Goal: Task Accomplishment & Management: Use online tool/utility

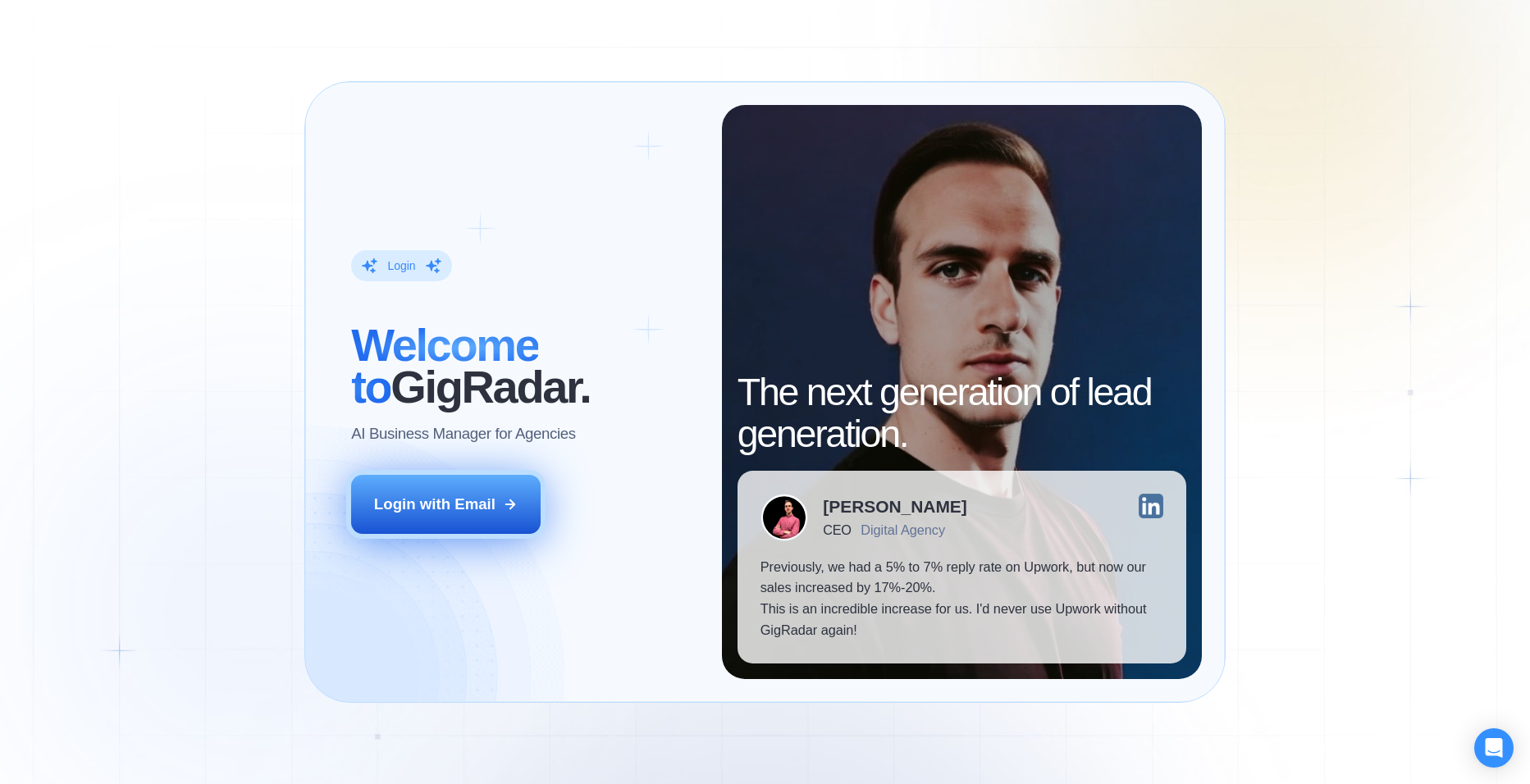
click at [467, 519] on button "Login with Email" at bounding box center [445, 505] width 189 height 59
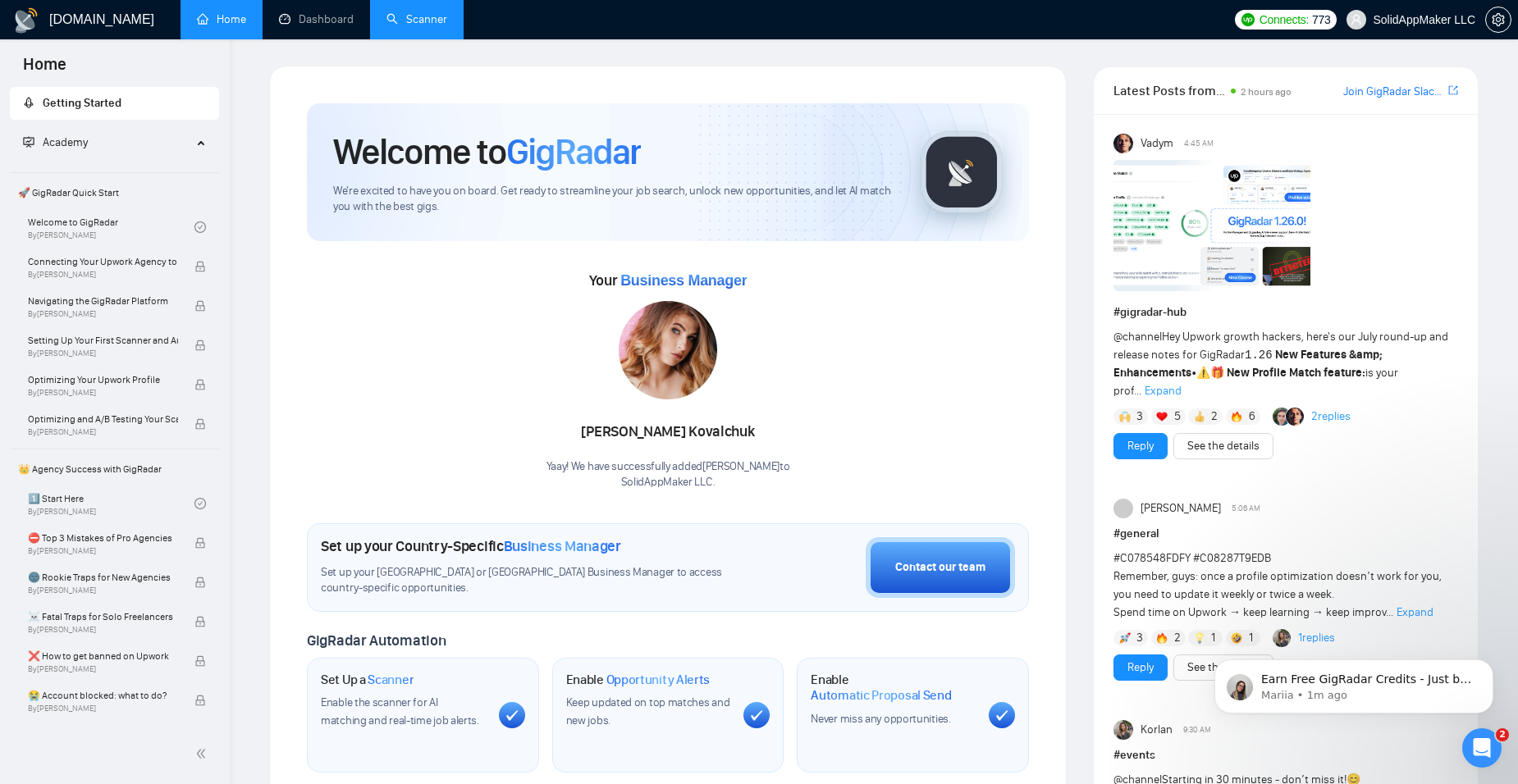
click at [434, 19] on link "Scanner" at bounding box center [416, 19] width 60 height 14
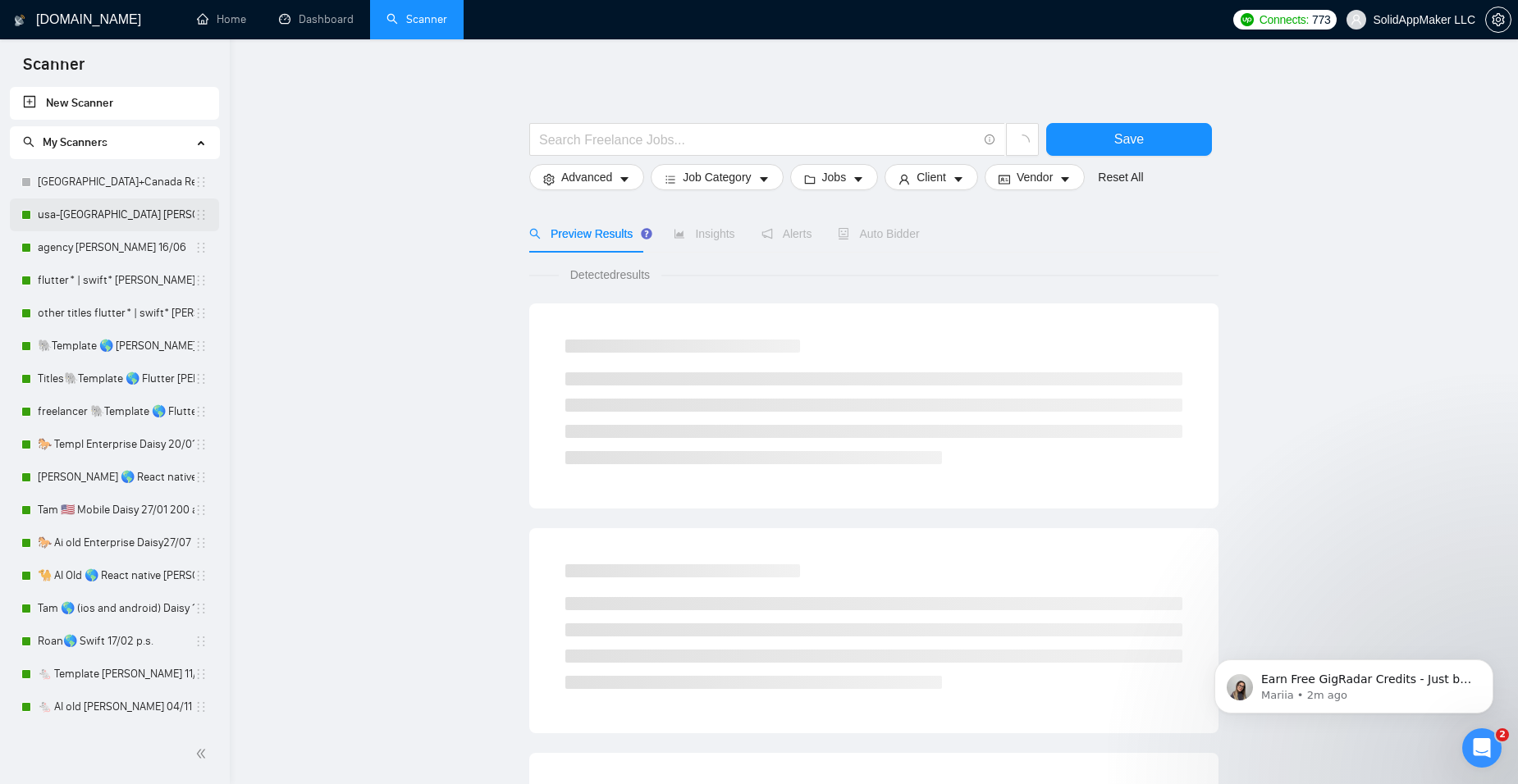
click at [102, 216] on link "usa-[GEOGRAPHIC_DATA] [PERSON_NAME] 21.07" at bounding box center [116, 215] width 156 height 33
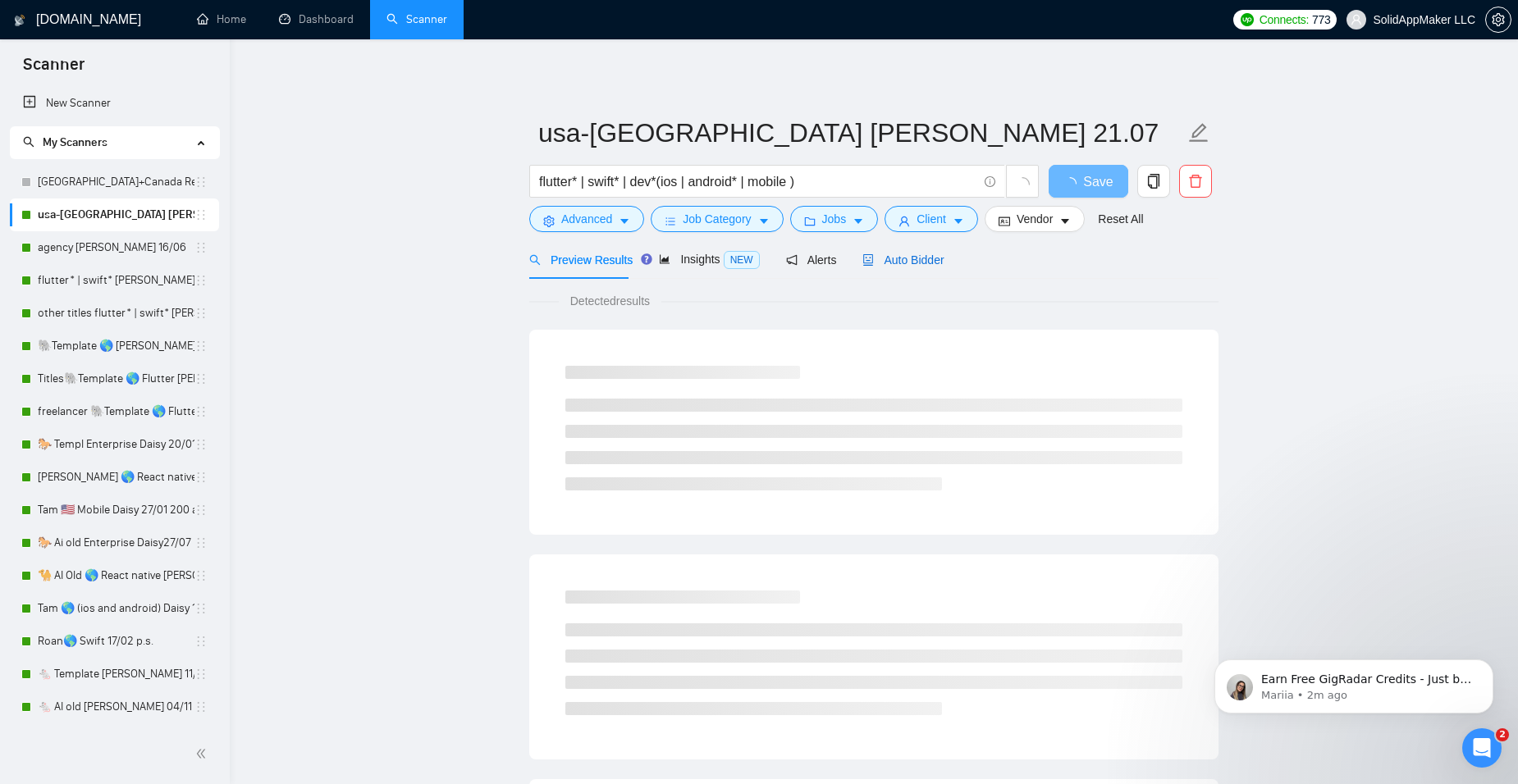
click at [892, 258] on span "Auto Bidder" at bounding box center [903, 259] width 82 height 13
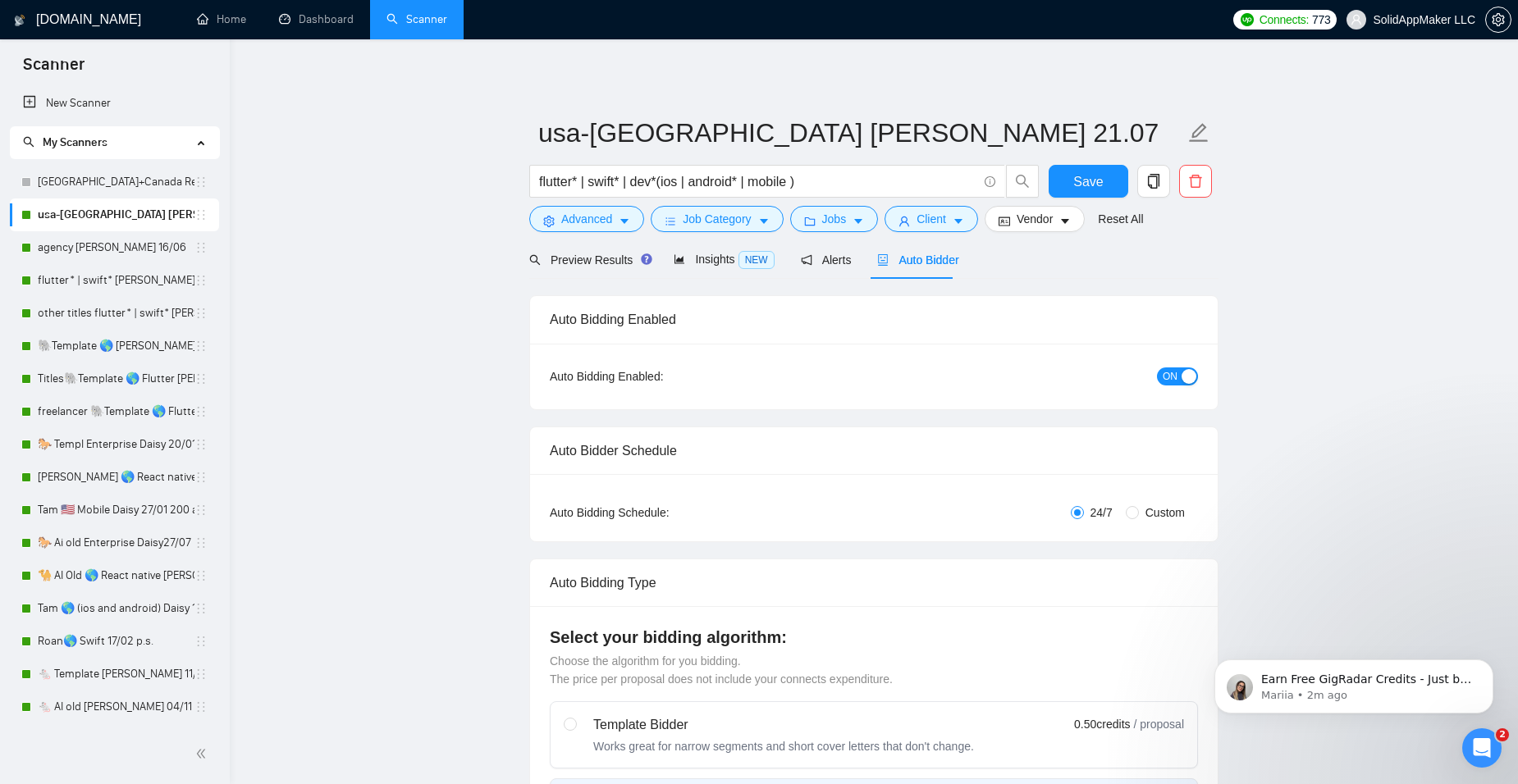
click at [905, 257] on span "Auto Bidder" at bounding box center [918, 259] width 82 height 13
click at [938, 259] on span "Auto Bidder" at bounding box center [918, 259] width 82 height 13
click at [932, 258] on span "Auto Bidder" at bounding box center [918, 259] width 82 height 13
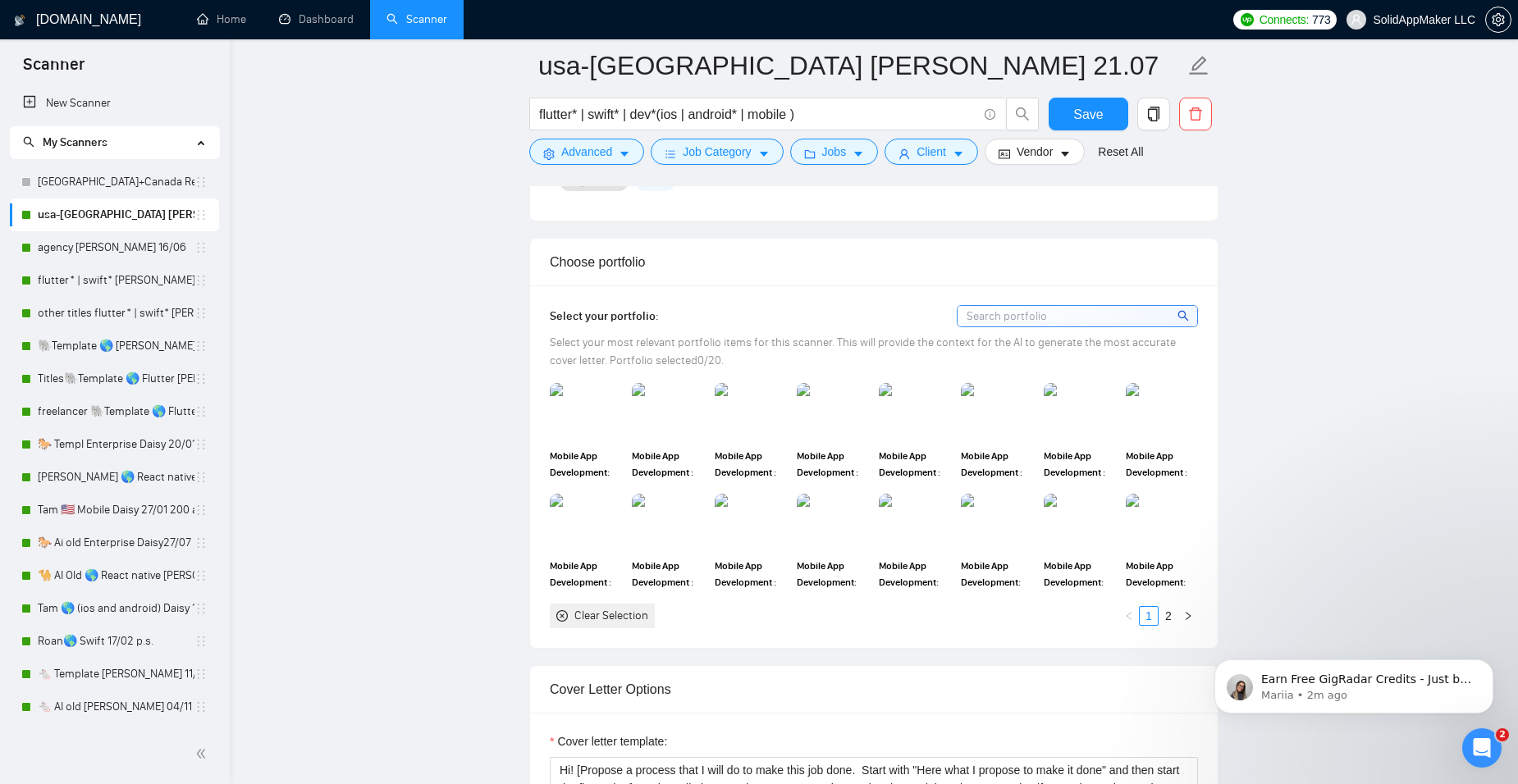
scroll to position [1395, 0]
click at [850, 408] on img at bounding box center [832, 409] width 69 height 54
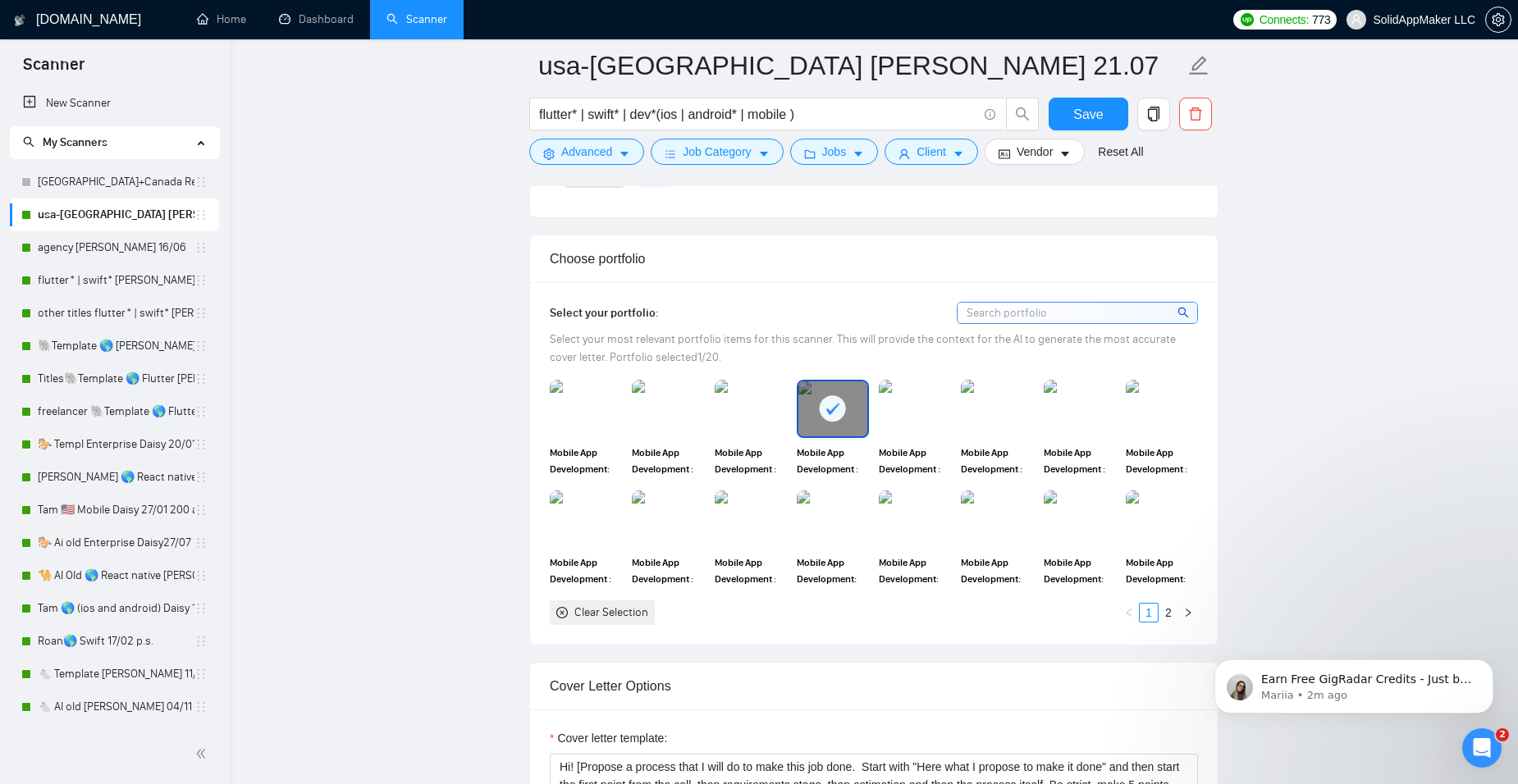
click at [822, 408] on rect at bounding box center [832, 409] width 26 height 26
click at [1007, 520] on img at bounding box center [996, 520] width 69 height 54
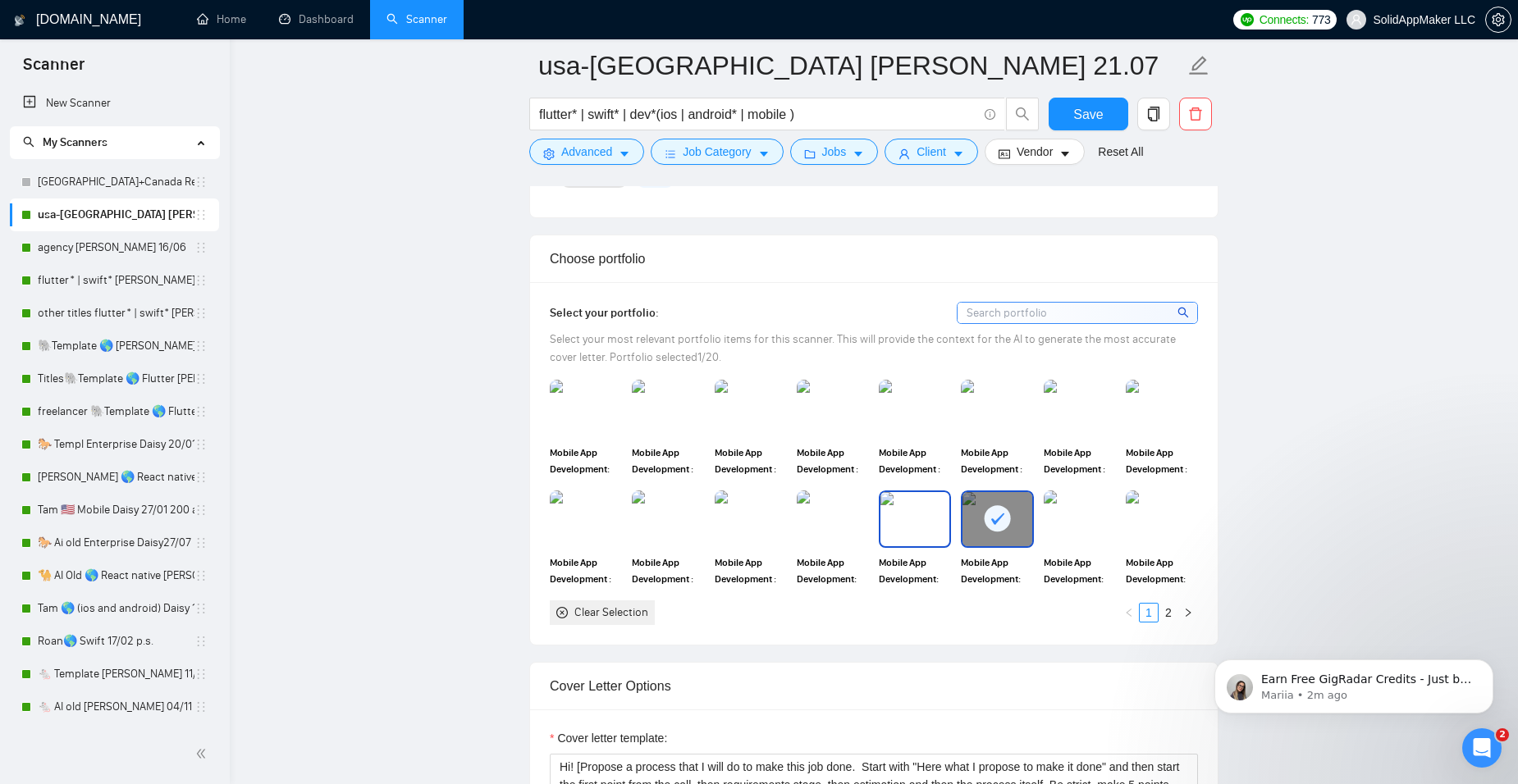
click at [923, 526] on img at bounding box center [914, 520] width 69 height 54
click at [1076, 529] on img at bounding box center [1080, 520] width 69 height 54
click at [1169, 615] on link "2" at bounding box center [1168, 612] width 18 height 18
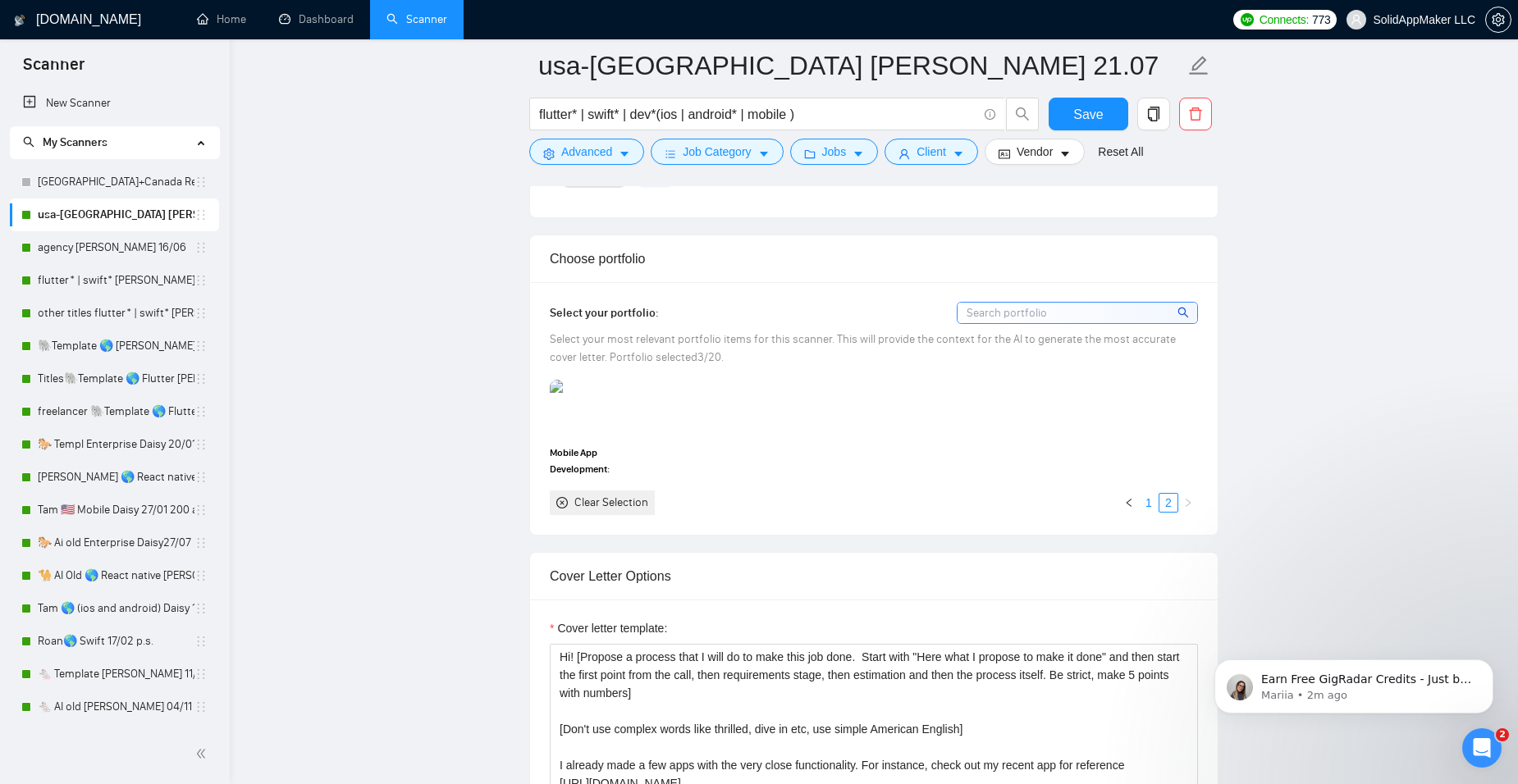
click at [1152, 500] on link "1" at bounding box center [1148, 502] width 18 height 18
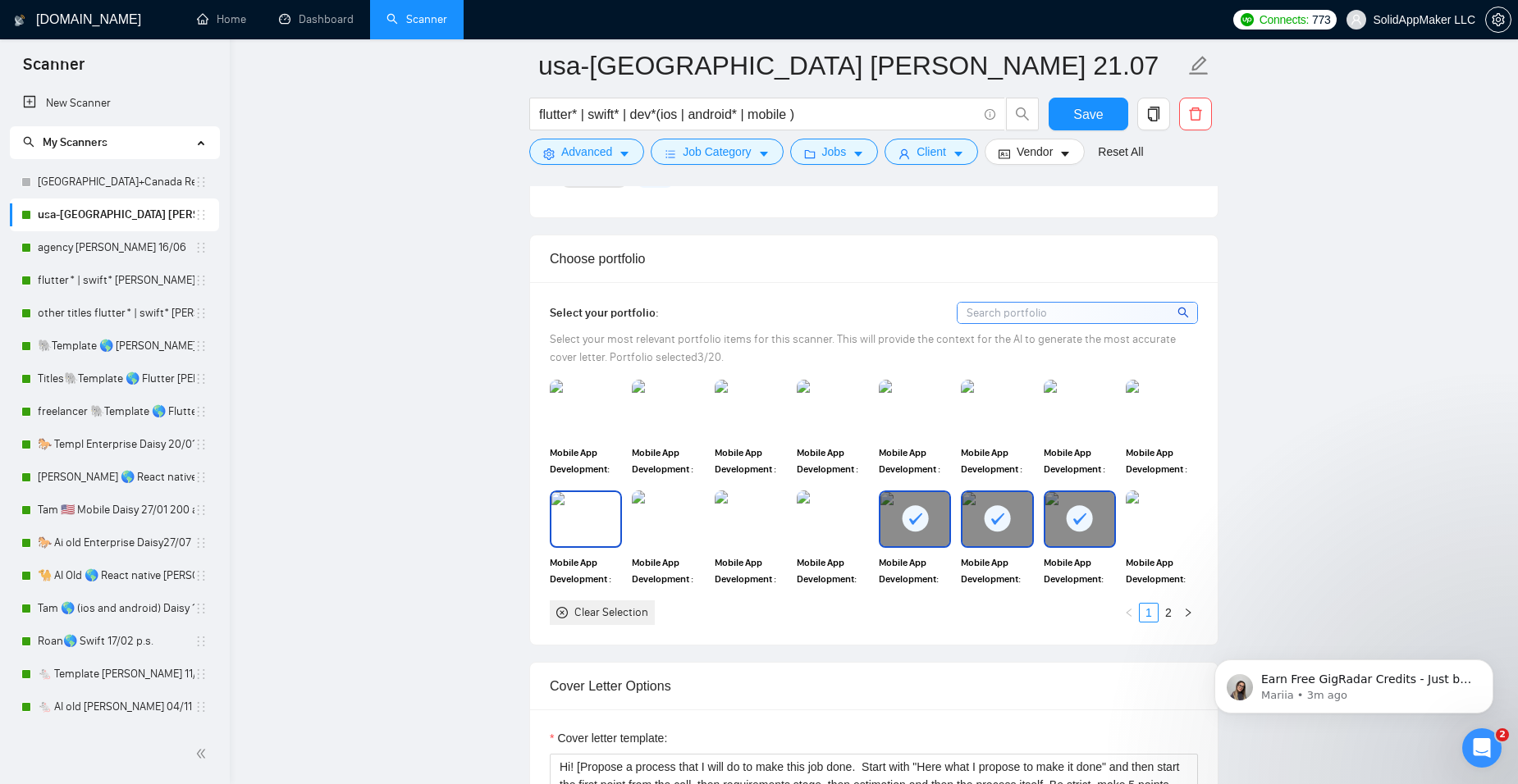
click at [585, 520] on img at bounding box center [585, 520] width 69 height 54
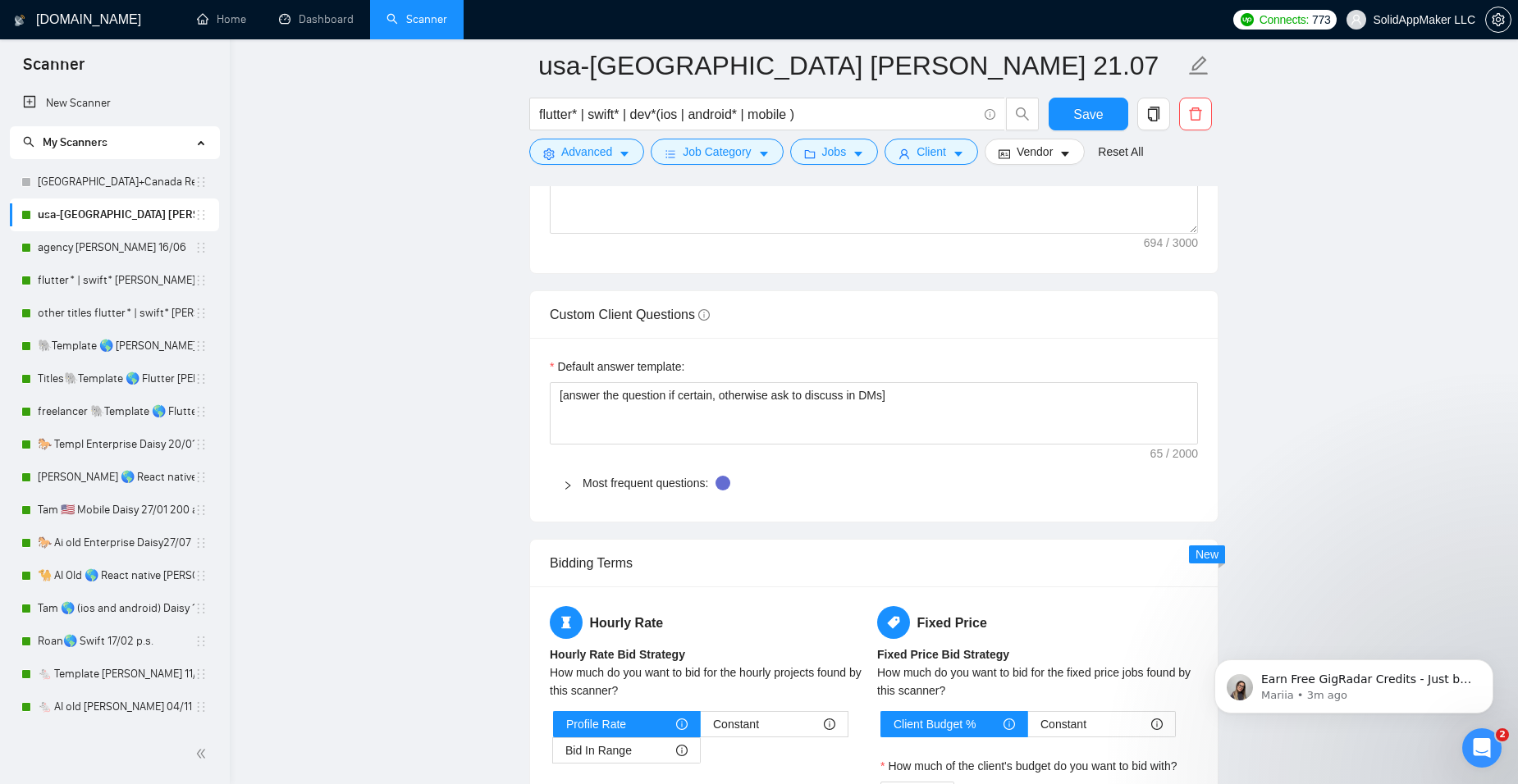
scroll to position [2342, 0]
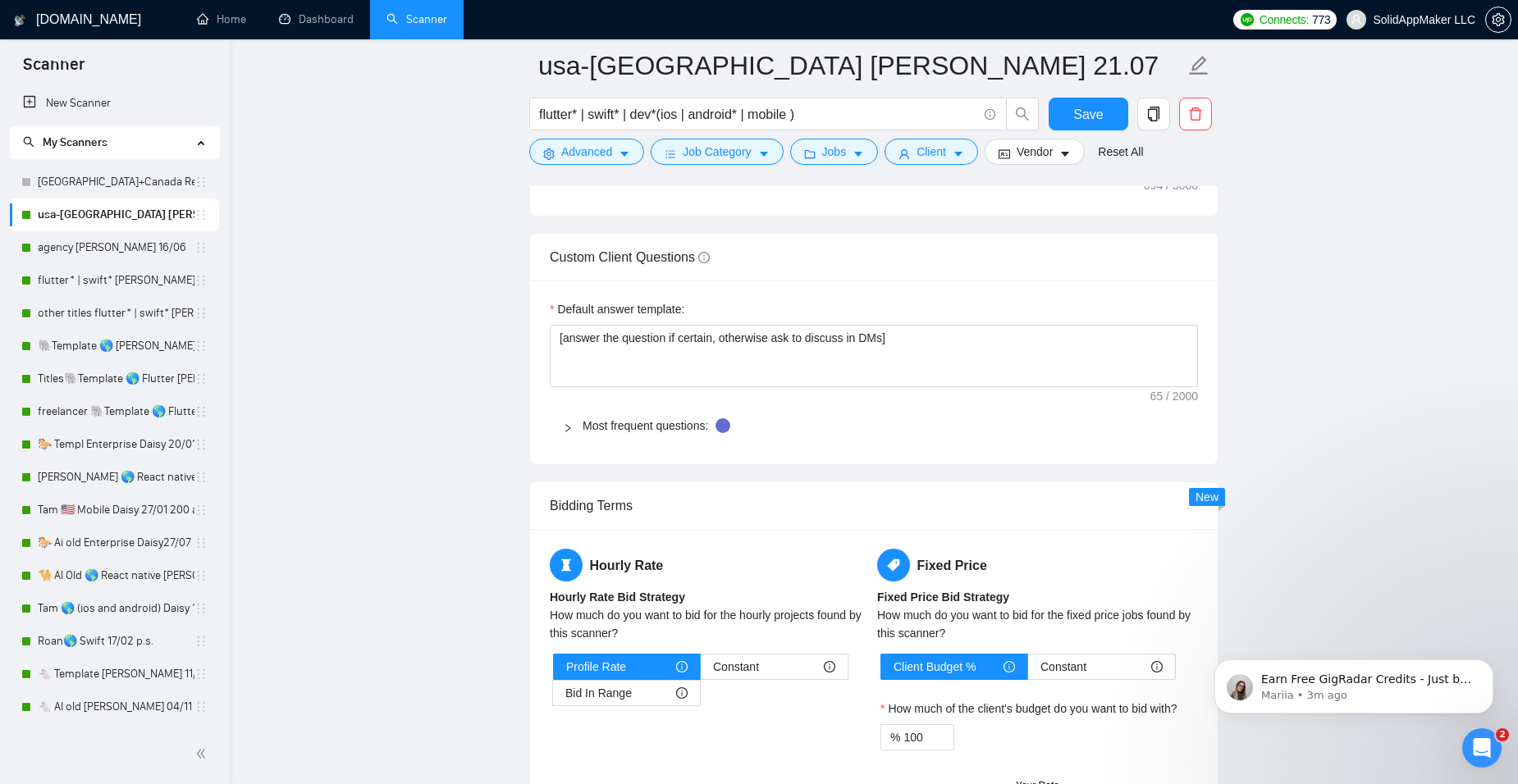
click at [570, 425] on icon "right" at bounding box center [568, 428] width 10 height 10
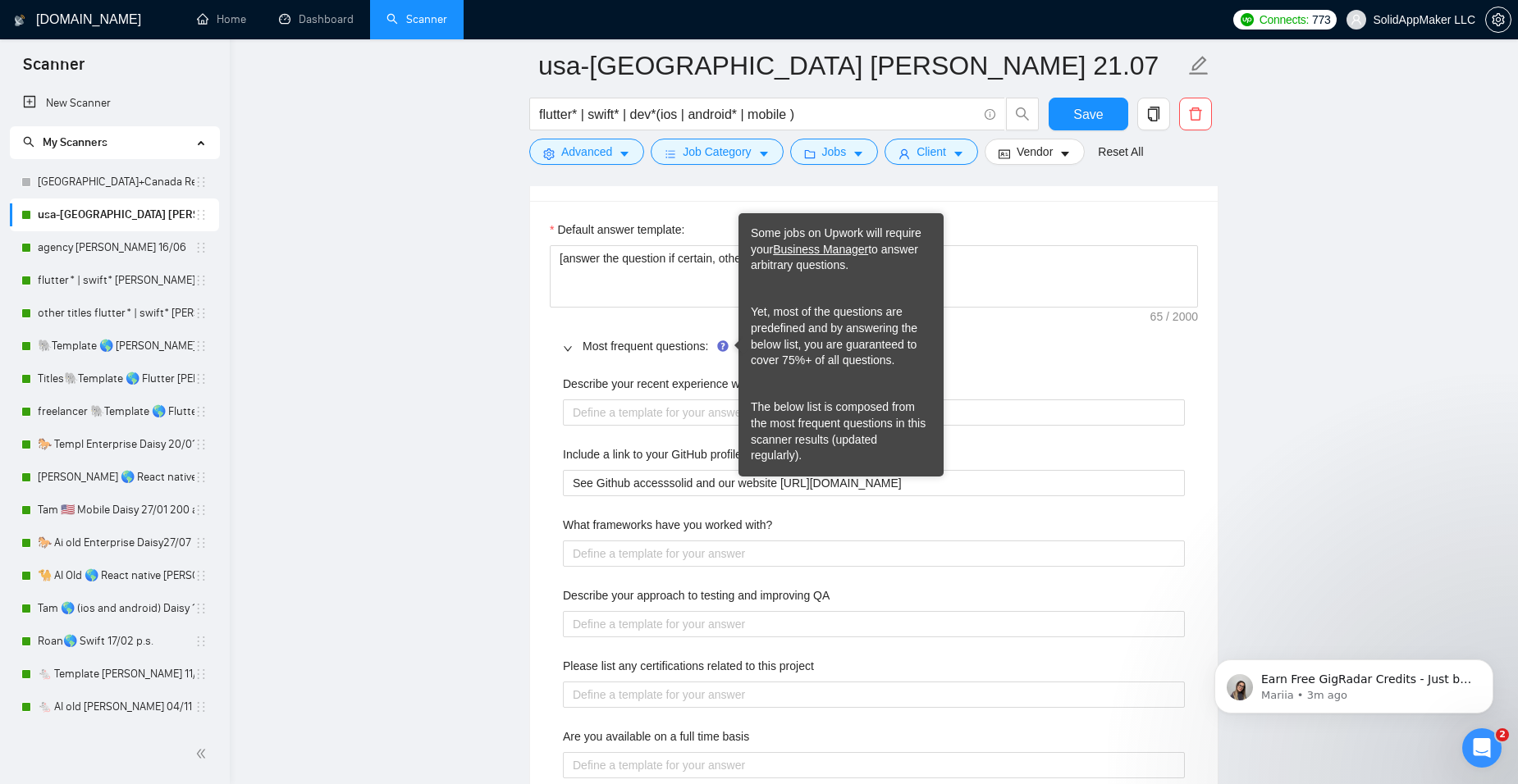
scroll to position [2423, 0]
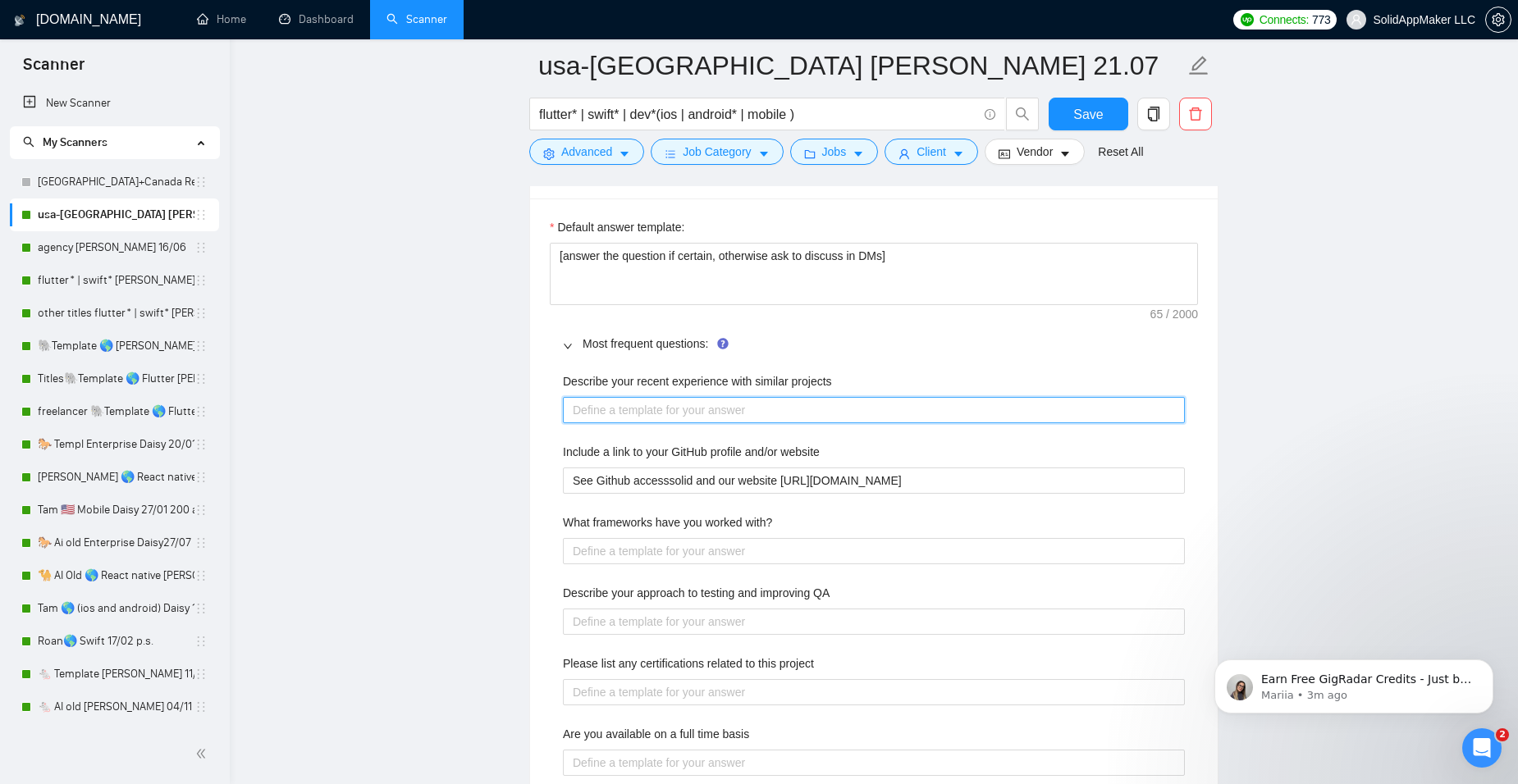
click at [652, 414] on projects "Describe your recent experience with similar projects" at bounding box center [874, 409] width 622 height 26
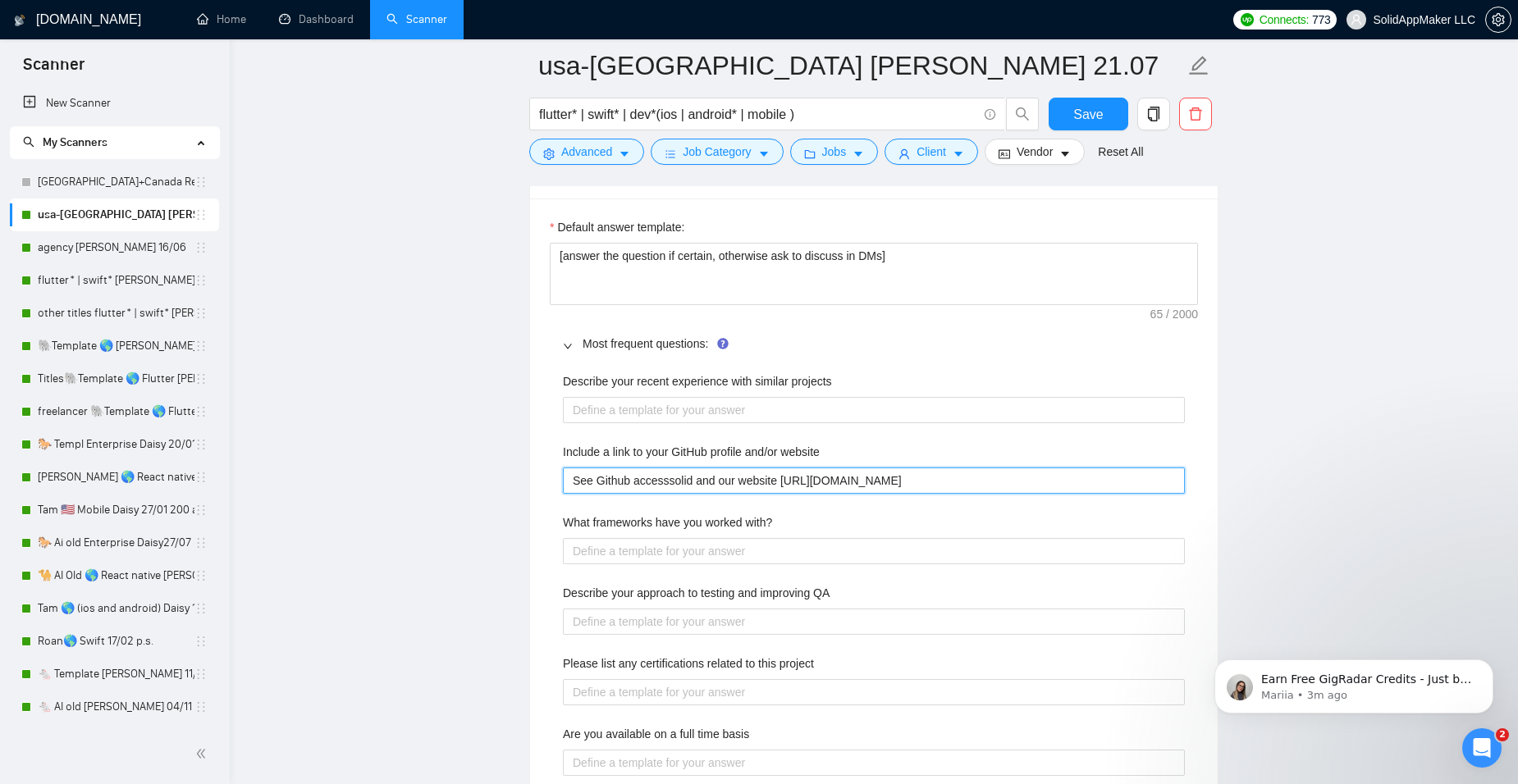
drag, startPoint x: 940, startPoint y: 478, endPoint x: 557, endPoint y: 482, distance: 383.0
click at [557, 482] on div "Describe your recent experience with similar projects Include a link to your Gi…" at bounding box center [873, 690] width 648 height 655
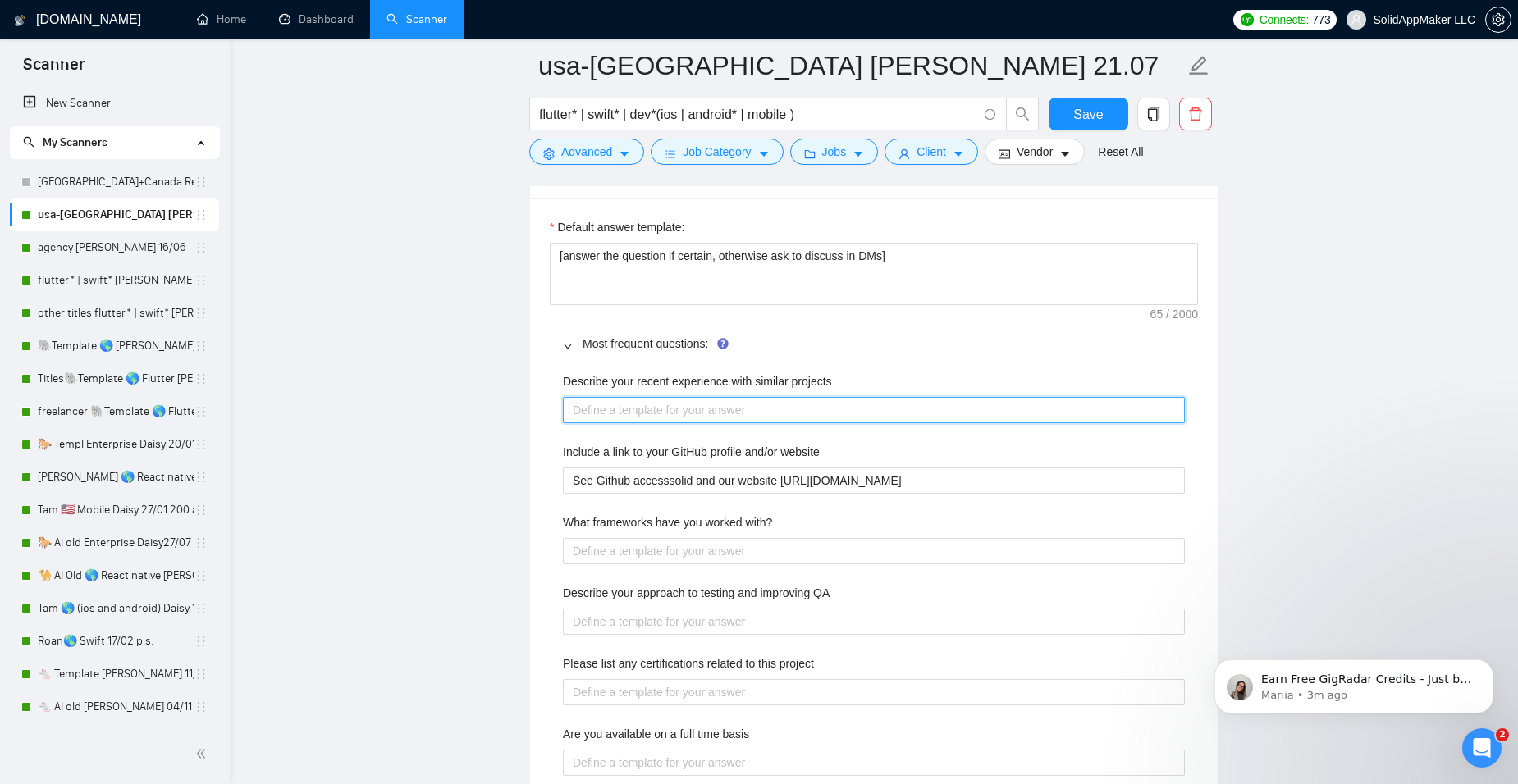
click at [625, 407] on projects "Describe your recent experience with similar projects" at bounding box center [874, 409] width 622 height 26
type projects "["
type projects "[A"
type projects "[An"
type projects "[Ans"
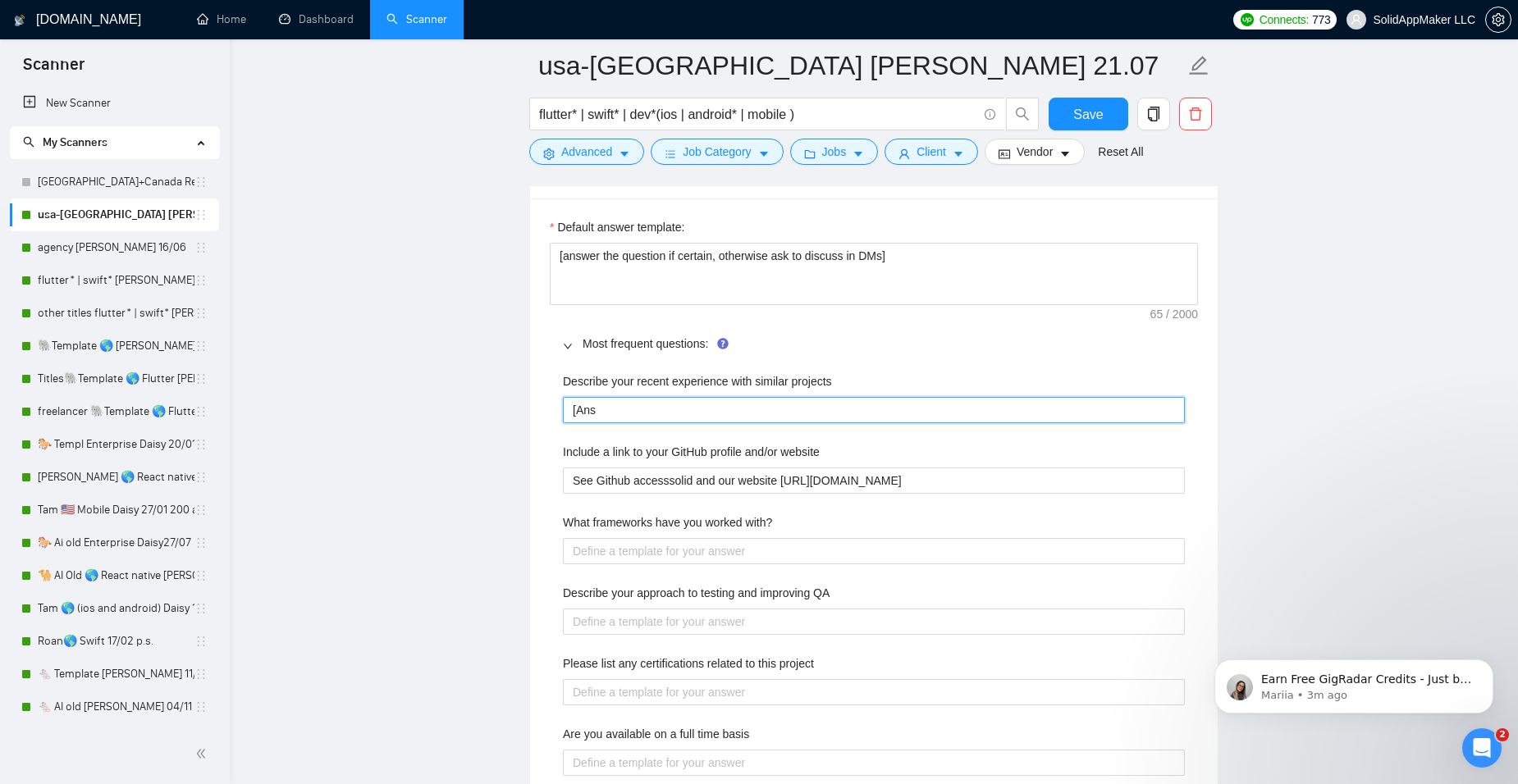
type projects "[Answ"
type projects "[Ans"
type projects "[Anse"
type projects "[Anser"
type projects "[Anse"
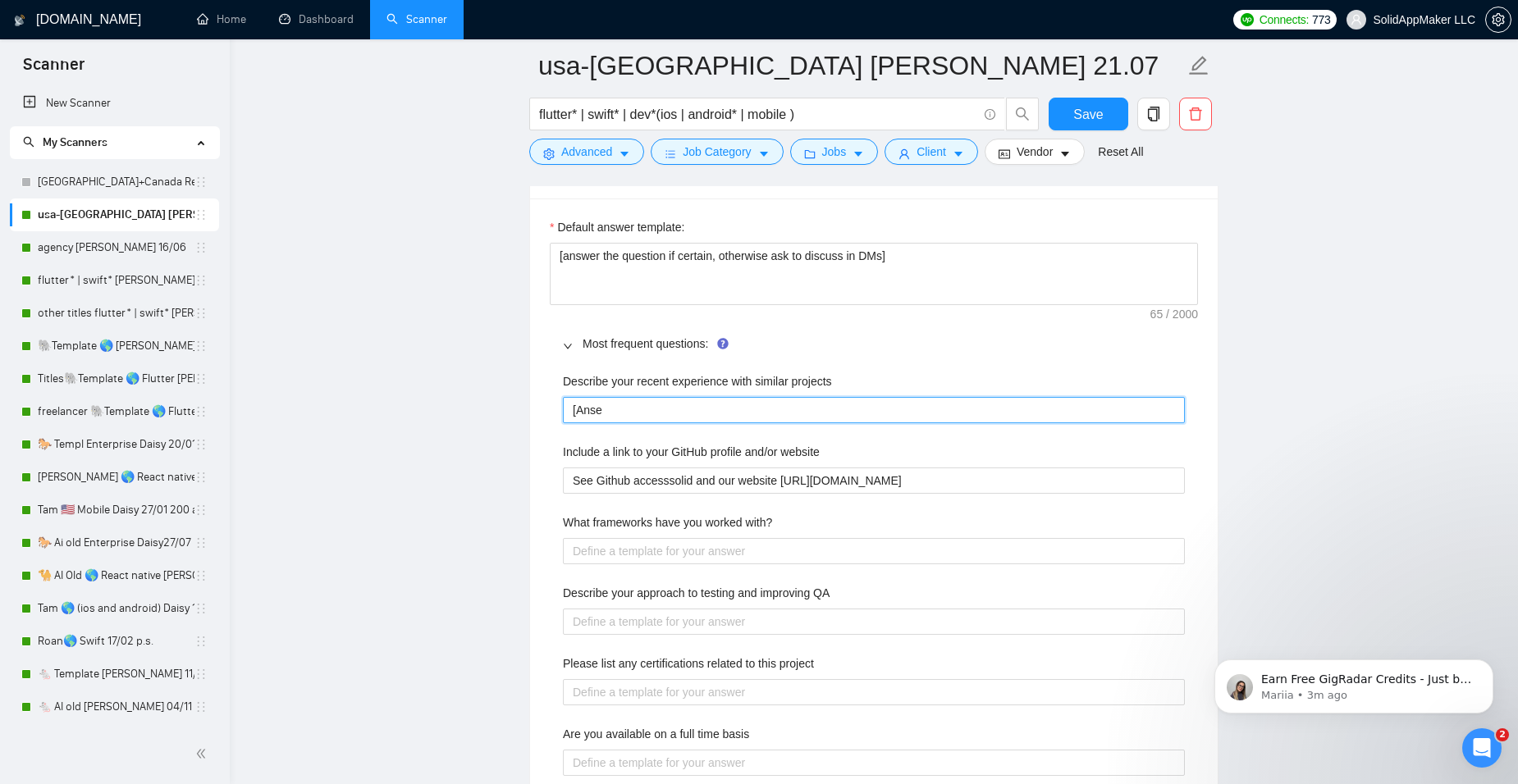
type projects "[Ans"
type projects "[Answ"
type projects "[Answe"
type projects "[Answer"
type projects "[Answer]"
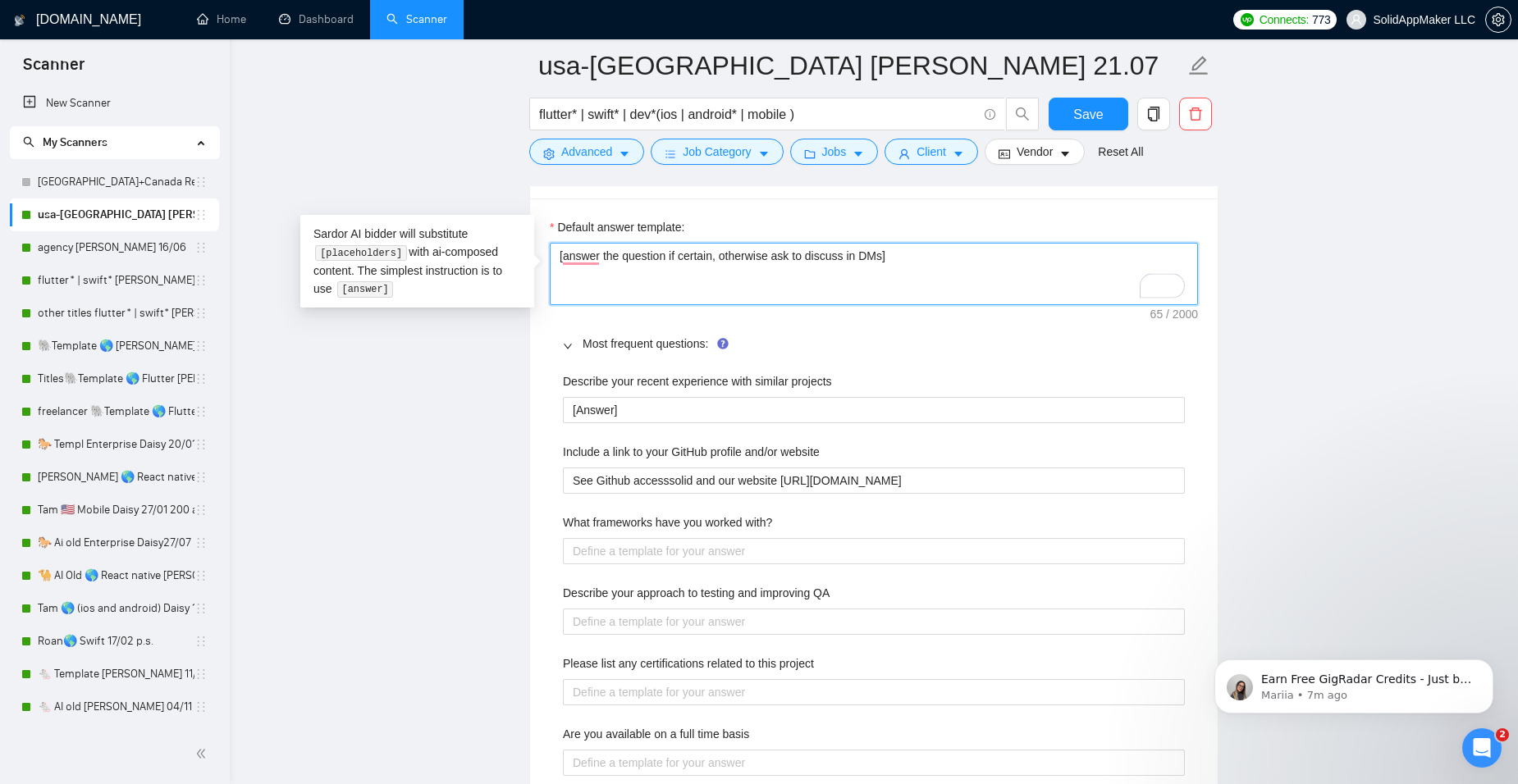
drag, startPoint x: 950, startPoint y: 268, endPoint x: 468, endPoint y: 228, distance: 483.7
paste textarea "if confident, otherwise acknowledge the question, and suggest to discuss on a c…"
type textarea "[answer if confident, otherwise acknowledge the question, and suggest to discus…"
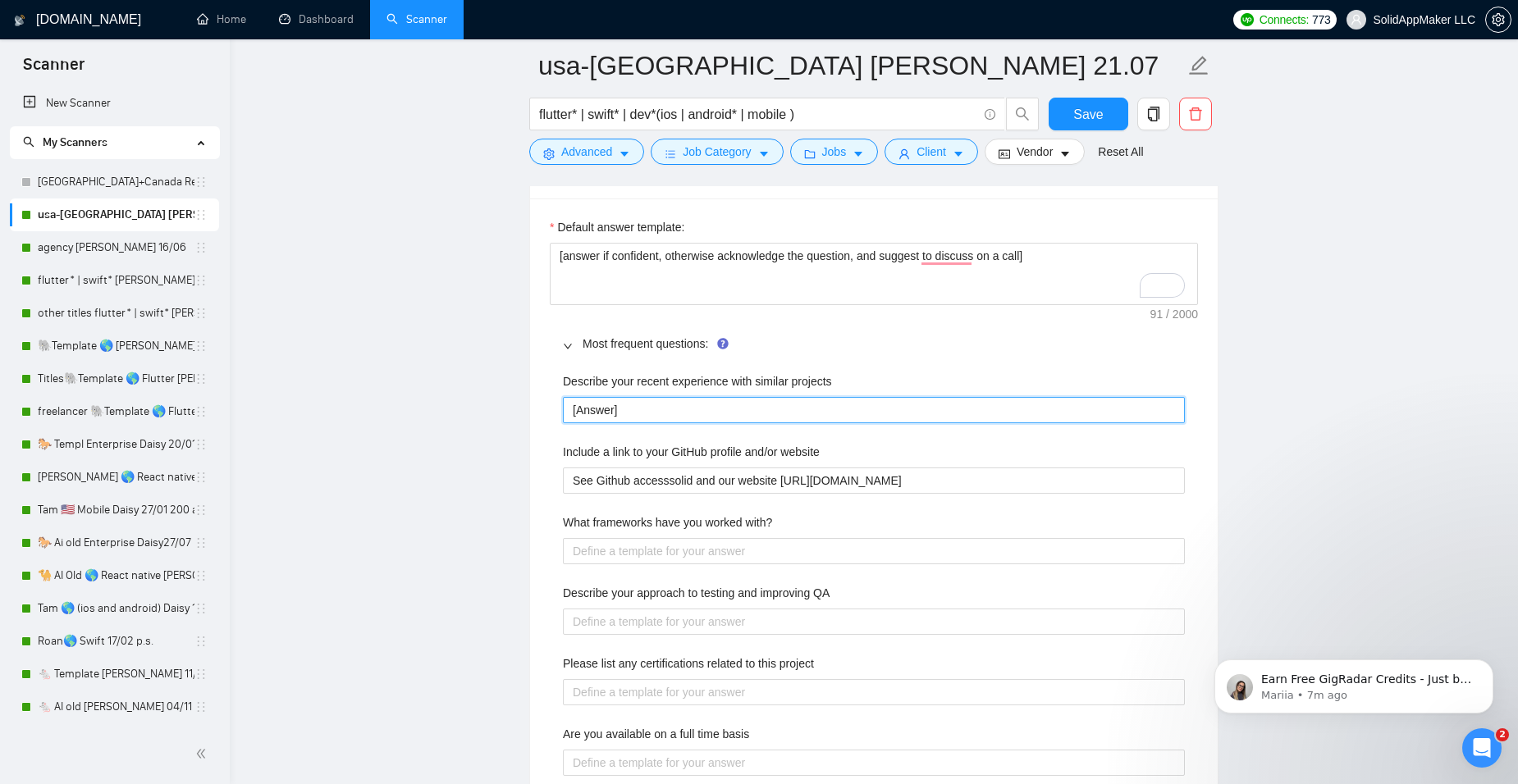
drag, startPoint x: 640, startPoint y: 407, endPoint x: 512, endPoint y: 397, distance: 128.4
click at [512, 397] on main "[GEOGRAPHIC_DATA]-[GEOGRAPHIC_DATA] [PERSON_NAME] 21.07 flutter* | swift* | dev…" at bounding box center [873, 339] width 1236 height 5395
paste projects "Do not reference or identify as OpenAI, GPT-4, or any AI. Do not provide meta-i…"
type projects "[Do not reference or identify as OpenAI, GPT-4, or any AI. Do not provide meta-…"
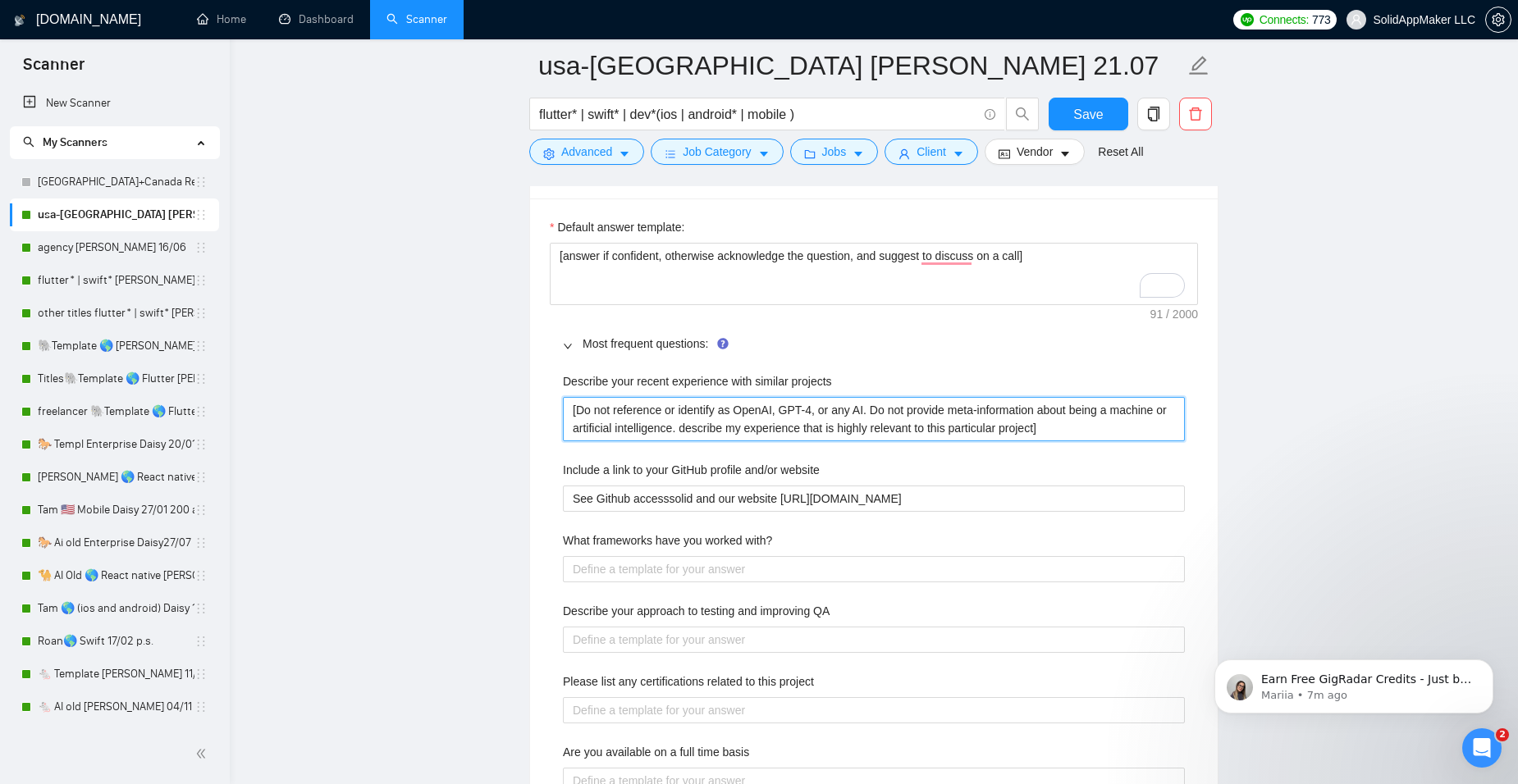
click at [578, 413] on projects "[Do not reference or identify as OpenAI, GPT-4, or any AI. Do not provide meta-…" at bounding box center [874, 419] width 622 height 44
type projects "[ADo not reference or identify as OpenAI, GPT-4, or any AI. Do not provide meta…"
type projects "[AnDo not reference or identify as OpenAI, GPT-4, or any AI. Do not provide met…"
type projects "[AnsDo not reference or identify as OpenAI, GPT-4, or any AI. Do not provide me…"
type projects "[AnseDo not reference or identify as OpenAI, GPT-4, or any AI. Do not provide m…"
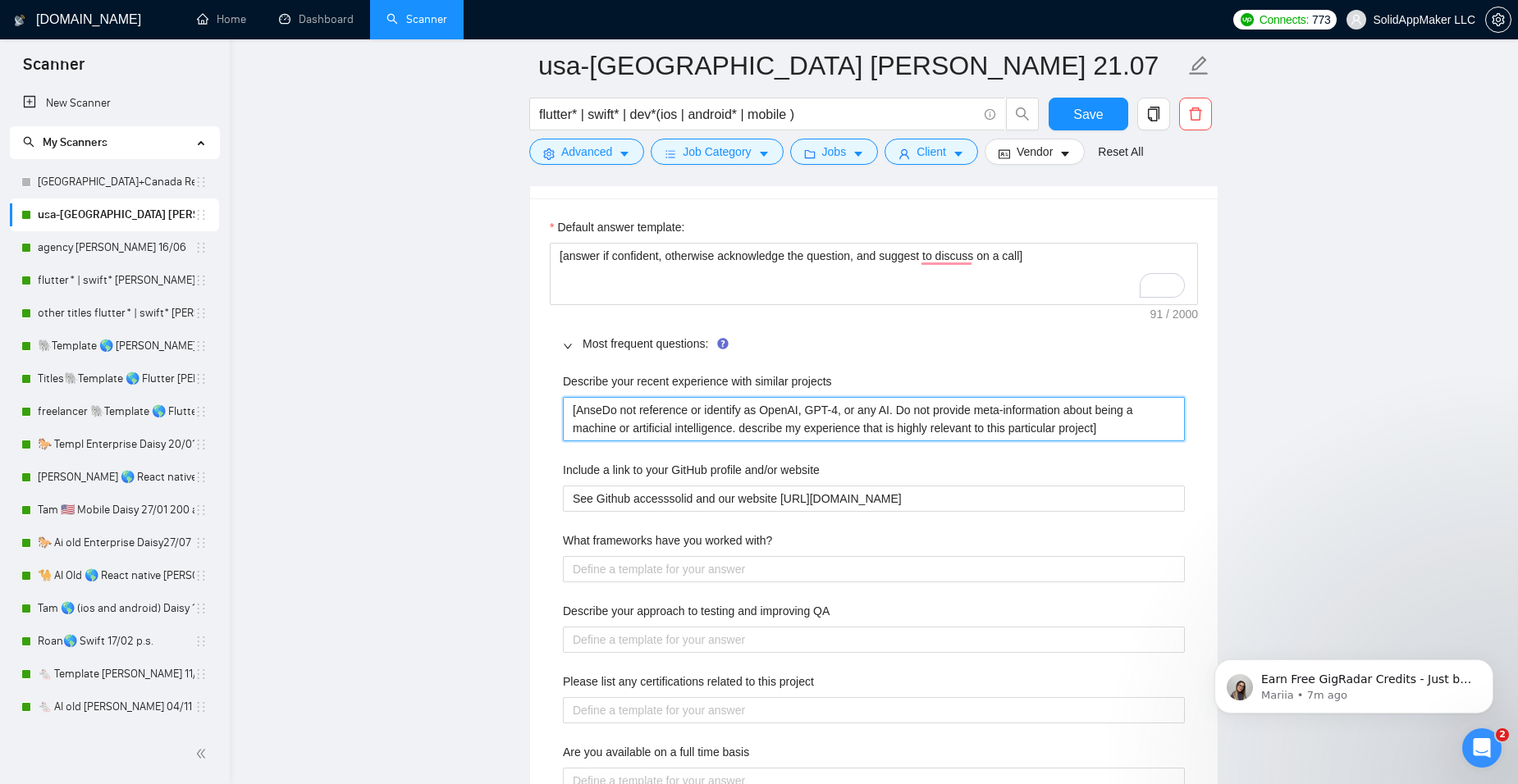
type projects "[AnserDo not reference or identify as OpenAI, GPT-4, or any AI. Do not provide …"
type projects "[[DOMAIN_NAME] not reference or identify as OpenAI, GPT-4, or any AI. Do not pr…"
type projects "[Anser. Do not reference or identify as OpenAI, GPT-4, or any AI. Do not provid…"
type projects "[Answer. Do not reference or identify as OpenAI, GPT-4, or any AI. Do not provi…"
drag, startPoint x: 1115, startPoint y: 431, endPoint x: 508, endPoint y: 403, distance: 607.6
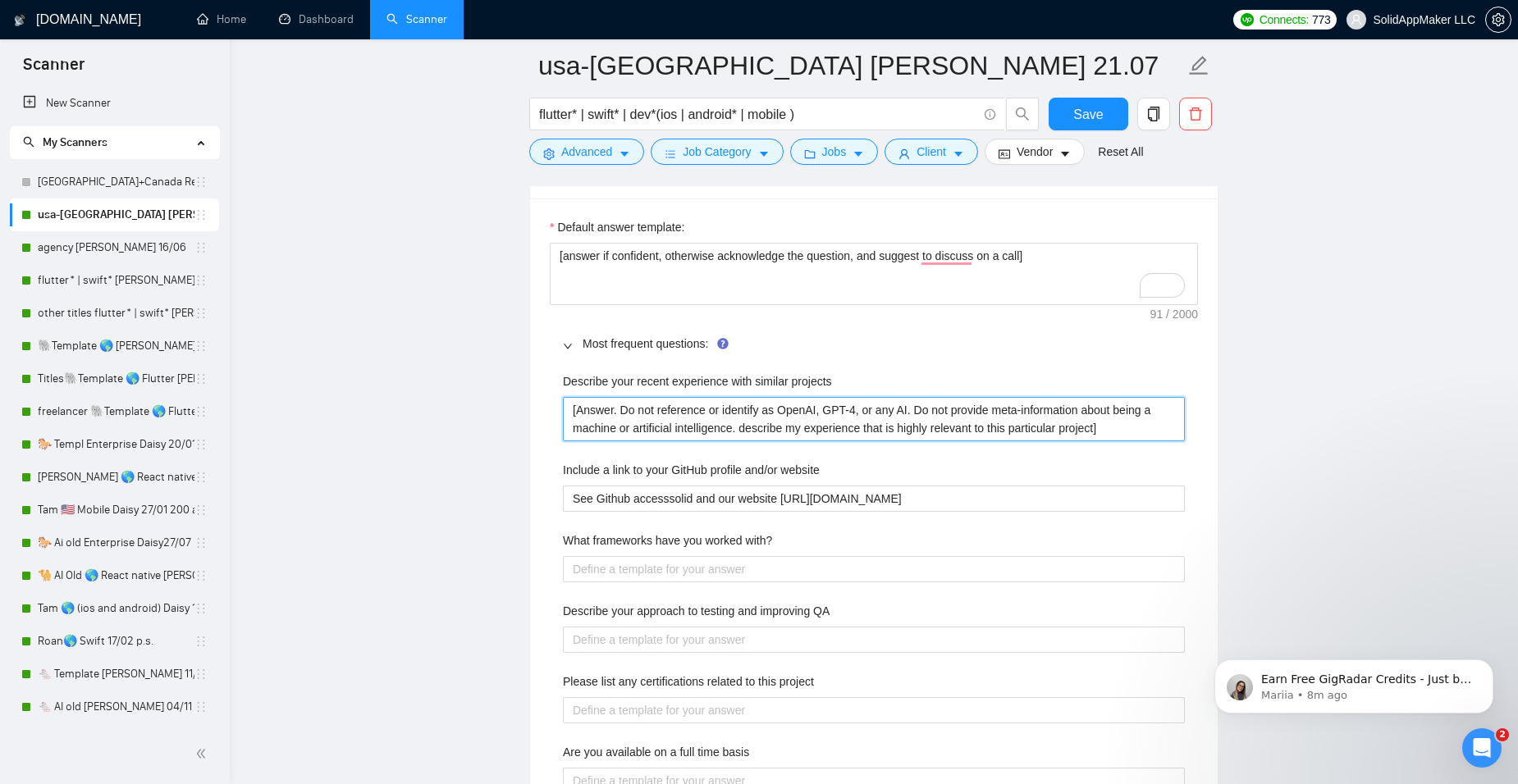
click at [508, 403] on main "[GEOGRAPHIC_DATA]-[GEOGRAPHIC_DATA] [PERSON_NAME] 21.07 flutter* | swift* | dev…" at bounding box center [873, 348] width 1236 height 5412
paste projects "Describe my experience that is highly relevant to this particular project."
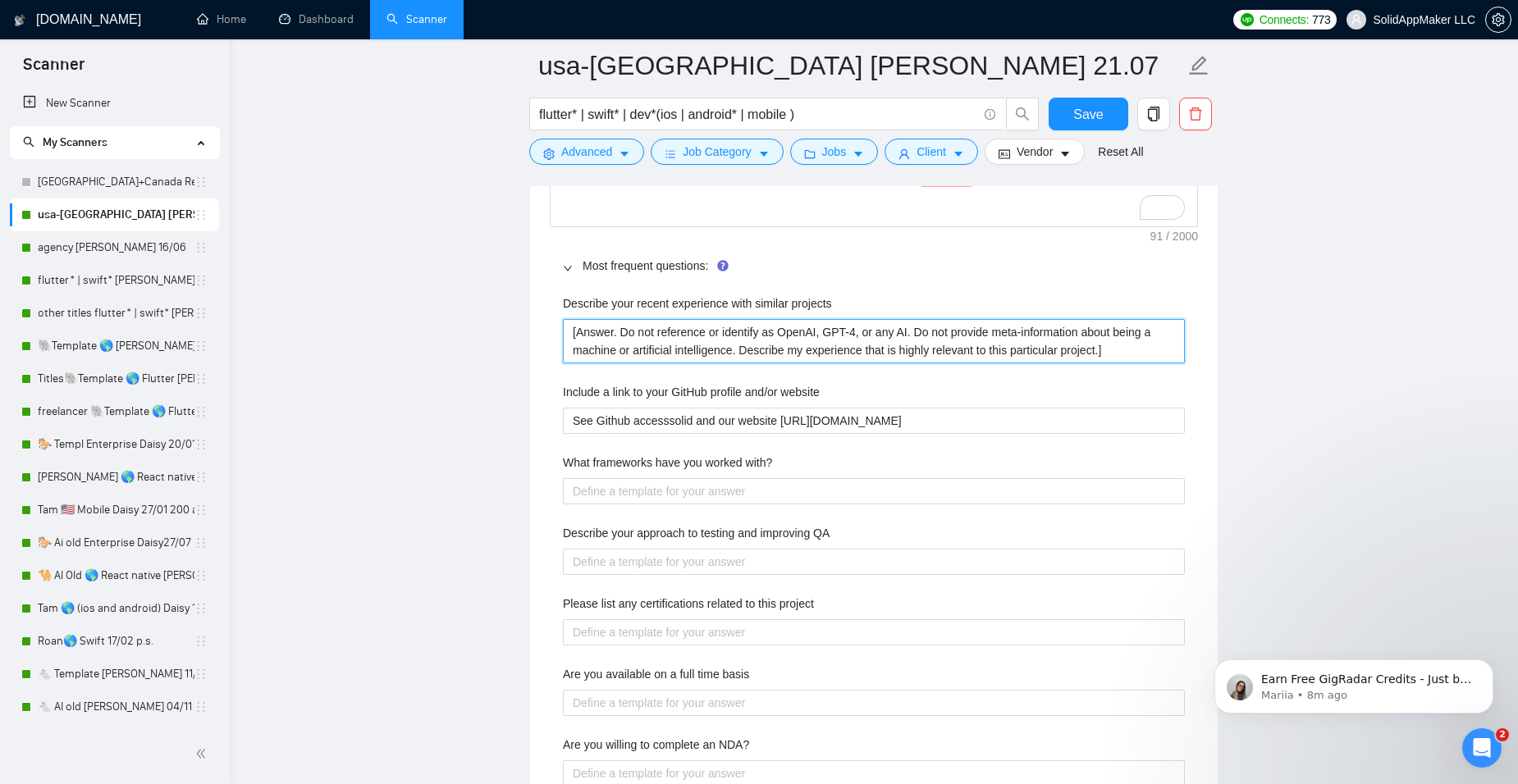
scroll to position [2506, 0]
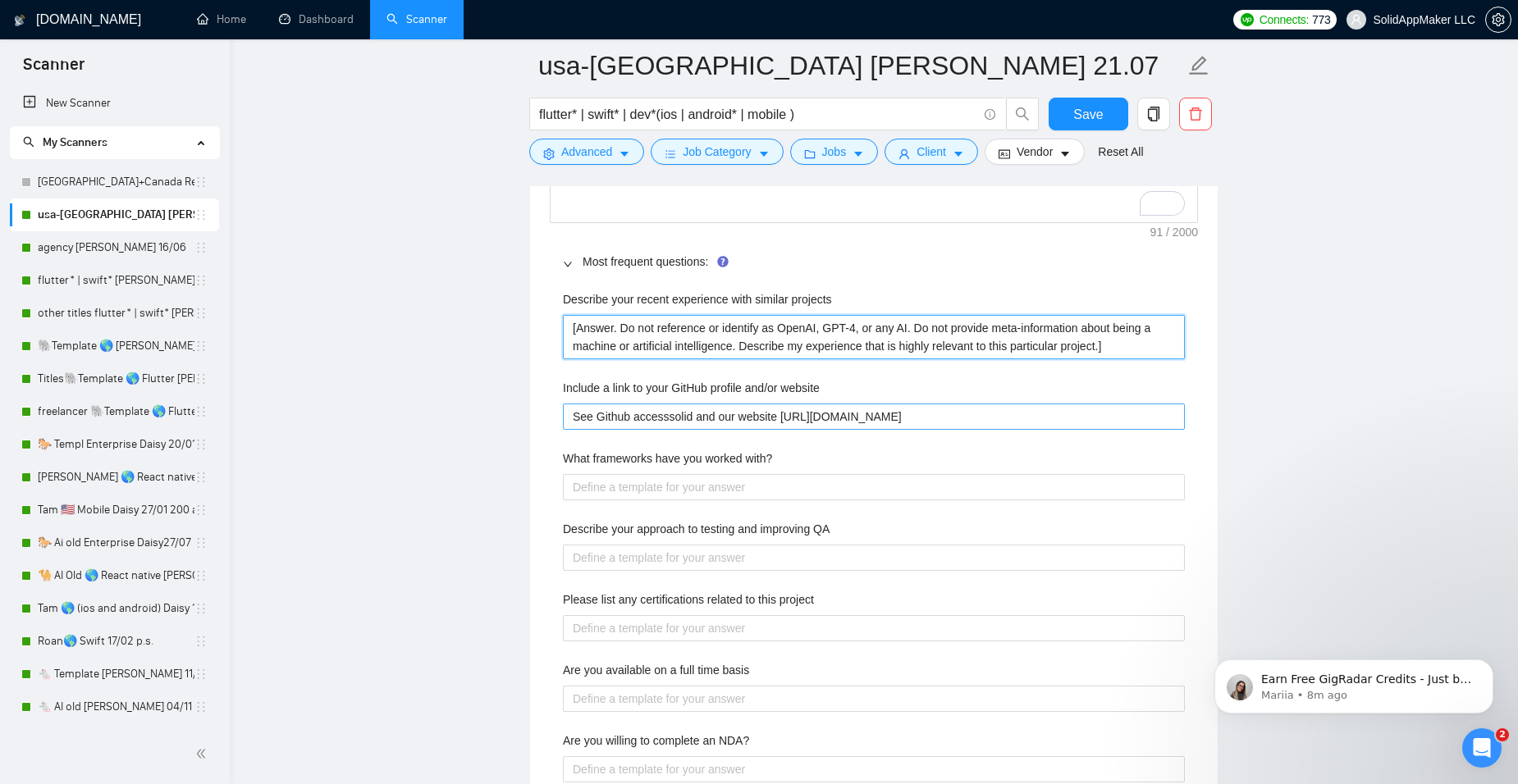
type projects "[Answer. Do not reference or identify as OpenAI, GPT-4, or any AI. Do not provi…"
drag, startPoint x: 975, startPoint y: 421, endPoint x: 527, endPoint y: 420, distance: 448.0
click at [527, 420] on main "[GEOGRAPHIC_DATA]-[GEOGRAPHIC_DATA] [PERSON_NAME] 21.07 flutter* | swift* | dev…" at bounding box center [873, 266] width 1236 height 5412
drag, startPoint x: 1044, startPoint y: 415, endPoint x: 542, endPoint y: 419, distance: 502.0
click at [542, 419] on div "Default answer template: [answer if confident, otherwise acknowledge the questi…" at bounding box center [873, 544] width 687 height 856
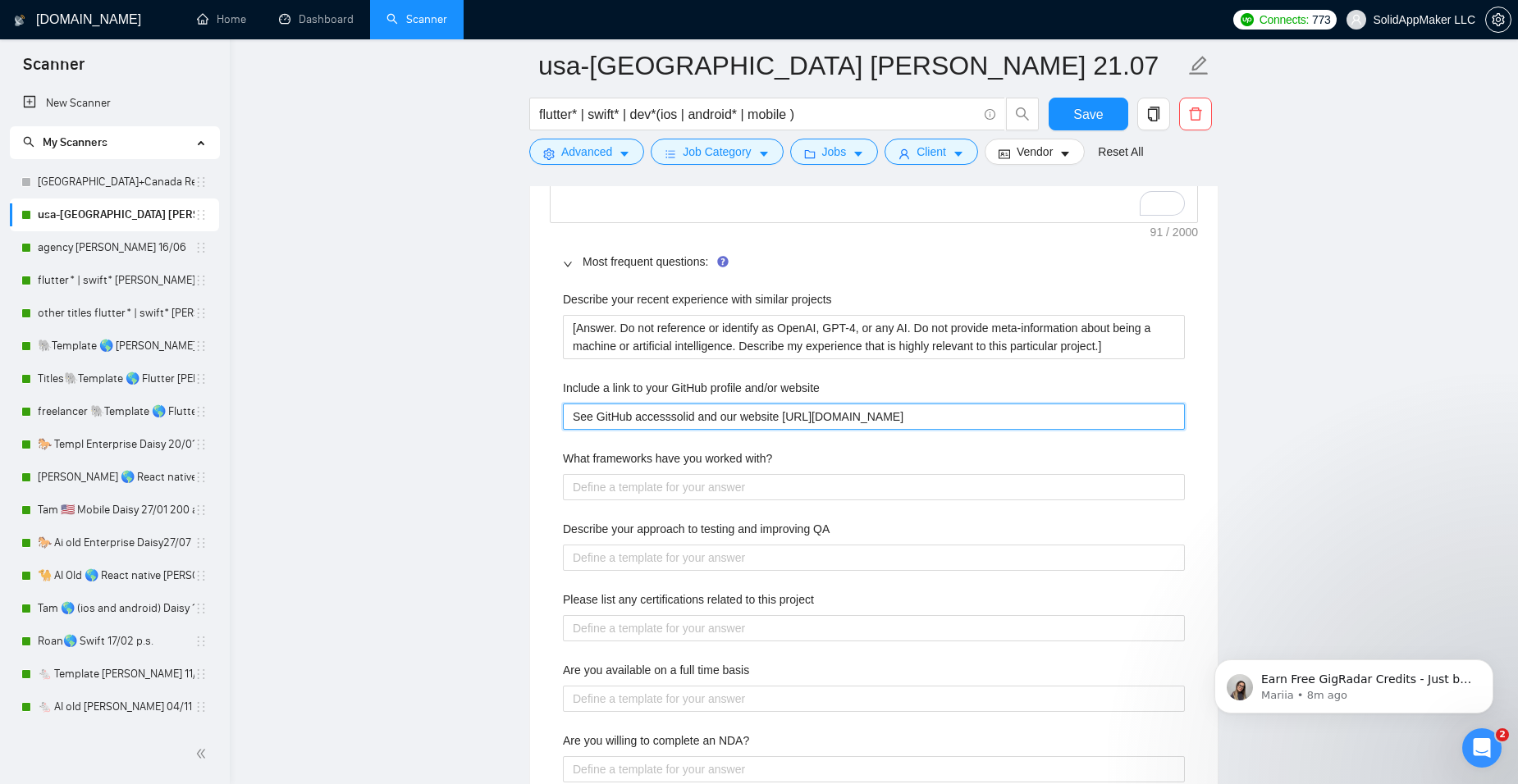
type website "See GitHub accesssolid and our website [URL][DOMAIN_NAME]"
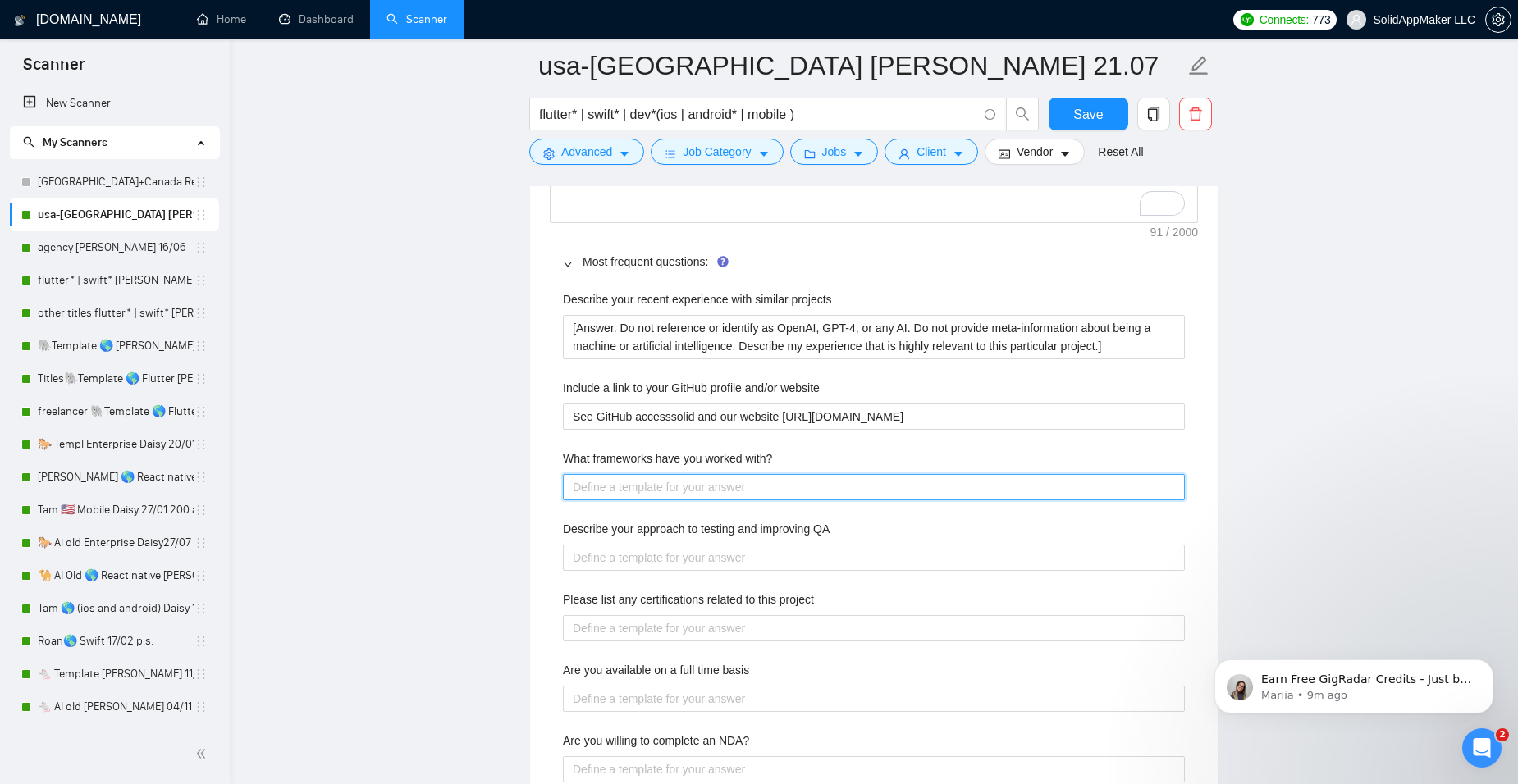
click at [613, 474] on with\? "What frameworks have you worked with?" at bounding box center [874, 487] width 622 height 26
paste with\? "[Answer. Do not reference or identify as OpenAI, GPT-4, or any AI. Do not provi…"
type with\? "[Answer. Do not reference or identify as OpenAI, GPT-4, or any AI. Do not provi…"
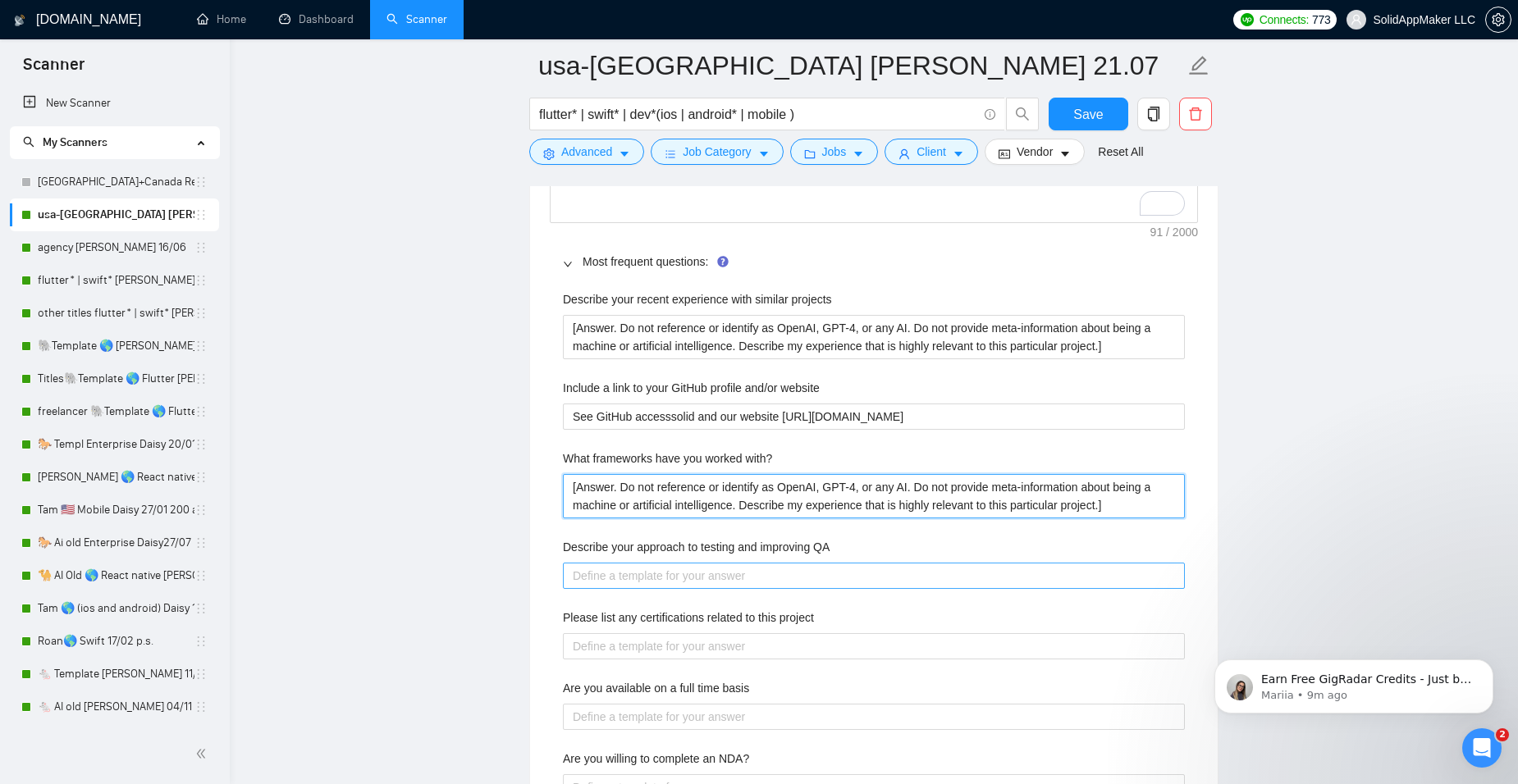
type with\? "[Answer. Do not reference or identify as OpenAI, GPT-4, or any AI. Do not provi…"
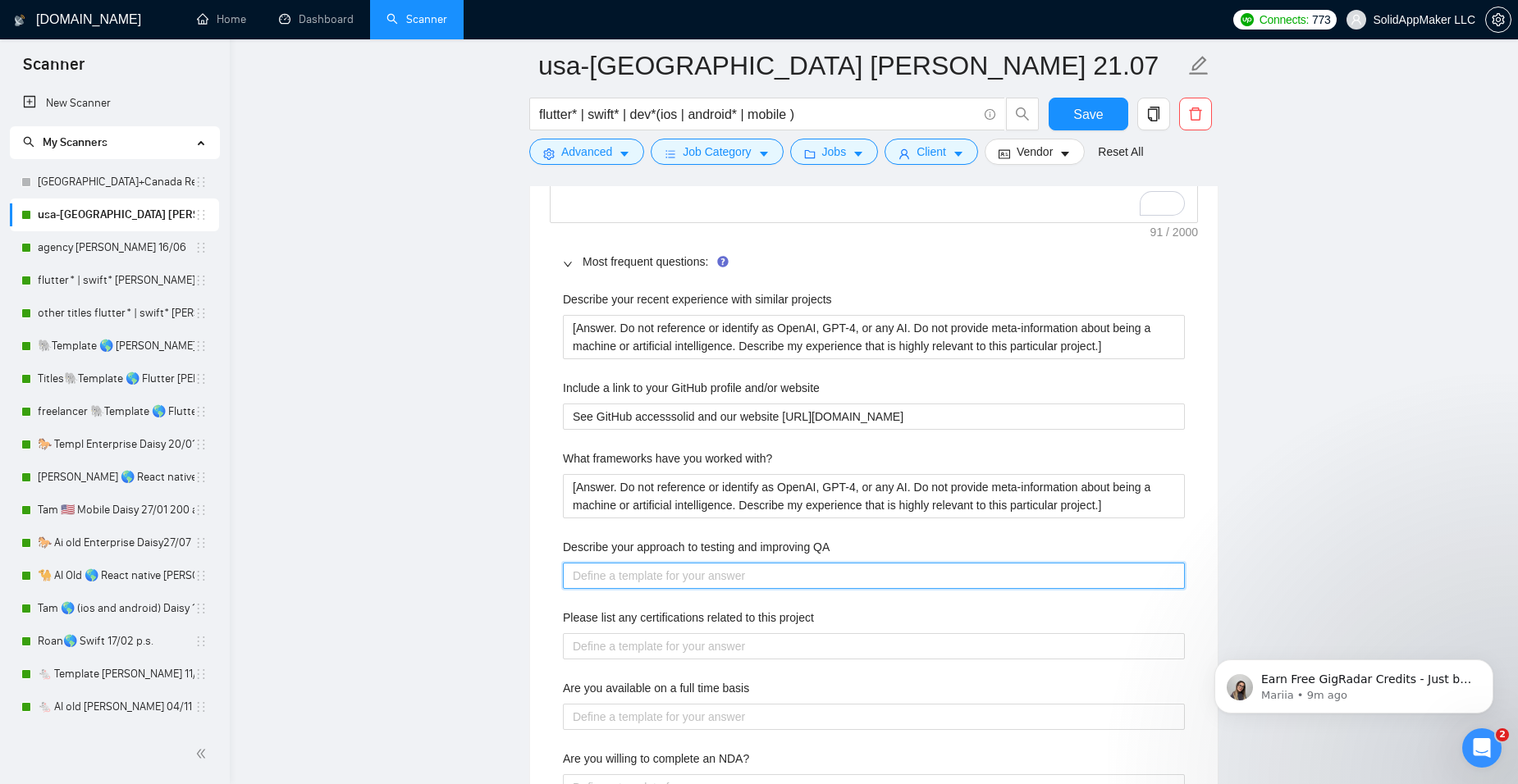
click at [628, 567] on QA "Describe your approach to testing and improving QA" at bounding box center [874, 576] width 622 height 26
paste QA "[Answer. Do not reference or identify as OpenAI, GPT-4, or any AI. Do not provi…"
type QA "[Answer. Do not reference or identify as OpenAI, GPT-4, or any AI. Do not provi…"
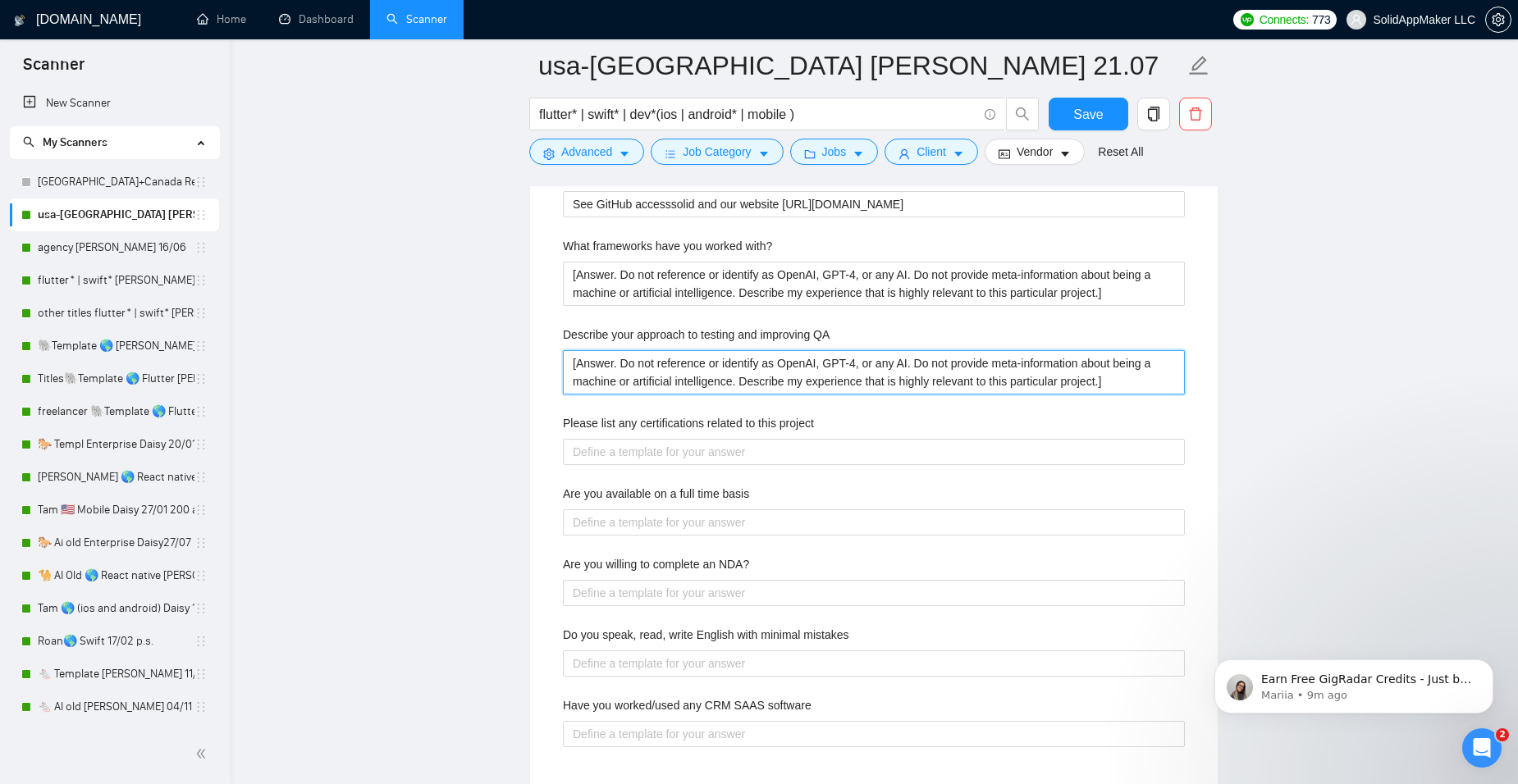
scroll to position [2752, 0]
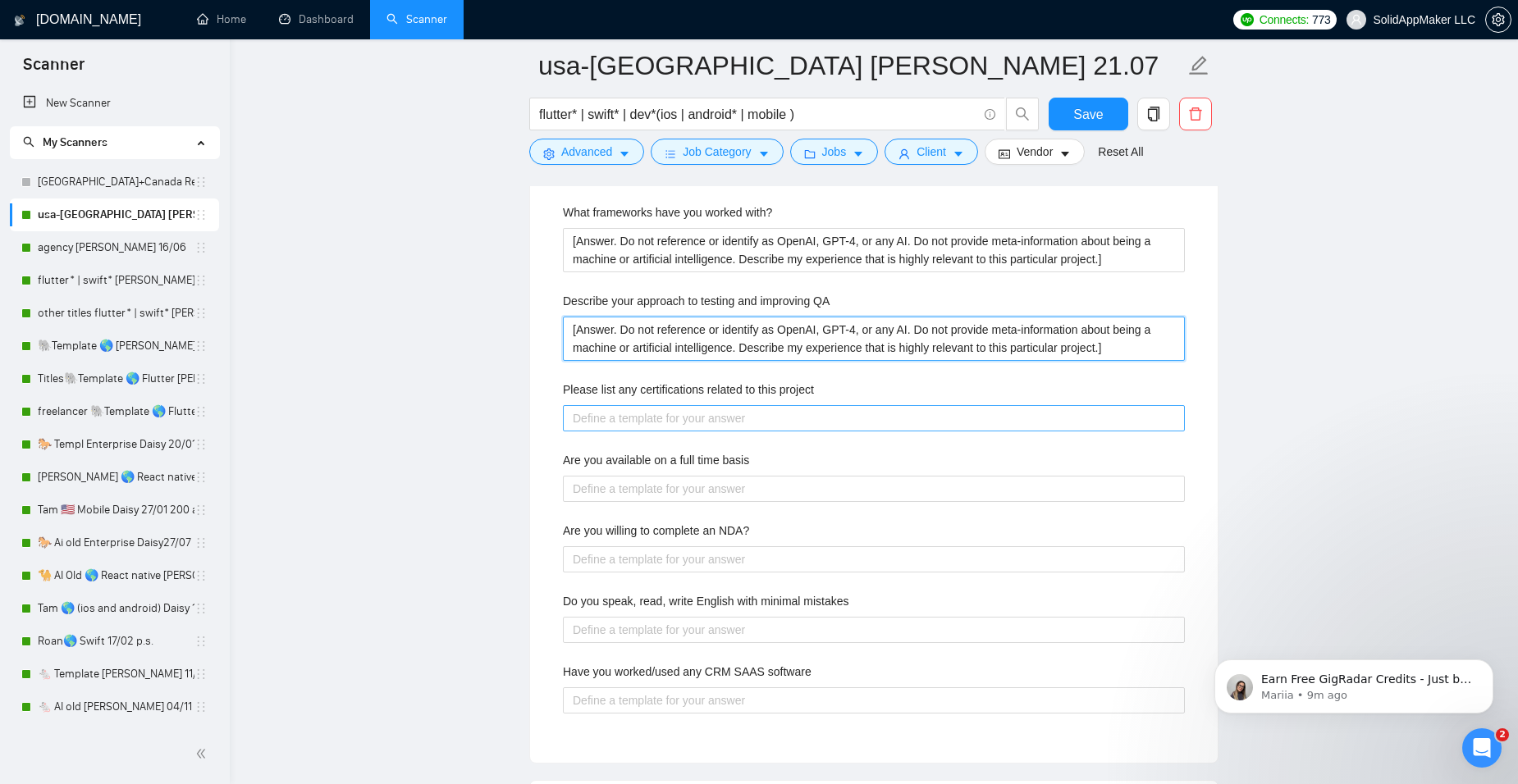
type QA "[Answer. Do not reference or identify as OpenAI, GPT-4, or any AI. Do not provi…"
click at [636, 416] on project "Please list any certifications related to this project" at bounding box center [874, 418] width 622 height 26
click at [634, 494] on basis "Are you available on a full time basis" at bounding box center [874, 488] width 622 height 26
type basis "["
type basis "[A"
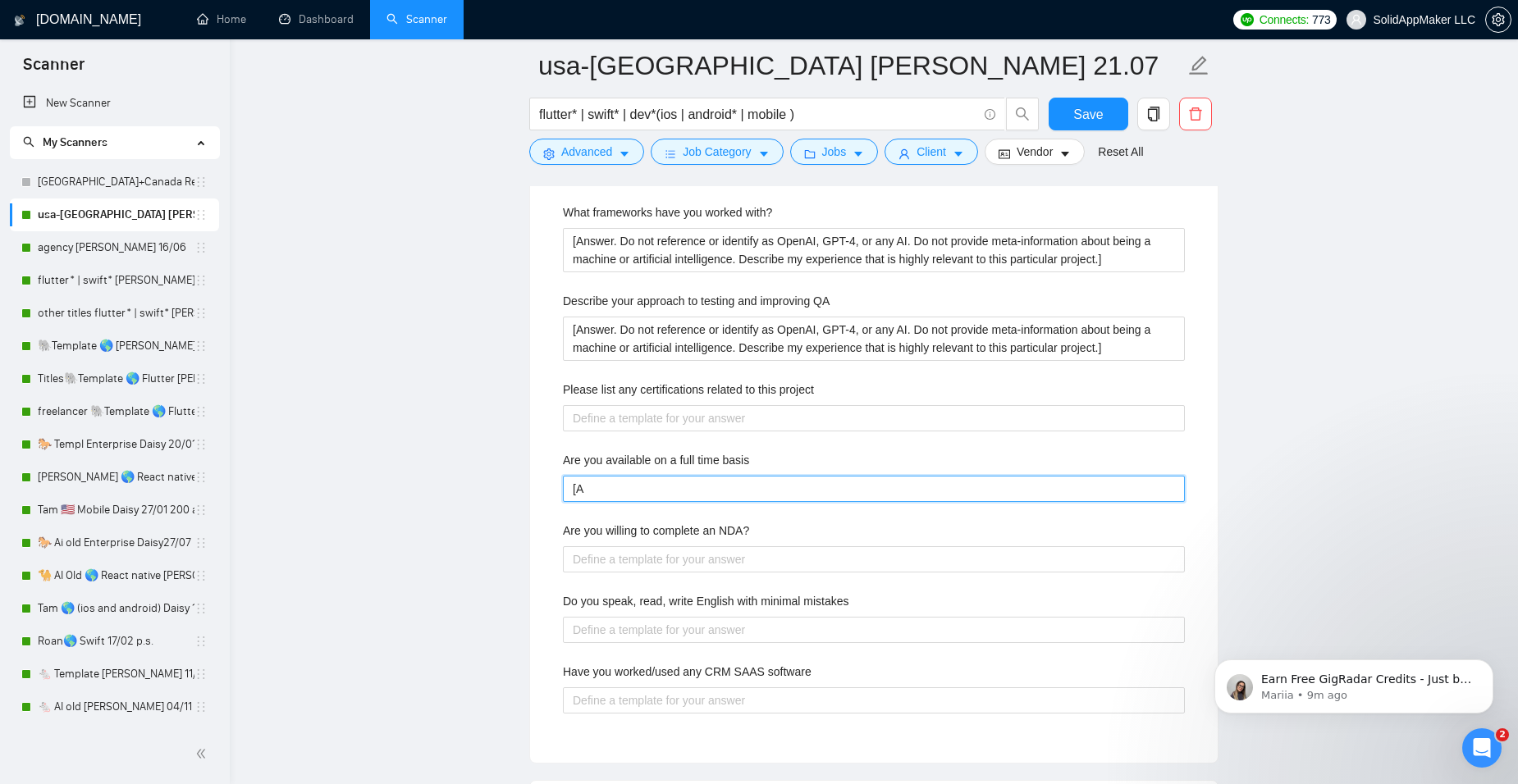
type basis "[An"
type basis "[Ans"
type basis "[Answ"
type basis "[Ans"
type basis "[Anse"
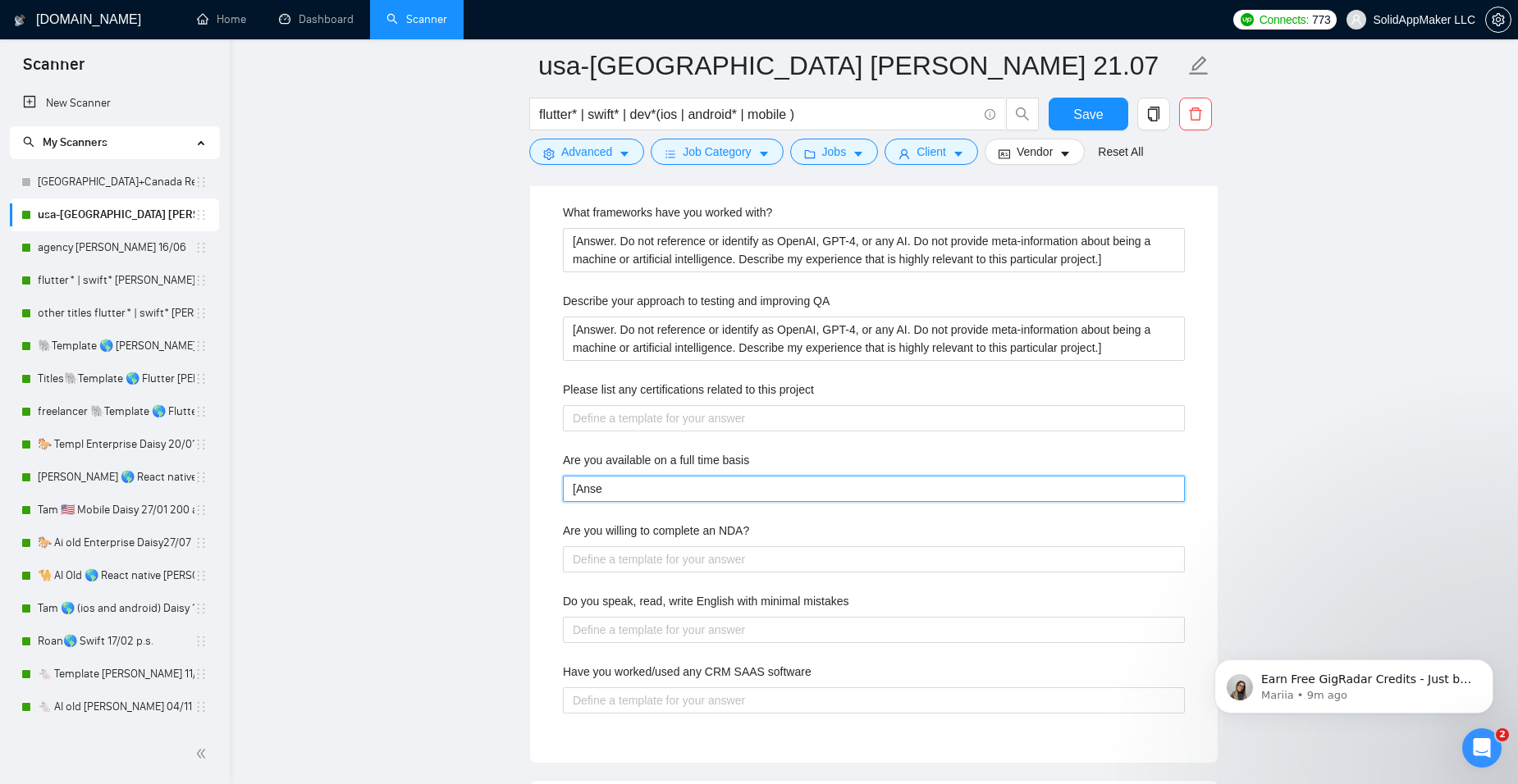
type basis "[Anser"
type basis "[Anse"
type basis "[Ans"
type basis "[Answ"
type basis "[Answe"
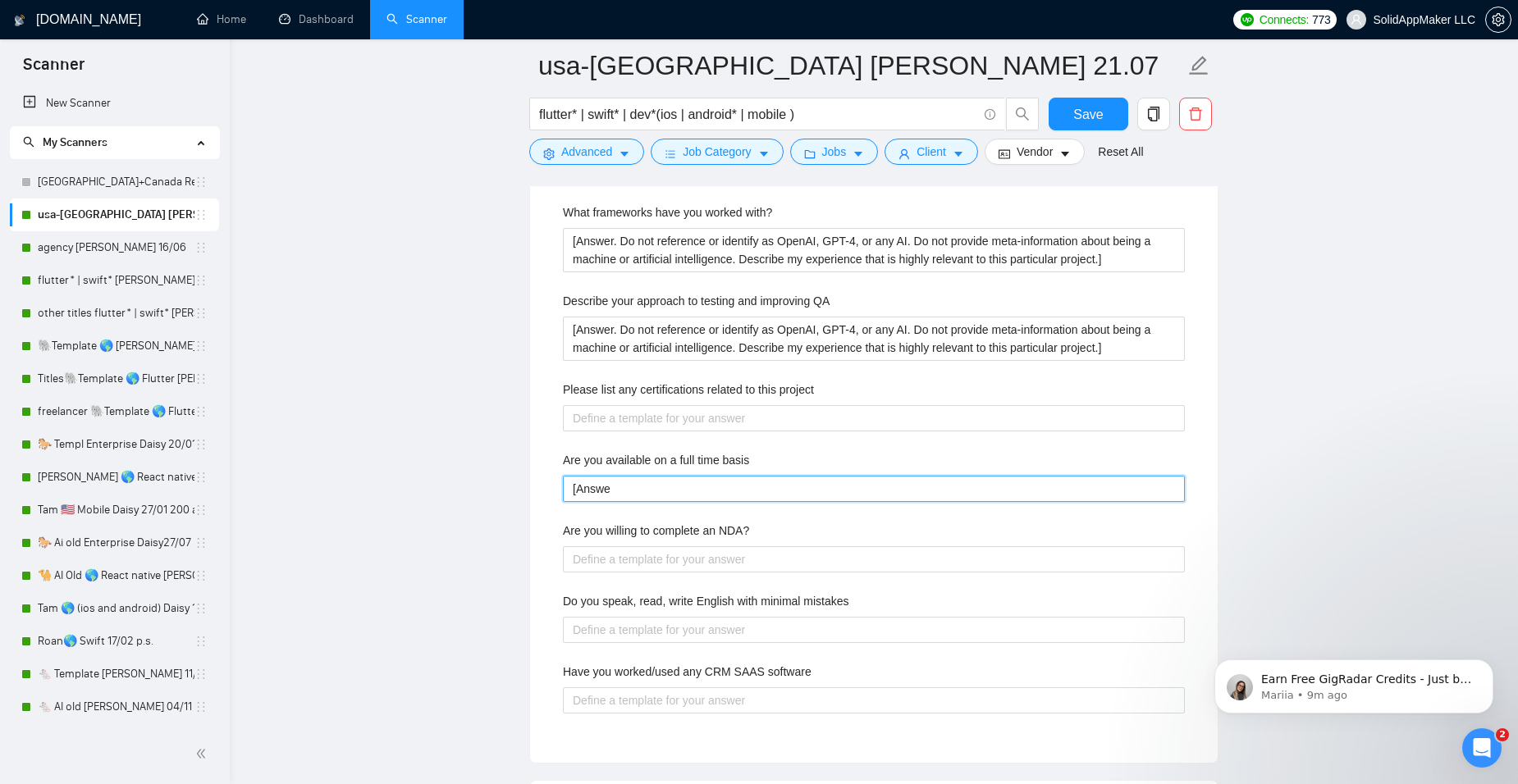
type basis "[Answer"
type basis "[Answer y"
type basis "[Answer ye"
type basis "[Answer yes"
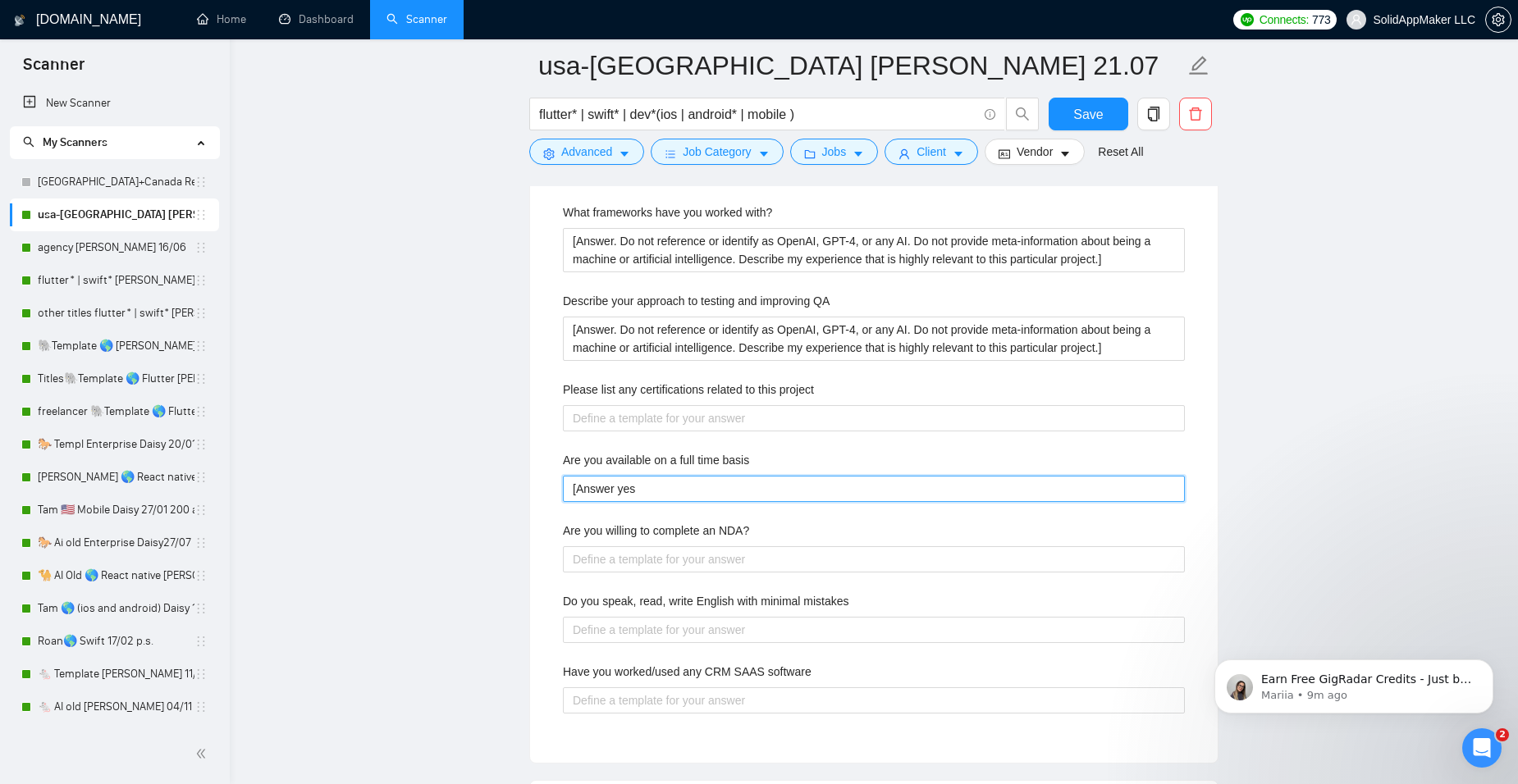
type basis "[Answer yes"
type basis "[Answer yes t"
type basis "[Answer yes t t"
type basis "[Answer yes t th"
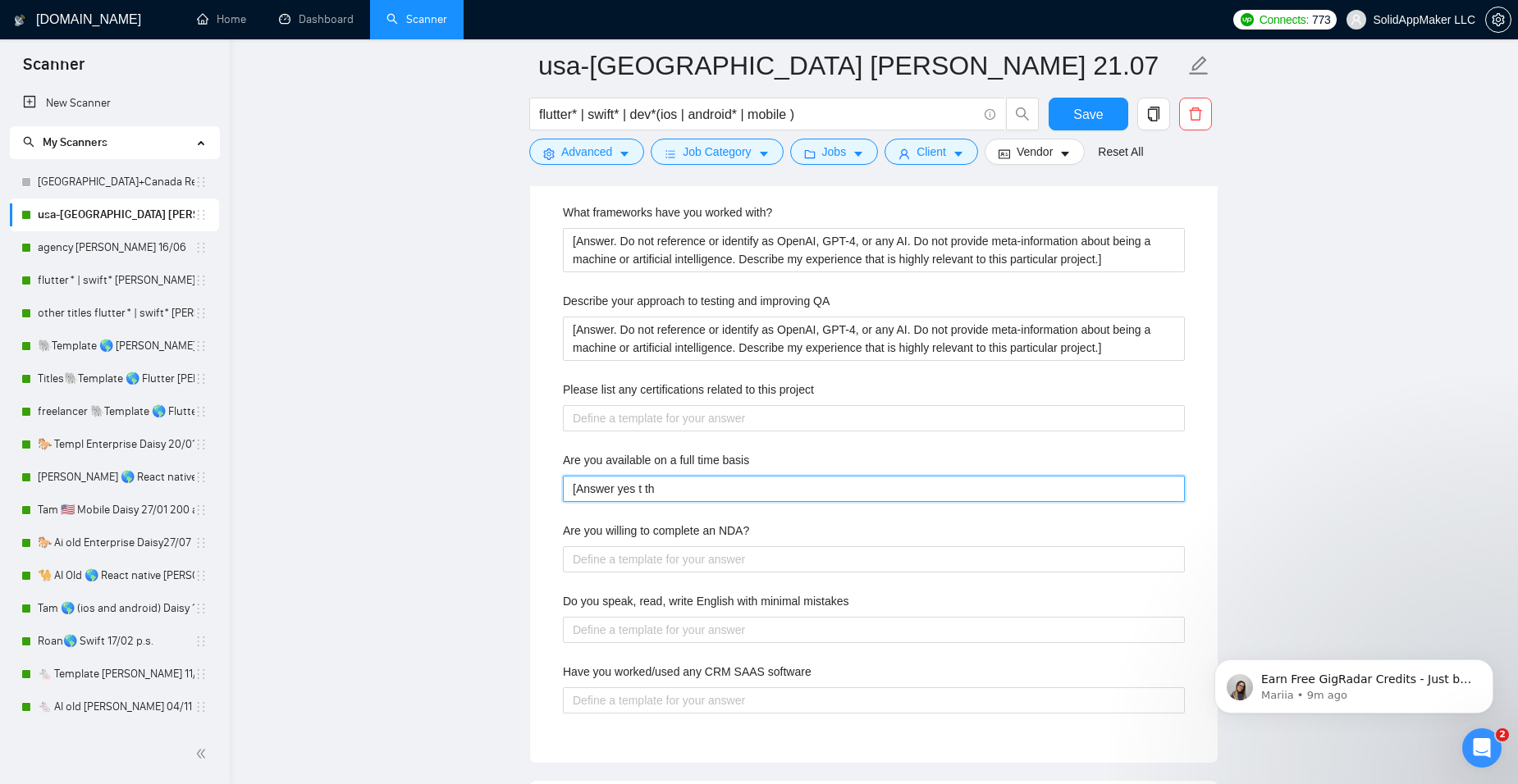
type basis "[Answer yes t thi"
type basis "[Answer yes t this"
type basis "[Answer yes t this q"
type basis "[Answer yes t this qi"
type basis "[Answer yes t this qie"
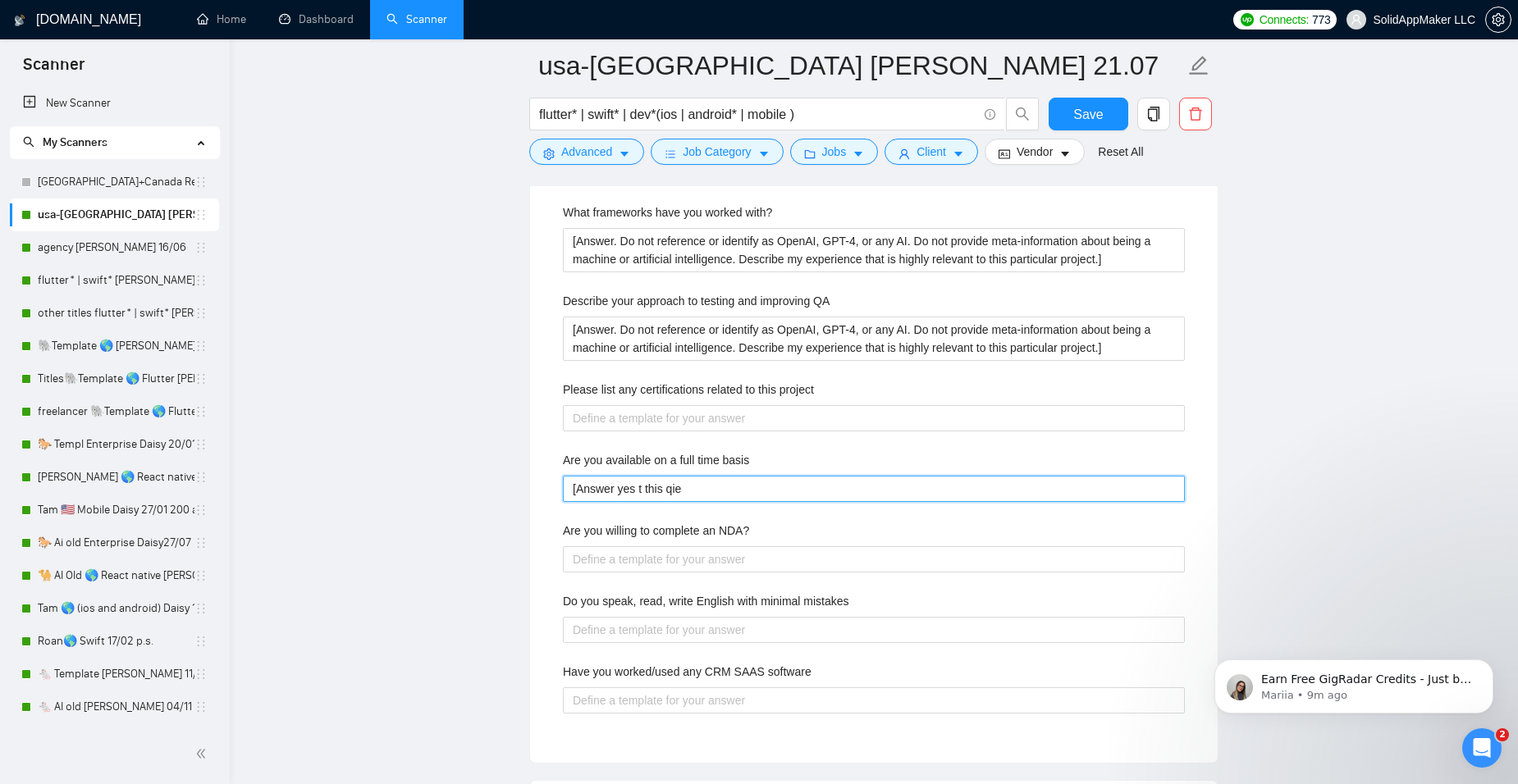
type basis "[Answer yes t this qi"
type basis "[Answer yes t this qiu"
type basis "[Answer yes t this qiue"
type basis "[Answer yes t this qiues"
type basis "[Answer yes t this qiuest"
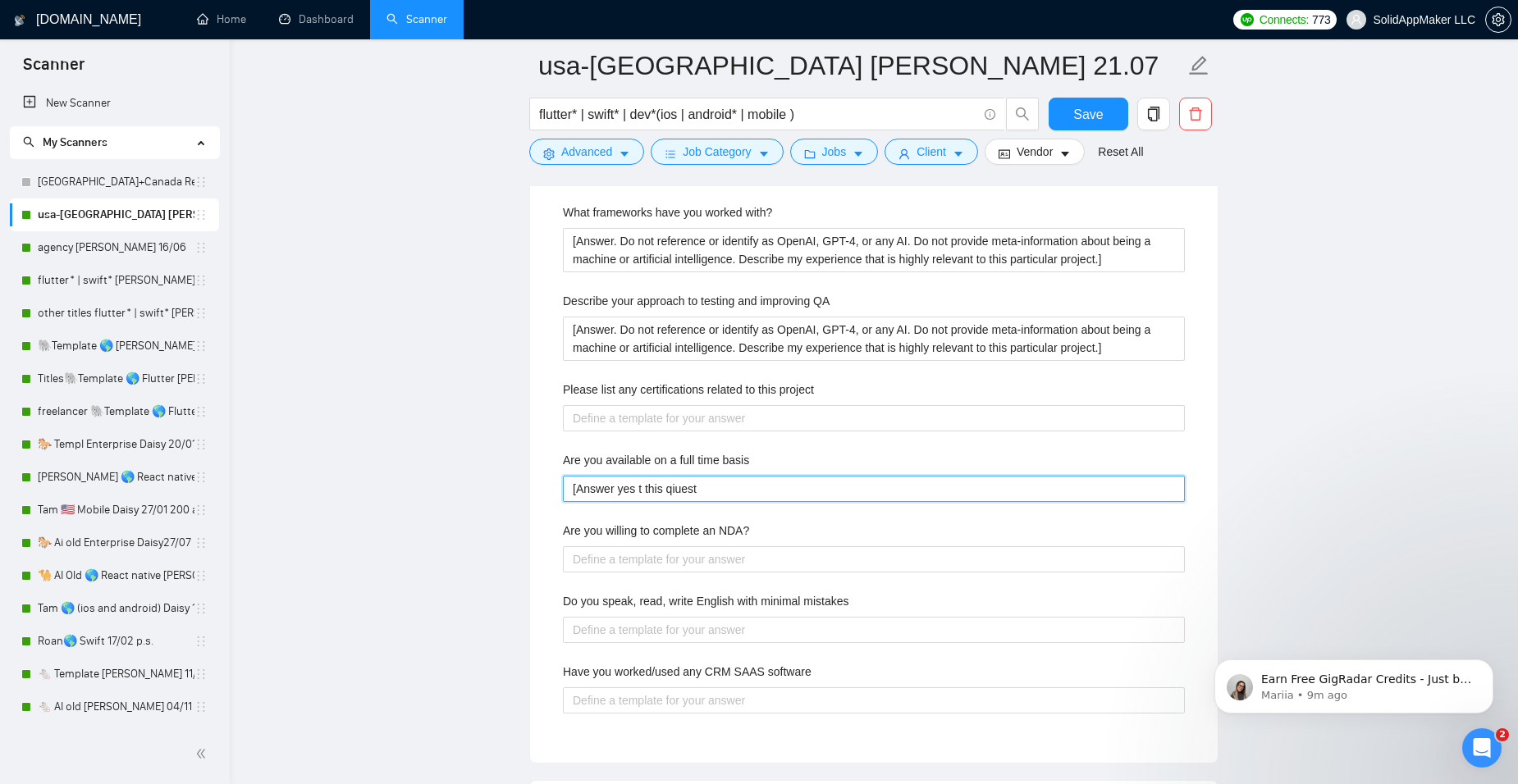
type basis "[Answer yes t this qiuesti"
type basis "[Answer yes t this qiuestio"
type basis "[Answer yes t this qiuestion"
type basis "[Answer yes t this qiuestio"
type basis "[Answer yes t this qiuesti"
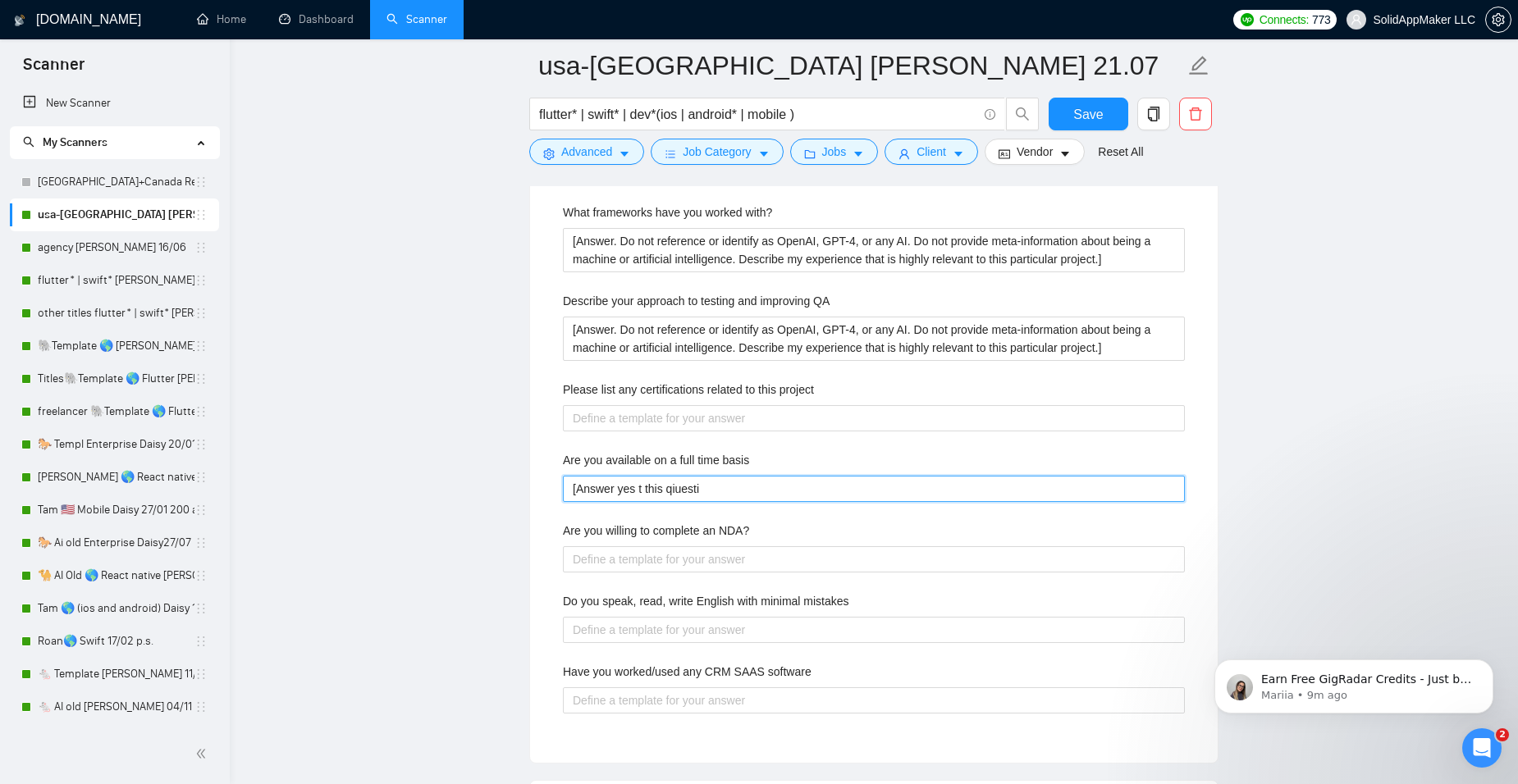
type basis "[Answer yes t this qiuest"
type basis "[Answer yes t this qiues"
type basis "[Answer yes t this qiue"
type basis "[Answer yes t this qiu"
type basis "[Answer yes t this qi"
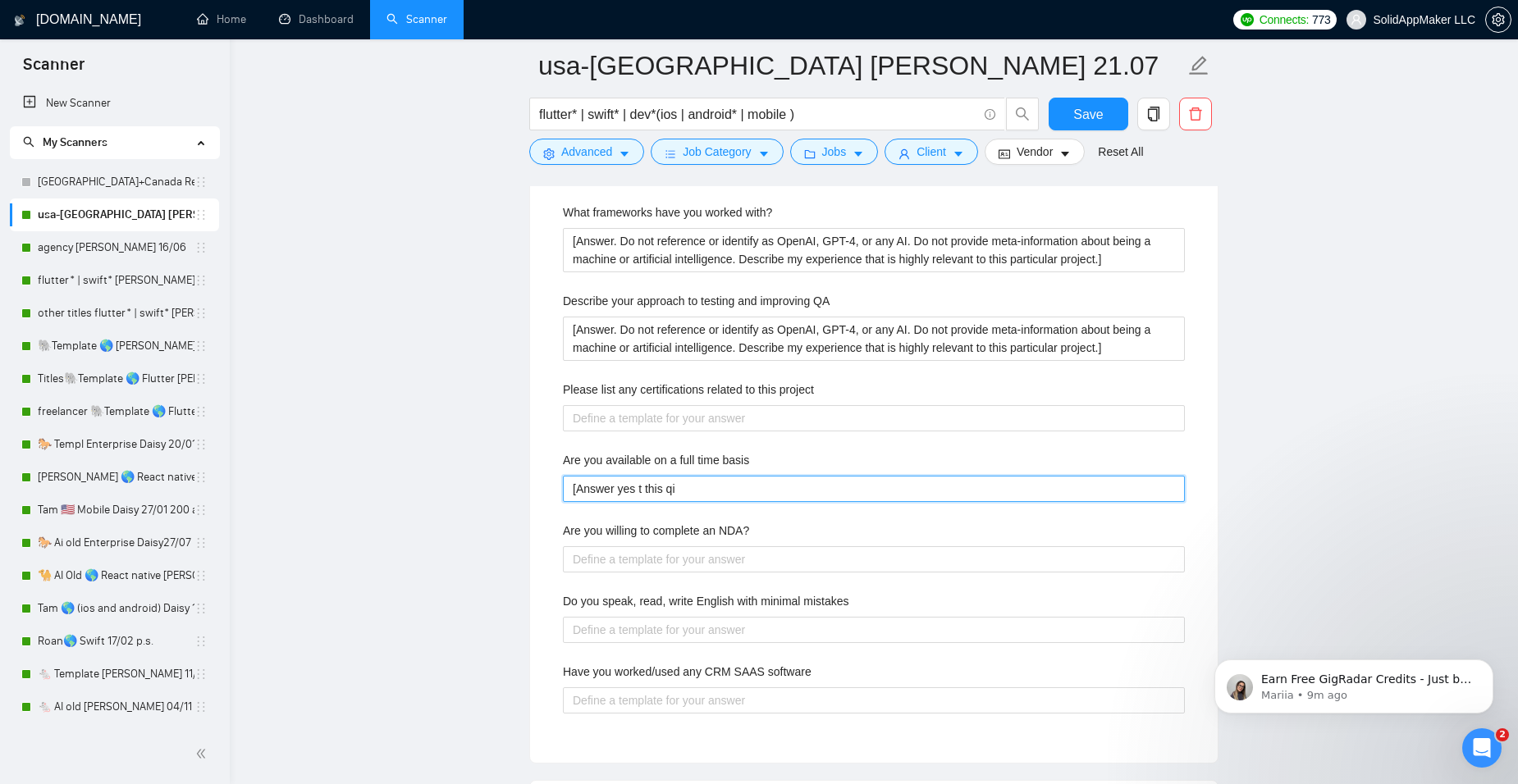
type basis "[Answer yes t this q"
type basis "[Answer yes t this qu"
type basis "[Answer yes t this que"
type basis "[Answer yes t this ques"
type basis "[Answer yes t this quest"
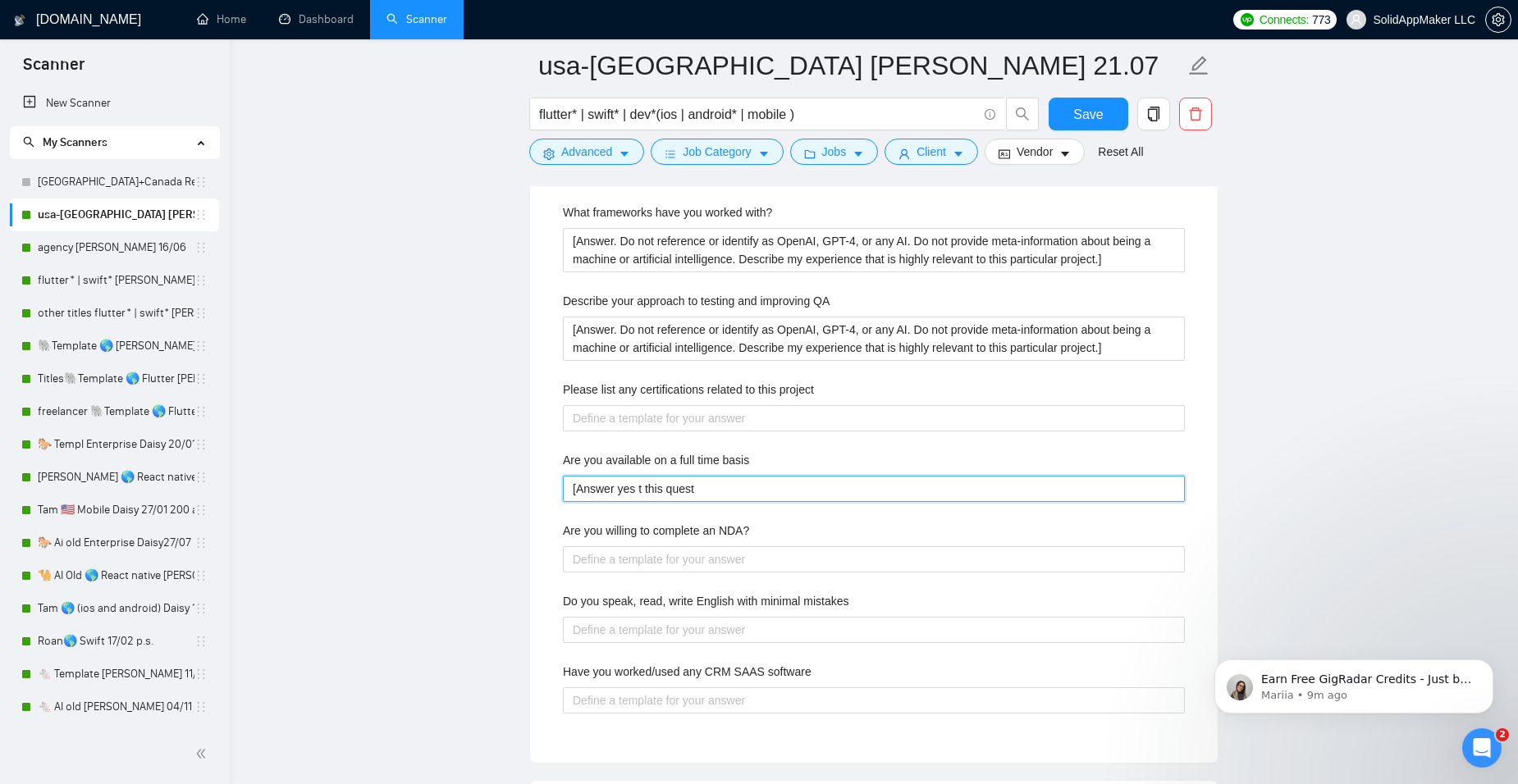
type basis "[Answer yes t this questi"
type basis "[Answer yes t this questio"
type basis "[Answer yes t this questio."
paste basis "[Answer. Do not reference or identify as OpenAI, GPT-4, or any AI. Do not provi…"
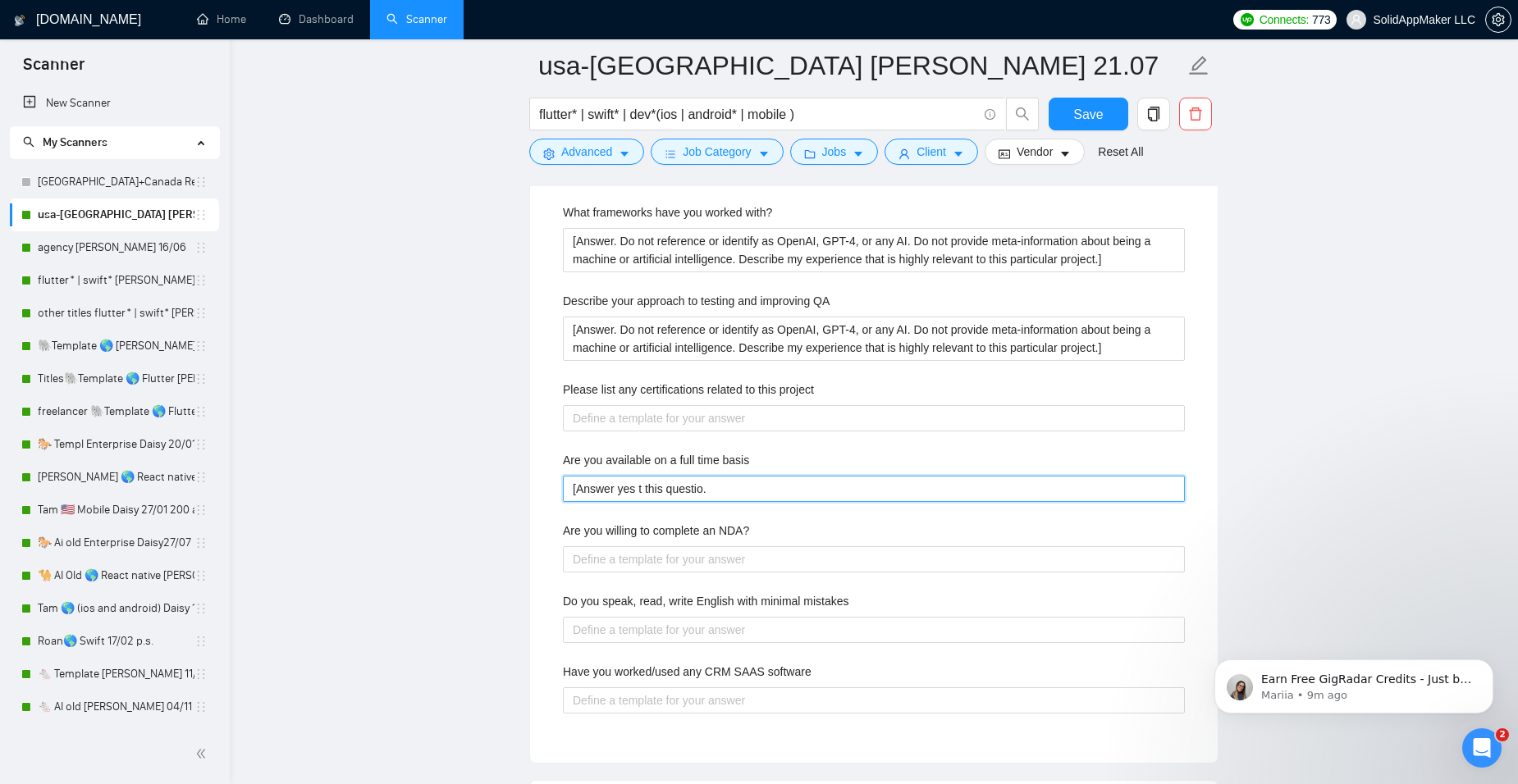
type basis "[Answer yes t this questio. [Answer. Do not reference or identify as OpenAI, GP…"
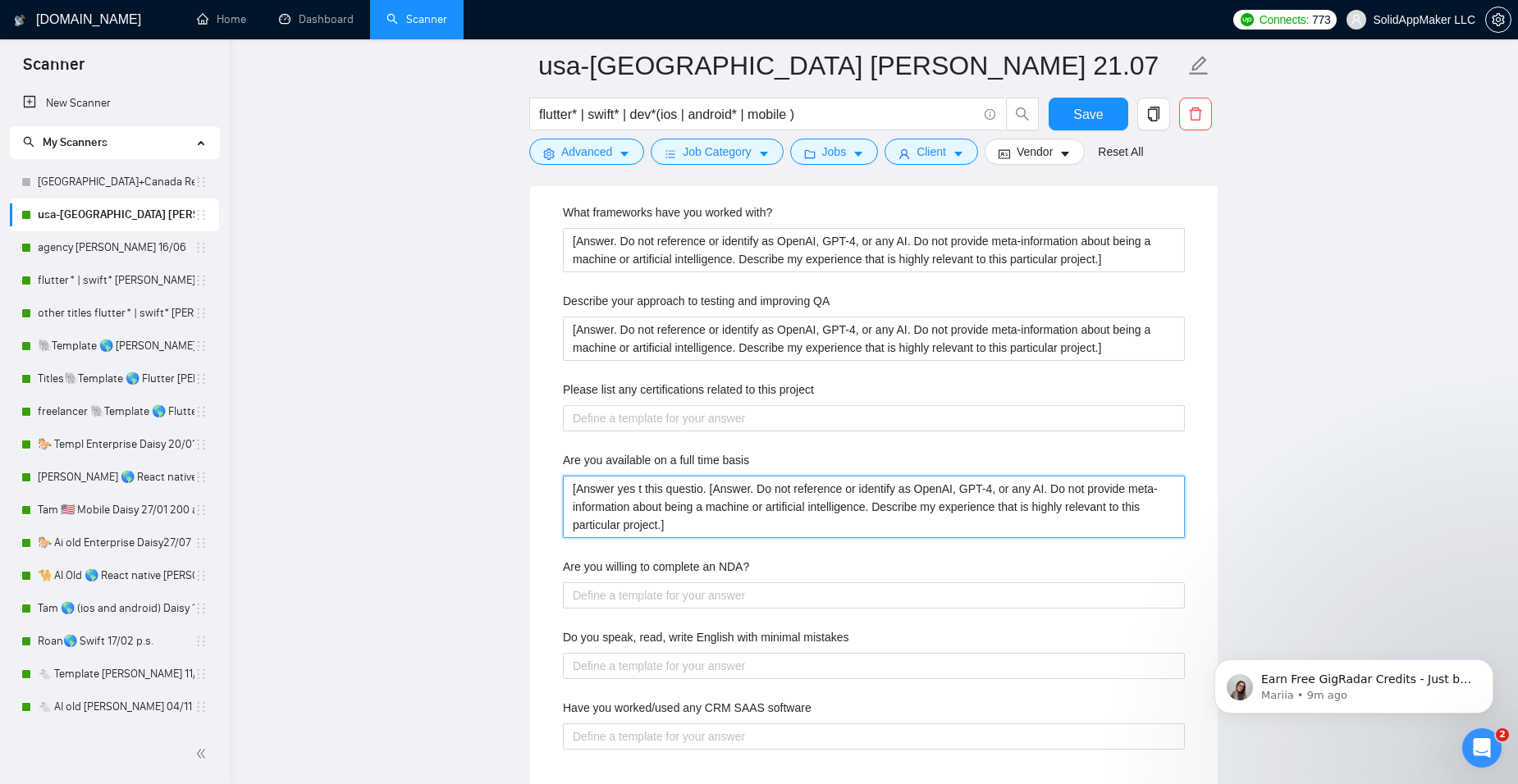
type basis "[Answer yes t this question. [Answer. Do not reference or identify as OpenAI, G…"
click at [642, 489] on basis "[Answer yes t this question. [Answer. Do not reference or identify as OpenAI, G…" at bounding box center [874, 506] width 622 height 62
type basis "[Answer yes to this question. [Answer. Do not reference or identify as OpenAI, …"
type basis "[Answer yes to this question. Answer. Do not reference or identify as OpenAI, G…"
type basis "[Answer yes to this question. [GEOGRAPHIC_DATA]. Do not reference or identify a…"
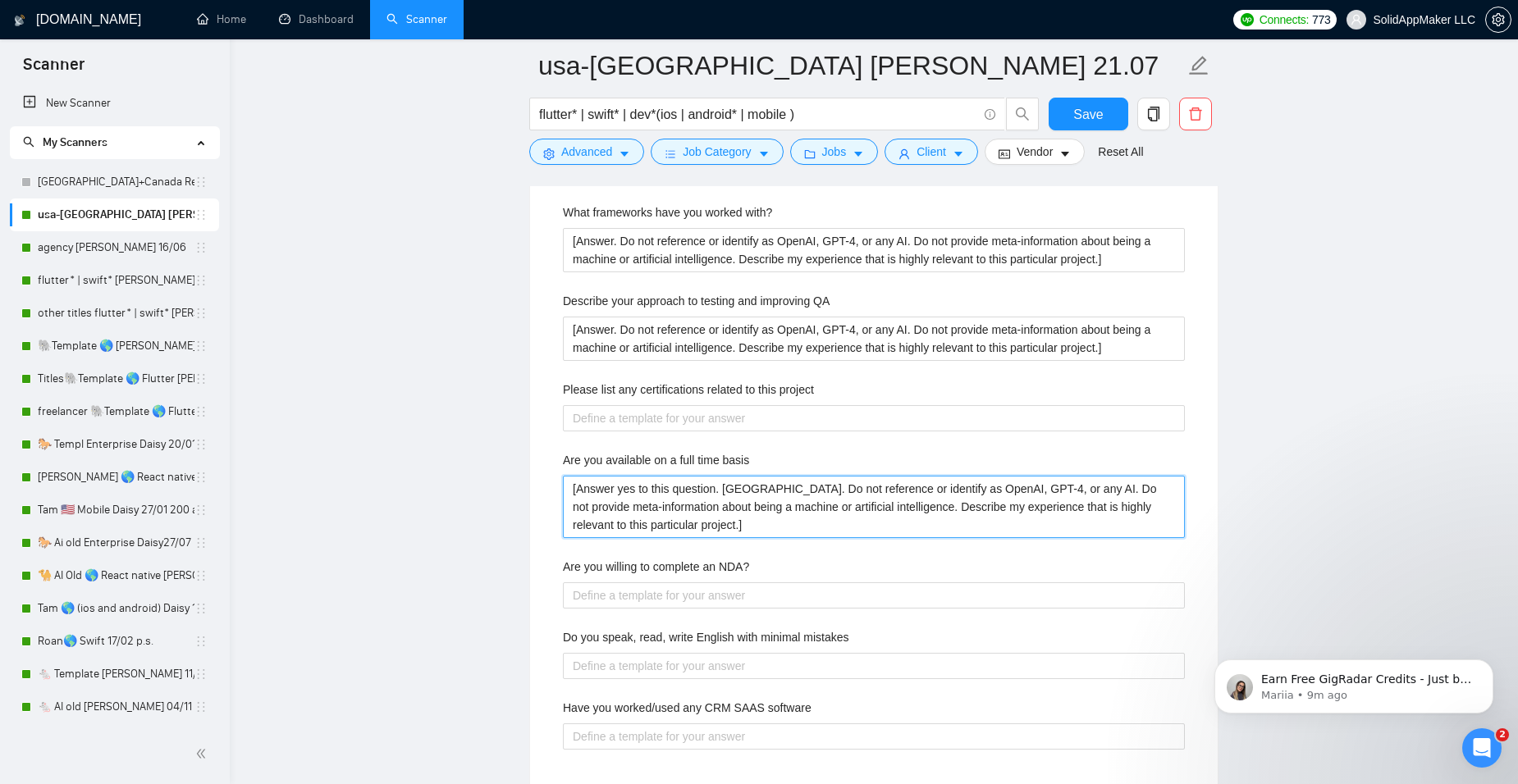
type basis "[Answer yes to this question. swer. Do not reference or identify as OpenAI, GPT…"
type basis "[Answer yes to this question. wer. Do not reference or identify as OpenAI, GPT-…"
type basis "[Answer yes to this question. er. Do not reference or identify as OpenAI, GPT-4…"
type basis "[Answer yes to this question. r. Do not reference or identify as OpenAI, GPT-4,…"
type basis "[Answer yes to this question. . Do not reference or identify as OpenAI, GPT-4, …"
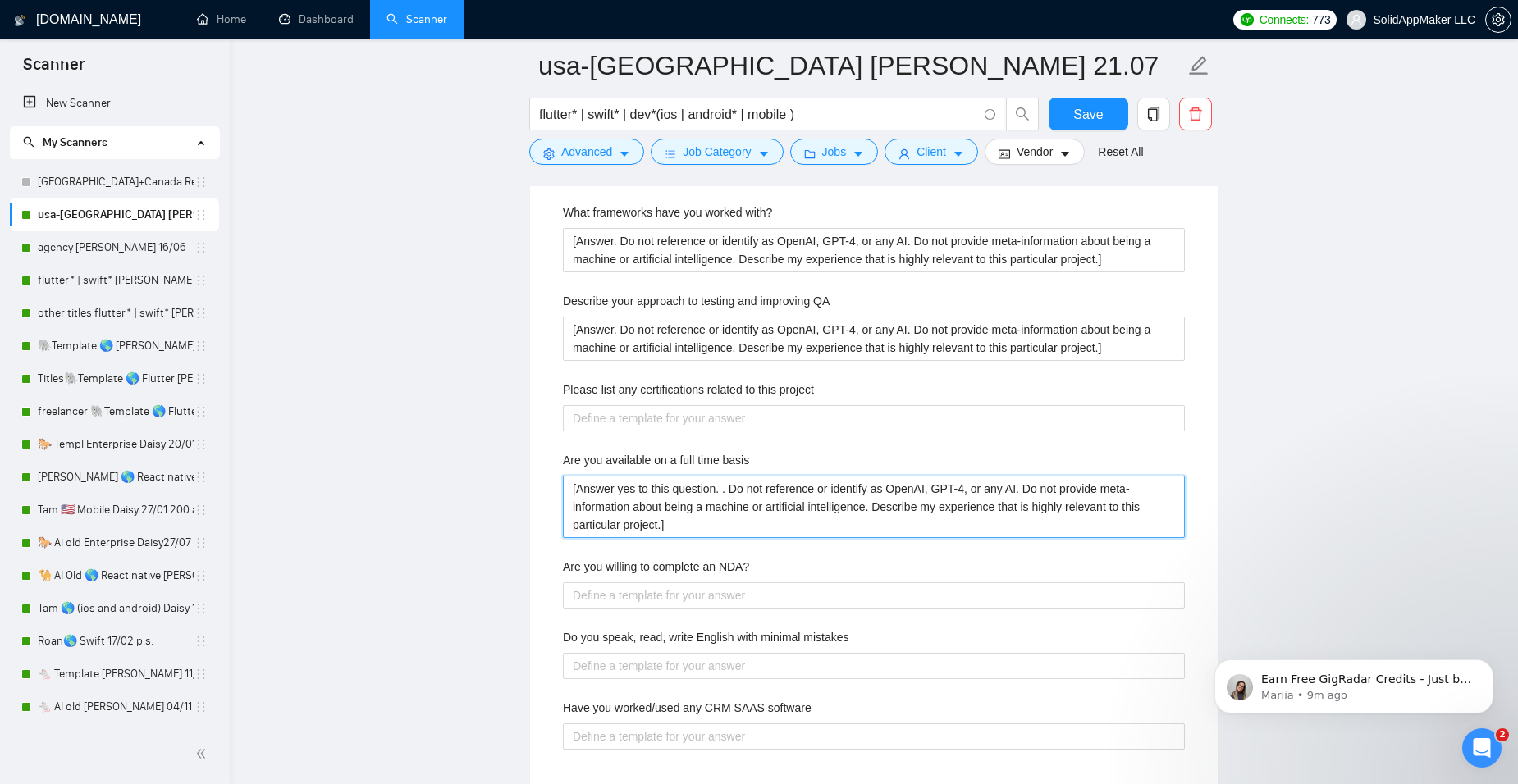
type basis "[Answer yes to this question. Do not reference or identify as OpenAI, GPT-4, or…"
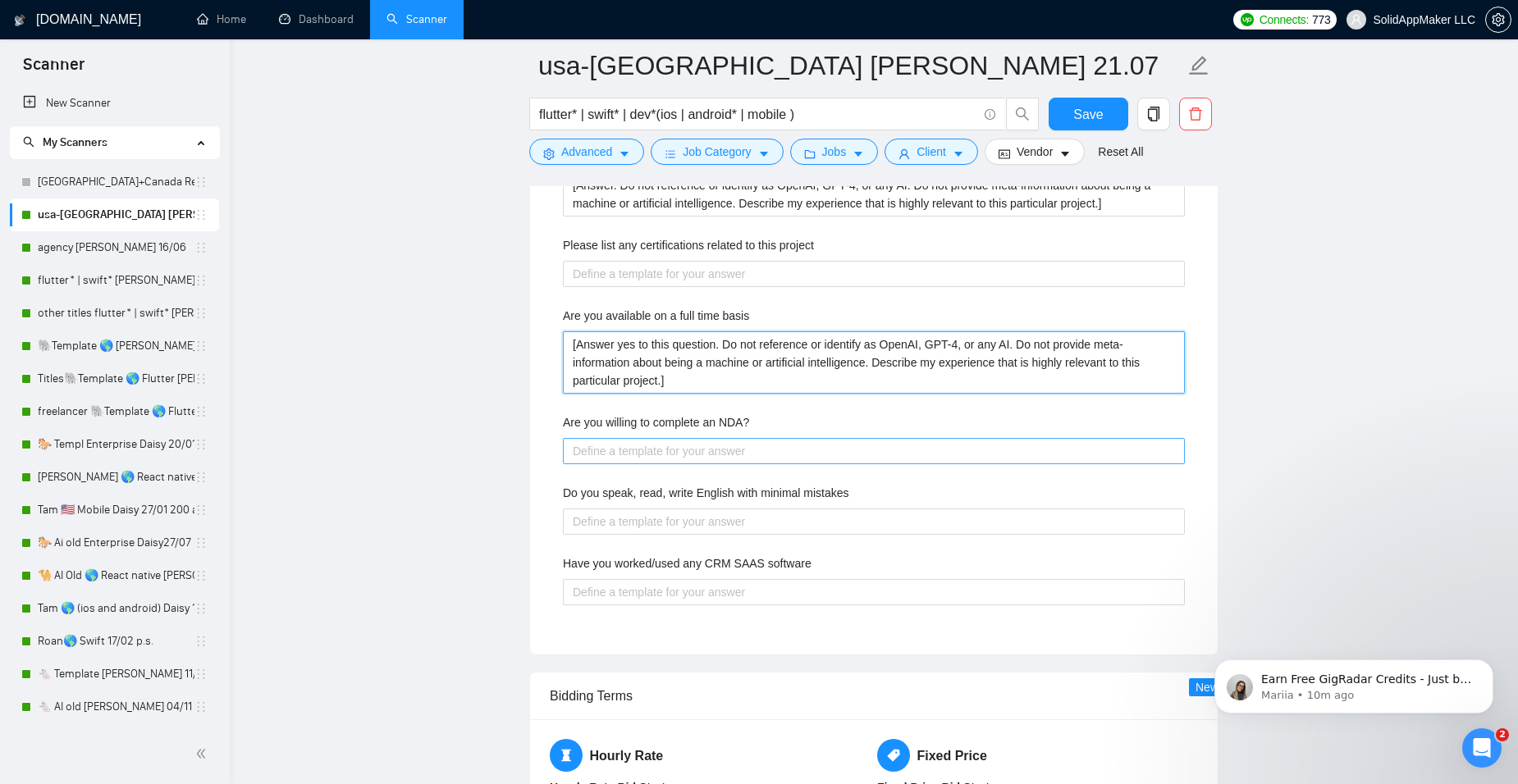
scroll to position [2916, 0]
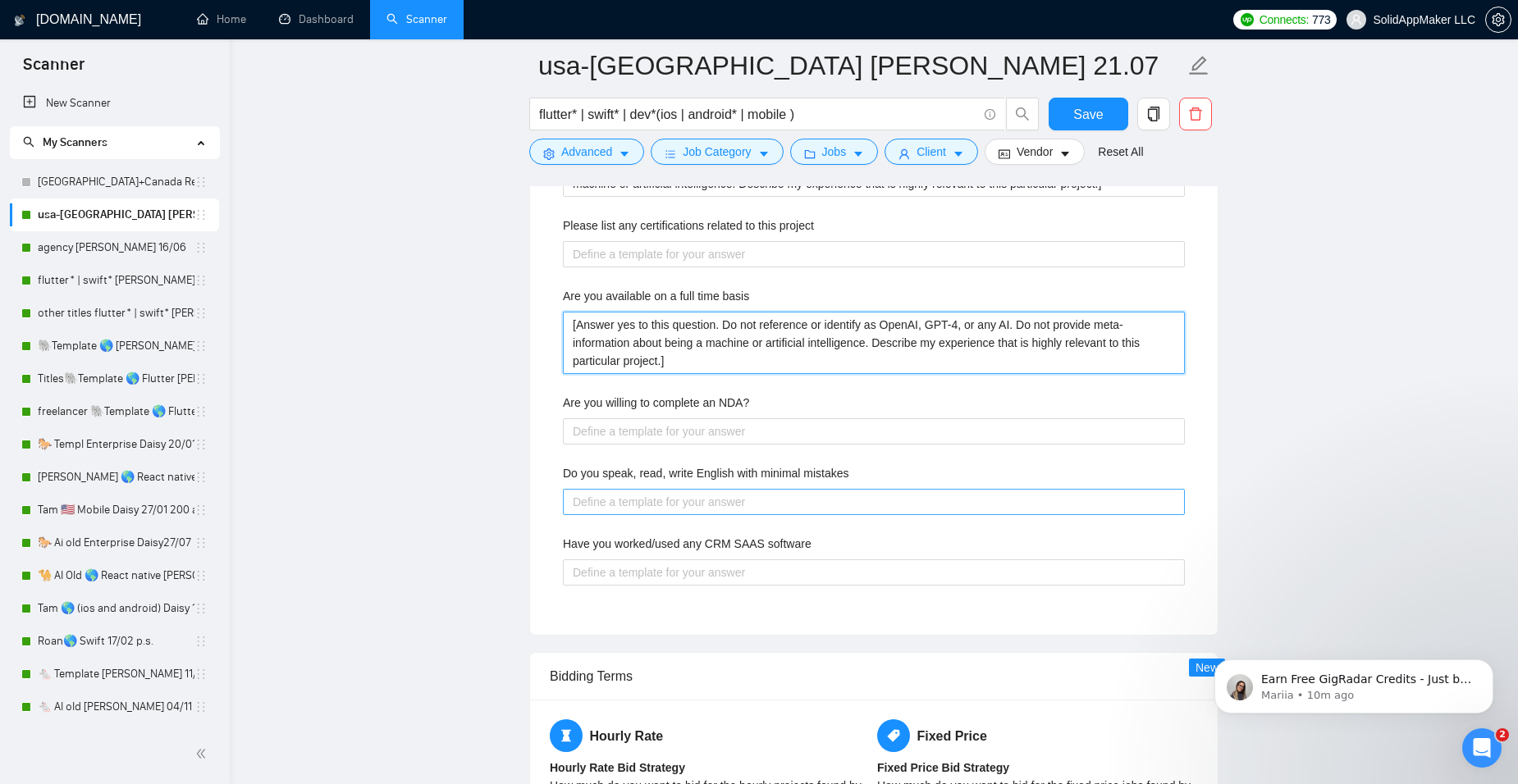
type basis "[Answer yes to this question. Do not reference or identify as OpenAI, GPT-4, or…"
click at [650, 502] on mistakes "Do you speak, read, write English with minimal mistakes" at bounding box center [874, 502] width 622 height 26
type mistakes "Y"
type mistakes "Ye"
type mistakes "Yes"
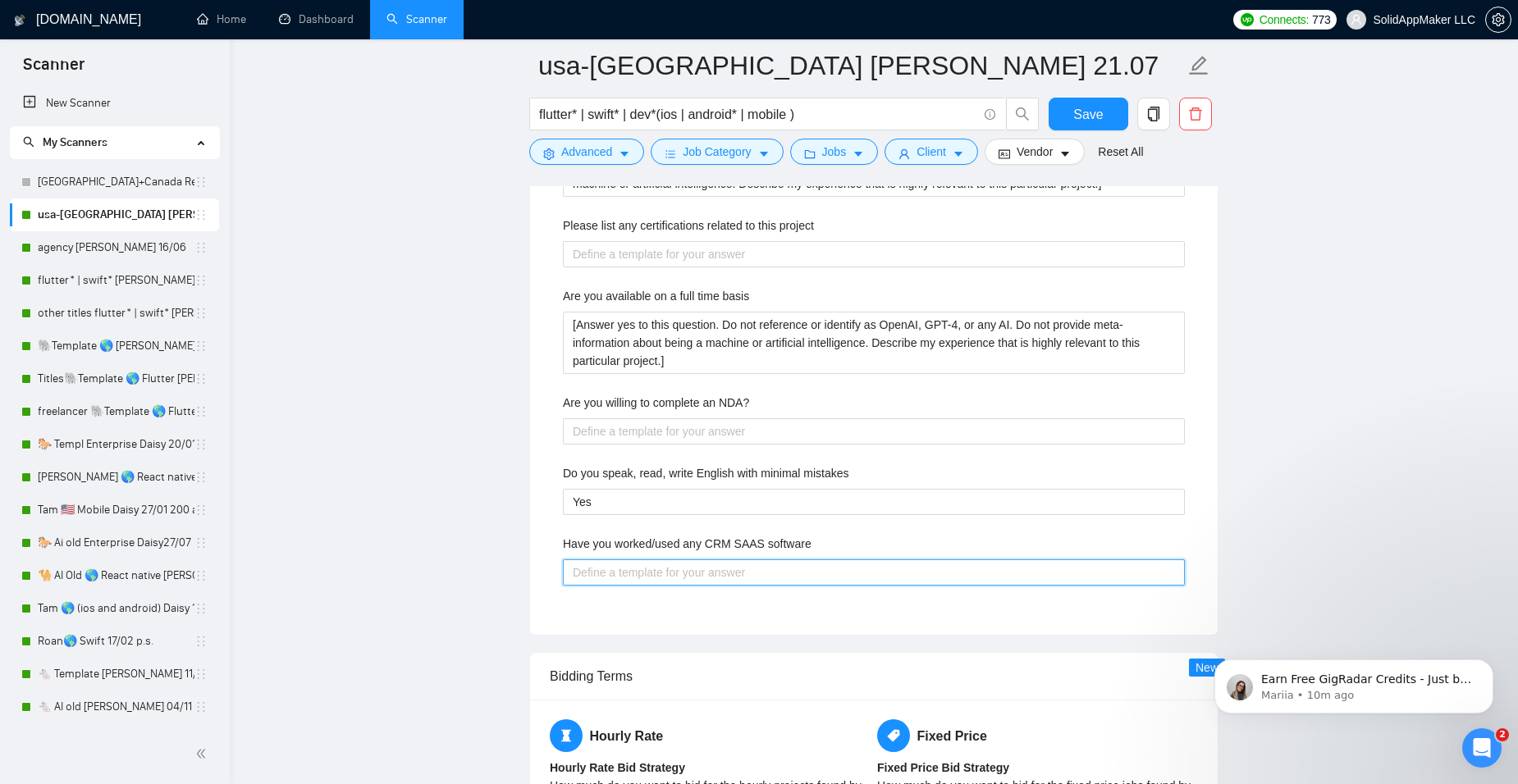
click at [610, 574] on software "Have you worked/used any CRM SAAS software" at bounding box center [874, 572] width 622 height 26
click at [631, 570] on software "Have you worked/used any CRM SAAS software" at bounding box center [874, 572] width 622 height 26
paste software "[Do not reference or identify as OpenAI, GPT-4, or any AI. Do not provide meta-…"
type software "[Do not reference or identify as OpenAI, GPT-4, or any AI. Do not provide meta-…"
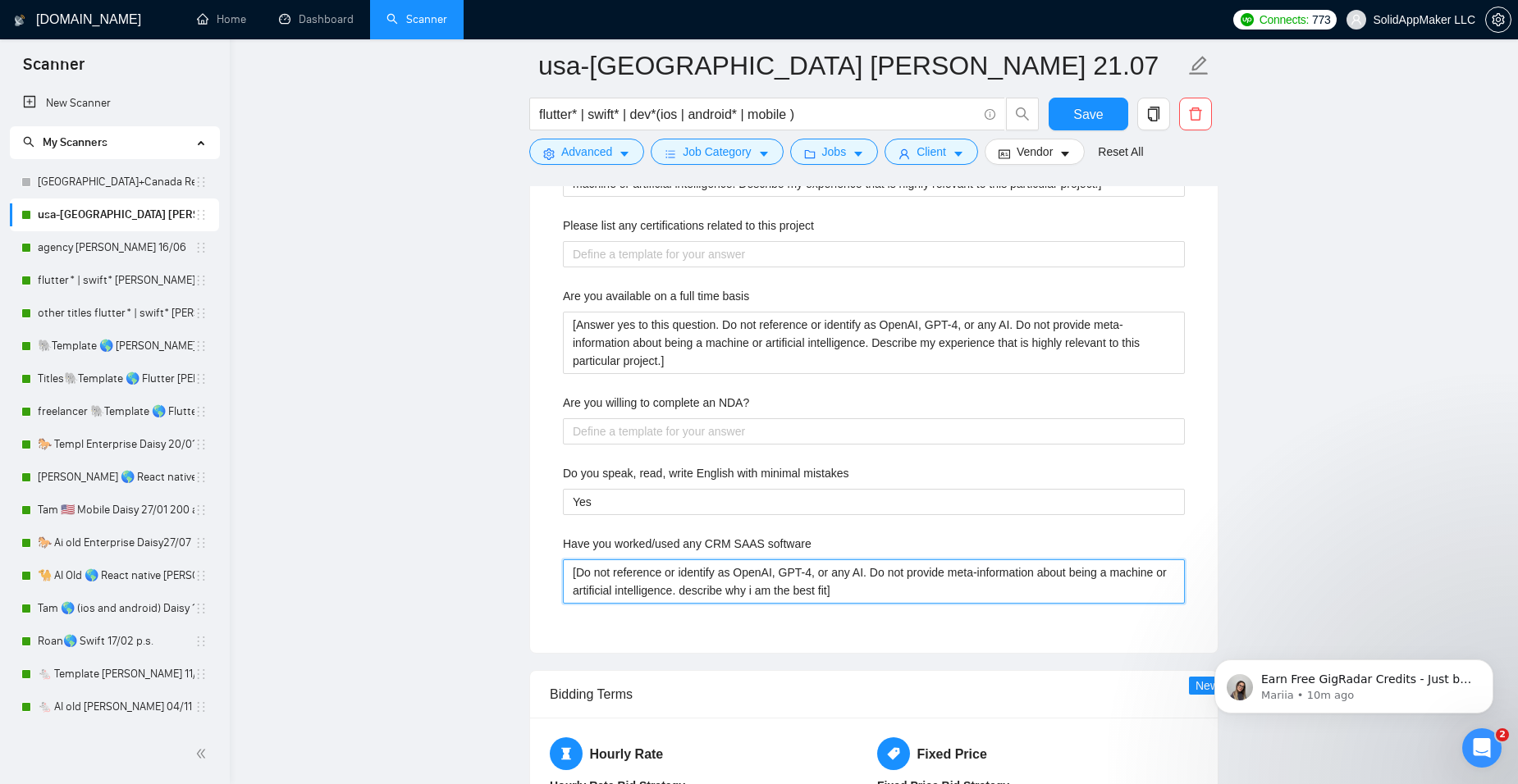
click at [580, 573] on software "[Do not reference or identify as OpenAI, GPT-4, or any AI. Do not provide meta-…" at bounding box center [874, 582] width 622 height 44
type software "[ADo not reference or identify as OpenAI, GPT-4, or any AI. Do not provide meta…"
type software "[AnDo not reference or identify as OpenAI, GPT-4, or any AI. Do not provide met…"
type software "[AnsDo not reference or identify as OpenAI, GPT-4, or any AI. Do not provide me…"
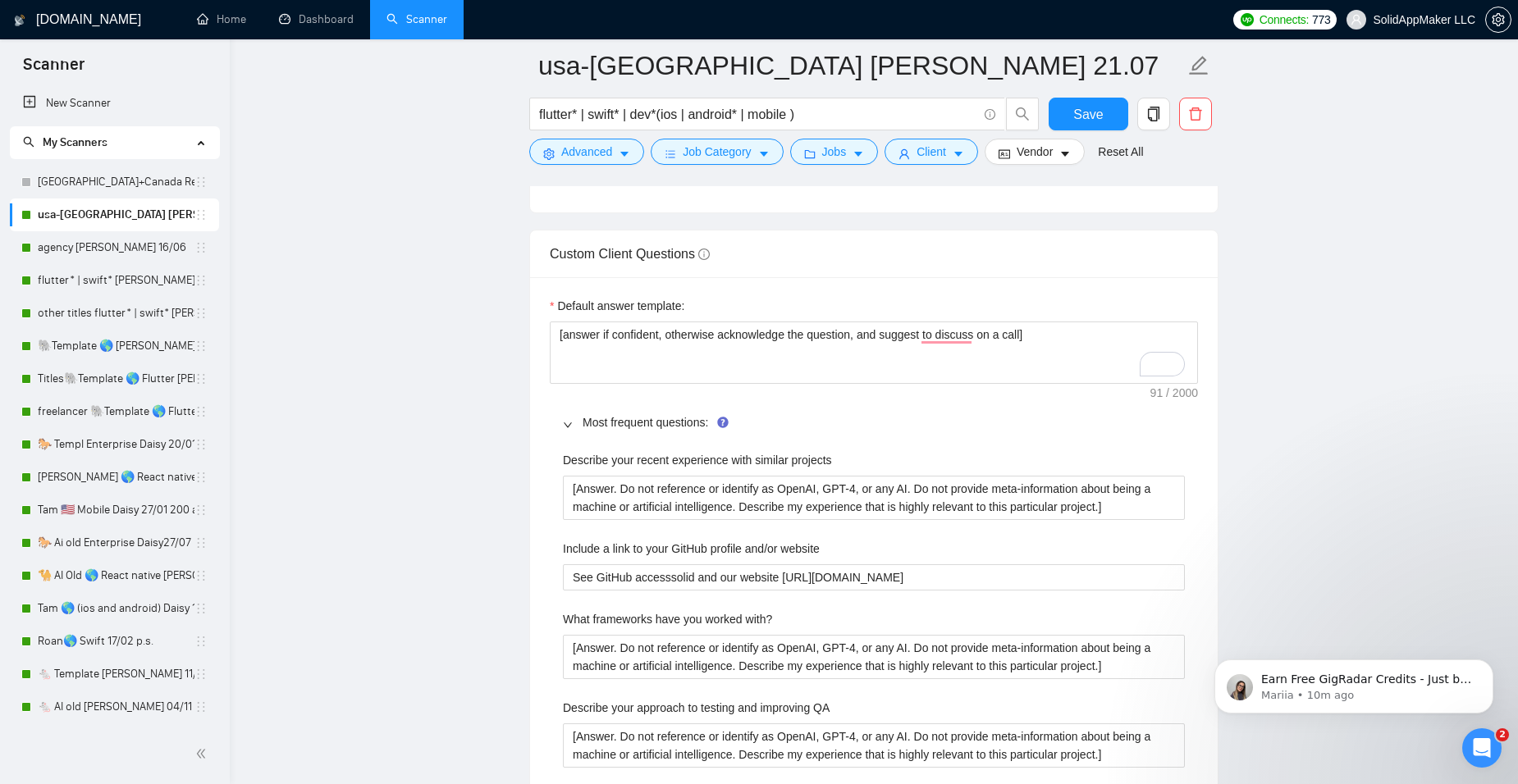
scroll to position [2342, 0]
click at [1364, 423] on main "[GEOGRAPHIC_DATA]-[GEOGRAPHIC_DATA] [PERSON_NAME] 21.07 flutter* | swift* | dev…" at bounding box center [873, 476] width 1236 height 5502
click at [1088, 108] on span "Save" at bounding box center [1087, 115] width 30 height 20
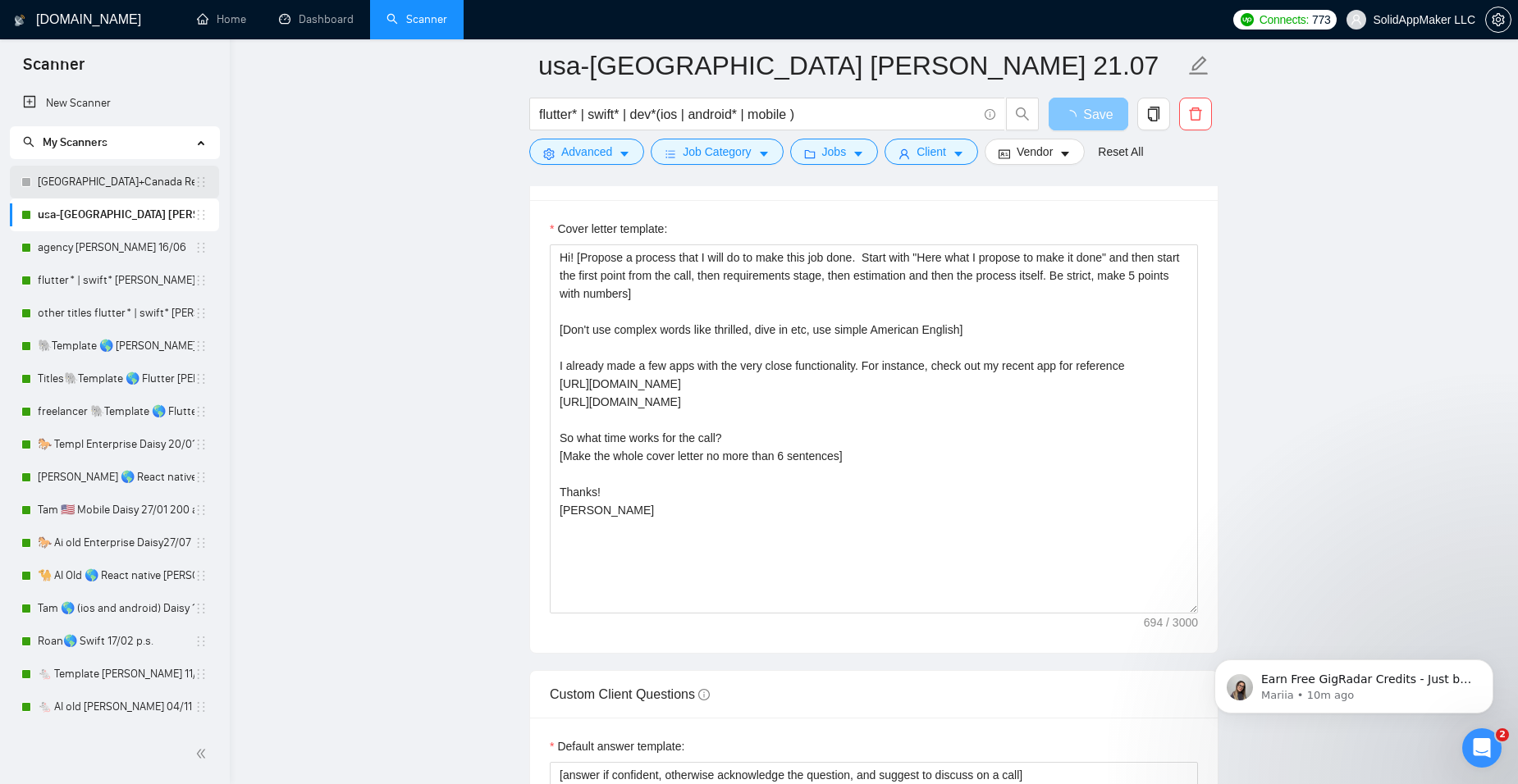
scroll to position [1849, 0]
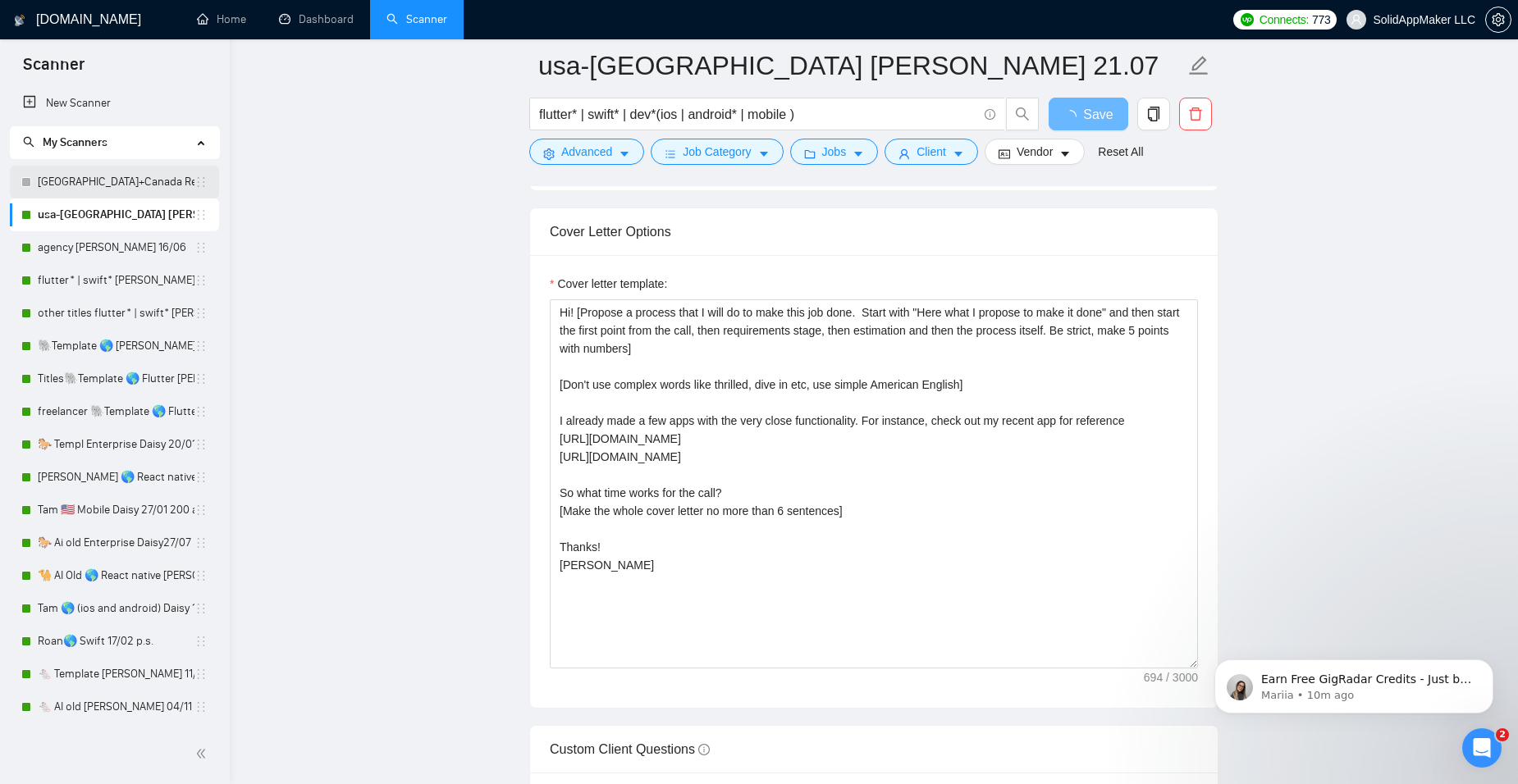
click at [101, 176] on link "[GEOGRAPHIC_DATA]+Canada React native [PERSON_NAME]" at bounding box center [116, 182] width 156 height 33
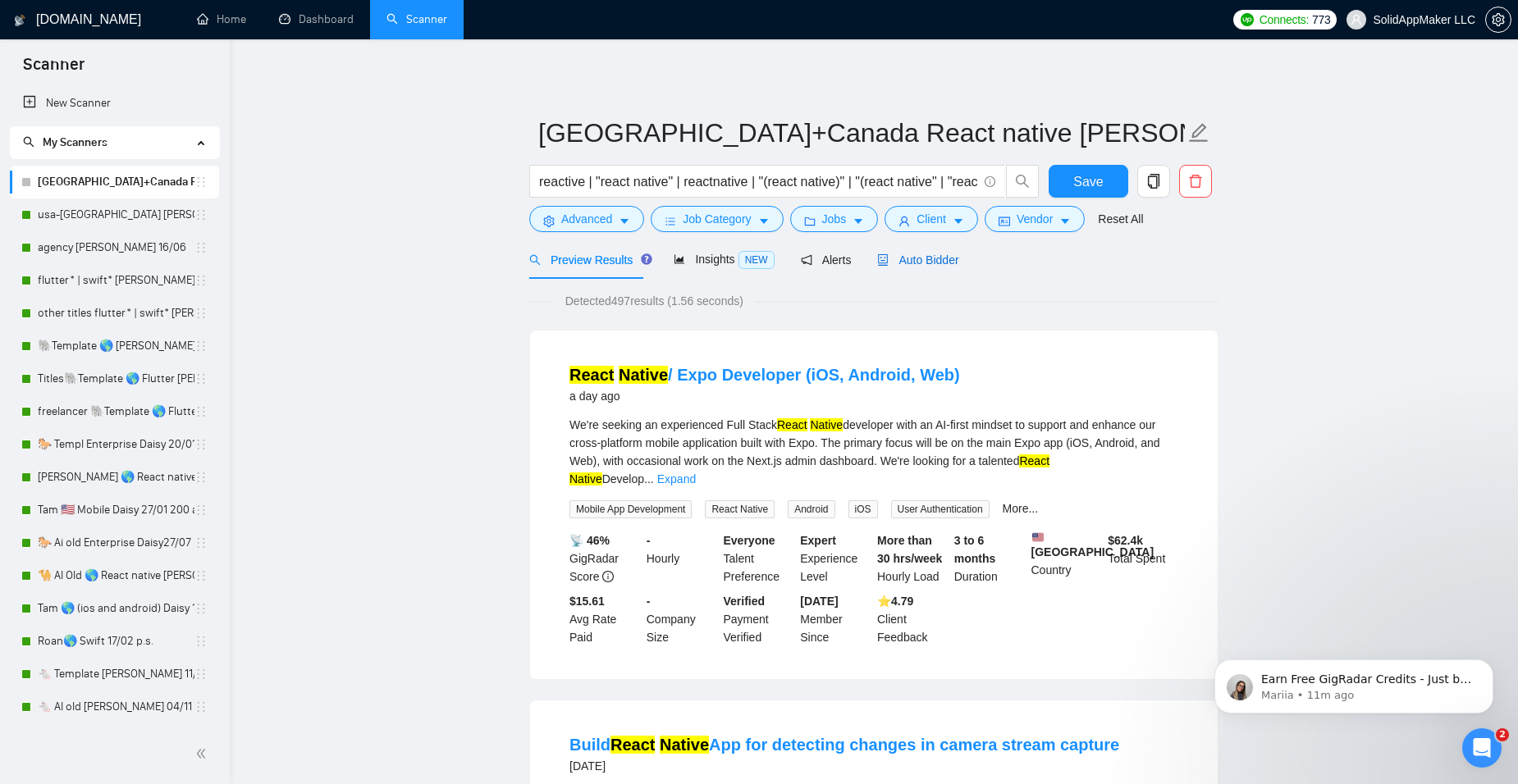
click at [915, 253] on span "Auto Bidder" at bounding box center [918, 259] width 82 height 13
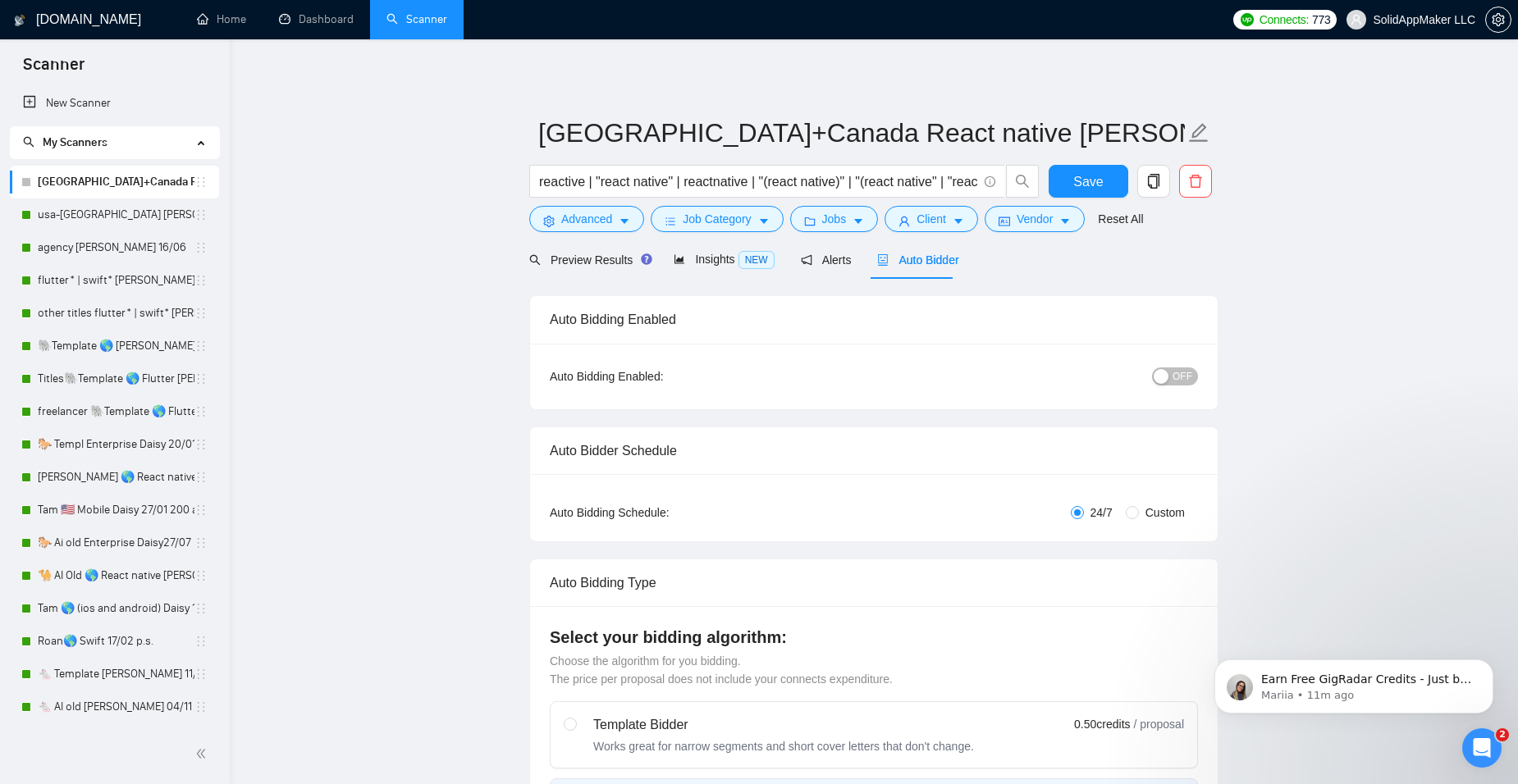
click at [1188, 375] on span "OFF" at bounding box center [1182, 376] width 20 height 18
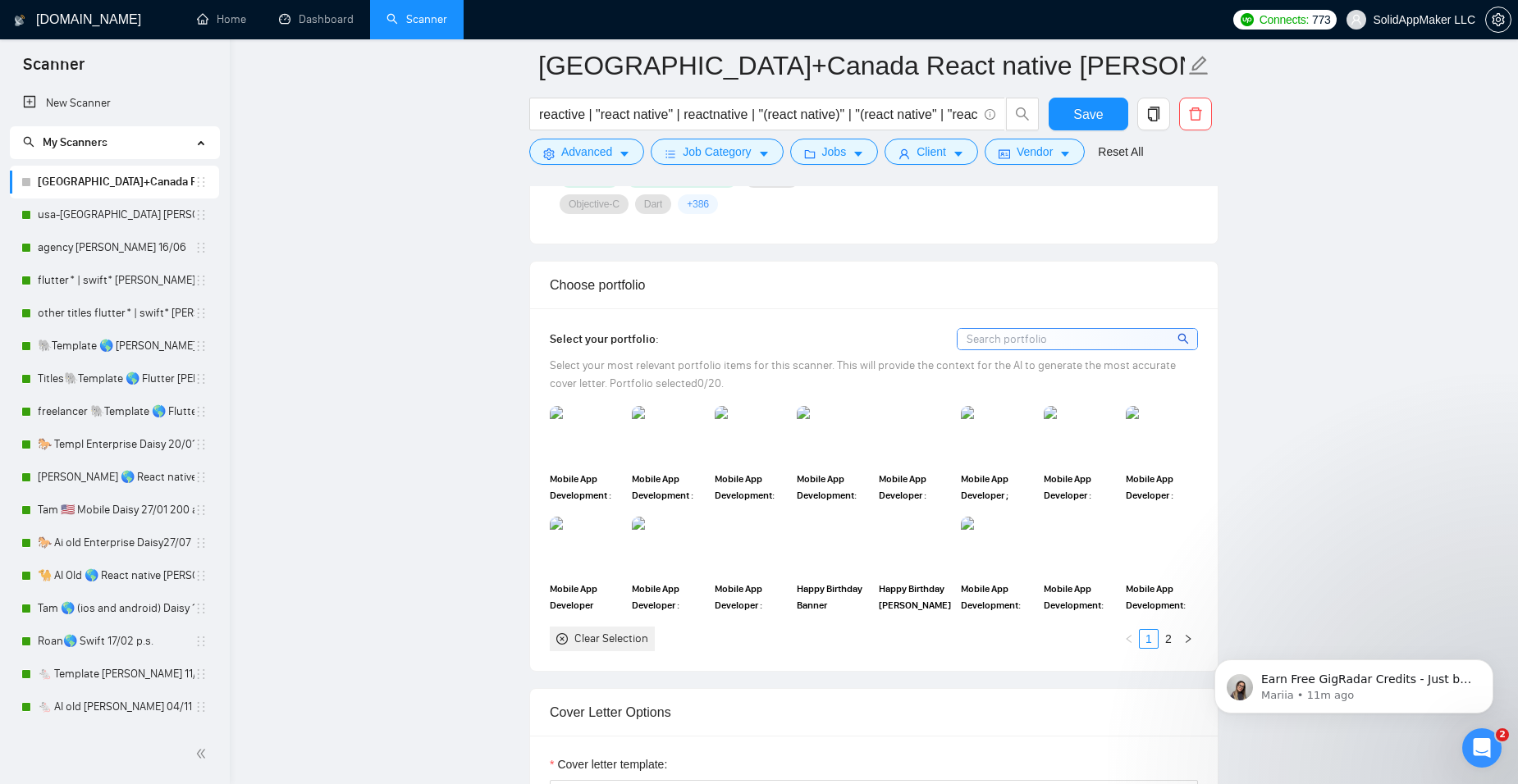
scroll to position [1395, 0]
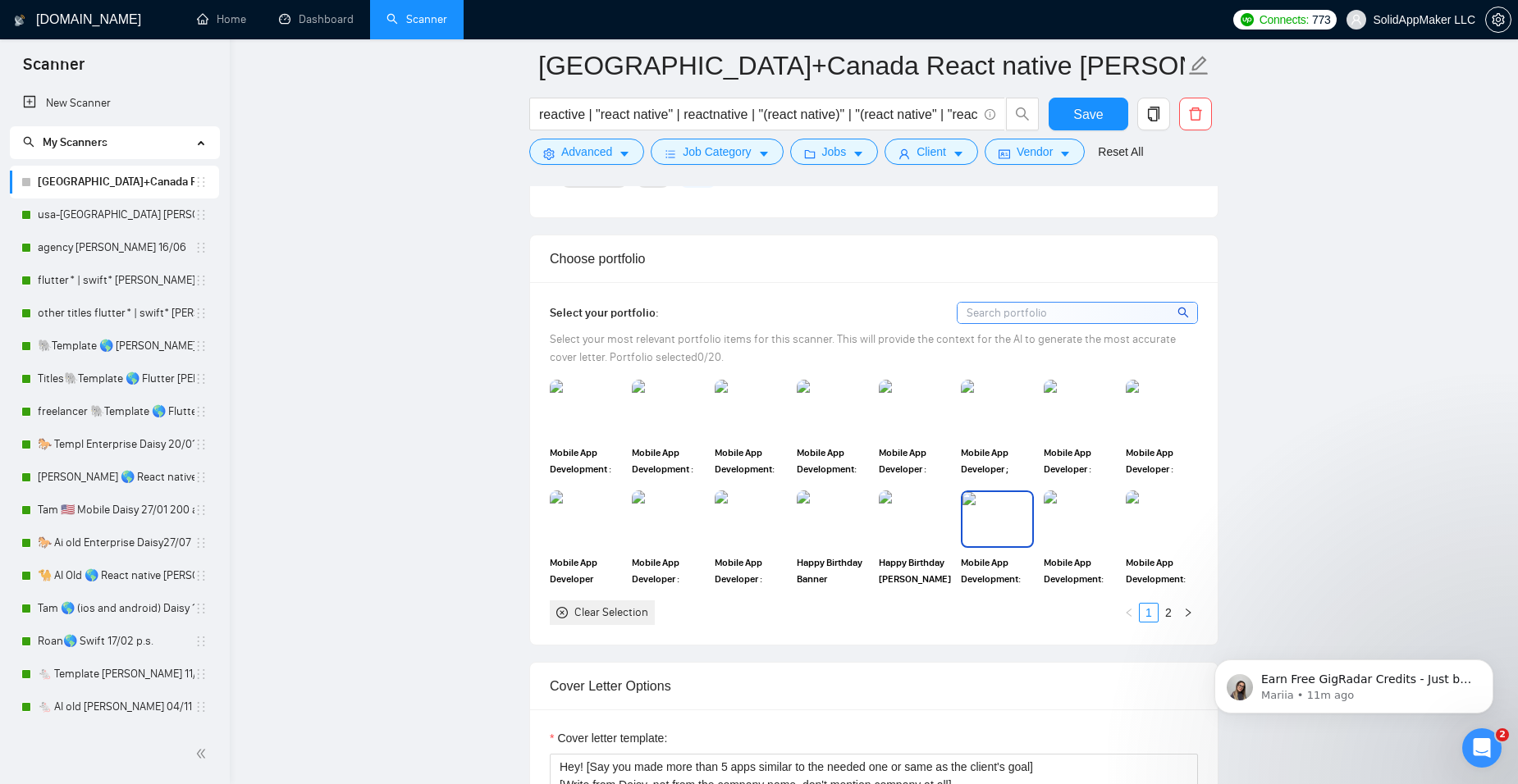
click at [995, 517] on img at bounding box center [996, 520] width 69 height 54
click at [1066, 518] on img at bounding box center [1080, 520] width 69 height 54
click at [1150, 519] on img at bounding box center [1161, 520] width 69 height 54
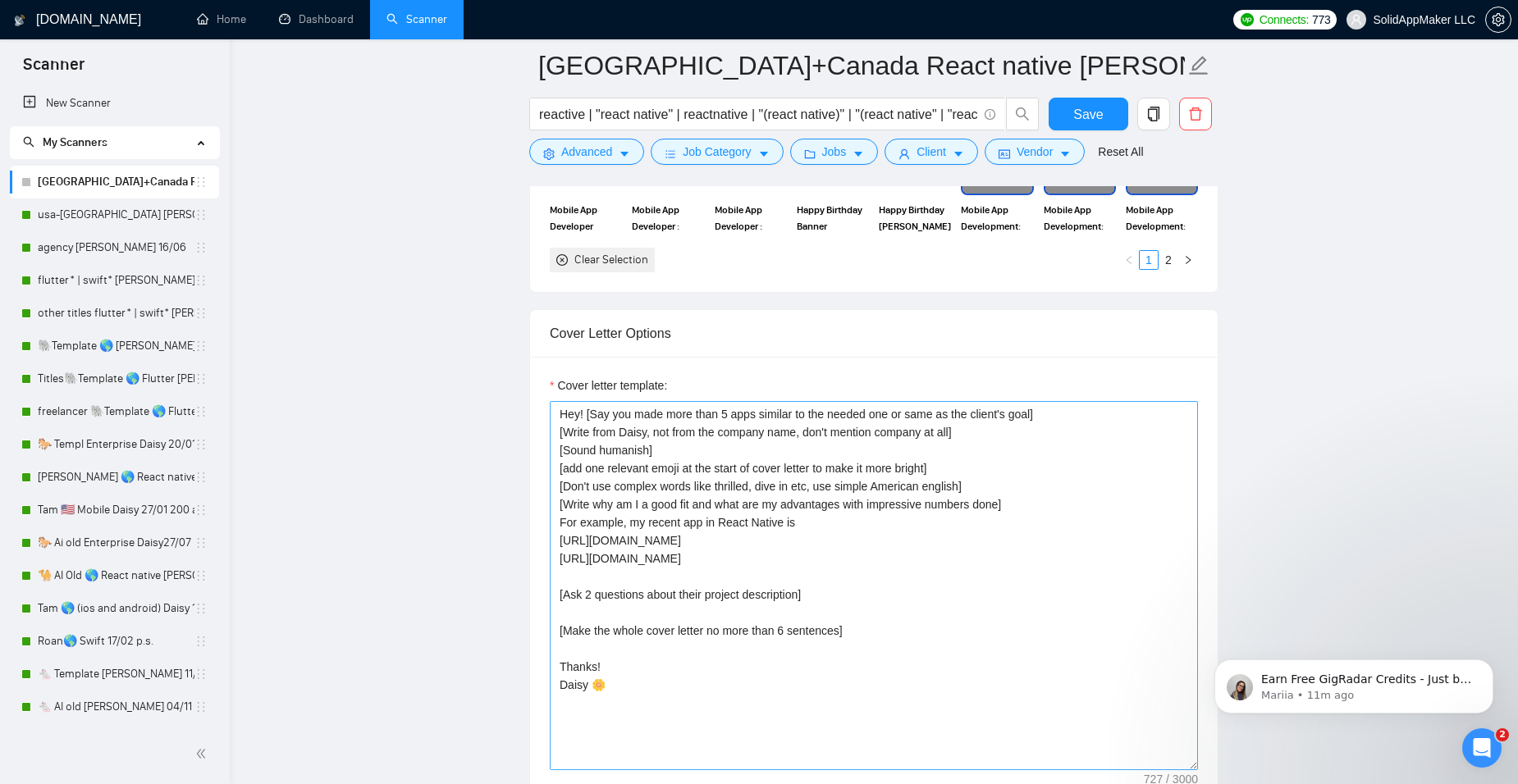
scroll to position [1805, 0]
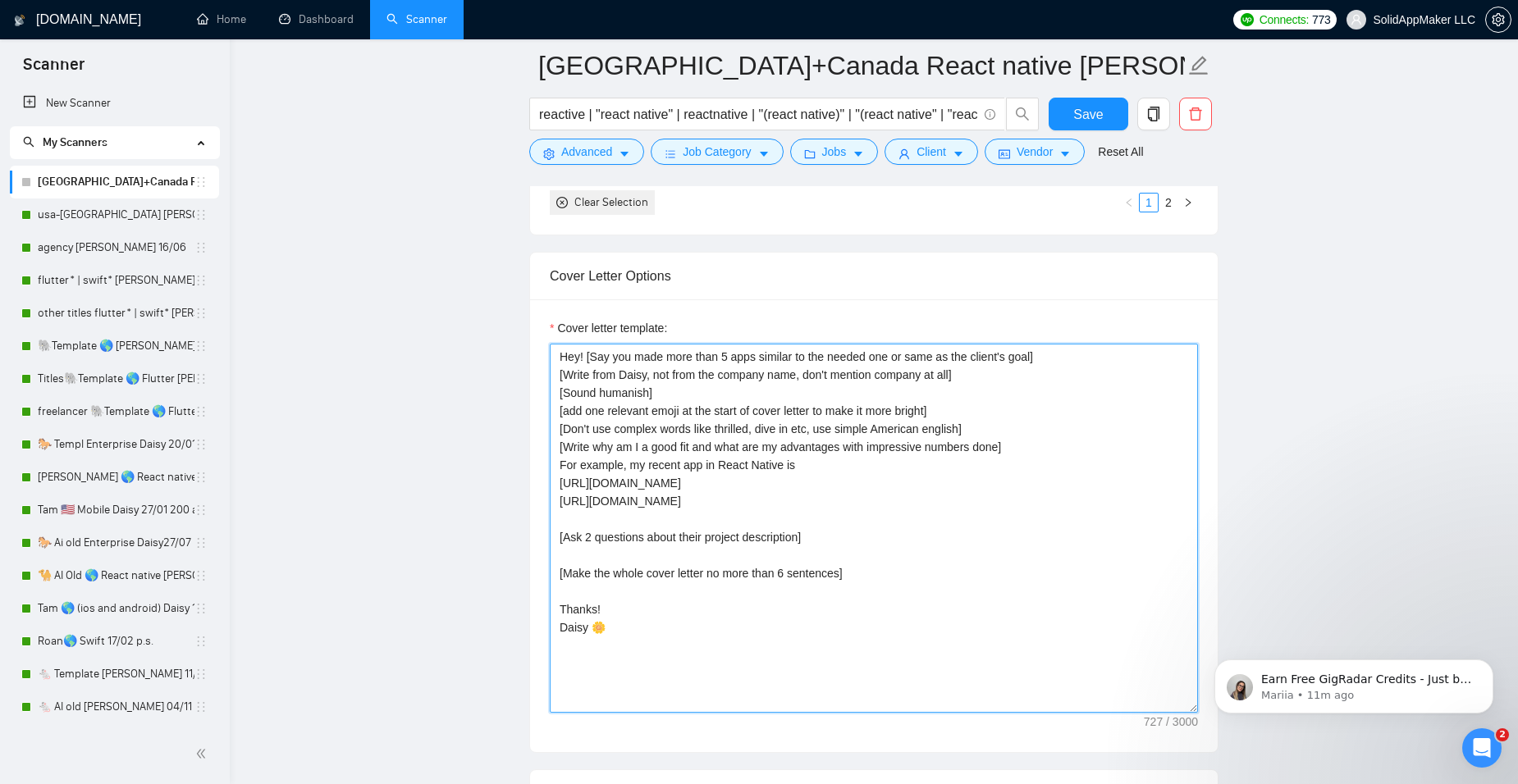
click at [560, 353] on textarea "Hey! [Say you made more than 5 apps similar to the needed one or same as the cl…" at bounding box center [873, 528] width 648 height 369
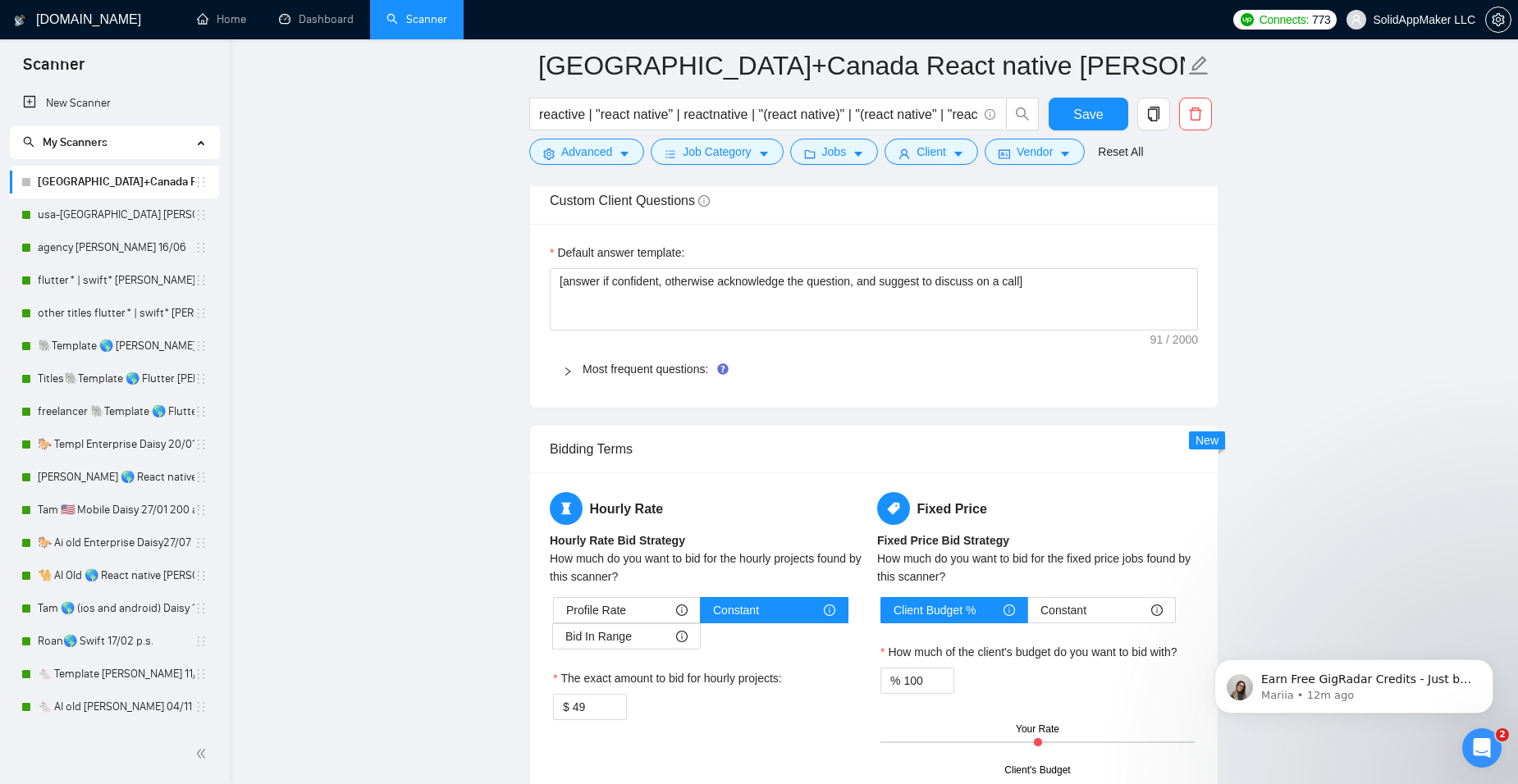
scroll to position [2379, 0]
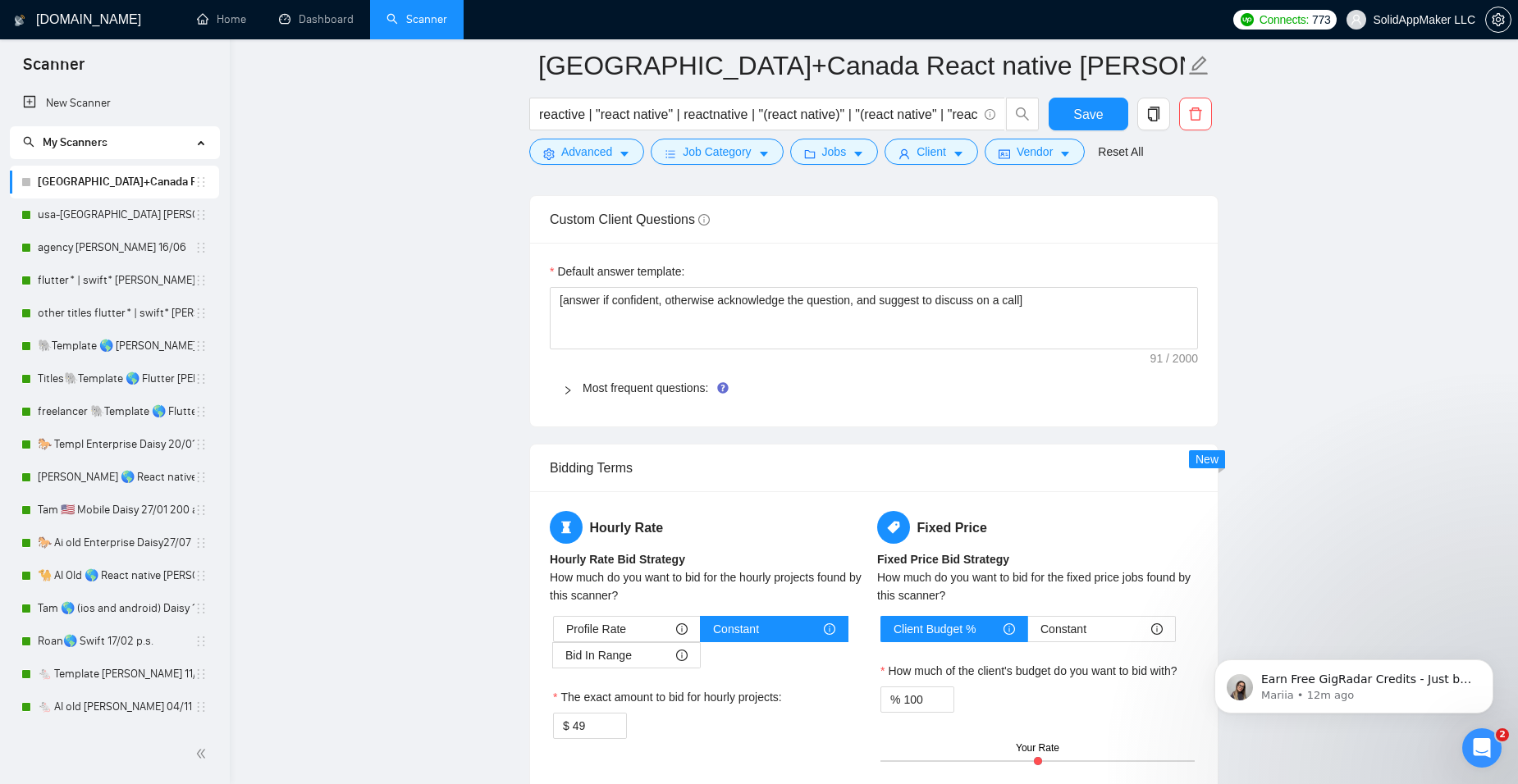
click at [569, 382] on div at bounding box center [573, 387] width 20 height 18
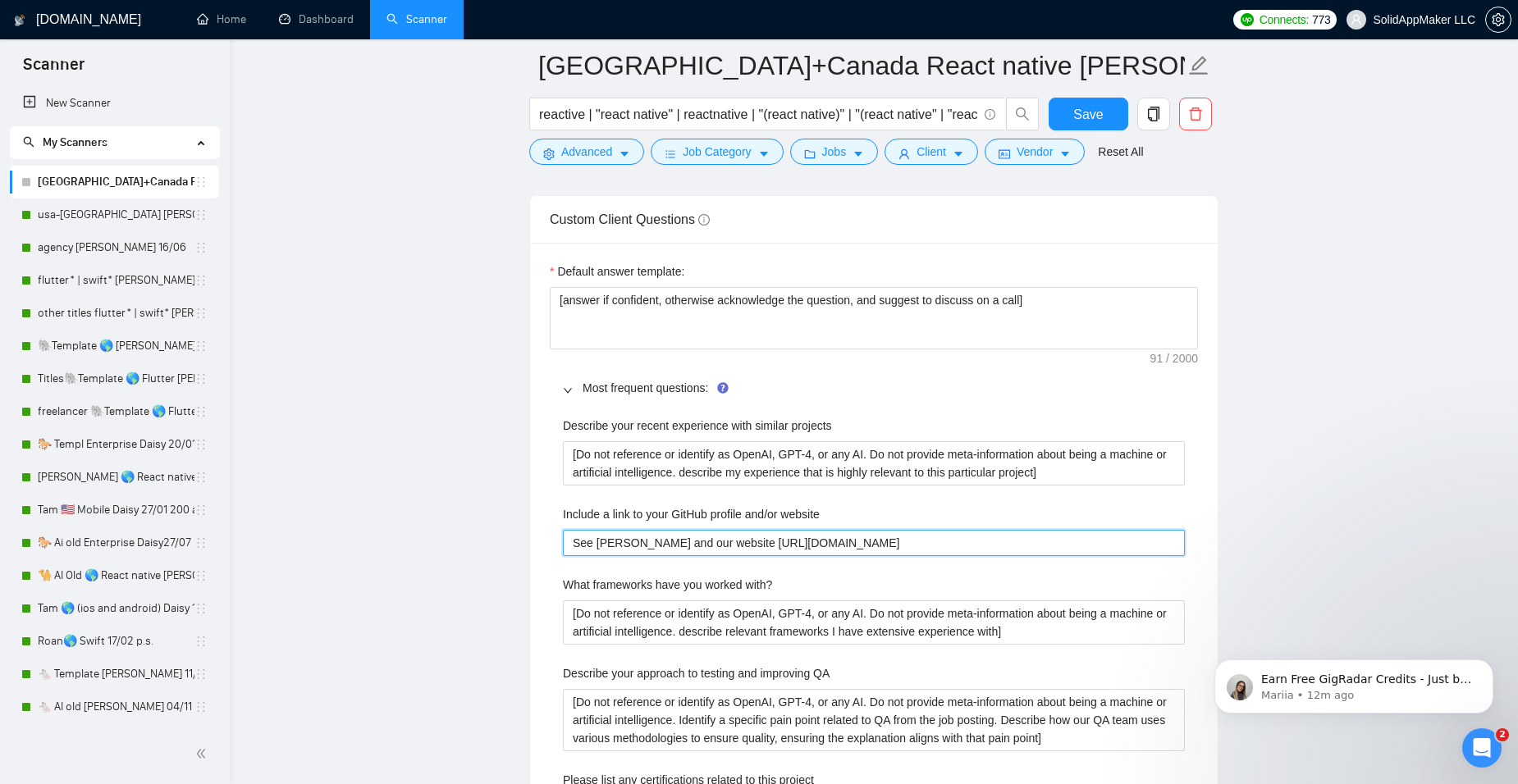
drag, startPoint x: 630, startPoint y: 544, endPoint x: 674, endPoint y: 541, distance: 44.1
click at [674, 541] on website "See [PERSON_NAME] and our website [URL][DOMAIN_NAME]" at bounding box center [874, 543] width 622 height 26
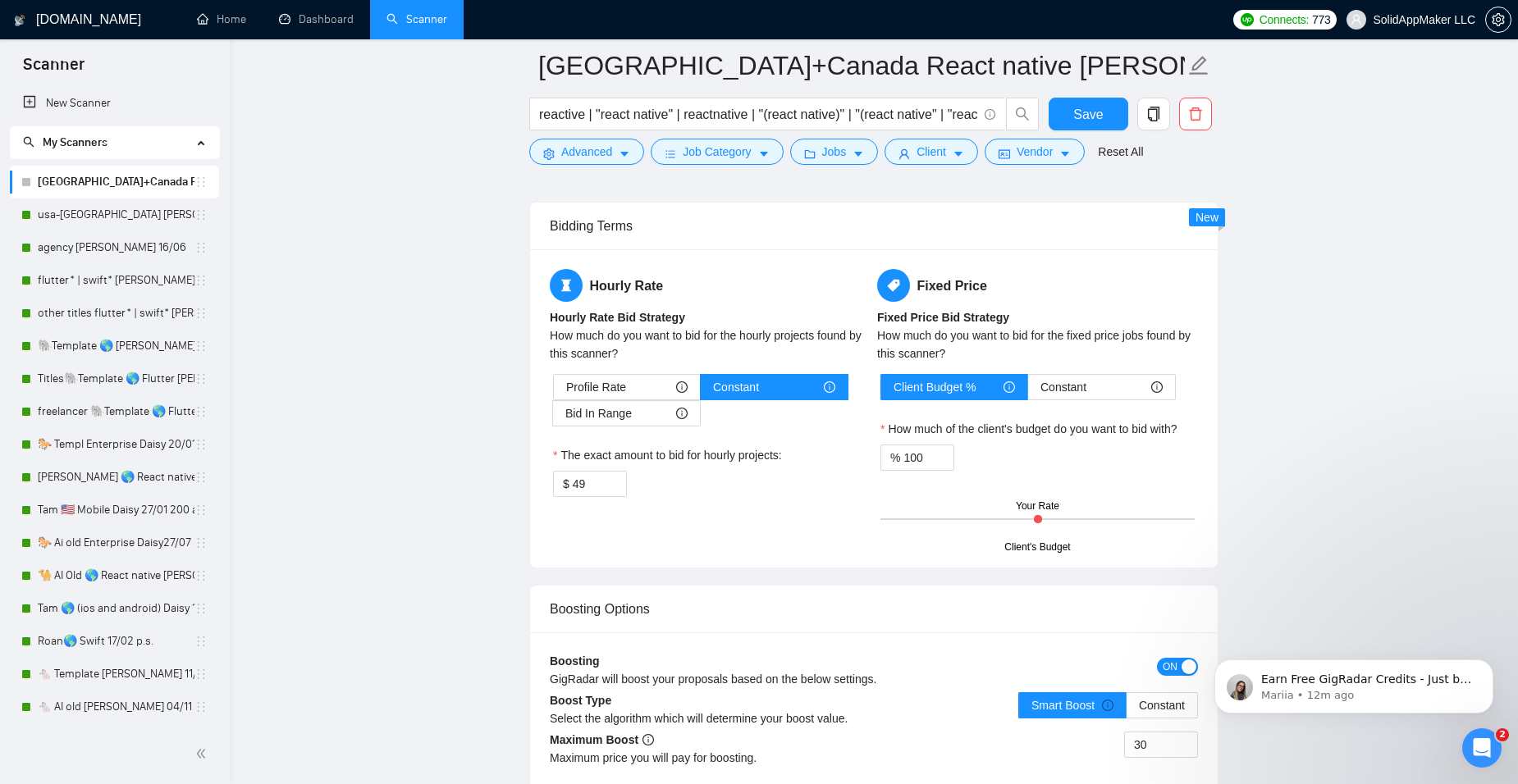
scroll to position [4020, 0]
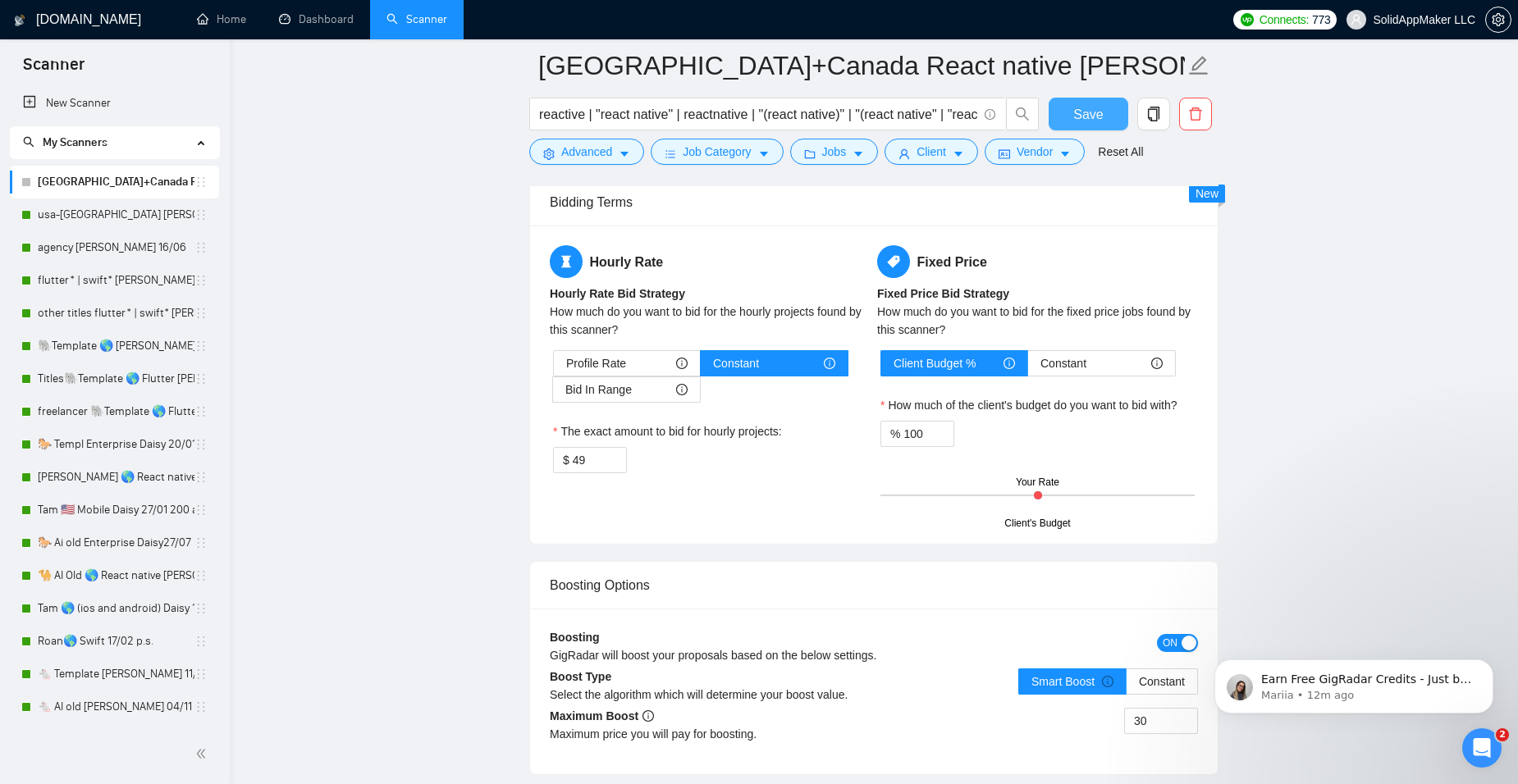
click at [1085, 111] on span "Save" at bounding box center [1087, 115] width 30 height 20
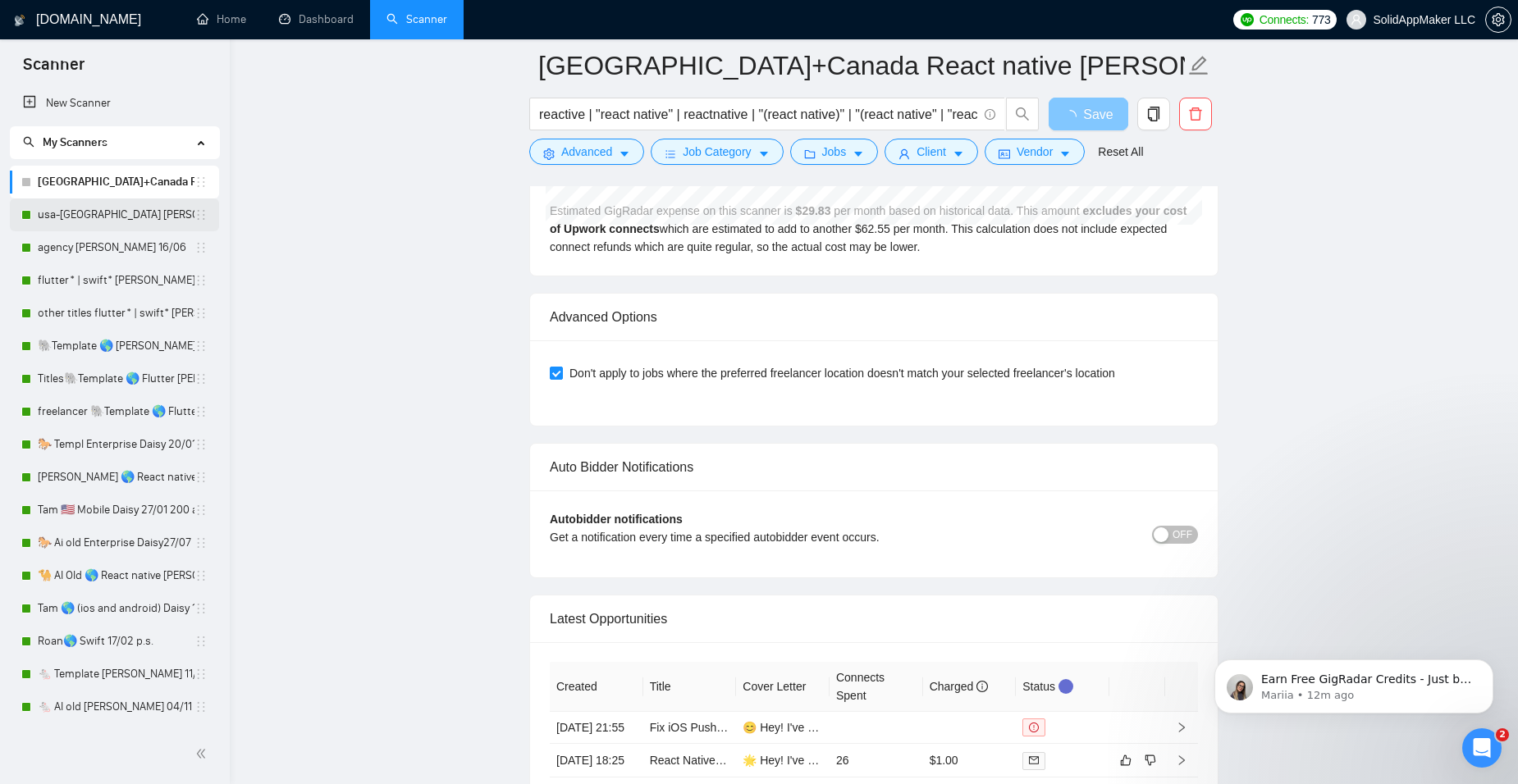
scroll to position [3774, 0]
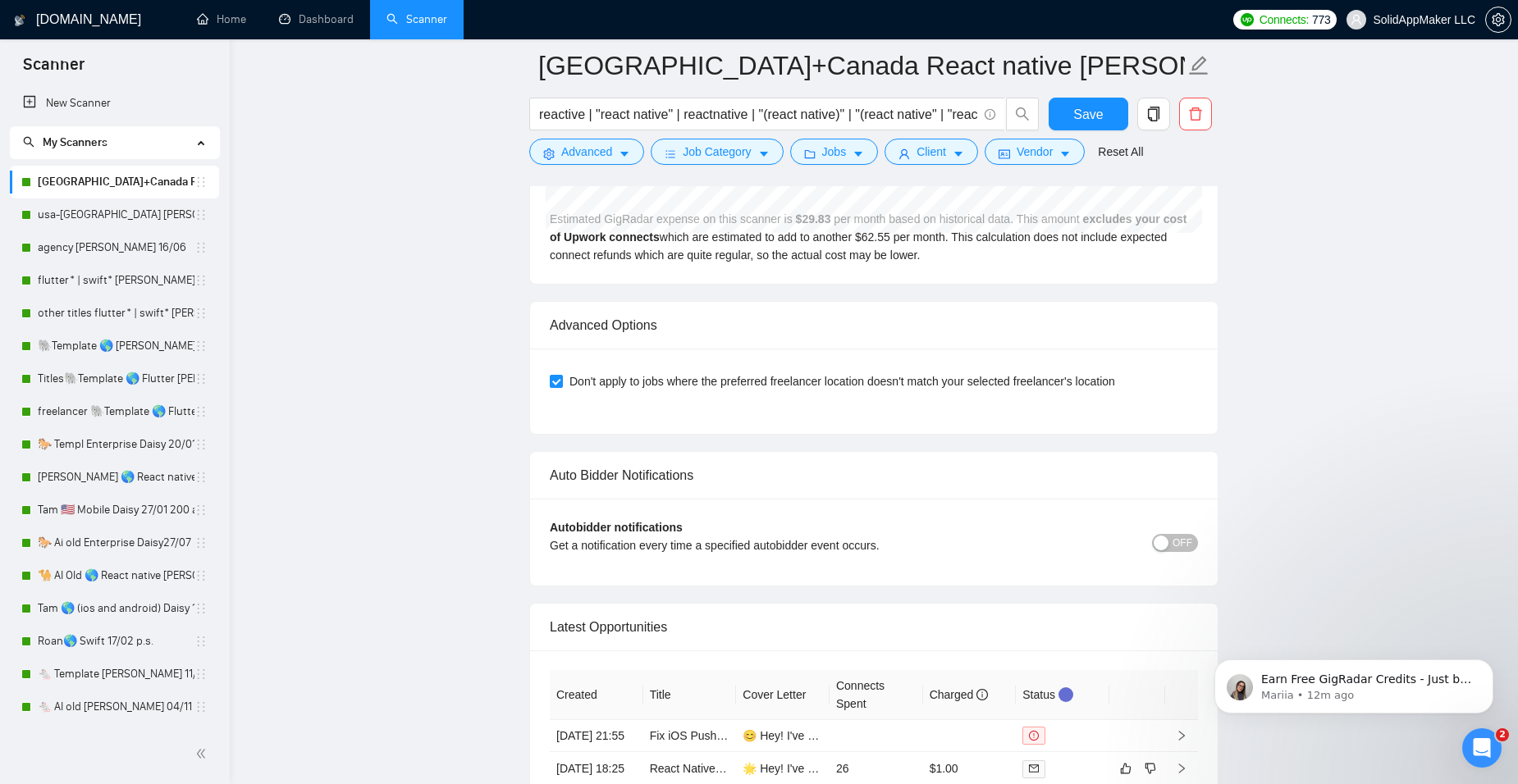
drag, startPoint x: 110, startPoint y: 211, endPoint x: 615, endPoint y: 327, distance: 518.2
click at [110, 211] on link "usa-[GEOGRAPHIC_DATA] [PERSON_NAME] 21.07" at bounding box center [116, 215] width 156 height 33
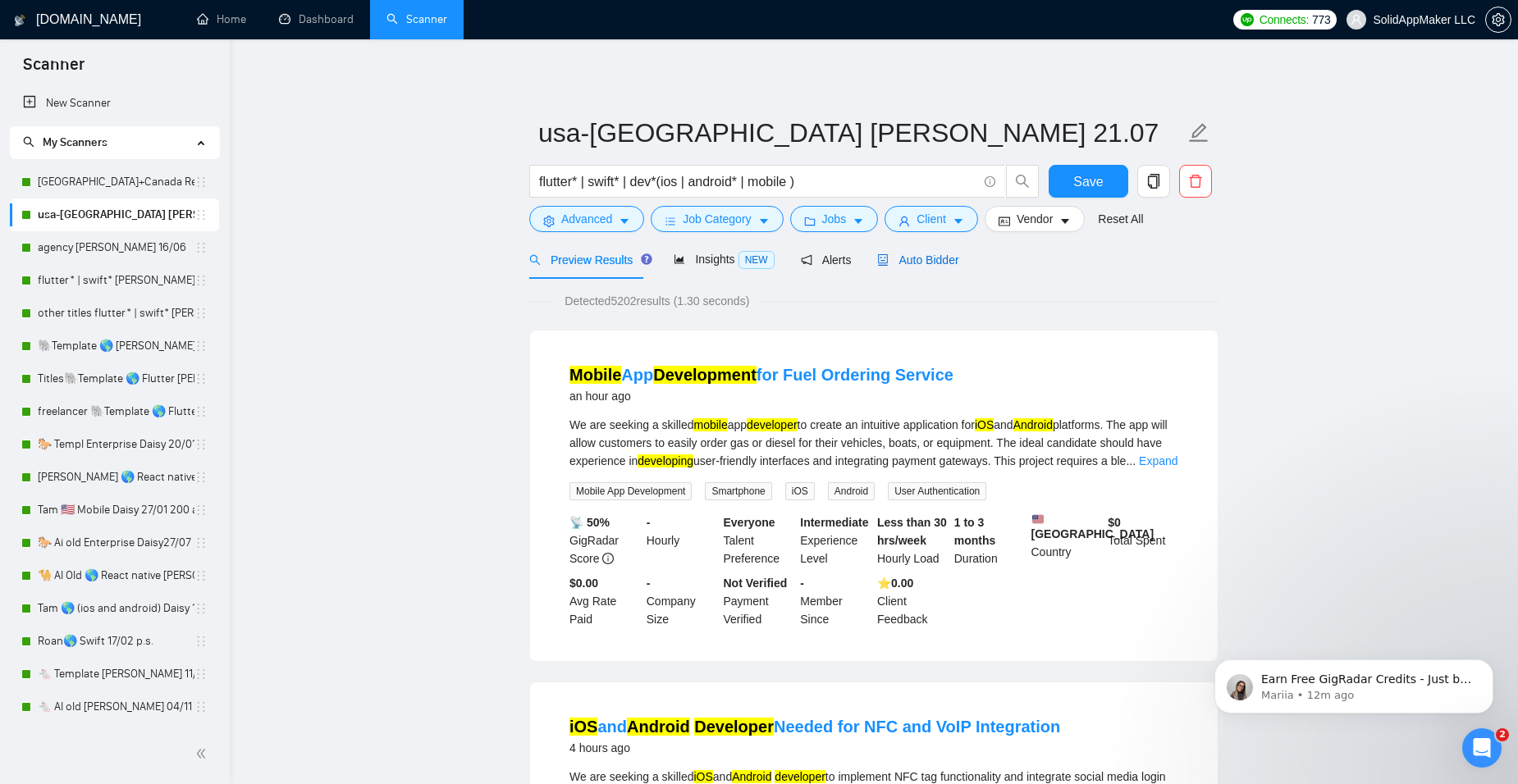
click at [917, 260] on span "Auto Bidder" at bounding box center [918, 259] width 82 height 13
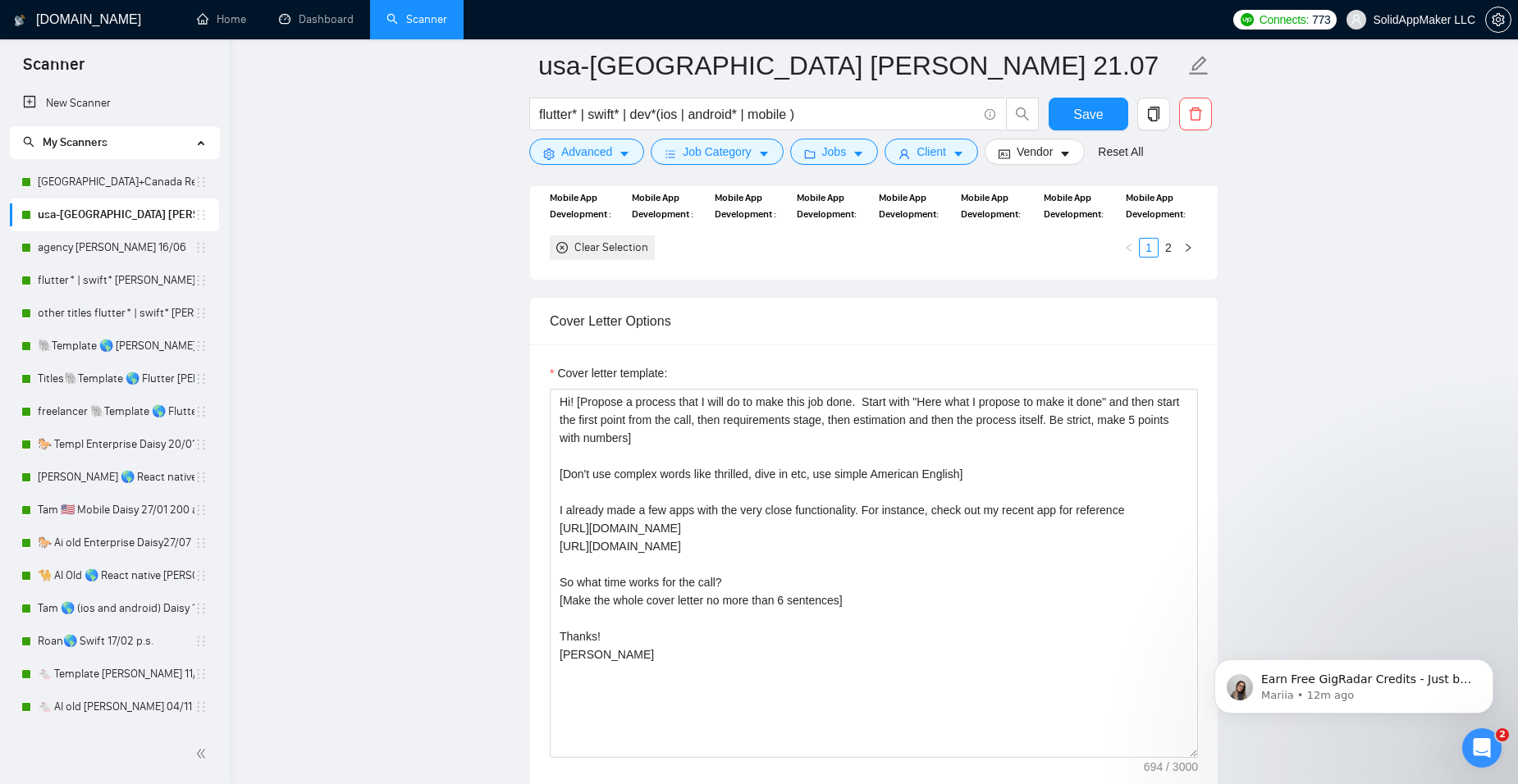
scroll to position [1805, 0]
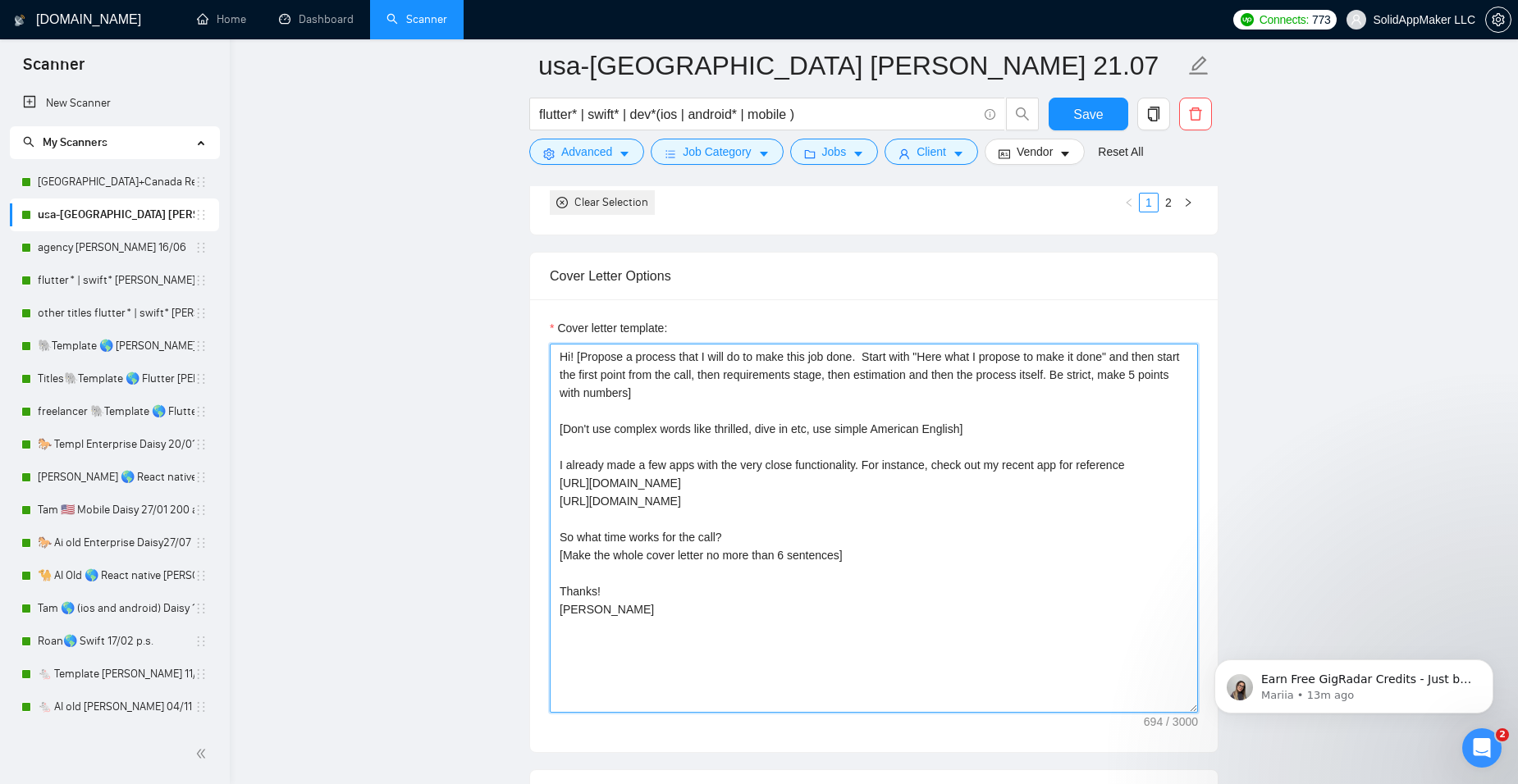
click at [563, 357] on textarea "Hi! [Propose a process that I will do to make this job done. Start with "Here w…" at bounding box center [873, 528] width 648 height 369
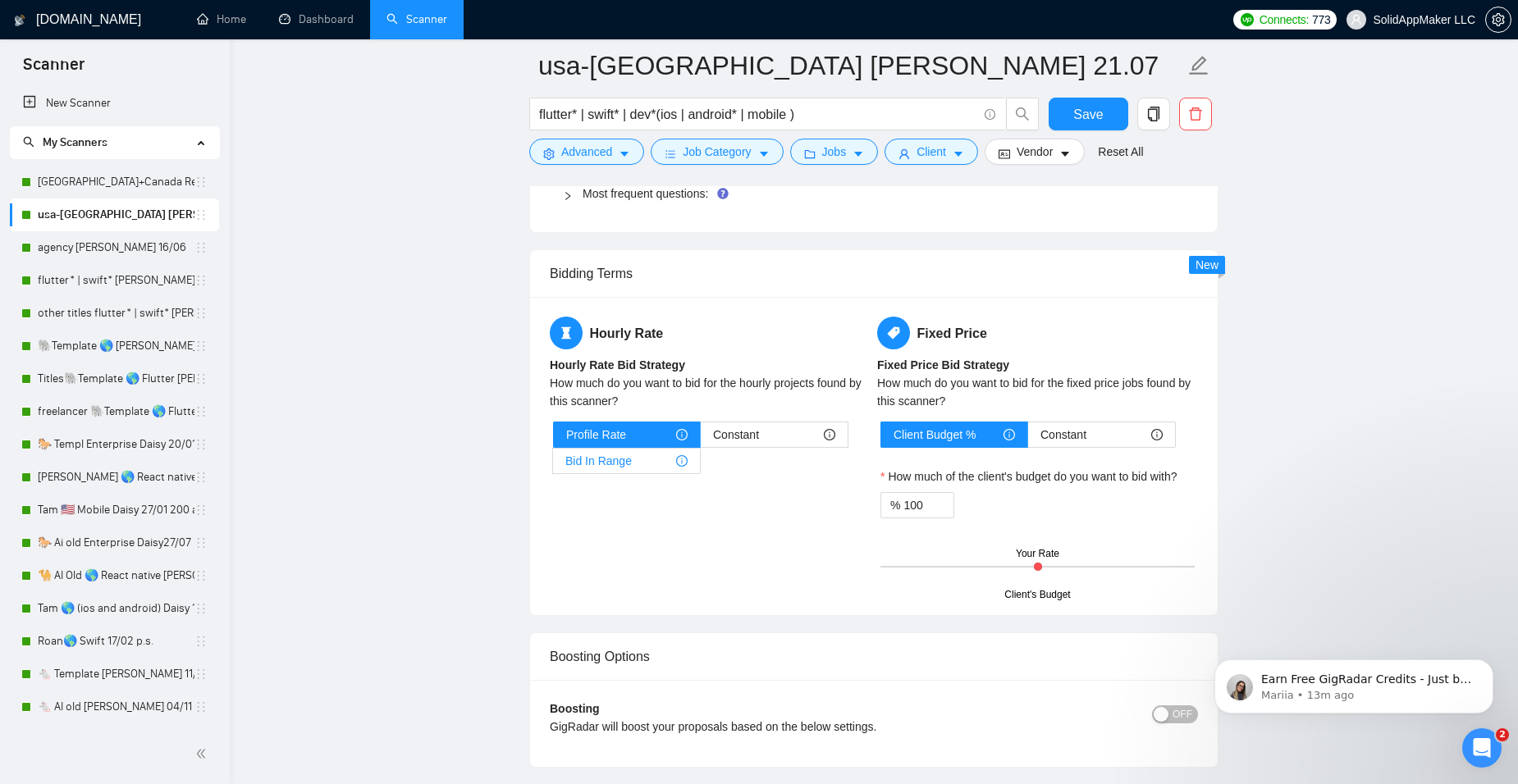
scroll to position [2462, 0]
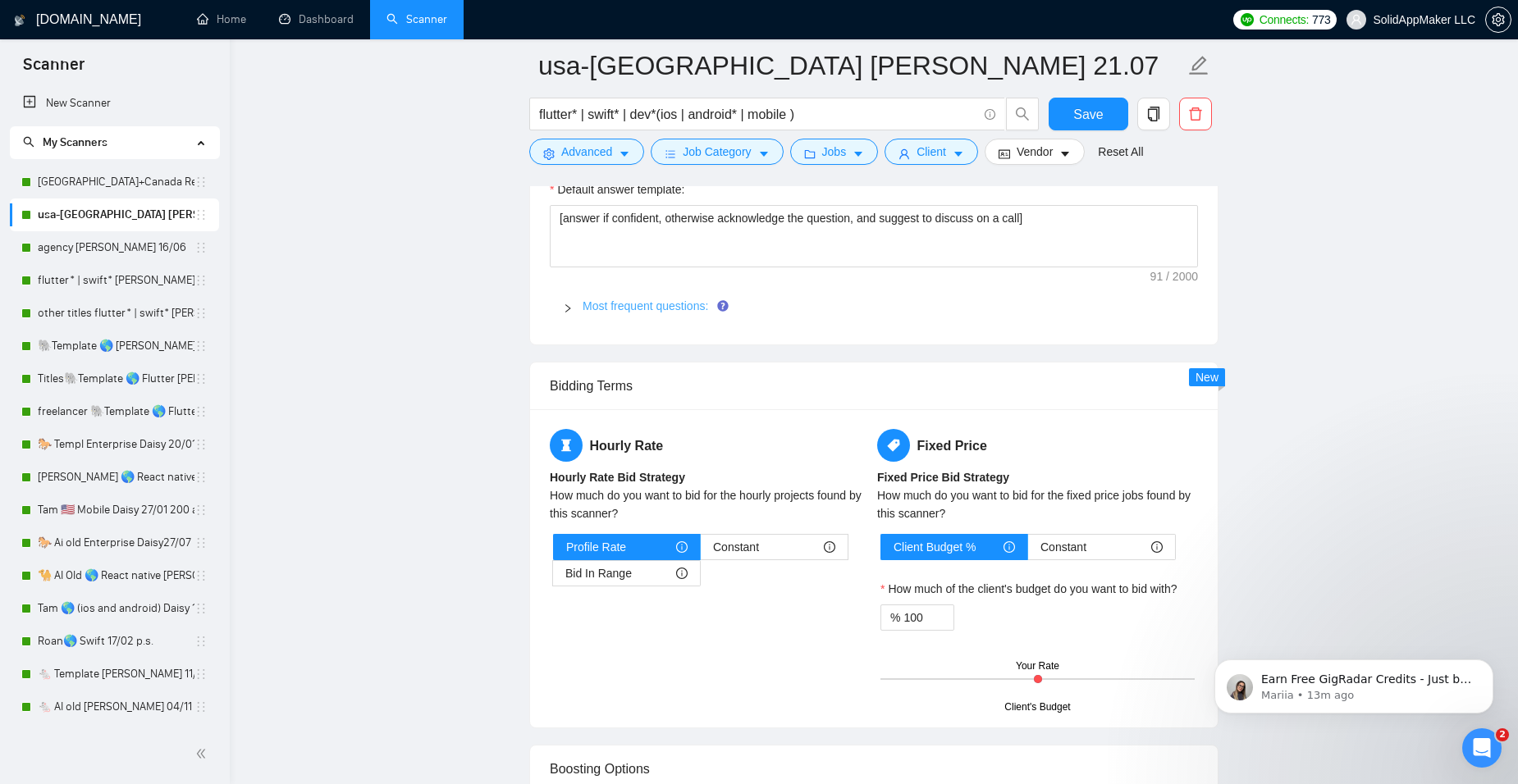
click at [596, 303] on link "Most frequent questions:" at bounding box center [646, 306] width 126 height 13
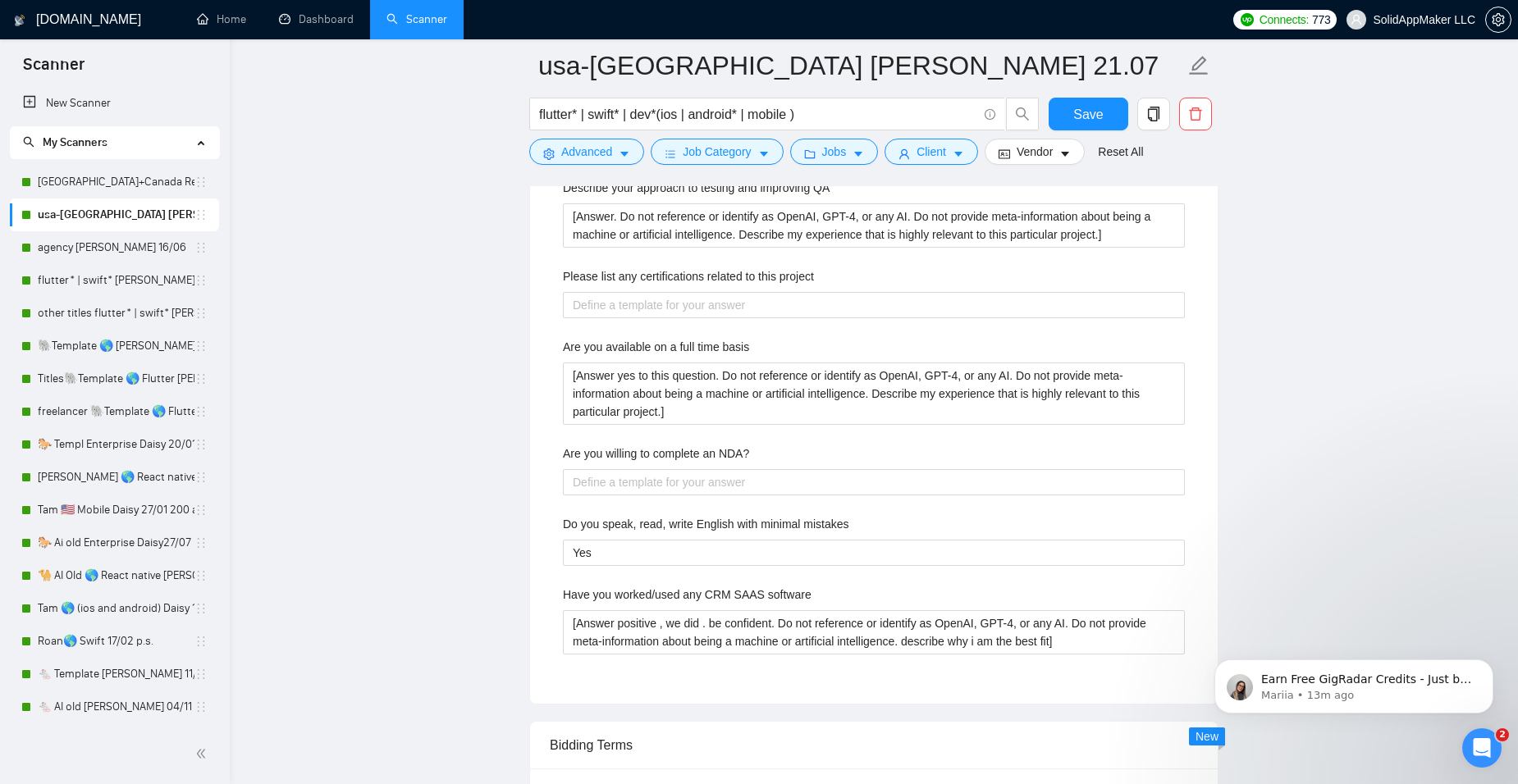
scroll to position [2872, 0]
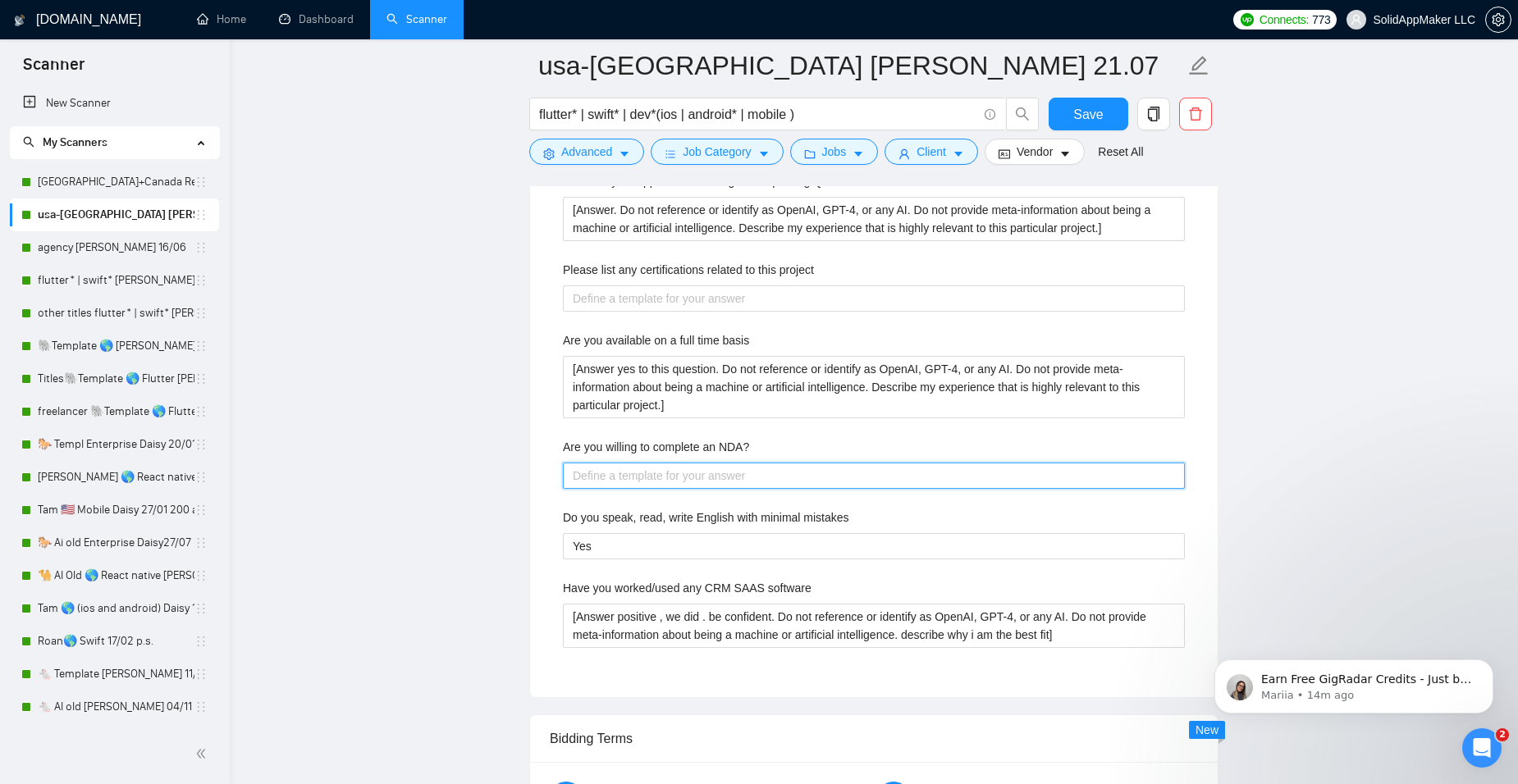
click at [633, 474] on NDA\? "Are you willing to complete an NDA?" at bounding box center [874, 476] width 622 height 26
paste NDA\? "Yes, I am absolutely willing to keep your idea confidential. At SolidAppMaker, …"
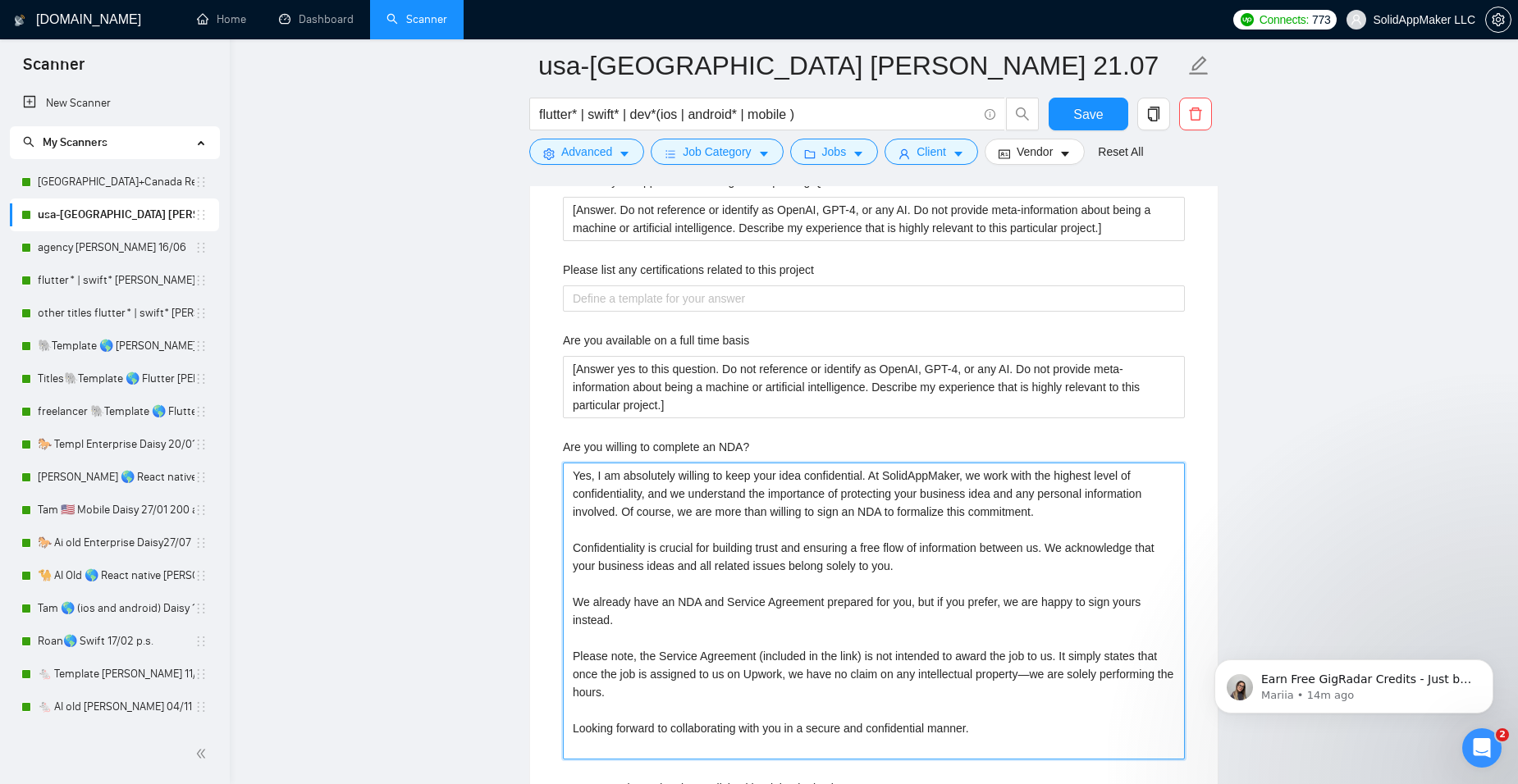
drag, startPoint x: 595, startPoint y: 477, endPoint x: 613, endPoint y: 477, distance: 18.0
click at [613, 477] on NDA\? "Yes, I am absolutely willing to keep your idea confidential. At SolidAppMaker, …" at bounding box center [874, 612] width 622 height 297
drag, startPoint x: 906, startPoint y: 602, endPoint x: 913, endPoint y: 613, distance: 13.0
click at [913, 613] on NDA\? "Yes, we are absolutely willing to keep your idea confidential. At SolidAppMaker…" at bounding box center [874, 612] width 622 height 297
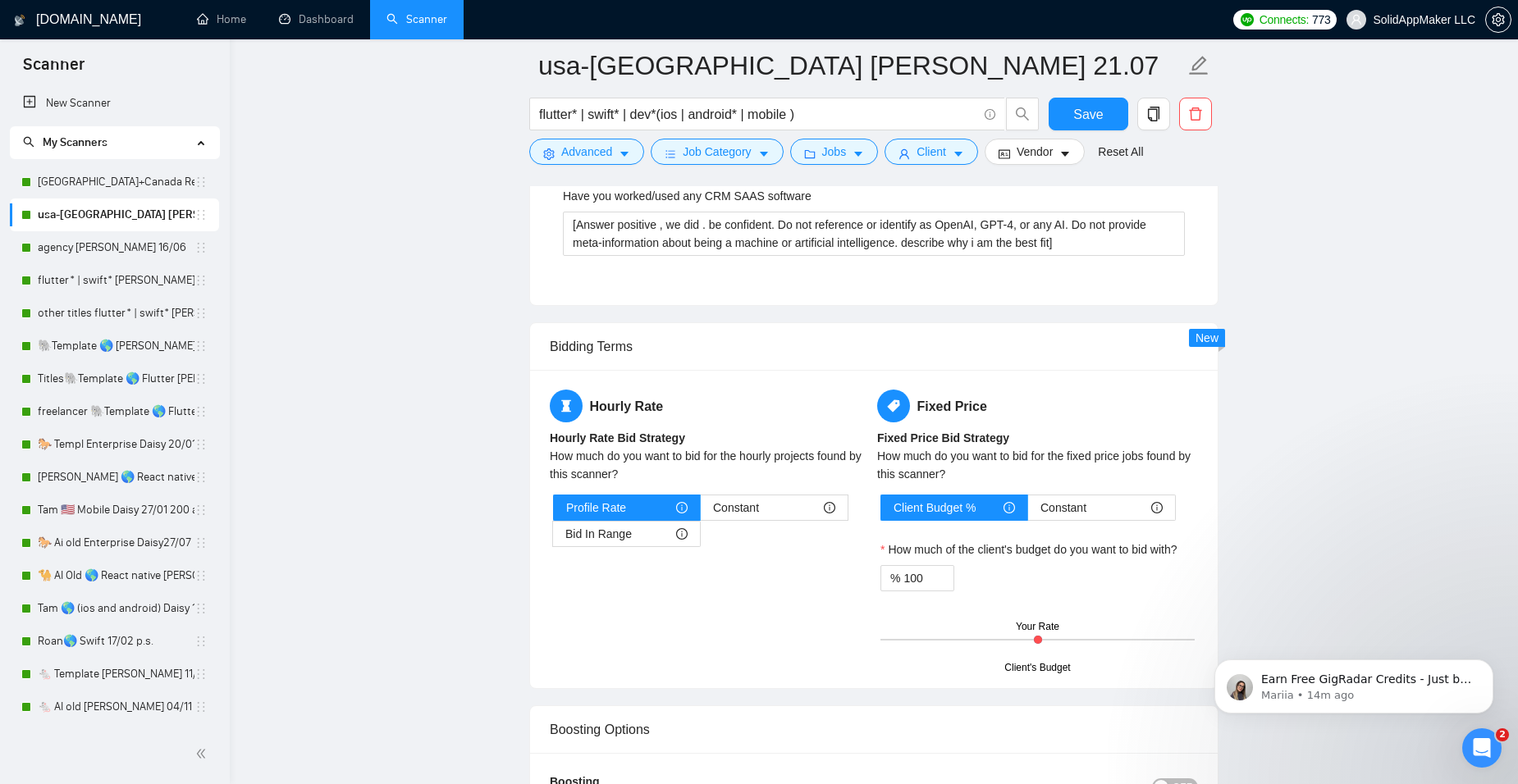
scroll to position [3528, 0]
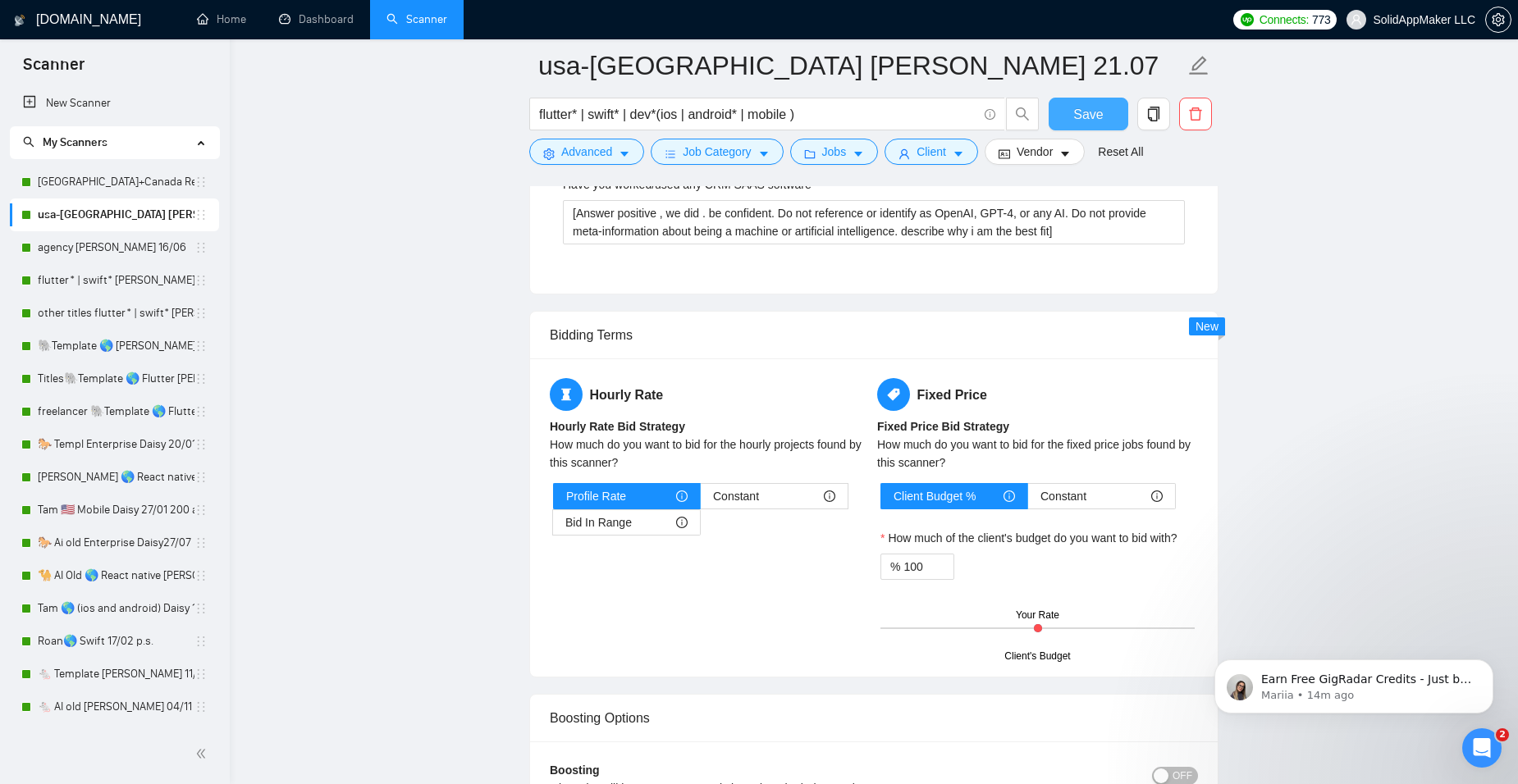
click at [1075, 110] on span "Save" at bounding box center [1087, 115] width 30 height 20
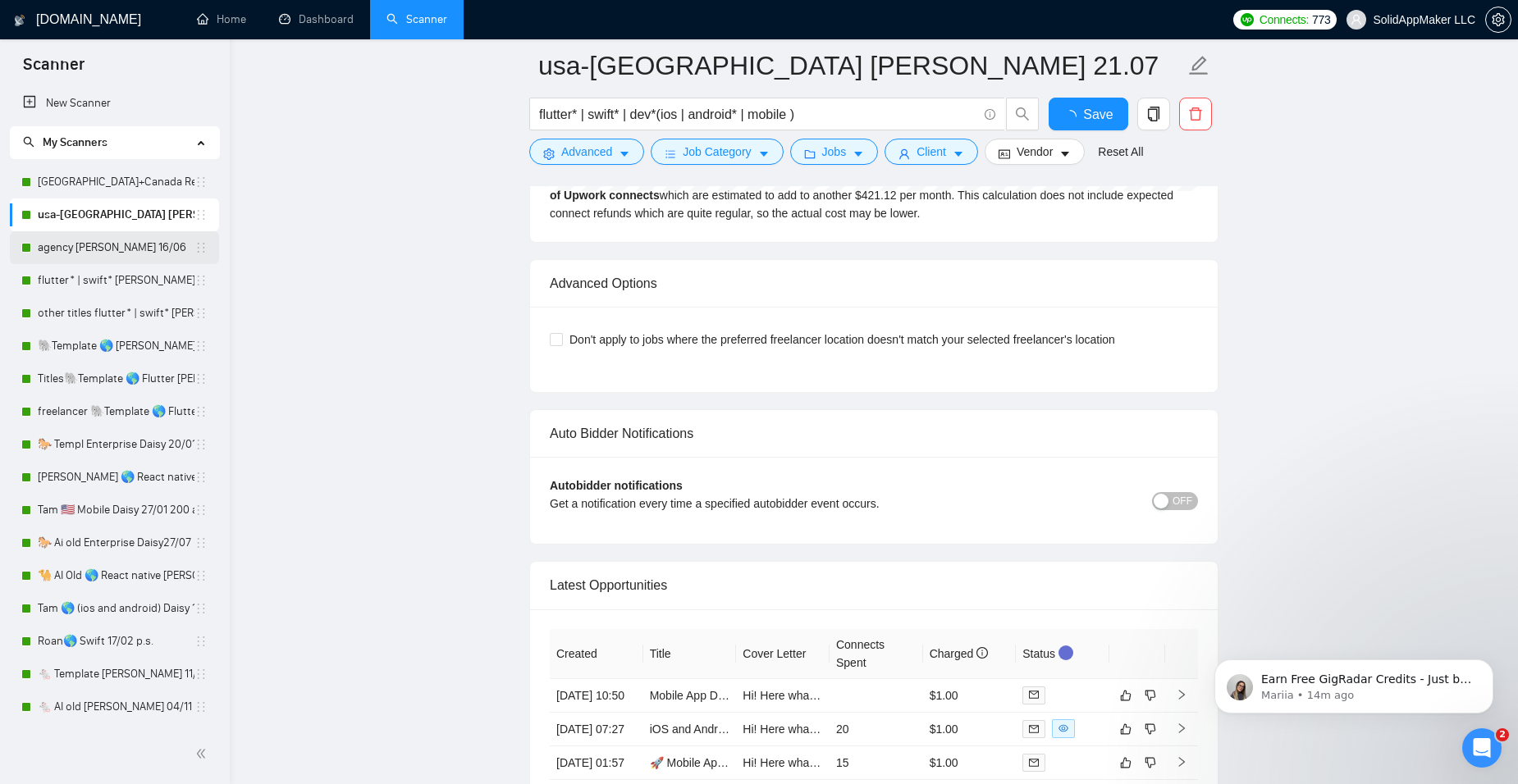
drag, startPoint x: 76, startPoint y: 245, endPoint x: 641, endPoint y: 332, distance: 571.7
click at [76, 245] on link "agency [PERSON_NAME] 16/06" at bounding box center [116, 247] width 156 height 33
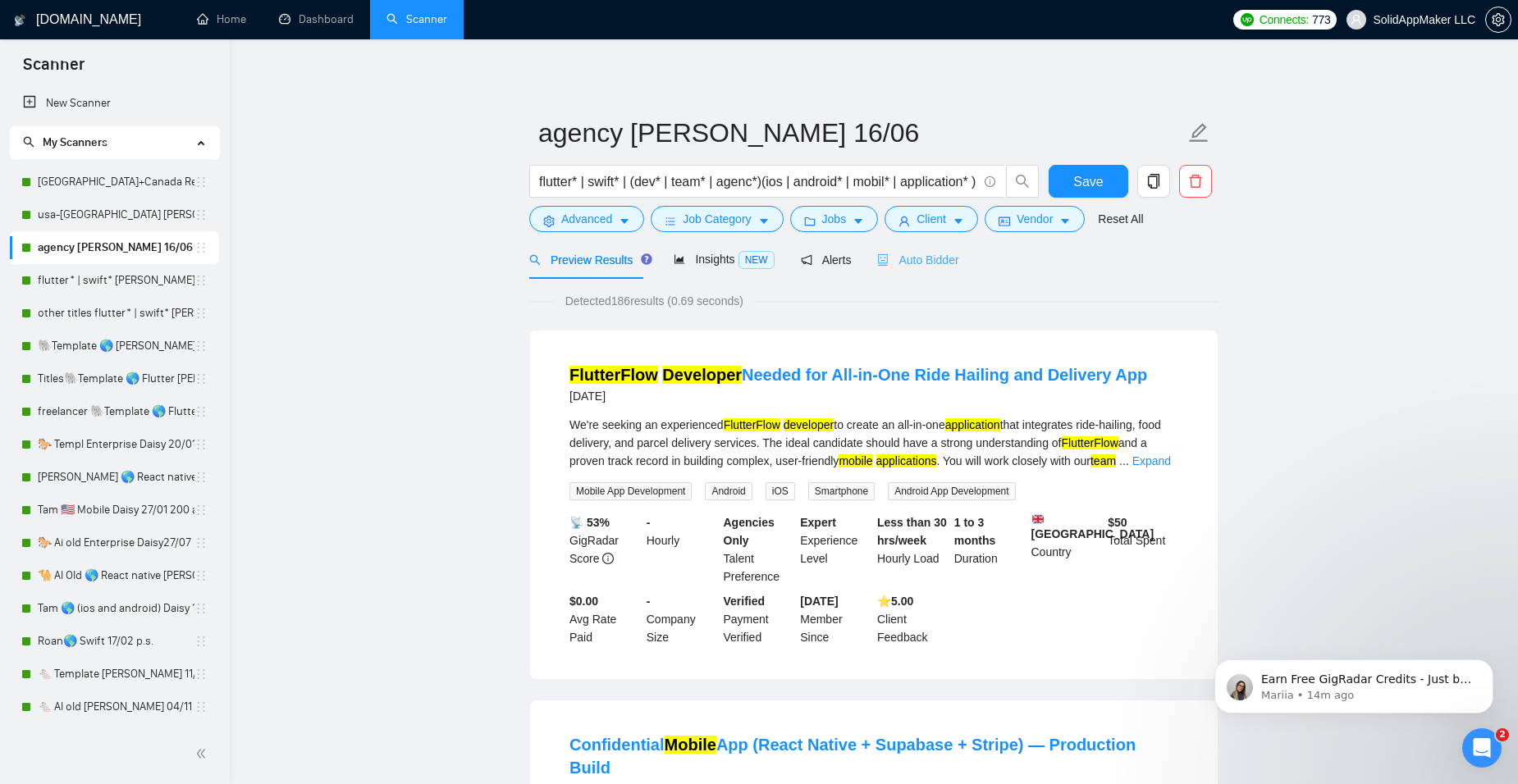
drag, startPoint x: 904, startPoint y: 271, endPoint x: 917, endPoint y: 259, distance: 17.7
click at [905, 271] on div "Auto Bidder" at bounding box center [918, 259] width 82 height 38
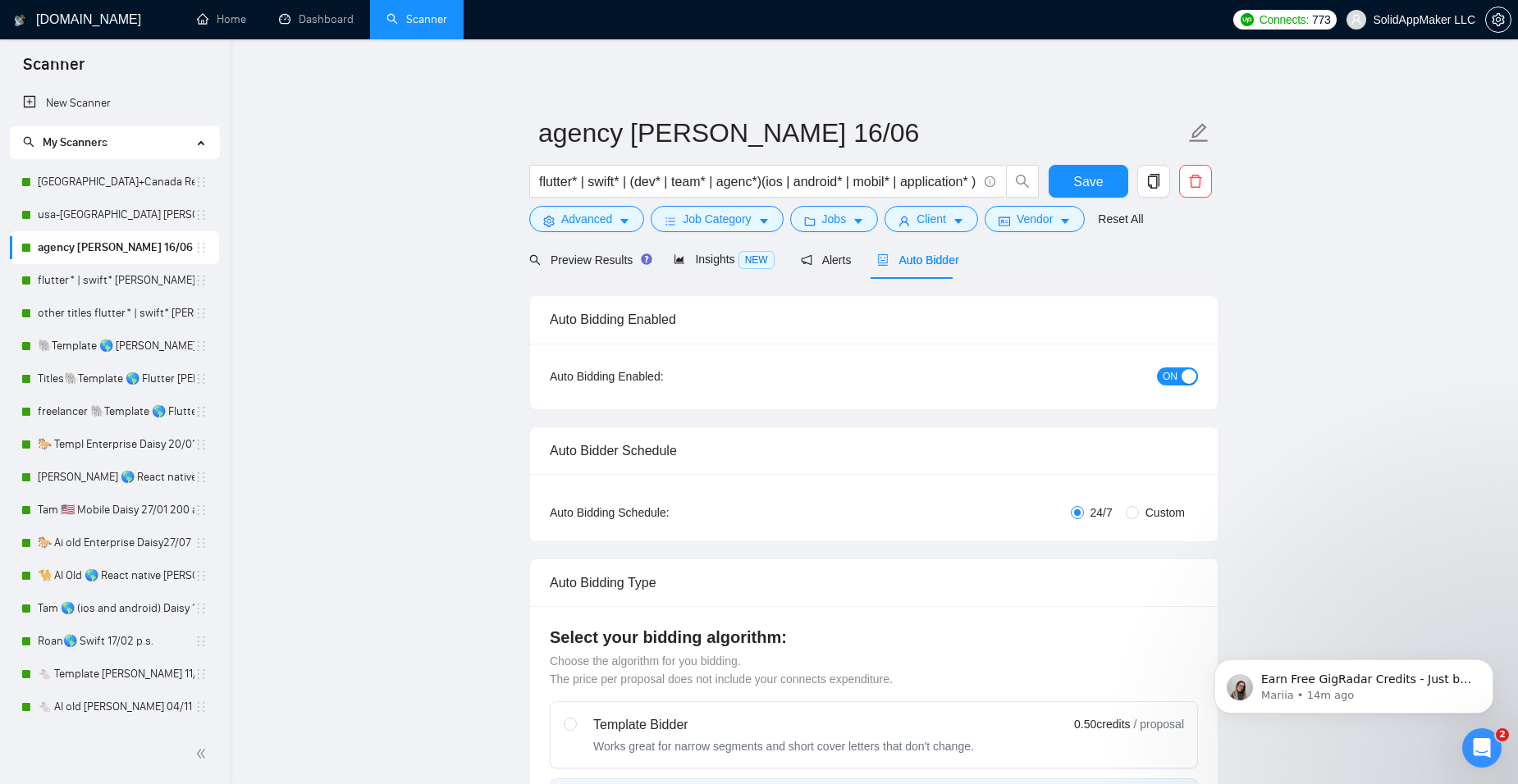
click at [917, 259] on span "Auto Bidder" at bounding box center [918, 259] width 82 height 13
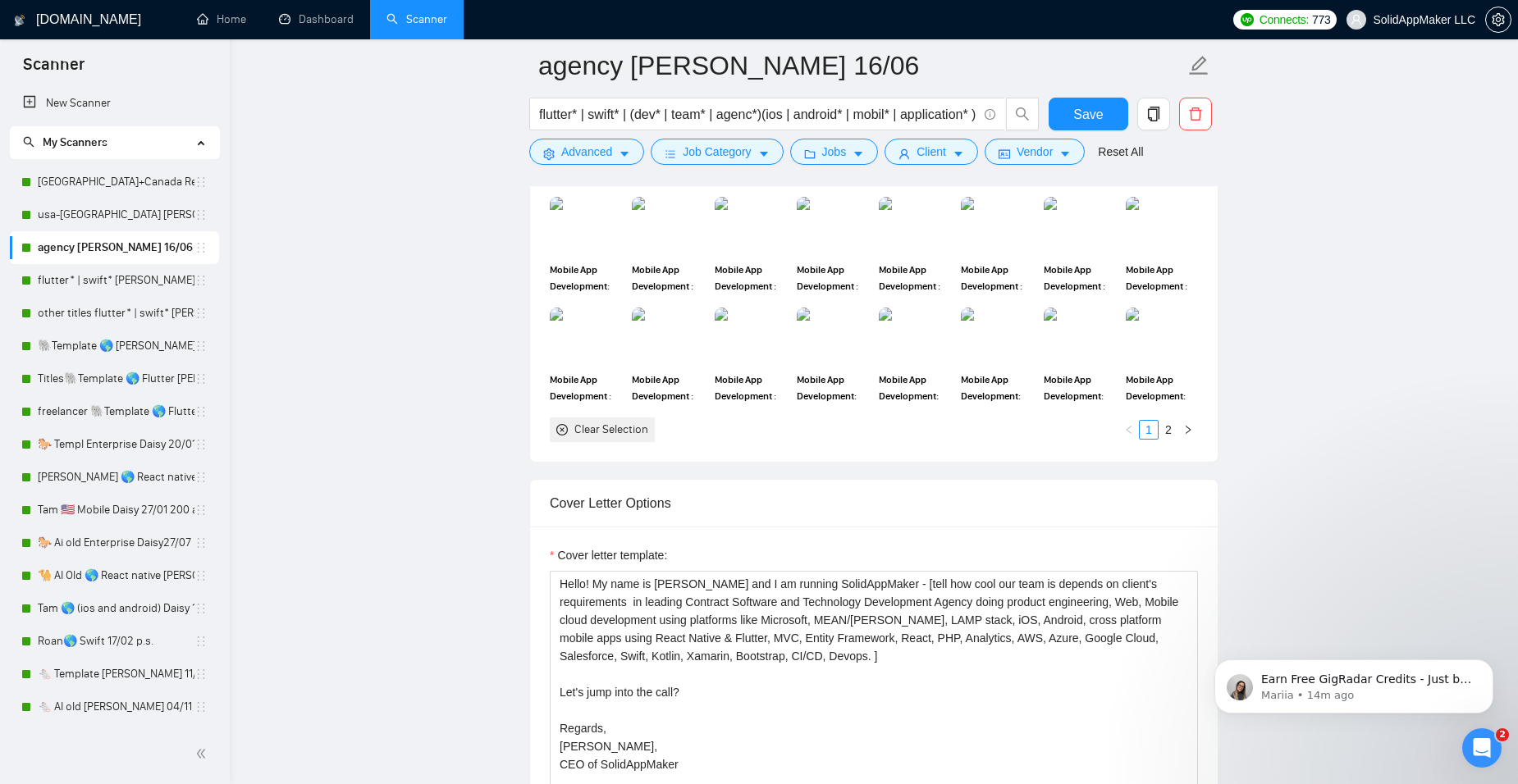
scroll to position [1559, 0]
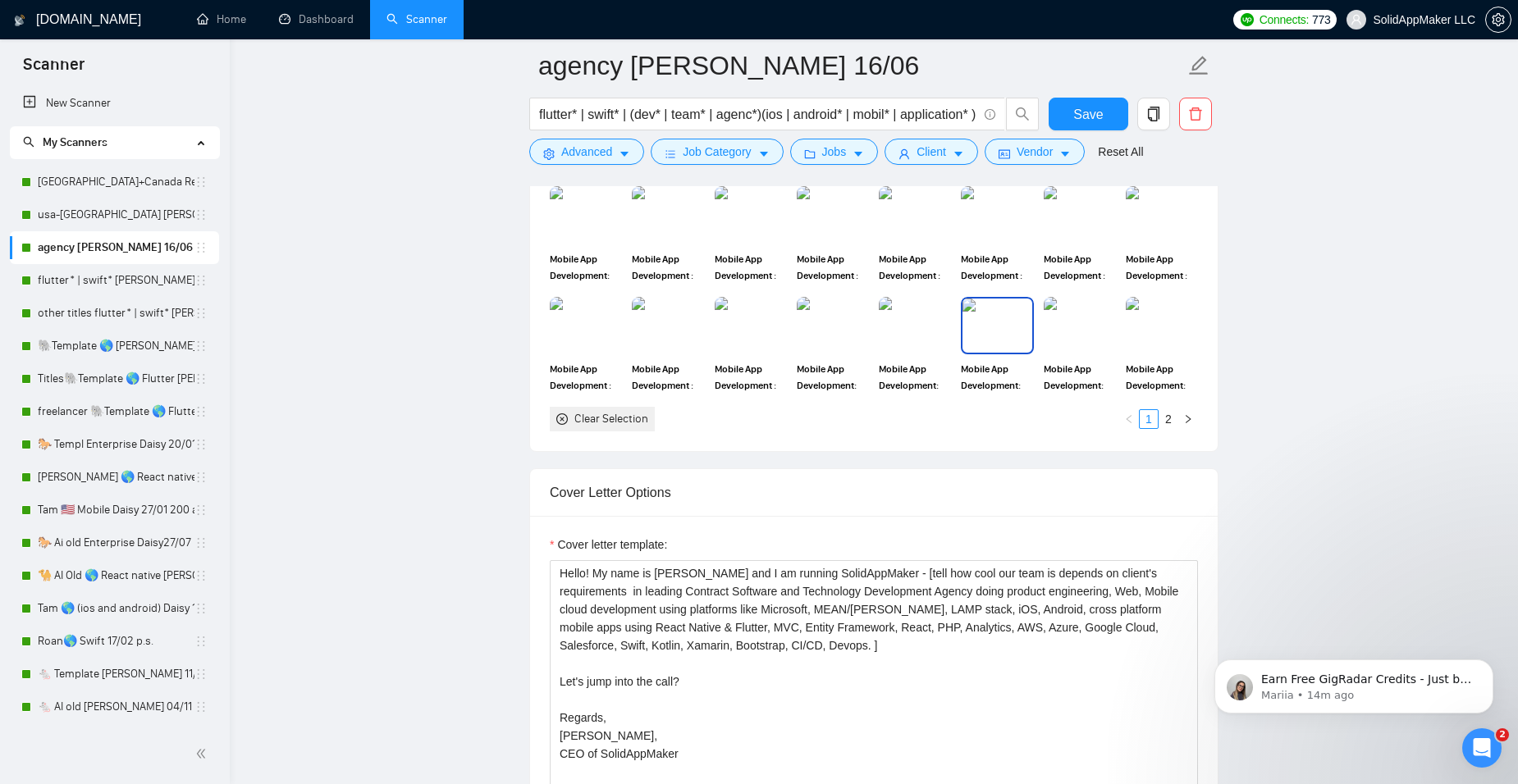
click at [1030, 328] on img at bounding box center [996, 326] width 69 height 54
click at [928, 341] on img at bounding box center [914, 326] width 69 height 54
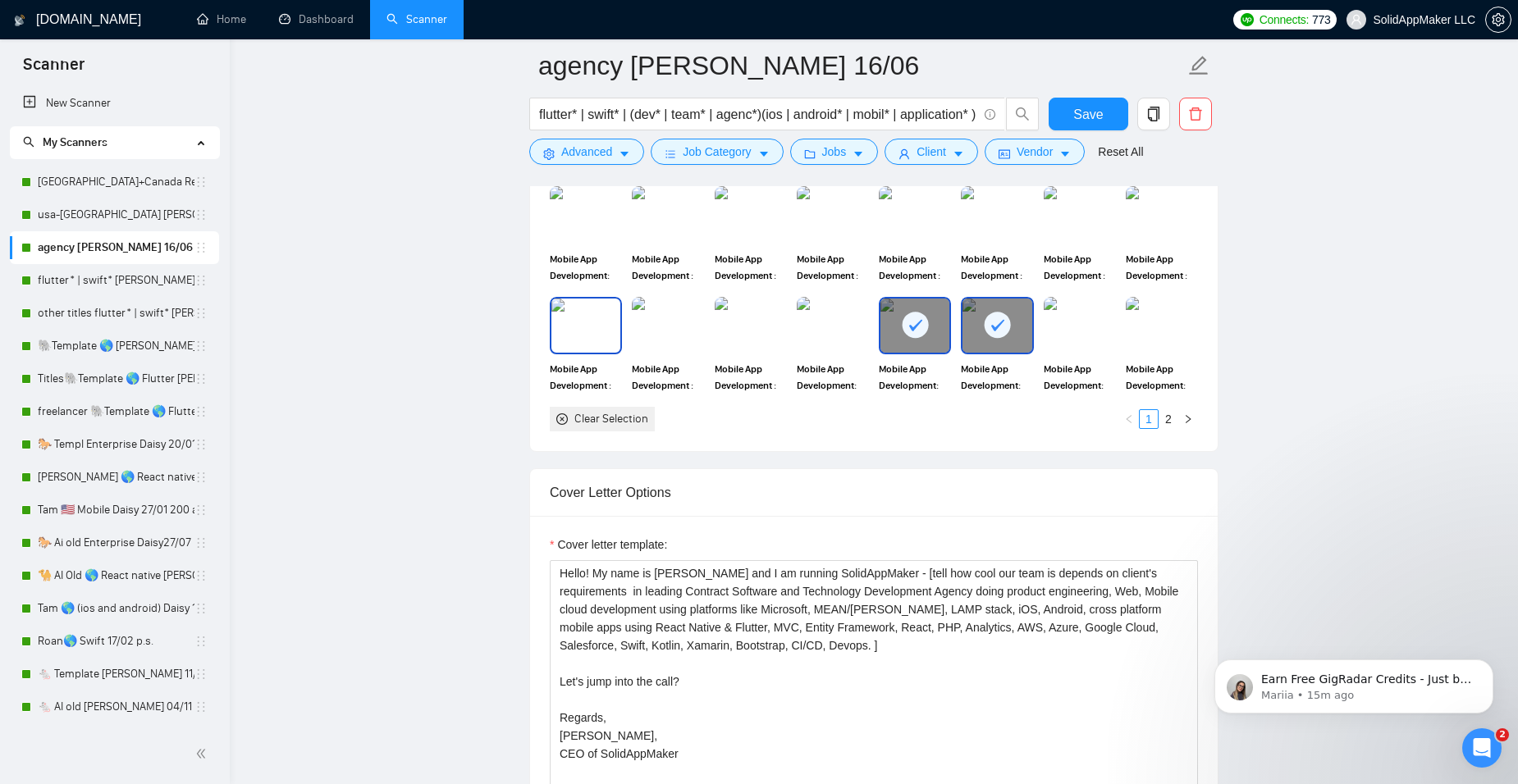
click at [586, 315] on img at bounding box center [585, 326] width 69 height 54
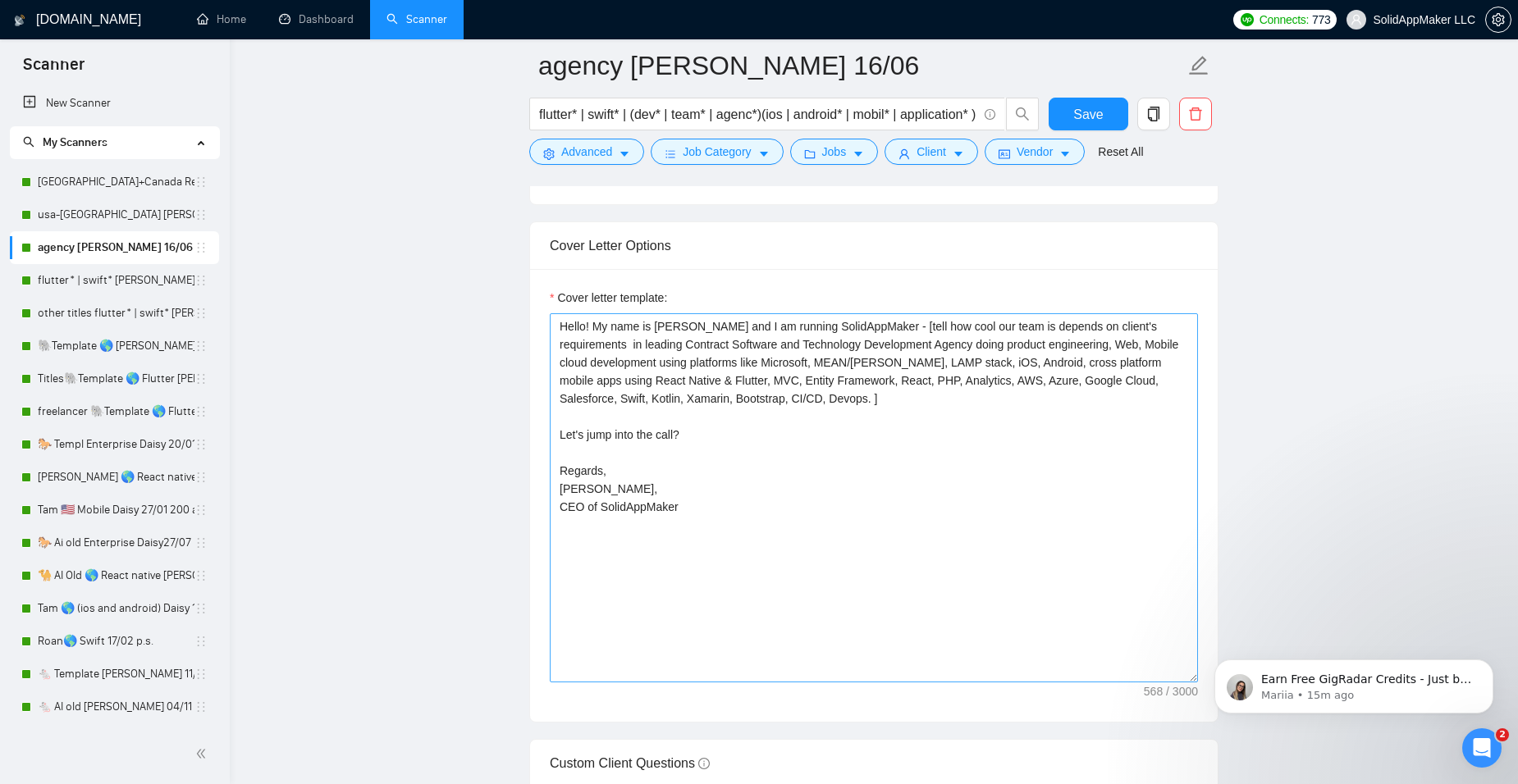
scroll to position [1805, 0]
click at [560, 328] on textarea "Hello! My name is [PERSON_NAME] and I am running SolidAppMaker - [tell how cool…" at bounding box center [873, 499] width 648 height 369
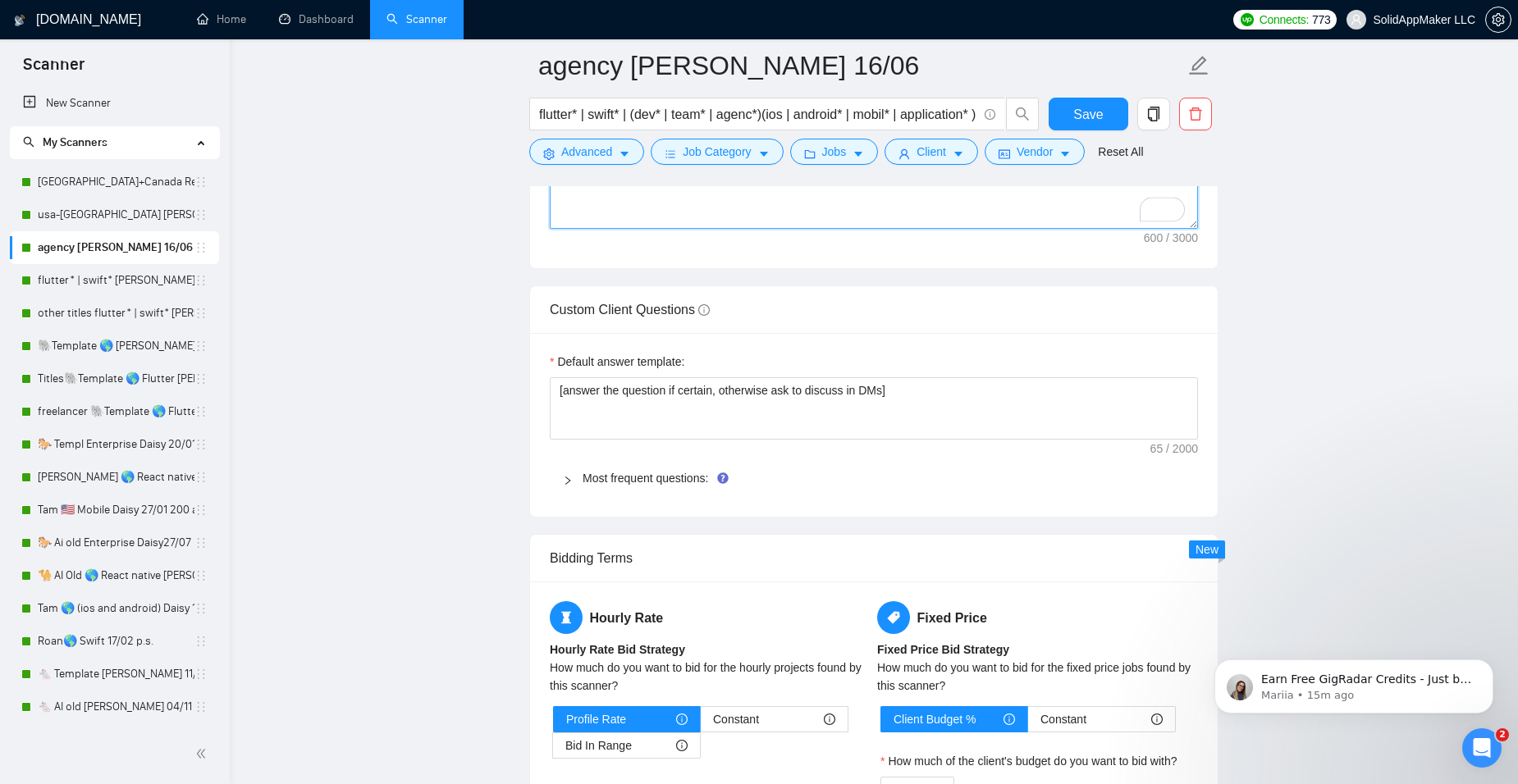
scroll to position [2379, 0]
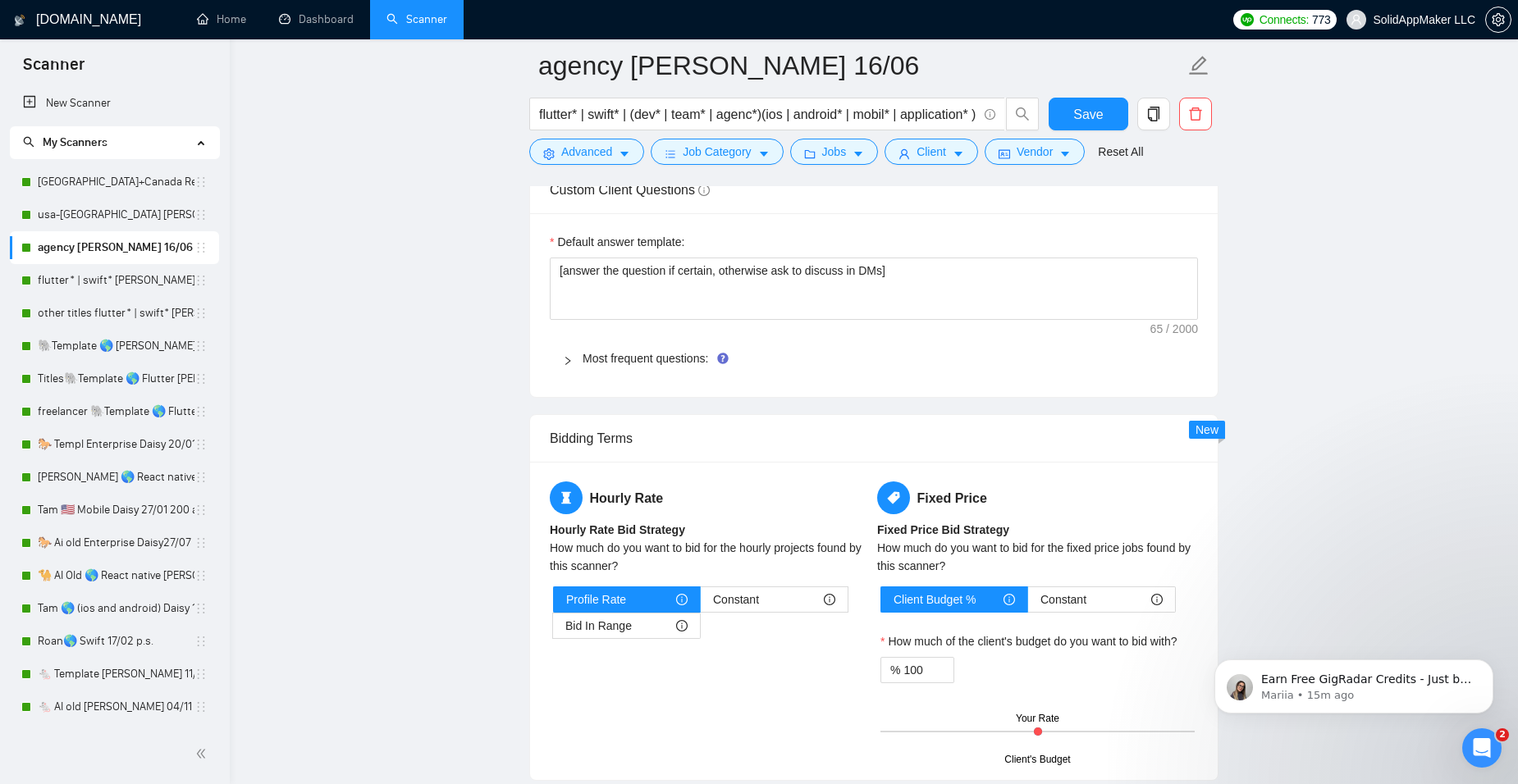
click at [567, 356] on icon "right" at bounding box center [568, 361] width 10 height 10
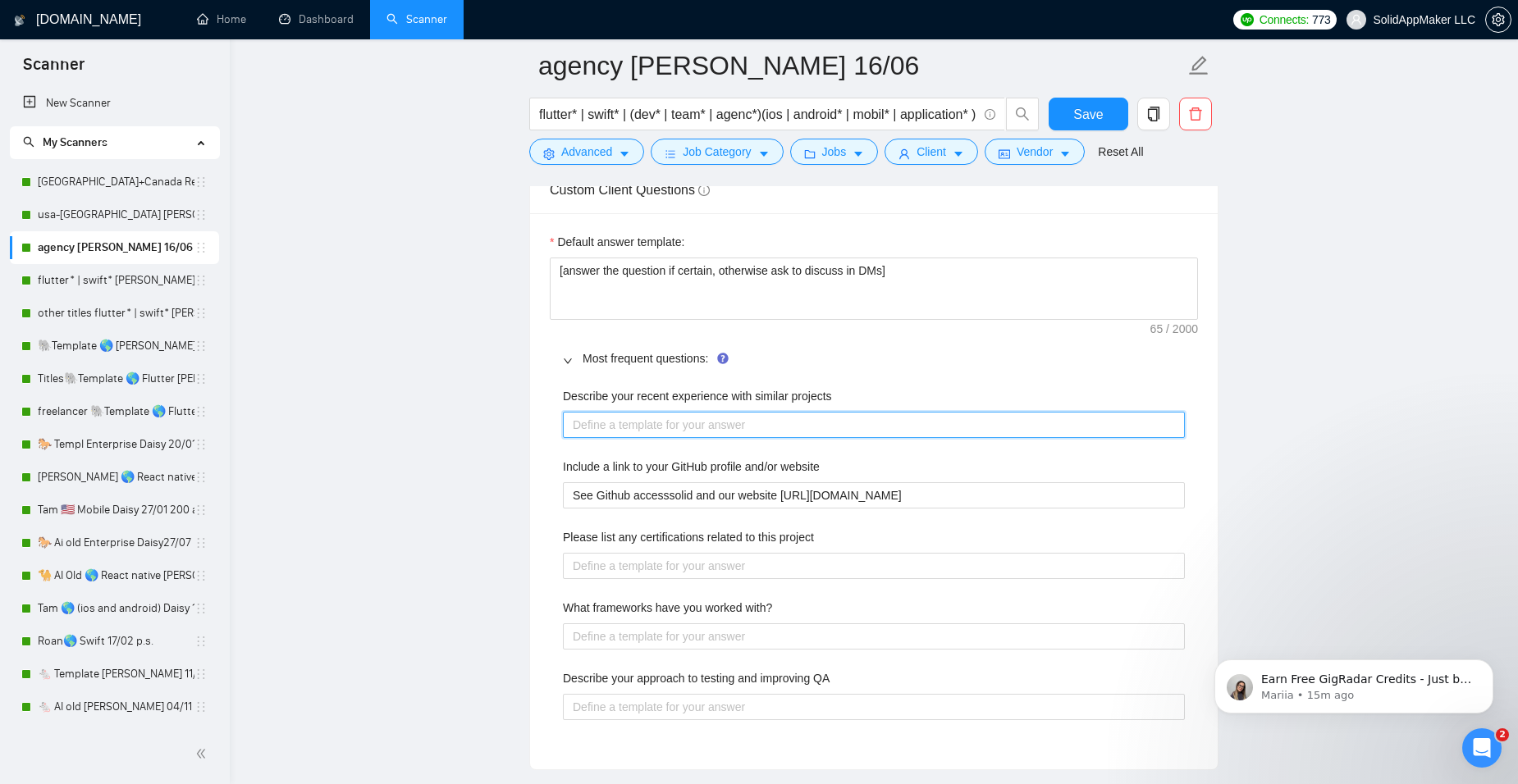
click at [690, 419] on projects "Describe your recent experience with similar projects" at bounding box center [874, 425] width 622 height 26
click at [619, 422] on projects "Describe your recent experience with similar projects" at bounding box center [874, 425] width 622 height 26
paste projects "We are committed to a better future, committed to quality, and building apps to…"
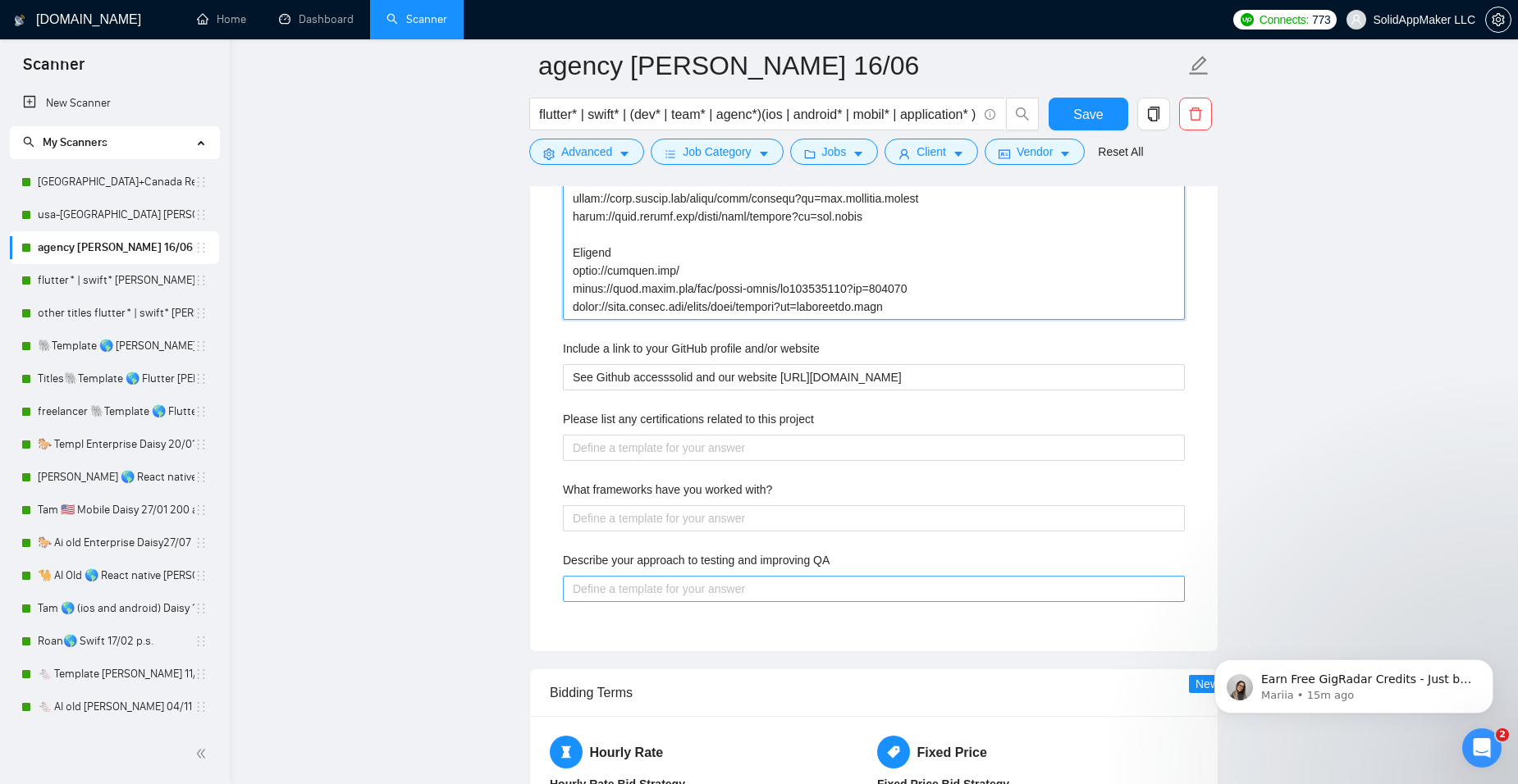
scroll to position [3178, 0]
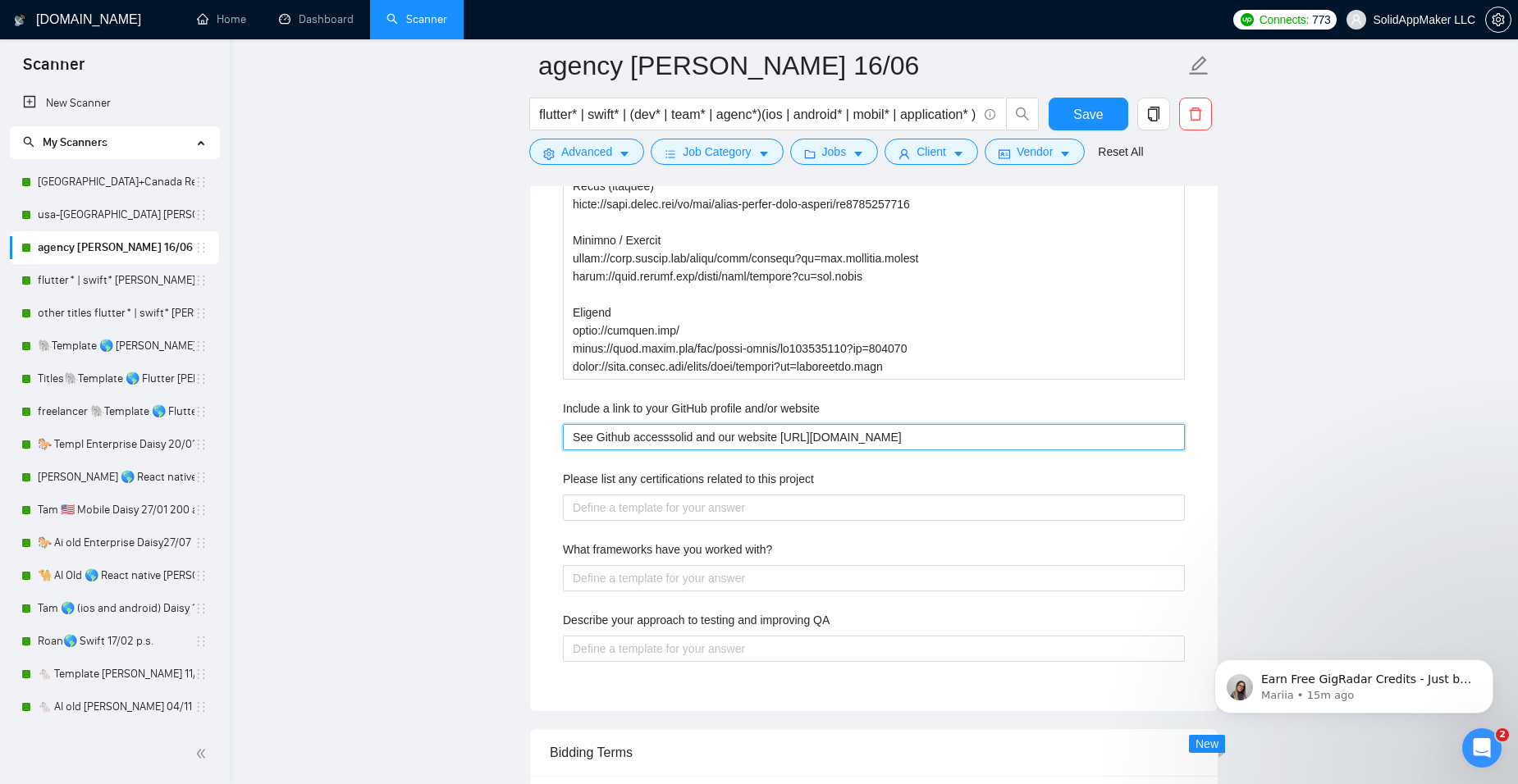
click at [615, 438] on website "See Github accesssolid and our website [URL][DOMAIN_NAME]" at bounding box center [874, 437] width 622 height 26
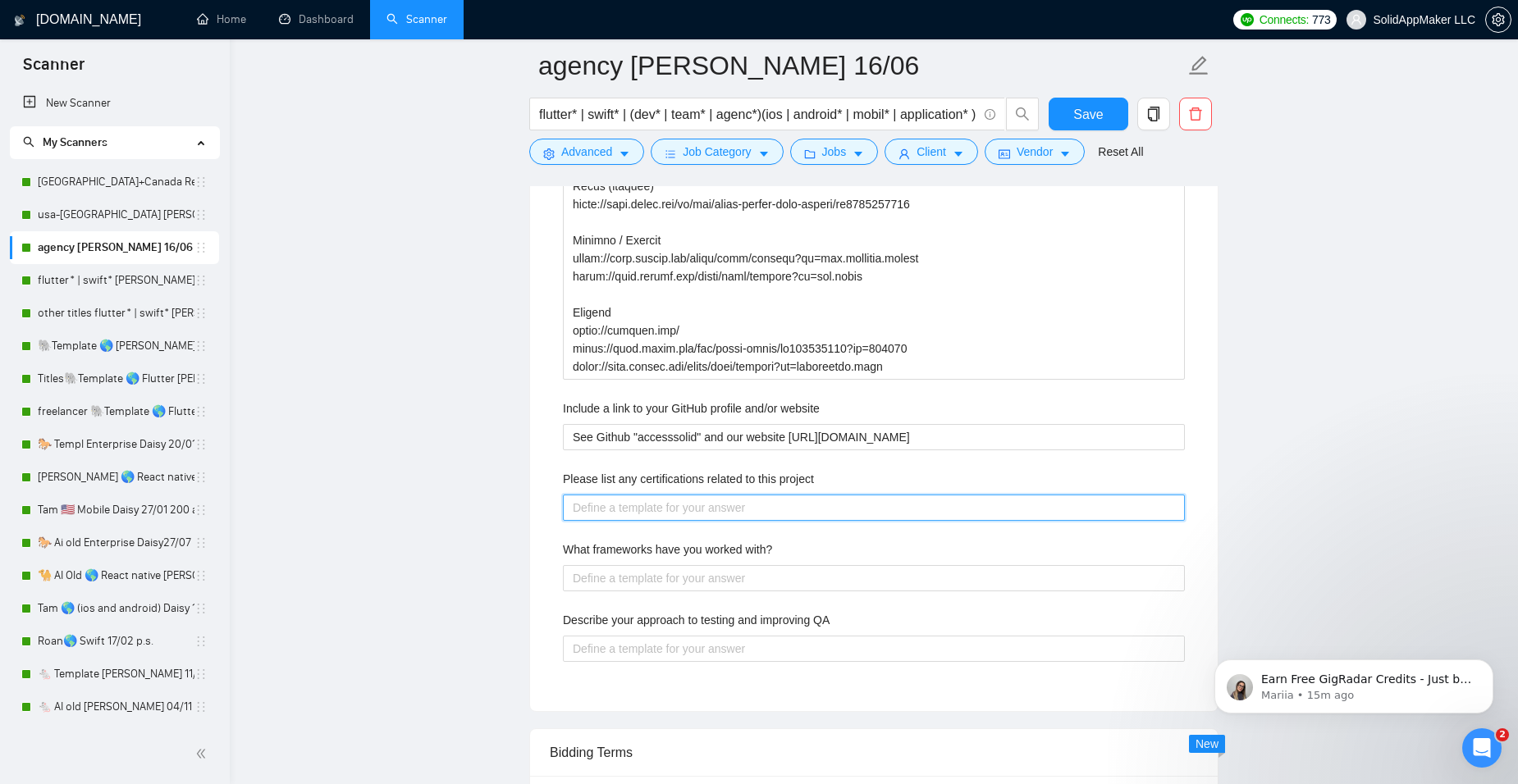
click at [709, 509] on project "Please list any certifications related to this project" at bounding box center [874, 507] width 622 height 26
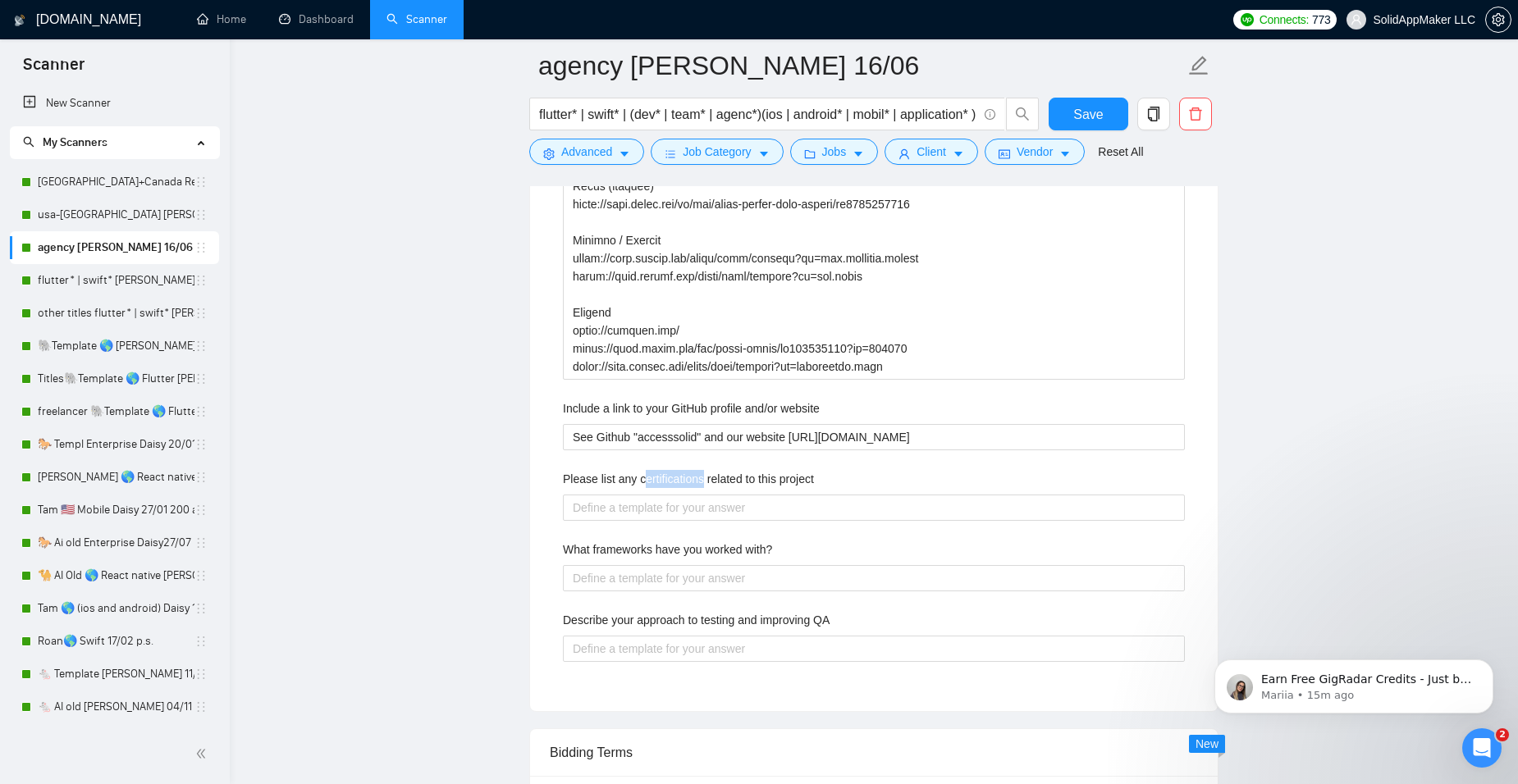
drag, startPoint x: 644, startPoint y: 480, endPoint x: 701, endPoint y: 480, distance: 57.0
click at [701, 480] on label "Please list any certifications related to this project" at bounding box center [689, 478] width 251 height 18
copy label "ertifications"
drag, startPoint x: 638, startPoint y: 480, endPoint x: 700, endPoint y: 480, distance: 62.0
click at [700, 480] on label "Please list any certifications related to this project" at bounding box center [689, 478] width 251 height 18
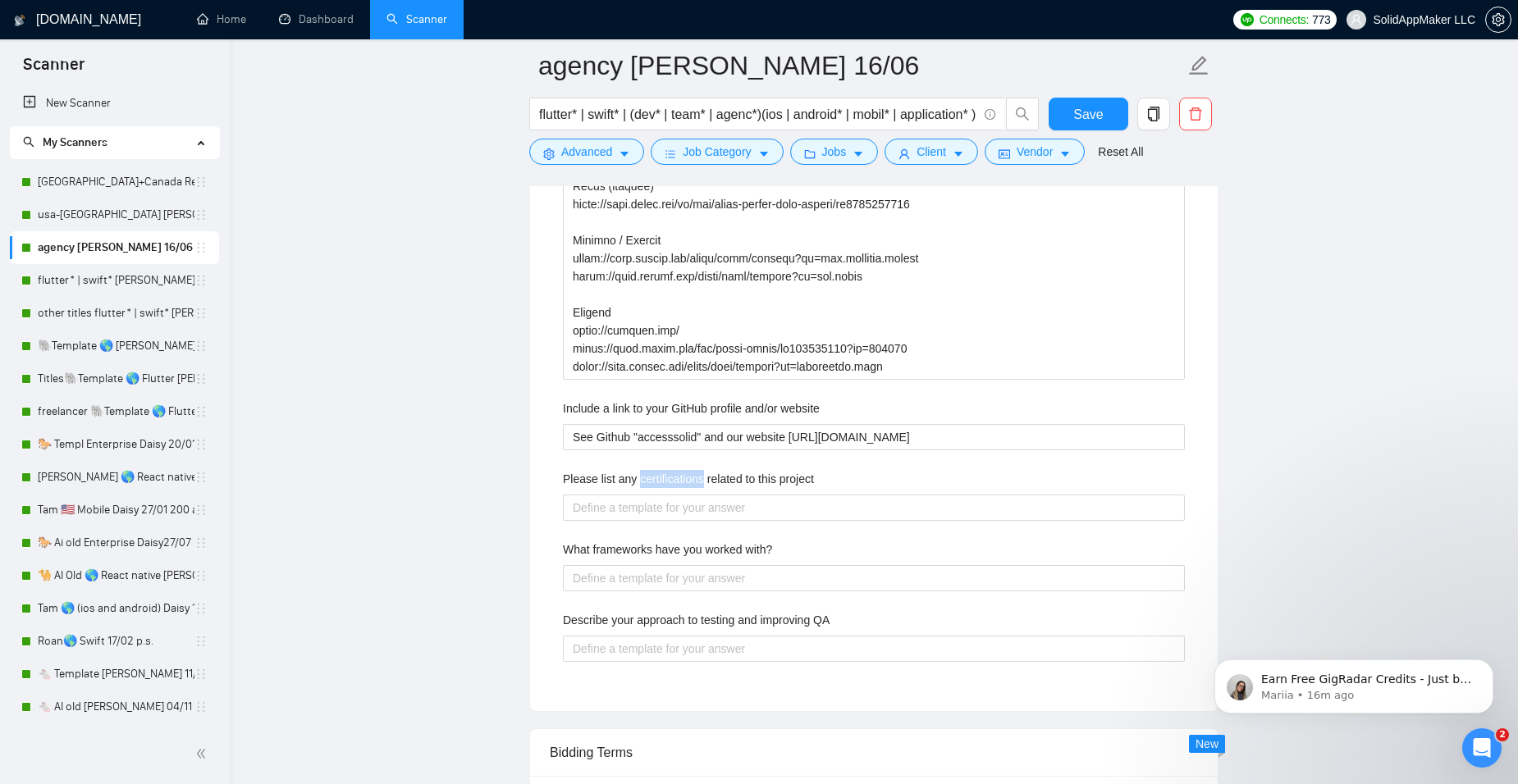
copy label "certifications"
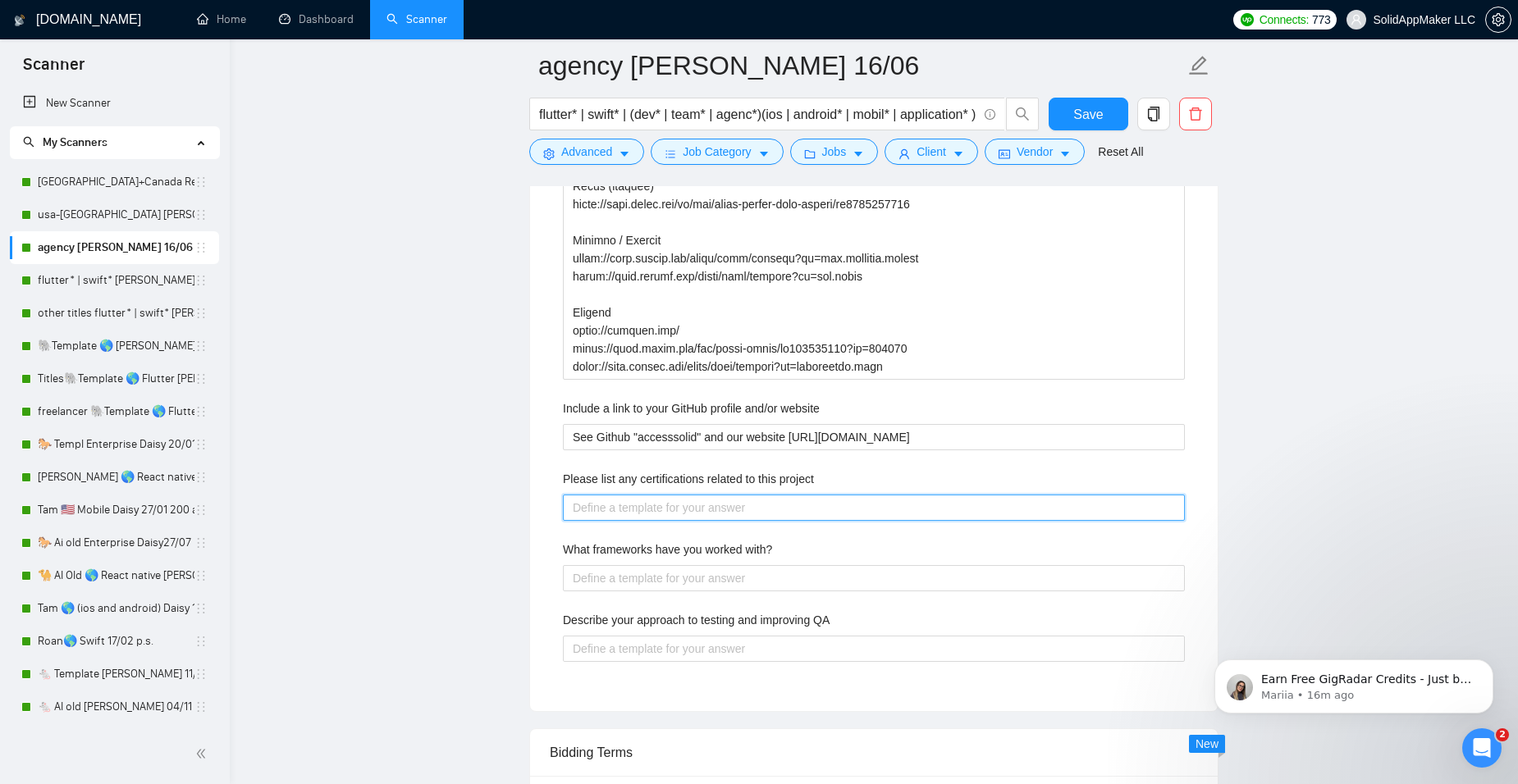
click at [601, 511] on project "Please list any certifications related to this project" at bounding box center [874, 507] width 622 height 26
paste project "Lorem i dolorsitame consect ad eli sedd ei TempoRinCidid, utla etdo magn 37% al…"
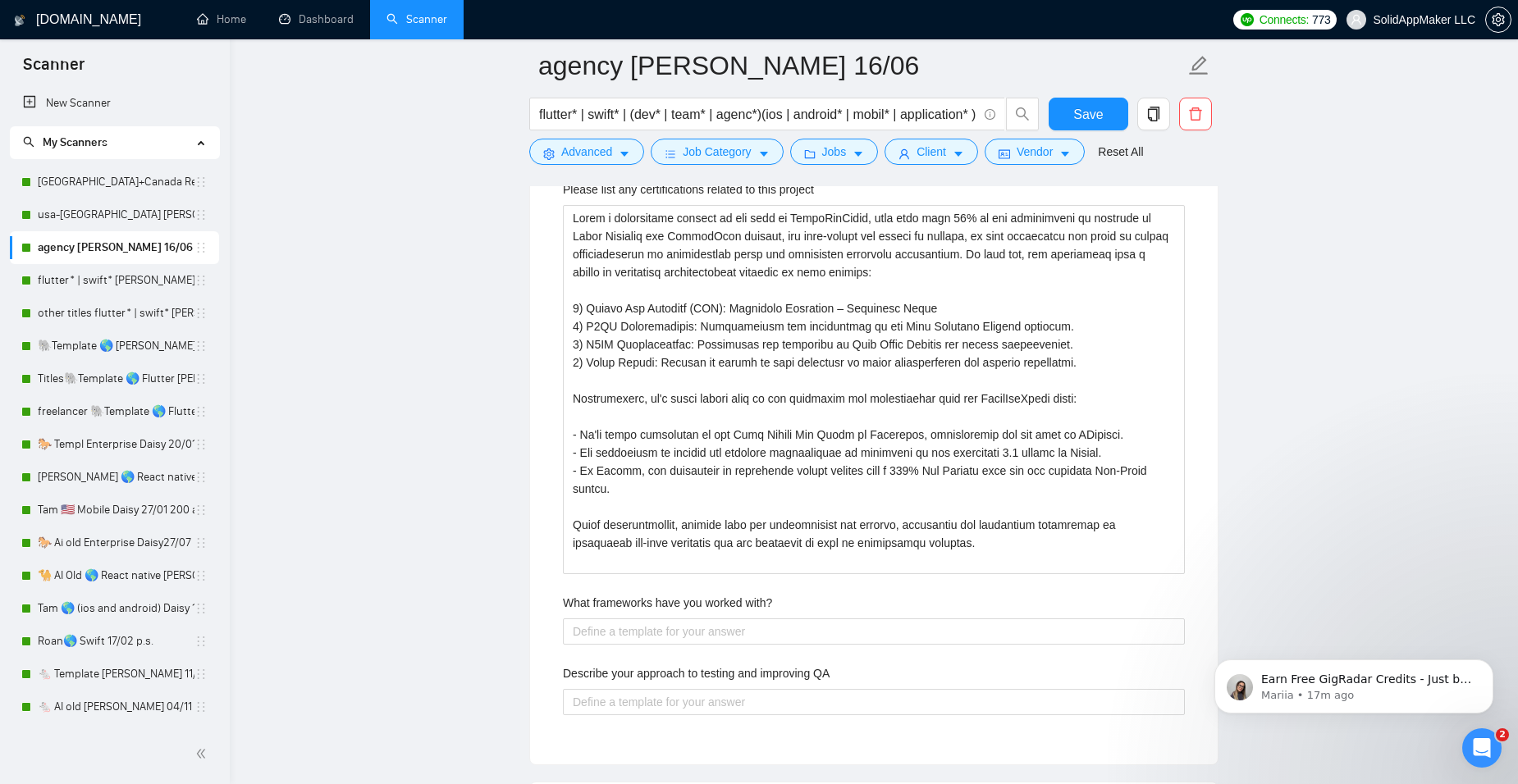
scroll to position [3662, 0]
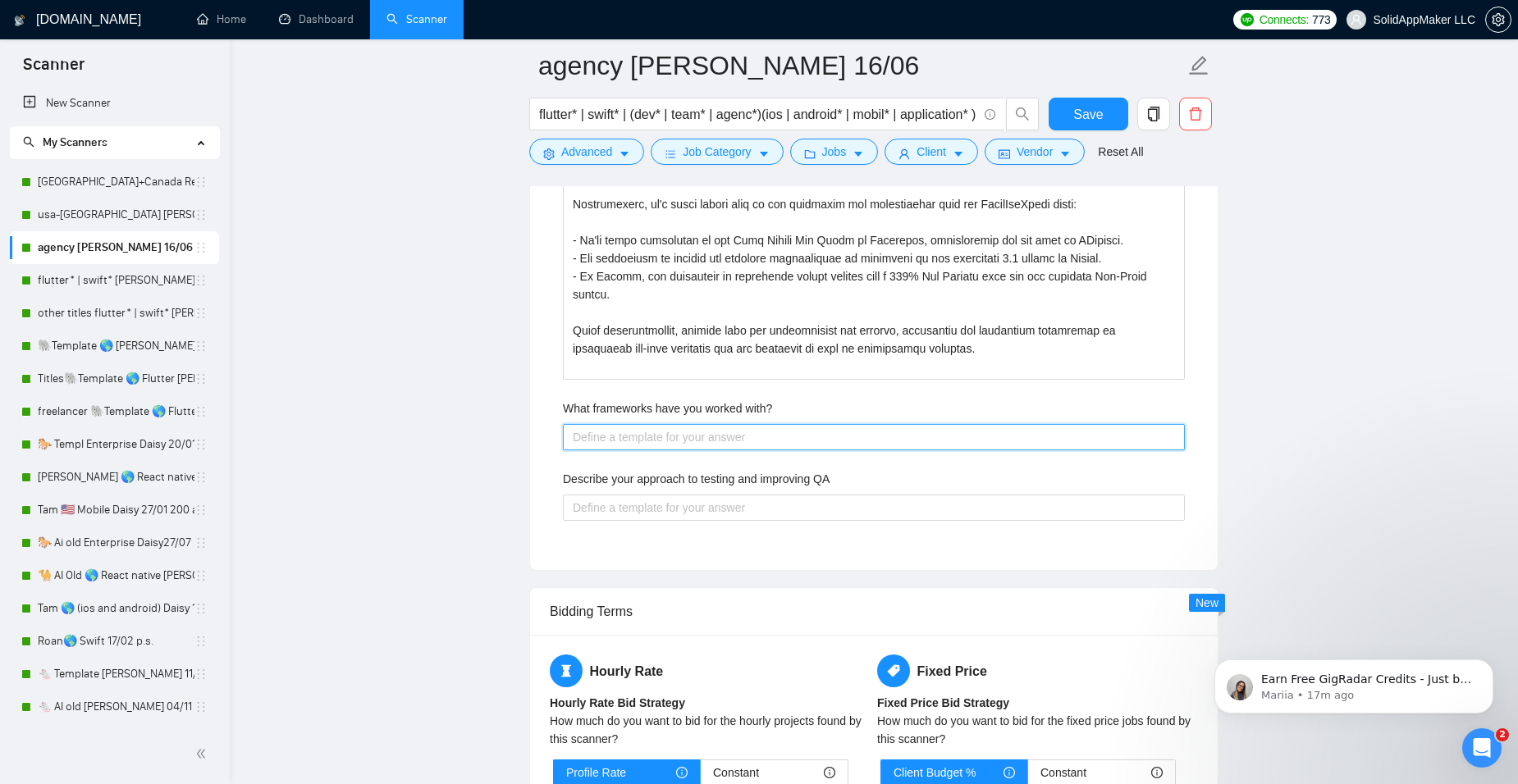
click at [639, 425] on with\? "What frameworks have you worked with?" at bounding box center [874, 437] width 622 height 26
paste with\? "[Answer. Do not reference or identify as OpenAI, GPT-4, or any AI. Do not provi…"
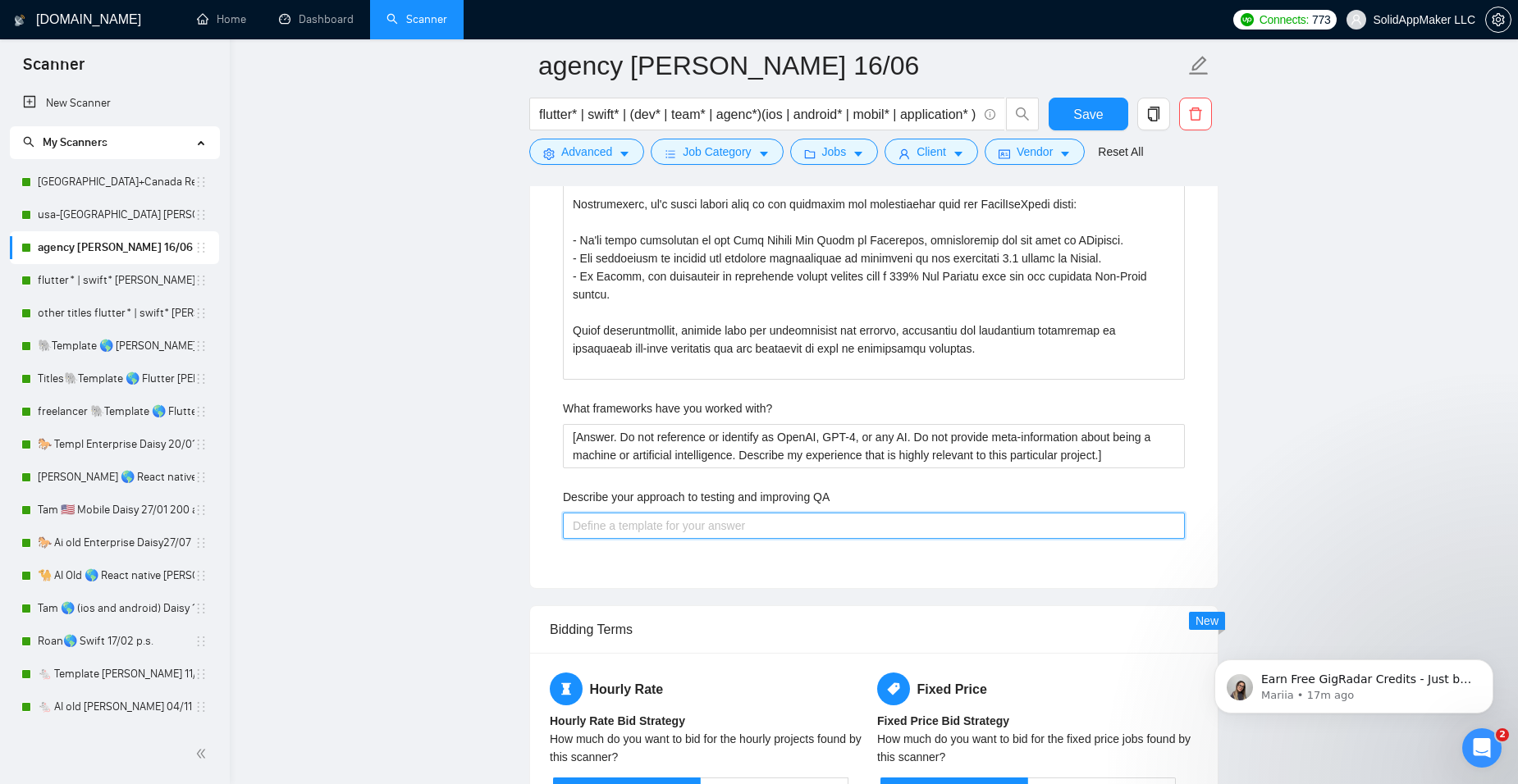
click at [581, 530] on QA "Describe your approach to testing and improving QA" at bounding box center [874, 526] width 622 height 26
paste QA "[Answer. Do not reference or identify as OpenAI, GPT-4, or any AI. Do not provi…"
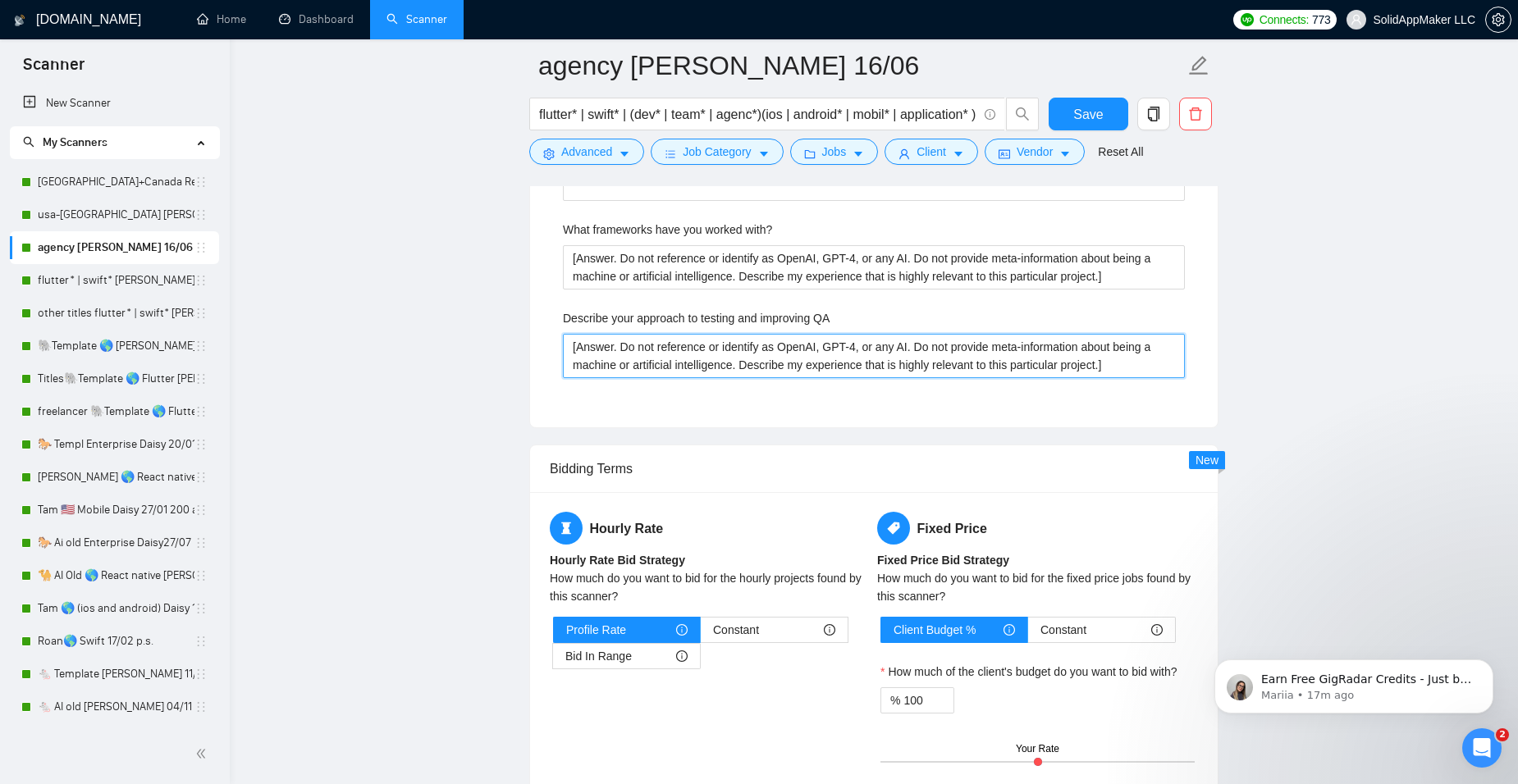
scroll to position [3743, 0]
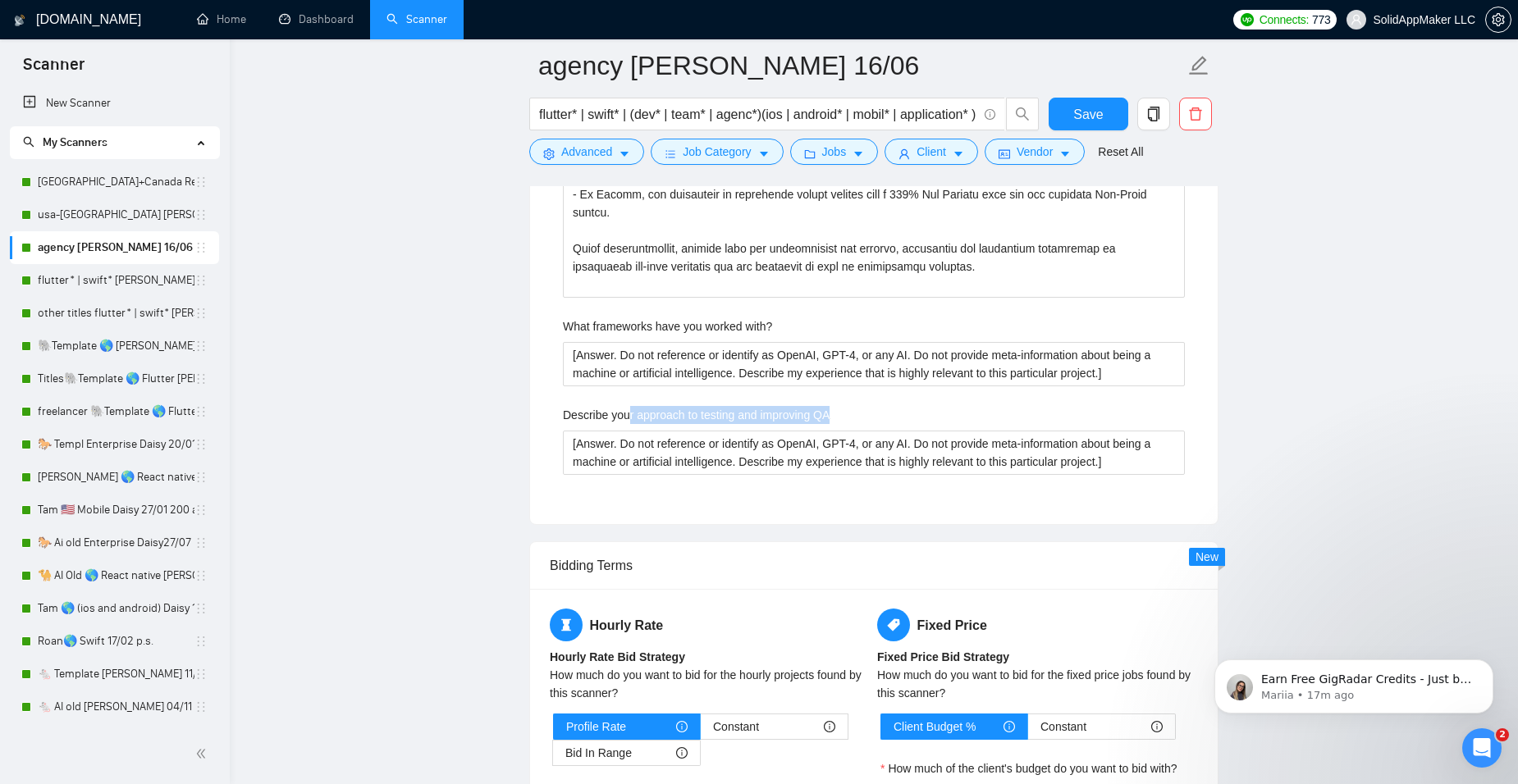
drag, startPoint x: 629, startPoint y: 411, endPoint x: 844, endPoint y: 410, distance: 215.0
click at [844, 410] on div "Describe your approach to testing and improving QA" at bounding box center [874, 418] width 622 height 25
copy label "r approach to testing and improving QA"
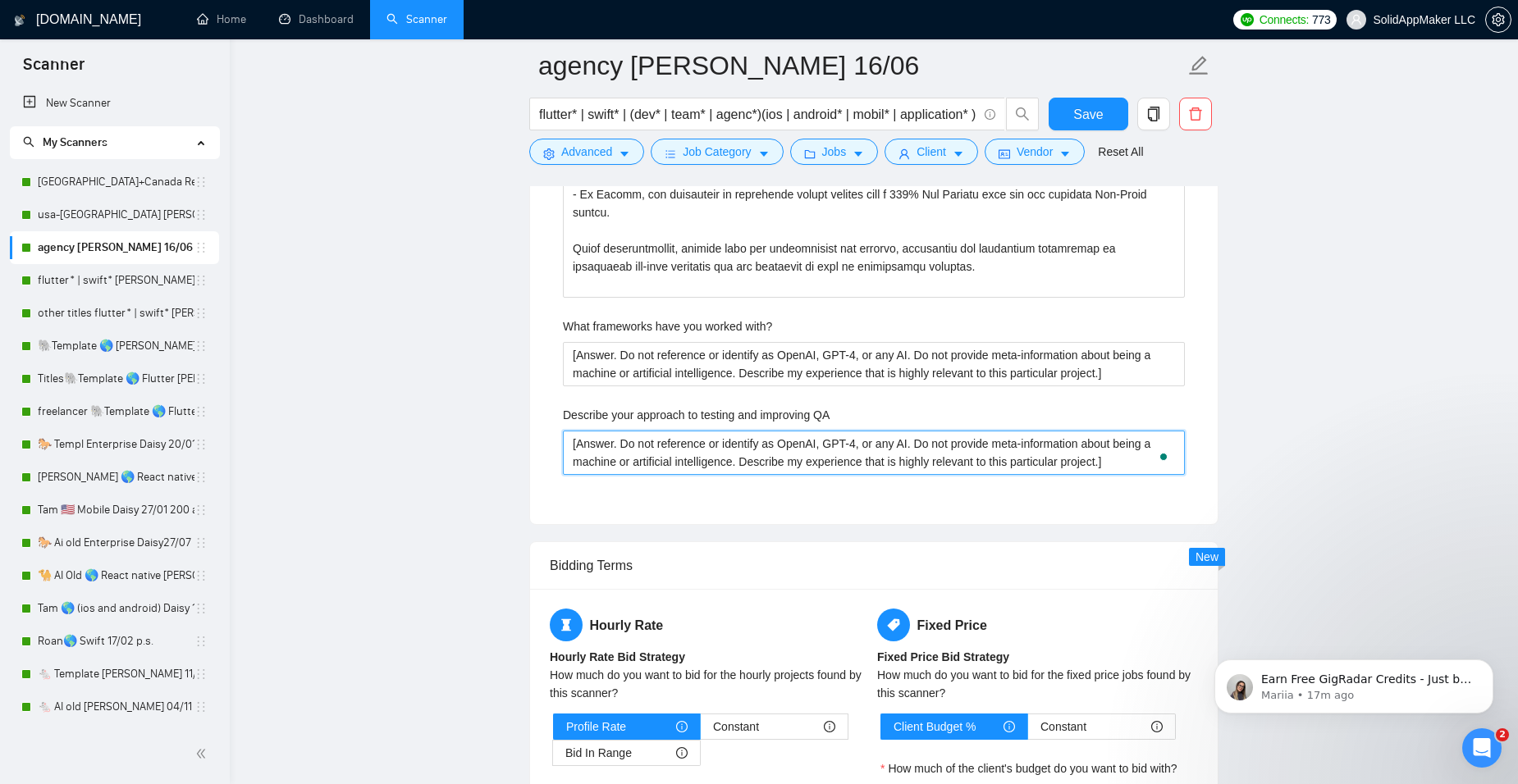
drag, startPoint x: 1130, startPoint y: 465, endPoint x: 485, endPoint y: 431, distance: 645.9
paste QA "Lo Ipsumdolorsit AME, co adipiscing eli seddoeiusm te incididunt utl-etdolor ma…"
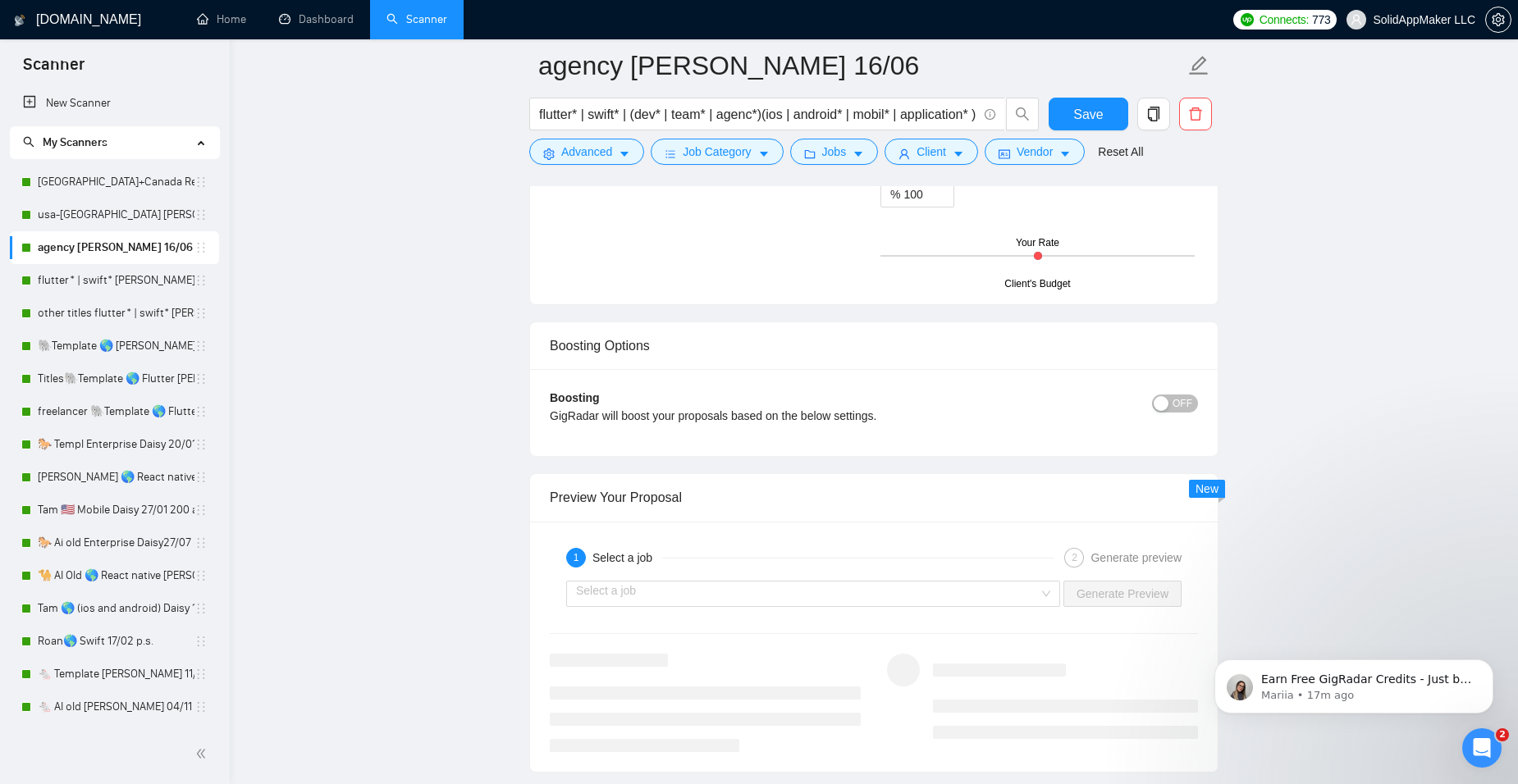
scroll to position [4828, 0]
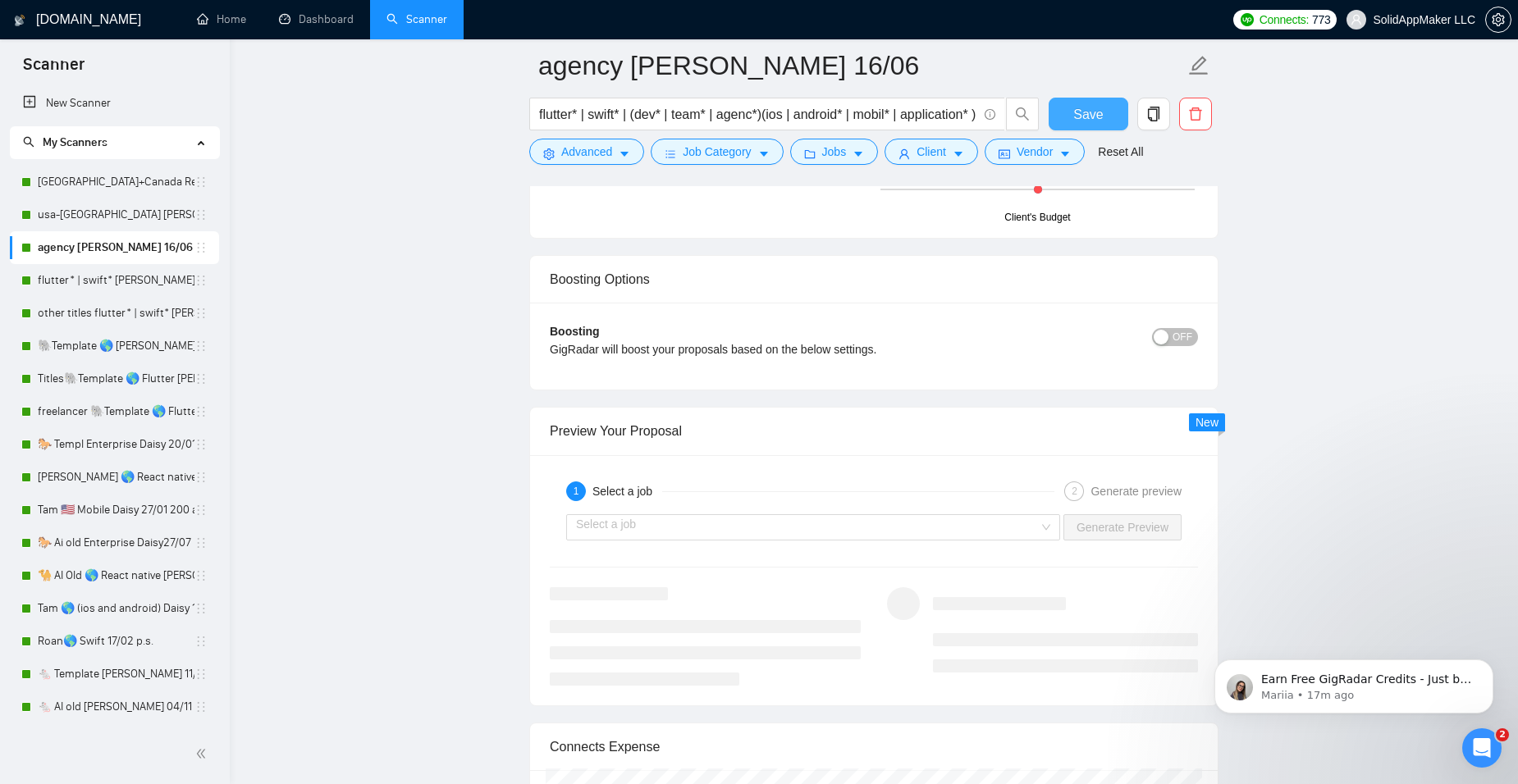
click at [1079, 111] on span "Save" at bounding box center [1087, 115] width 30 height 20
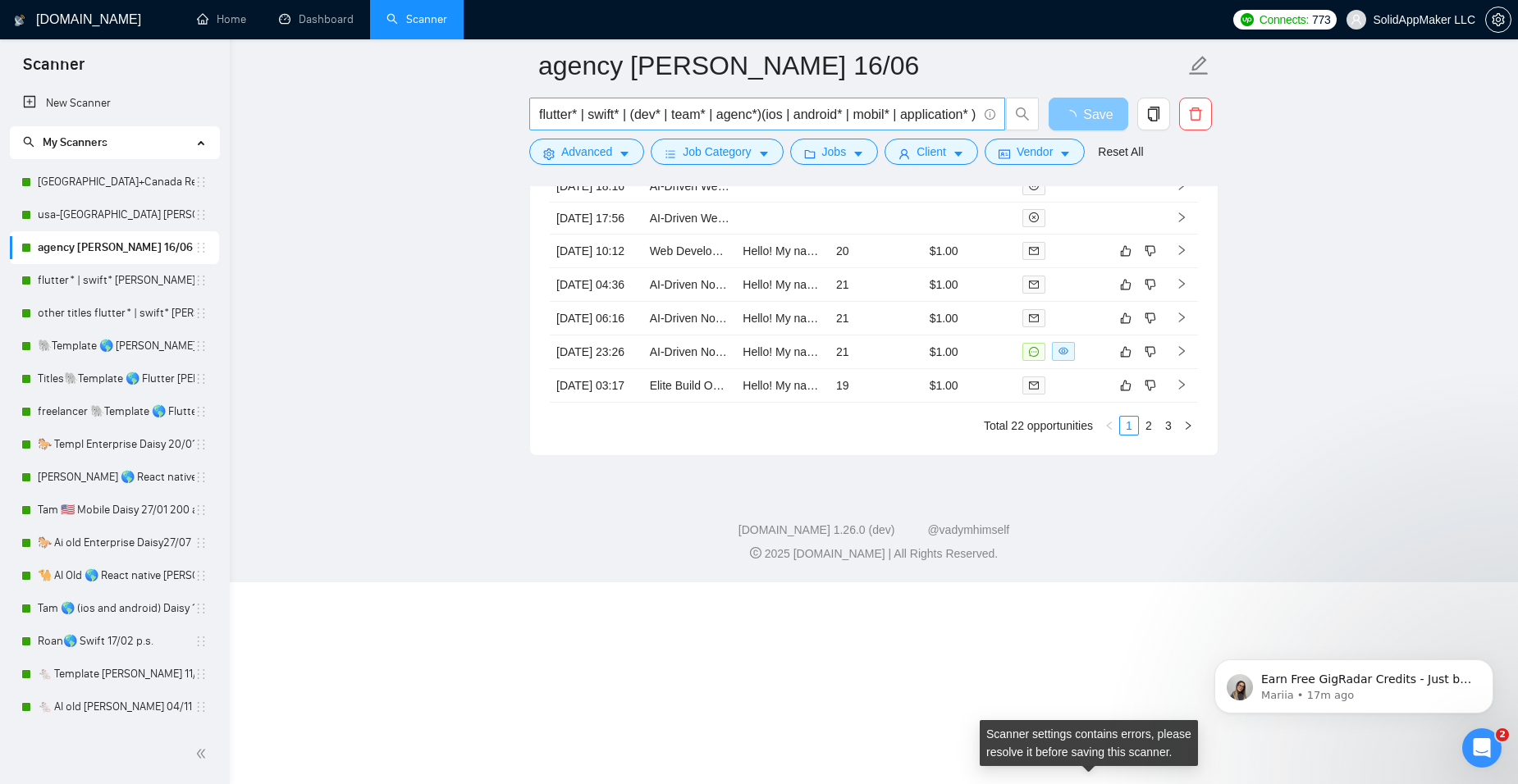
scroll to position [4281, 0]
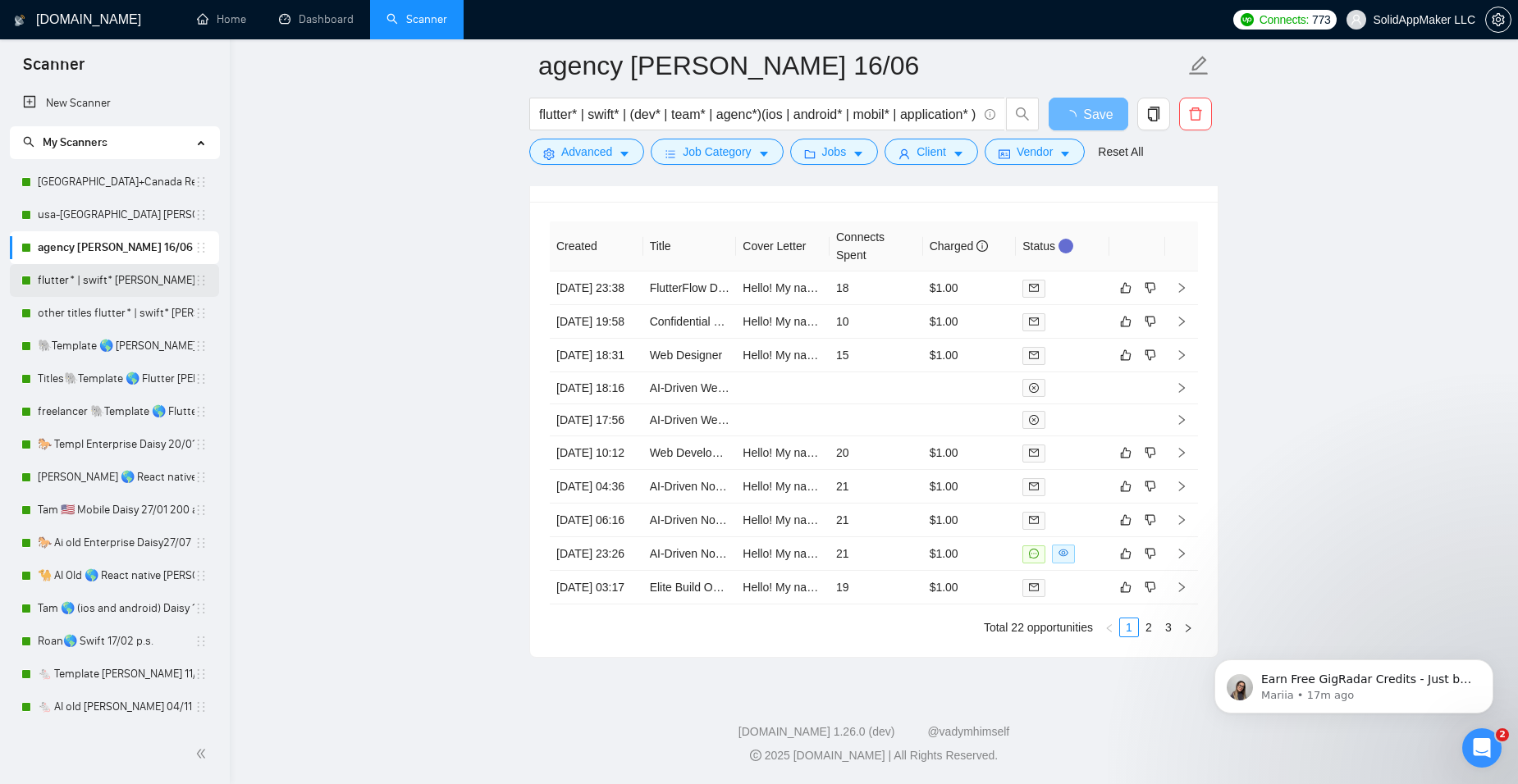
click at [91, 282] on link "flutter* | swift* [PERSON_NAME] USA short+category 28/04" at bounding box center [116, 280] width 156 height 33
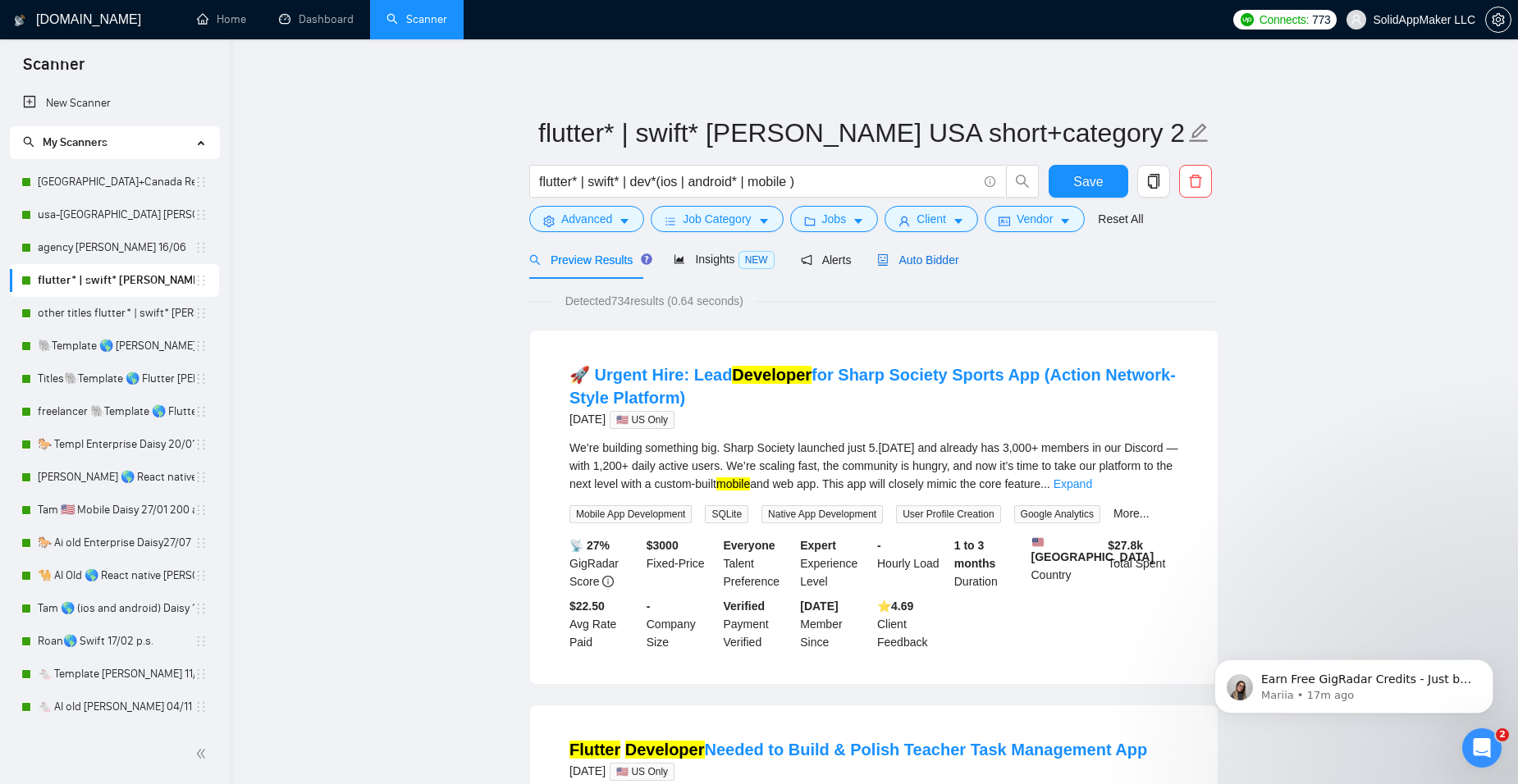
click at [914, 257] on span "Auto Bidder" at bounding box center [918, 259] width 82 height 13
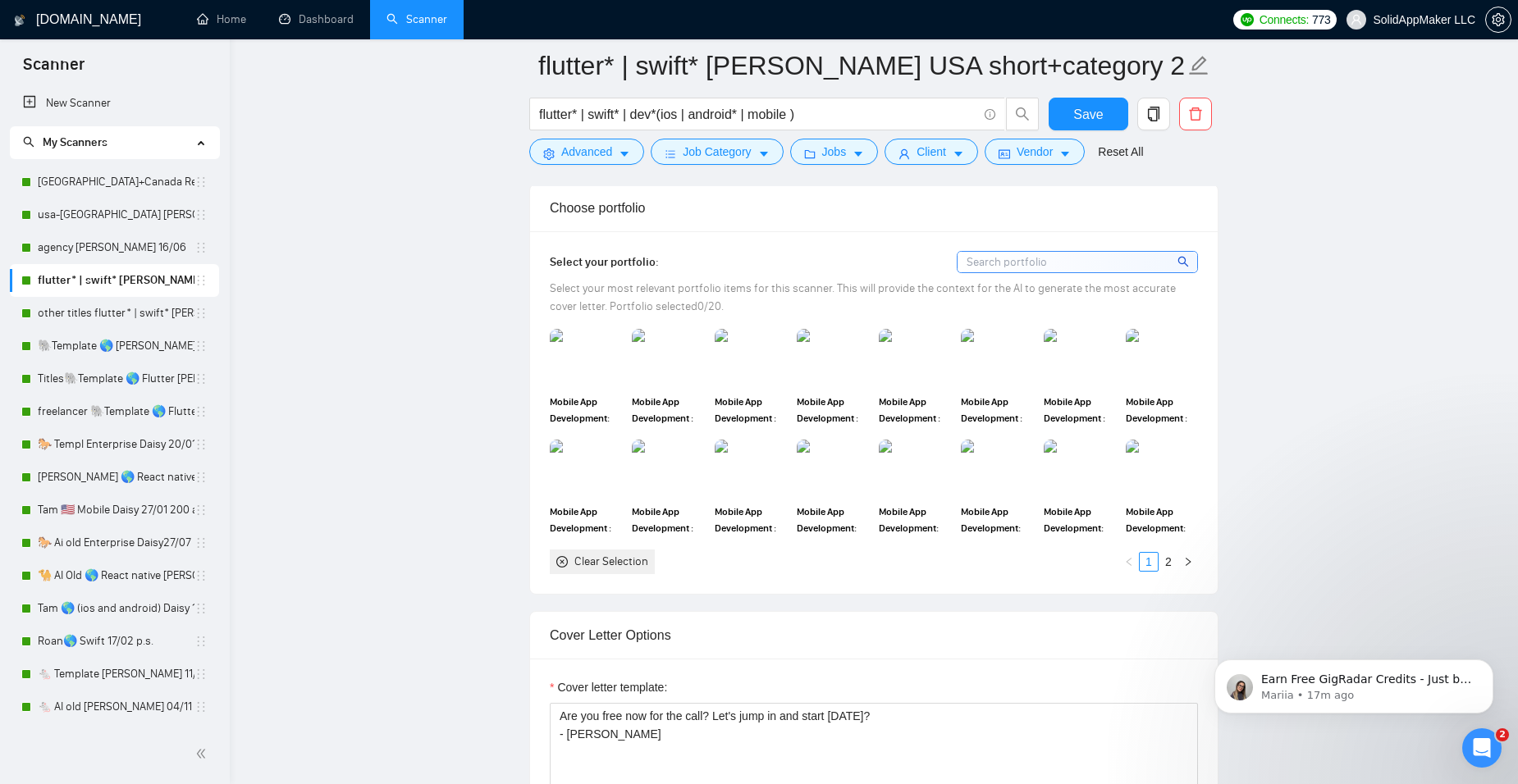
scroll to position [1477, 0]
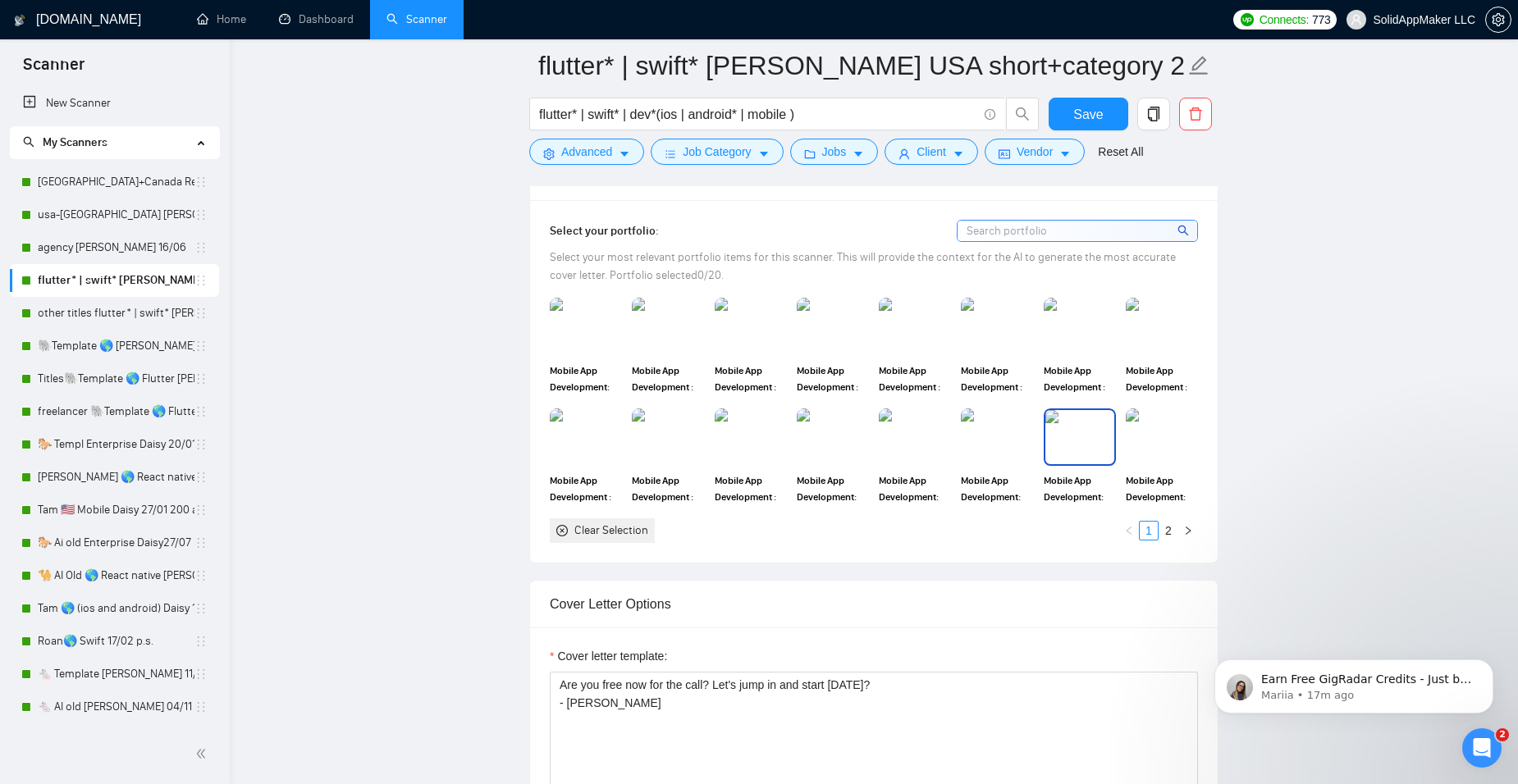
click at [1086, 448] on img at bounding box center [1080, 437] width 69 height 54
click at [1024, 447] on img at bounding box center [996, 437] width 69 height 54
click at [934, 444] on img at bounding box center [914, 437] width 69 height 54
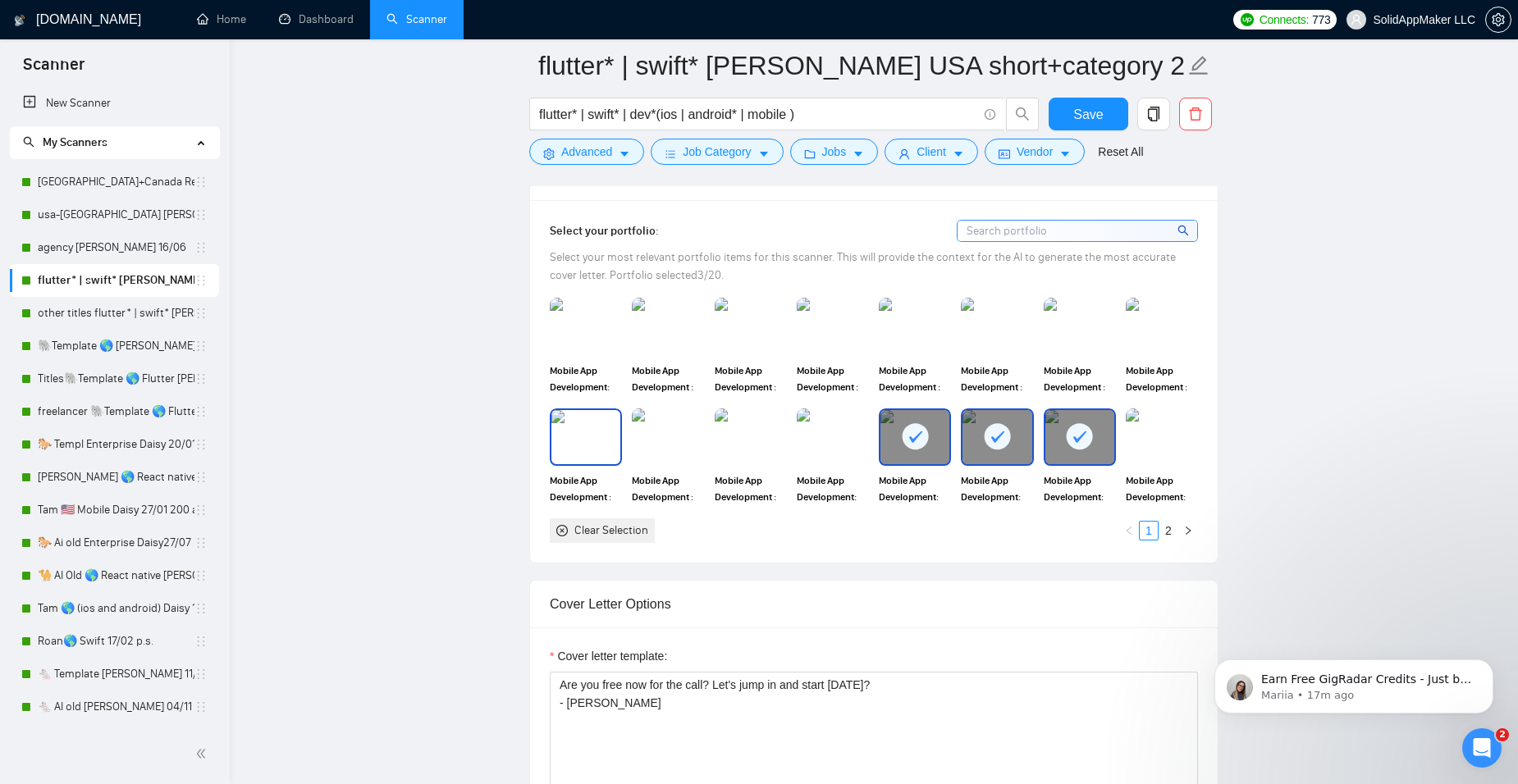
click at [598, 441] on img at bounding box center [585, 437] width 69 height 54
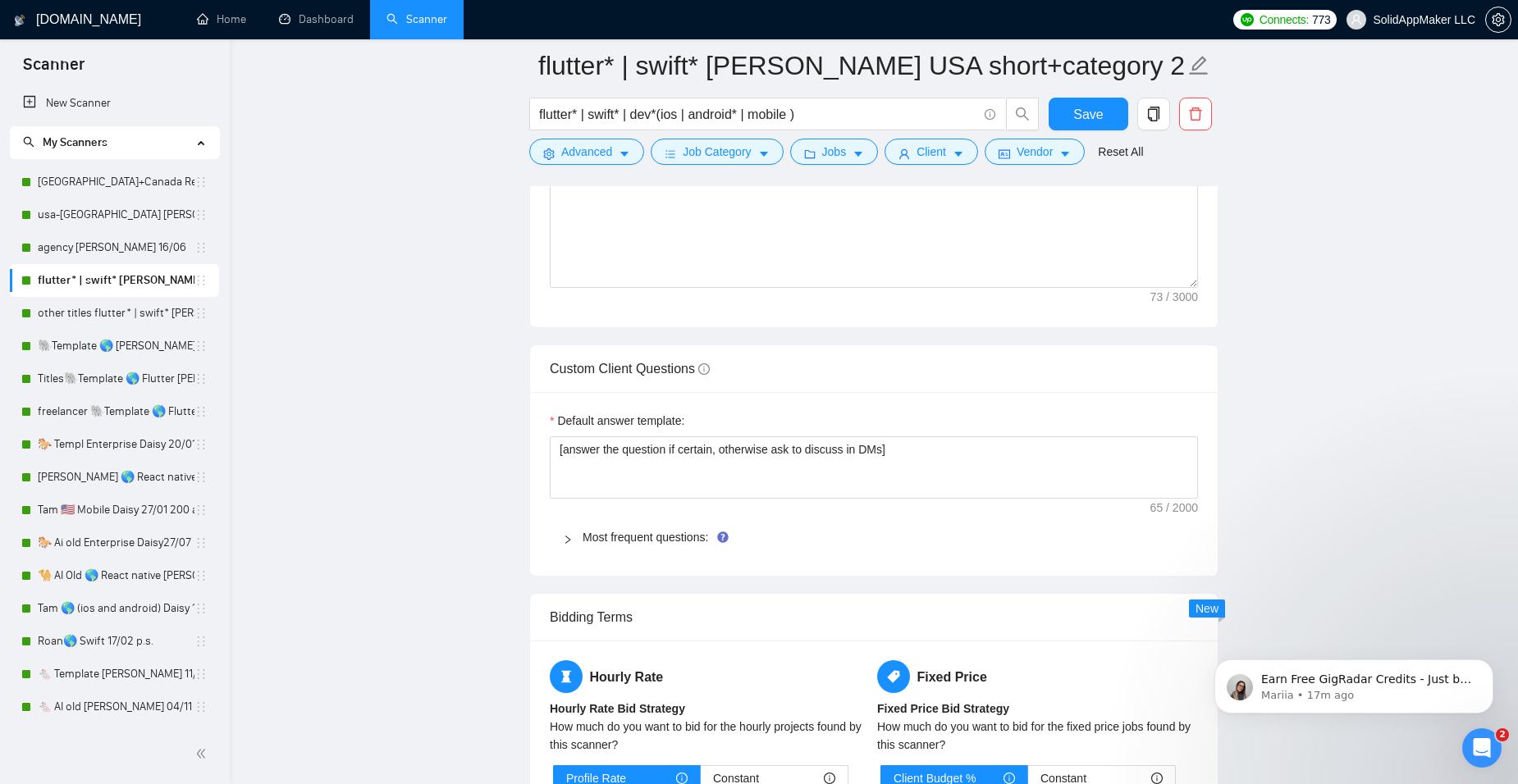
scroll to position [2297, 0]
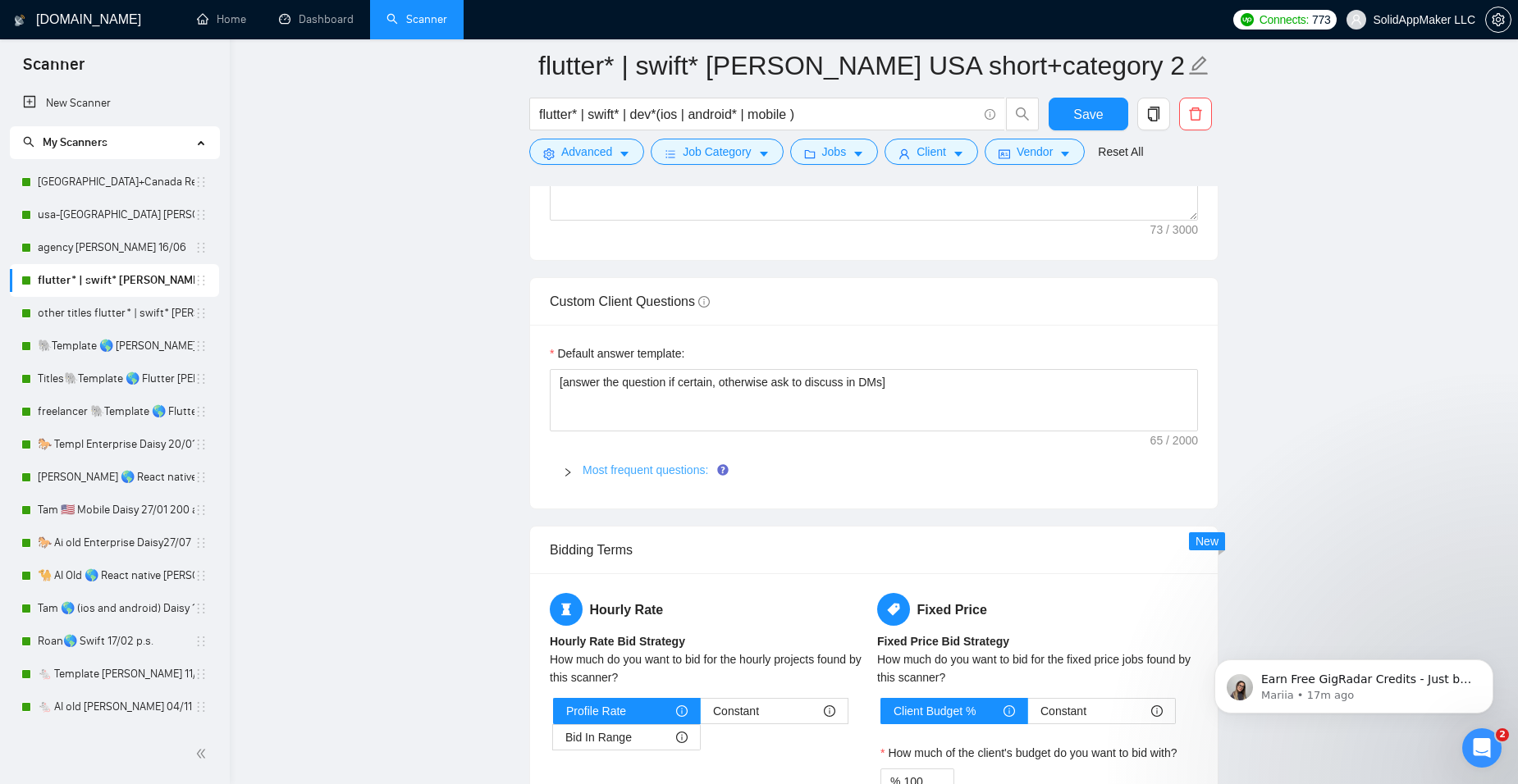
click at [646, 464] on link "Most frequent questions:" at bounding box center [646, 470] width 126 height 13
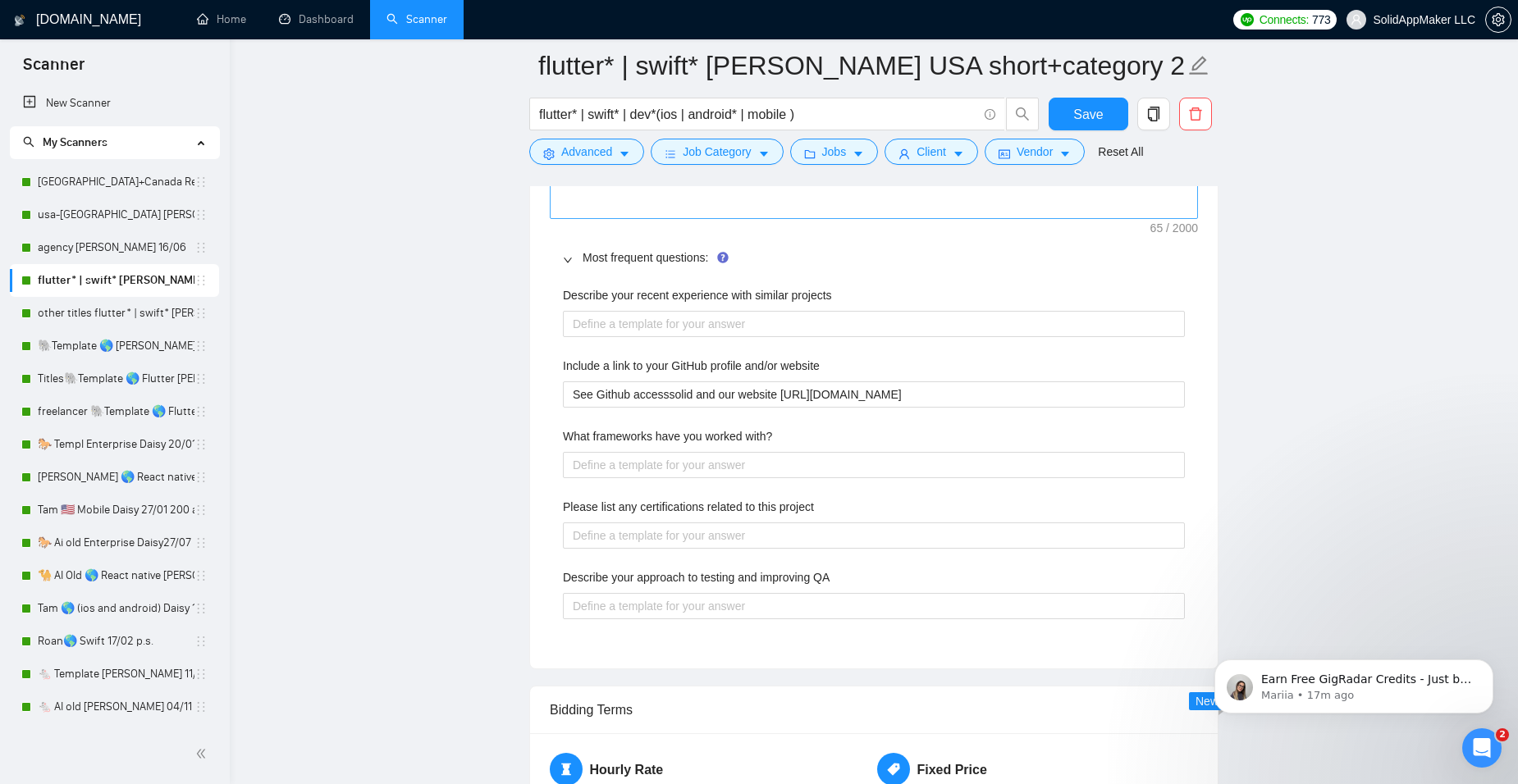
scroll to position [2543, 0]
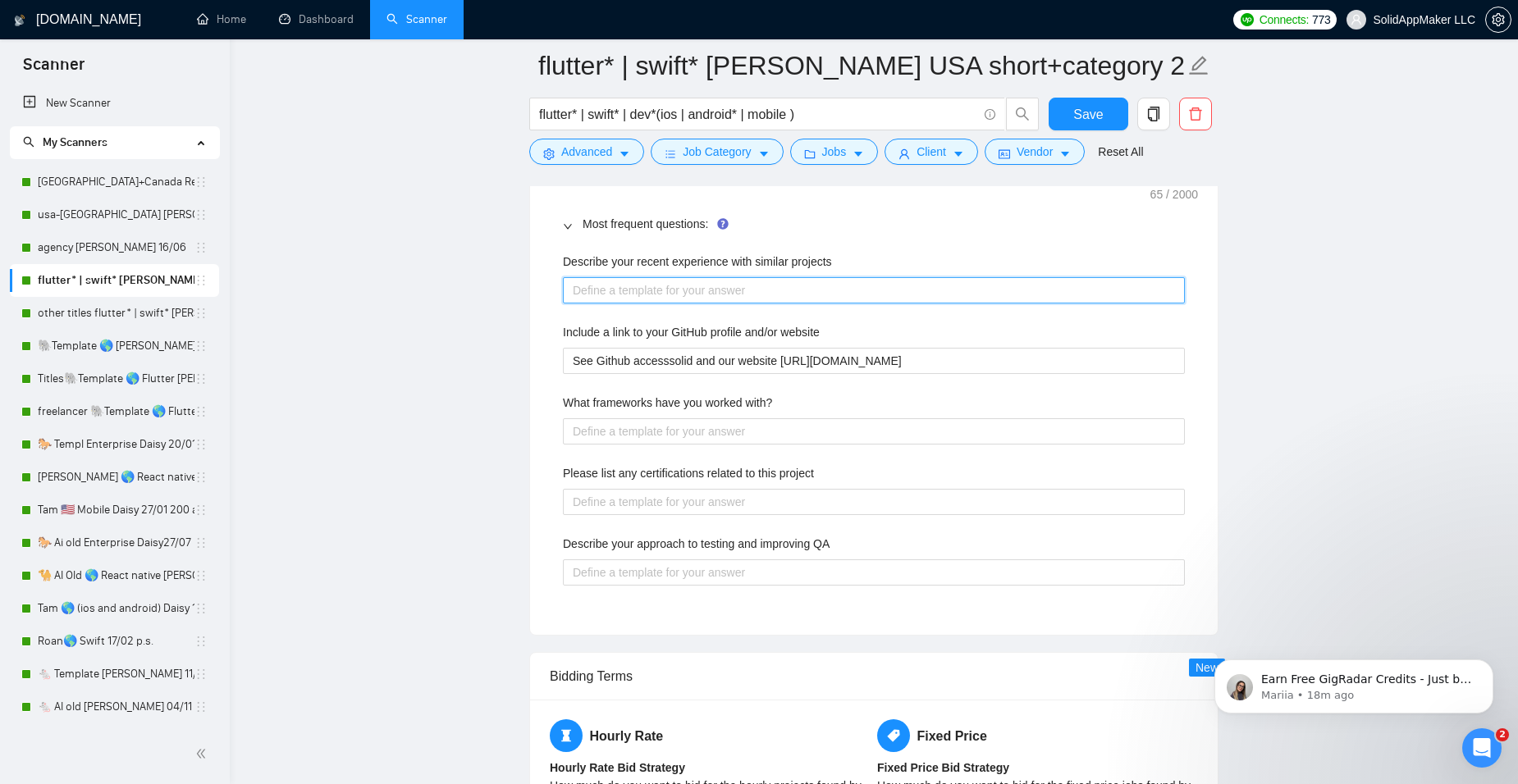
click at [595, 295] on projects "Describe your recent experience with similar projects" at bounding box center [874, 290] width 622 height 26
paste projects "[Answer. Do not reference or identify as OpenAI, GPT-4, or any AI. Do not provi…"
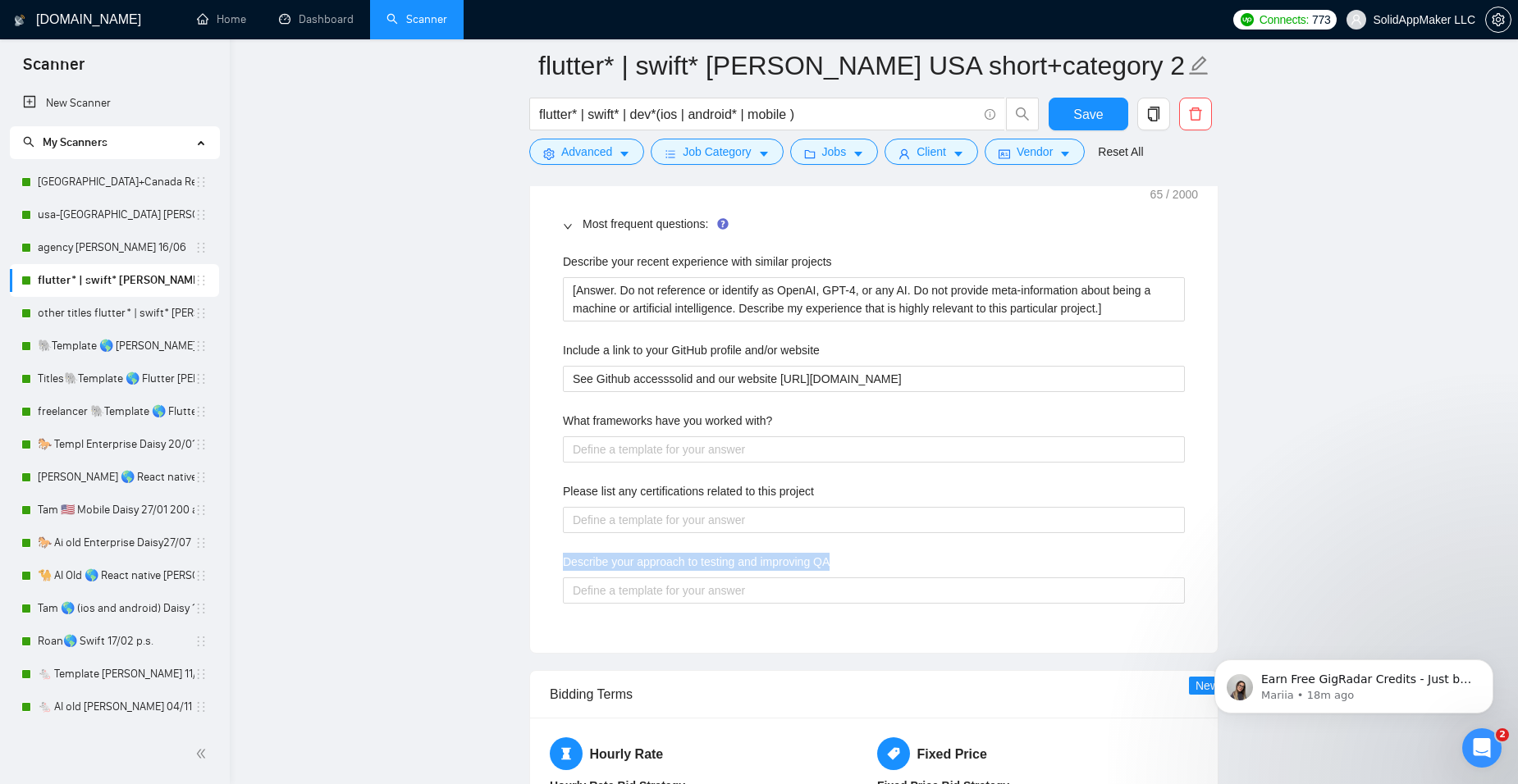
drag, startPoint x: 887, startPoint y: 575, endPoint x: 550, endPoint y: 555, distance: 337.6
click at [550, 555] on div "Describe your recent experience with similar projects [Answer. Do not reference…" at bounding box center [873, 438] width 648 height 391
copy label "Describe your approach to testing and improving QA"
click at [638, 591] on QA "Describe your approach to testing and improving QA" at bounding box center [874, 590] width 622 height 26
paste QA "Lo Ipsumdolorsit AME, co adipiscing eli seddoeiusm te incididunt utl-etdolor ma…"
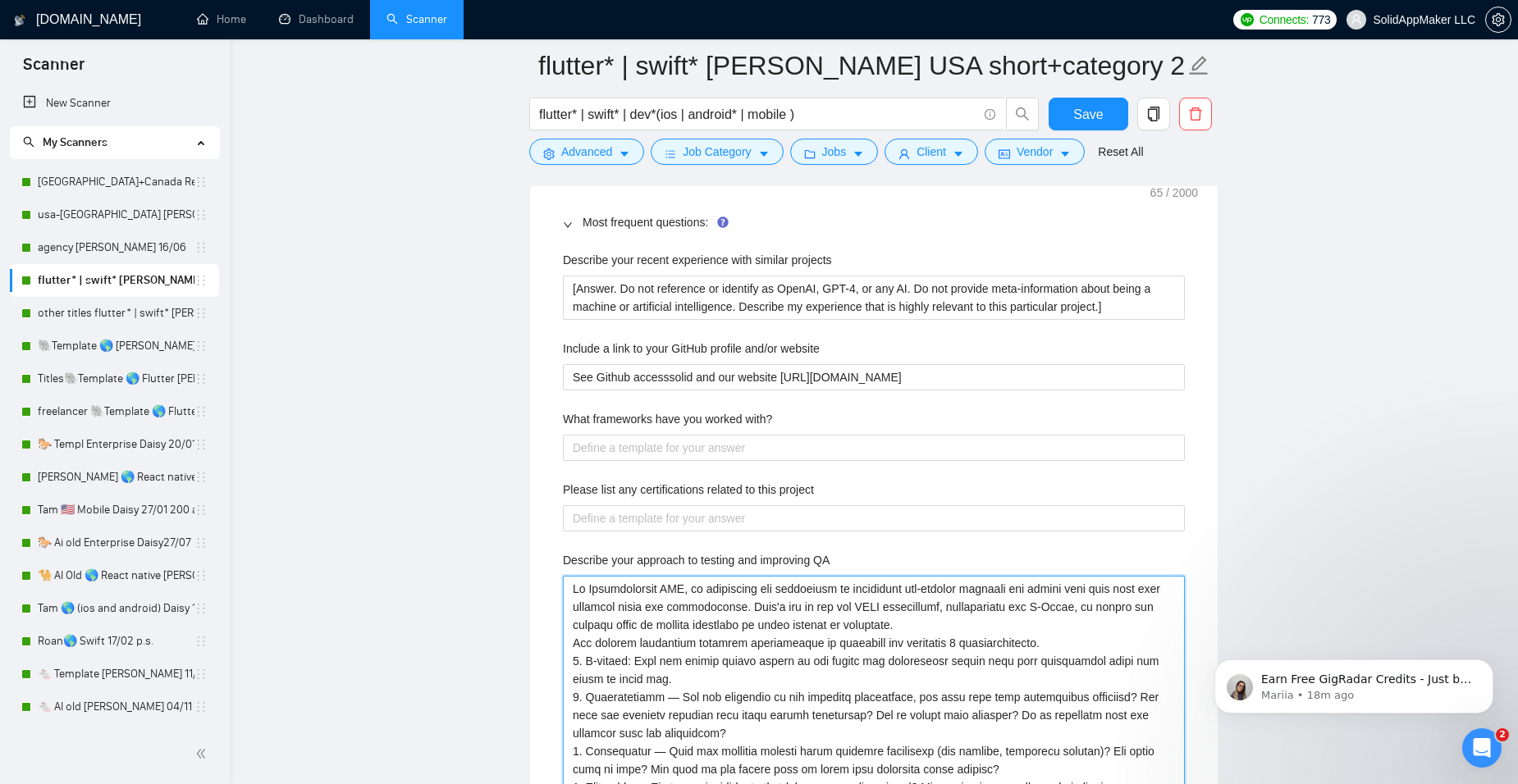
scroll to position [2544, 0]
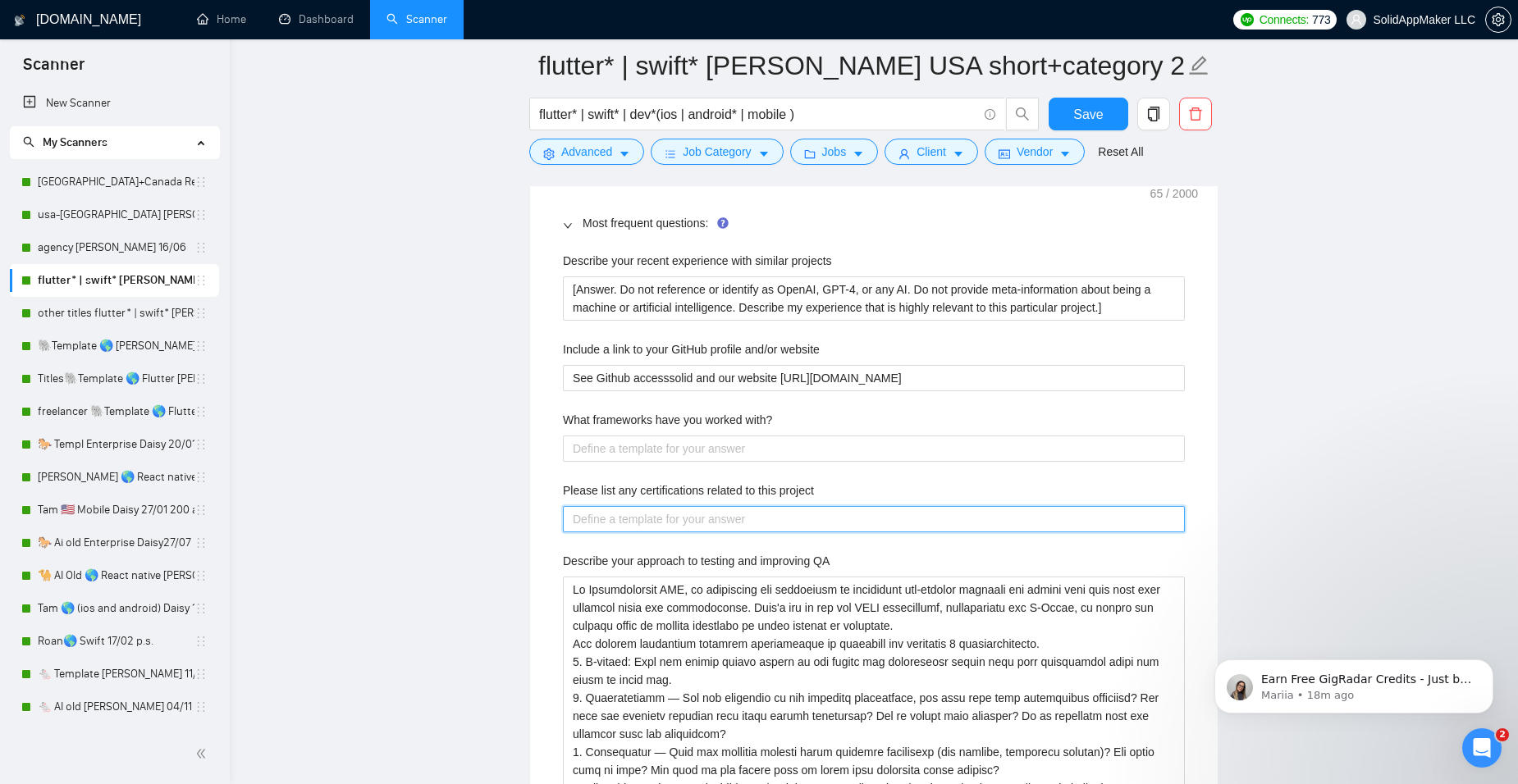
drag, startPoint x: 834, startPoint y: 505, endPoint x: 567, endPoint y: 490, distance: 267.4
click at [567, 490] on div "Please list any certifications related to this project" at bounding box center [874, 507] width 622 height 51
drag, startPoint x: 837, startPoint y: 488, endPoint x: 638, endPoint y: 491, distance: 199.0
click at [638, 491] on div "Please list any certifications related to this project" at bounding box center [874, 494] width 622 height 25
copy label "certifications related to this project"
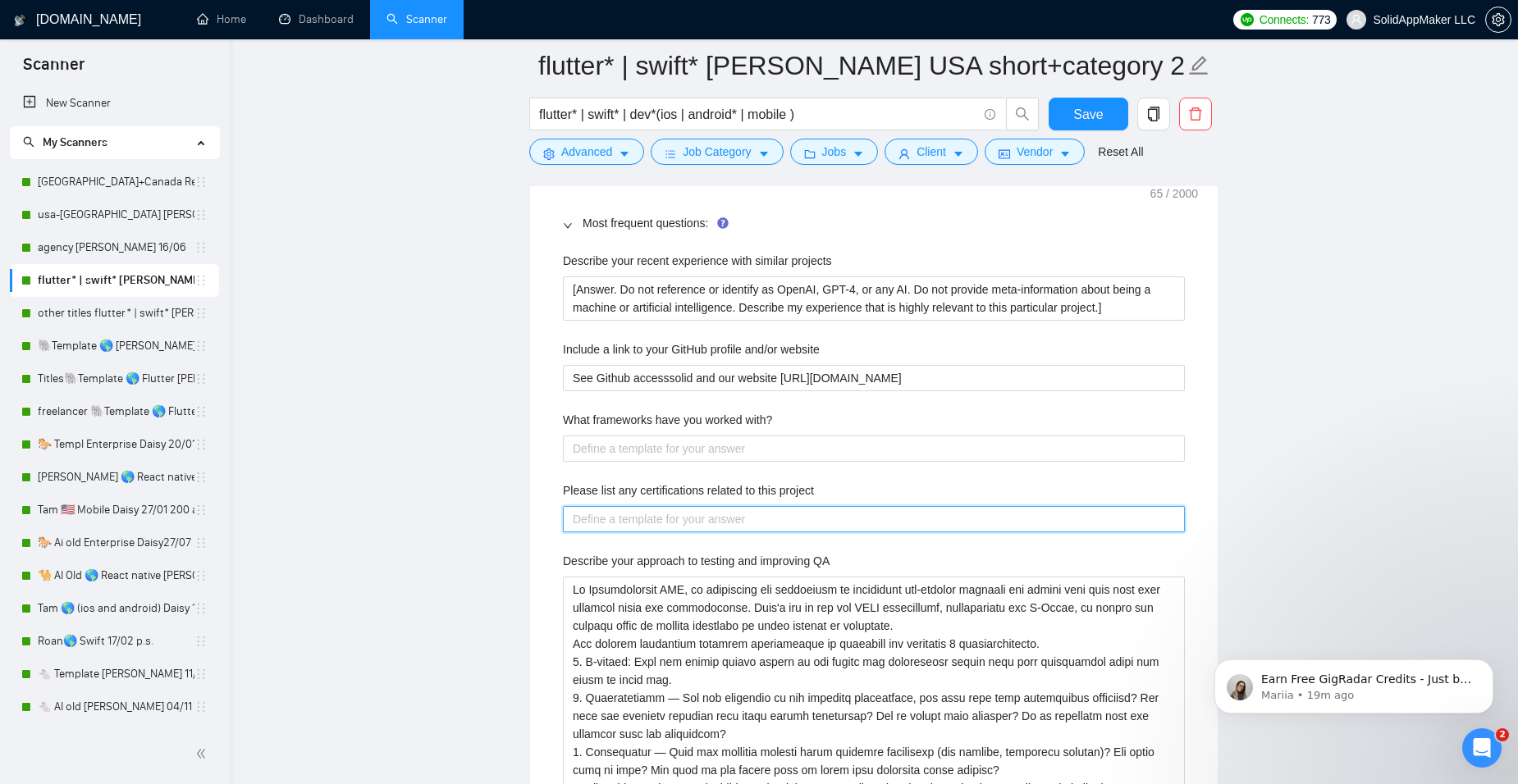
click at [590, 520] on project "Please list any certifications related to this project" at bounding box center [874, 519] width 622 height 26
paste project "Lorem i dolorsitame consect ad eli sedd ei TempoRinCidid, utla etdo magn 37% al…"
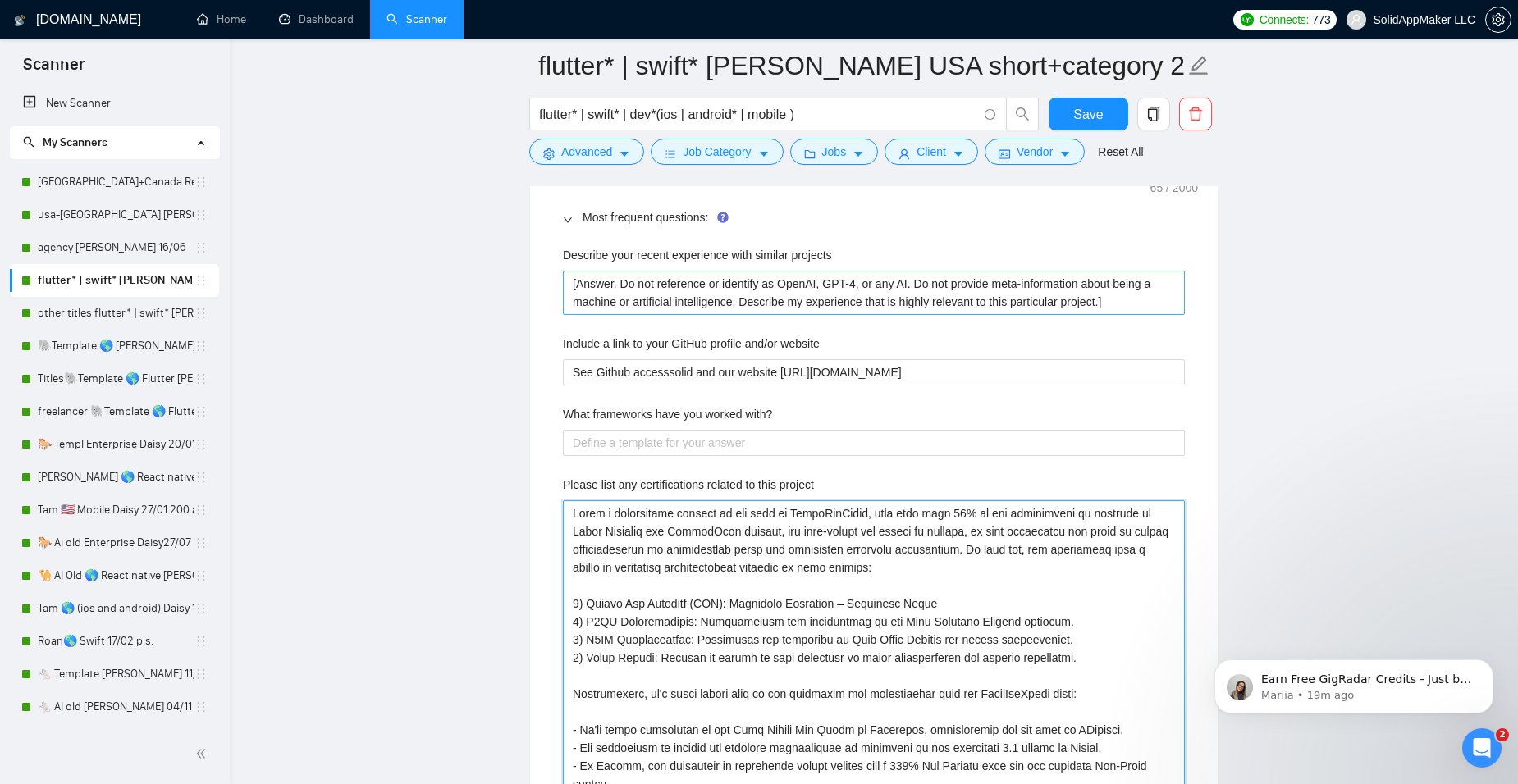
scroll to position [2547, 0]
drag, startPoint x: 1140, startPoint y: 307, endPoint x: 541, endPoint y: 288, distance: 599.3
click at [541, 288] on div "Default answer template: [answer the question if certain, otherwise ask to disc…" at bounding box center [873, 750] width 687 height 1351
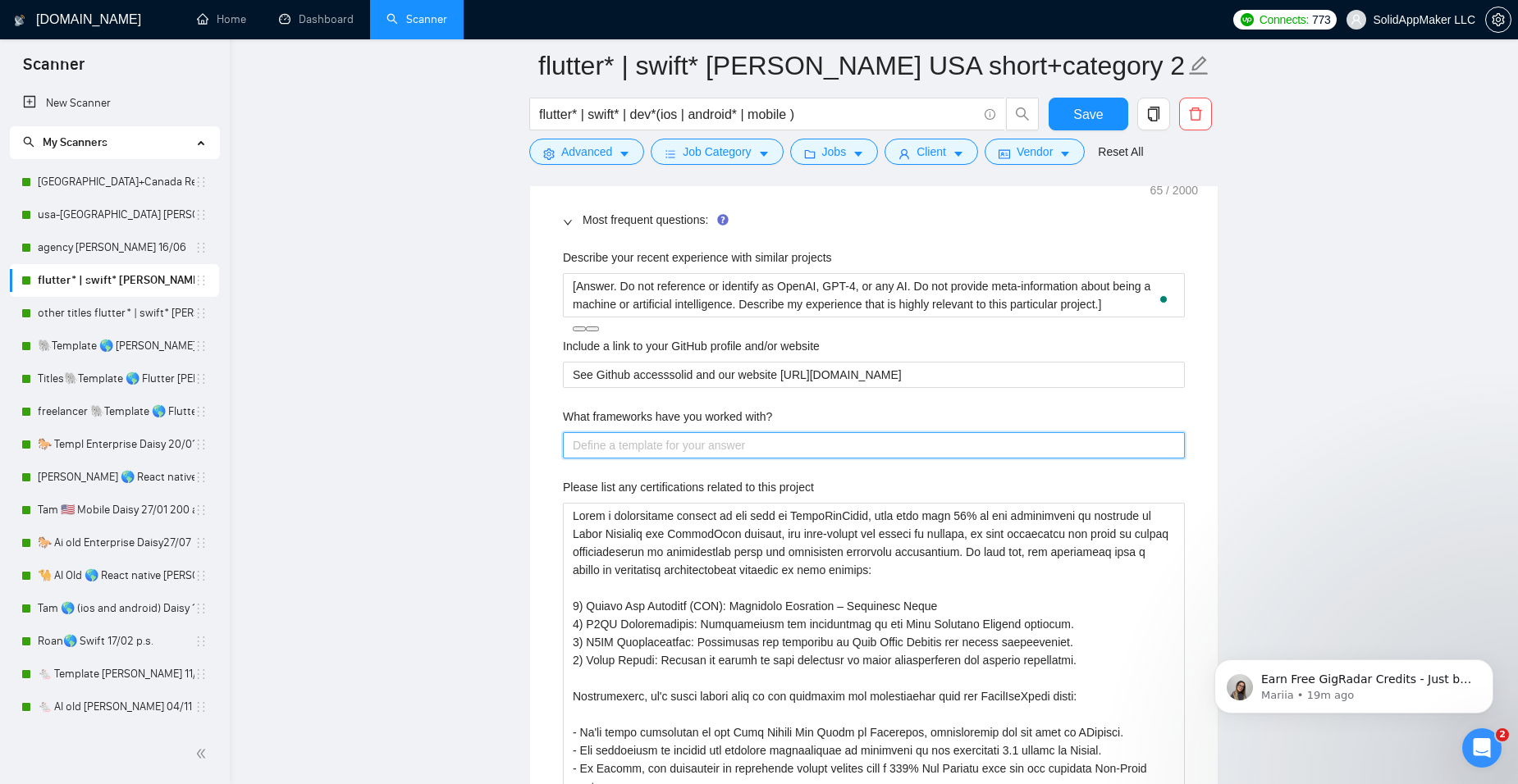
click at [593, 443] on with\? "What frameworks have you worked with?" at bounding box center [874, 445] width 622 height 26
paste with\? "[Answer. Do not reference or identify as OpenAI, GPT-4, or any AI. Do not provi…"
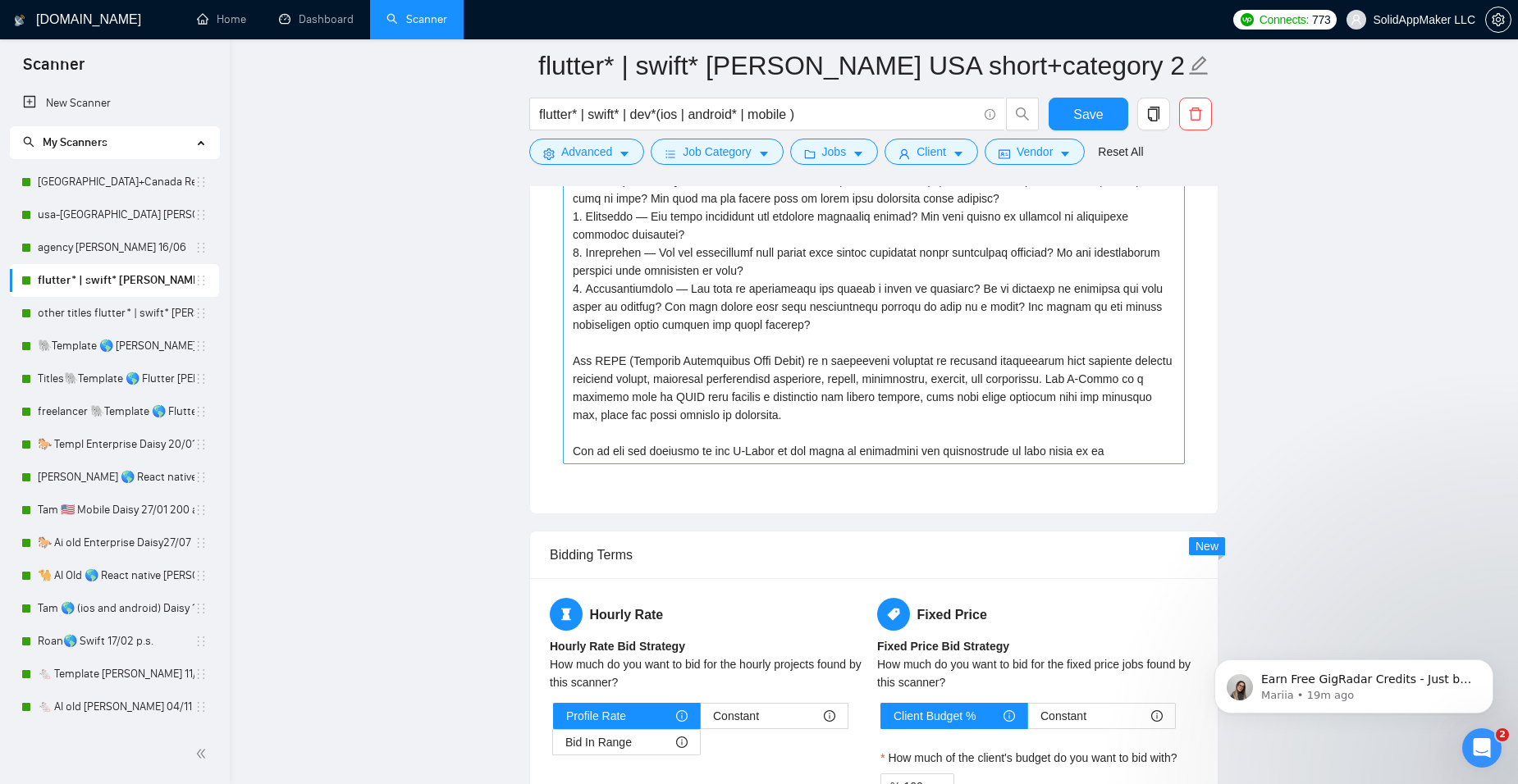
scroll to position [3532, 0]
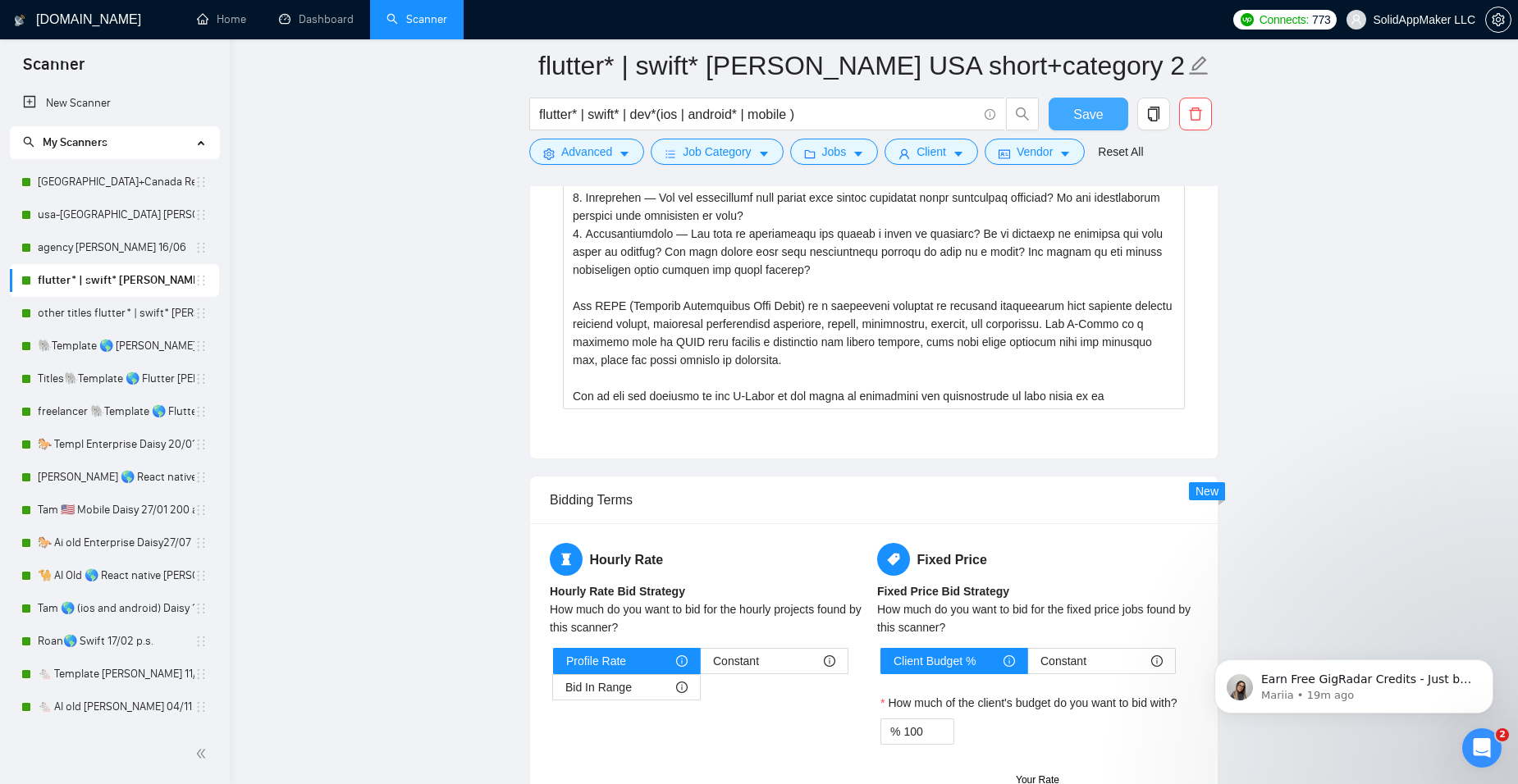
click at [1111, 116] on button "Save" at bounding box center [1088, 114] width 80 height 33
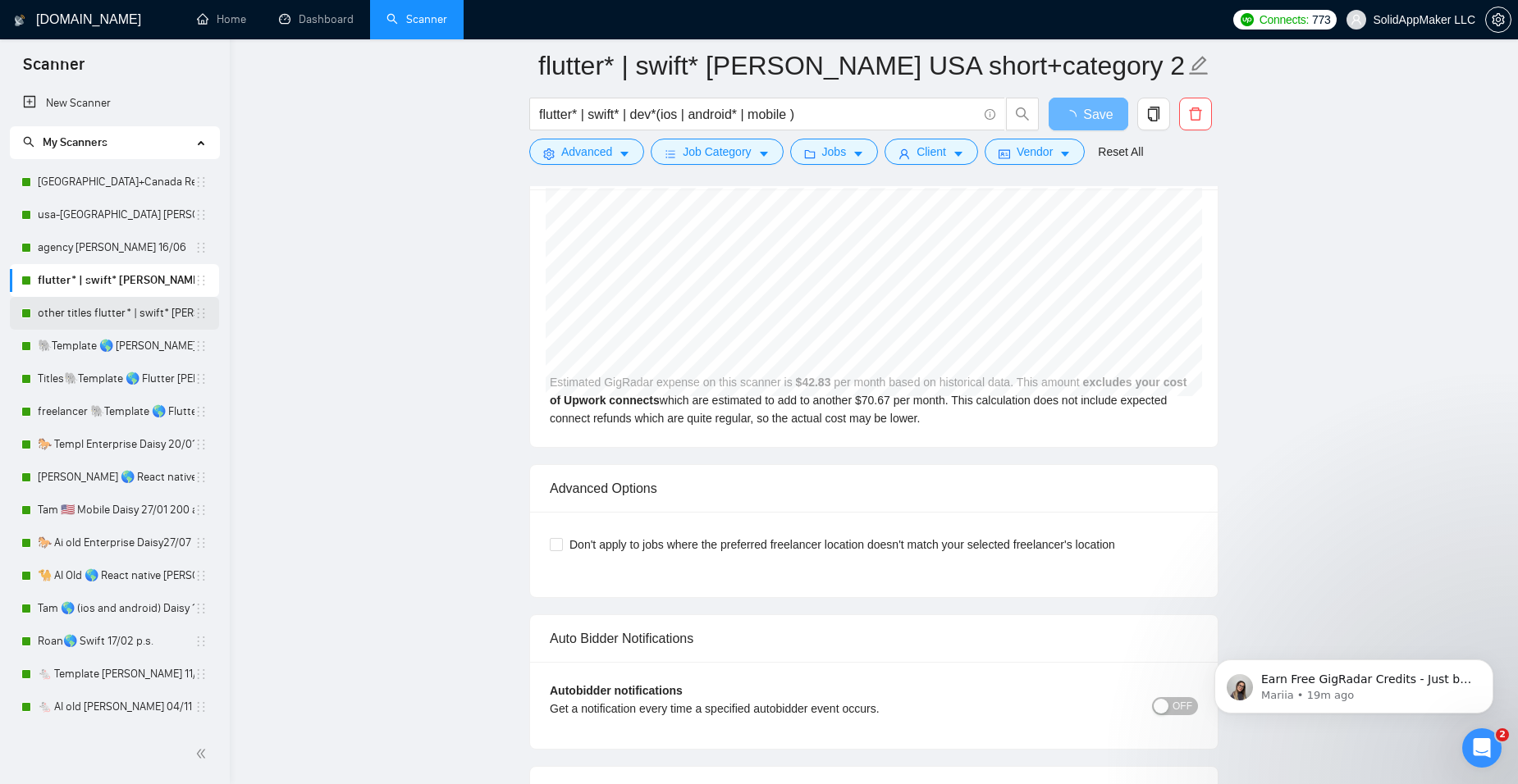
click at [109, 315] on link "other titles flutter* | swift* [PERSON_NAME] USA short 28/04" at bounding box center [116, 313] width 156 height 33
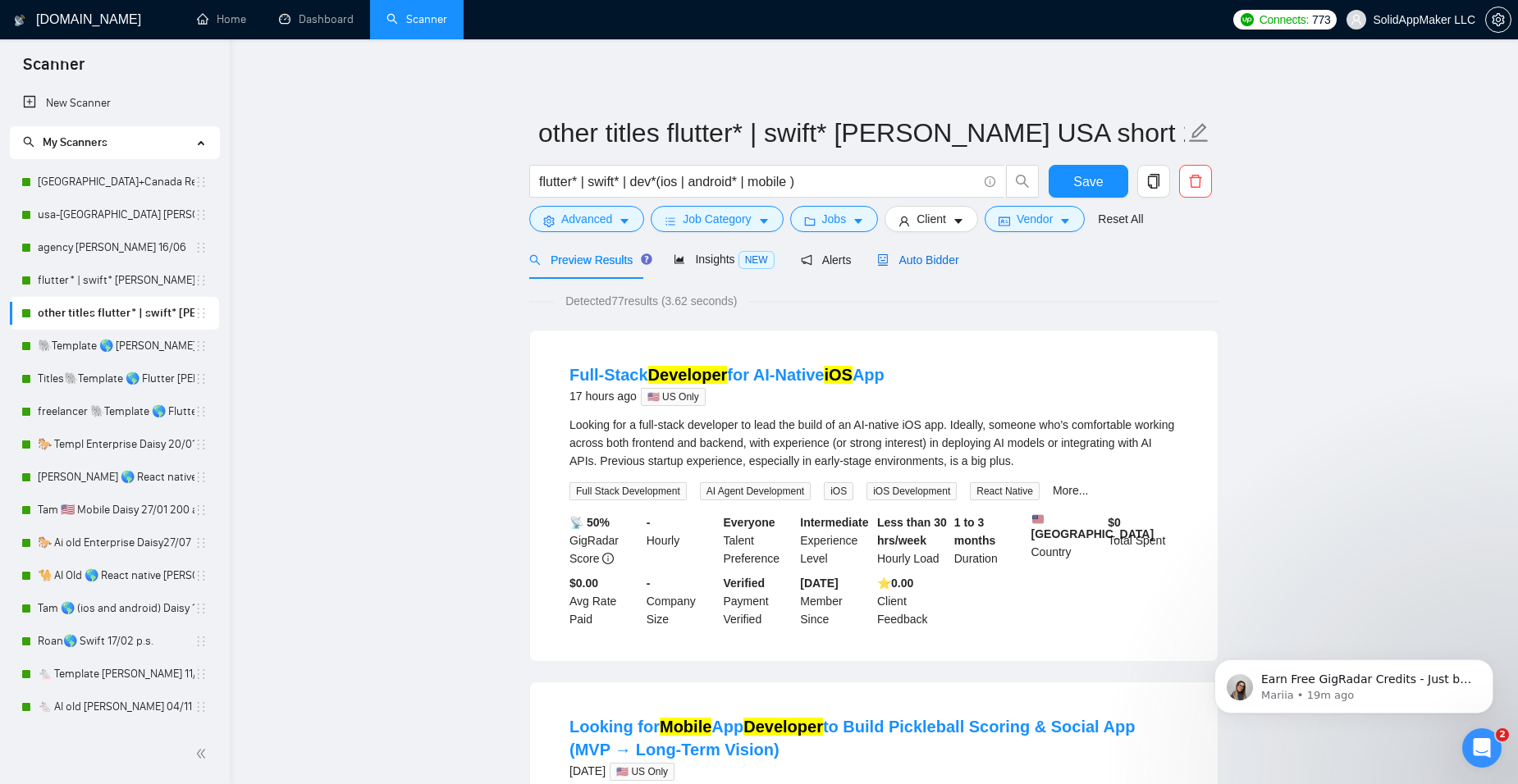
click at [940, 263] on span "Auto Bidder" at bounding box center [918, 259] width 82 height 13
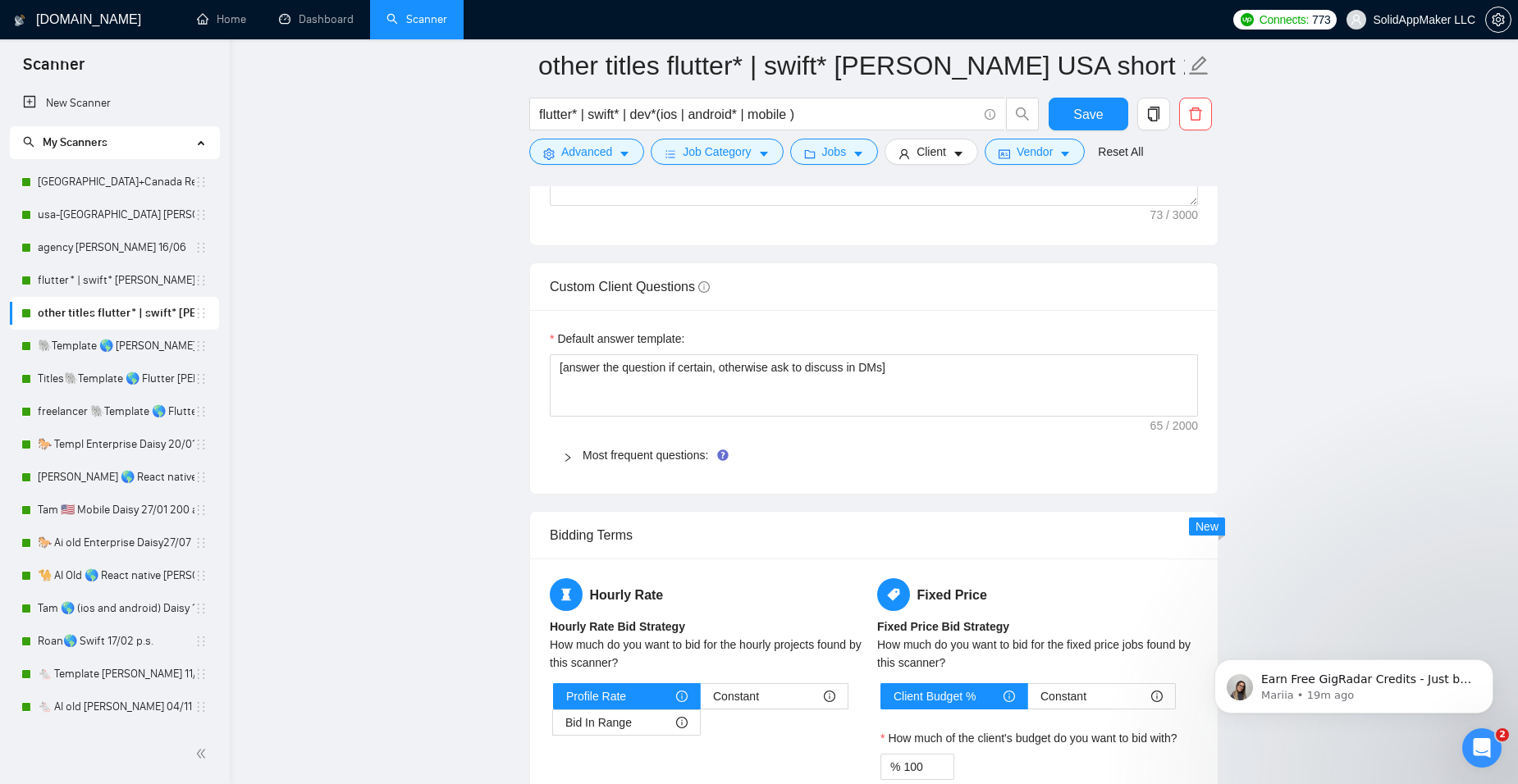
scroll to position [2297, 0]
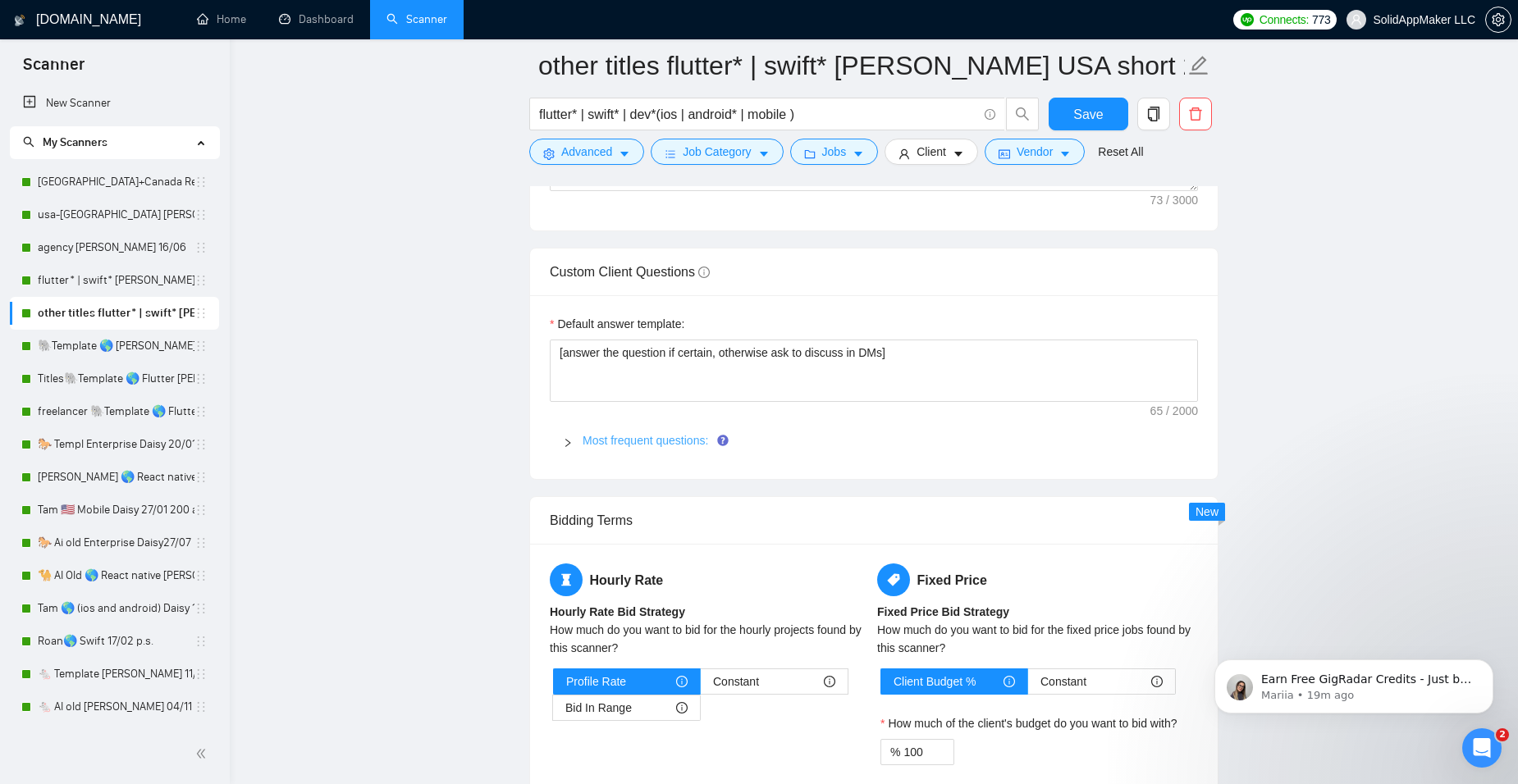
click at [650, 434] on link "Most frequent questions:" at bounding box center [646, 440] width 126 height 13
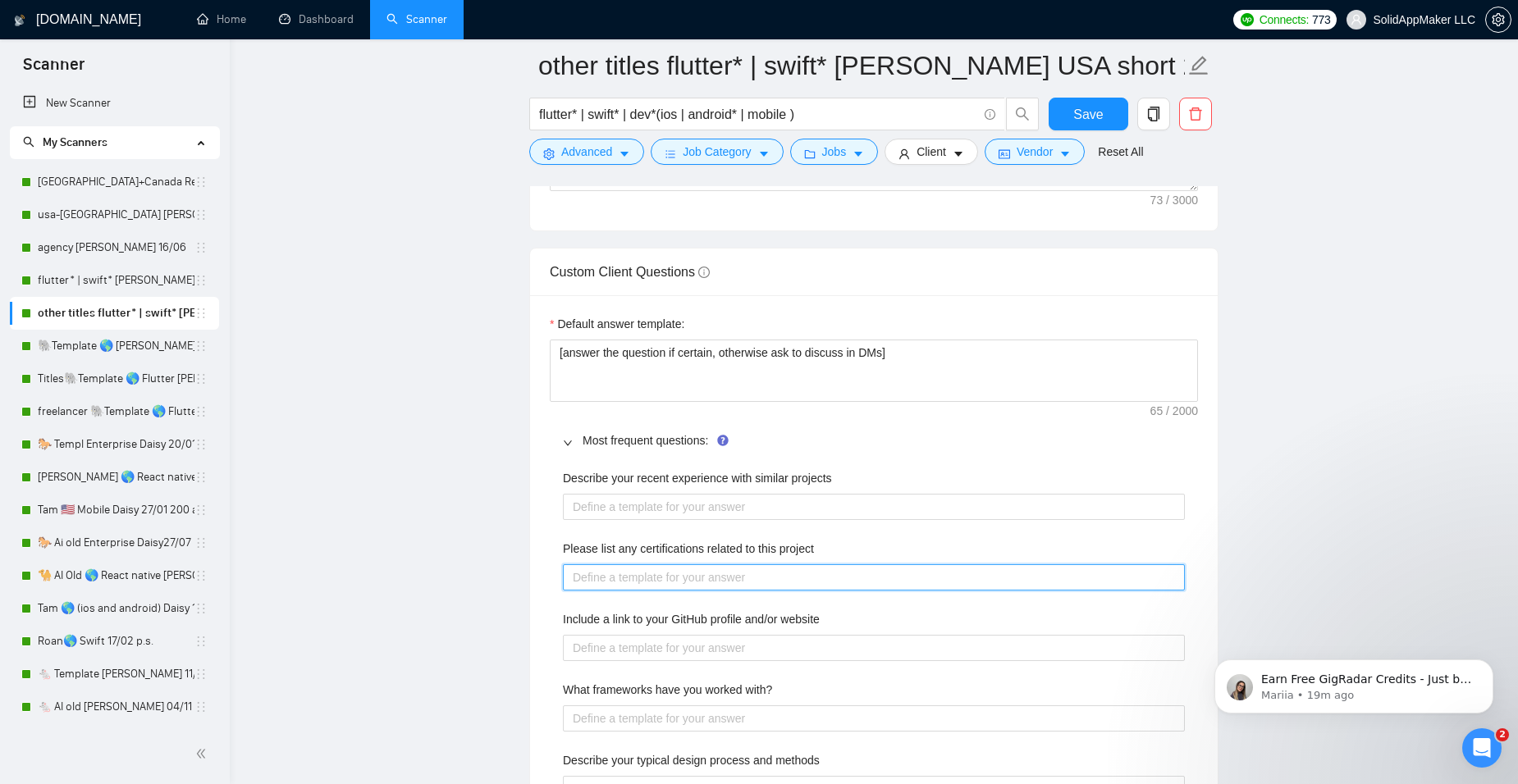
click at [683, 584] on project "Please list any certifications related to this project" at bounding box center [874, 578] width 622 height 26
paste project "[Answer. Do not reference or identify as OpenAI, GPT-4, or any AI. Do not provi…"
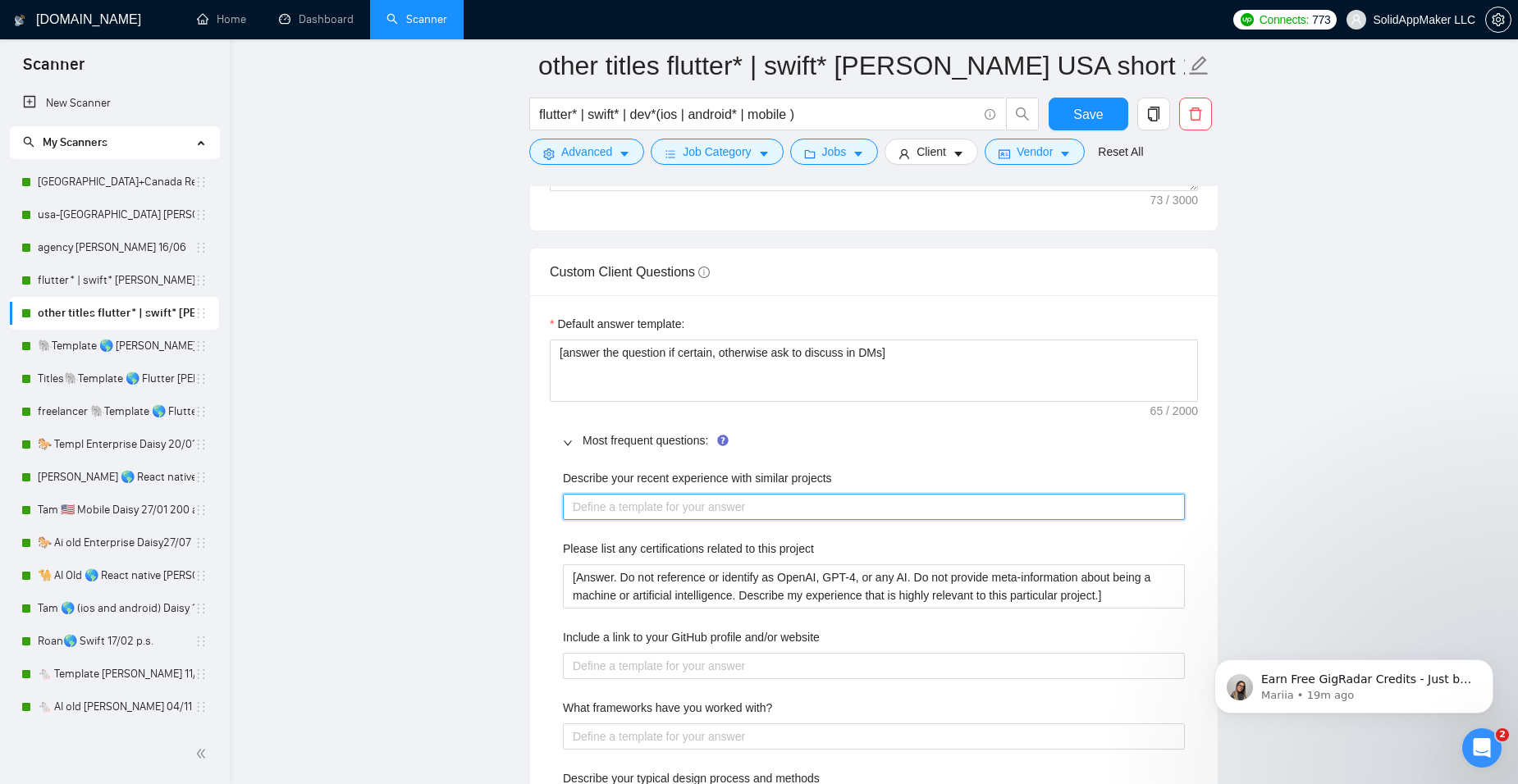
click at [643, 510] on projects "Describe your recent experience with similar projects" at bounding box center [874, 506] width 622 height 26
paste projects "[Answer. Do not reference or identify as OpenAI, GPT-4, or any AI. Do not provi…"
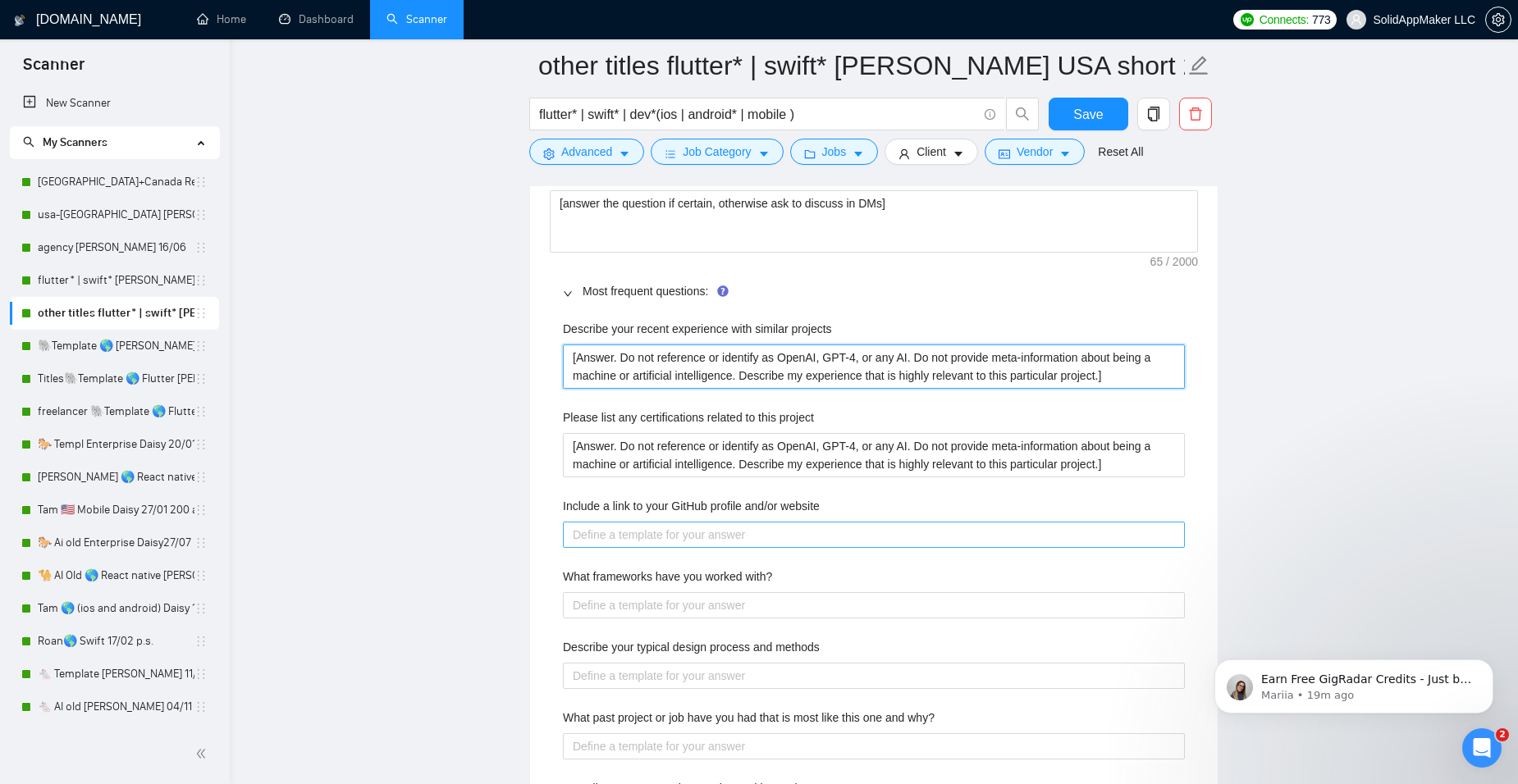
scroll to position [2462, 0]
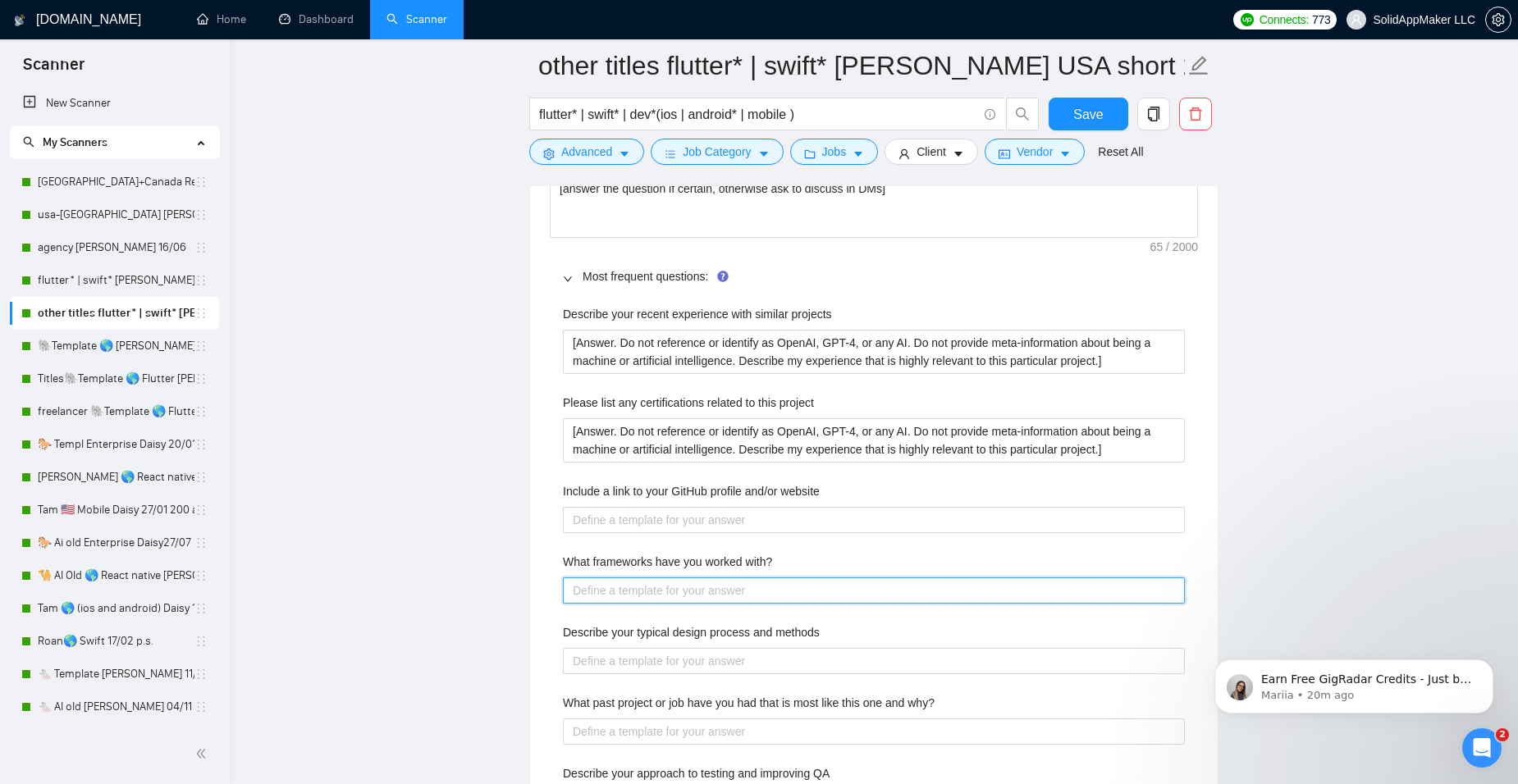
click at [603, 590] on with\? "What frameworks have you worked with?" at bounding box center [874, 590] width 622 height 26
paste with\? "[Lo ips dolorsita co adipisci el SeddOE, TEM-8, in utl ET. Do mag aliquae admi-…"
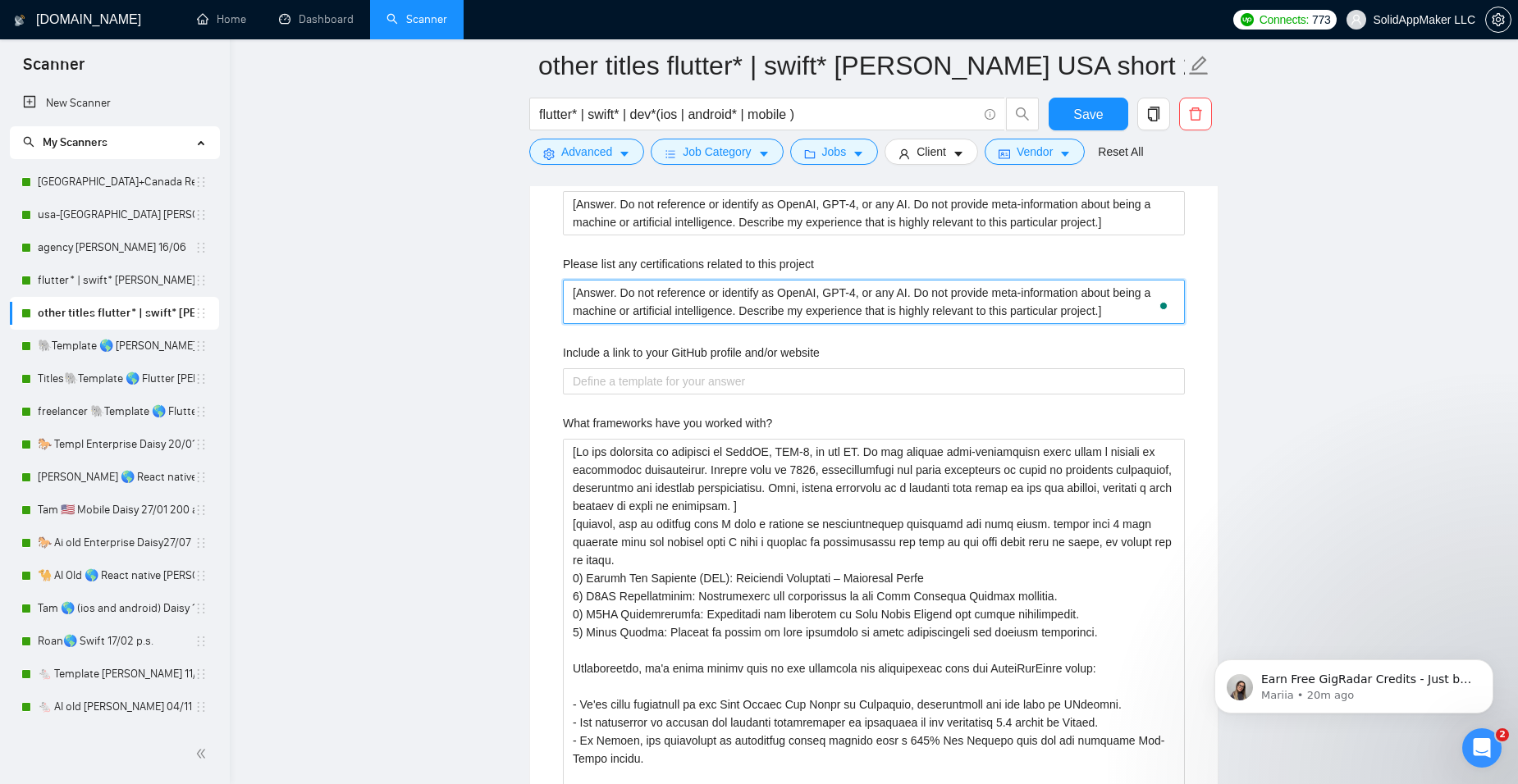
drag, startPoint x: 1128, startPoint y: 315, endPoint x: 489, endPoint y: 282, distance: 639.9
click at [489, 282] on main "other titles flutter* | swift* [PERSON_NAME] USA short 28/04 flutter* | swift* …" at bounding box center [873, 362] width 1236 height 5793
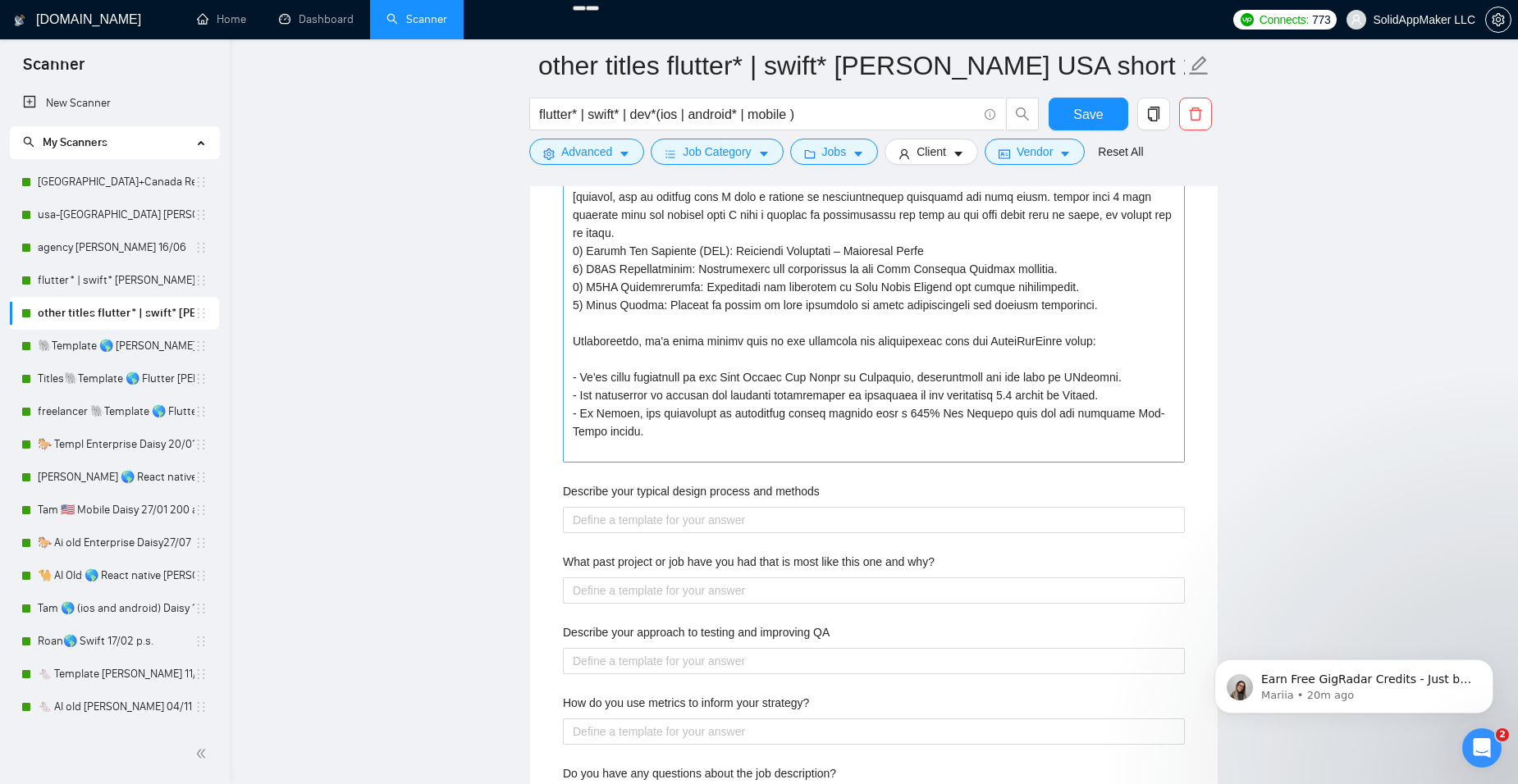
scroll to position [2928, 0]
click at [605, 518] on methods "Describe your typical design process and methods" at bounding box center [874, 519] width 622 height 26
paste methods "[Answer. Do not reference or identify as OpenAI, GPT-4, or any AI. Do not provi…"
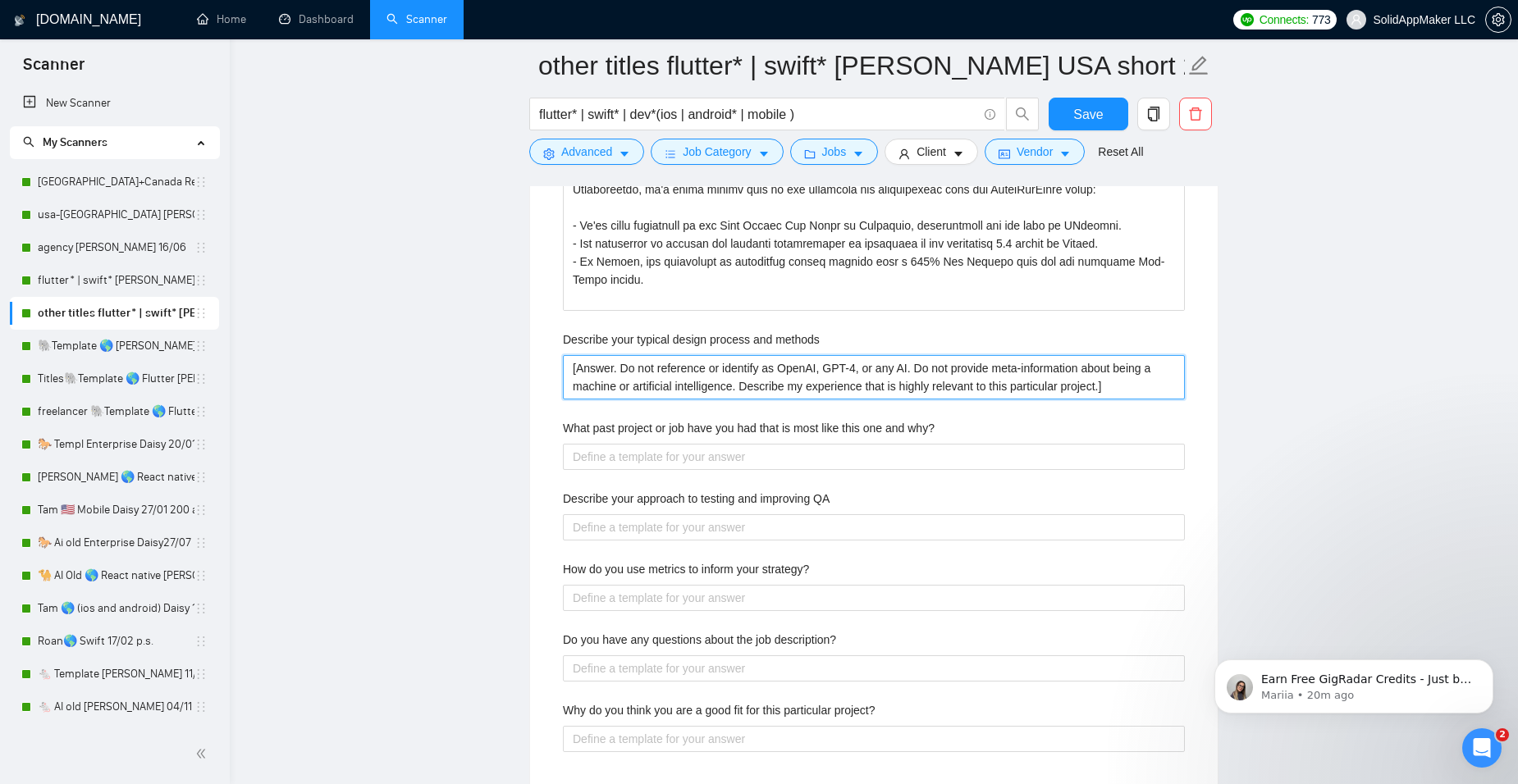
scroll to position [3092, 0]
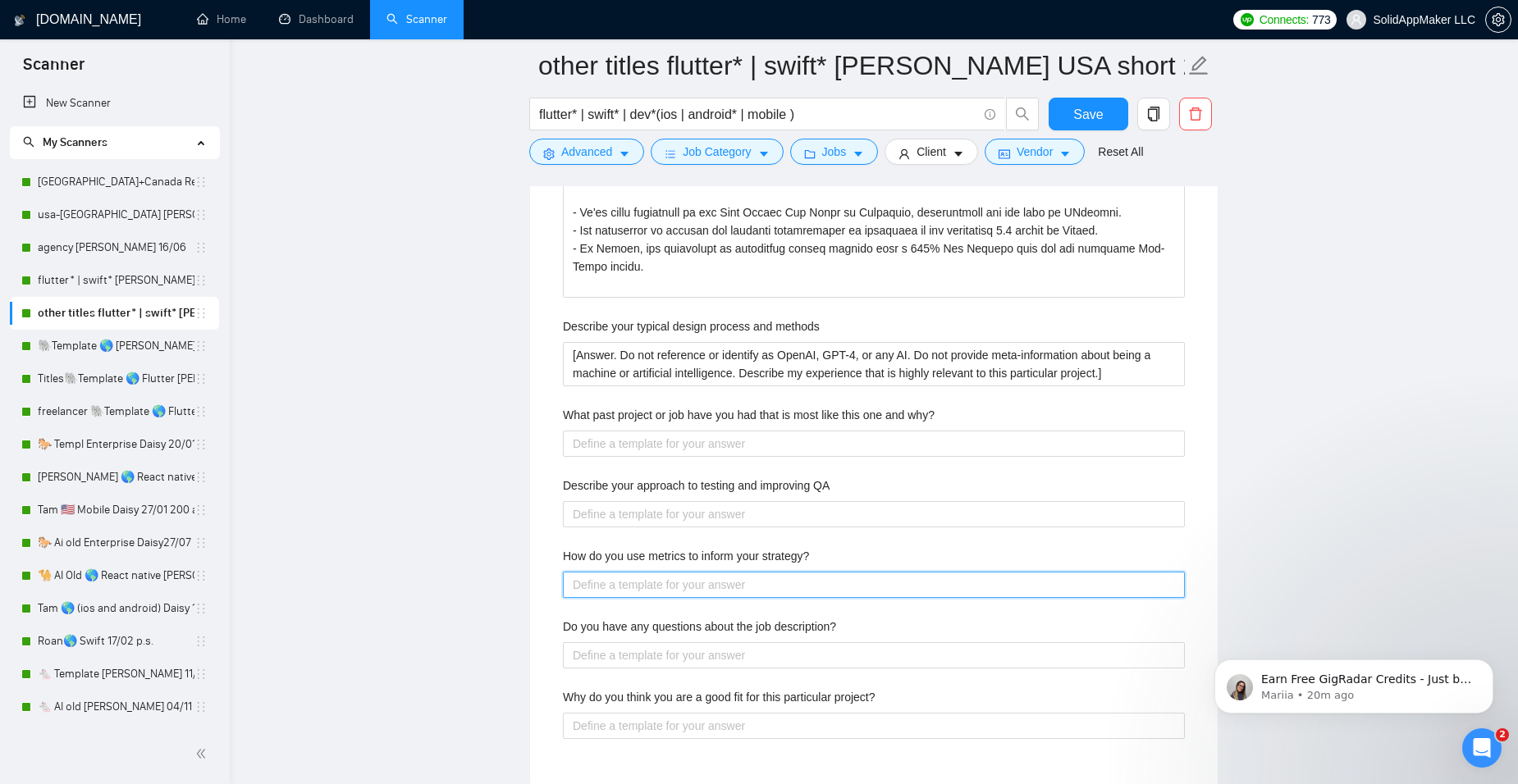
click at [620, 587] on strategy\? "How do you use metrics to inform your strategy?" at bounding box center [874, 584] width 622 height 26
paste strategy\? "[Answer. Do not reference or identify as OpenAI, GPT-4, or any AI. Do not provi…"
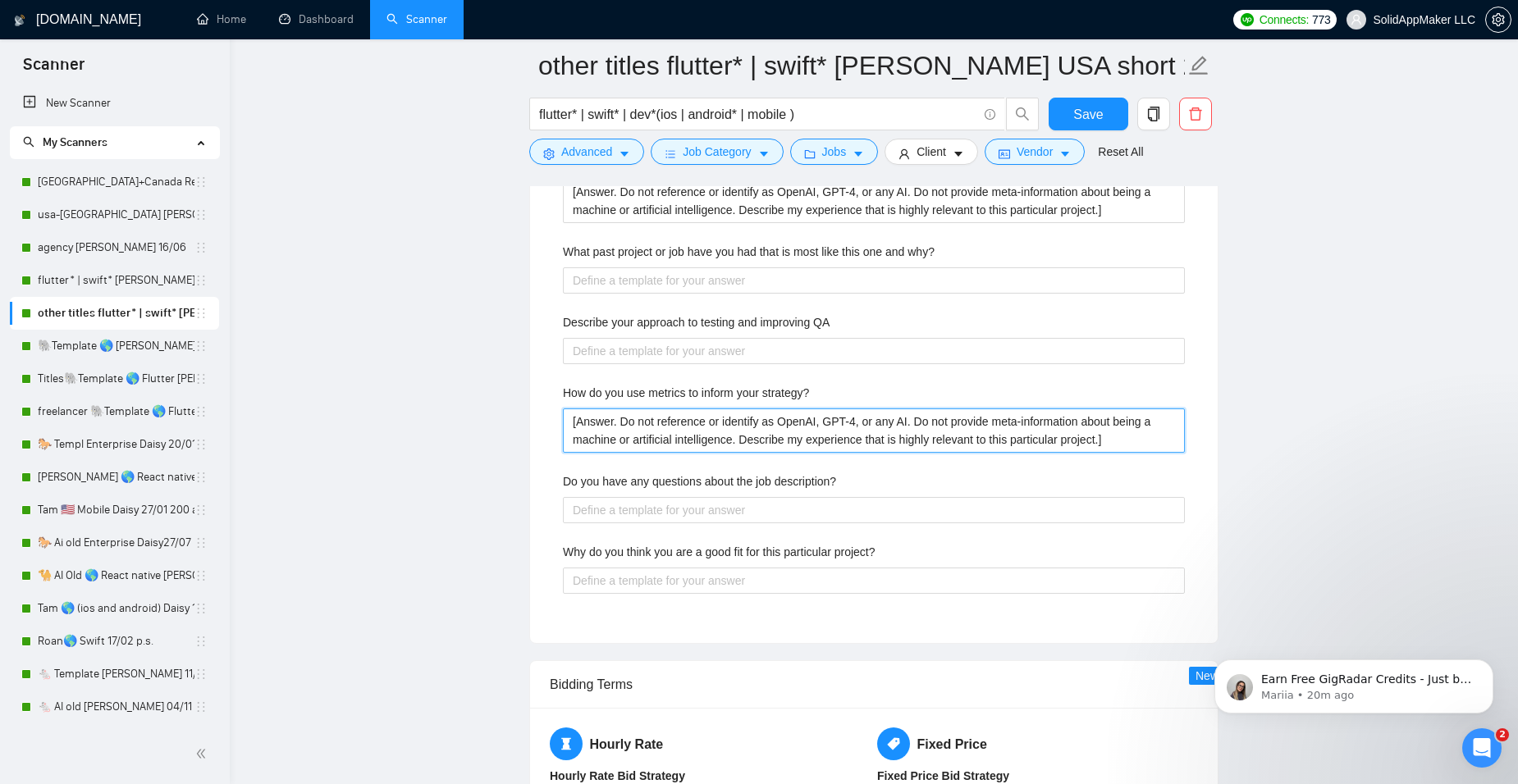
scroll to position [3257, 0]
drag, startPoint x: 863, startPoint y: 491, endPoint x: 544, endPoint y: 487, distance: 319.0
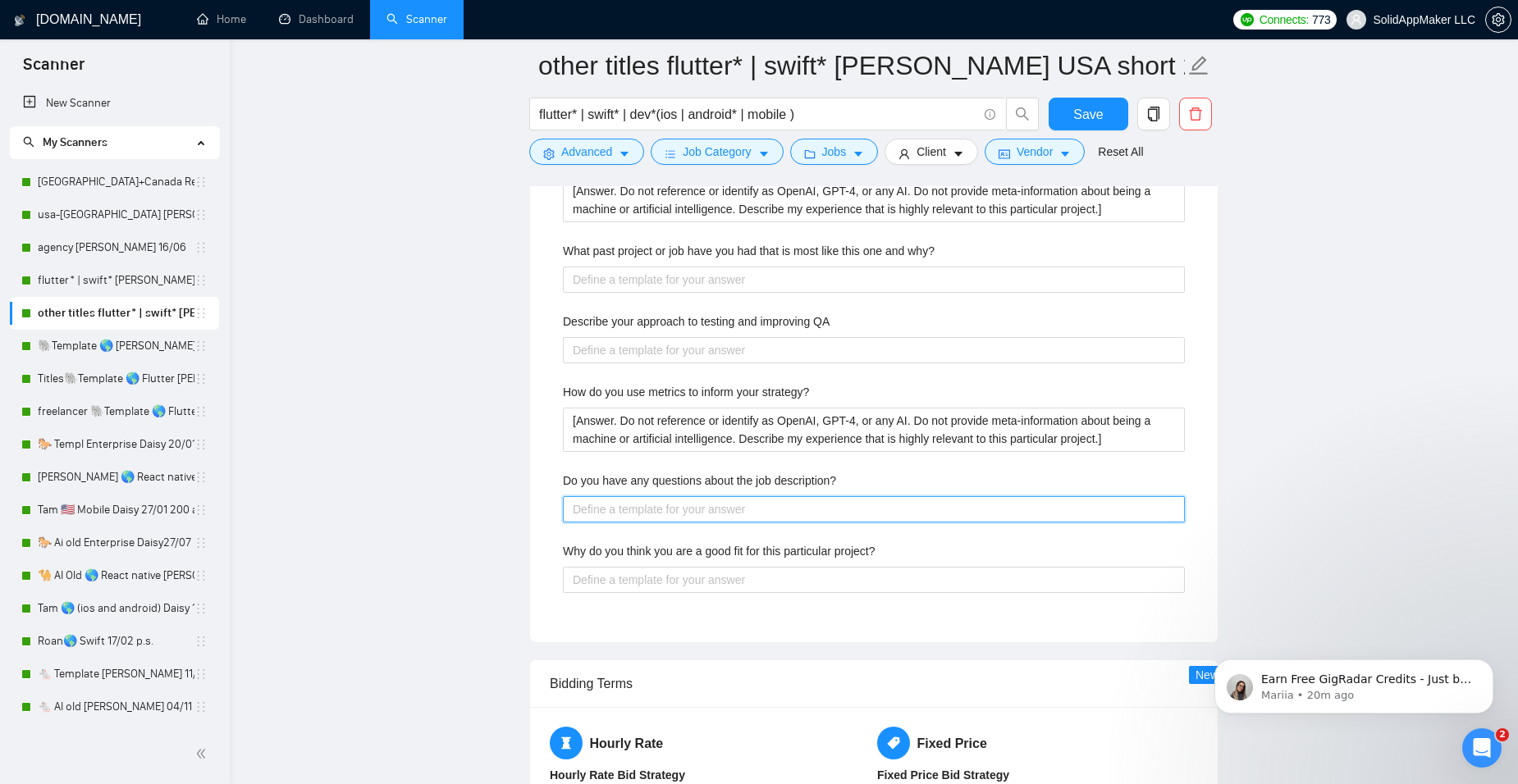
drag, startPoint x: 544, startPoint y: 487, endPoint x: 586, endPoint y: 502, distance: 44.6
click at [586, 502] on description\? "Do you have any questions about the job description?" at bounding box center [874, 509] width 622 height 26
click at [595, 512] on description\? "Do you have any questions about the job description?" at bounding box center [874, 509] width 622 height 26
paste description\? "[Answer. Do not reference or identify as OpenAI, GPT-4, or any AI. Do not provi…"
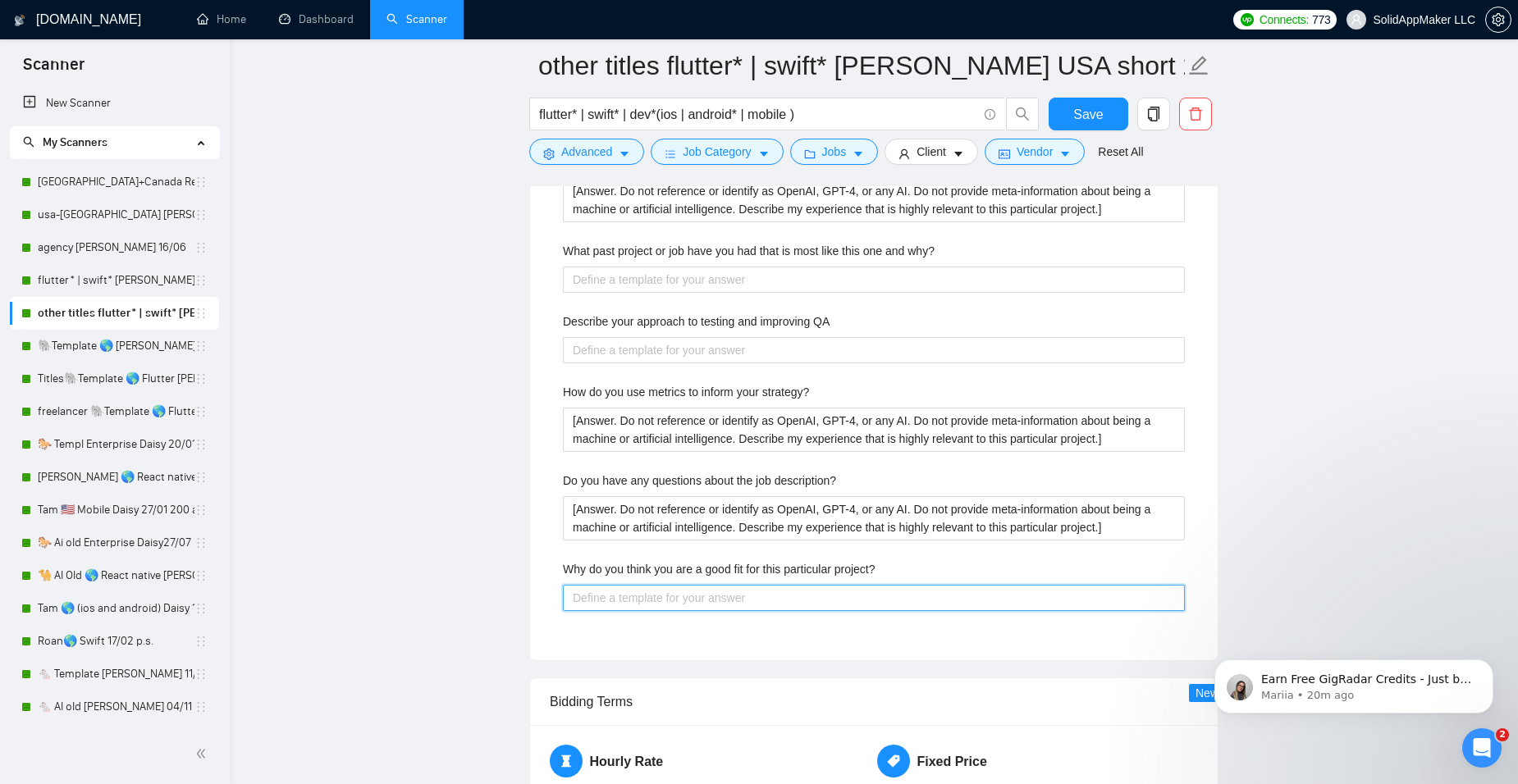
click at [602, 589] on project\? "Why do you think you are a good fit for this particular project?" at bounding box center [874, 598] width 622 height 26
paste project\? "[Answer. Do not reference or identify as OpenAI, GPT-4, or any AI. Do not provi…"
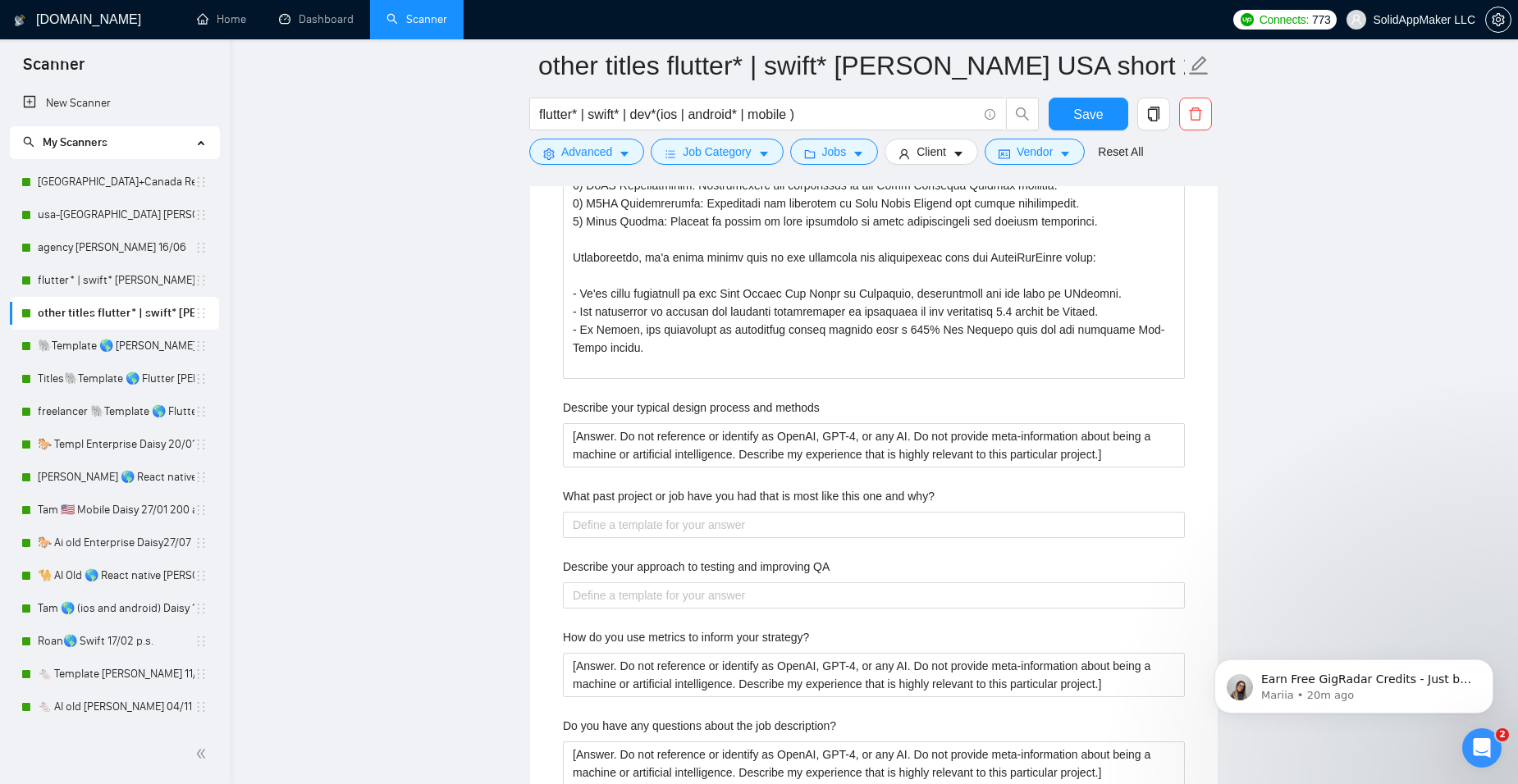
scroll to position [3010, 0]
drag, startPoint x: 860, startPoint y: 564, endPoint x: 561, endPoint y: 559, distance: 299.0
click at [561, 559] on div "Describe your recent experience with similar projects [Answer. Do not reference…" at bounding box center [873, 326] width 648 height 1159
drag, startPoint x: 561, startPoint y: 559, endPoint x: 615, endPoint y: 566, distance: 54.5
copy label "Describe your approach to testing and improving QA"
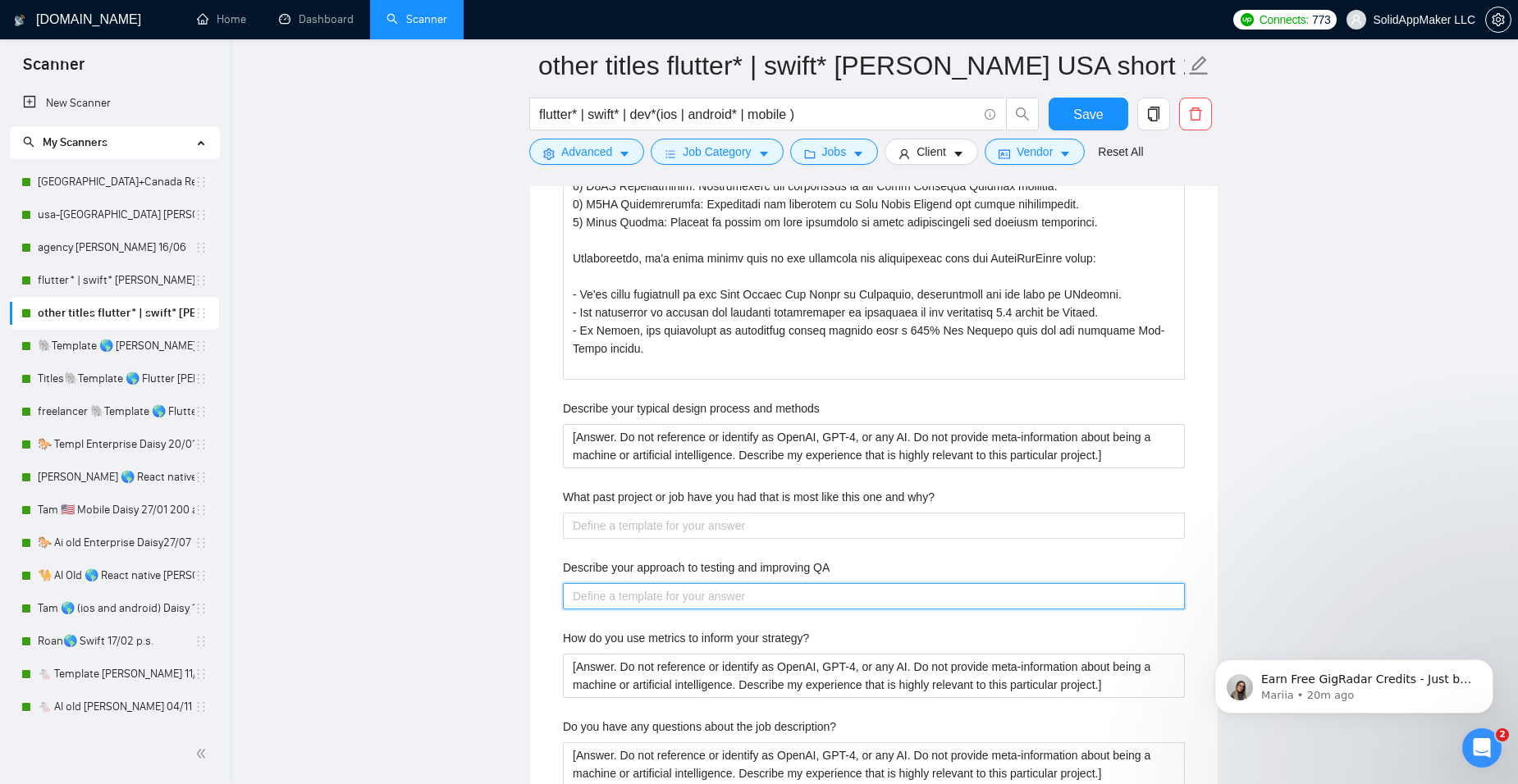
click at [602, 586] on QA "Describe your approach to testing and improving QA" at bounding box center [874, 596] width 622 height 26
paste QA "Lo Ipsumdolorsit AME, co adipiscing eli seddoeiusm te incididunt utl-etdolor ma…"
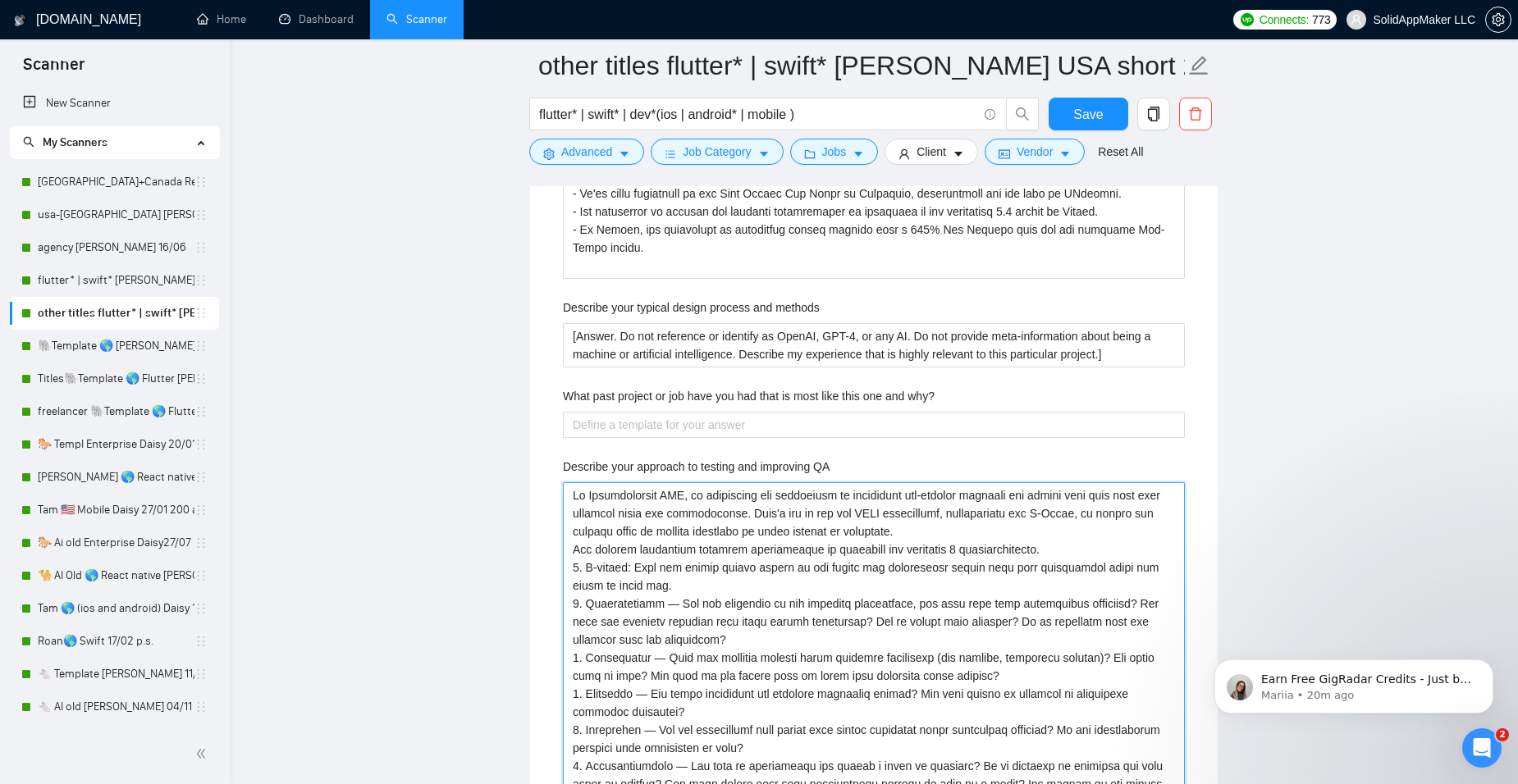
scroll to position [3099, 0]
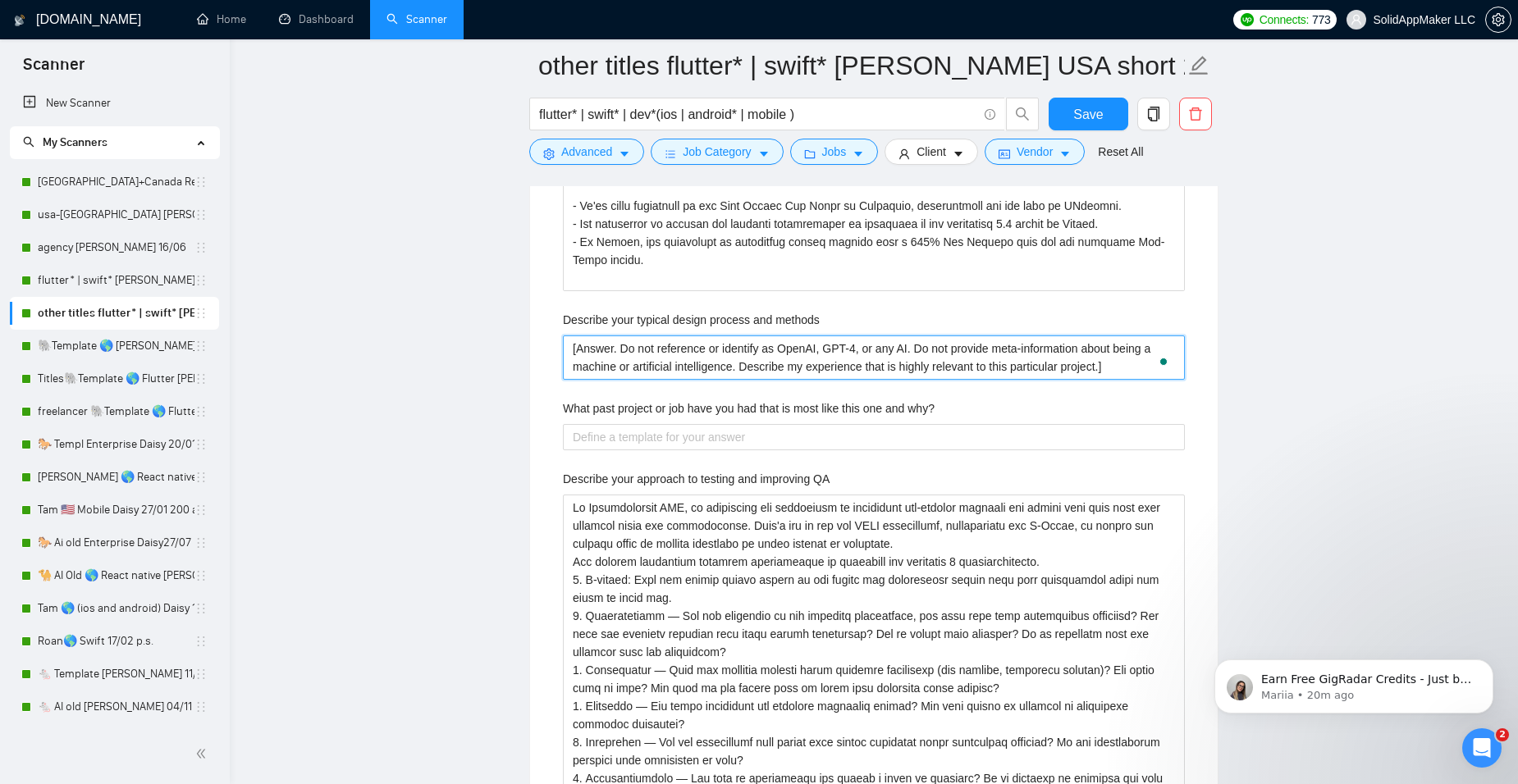
drag, startPoint x: 1119, startPoint y: 365, endPoint x: 469, endPoint y: 337, distance: 650.6
click at [469, 337] on main "other titles flutter* | swift* [PERSON_NAME] USA short 28/04 flutter* | swift* …" at bounding box center [873, 116] width 1236 height 6298
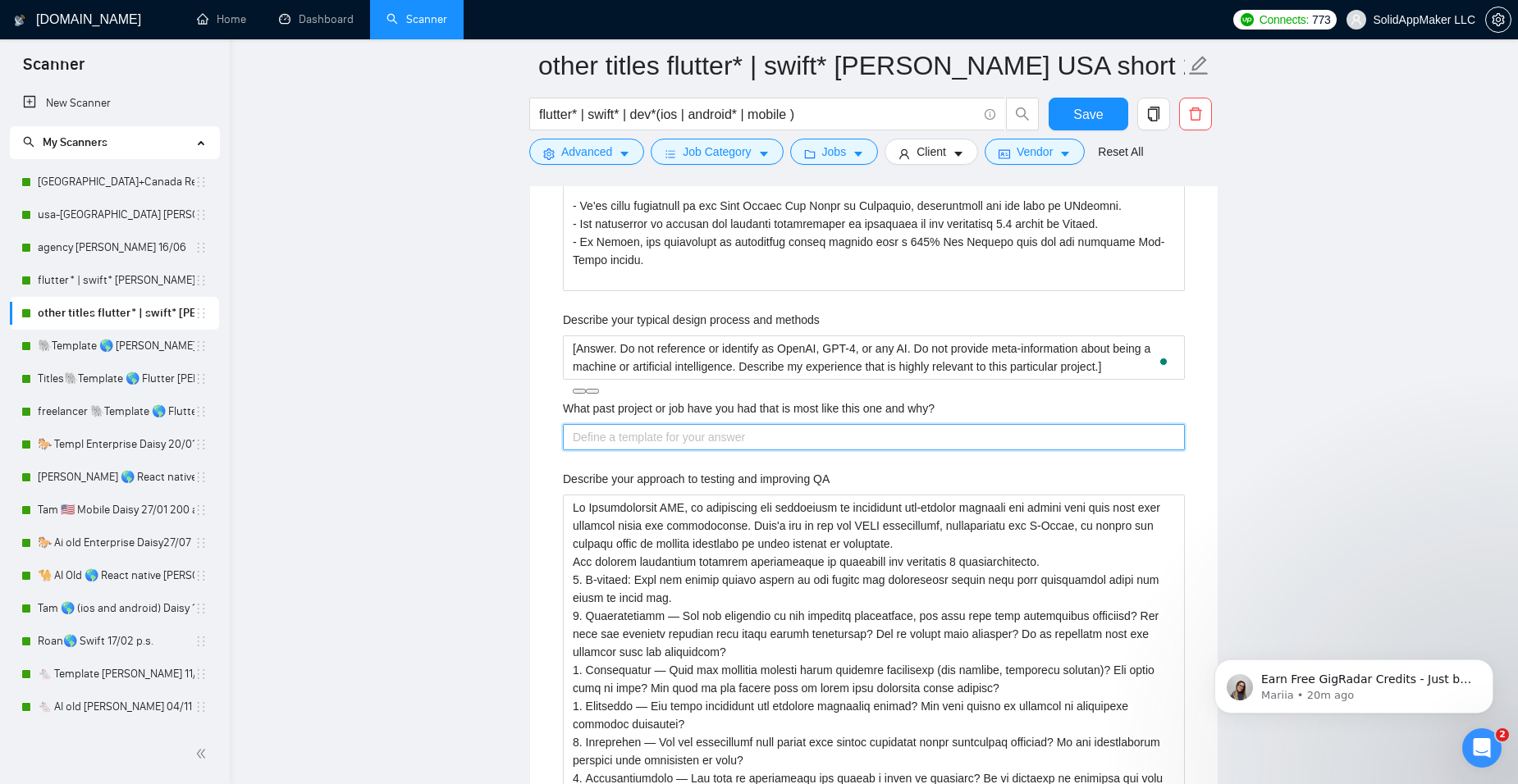
click at [625, 439] on why\? "What past project or job have you had that is most like this one and why?" at bounding box center [874, 437] width 622 height 26
paste why\? "[Answer. Do not reference or identify as OpenAI, GPT-4, or any AI. Do not provi…"
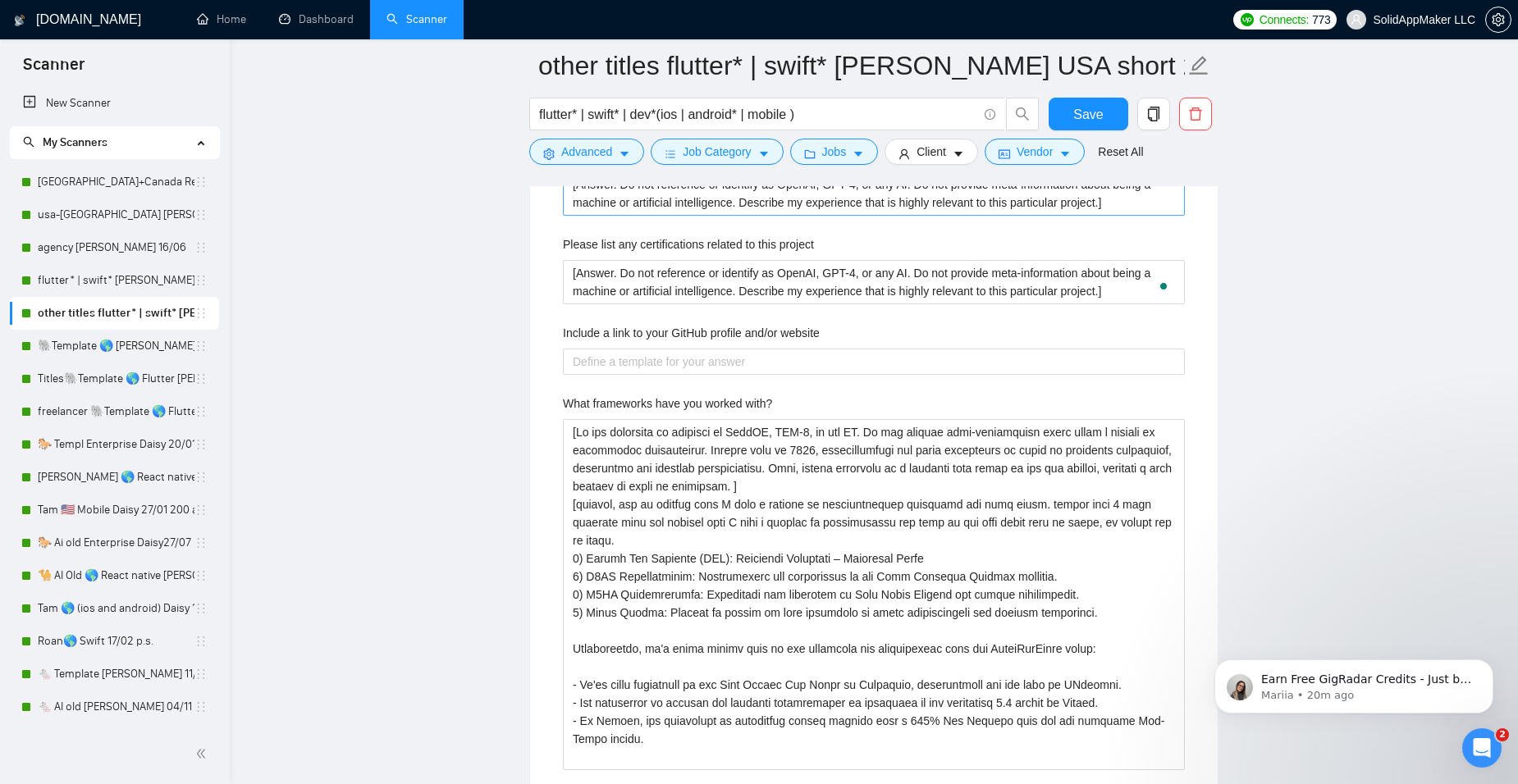
scroll to position [2607, 0]
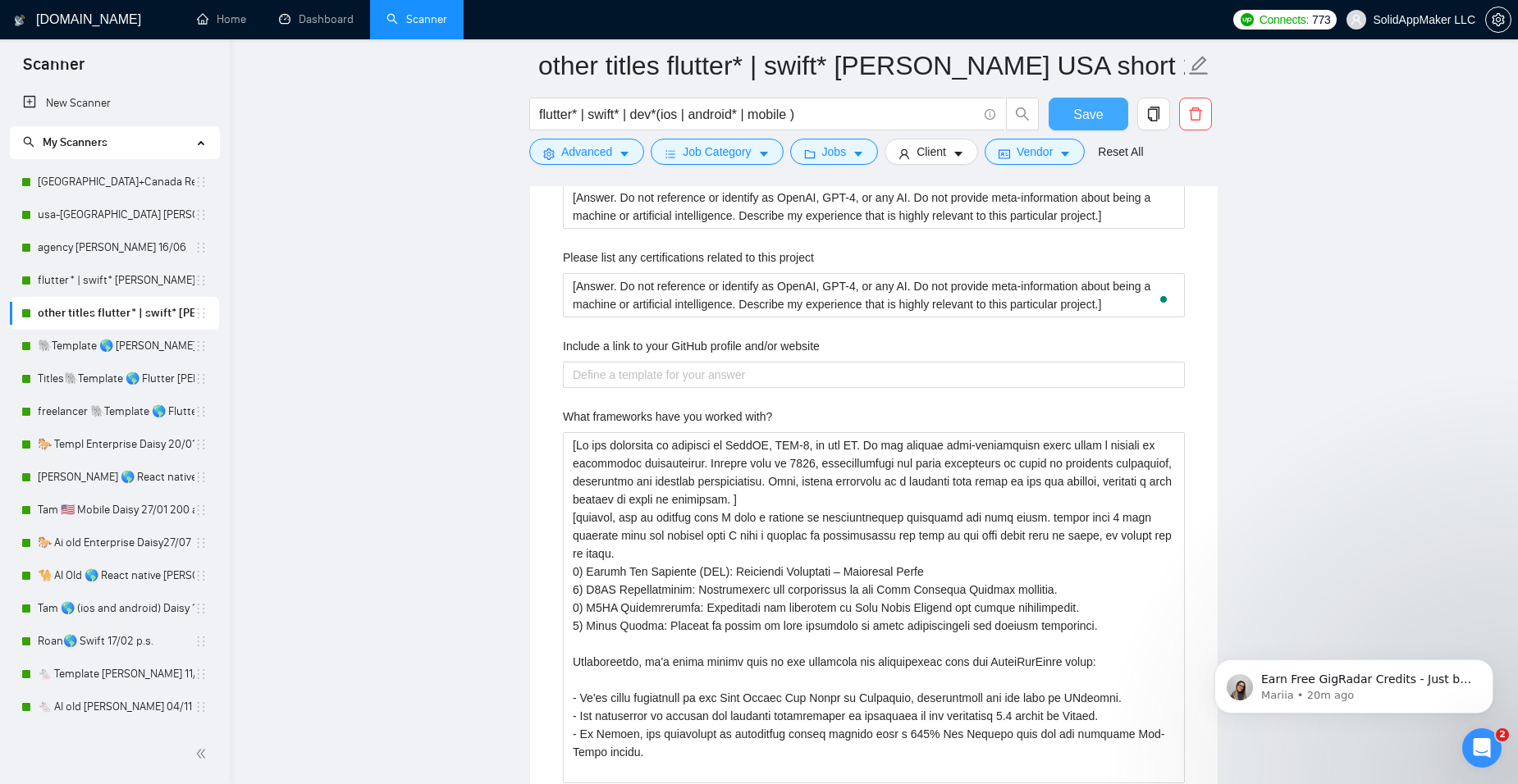
click at [1097, 113] on span "Save" at bounding box center [1087, 115] width 30 height 20
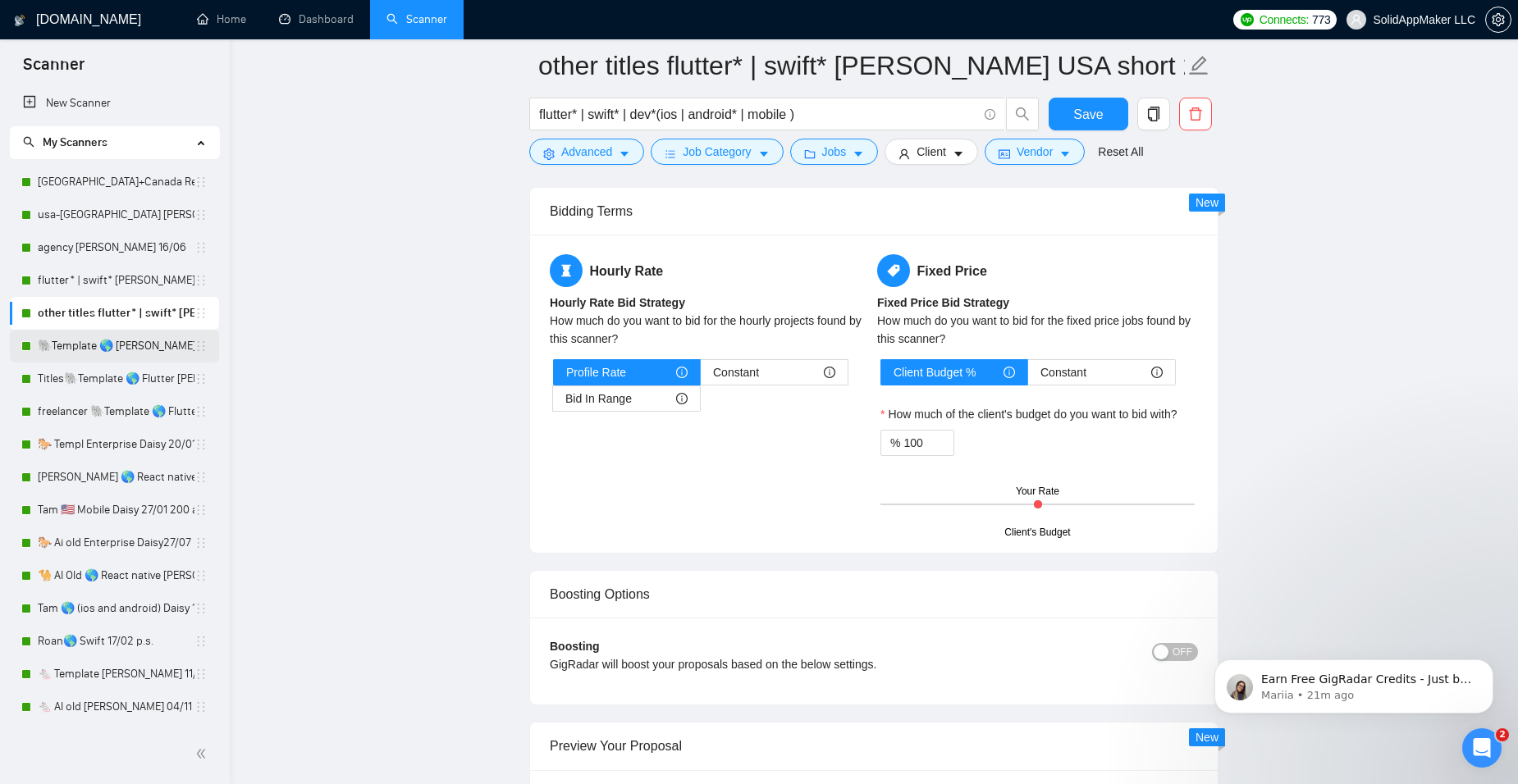
click at [90, 341] on link "🐘Template 🌎 [PERSON_NAME] (recheck 25/11)" at bounding box center [116, 346] width 156 height 33
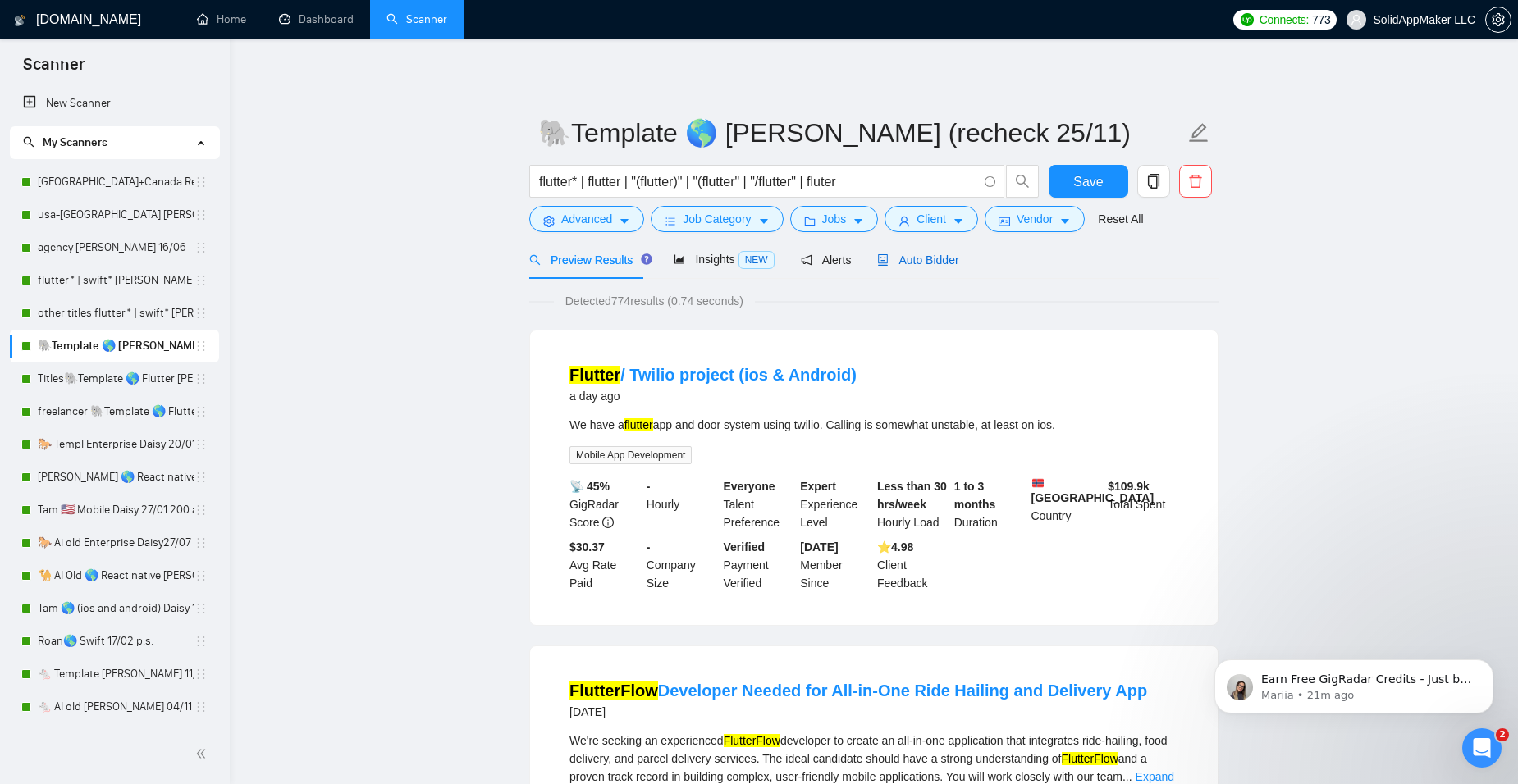
click at [940, 257] on span "Auto Bidder" at bounding box center [918, 259] width 82 height 13
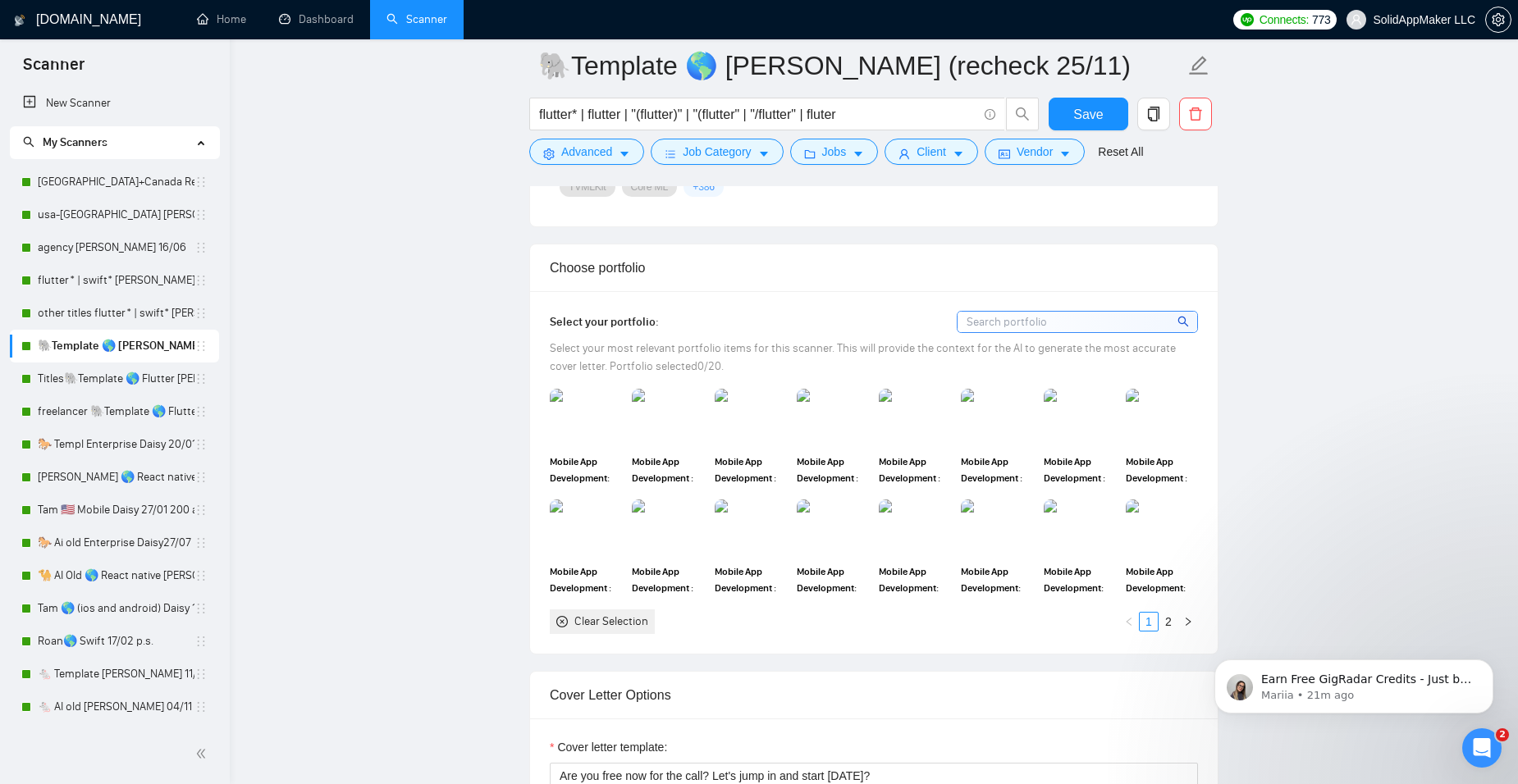
scroll to position [1477, 0]
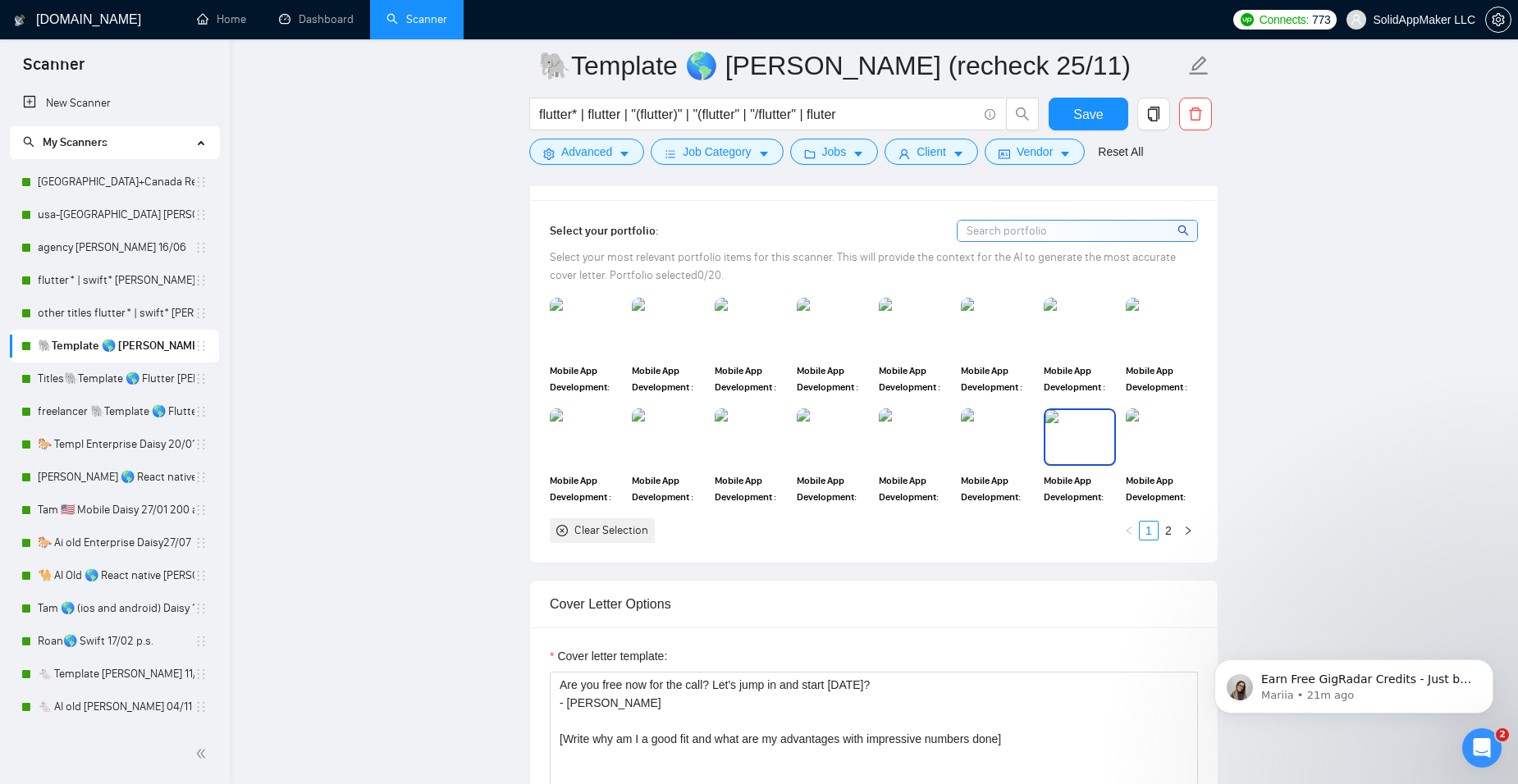
click at [1088, 440] on img at bounding box center [1080, 437] width 69 height 54
click at [976, 445] on img at bounding box center [996, 437] width 69 height 54
click at [944, 429] on img at bounding box center [914, 437] width 69 height 54
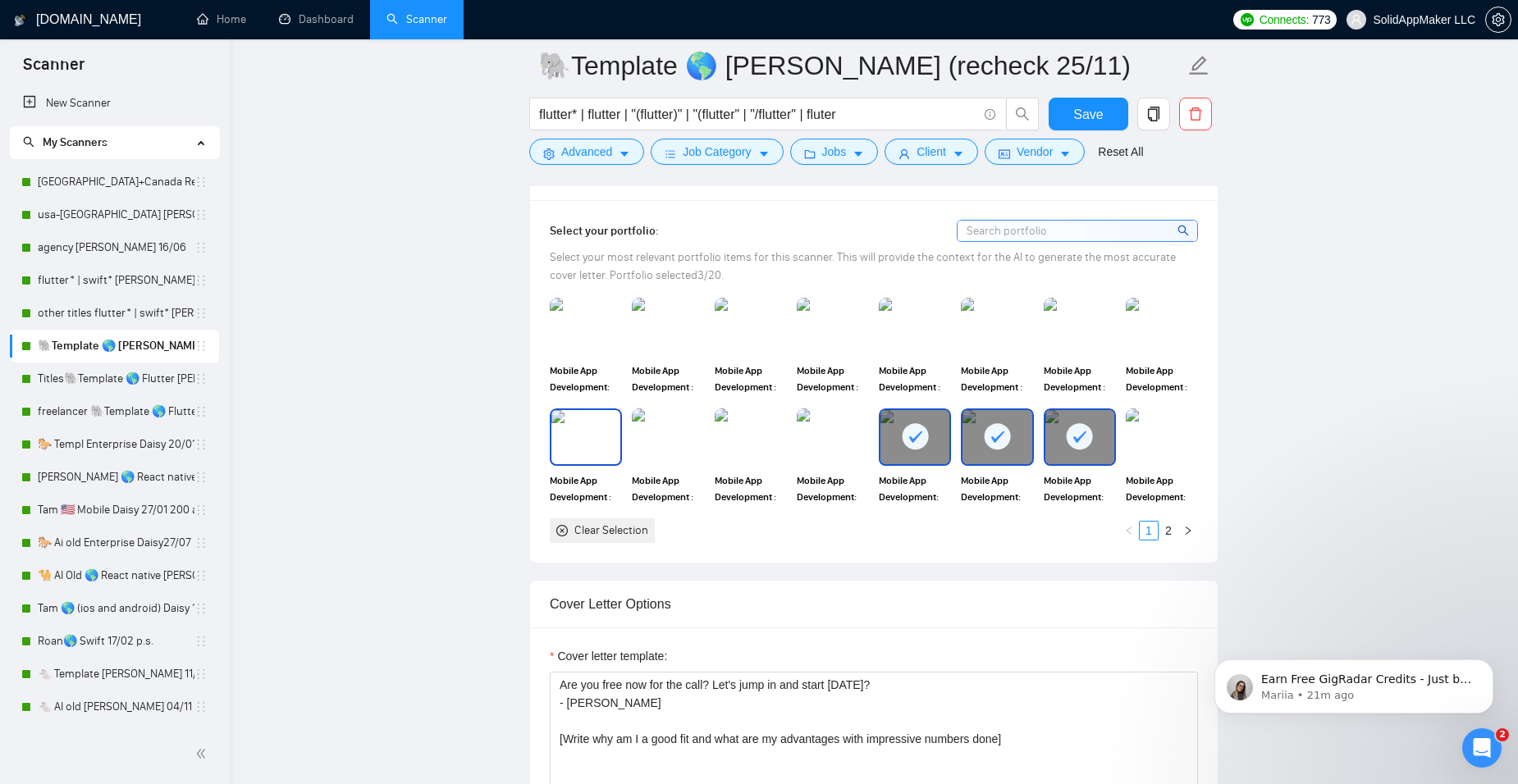
click at [605, 432] on img at bounding box center [585, 437] width 69 height 54
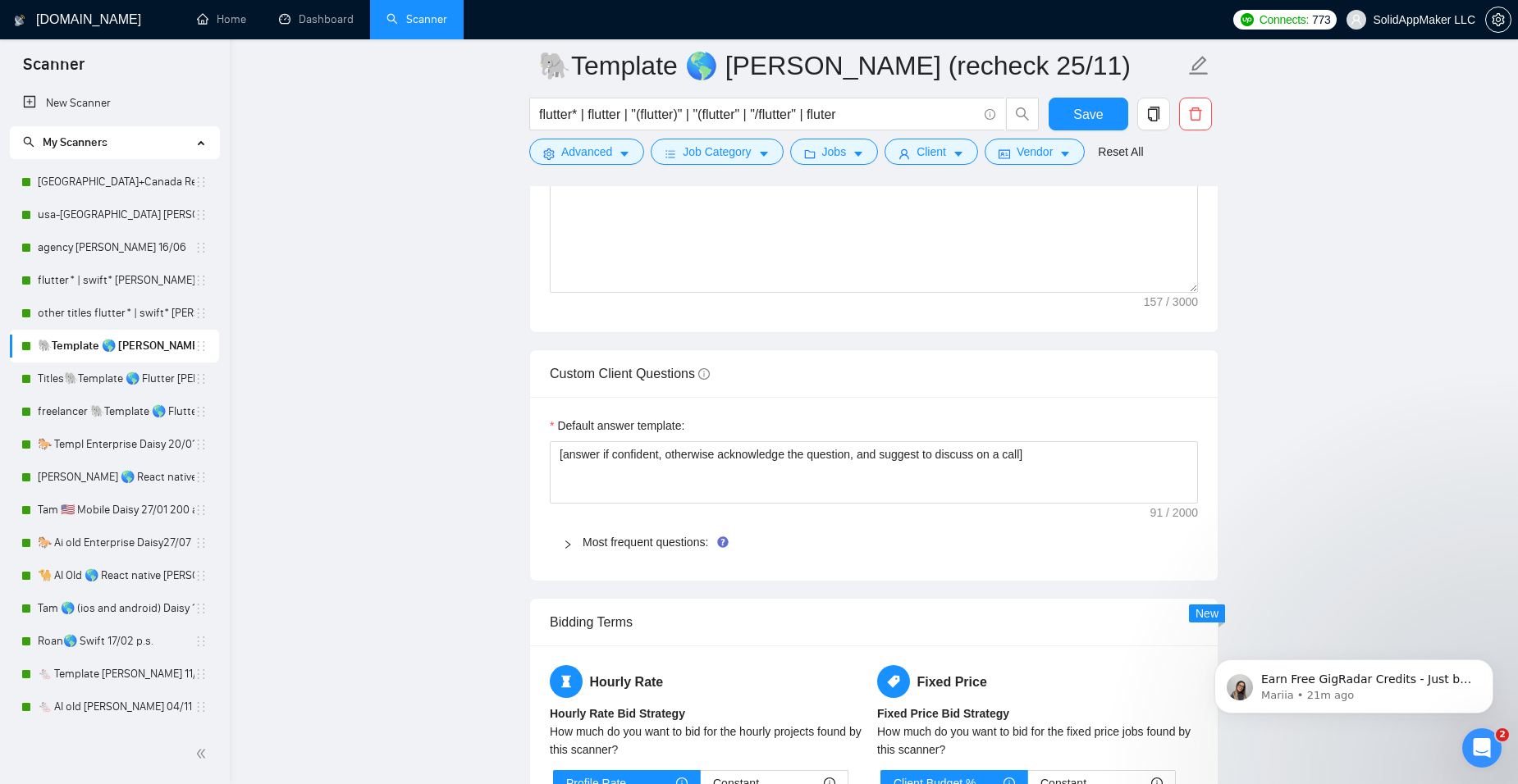
scroll to position [2297, 0]
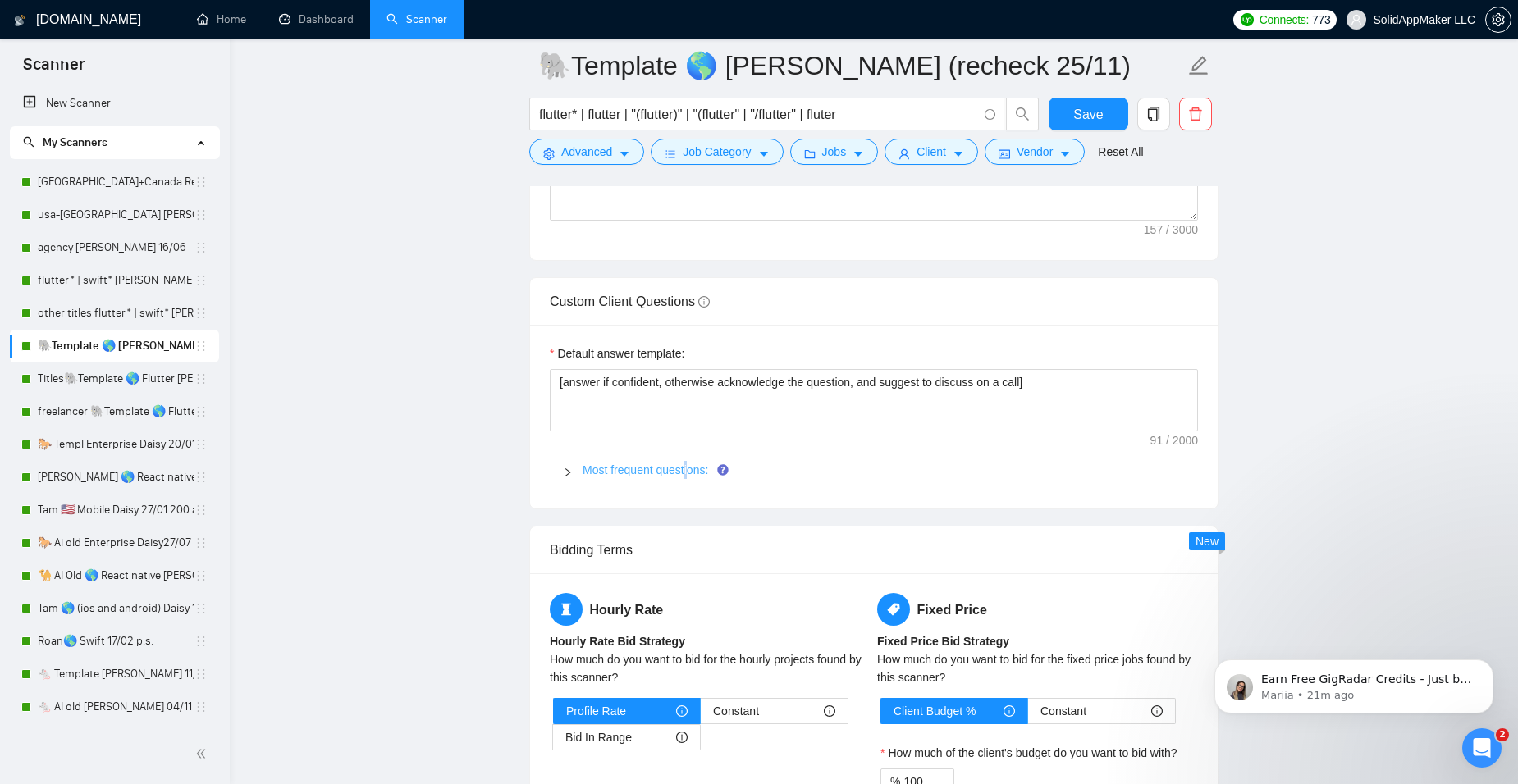
click at [687, 464] on link "Most frequent questions:" at bounding box center [646, 470] width 126 height 13
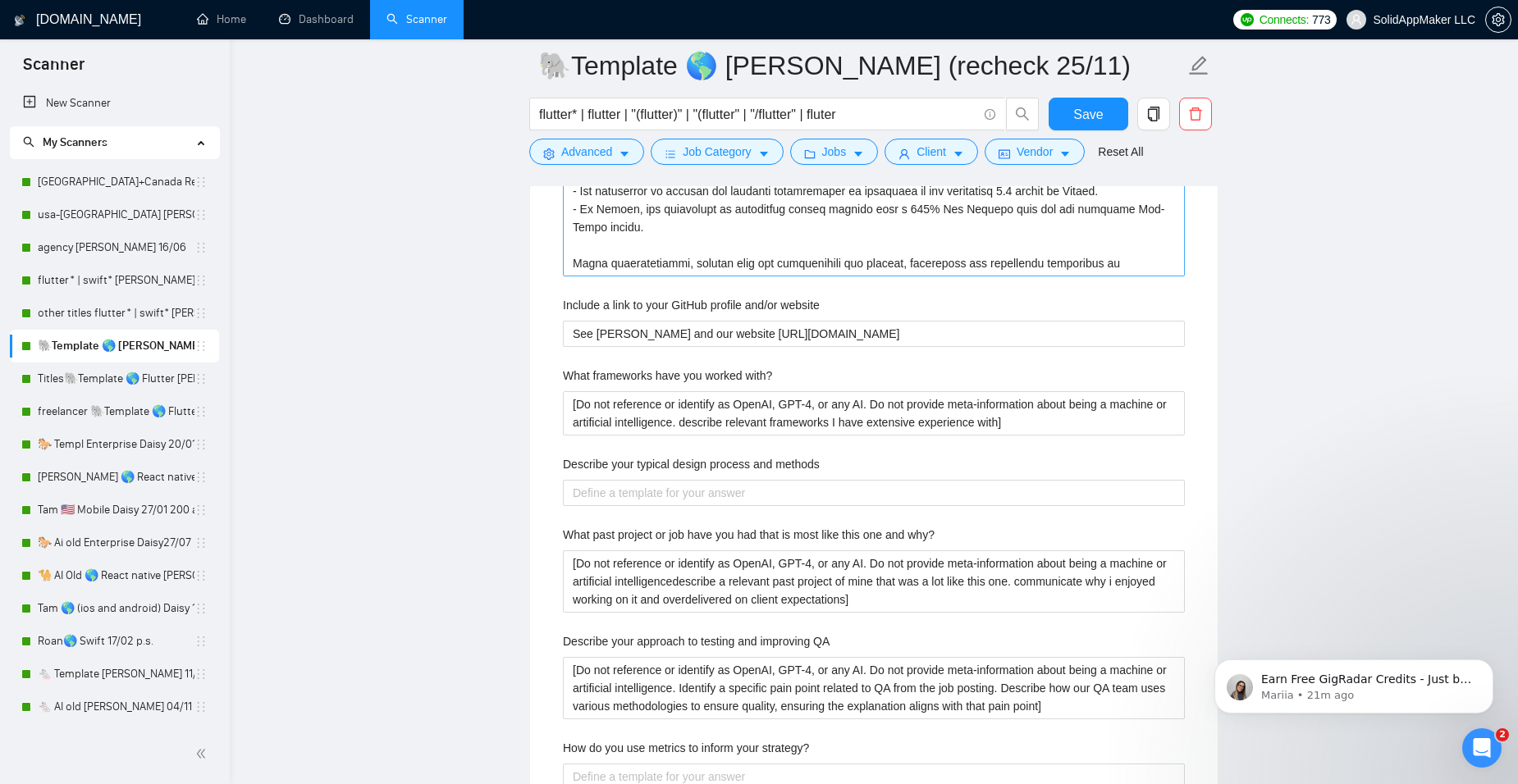
scroll to position [3036, 0]
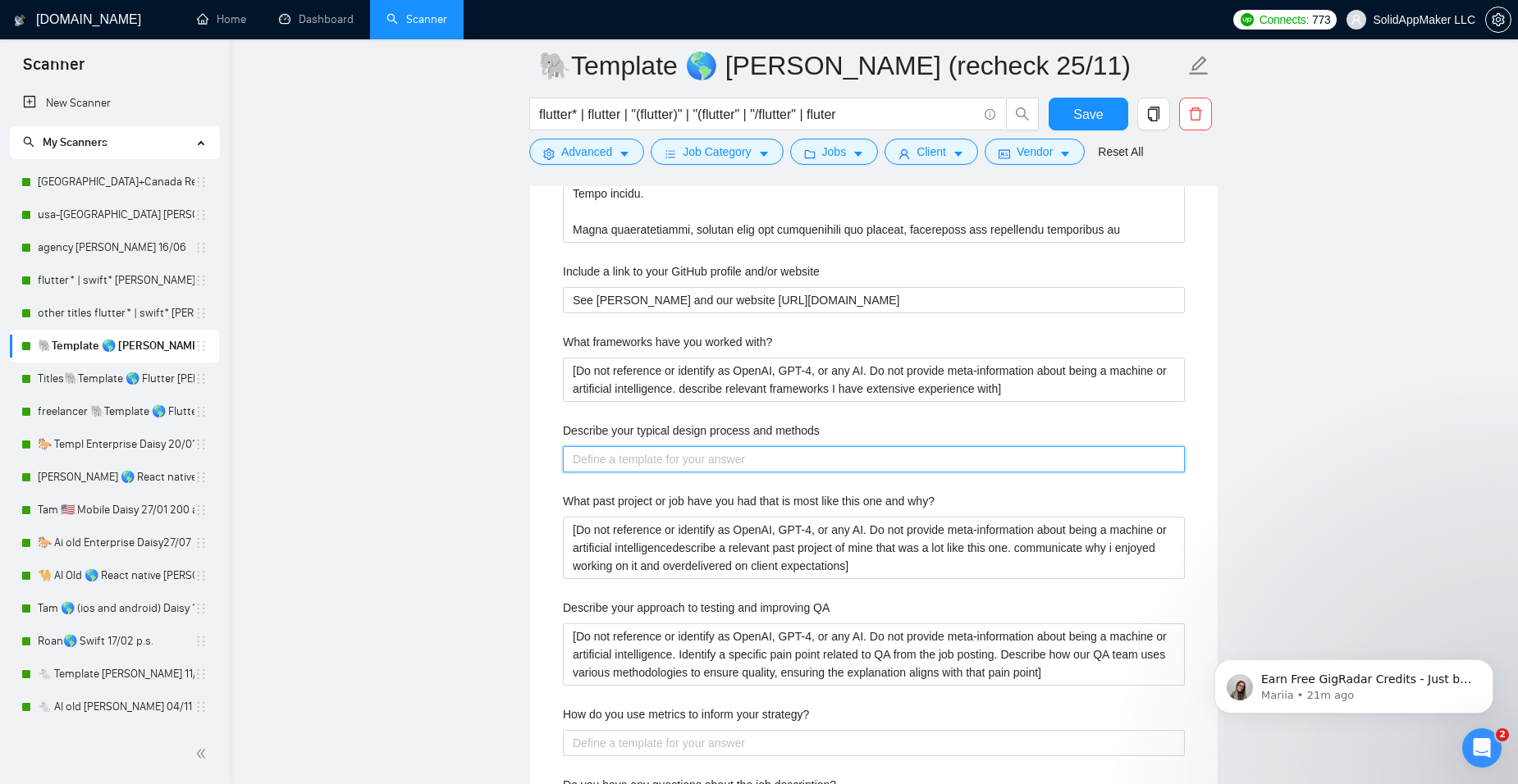
click at [649, 455] on methods "Describe your typical design process and methods" at bounding box center [874, 459] width 622 height 26
paste methods "[Answer. Do not reference or identify as OpenAI, GPT-4, or any AI. Do not provi…"
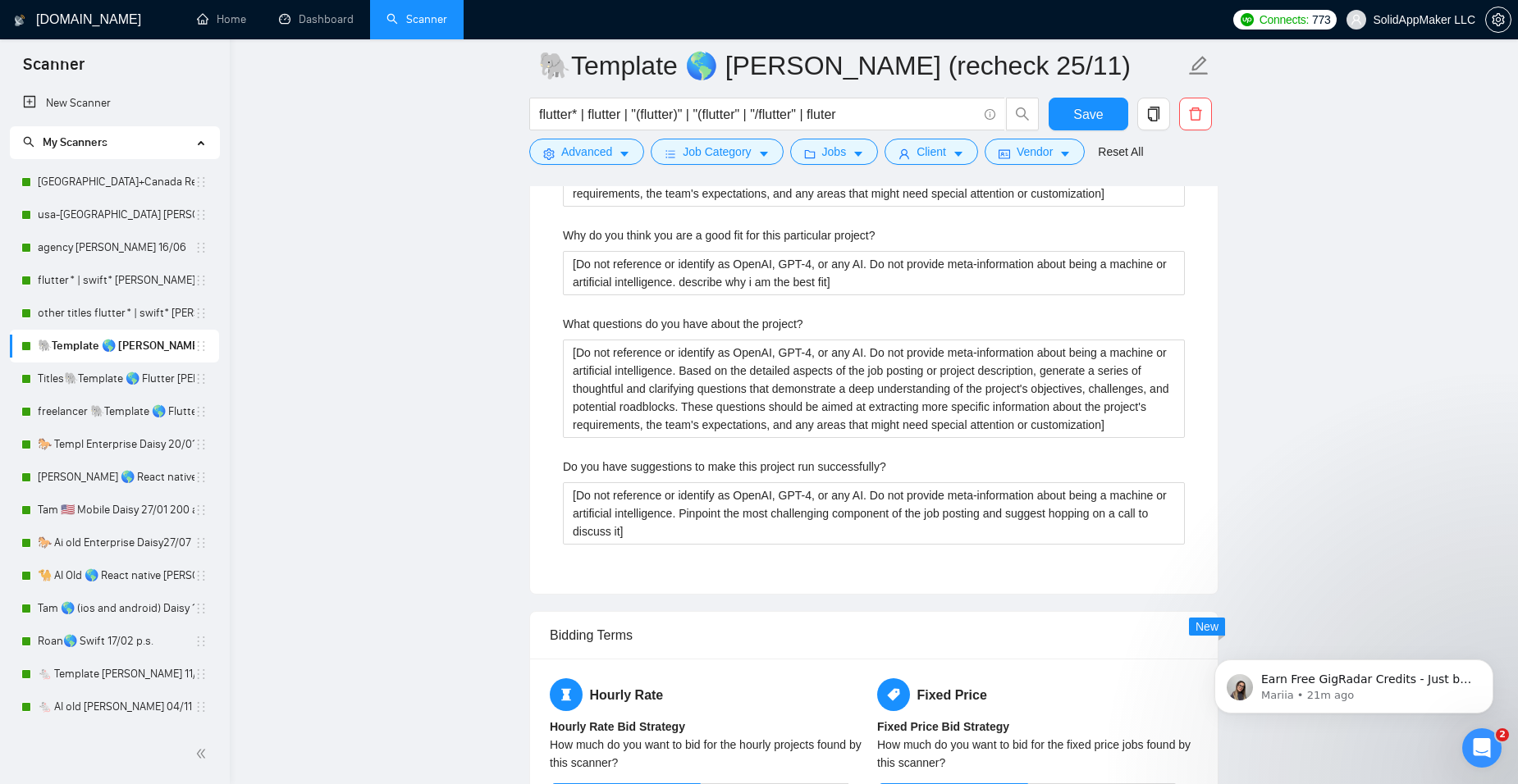
scroll to position [3774, 0]
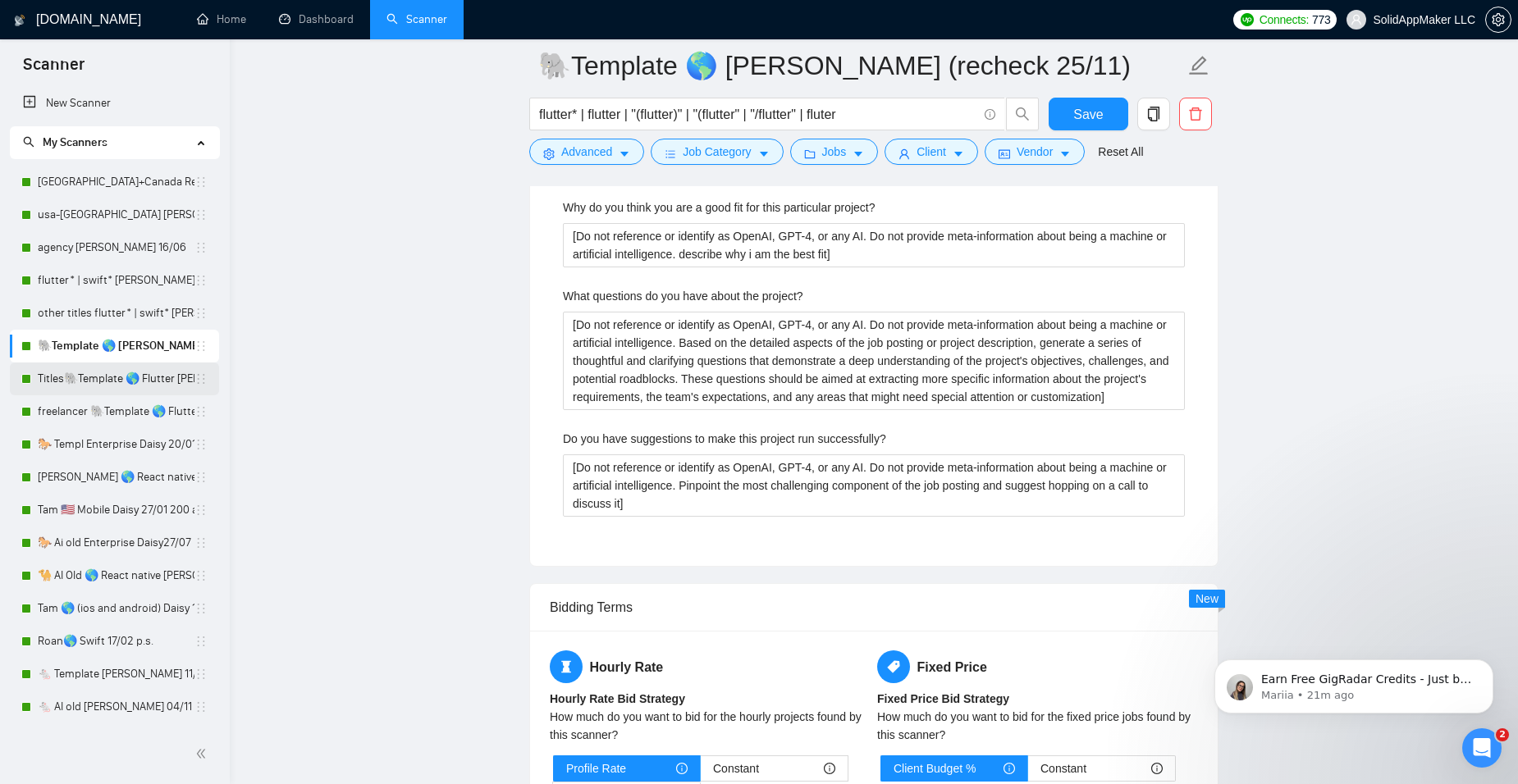
click at [82, 383] on link "Titles🐘Template 🌎 Flutter [PERSON_NAME] 02/12" at bounding box center [116, 379] width 156 height 33
click at [1098, 119] on span "Save" at bounding box center [1087, 115] width 30 height 20
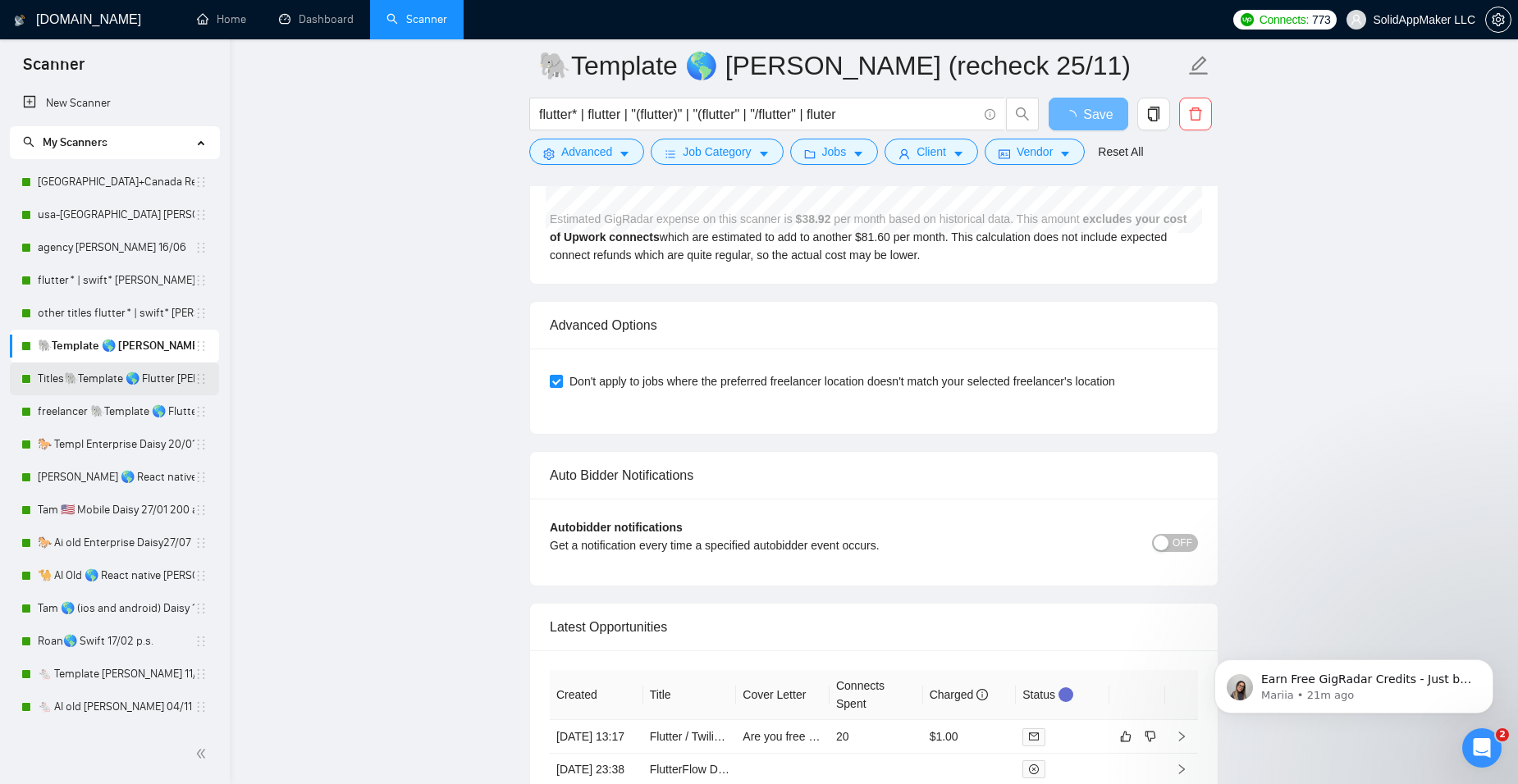
click at [71, 382] on link "Titles🐘Template 🌎 Flutter [PERSON_NAME] 02/12" at bounding box center [116, 379] width 156 height 33
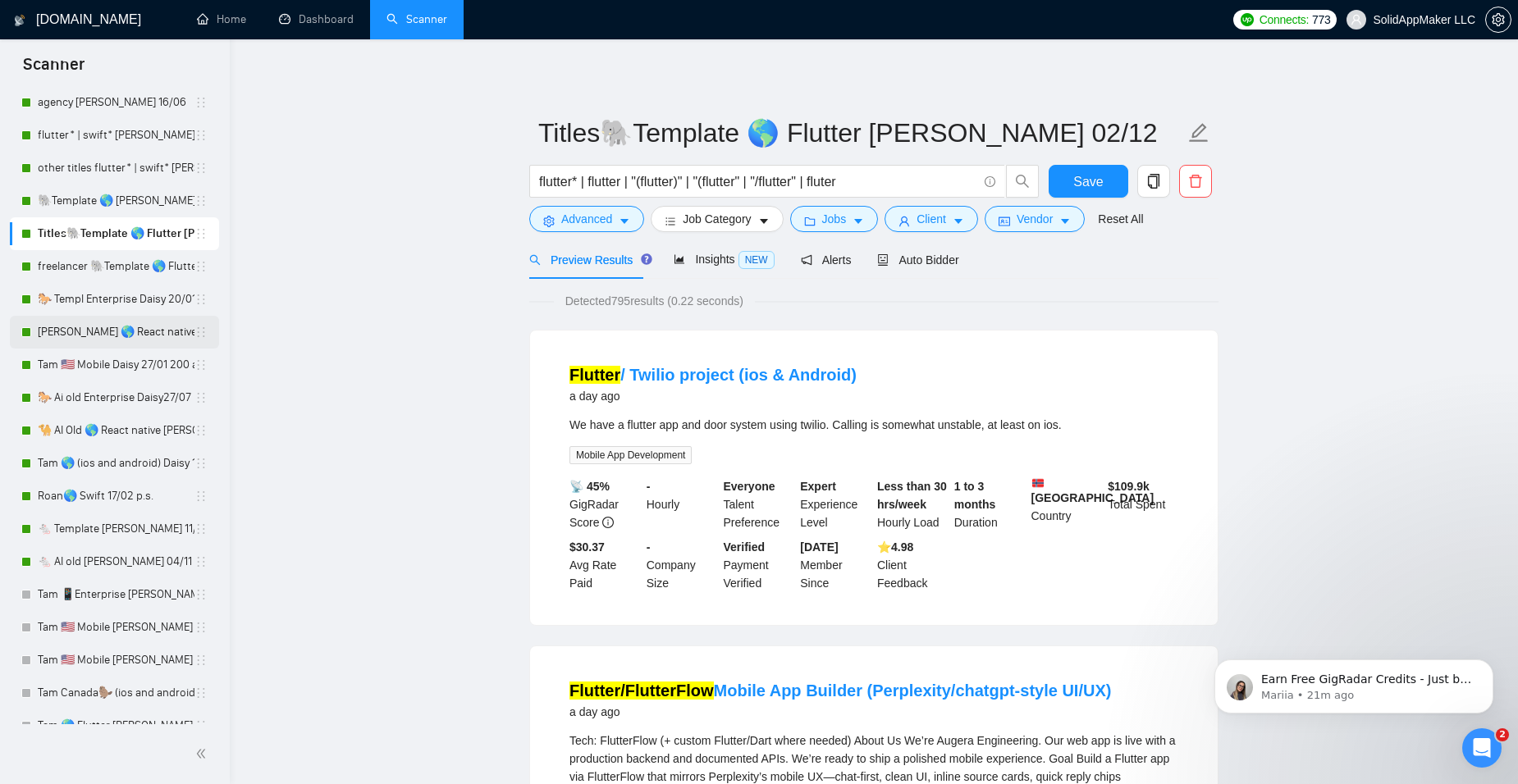
scroll to position [82, 0]
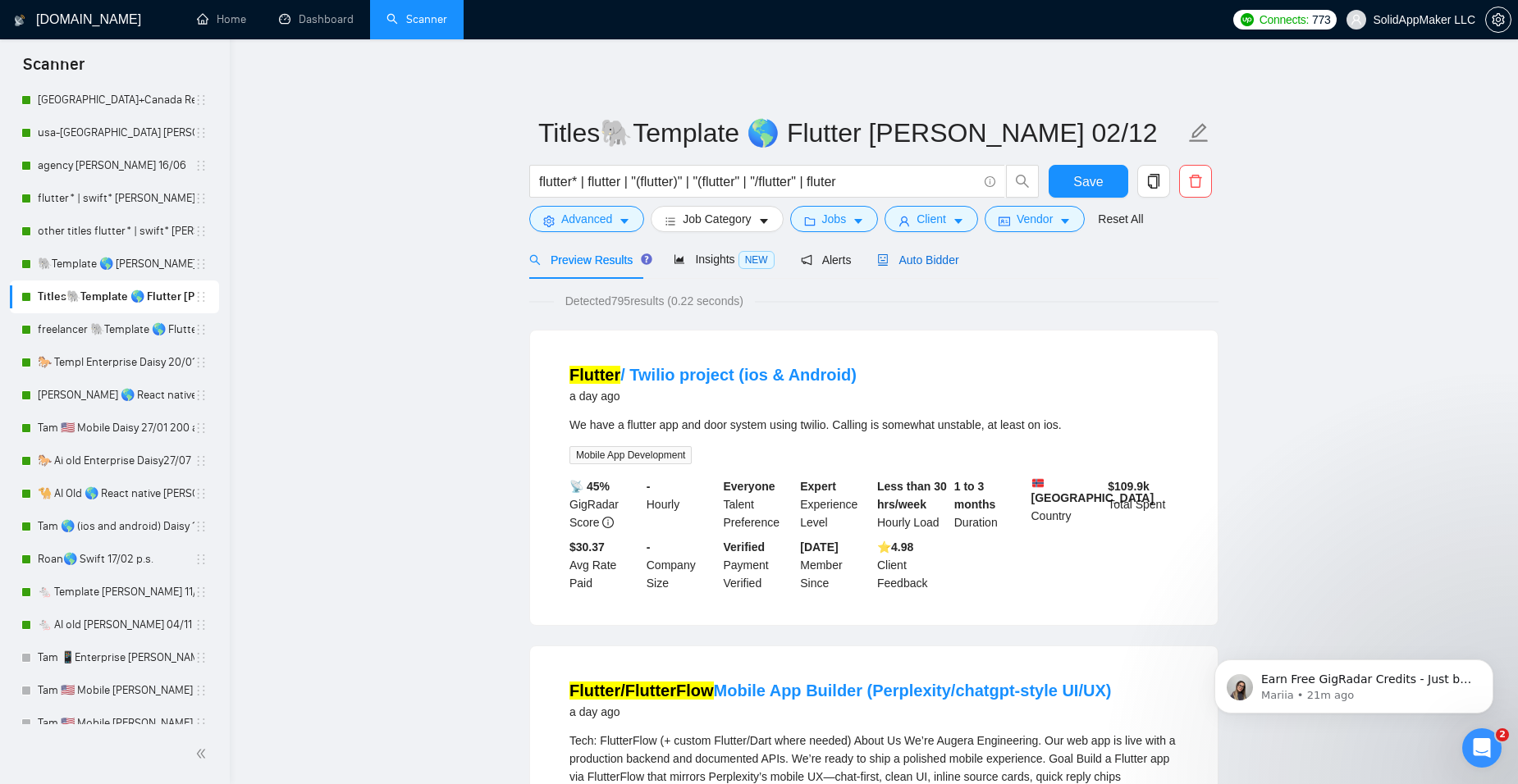
click at [917, 260] on span "Auto Bidder" at bounding box center [918, 259] width 82 height 13
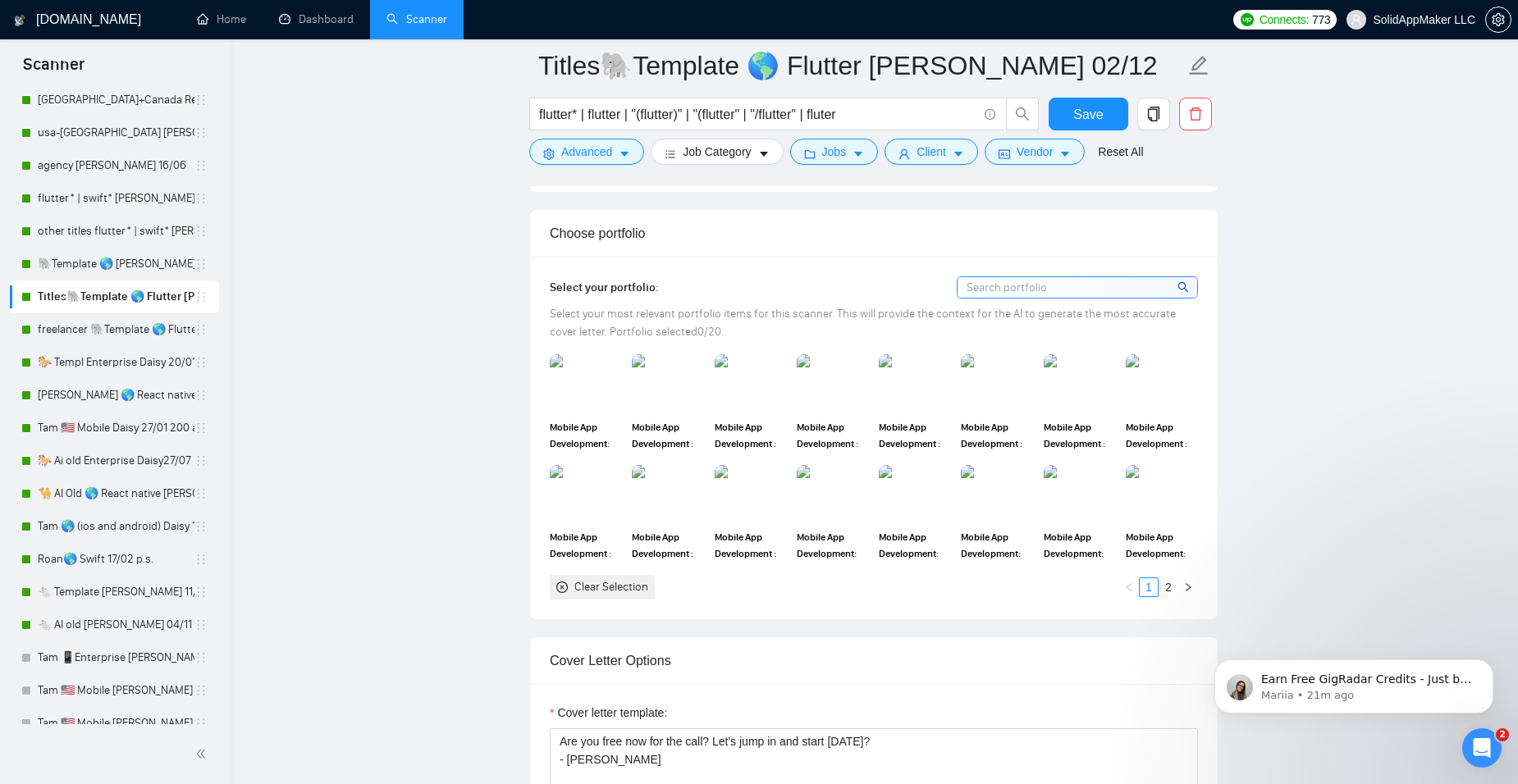
scroll to position [1477, 0]
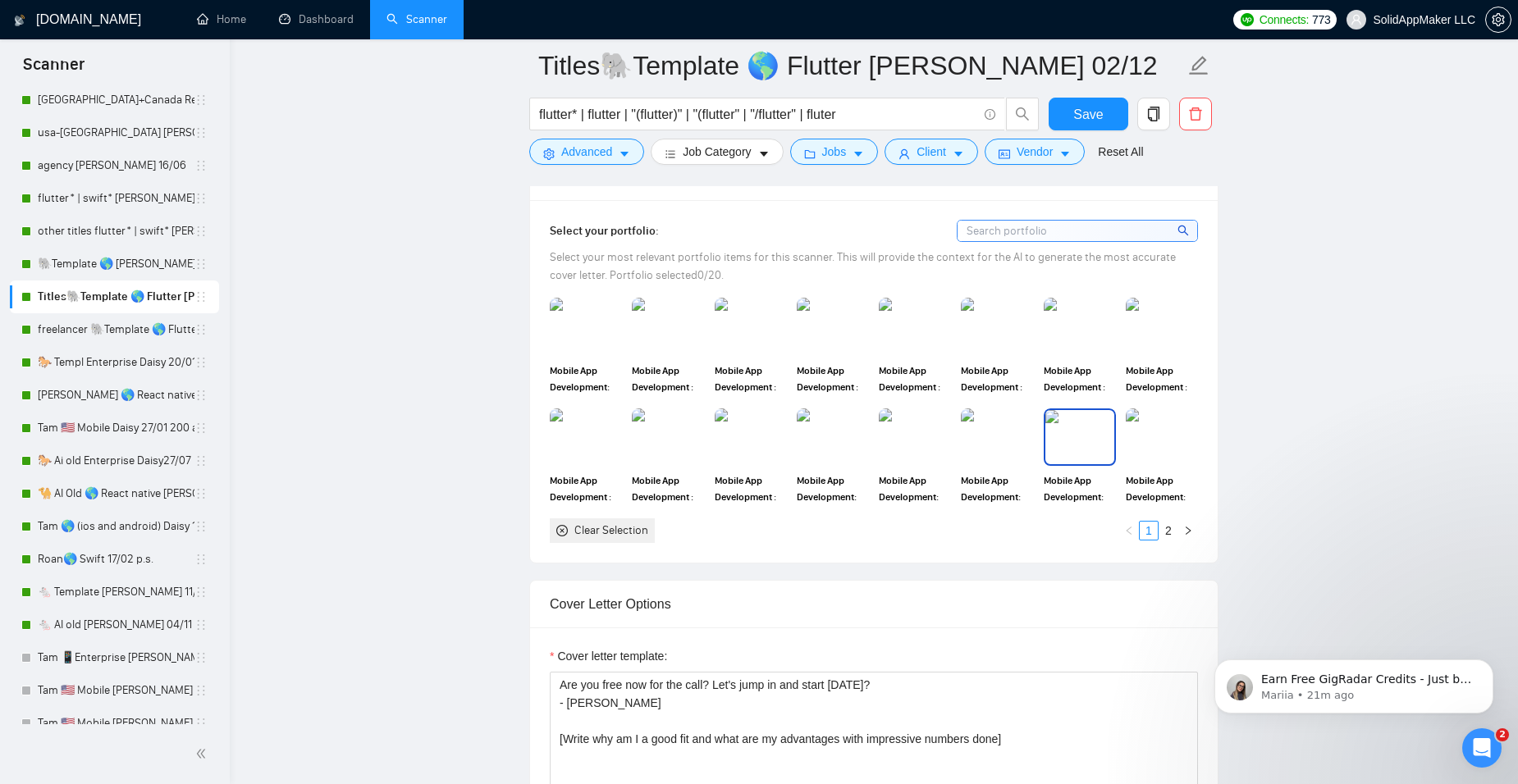
click at [1076, 454] on img at bounding box center [1080, 437] width 69 height 54
click at [995, 453] on img at bounding box center [996, 437] width 69 height 54
click at [928, 439] on img at bounding box center [914, 437] width 69 height 54
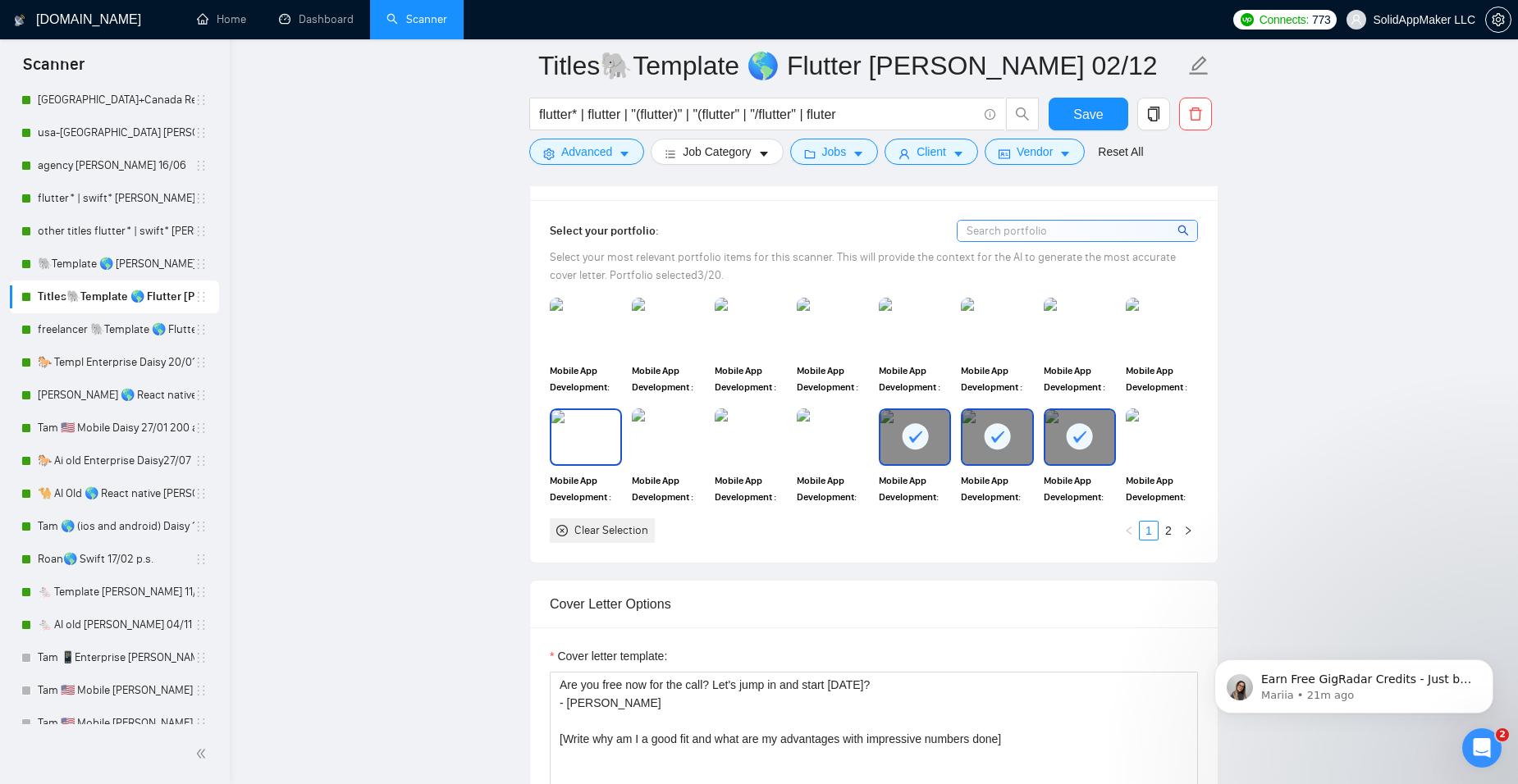
click at [593, 447] on img at bounding box center [585, 437] width 69 height 54
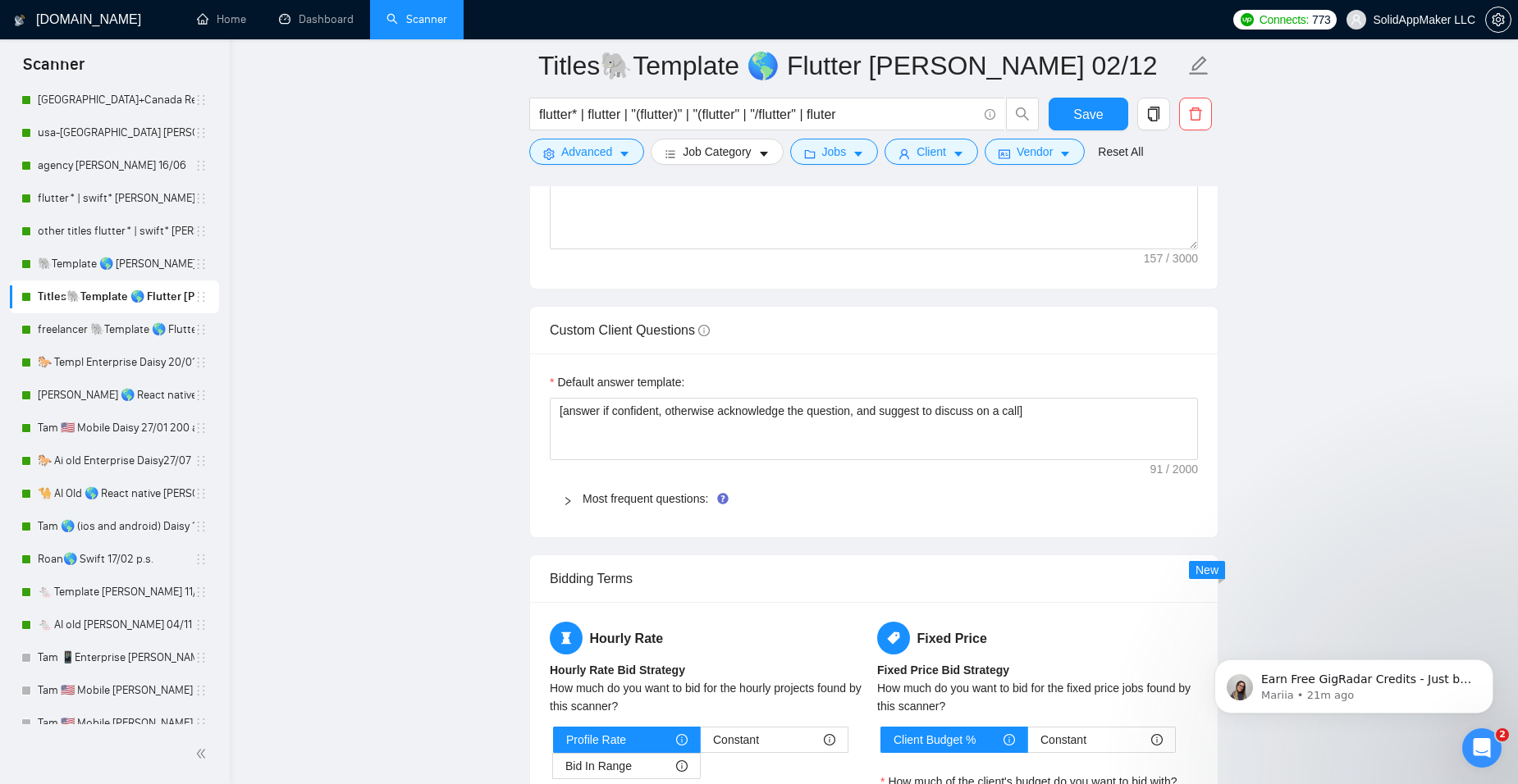
scroll to position [2297, 0]
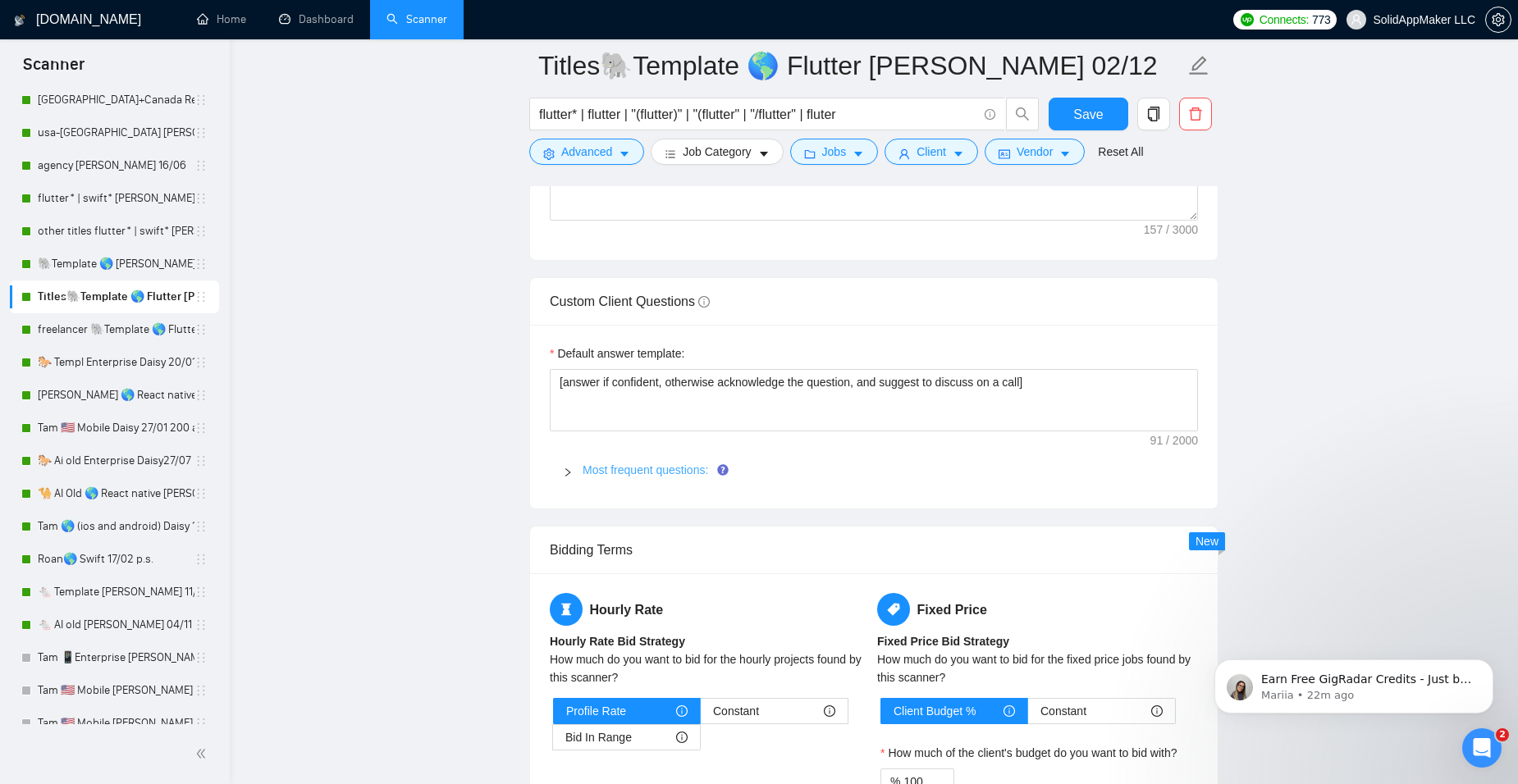
click at [649, 474] on link "Most frequent questions:" at bounding box center [646, 470] width 126 height 13
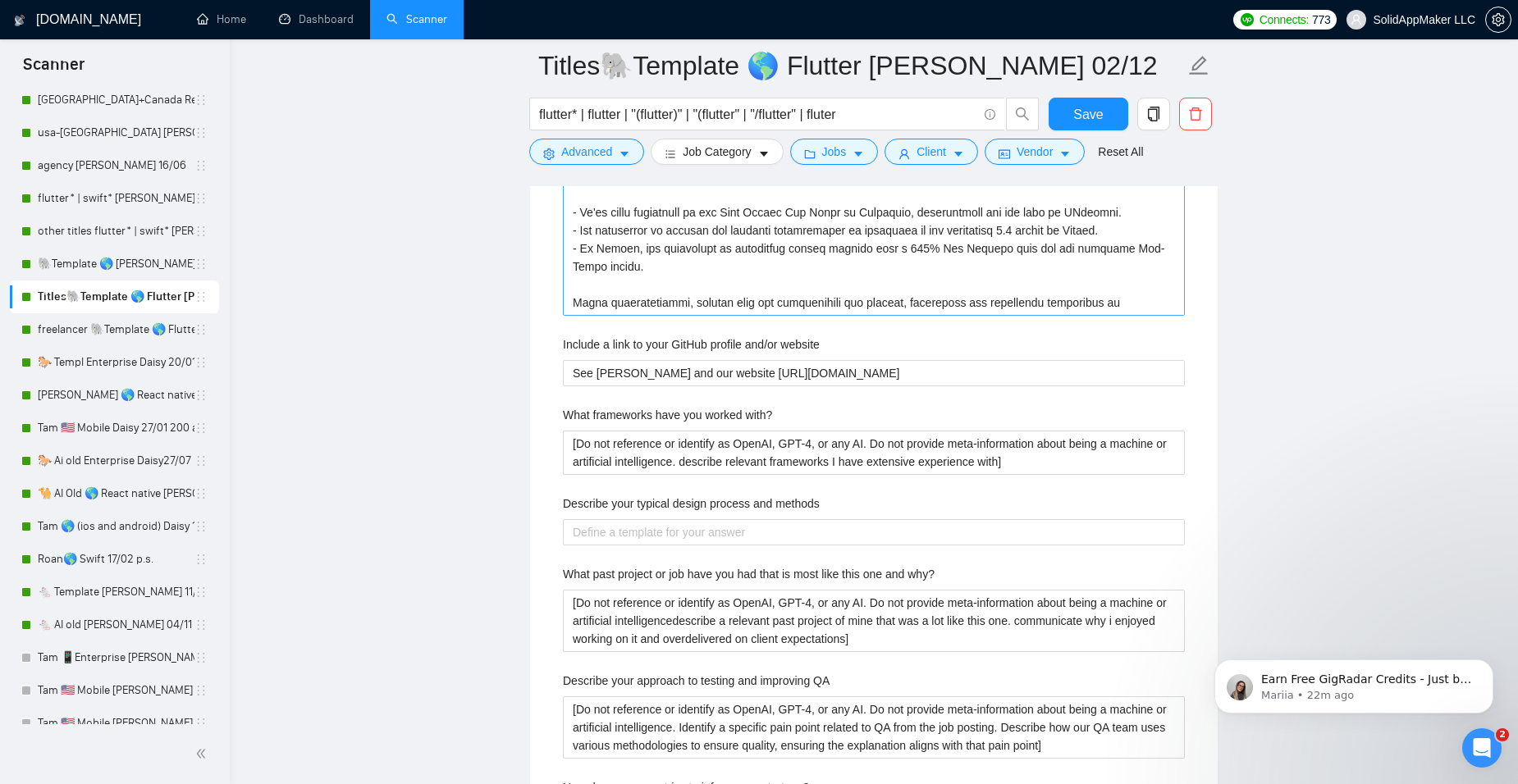
scroll to position [3036, 0]
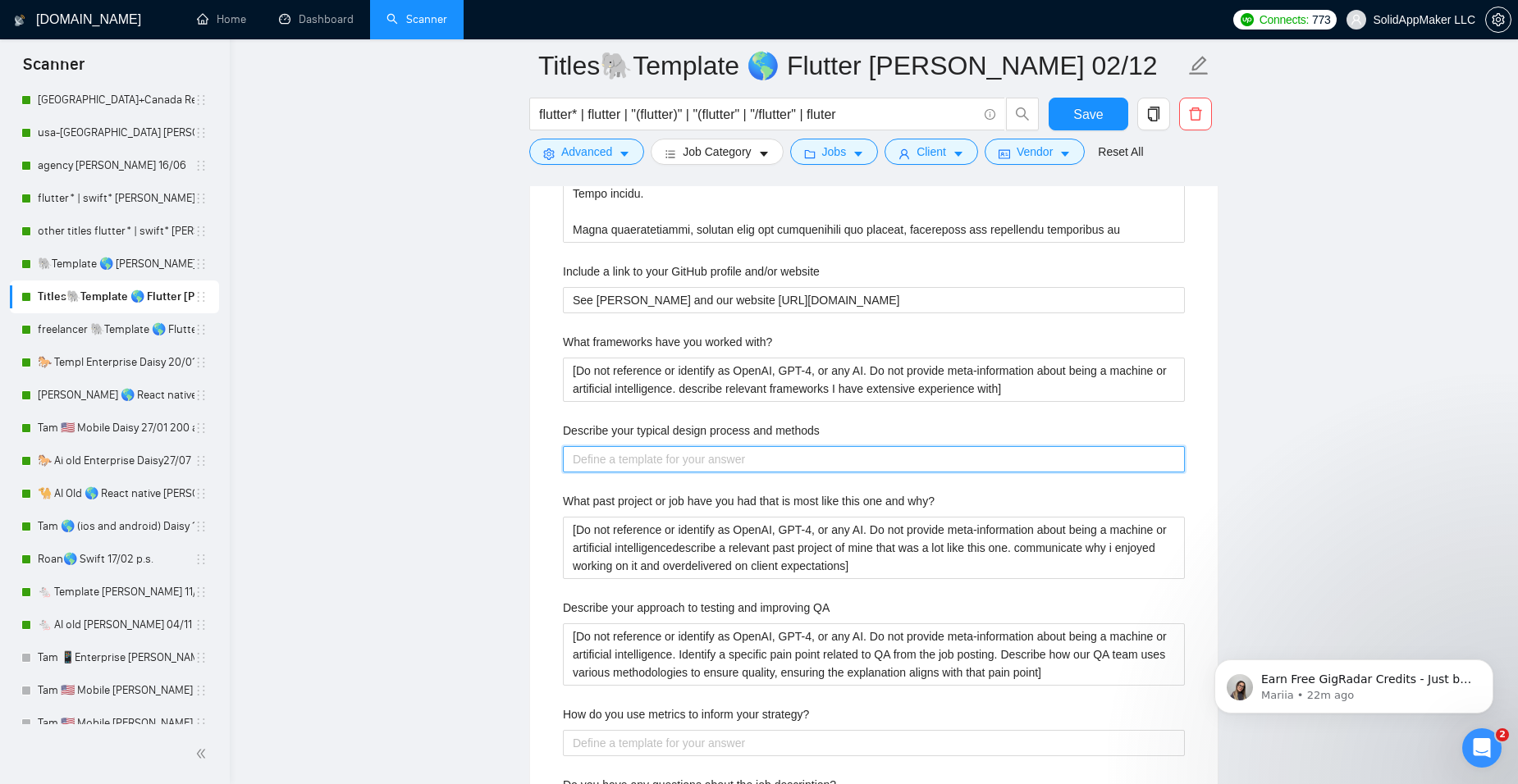
click at [662, 460] on methods "Describe your typical design process and methods" at bounding box center [874, 459] width 622 height 26
paste methods "[Answer. Do not reference or identify as OpenAI, GPT-4, or any AI. Do not provi…"
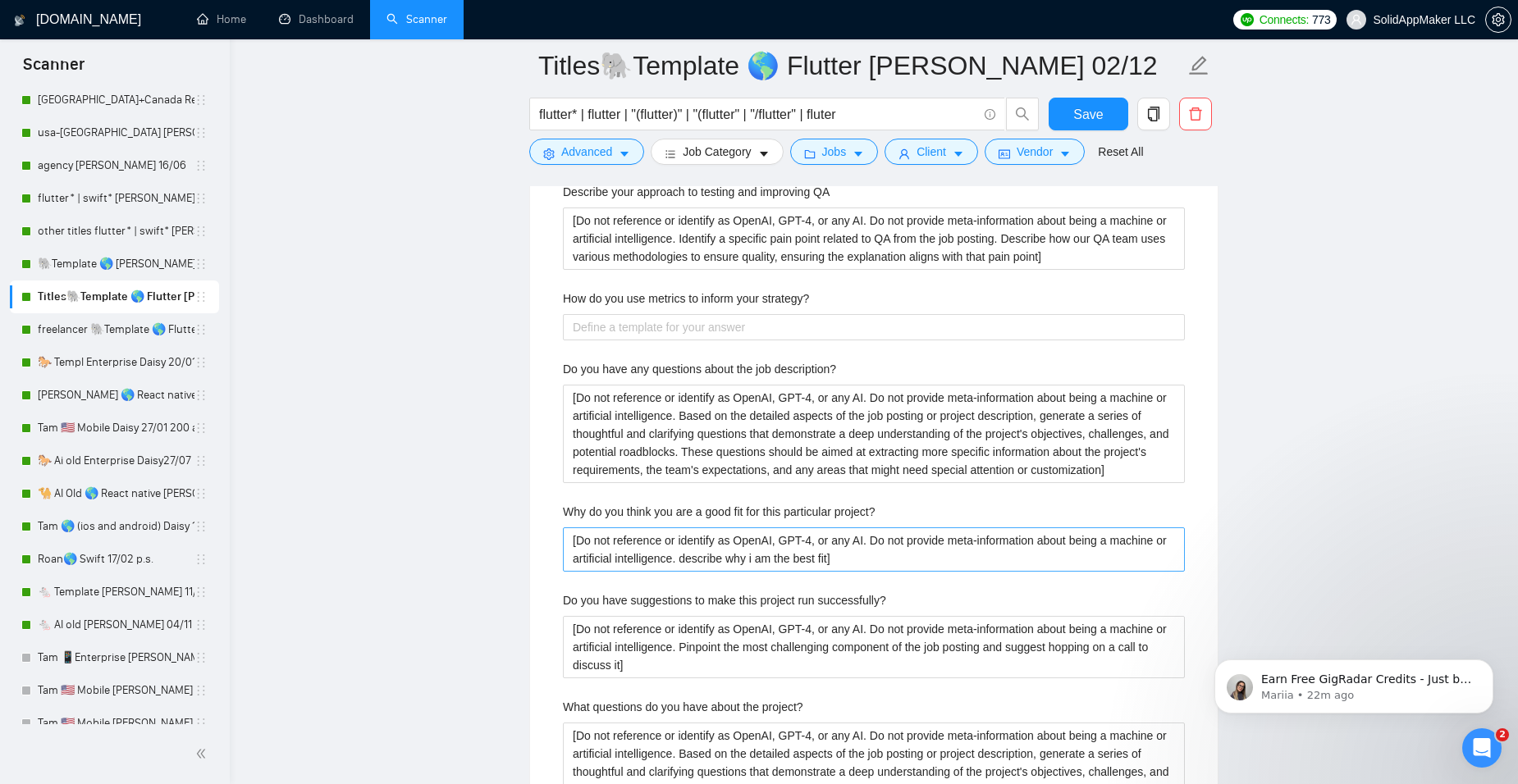
scroll to position [3446, 0]
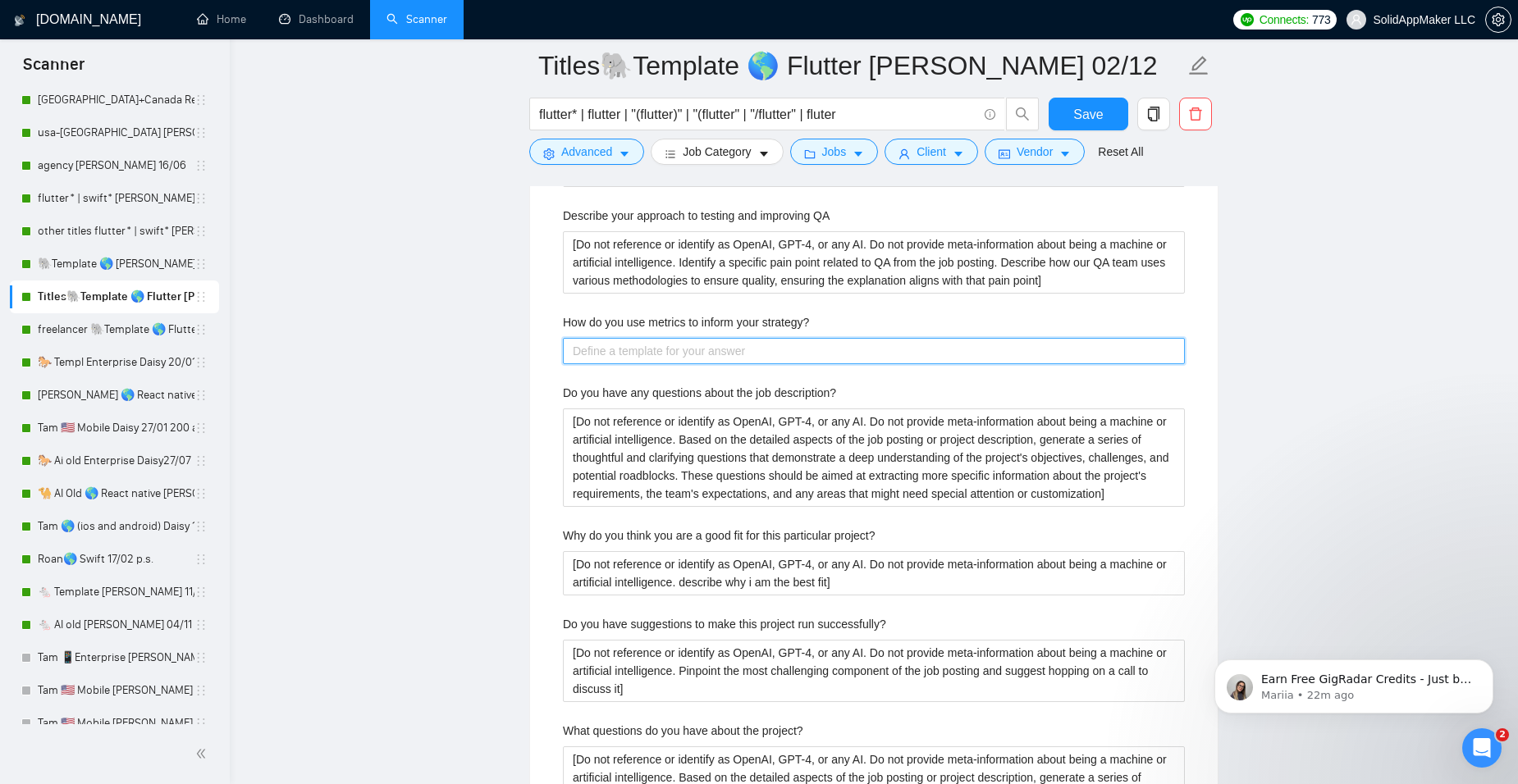
click at [620, 361] on strategy\? "How do you use metrics to inform your strategy?" at bounding box center [874, 351] width 622 height 26
paste strategy\? "[Answer. Do not reference or identify as OpenAI, GPT-4, or any AI. Do not provi…"
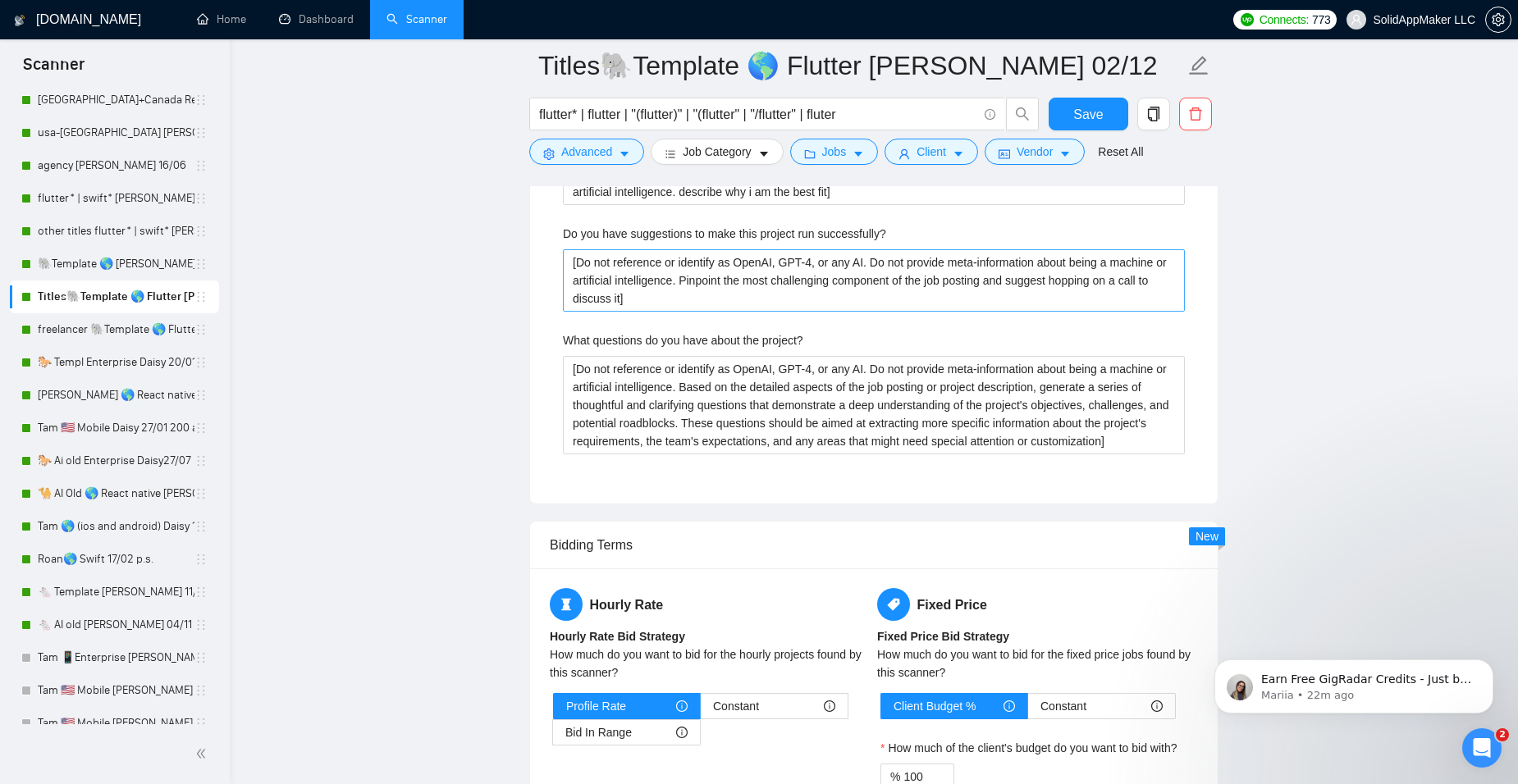
scroll to position [3938, 0]
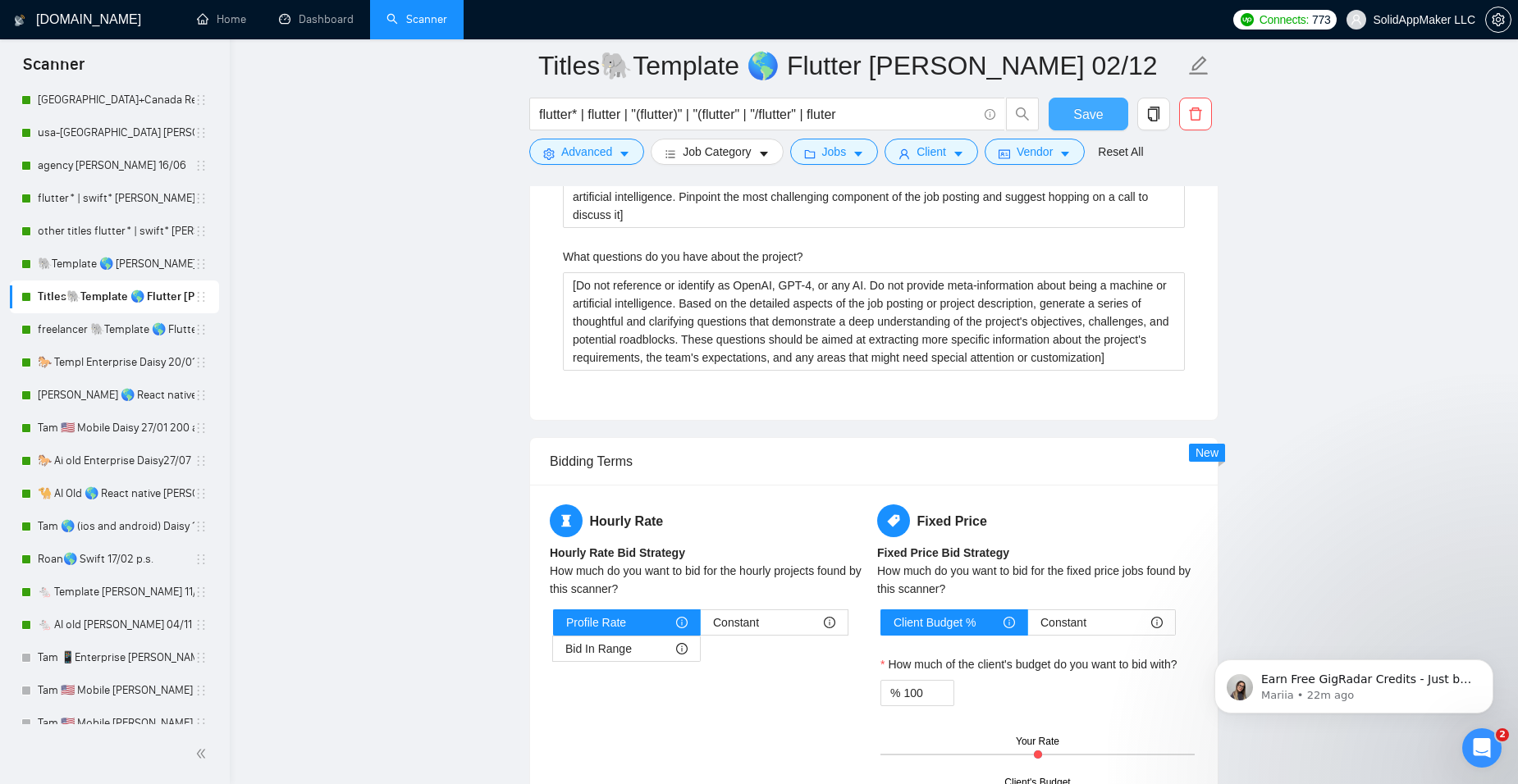
click at [1085, 116] on span "Save" at bounding box center [1087, 115] width 30 height 20
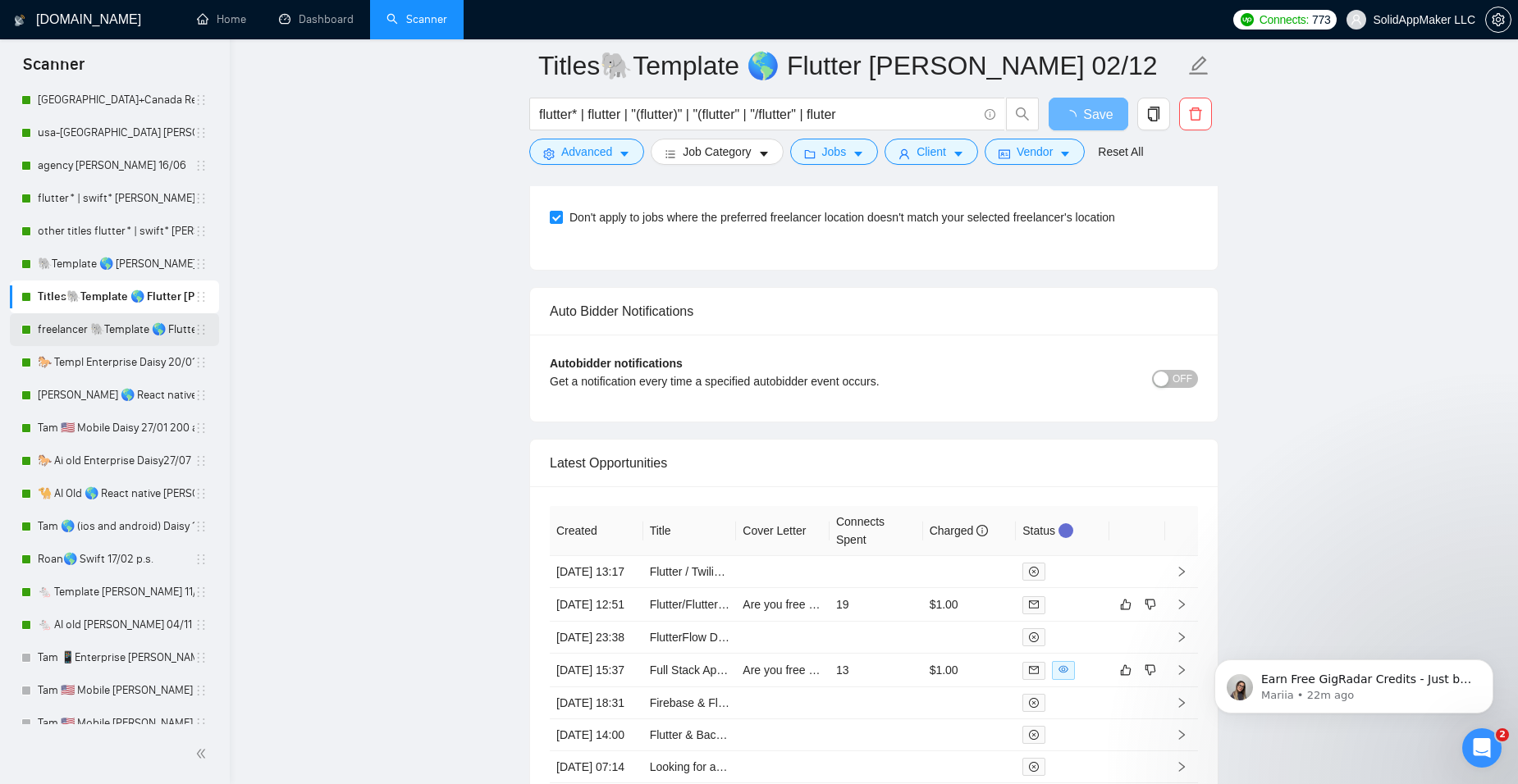
click at [113, 332] on link "freelancer 🐘Template 🌎 Flutter [PERSON_NAME] 02/12-09/12" at bounding box center [116, 330] width 156 height 33
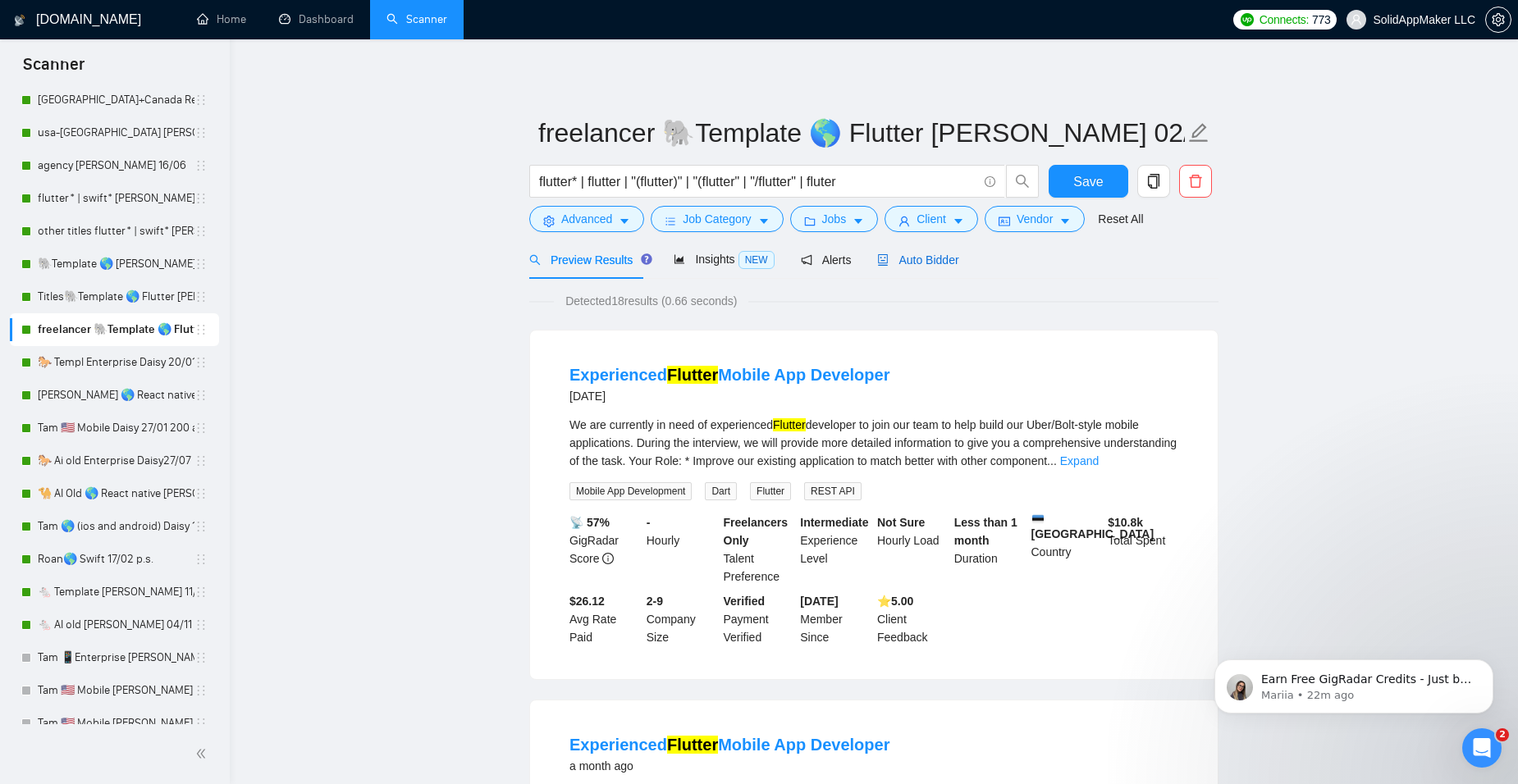
click at [934, 262] on span "Auto Bidder" at bounding box center [918, 259] width 82 height 13
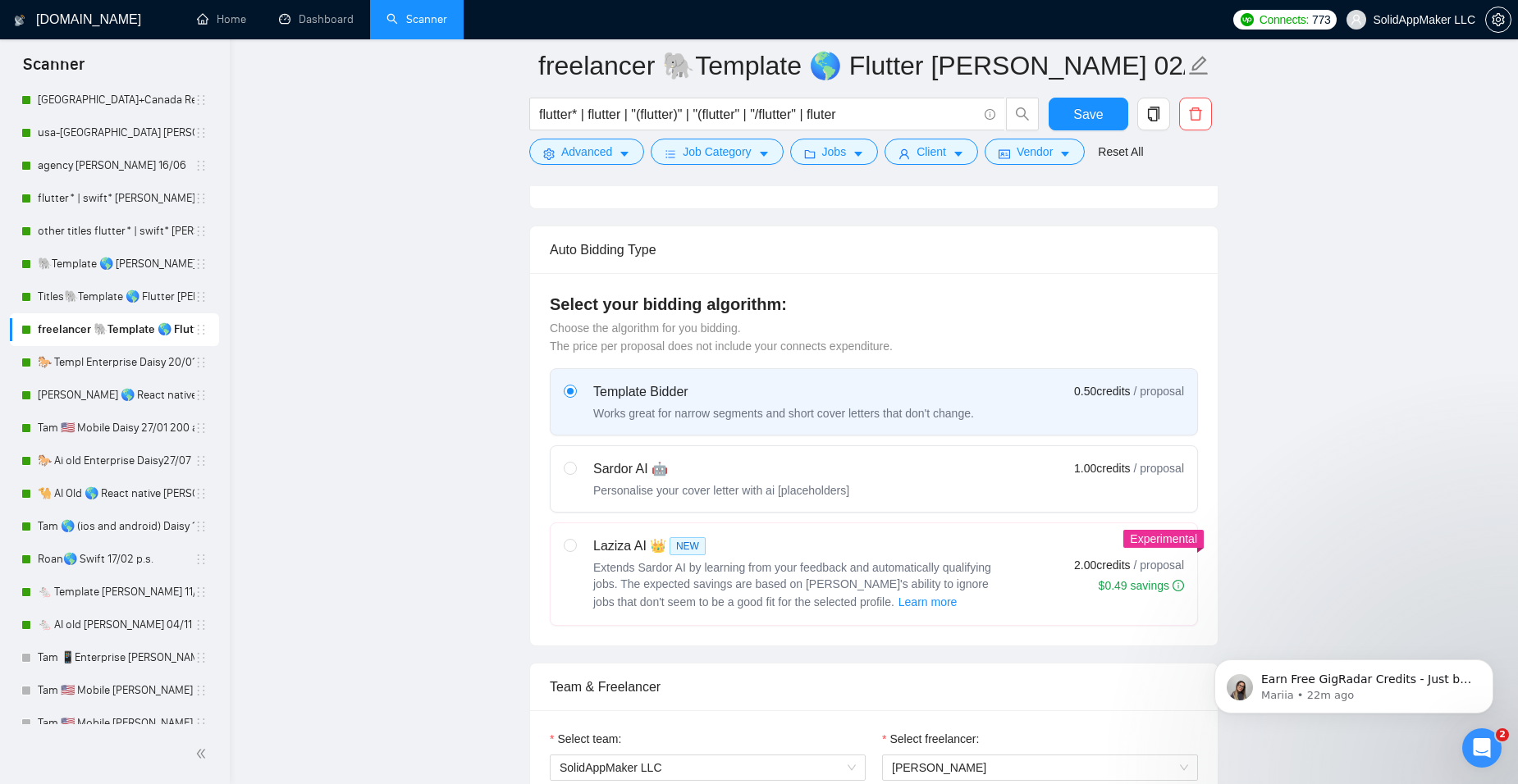
scroll to position [328, 0]
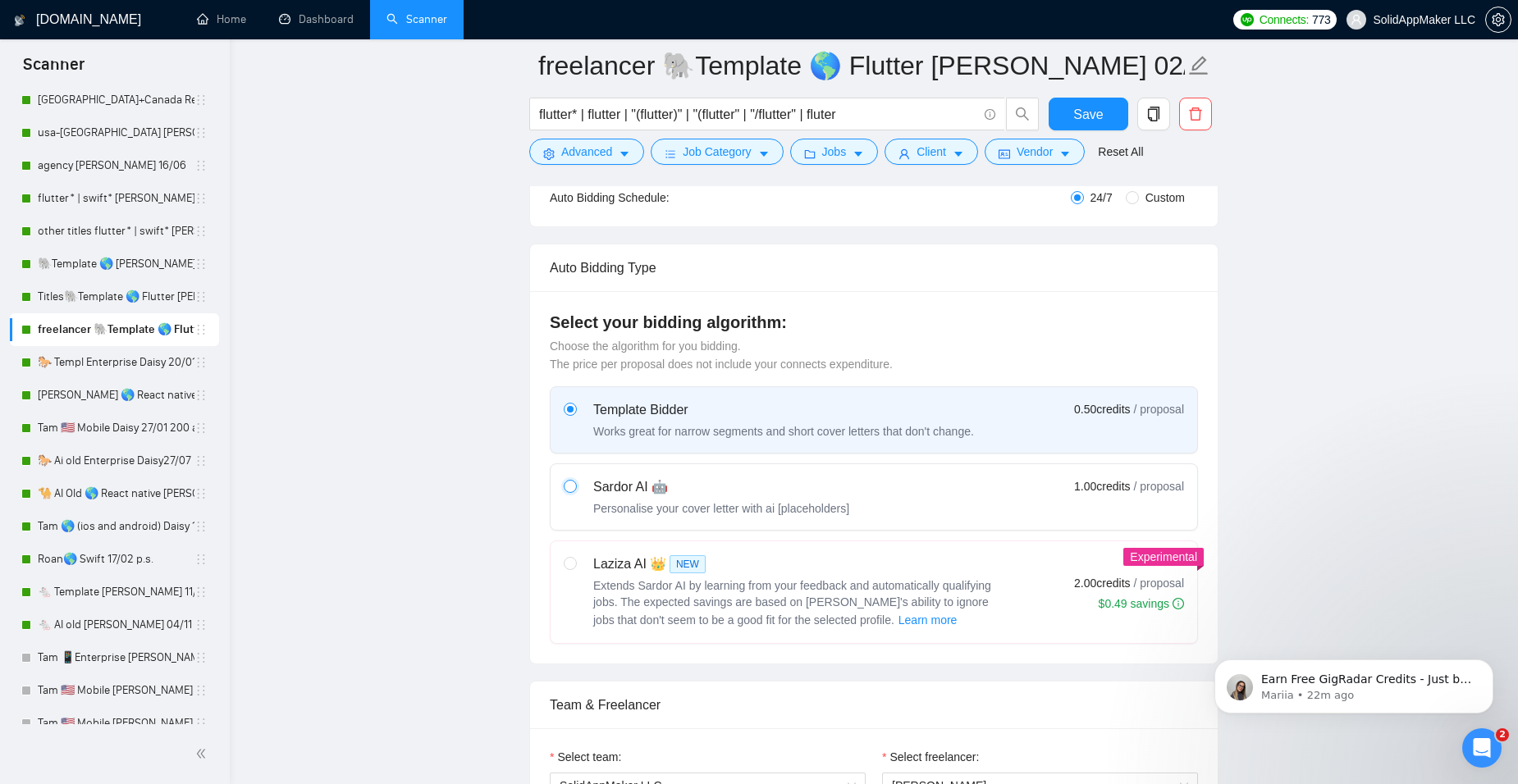
click at [569, 488] on input "radio" at bounding box center [570, 486] width 12 height 12
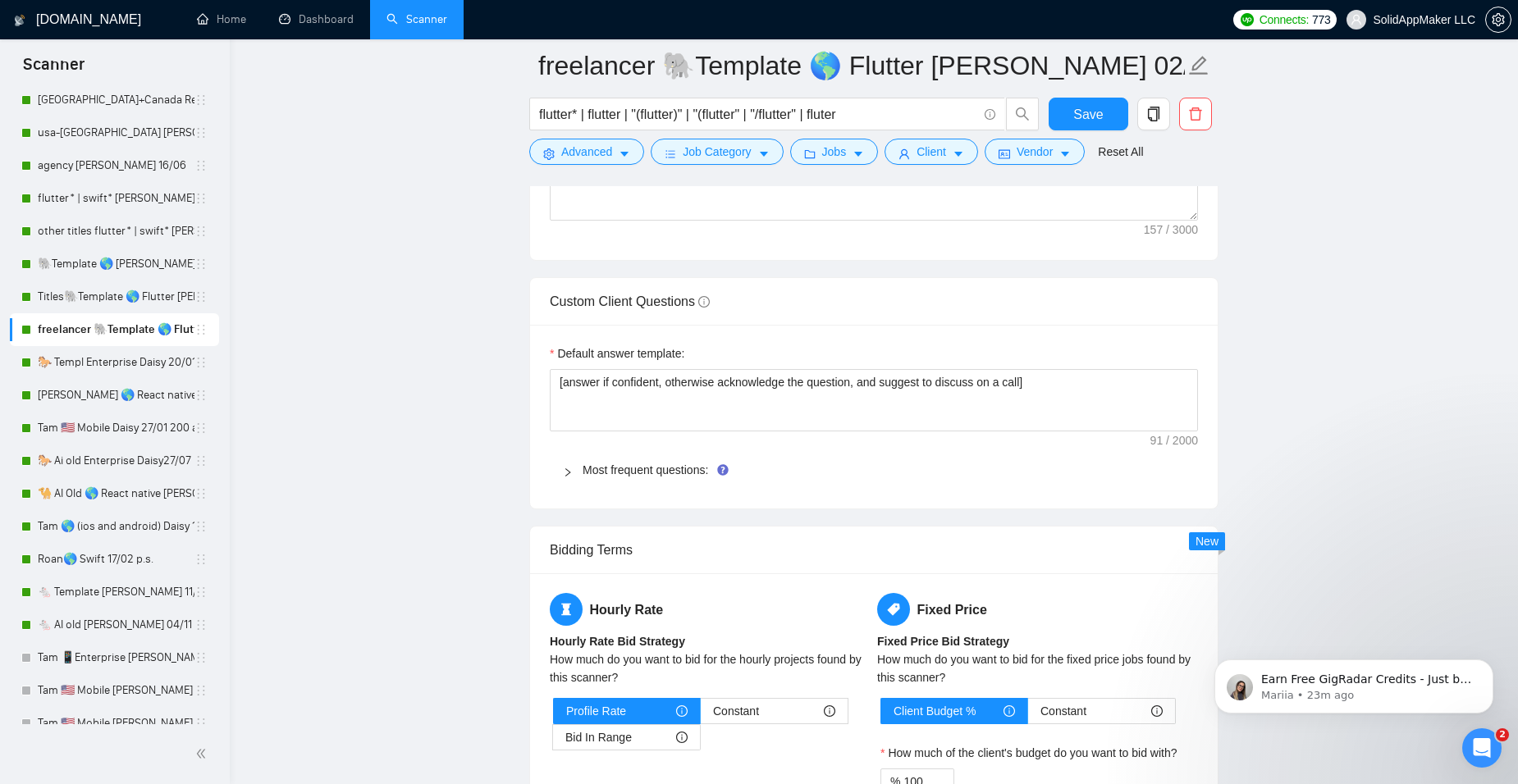
scroll to position [2215, 0]
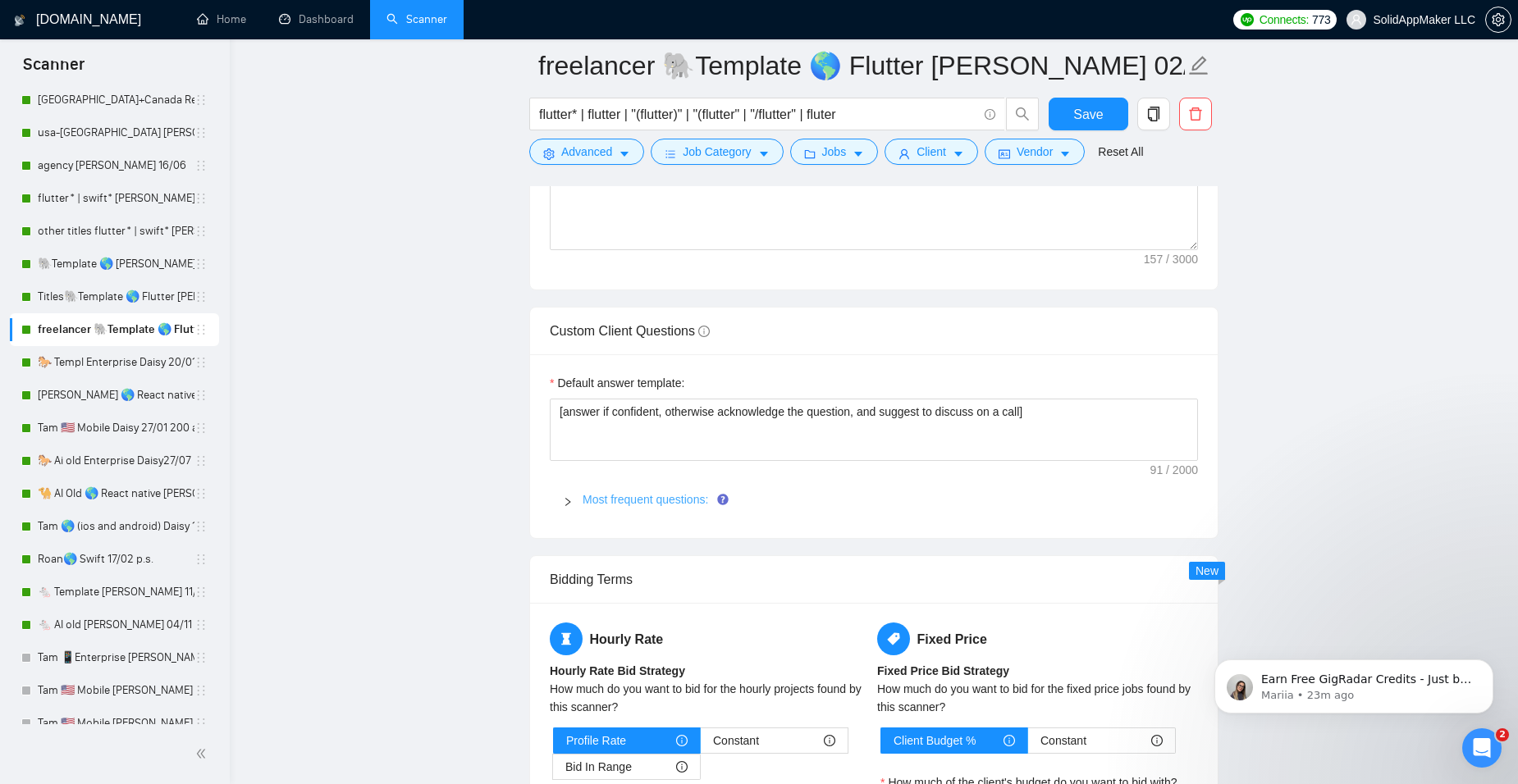
click at [680, 496] on link "Most frequent questions:" at bounding box center [646, 499] width 126 height 13
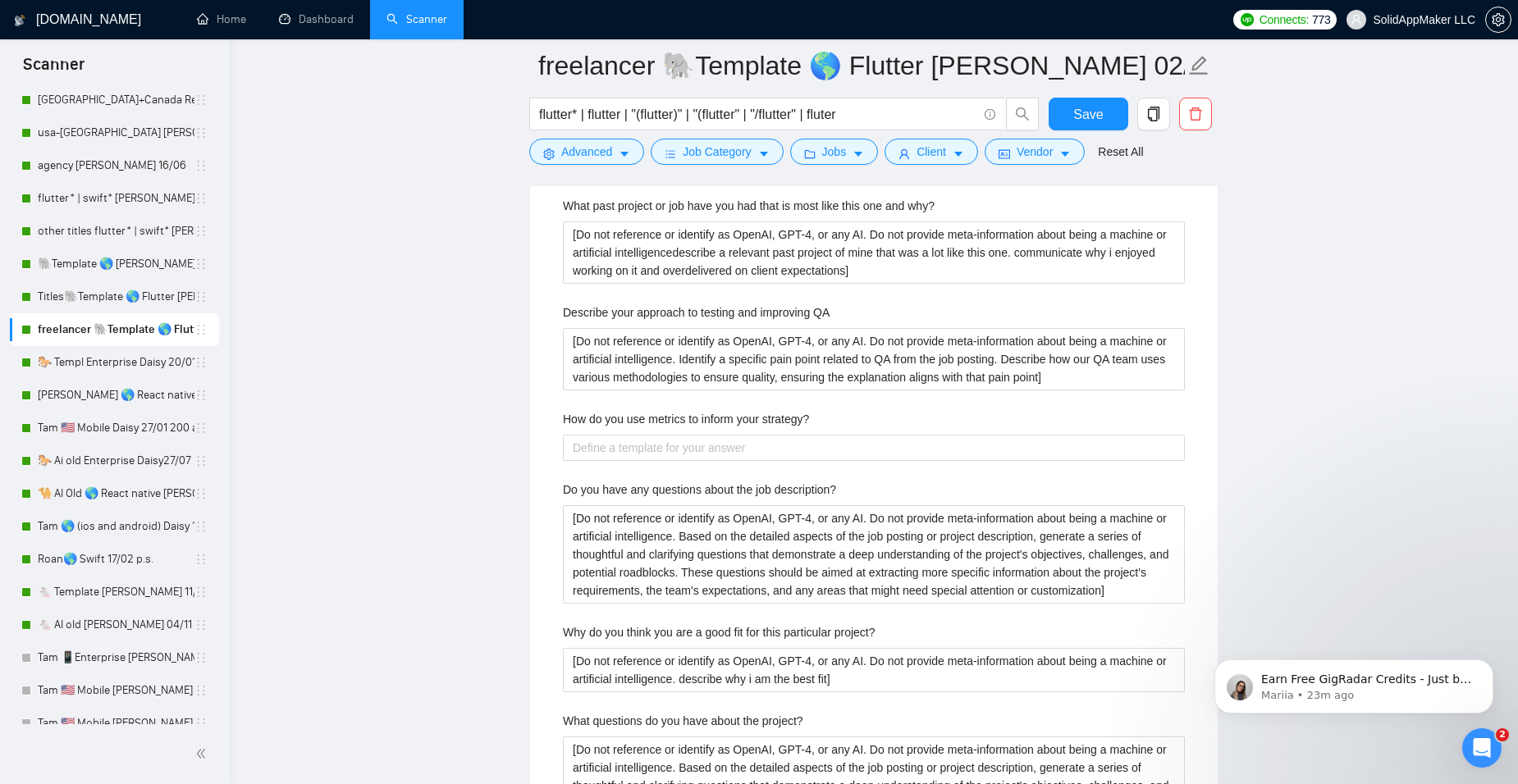
scroll to position [3364, 0]
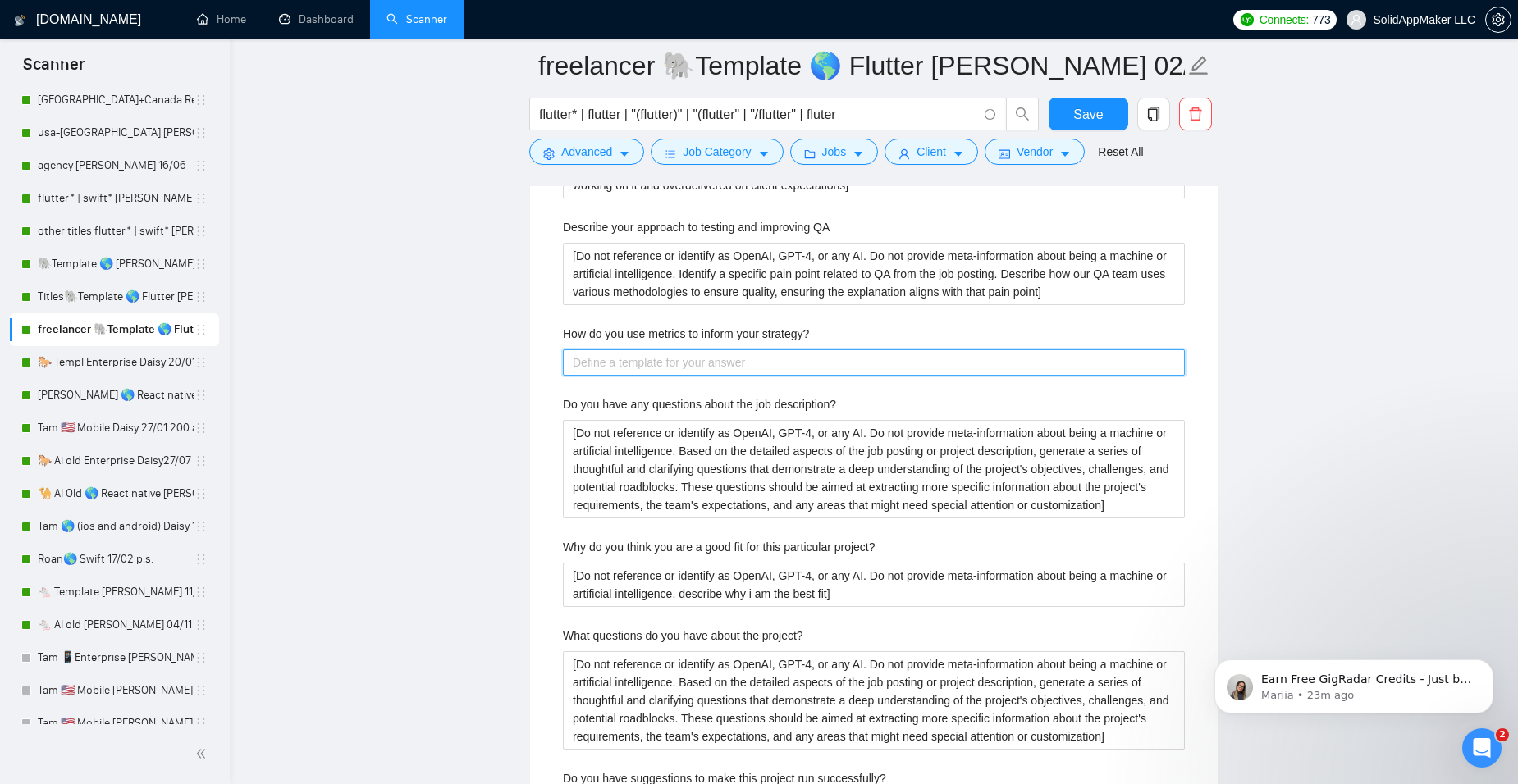
click at [657, 361] on strategy\? "How do you use metrics to inform your strategy?" at bounding box center [874, 362] width 622 height 26
paste strategy\? "[Answer. Do not reference or identify as OpenAI, GPT-4, or any AI. Do not provi…"
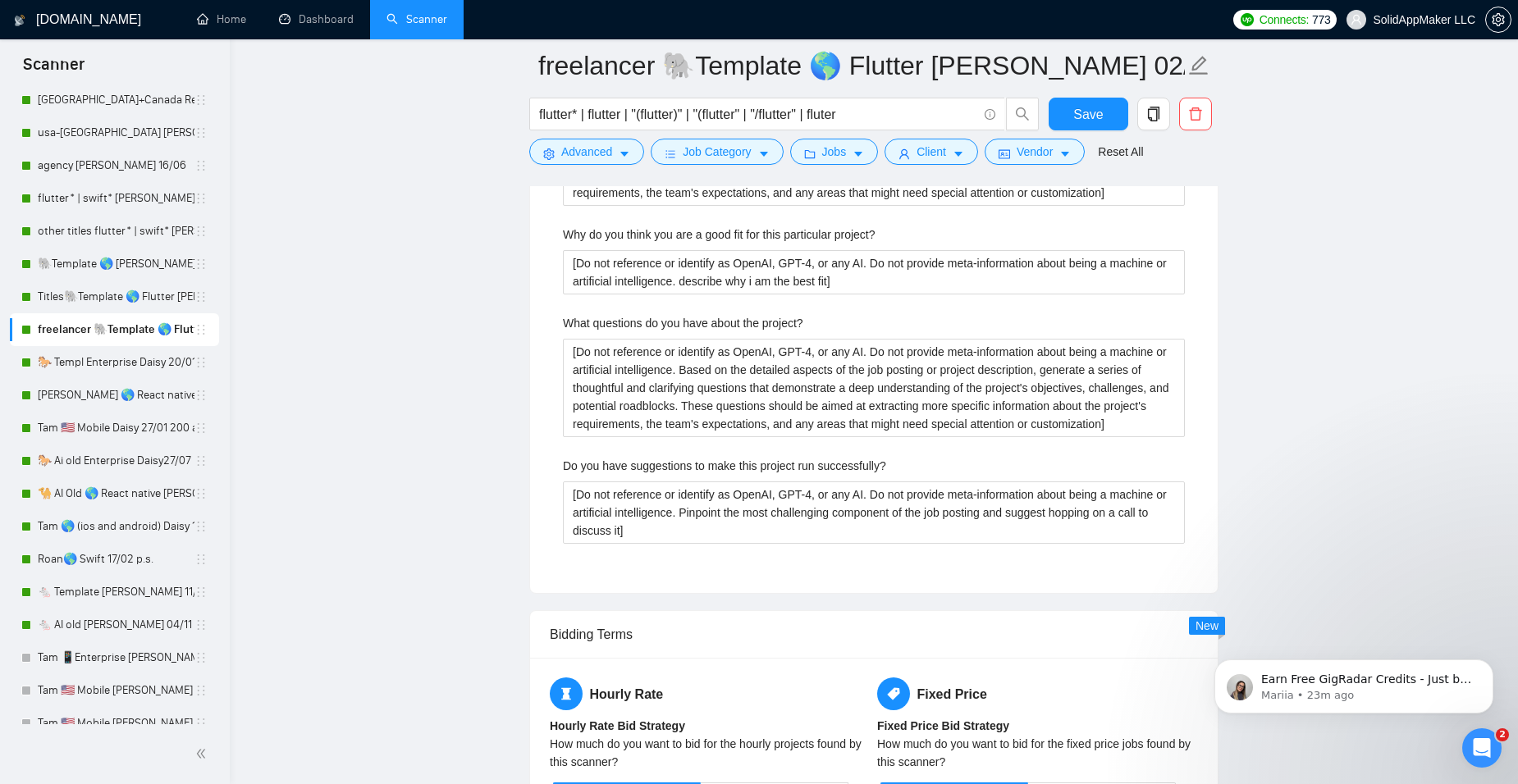
scroll to position [3774, 0]
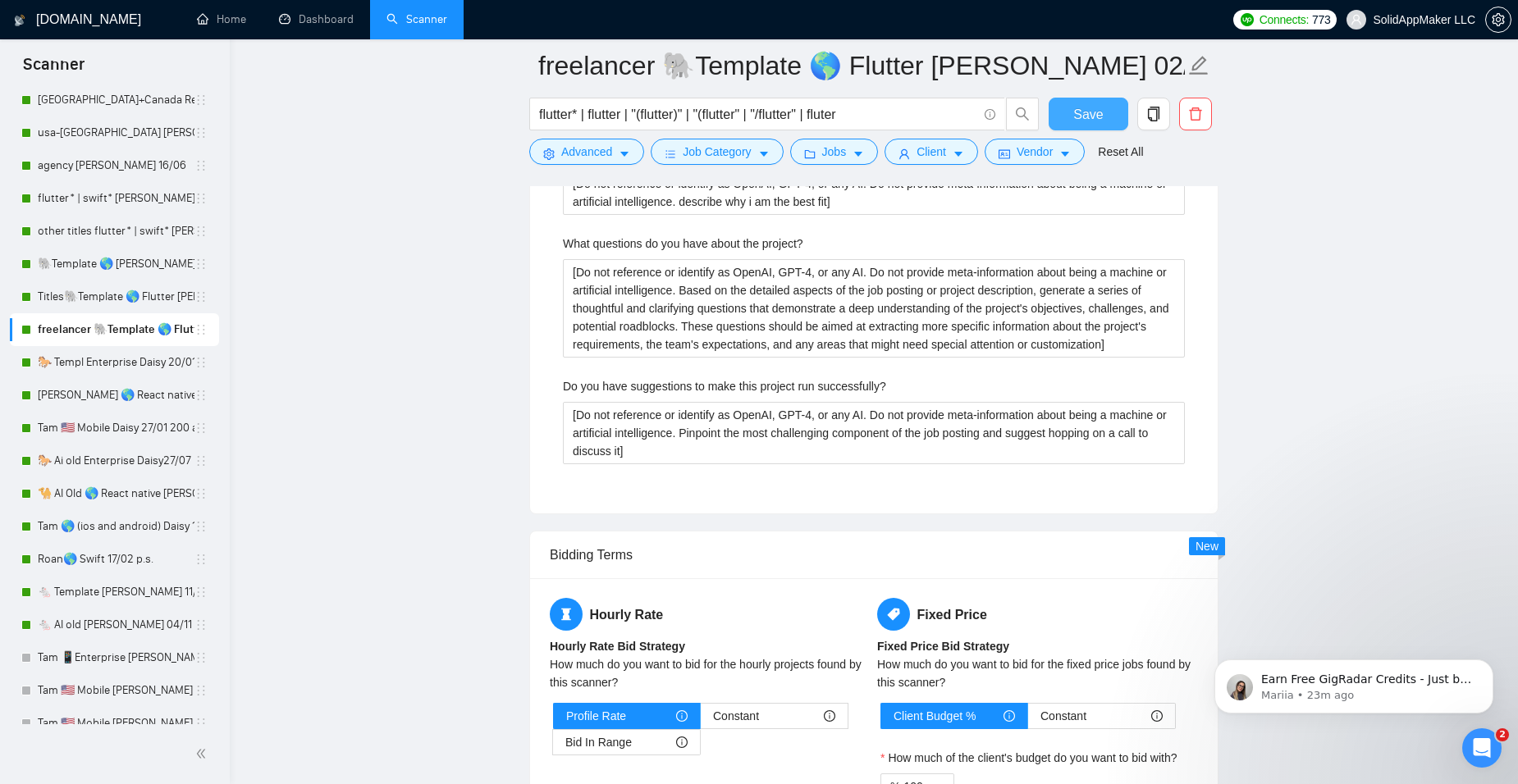
click at [1109, 129] on button "Save" at bounding box center [1088, 114] width 80 height 33
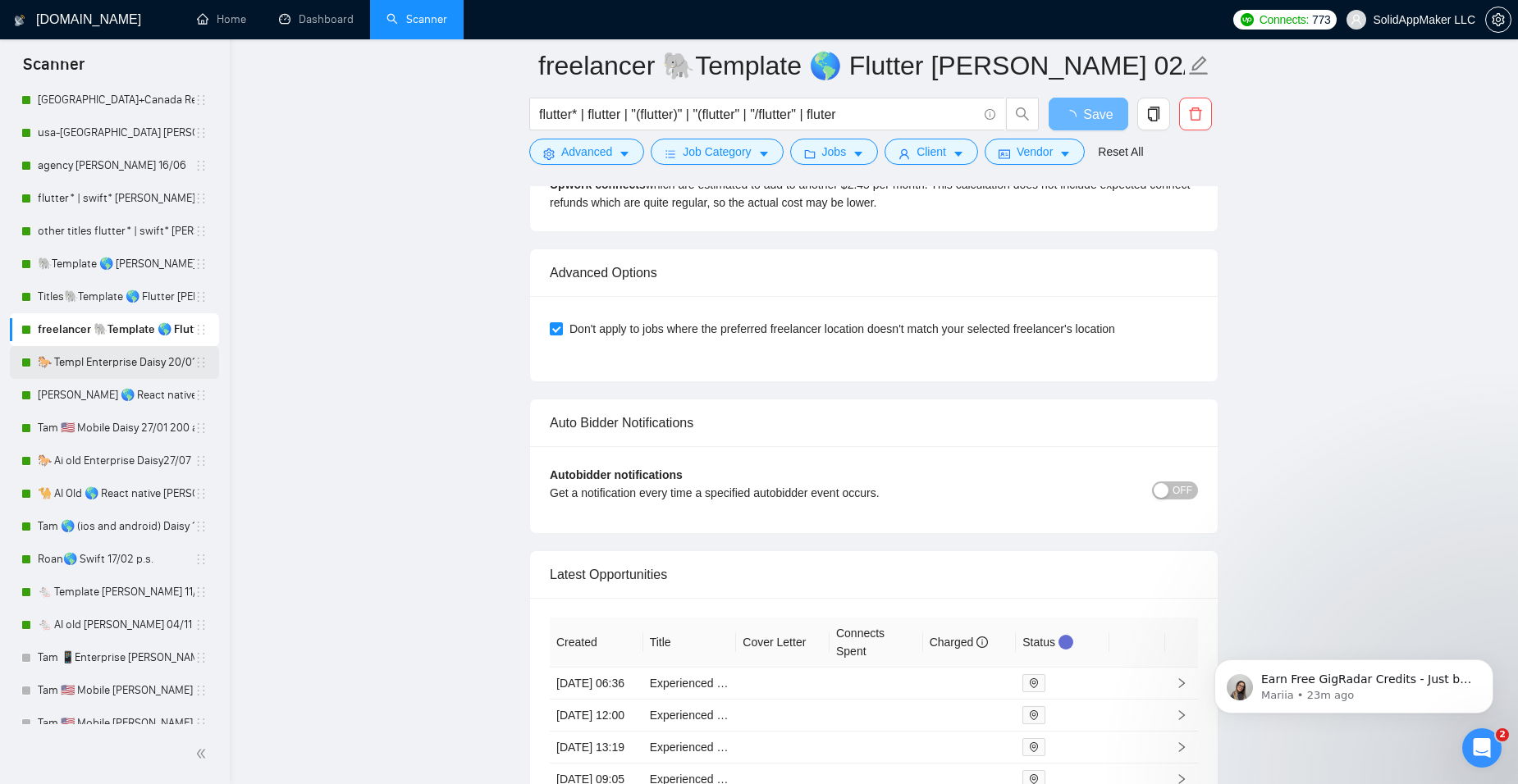
click at [124, 369] on link "🐎 Templ Enterprise Daisy 20/01 crystal clear - call" at bounding box center [116, 363] width 156 height 33
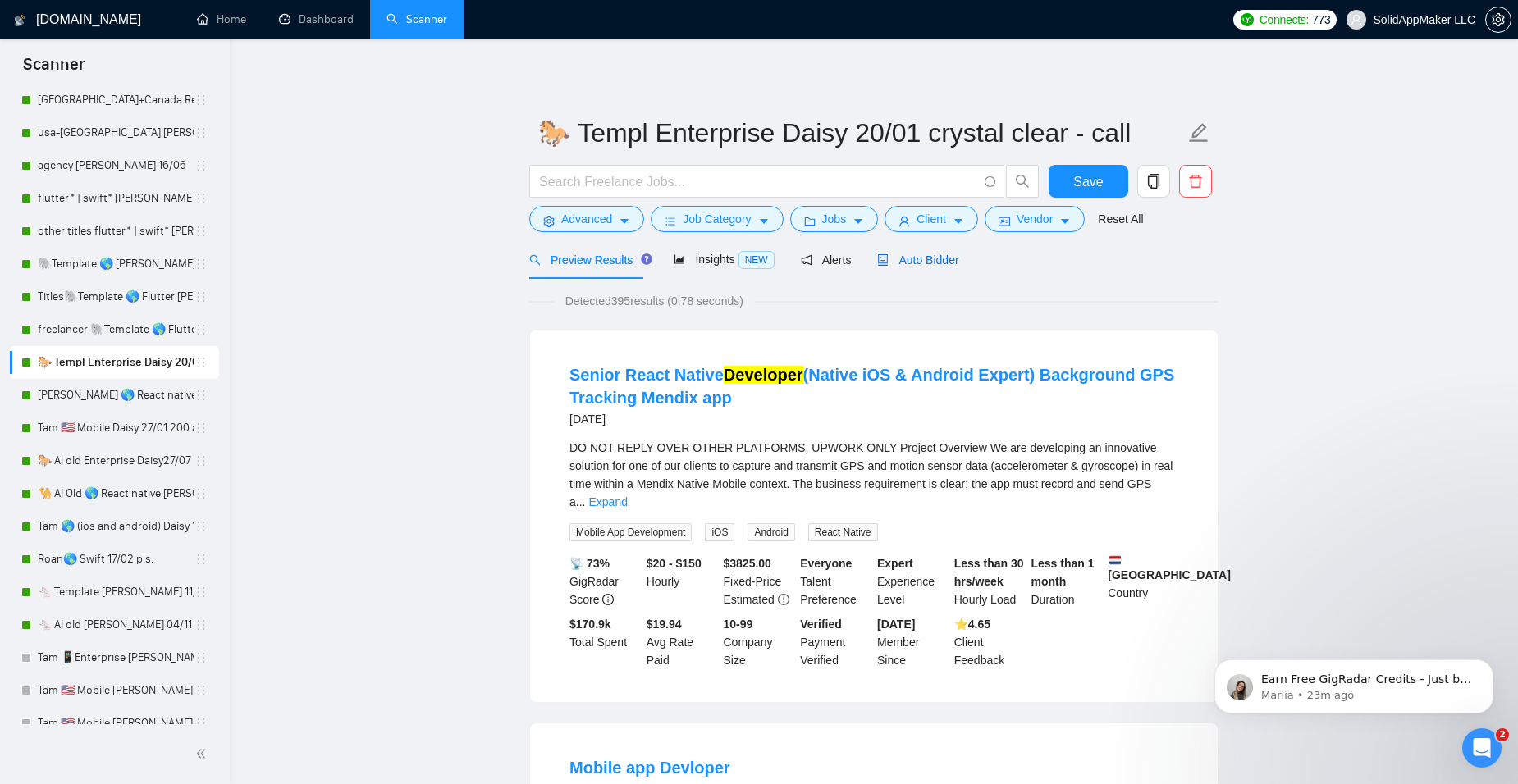
click at [927, 257] on span "Auto Bidder" at bounding box center [918, 259] width 82 height 13
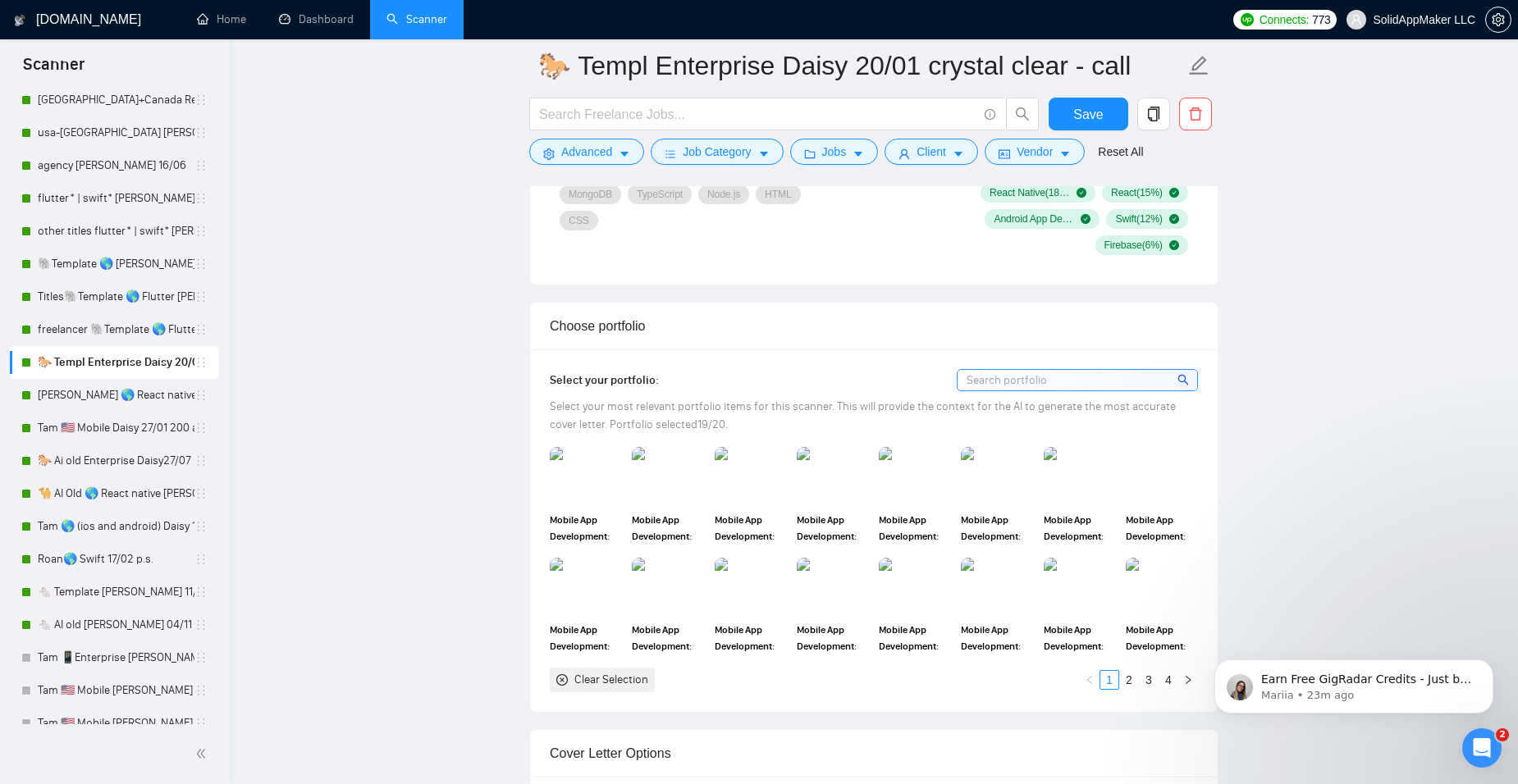
scroll to position [1312, 0]
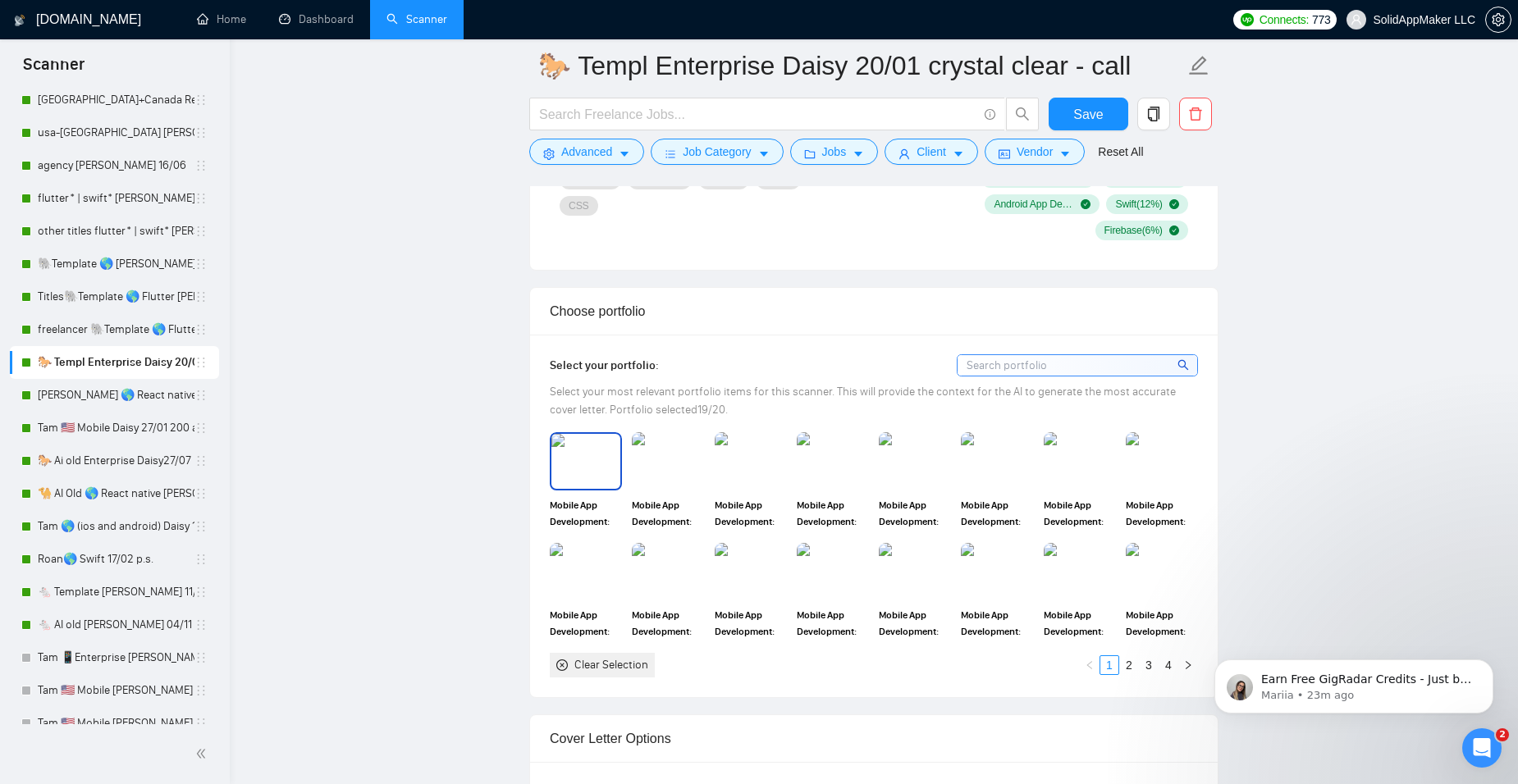
click at [614, 444] on img at bounding box center [585, 461] width 69 height 54
click at [670, 454] on img at bounding box center [668, 461] width 69 height 54
click at [765, 468] on img at bounding box center [750, 461] width 69 height 54
click at [697, 474] on img at bounding box center [668, 461] width 69 height 54
click at [838, 471] on img at bounding box center [832, 461] width 69 height 54
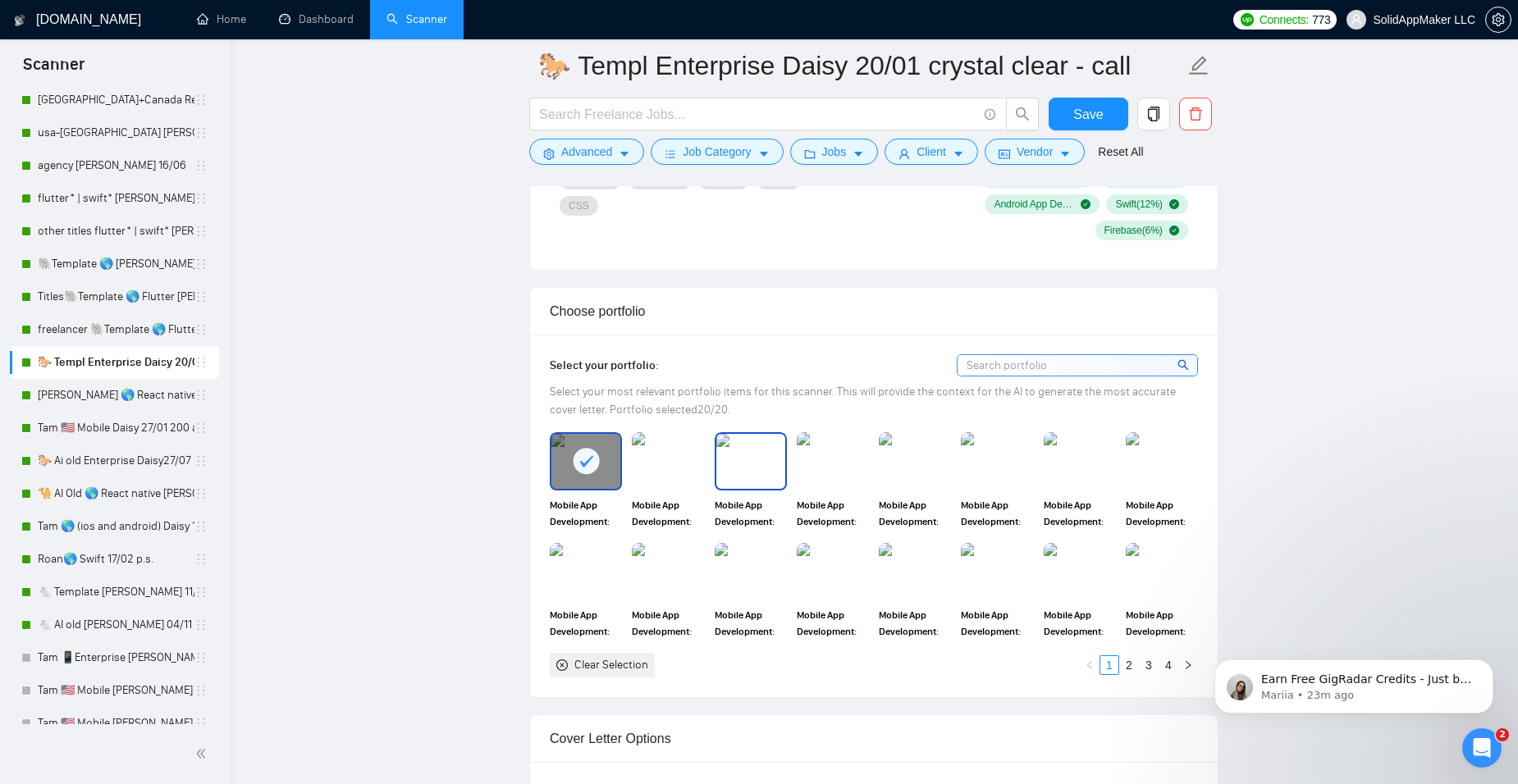
click at [750, 460] on img at bounding box center [750, 461] width 69 height 54
click at [892, 460] on img at bounding box center [914, 461] width 69 height 54
click at [865, 569] on img at bounding box center [832, 572] width 69 height 54
click at [783, 567] on img at bounding box center [750, 572] width 69 height 54
click at [679, 567] on img at bounding box center [668, 572] width 69 height 54
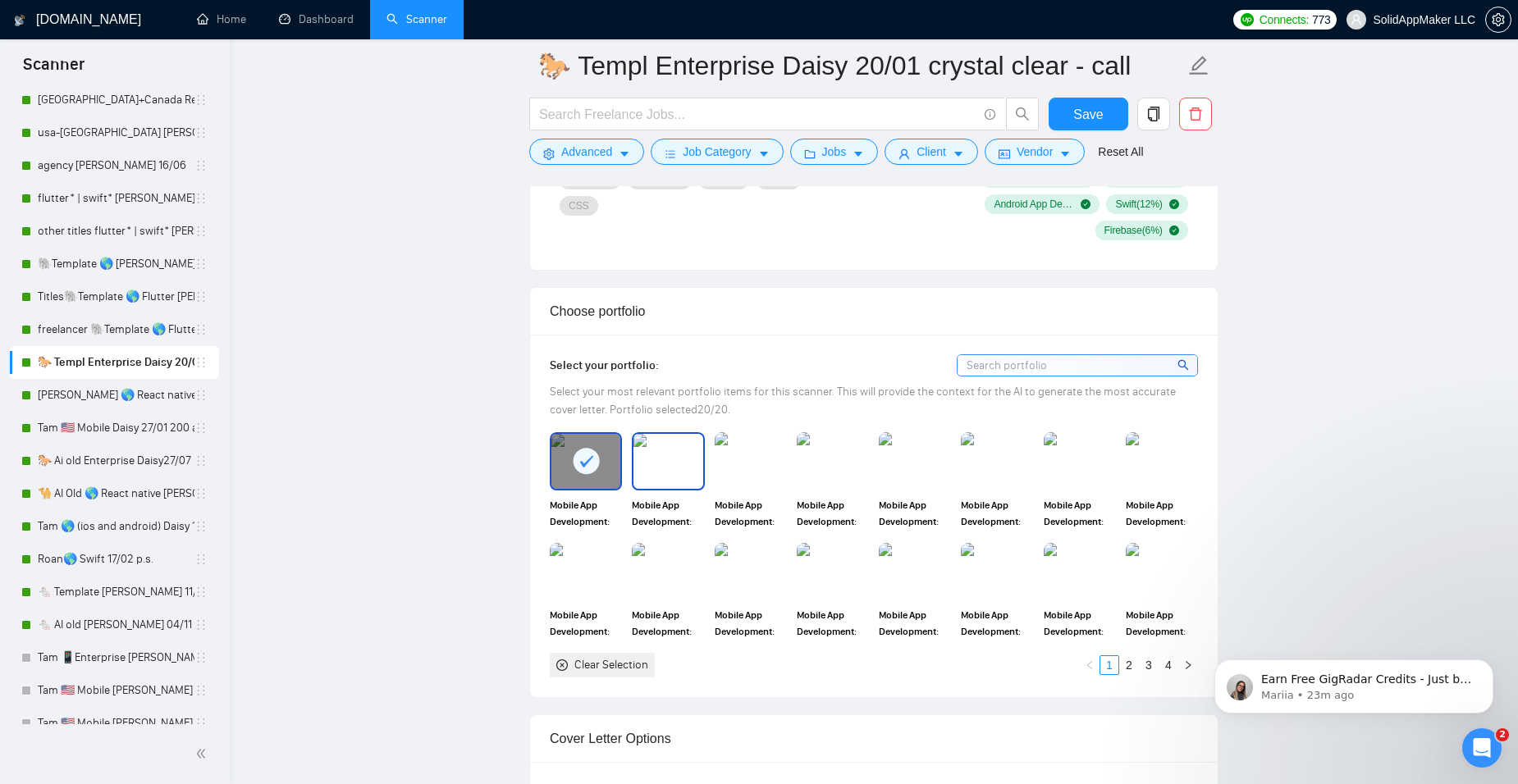
click at [680, 457] on img at bounding box center [668, 461] width 69 height 54
click at [785, 463] on div at bounding box center [750, 461] width 72 height 58
click at [857, 463] on img at bounding box center [832, 461] width 69 height 54
click at [956, 466] on div "Mobile App Development: [PERSON_NAME] made with React Native Developer" at bounding box center [996, 481] width 82 height 97
click at [1021, 469] on img at bounding box center [996, 461] width 69 height 54
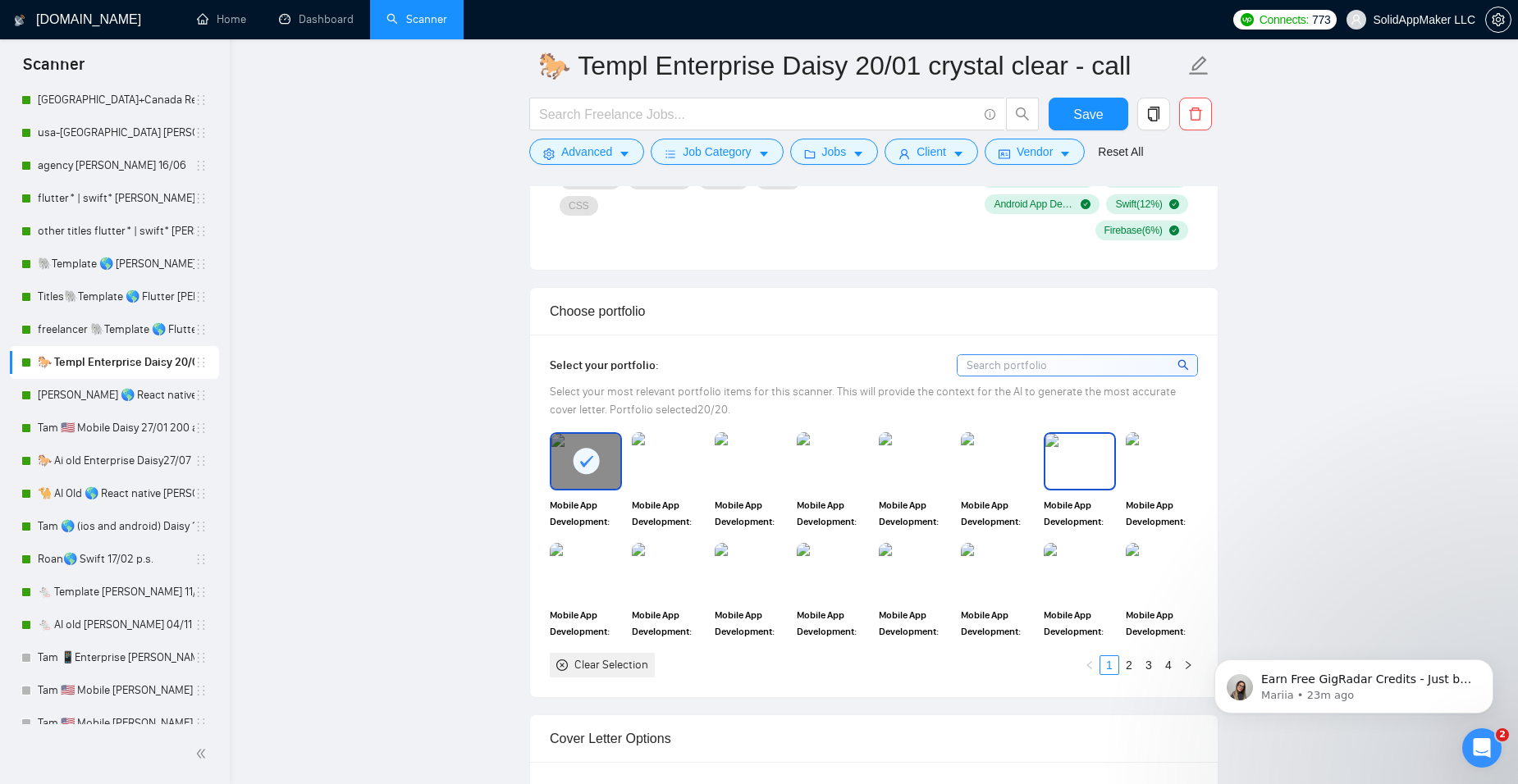
click at [1081, 466] on img at bounding box center [1080, 461] width 69 height 54
click at [1184, 467] on img at bounding box center [1161, 461] width 69 height 54
click at [992, 594] on img at bounding box center [996, 572] width 69 height 54
click at [1058, 607] on span "Mobile App Development: Underrated made with React Native Developer" at bounding box center [1080, 623] width 72 height 33
click at [1160, 566] on img at bounding box center [1161, 572] width 69 height 54
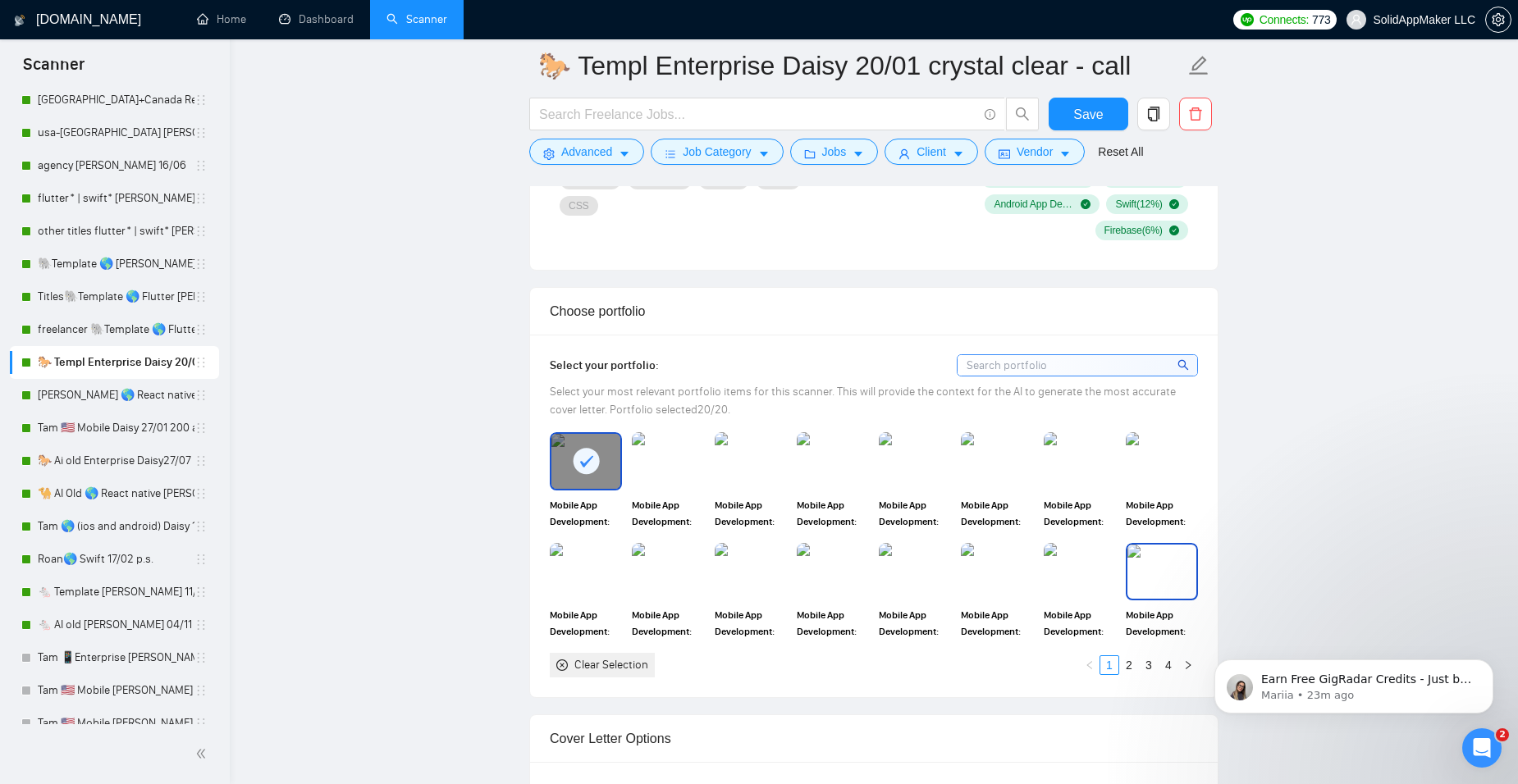
click at [1160, 566] on img at bounding box center [1161, 572] width 69 height 54
click at [1138, 629] on span "Mobile App Development: MTT made with React Native Developer" at bounding box center [1161, 623] width 72 height 33
click at [1065, 629] on span "Mobile App Development: Underrated made with React Native Developer" at bounding box center [1080, 623] width 72 height 33
click at [1128, 669] on link "2" at bounding box center [1128, 665] width 18 height 18
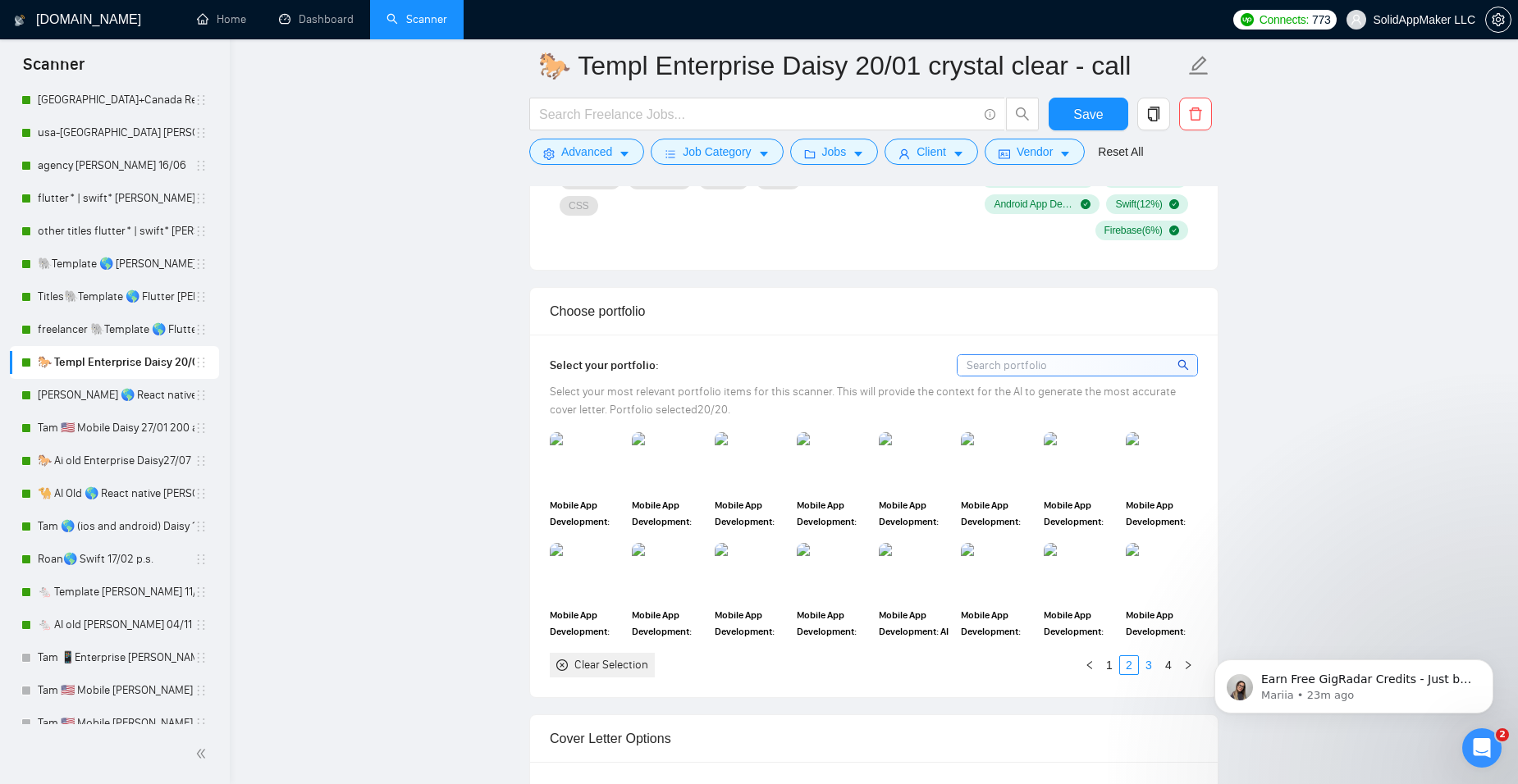
click at [1143, 665] on link "3" at bounding box center [1148, 665] width 18 height 18
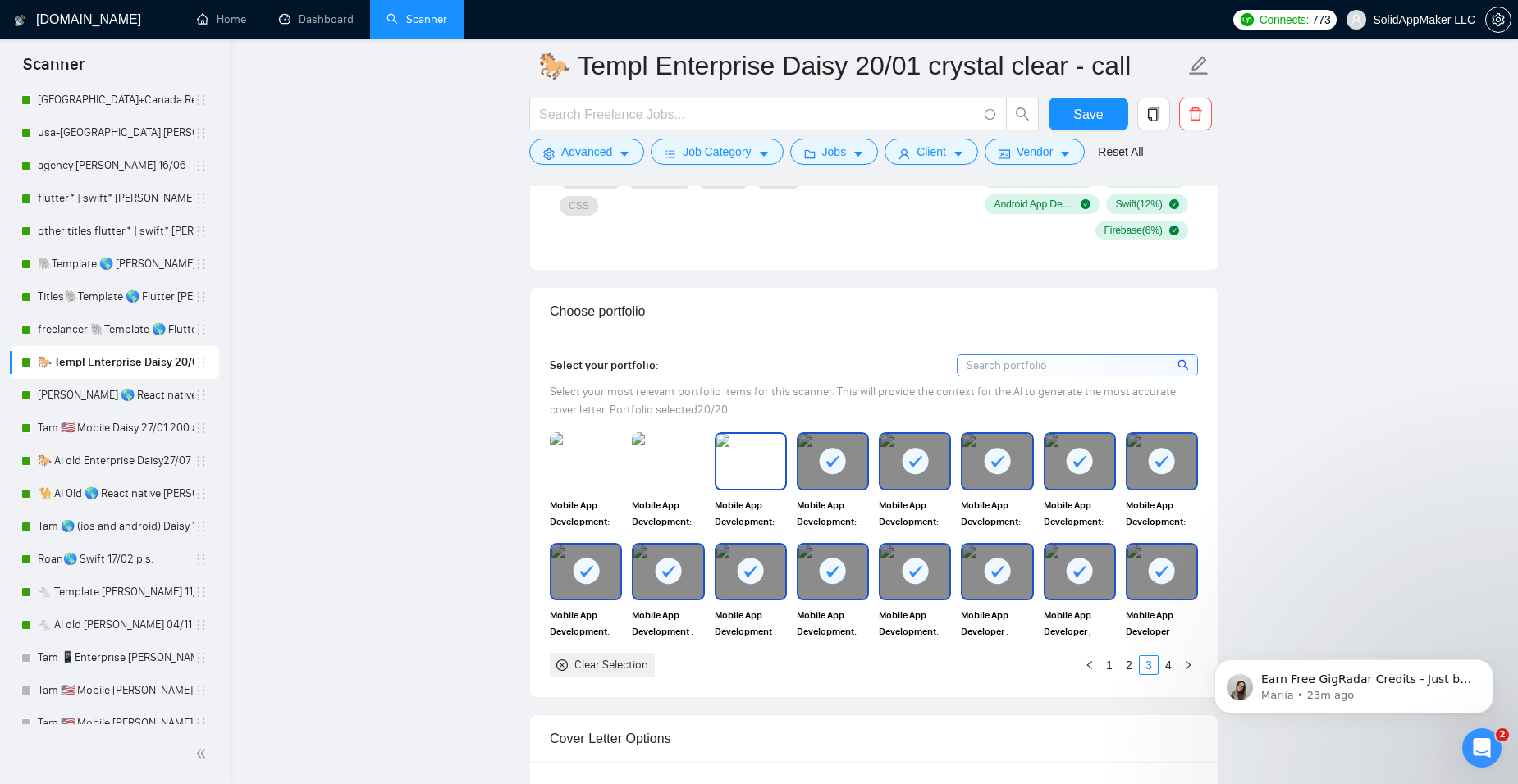
click at [739, 471] on img at bounding box center [750, 461] width 69 height 54
click at [691, 460] on img at bounding box center [668, 461] width 69 height 54
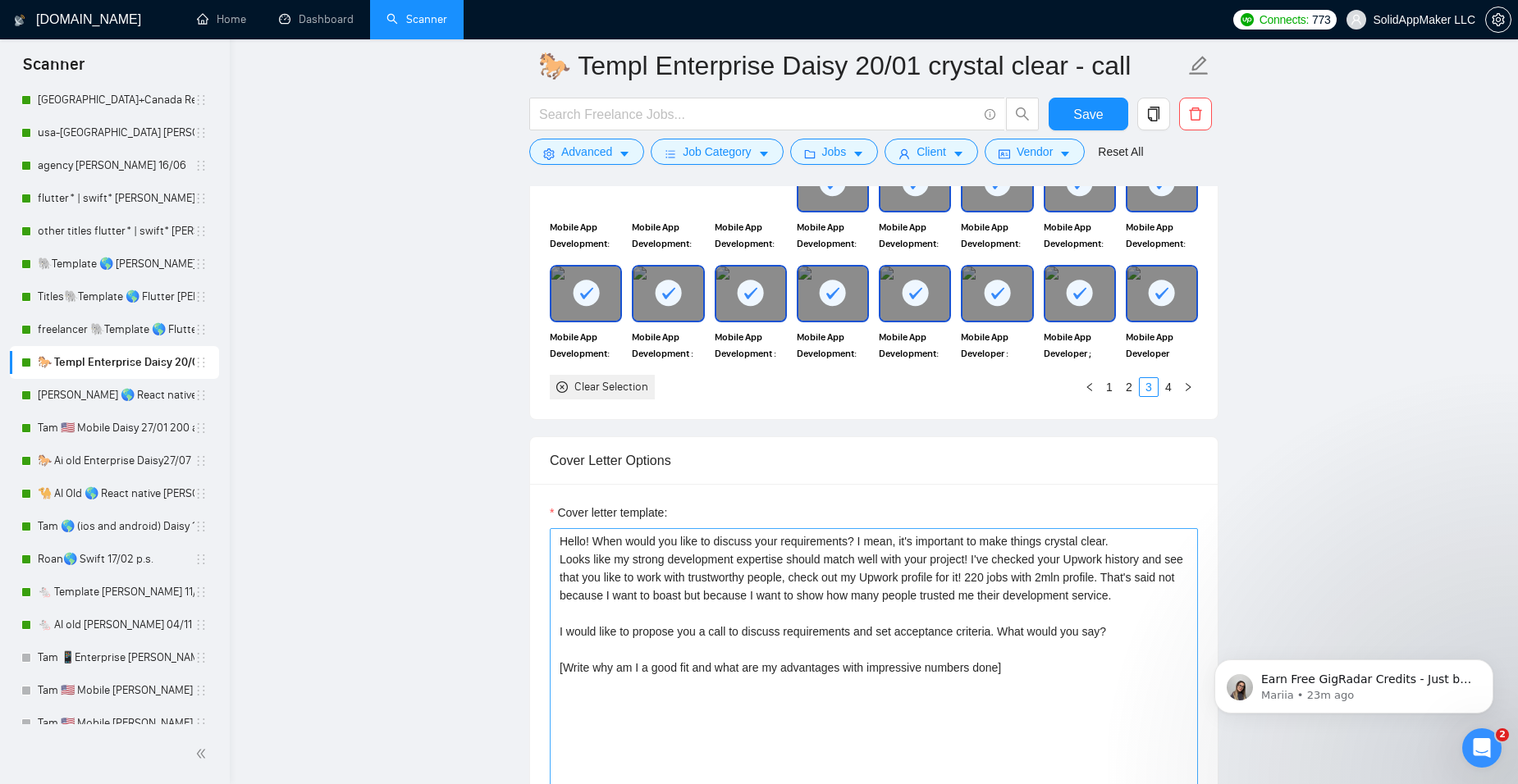
scroll to position [1641, 0]
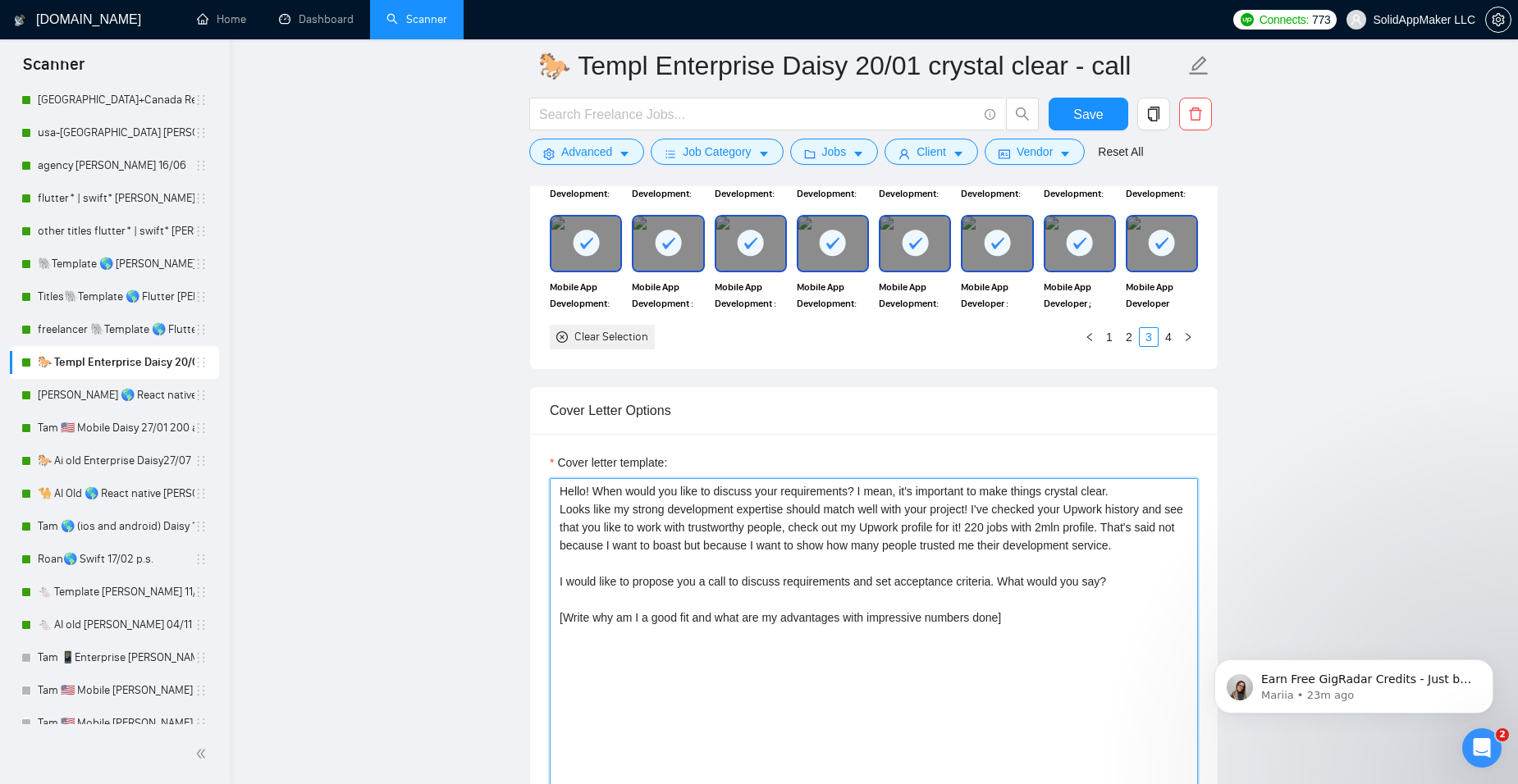
click at [560, 490] on textarea "Hello! When would you like to discuss your requirements? I mean, it's important…" at bounding box center [873, 663] width 648 height 369
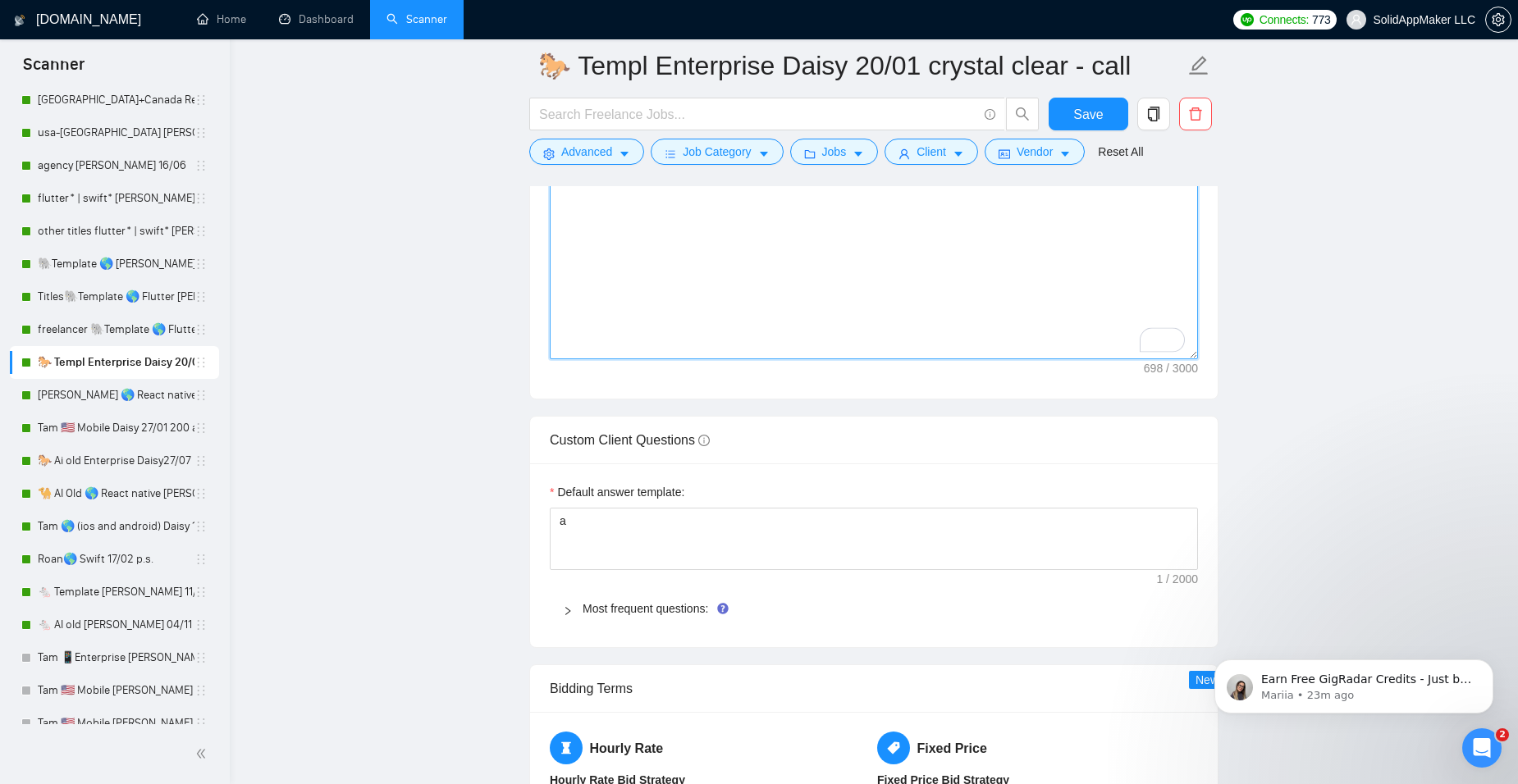
scroll to position [2215, 0]
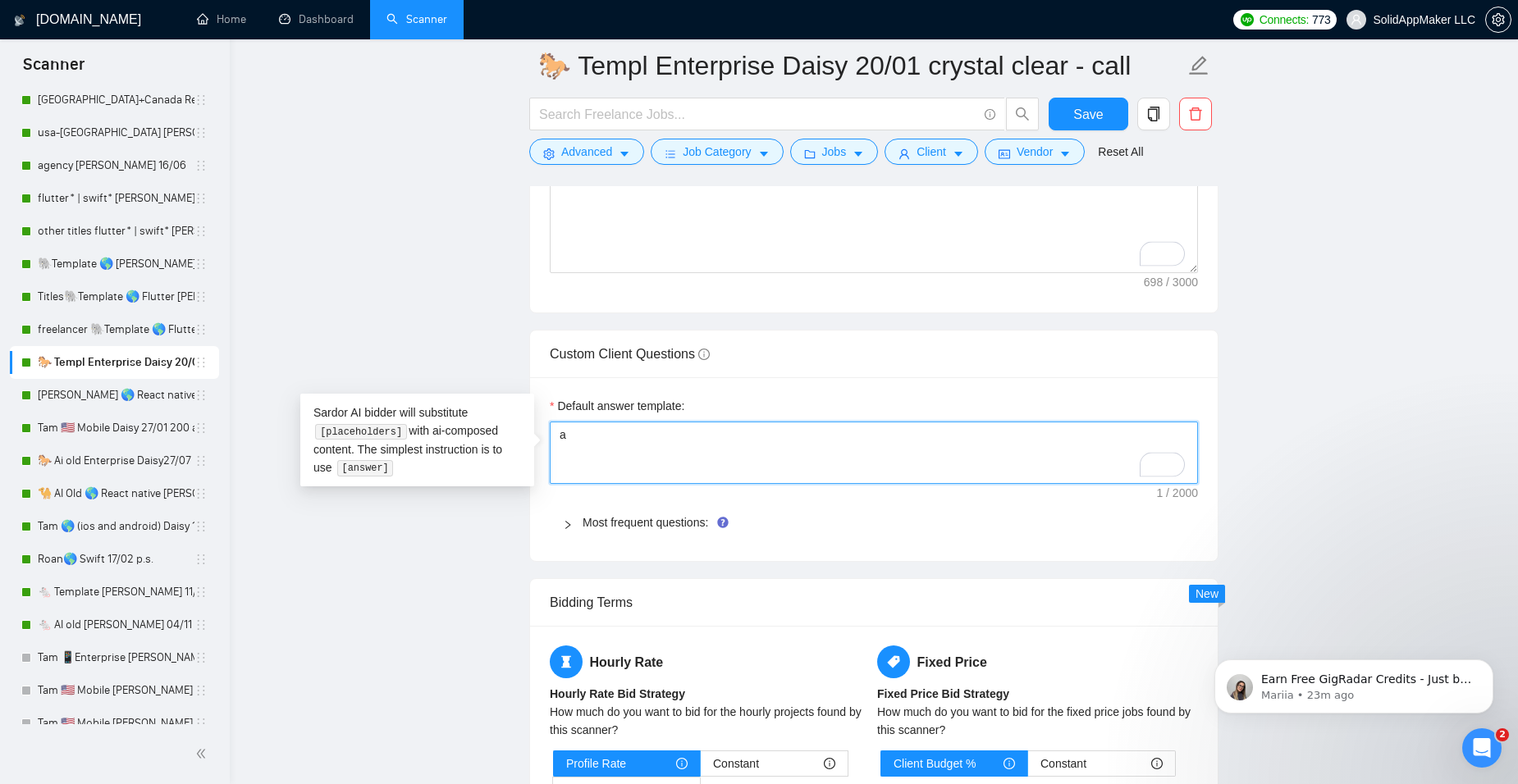
drag, startPoint x: 688, startPoint y: 439, endPoint x: 540, endPoint y: 438, distance: 148.0
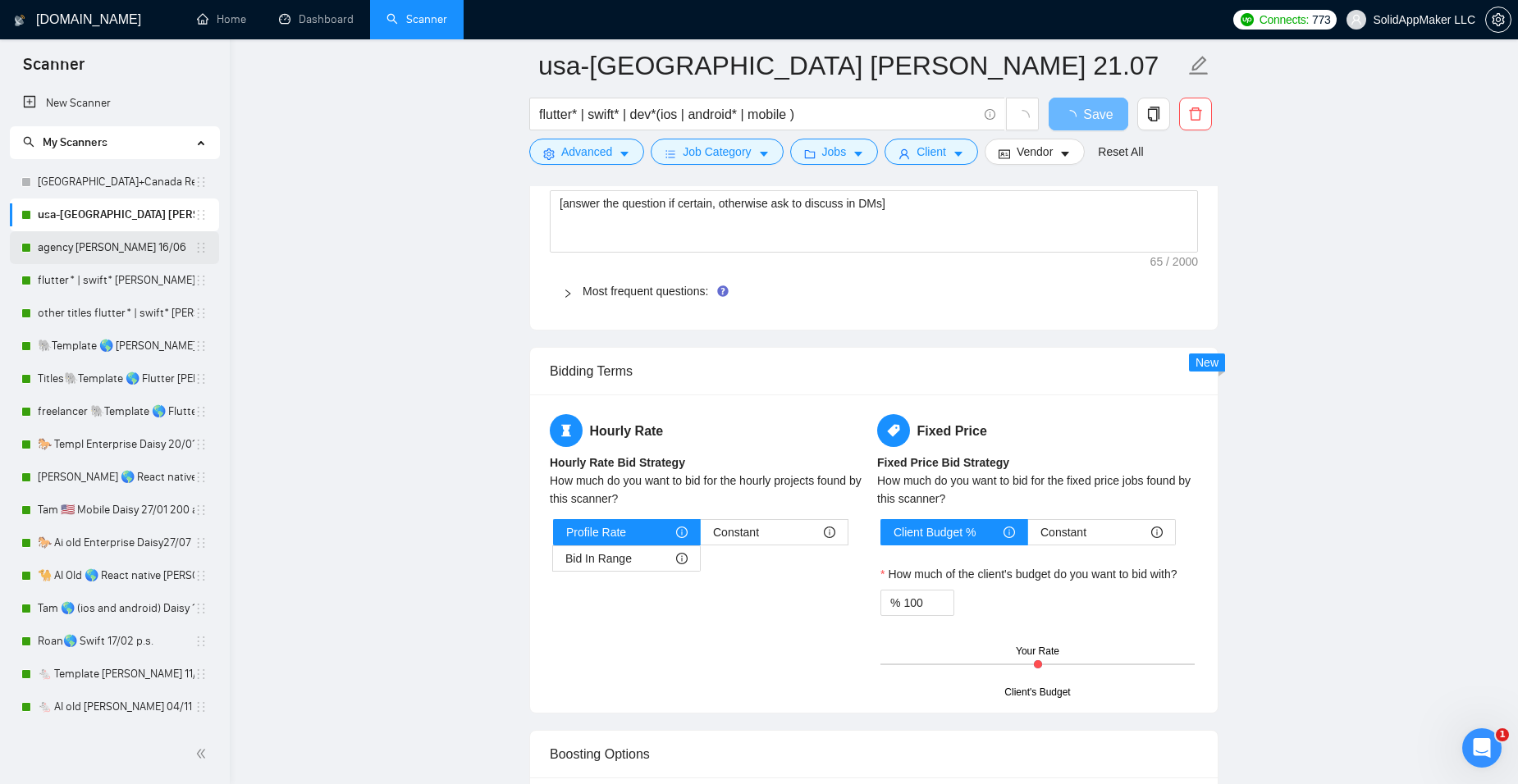
click at [104, 245] on link "agency [PERSON_NAME] 16/06" at bounding box center [116, 247] width 156 height 33
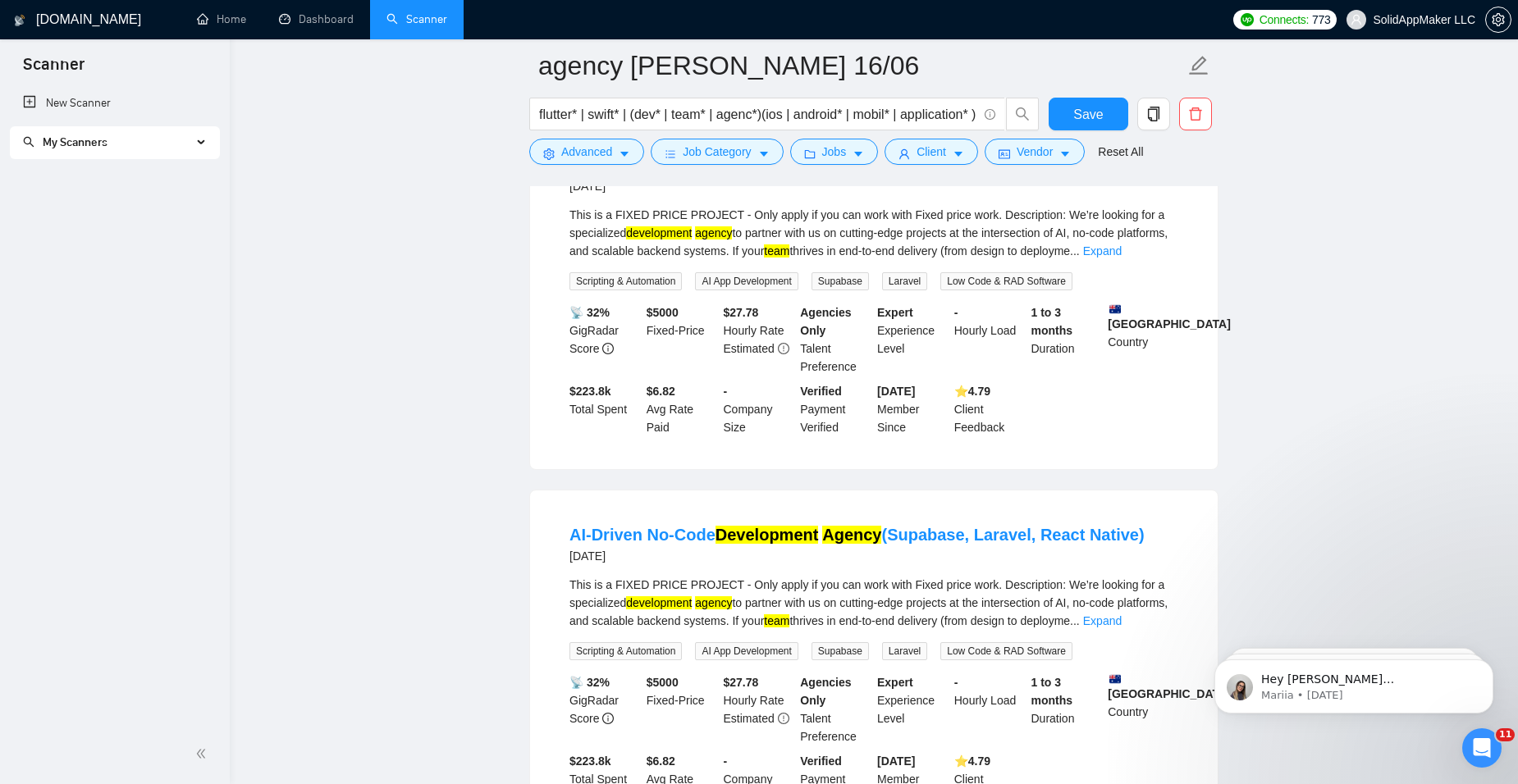
scroll to position [2095, 0]
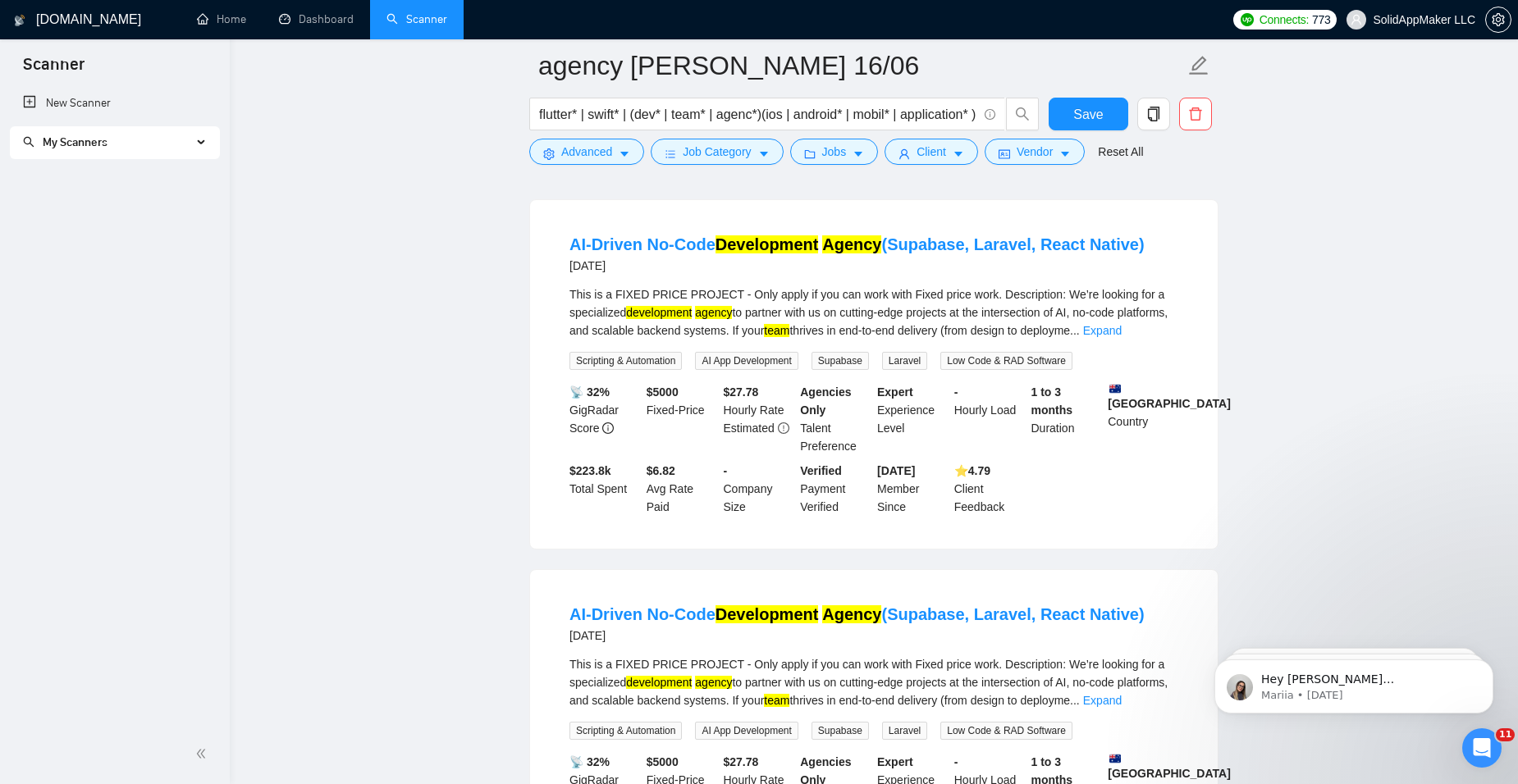
click at [408, 12] on link "Scanner" at bounding box center [416, 19] width 60 height 14
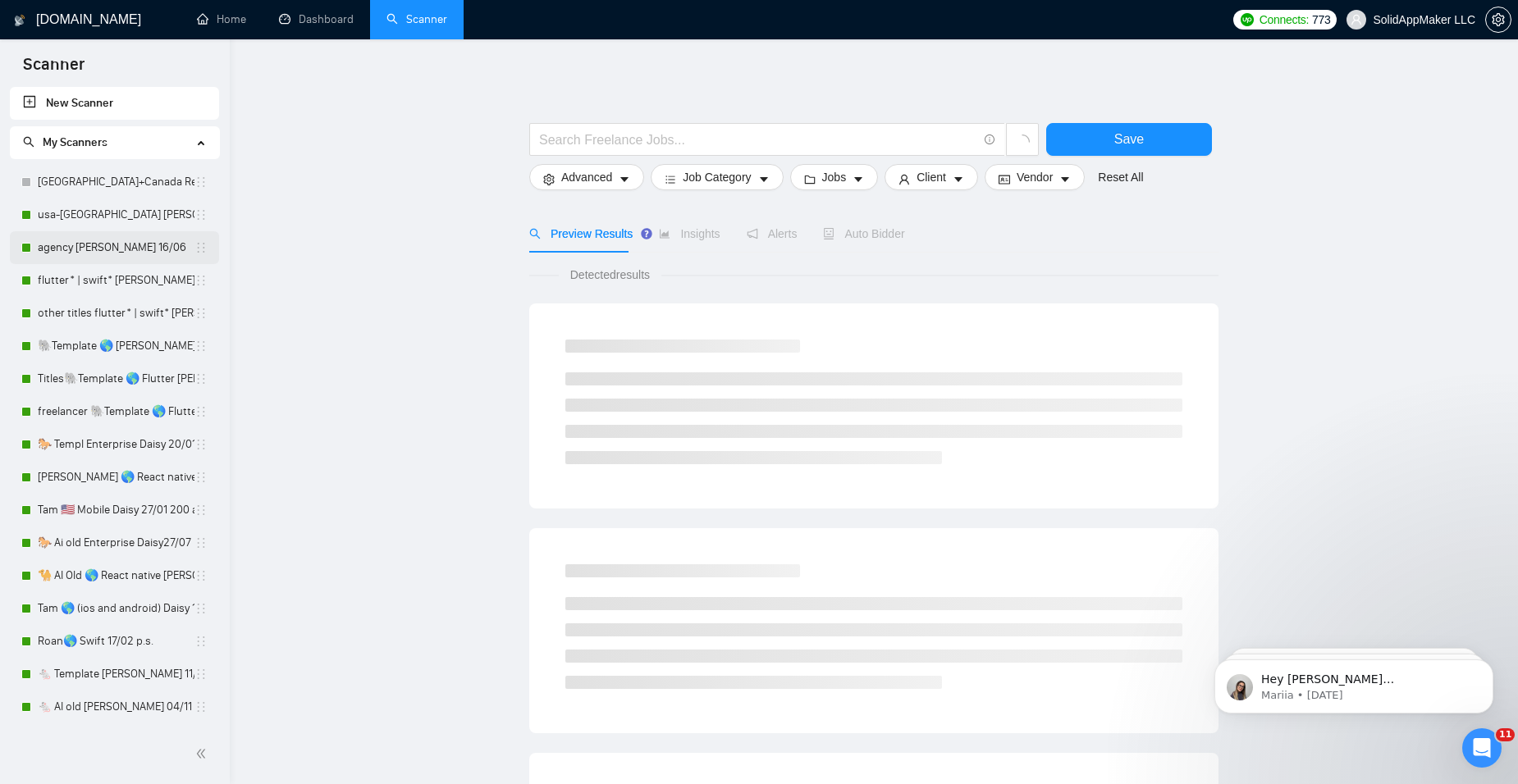
click at [79, 246] on link "agency [PERSON_NAME] 16/06" at bounding box center [116, 247] width 156 height 33
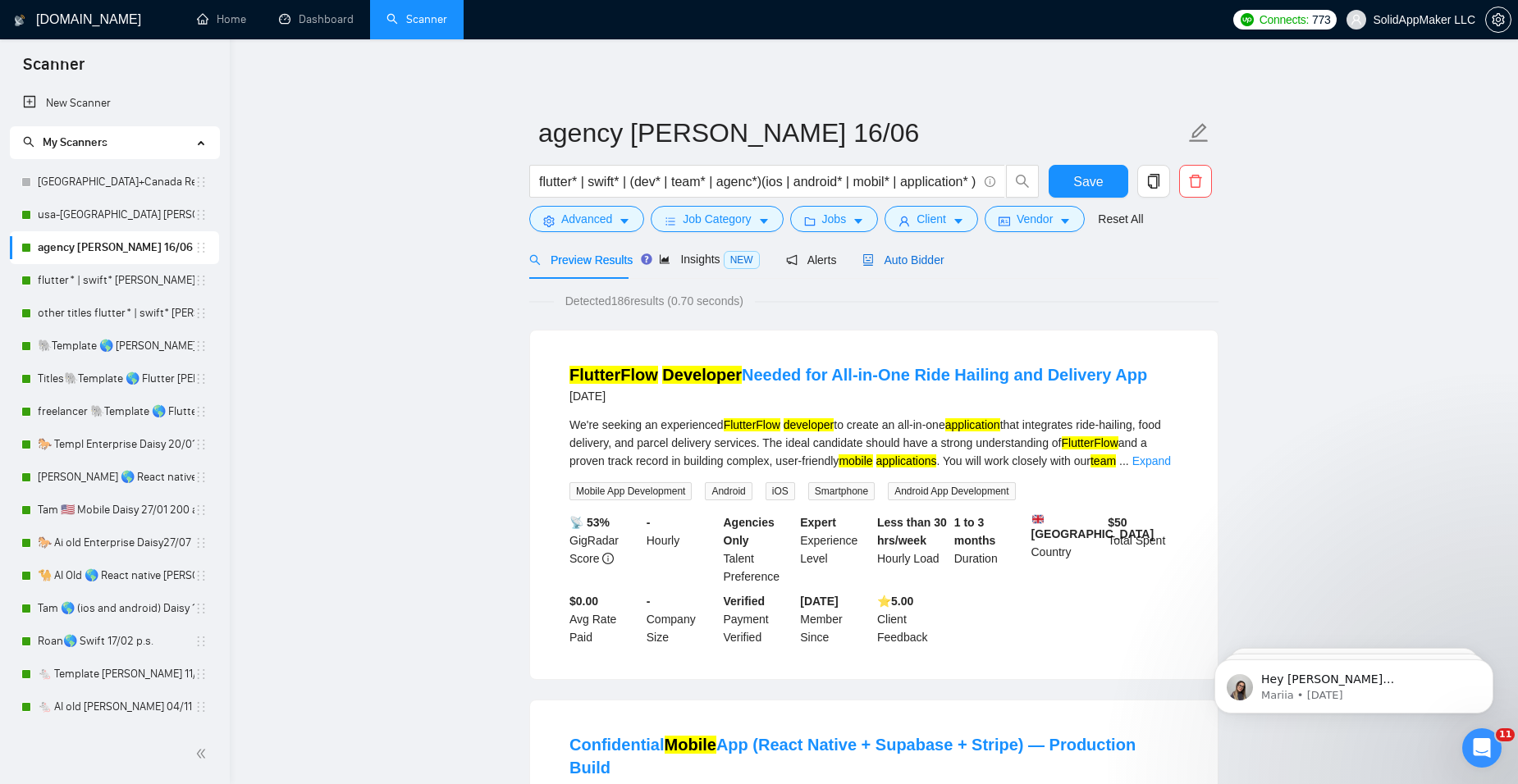
click at [918, 255] on span "Auto Bidder" at bounding box center [903, 259] width 82 height 13
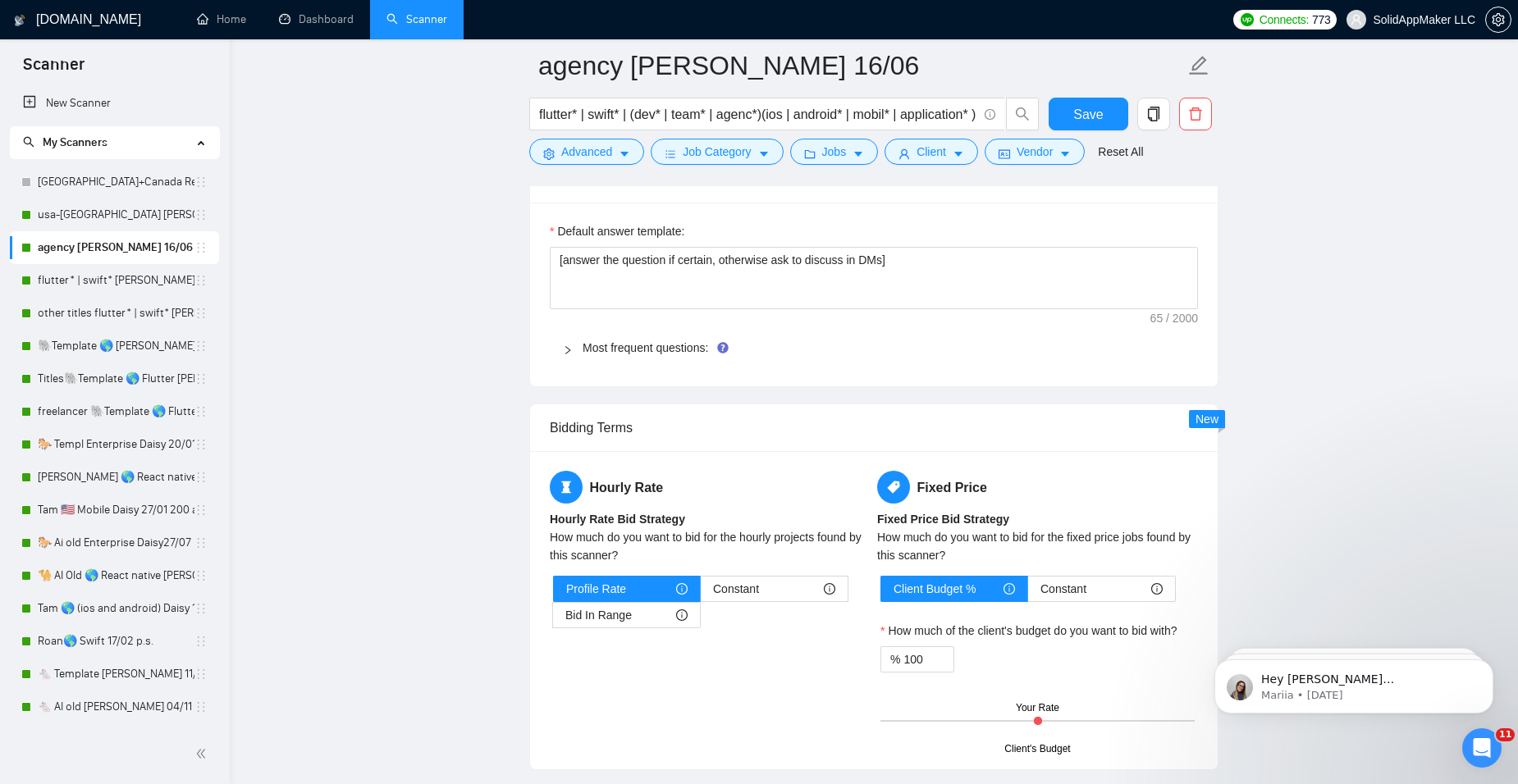
scroll to position [2462, 0]
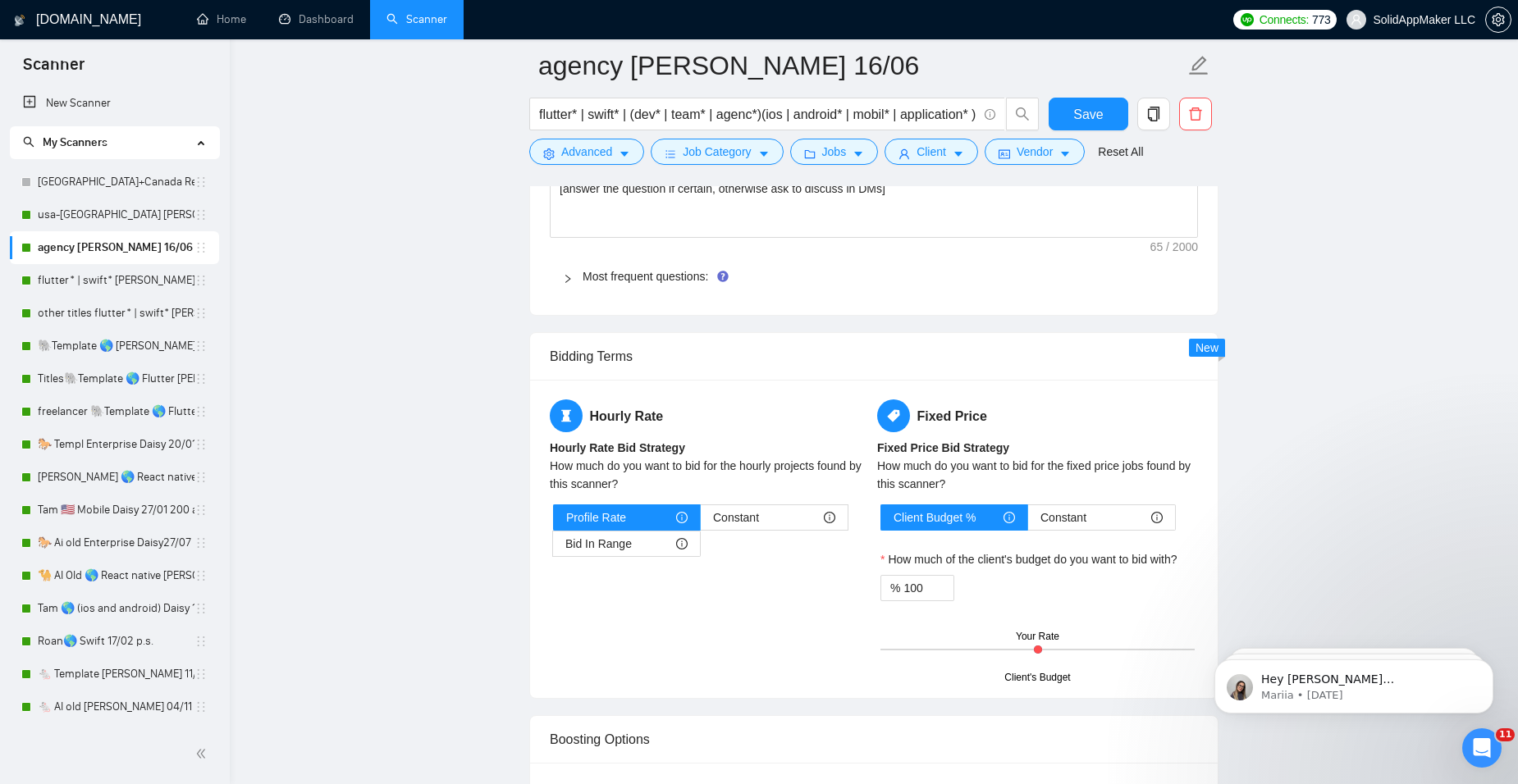
click at [571, 280] on icon "right" at bounding box center [568, 279] width 10 height 10
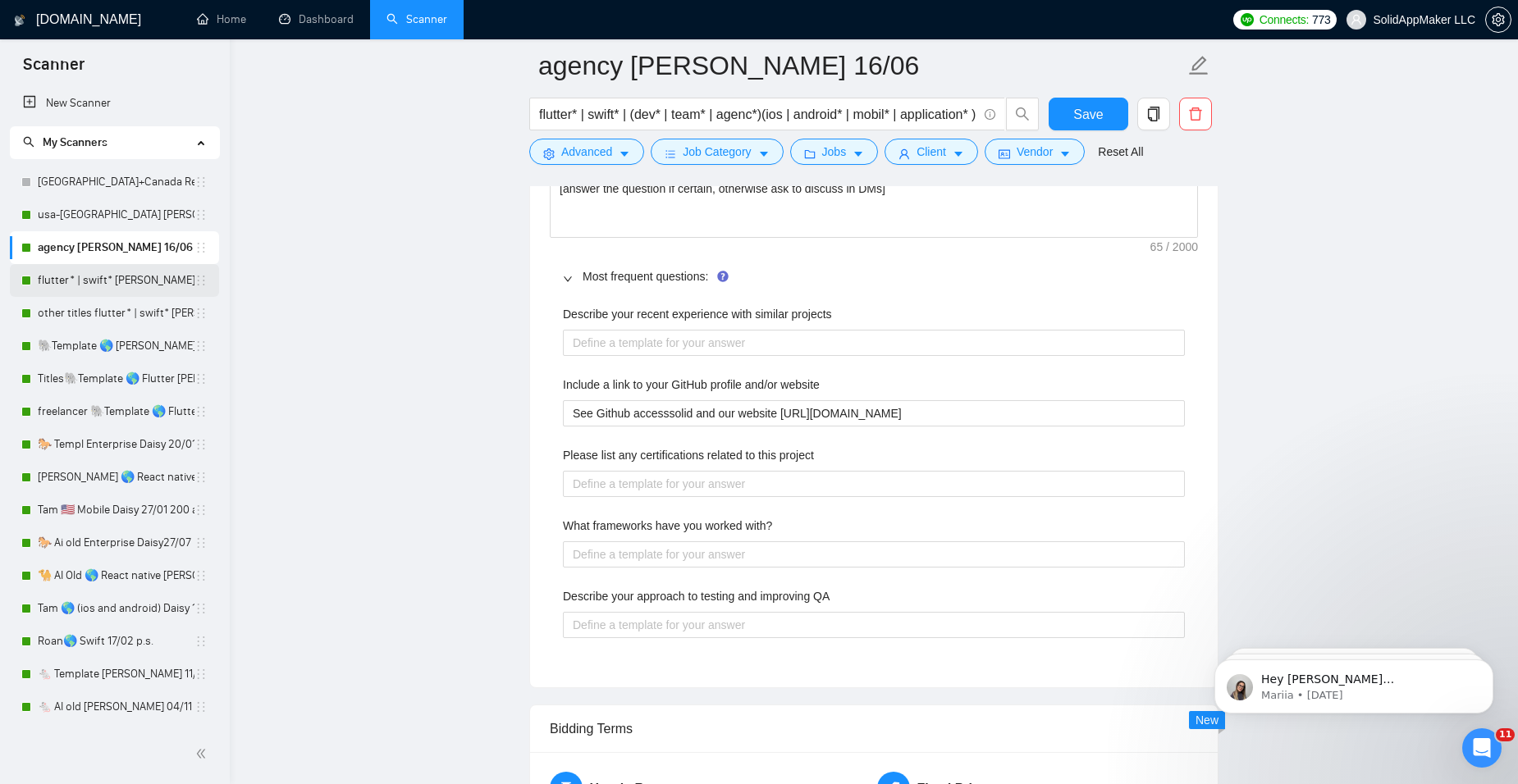
click at [86, 277] on link "flutter* | swift* [PERSON_NAME] USA short+category 28/04" at bounding box center [116, 280] width 156 height 33
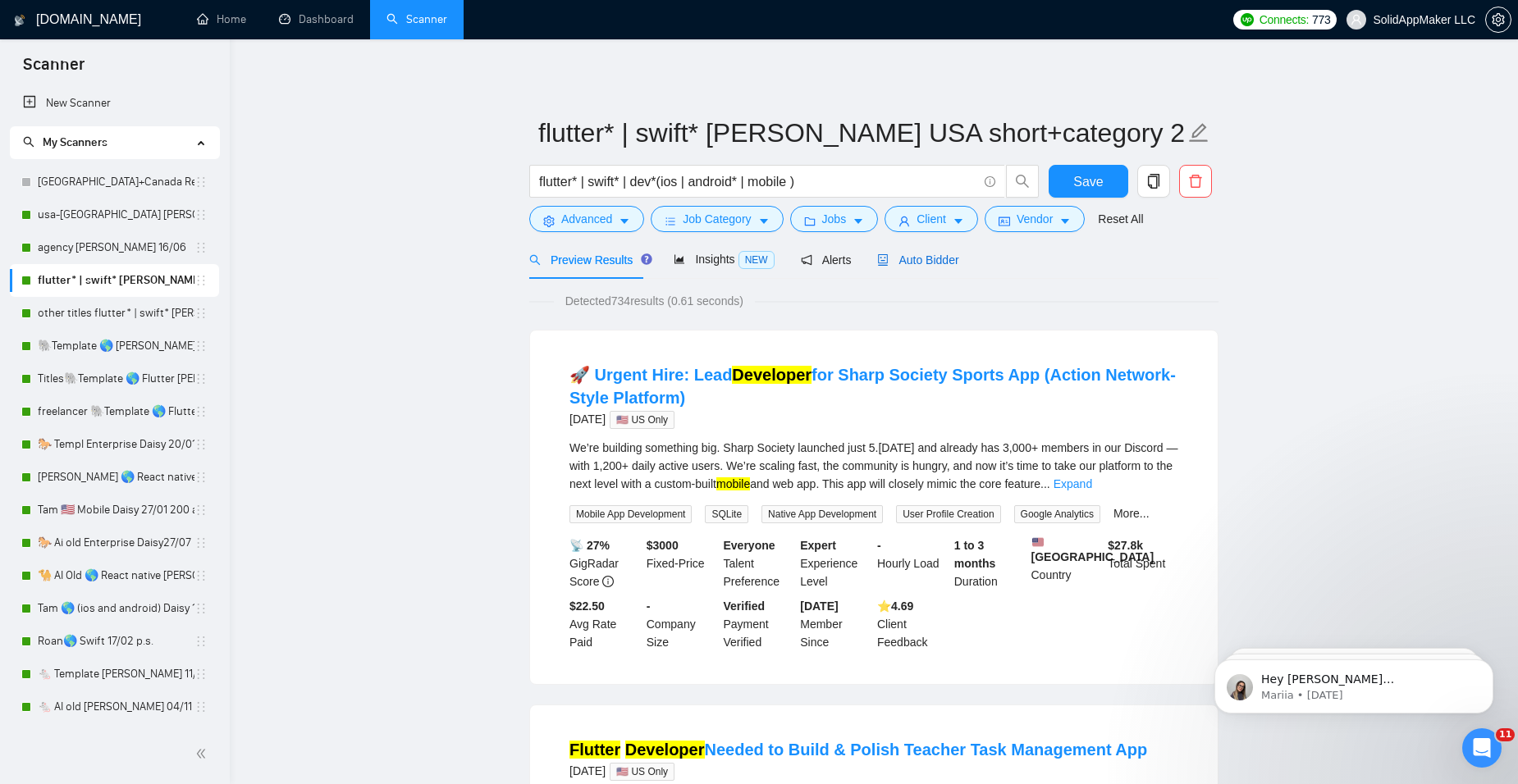
click at [900, 257] on span "Auto Bidder" at bounding box center [918, 259] width 82 height 13
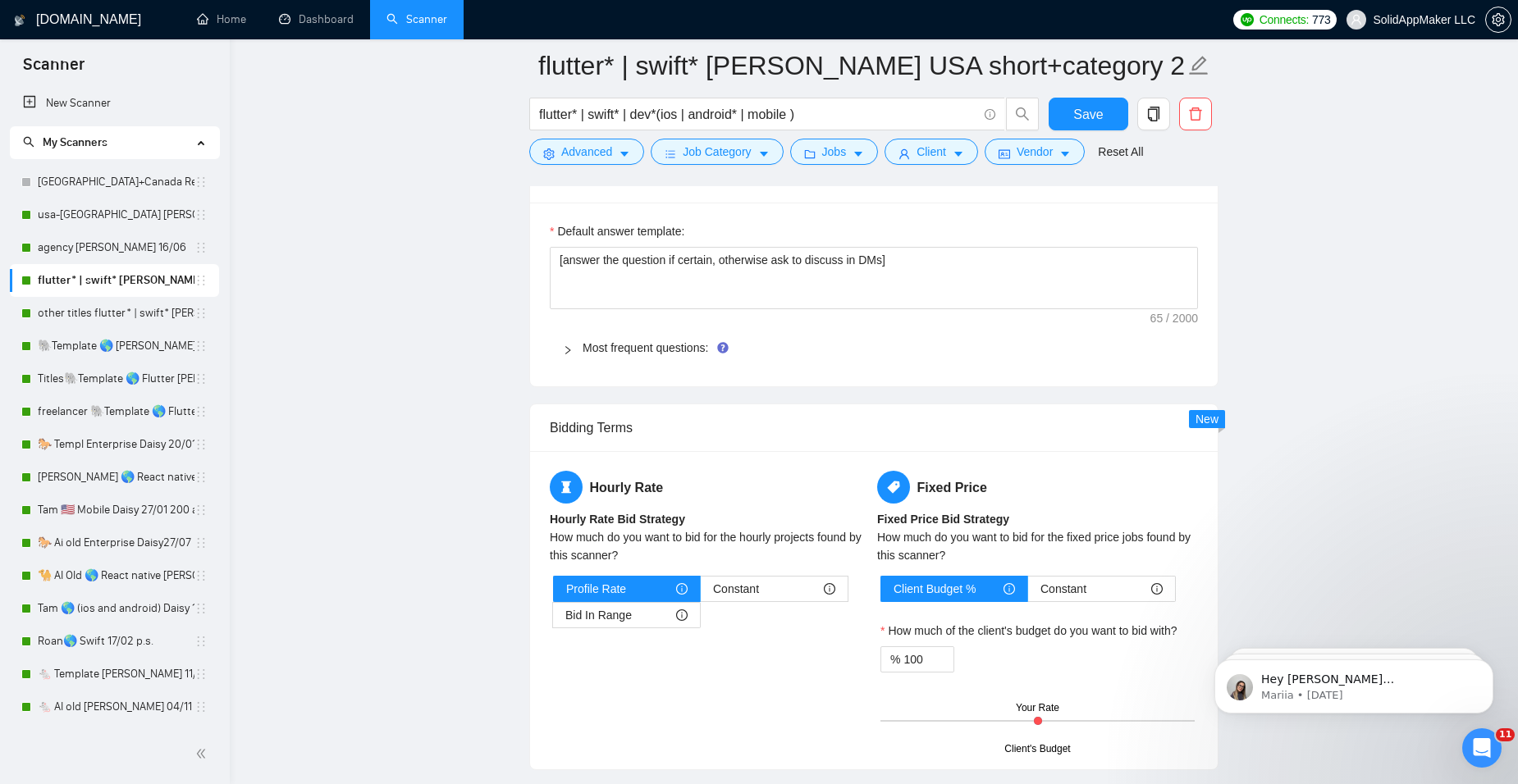
scroll to position [2462, 0]
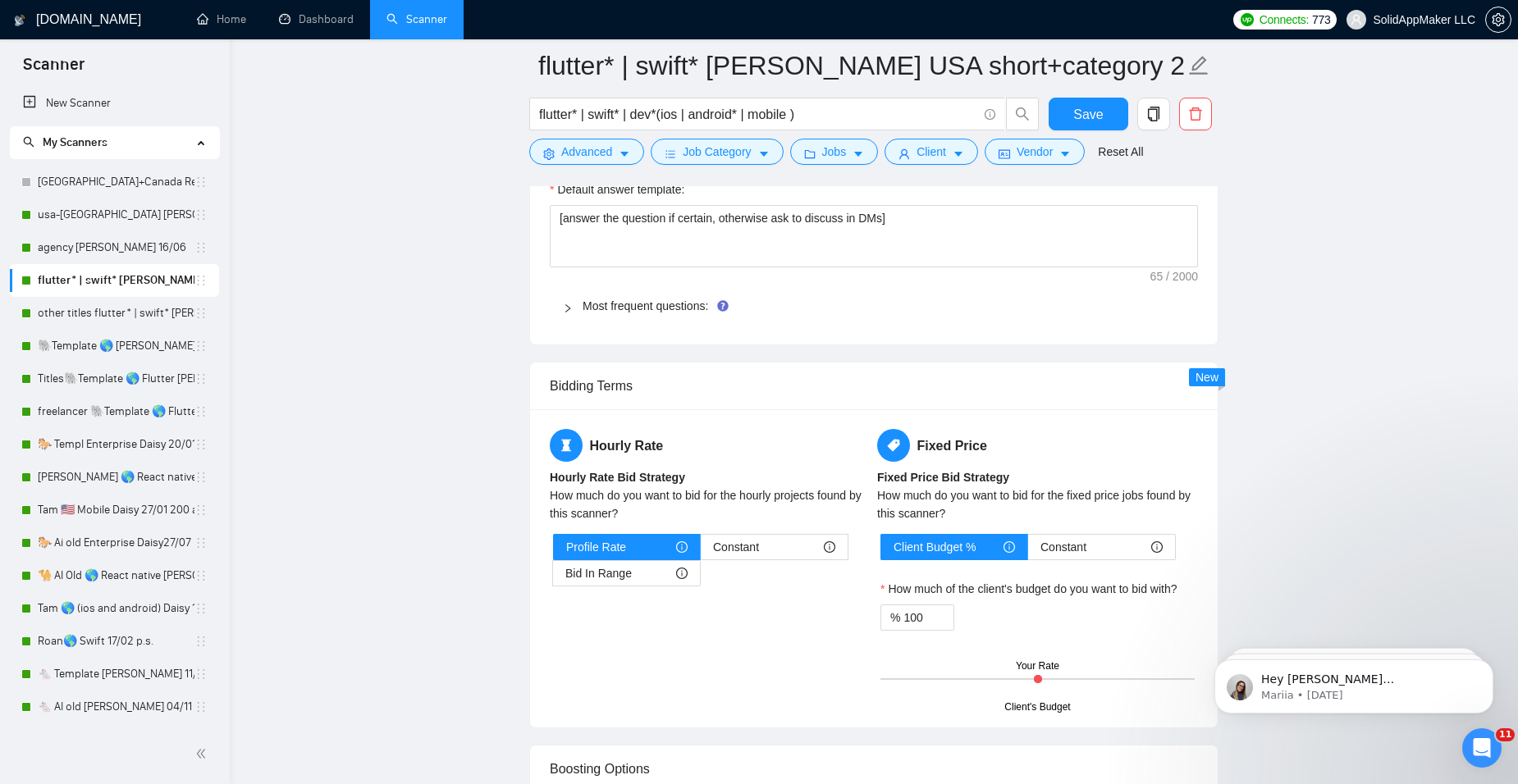
click at [567, 304] on icon "right" at bounding box center [568, 308] width 10 height 10
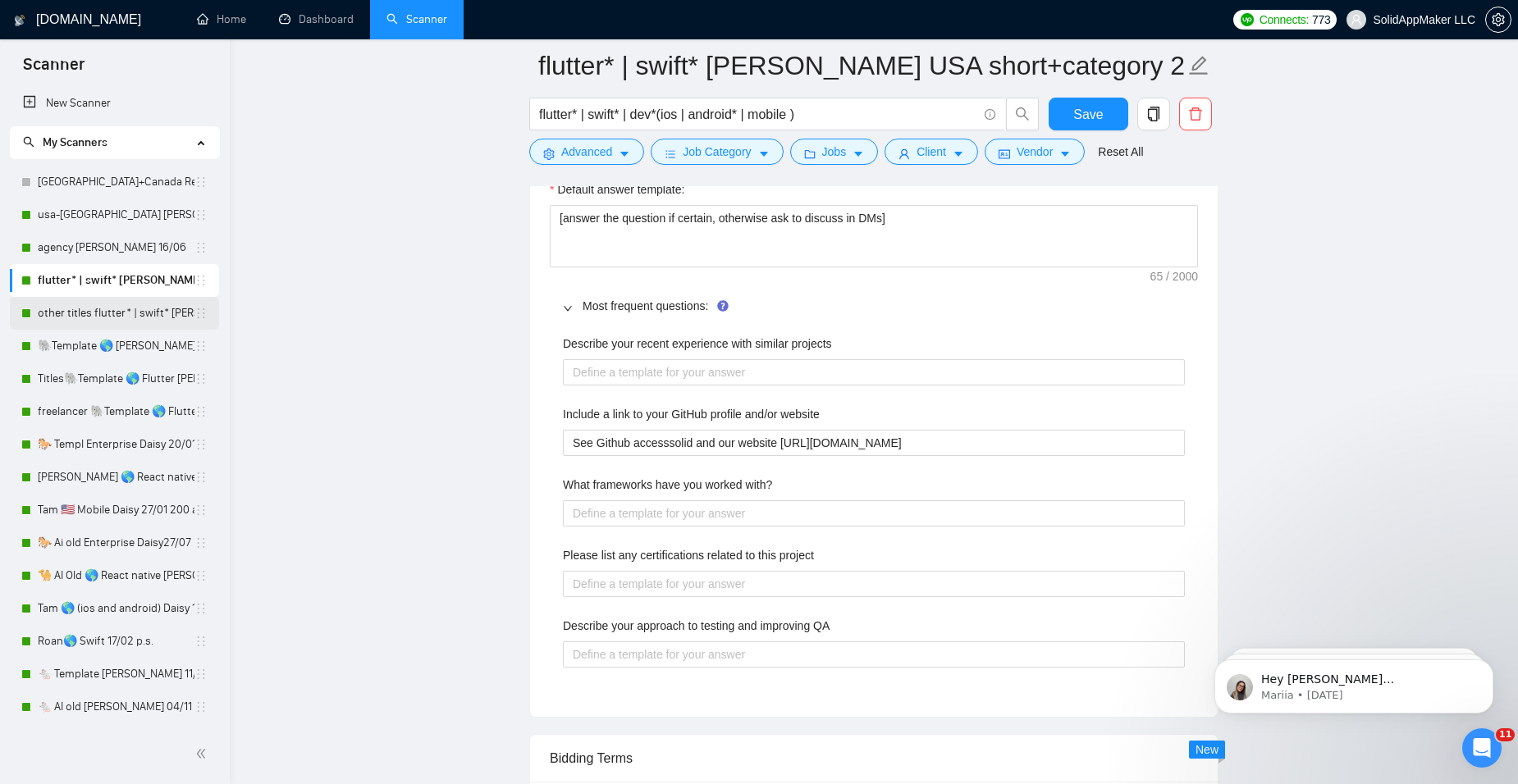
click at [77, 313] on link "other titles flutter* | swift* [PERSON_NAME] USA short 28/04" at bounding box center [116, 313] width 156 height 33
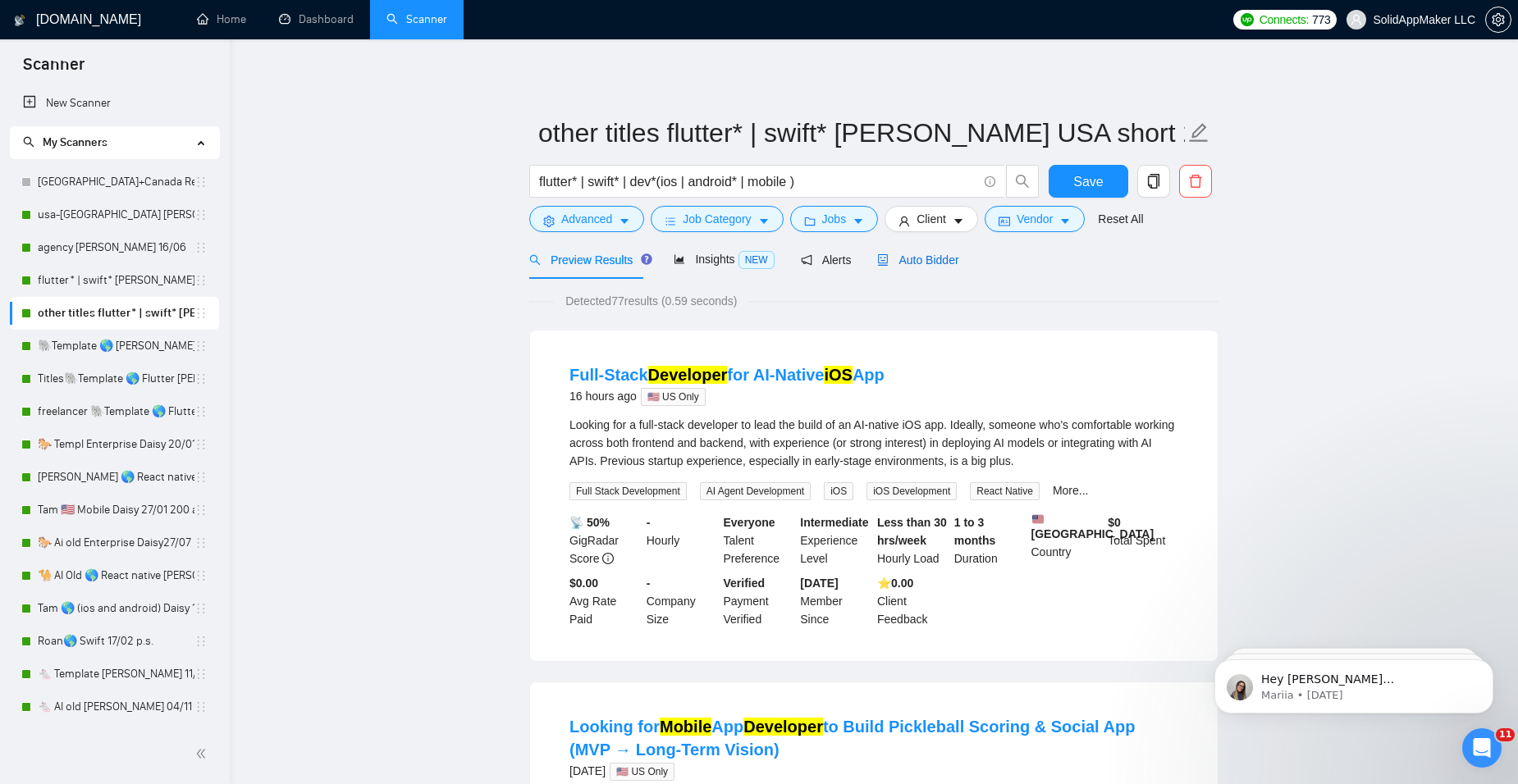
click at [907, 256] on span "Auto Bidder" at bounding box center [918, 259] width 82 height 13
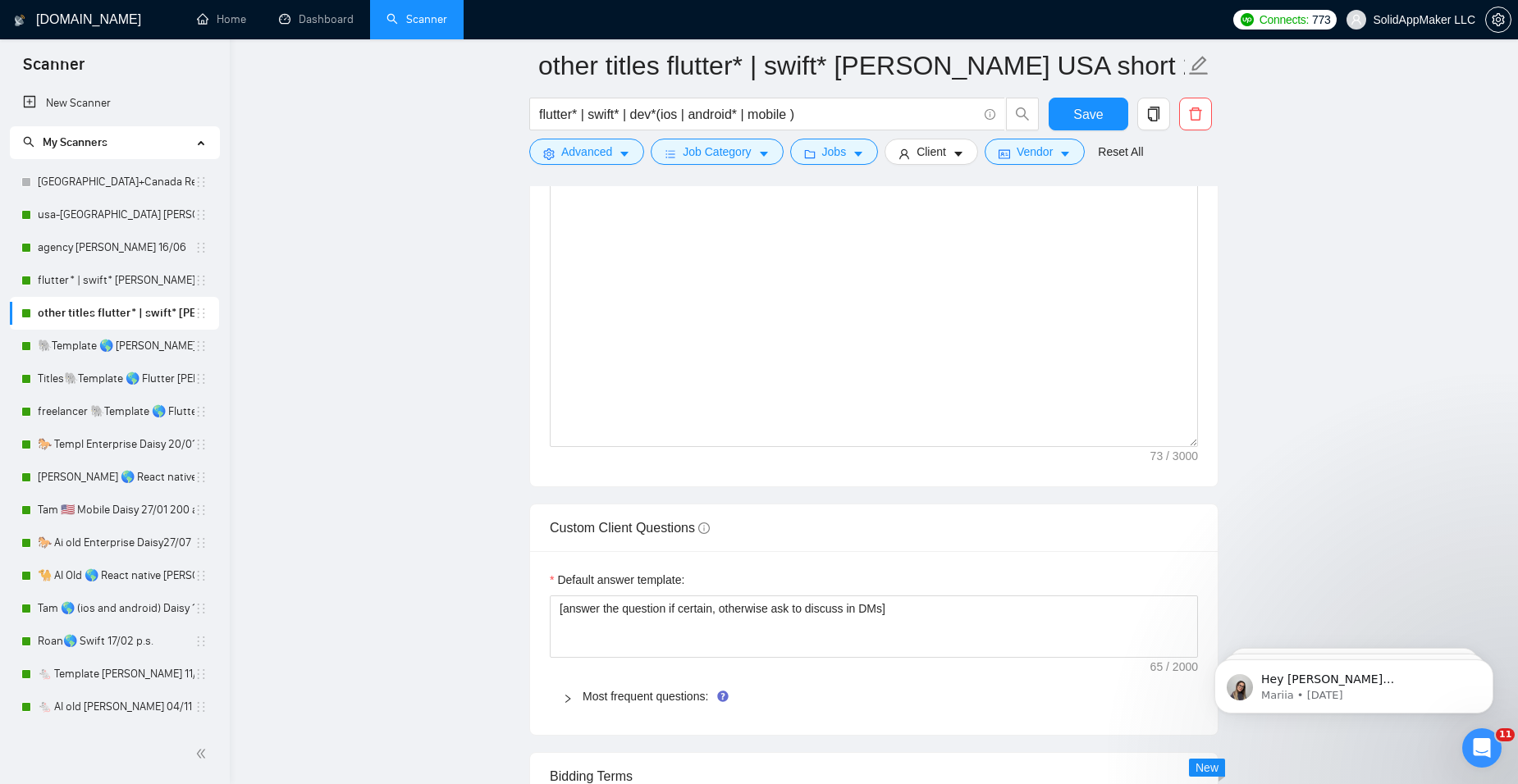
scroll to position [2051, 0]
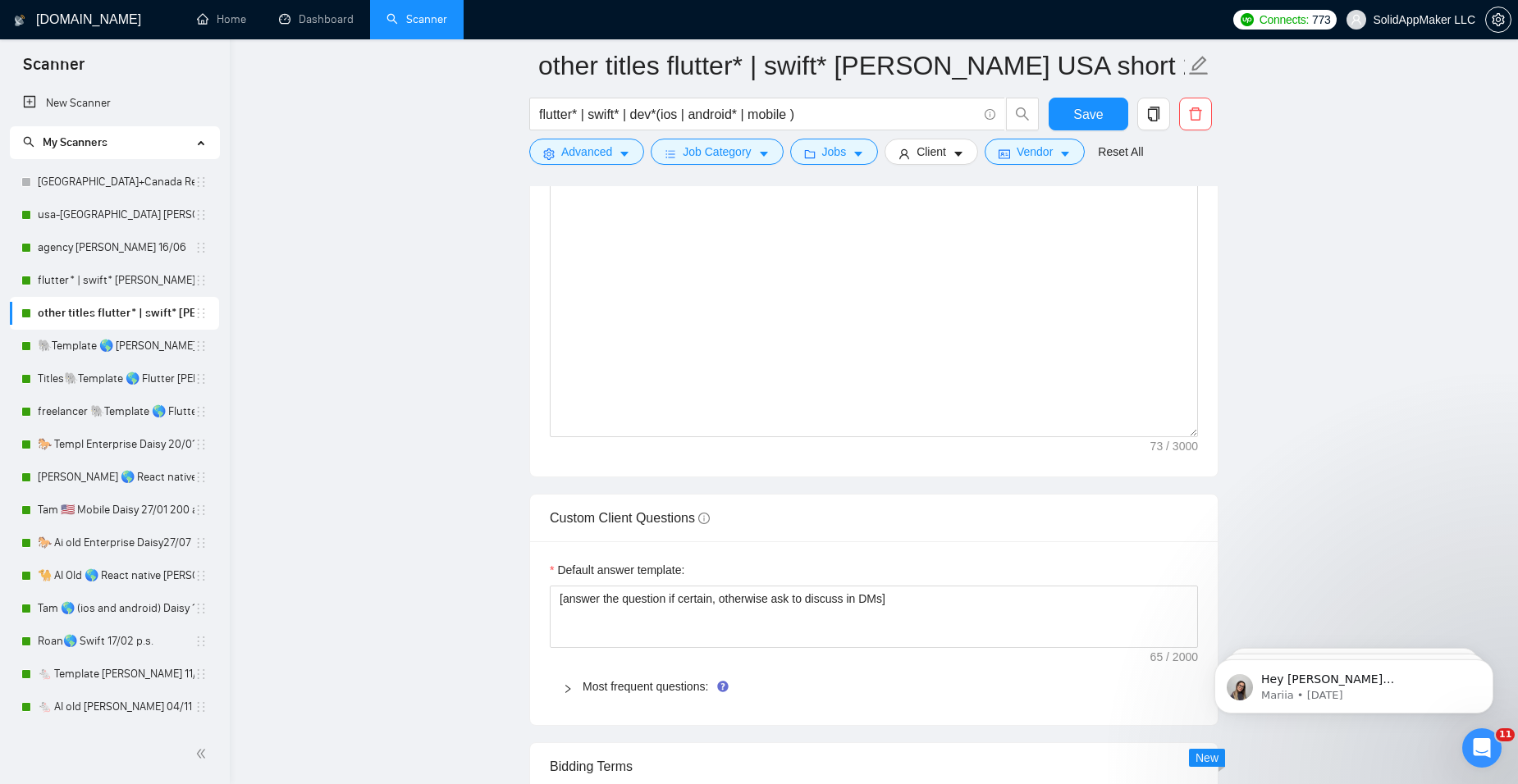
click at [664, 698] on div "Most frequent questions:" at bounding box center [873, 686] width 648 height 37
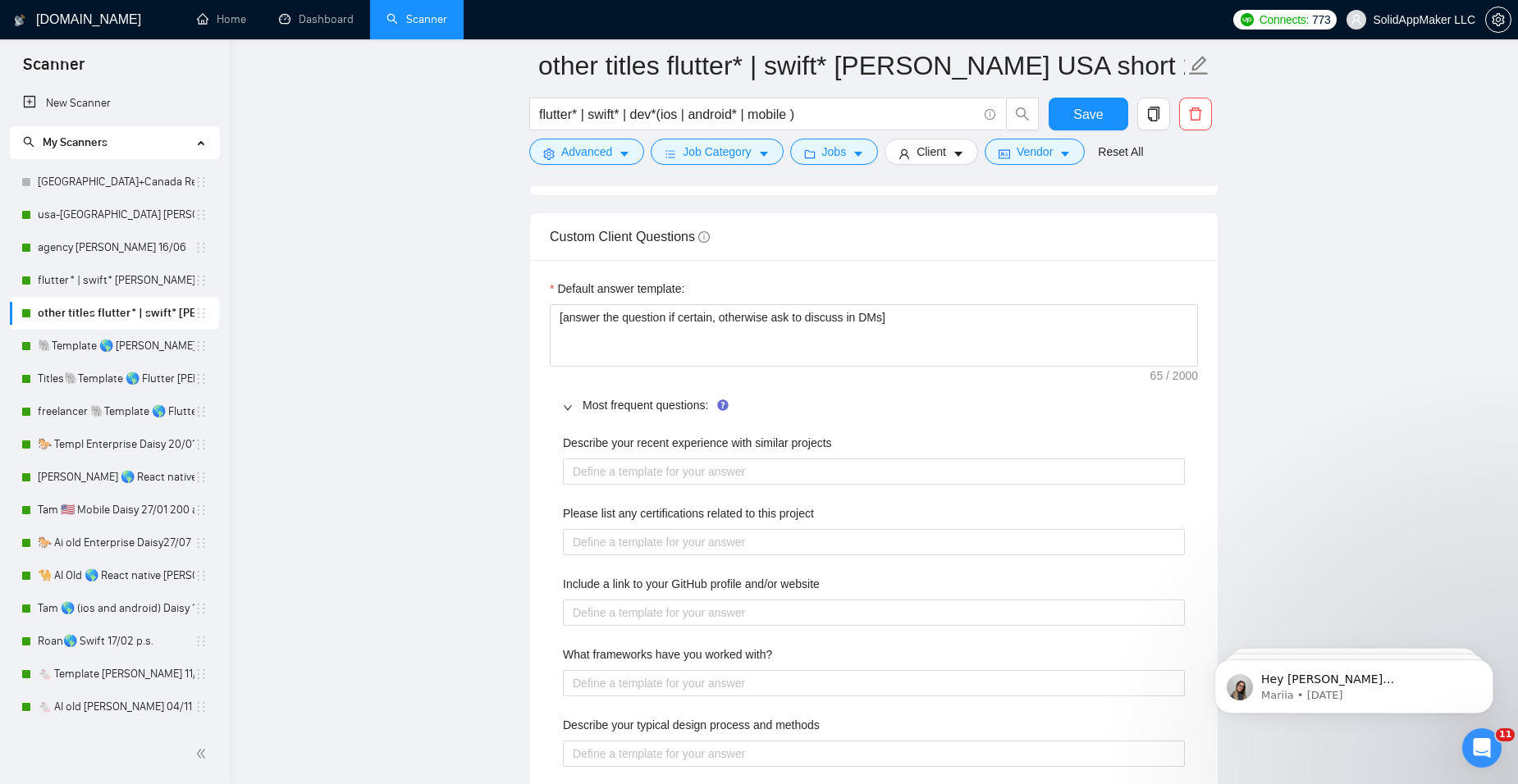
scroll to position [2379, 0]
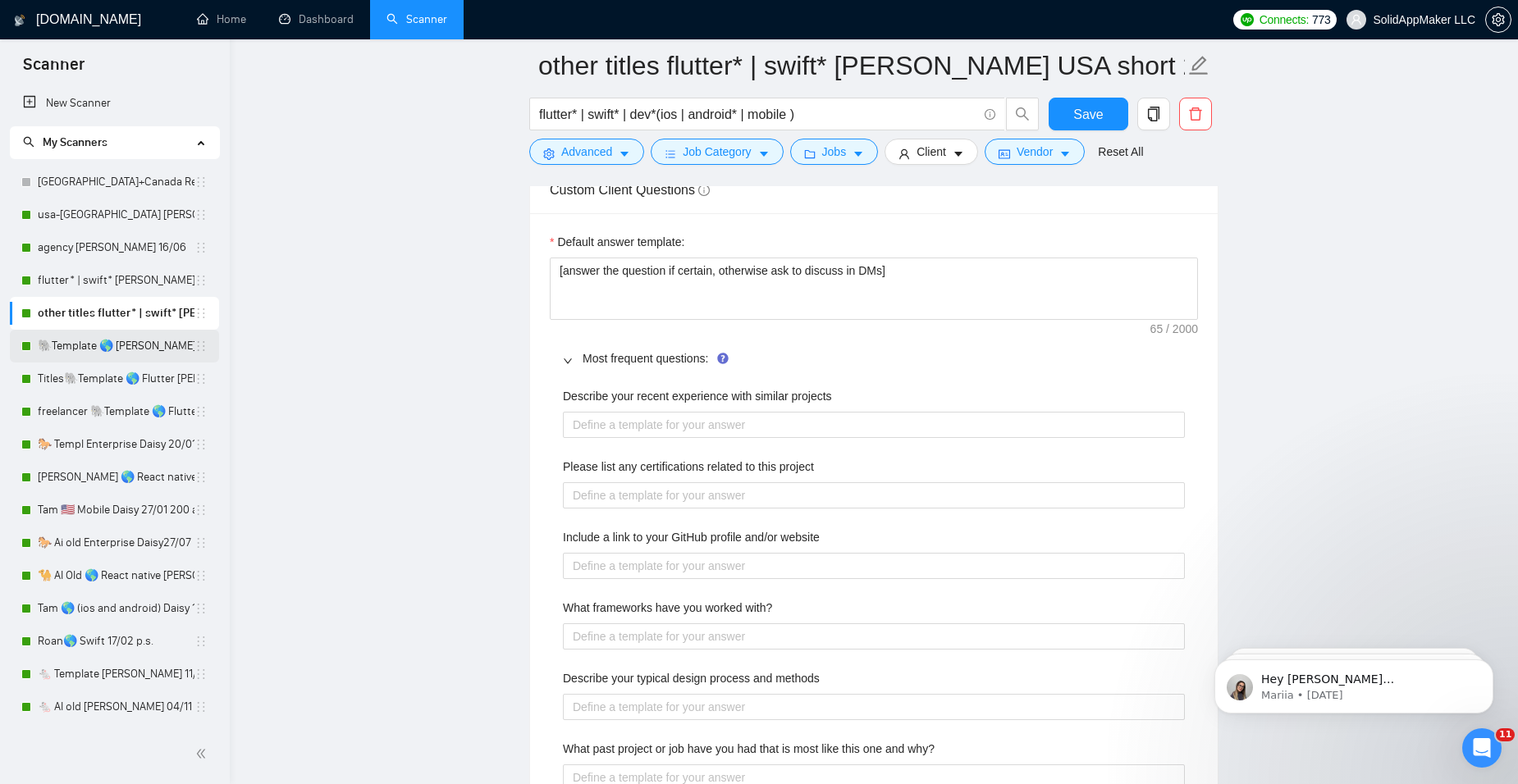
click at [89, 349] on link "🐘Template 🌎 [PERSON_NAME] (recheck 25/11)" at bounding box center [116, 346] width 156 height 33
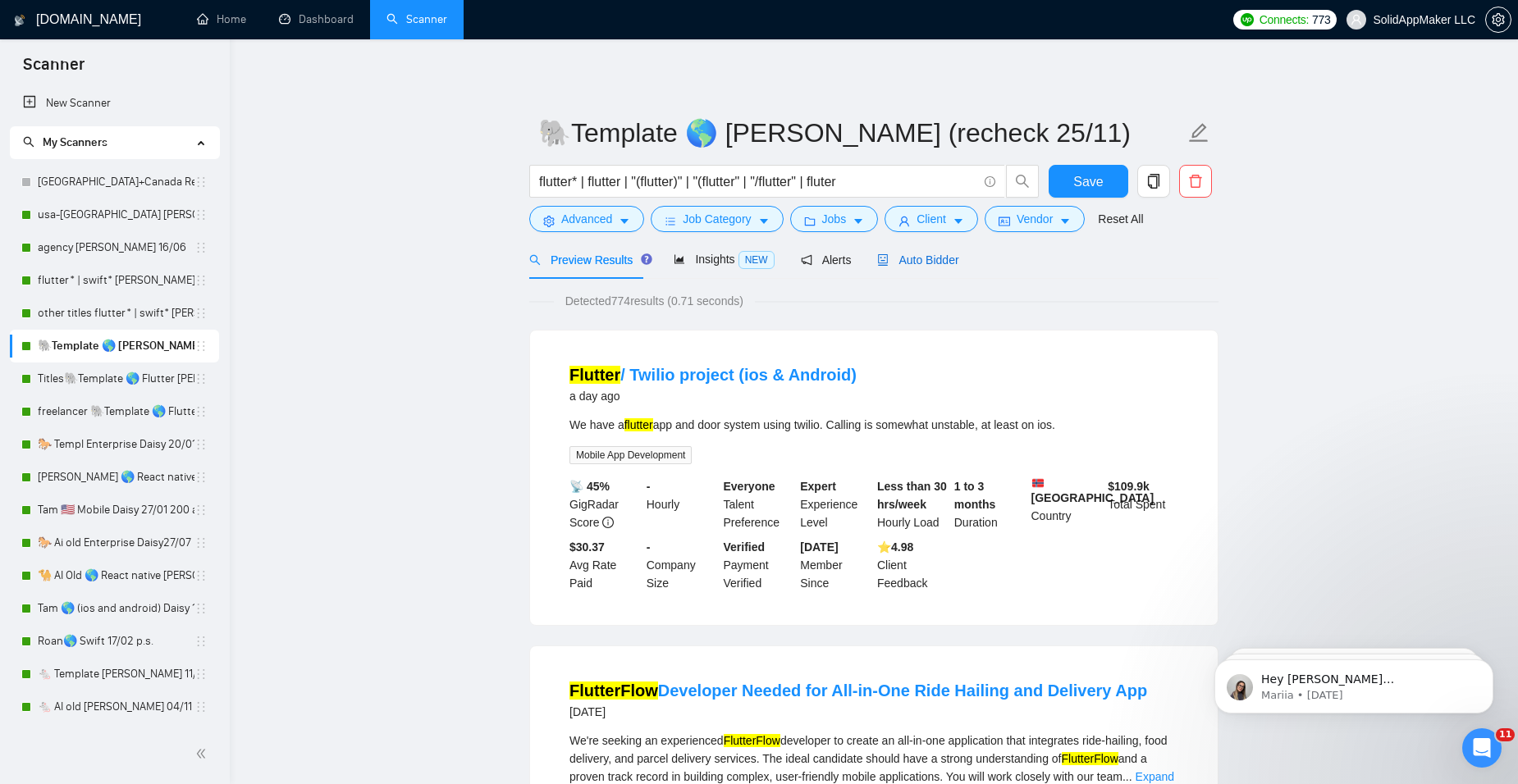
click at [905, 254] on span "Auto Bidder" at bounding box center [918, 259] width 82 height 13
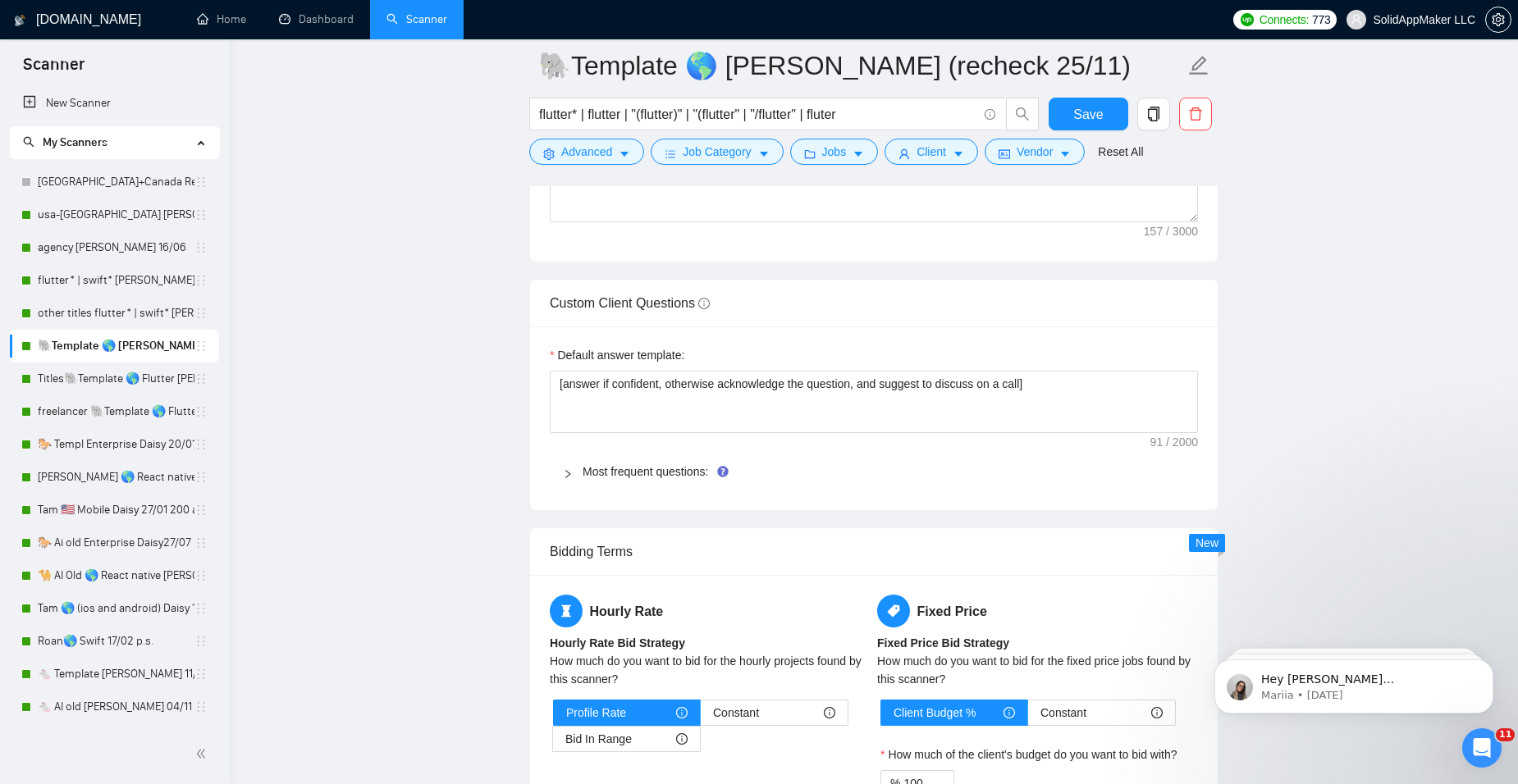
scroll to position [2297, 0]
click at [680, 465] on link "Most frequent questions:" at bounding box center [646, 470] width 126 height 13
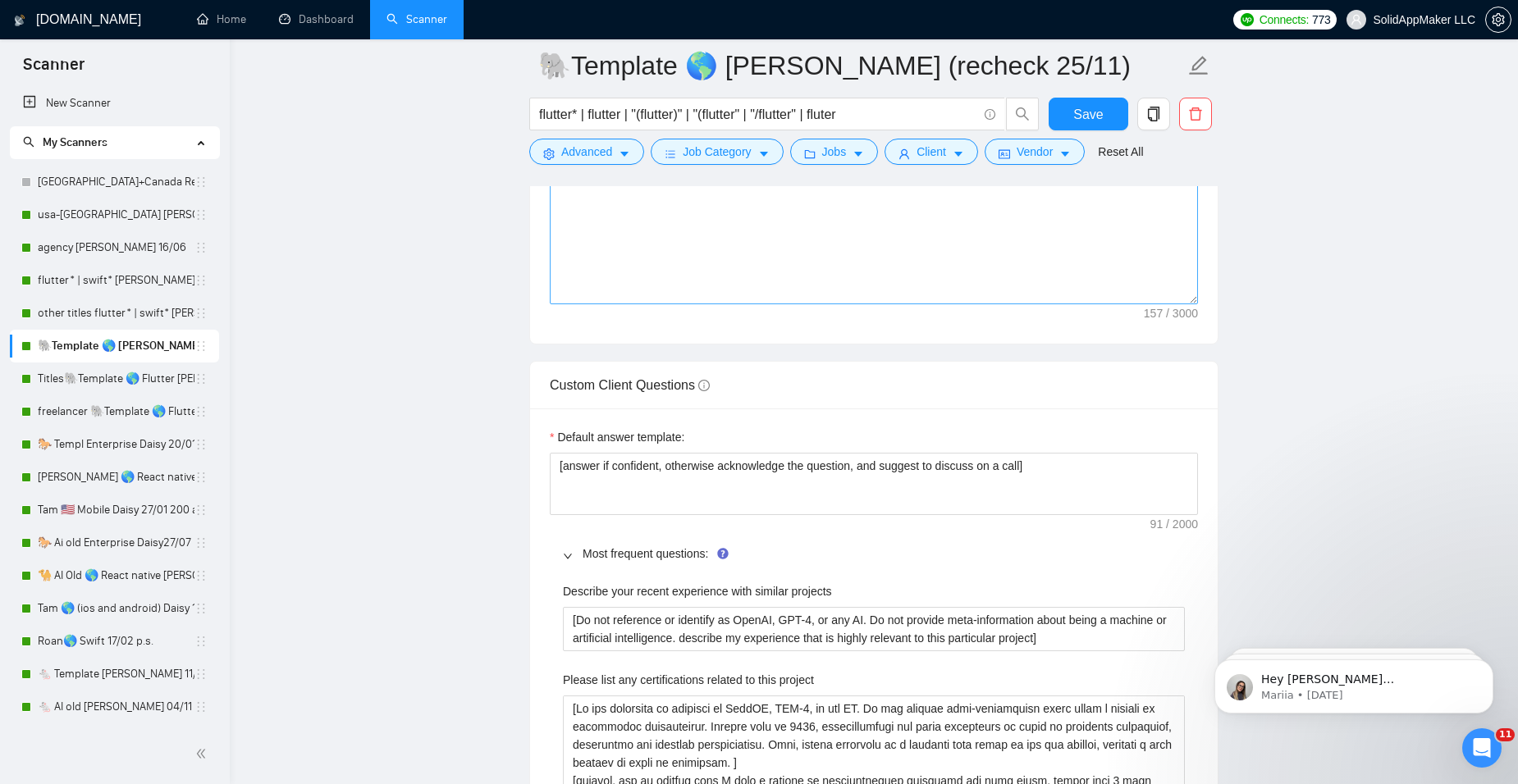
scroll to position [2215, 0]
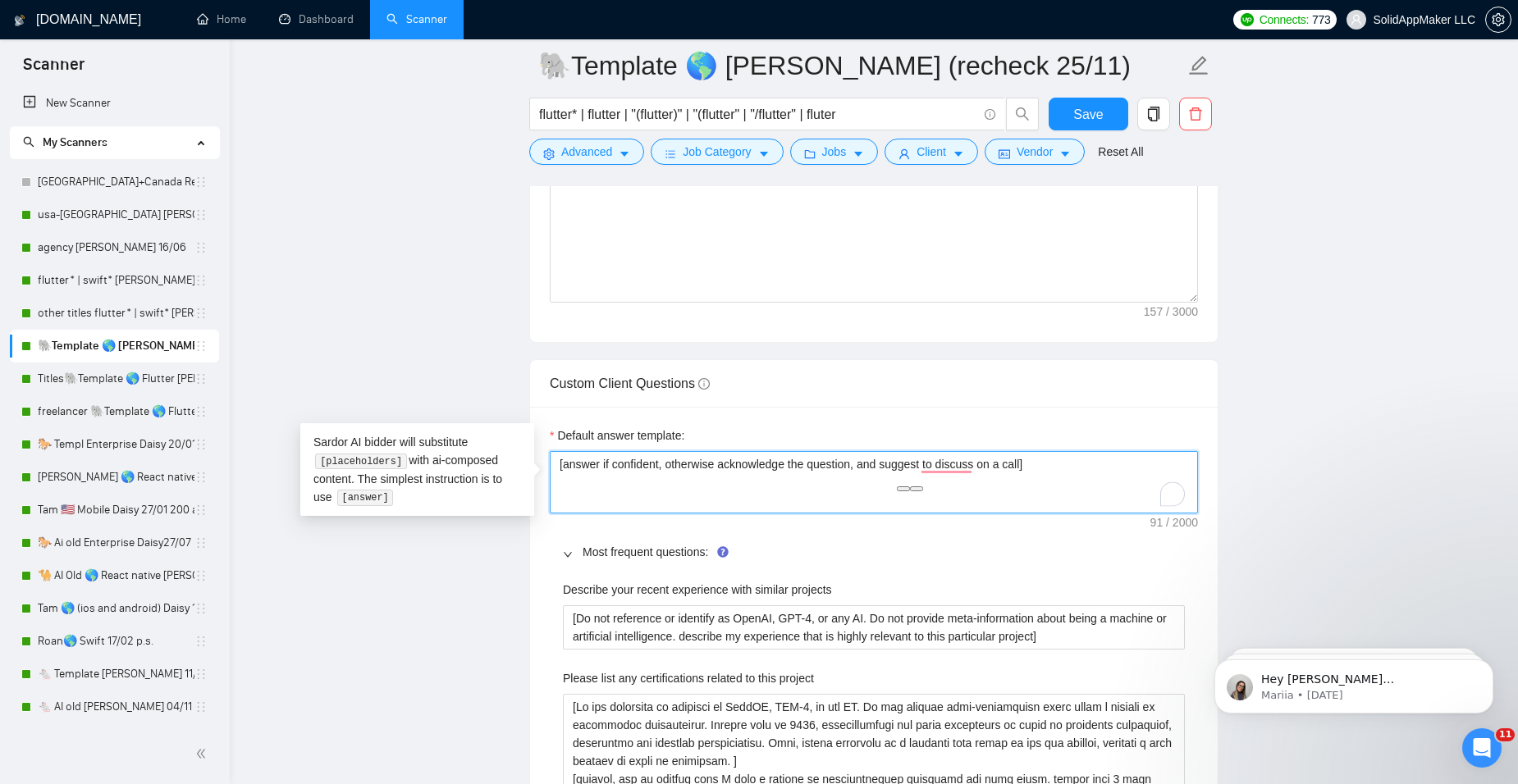
drag, startPoint x: 1061, startPoint y: 465, endPoint x: 443, endPoint y: 449, distance: 618.2
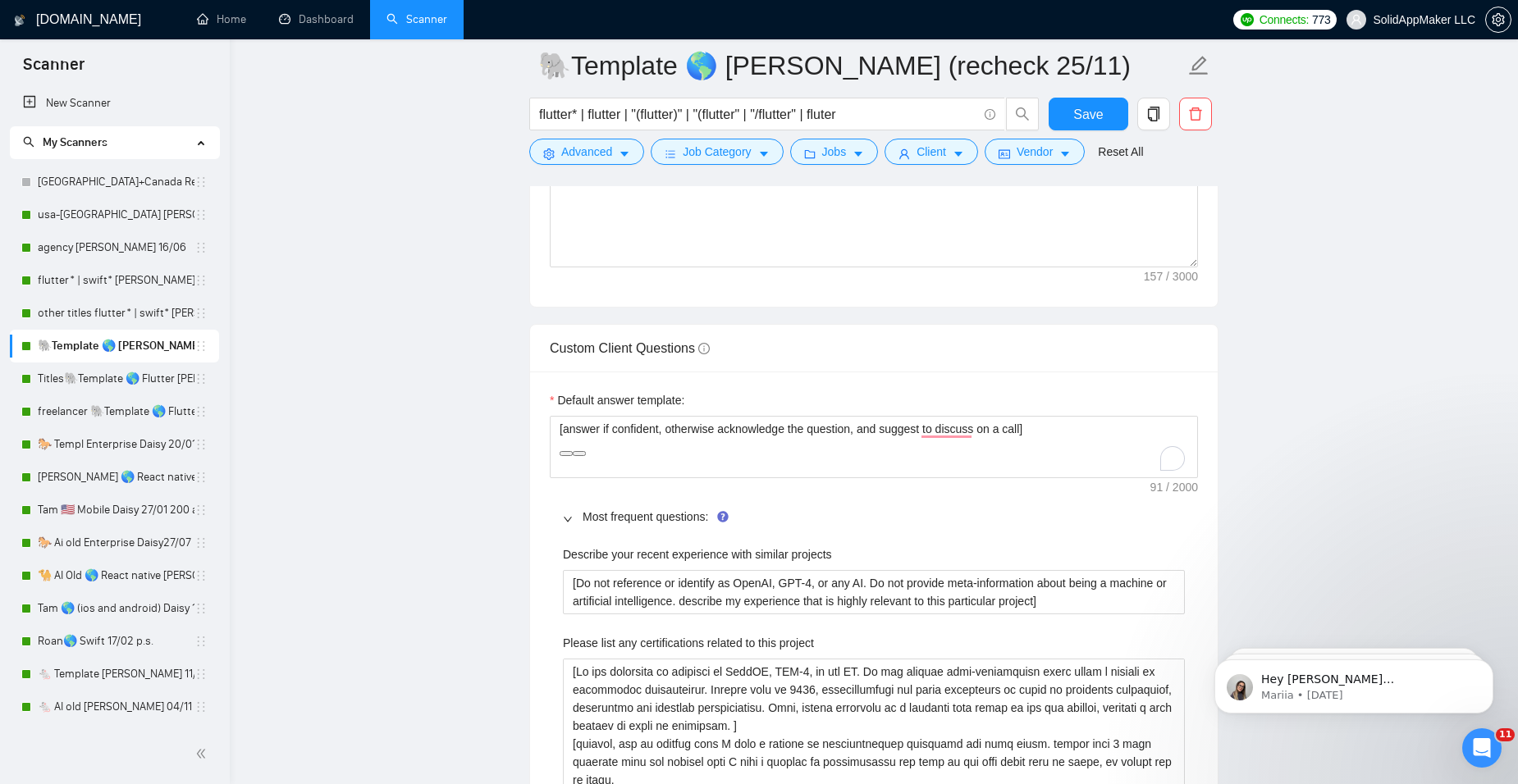
scroll to position [2297, 0]
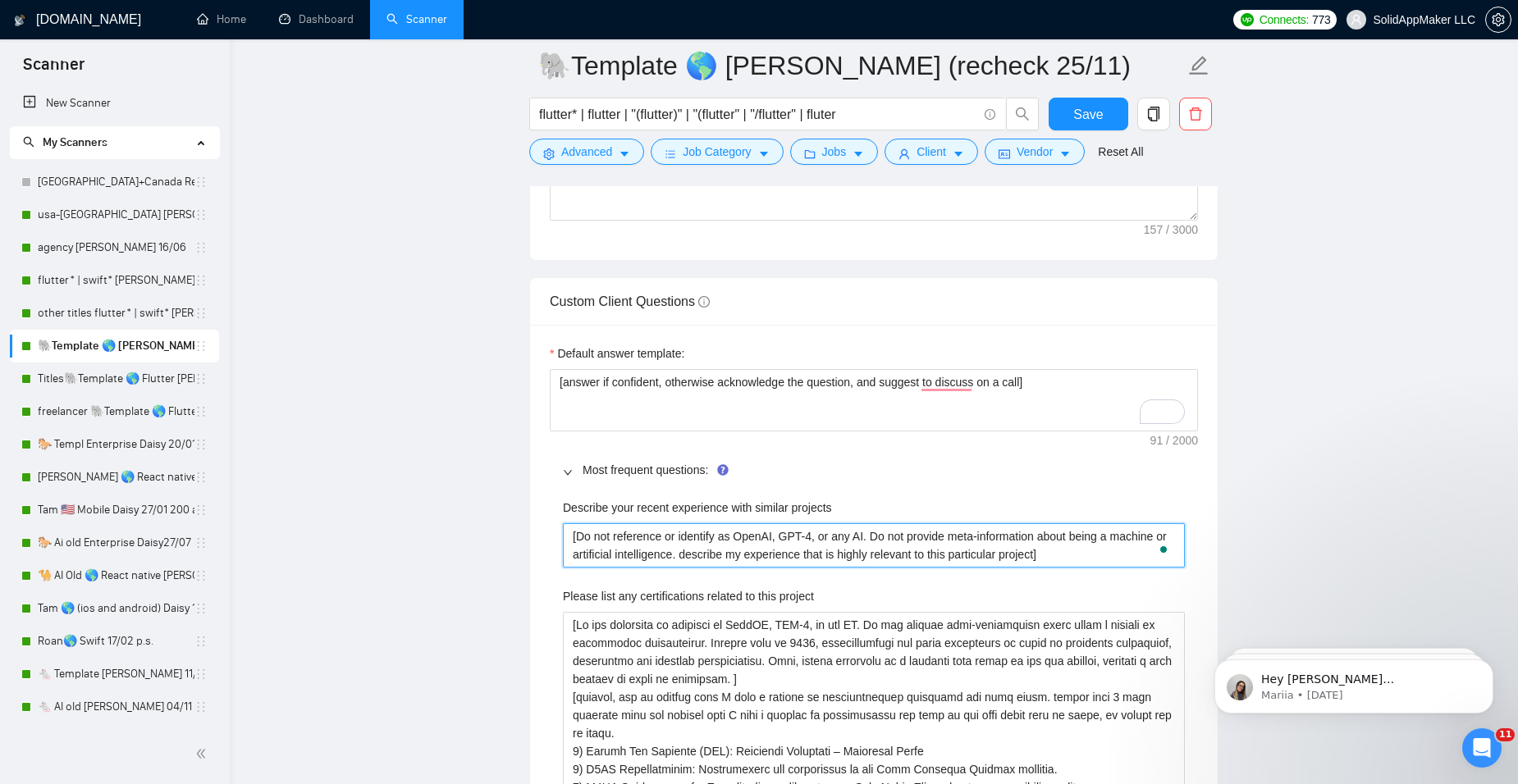
drag, startPoint x: 1060, startPoint y: 556, endPoint x: 501, endPoint y: 519, distance: 560.2
click at [575, 540] on projects "[Do not reference or identify as OpenAI, GPT-4, or any AI. Do not provide meta-…" at bounding box center [874, 545] width 622 height 44
click at [583, 540] on projects "[Do not reference or identify as OpenAI, GPT-4, or any AI. Do not provide meta-…" at bounding box center [874, 545] width 622 height 44
type projects "[ADo not reference or identify as OpenAI, GPT-4, or any AI. Do not provide meta…"
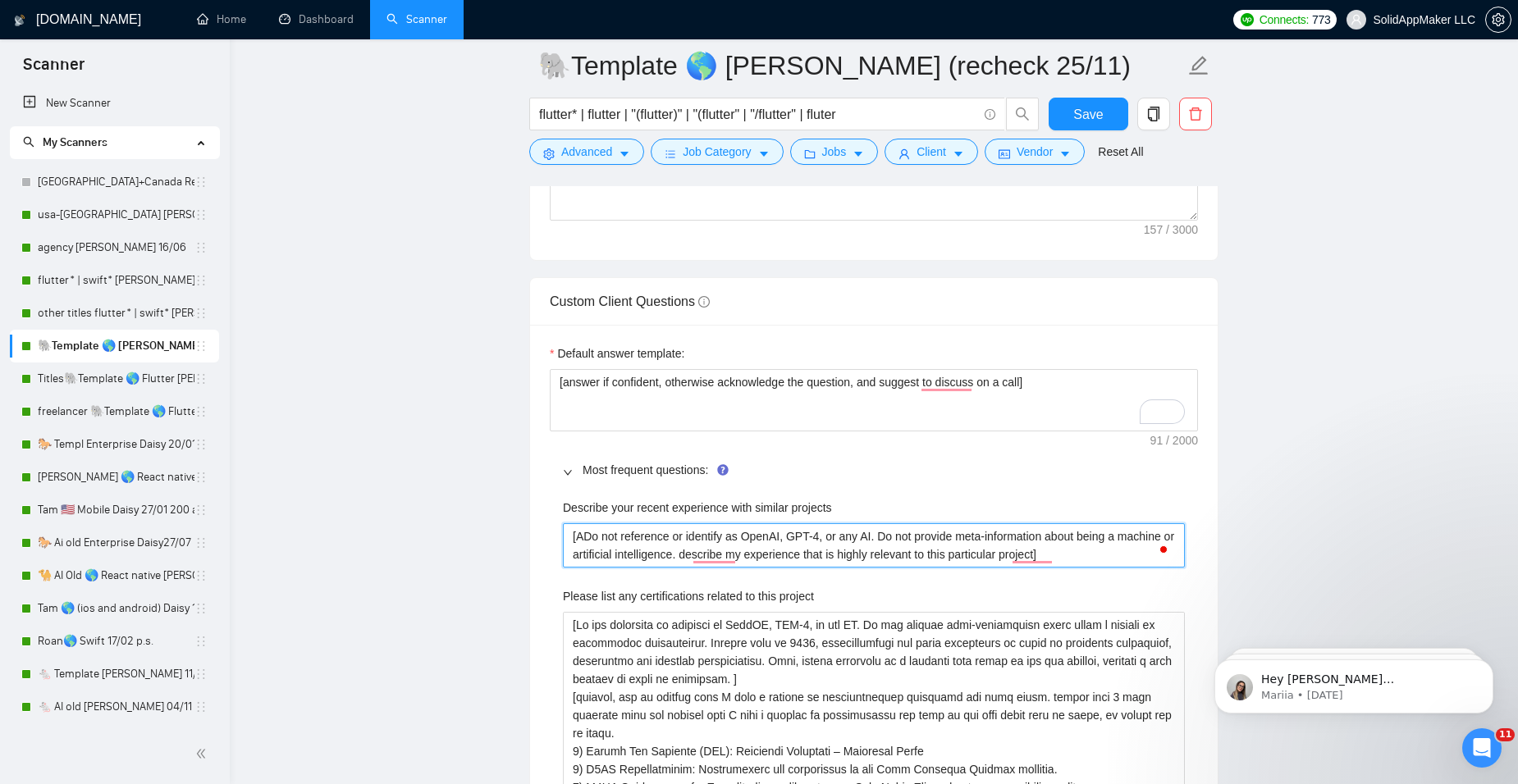
type projects "[AnDo not reference or identify as OpenAI, GPT-4, or any AI. Do not provide met…"
type projects "[AnsDo not reference or identify as OpenAI, GPT-4, or any AI. Do not provide me…"
type projects "[AnswDo not reference or identify as OpenAI, GPT-4, or any AI. Do not provide m…"
type projects "[AnsweDo not reference or identify as OpenAI, GPT-4, or any AI. Do not provide …"
type projects "[AnswerDo not reference or identify as OpenAI, GPT-4, or any AI. Do not provide…"
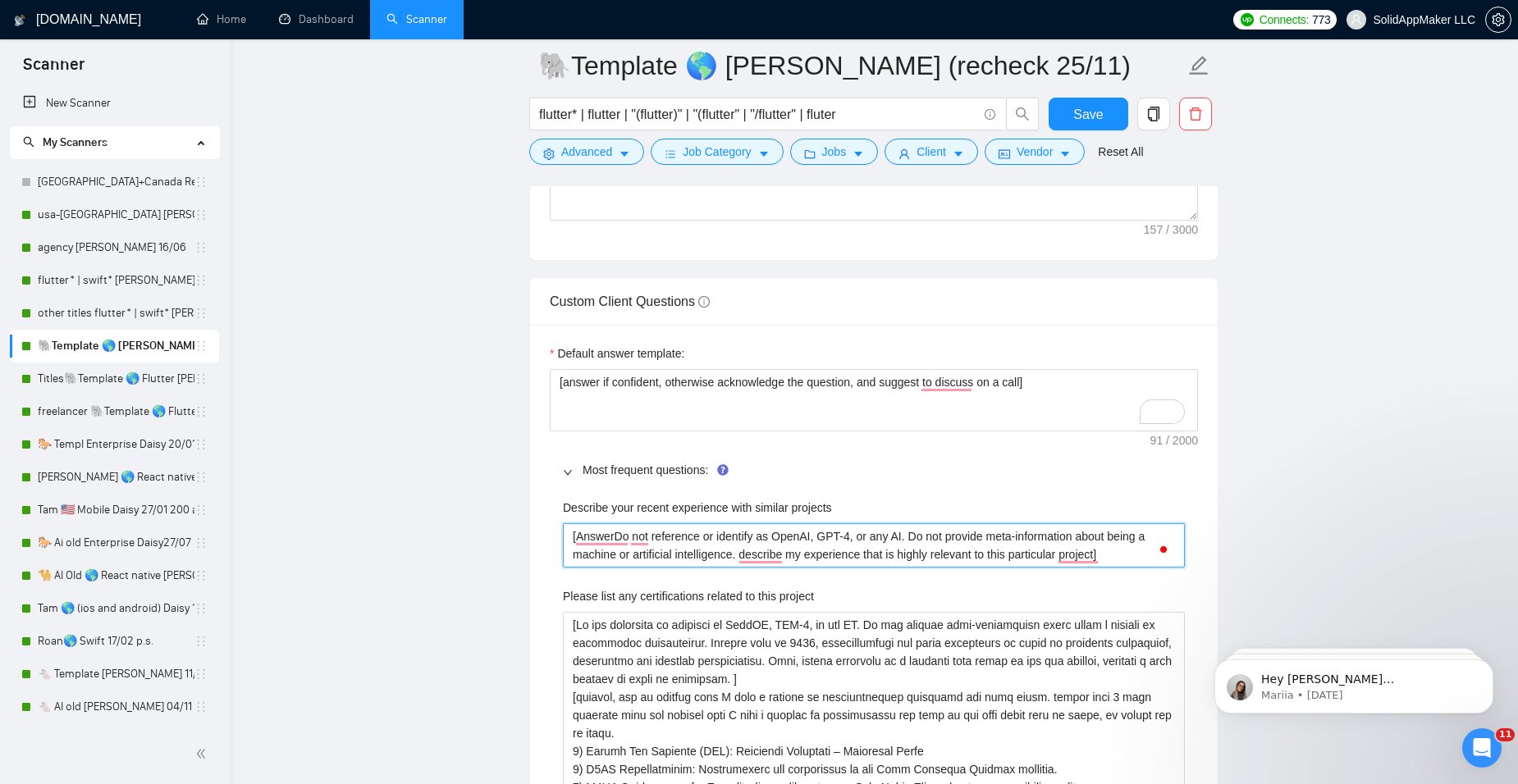
type projects "[Answer,Do not reference or identify as OpenAI, GPT-4, or any AI. Do not provid…"
type projects "[Answer, Do not reference or identify as OpenAI, GPT-4, or any AI. Do not provi…"
type projects "[Answer,Do not reference or identify as OpenAI, GPT-4, or any AI. Do not provid…"
type projects "[AnswerDo not reference or identify as OpenAI, GPT-4, or any AI. Do not provide…"
type projects "[Answer.Do not reference or identify as OpenAI, GPT-4, or any AI. Do not provid…"
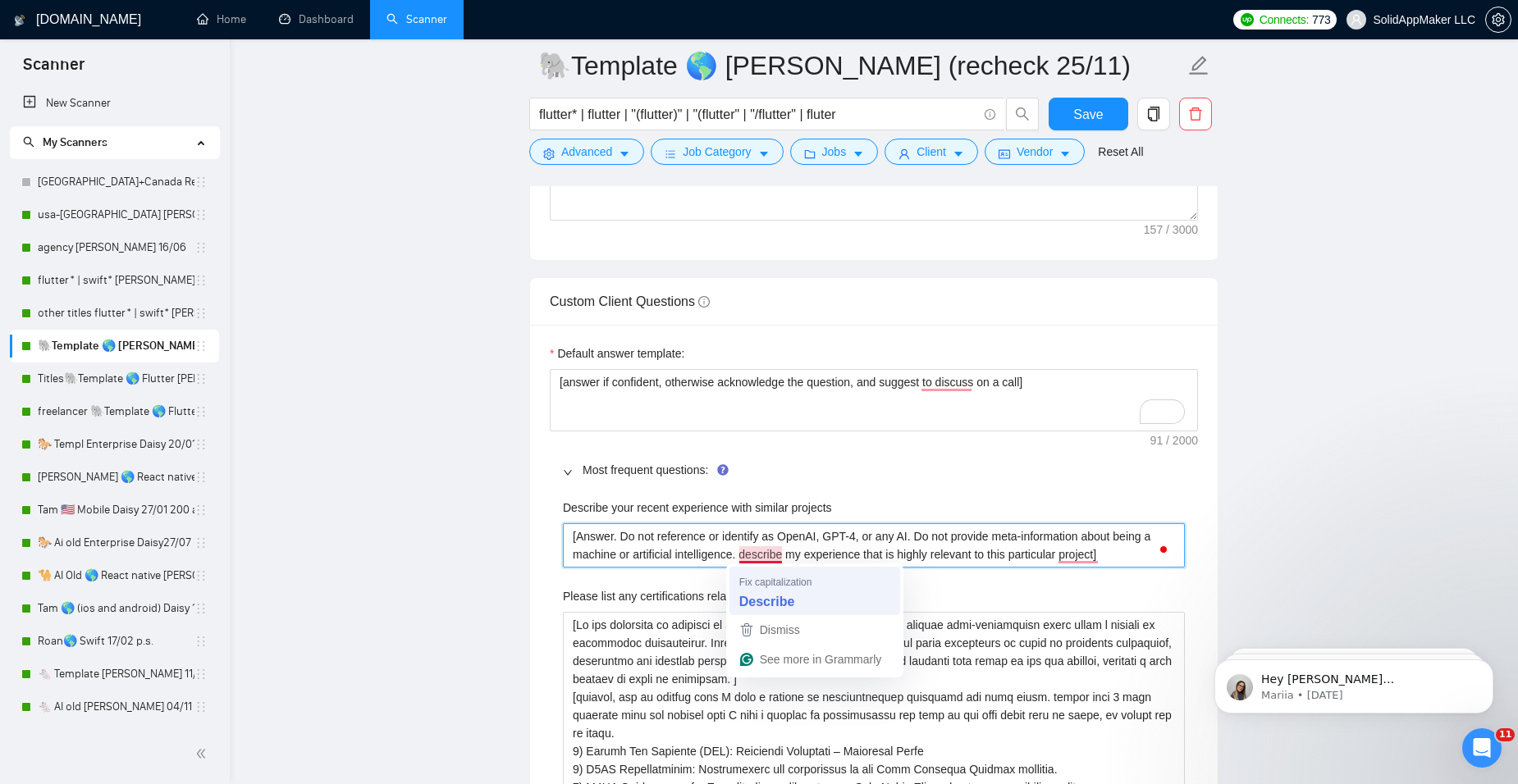
type projects "[Answer. Do not reference or identify as OpenAI, GPT-4, or any AI. Do not provi…"
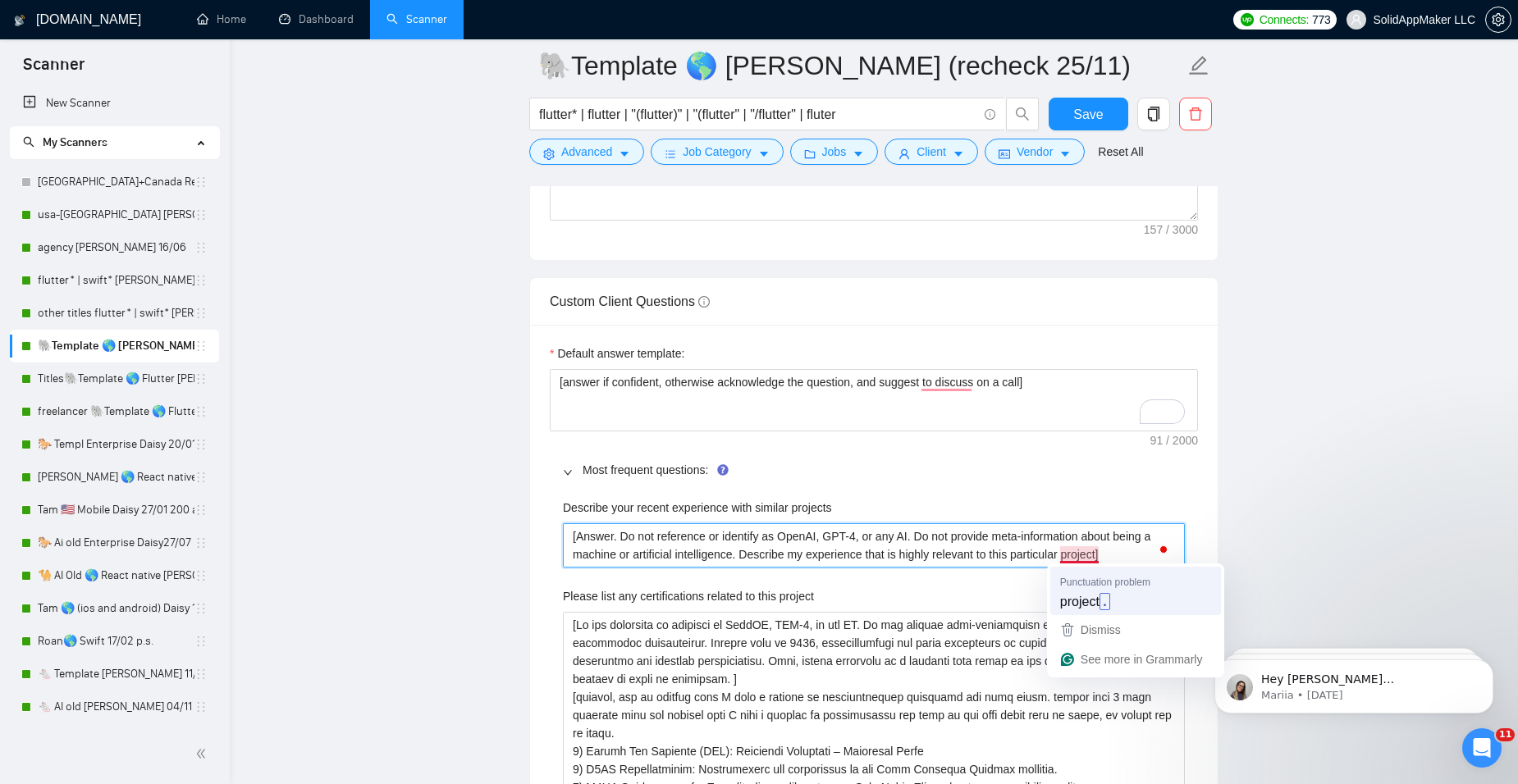
type projects "[Answer. Do not reference or identify as OpenAI, GPT-4, or any AI. Do not provi…"
drag, startPoint x: 1116, startPoint y: 555, endPoint x: 554, endPoint y: 516, distance: 563.4
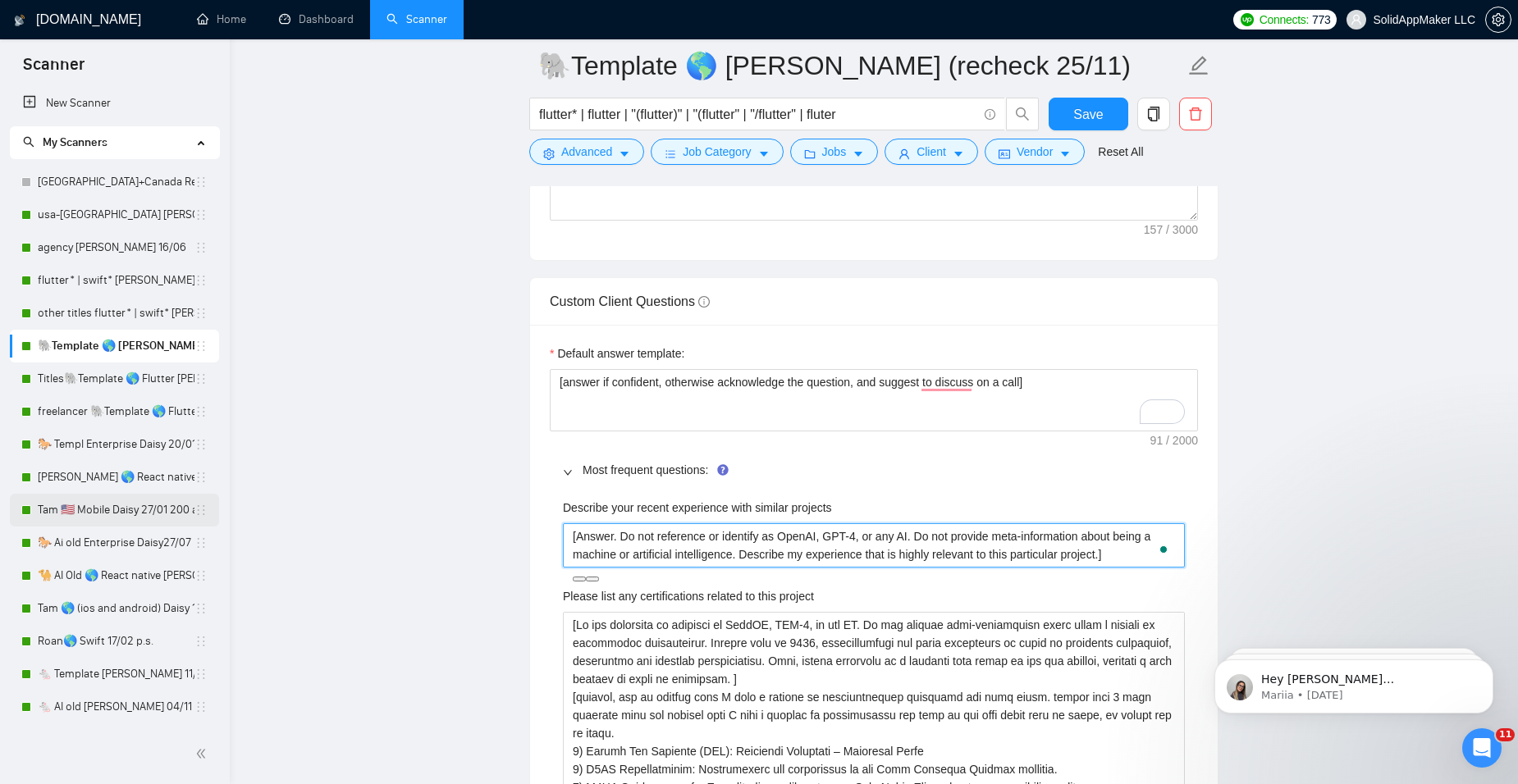
type projects "[Answer. Do not reference or identify as OpenAI, GPT-4, or any AI. Do not provi…"
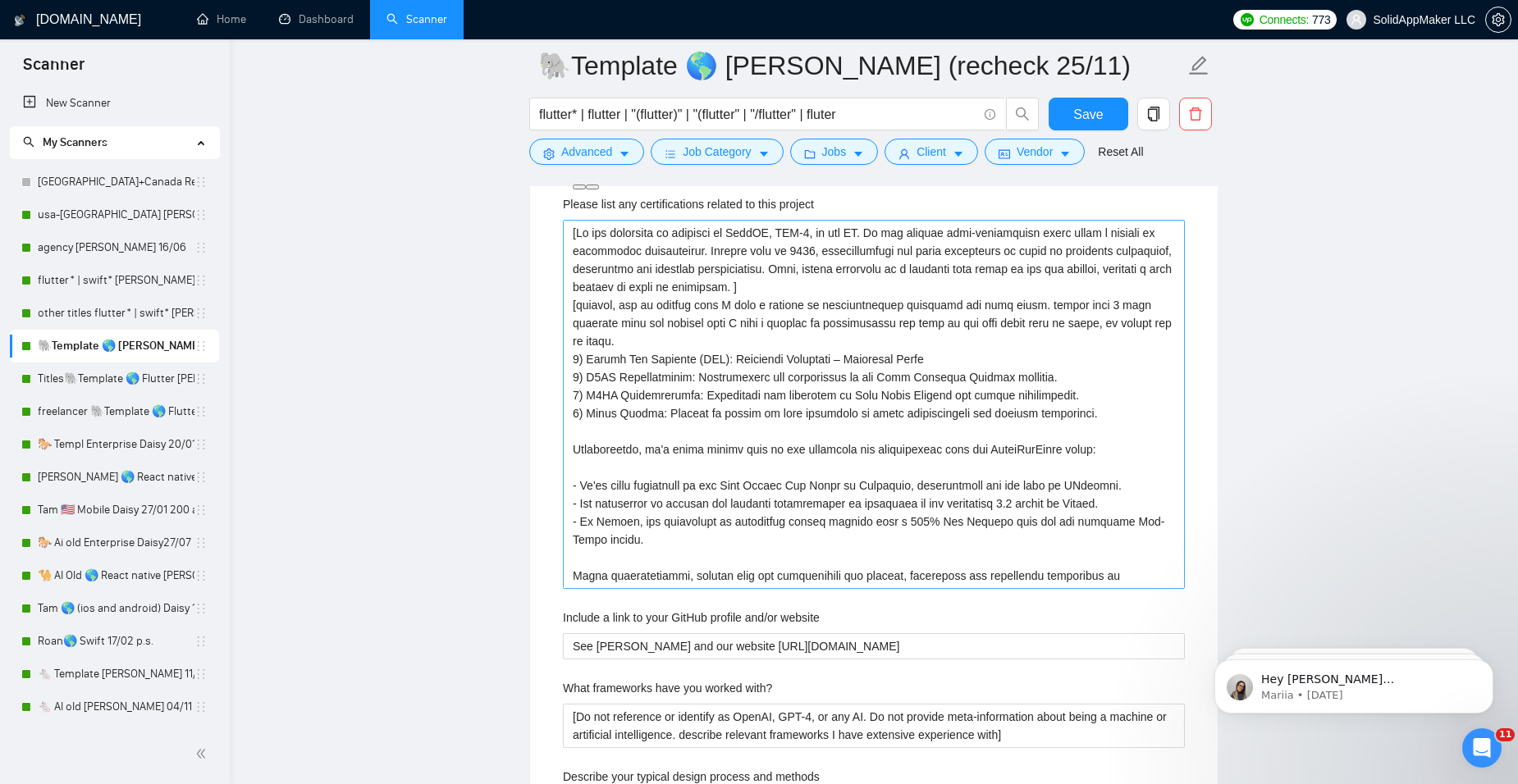
scroll to position [2707, 0]
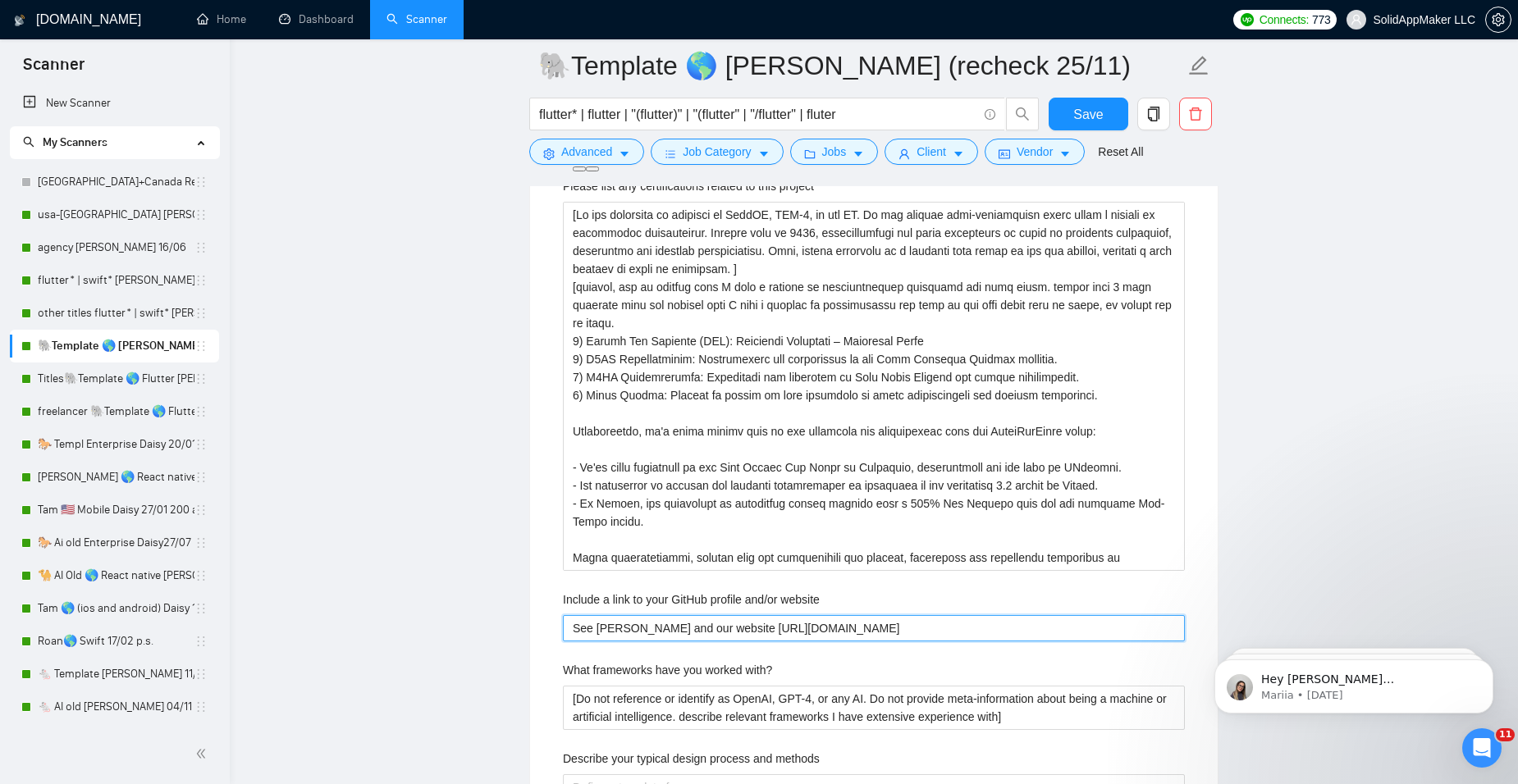
drag, startPoint x: 948, startPoint y: 635, endPoint x: 509, endPoint y: 631, distance: 439.0
click at [509, 631] on main "🐘Template 🌎 Flutter John (recheck 25/11) flutter* | flutter | "(flutter)" | "(f…" at bounding box center [873, 525] width 1236 height 6333
paste website "Hub accesssolid"
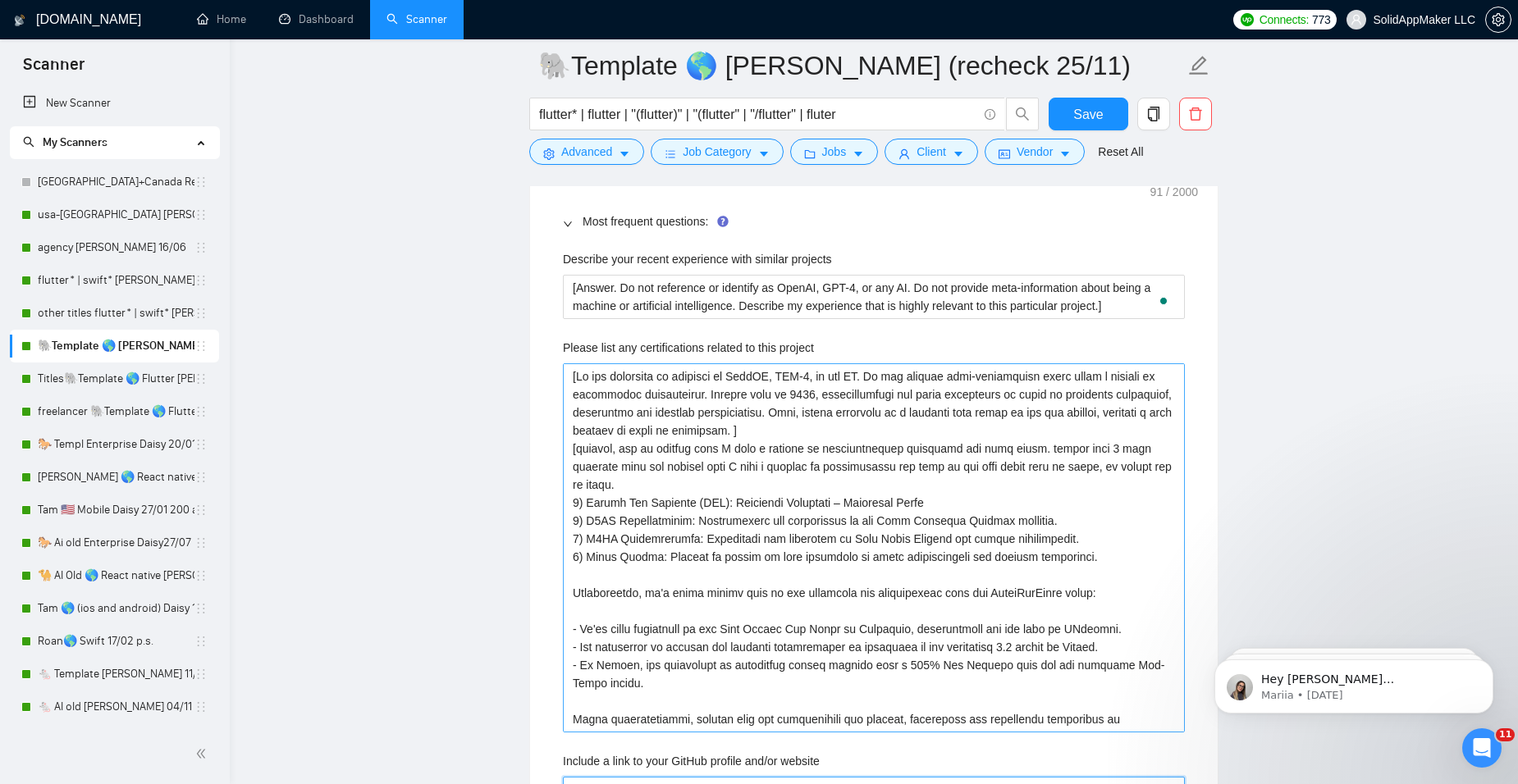
scroll to position [2543, 0]
type website "See GitHub accesssolid and our website [URL][DOMAIN_NAME]"
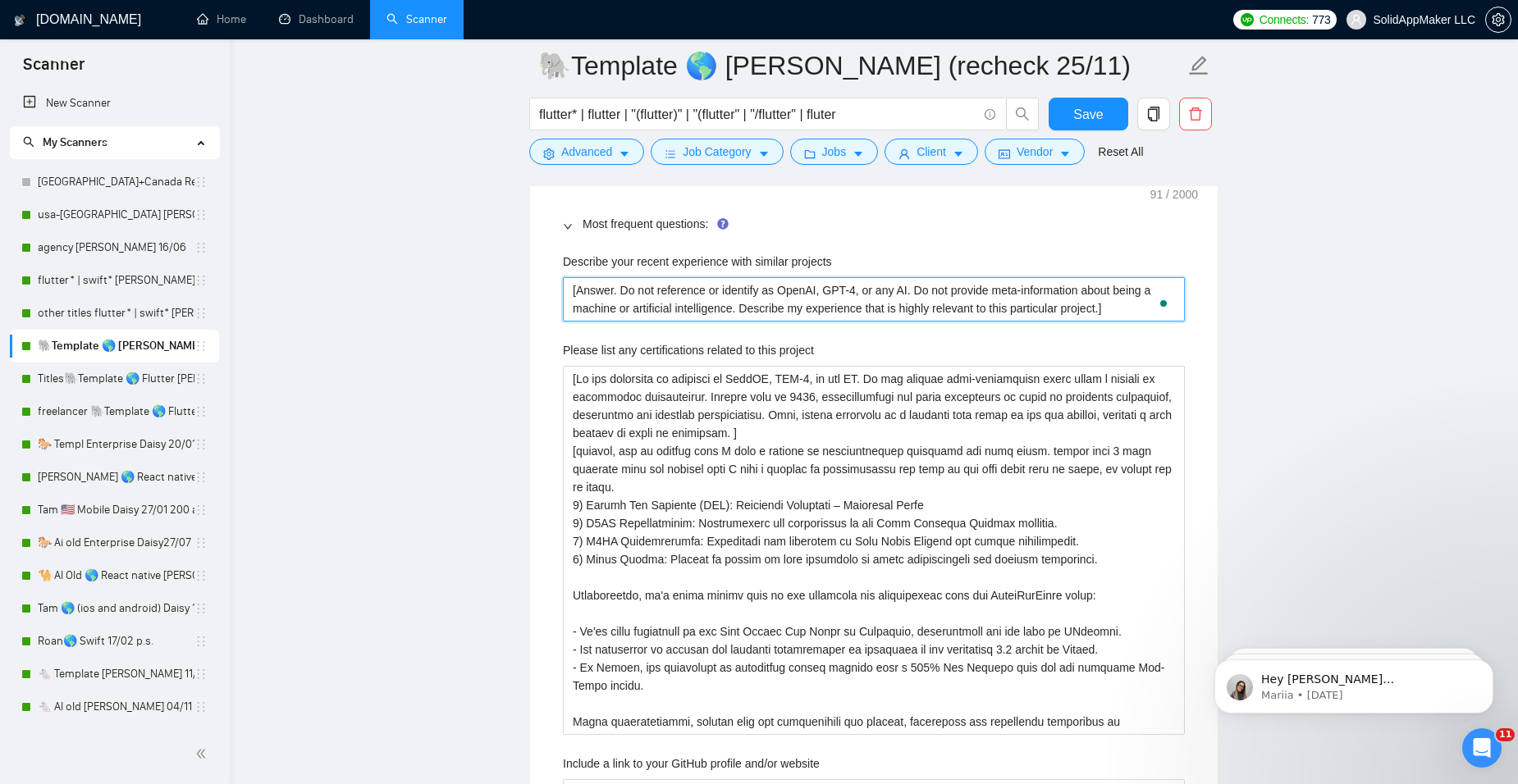
drag, startPoint x: 1119, startPoint y: 308, endPoint x: 471, endPoint y: 275, distance: 648.8
click at [471, 275] on main "🐘Template 🌎 Flutter John (recheck 25/11) flutter* | flutter | "(flutter)" | "(f…" at bounding box center [873, 689] width 1236 height 6333
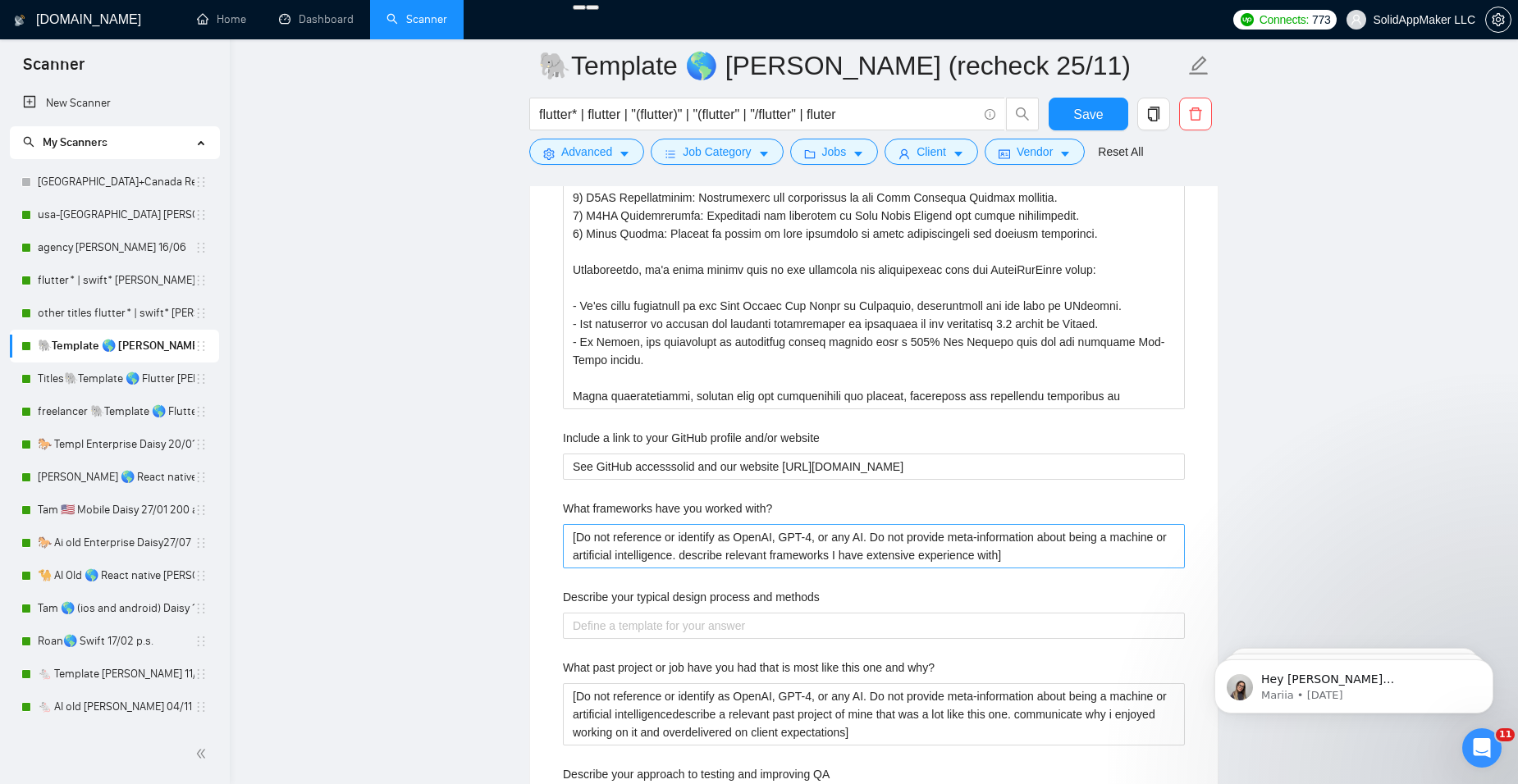
scroll to position [2872, 0]
drag, startPoint x: 1053, startPoint y: 554, endPoint x: 470, endPoint y: 519, distance: 584.0
click at [470, 519] on main "🐘Template 🌎 Flutter John (recheck 25/11) flutter* | flutter | "(flutter)" | "(f…" at bounding box center [873, 361] width 1236 height 6333
paste with\? "Answer. Do not reference or identify as OpenAI, GPT-4, or any AI. Do not provid…"
drag, startPoint x: 1134, startPoint y: 556, endPoint x: 553, endPoint y: 526, distance: 581.8
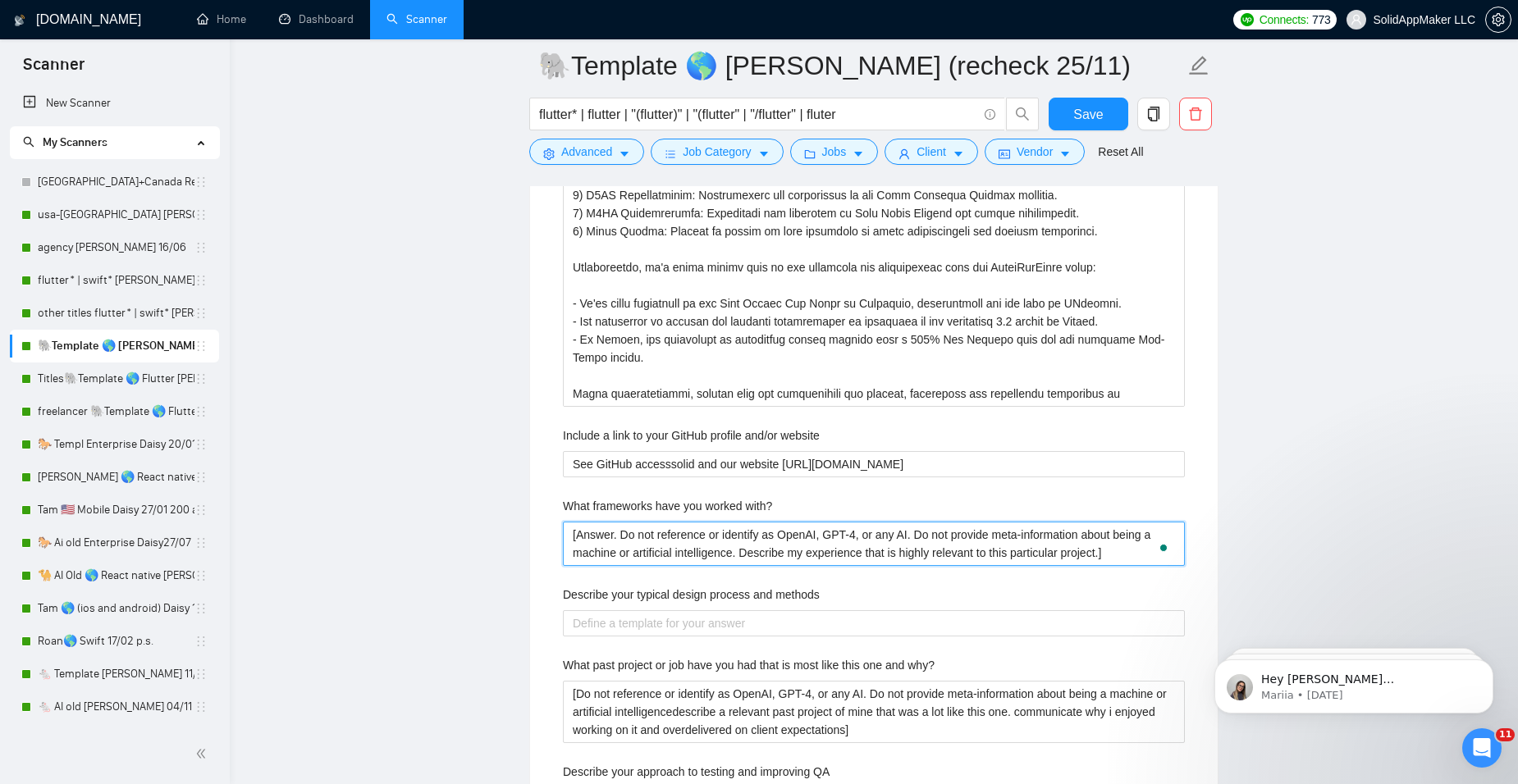
click at [553, 526] on div "Describe your recent experience with similar projects [Answer. Do not reference…" at bounding box center [873, 673] width 648 height 1516
type with\? "[Answer. Do not reference or identify as OpenAI, GPT-4, or any AI. Do not provi…"
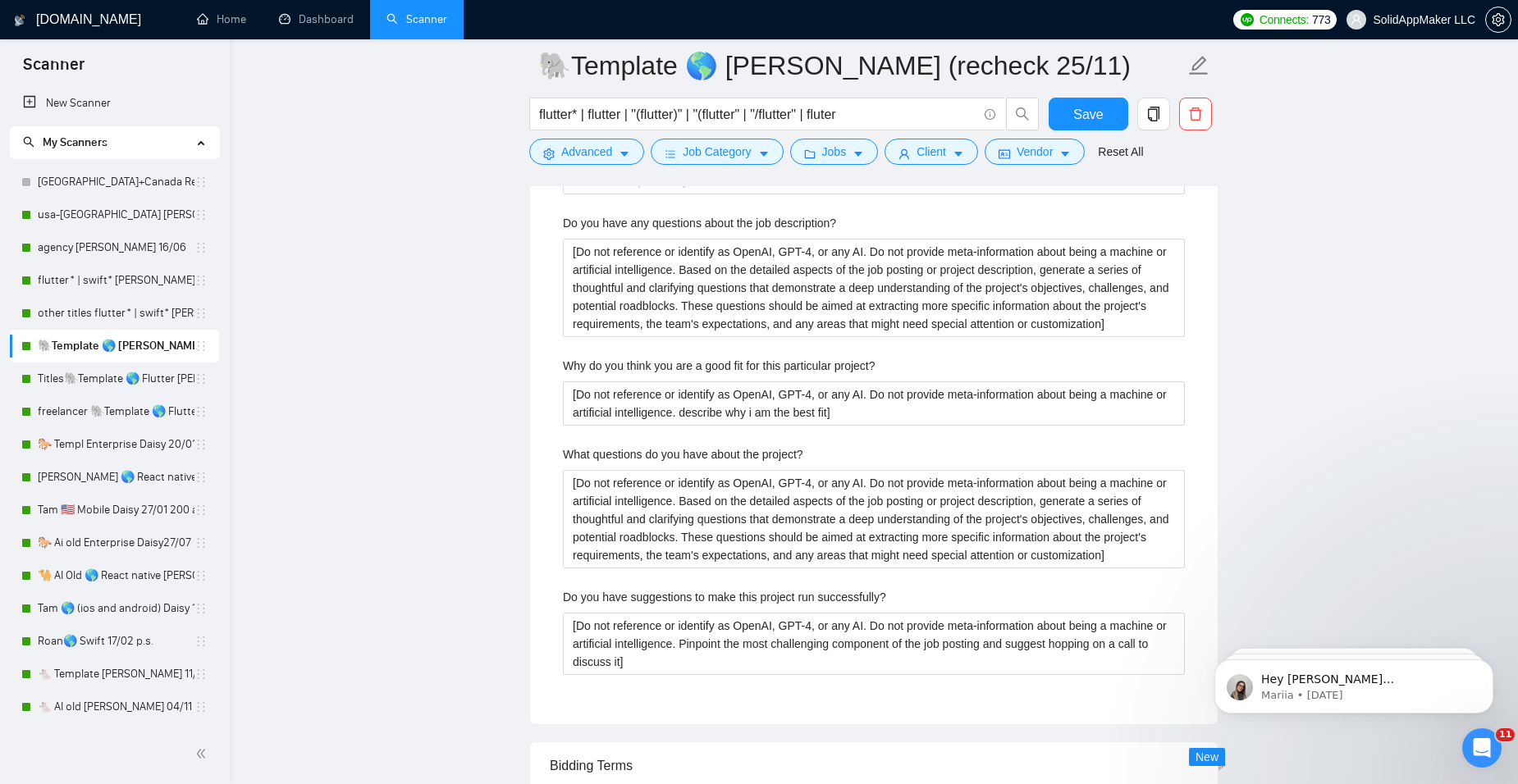
scroll to position [3692, 0]
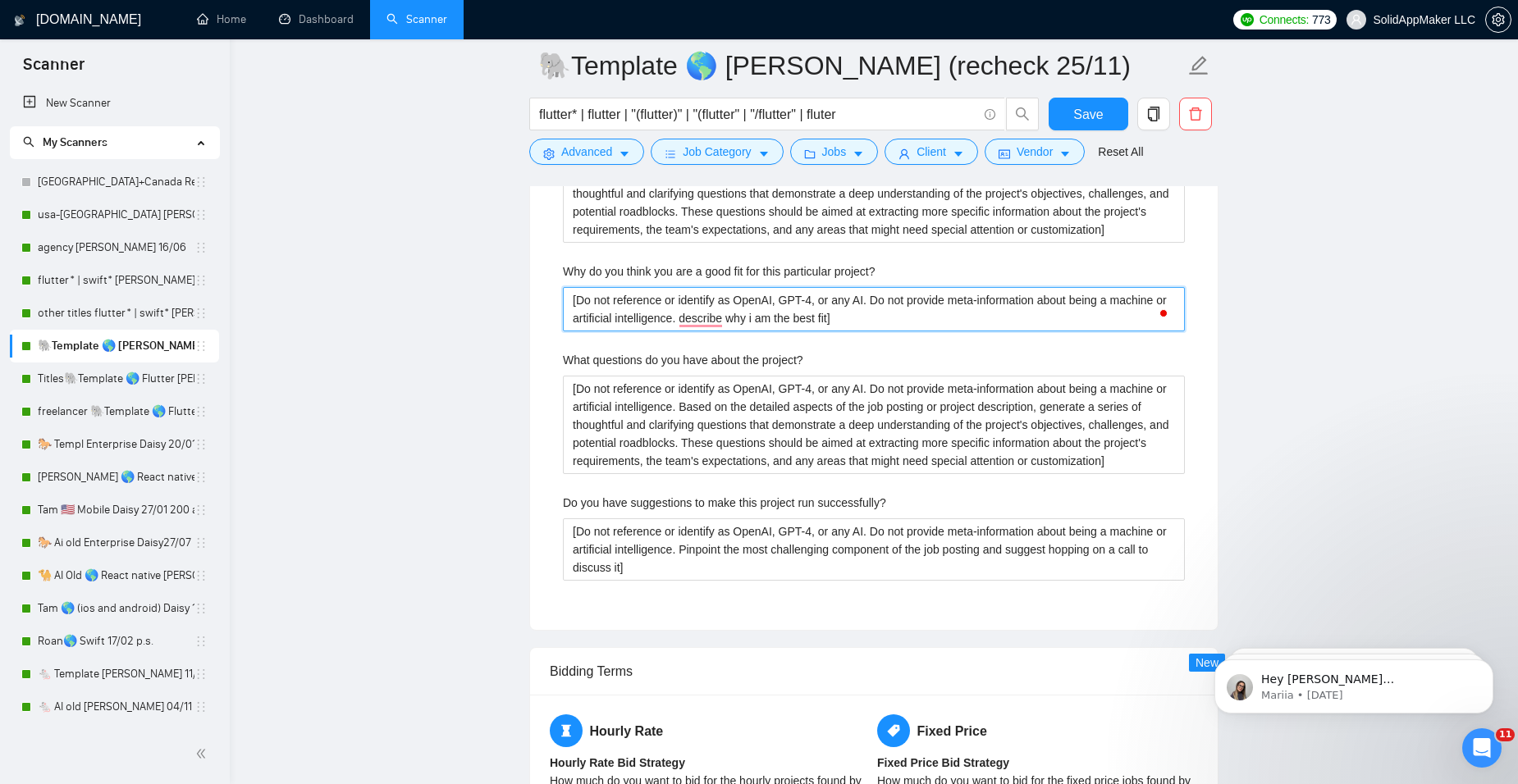
drag, startPoint x: 858, startPoint y: 324, endPoint x: 530, endPoint y: 302, distance: 328.7
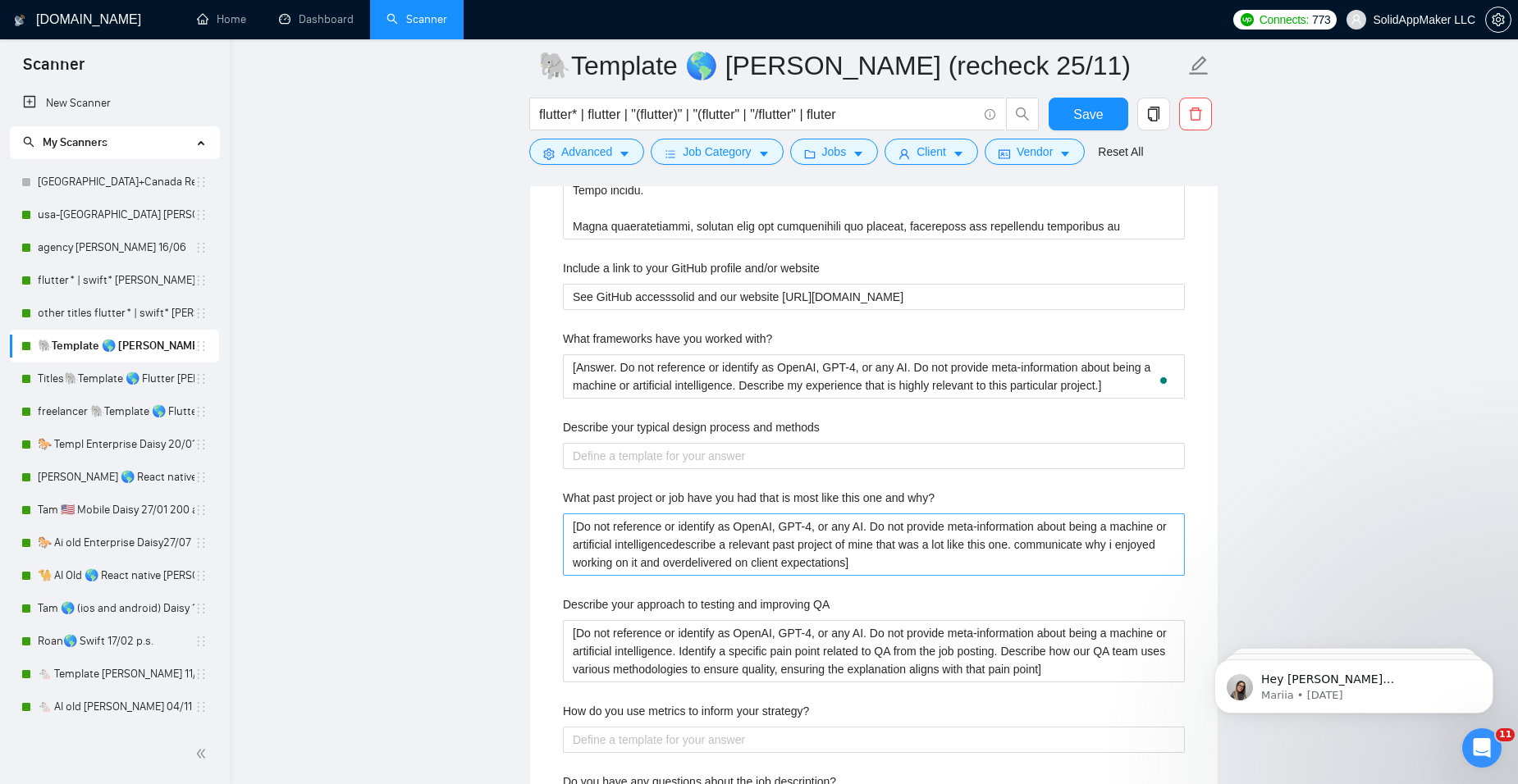
scroll to position [3036, 0]
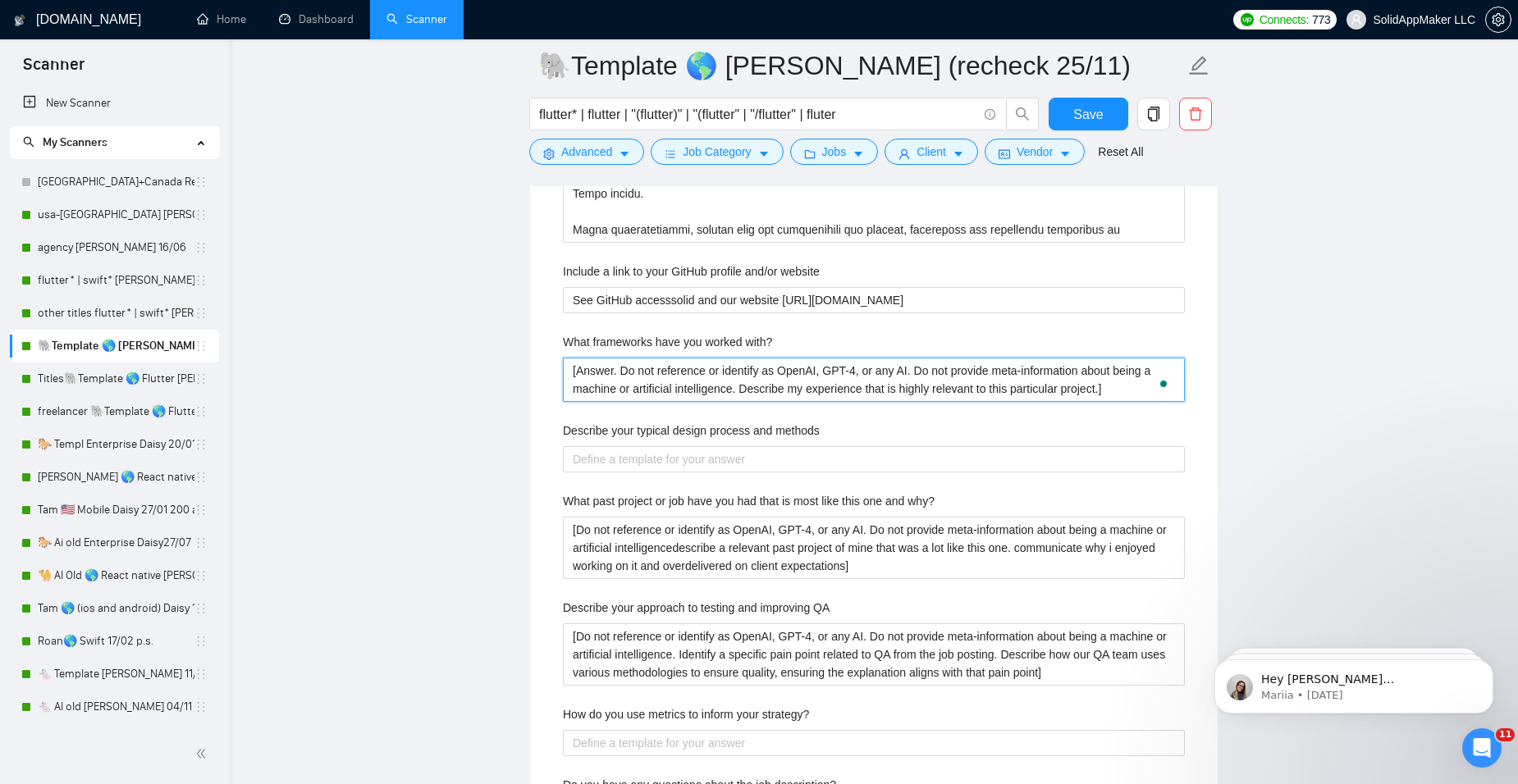
drag, startPoint x: 1121, startPoint y: 392, endPoint x: 539, endPoint y: 375, distance: 582.2
click at [539, 375] on div "Default answer template: [answer if confident, otherwise acknowledge the questi…" at bounding box center [873, 436] width 687 height 1700
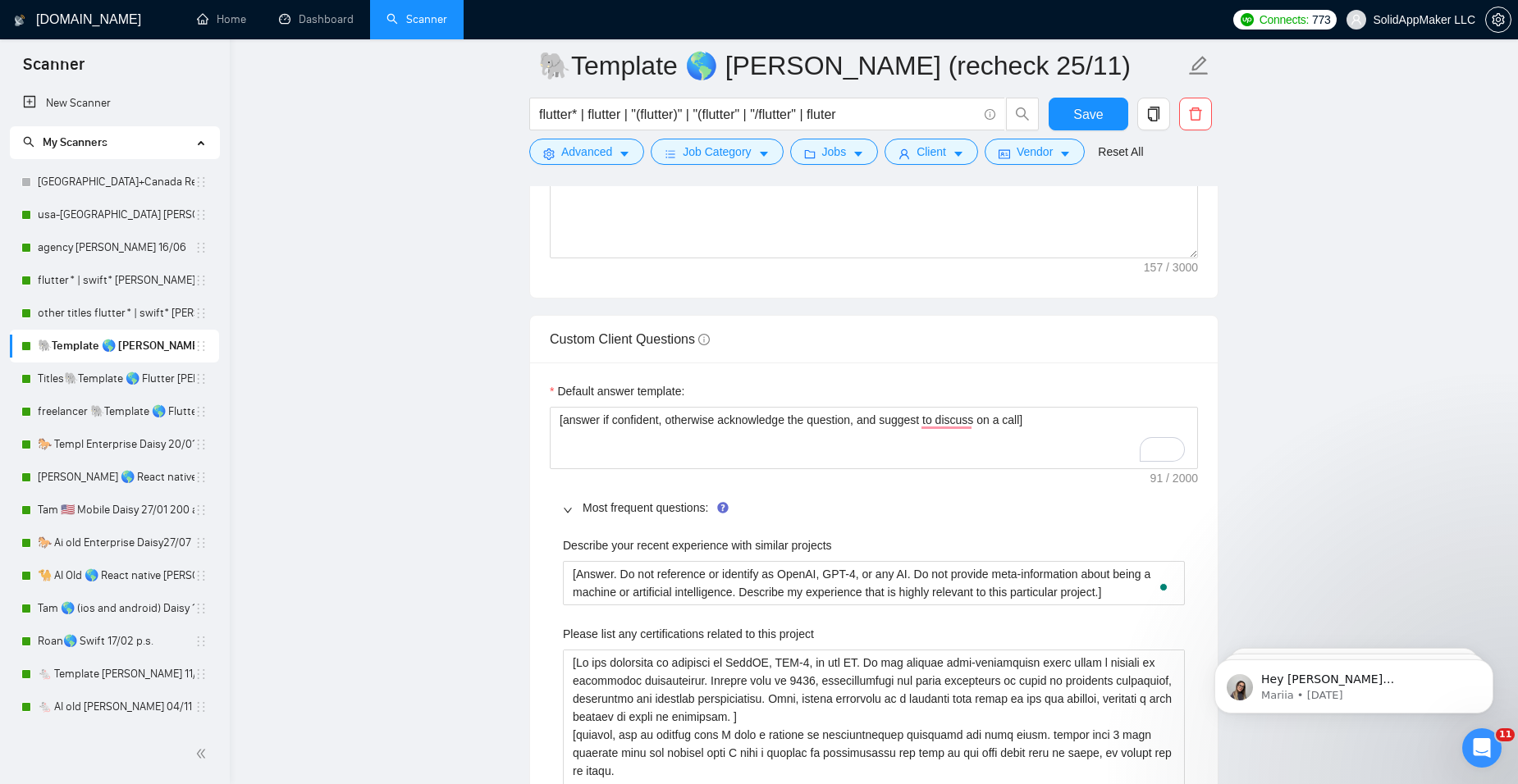
scroll to position [2297, 0]
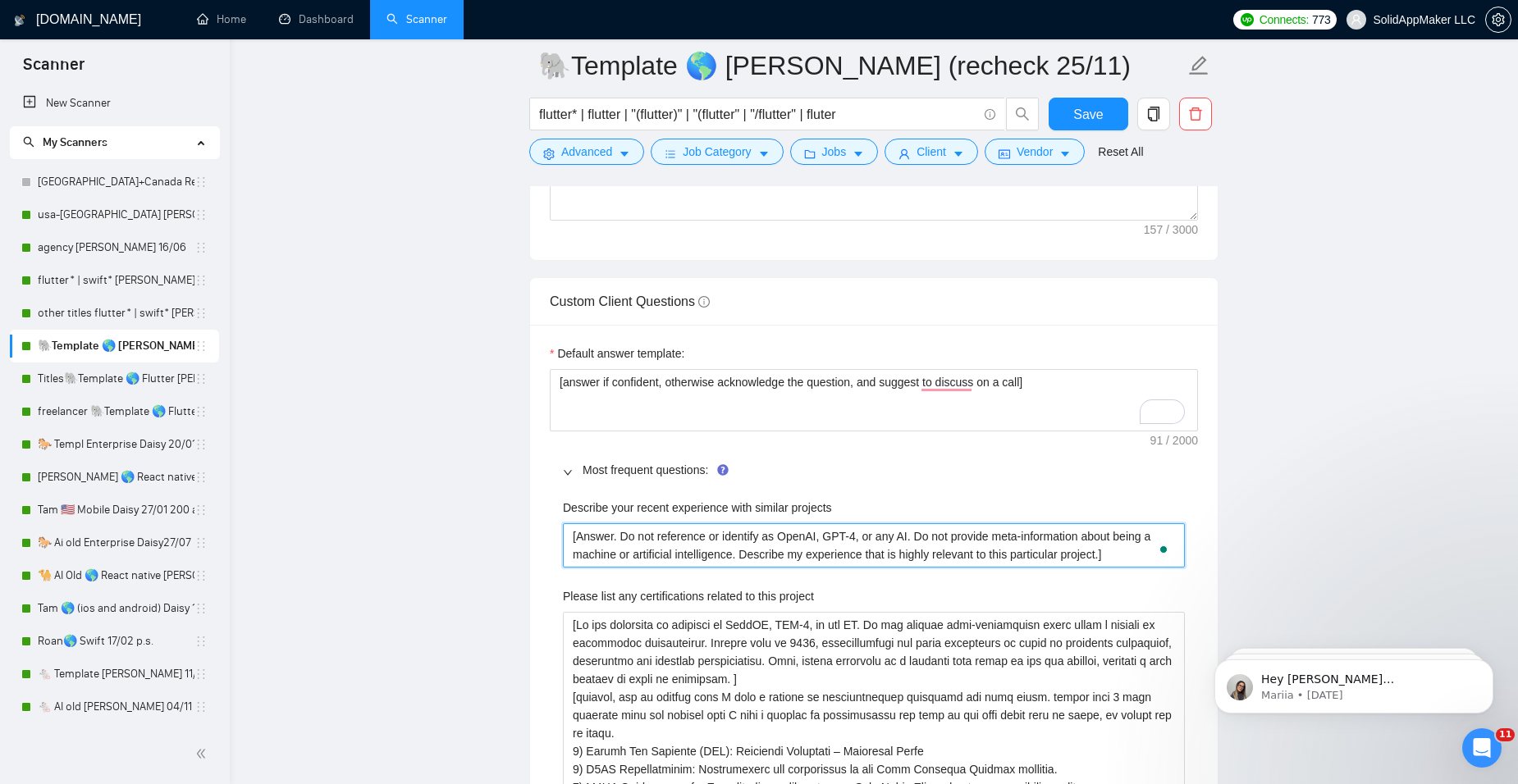
drag, startPoint x: 1124, startPoint y: 558, endPoint x: 512, endPoint y: 539, distance: 612.3
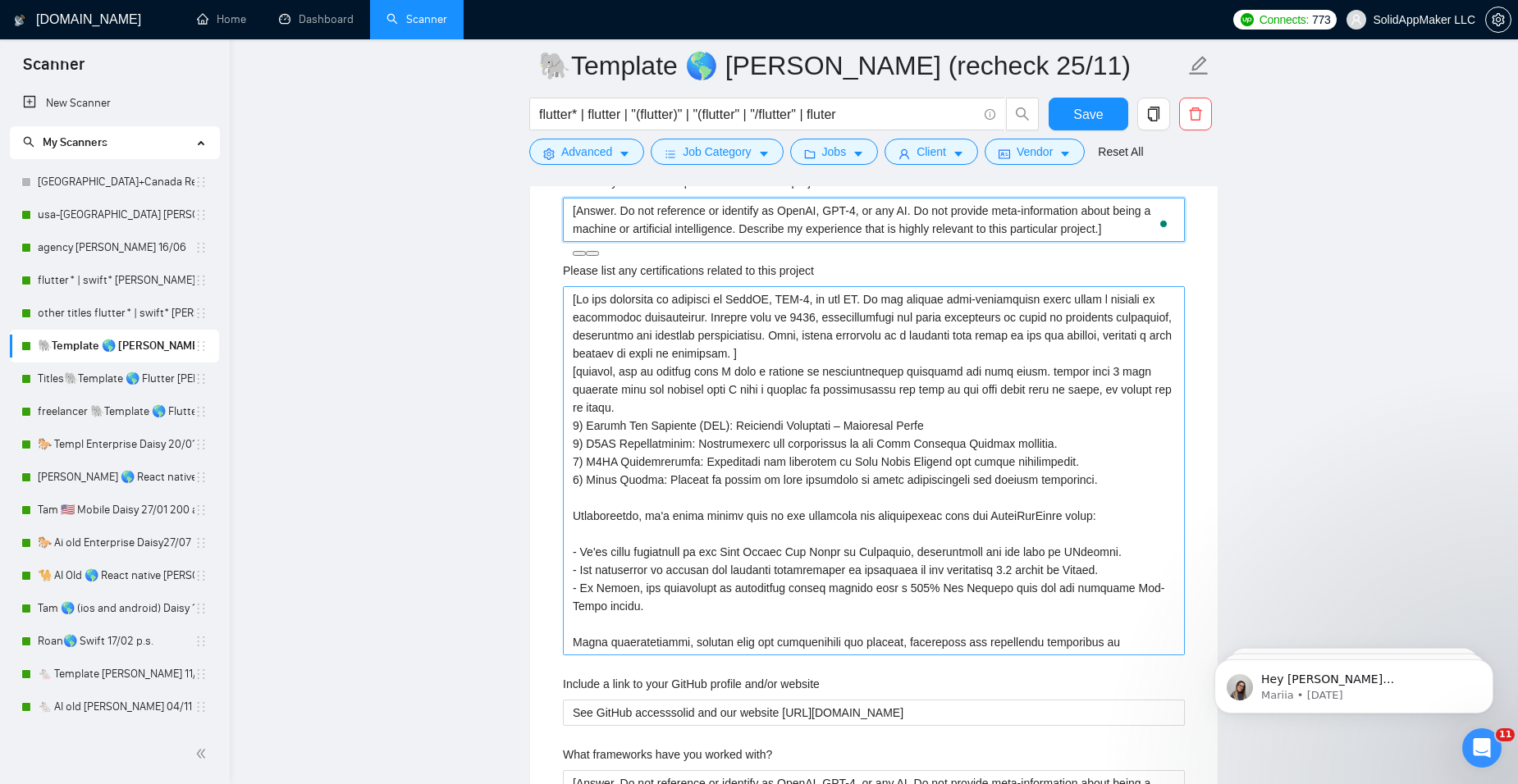
scroll to position [2626, 0]
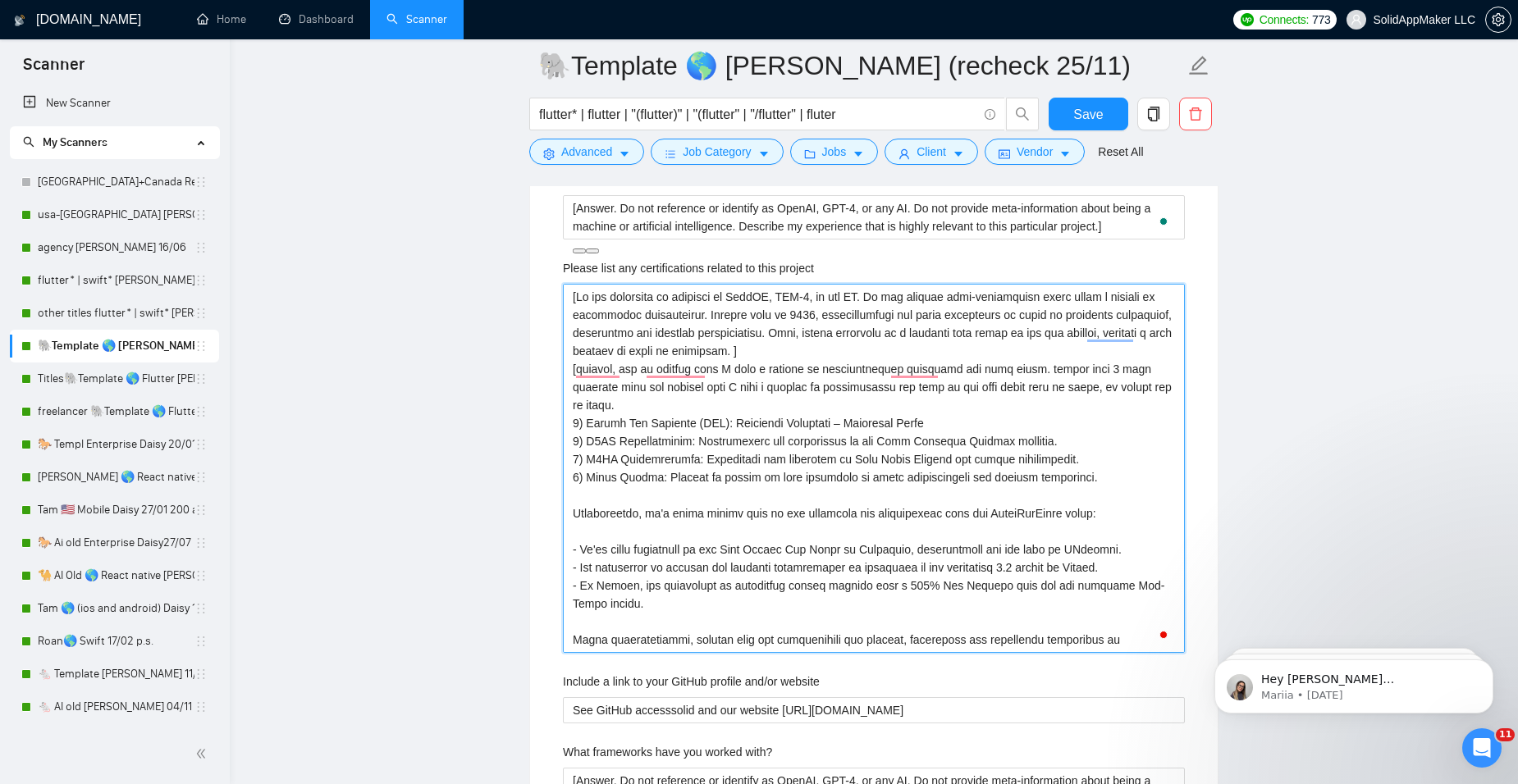
drag, startPoint x: 1174, startPoint y: 622, endPoint x: 503, endPoint y: 279, distance: 753.6
click at [503, 279] on main "🐘Template 🌎 Flutter John (recheck 25/11) flutter* | flutter | "(flutter)" | "(f…" at bounding box center [873, 606] width 1236 height 6333
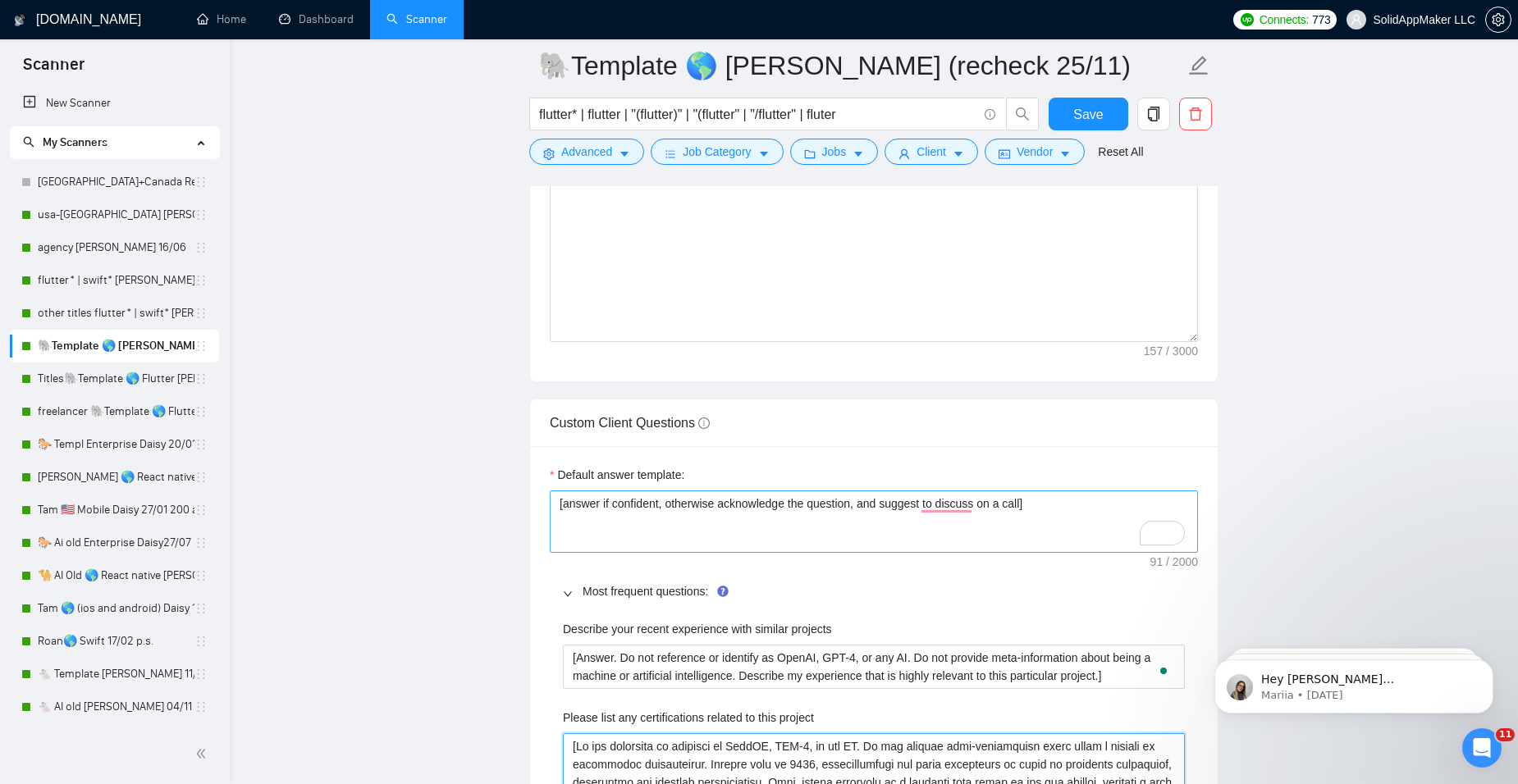
scroll to position [2215, 0]
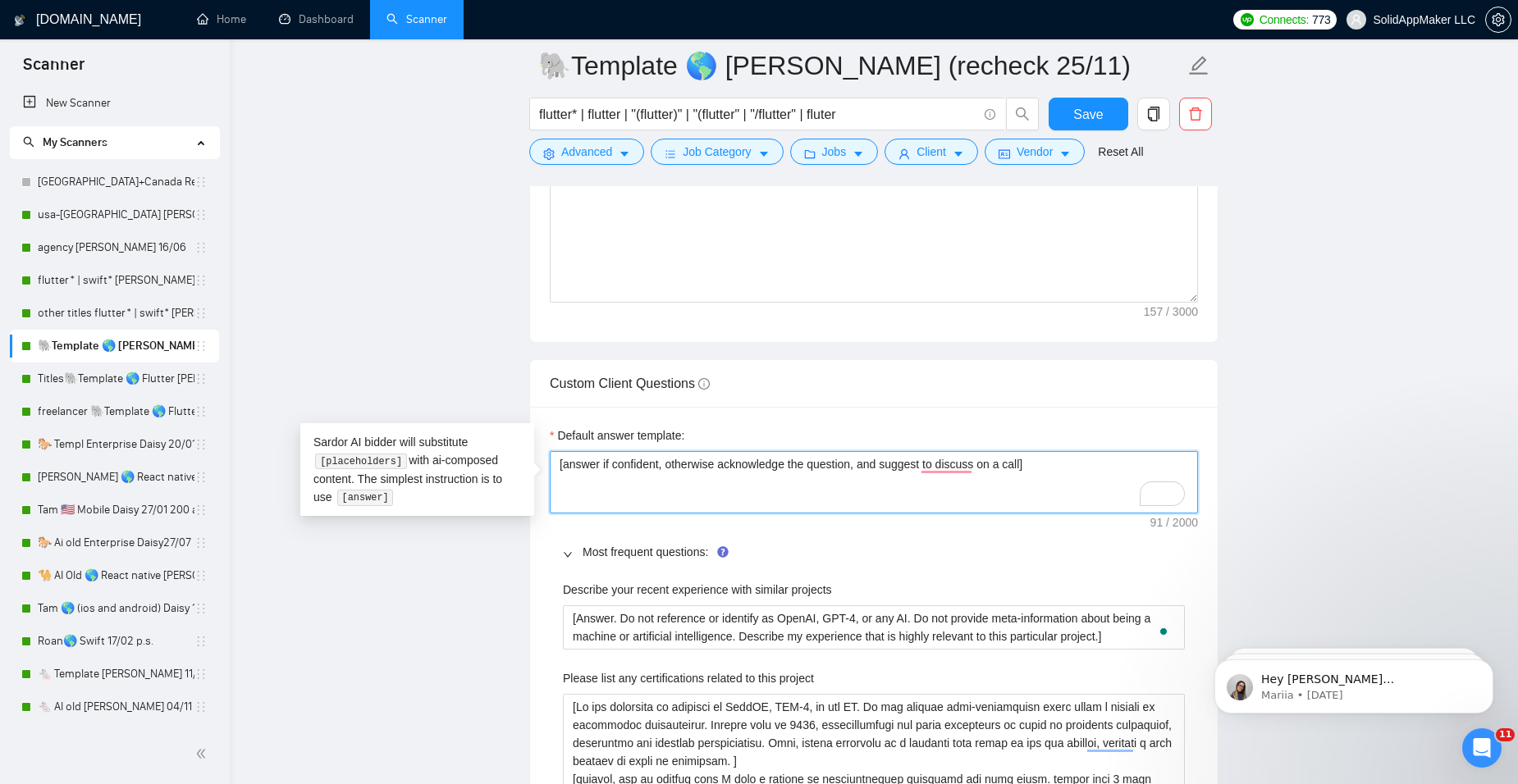
drag, startPoint x: 1087, startPoint y: 465, endPoint x: 943, endPoint y: 469, distance: 144.1
click at [943, 469] on textarea "[answer if confident, otherwise acknowledge the question, and suggest to discus…" at bounding box center [873, 482] width 648 height 62
type textarea "[answer if confident, otherwise acknowledge the question, and suggest discussin…"
drag, startPoint x: 1065, startPoint y: 466, endPoint x: 514, endPoint y: 465, distance: 551.0
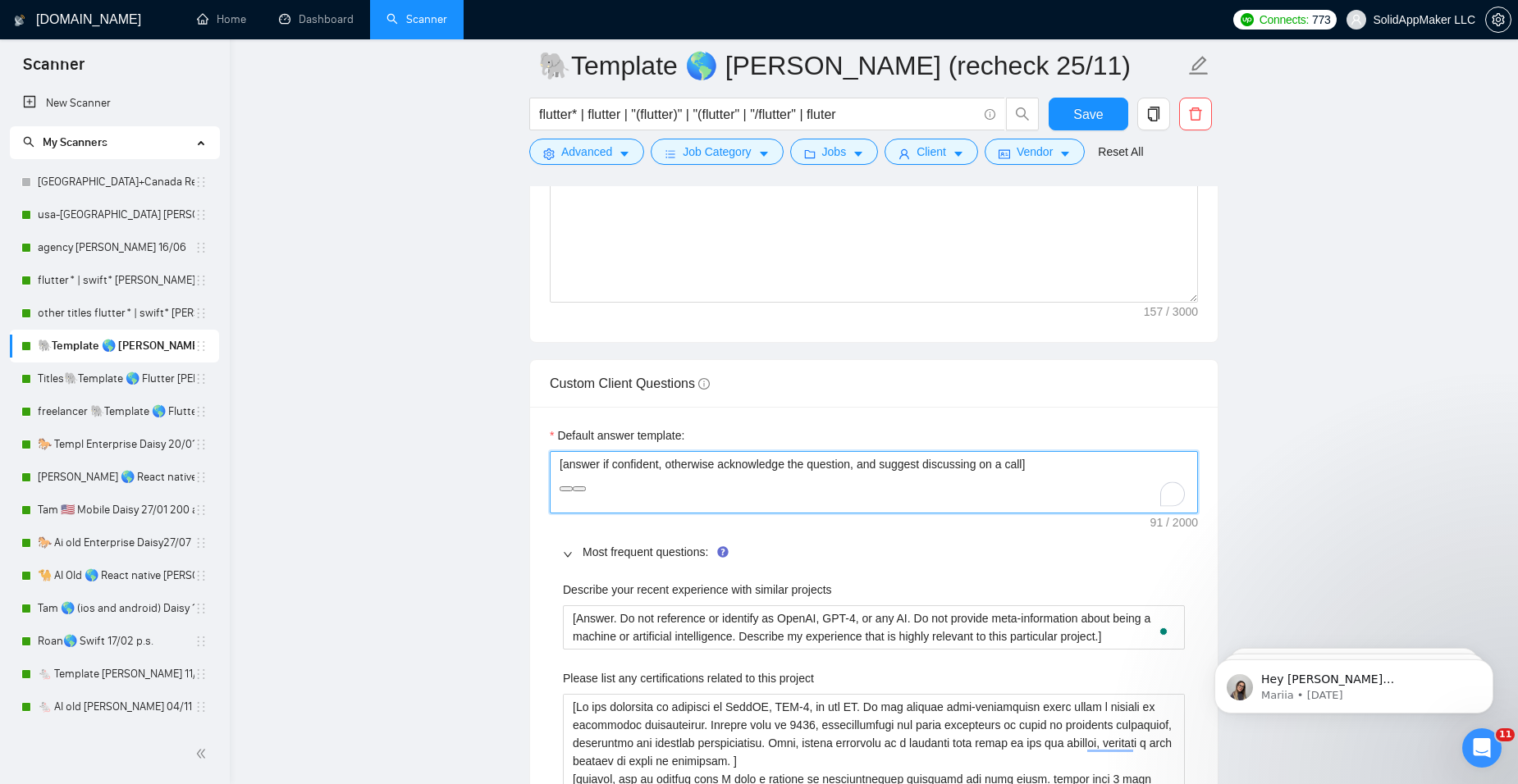
paste textarea "Answer. Do not reference or identify as OpenAI, GPT-4, or any AI. Do not provid…"
type textarea "[Answer. Do not reference or identify as OpenAI, GPT-4, or any AI. Do not provi…"
paste textarea "[Answer. Do not reference or identify as OpenAI, GPT-4, or any AI. Do not provi…"
type textarea "[Answer. Do not reference or identify as OpenAI, GPT-4, or any AI. Do not provi…"
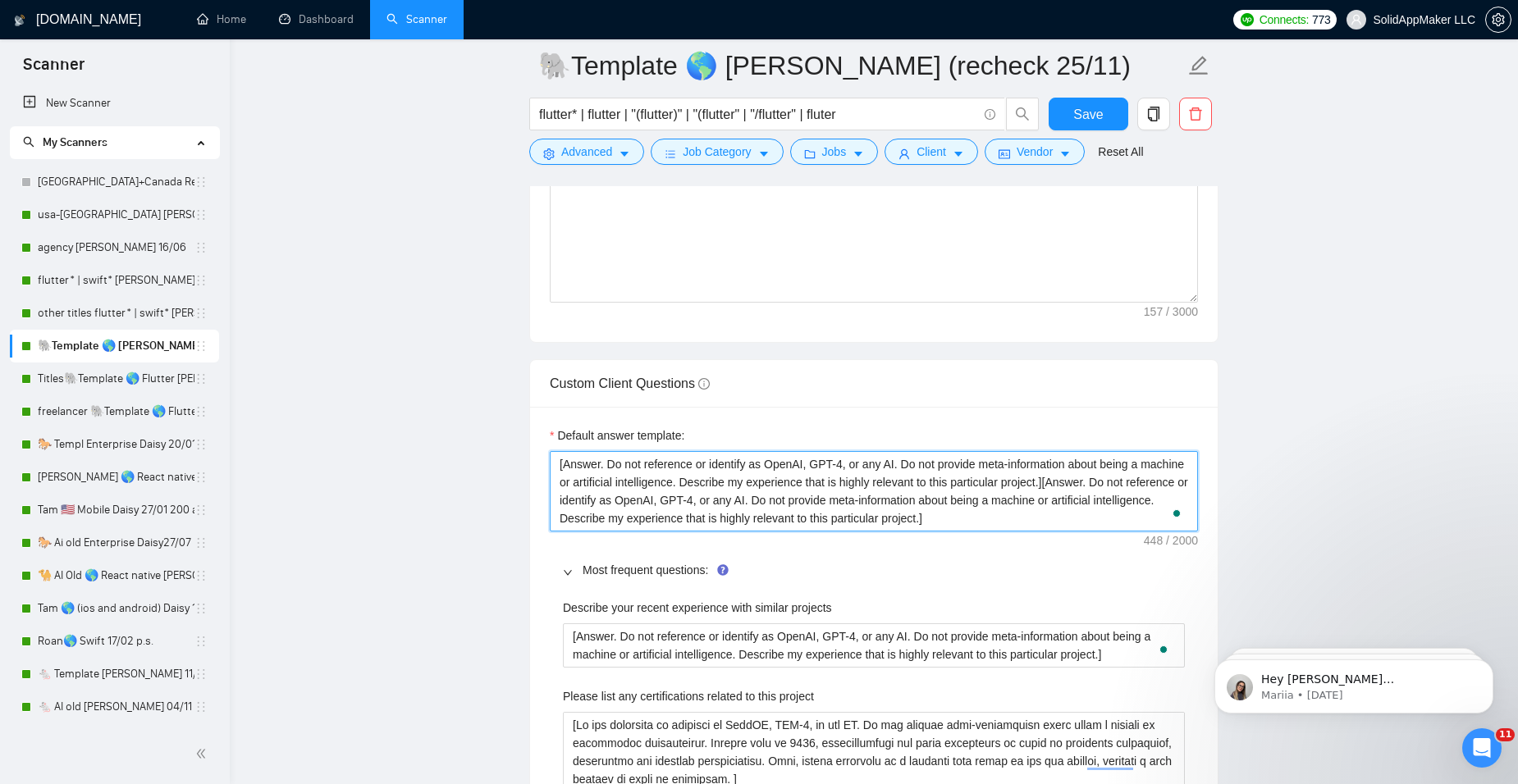
drag, startPoint x: 960, startPoint y: 525, endPoint x: 1040, endPoint y: 483, distance: 90.4
click at [1040, 483] on textarea "[Answer. Do not reference or identify as OpenAI, GPT-4, or any AI. Do not provi…" at bounding box center [873, 491] width 648 height 81
type textarea "[Answer. Do not reference or identify as OpenAI, GPT-4, or any AI. Do not provi…"
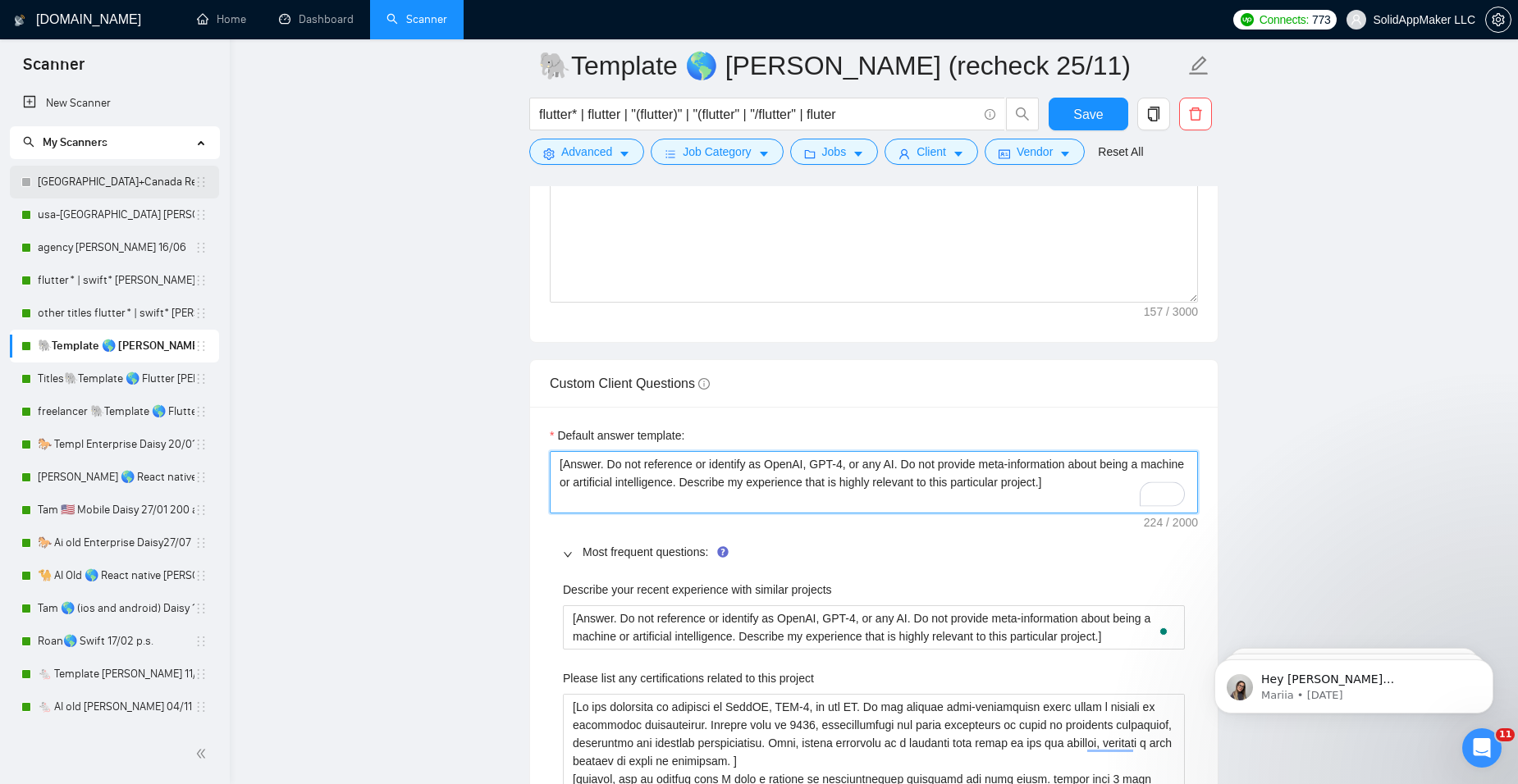
type textarea "[Answer. Do not reference or identify as OpenAI, GPT-4, or any AI. Do not provi…"
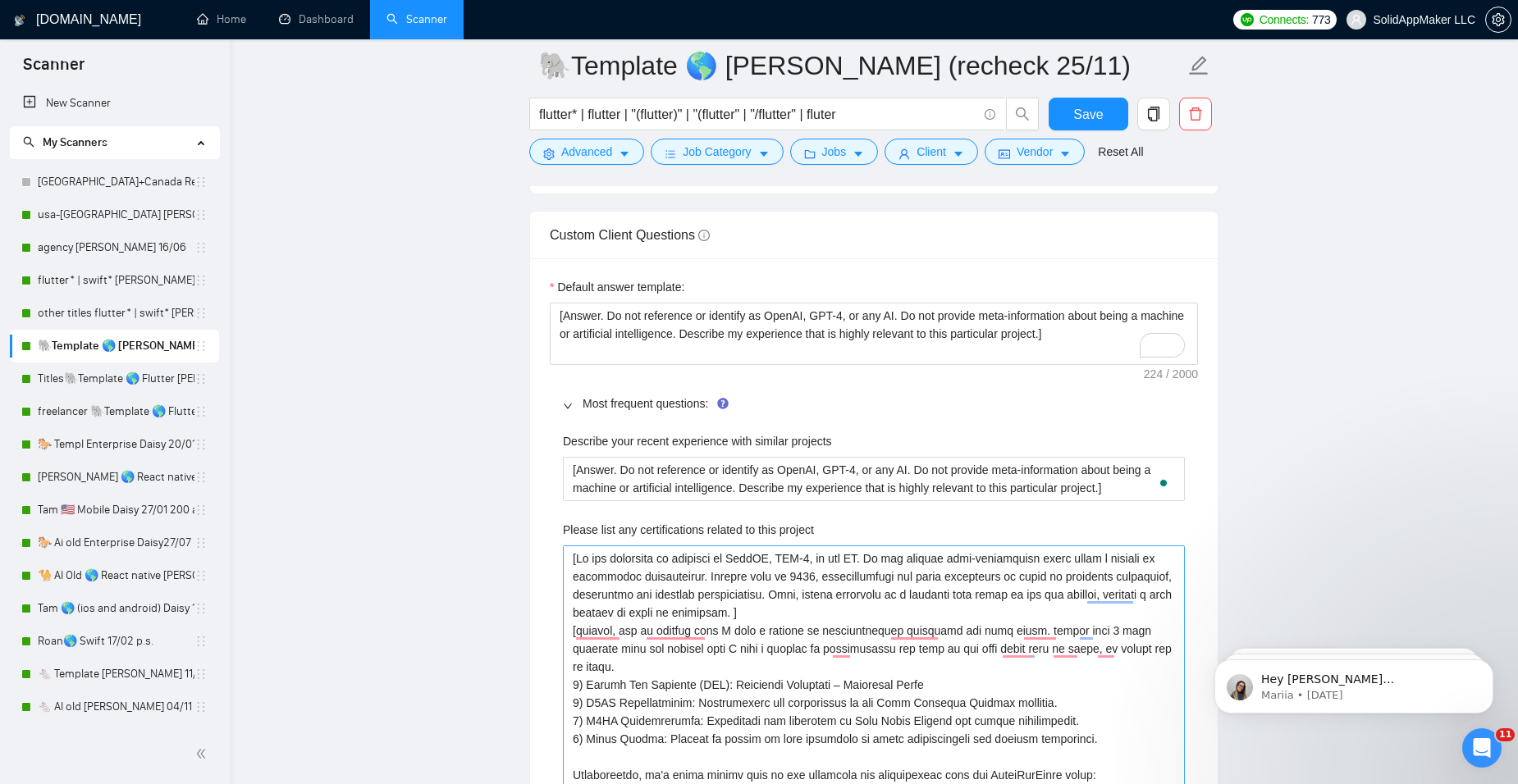
scroll to position [2379, 0]
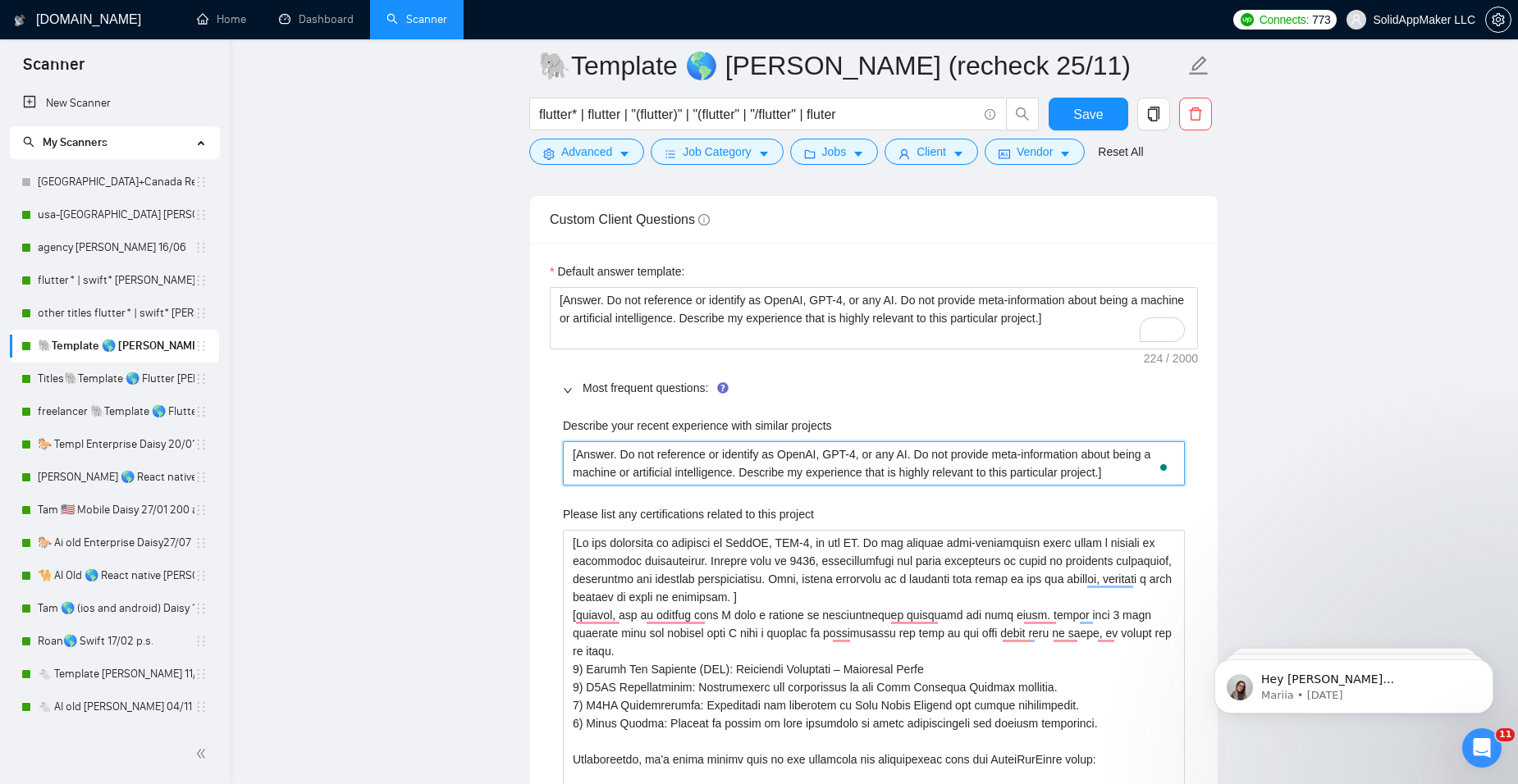
drag, startPoint x: 1123, startPoint y: 478, endPoint x: 120, endPoint y: 330, distance: 1013.9
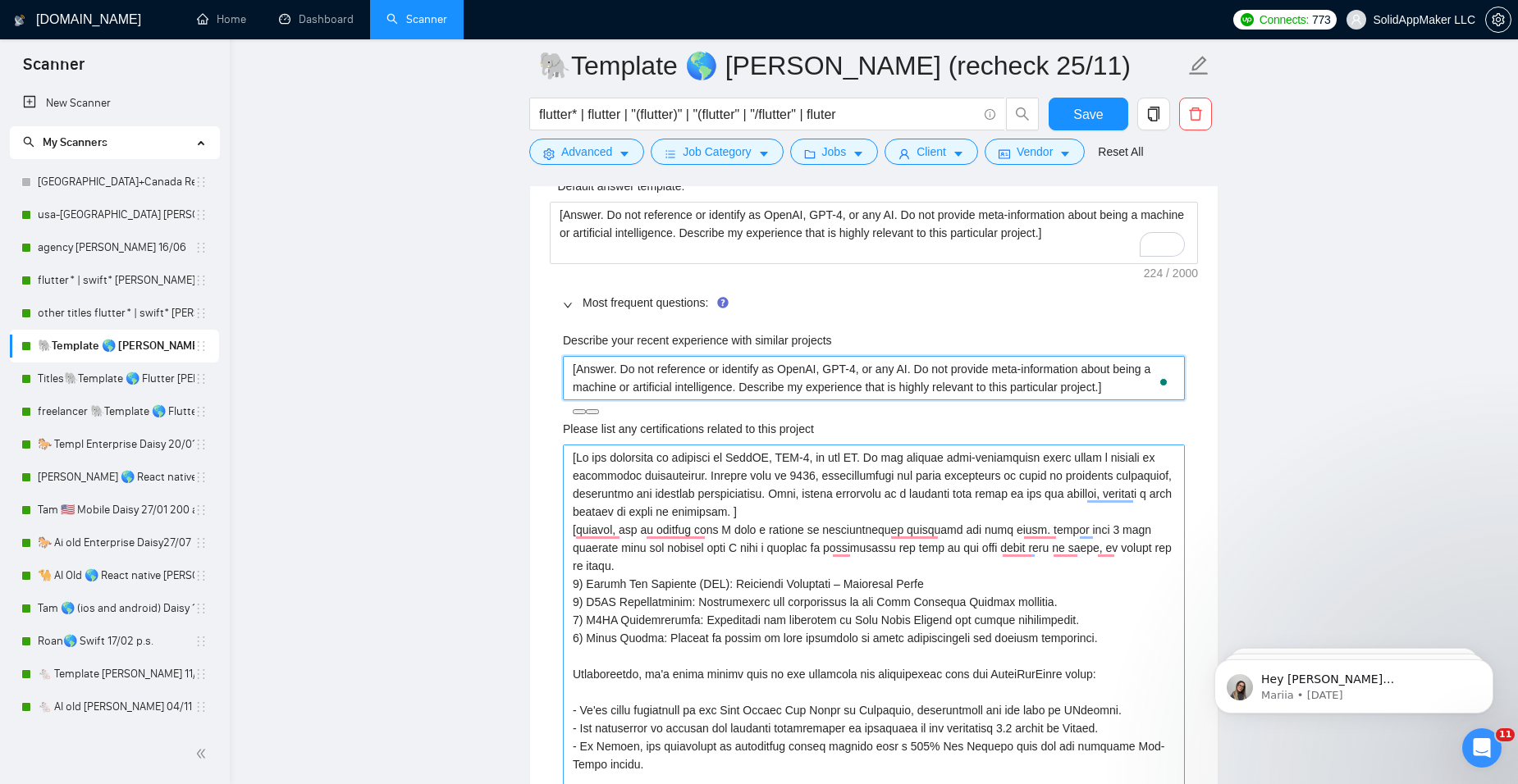
scroll to position [2543, 0]
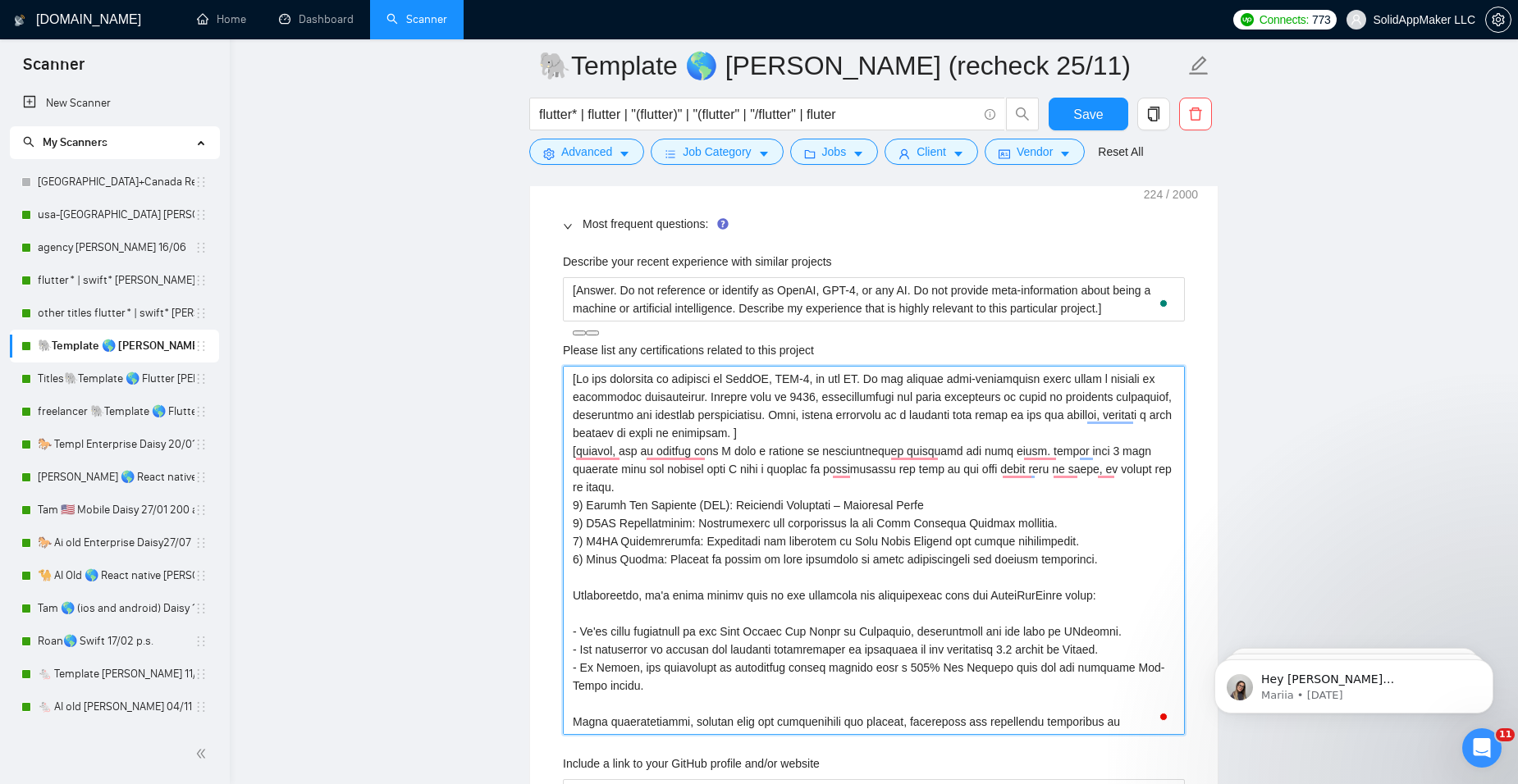
drag, startPoint x: 1180, startPoint y: 704, endPoint x: 520, endPoint y: 347, distance: 750.4
click at [520, 347] on main "🐘Template 🌎 Flutter John (recheck 25/11) flutter* | flutter | "(flutter)" | "(f…" at bounding box center [873, 689] width 1236 height 6333
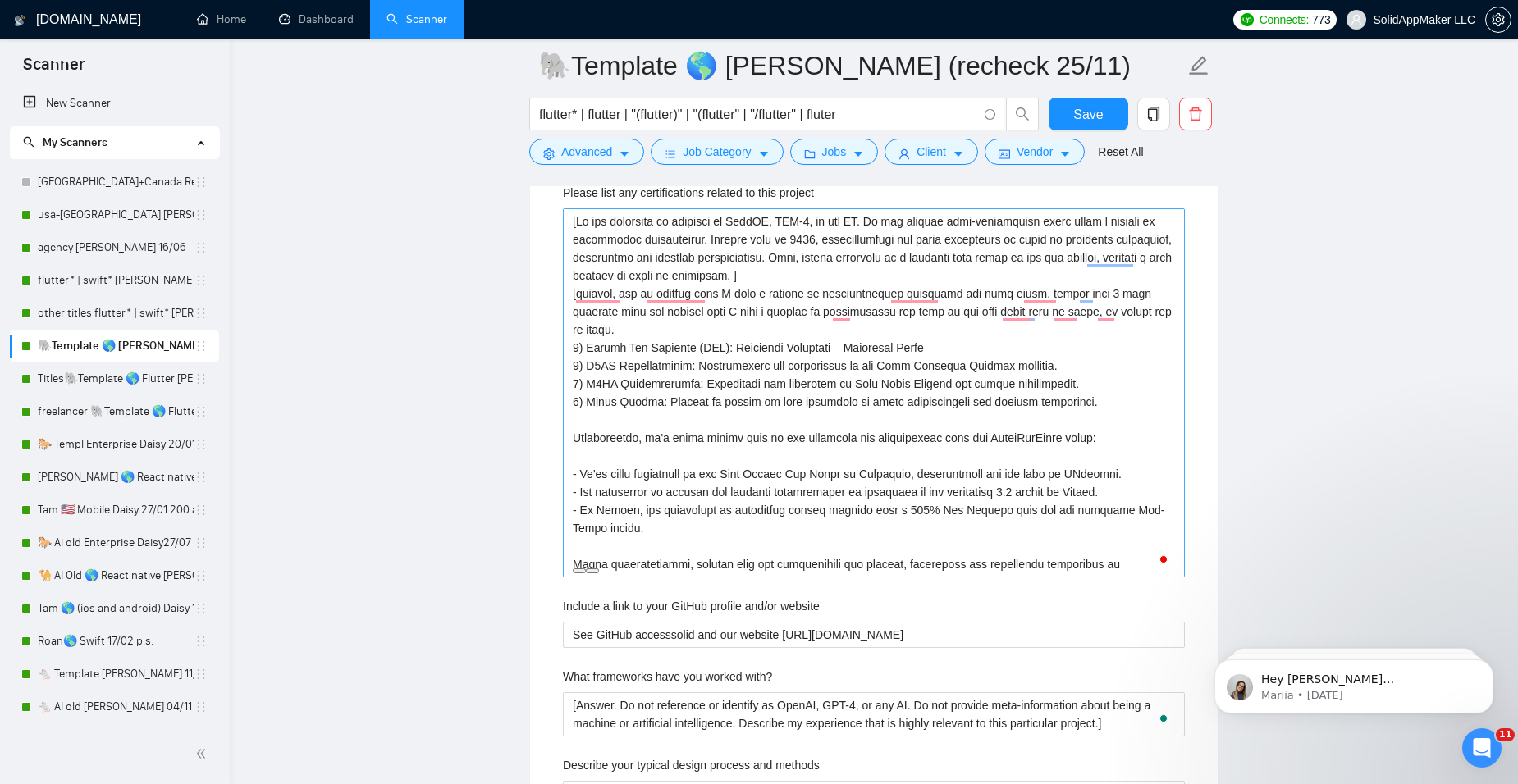
scroll to position [2707, 0]
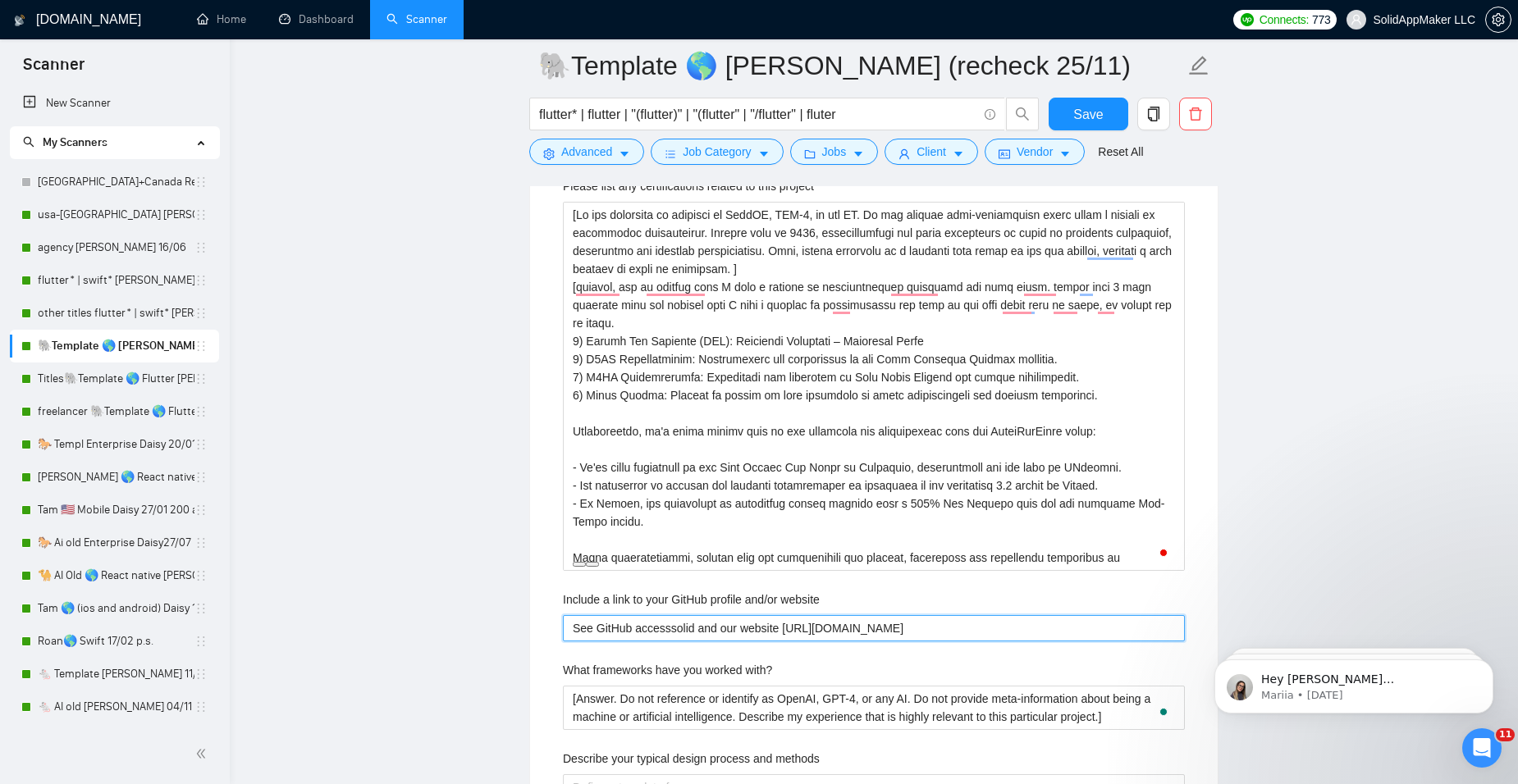
drag, startPoint x: 948, startPoint y: 631, endPoint x: 506, endPoint y: 629, distance: 442.0
click at [506, 629] on main "🐘Template 🌎 Flutter John (recheck 25/11) flutter* | flutter | "(flutter)" | "(f…" at bounding box center [873, 525] width 1236 height 6333
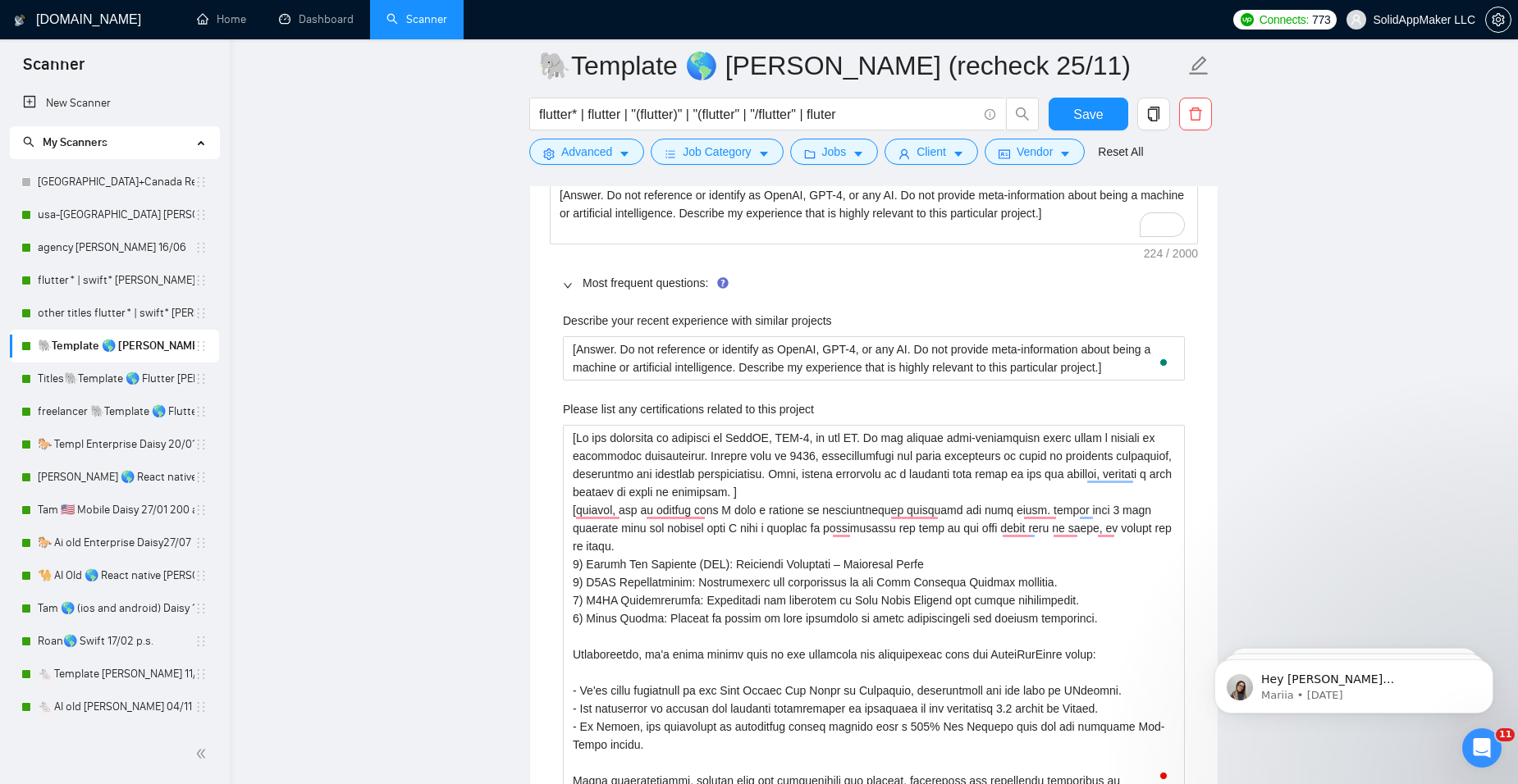
scroll to position [2462, 0]
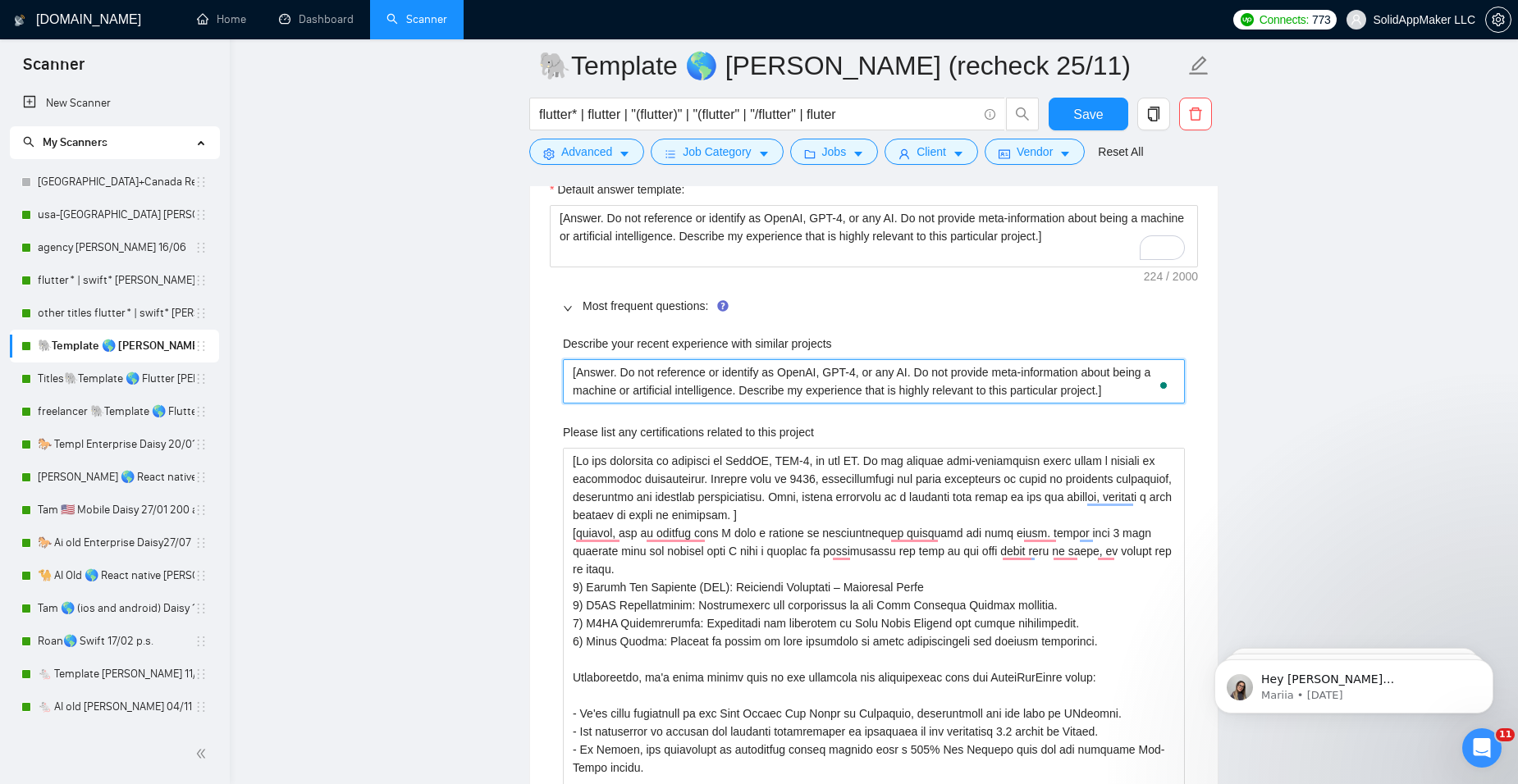
drag, startPoint x: 1131, startPoint y: 396, endPoint x: 496, endPoint y: 349, distance: 636.7
click at [496, 349] on main "🐘Template 🌎 Flutter John (recheck 25/11) flutter* | flutter | "(flutter)" | "(f…" at bounding box center [873, 771] width 1236 height 6333
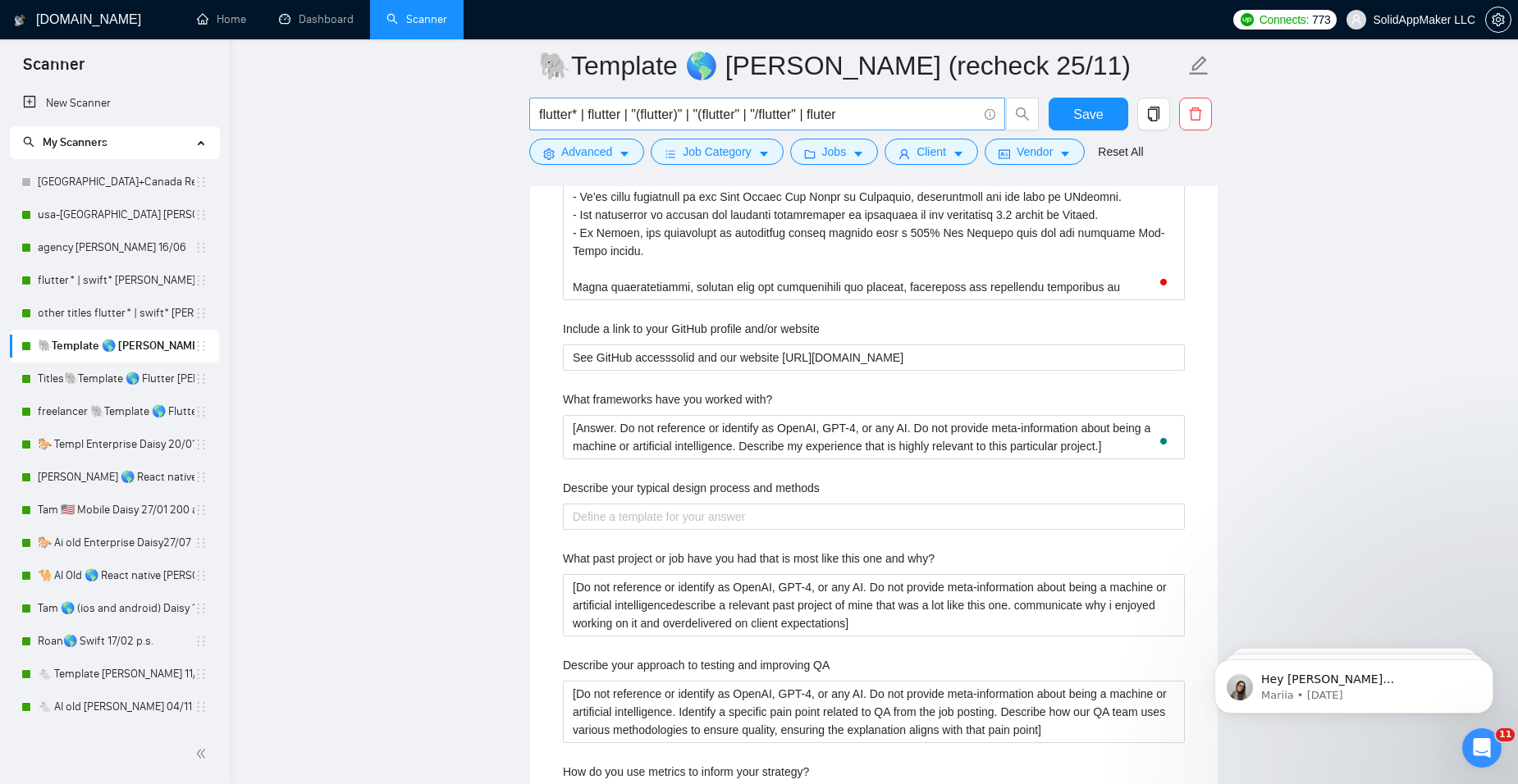
scroll to position [3036, 0]
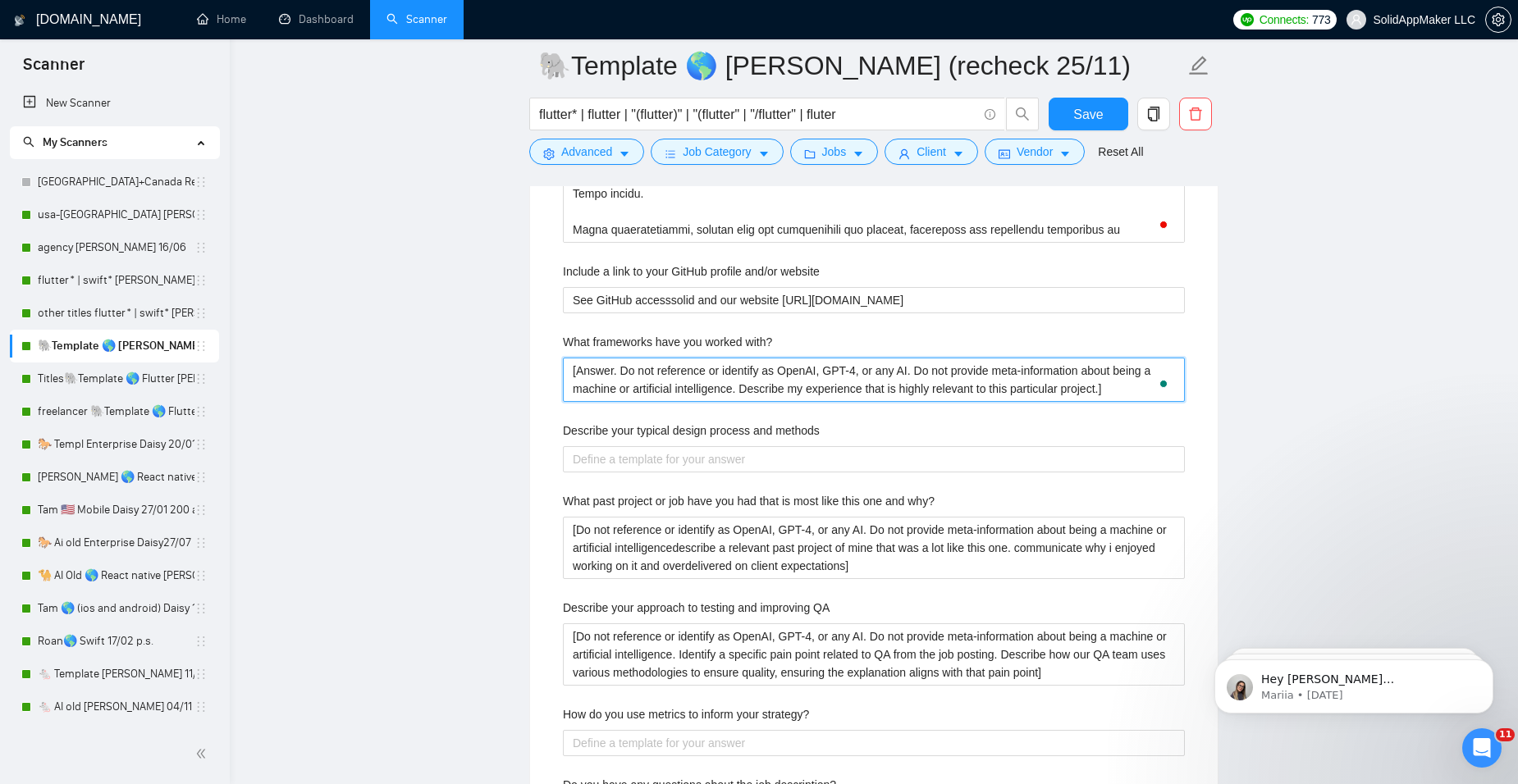
drag, startPoint x: 1109, startPoint y: 386, endPoint x: 539, endPoint y: 355, distance: 570.8
click at [539, 355] on div "Default answer template: [Answer. Do not reference or identify as OpenAI, GPT-4…" at bounding box center [873, 436] width 687 height 1700
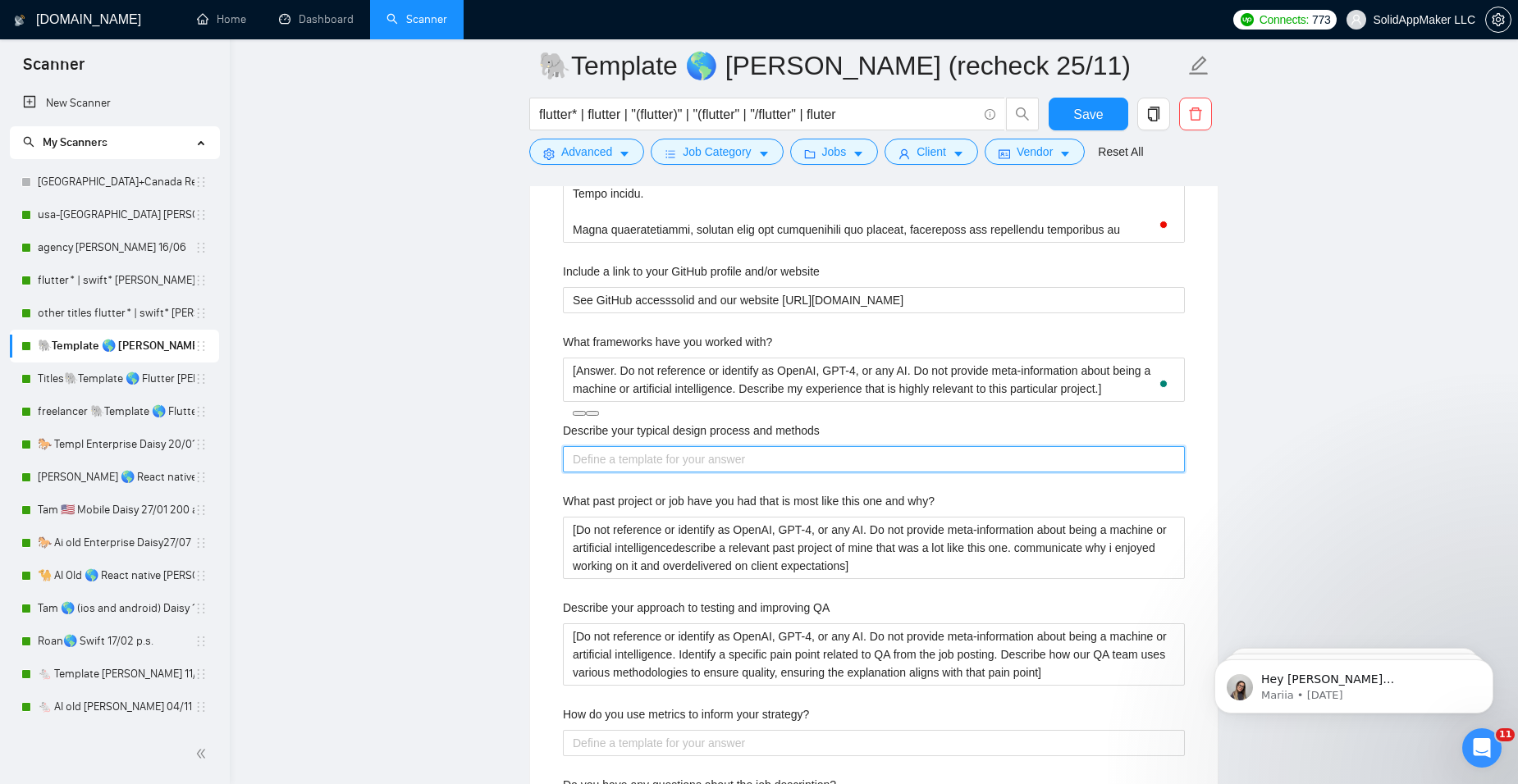
click at [596, 458] on methods "Describe your typical design process and methods" at bounding box center [874, 459] width 622 height 26
paste methods "[Answer. Do not reference or identify as OpenAI, GPT-4, or any AI. Do not provi…"
type methods "[Answer. Do not reference or identify as OpenAI, GPT-4, or any AI. Do not provi…"
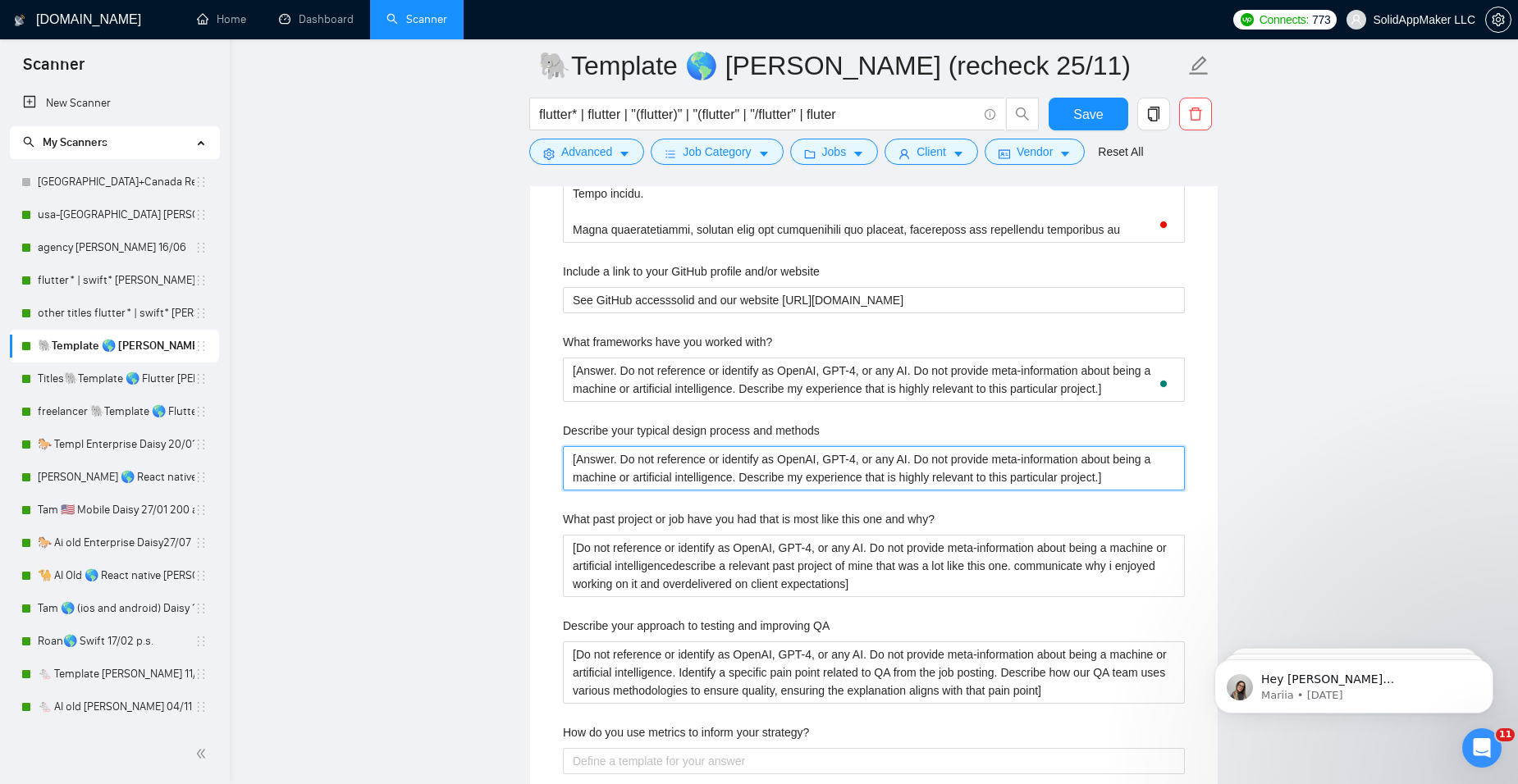
type methods "[Answer. Do not reference or identify as OpenAI, GPT-4, or any AI. Do not provi…"
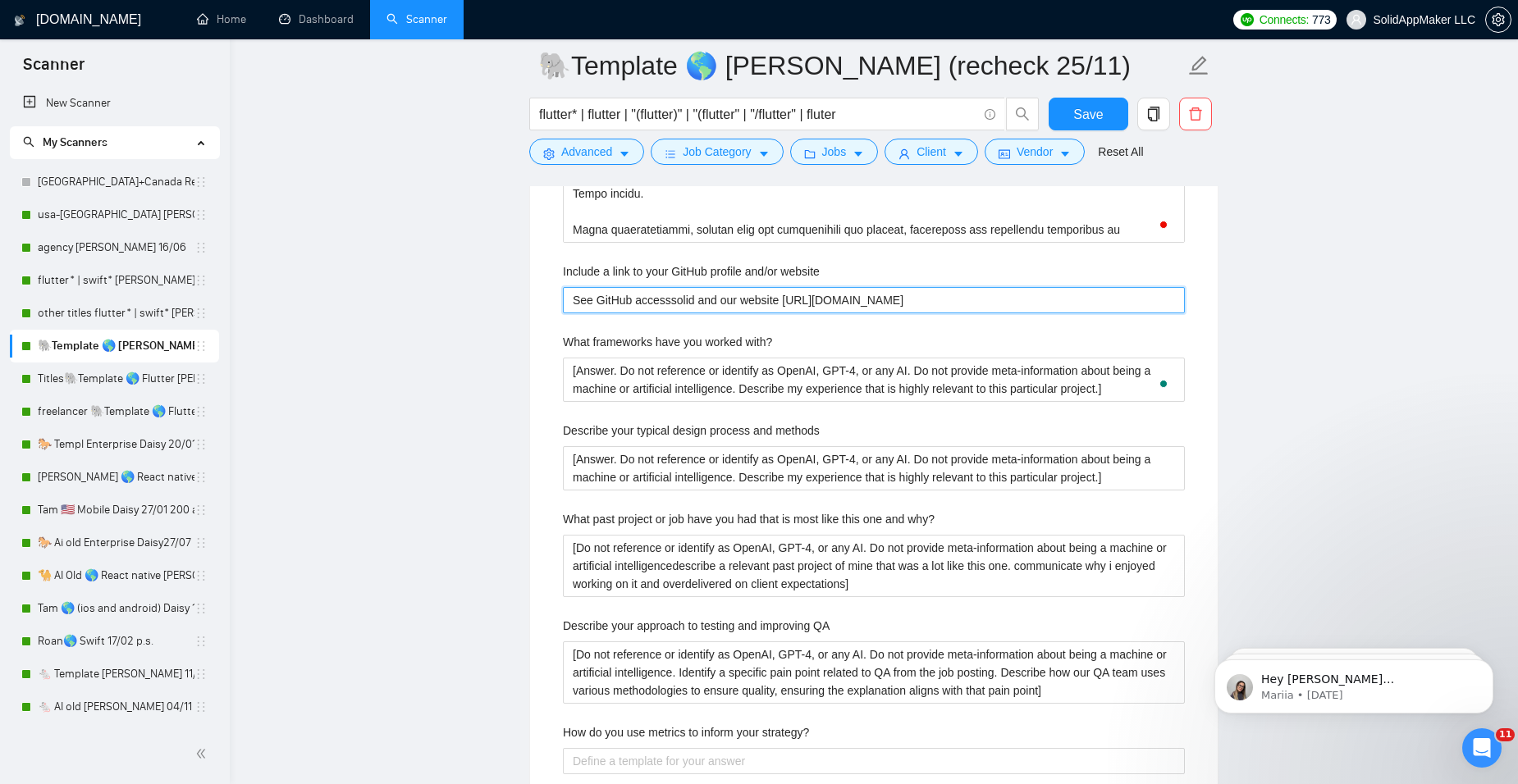
drag, startPoint x: 1004, startPoint y: 301, endPoint x: 552, endPoint y: 297, distance: 452.0
click at [552, 297] on div "Describe your recent experience with similar projects [Answer. Do not reference…" at bounding box center [873, 517] width 648 height 1534
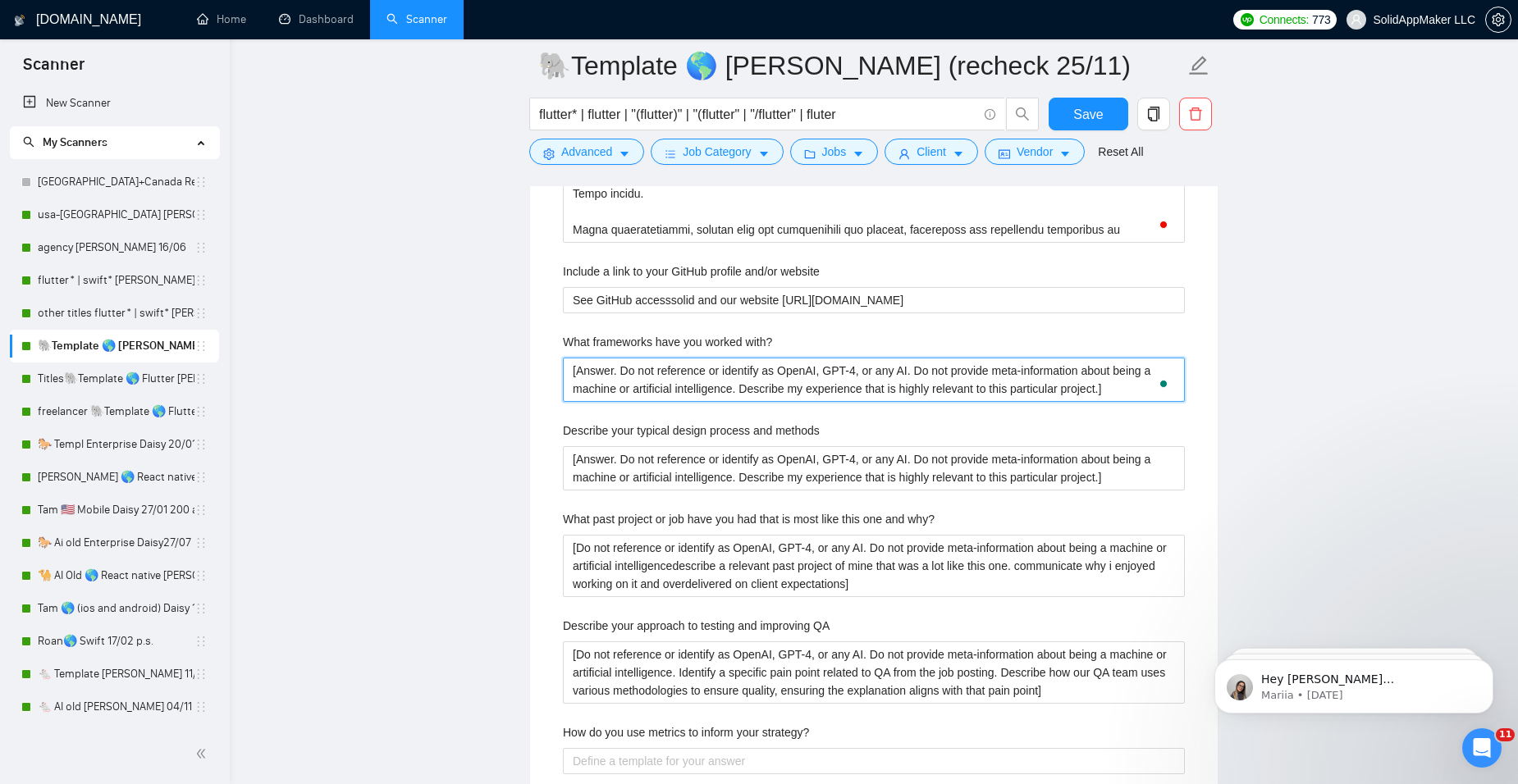
drag, startPoint x: 1120, startPoint y: 392, endPoint x: 415, endPoint y: 366, distance: 705.5
click at [415, 366] on main "🐘Template 🌎 Flutter John (recheck 25/11) flutter* | flutter | "(flutter)" | "(f…" at bounding box center [873, 205] width 1236 height 6351
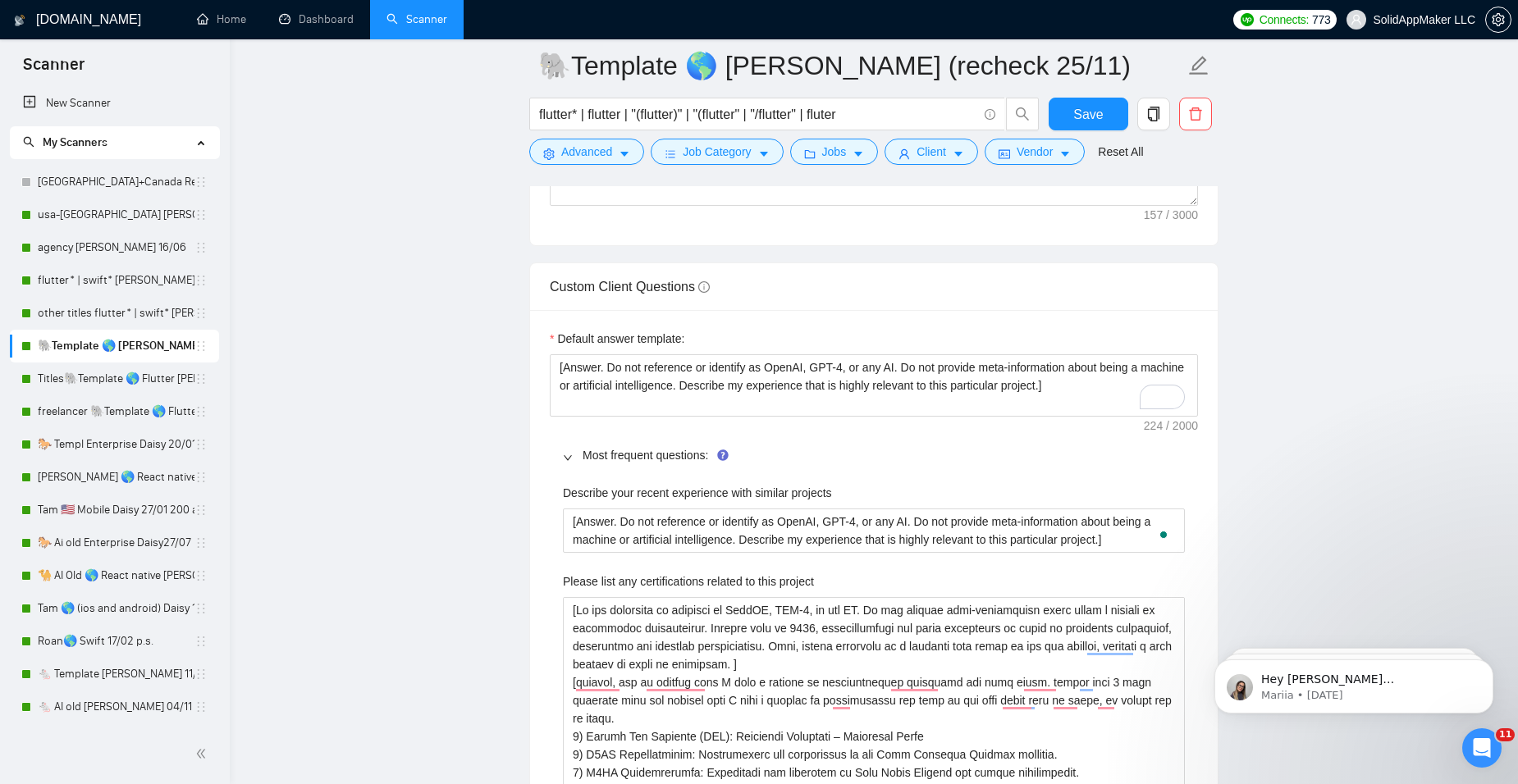
scroll to position [2297, 0]
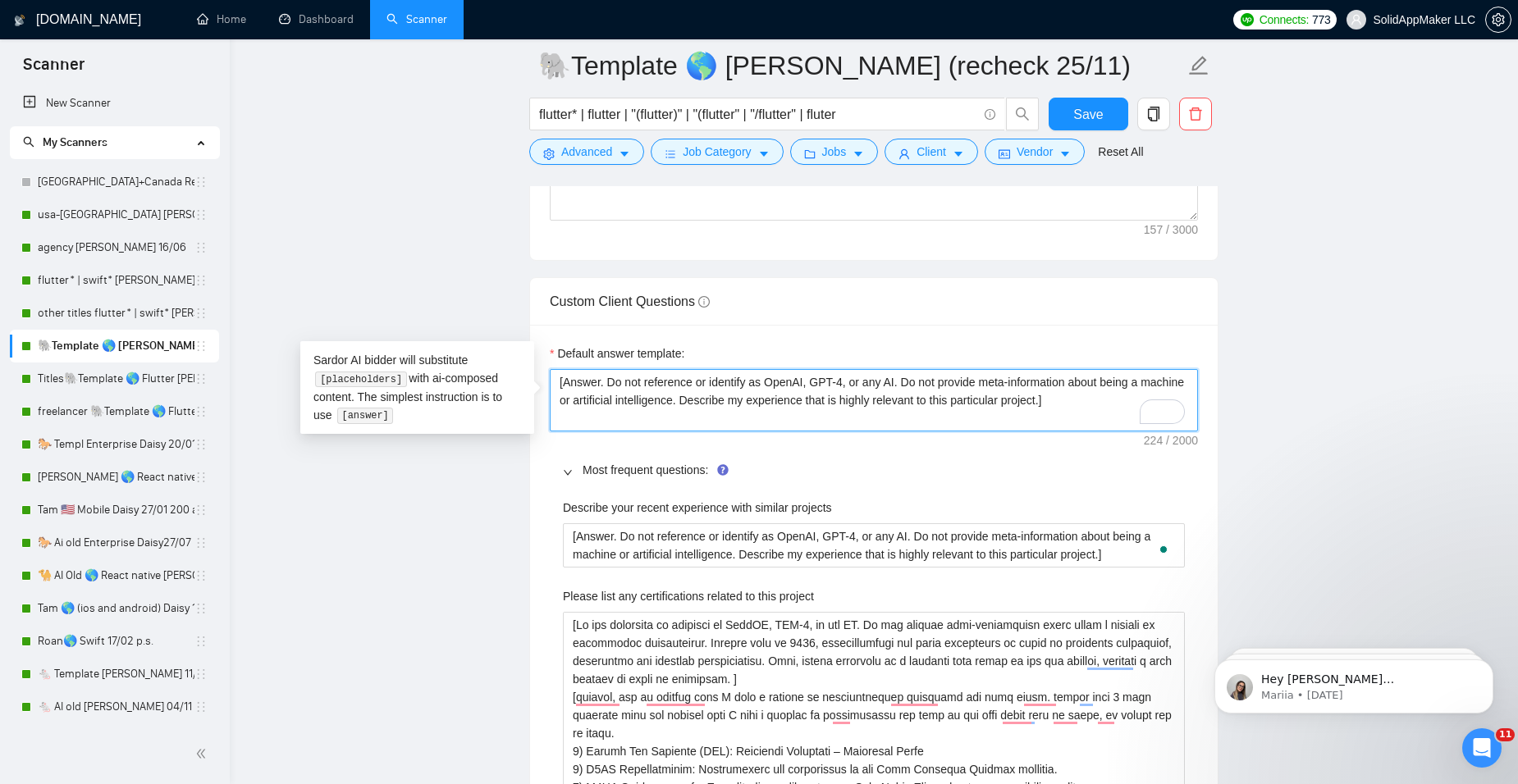
drag, startPoint x: 1013, startPoint y: 418, endPoint x: 507, endPoint y: 378, distance: 507.6
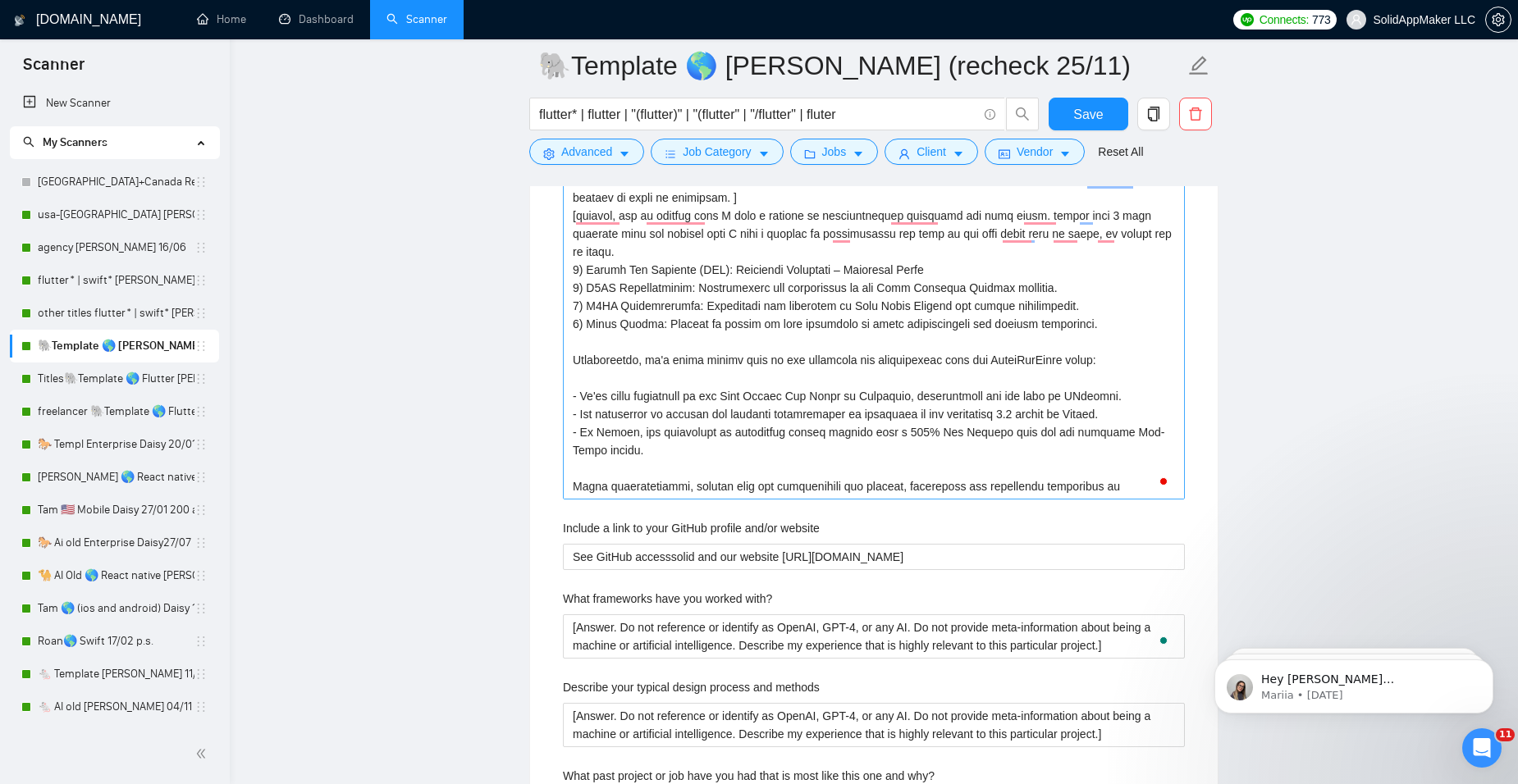
scroll to position [2789, 0]
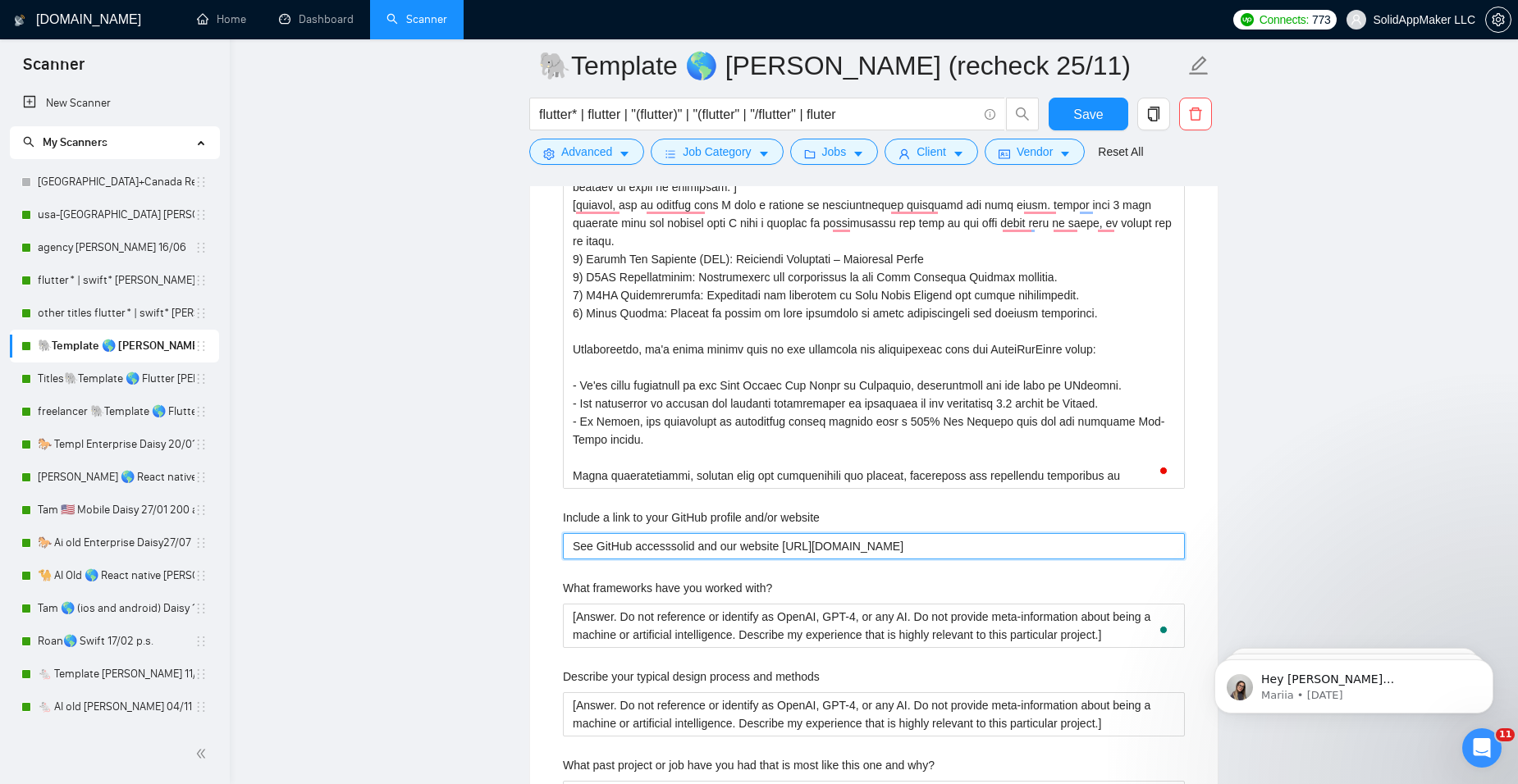
drag, startPoint x: 975, startPoint y: 555, endPoint x: 538, endPoint y: 556, distance: 437.0
click at [538, 556] on div "Default answer template: [Answer. Do not reference or identify as OpenAI, GPT-4…" at bounding box center [873, 691] width 687 height 1718
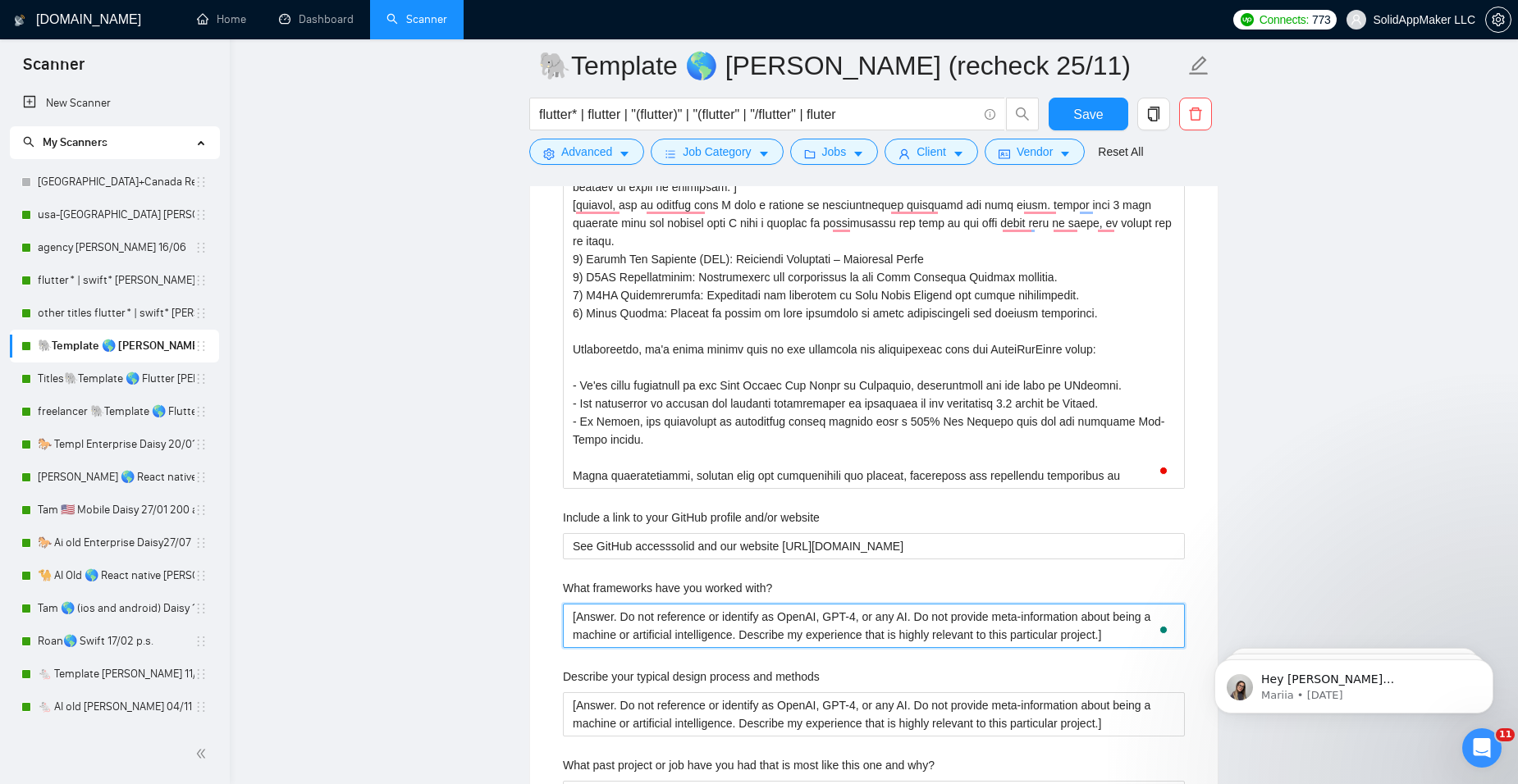
drag, startPoint x: 1126, startPoint y: 633, endPoint x: 451, endPoint y: 600, distance: 675.8
click at [451, 600] on main "🐘Template 🌎 Flutter John (recheck 25/11) flutter* | flutter | "(flutter)" | "(f…" at bounding box center [873, 451] width 1236 height 6351
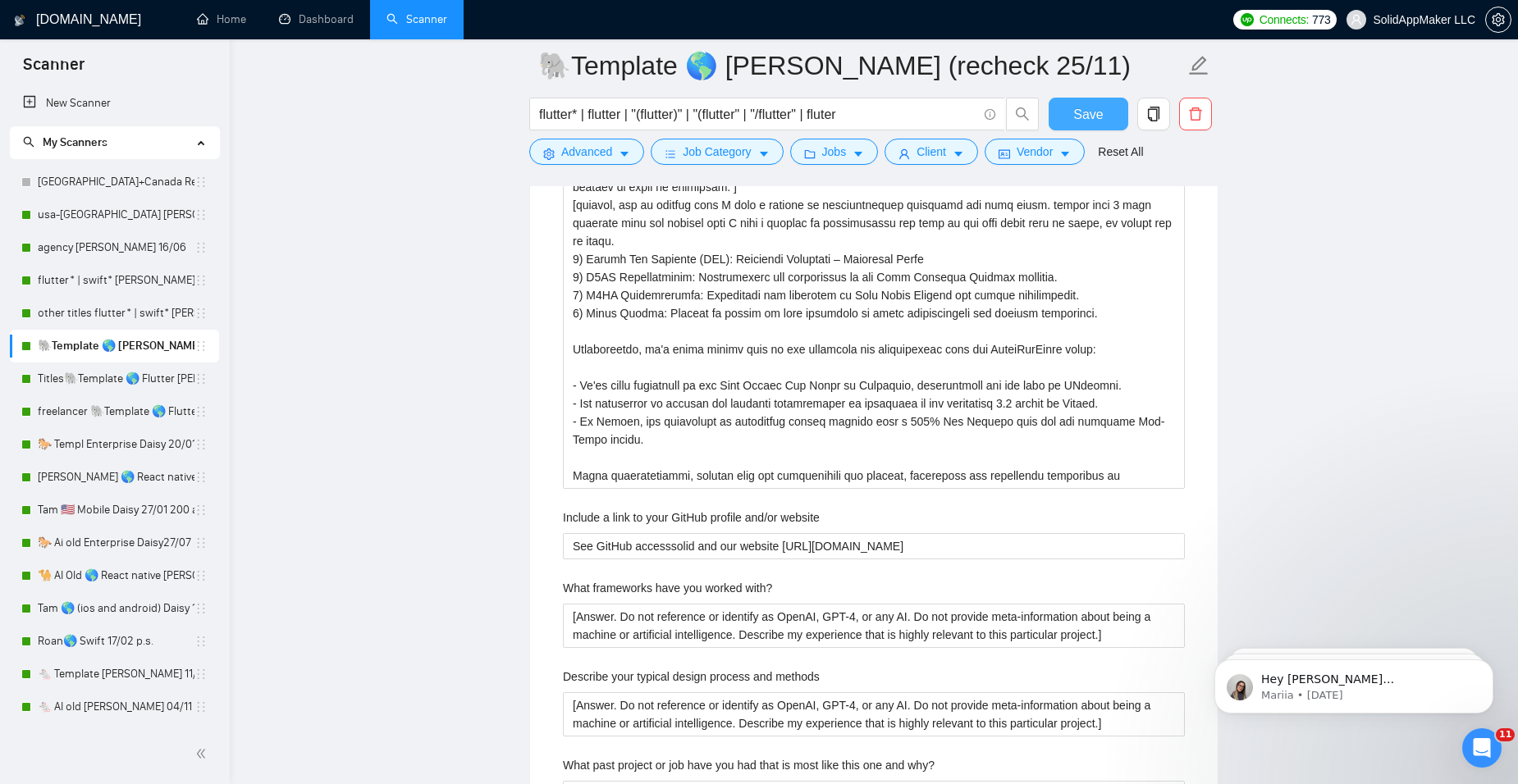
click at [1068, 113] on button "Save" at bounding box center [1088, 114] width 80 height 33
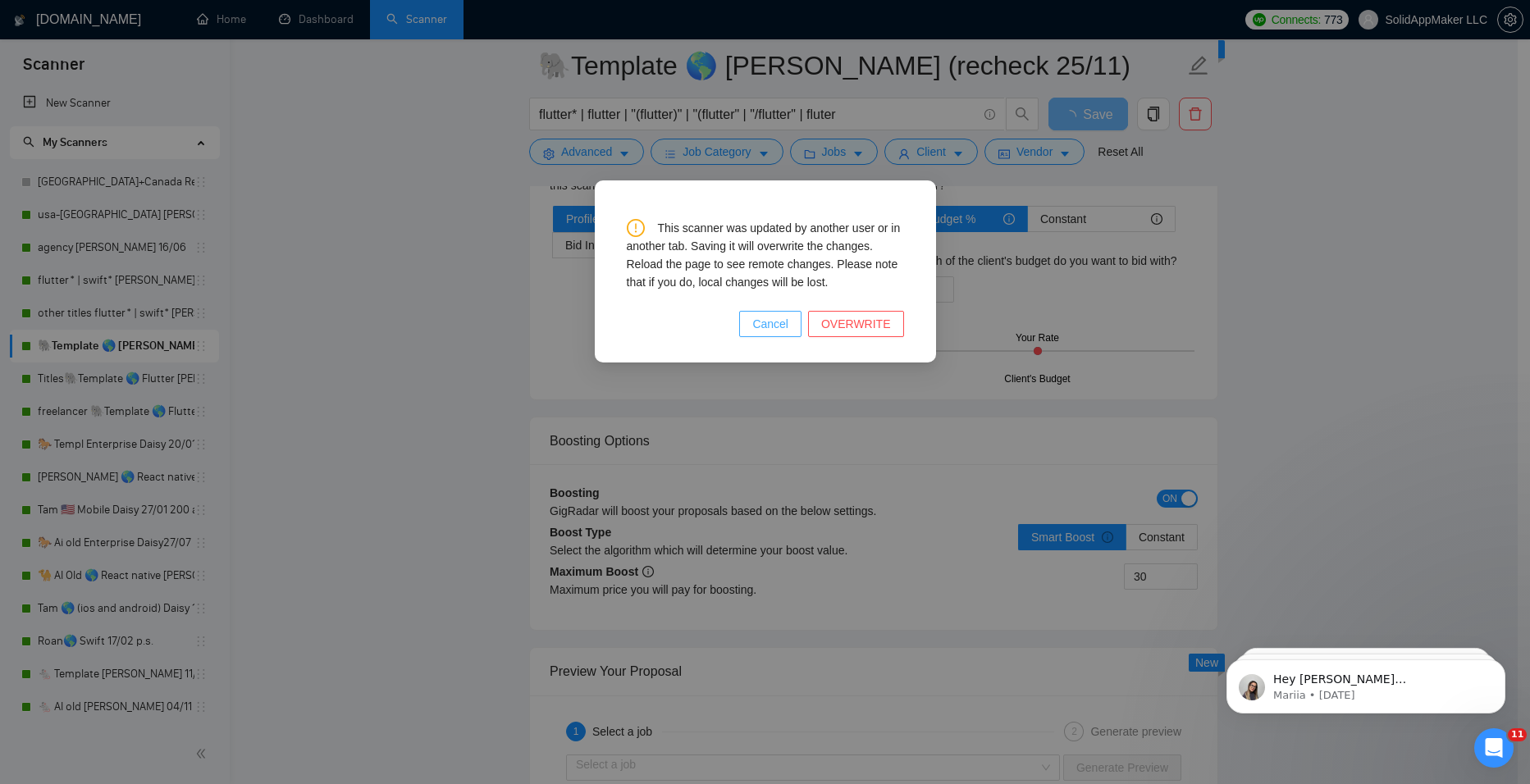
click at [783, 332] on span "Cancel" at bounding box center [771, 324] width 36 height 18
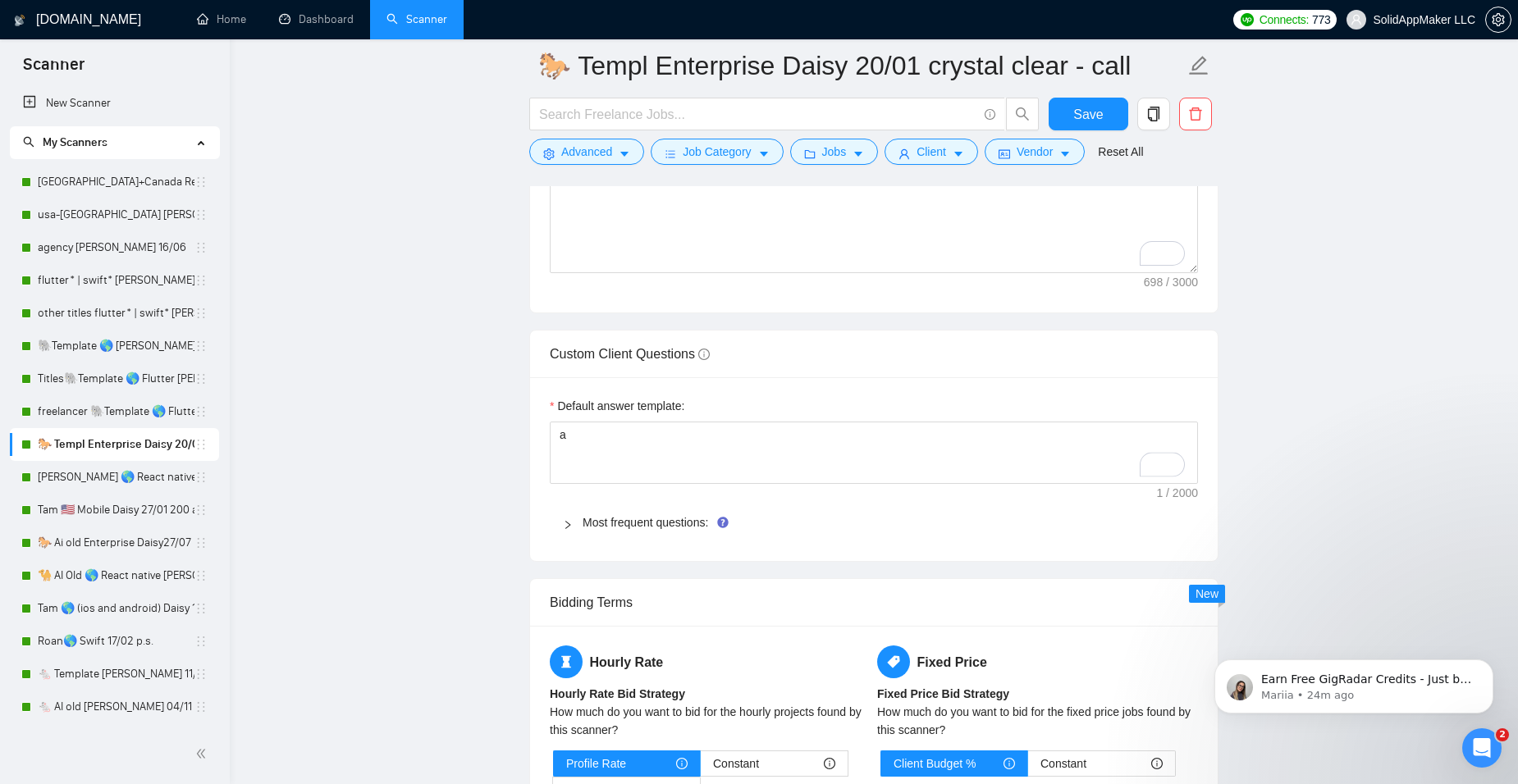
scroll to position [82, 0]
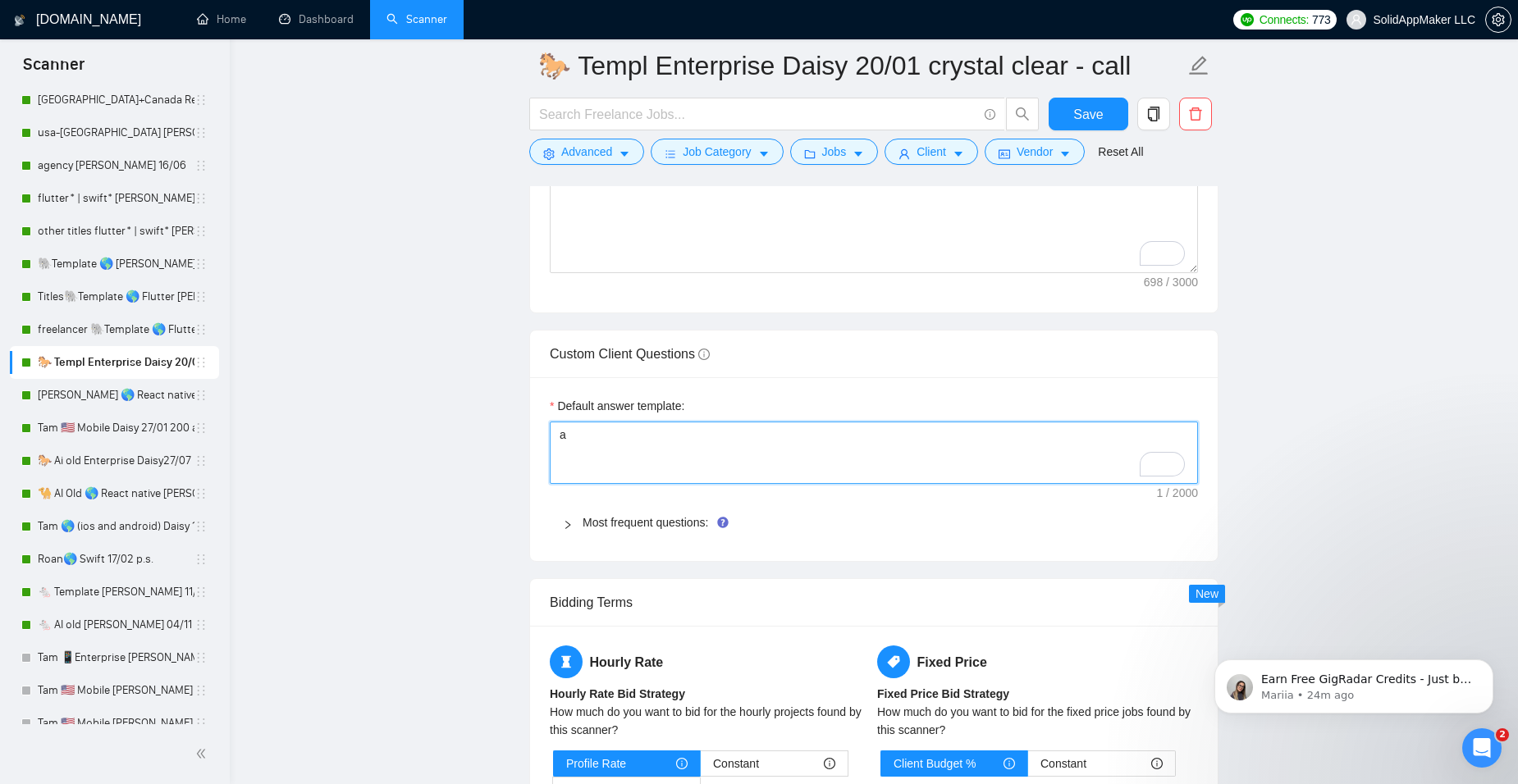
click at [614, 438] on textarea "a" at bounding box center [873, 452] width 648 height 62
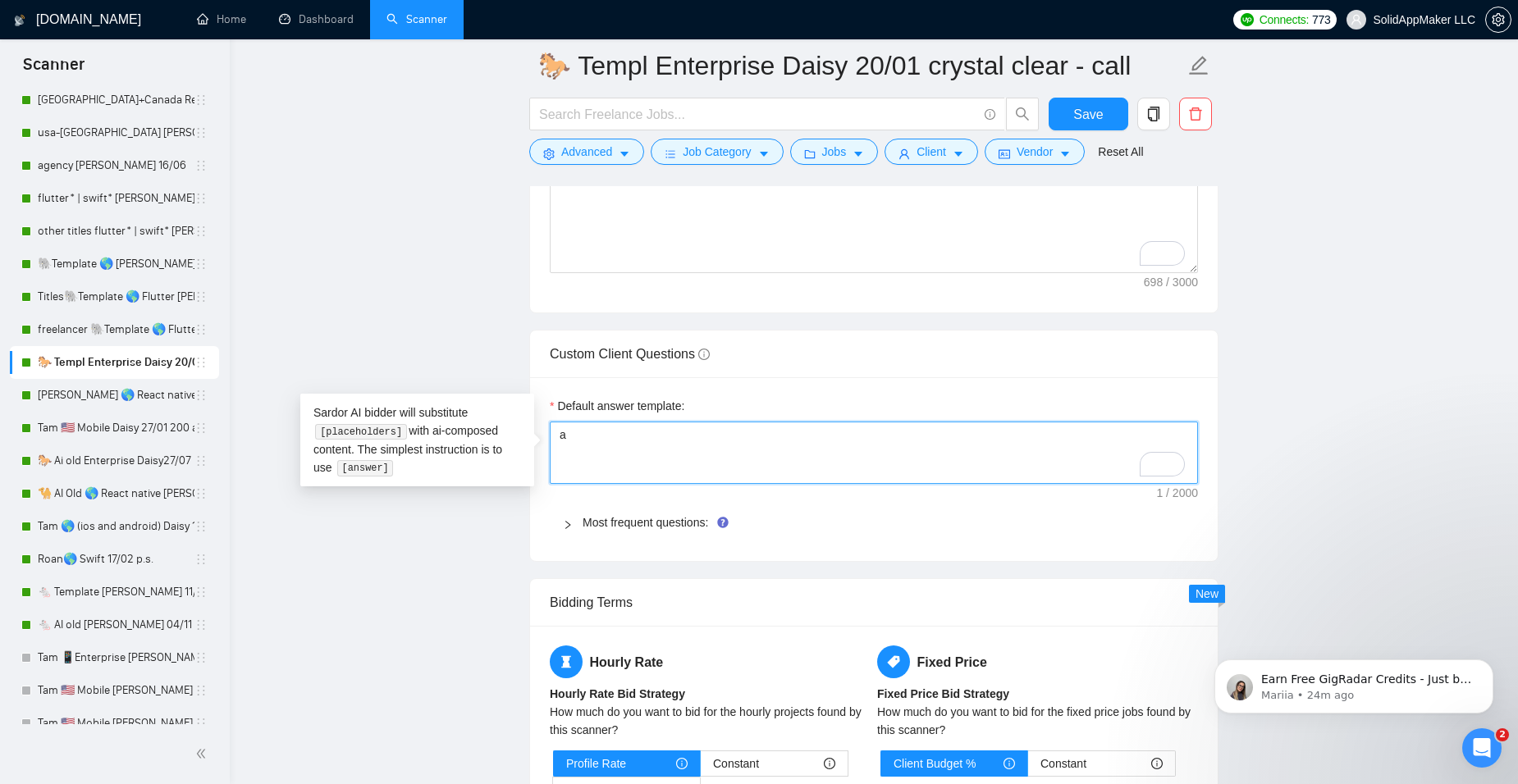
drag, startPoint x: 615, startPoint y: 438, endPoint x: 533, endPoint y: 435, distance: 82.1
paste textarea "[Answer. Do not reference or identify as OpenAI, GPT-4, or any AI. Do not provi…"
type textarea "[Answer. Do not reference or identify as OpenAI, GPT-4, or any AI. Do not provi…"
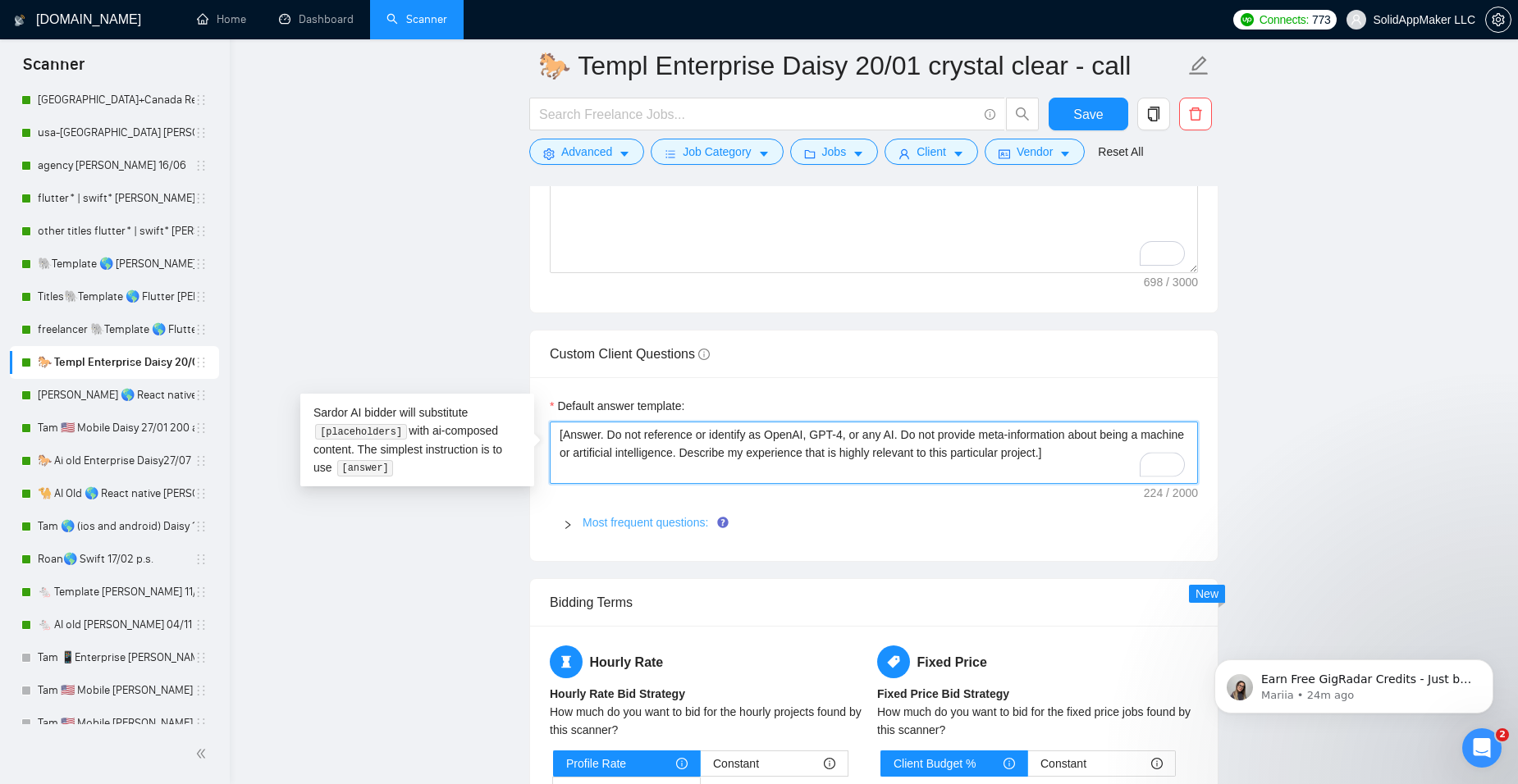
type textarea "[Answer. Do not reference or identify as OpenAI, GPT-4, or any AI. Do not provi…"
click at [694, 527] on link "Most frequent questions:" at bounding box center [646, 522] width 126 height 13
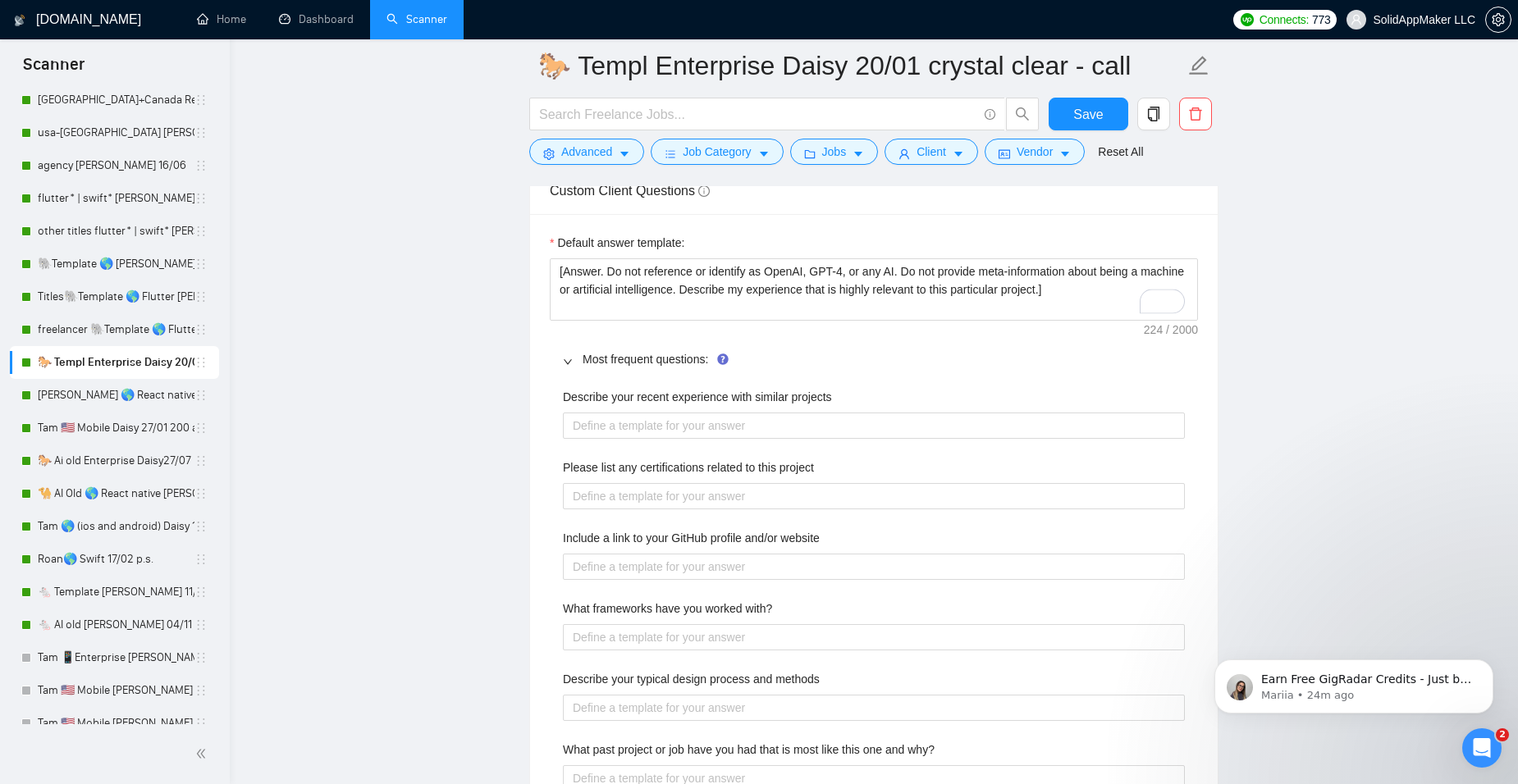
scroll to position [2379, 0]
click at [648, 427] on projects "Describe your recent experience with similar projects" at bounding box center [874, 425] width 622 height 26
click at [589, 428] on projects "Describe your recent experience with similar projects" at bounding box center [874, 425] width 622 height 26
paste projects "[Answer. Do not reference or identify as OpenAI, GPT-4, or any AI. Do not provi…"
type projects "[Answer. Do not reference or identify as OpenAI, GPT-4, or any AI. Do not provi…"
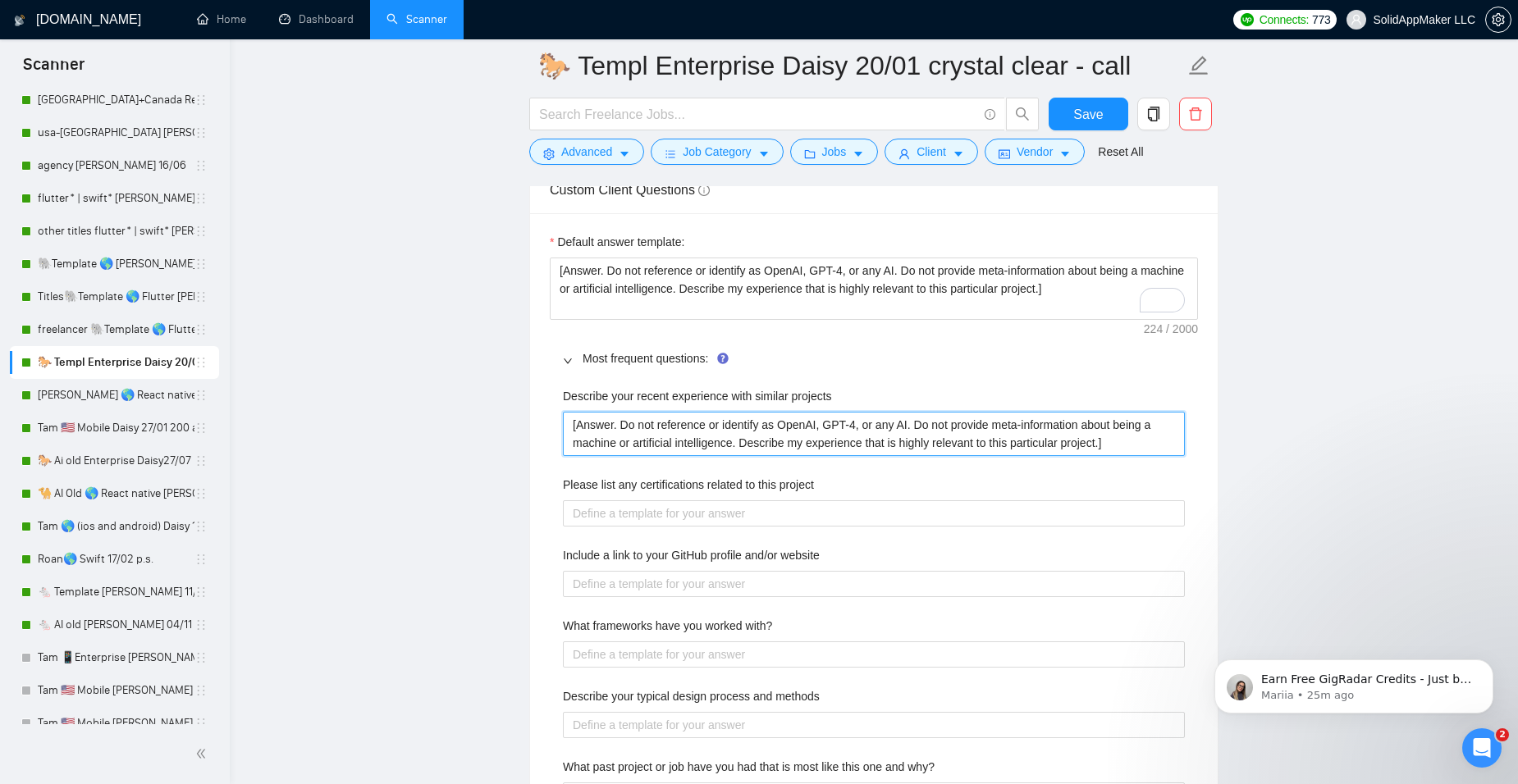
type projects "[Answer. Do not reference or identify as OpenAI, GPT-4, or any AI. Do not provi…"
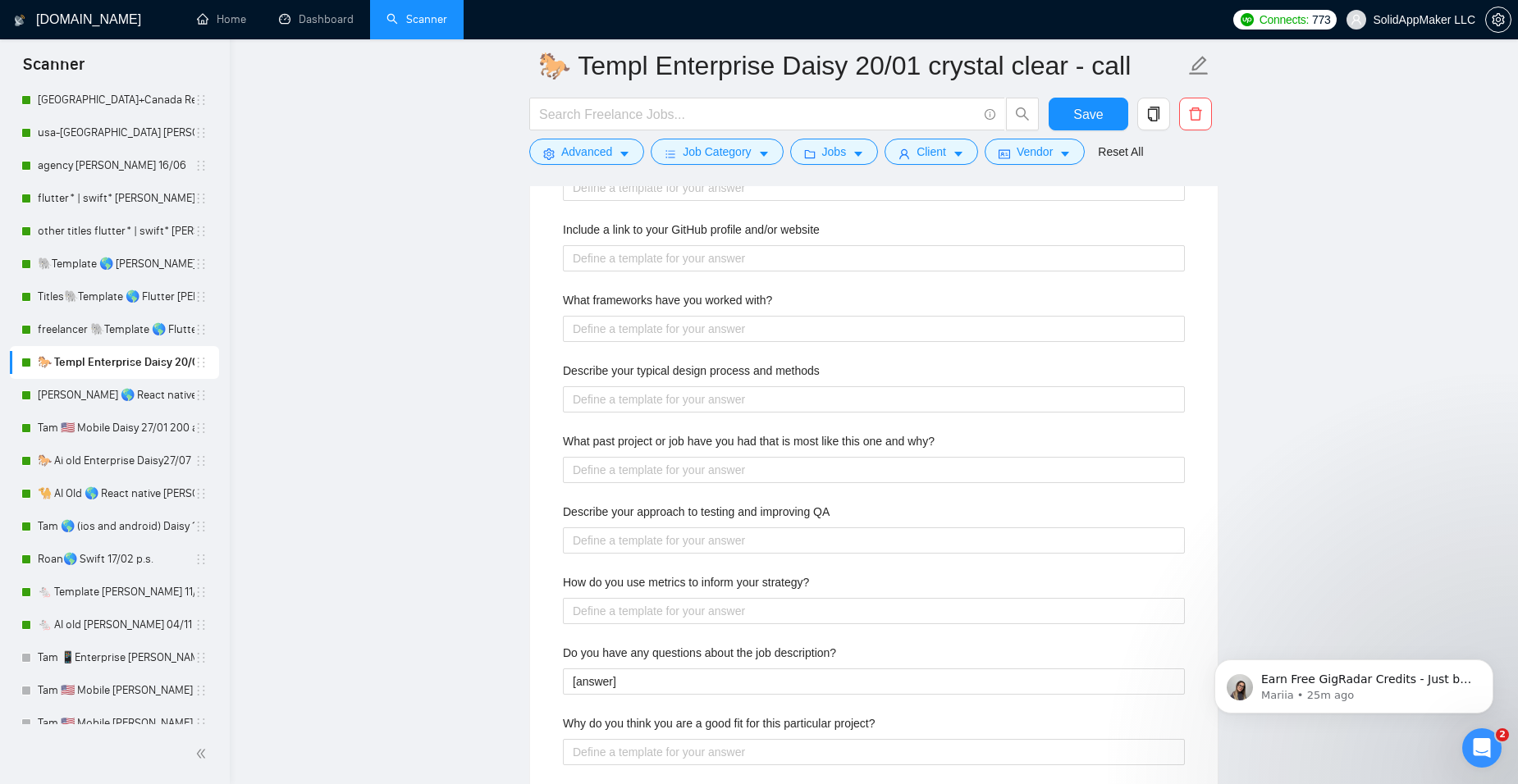
scroll to position [2707, 0]
click at [599, 533] on QA "Describe your approach to testing and improving QA" at bounding box center [874, 538] width 622 height 26
paste QA "[Answer. Do not reference or identify as OpenAI, GPT-4, or any AI. Do not provi…"
type QA "[Answer. Do not reference or identify as OpenAI, GPT-4, or any AI. Do not provi…"
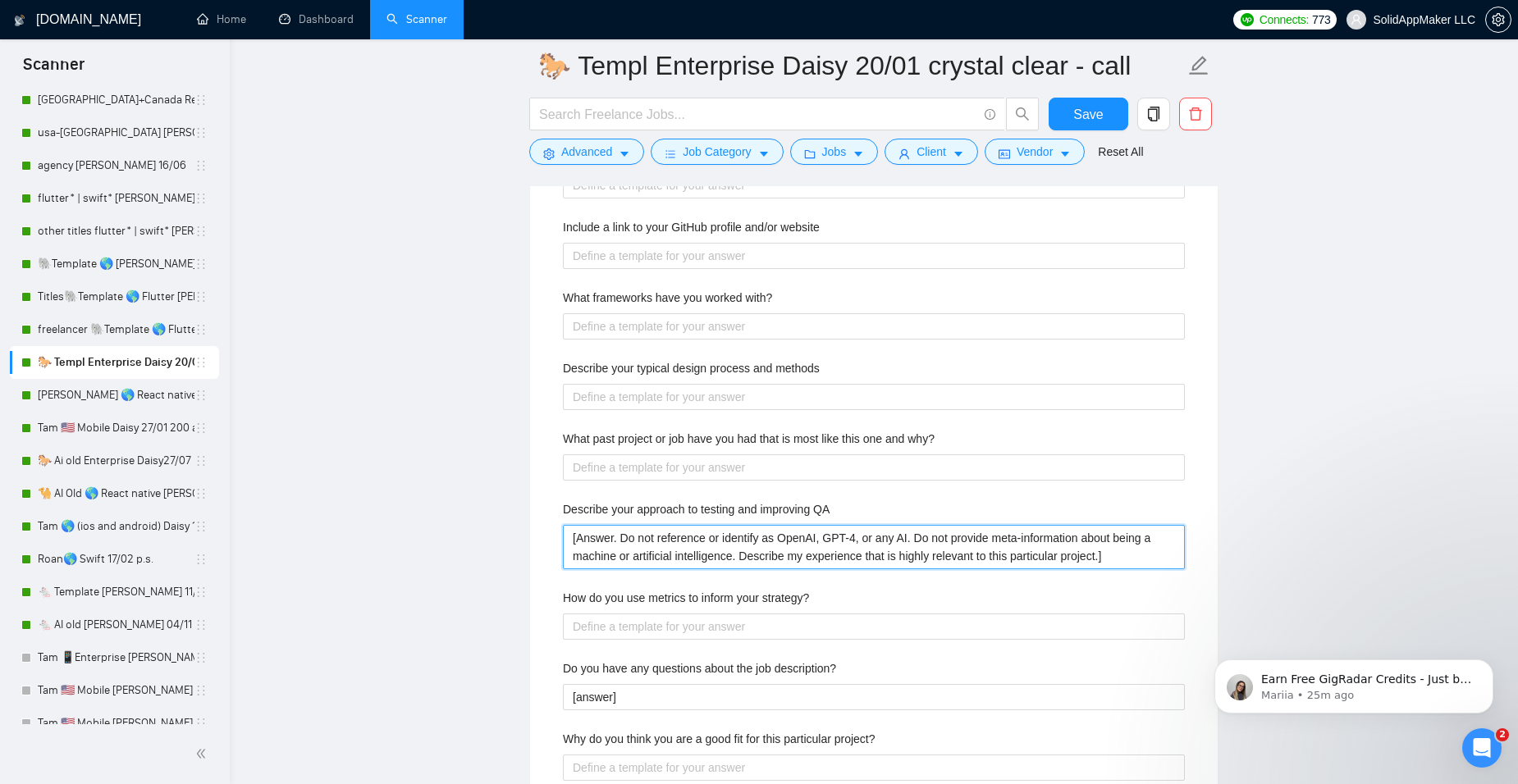
drag, startPoint x: 1131, startPoint y: 562, endPoint x: 347, endPoint y: 508, distance: 785.9
click at [347, 508] on main "🐎 Templ Enterprise Daisy 20/01 crystal clear - call Save Advanced Job Category …" at bounding box center [873, 250] width 1236 height 5784
paste QA "Lo Ipsumdolorsit AME, co adipiscing eli seddoeiusm te incididunt utl-etdolor ma…"
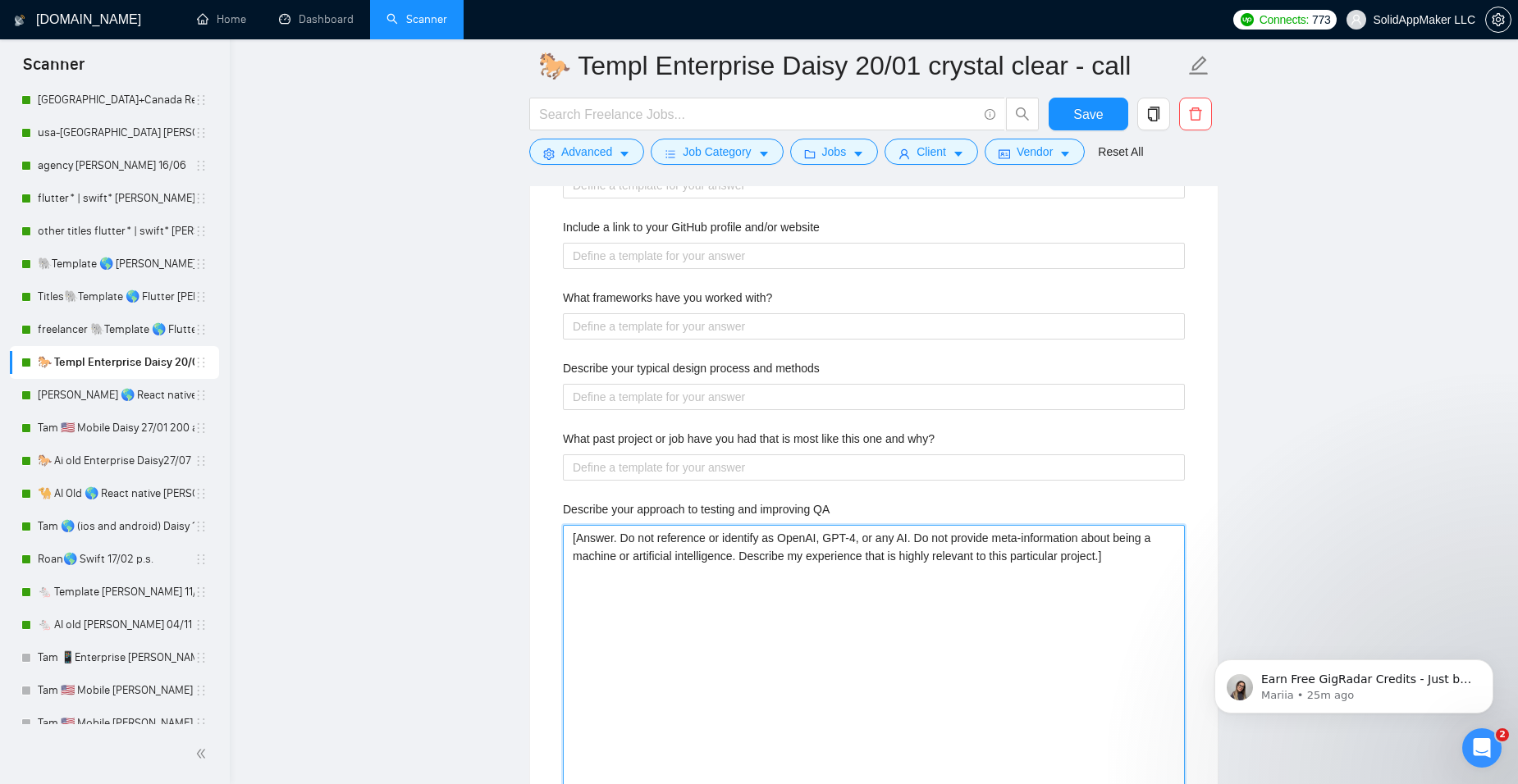
type QA "Lo Ipsumdolorsit AME, co adipiscing eli seddoeiusm te incididunt utl-etdolor ma…"
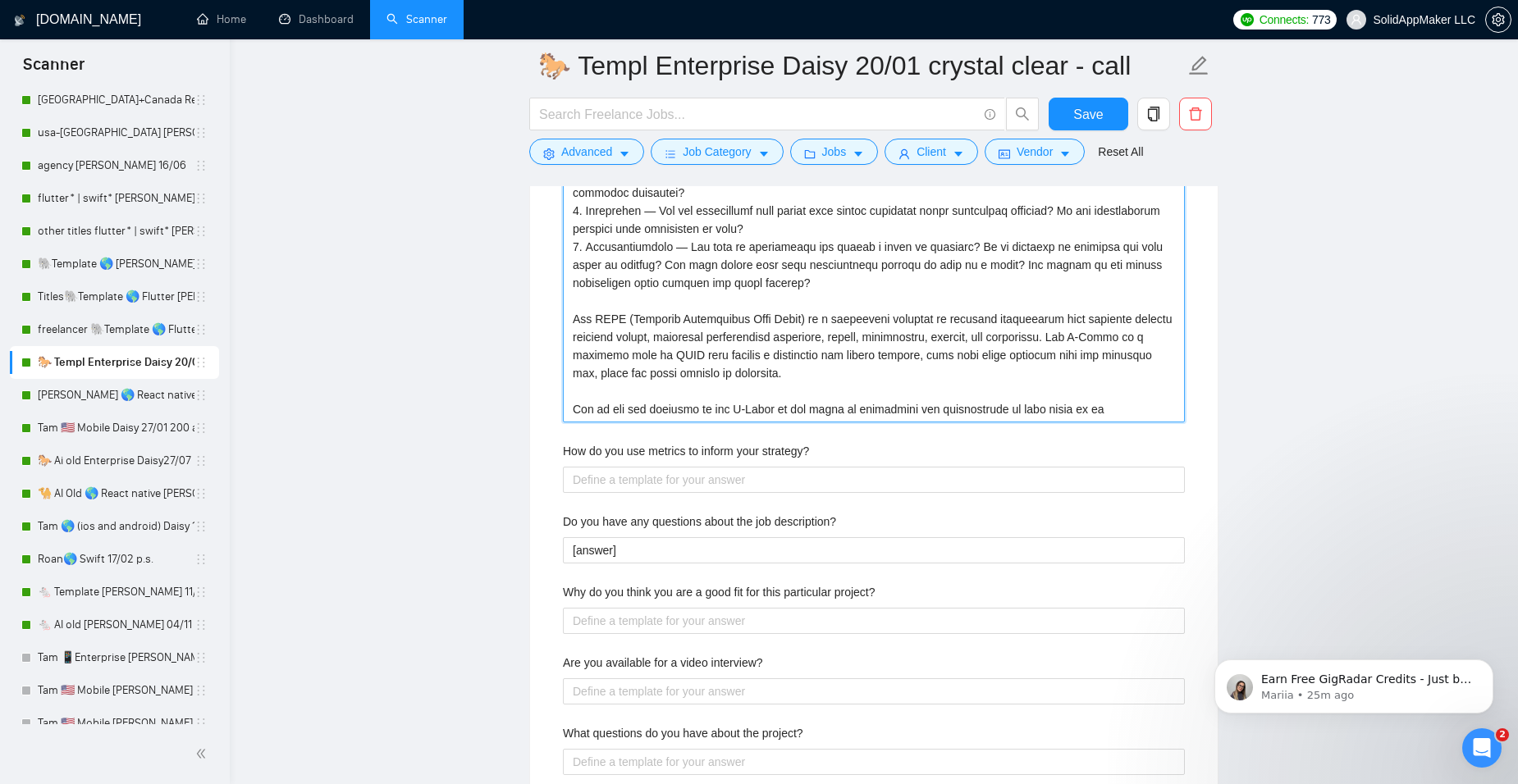
scroll to position [3312, 0]
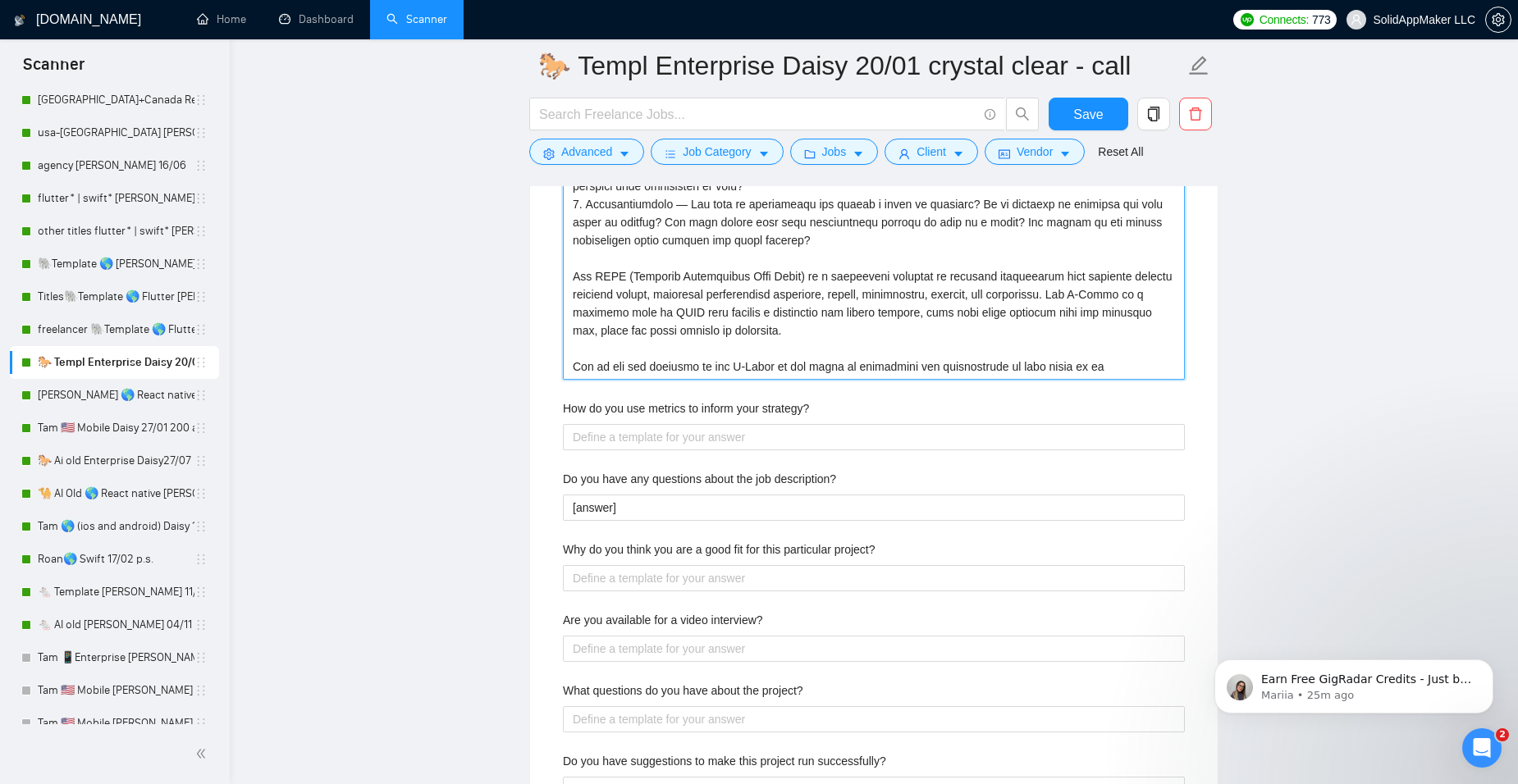
type QA "Lo Ipsumdolorsit AME, co adipiscing eli seddoeiusm te incididunt utl-etdolor ma…"
click at [600, 451] on div "Describe your recent experience with similar projects [Answer. Do not reference…" at bounding box center [873, 138] width 648 height 1388
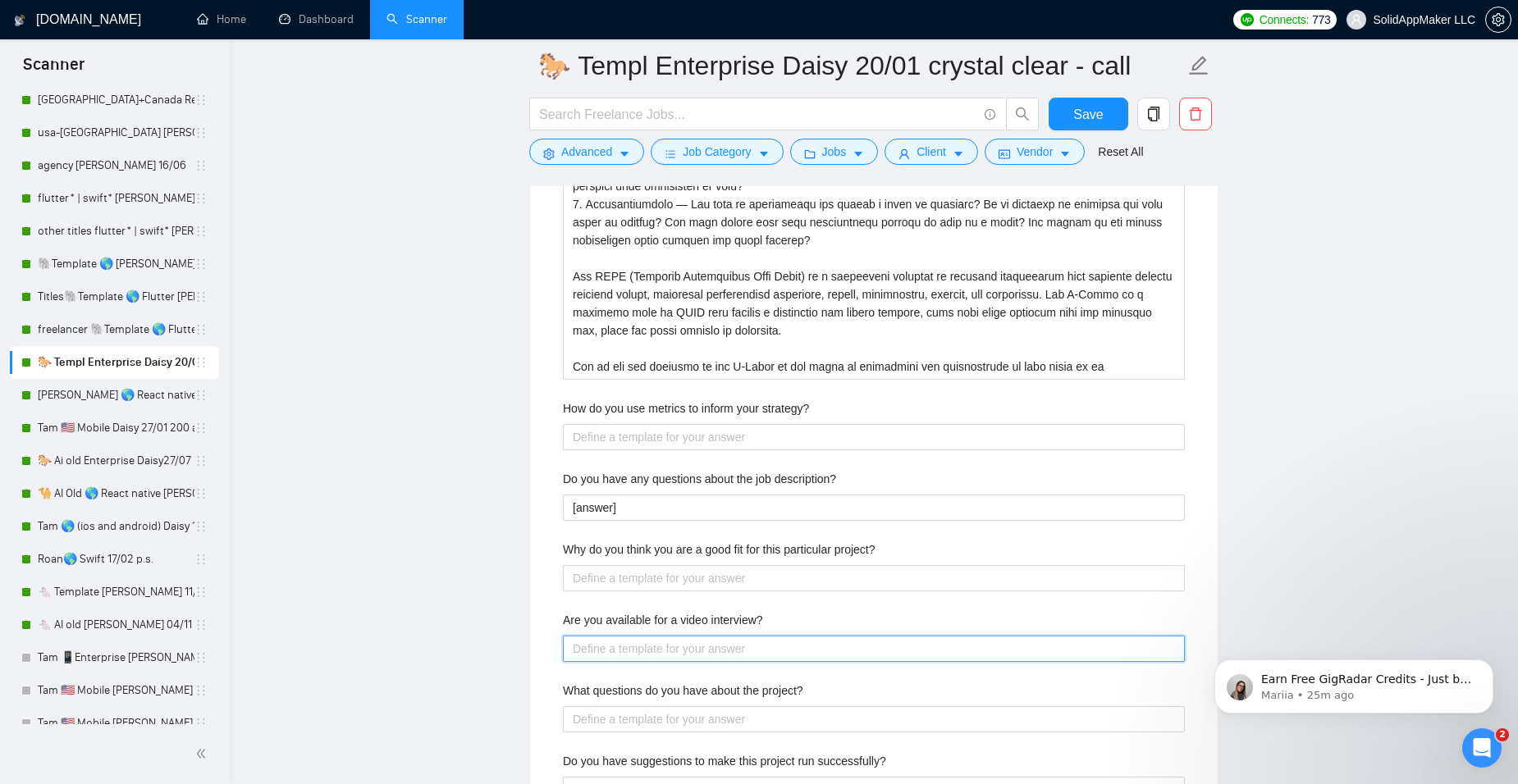
click at [612, 657] on interview\? "Are you available for a video interview?" at bounding box center [874, 649] width 622 height 26
type interview\? "Y"
drag, startPoint x: 626, startPoint y: 642, endPoint x: 528, endPoint y: 649, distance: 98.2
paste interview\? "[Answer. Do not reference or identify as OpenAI, GPT-4, or any AI. Do not provi…"
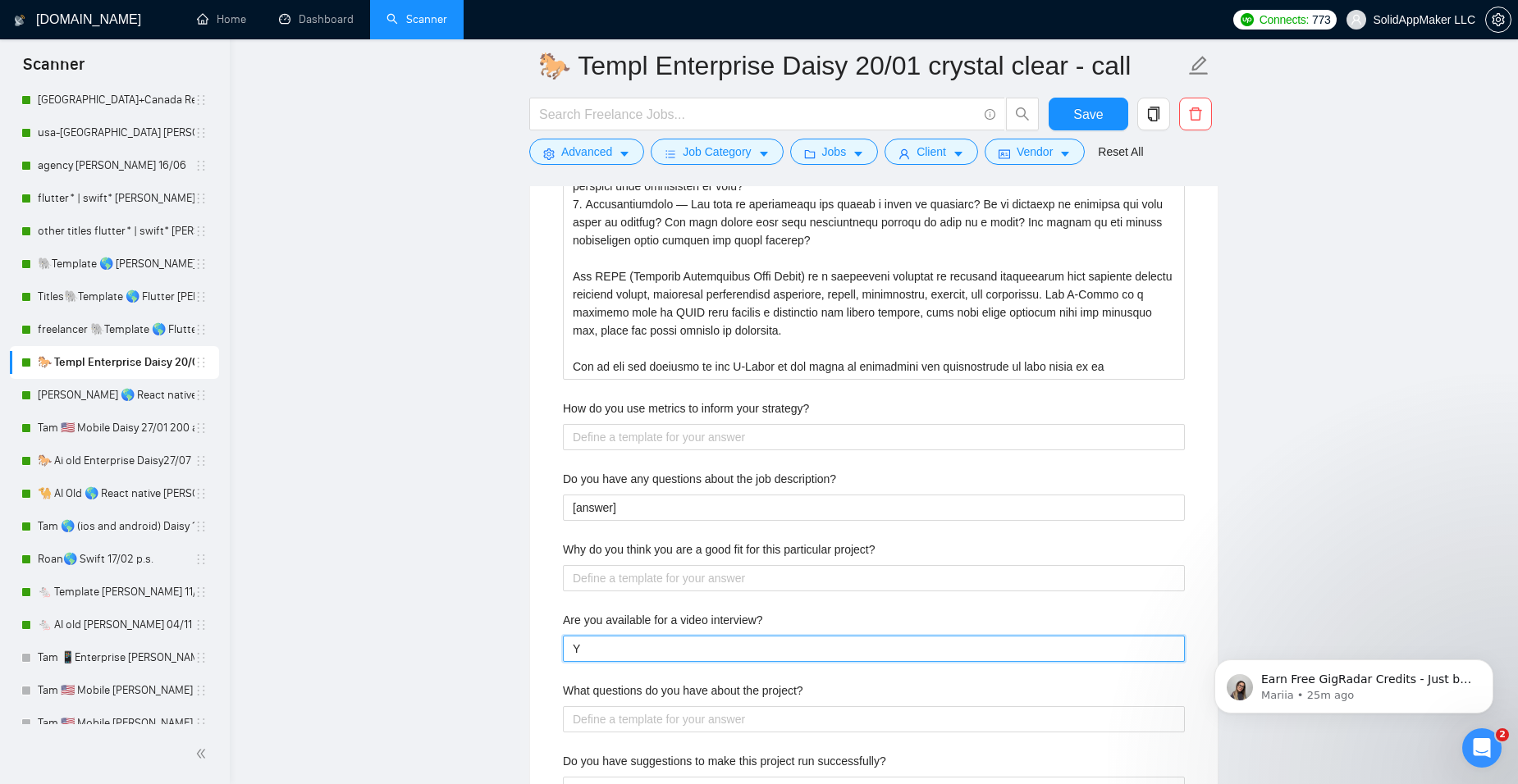
type interview\? "[Answer. Do not reference or identify as OpenAI, GPT-4, or any AI. Do not provi…"
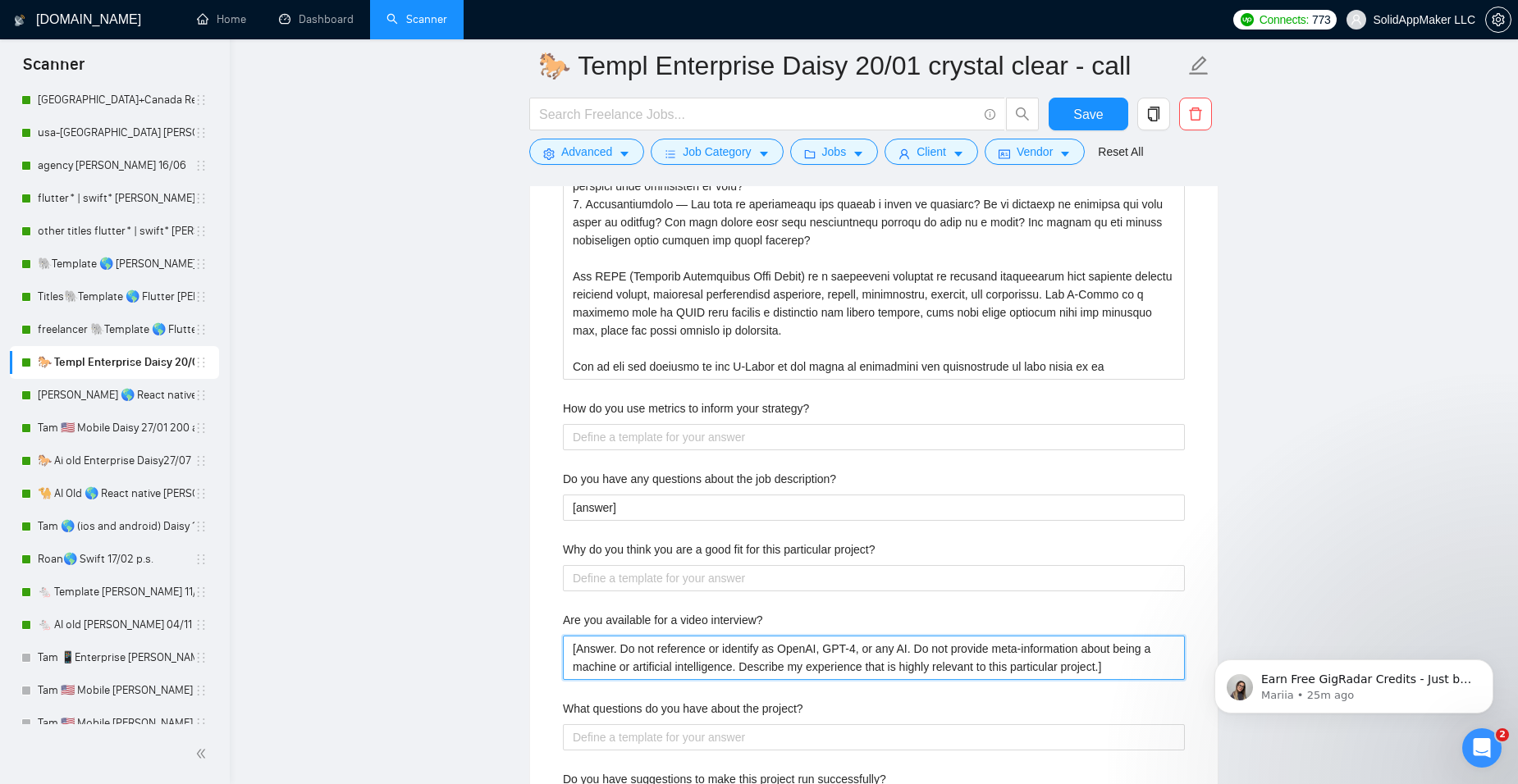
click at [612, 649] on interview\? "[Answer. Do not reference or identify as OpenAI, GPT-4, or any AI. Do not provi…" at bounding box center [874, 658] width 622 height 44
click at [612, 649] on interview\? "[Answer. Do not reference or identify as OpenAI, GPT-4, or any AI. Do not provi…" at bounding box center [874, 658] width 622 height 44
type interview\? "[Answer . Do not reference or identify as OpenAI, GPT-4, or any AI. Do not prov…"
type interview\? "[Answer t. Do not reference or identify as OpenAI, GPT-4, or any AI. Do not pro…"
type interview\? "[Answer te. Do not reference or identify as OpenAI, GPT-4, or any AI. Do not pr…"
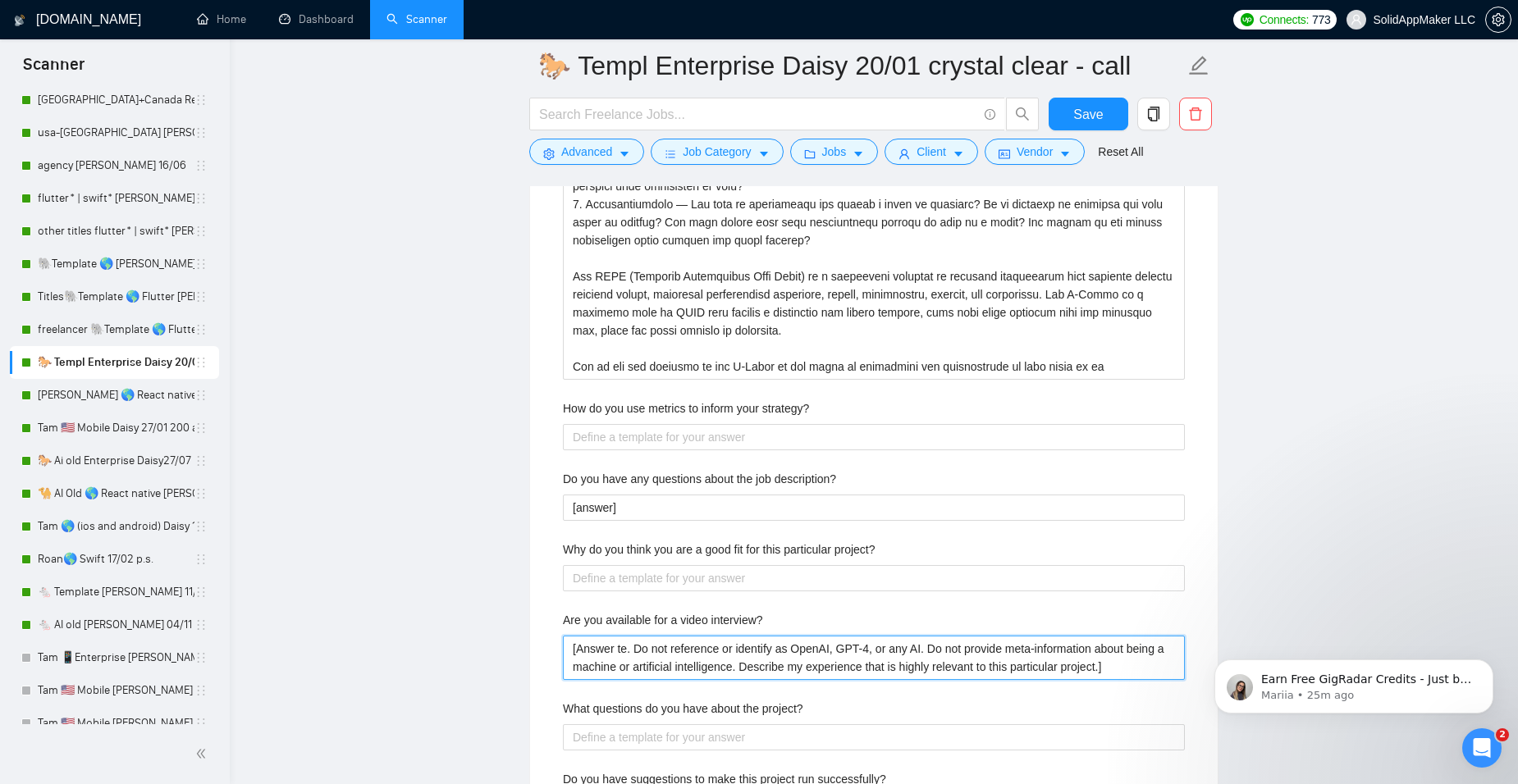
type interview\? "[Answer tes. Do not reference or identify as OpenAI, GPT-4, or any AI. Do not p…"
type interview\? "[Answer es. Do not reference or identify as OpenAI, GPT-4, or any AI. Do not pr…"
type interview\? "[Answer yes. Do not reference or identify as OpenAI, GPT-4, or any AI. Do not p…"
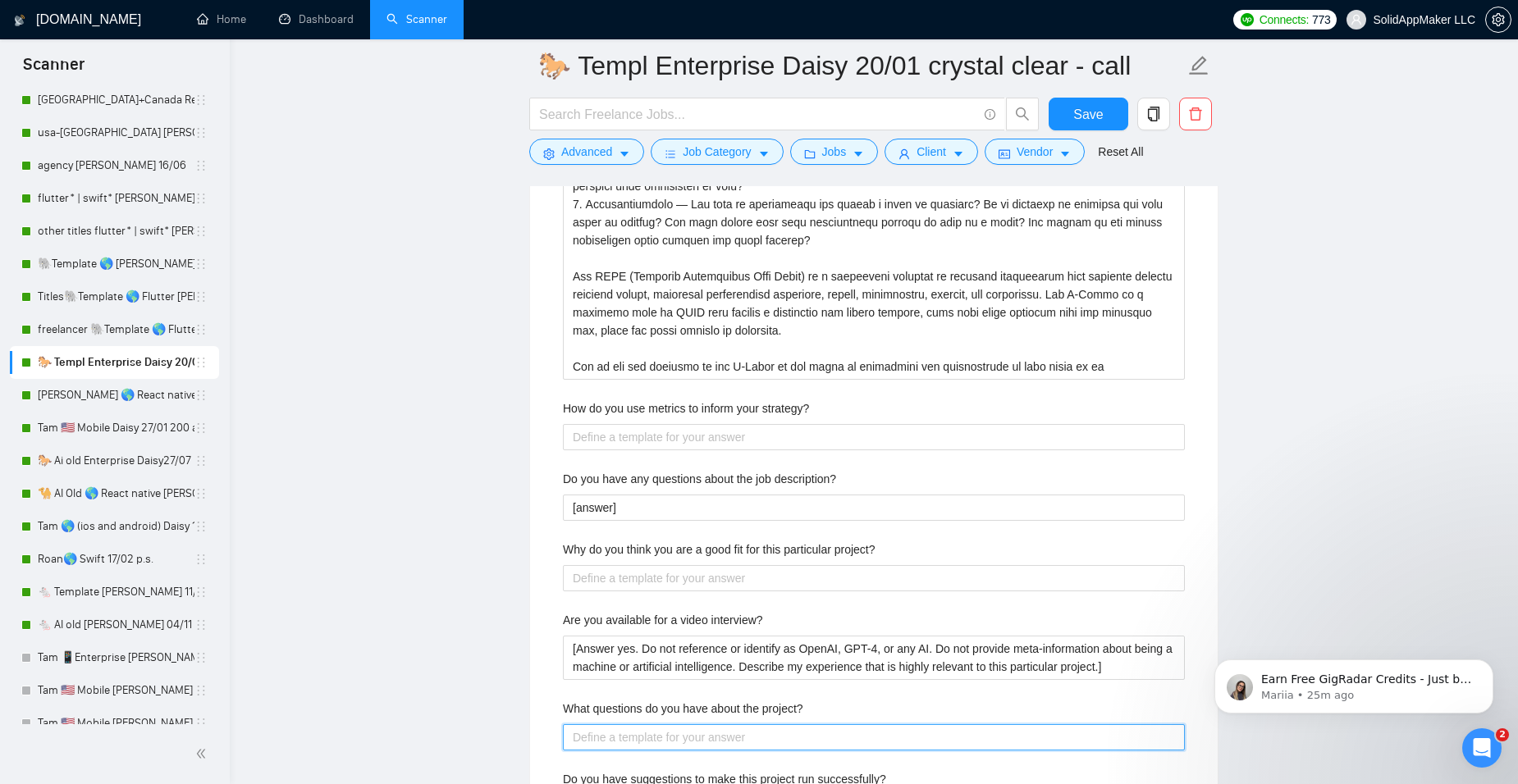
click at [713, 735] on project\? "What questions do you have about the project?" at bounding box center [874, 737] width 622 height 26
paste project\? "[Answer. Do not reference or identify as OpenAI, GPT-4, or any AI. Do not provi…"
type project\? "[Answer. Do not reference or identify as OpenAI, GPT-4, or any AI. Do not provi…"
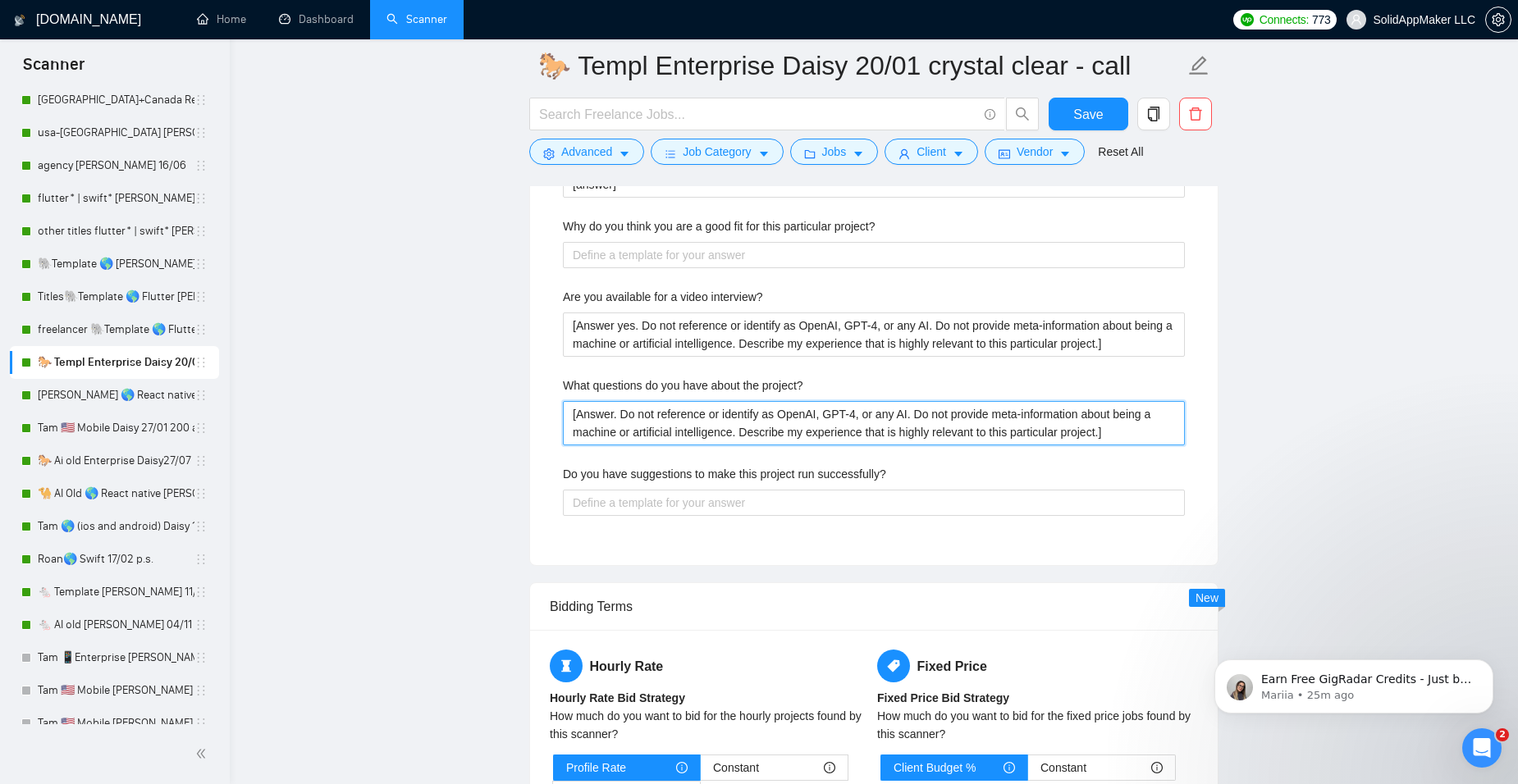
scroll to position [3641, 0]
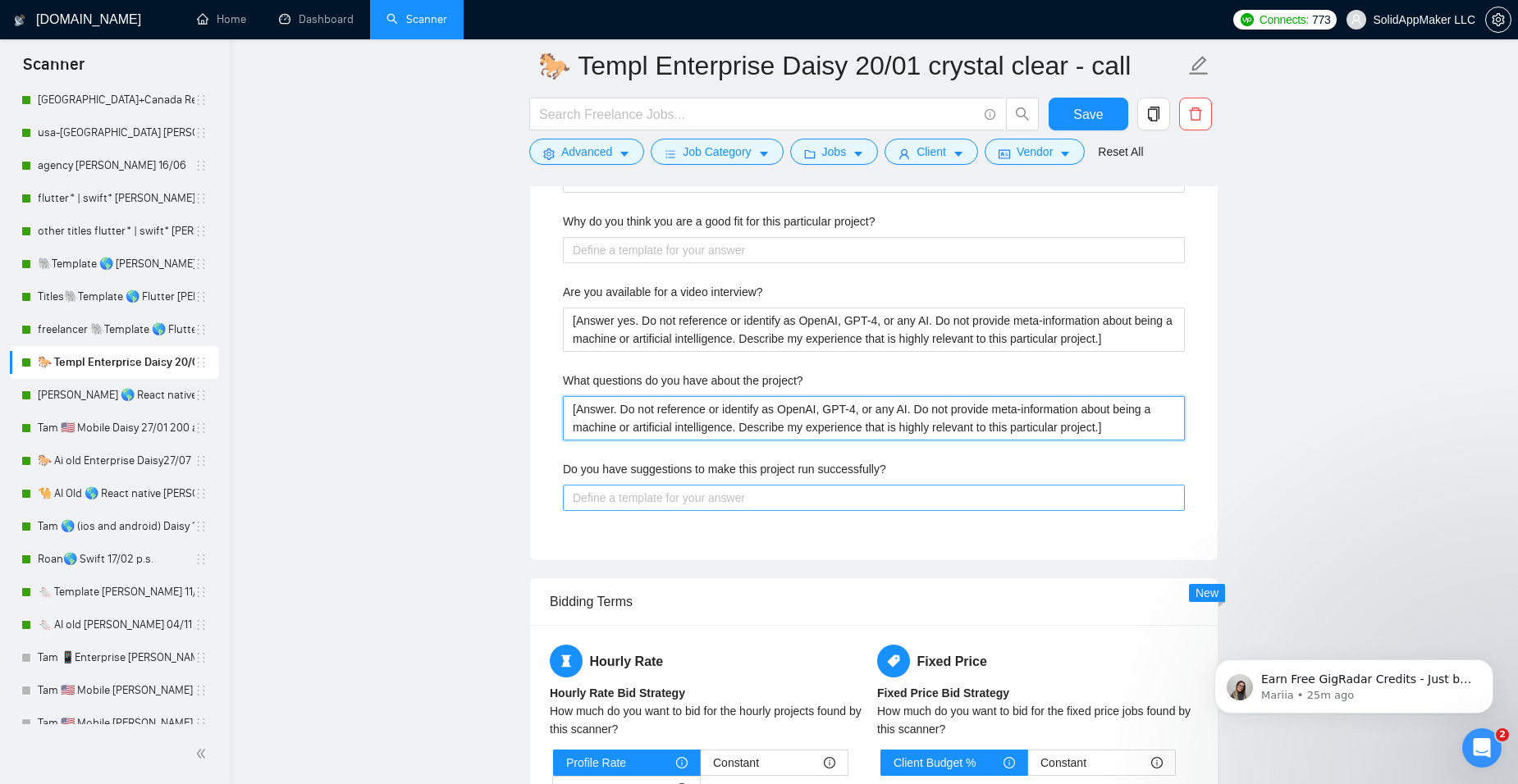
type project\? "[Answer. Do not reference or identify as OpenAI, GPT-4, or any AI. Do not provi…"
click at [615, 490] on successfully\? "Do you have suggestions to make this project run successfully?" at bounding box center [874, 498] width 622 height 26
paste successfully\? "[Answer. Do not reference or identify as OpenAI, GPT-4, or any AI. Do not provi…"
type successfully\? "[Answer. Do not reference or identify as OpenAI, GPT-4, or any AI. Do not provi…"
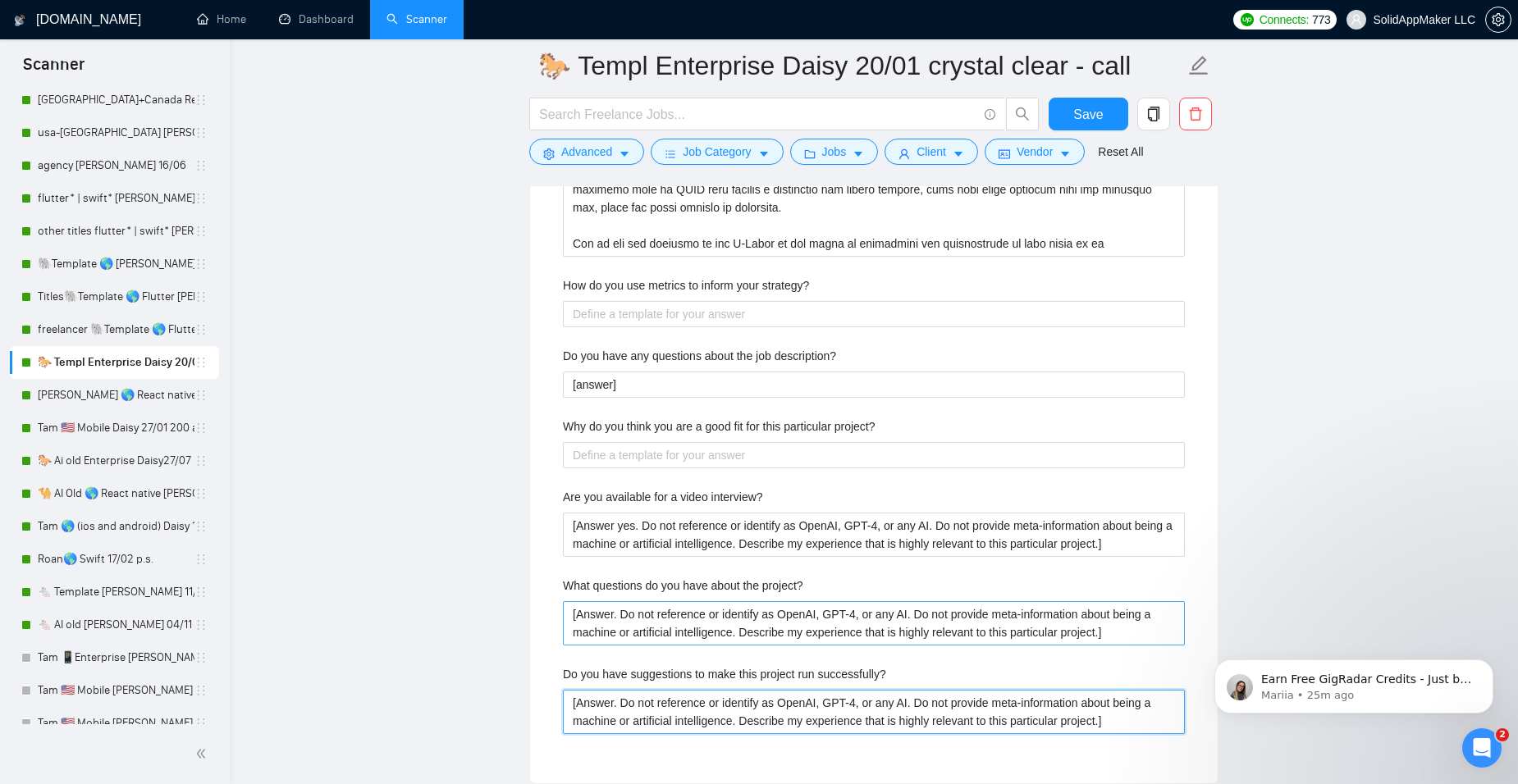
scroll to position [3394, 0]
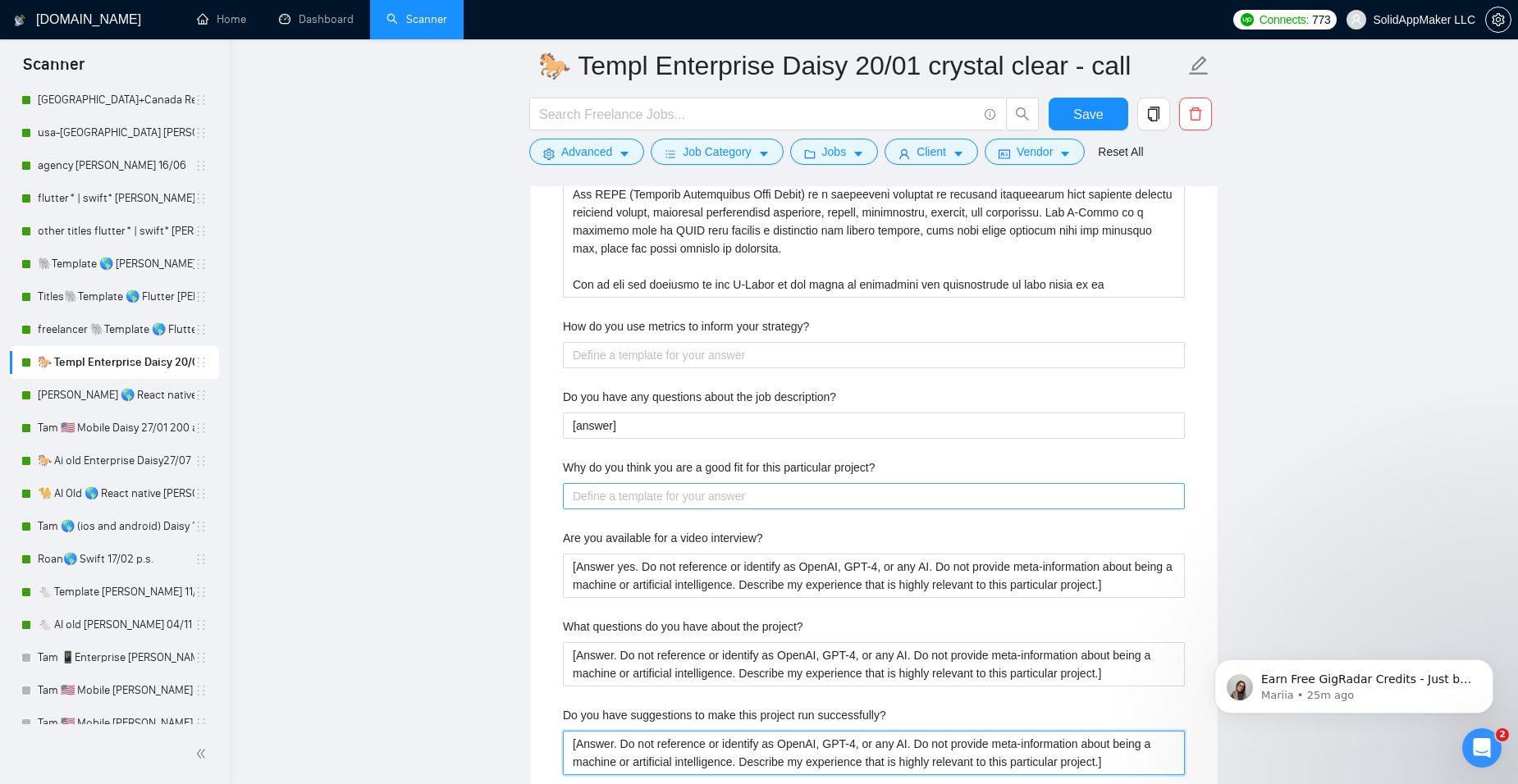
type successfully\? "[Answer. Do not reference or identify as OpenAI, GPT-4, or any AI. Do not provi…"
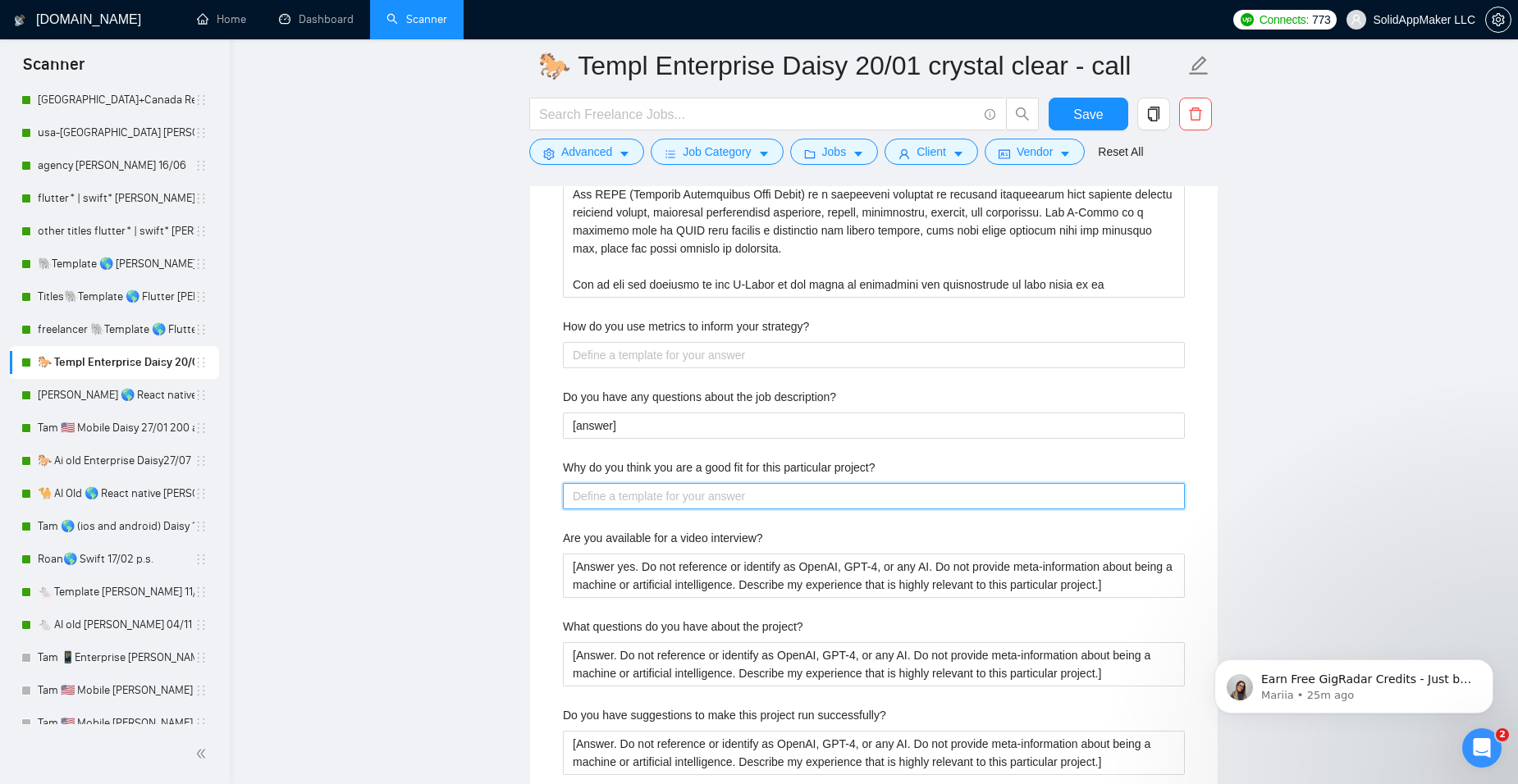
click at [639, 500] on project\? "Why do you think you are a good fit for this particular project?" at bounding box center [874, 496] width 622 height 26
paste project\? "[Answer. Do not reference or identify as OpenAI, GPT-4, or any AI. Do not provi…"
type project\? "[Answer. Do not reference or identify as OpenAI, GPT-4, or any AI. Do not provi…"
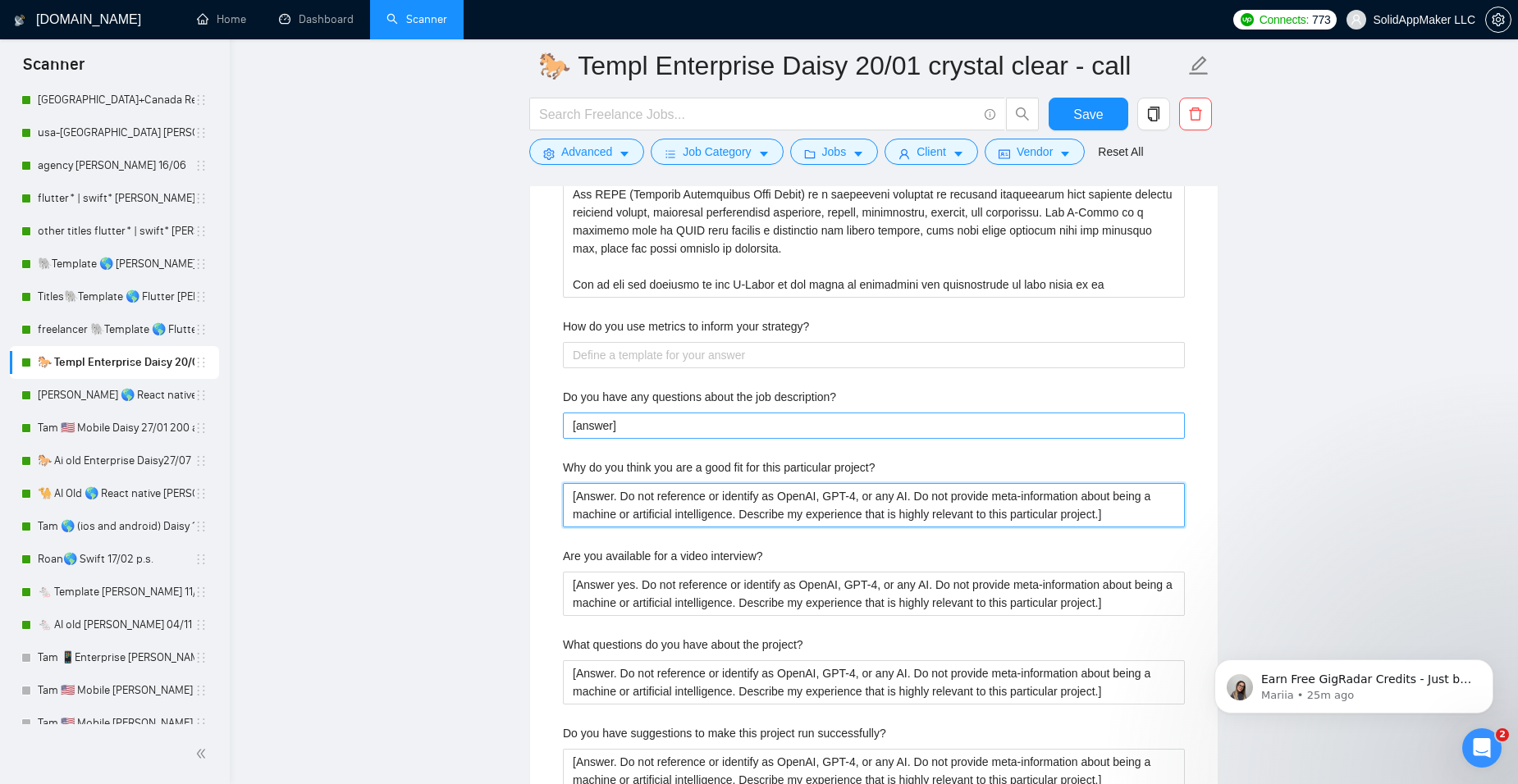
type project\? "[Answer. Do not reference or identify as OpenAI, GPT-4, or any AI. Do not provi…"
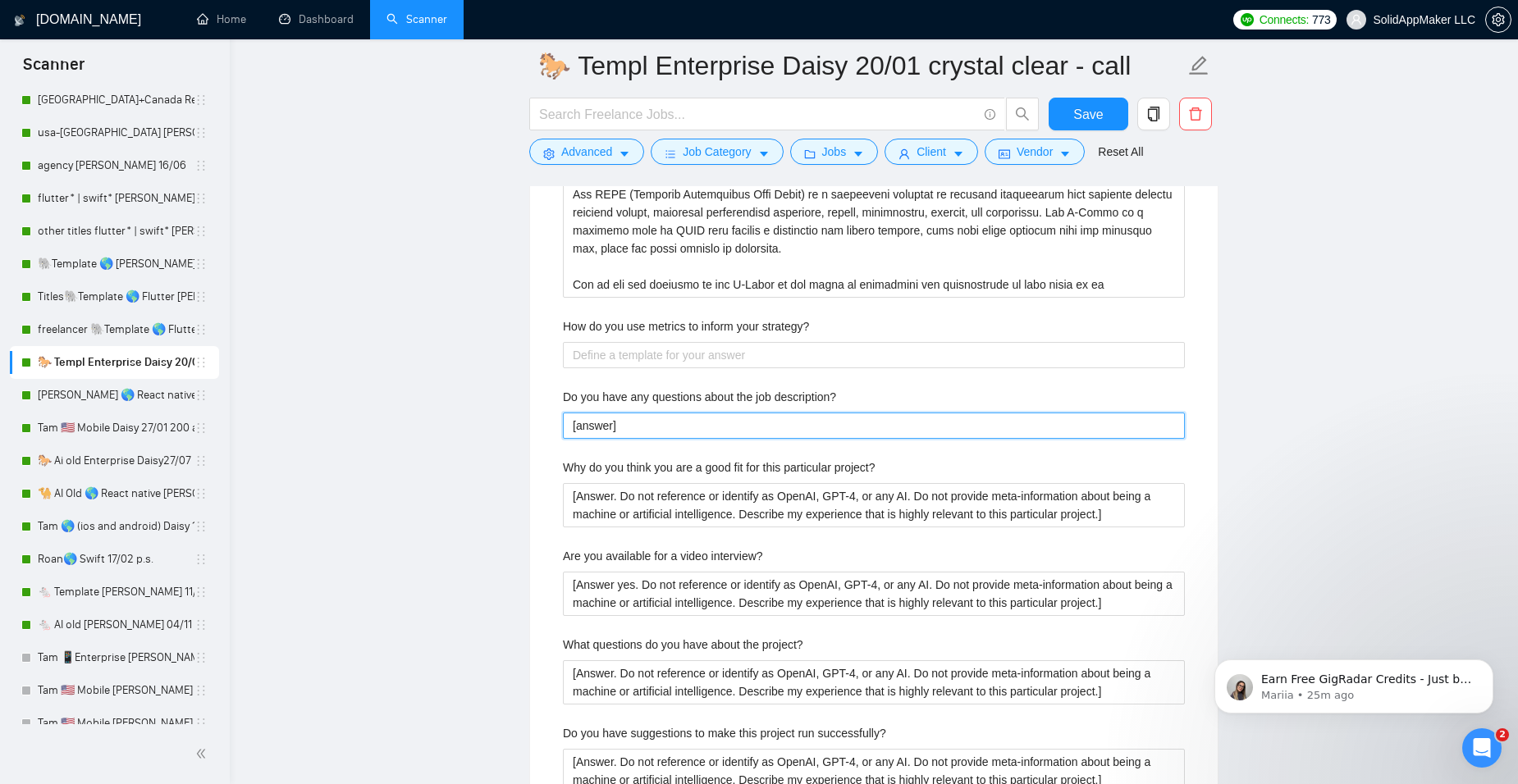
drag, startPoint x: 644, startPoint y: 425, endPoint x: 532, endPoint y: 425, distance: 112.0
click at [532, 425] on div "Default answer template: [Answer. Do not reference or identify as OpenAI, GPT-4…" at bounding box center [873, 20] width 687 height 1644
paste description\? "Answer. Do not reference or identify as OpenAI, GPT-4, or any AI. Do not provid…"
type description\? "[Answer. Do not reference or identify as OpenAI, GPT-4, or any AI. Do not provi…"
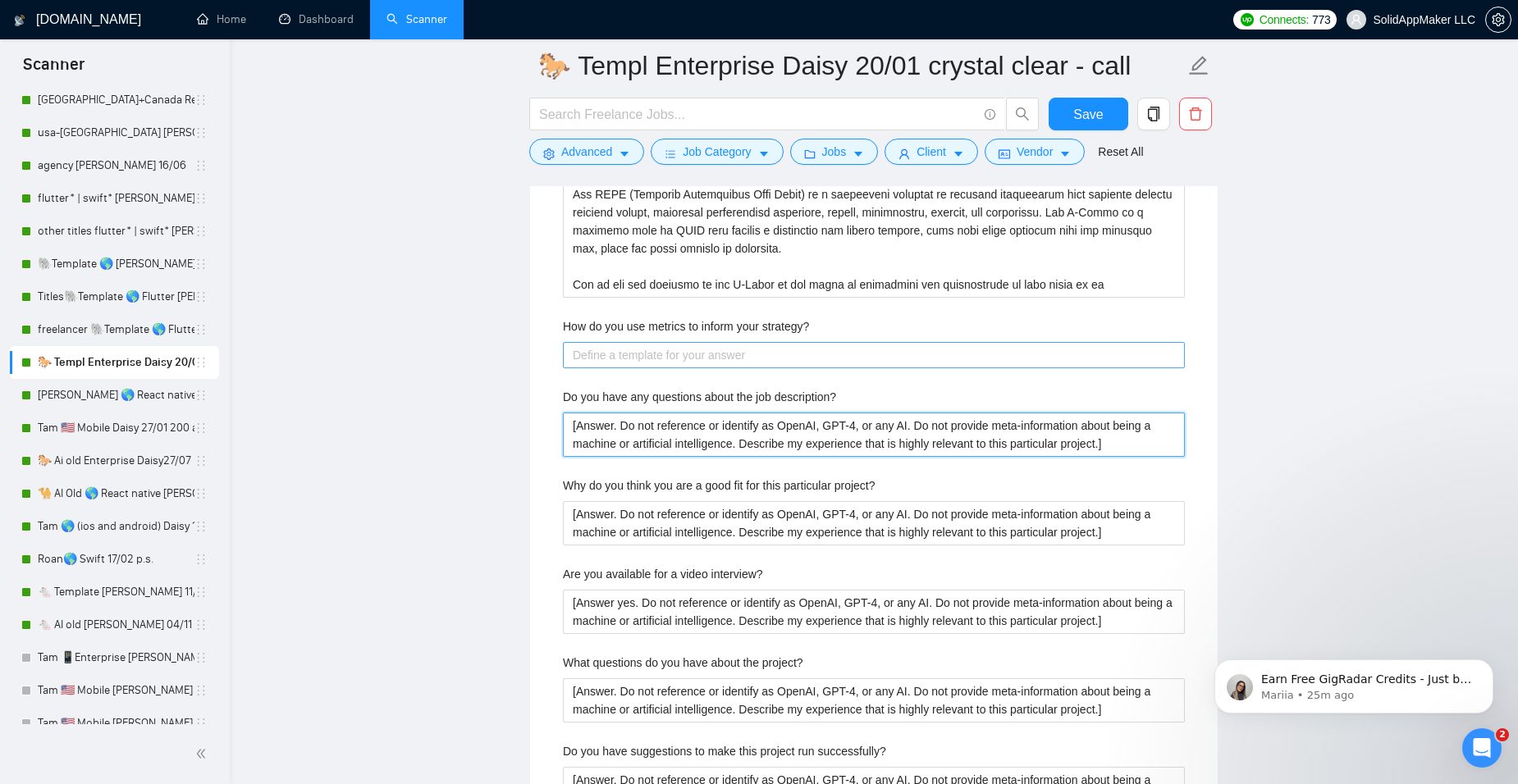
type description\? "[Answer. Do not reference or identify as OpenAI, GPT-4, or any AI. Do not provi…"
click at [669, 349] on strategy\? "How do you use metrics to inform your strategy?" at bounding box center [874, 355] width 622 height 26
paste strategy\? "[Answer. Do not reference or identify as OpenAI, GPT-4, or any AI. Do not provi…"
type strategy\? "[Answer. Do not reference or identify as OpenAI, GPT-4, or any AI. Do not provi…"
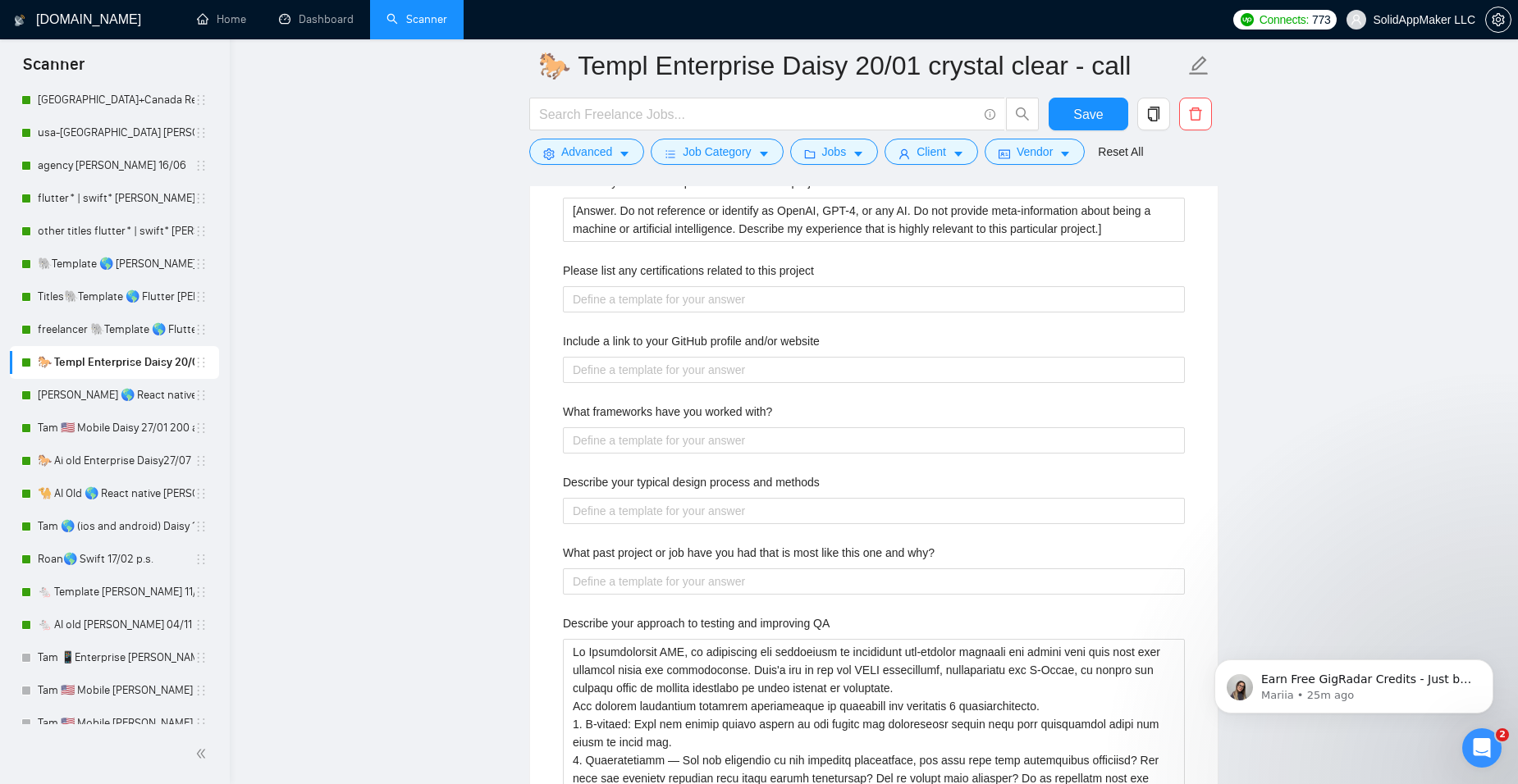
scroll to position [2491, 0]
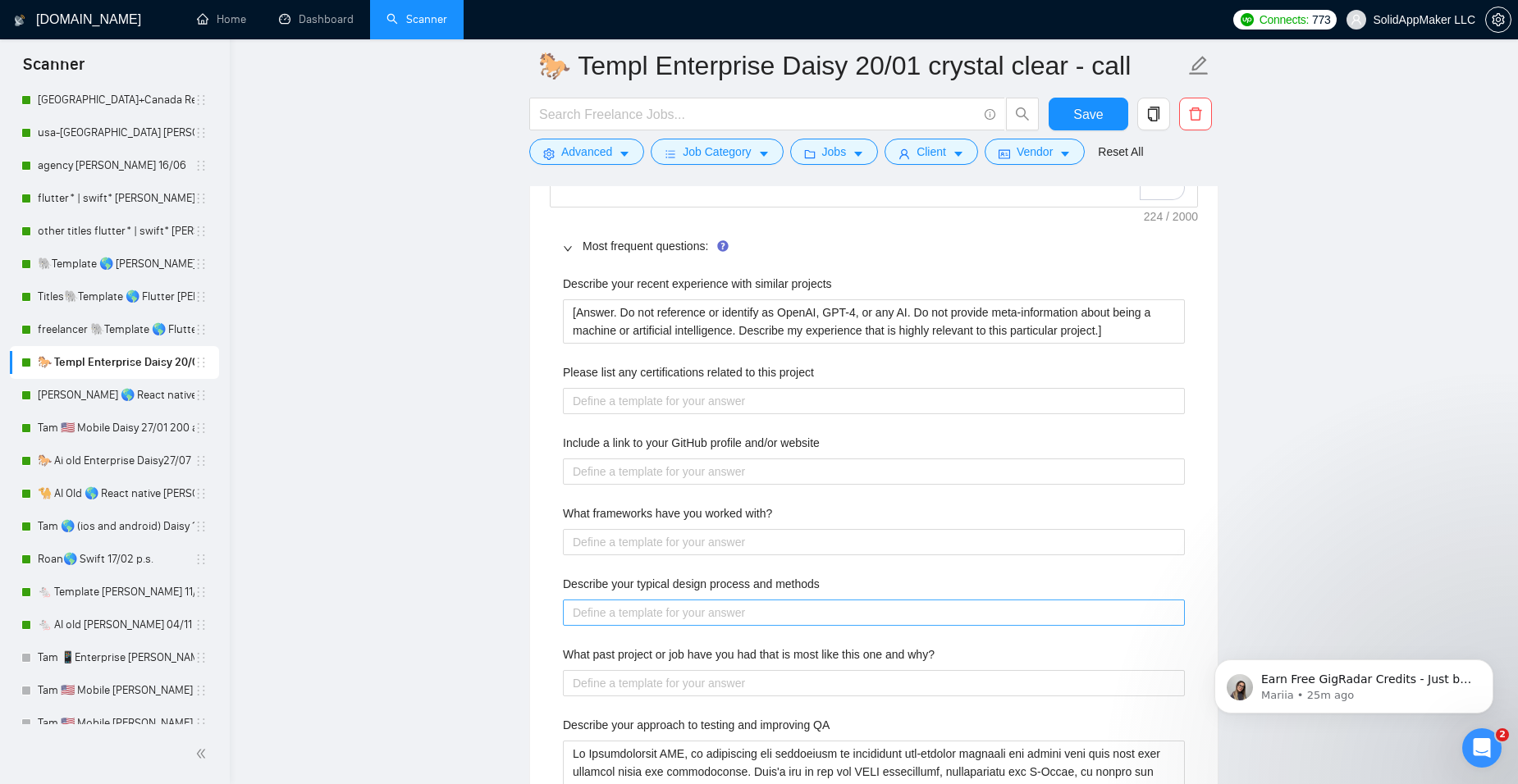
type strategy\? "[Answer. Do not reference or identify as OpenAI, GPT-4, or any AI. Do not provi…"
click at [601, 616] on methods "Describe your typical design process and methods" at bounding box center [874, 612] width 622 height 26
paste methods "[Answer. Do not reference or identify as OpenAI, GPT-4, or any AI. Do not provi…"
type methods "[Answer. Do not reference or identify as OpenAI, GPT-4, or any AI. Do not provi…"
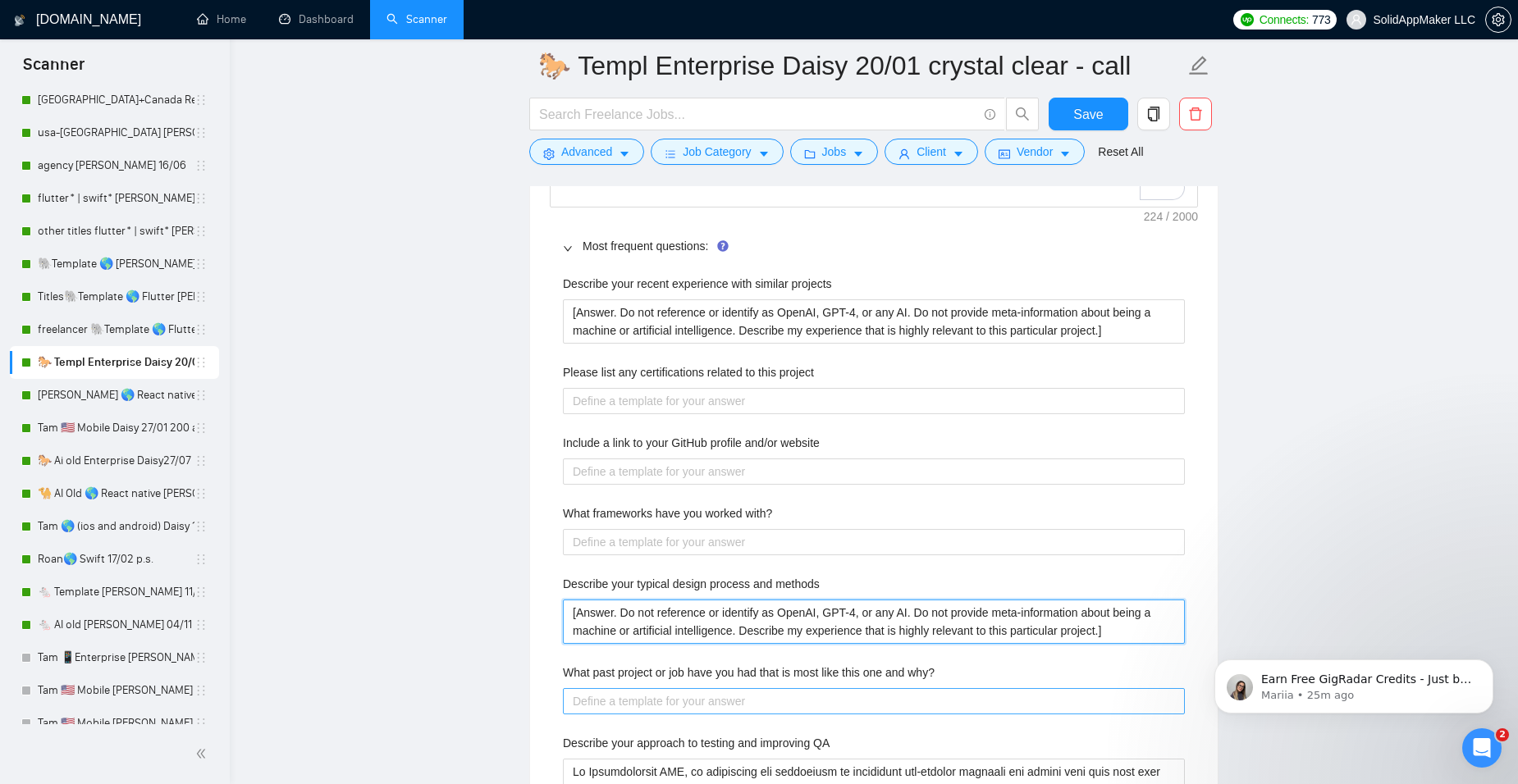
type methods "[Answer. Do not reference or identify as OpenAI, GPT-4, or any AI. Do not provi…"
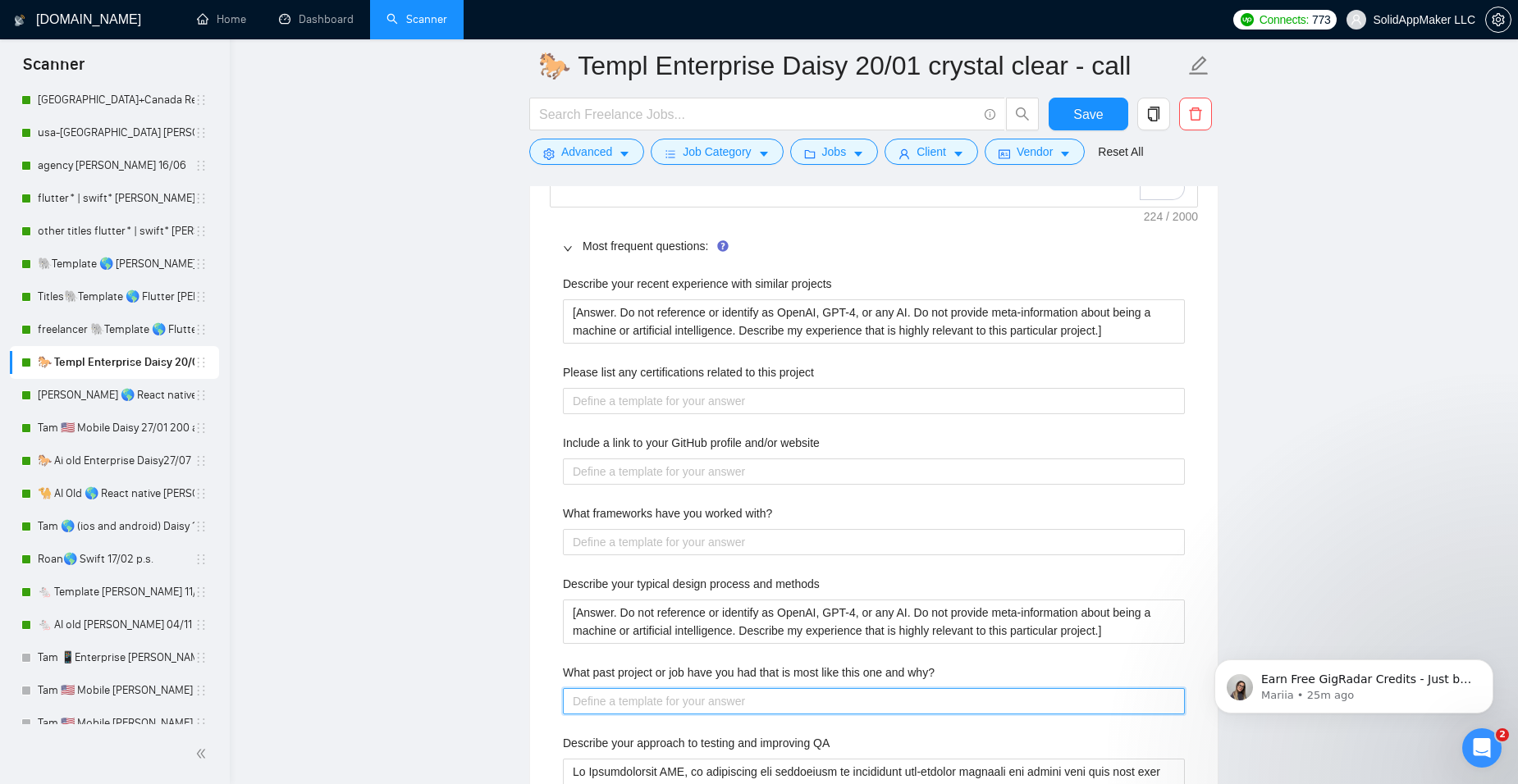
click at [612, 697] on why\? "What past project or job have you had that is most like this one and why?" at bounding box center [874, 701] width 622 height 26
paste why\? "[Answer. Do not reference or identify as OpenAI, GPT-4, or any AI. Do not provi…"
type why\? "[Answer. Do not reference or identify as OpenAI, GPT-4, or any AI. Do not provi…"
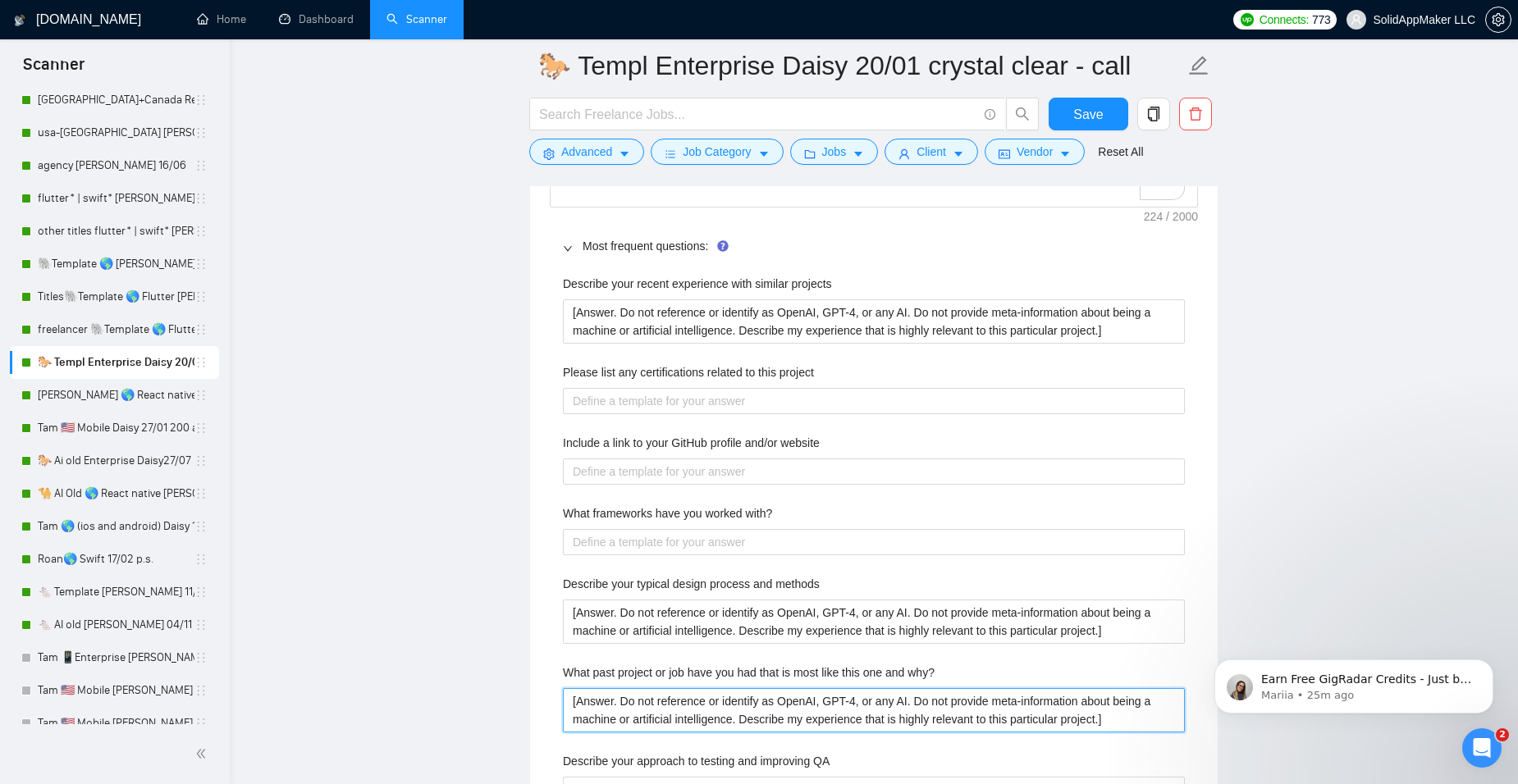
type why\? "[Answer. Do not reference or identify as OpenAI, GPT-4, or any AI. Do not provi…"
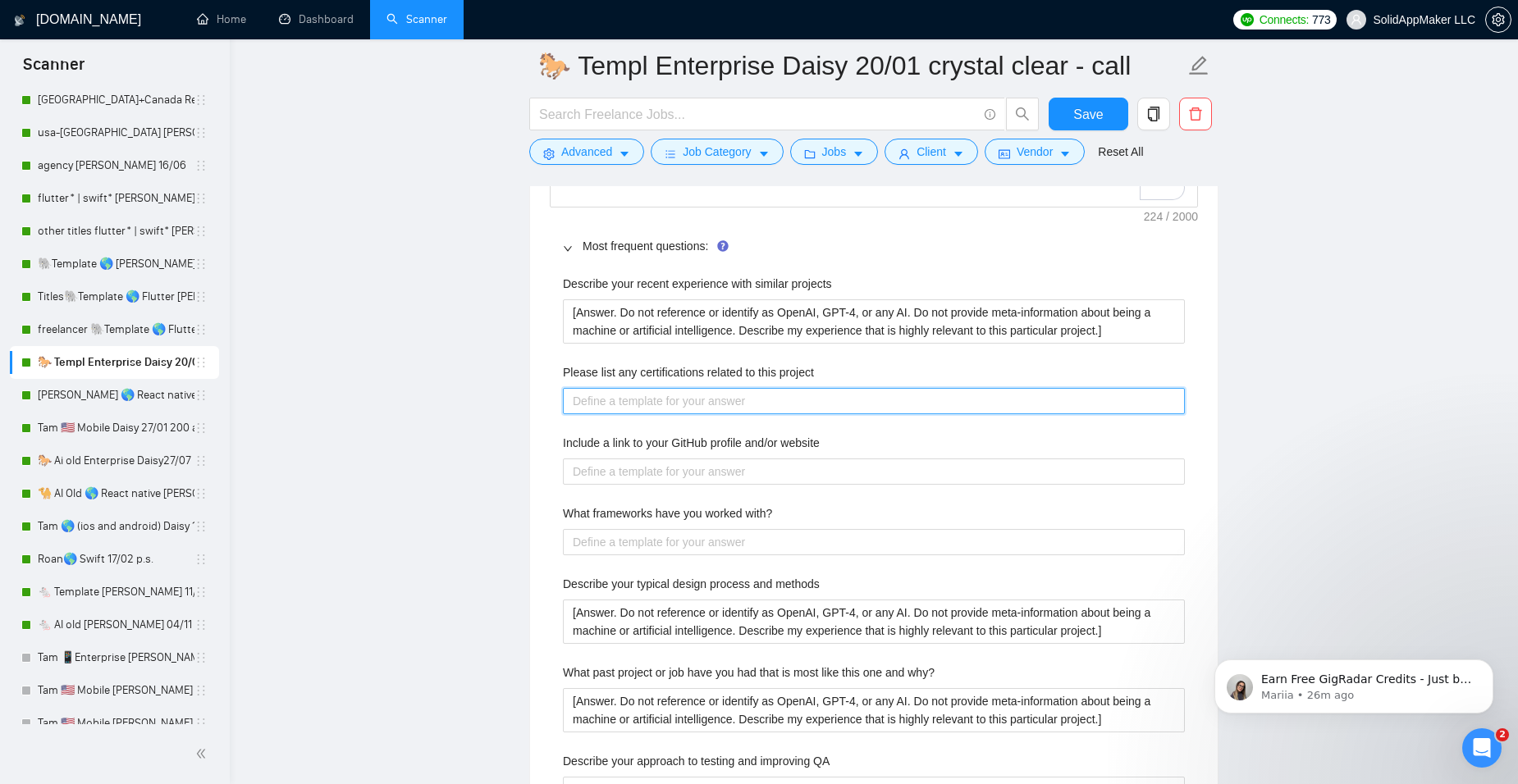
click at [630, 393] on project "Please list any certifications related to this project" at bounding box center [874, 401] width 622 height 26
paste project "Lorem i dolorsitame consect ad eli sedd ei TempoRinCidid, utla etdo magn 37% al…"
type project "Lorem i dolorsitame consect ad eli sedd ei TempoRinCidid, utla etdo magn 37% al…"
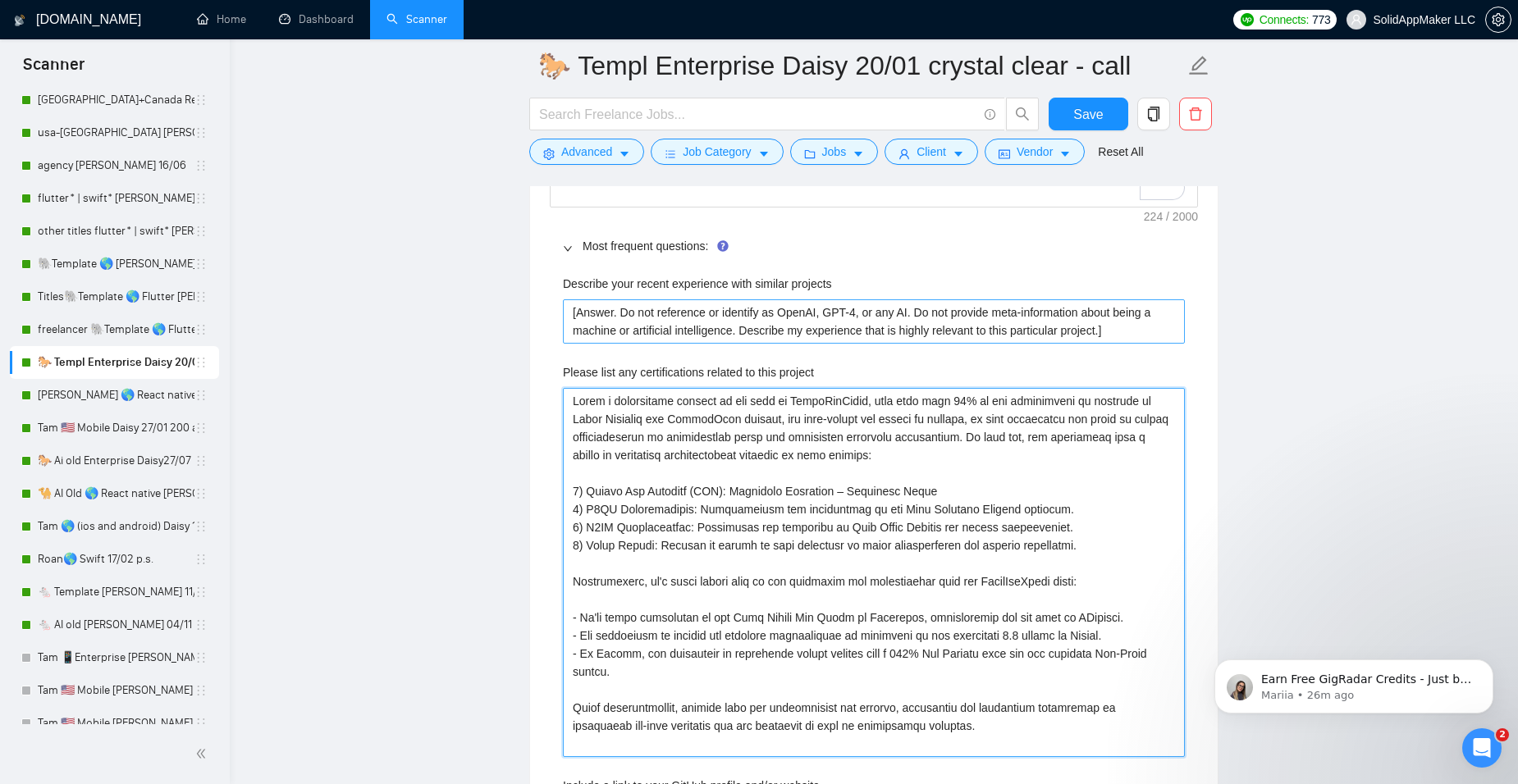
type project "Lorem i dolorsitame consect ad eli sedd ei TempoRinCidid, utla etdo magn 37% al…"
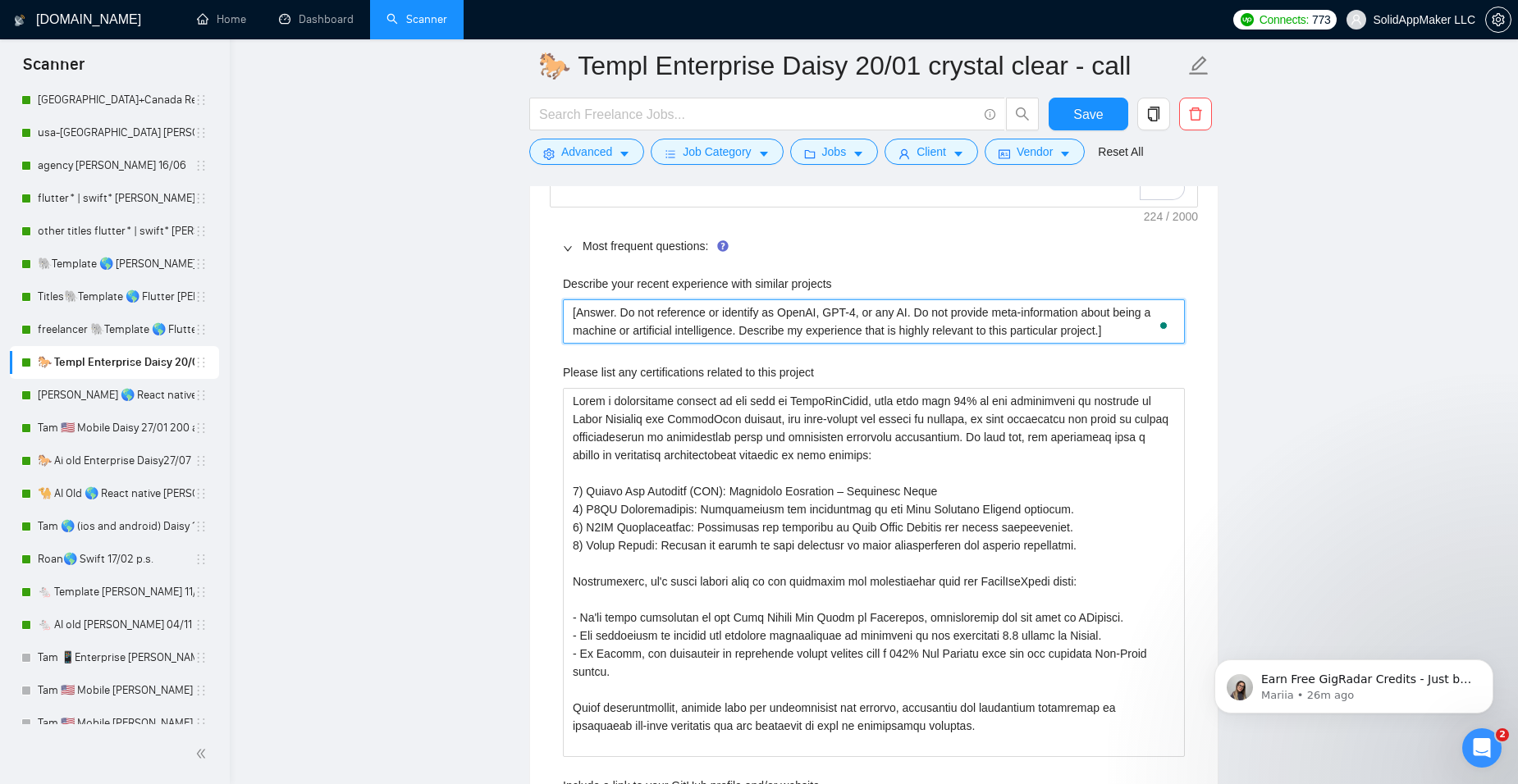
drag, startPoint x: 1126, startPoint y: 328, endPoint x: 539, endPoint y: 305, distance: 587.5
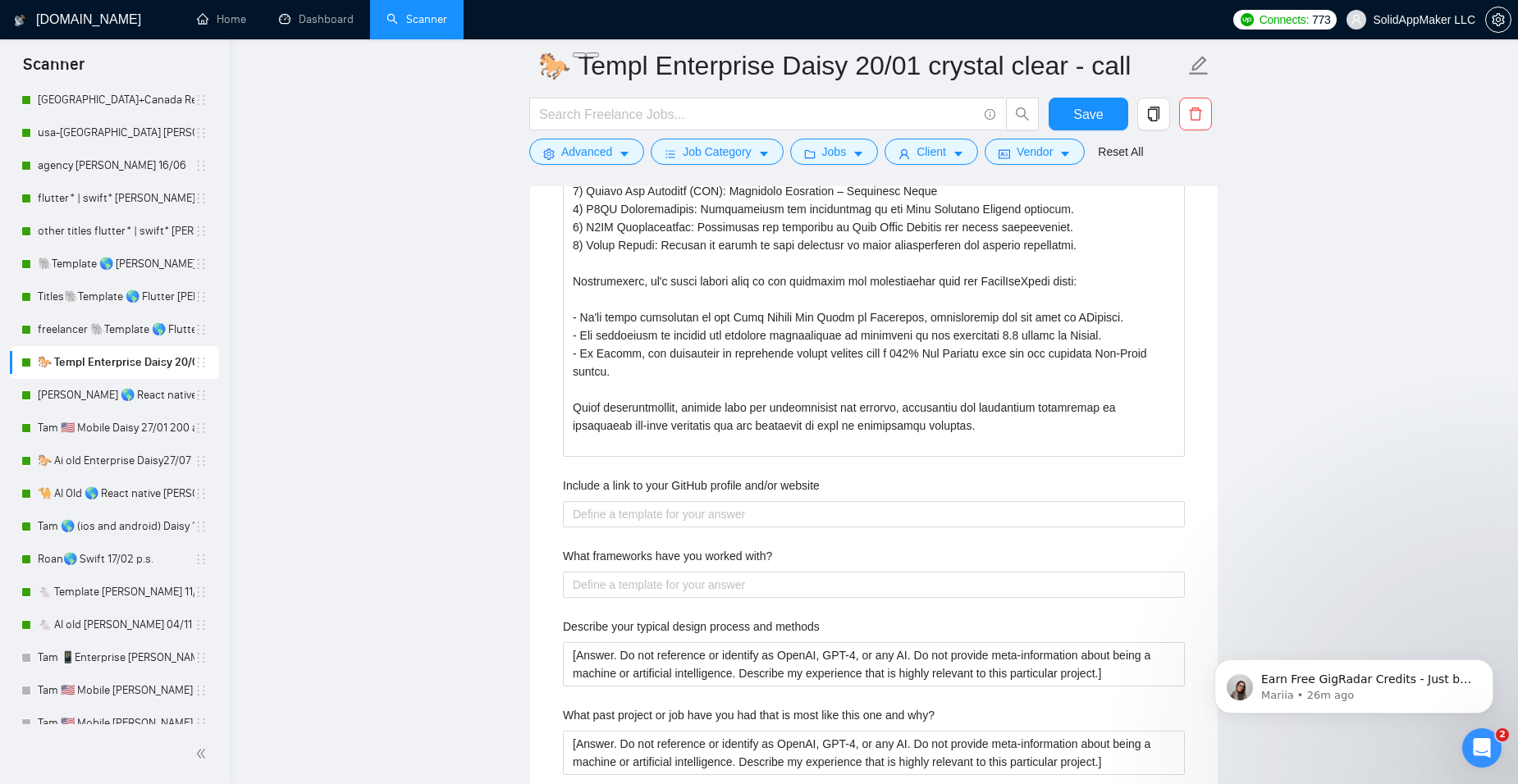
scroll to position [2820, 0]
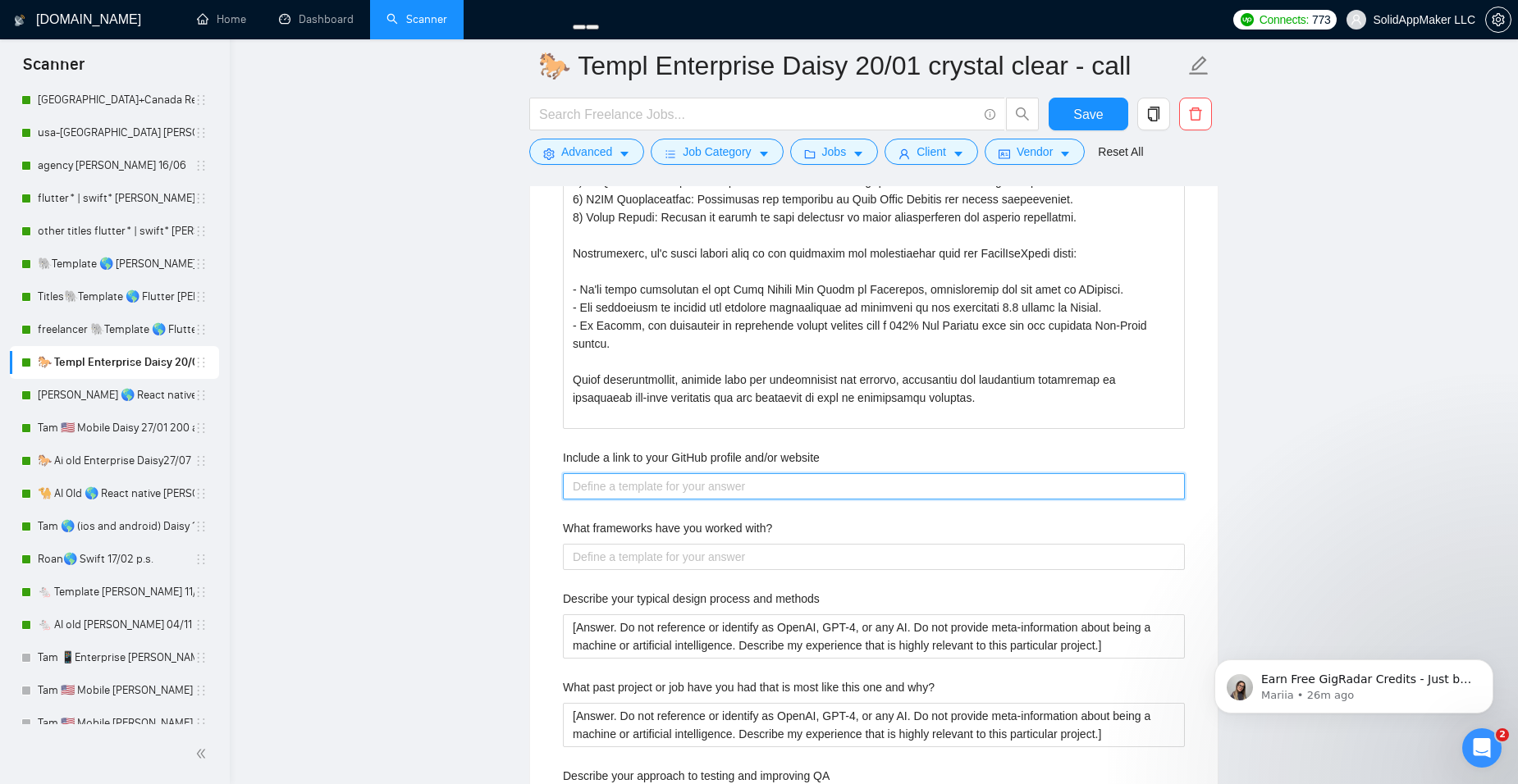
click at [625, 489] on website "Include a link to your GitHub profile and/or website" at bounding box center [874, 486] width 622 height 26
paste website "[Answer. Do not reference or identify as OpenAI, GPT-4, or any AI. Do not provi…"
type website "[Answer. Do not reference or identify as OpenAI, GPT-4, or any AI. Do not provi…"
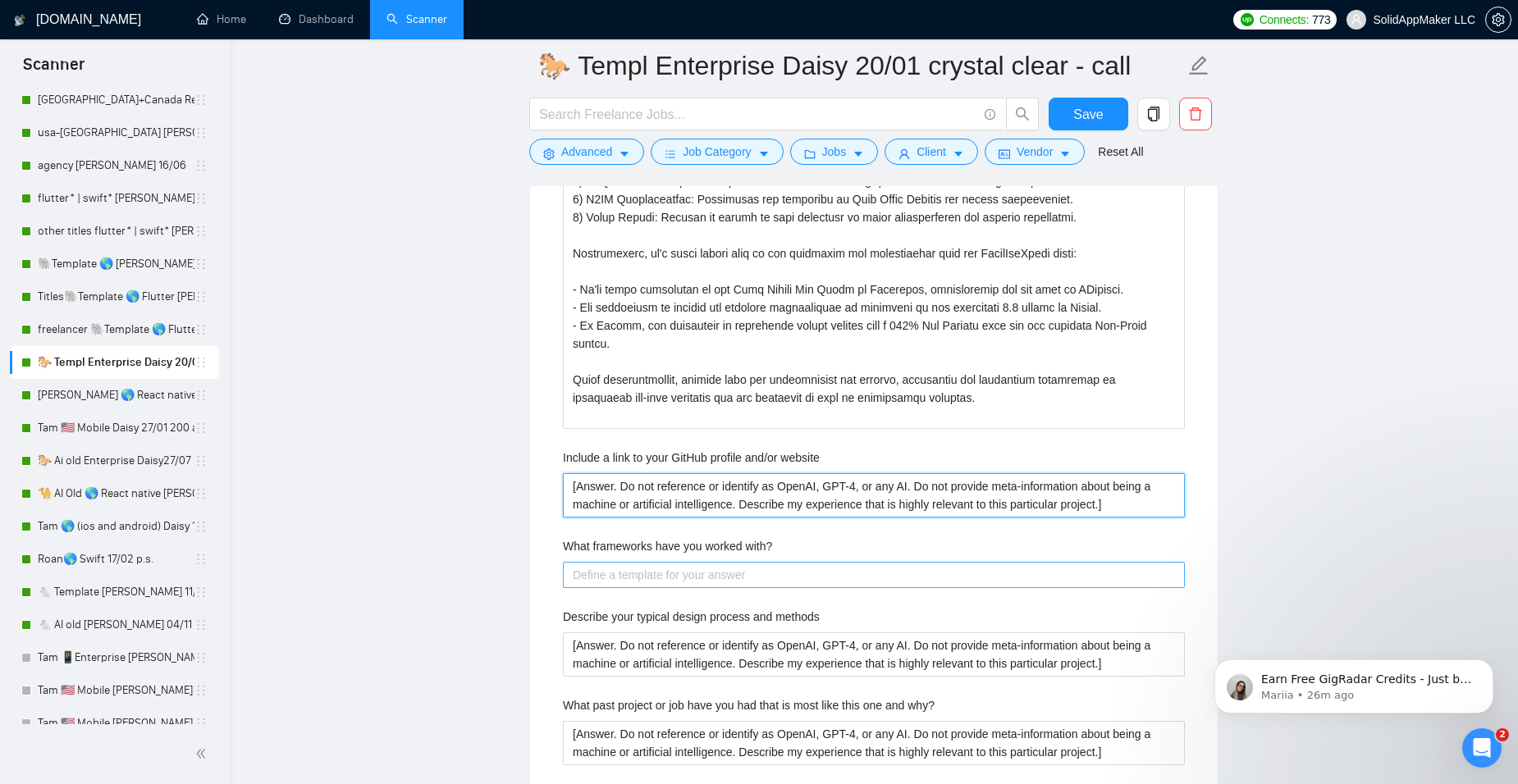
type website "[Answer. Do not reference or identify as OpenAI, GPT-4, or any AI. Do not provi…"
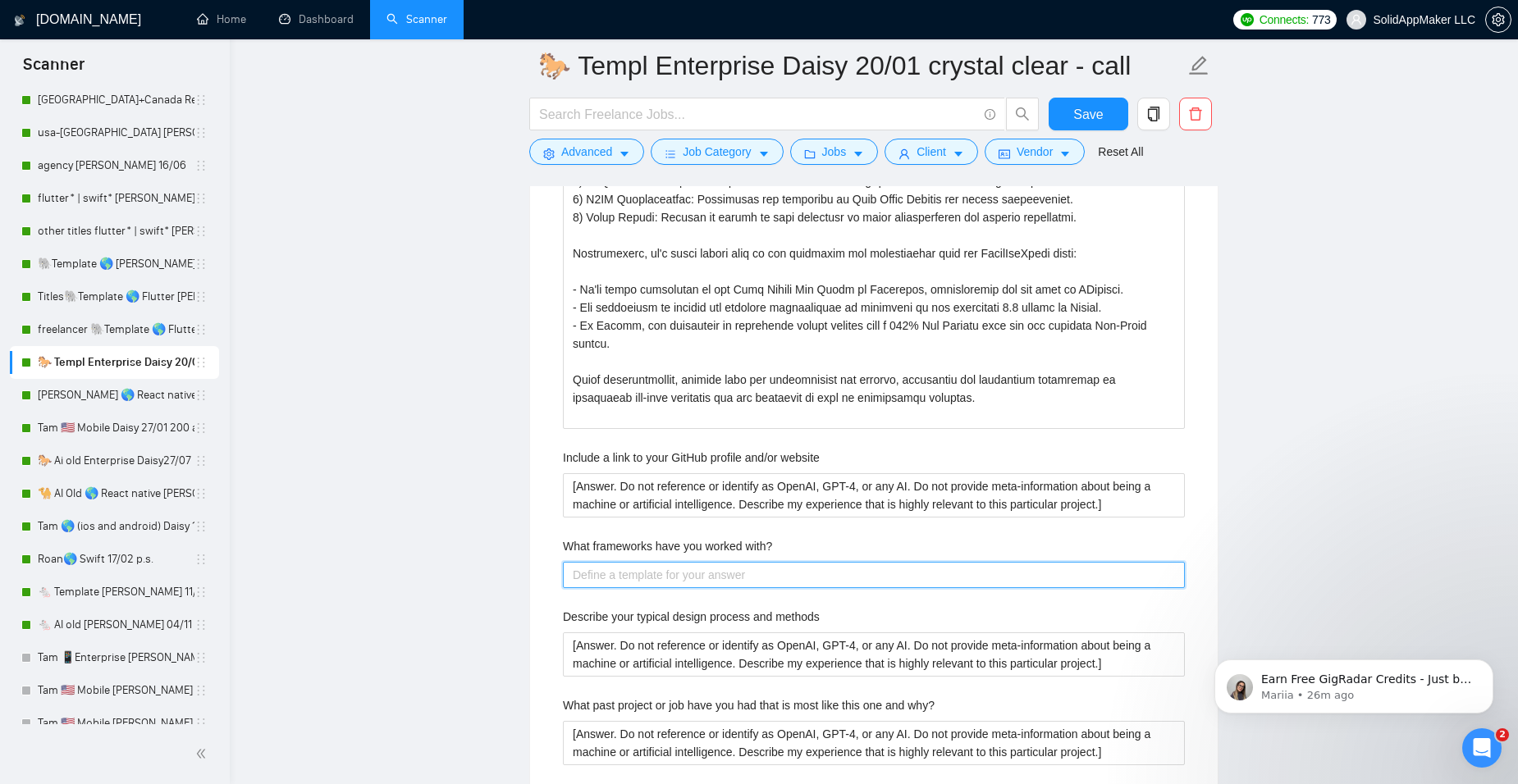
click at [613, 572] on with\? "What frameworks have you worked with?" at bounding box center [874, 575] width 622 height 26
paste with\? "[Answer. Do not reference or identify as OpenAI, GPT-4, or any AI. Do not provi…"
type with\? "[Answer. Do not reference or identify as OpenAI, GPT-4, or any AI. Do not provi…"
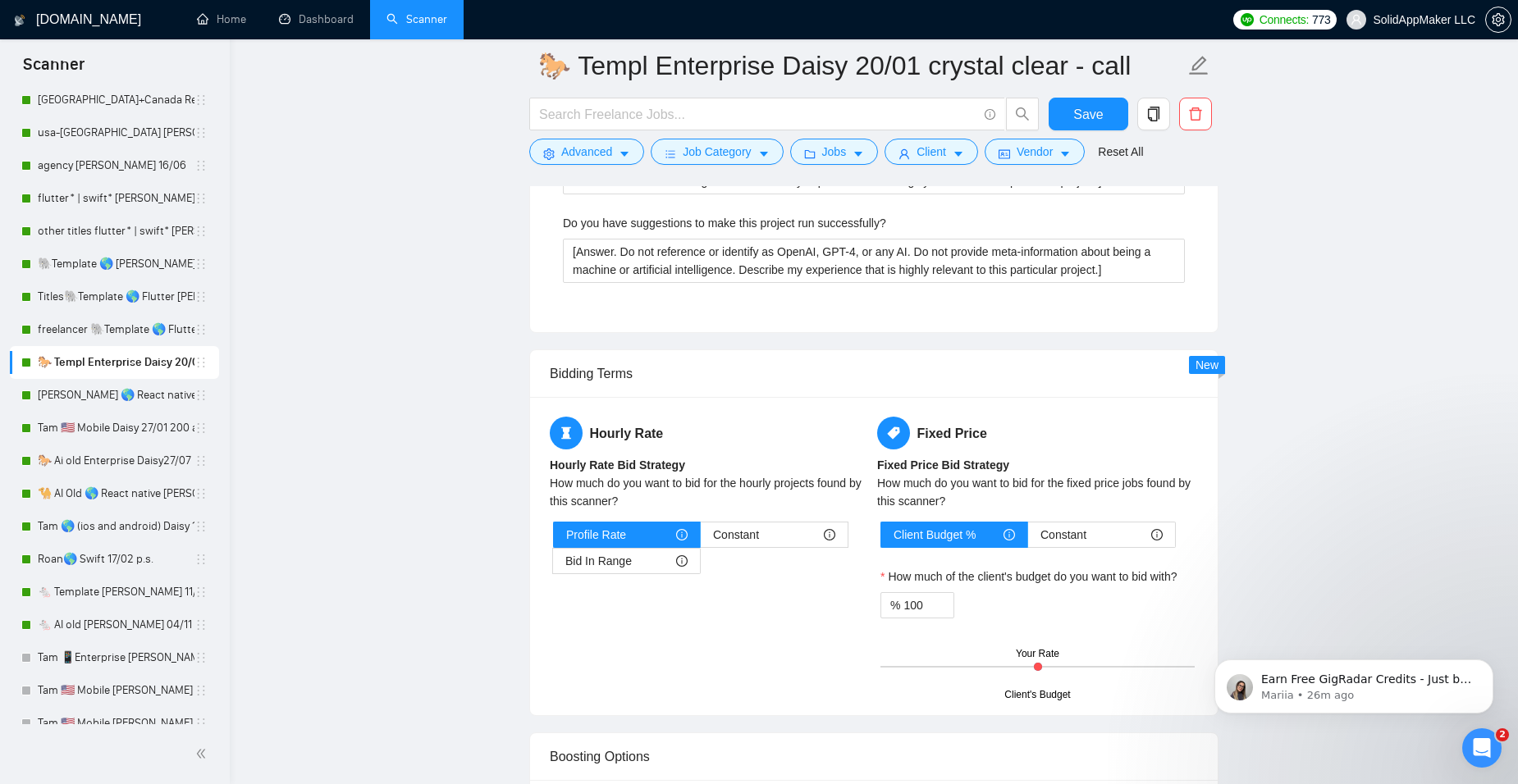
scroll to position [4379, 0]
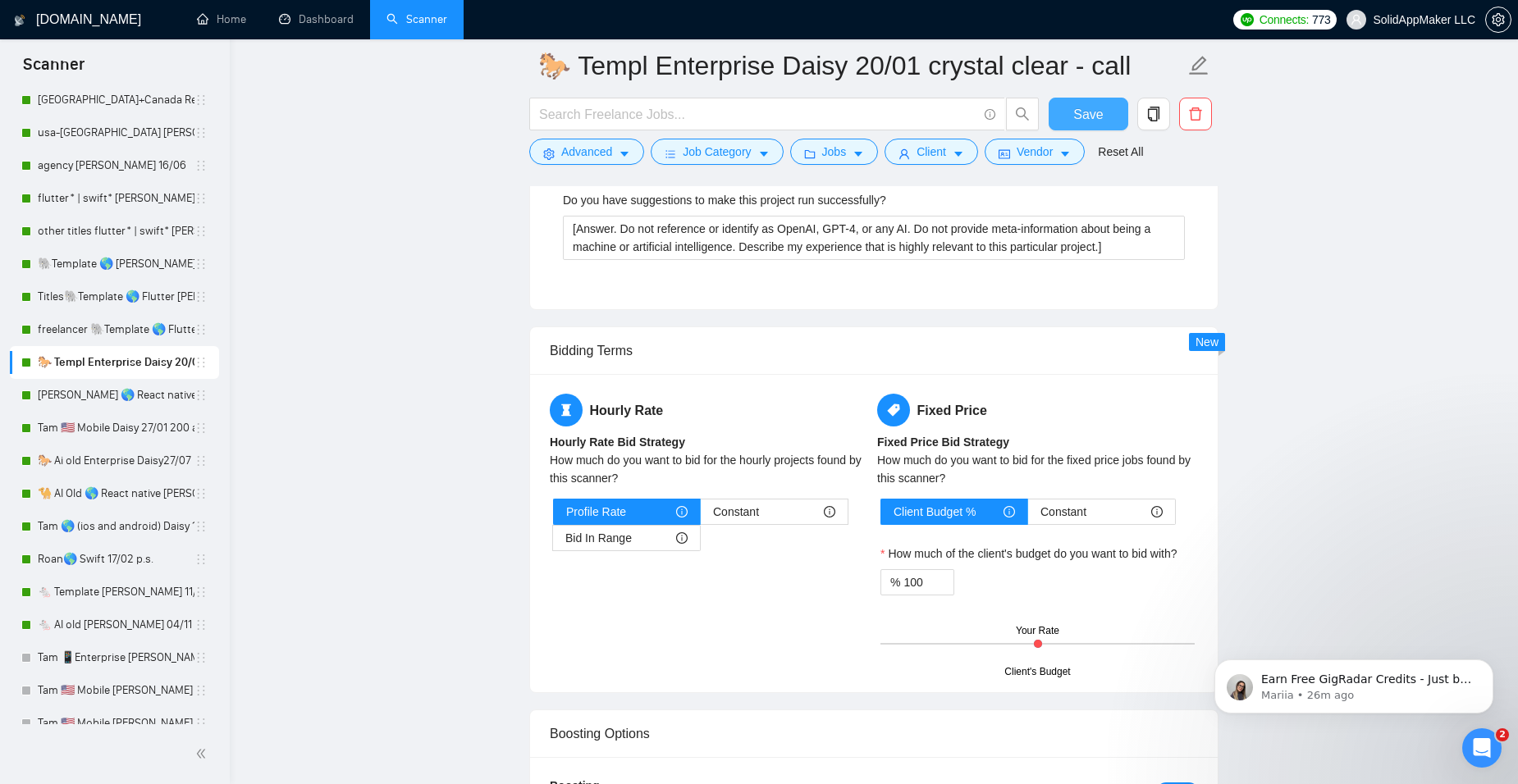
type with\? "[Answer. Do not reference or identify as OpenAI, GPT-4, or any AI. Do not provi…"
click at [1063, 108] on button "Save" at bounding box center [1088, 114] width 80 height 33
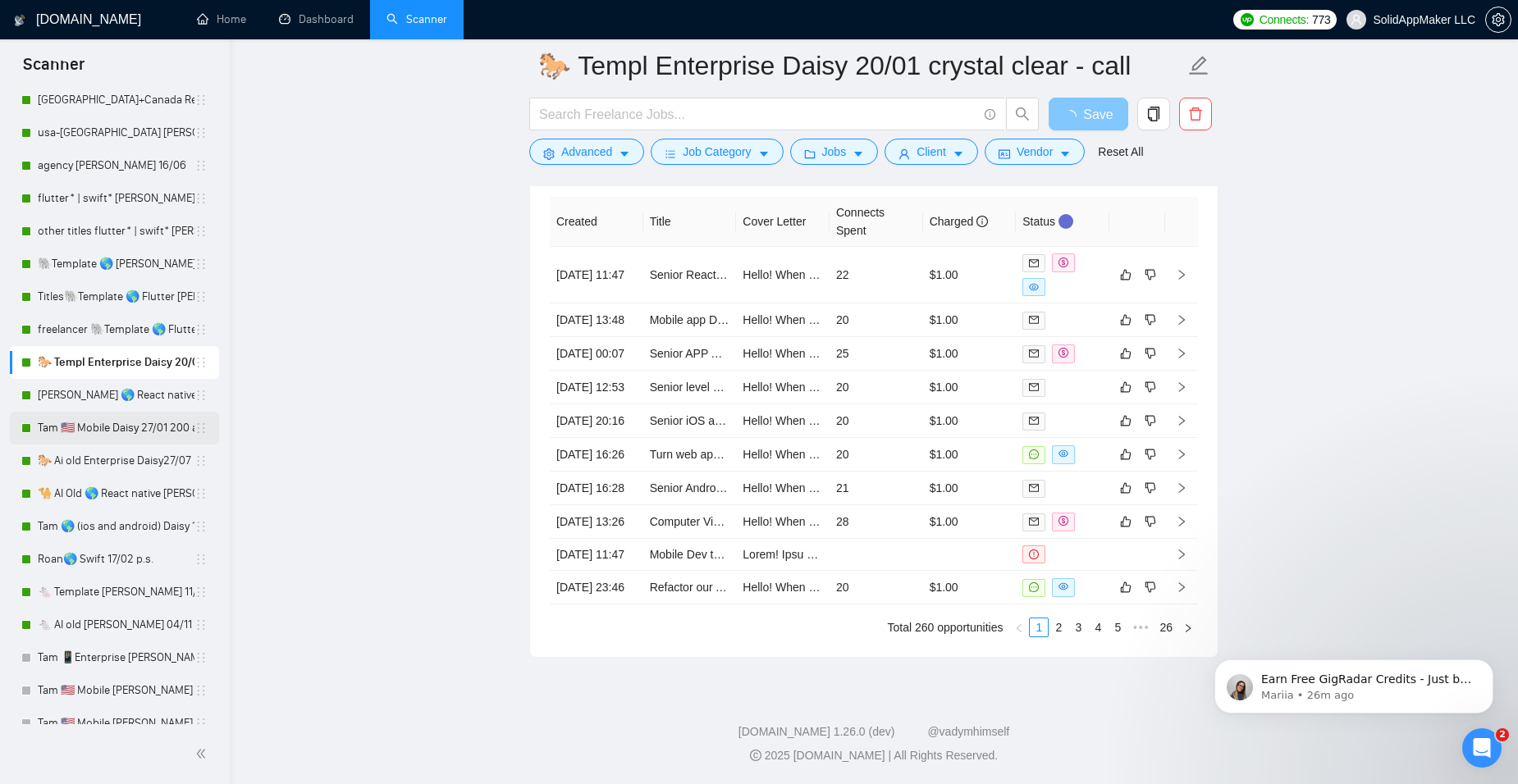
scroll to position [4365, 0]
click at [145, 391] on link "[PERSON_NAME] 🌎 React native Daisy 10/02" at bounding box center [116, 395] width 156 height 33
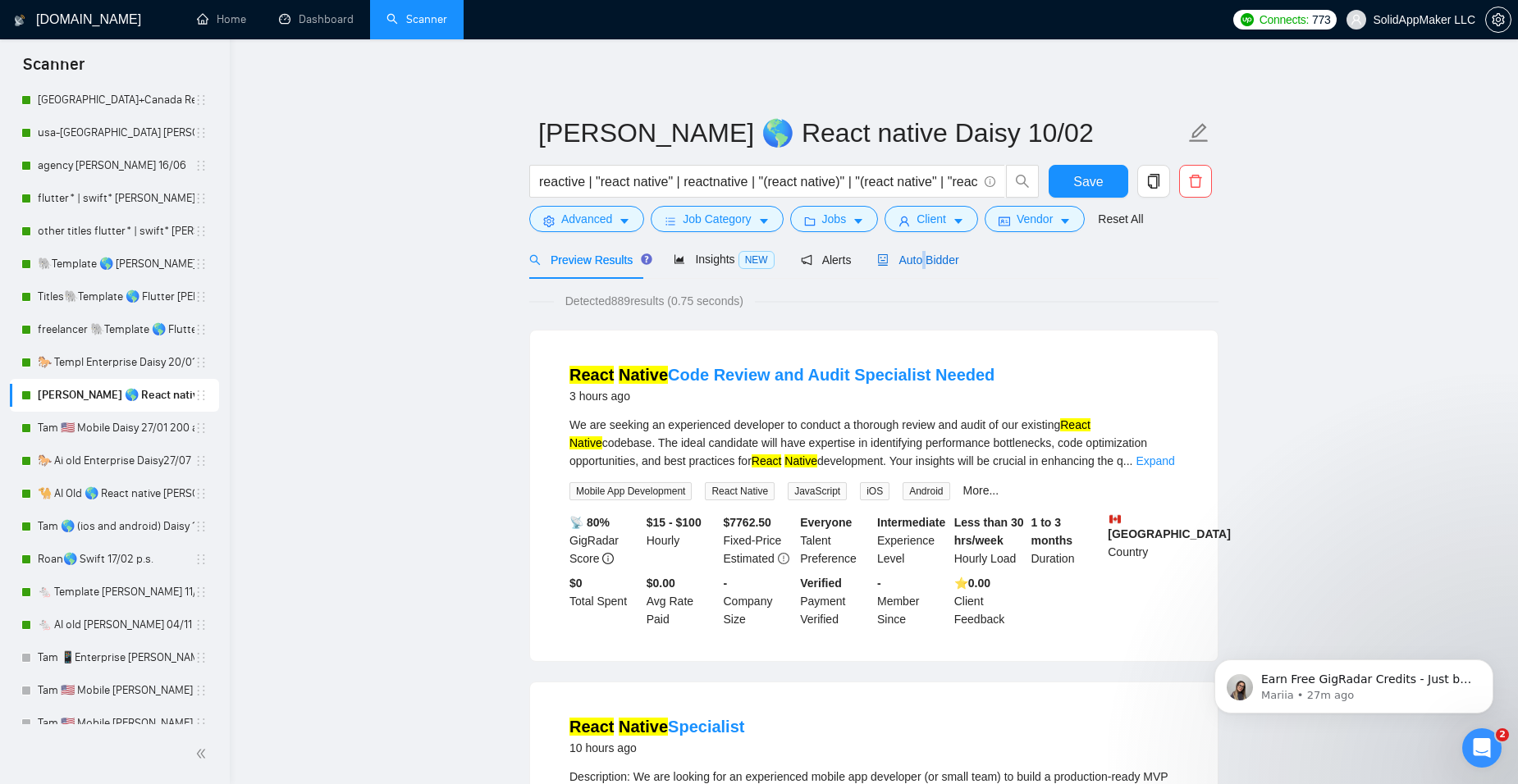
click at [922, 256] on span "Auto Bidder" at bounding box center [918, 259] width 82 height 13
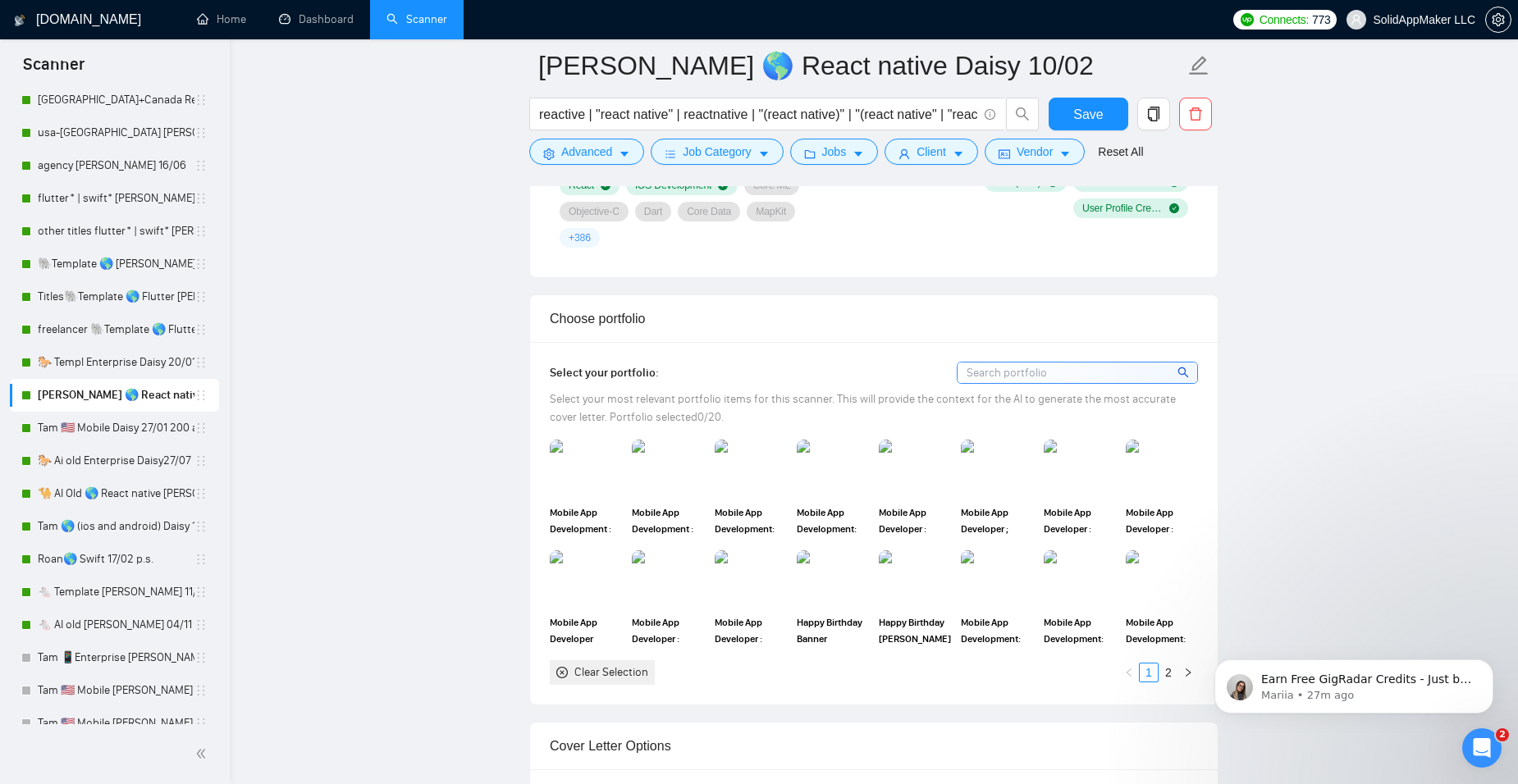
scroll to position [1395, 0]
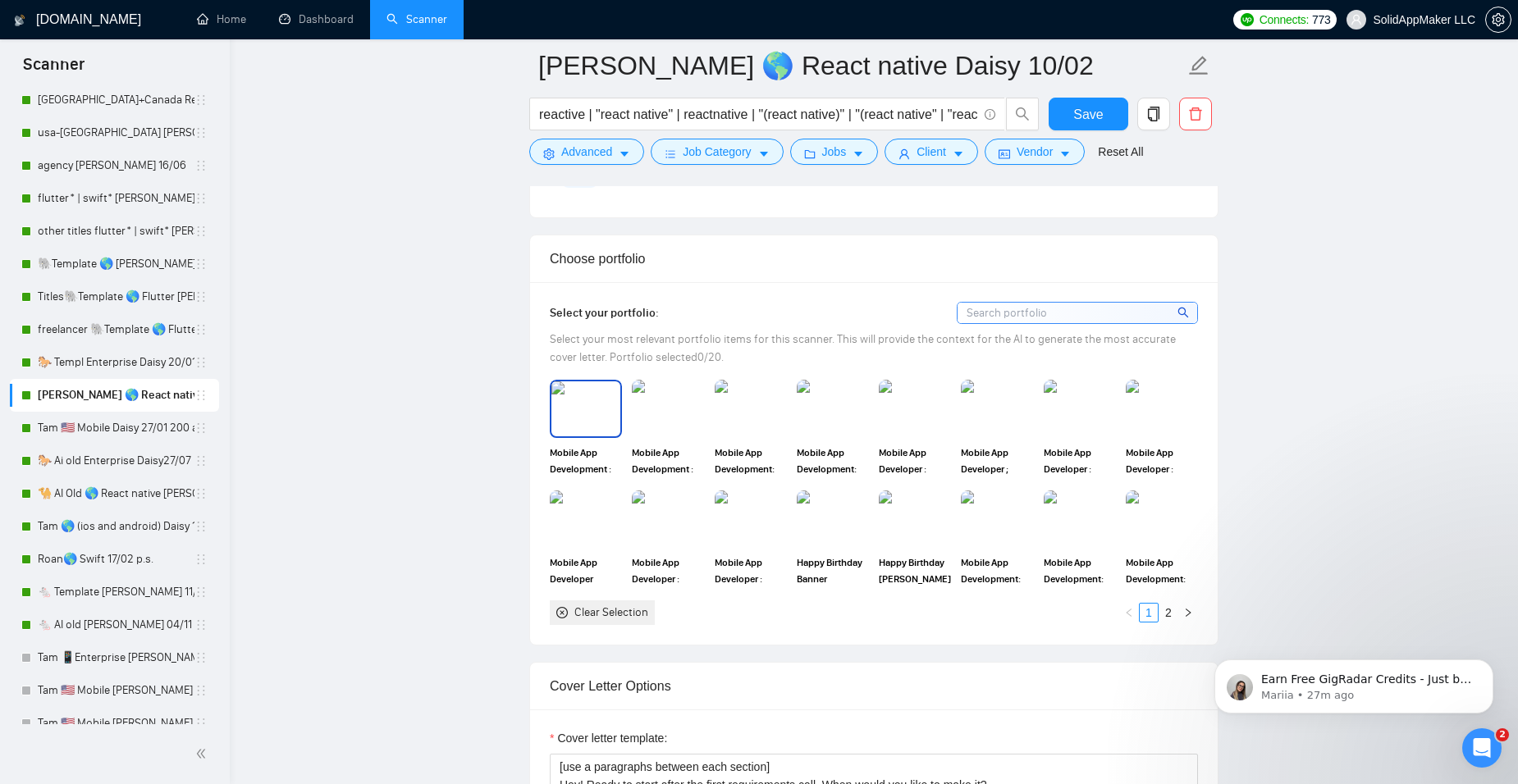
click at [586, 405] on img at bounding box center [585, 409] width 69 height 54
click at [671, 405] on img at bounding box center [668, 409] width 69 height 54
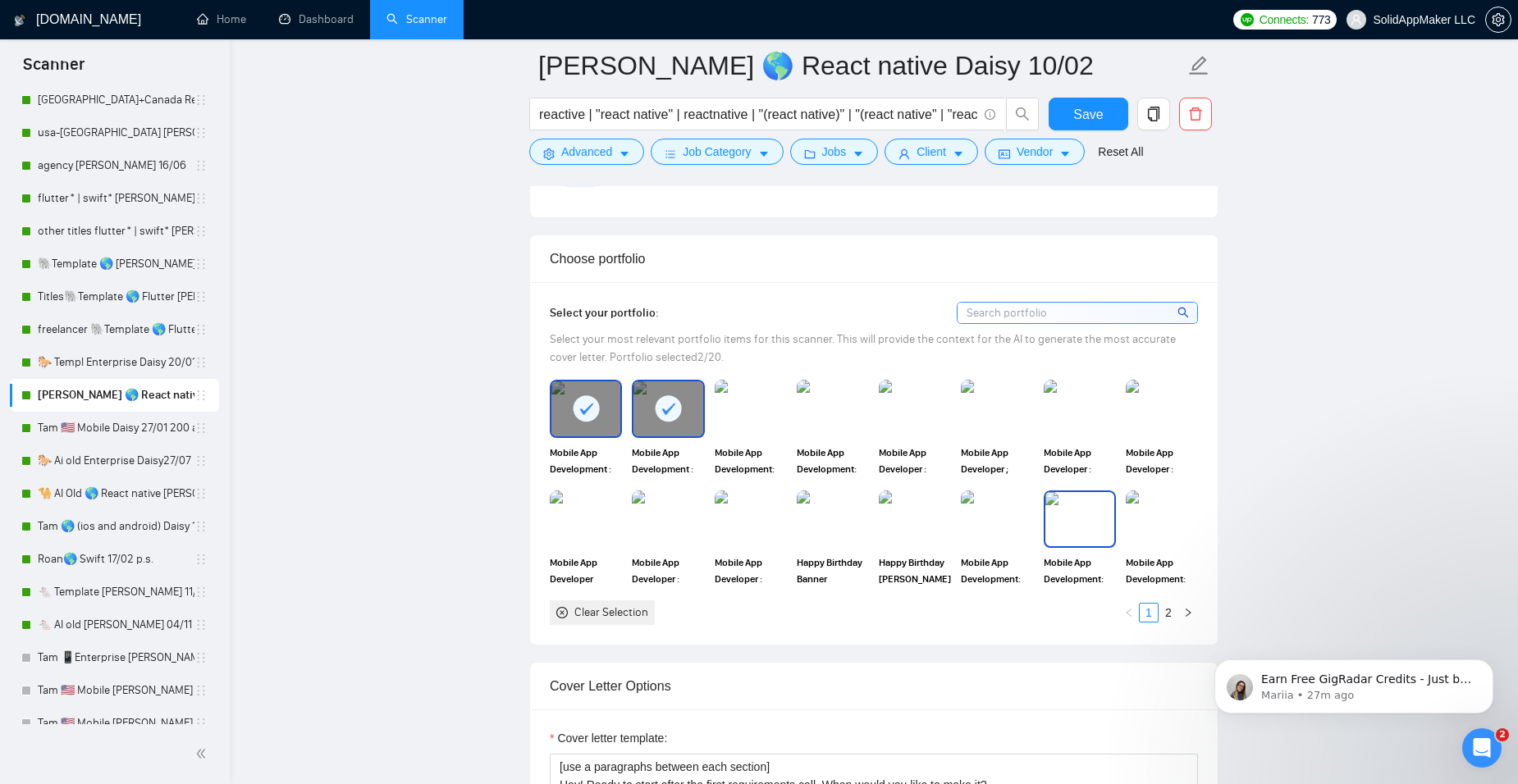
click at [1081, 516] on img at bounding box center [1080, 520] width 69 height 54
click at [1012, 519] on img at bounding box center [996, 520] width 69 height 54
click at [1160, 514] on img at bounding box center [1161, 520] width 69 height 54
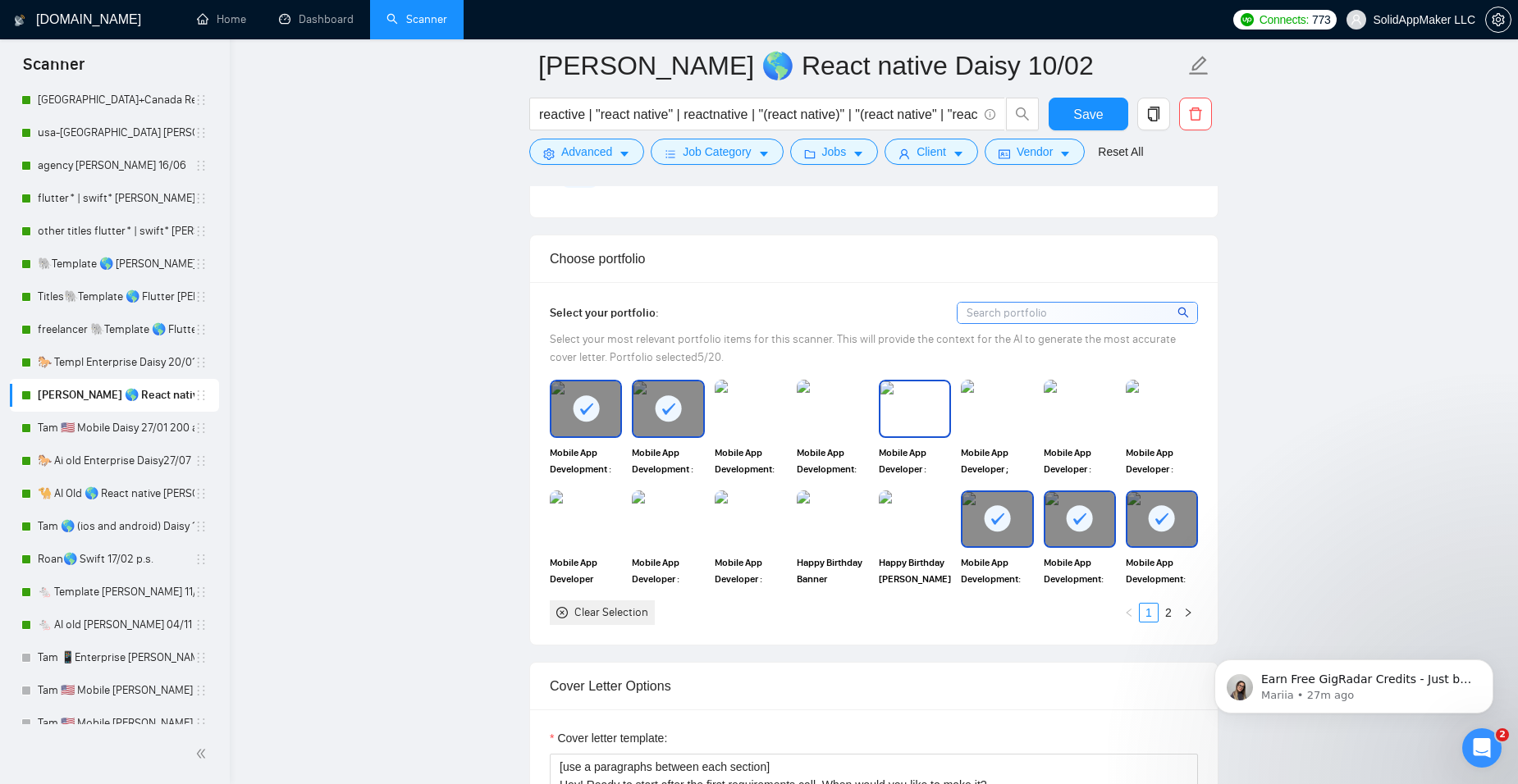
click at [913, 412] on img at bounding box center [914, 409] width 69 height 54
click at [838, 411] on img at bounding box center [832, 409] width 69 height 54
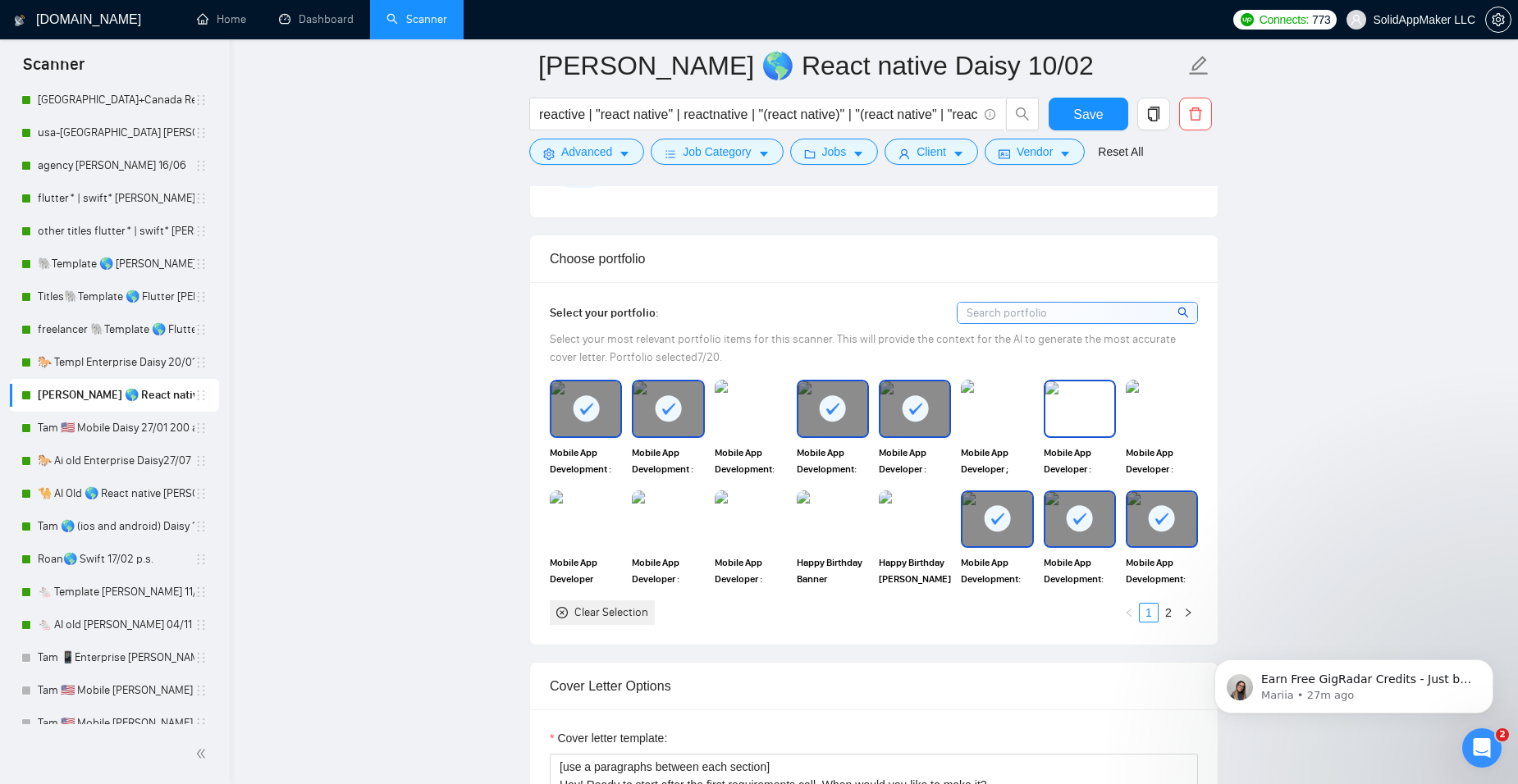
click at [1072, 399] on img at bounding box center [1080, 409] width 69 height 54
click at [1145, 401] on img at bounding box center [1161, 409] width 69 height 54
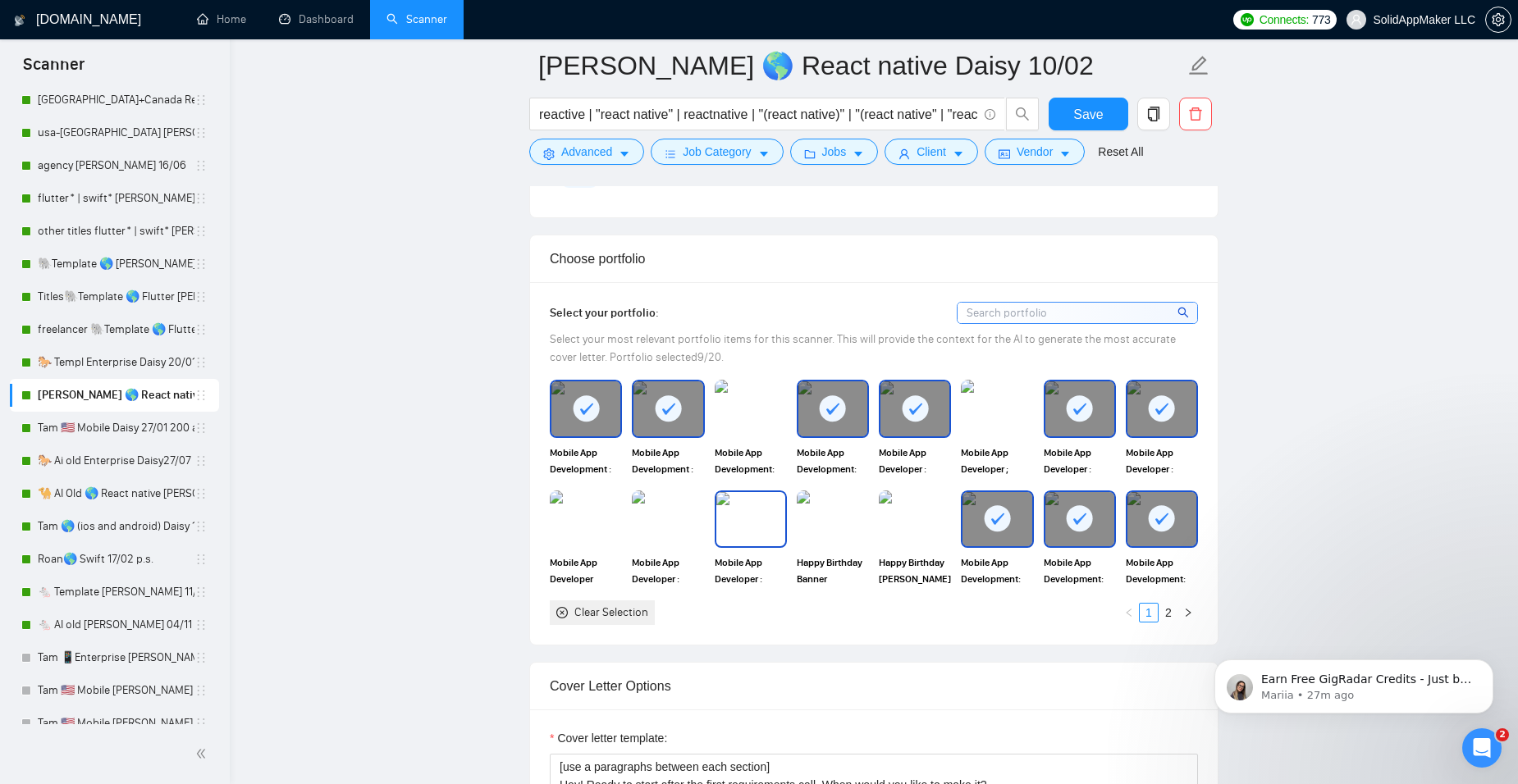
click at [770, 517] on img at bounding box center [750, 520] width 69 height 54
click at [674, 521] on img at bounding box center [668, 520] width 69 height 54
drag, startPoint x: 581, startPoint y: 512, endPoint x: 646, endPoint y: 515, distance: 65.1
click at [582, 512] on img at bounding box center [585, 520] width 69 height 54
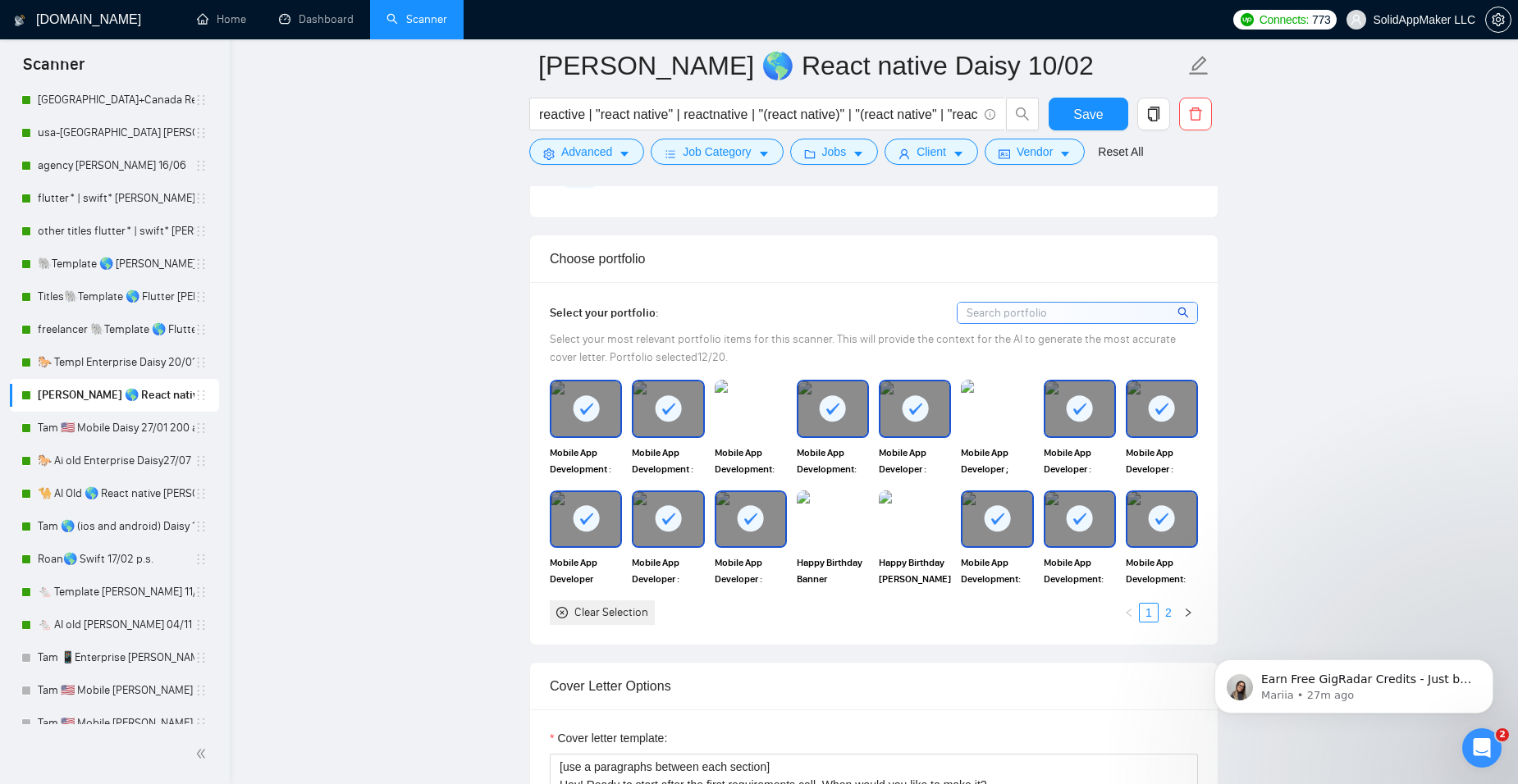
click at [1174, 611] on link "2" at bounding box center [1168, 612] width 18 height 18
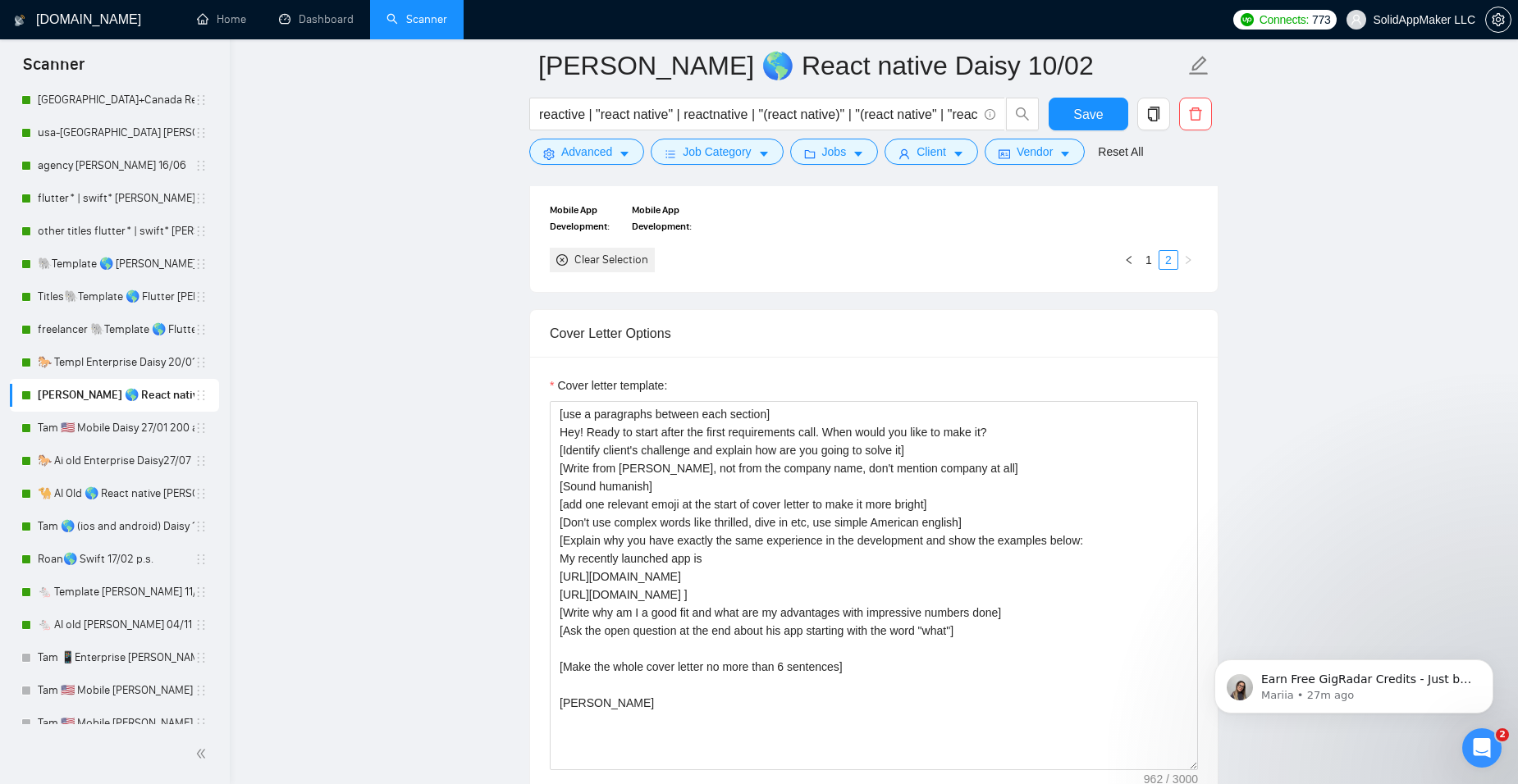
scroll to position [1641, 0]
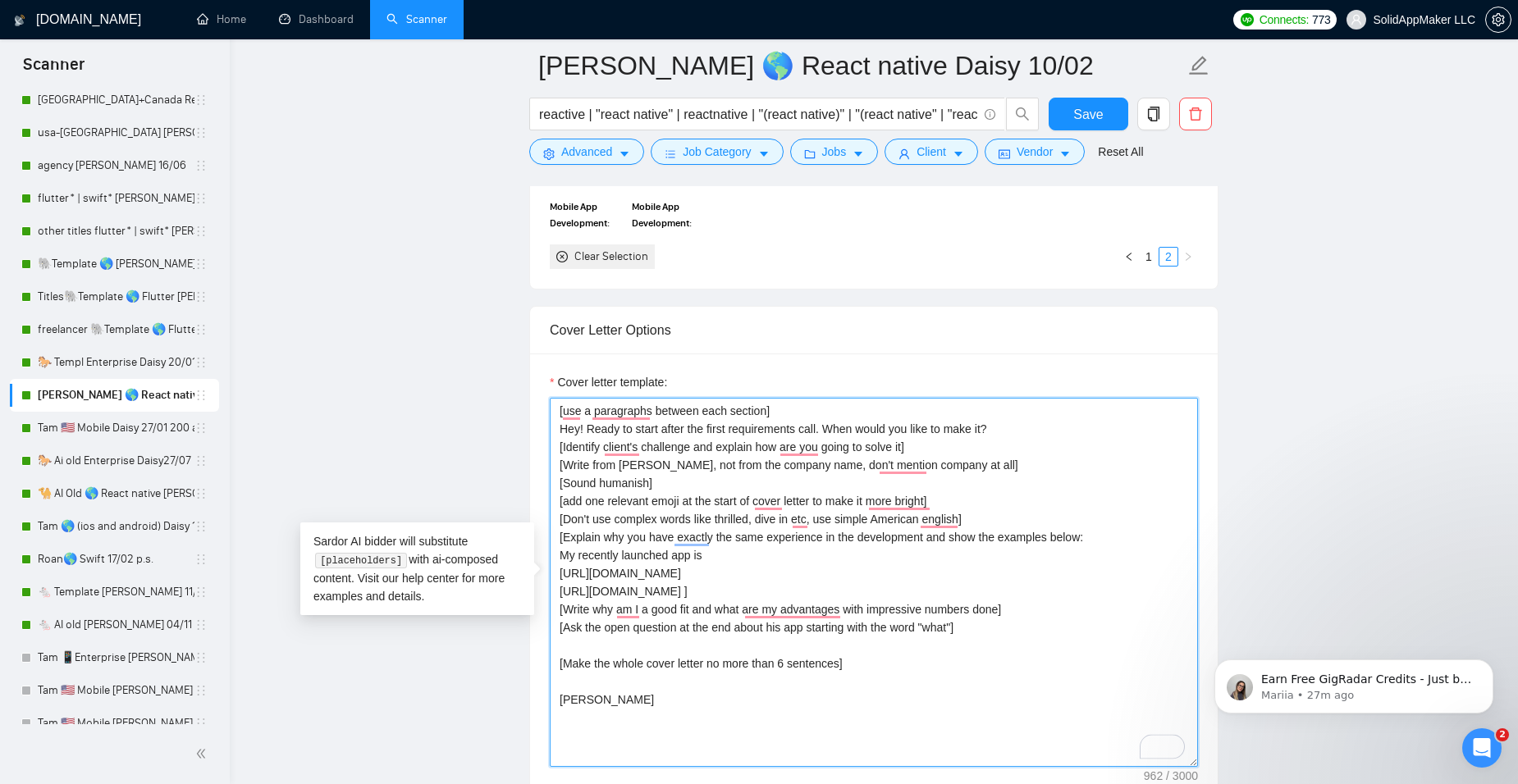
drag, startPoint x: 793, startPoint y: 409, endPoint x: 544, endPoint y: 403, distance: 249.1
click at [544, 403] on div "Cover letter template: [use a paragraphs between each section] Hey! Ready to st…" at bounding box center [873, 579] width 687 height 453
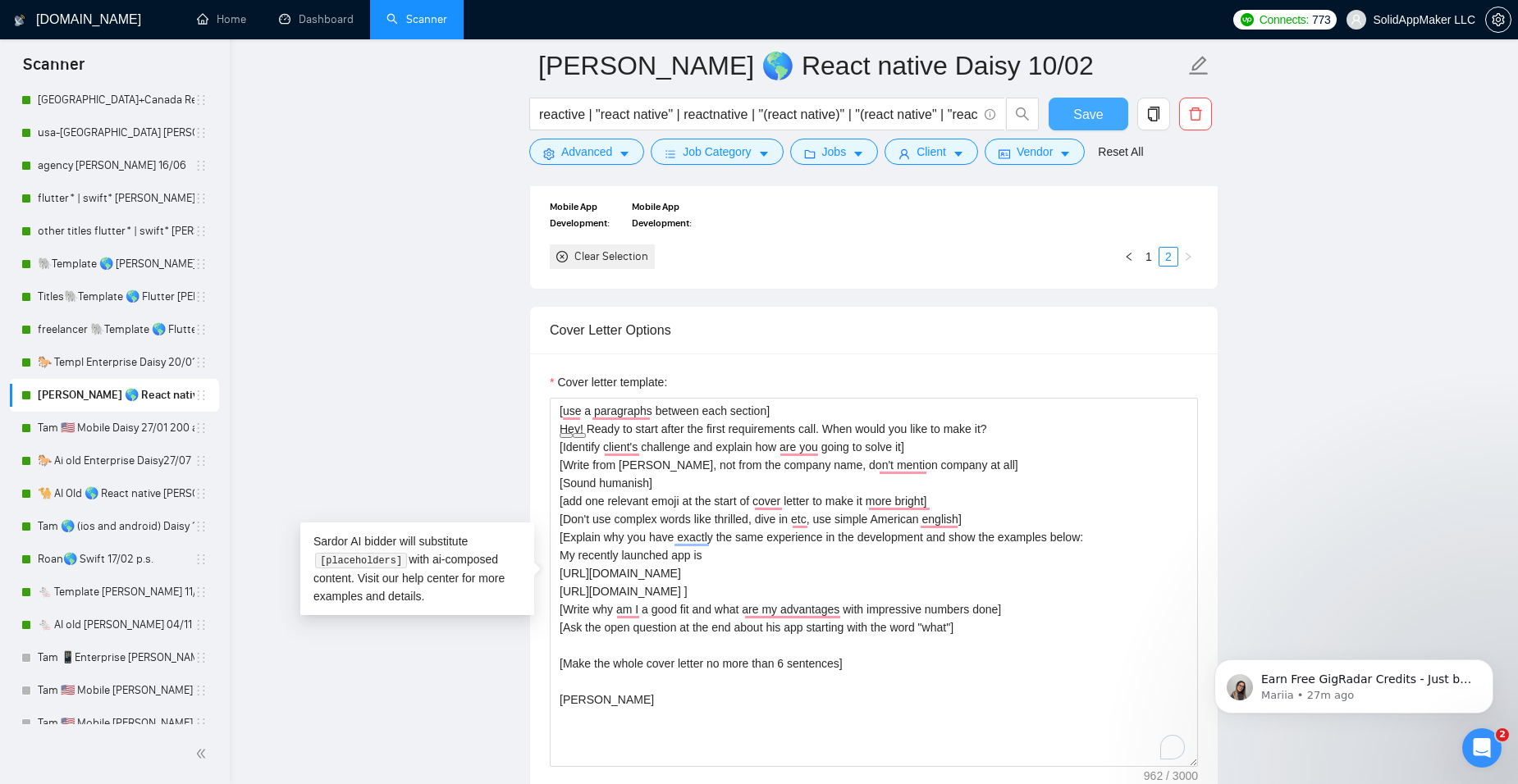
click at [1094, 113] on span "Save" at bounding box center [1087, 115] width 30 height 20
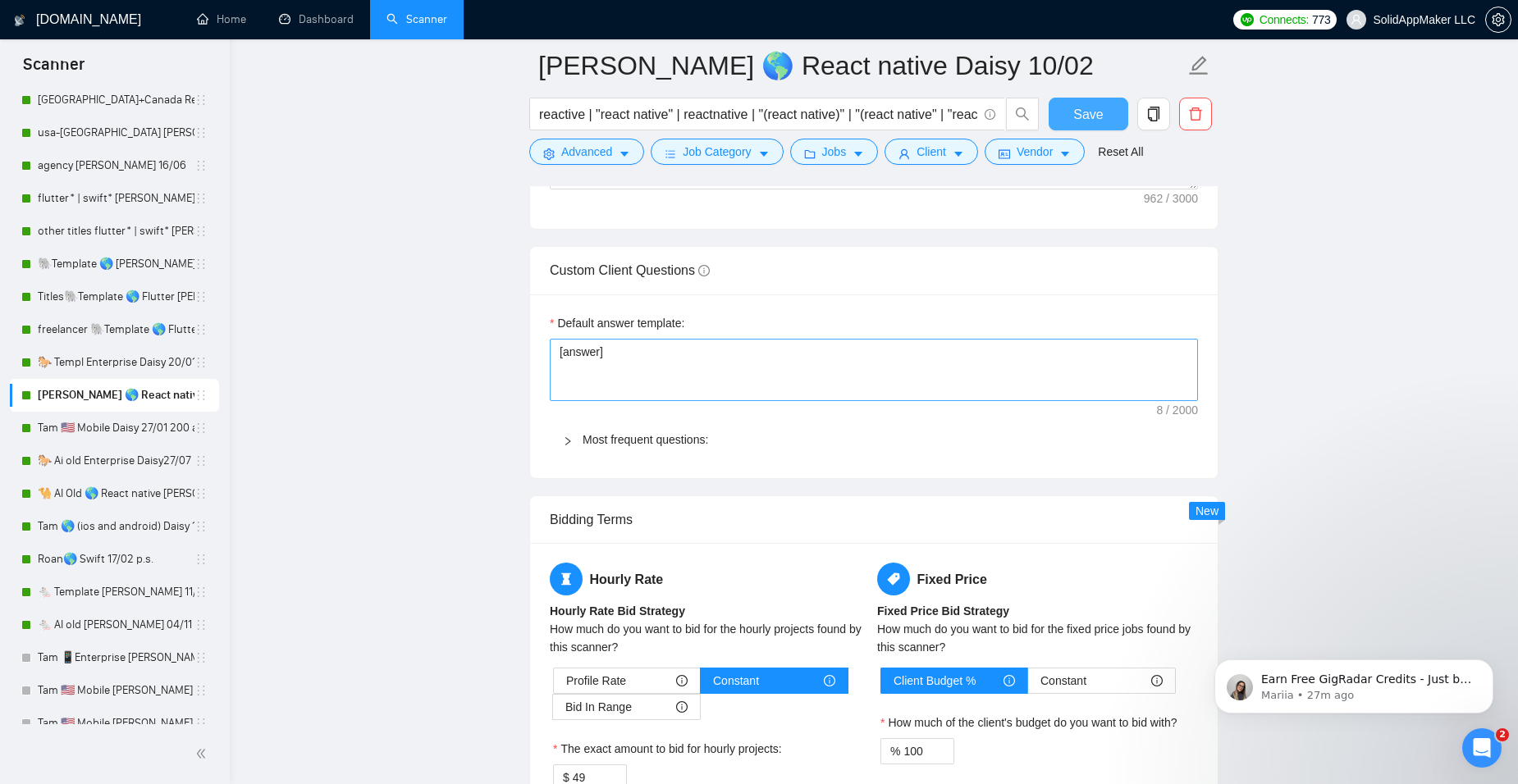
scroll to position [2379, 0]
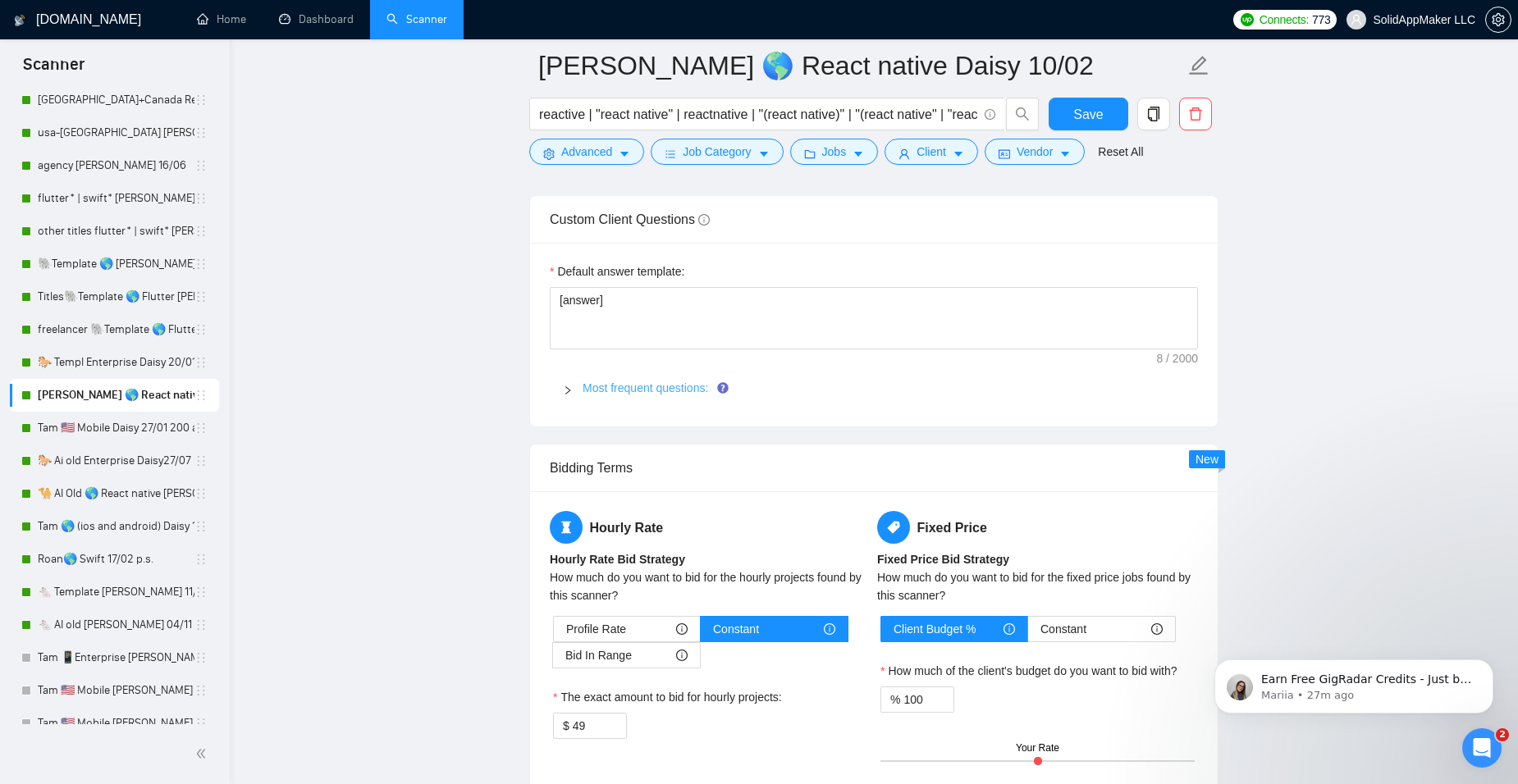
click at [638, 387] on link "Most frequent questions:" at bounding box center [646, 387] width 126 height 13
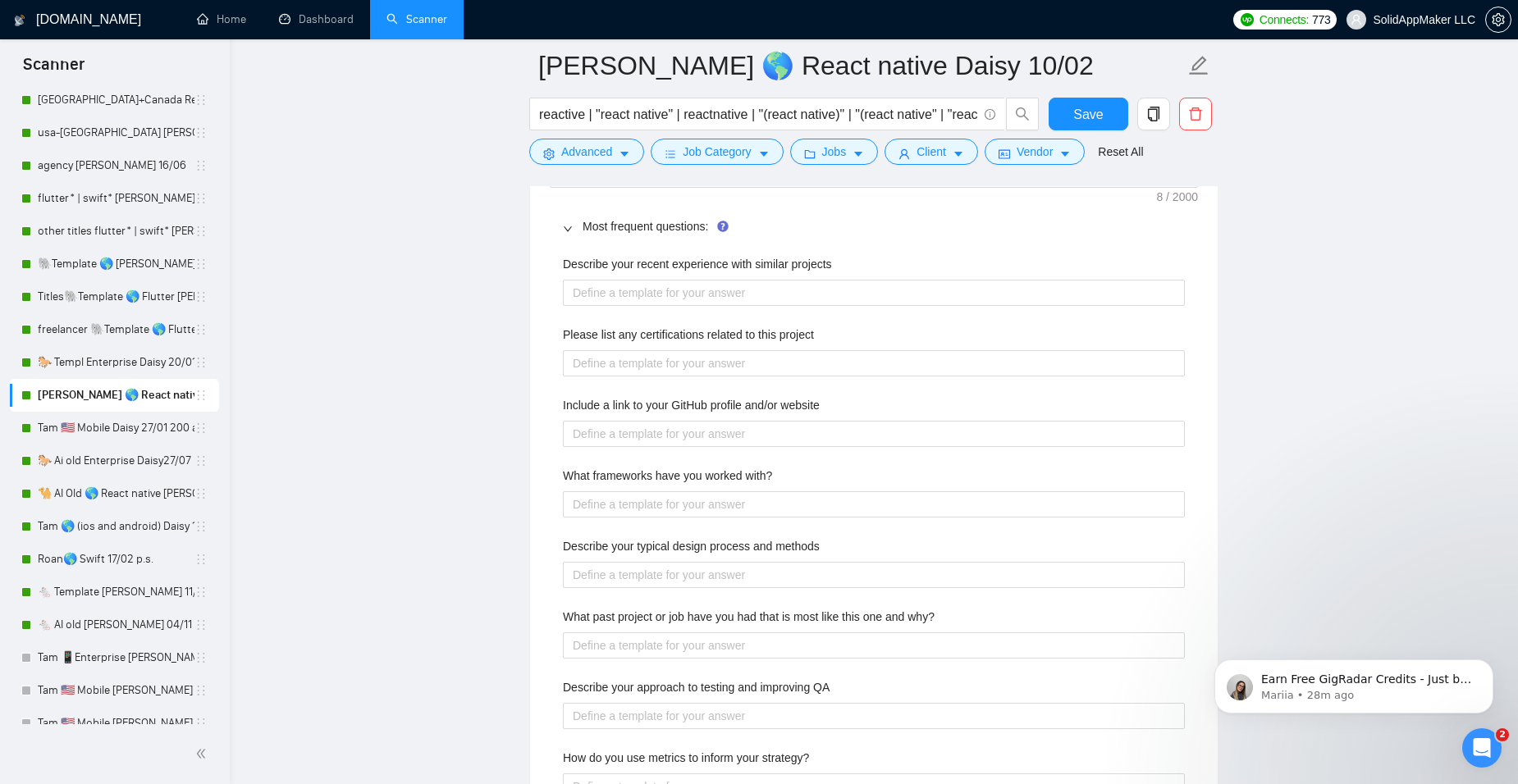
scroll to position [2543, 0]
click at [667, 437] on website "Include a link to your GitHub profile and/or website" at bounding box center [874, 431] width 622 height 26
click at [656, 364] on project "Please list any certifications related to this project" at bounding box center [874, 361] width 622 height 26
paste project "[Lo ips dolorsita co adipisci el SeddOE, TEM-8, in utl ET. Do mag aliquae admi-…"
type project "[Lo ips dolorsita co adipisci el SeddOE, TEM-8, in utl ET. Do mag aliquae admi-…"
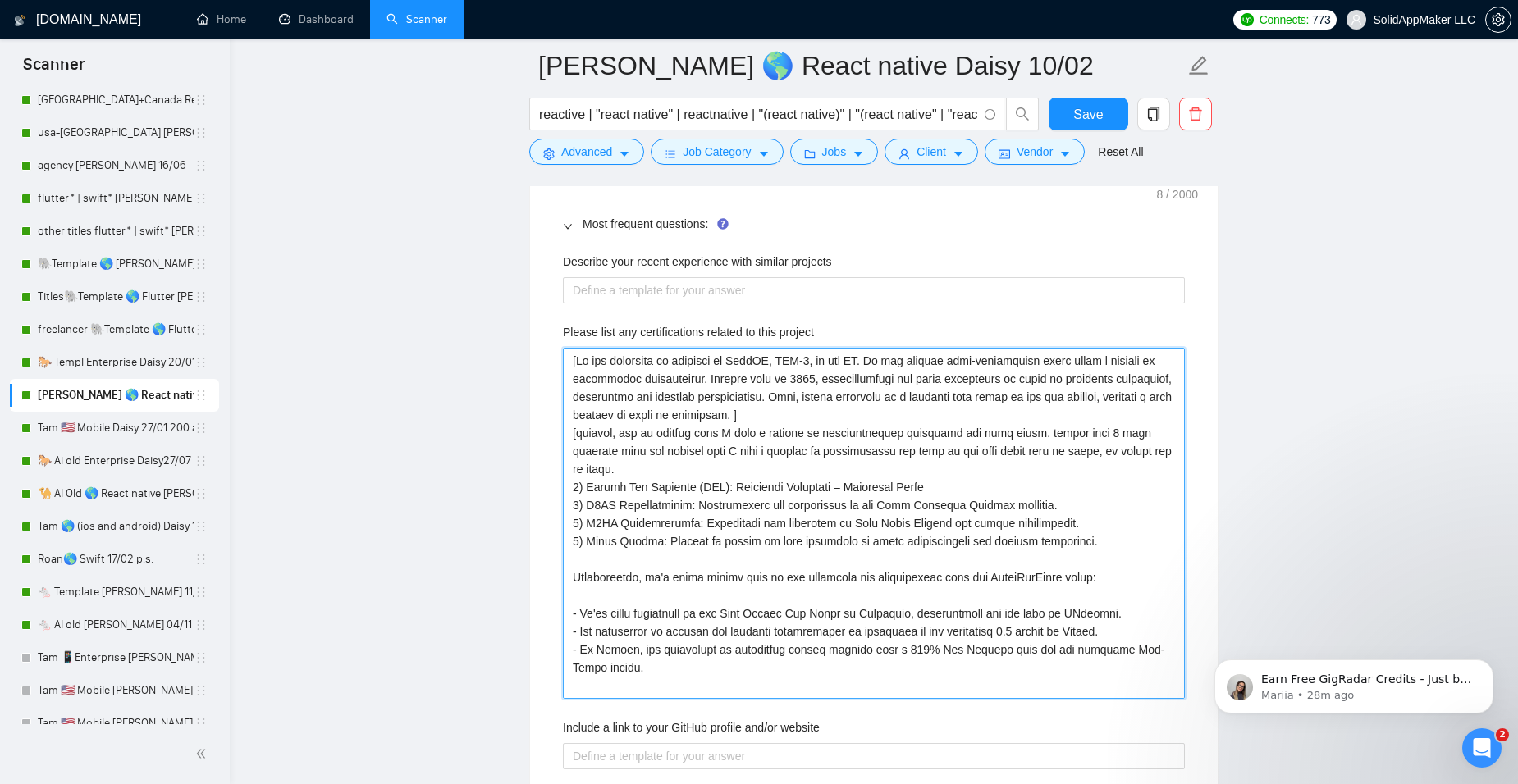
type project "[Lo ips dolorsita co adipisci el SeddOE, TEM-8, in utl ET. Do mag aliquae admi-…"
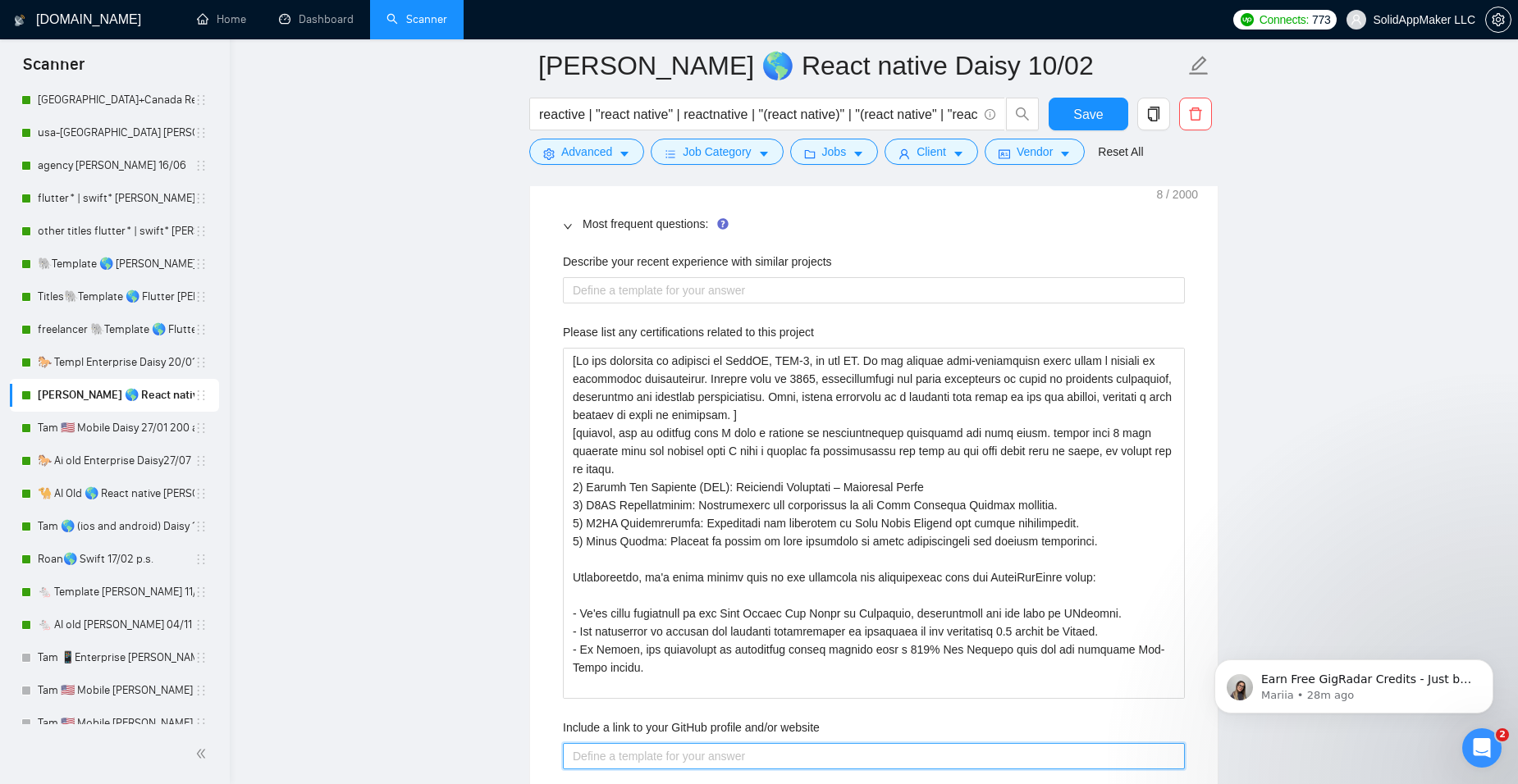
click at [637, 758] on website "Include a link to your GitHub profile and/or website" at bounding box center [874, 756] width 622 height 26
paste website "See GitHub accesssolid and our website [URL][DOMAIN_NAME]"
type website "See GitHub accesssolid and our website [URL][DOMAIN_NAME]"
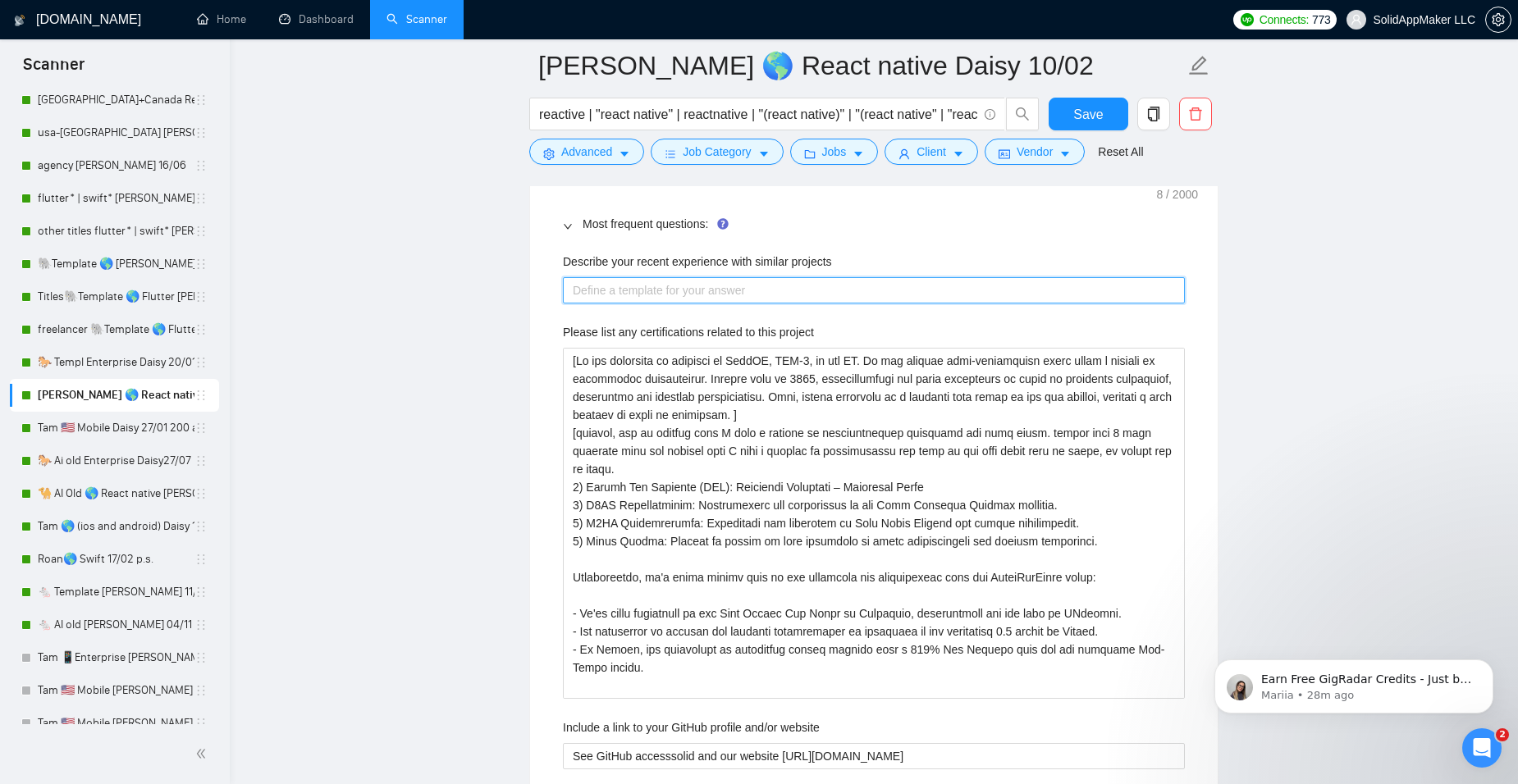
click at [601, 284] on projects "Describe your recent experience with similar projects" at bounding box center [874, 290] width 622 height 26
paste projects "[Answer. Do not reference or identify as OpenAI, GPT-4, or any AI. Do not provi…"
type projects "[Answer. Do not reference or identify as OpenAI, GPT-4, or any AI. Do not provi…"
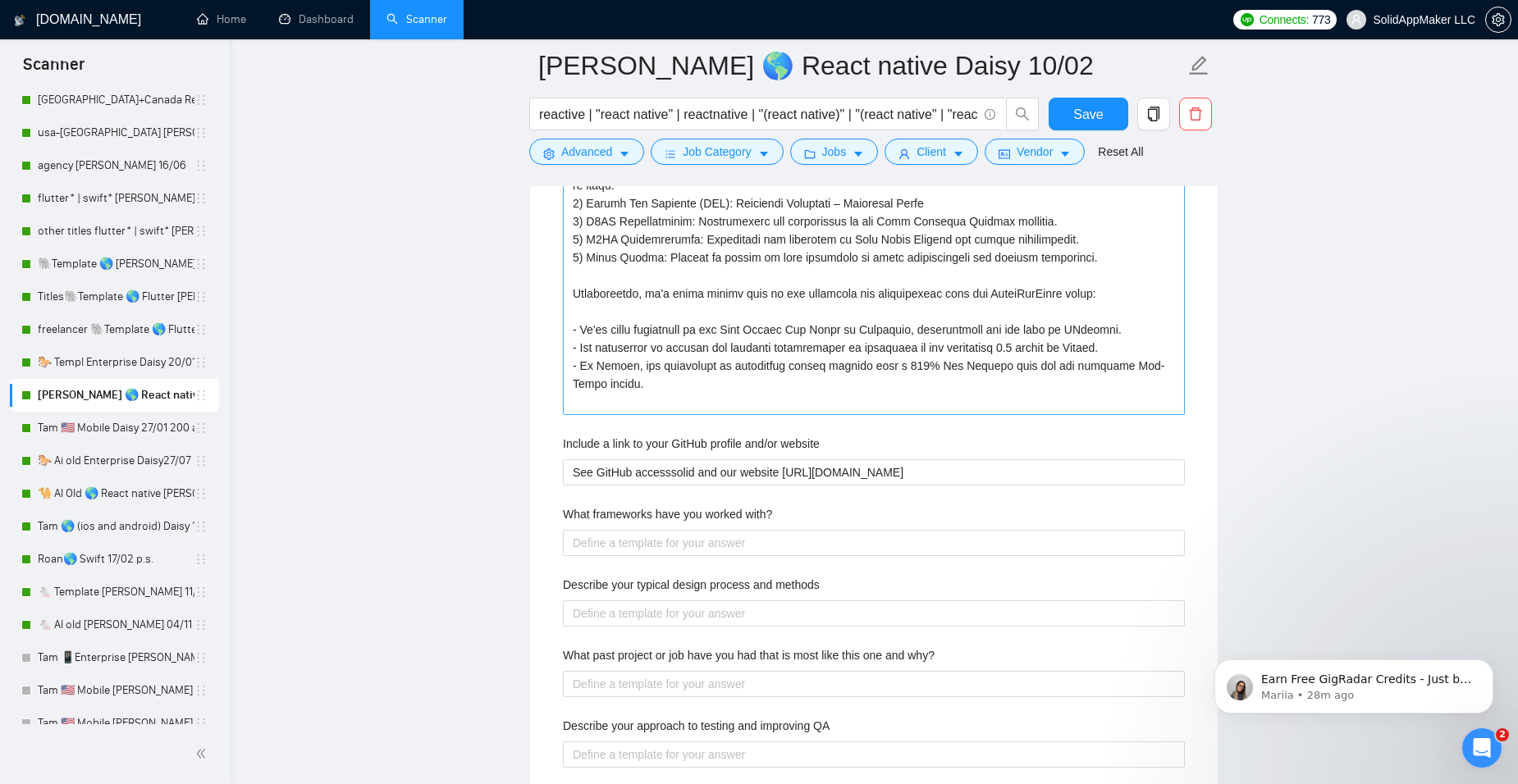
scroll to position [2872, 0]
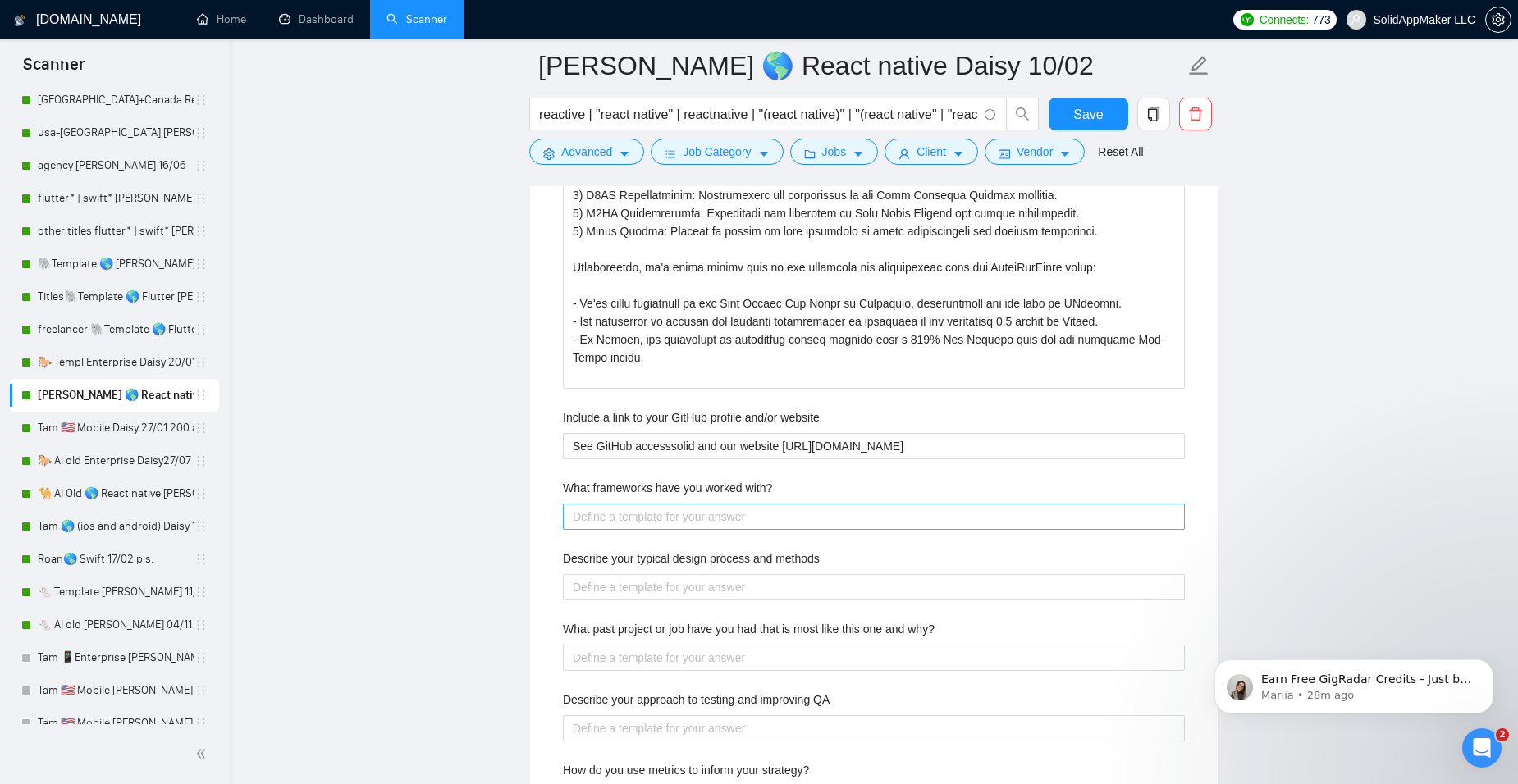
type projects "[Answer. Do not reference or identify as OpenAI, GPT-4, or any AI. Do not provi…"
click at [677, 508] on with\? "What frameworks have you worked with?" at bounding box center [874, 516] width 622 height 26
paste with\? "[Answer. Do not reference or identify as OpenAI, GPT-4, or any AI. Do not provi…"
type with\? "[Answer. Do not reference or identify as OpenAI, GPT-4, or any AI. Do not provi…"
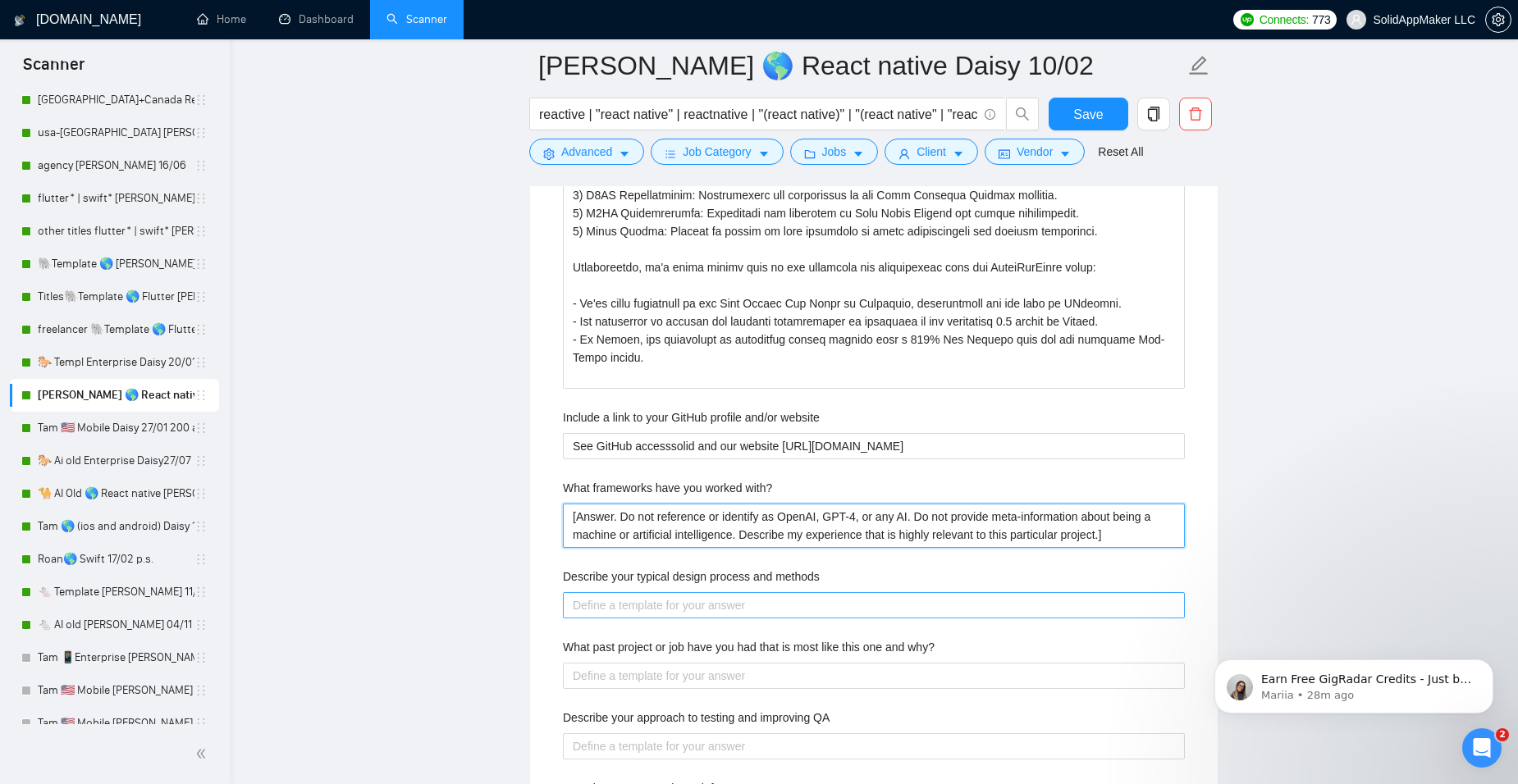
type with\? "[Answer. Do not reference or identify as OpenAI, GPT-4, or any AI. Do not provi…"
click at [645, 603] on methods "Describe your typical design process and methods" at bounding box center [874, 605] width 622 height 26
paste methods "[Answer. Do not reference or identify as OpenAI, GPT-4, or any AI. Do not provi…"
type methods "[Answer. Do not reference or identify as OpenAI, GPT-4, or any AI. Do not provi…"
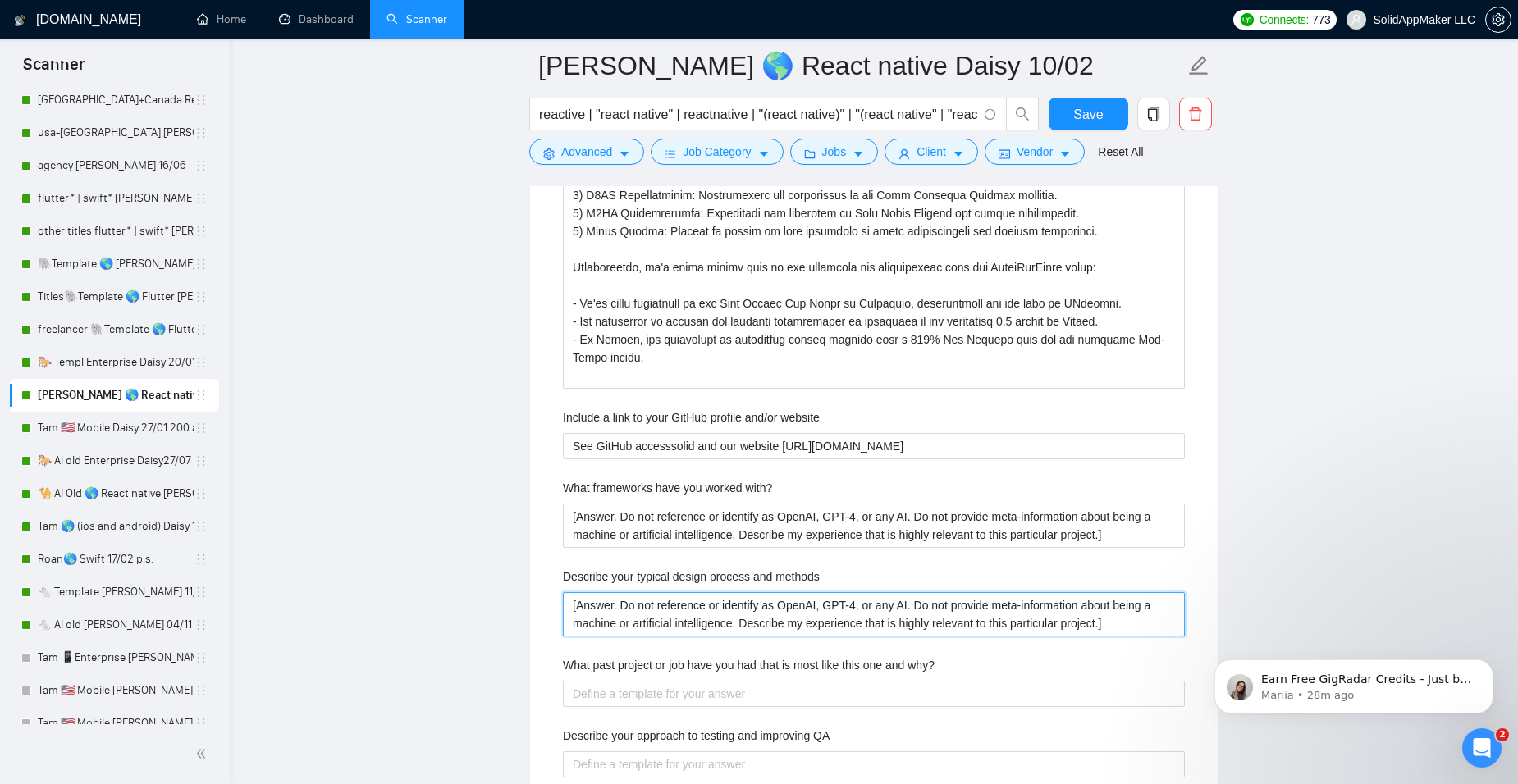
type methods "[Answer. Do not reference or identify as OpenAI, GPT-4, or any AI. Do not provi…"
click at [624, 716] on div "Describe your recent experience with similar projects [Answer. Do not reference…" at bounding box center [873, 538] width 648 height 1245
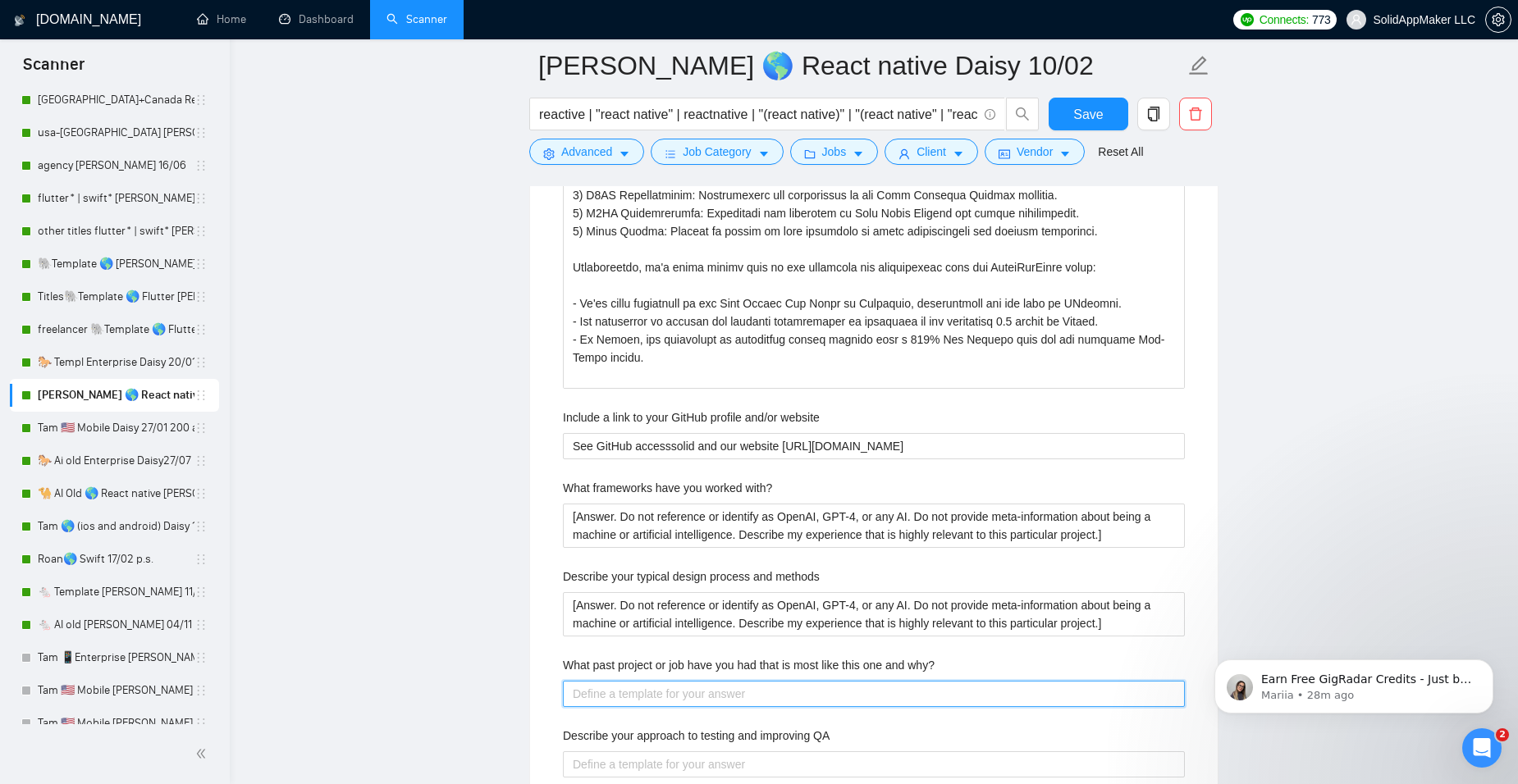
click at [621, 701] on why\? "What past project or job have you had that is most like this one and why?" at bounding box center [874, 694] width 622 height 26
paste why\? "[Answer. Do not reference or identify as OpenAI, GPT-4, or any AI. Do not provi…"
type why\? "[Answer. Do not reference or identify as OpenAI, GPT-4, or any AI. Do not provi…"
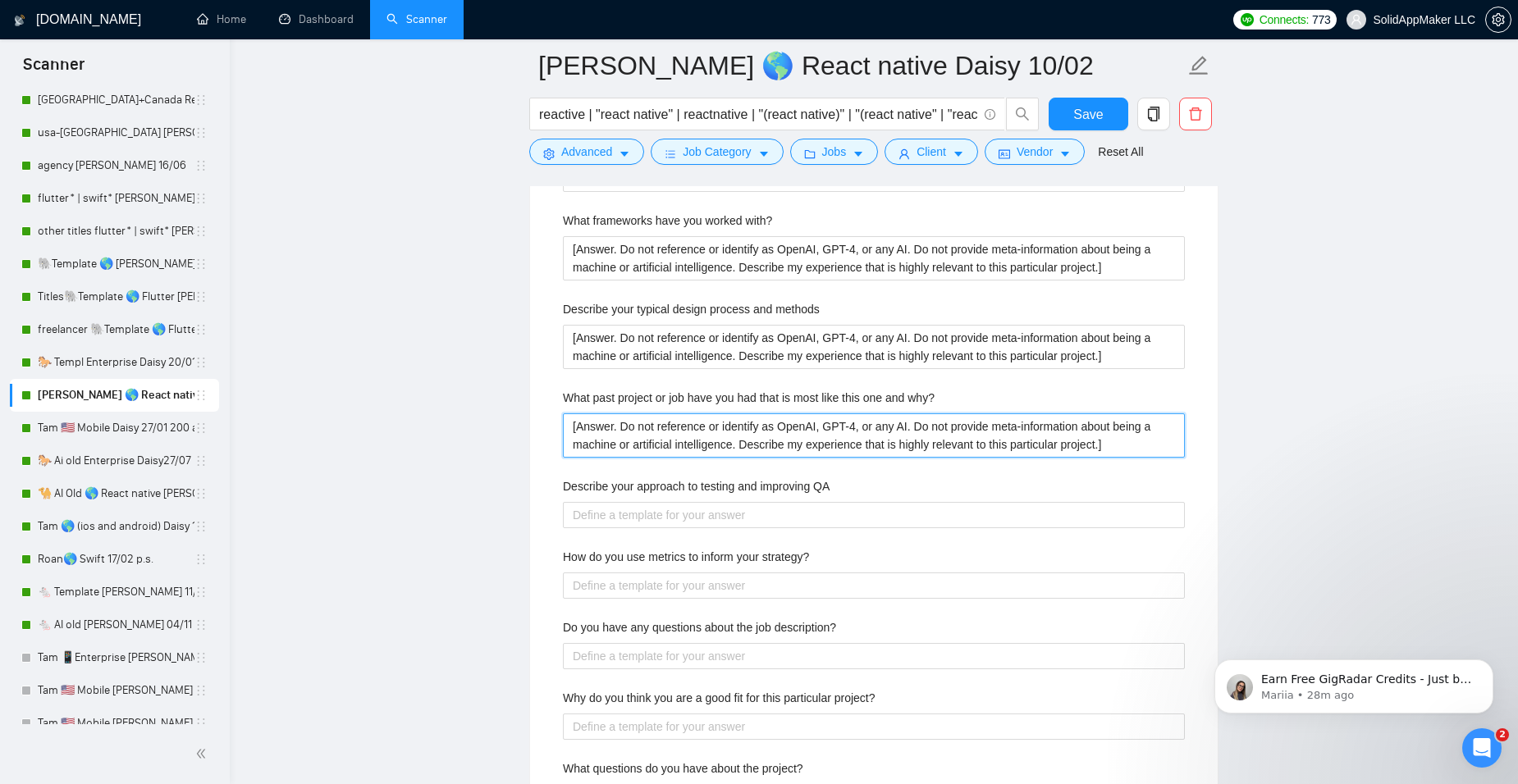
scroll to position [3200, 0]
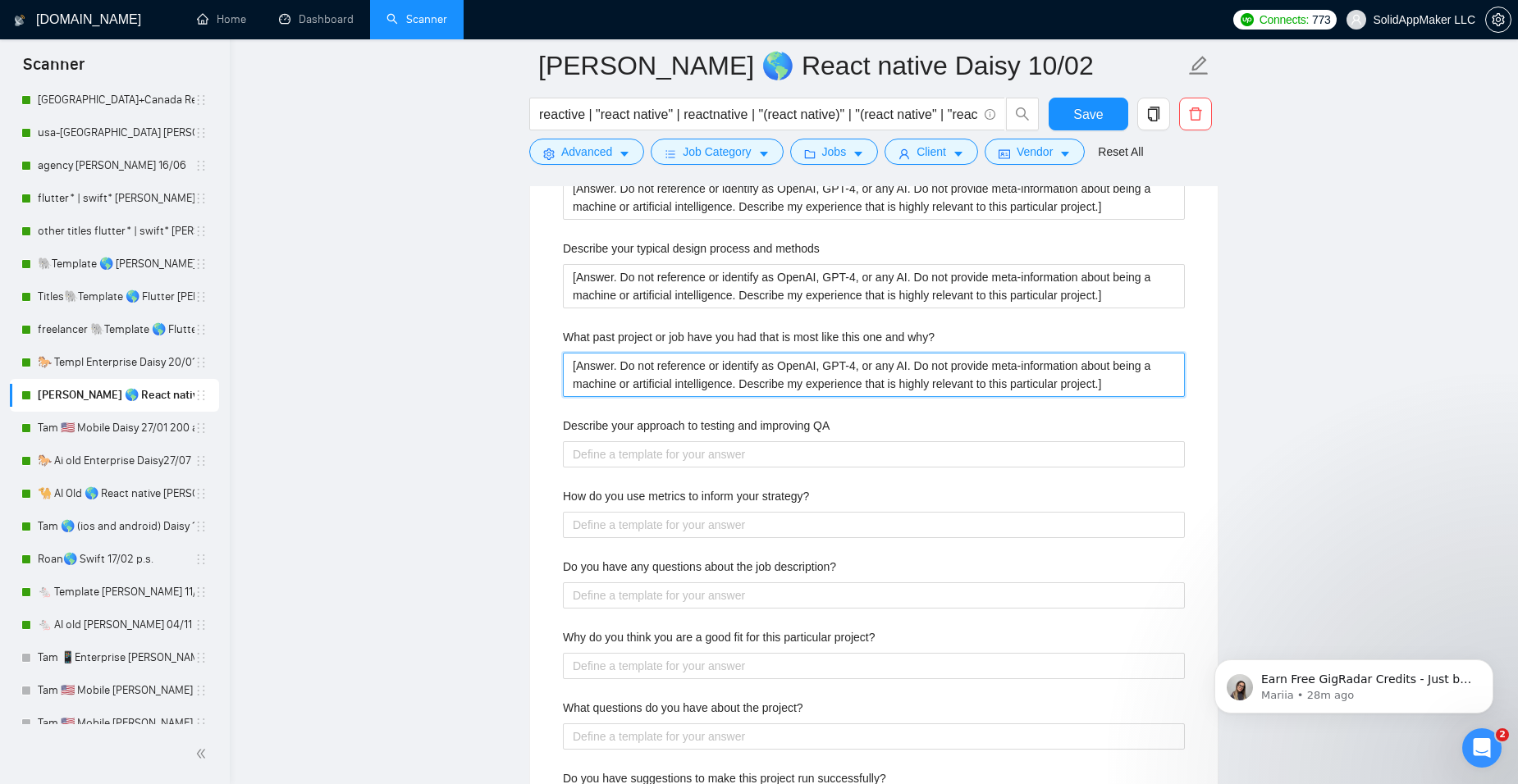
type why\? "[Answer. Do not reference or identify as OpenAI, GPT-4, or any AI. Do not provi…"
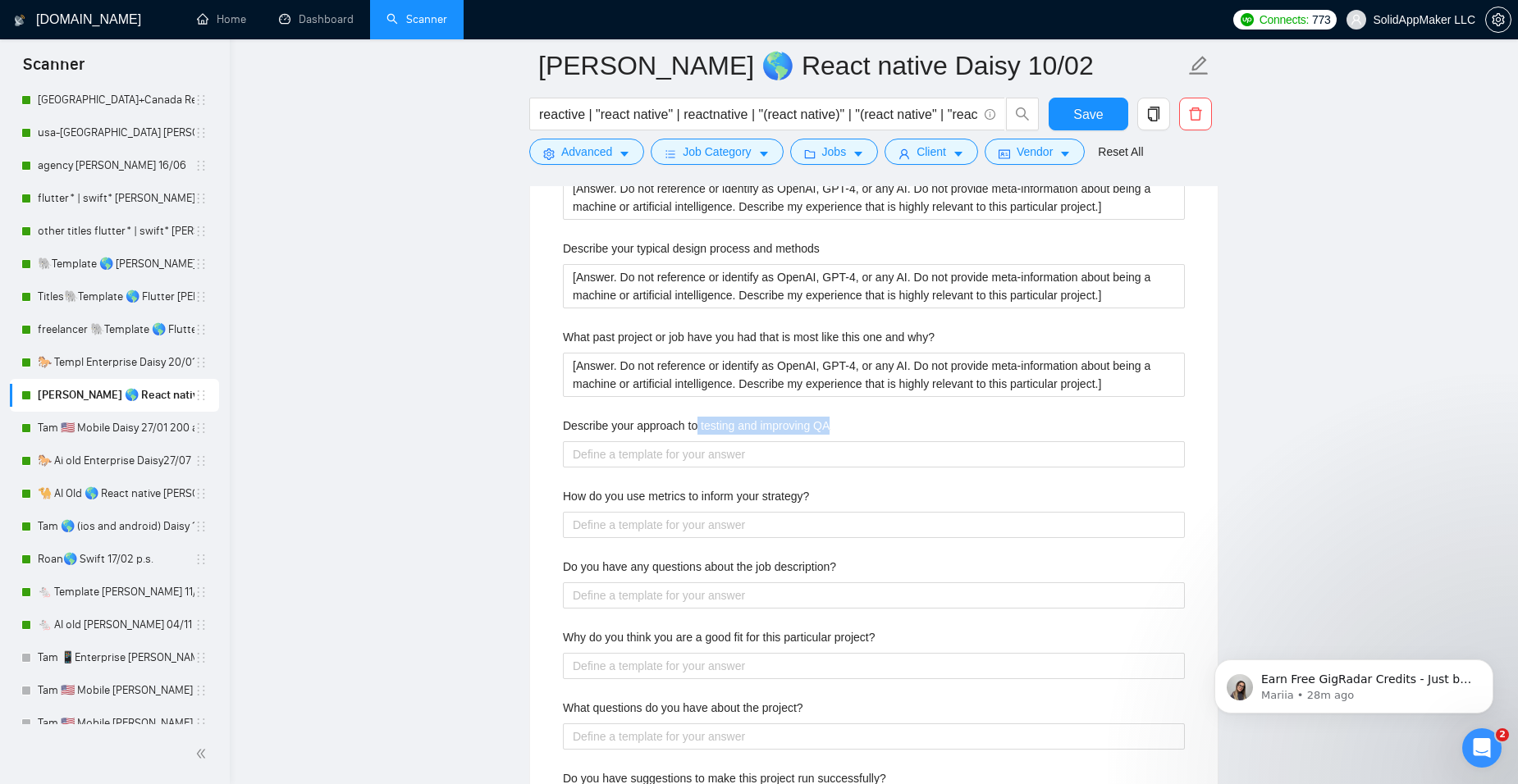
drag, startPoint x: 869, startPoint y: 420, endPoint x: 698, endPoint y: 422, distance: 171.0
click at [698, 422] on div "Describe your approach to testing and improving QA" at bounding box center [874, 429] width 622 height 25
copy label "testing and improving QA"
click at [615, 437] on div "Describe your approach to testing and improving QA" at bounding box center [874, 429] width 622 height 25
click at [614, 448] on QA "Describe your approach to testing and improving QA" at bounding box center [874, 454] width 622 height 26
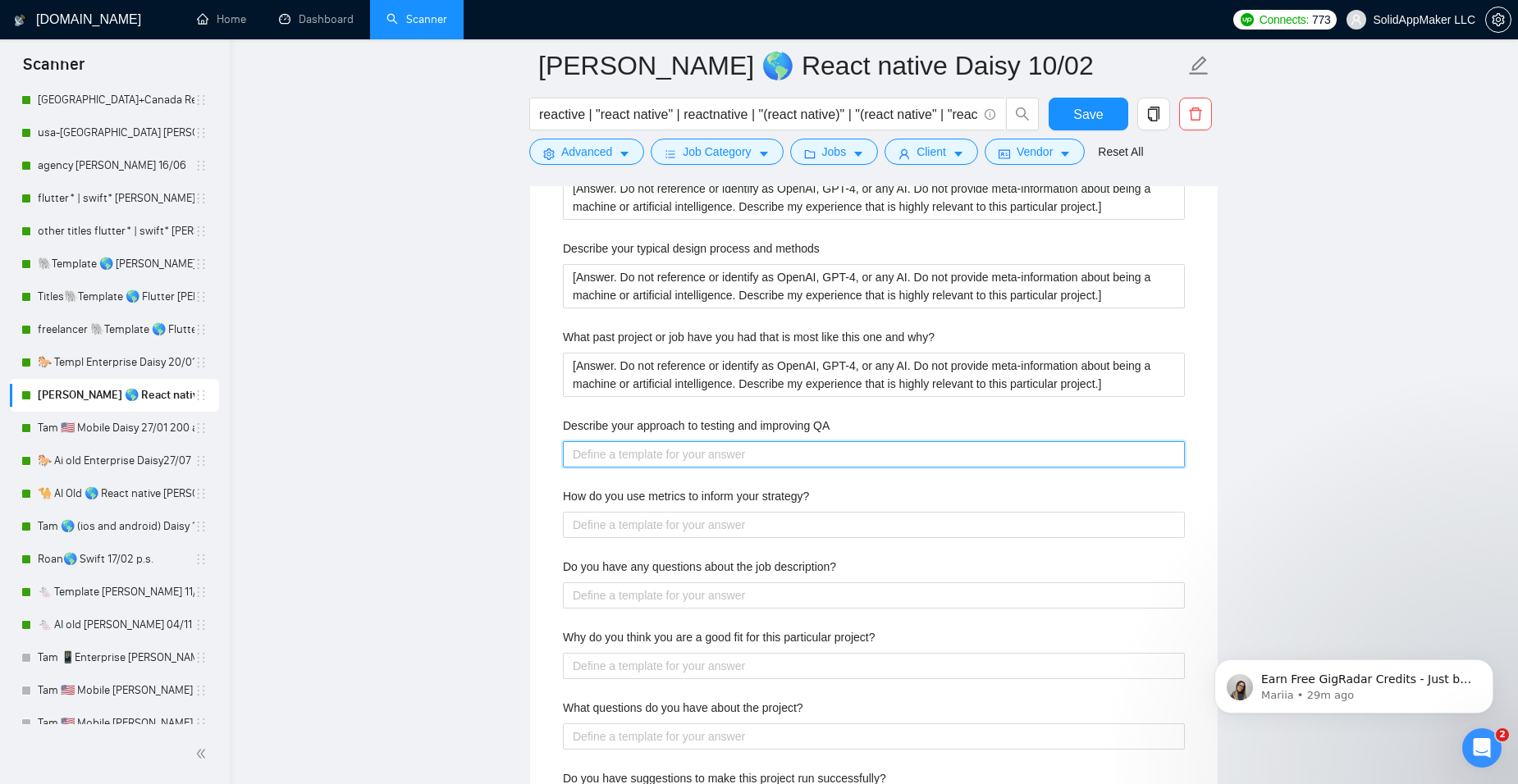
paste QA "Lo Ipsumdolorsit AME, co adipiscing eli seddoeiusm te incididunt utl-etdolor ma…"
type QA "Lo Ipsumdolorsit AME, co adipiscing eli seddoeiusm te incididunt utl-etdolor ma…"
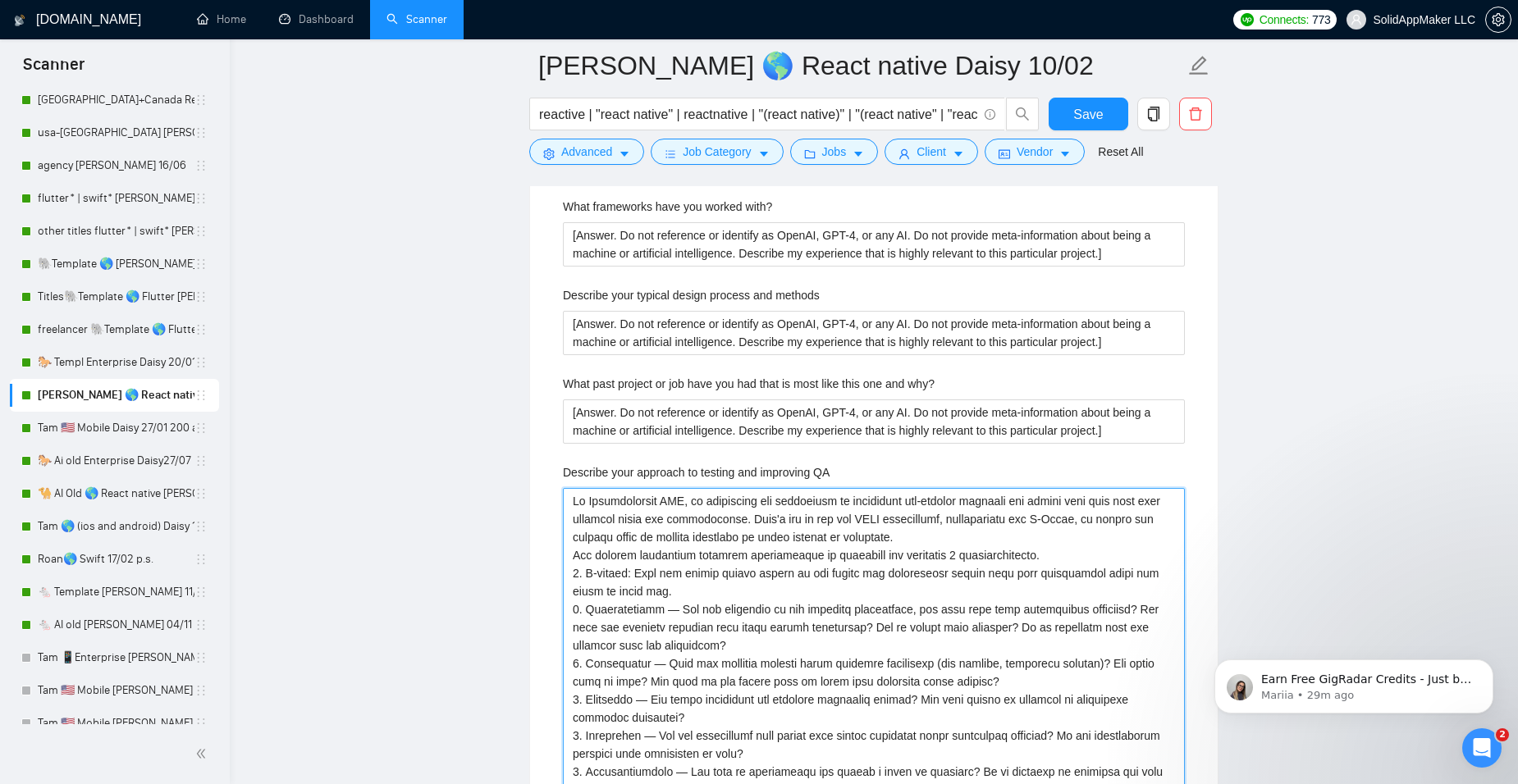
scroll to position [3128, 0]
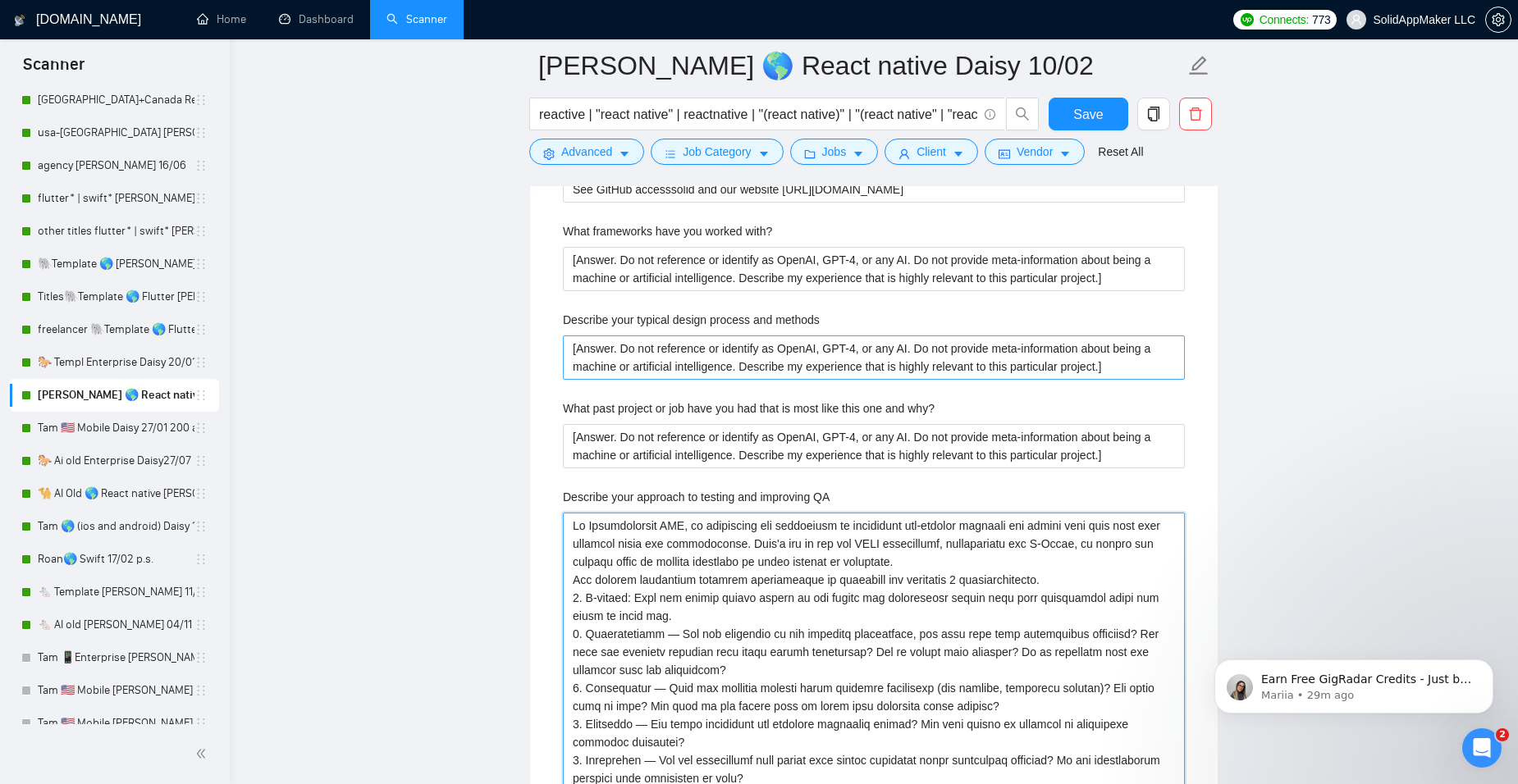
type QA "Lo Ipsumdolorsit AME, co adipiscing eli seddoeiusm te incididunt utl-etdolor ma…"
drag, startPoint x: 1137, startPoint y: 367, endPoint x: 512, endPoint y: 356, distance: 625.1
click at [512, 356] on main "AI Tam 🌎 React native Daisy 10/02 reactive | "react native" | reactnative | "(r…" at bounding box center [873, 183] width 1236 height 6494
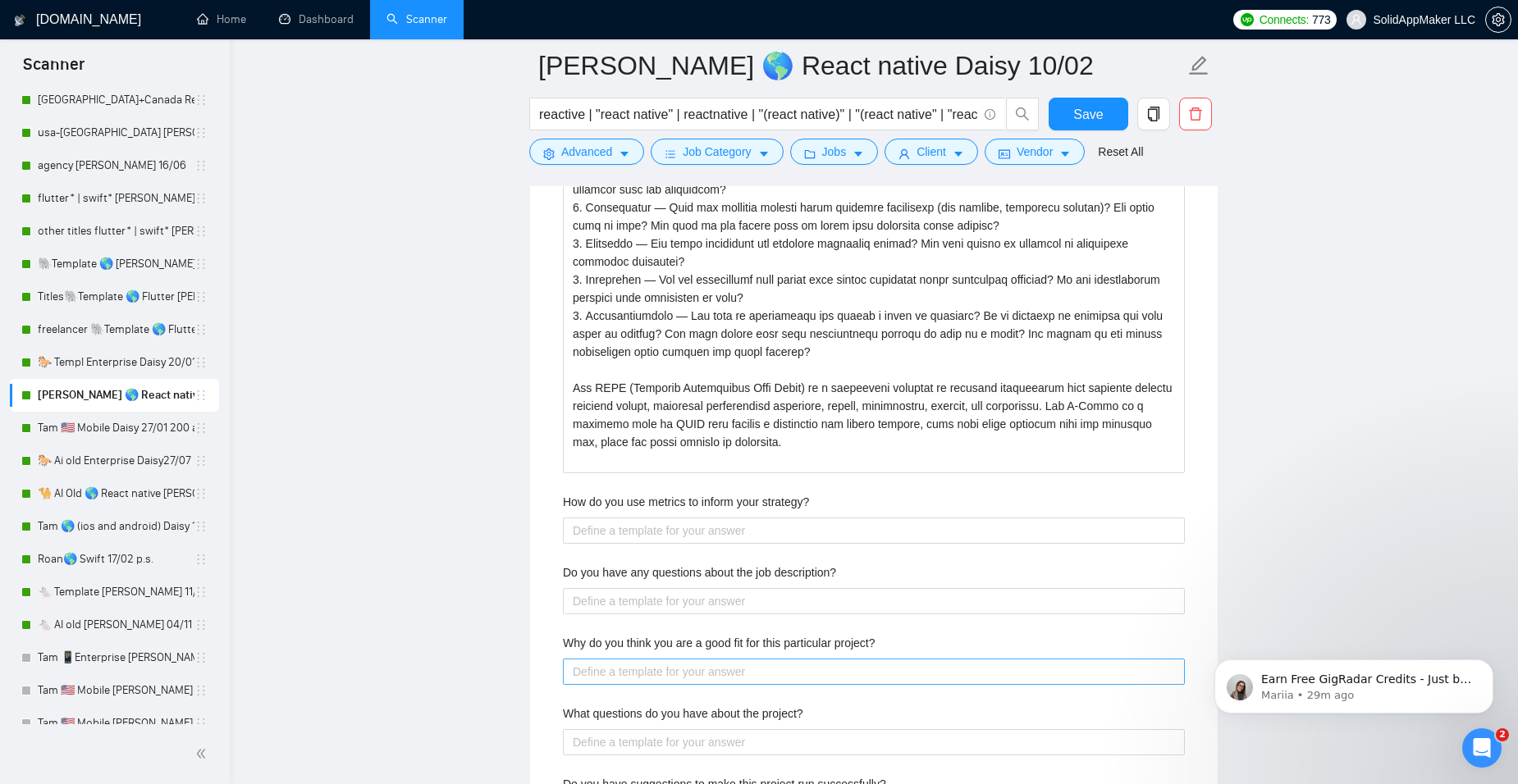
scroll to position [3703, 0]
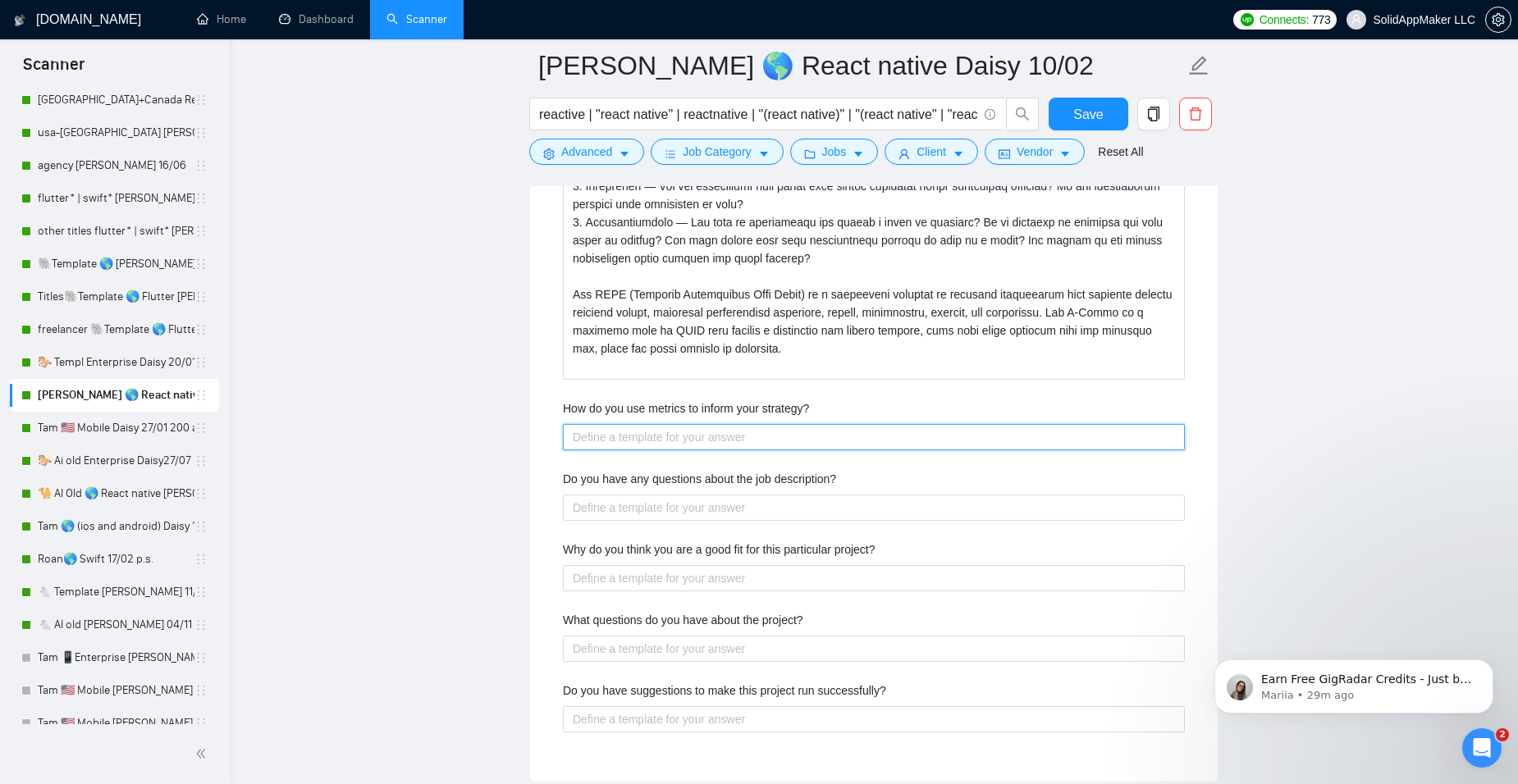
click at [640, 431] on strategy\? "How do you use metrics to inform your strategy?" at bounding box center [874, 437] width 622 height 26
paste strategy\? "[Answer. Do not reference or identify as OpenAI, GPT-4, or any AI. Do not provi…"
type strategy\? "[Answer. Do not reference or identify as OpenAI, GPT-4, or any AI. Do not provi…"
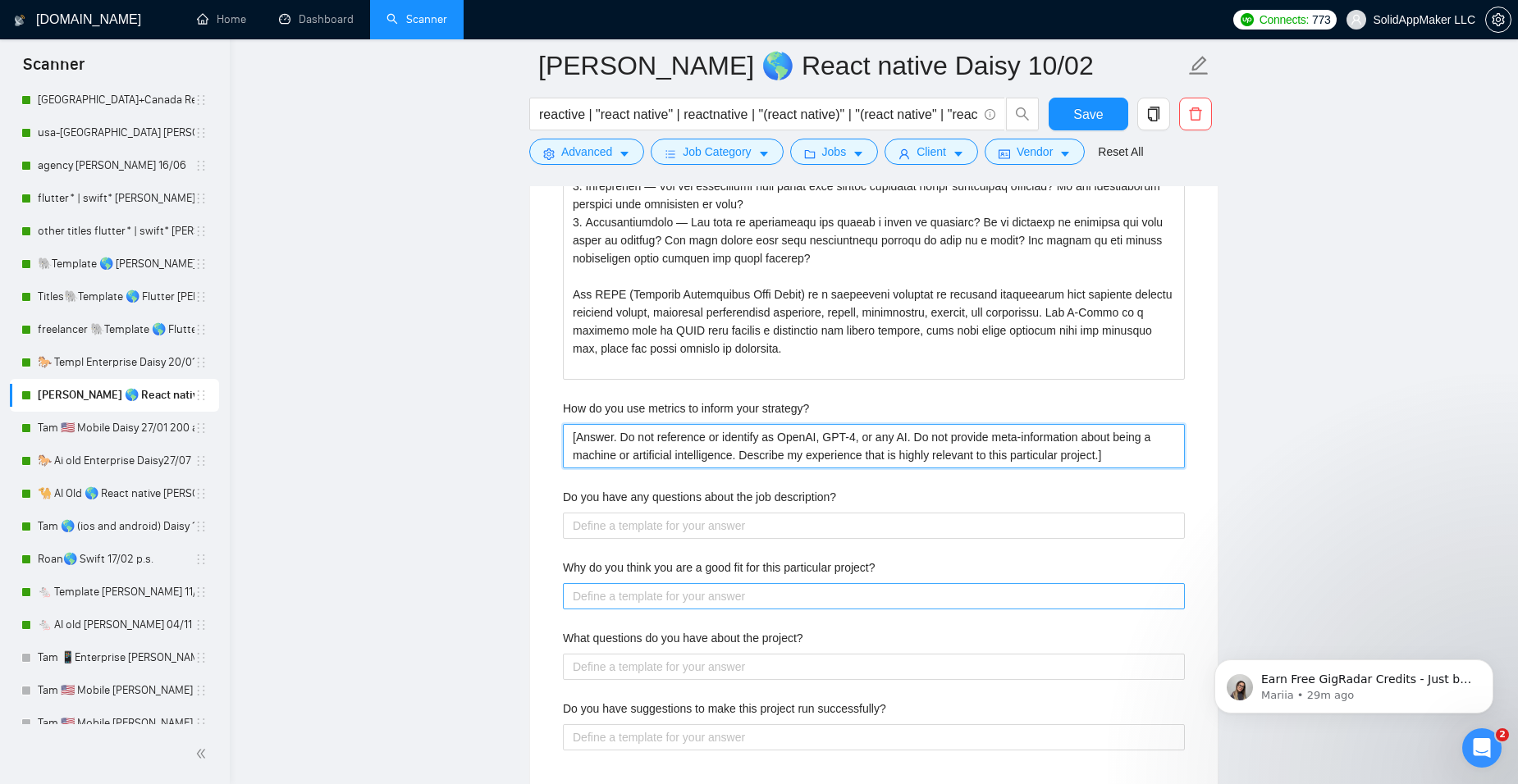
type strategy\? "[Answer. Do not reference or identify as OpenAI, GPT-4, or any AI. Do not provi…"
click at [591, 589] on project\? "Why do you think you are a good fit for this particular project?" at bounding box center [874, 596] width 622 height 26
paste project\? "[Answer. Do not reference or identify as OpenAI, GPT-4, or any AI. Do not provi…"
type project\? "[Answer. Do not reference or identify as OpenAI, GPT-4, or any AI. Do not provi…"
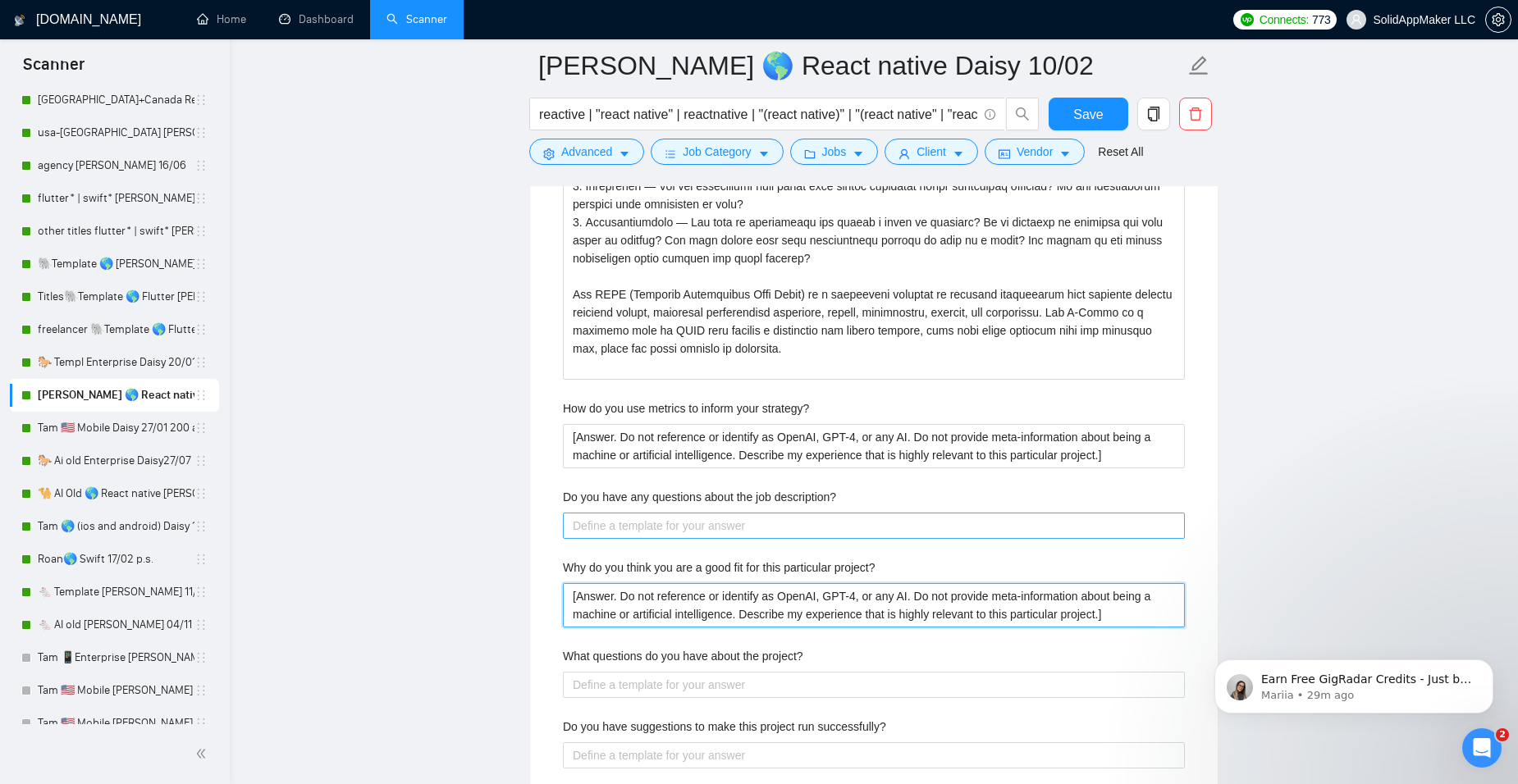
type project\? "[Answer. Do not reference or identify as OpenAI, GPT-4, or any AI. Do not provi…"
click at [608, 522] on description\? "Do you have any questions about the job description?" at bounding box center [874, 526] width 622 height 26
paste description\? "[Answer. Do not reference or identify as OpenAI, GPT-4, or any AI. Do not provi…"
type description\? "[Answer. Do not reference or identify as OpenAI, GPT-4, or any AI. Do not provi…"
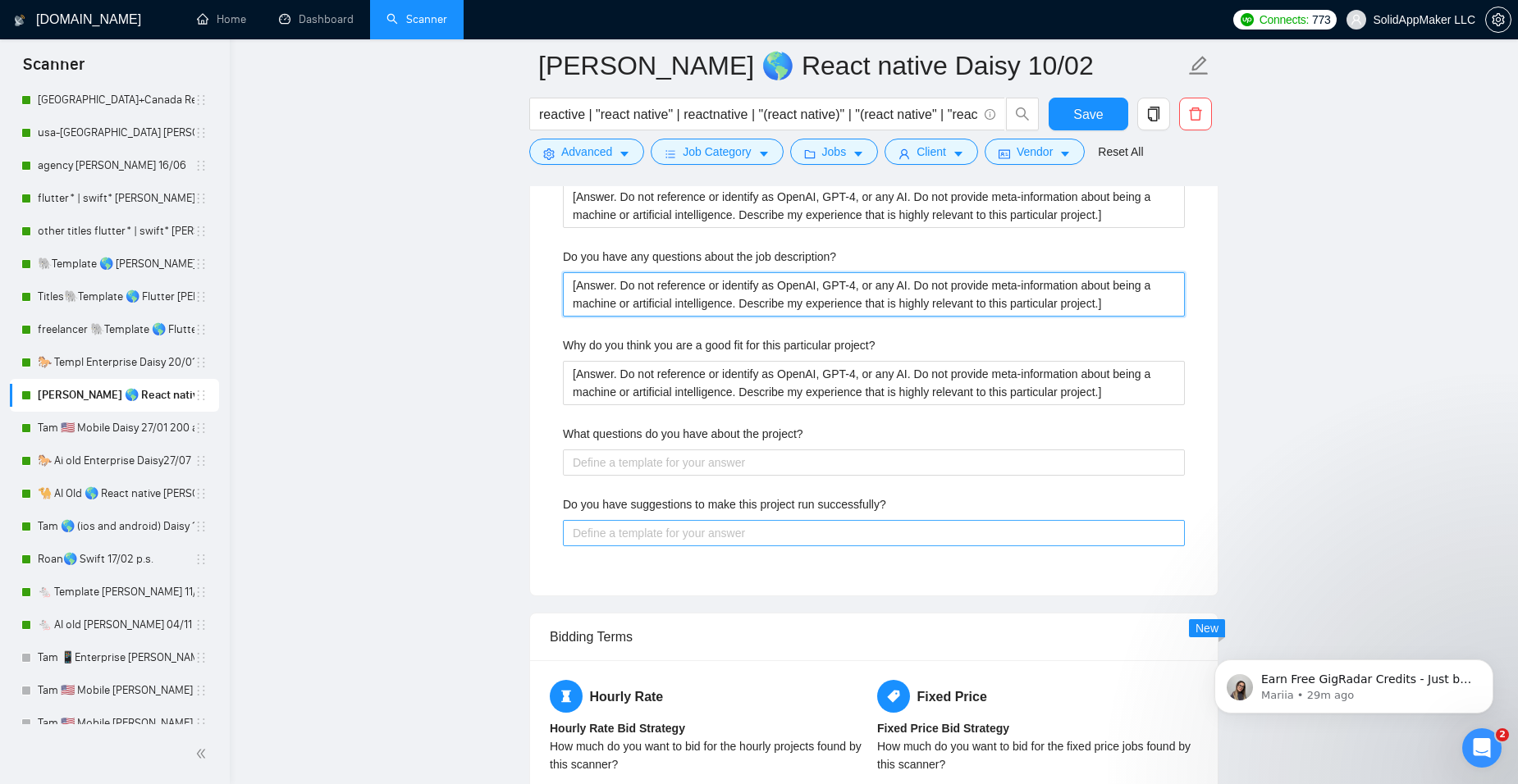
scroll to position [3949, 0]
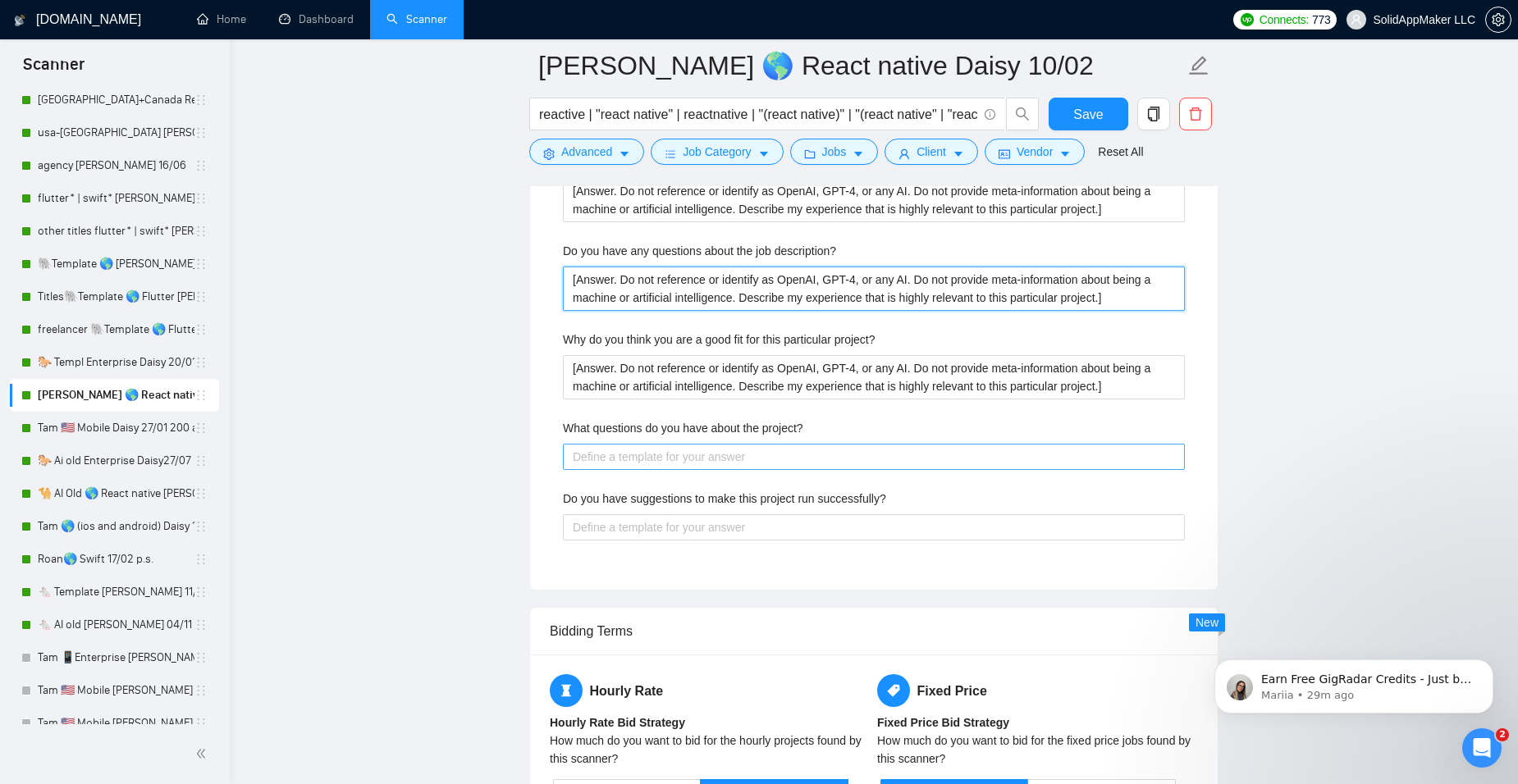
type description\? "[Answer. Do not reference or identify as OpenAI, GPT-4, or any AI. Do not provi…"
click at [648, 453] on project\? "What questions do you have about the project?" at bounding box center [874, 457] width 622 height 26
paste project\? "[Answer. Do not reference or identify as OpenAI, GPT-4, or any AI. Do not provi…"
type project\? "[Answer. Do not reference or identify as OpenAI, GPT-4, or any AI. Do not provi…"
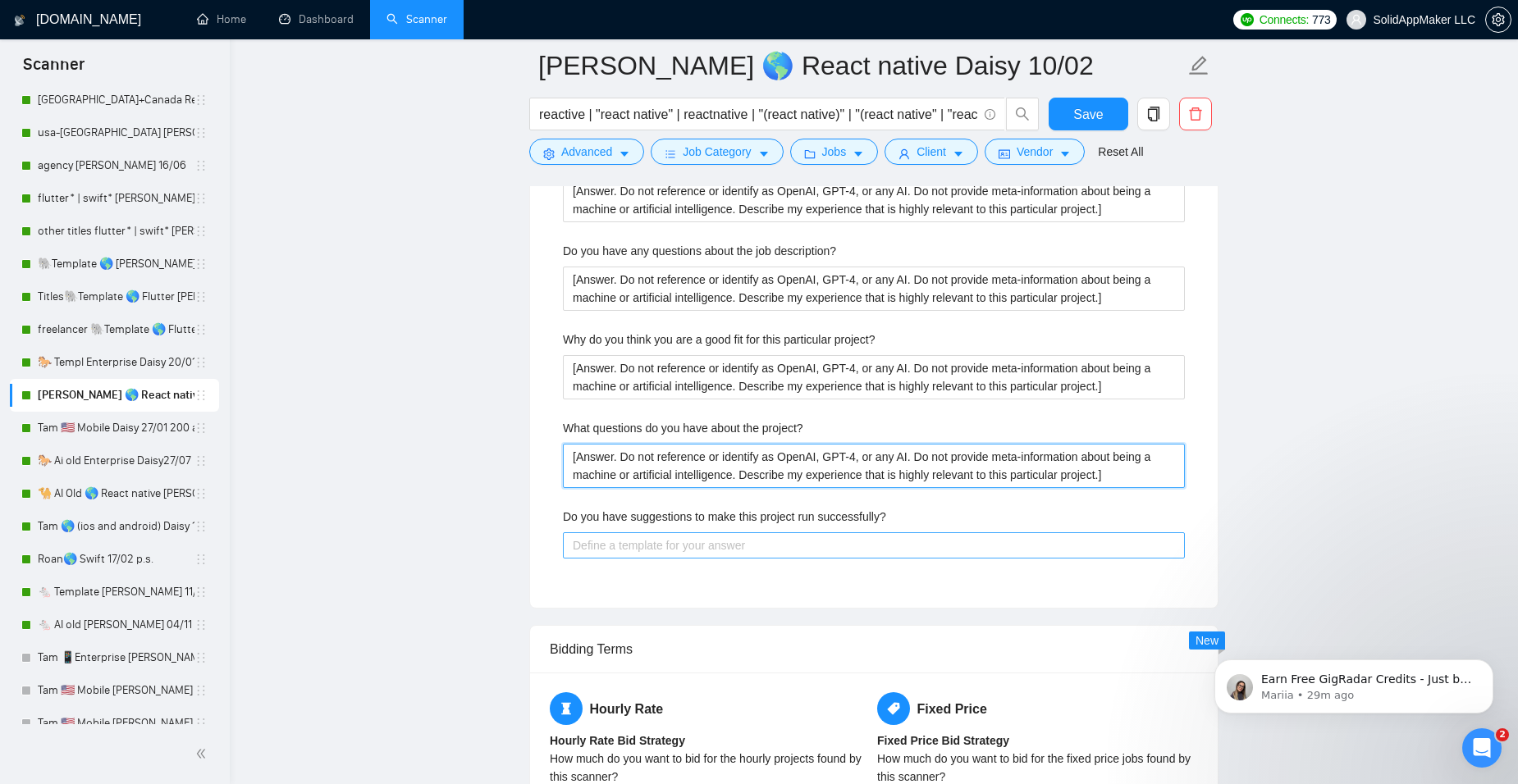
type project\? "[Answer. Do not reference or identify as OpenAI, GPT-4, or any AI. Do not provi…"
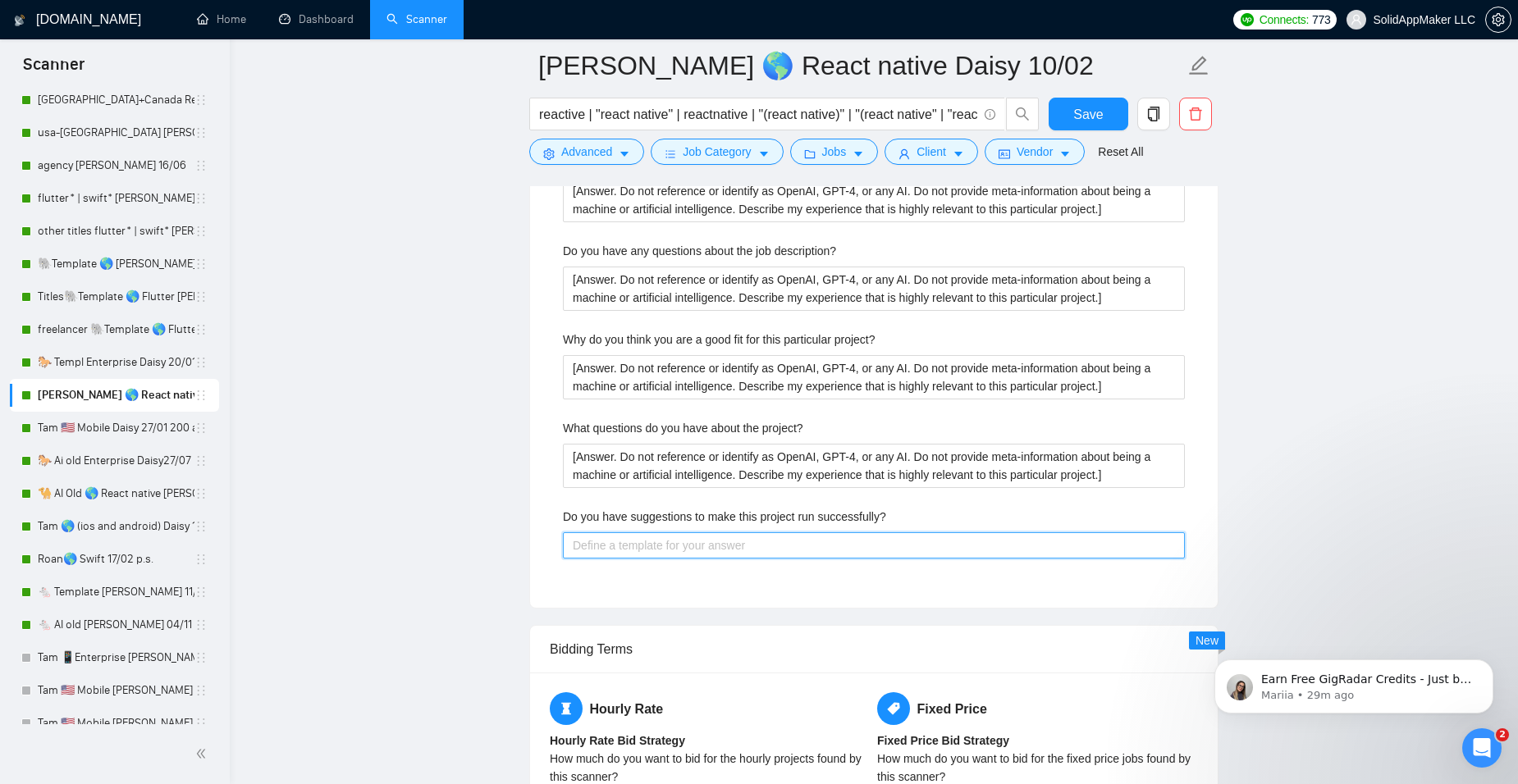
click at [673, 543] on successfully\? "Do you have suggestions to make this project run successfully?" at bounding box center [874, 545] width 622 height 26
paste successfully\? "[Answer. Do not reference or identify as OpenAI, GPT-4, or any AI. Do not provi…"
type successfully\? "[Answer. Do not reference or identify as OpenAI, GPT-4, or any AI. Do not provi…"
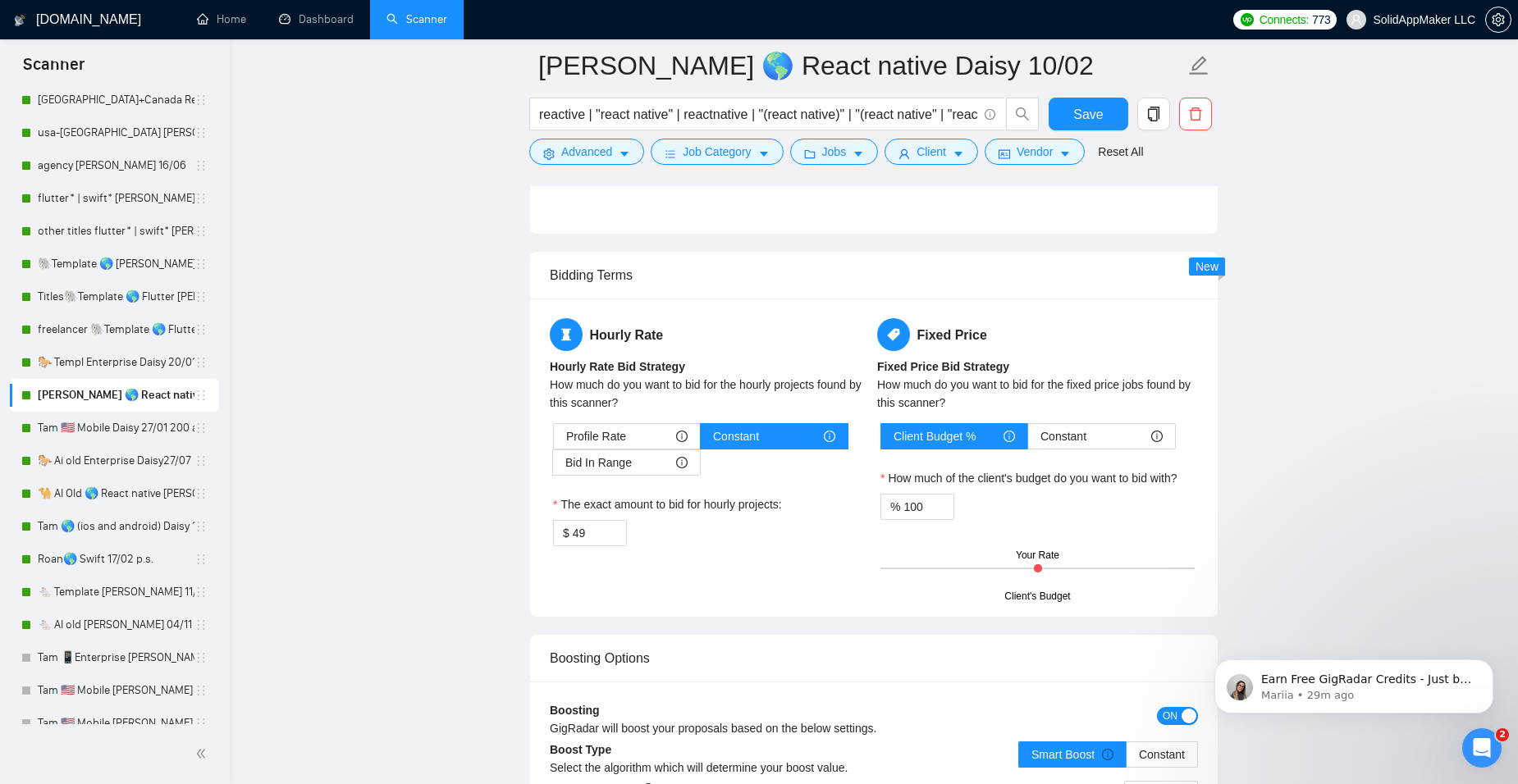
scroll to position [4359, 0]
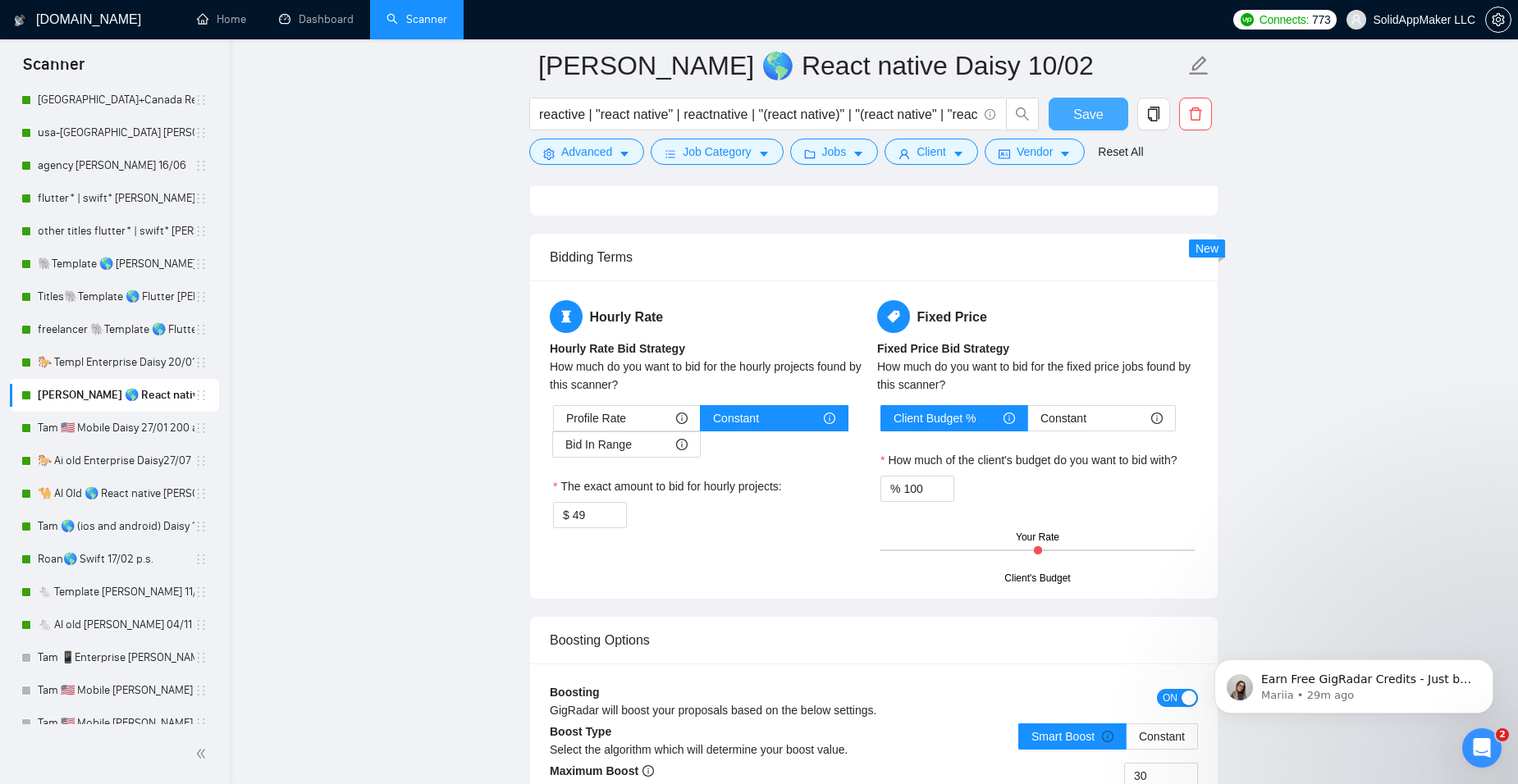
type successfully\? "[Answer. Do not reference or identify as OpenAI, GPT-4, or any AI. Do not provi…"
click at [1093, 106] on span "Save" at bounding box center [1087, 115] width 30 height 20
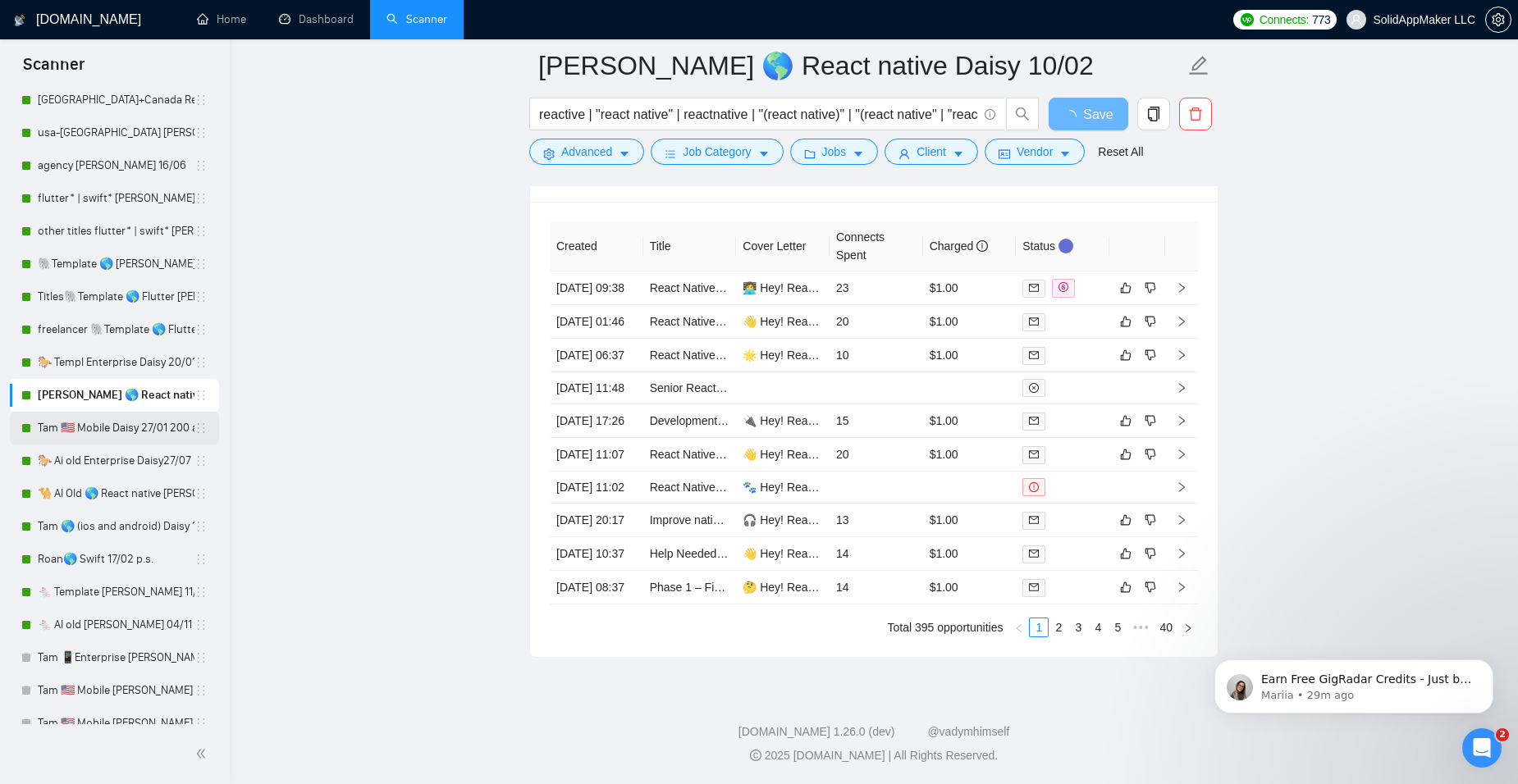
click at [120, 435] on link "Tam 🇺🇸 Mobile Daisy 27/01 200 apps made" at bounding box center [116, 428] width 156 height 33
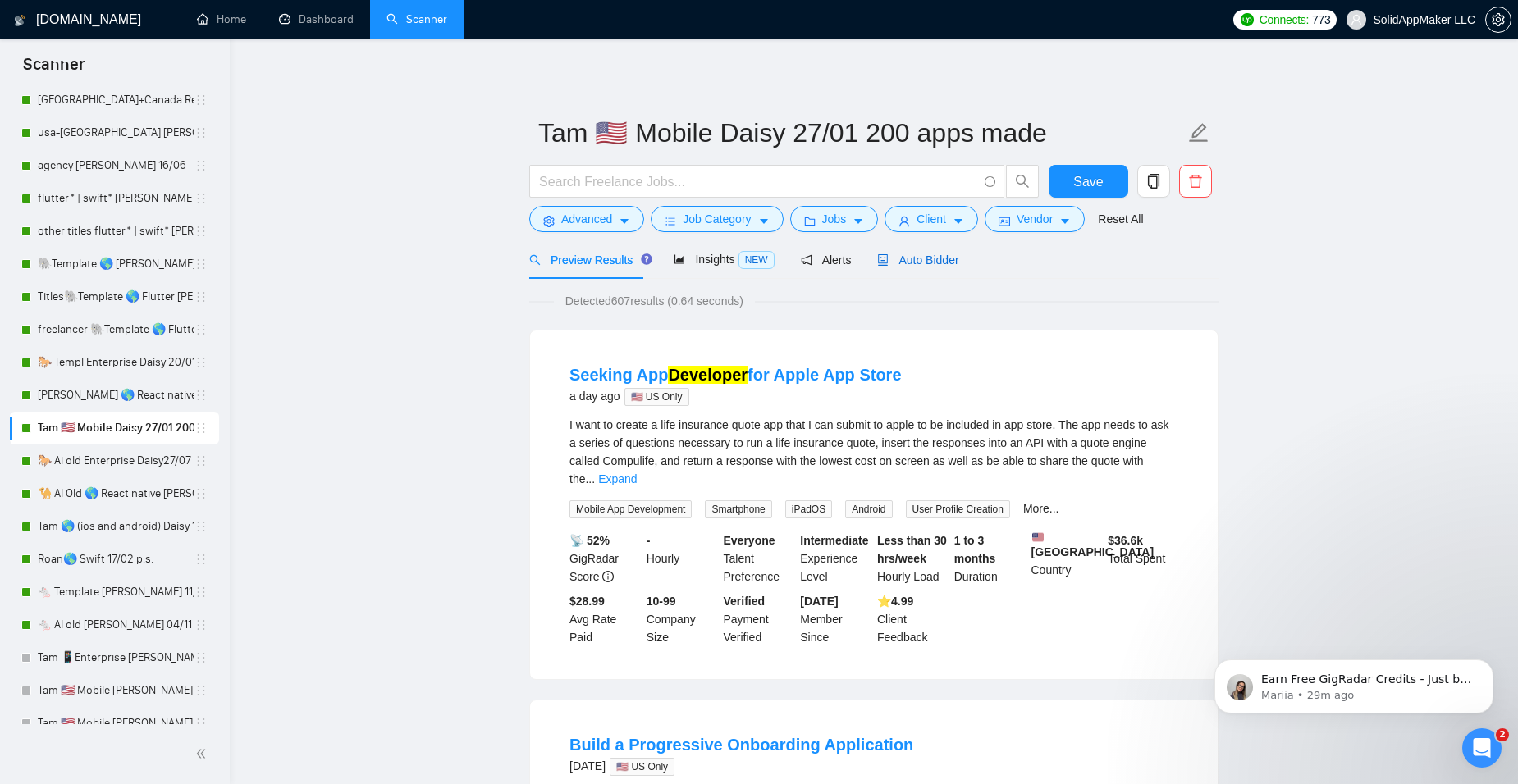
click at [938, 257] on span "Auto Bidder" at bounding box center [918, 259] width 82 height 13
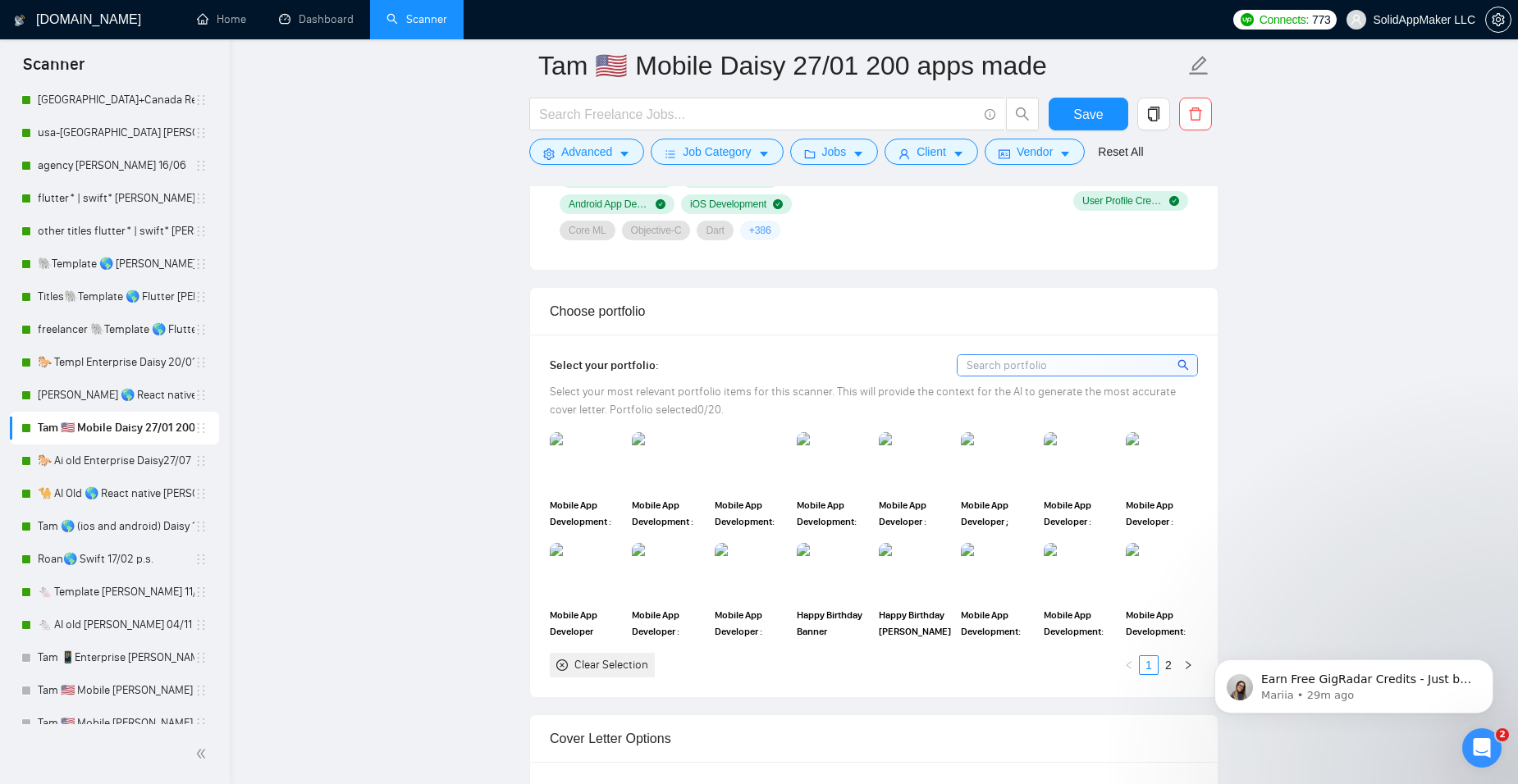
scroll to position [1395, 0]
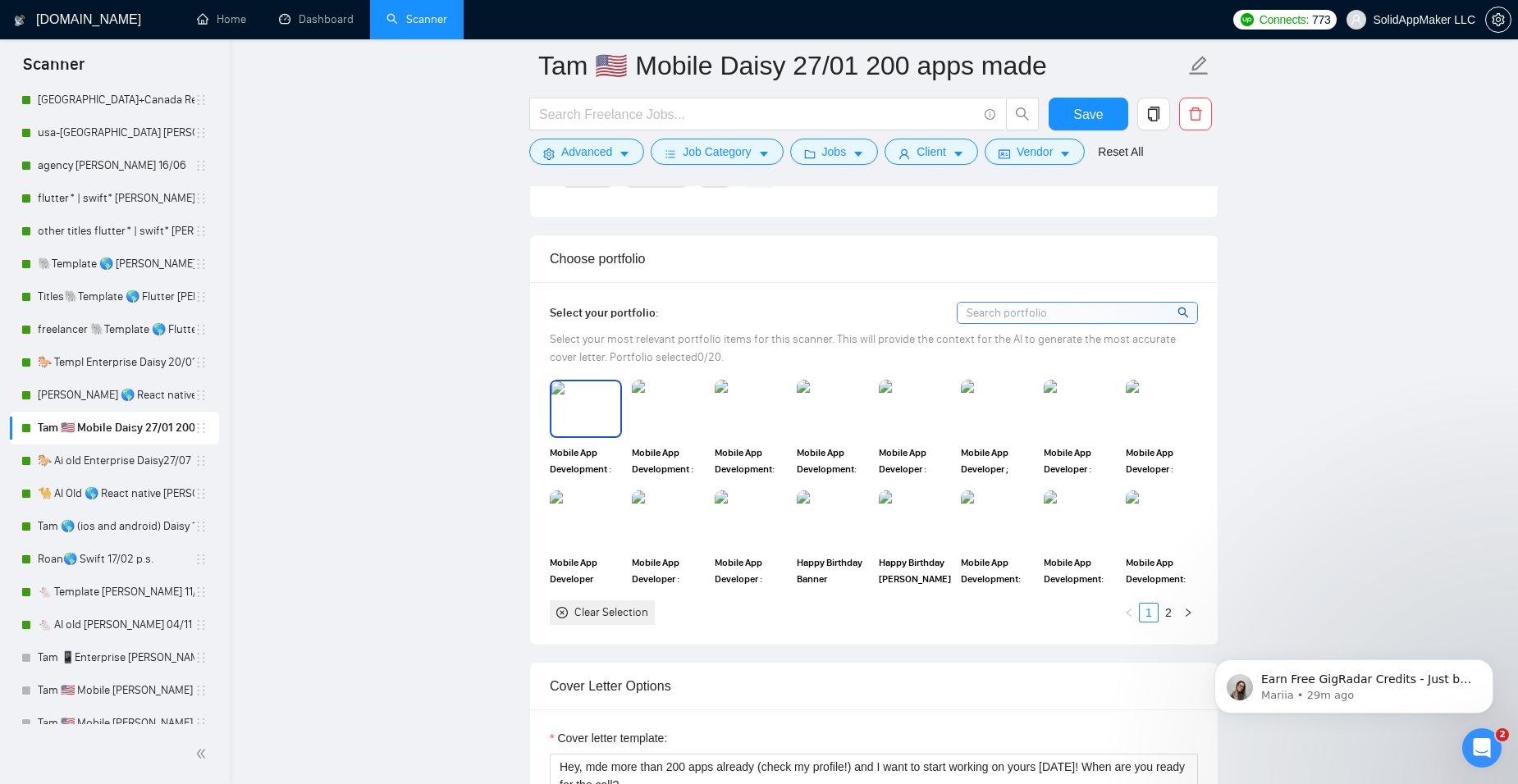
click at [601, 425] on img at bounding box center [585, 409] width 69 height 54
click at [1153, 527] on img at bounding box center [1161, 520] width 69 height 54
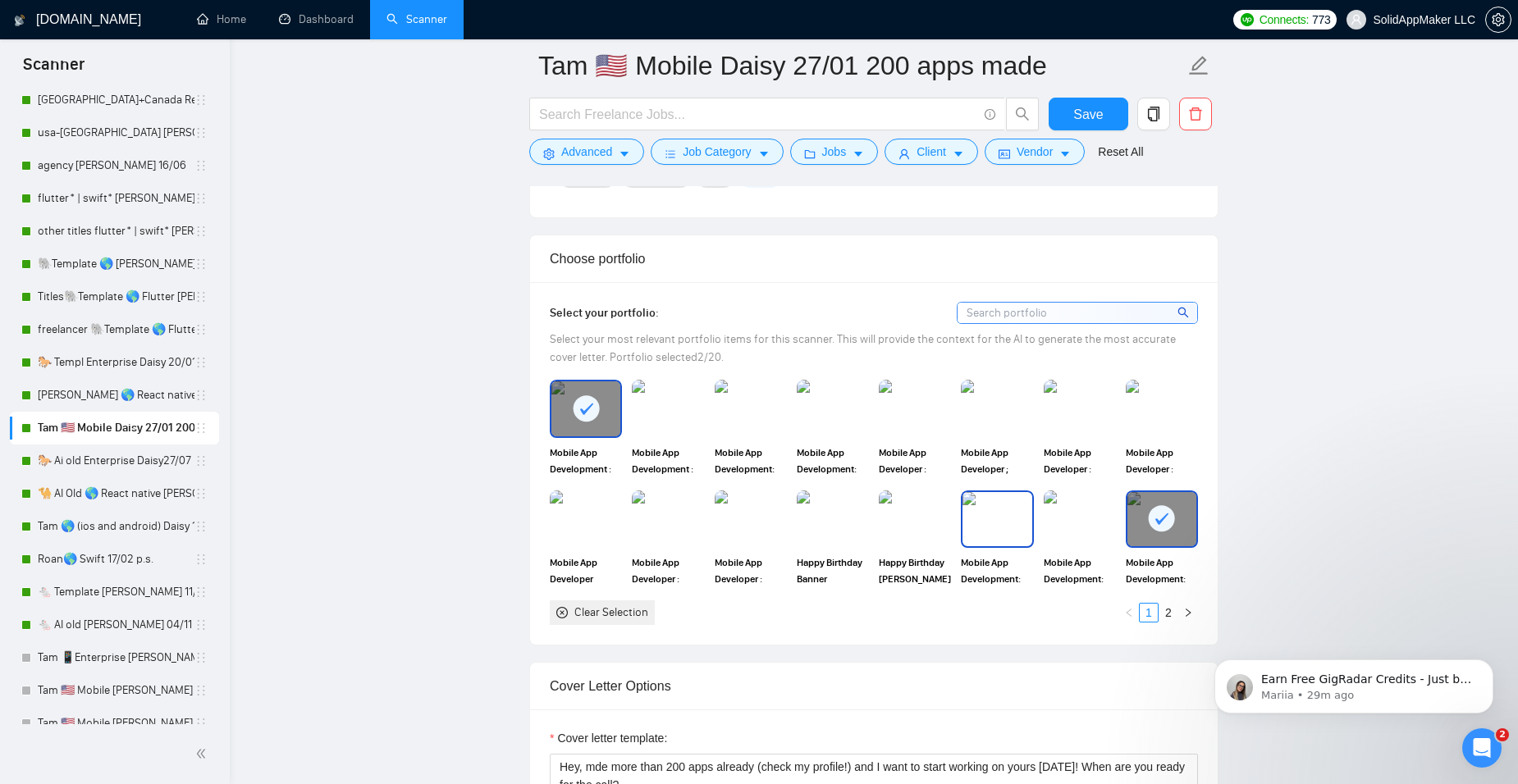
click at [992, 539] on img at bounding box center [996, 520] width 69 height 54
click at [1055, 510] on img at bounding box center [1080, 520] width 72 height 58
click at [749, 530] on img at bounding box center [750, 520] width 69 height 54
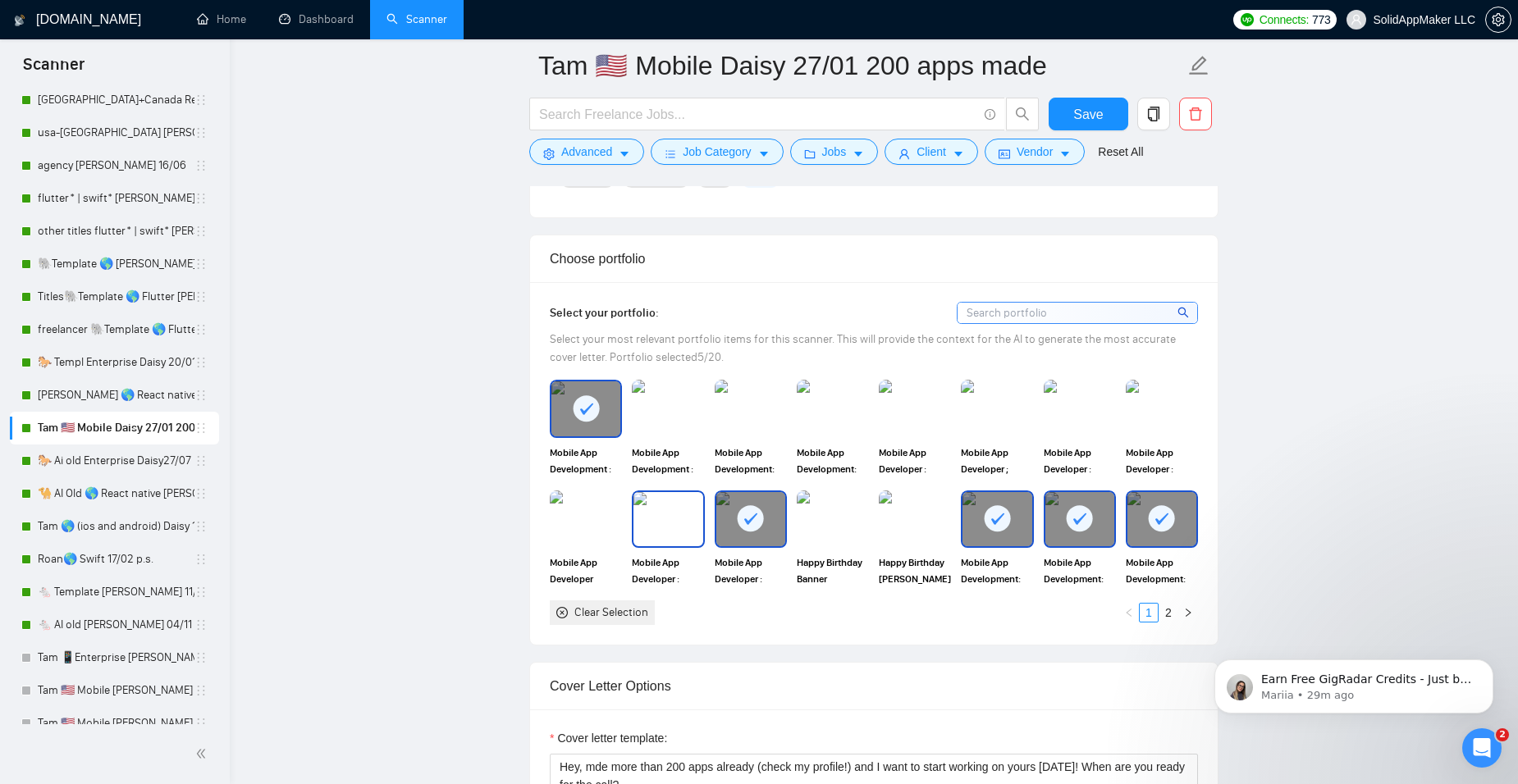
click at [679, 519] on img at bounding box center [668, 520] width 69 height 54
click at [587, 519] on img at bounding box center [585, 520] width 69 height 54
click at [697, 426] on img at bounding box center [668, 409] width 69 height 54
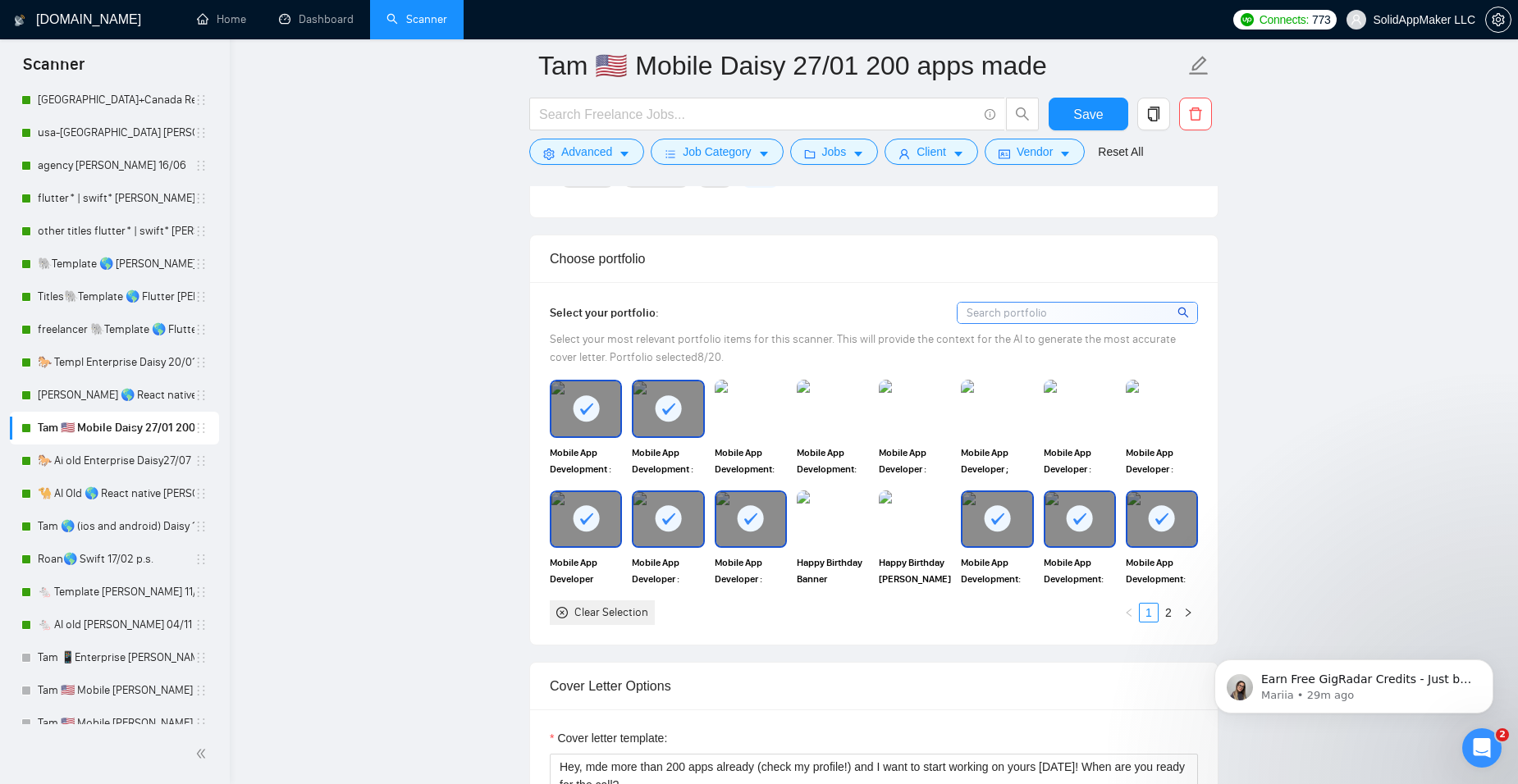
click at [792, 412] on div "Mobile App Development: Just Walk made with React Native Developer" at bounding box center [832, 428] width 82 height 97
click at [887, 409] on img at bounding box center [914, 409] width 69 height 54
click at [895, 411] on div at bounding box center [914, 409] width 69 height 54
click at [999, 404] on img at bounding box center [996, 409] width 69 height 54
click at [1090, 412] on img at bounding box center [1080, 409] width 69 height 54
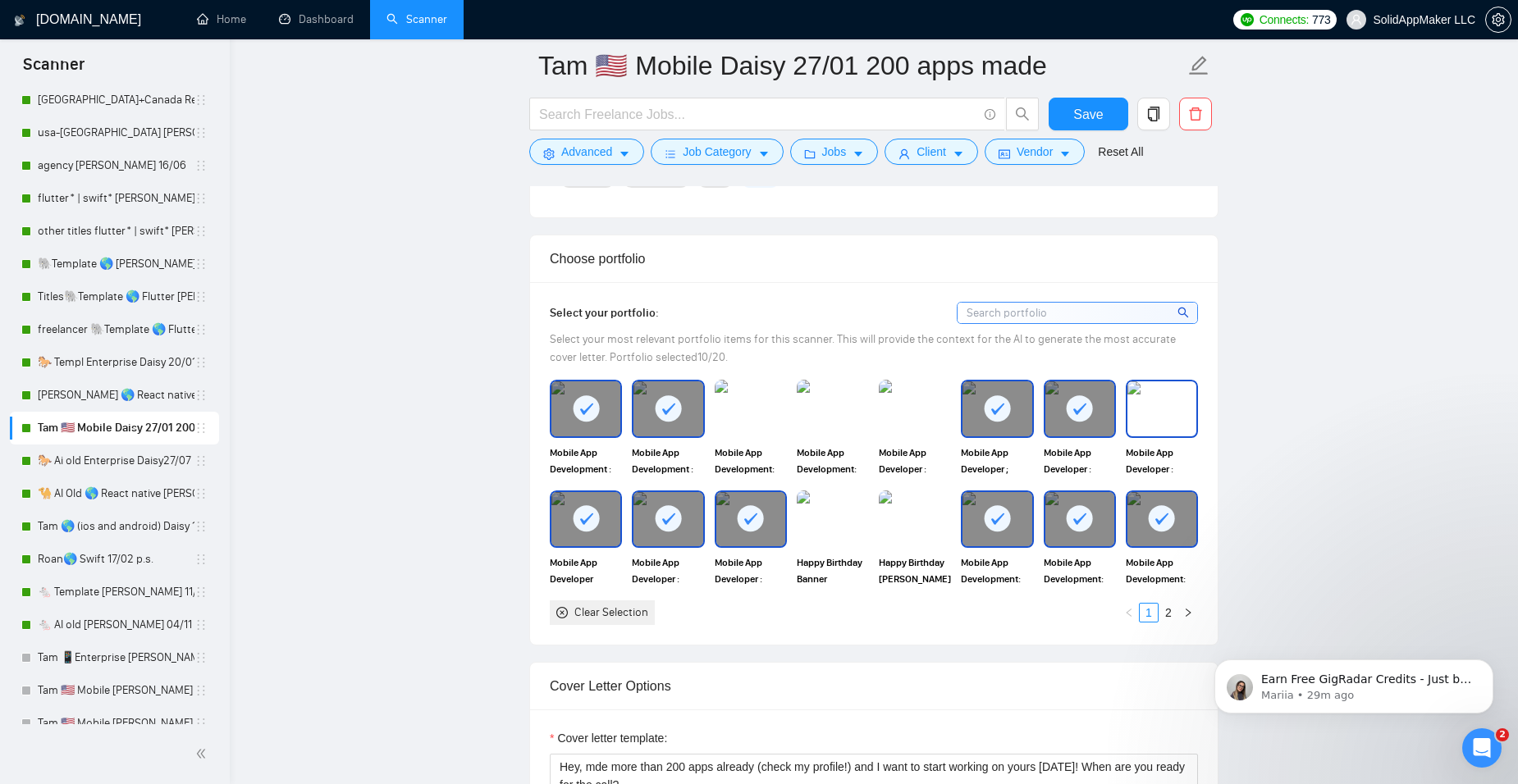
click at [1162, 406] on img at bounding box center [1161, 409] width 69 height 54
click at [836, 419] on img at bounding box center [832, 409] width 69 height 54
click at [736, 403] on img at bounding box center [750, 409] width 69 height 54
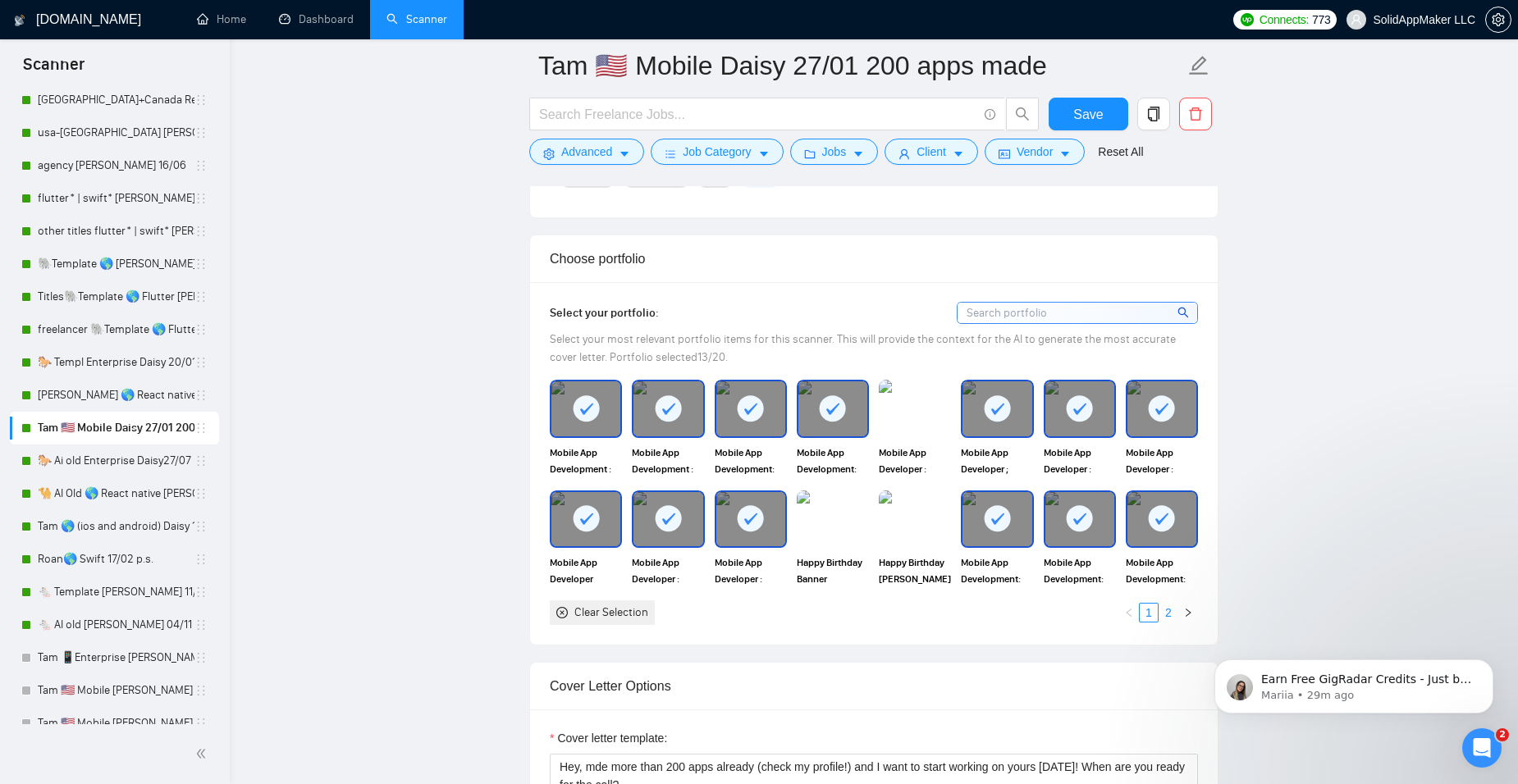
click at [1171, 609] on link "2" at bounding box center [1168, 612] width 18 height 18
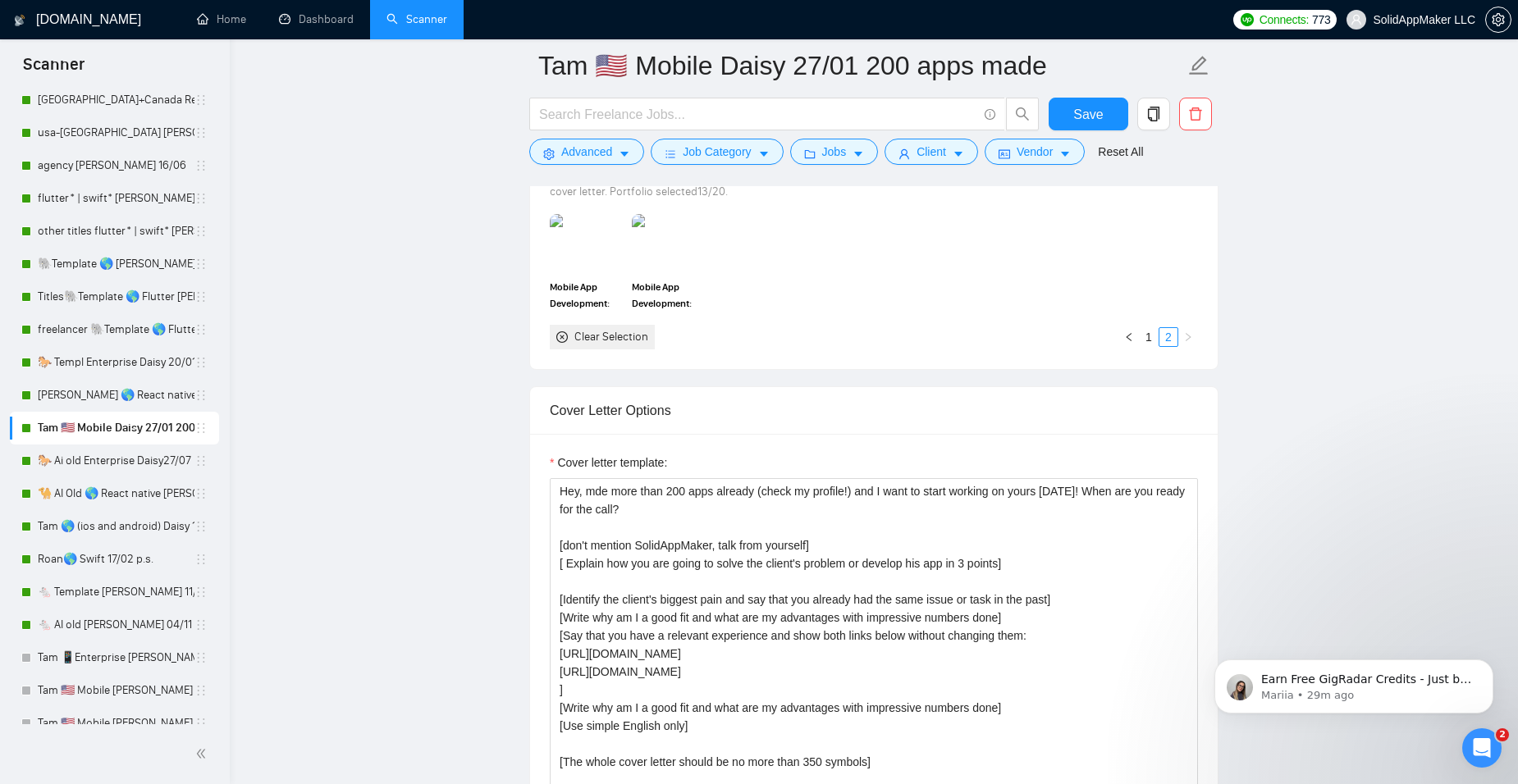
scroll to position [1723, 0]
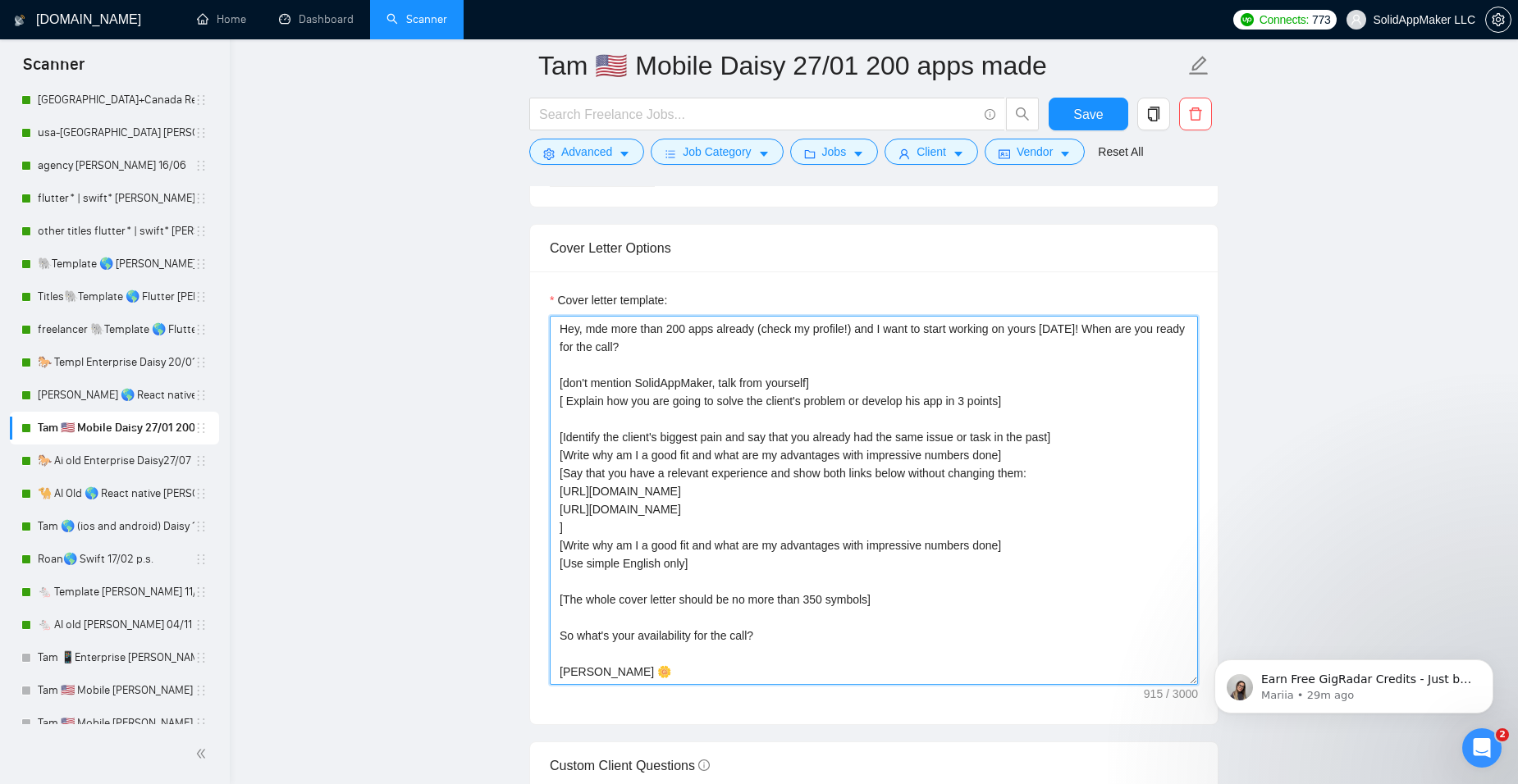
click at [597, 330] on textarea "Hey, mde more than 200 apps already (check my profile!) and I want to start wor…" at bounding box center [873, 500] width 648 height 369
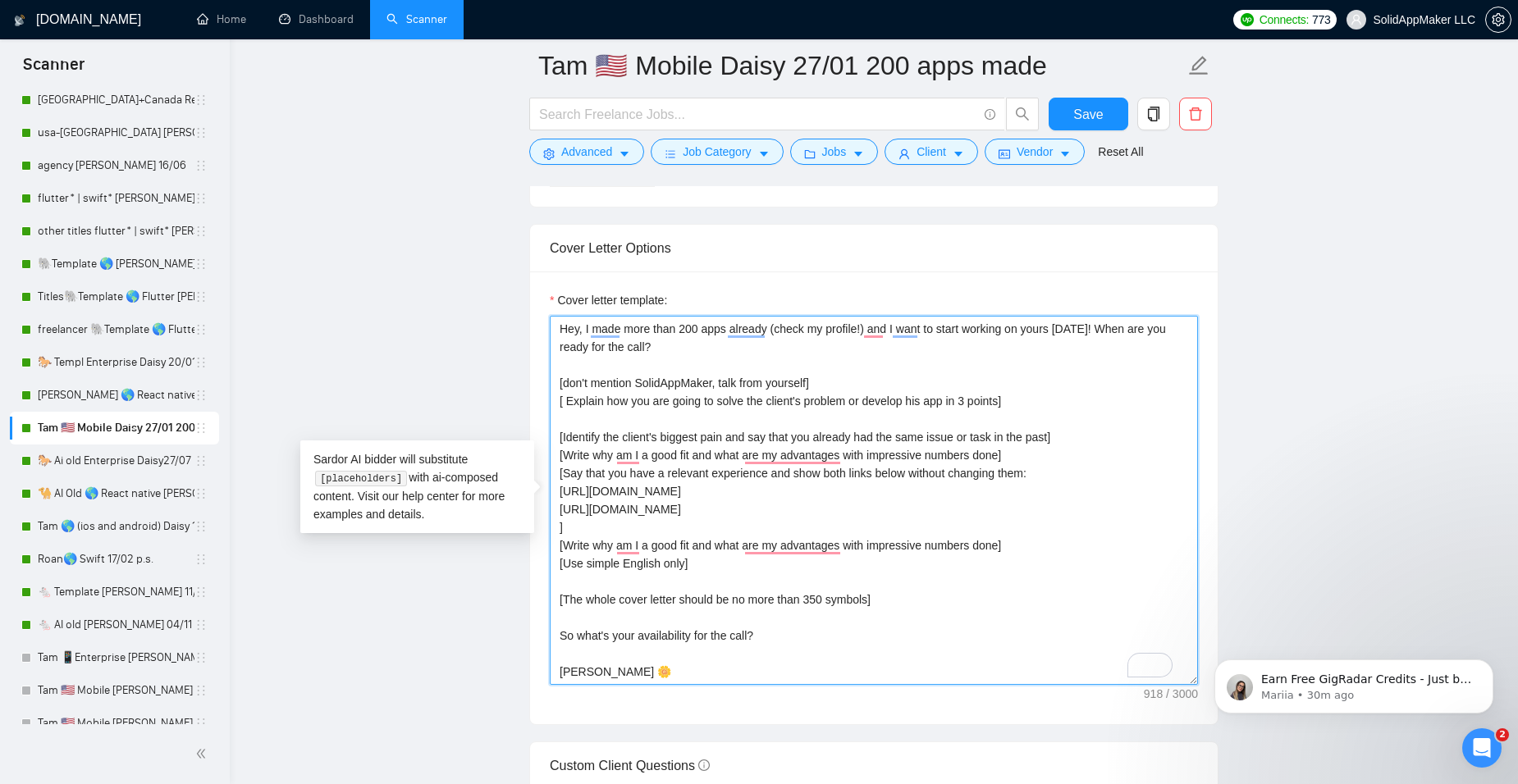
click at [679, 325] on textarea "Hey, I made more than 200 apps already (check my profile!) and I want to start …" at bounding box center [873, 500] width 648 height 369
click at [589, 325] on textarea "Hey, I made more than 500 apps already (check my profile!) and I want to start …" at bounding box center [873, 500] width 648 height 369
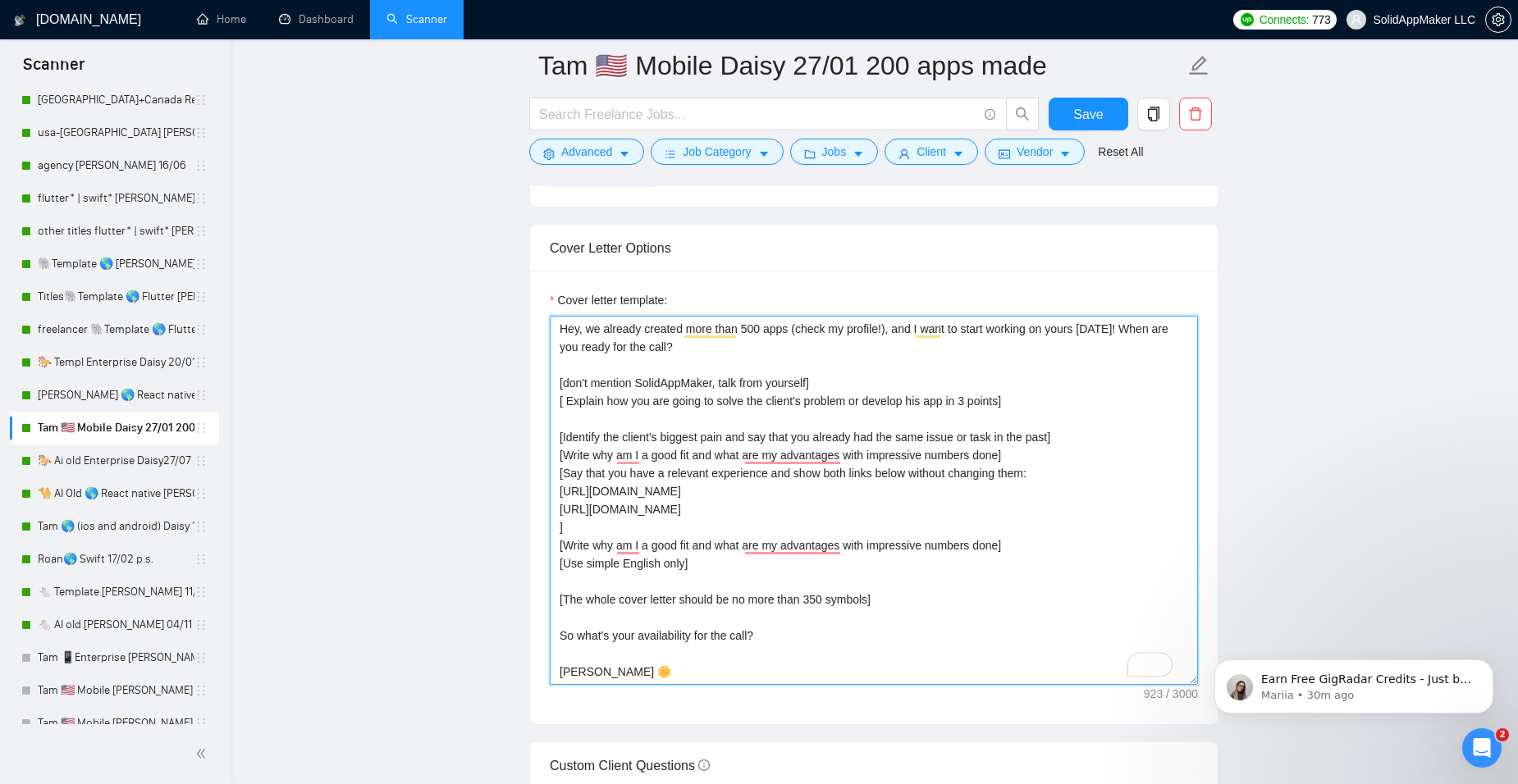
click at [556, 329] on textarea "Hey, we already created more than 500 apps (check my profile!), and I want to s…" at bounding box center [873, 500] width 648 height 369
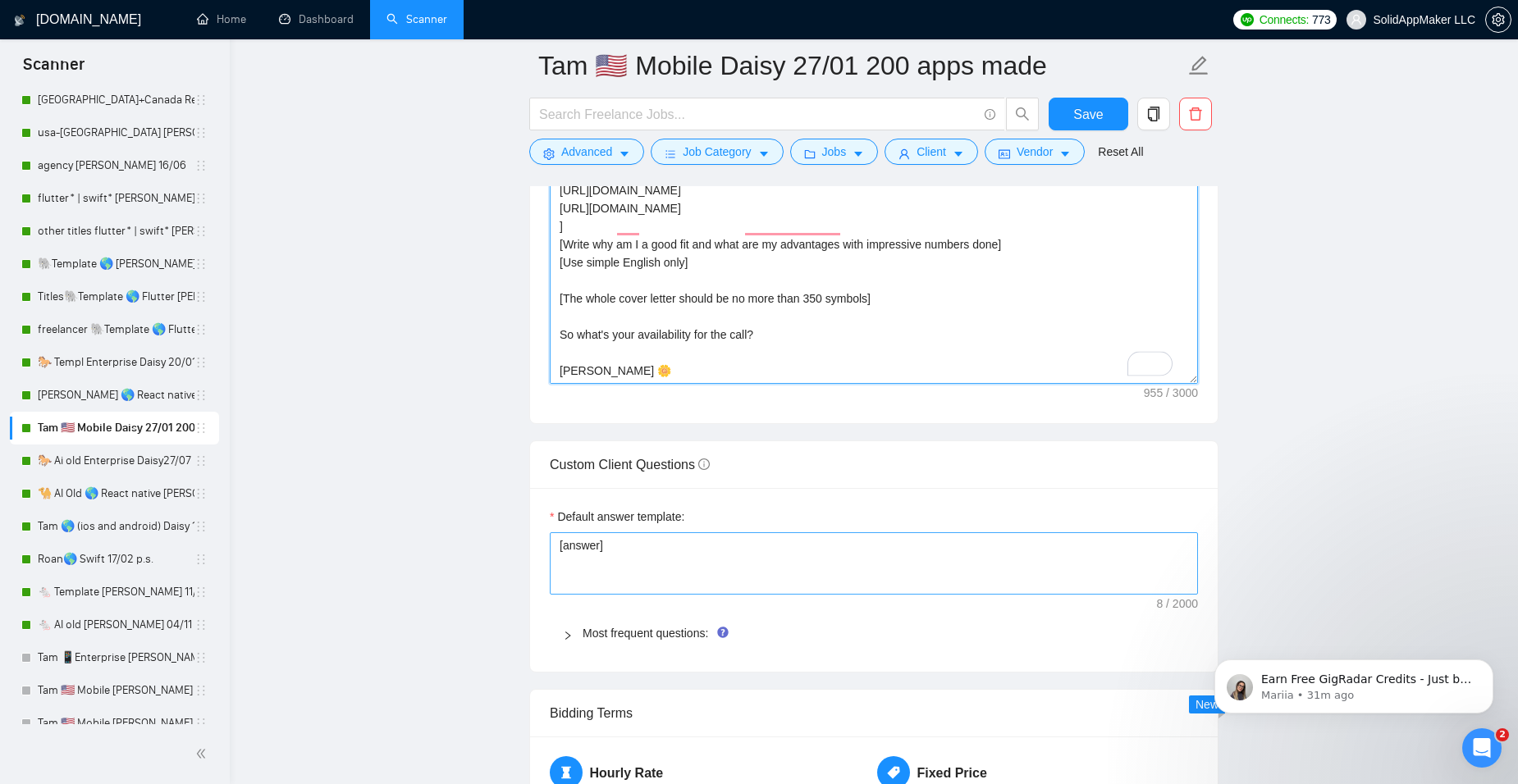
scroll to position [2297, 0]
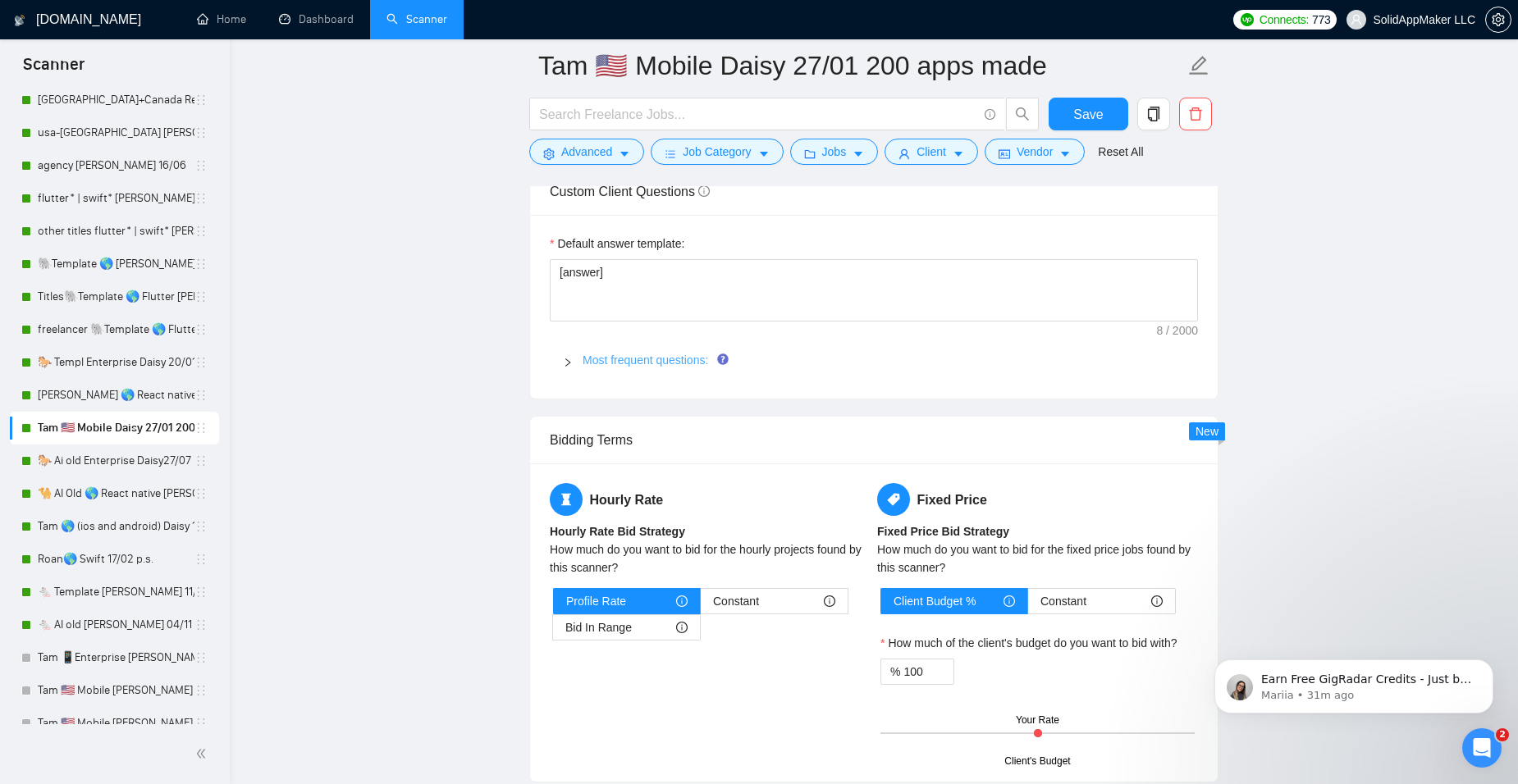
type textarea "[make a paragraph per section] Hey, we already created more than 500 apps (chec…"
click at [680, 355] on link "Most frequent questions:" at bounding box center [646, 359] width 126 height 13
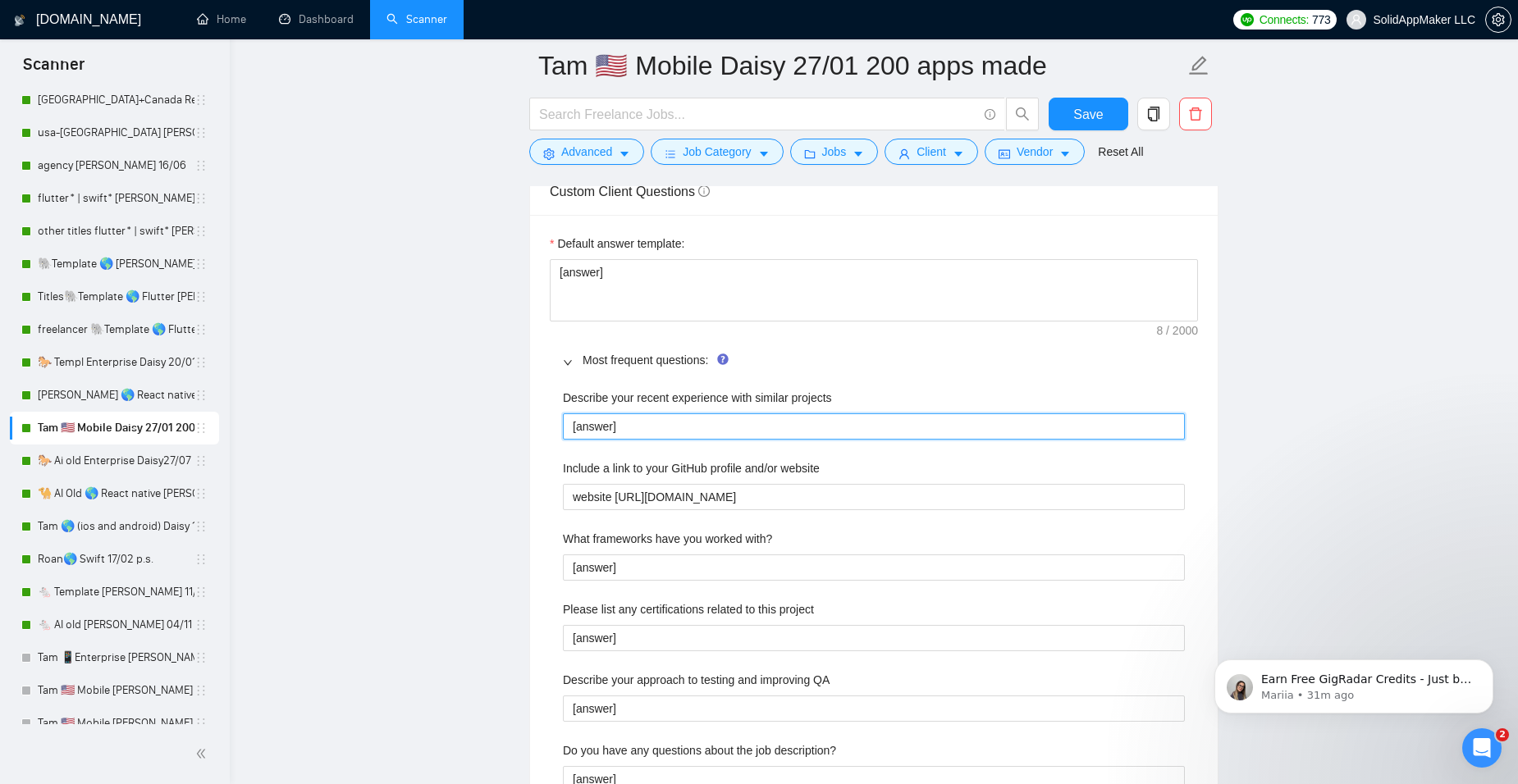
drag, startPoint x: 635, startPoint y: 428, endPoint x: 491, endPoint y: 415, distance: 144.6
click at [491, 415] on main "Tam 🇺🇸 Mobile Daisy 27/01 200 apps made Save Advanced Job Category Jobs Client …" at bounding box center [873, 494] width 1236 height 5451
paste projects "Answer. Do not reference or identify as OpenAI, GPT-4, or any AI. Do not provid…"
type projects "[Answer. Do not reference or identify as OpenAI, GPT-4, or any AI. Do not provi…"
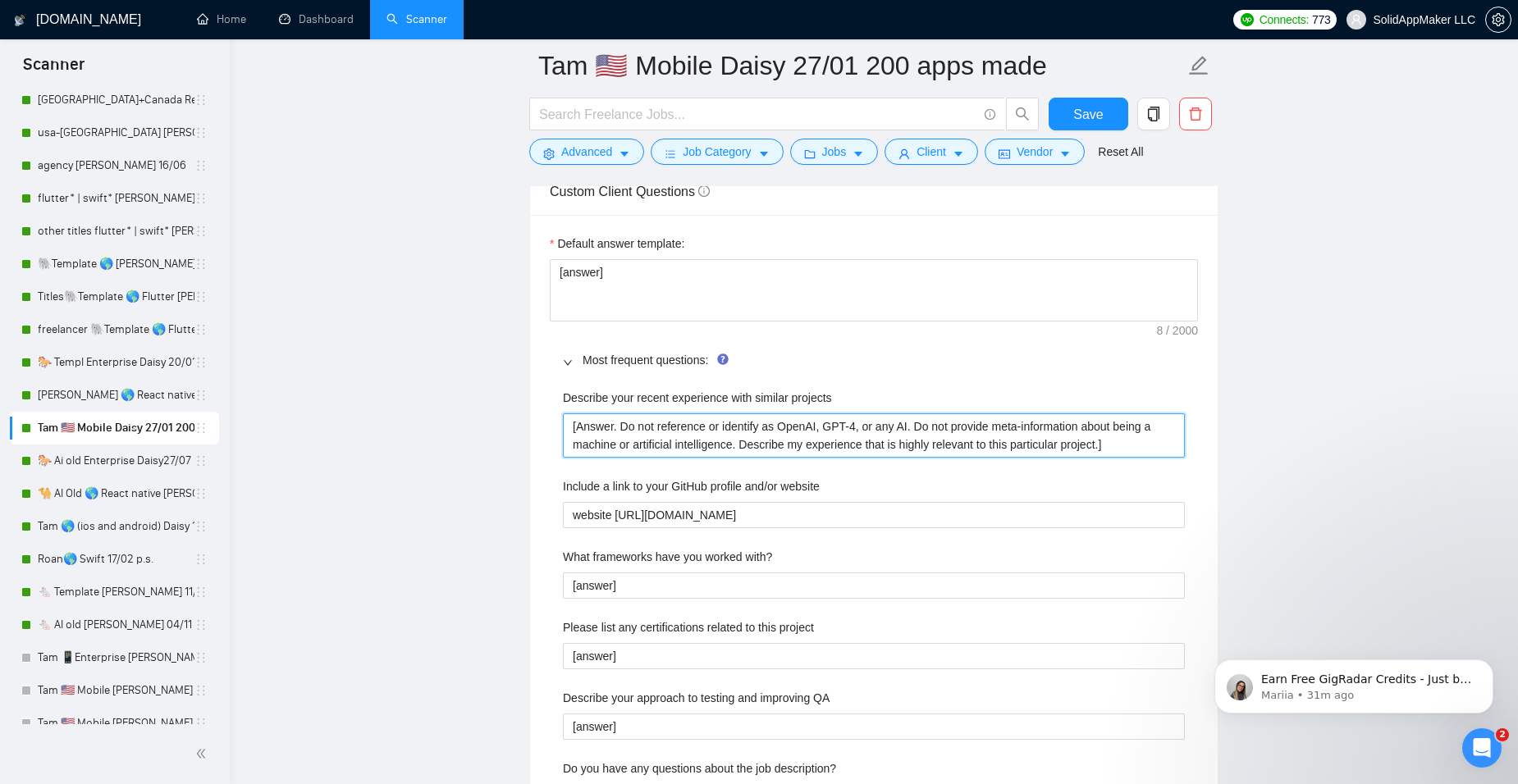
type projects "[Answer. Do not reference or identify as OpenAI, GPT-4, or any AI. Do not provi…"
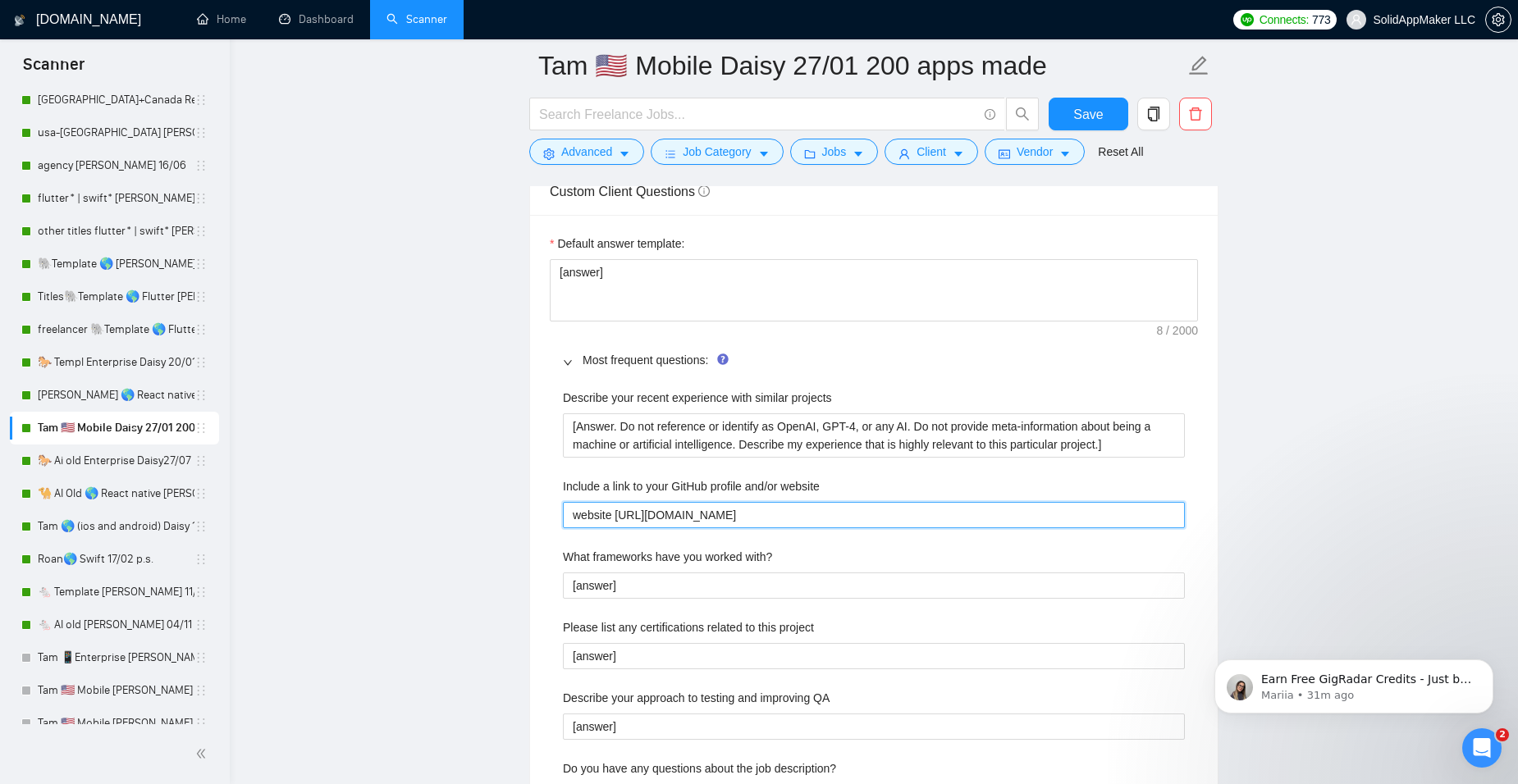
drag, startPoint x: 796, startPoint y: 519, endPoint x: 542, endPoint y: 511, distance: 254.1
click at [542, 511] on div "Default answer template: [answer] Most frequent questions: Describe your recent…" at bounding box center [873, 678] width 687 height 927
paste website "See GitHub accesssolid and our"
type website "See GitHub accesssolid and our website [URL][DOMAIN_NAME]"
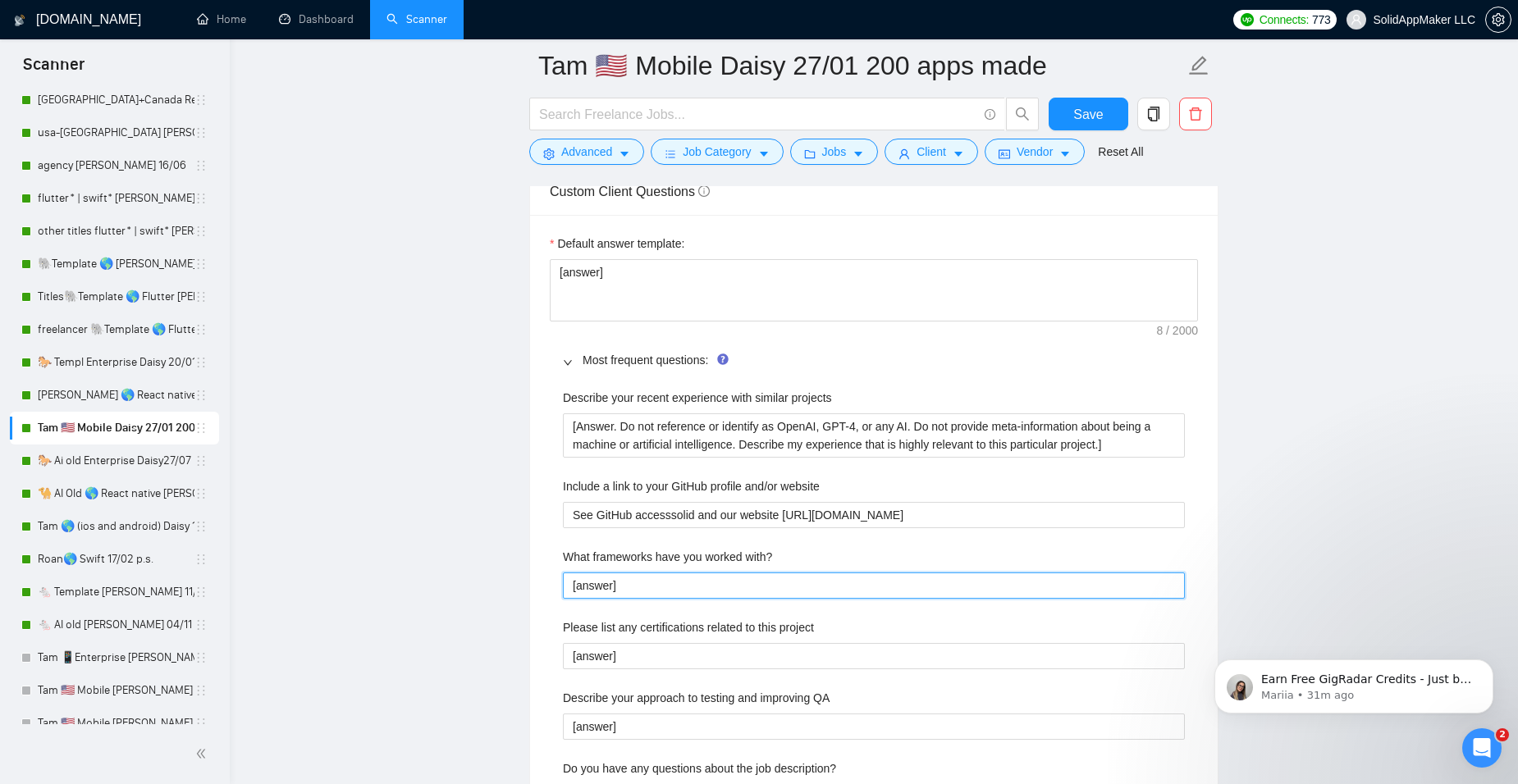
click at [695, 578] on with\? "[answer]" at bounding box center [874, 585] width 622 height 26
drag, startPoint x: 688, startPoint y: 583, endPoint x: 524, endPoint y: 565, distance: 165.0
click at [524, 565] on main "Tam 🇺🇸 Mobile Daisy 27/01 200 apps made Save Advanced Job Category Jobs Client …" at bounding box center [873, 504] width 1236 height 5470
paste with\? "See GitHub accesssolid and our website [URL][DOMAIN_NAME]"
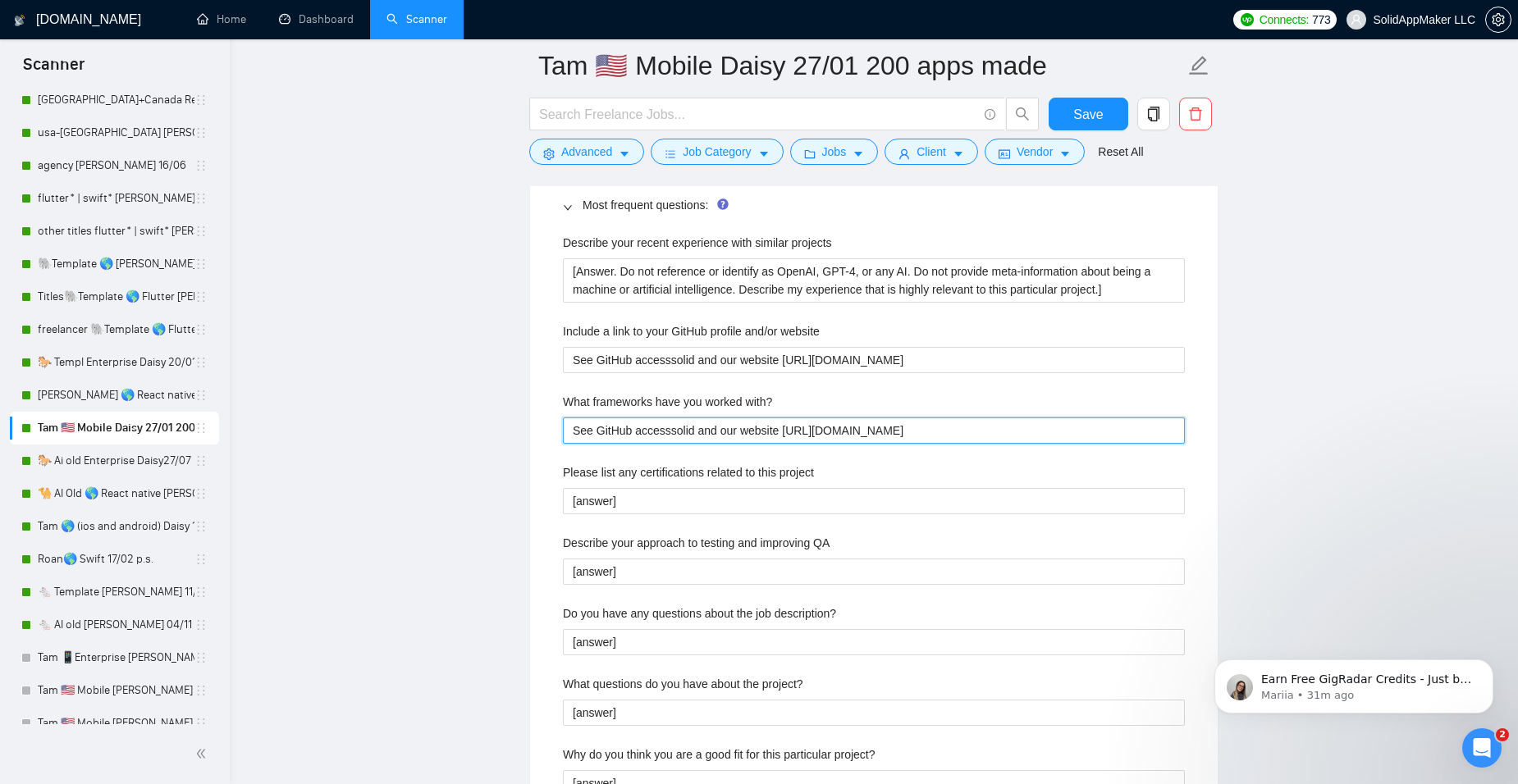
scroll to position [2543, 0]
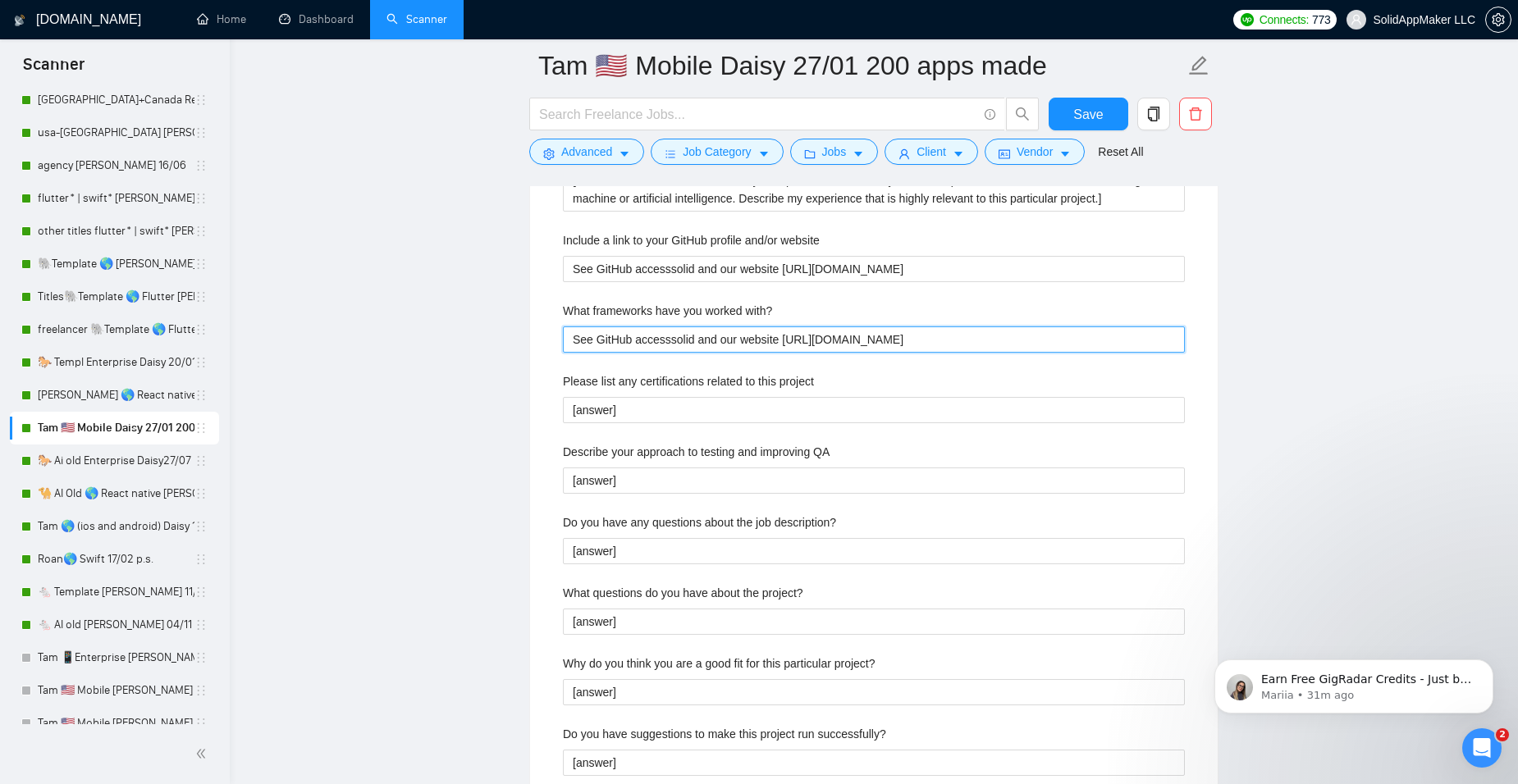
type with\? "See GitHub accesssolid and our website [URL][DOMAIN_NAME]"
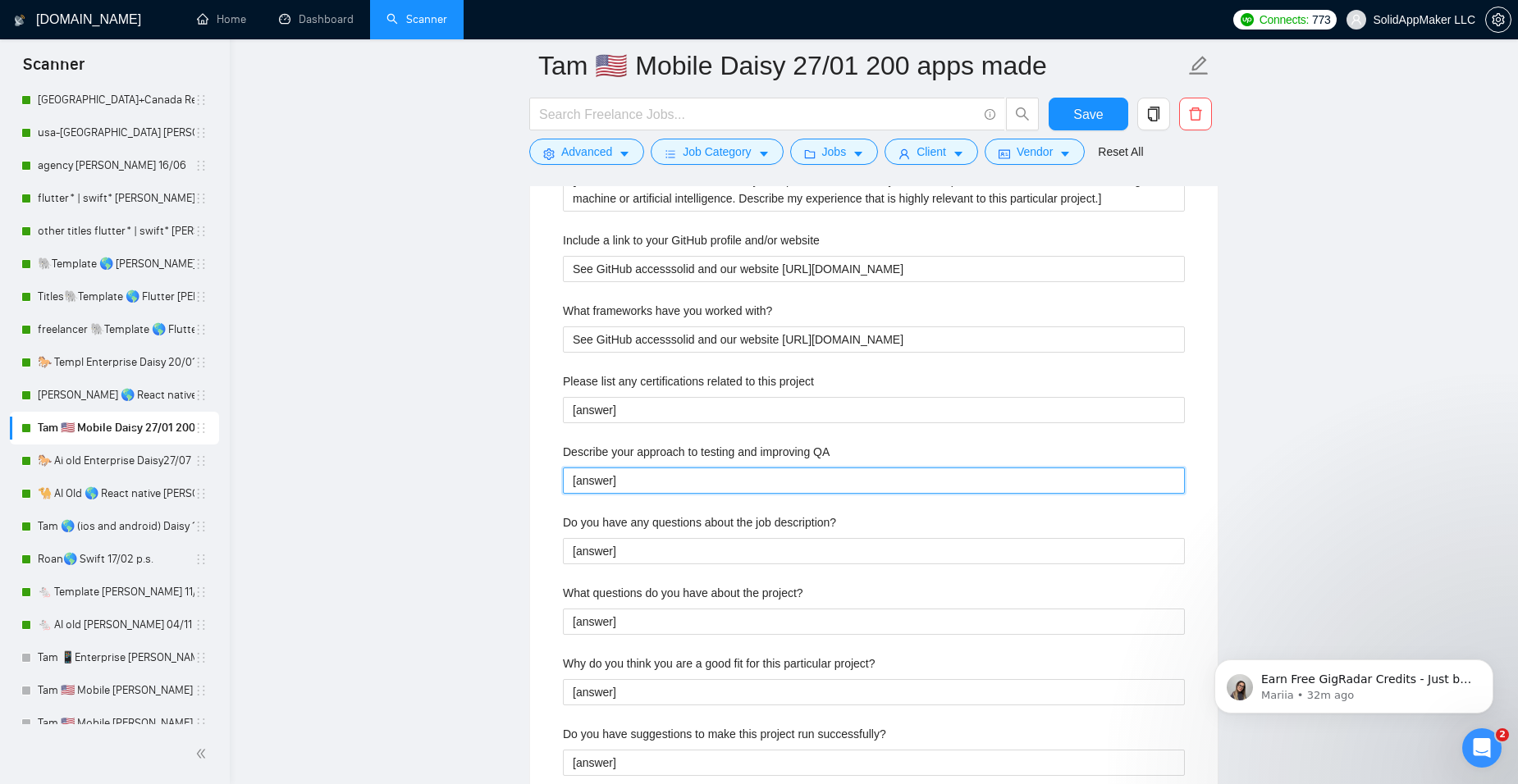
drag, startPoint x: 640, startPoint y: 487, endPoint x: 363, endPoint y: 484, distance: 277.0
click at [363, 484] on main "Tam 🇺🇸 Mobile Daisy 27/01 200 apps made Save Advanced Job Category Jobs Client …" at bounding box center [873, 257] width 1236 height 5470
paste QA "Lo Ipsumdolorsit AME, co adipiscing eli seddoeiusm te incididunt utl-etdolor ma…"
type QA "Lo Ipsumdolorsit AME, co adipiscing eli seddoeiusm te incididunt utl-etdolor ma…"
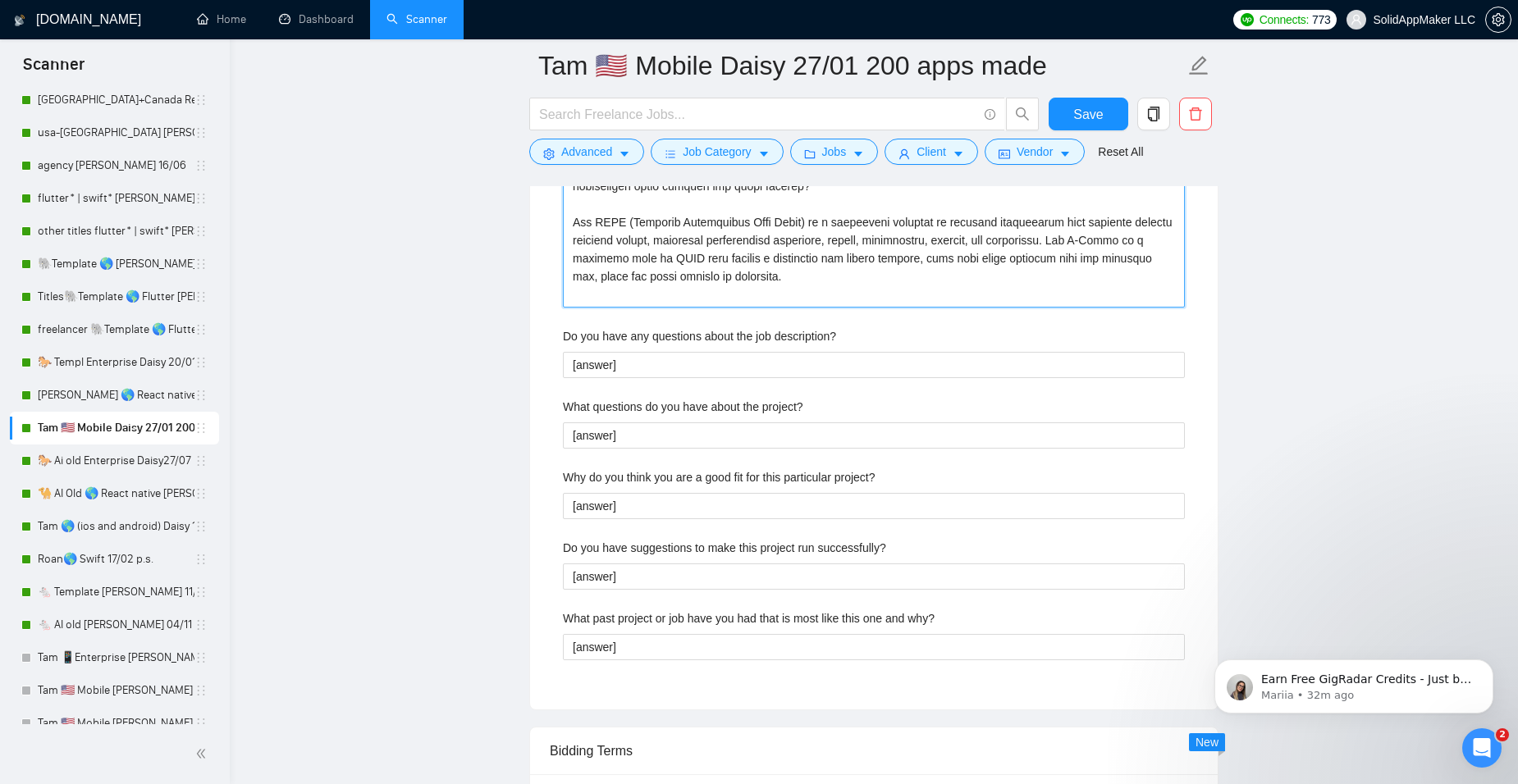
scroll to position [3154, 0]
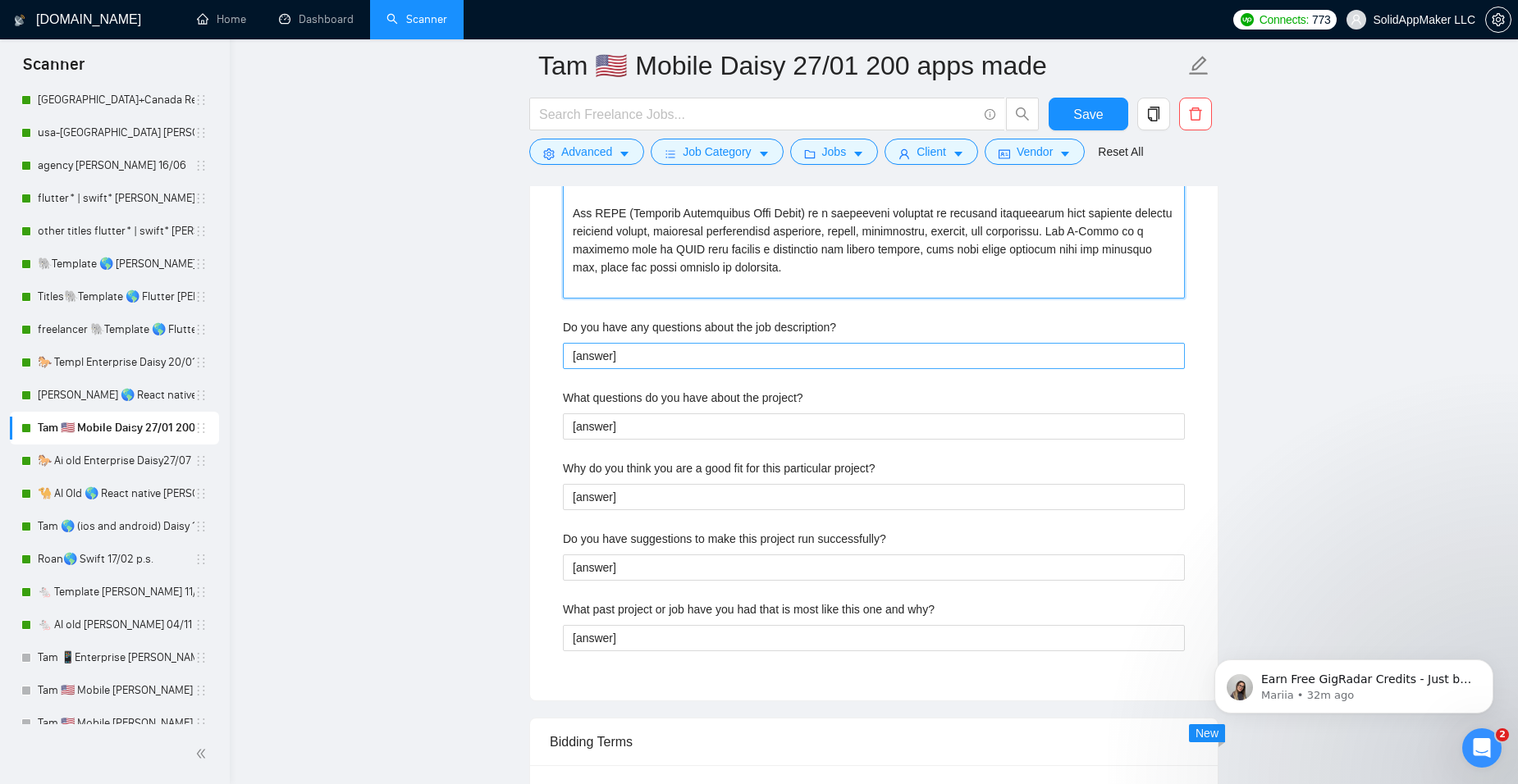
type QA "Lo Ipsumdolorsit AME, co adipiscing eli seddoeiusm te incididunt utl-etdolor ma…"
drag, startPoint x: 663, startPoint y: 354, endPoint x: 461, endPoint y: 356, distance: 202.0
paste description\? "Lo Ipsumdolorsit AME, co adipiscing eli seddoeiusm te incididunt utl-etdolor ma…"
type description\? "Lo Ipsumdolorsit AME, co adipiscing eli seddoeiusm te incididunt utl-etdolor ma…"
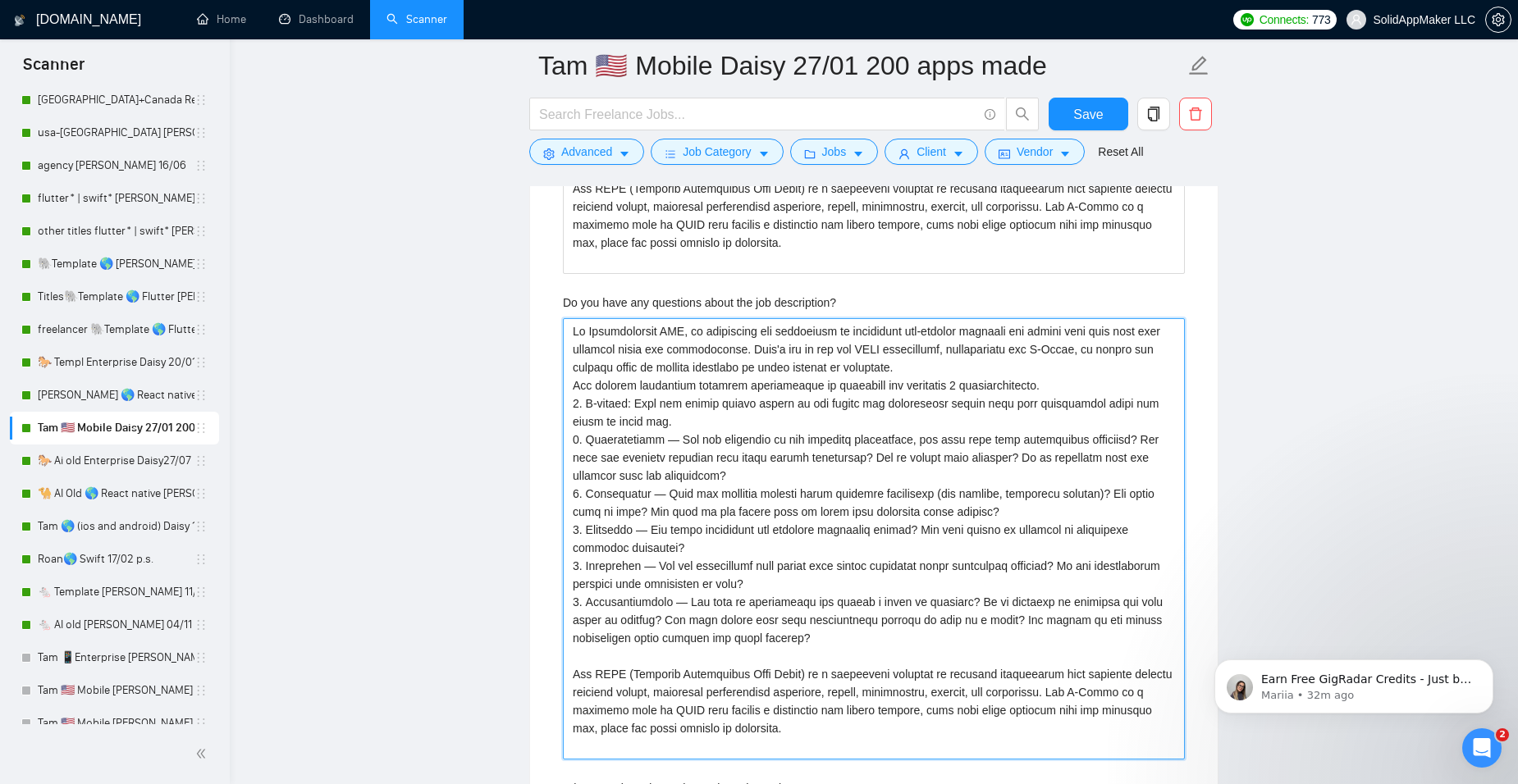
scroll to position [3235, 0]
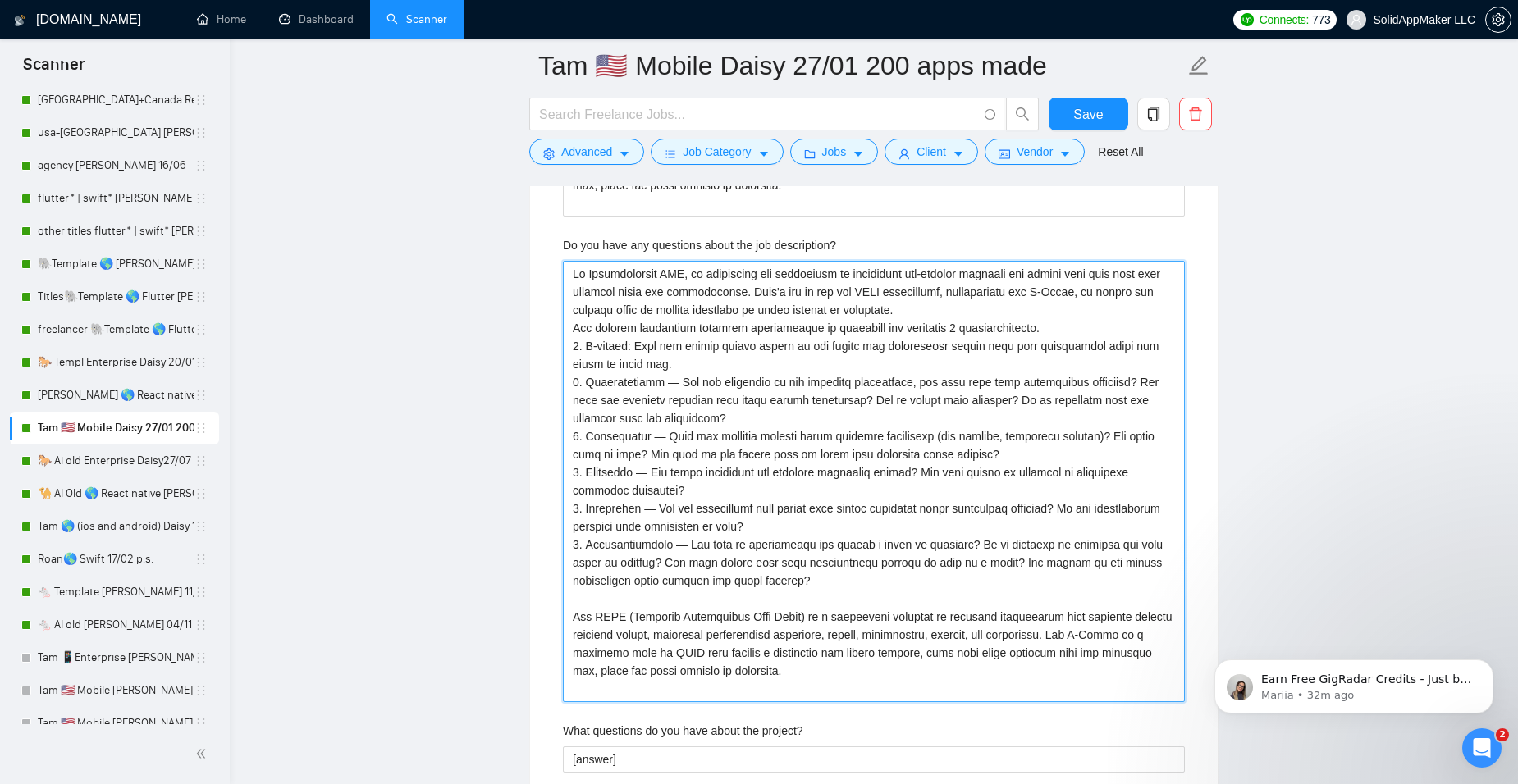
type description\? "Lo Ipsumdolorsit AME, co adipiscing eli seddoeiusm te incididunt utl-etdolor ma…"
drag, startPoint x: 756, startPoint y: 678, endPoint x: 417, endPoint y: 180, distance: 602.4
paste description\? "[Answer. Do not reference or identify as OpenAI, GPT-4, or any AI. Do not provi…"
type description\? "[Answer. Do not reference or identify as OpenAI, GPT-4, or any AI. Do not provi…"
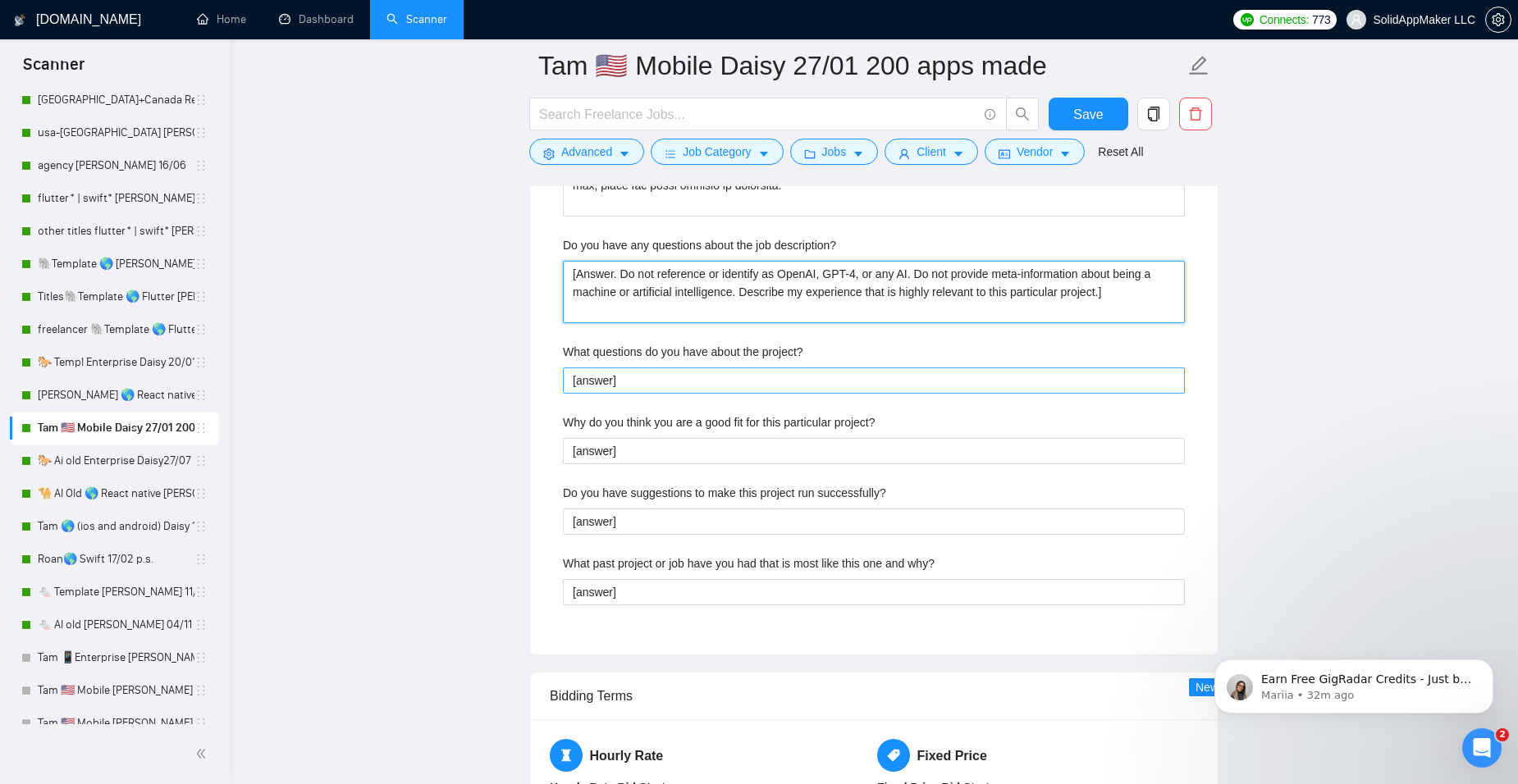
type description\? "[Answer. Do not reference or identify as OpenAI, GPT-4, or any AI. Do not provi…"
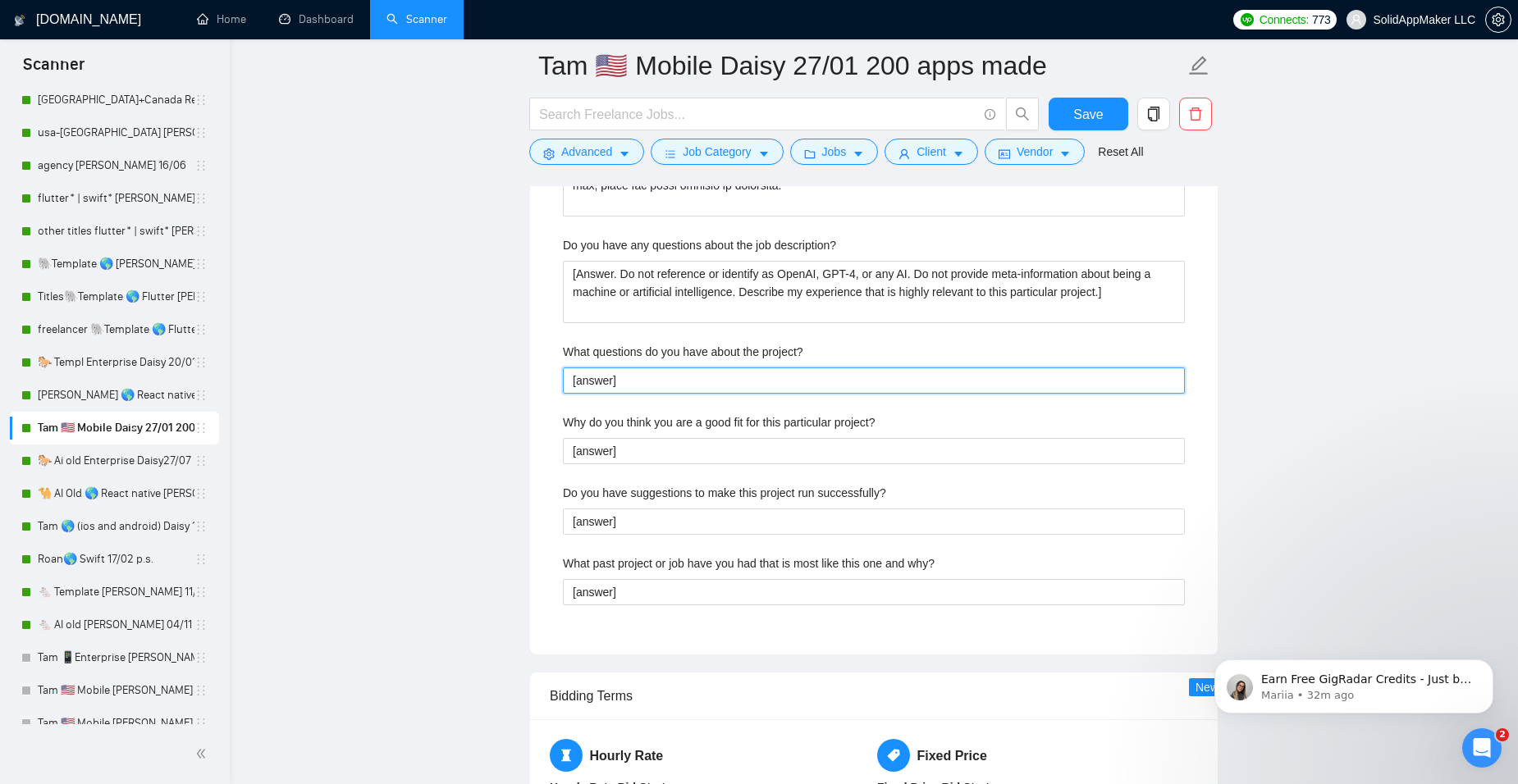
drag, startPoint x: 649, startPoint y: 373, endPoint x: 495, endPoint y: 371, distance: 154.0
paste project\? "Answer. Do not reference or identify as OpenAI, GPT-4, or any AI. Do not provid…"
type project\? "[Answer. Do not reference or identify as OpenAI, GPT-4, or any AI. Do not provi…"
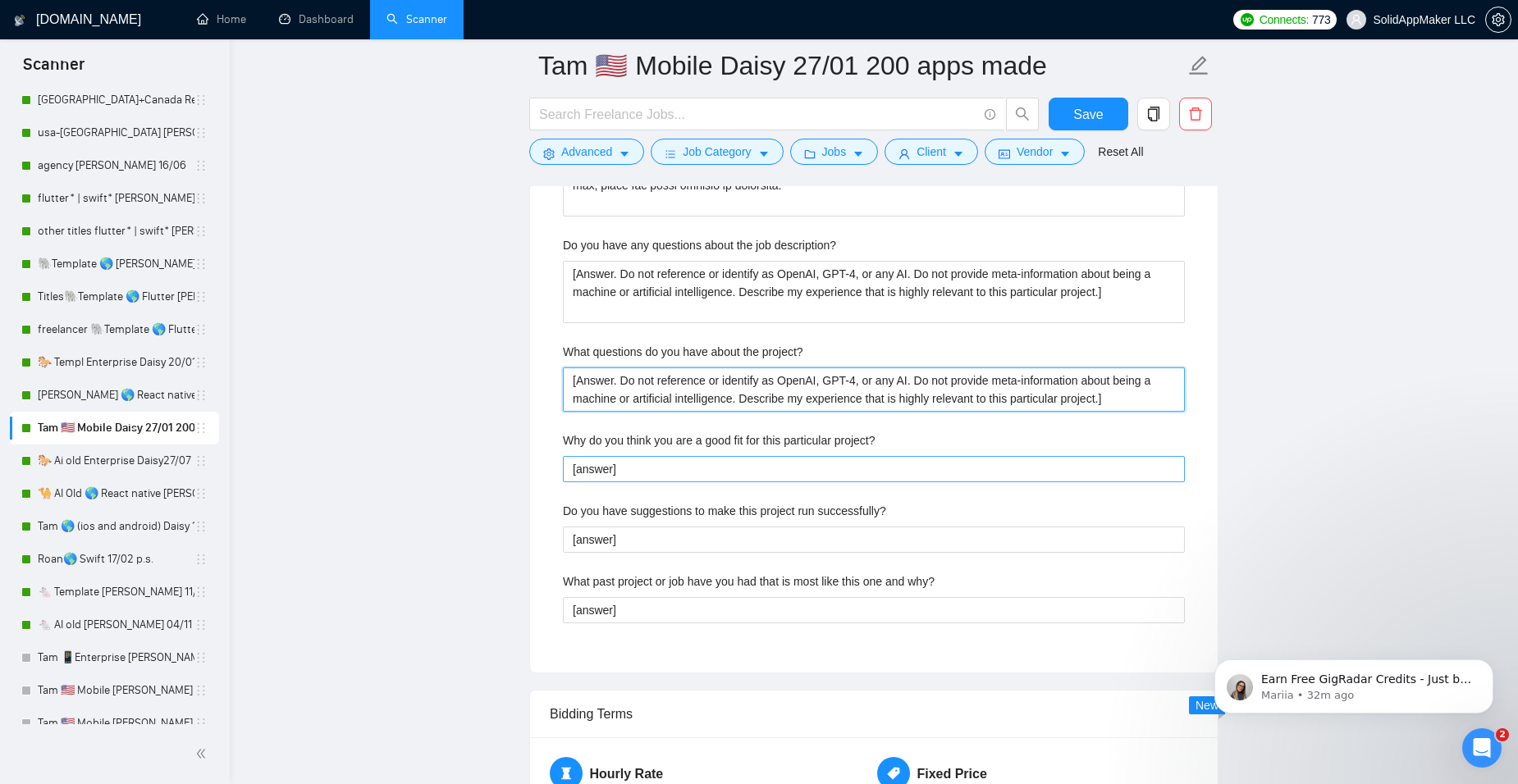
type project\? "[Answer. Do not reference or identify as OpenAI, GPT-4, or any AI. Do not provi…"
drag, startPoint x: 658, startPoint y: 471, endPoint x: 528, endPoint y: 469, distance: 130.0
paste project\? "Answer. Do not reference or identify as OpenAI, GPT-4, or any AI. Do not provid…"
type project\? "[Answer. Do not reference or identify as OpenAI, GPT-4, or any AI. Do not provi…"
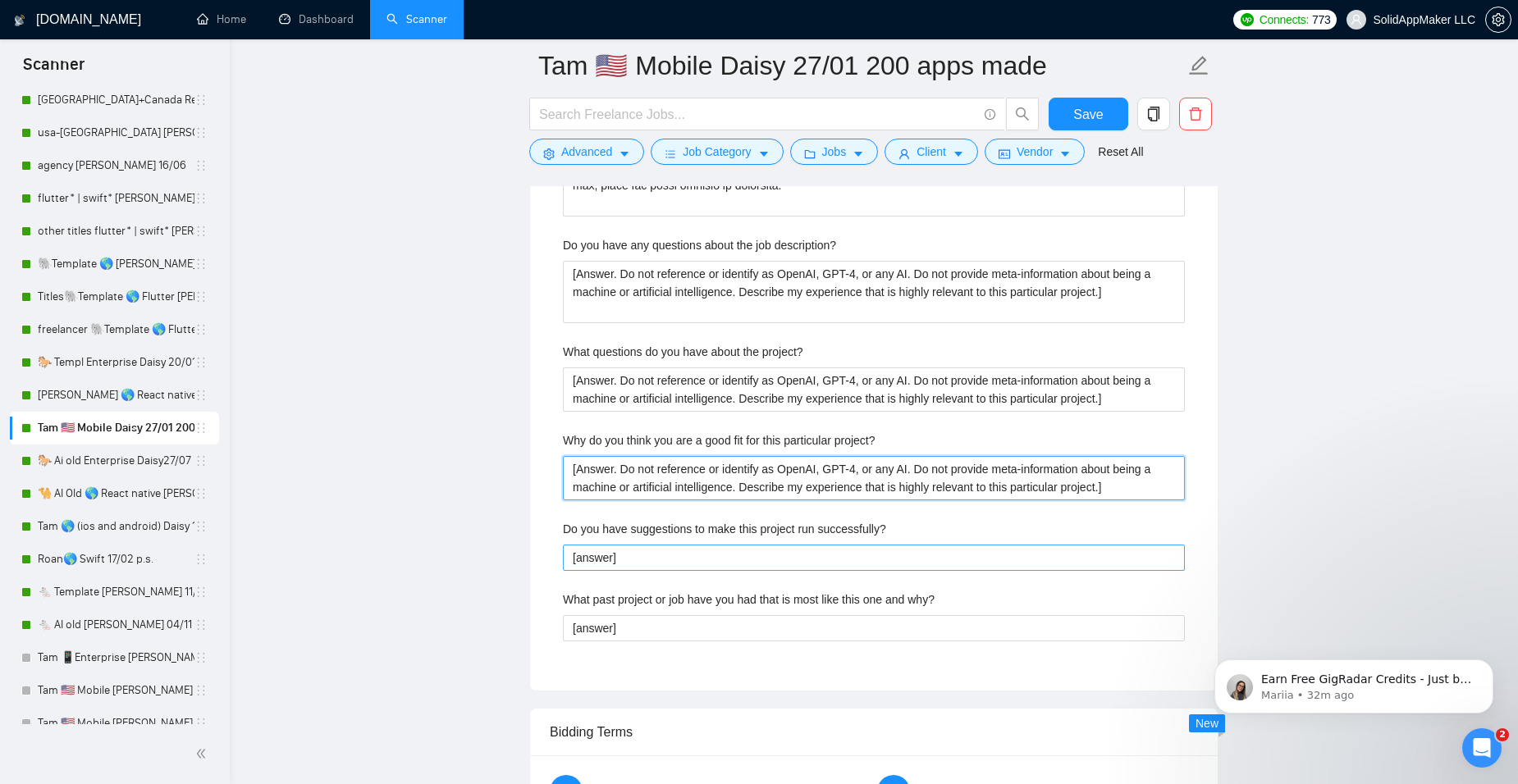
type project\? "[Answer. Do not reference or identify as OpenAI, GPT-4, or any AI. Do not provi…"
drag, startPoint x: 632, startPoint y: 565, endPoint x: 502, endPoint y: 570, distance: 130.1
paste successfully\? "Answer. Do not reference or identify as OpenAI, GPT-4, or any AI. Do not provid…"
type successfully\? "[Answer. Do not reference or identify as OpenAI, GPT-4, or any AI. Do not provi…"
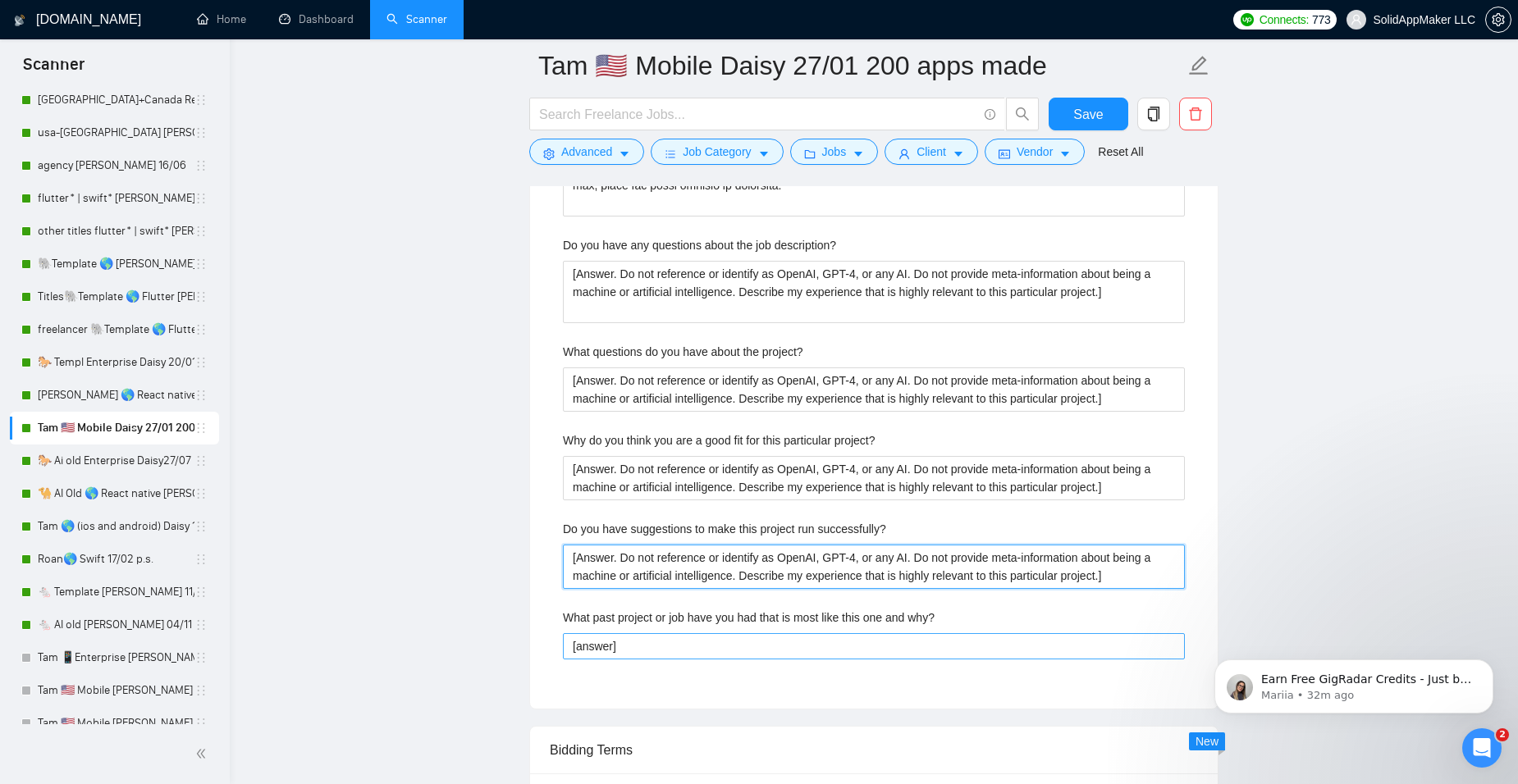
type successfully\? "[Answer. Do not reference or identify as OpenAI, GPT-4, or any AI. Do not provi…"
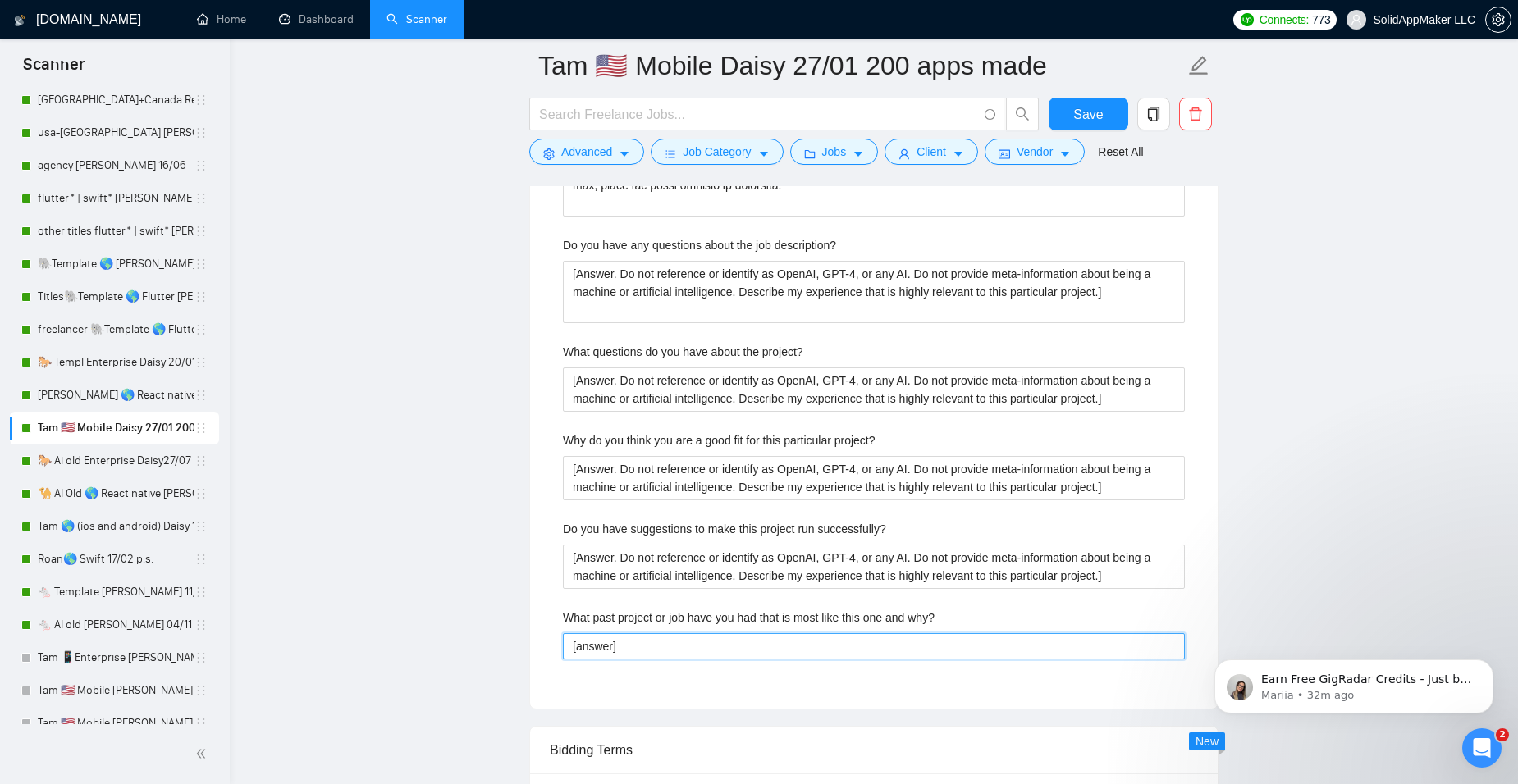
drag, startPoint x: 630, startPoint y: 645, endPoint x: 512, endPoint y: 651, distance: 118.2
paste why\? "Answer. Do not reference or identify as OpenAI, GPT-4, or any AI. Do not provid…"
type why\? "[Answer. Do not reference or identify as OpenAI, GPT-4, or any AI. Do not provi…"
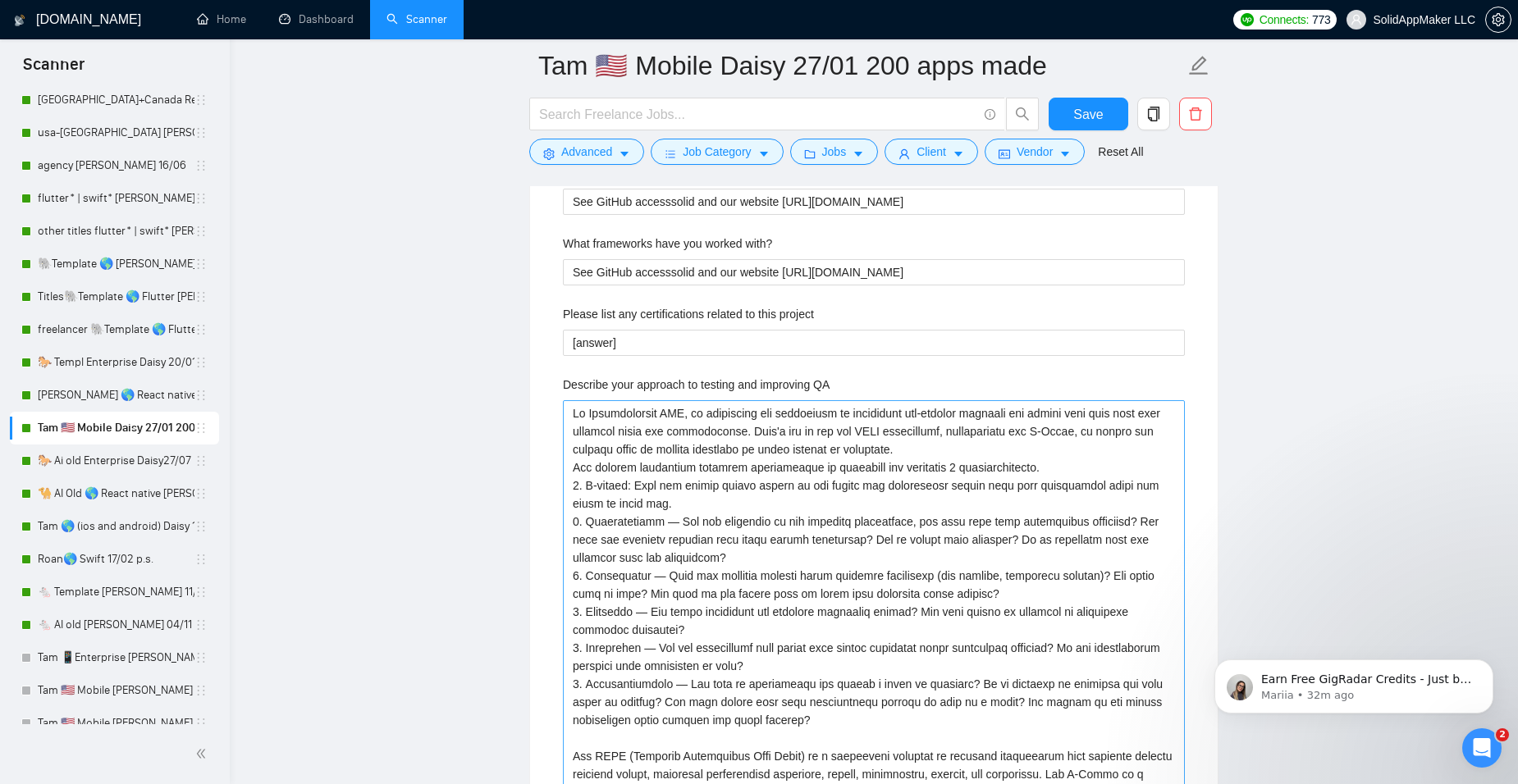
scroll to position [2580, 0]
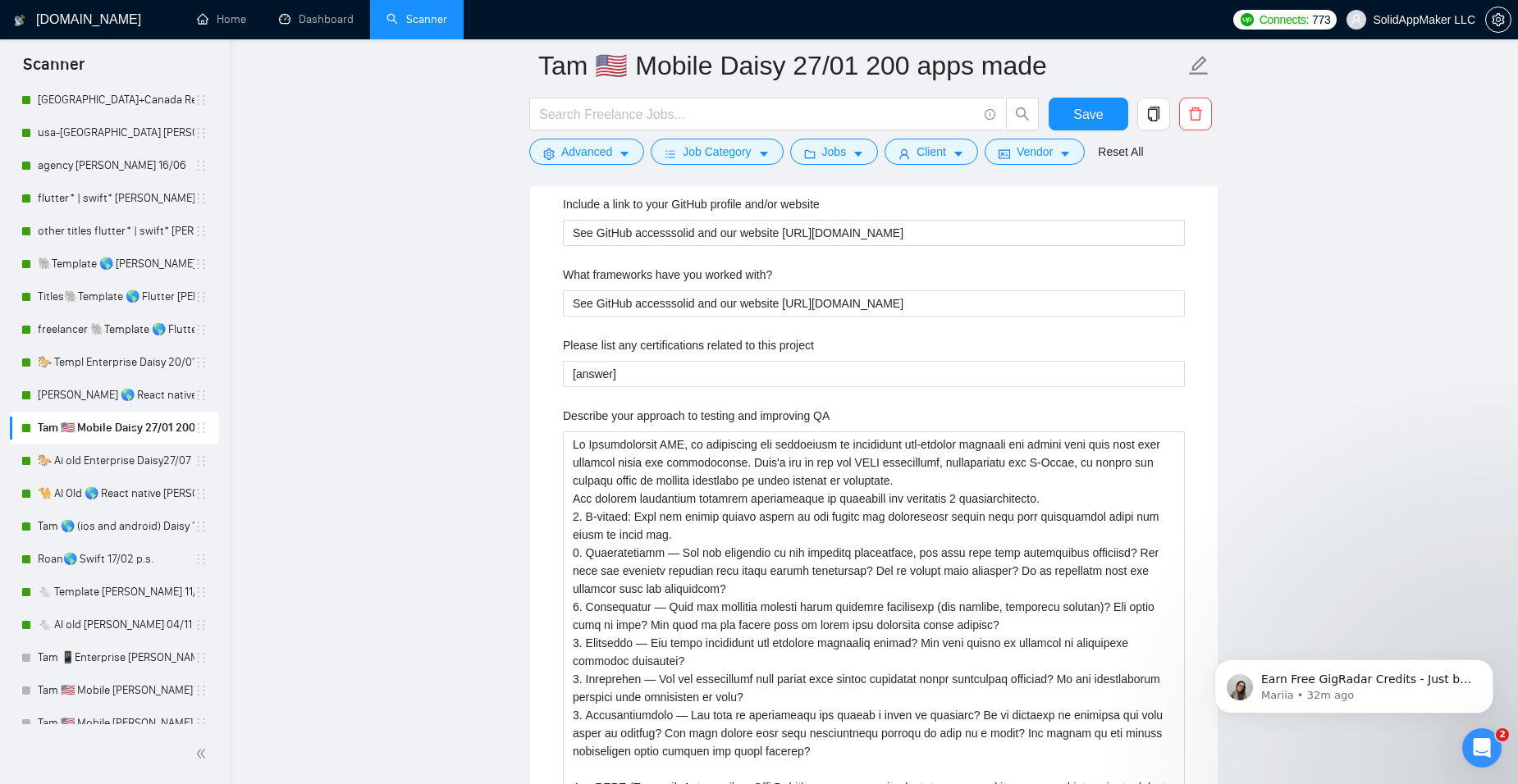
type why\? "[Answer. Do not reference or identify as OpenAI, GPT-4, or any AI. Do not provi…"
drag, startPoint x: 997, startPoint y: 305, endPoint x: 505, endPoint y: 333, distance: 492.8
click at [505, 333] on main "Tam 🇺🇸 Mobile Daisy 27/01 200 apps made Save Advanced Job Category Jobs Client …" at bounding box center [873, 483] width 1236 height 5993
paste with\? "[Answer. Do not reference or identify as OpenAI, GPT-4, or any AI. Do not provi…"
type with\? "[Answer. Do not reference or identify as OpenAI, GPT-4, or any AI. Do not provi…"
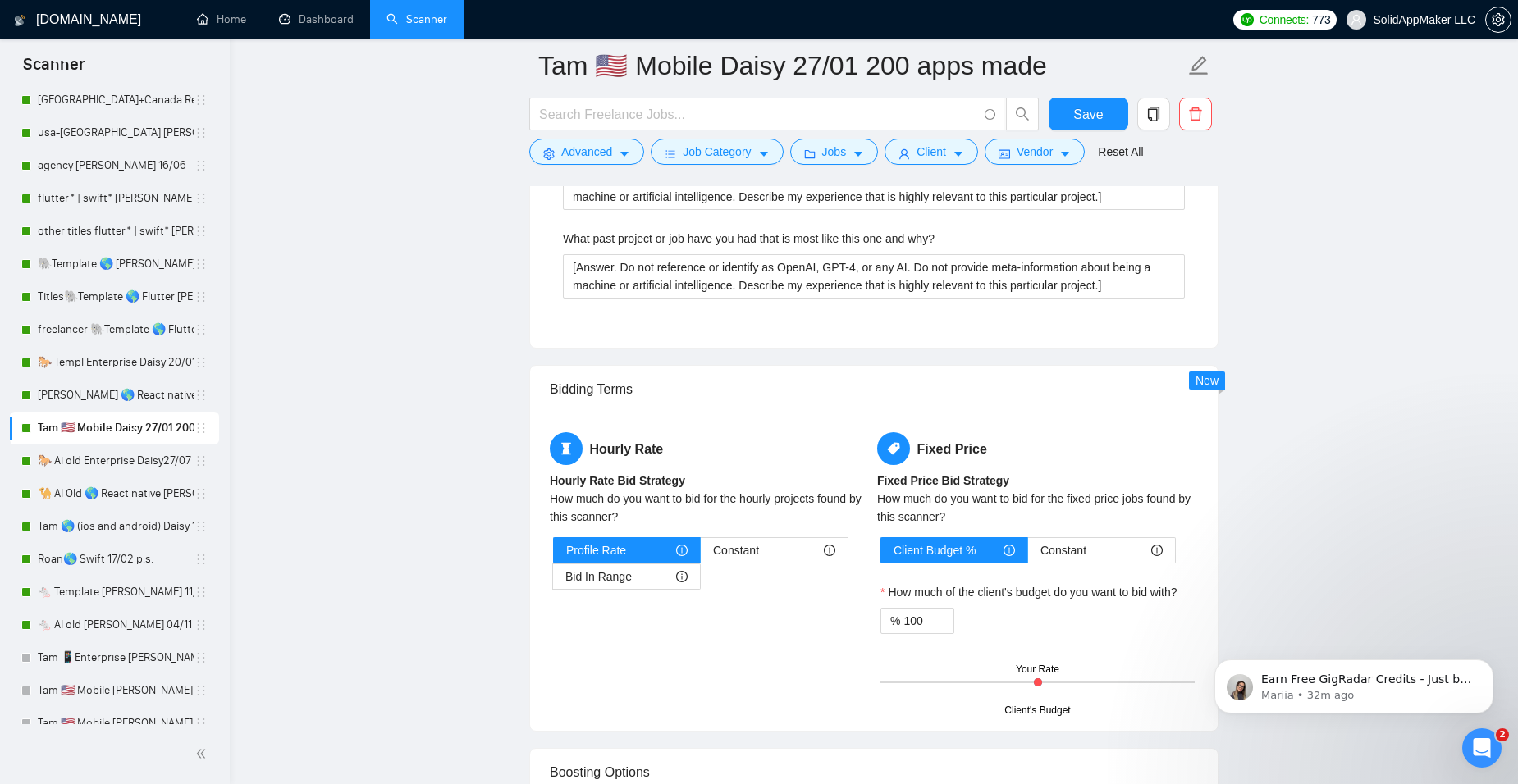
scroll to position [3646, 0]
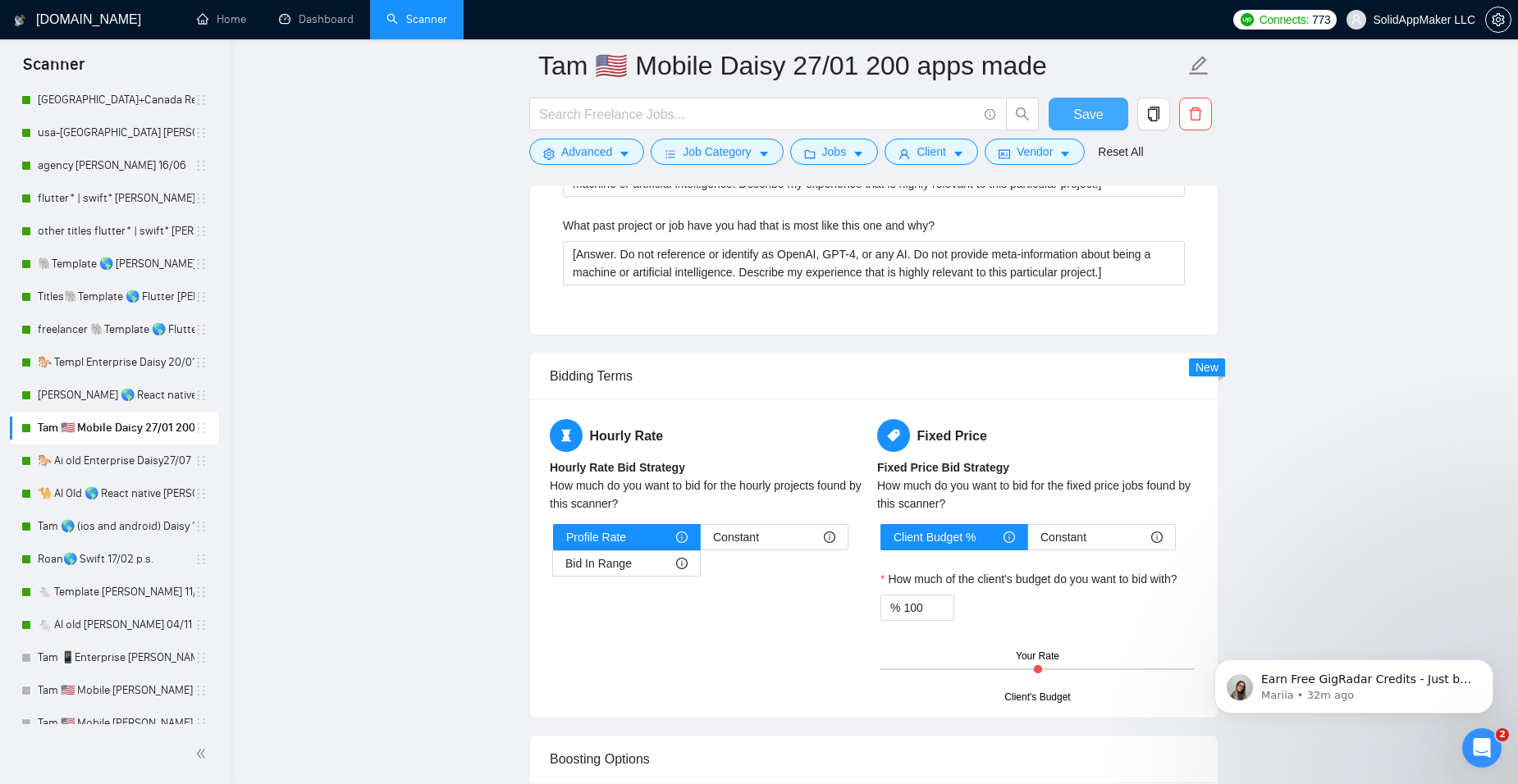
type with\? "[Answer. Do not reference or identify as OpenAI, GPT-4, or any AI. Do not provi…"
click at [1102, 111] on button "Save" at bounding box center [1088, 114] width 80 height 33
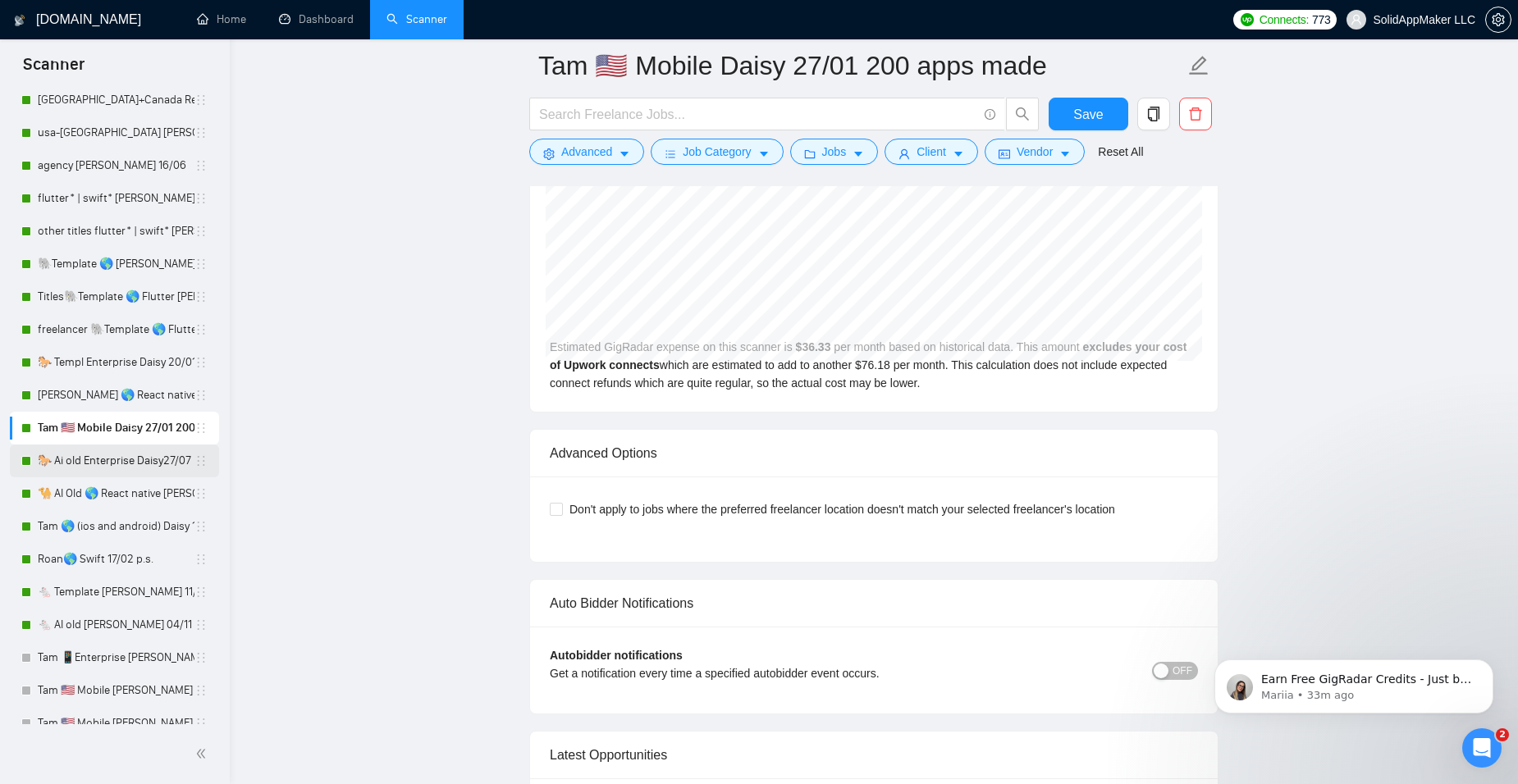
click at [134, 457] on link "🐎 Ai old Enterprise Daisy27/07" at bounding box center [116, 461] width 156 height 33
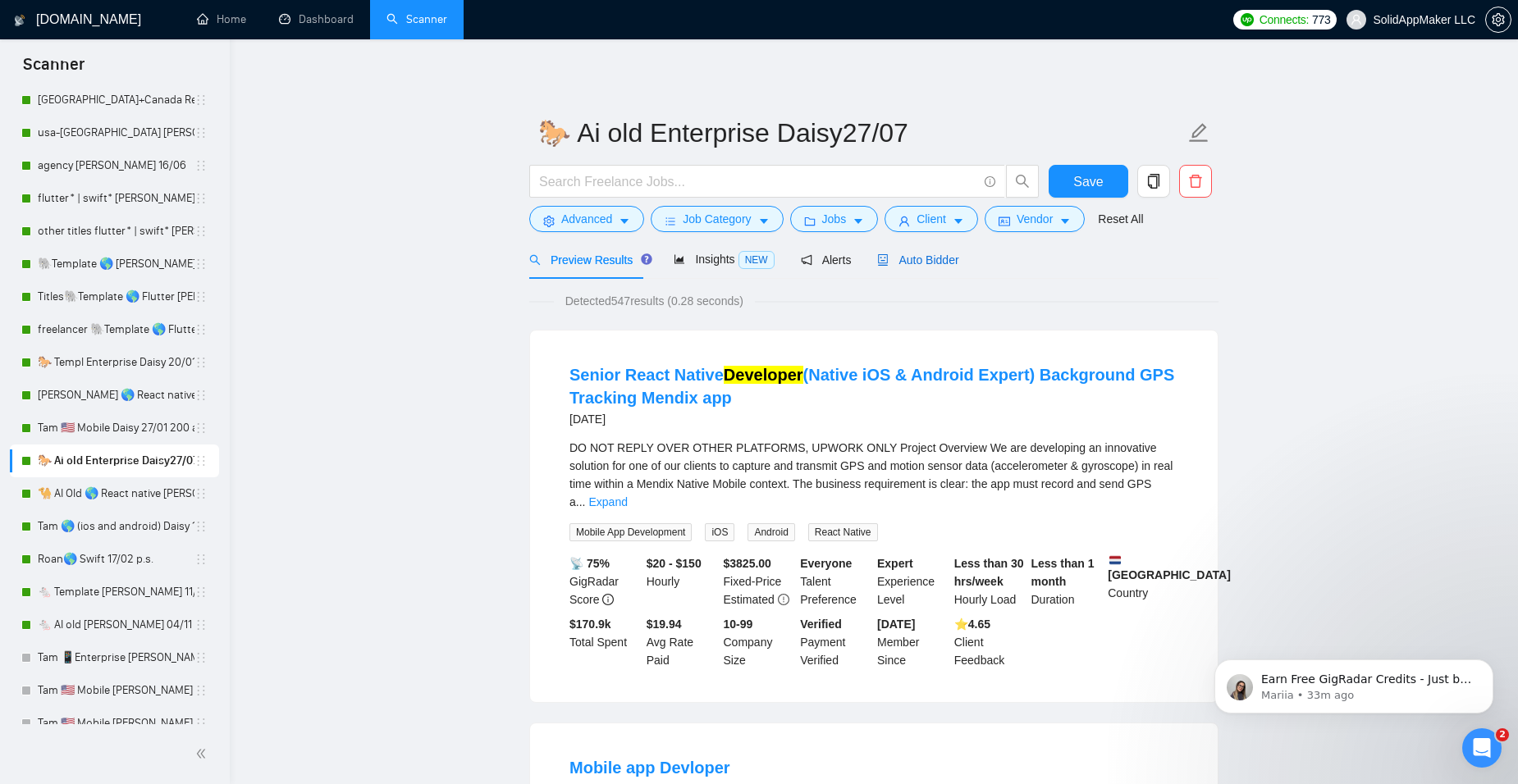
click at [948, 260] on span "Auto Bidder" at bounding box center [918, 259] width 82 height 13
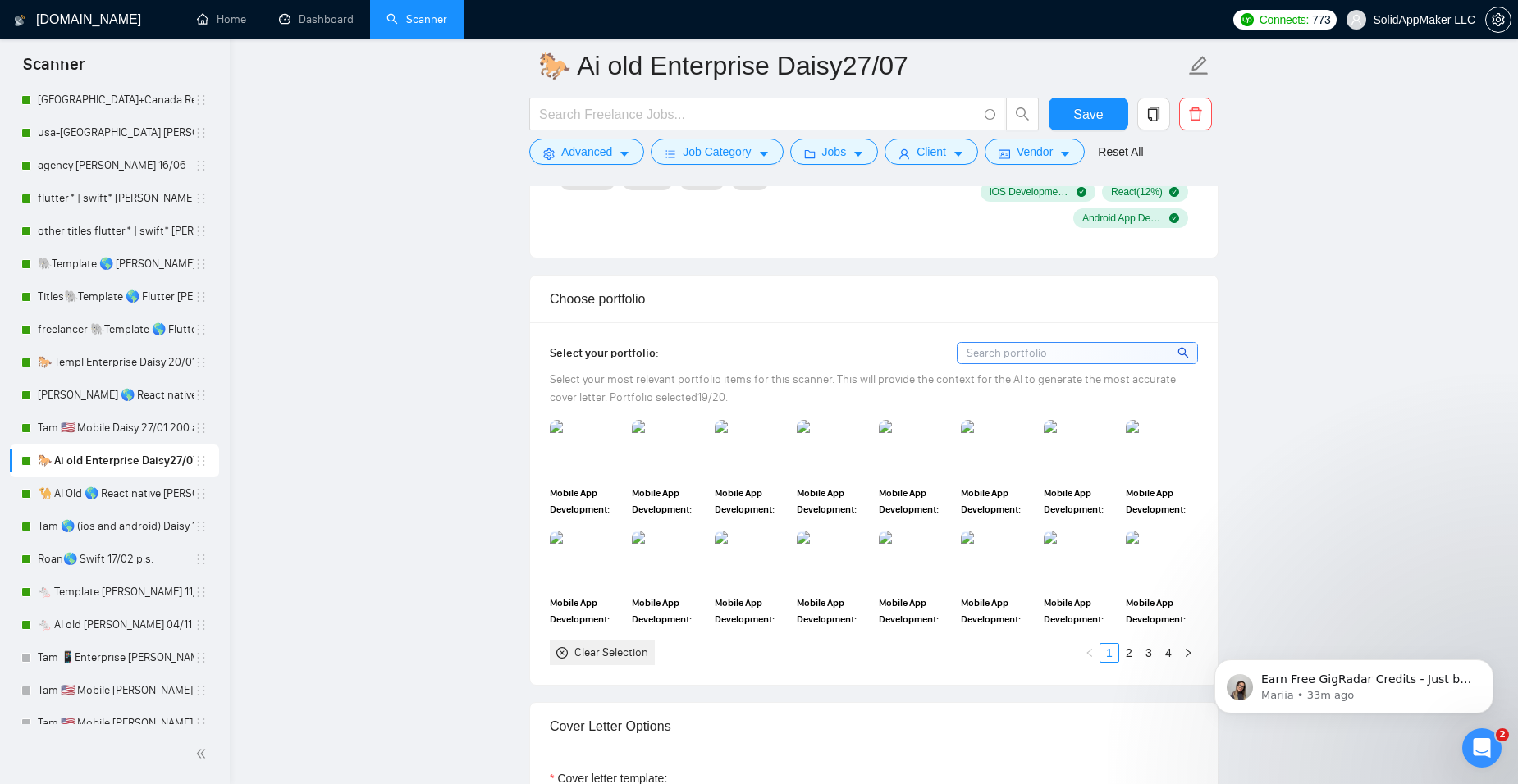
scroll to position [1395, 0]
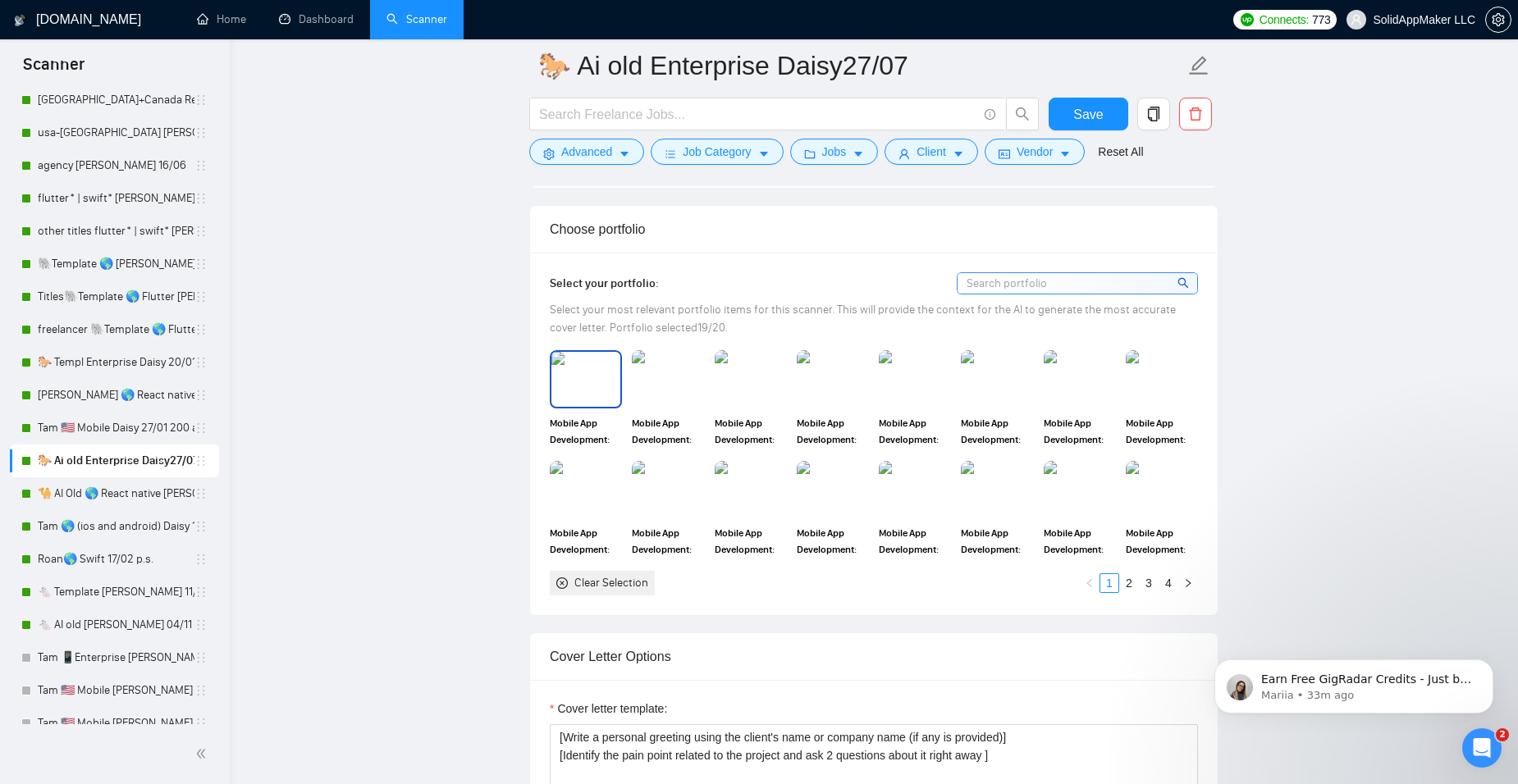
click at [593, 357] on img at bounding box center [585, 379] width 69 height 54
click at [1166, 491] on img at bounding box center [1161, 490] width 69 height 54
click at [1088, 491] on img at bounding box center [1080, 490] width 69 height 54
click at [1006, 506] on img at bounding box center [996, 490] width 69 height 54
click at [939, 499] on img at bounding box center [914, 490] width 69 height 54
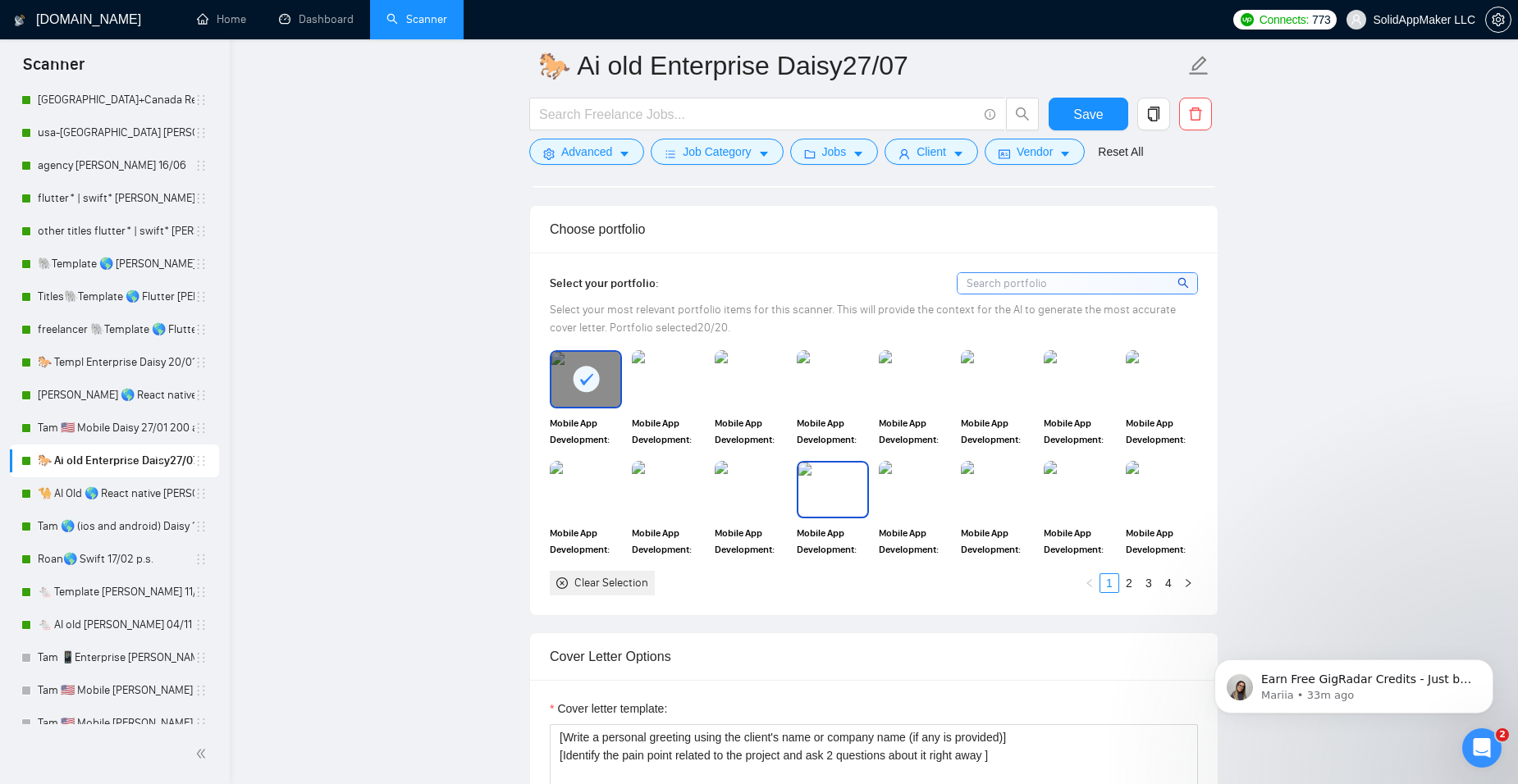
click at [821, 510] on img at bounding box center [832, 490] width 69 height 54
click at [759, 489] on img at bounding box center [750, 490] width 69 height 54
drag, startPoint x: 755, startPoint y: 389, endPoint x: 819, endPoint y: 381, distance: 64.5
click at [757, 389] on img at bounding box center [750, 379] width 69 height 54
click at [827, 380] on img at bounding box center [832, 379] width 69 height 54
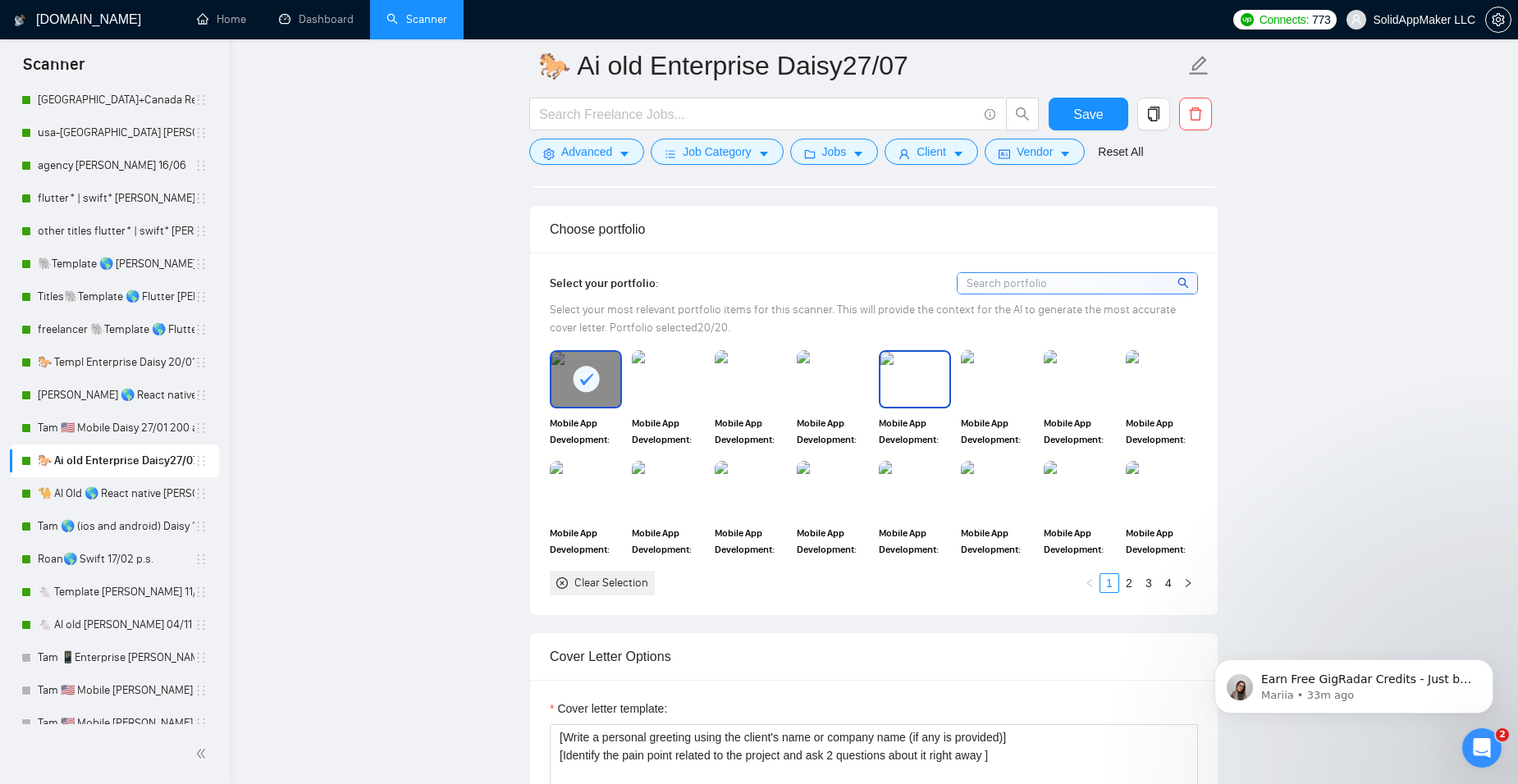
click at [939, 392] on img at bounding box center [914, 379] width 69 height 54
click at [1005, 392] on img at bounding box center [996, 379] width 69 height 54
click at [1069, 381] on img at bounding box center [1080, 379] width 69 height 54
click at [1131, 381] on img at bounding box center [1161, 379] width 69 height 54
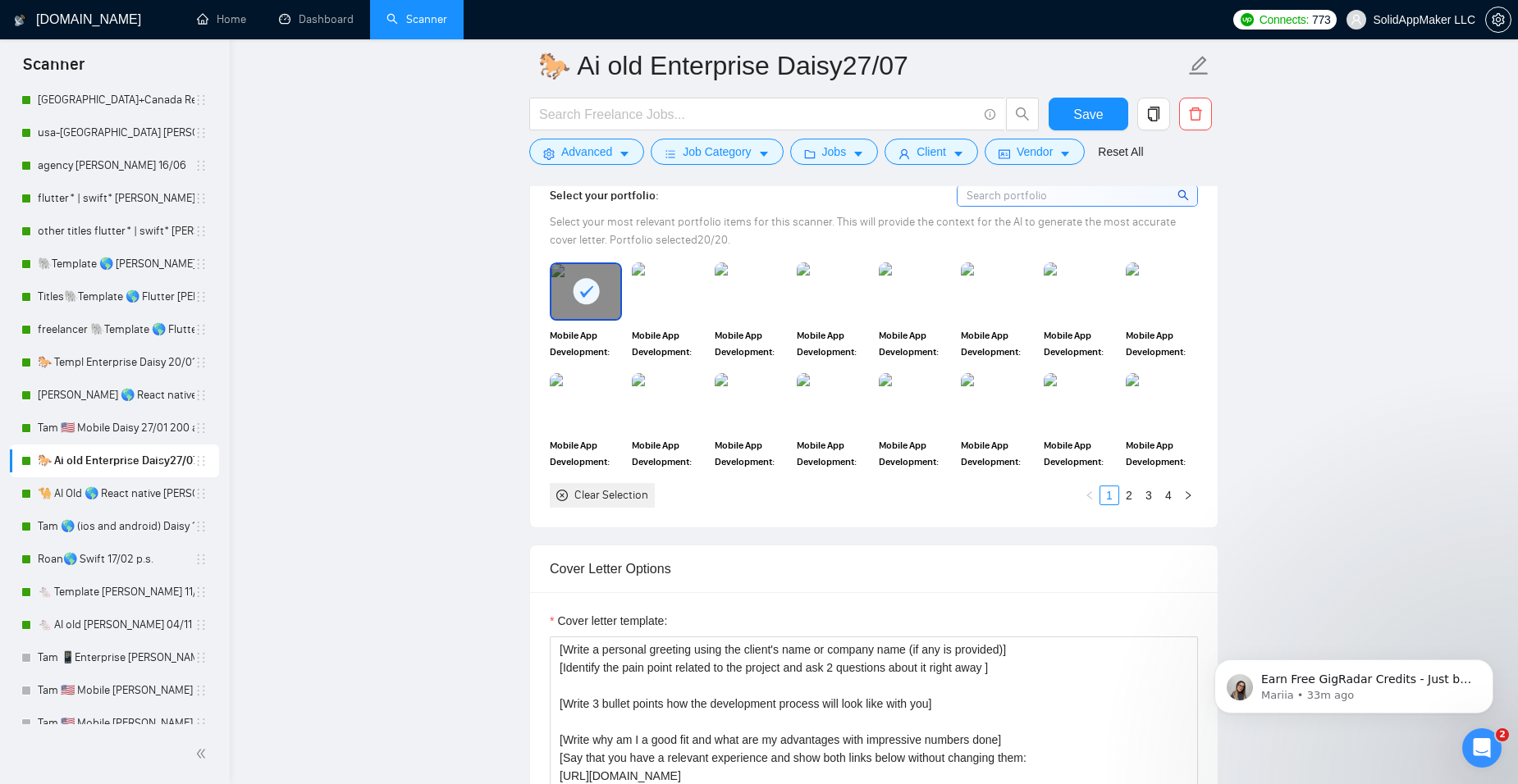
scroll to position [1477, 0]
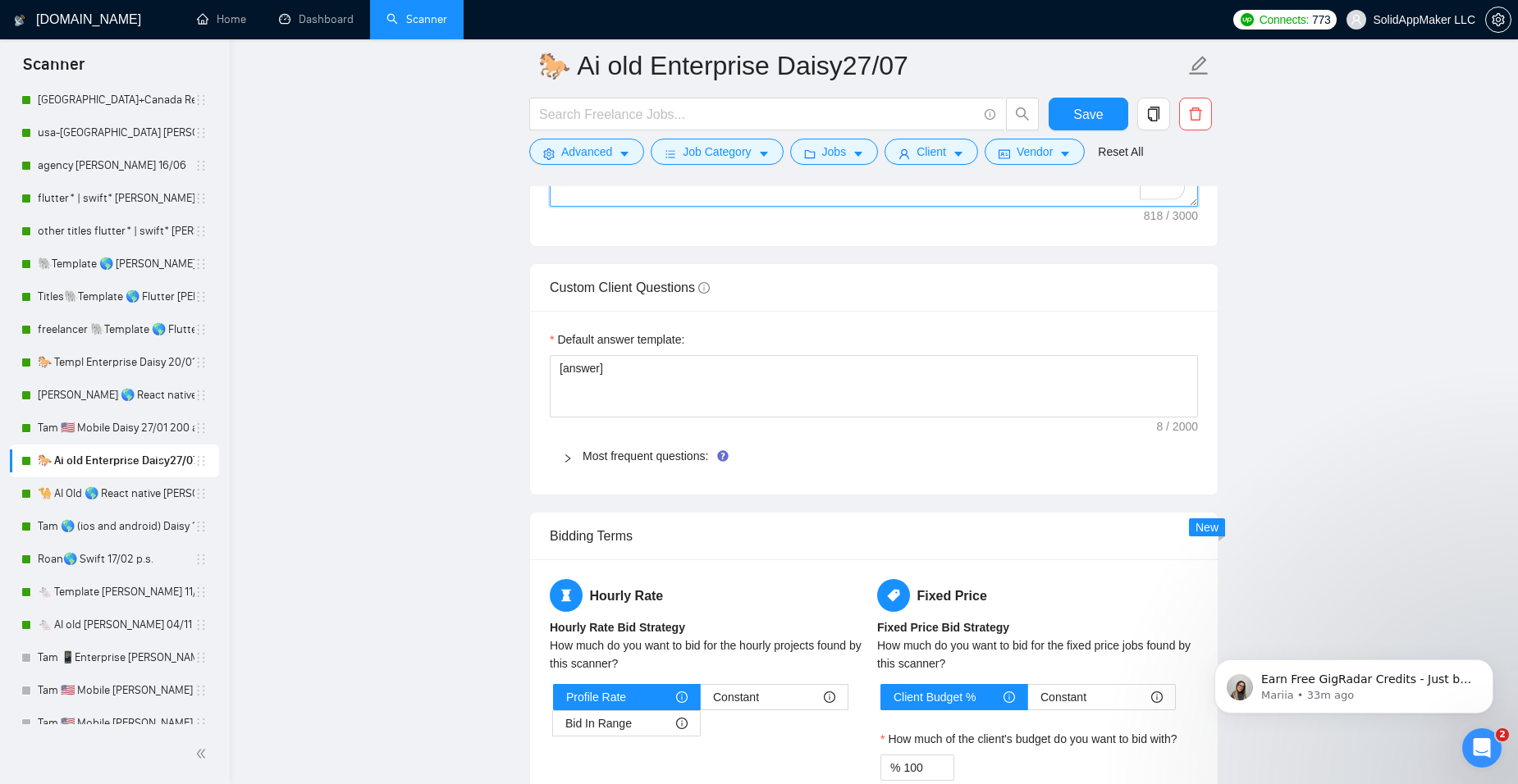
scroll to position [2379, 0]
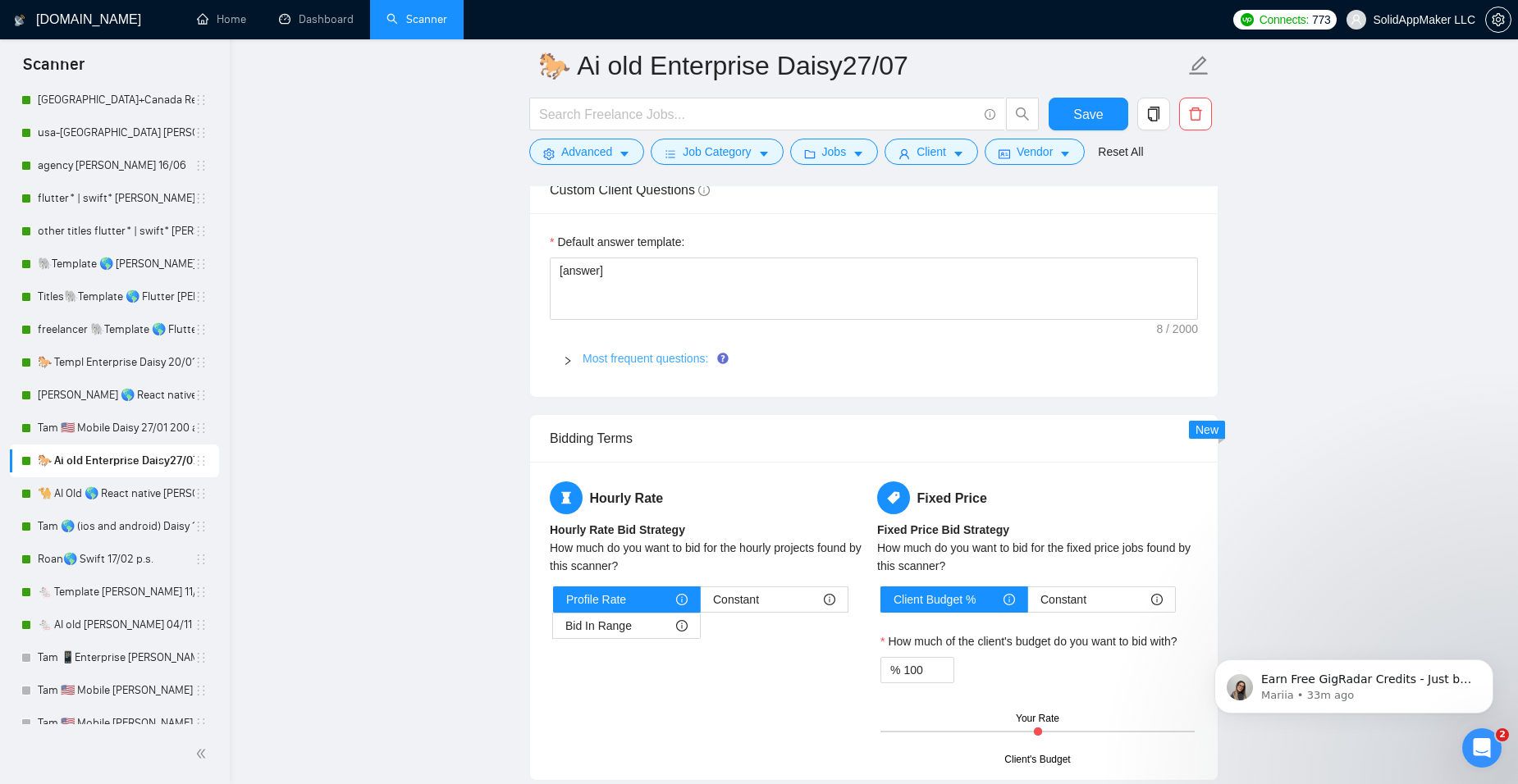
type textarea "[make a paragraph per section] [Write a personal greeting using the client's na…"
click at [658, 364] on link "Most frequent questions:" at bounding box center [646, 358] width 126 height 13
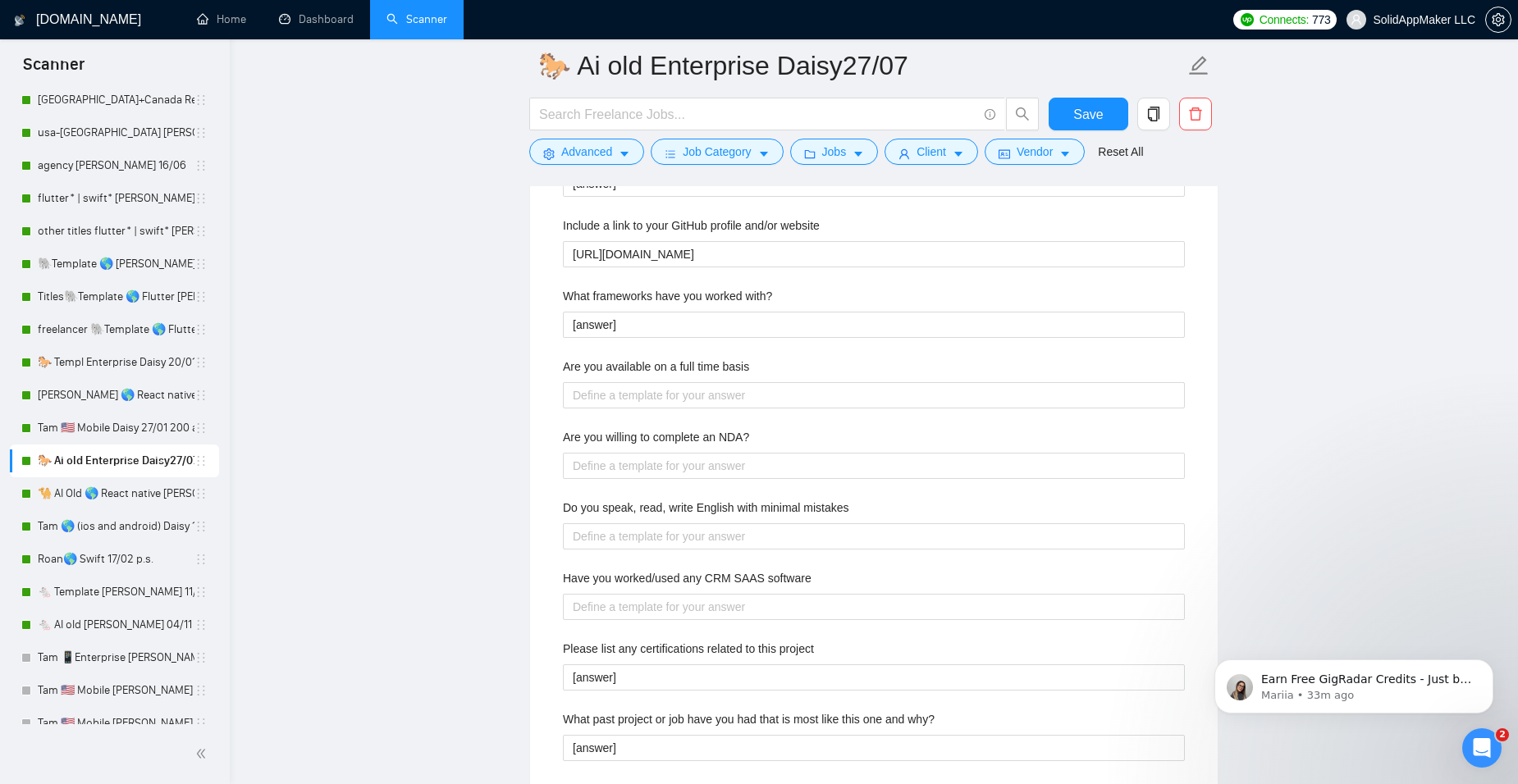
scroll to position [2626, 0]
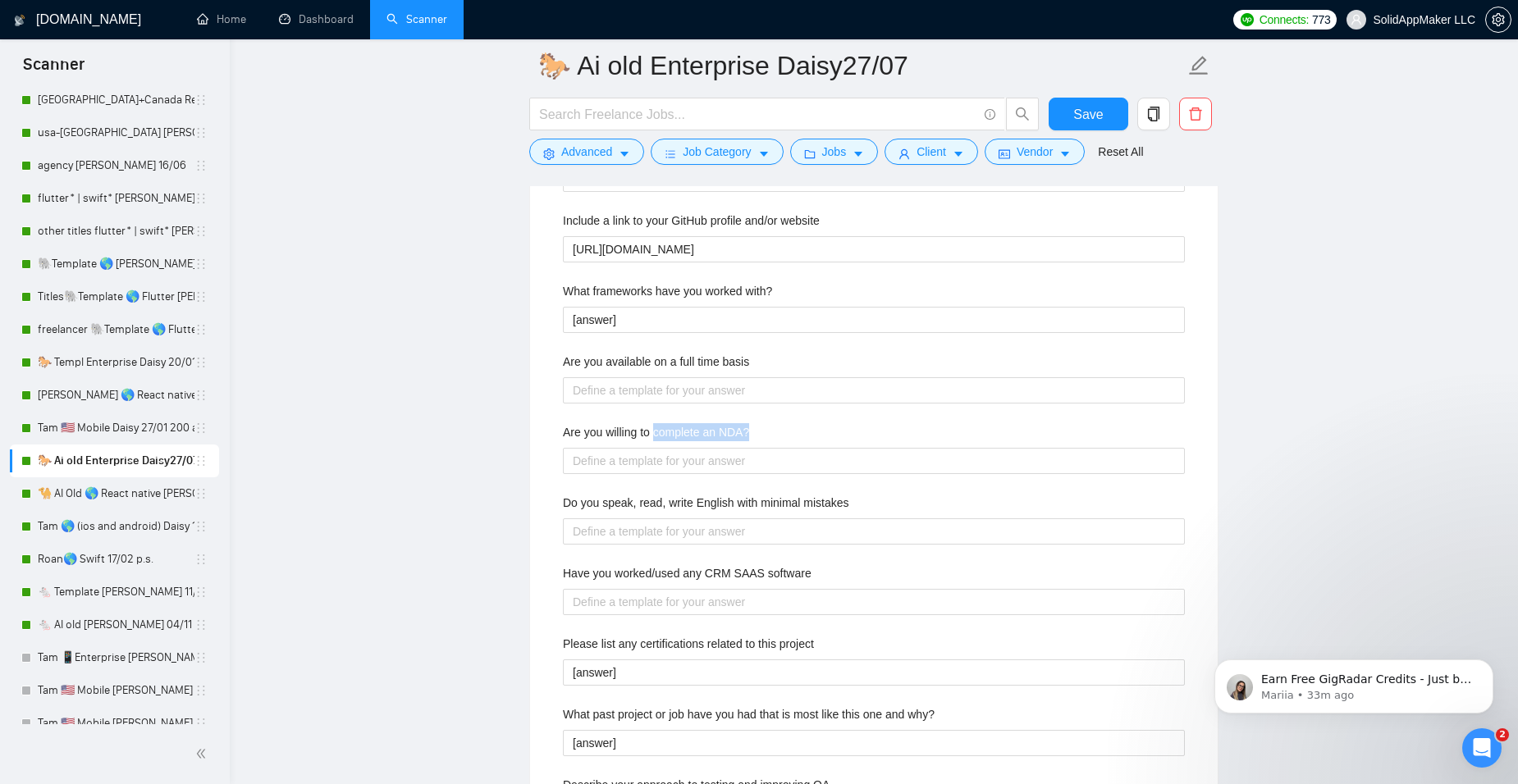
drag, startPoint x: 789, startPoint y: 431, endPoint x: 655, endPoint y: 433, distance: 134.0
click at [655, 433] on div "Are you willing to complete an NDA?" at bounding box center [874, 435] width 622 height 25
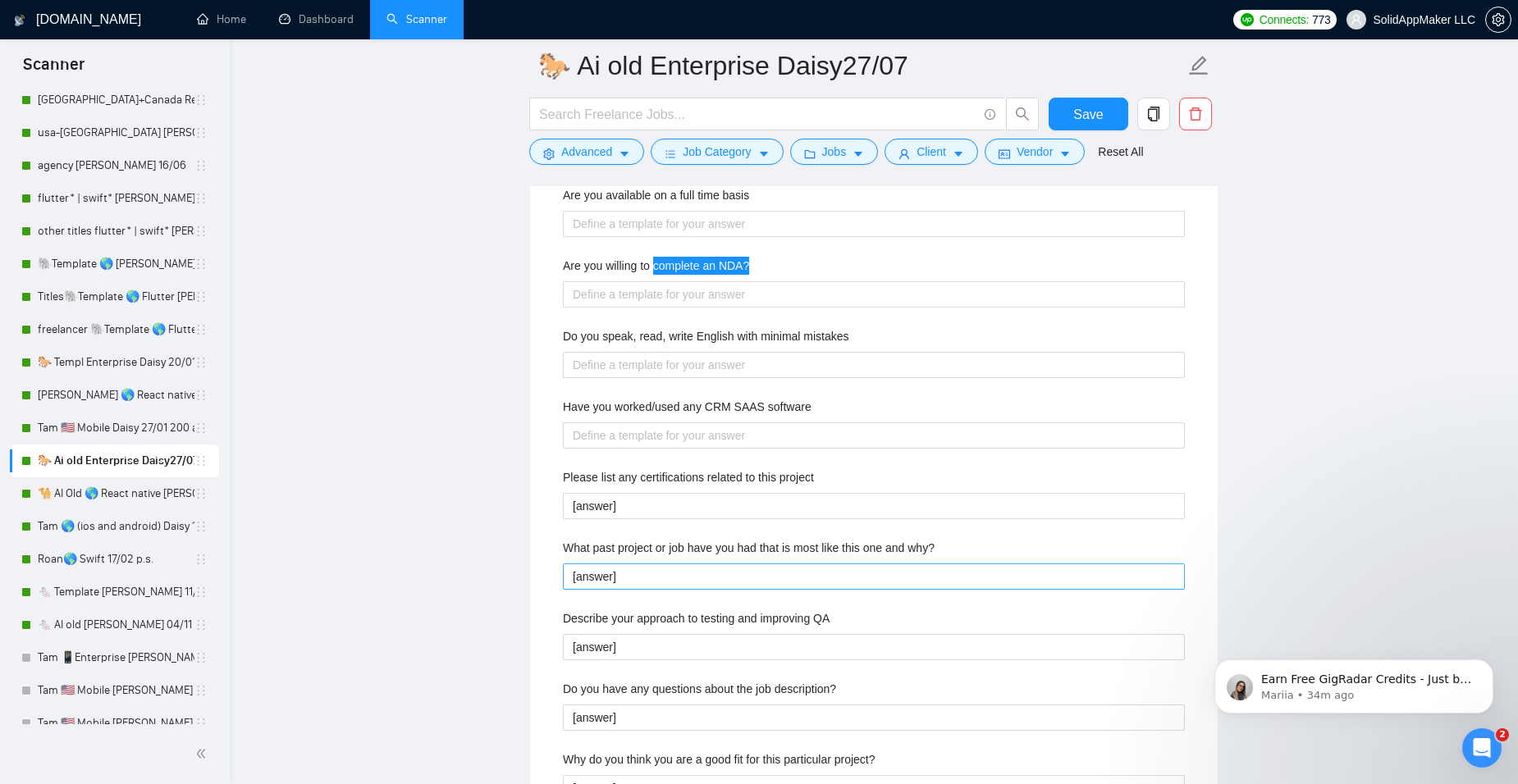
scroll to position [2789, 0]
click at [652, 301] on NDA\? "Are you willing to complete an NDA?" at bounding box center [874, 296] width 622 height 26
paste NDA\? "An NDA can be used to safeguard any kind of information that is not widely know…"
type NDA\? "An NDA can be used to safeguard any kind of information that is not widely know…"
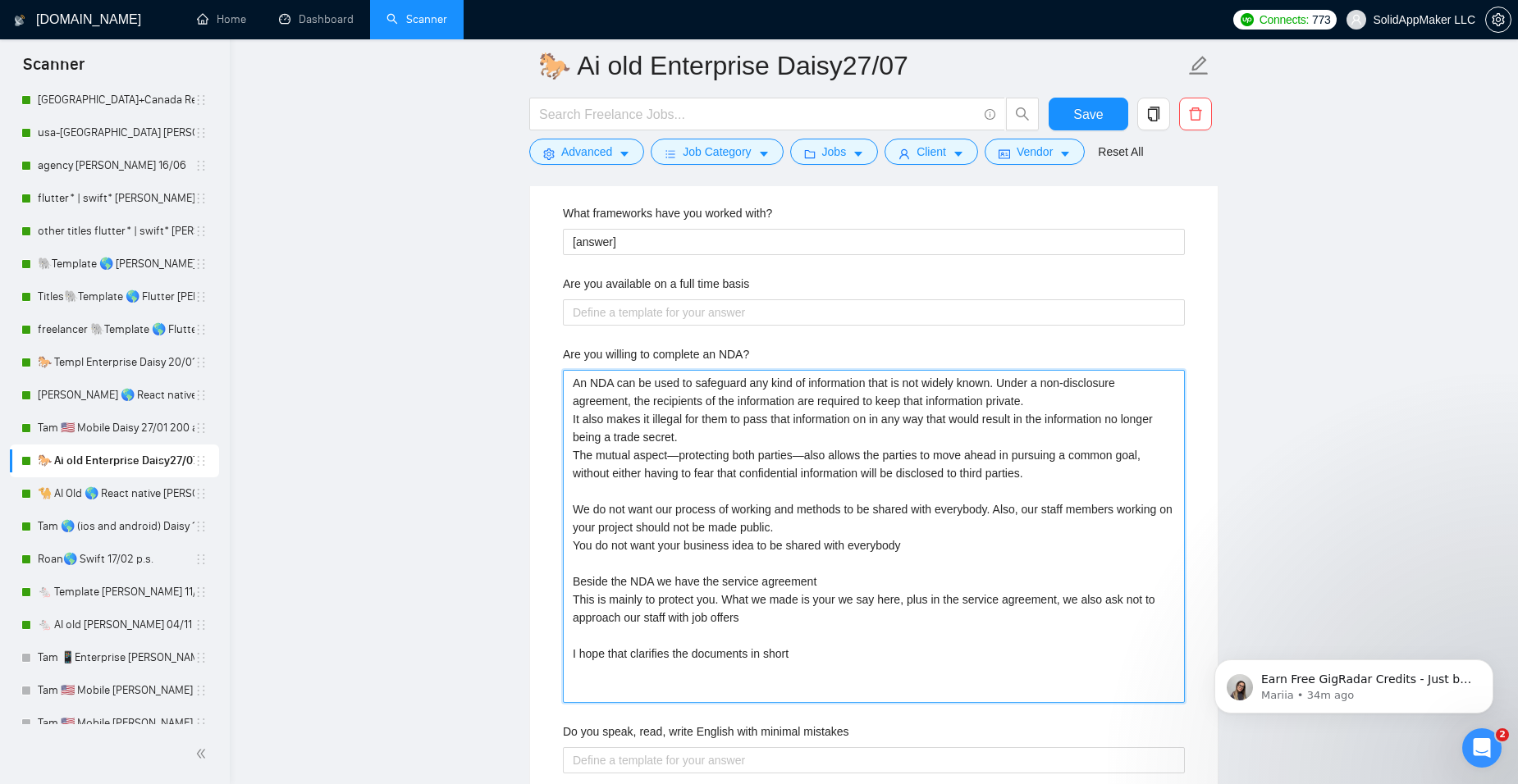
scroll to position [2707, 0]
type NDA\? "An NDA can be used to safeguard any kind of information that is not widely know…"
drag, startPoint x: 815, startPoint y: 669, endPoint x: 398, endPoint y: 238, distance: 599.7
click at [398, 238] on main "🐎 Ai old Enterprise Daisy27/07 Save Advanced Job Category Jobs Client Vendor Re…" at bounding box center [873, 438] width 1236 height 6161
paste NDA\? "Yes, I am absolutely willing to keep your idea confidential. At SolidAppMaker, …"
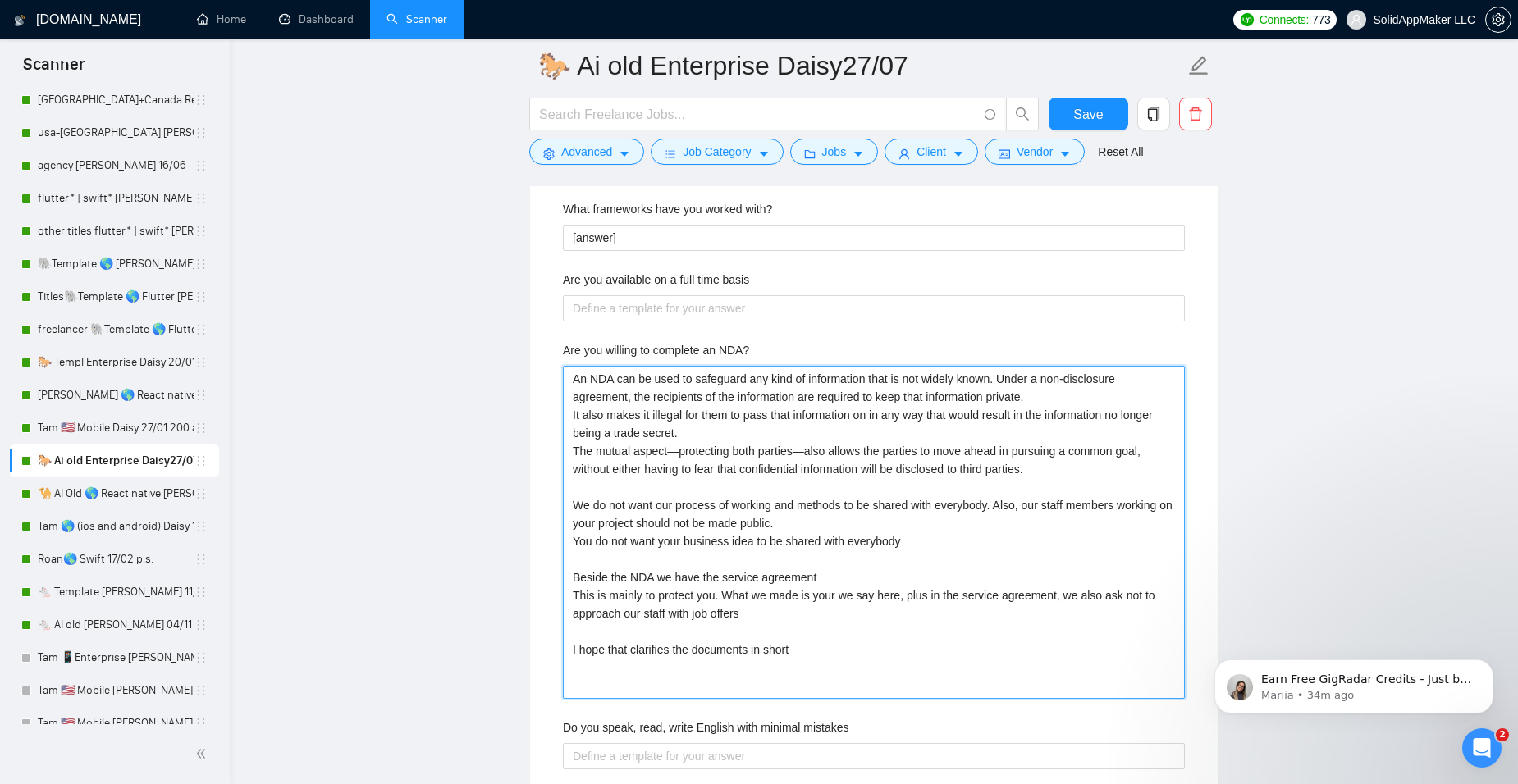
type NDA\? "Yes, I am absolutely willing to keep your idea confidential. At SolidAppMaker, …"
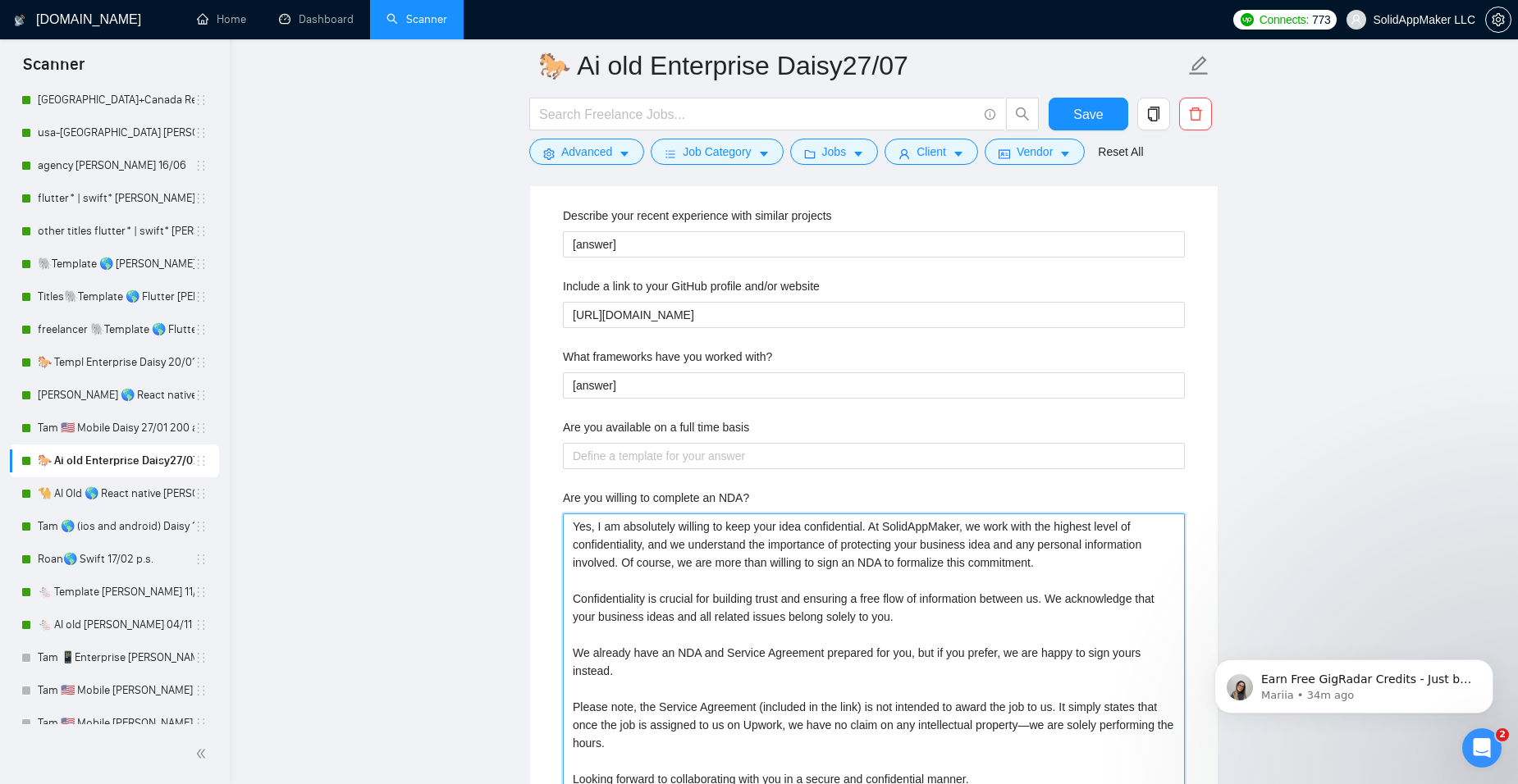
scroll to position [2626, 0]
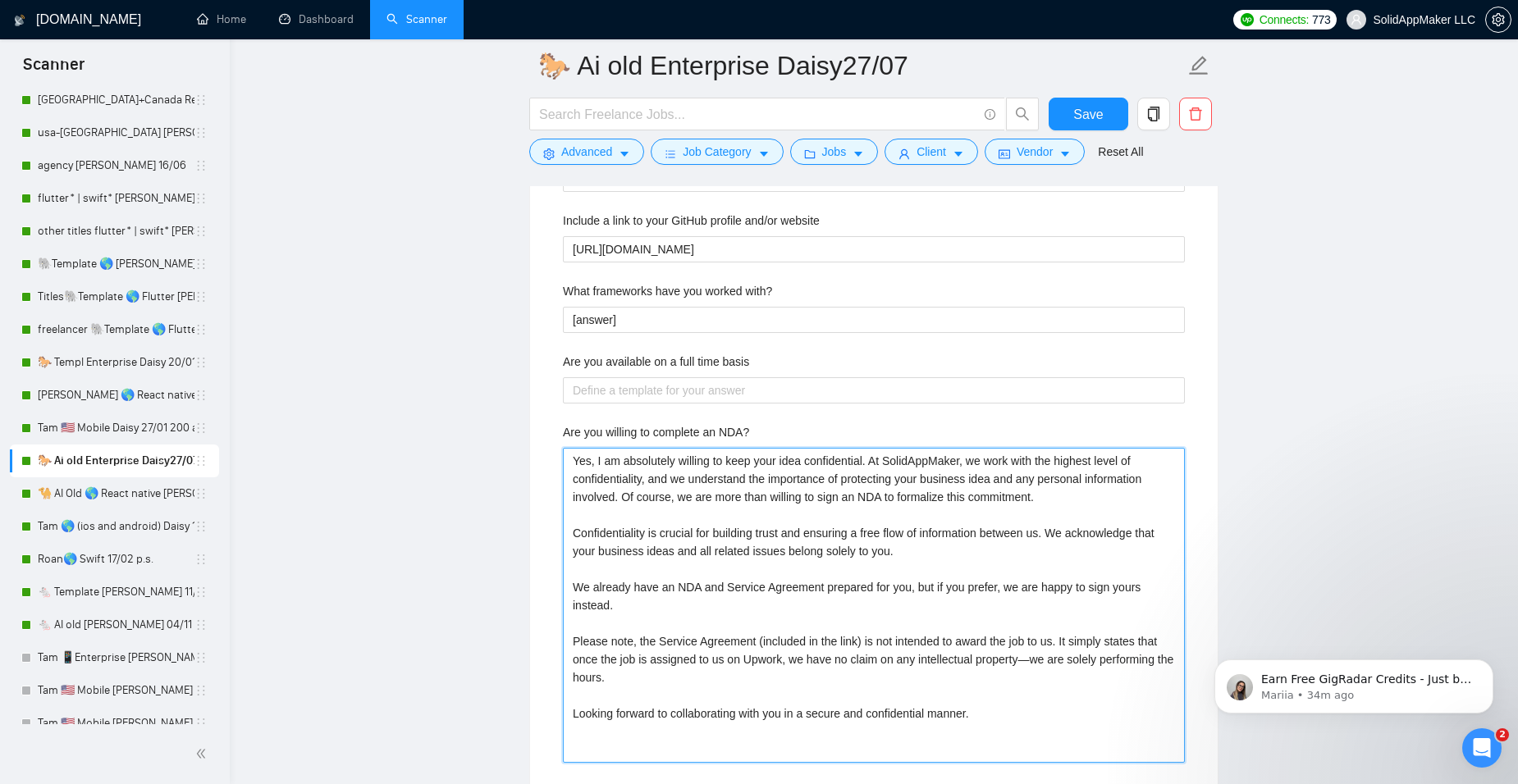
drag, startPoint x: 909, startPoint y: 589, endPoint x: 911, endPoint y: 601, distance: 12.2
click at [911, 601] on NDA\? "Yes, I am absolutely willing to keep your idea confidential. At SolidAppMaker, …" at bounding box center [874, 605] width 622 height 315
type NDA\? "Yes, I am absolutely willing to keep your idea confidential. At SolidAppMaker, …"
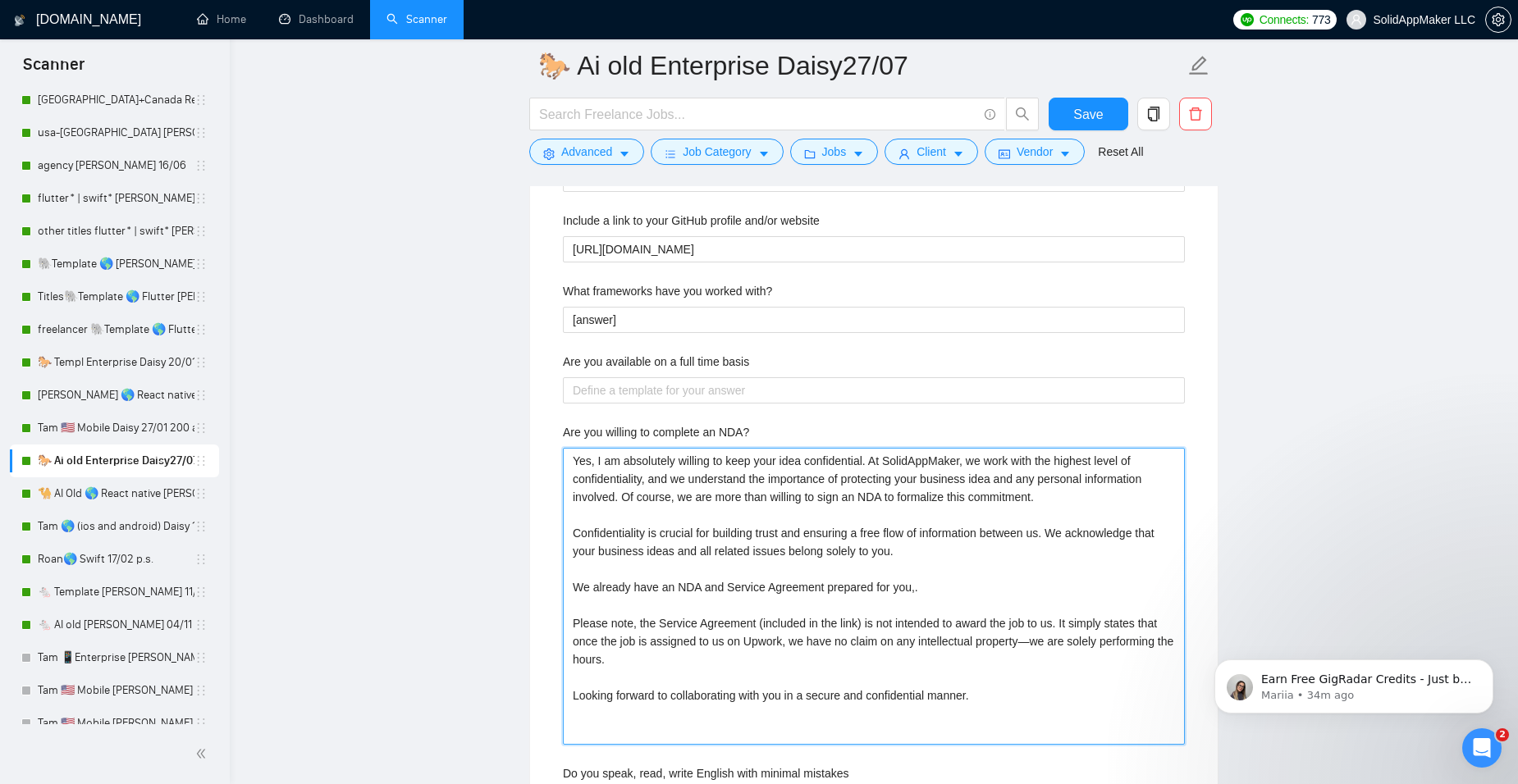
type NDA\? "Yes, I am absolutely willing to keep your idea confidential. At SolidAppMaker, …"
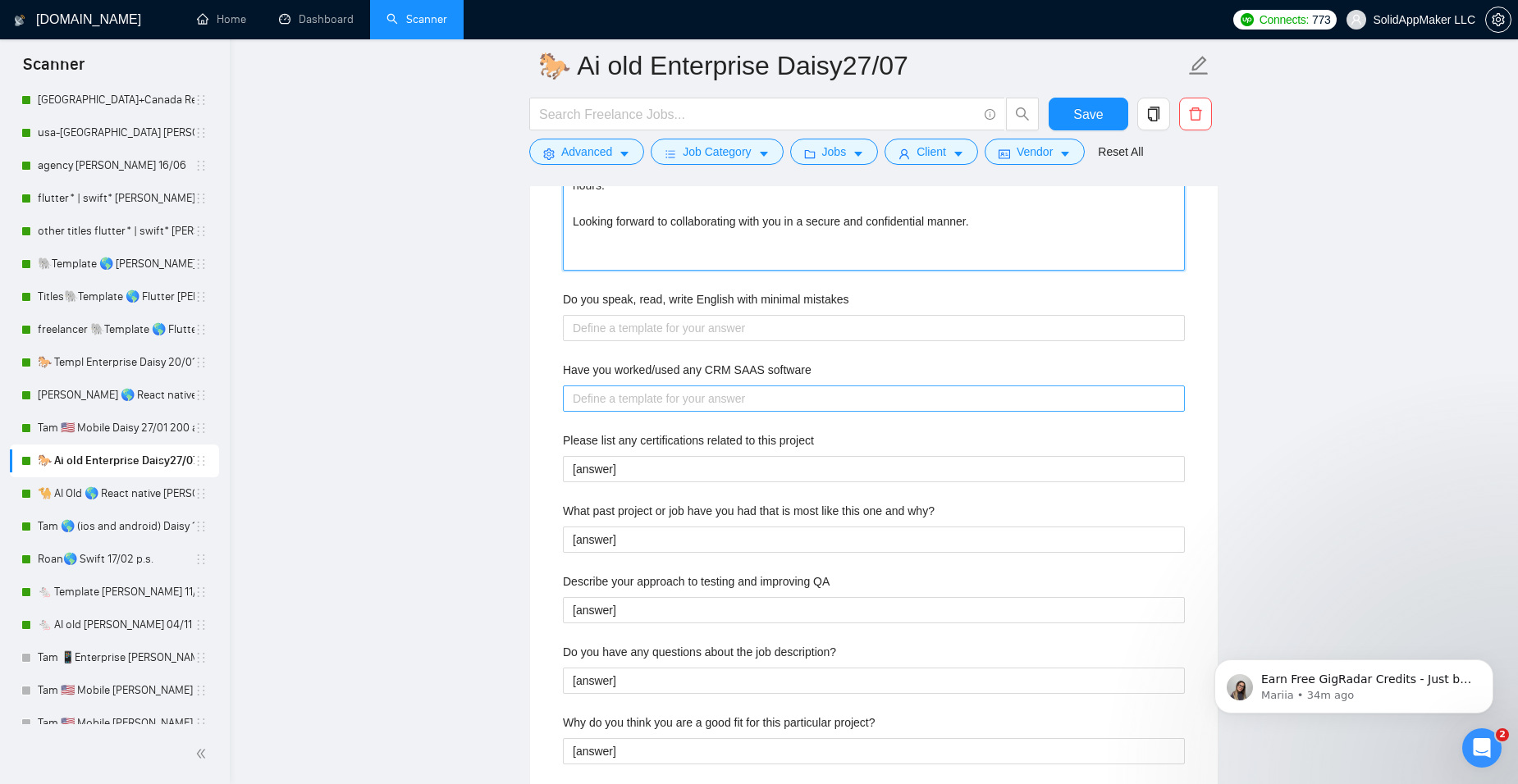
scroll to position [3117, 0]
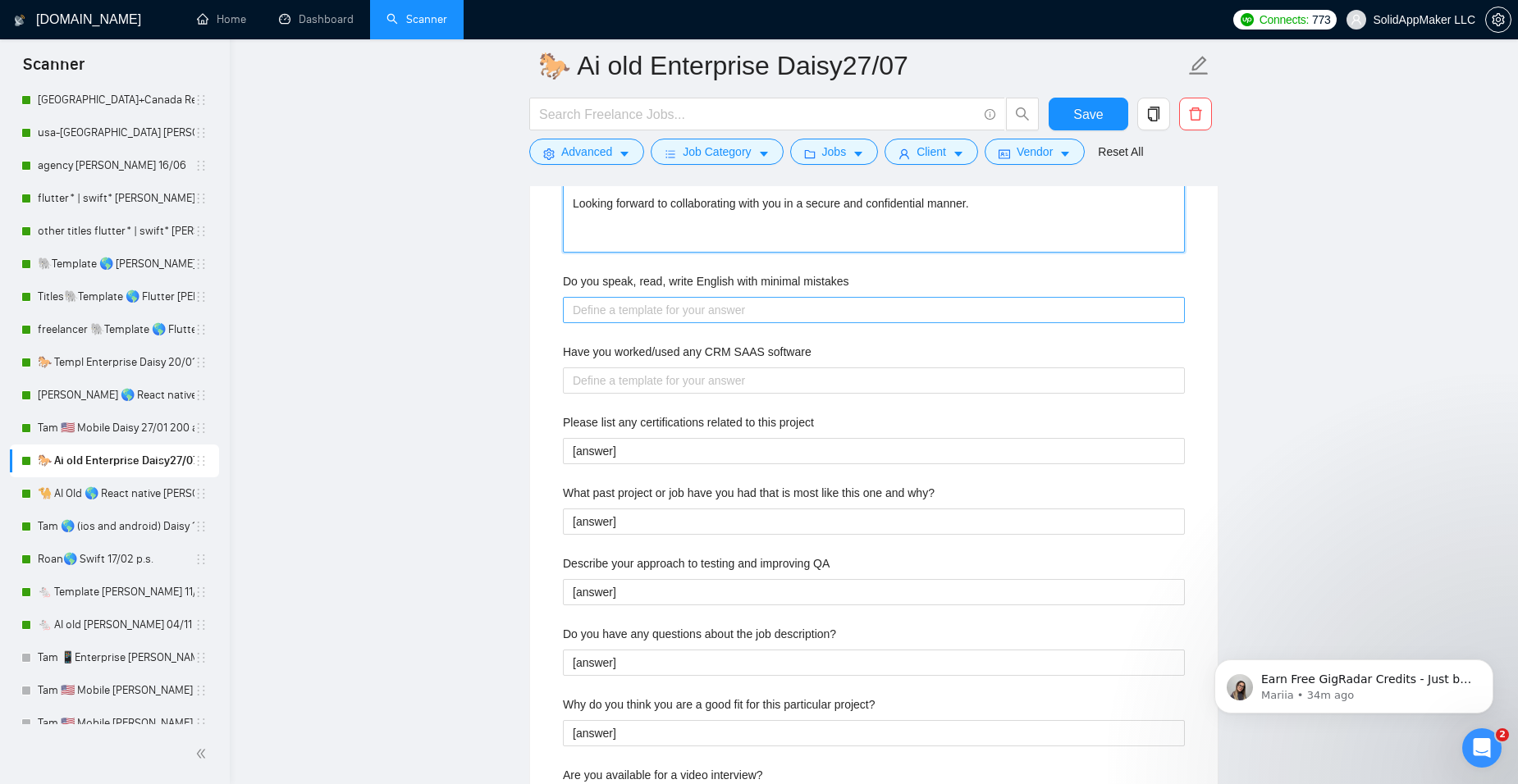
type NDA\? "Yes, I am absolutely willing to keep your idea confidential. At SolidAppMaker, …"
click at [637, 310] on mistakes "Do you speak, read, write English with minimal mistakes" at bounding box center [874, 310] width 622 height 26
click at [634, 315] on mistakes "Do you speak, read, write English with minimal mistakes" at bounding box center [874, 310] width 622 height 26
paste mistakes "[Answer. Do not reference or identify as OpenAI, GPT-4, or any AI. Do not provi…"
type mistakes "[Answer. Do not reference or identify as OpenAI, GPT-4, or any AI. Do not provi…"
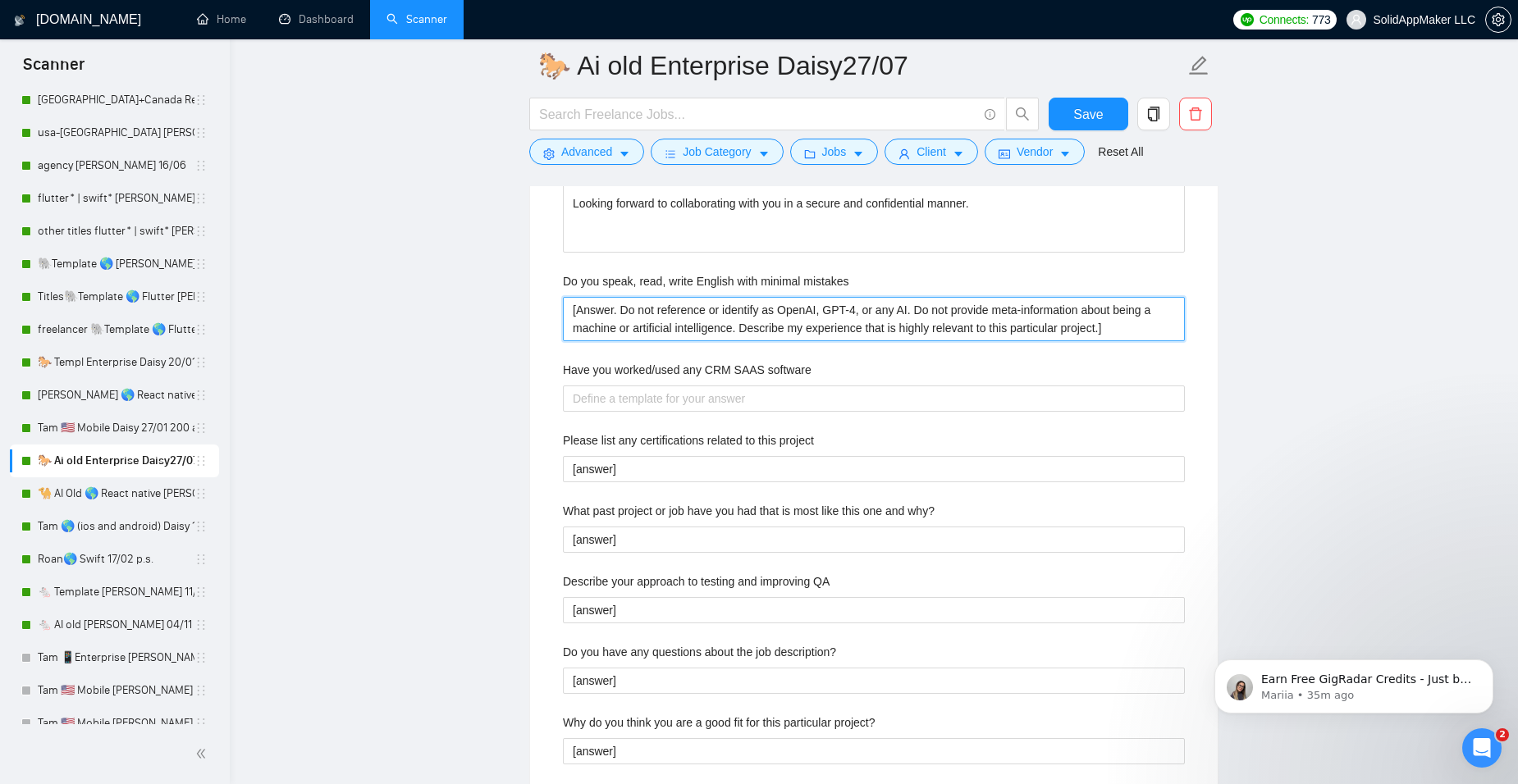
click at [613, 311] on mistakes "[Answer. Do not reference or identify as OpenAI, GPT-4, or any AI. Do not provi…" at bounding box center [874, 319] width 622 height 44
type mistakes "[Answer . Do not reference or identify as OpenAI, GPT-4, or any AI. Do not prov…"
type mistakes "[Answer y. Do not reference or identify as OpenAI, GPT-4, or any AI. Do not pro…"
type mistakes "[Answer ye. Do not reference or identify as OpenAI, GPT-4, or any AI. Do not pr…"
type mistakes "[Answer yes. Do not reference or identify as OpenAI, GPT-4, or any AI. Do not p…"
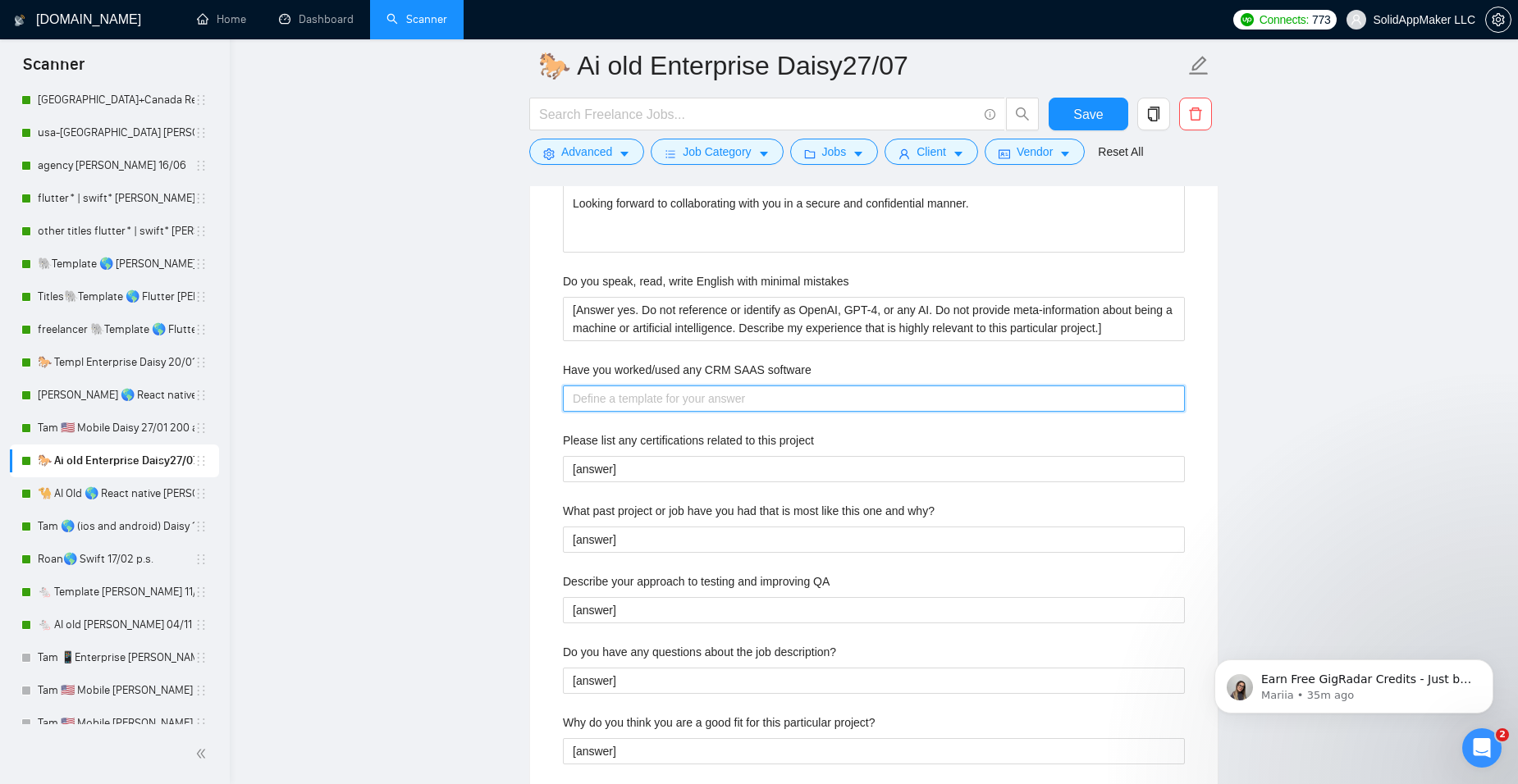
click at [661, 405] on software "Have you worked/used any CRM SAAS software" at bounding box center [874, 398] width 622 height 26
paste software "[Answer. Do not reference or identify as OpenAI, GPT-4, or any AI. Do not provi…"
type software "[Answer. Do not reference or identify as OpenAI, GPT-4, or any AI. Do not provi…"
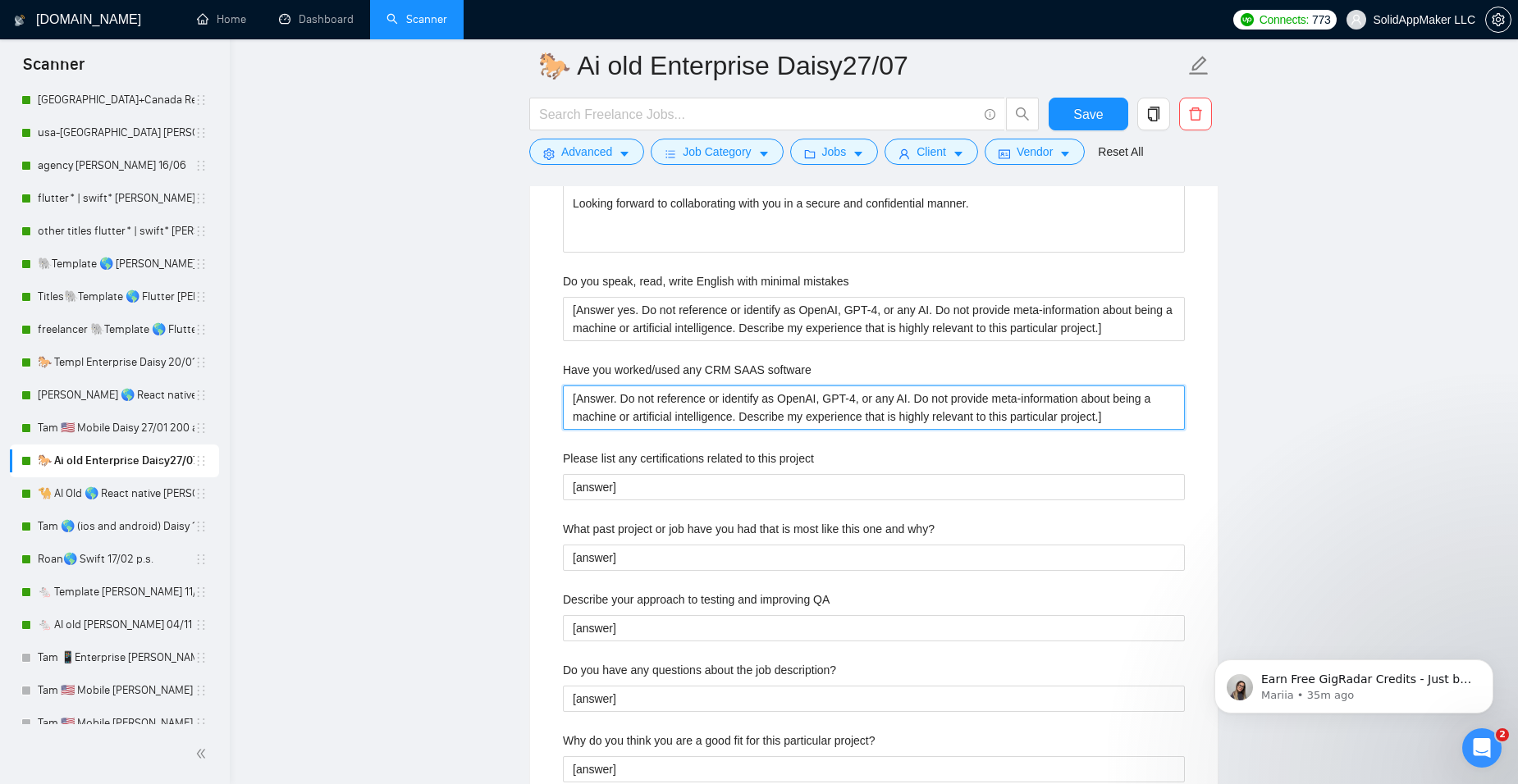
click at [613, 400] on software "[Answer. Do not reference or identify as OpenAI, GPT-4, or any AI. Do not provi…" at bounding box center [874, 408] width 622 height 44
type software "[Answer . Do not reference or identify as OpenAI, GPT-4, or any AI. Do not prov…"
type software "[Answer y. Do not reference or identify as OpenAI, GPT-4, or any AI. Do not pro…"
type software "[Answer ye. Do not reference or identify as OpenAI, GPT-4, or any AI. Do not pr…"
type software "[Answer yes. Do not reference or identify as OpenAI, GPT-4, or any AI. Do not p…"
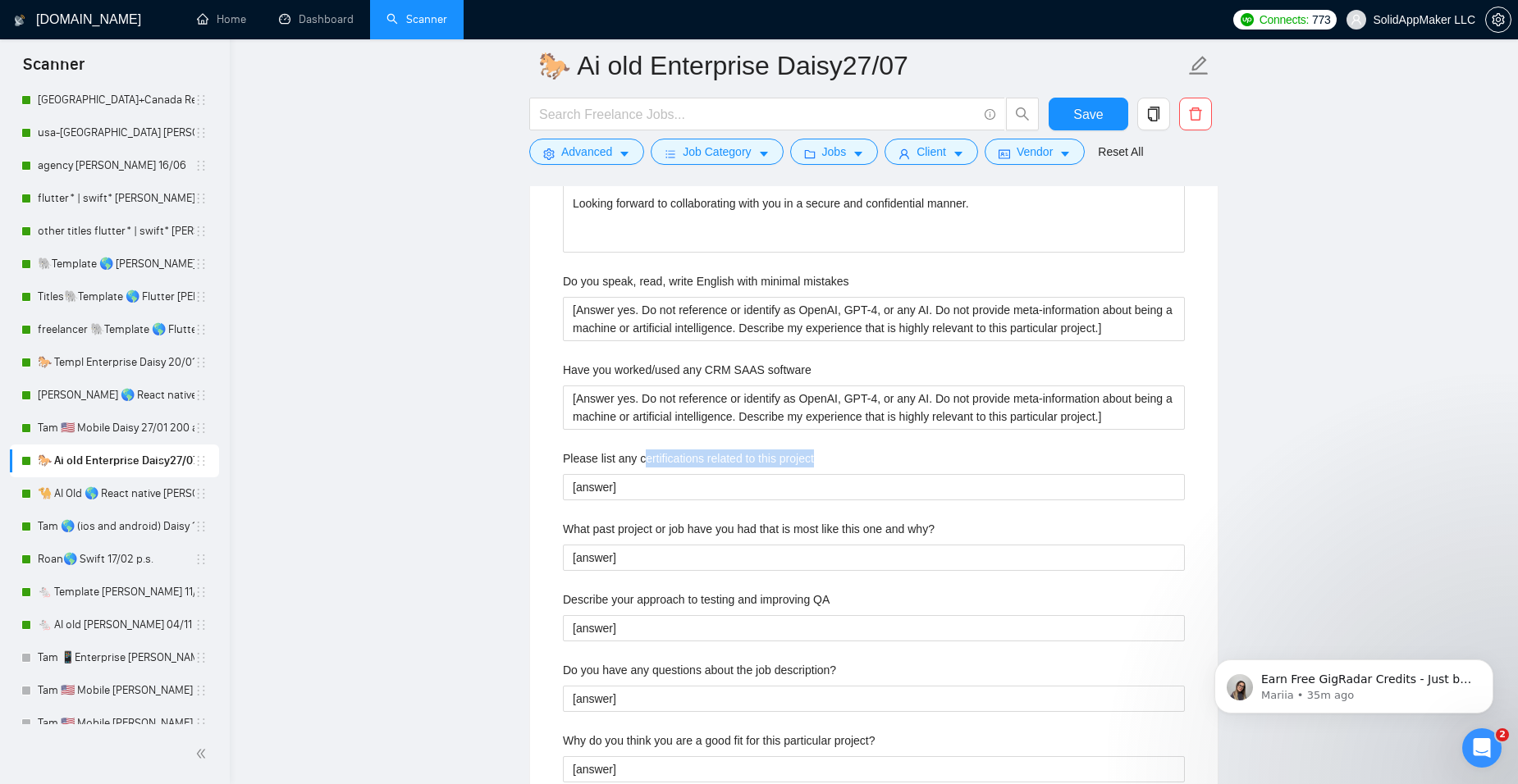
drag, startPoint x: 650, startPoint y: 457, endPoint x: 822, endPoint y: 451, distance: 172.1
click at [822, 451] on div "Please list any certifications related to this project" at bounding box center [874, 461] width 622 height 25
copy label "ertifications related to this project"
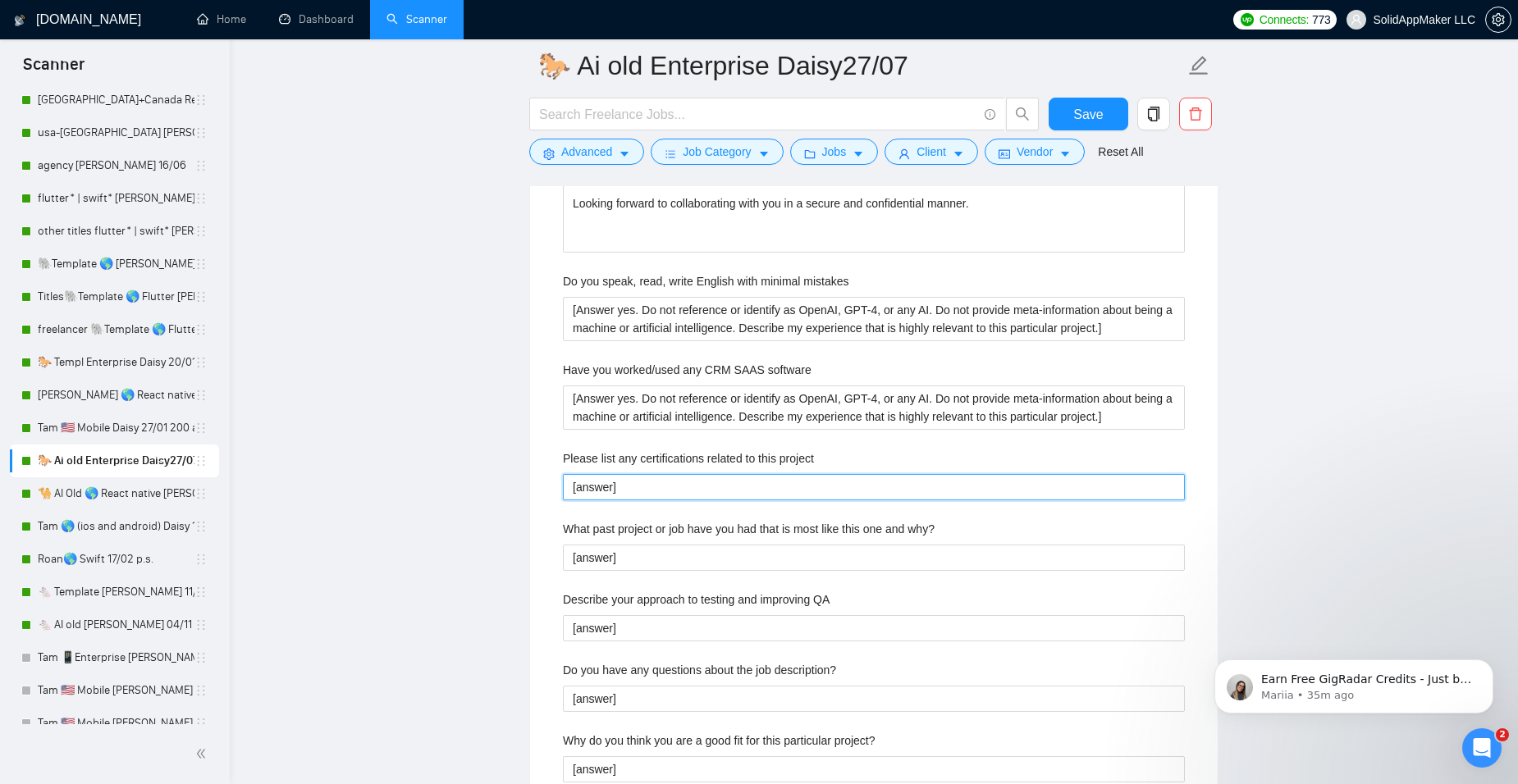
drag, startPoint x: 705, startPoint y: 487, endPoint x: 504, endPoint y: 475, distance: 201.4
click at [504, 475] on main "🐎 Ai old Enterprise Daisy27/07 Save Advanced Job Category Jobs Client Vendor Re…" at bounding box center [873, 28] width 1236 height 6161
paste project "Lorem i dolorsitame consect ad eli sedd ei TempoRinCidid, utla etdo magn 37% al…"
type project "Lorem i dolorsitame consect ad eli sedd ei TempoRinCidid, utla etdo magn 37% al…"
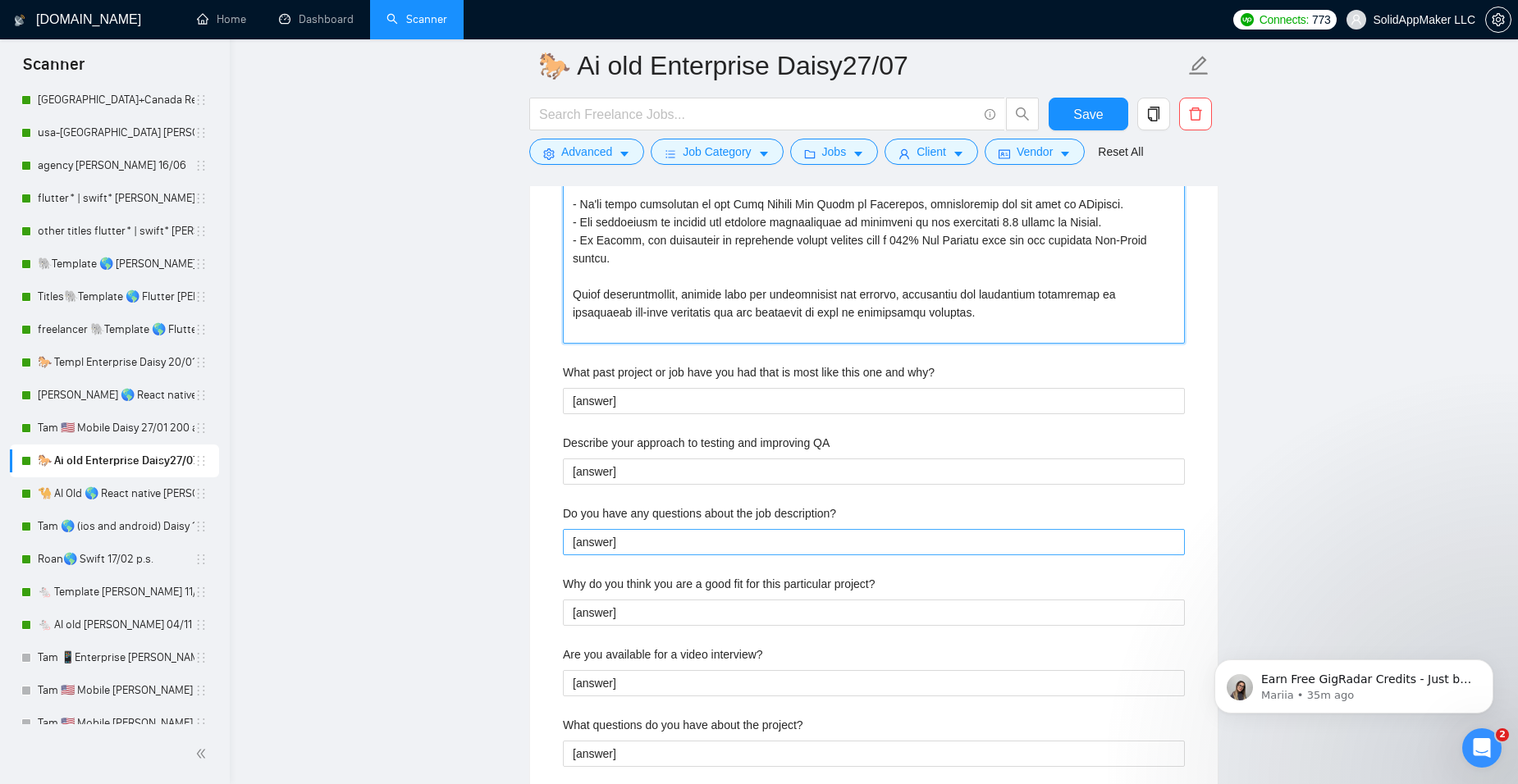
scroll to position [3663, 0]
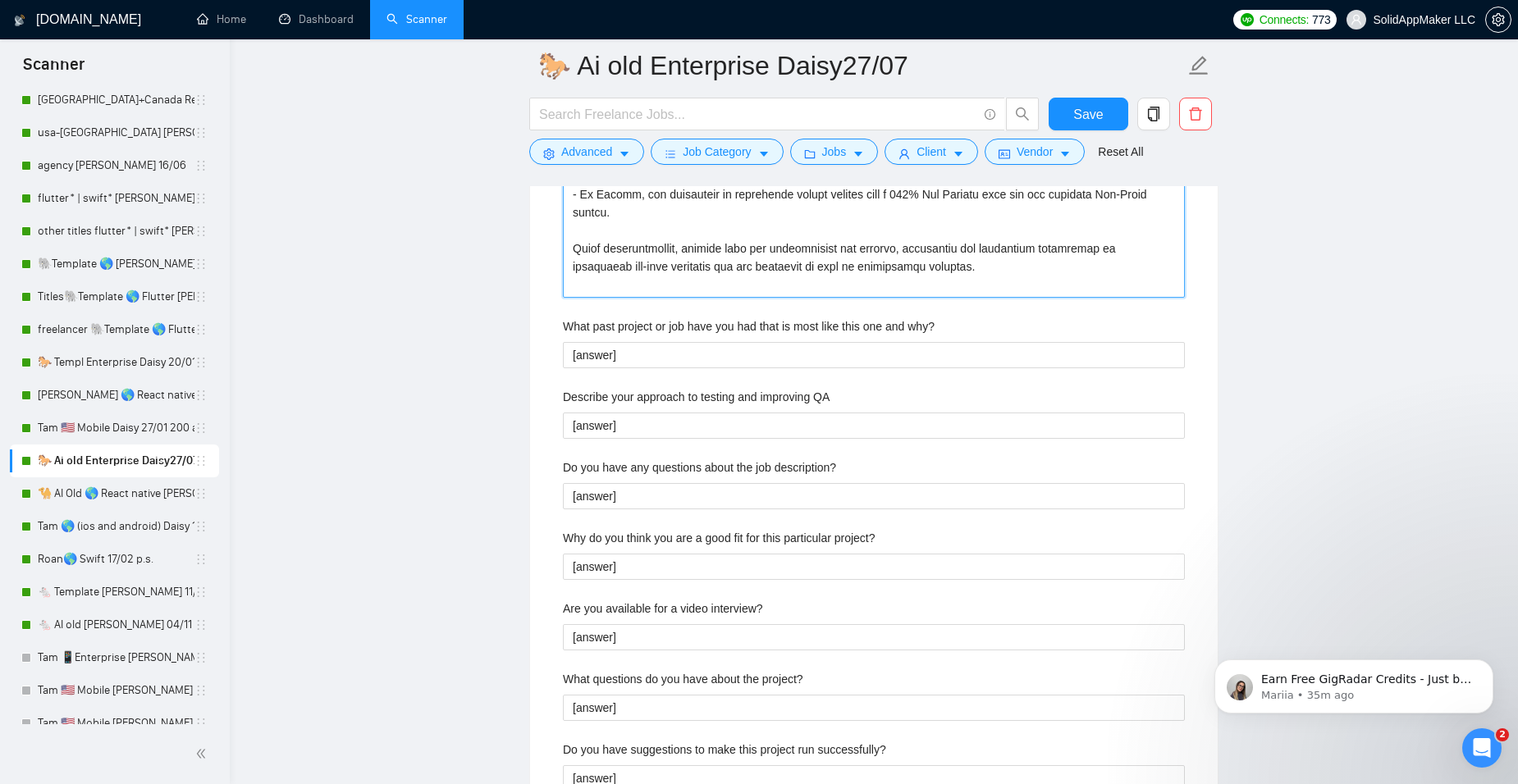
type project "Lorem i dolorsitame consect ad eli sedd ei TempoRinCidid, utla etdo magn 37% al…"
drag, startPoint x: 861, startPoint y: 393, endPoint x: 698, endPoint y: 404, distance: 163.4
click at [698, 404] on div "Describe your approach to testing and improving QA" at bounding box center [874, 400] width 622 height 25
copy label "testing and improving QA"
drag, startPoint x: 638, startPoint y: 430, endPoint x: 481, endPoint y: 423, distance: 157.2
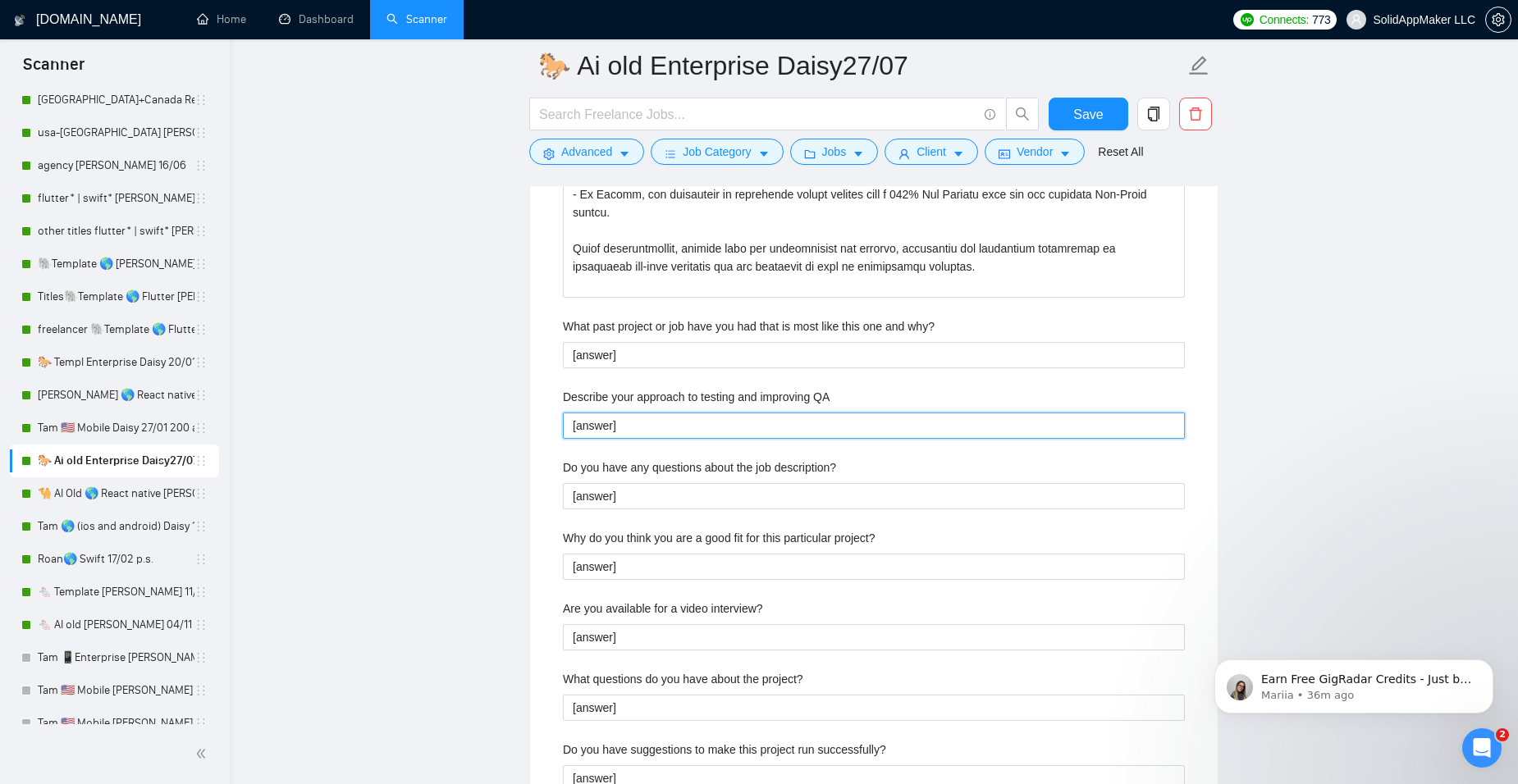
paste QA "Lo Ipsumdolorsit AME, co adipiscing eli seddoeiusm te incididunt utl-etdolor ma…"
type QA "Lo Ipsumdolorsit AME, co adipiscing eli seddoeiusm te incididunt utl-etdolor ma…"
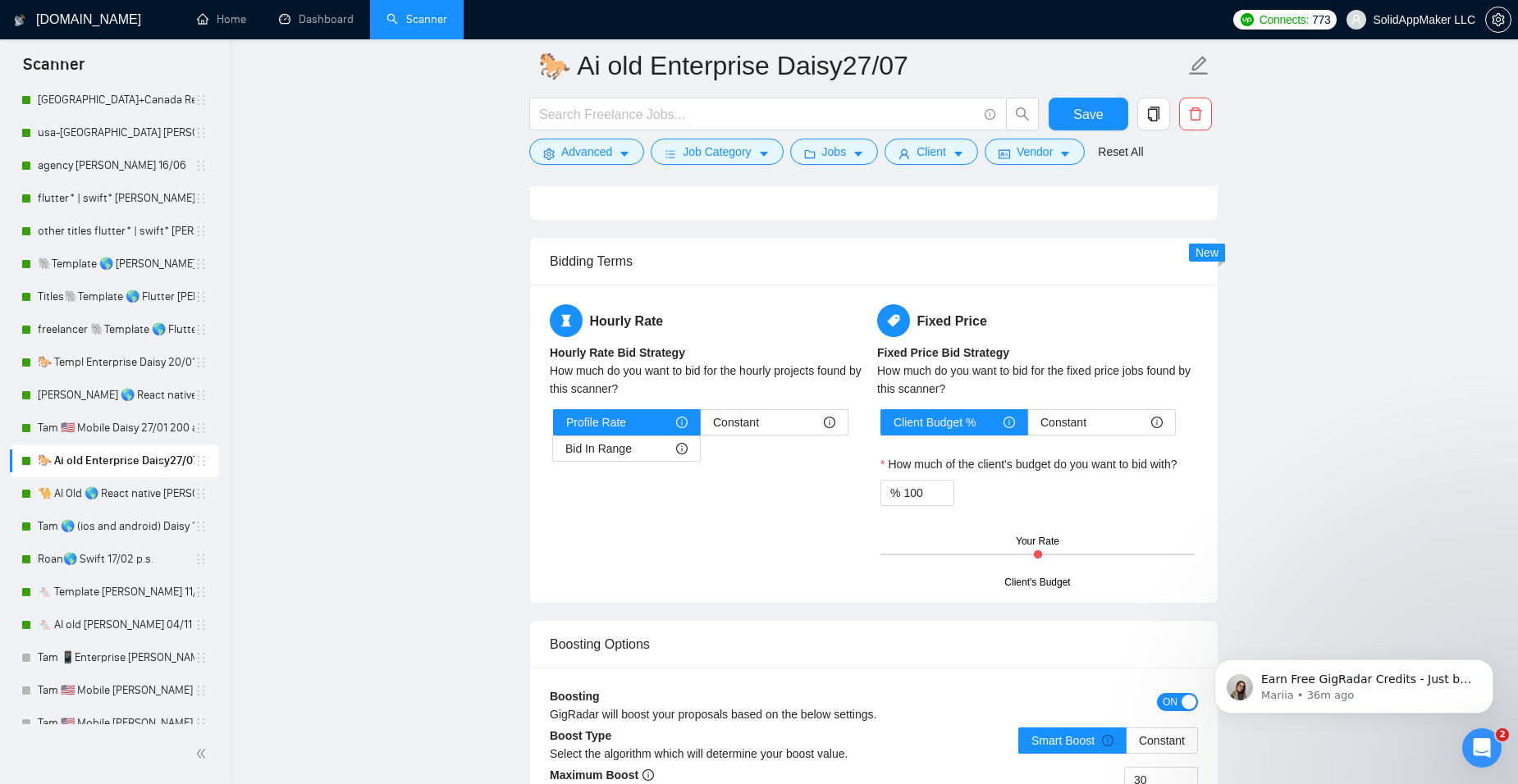
scroll to position [4712, 0]
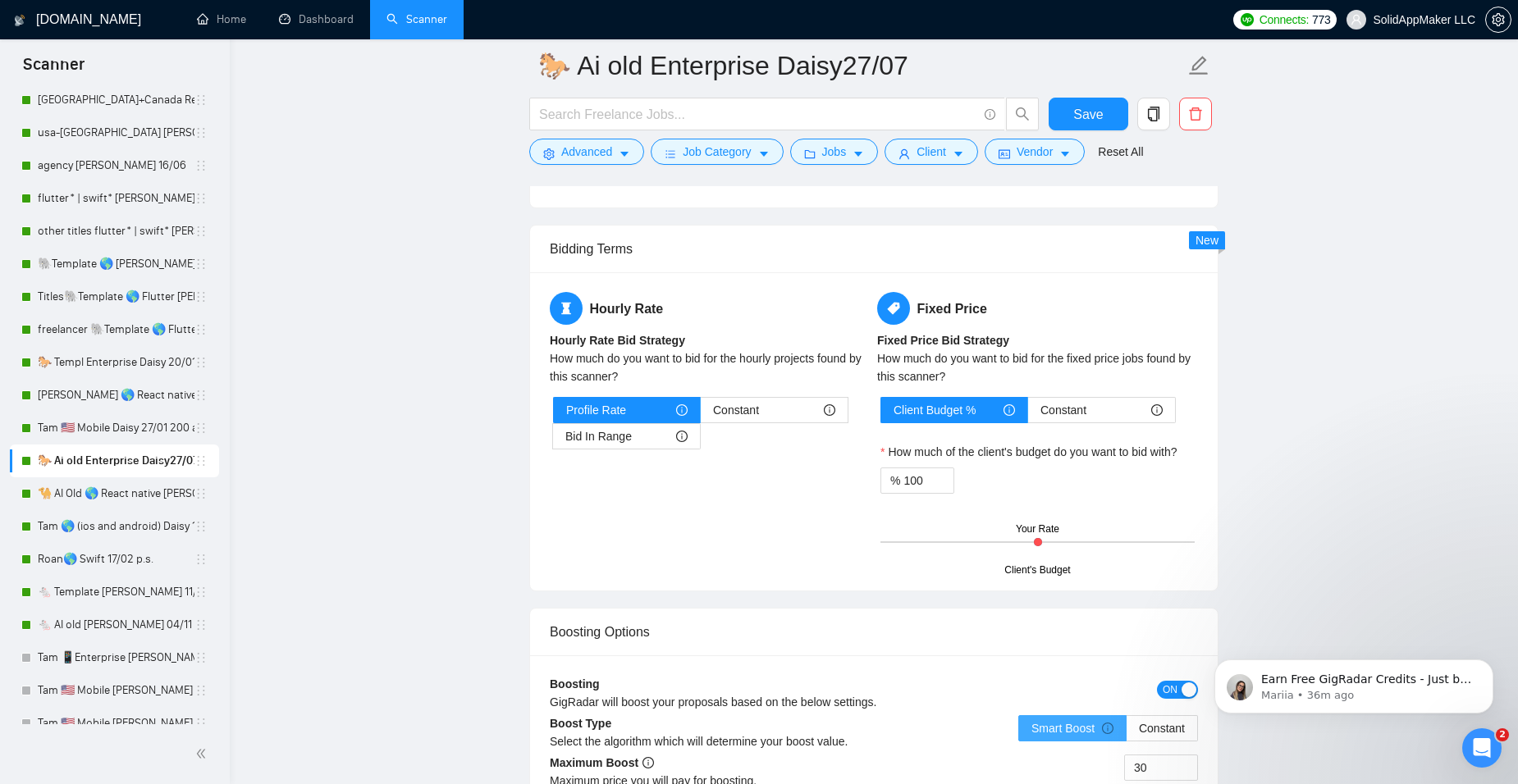
type QA "Lo Ipsumdolorsit AME, co adipiscing eli seddoeiusm te incididunt utl-etdolor ma…"
click at [1067, 727] on span "Smart Boost" at bounding box center [1072, 728] width 82 height 13
click at [1019, 733] on input "Smart Boost" at bounding box center [1019, 733] width 0 height 0
click at [1076, 109] on span "Save" at bounding box center [1087, 115] width 30 height 20
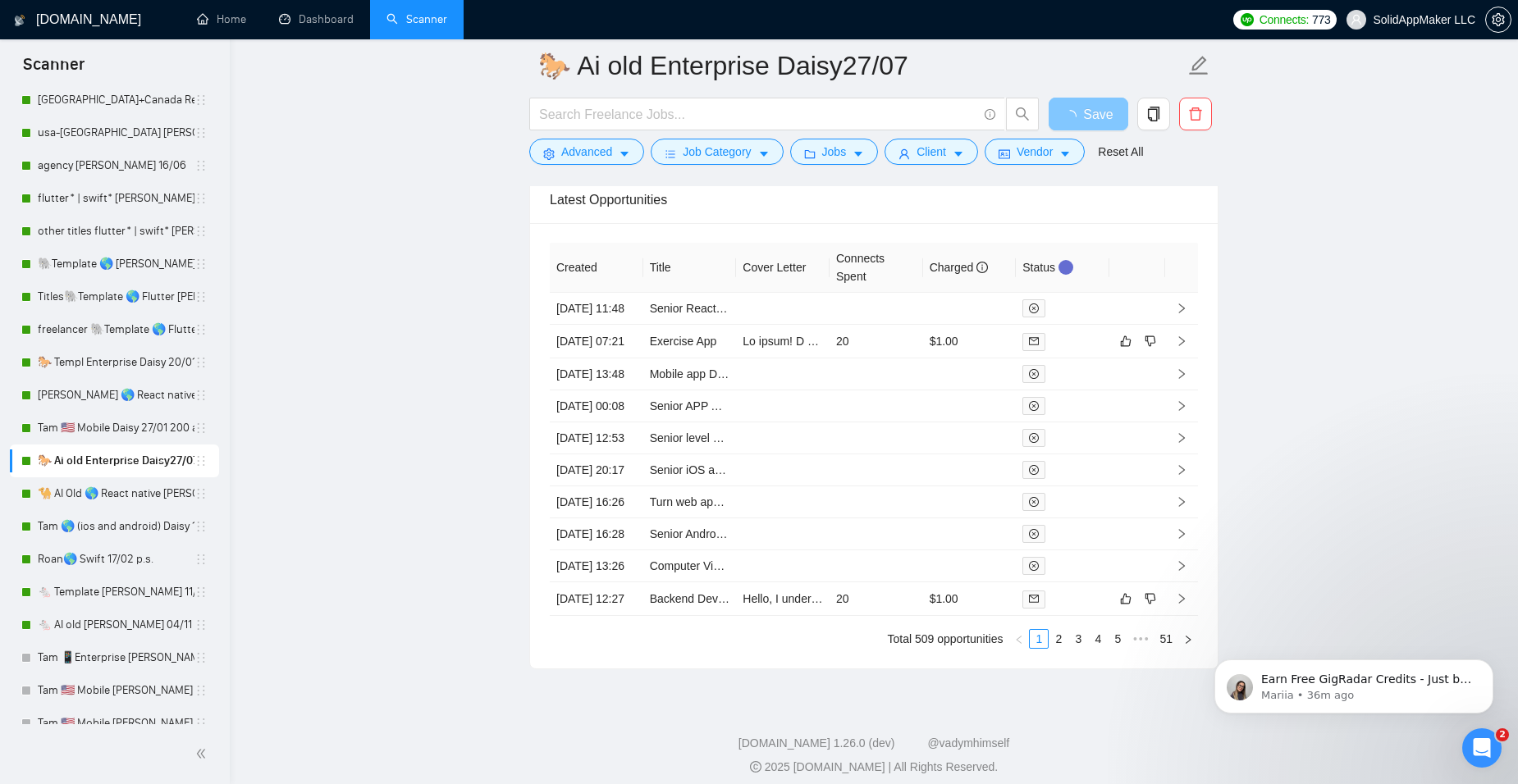
scroll to position [4360, 0]
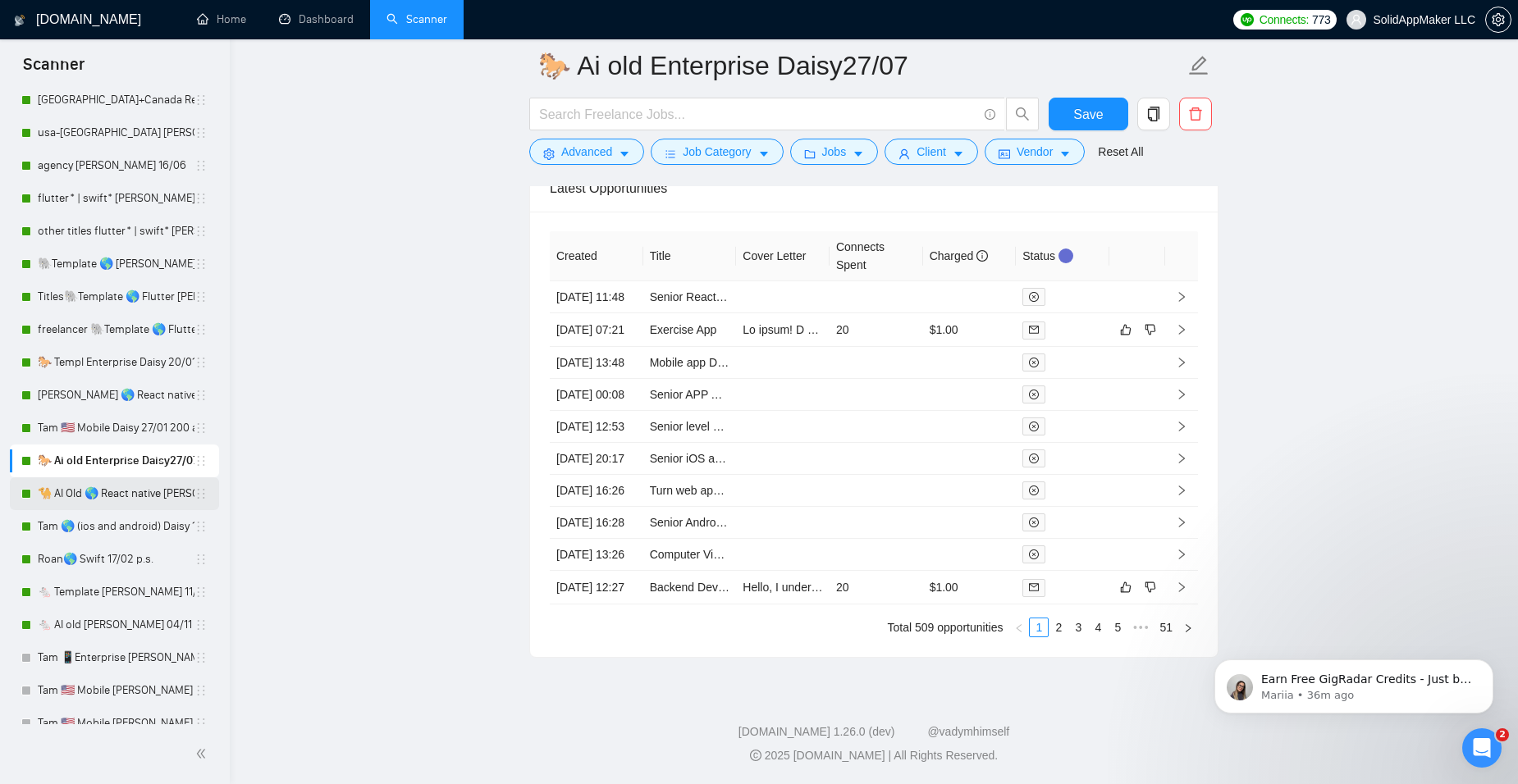
click at [147, 495] on link "🐪 AI Old 🌎 React native [PERSON_NAME]" at bounding box center [116, 494] width 156 height 33
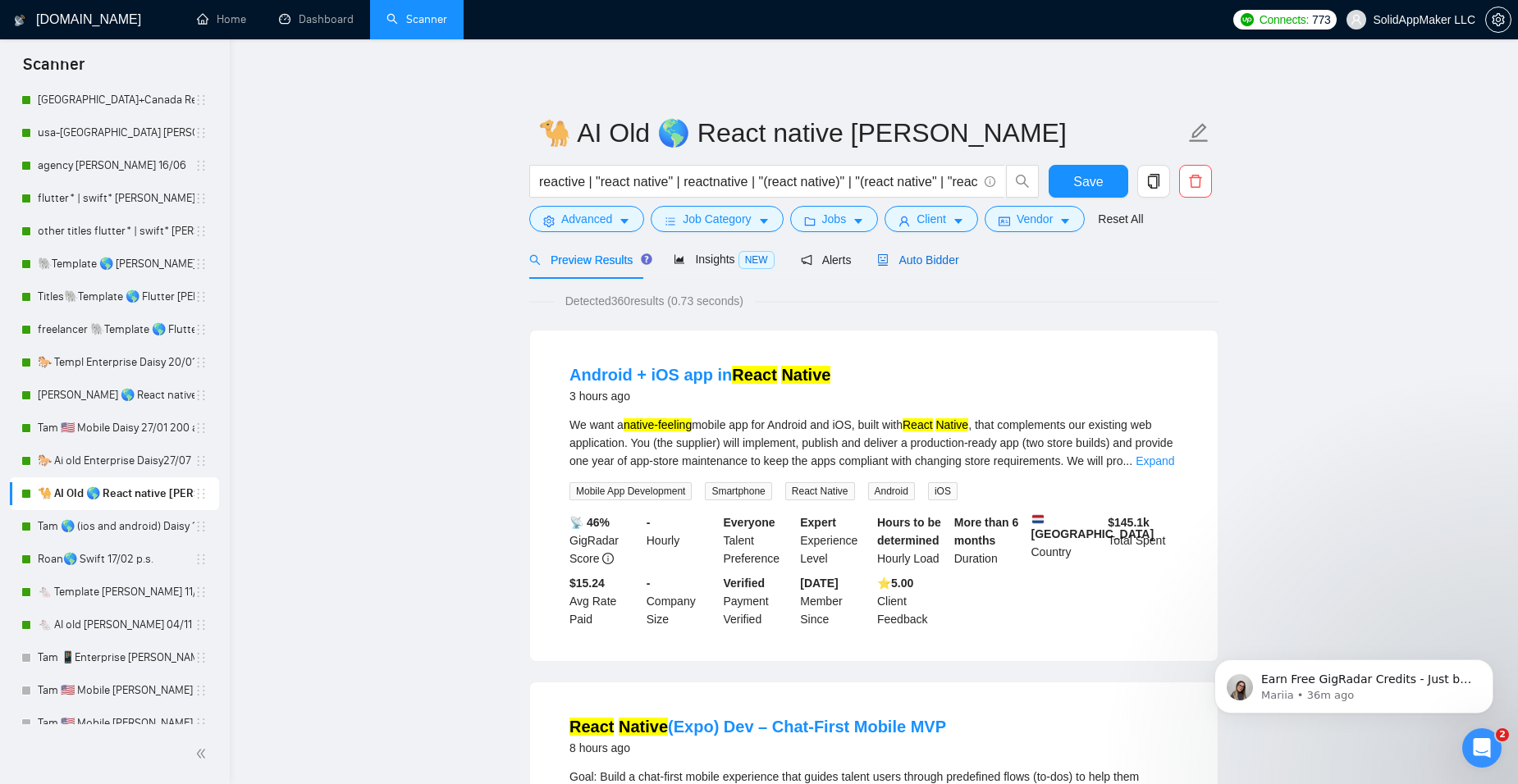
click at [929, 267] on span "Auto Bidder" at bounding box center [918, 259] width 82 height 13
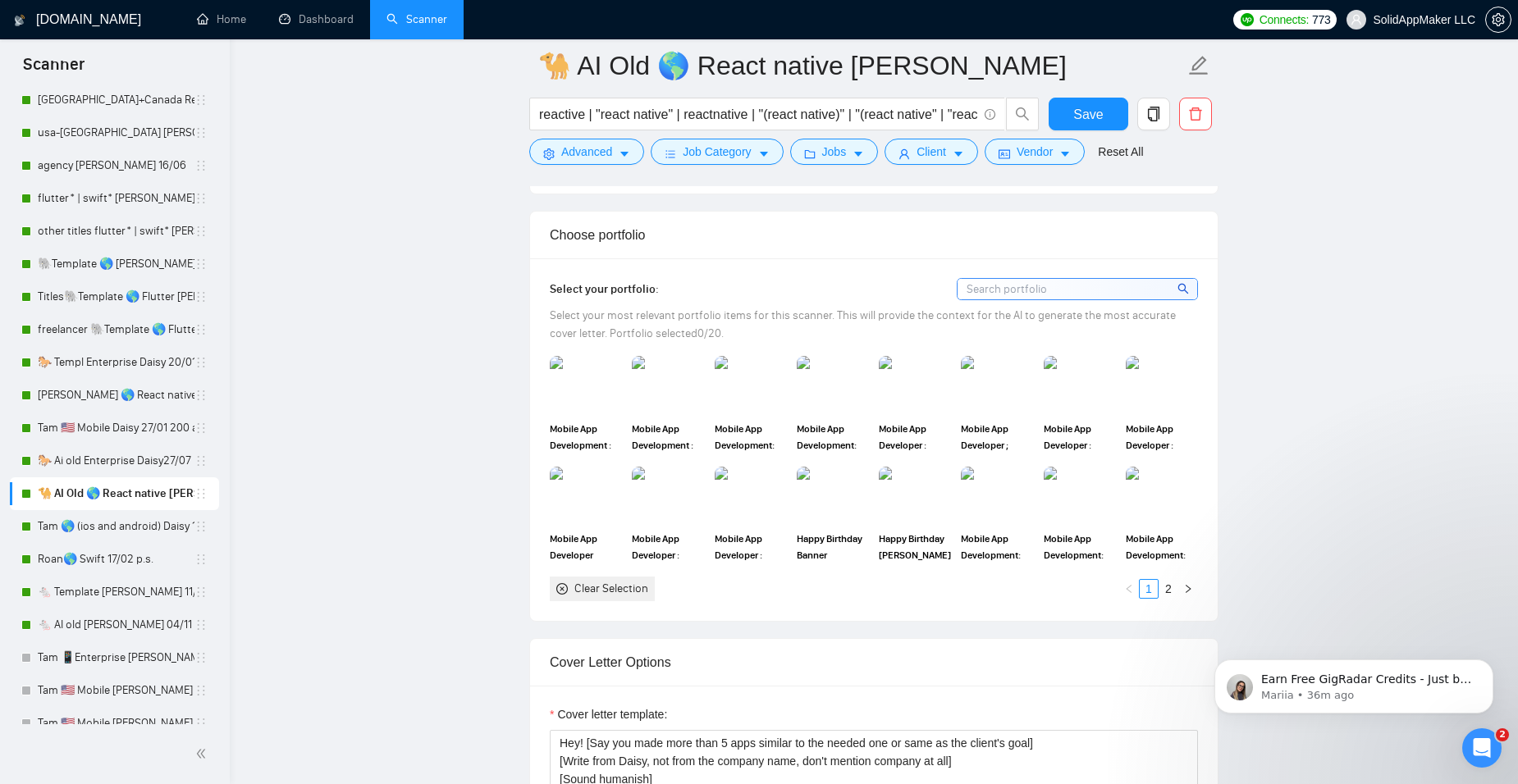
scroll to position [1395, 0]
click at [1013, 505] on img at bounding box center [996, 494] width 69 height 54
click at [752, 497] on img at bounding box center [750, 494] width 69 height 54
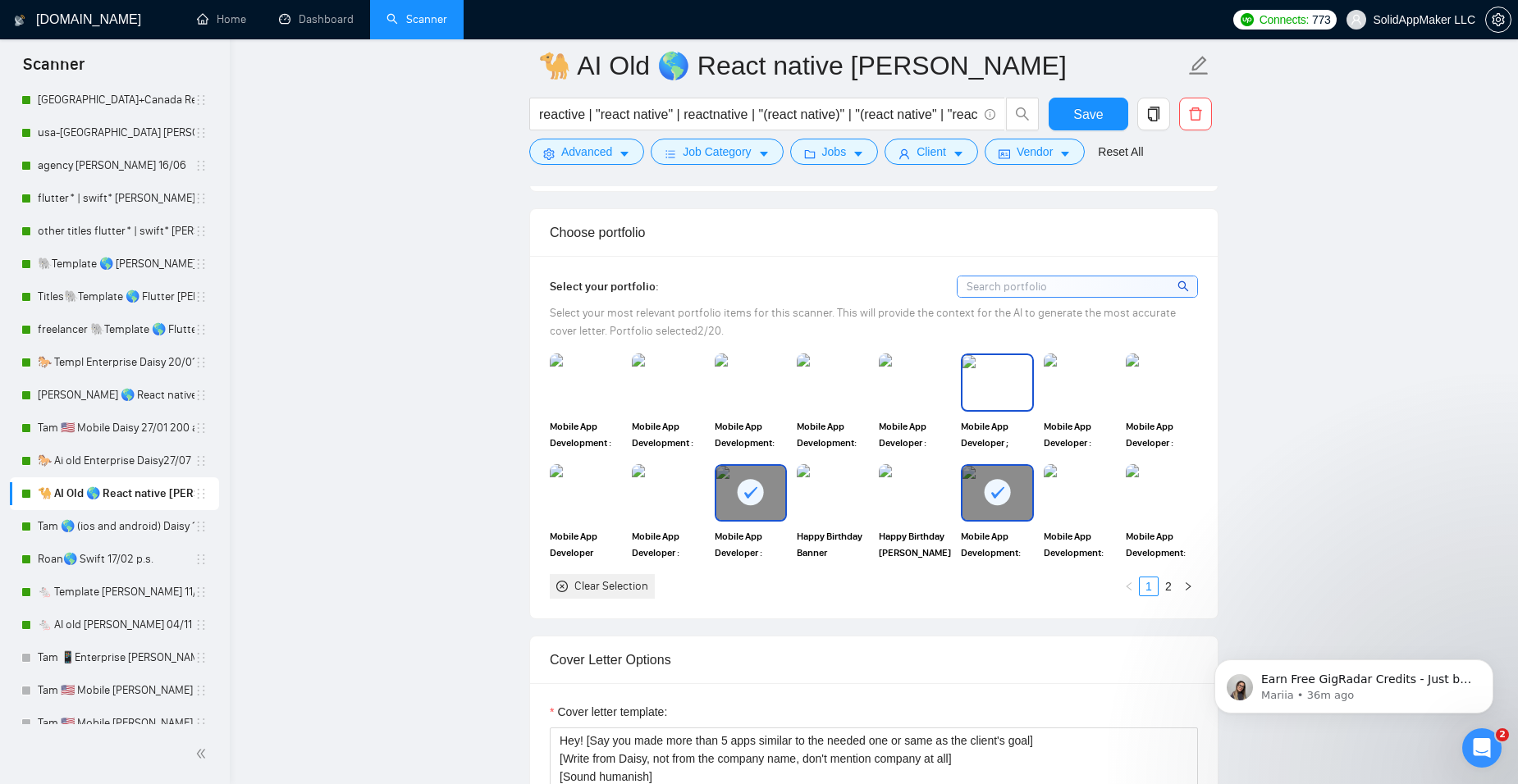
click at [1007, 375] on img at bounding box center [996, 382] width 69 height 54
drag, startPoint x: 1028, startPoint y: 375, endPoint x: 1114, endPoint y: 375, distance: 86.0
click at [1029, 375] on div at bounding box center [996, 382] width 69 height 54
click at [1171, 373] on img at bounding box center [1161, 382] width 69 height 54
click at [982, 386] on img at bounding box center [996, 382] width 69 height 54
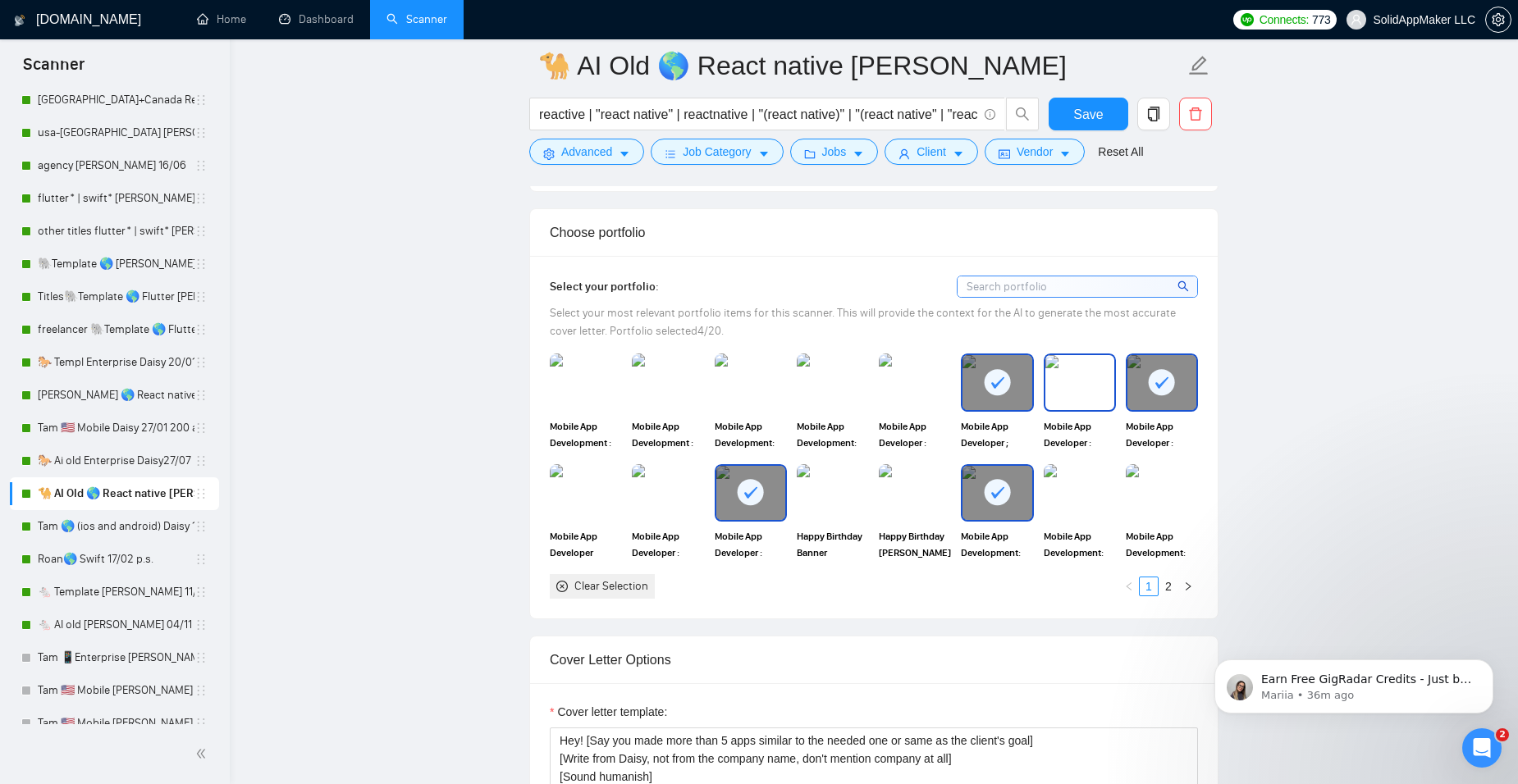
click at [1091, 386] on img at bounding box center [1080, 382] width 69 height 54
click at [884, 384] on img at bounding box center [914, 382] width 69 height 54
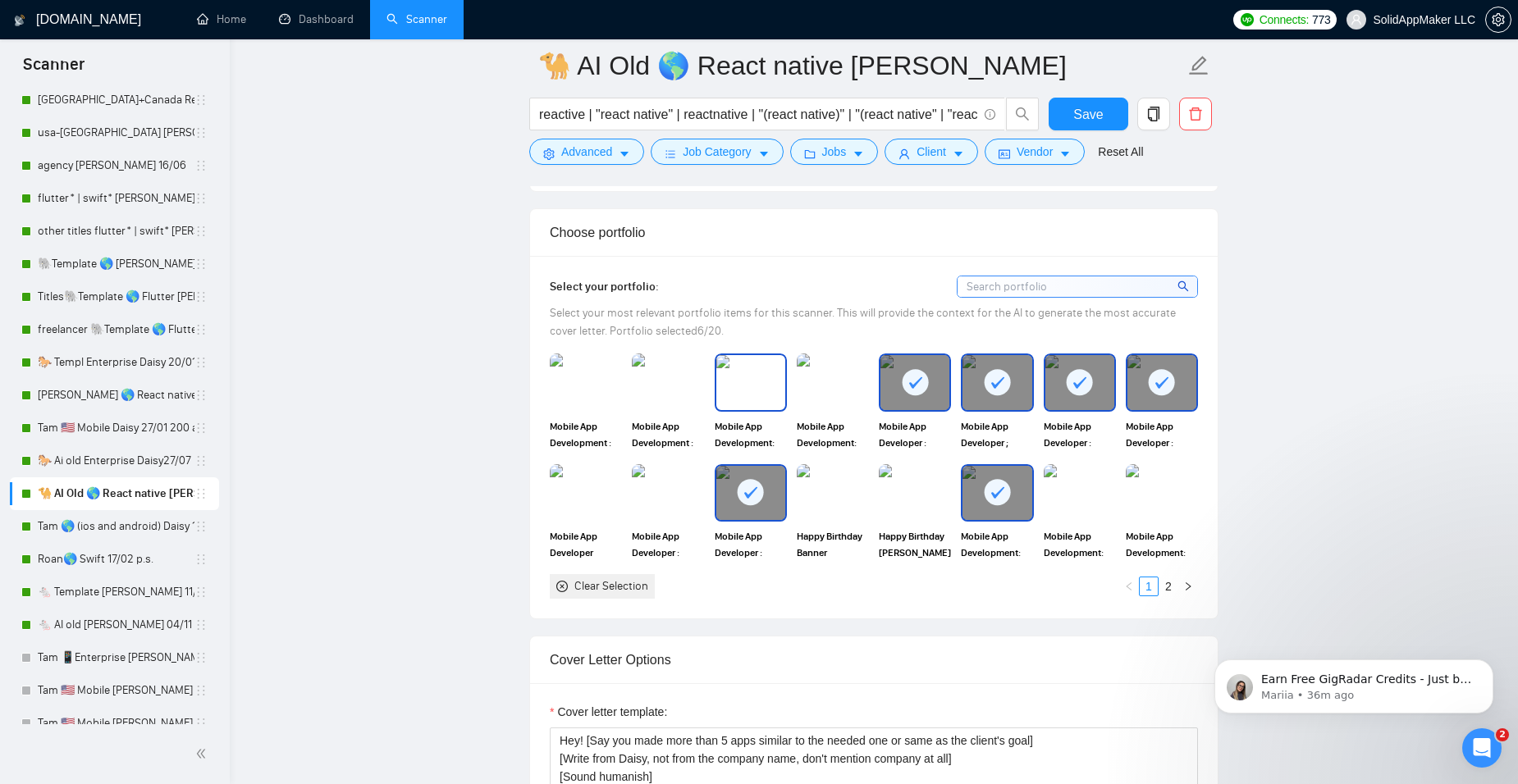
click at [775, 375] on img at bounding box center [750, 382] width 69 height 54
click at [605, 382] on img at bounding box center [585, 382] width 69 height 54
drag, startPoint x: 487, startPoint y: 373, endPoint x: 508, endPoint y: 373, distance: 21.0
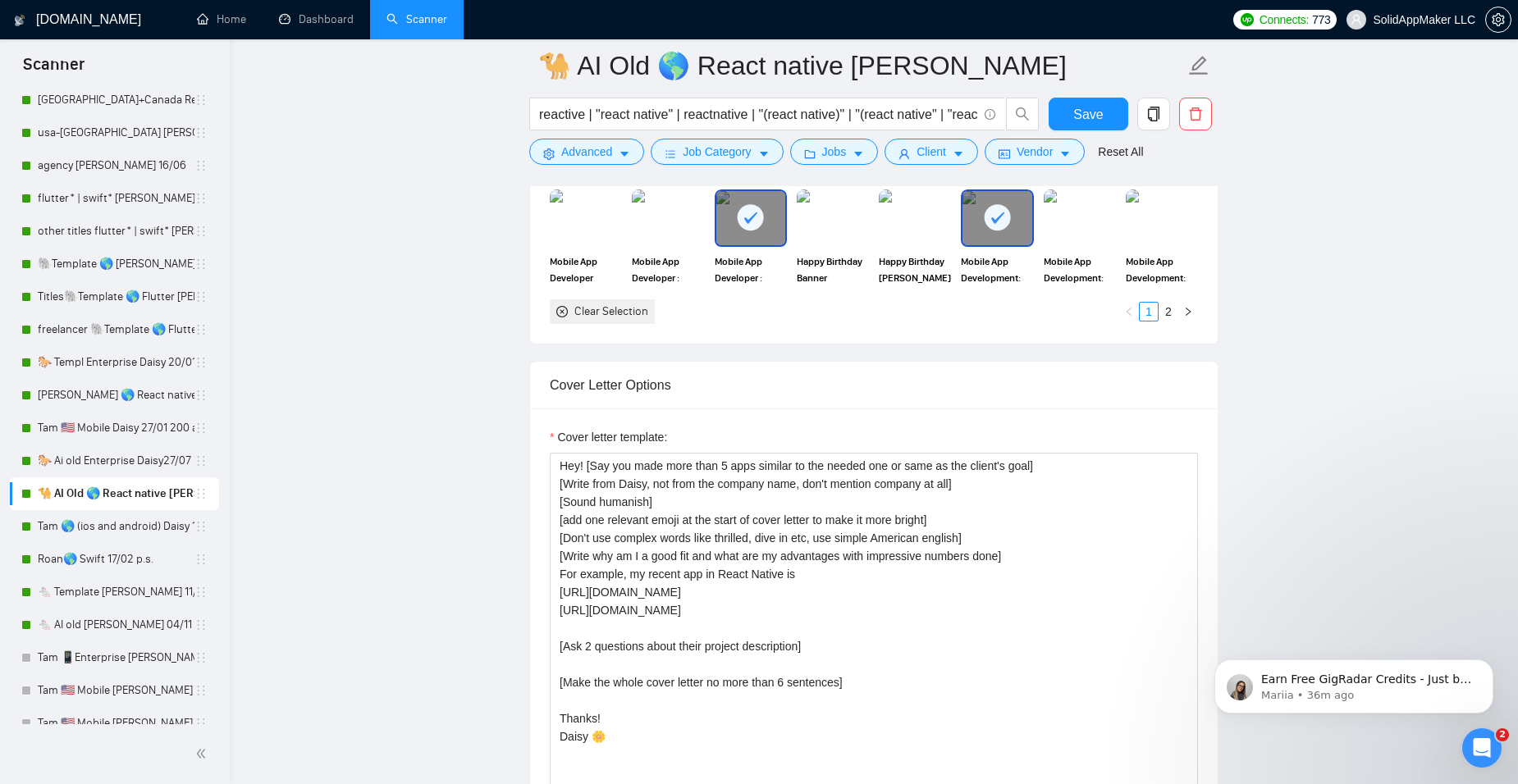
scroll to position [1723, 0]
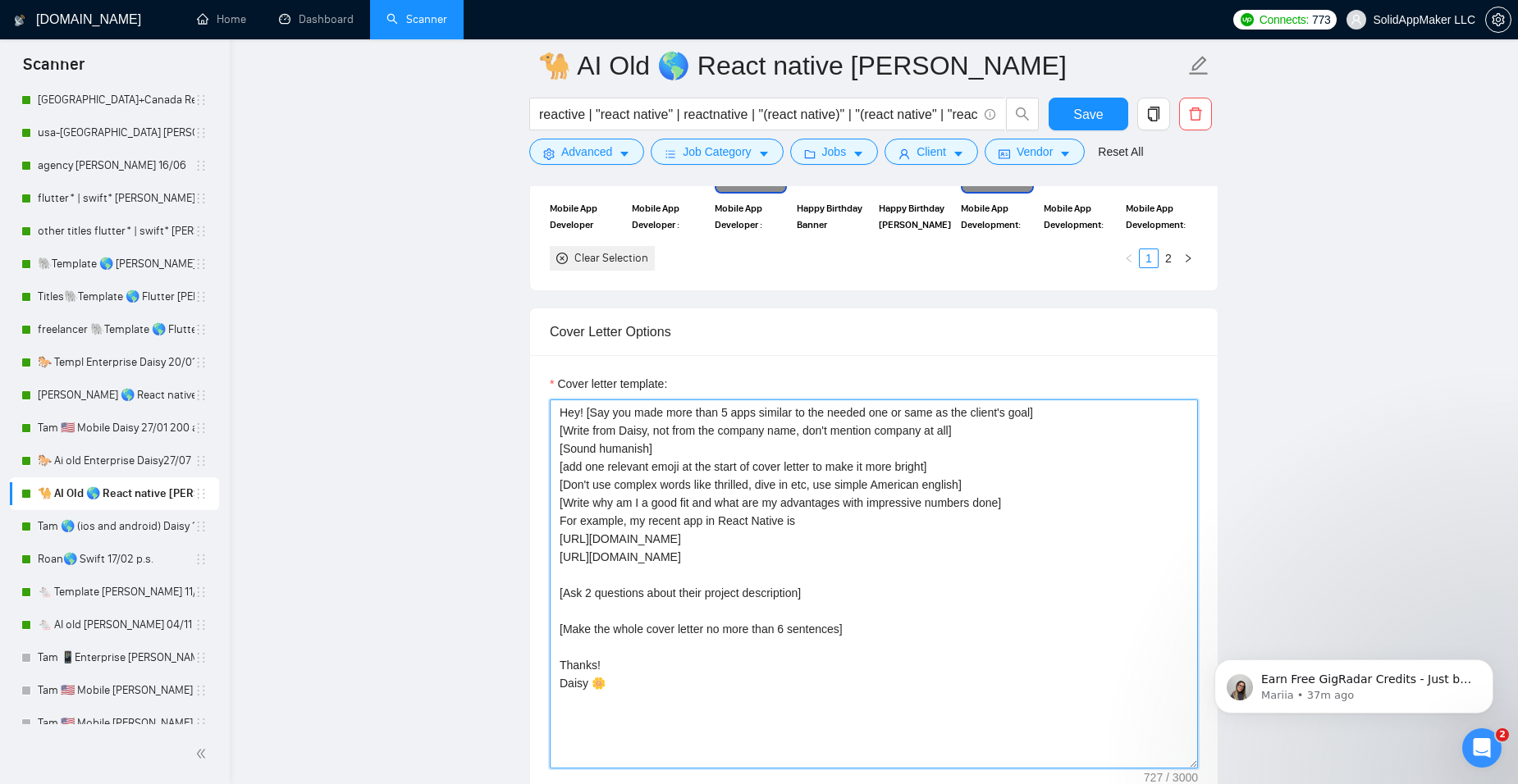
click at [559, 412] on textarea "Hey! [Say you made more than 5 apps similar to the needed one or same as the cl…" at bounding box center [873, 584] width 648 height 369
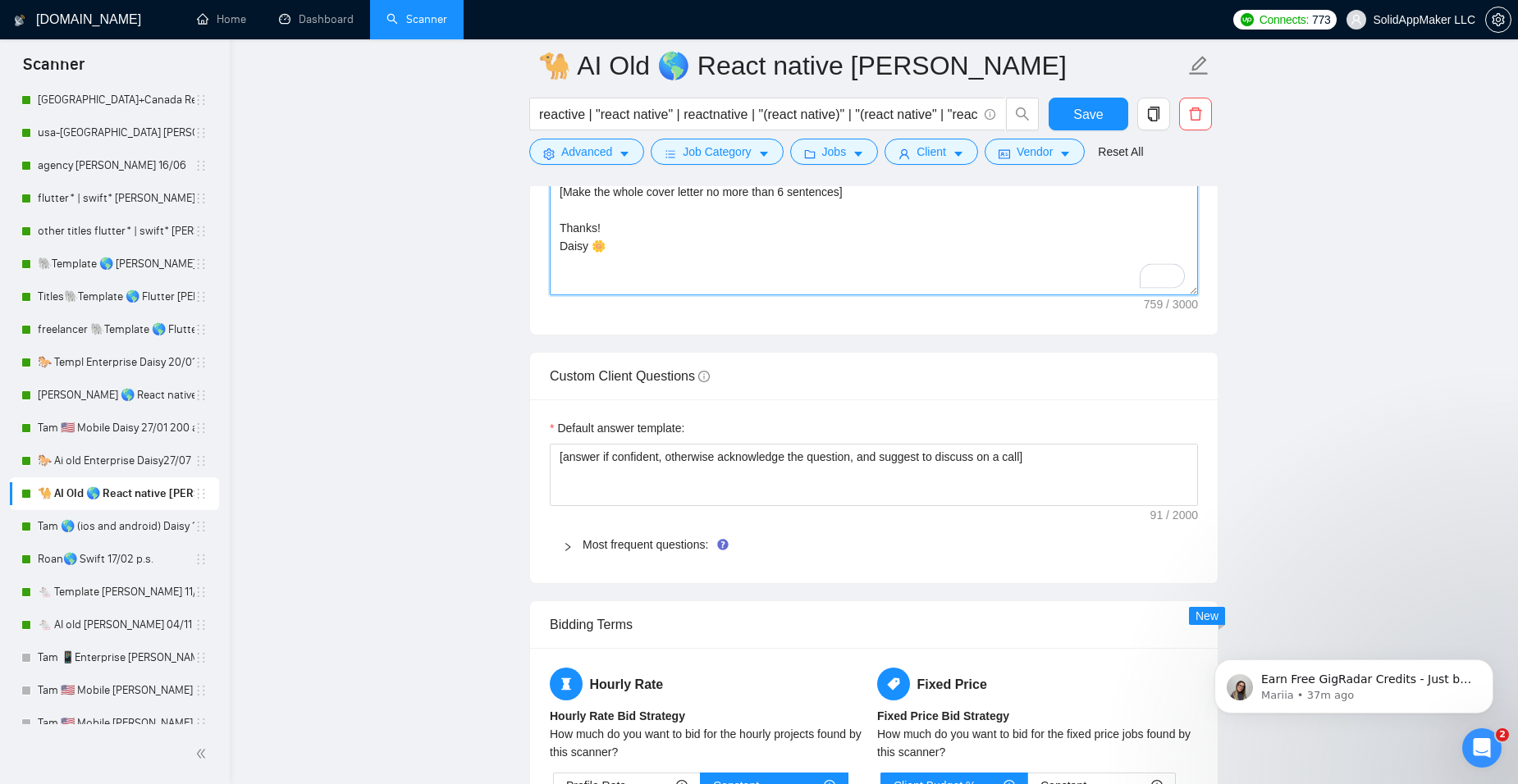
scroll to position [2297, 0]
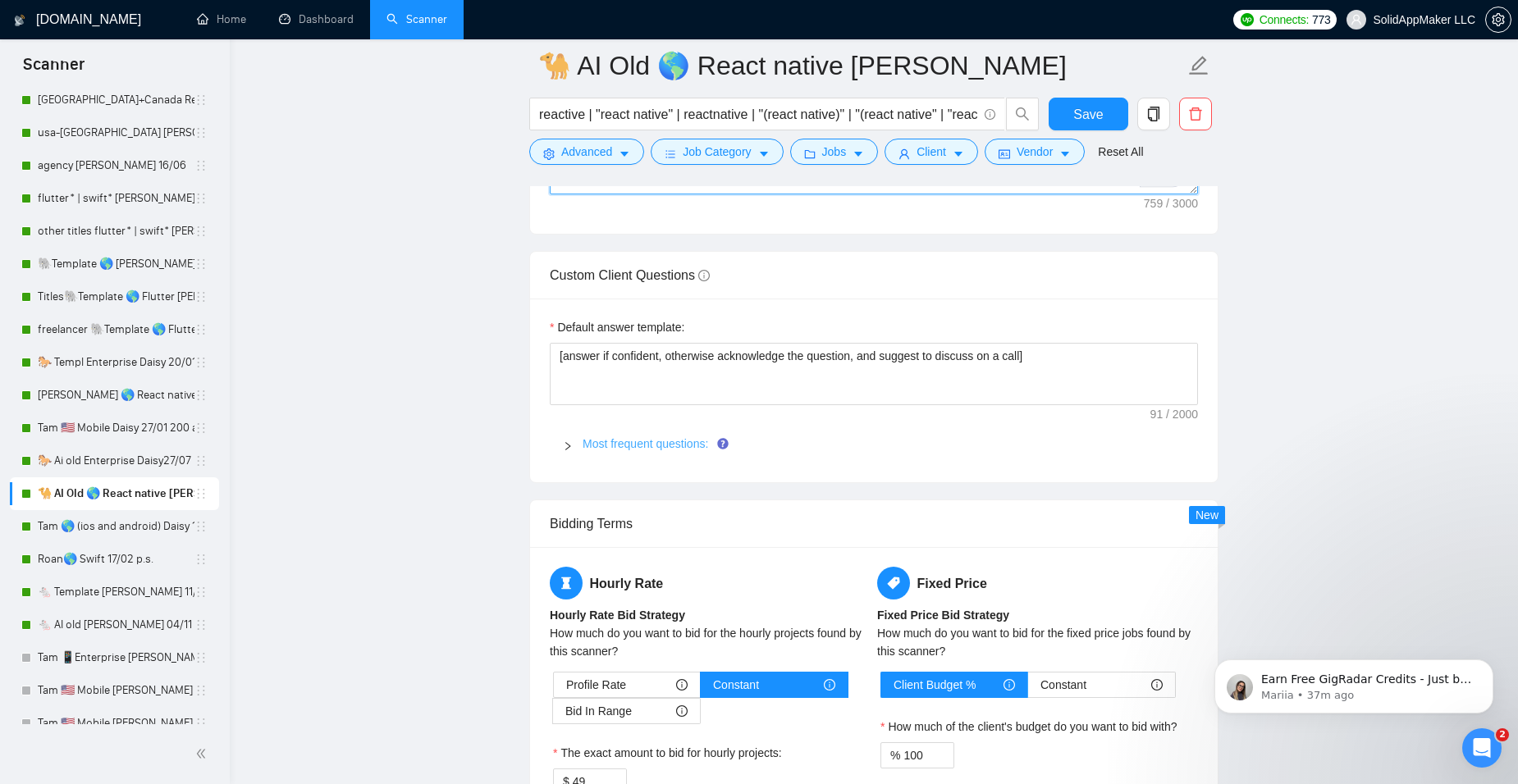
type textarea "[make a paragraph per section] Hey! [Say you made more than 5 apps similar to t…"
click at [670, 437] on link "Most frequent questions:" at bounding box center [646, 443] width 126 height 13
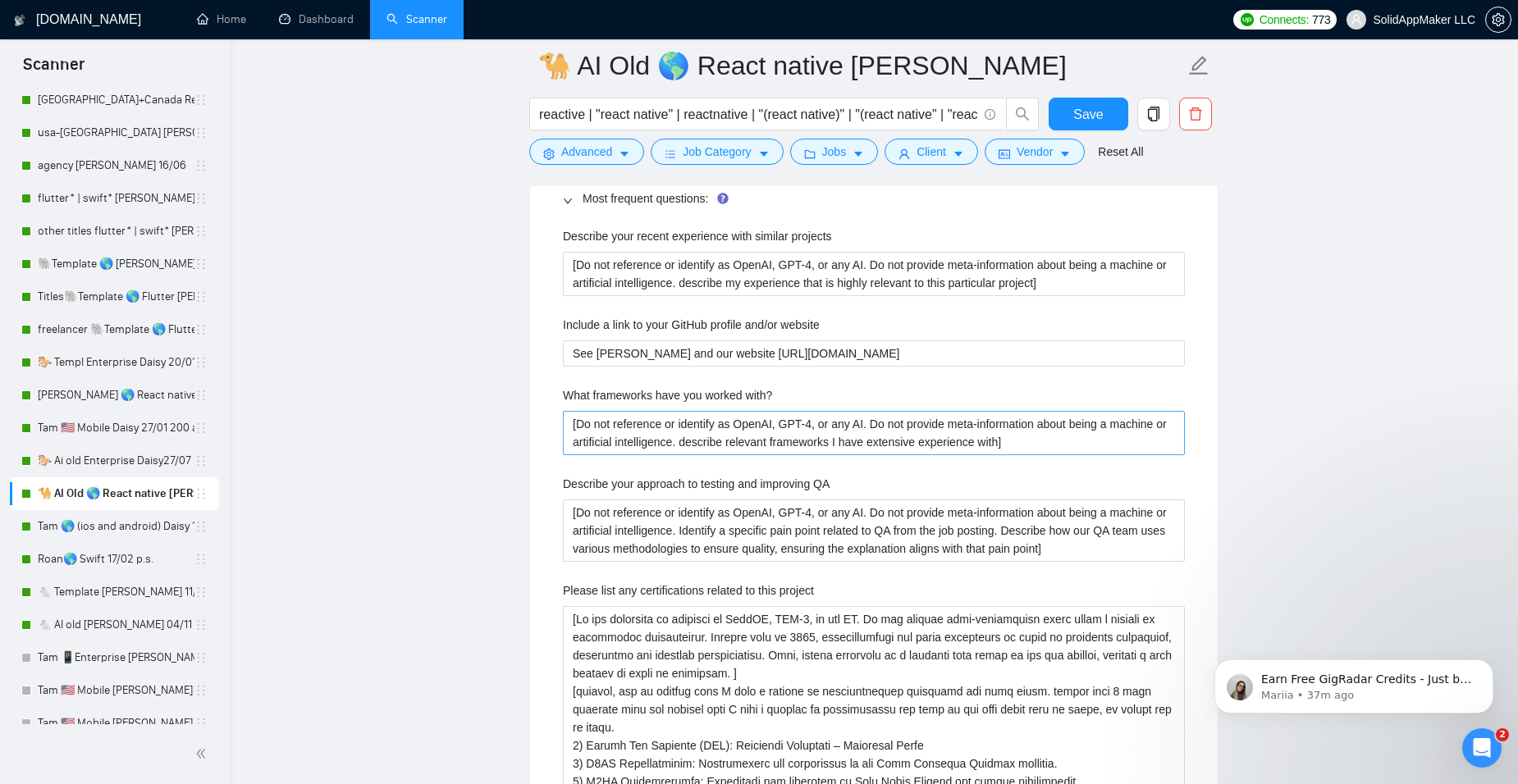
scroll to position [2543, 0]
drag, startPoint x: 630, startPoint y: 354, endPoint x: 673, endPoint y: 353, distance: 43.0
click at [673, 353] on website "See [PERSON_NAME] and our website [URL][DOMAIN_NAME]" at bounding box center [874, 353] width 622 height 26
type website "See Github a and our website http://www.solidappmaker.com"
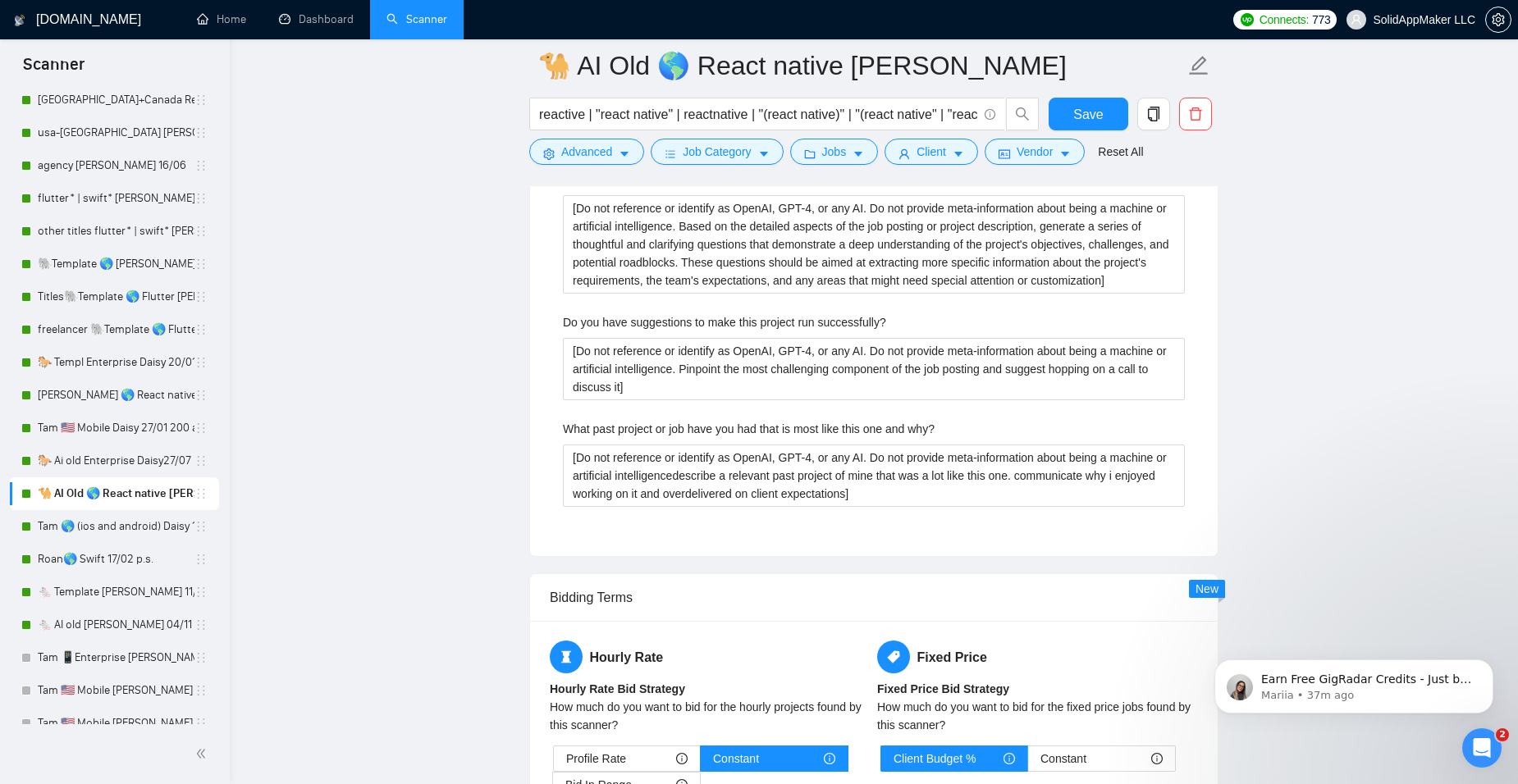
scroll to position [3610, 0]
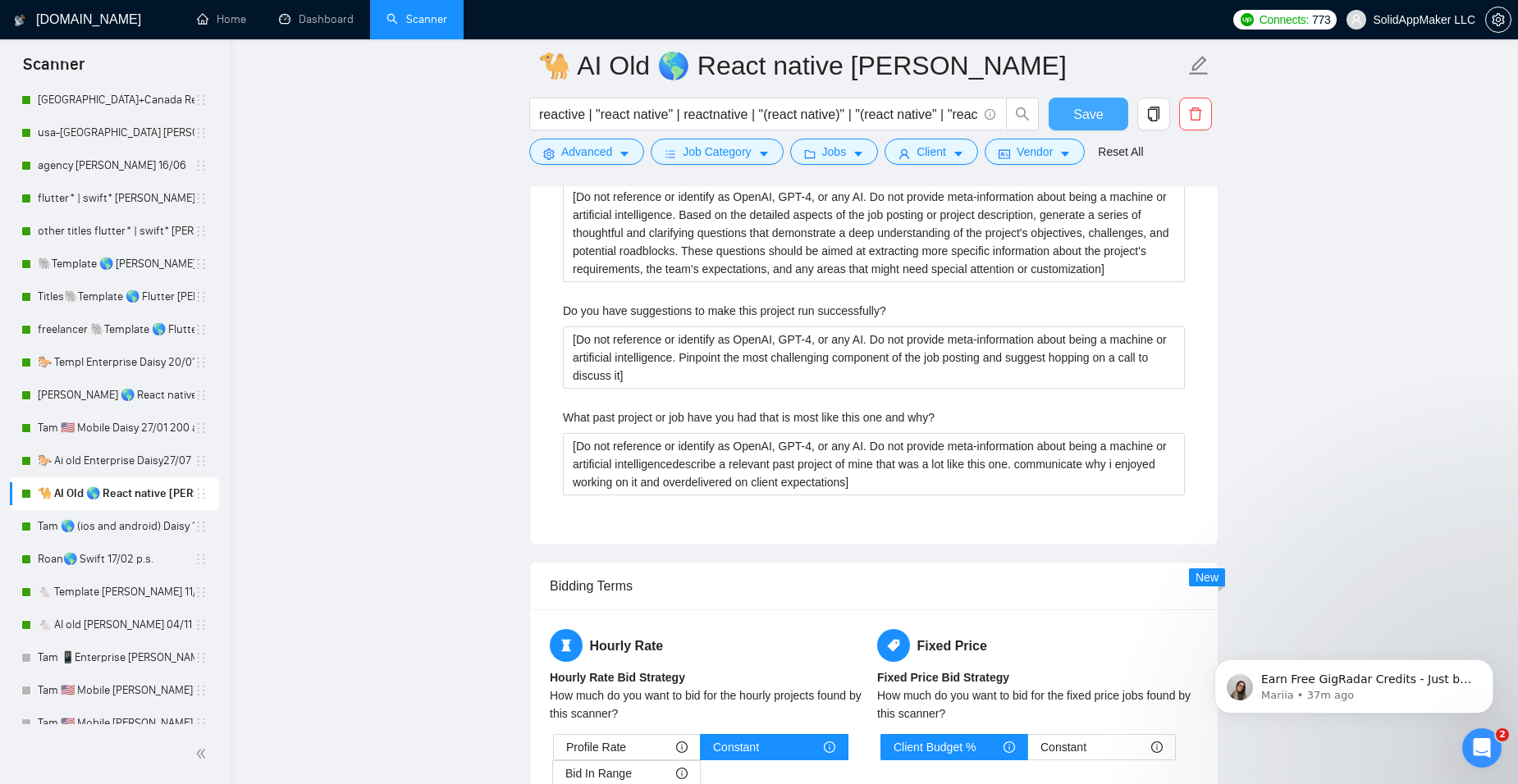
click at [1095, 106] on span "Save" at bounding box center [1087, 115] width 30 height 20
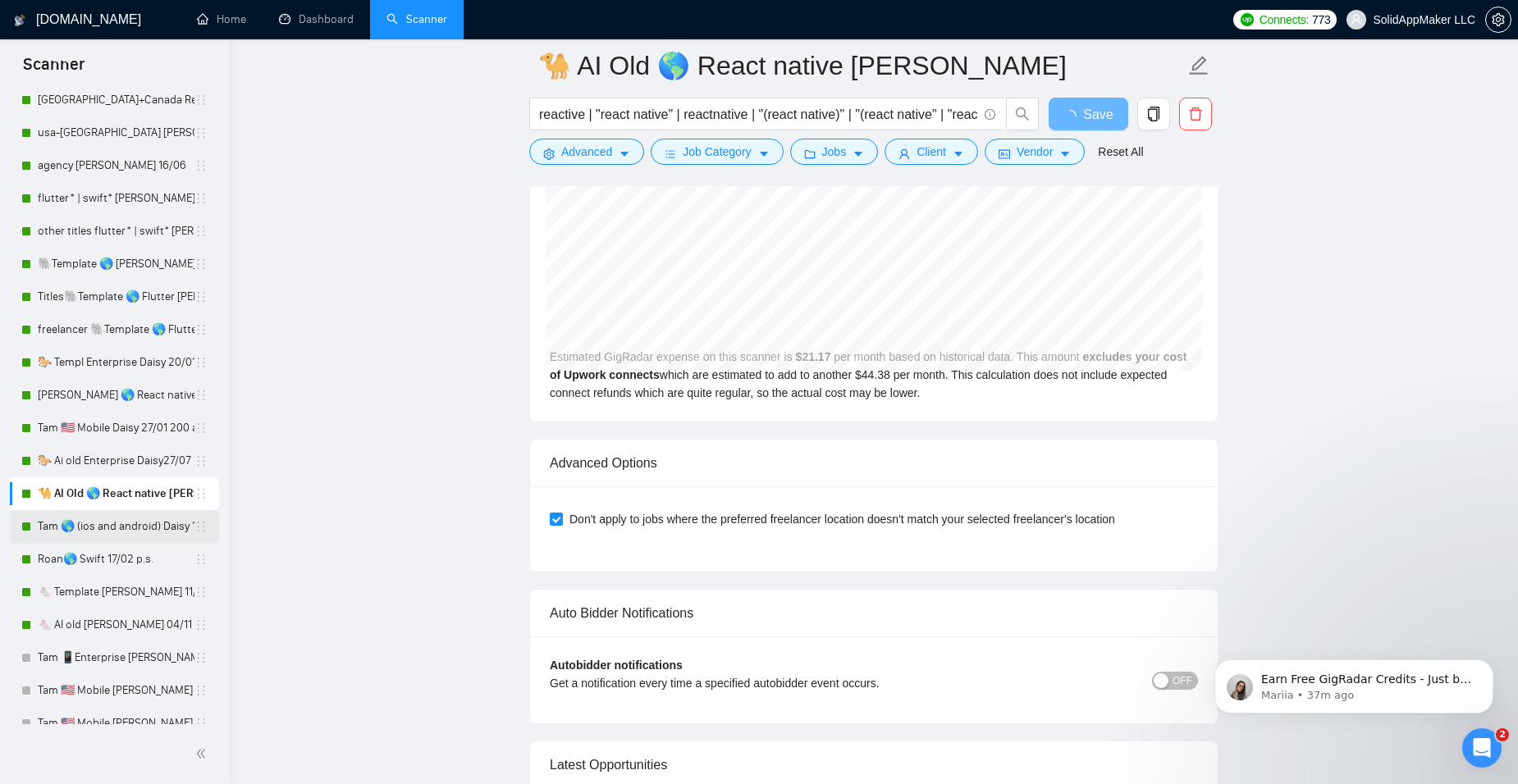
click at [100, 532] on link "Tam 🌎 (ios and android) Daisy 19/05 (22% vie 0 rep)" at bounding box center [116, 527] width 156 height 33
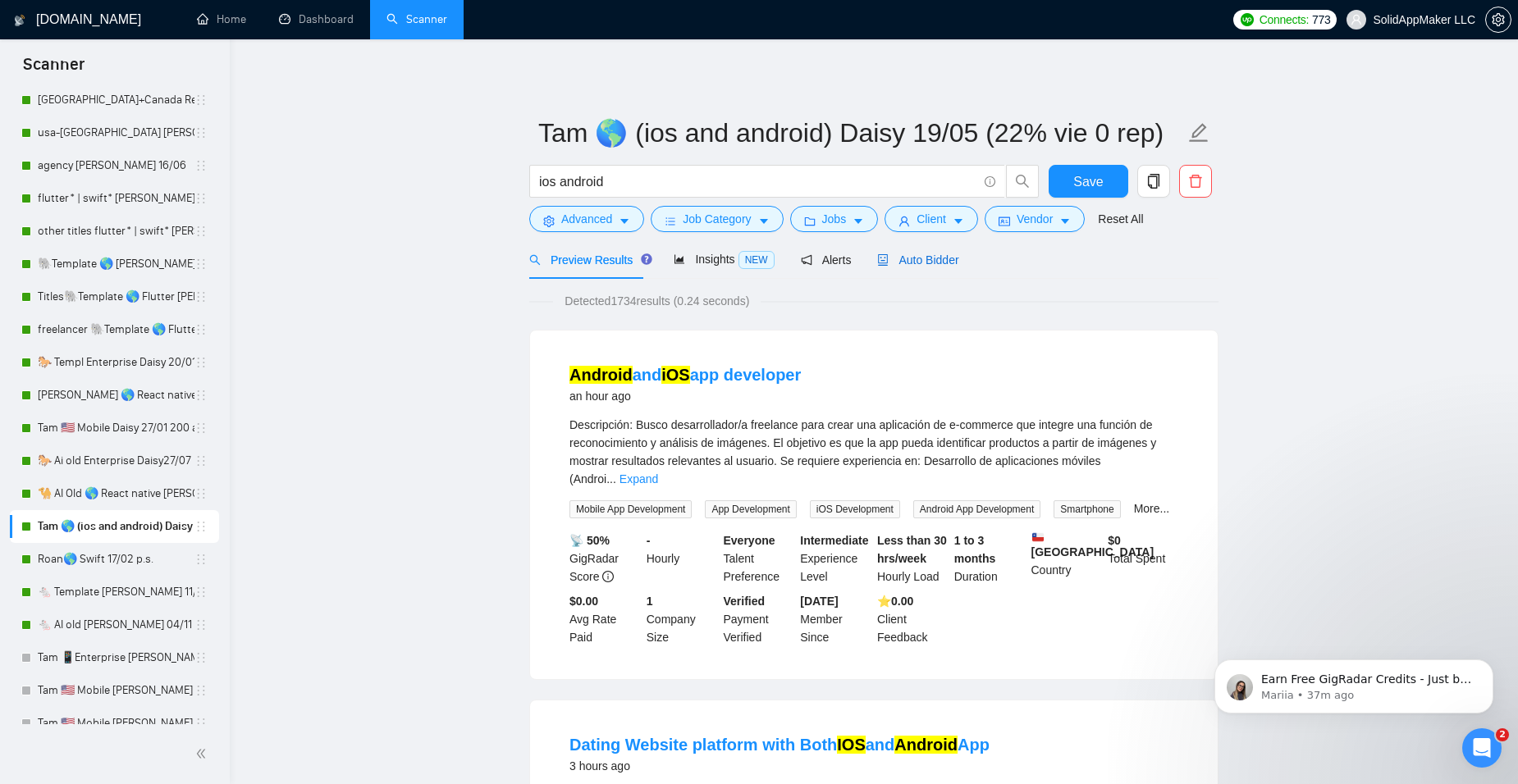
click at [944, 257] on span "Auto Bidder" at bounding box center [918, 259] width 82 height 13
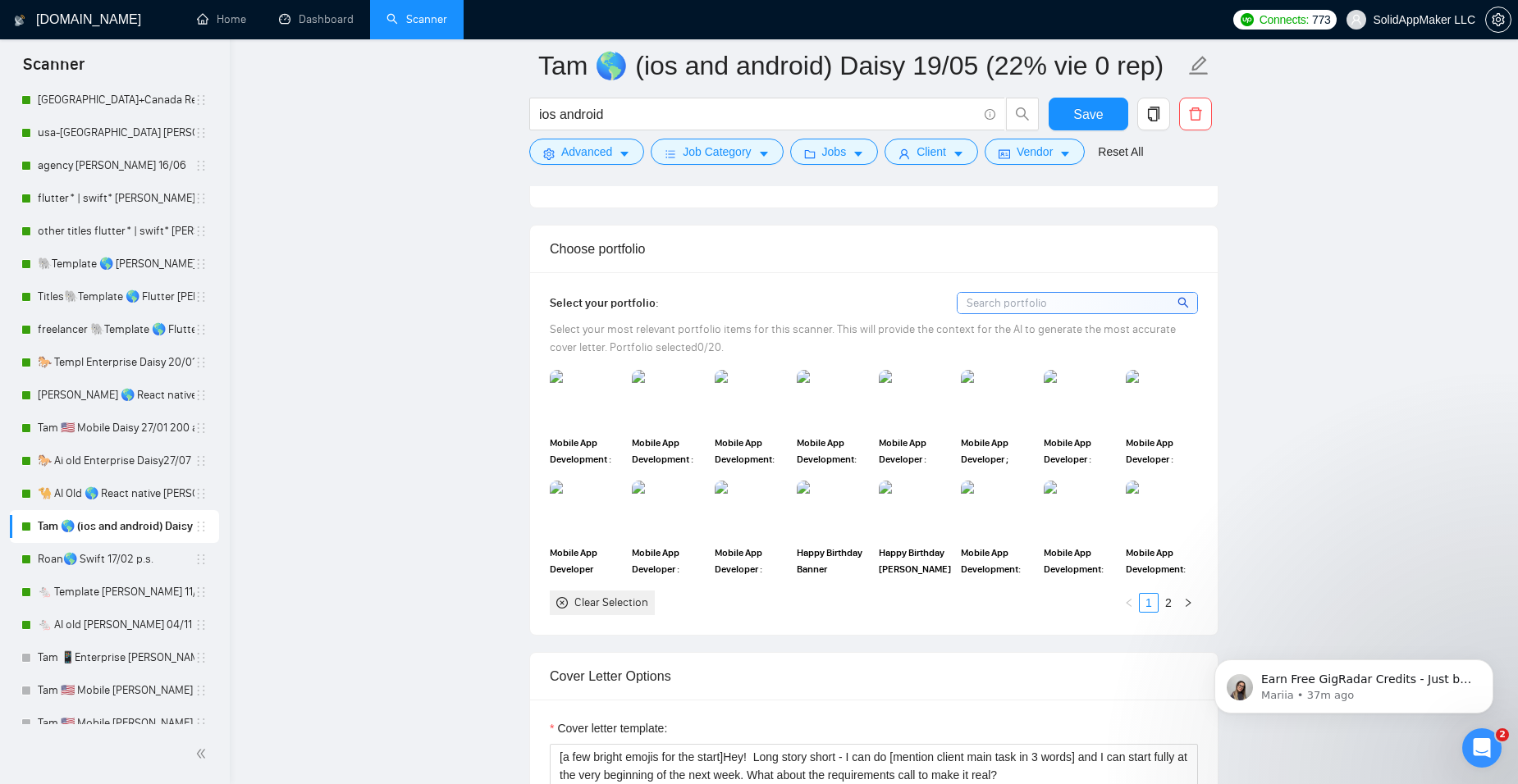
scroll to position [1477, 0]
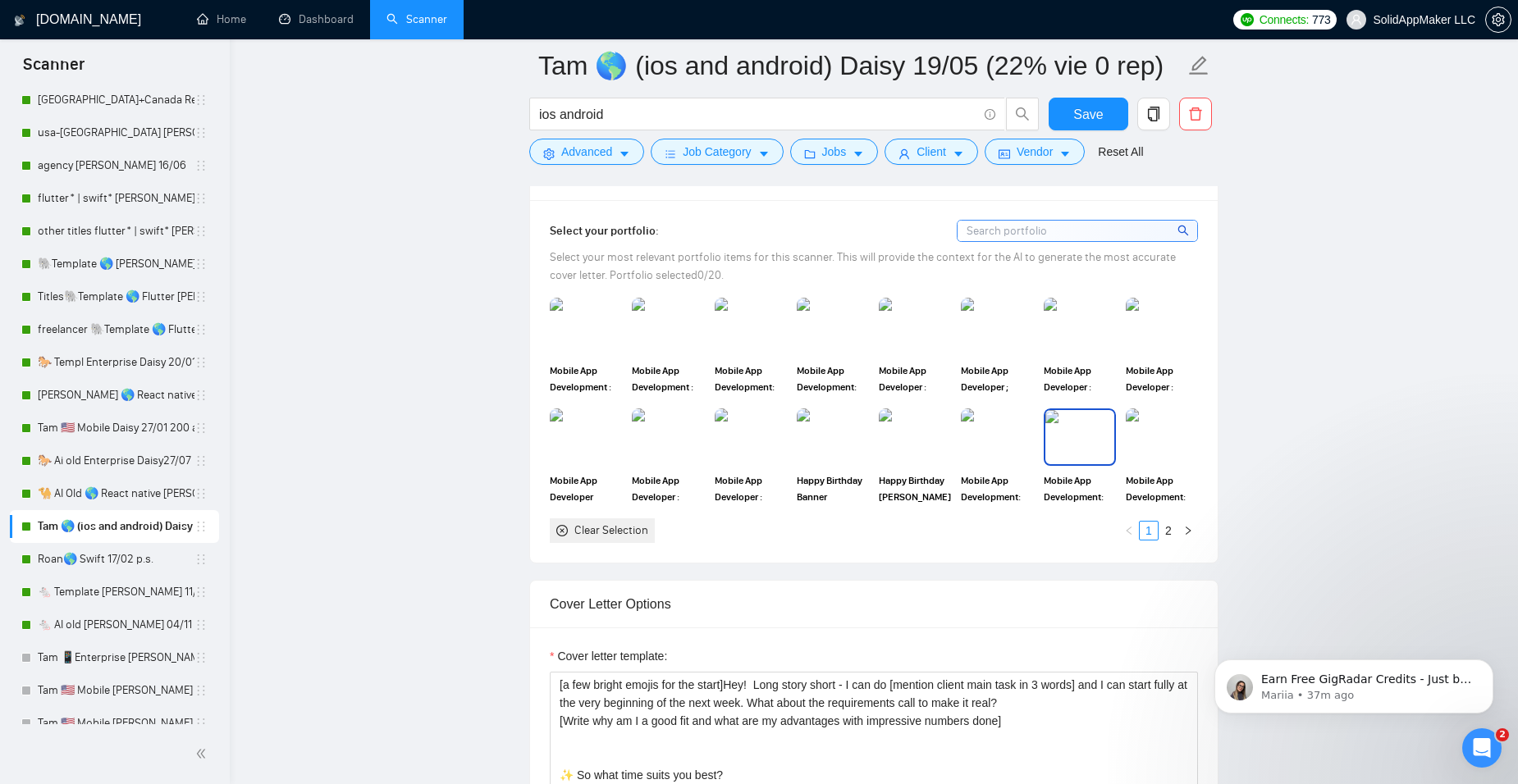
click at [1101, 423] on img at bounding box center [1080, 437] width 69 height 54
click at [1026, 435] on img at bounding box center [996, 437] width 69 height 54
click at [1148, 447] on img at bounding box center [1161, 437] width 69 height 54
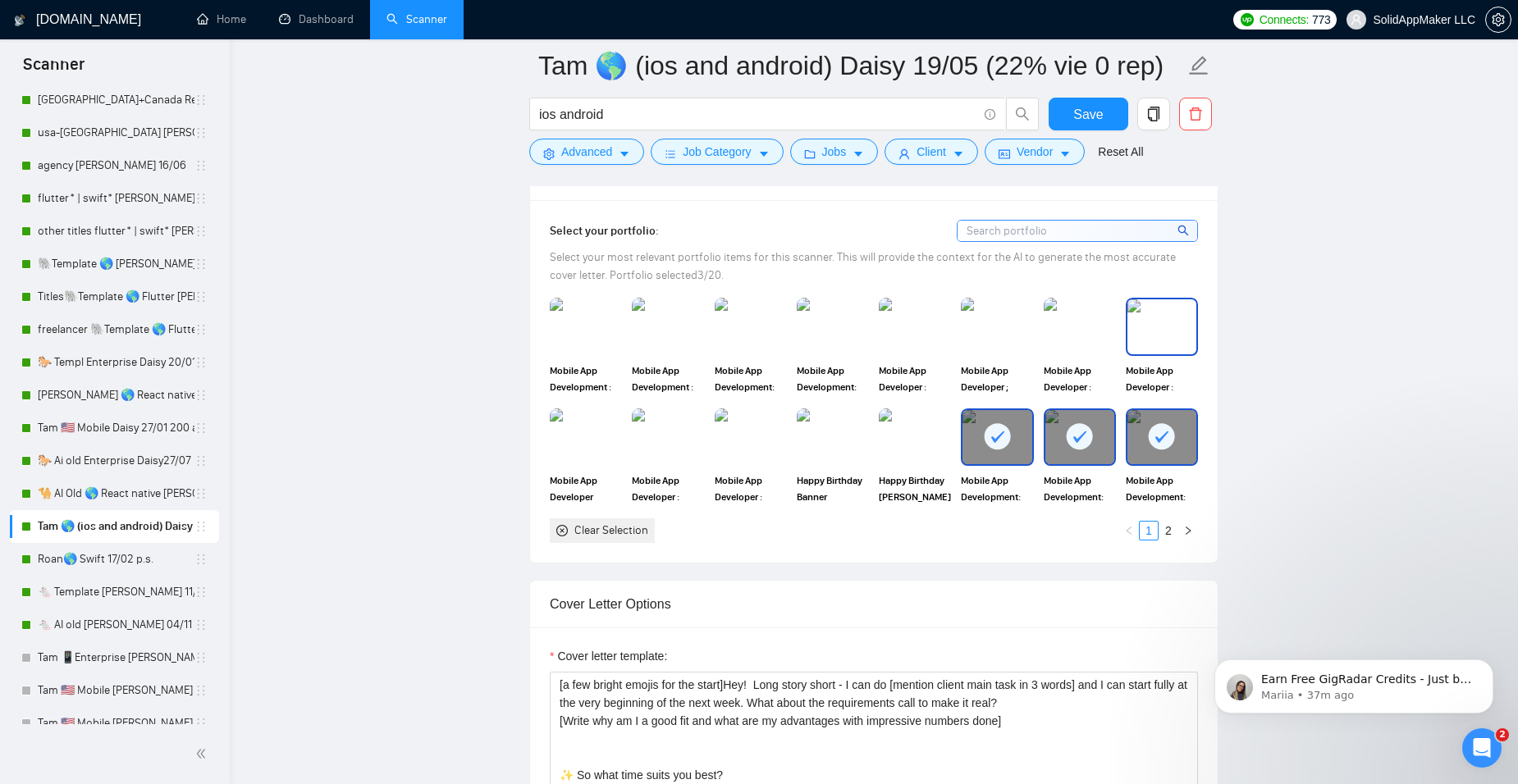
click at [1142, 333] on img at bounding box center [1161, 327] width 69 height 54
click at [1060, 309] on img at bounding box center [1080, 327] width 69 height 54
click at [1024, 320] on img at bounding box center [996, 327] width 69 height 54
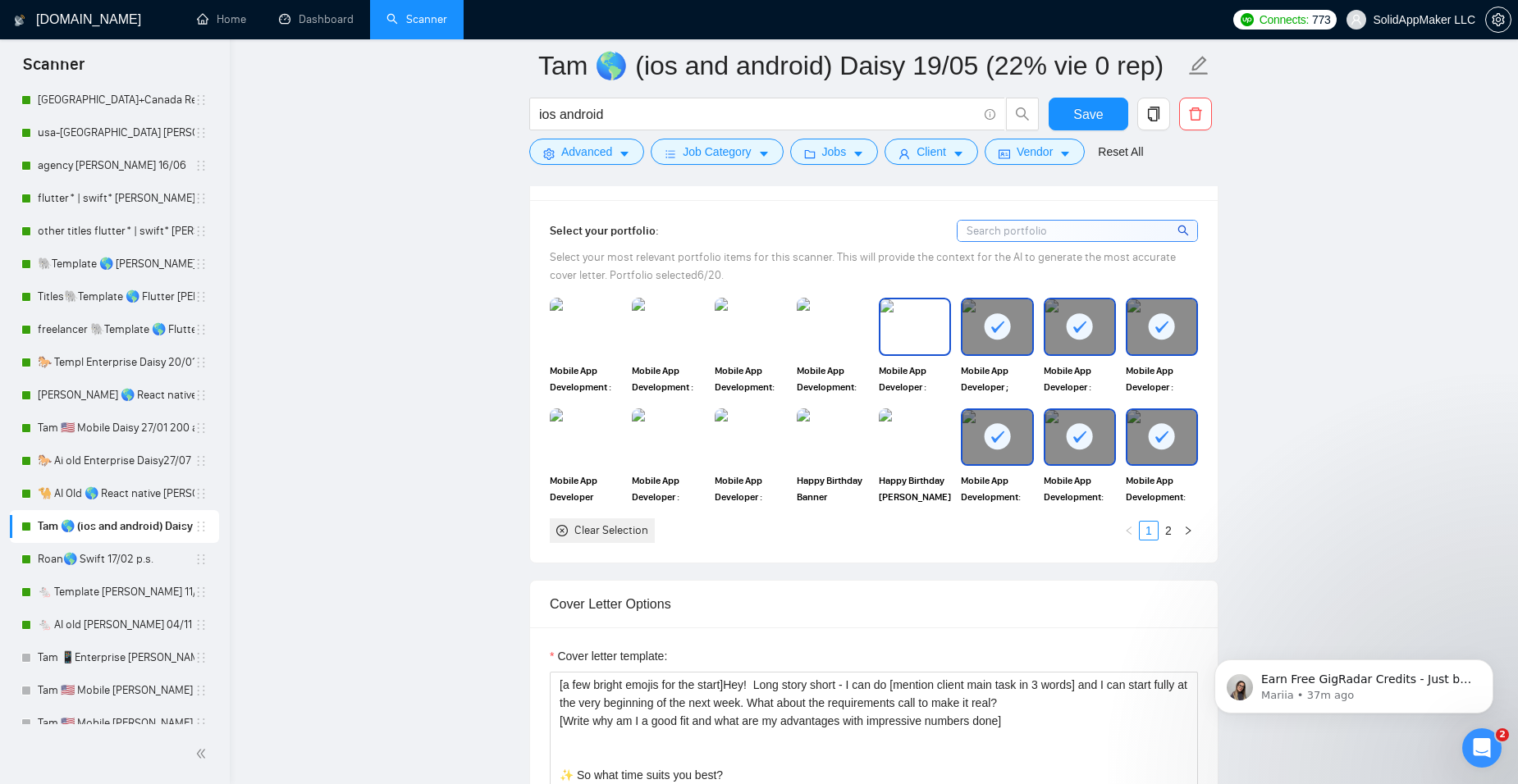
click at [917, 347] on img at bounding box center [914, 327] width 69 height 54
click at [841, 340] on img at bounding box center [832, 327] width 69 height 54
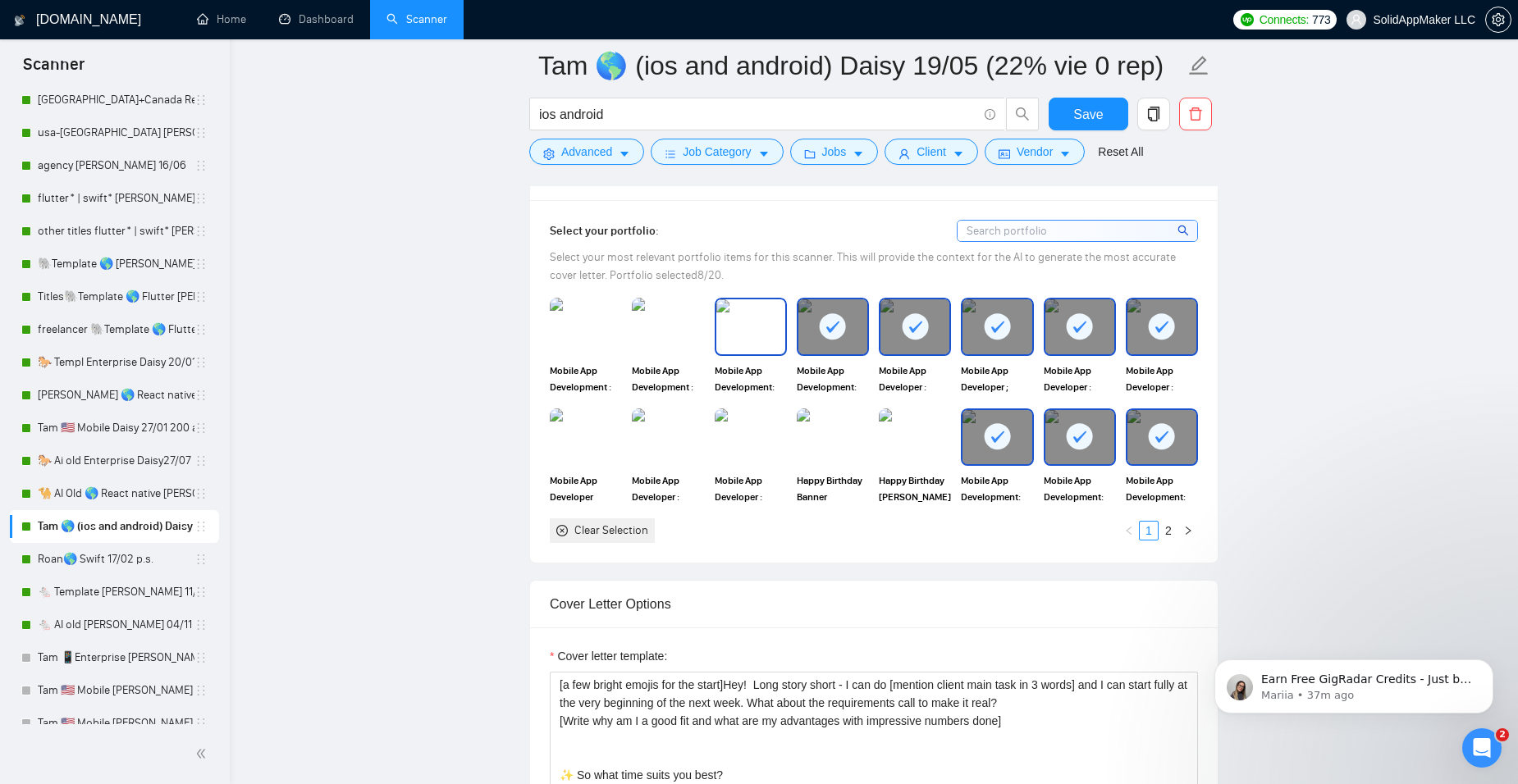
click at [714, 341] on div at bounding box center [750, 327] width 72 height 58
click at [667, 341] on img at bounding box center [668, 327] width 69 height 54
click at [579, 345] on img at bounding box center [585, 327] width 69 height 54
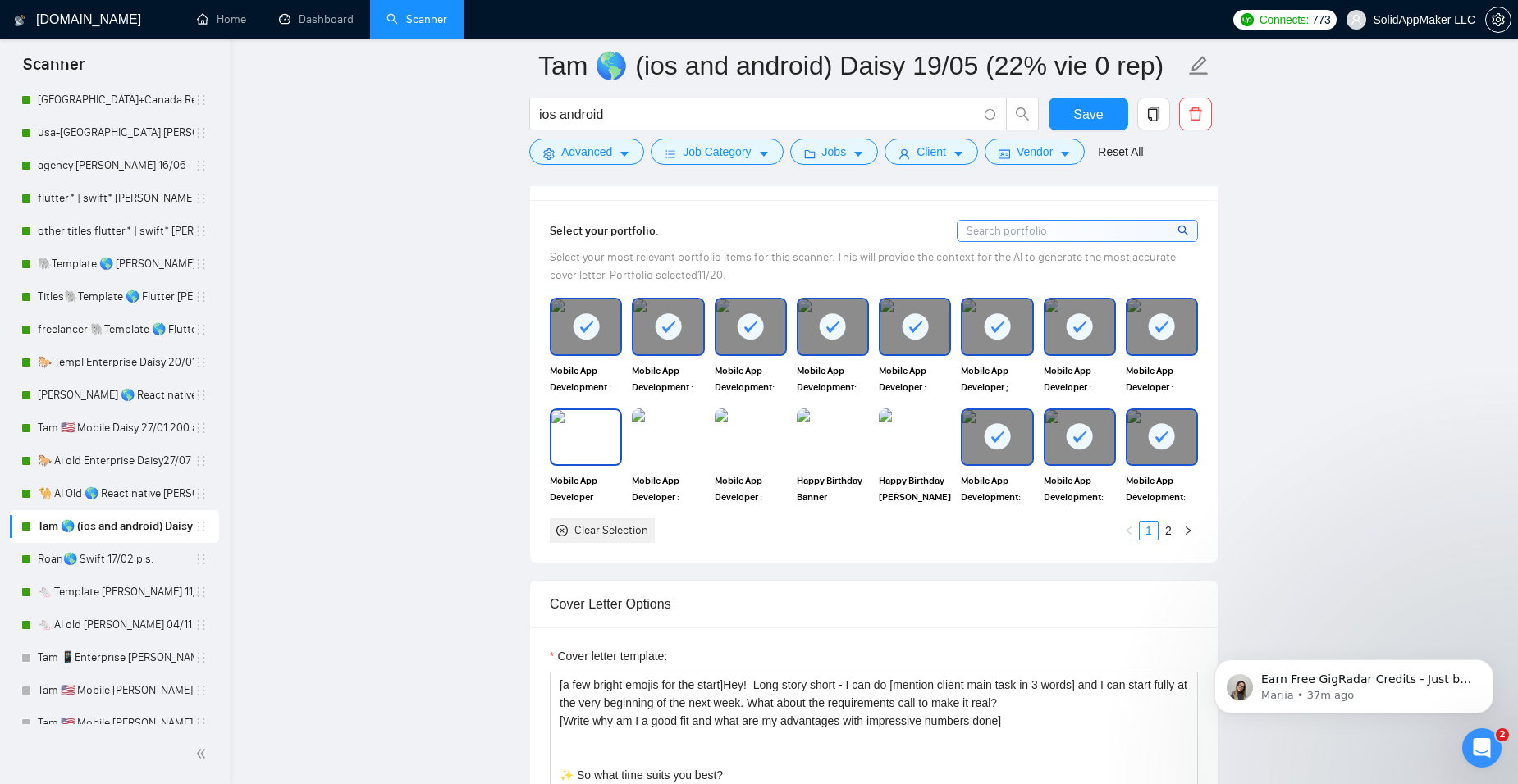
drag, startPoint x: 613, startPoint y: 453, endPoint x: 642, endPoint y: 449, distance: 29.3
click at [613, 453] on img at bounding box center [585, 437] width 69 height 54
click at [643, 449] on img at bounding box center [668, 437] width 69 height 54
click at [719, 453] on img at bounding box center [750, 437] width 69 height 54
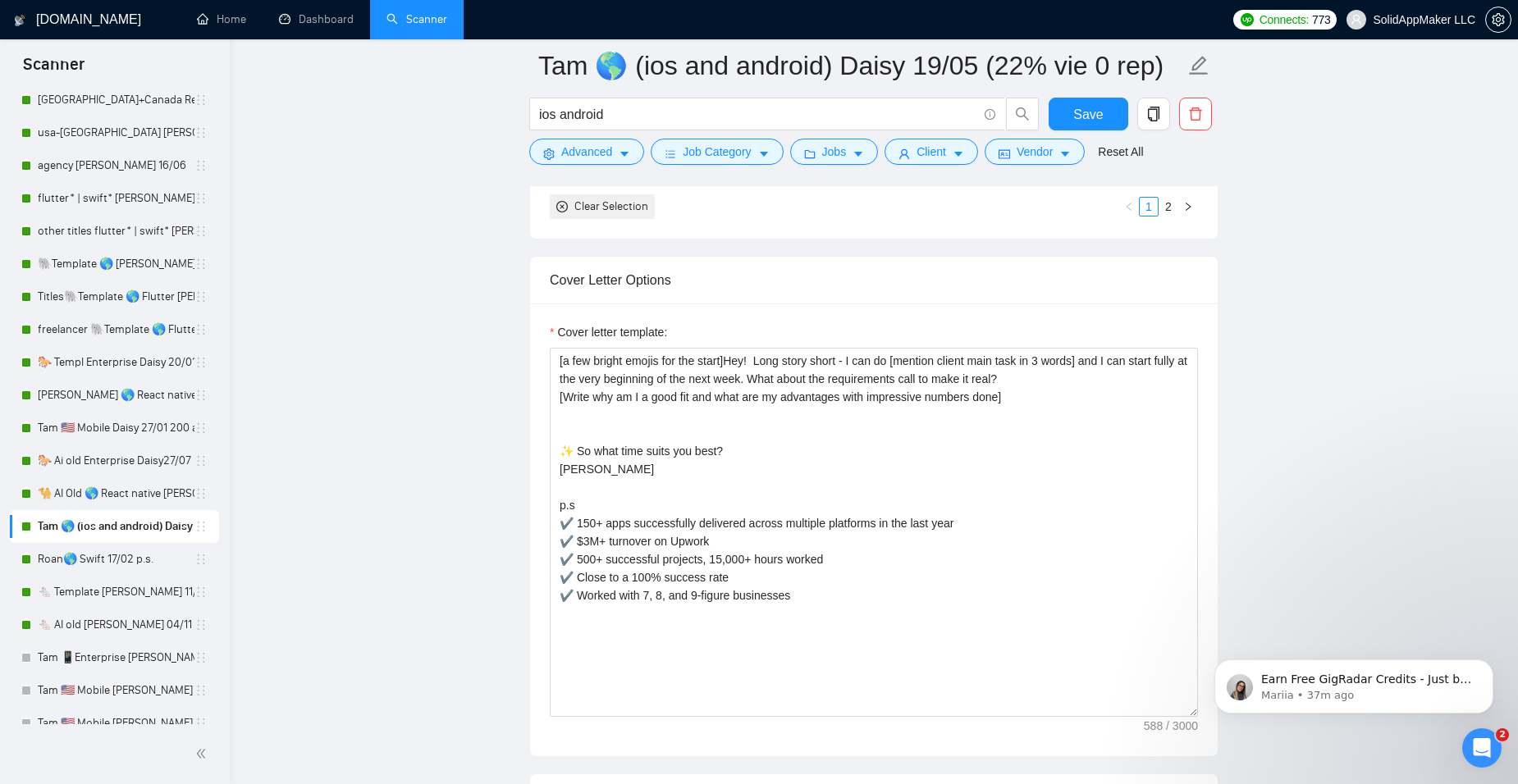
scroll to position [1723, 0]
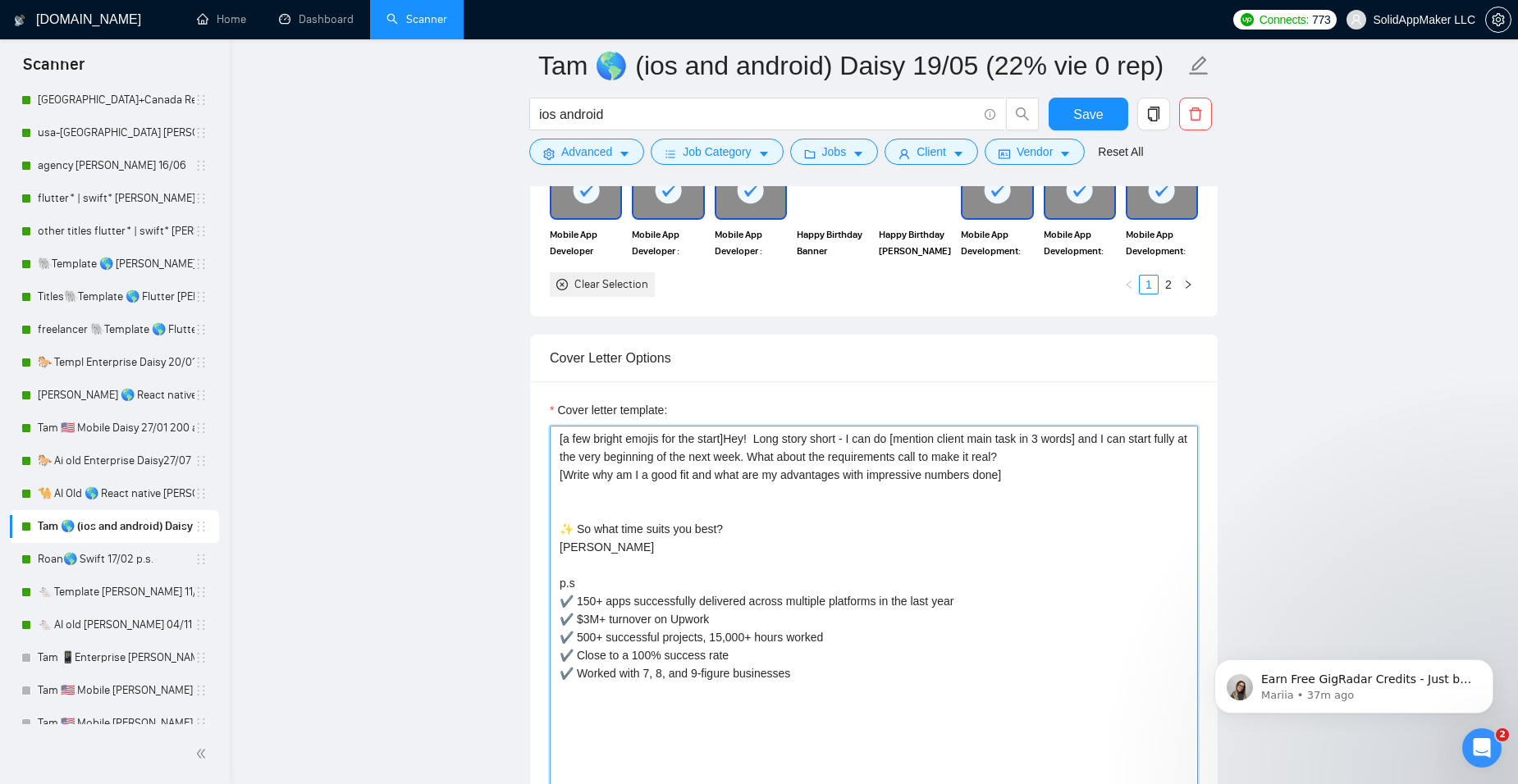
click at [558, 438] on textarea "[a few bright emojis for the start]Hey! Long story short - I can do [mention cl…" at bounding box center [873, 610] width 648 height 369
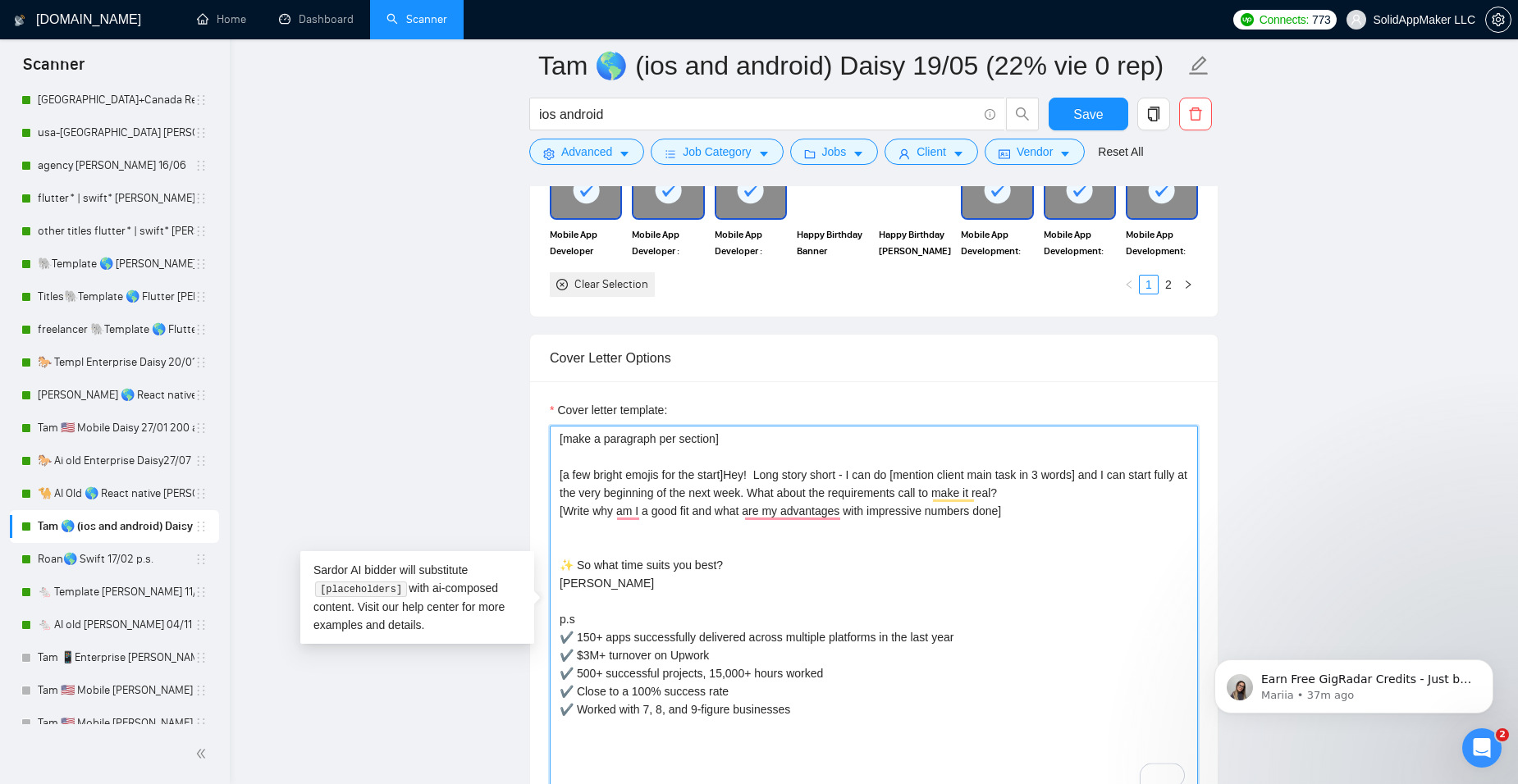
drag, startPoint x: 572, startPoint y: 654, endPoint x: 553, endPoint y: 654, distance: 19.0
click at [553, 654] on textarea "[make a paragraph per section] [a few bright emojis for the start]Hey! Long sto…" at bounding box center [873, 610] width 648 height 369
click at [550, 670] on textarea "[make a paragraph per section] [a few bright emojis for the start]Hey! Long sto…" at bounding box center [873, 610] width 648 height 369
drag, startPoint x: 568, startPoint y: 691, endPoint x: 554, endPoint y: 691, distance: 14.0
click at [554, 691] on textarea "[make a paragraph per section] [a few bright emojis for the start]Hey! Long sto…" at bounding box center [873, 610] width 648 height 369
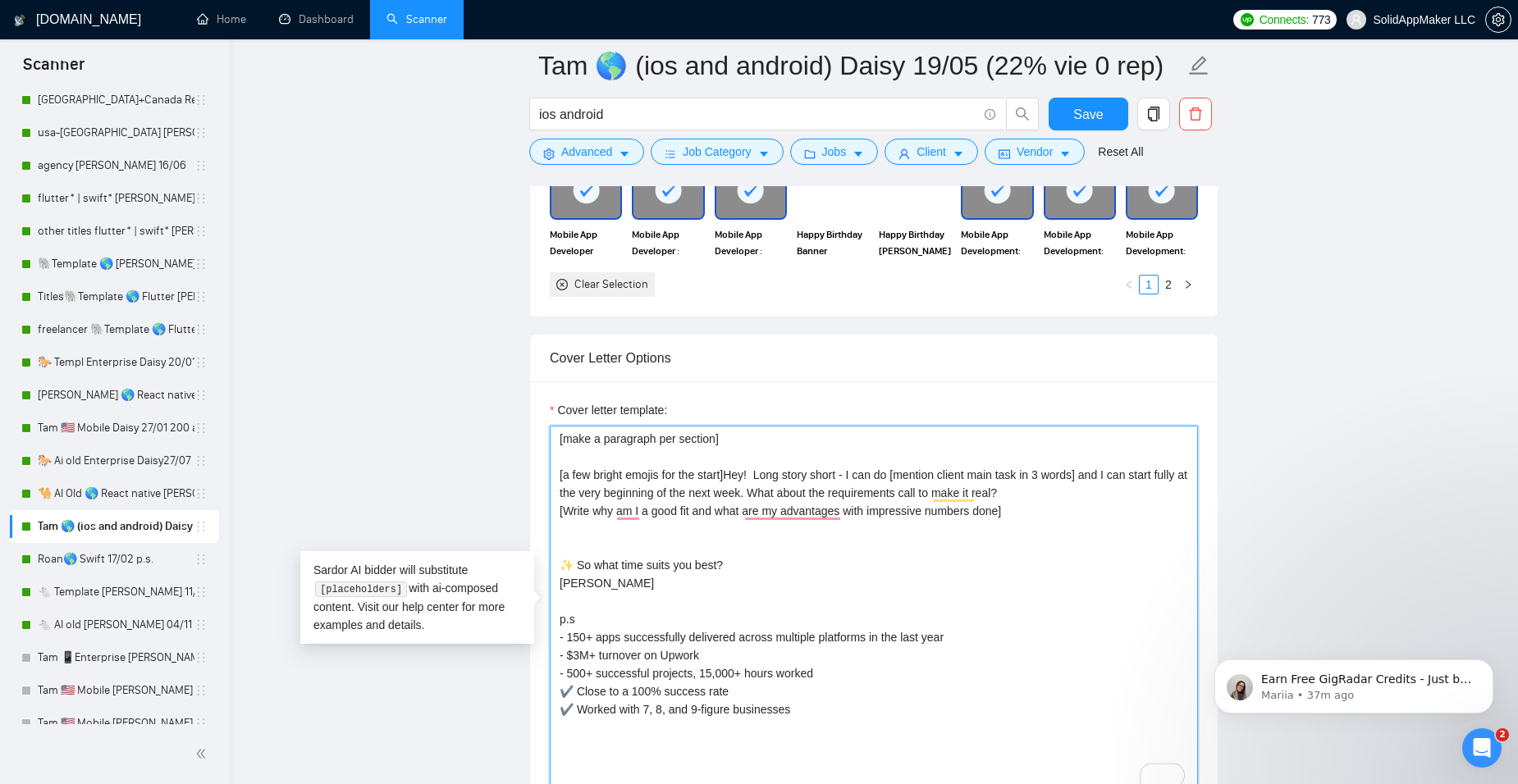
drag, startPoint x: 569, startPoint y: 710, endPoint x: 556, endPoint y: 709, distance: 13.0
click at [556, 709] on textarea "[make a paragraph per section] [a few bright emojis for the start]Hey! Long sto…" at bounding box center [873, 610] width 648 height 369
click at [562, 732] on textarea "[make a paragraph per section] [a few bright emojis for the start]Hey! Long sto…" at bounding box center [873, 610] width 648 height 369
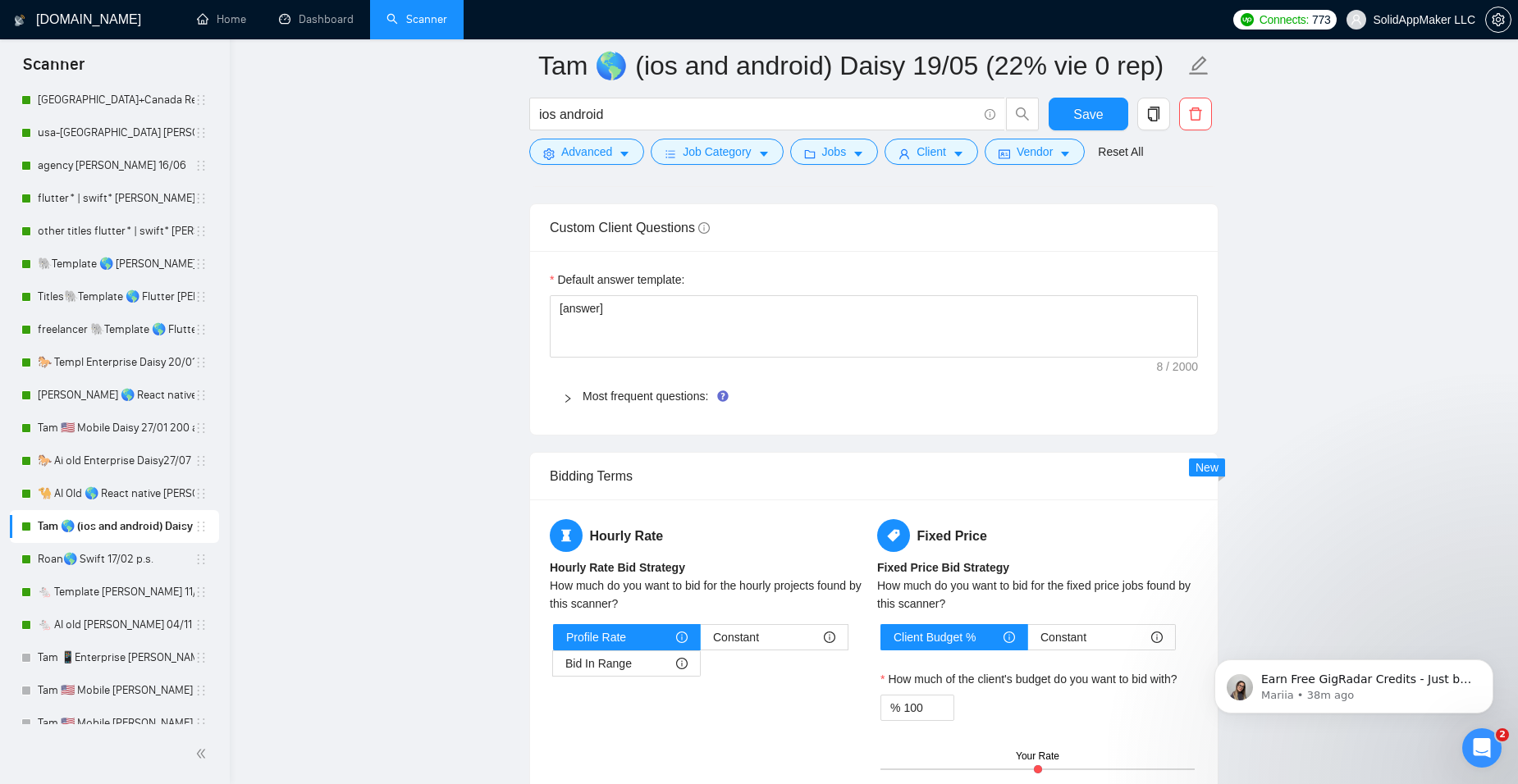
scroll to position [2462, 0]
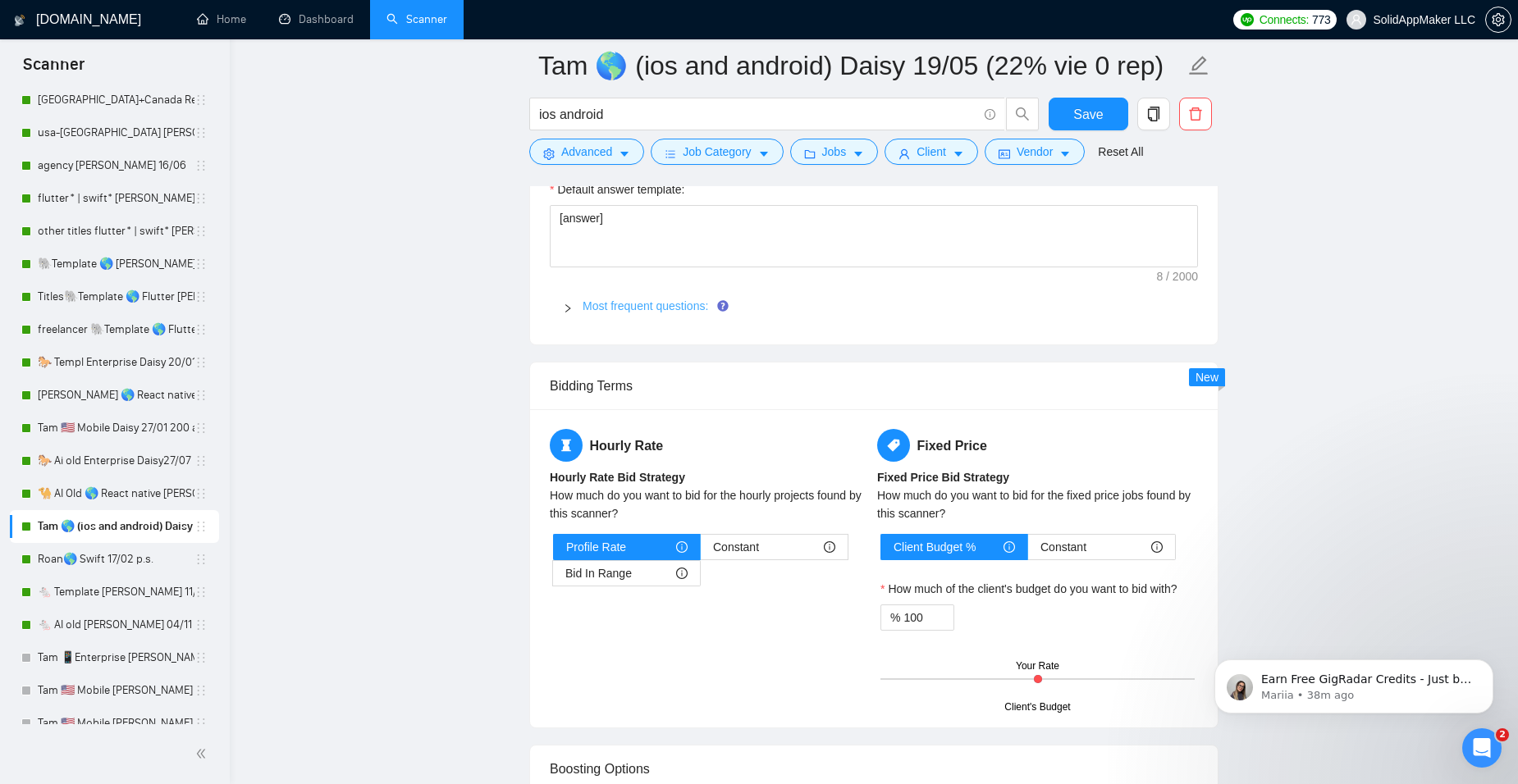
click at [676, 308] on link "Most frequent questions:" at bounding box center [646, 306] width 126 height 13
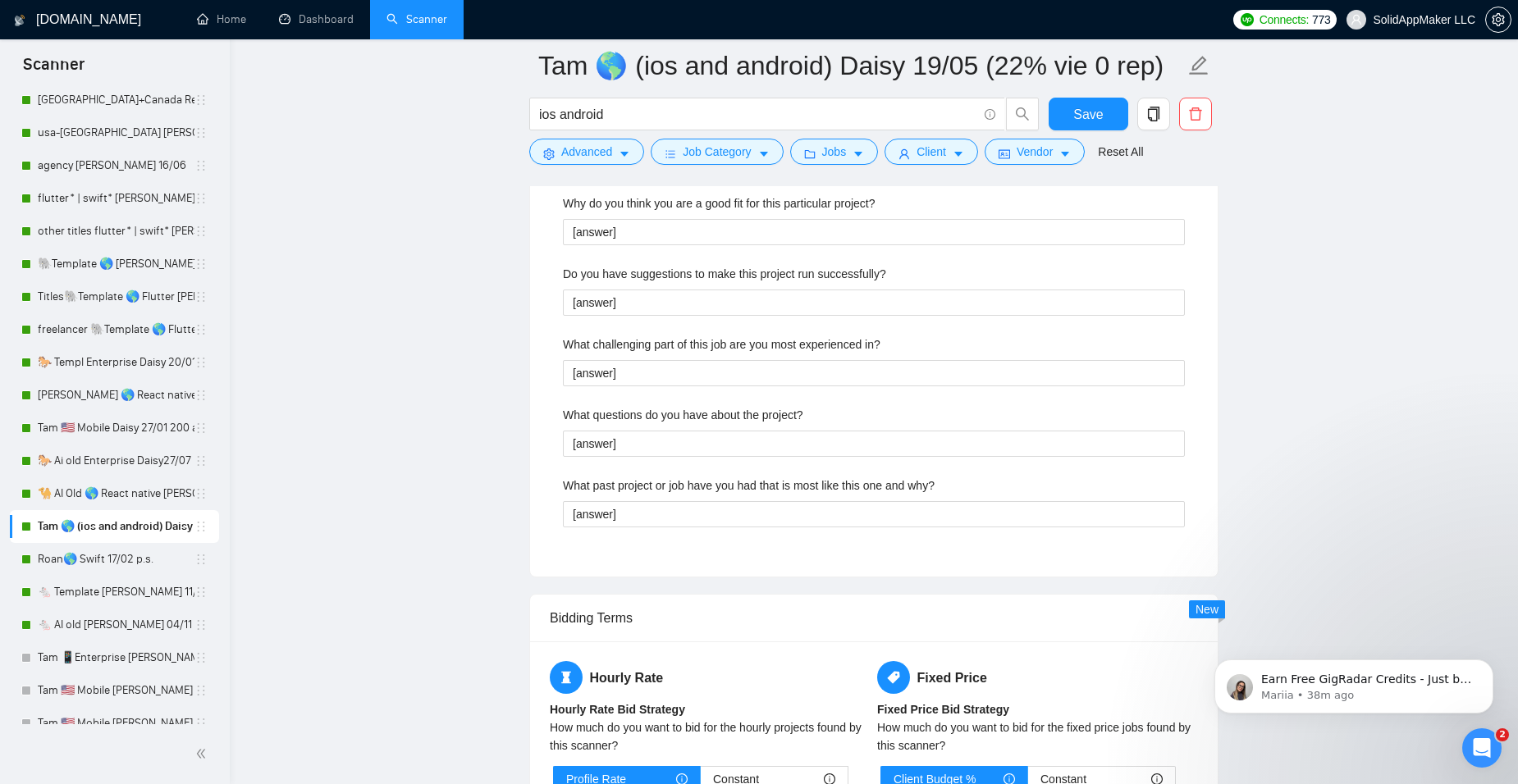
scroll to position [3036, 0]
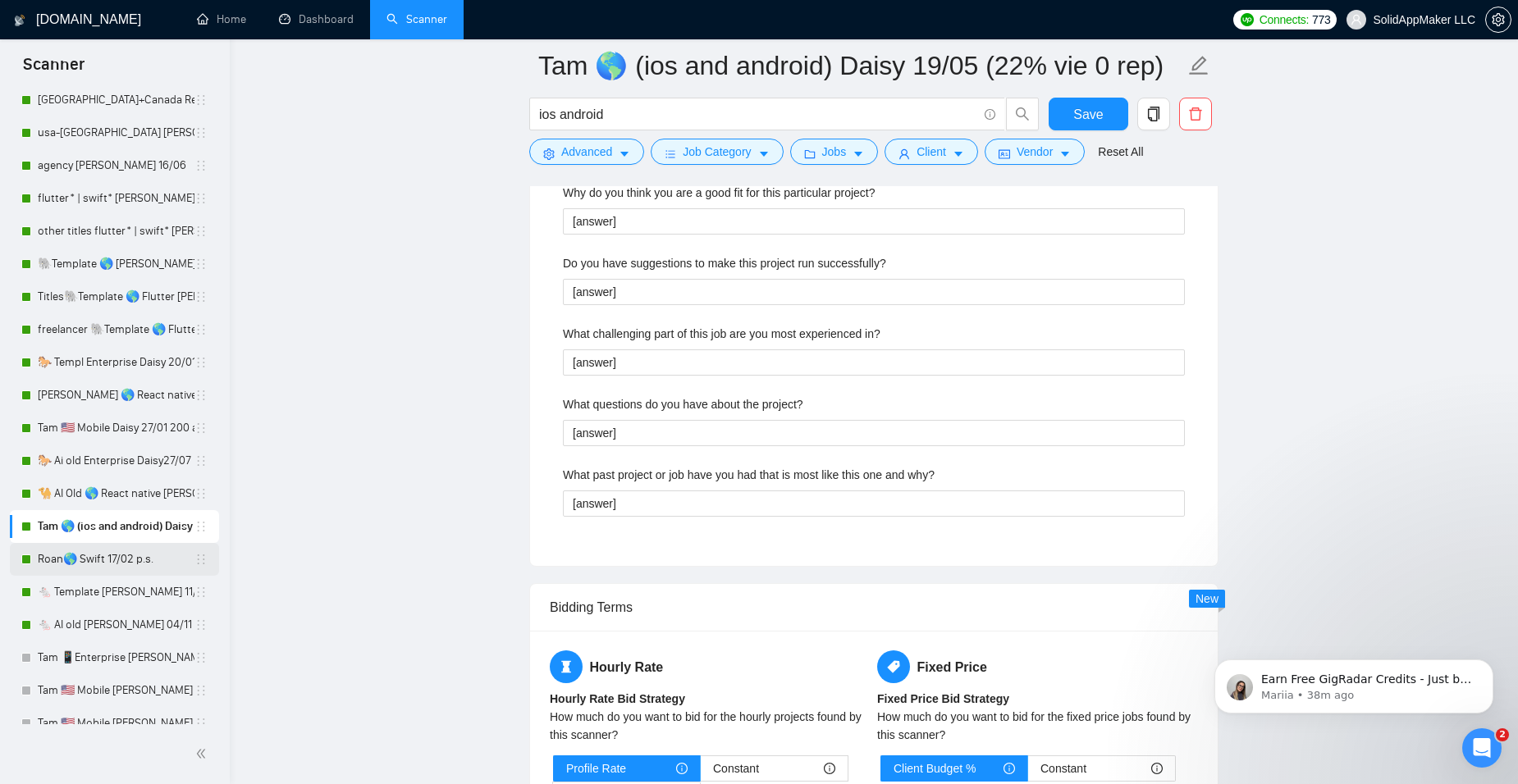
click at [117, 560] on link "Roan🌎 Swift 17/02 p.s." at bounding box center [116, 559] width 156 height 33
click at [1075, 116] on span "Save" at bounding box center [1087, 115] width 30 height 20
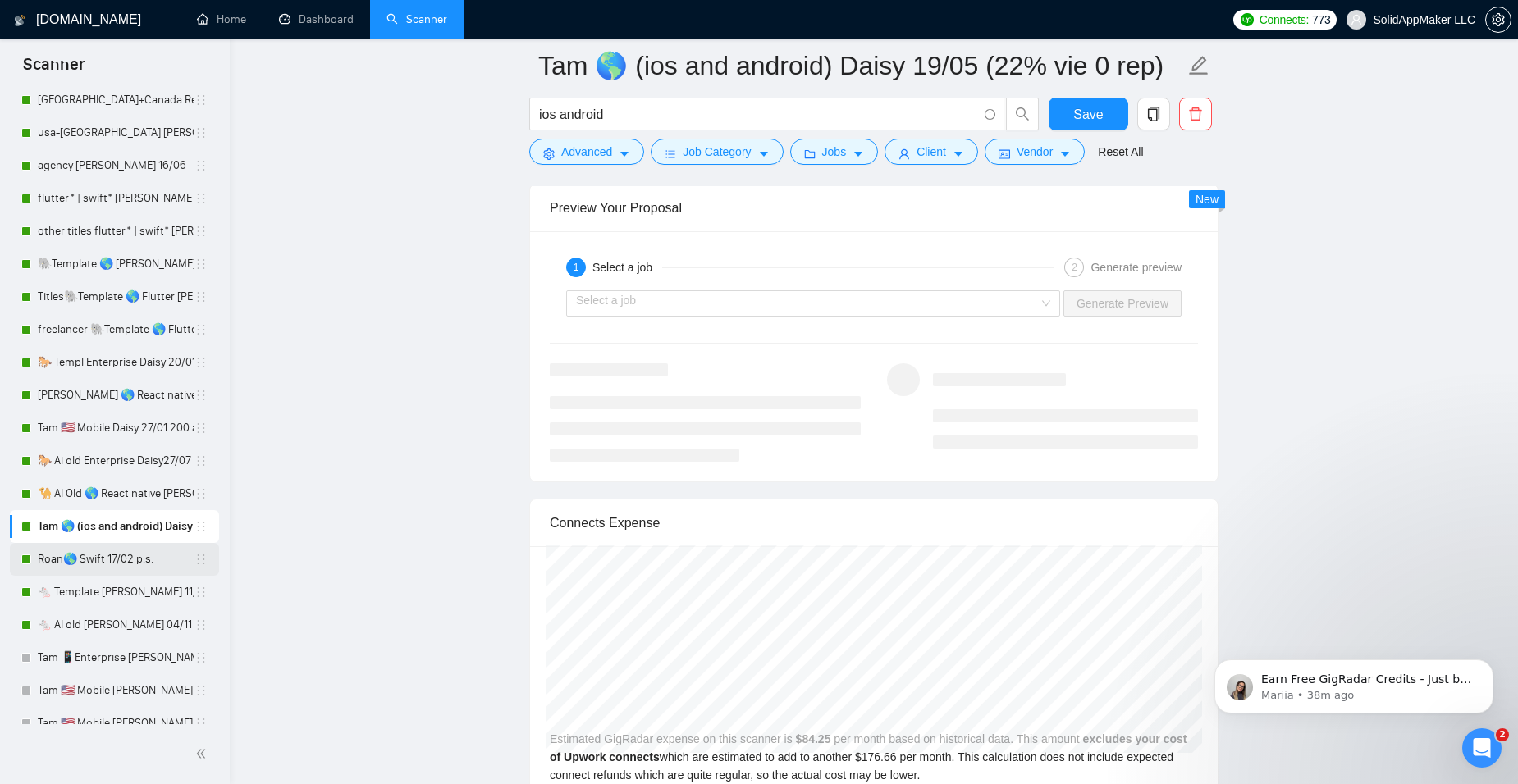
click at [116, 553] on link "Roan🌎 Swift 17/02 p.s." at bounding box center [116, 559] width 156 height 33
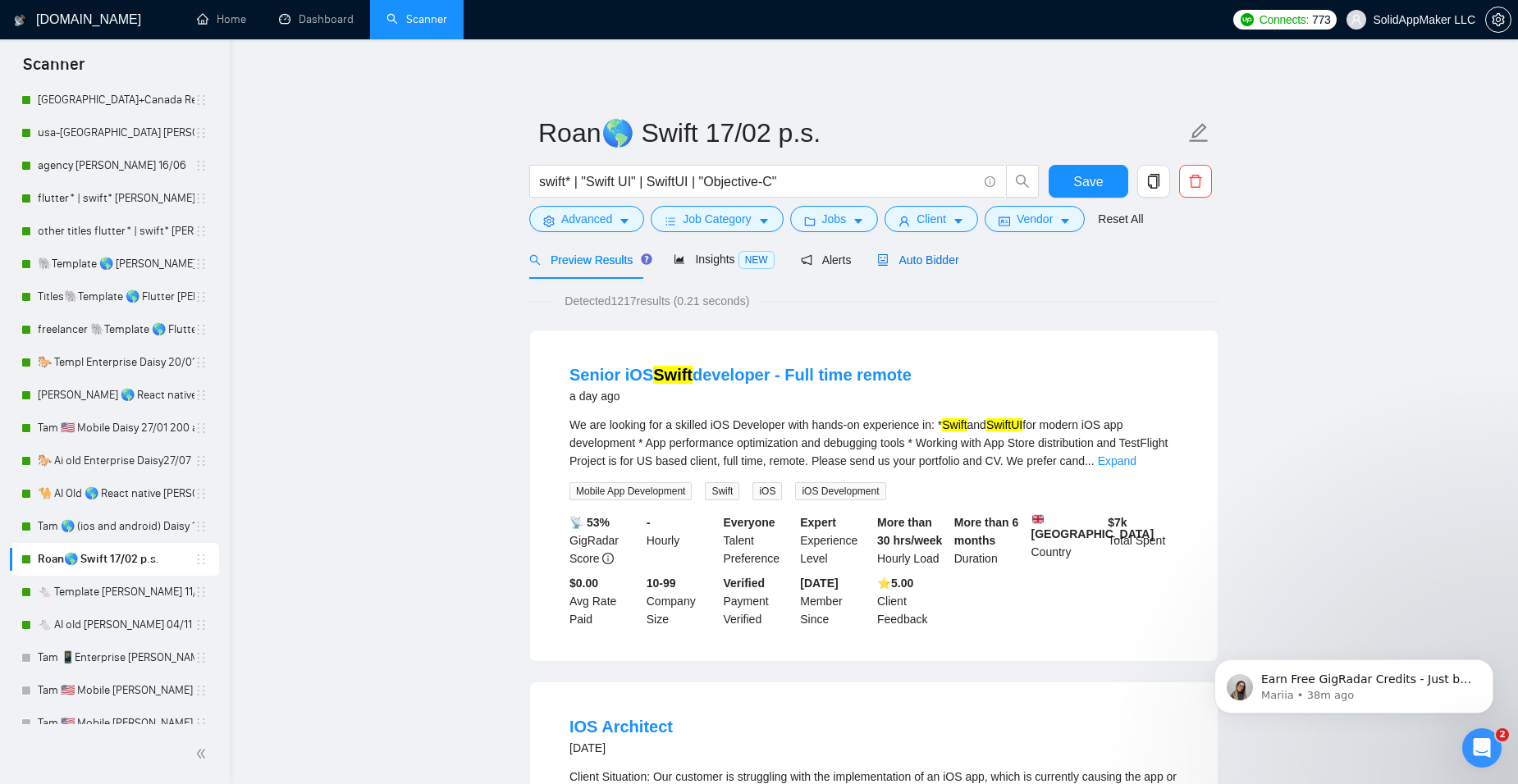
click at [915, 261] on span "Auto Bidder" at bounding box center [918, 259] width 82 height 13
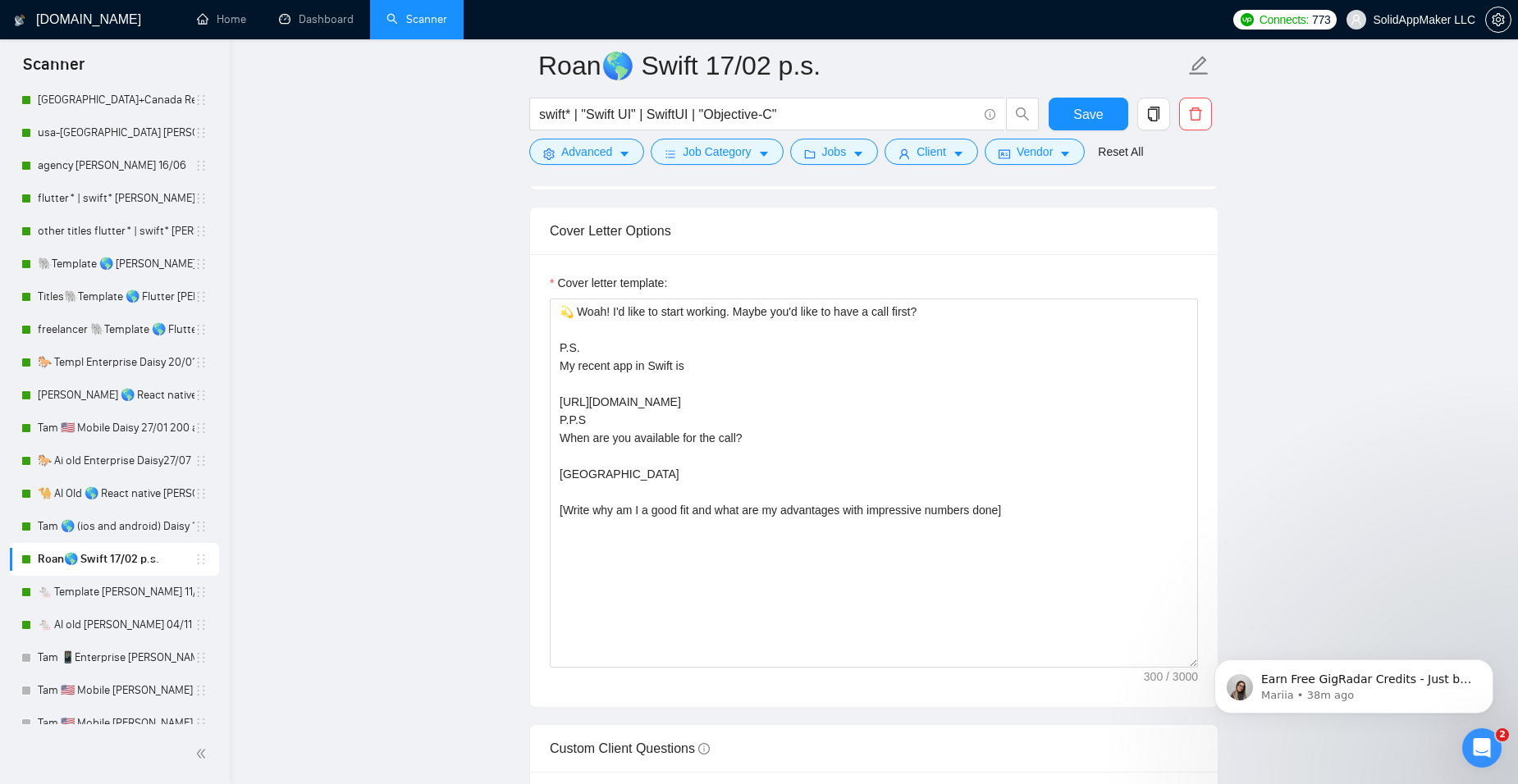
scroll to position [1887, 0]
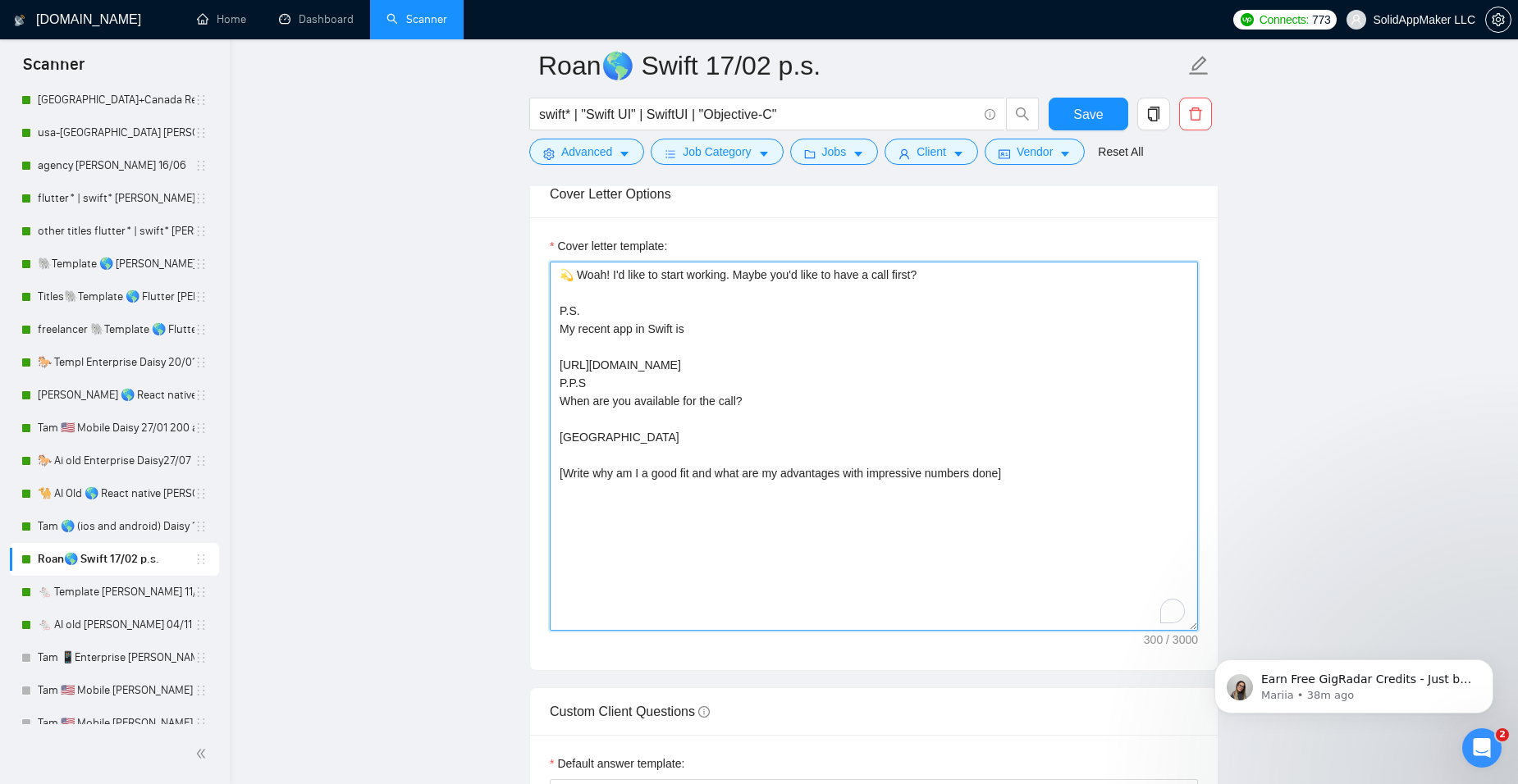
click at [560, 277] on textarea "💫 Woah! I'd like to start working. Maybe you'd like to have a call first? P.S. …" at bounding box center [873, 446] width 648 height 369
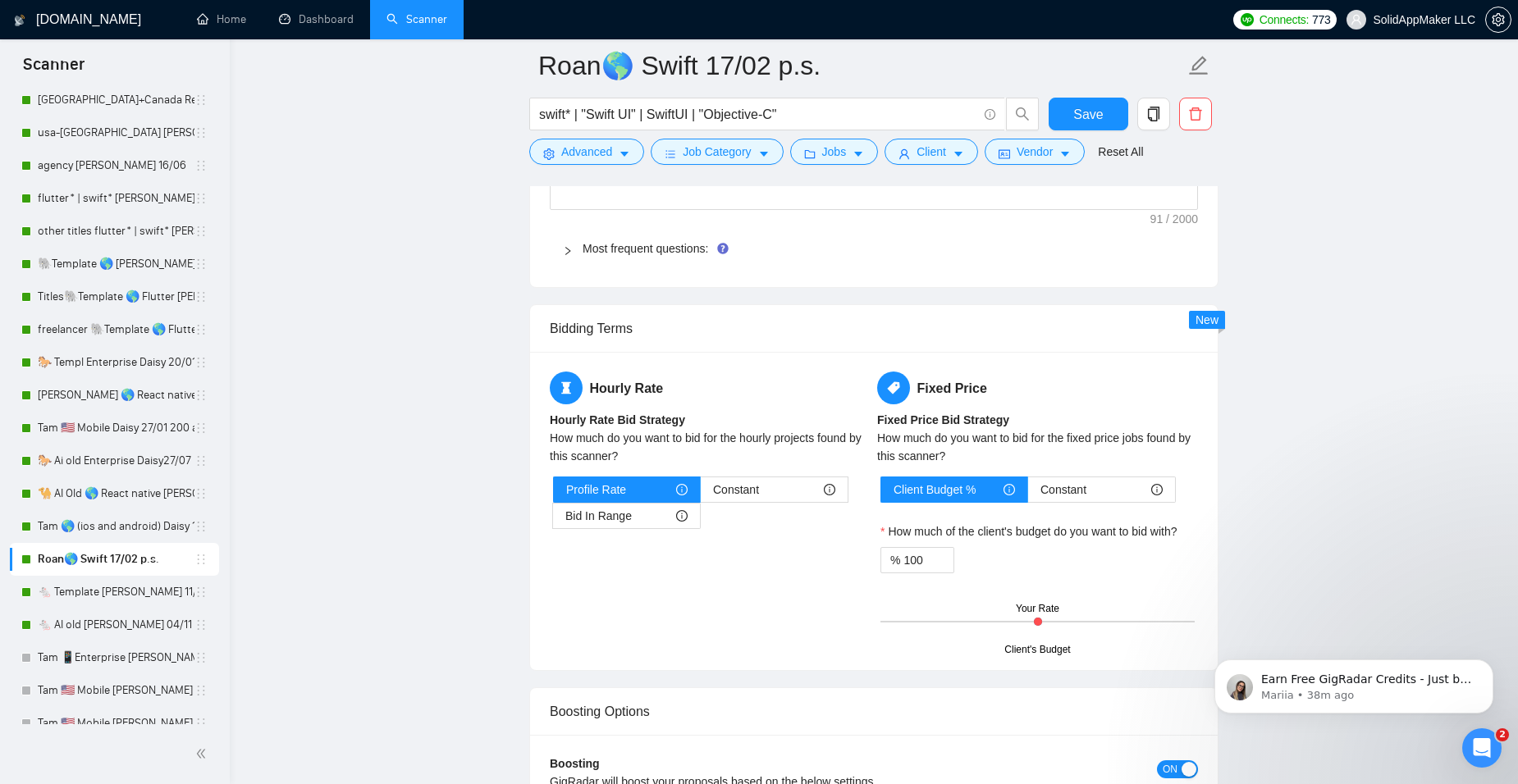
scroll to position [2543, 0]
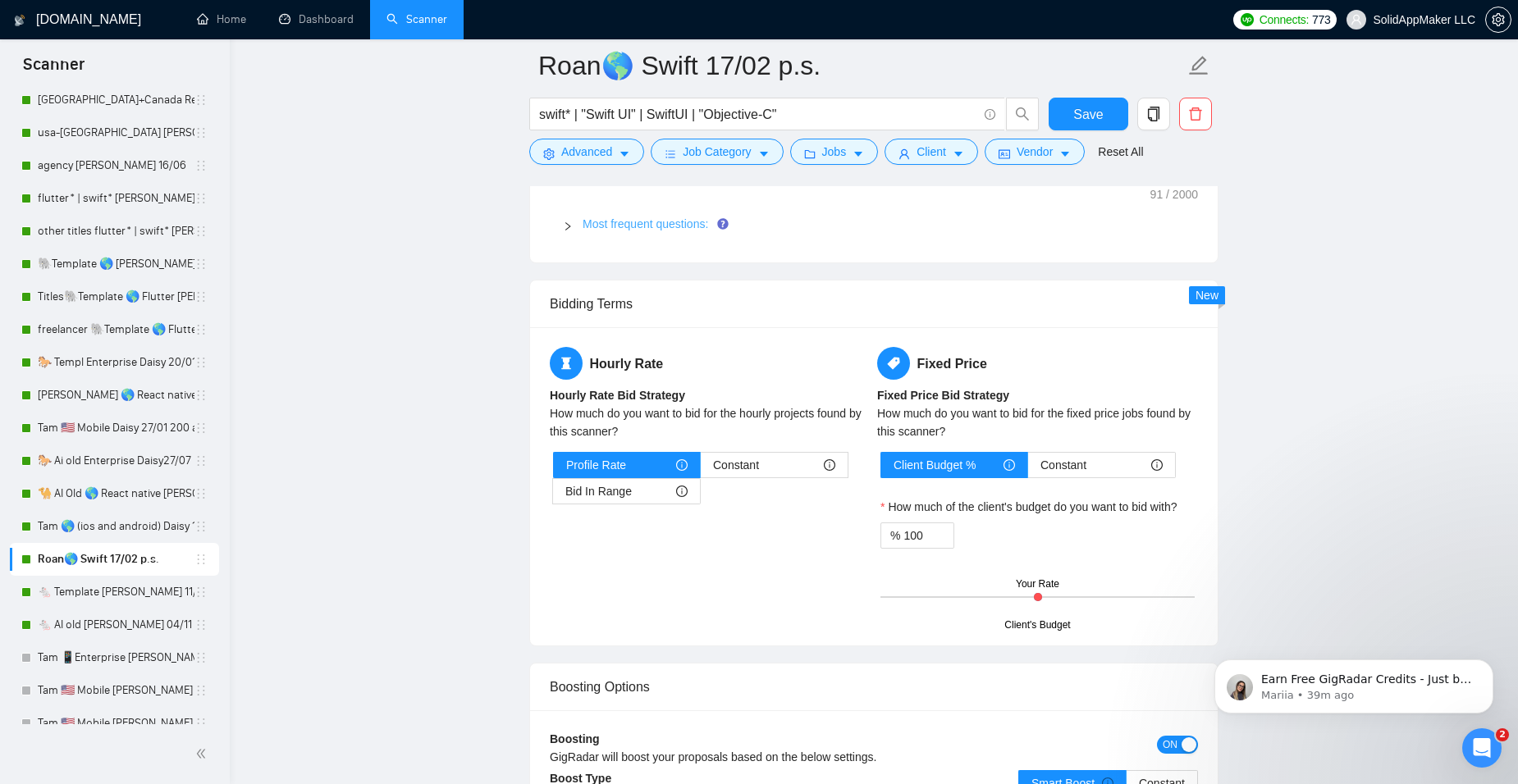
type textarea "[make a paragraph per section] 💫 Woah! I'd like to start working. Maybe you'd l…"
click at [691, 222] on link "Most frequent questions:" at bounding box center [646, 223] width 126 height 13
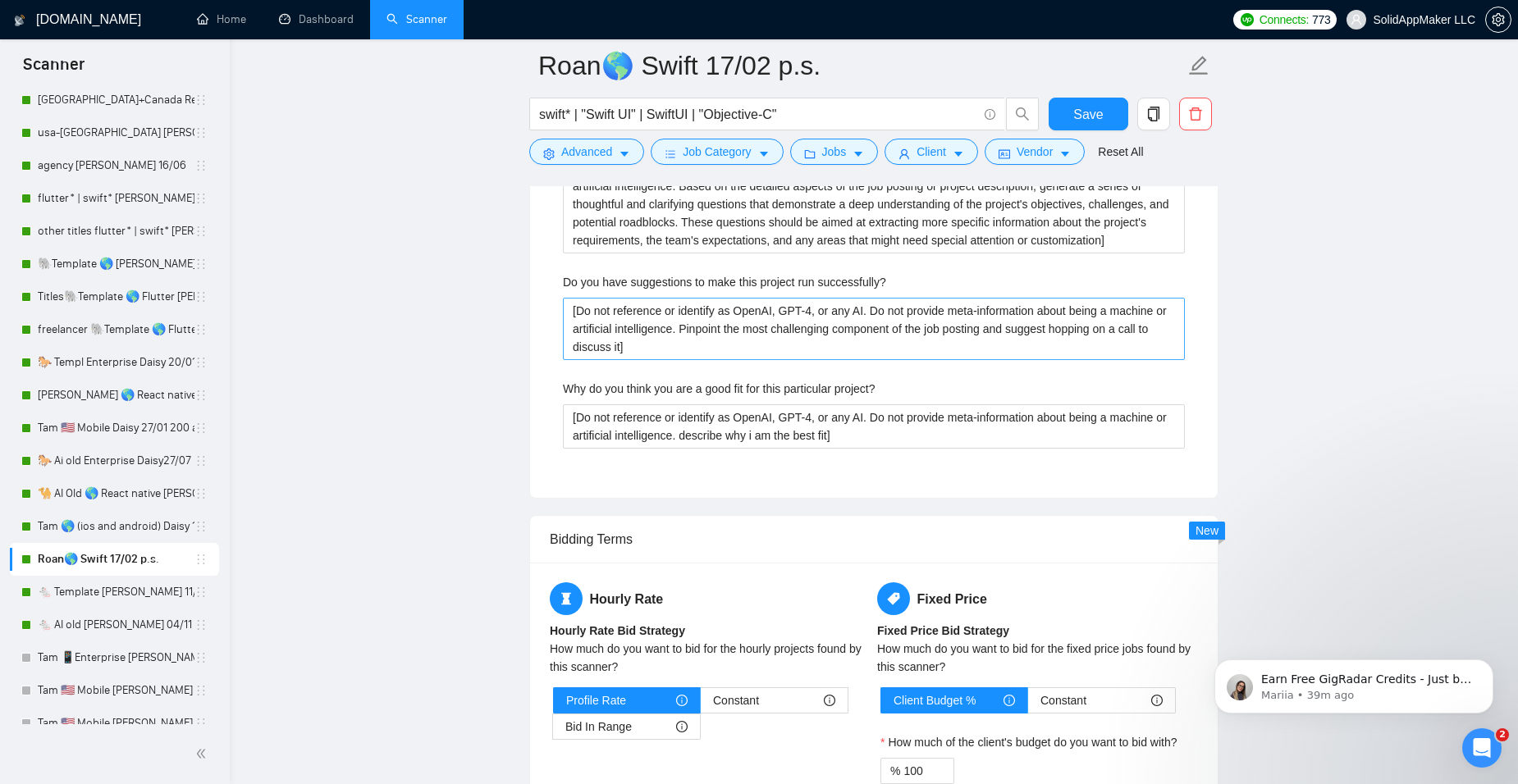
scroll to position [3692, 0]
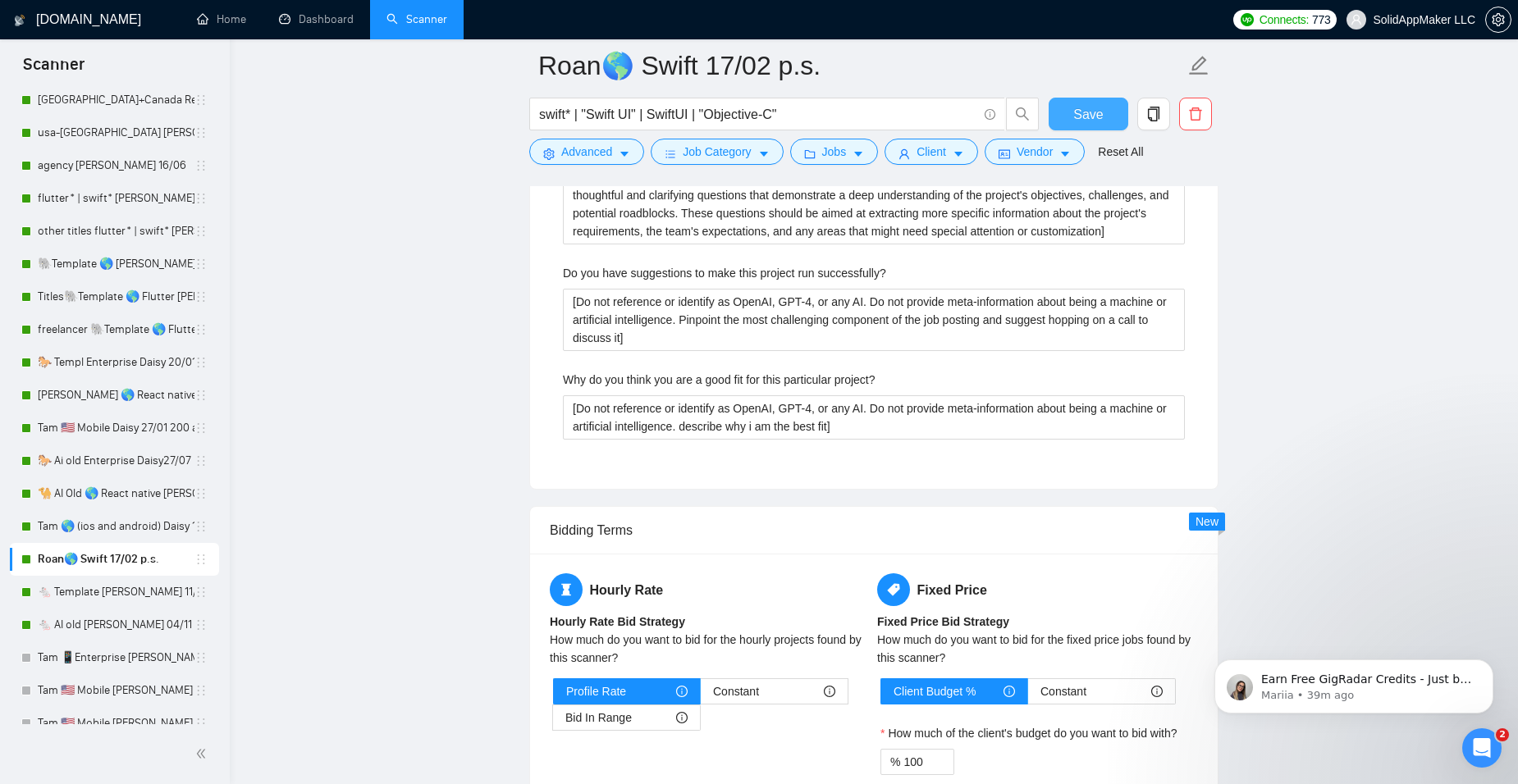
click at [1060, 110] on button "Save" at bounding box center [1088, 114] width 80 height 33
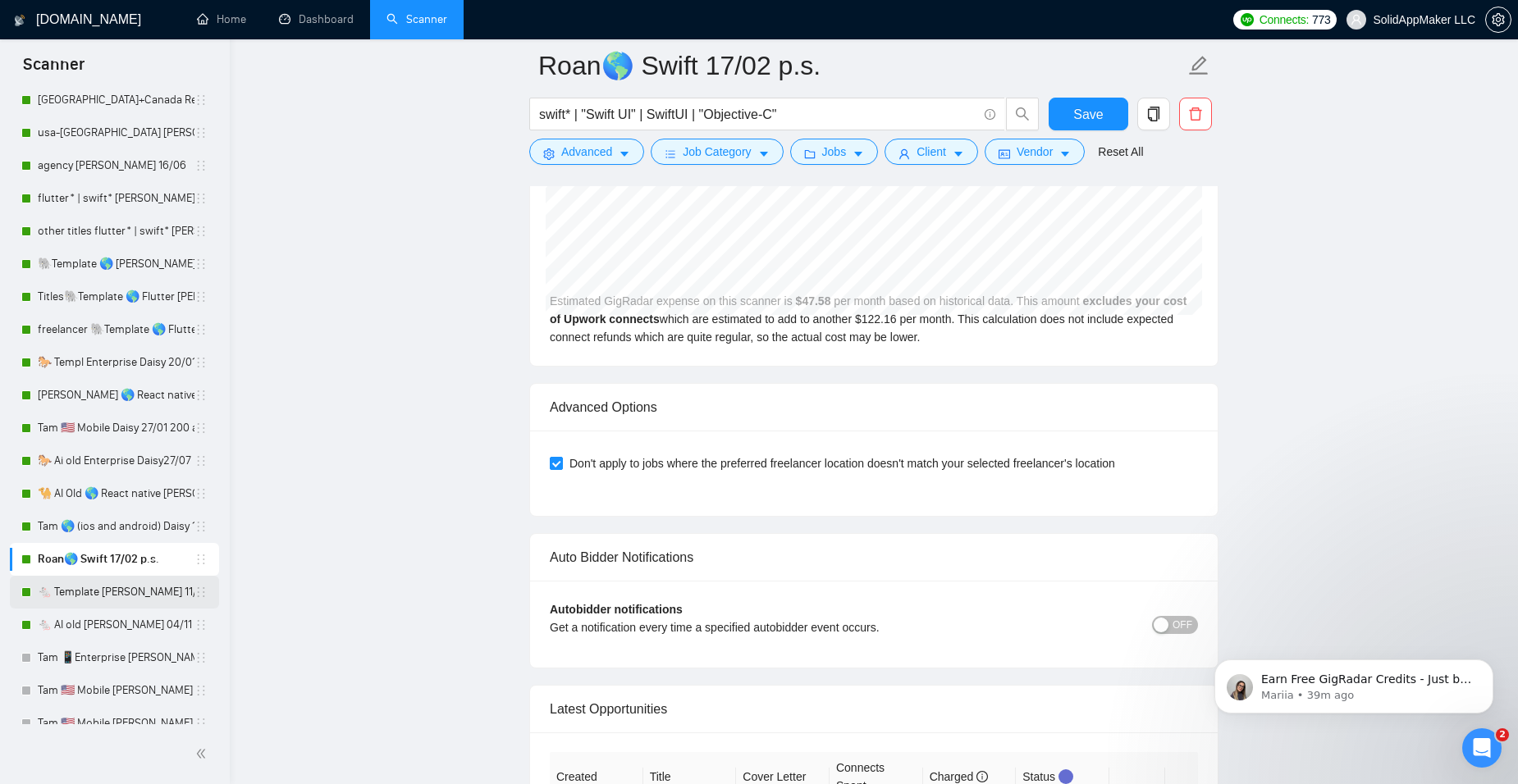
click at [97, 591] on link "🐁 Template [PERSON_NAME] 11/11" at bounding box center [116, 592] width 156 height 33
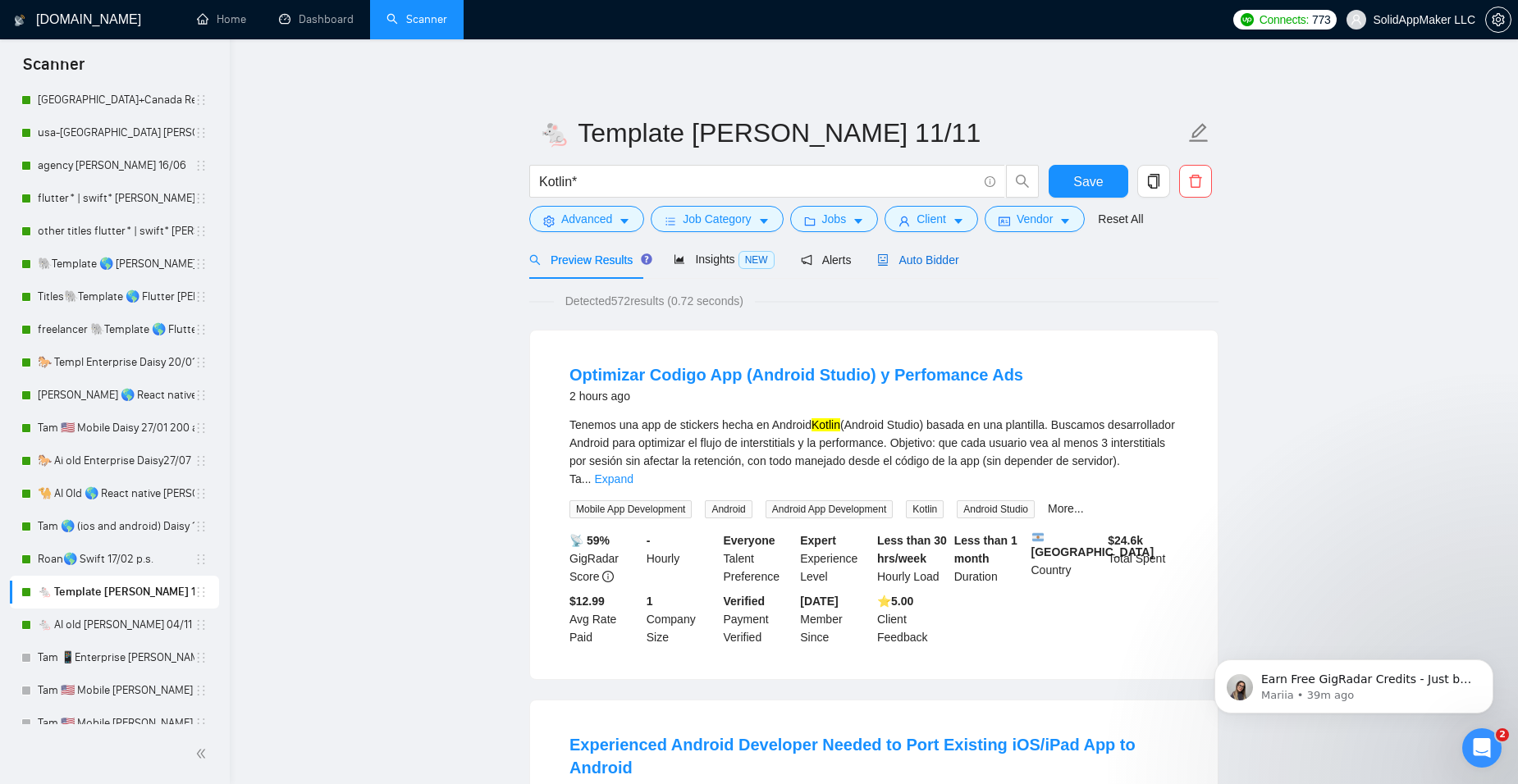
click at [925, 265] on span "Auto Bidder" at bounding box center [918, 259] width 82 height 13
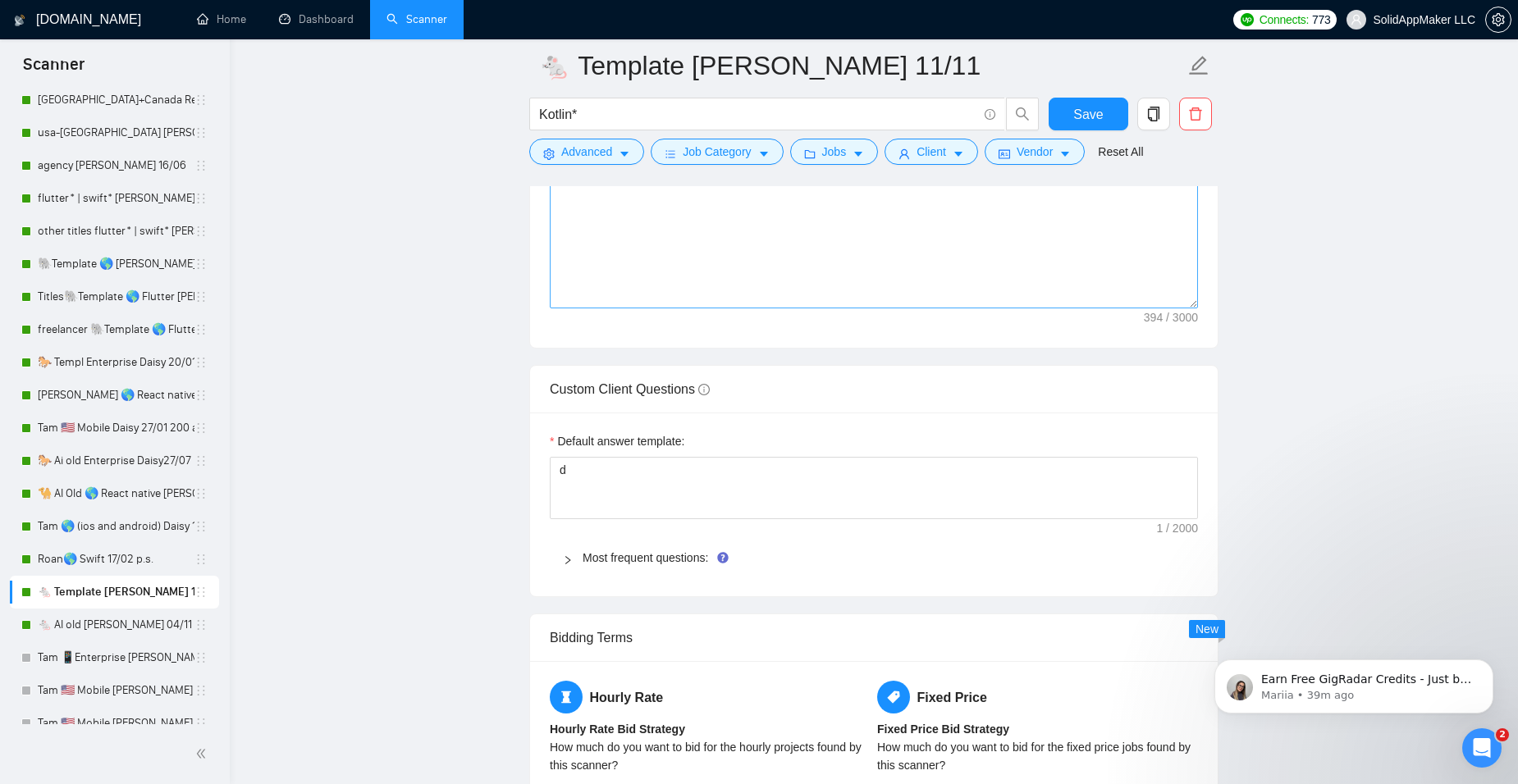
scroll to position [2297, 0]
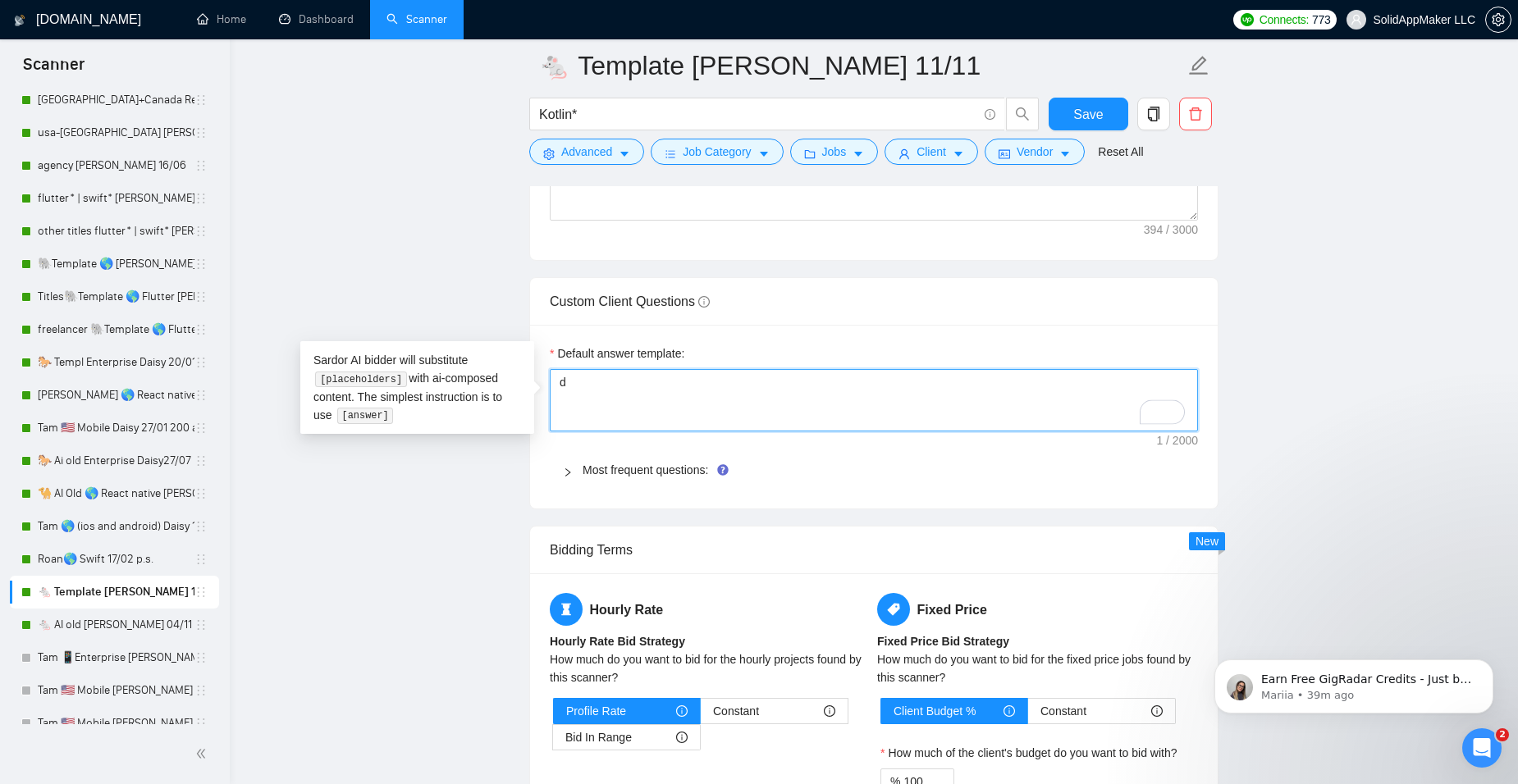
drag, startPoint x: 611, startPoint y: 386, endPoint x: 537, endPoint y: 376, distance: 74.7
paste textarea "[Answer. Do not reference or identify as OpenAI, GPT-4, or any AI. Do not provi…"
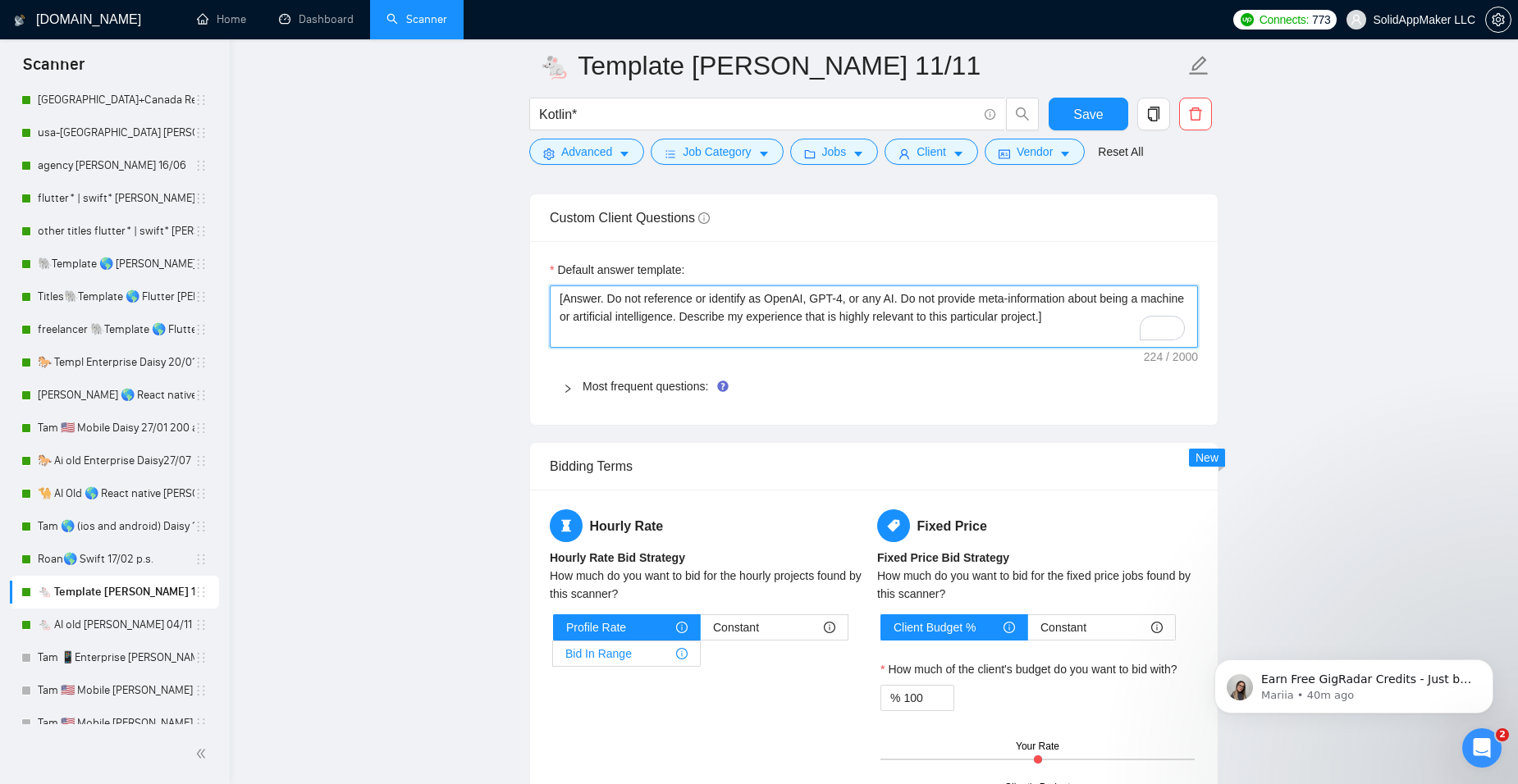
scroll to position [2379, 0]
type textarea "[Answer. Do not reference or identify as OpenAI, GPT-4, or any AI. Do not provi…"
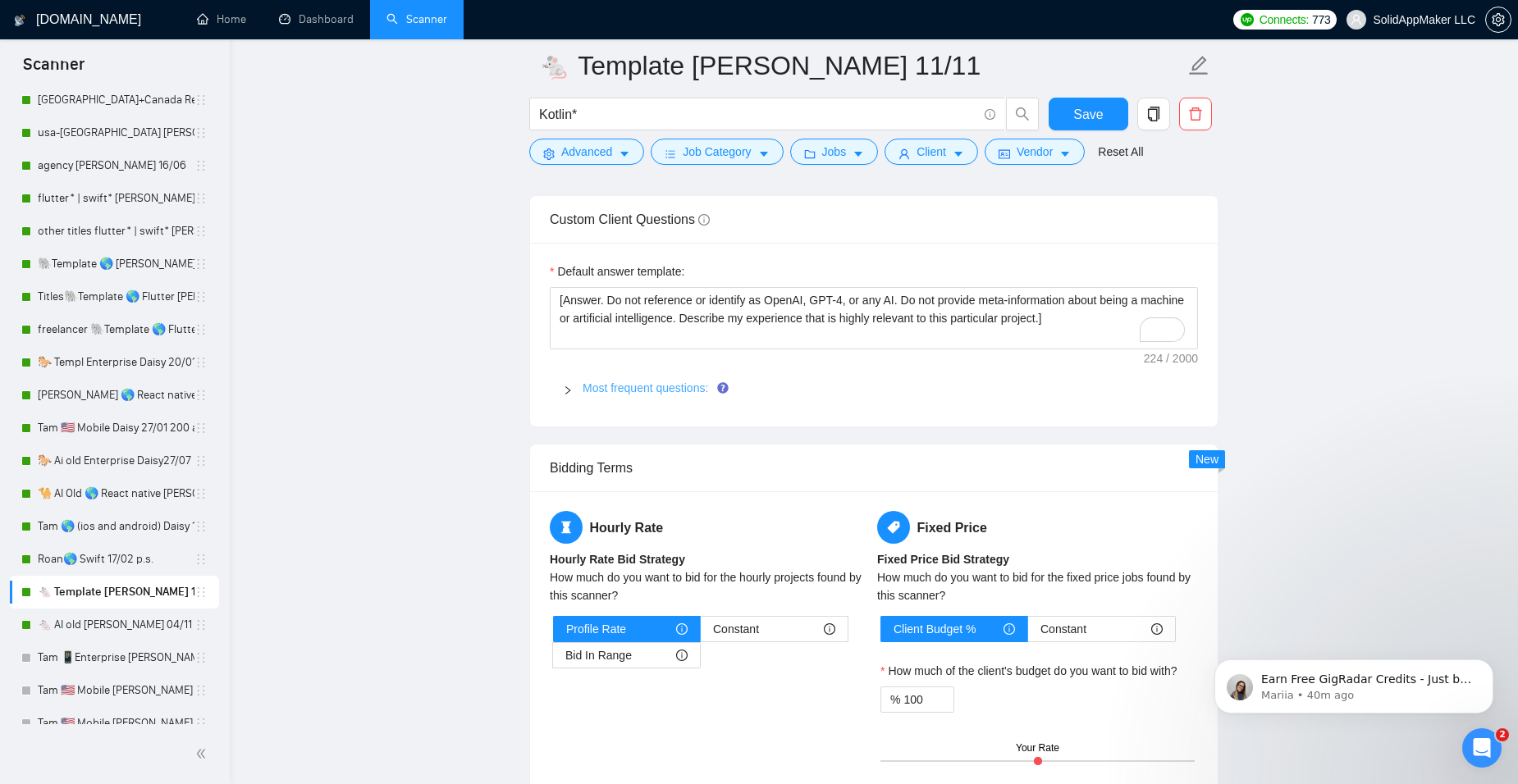
click at [666, 392] on link "Most frequent questions:" at bounding box center [646, 387] width 126 height 13
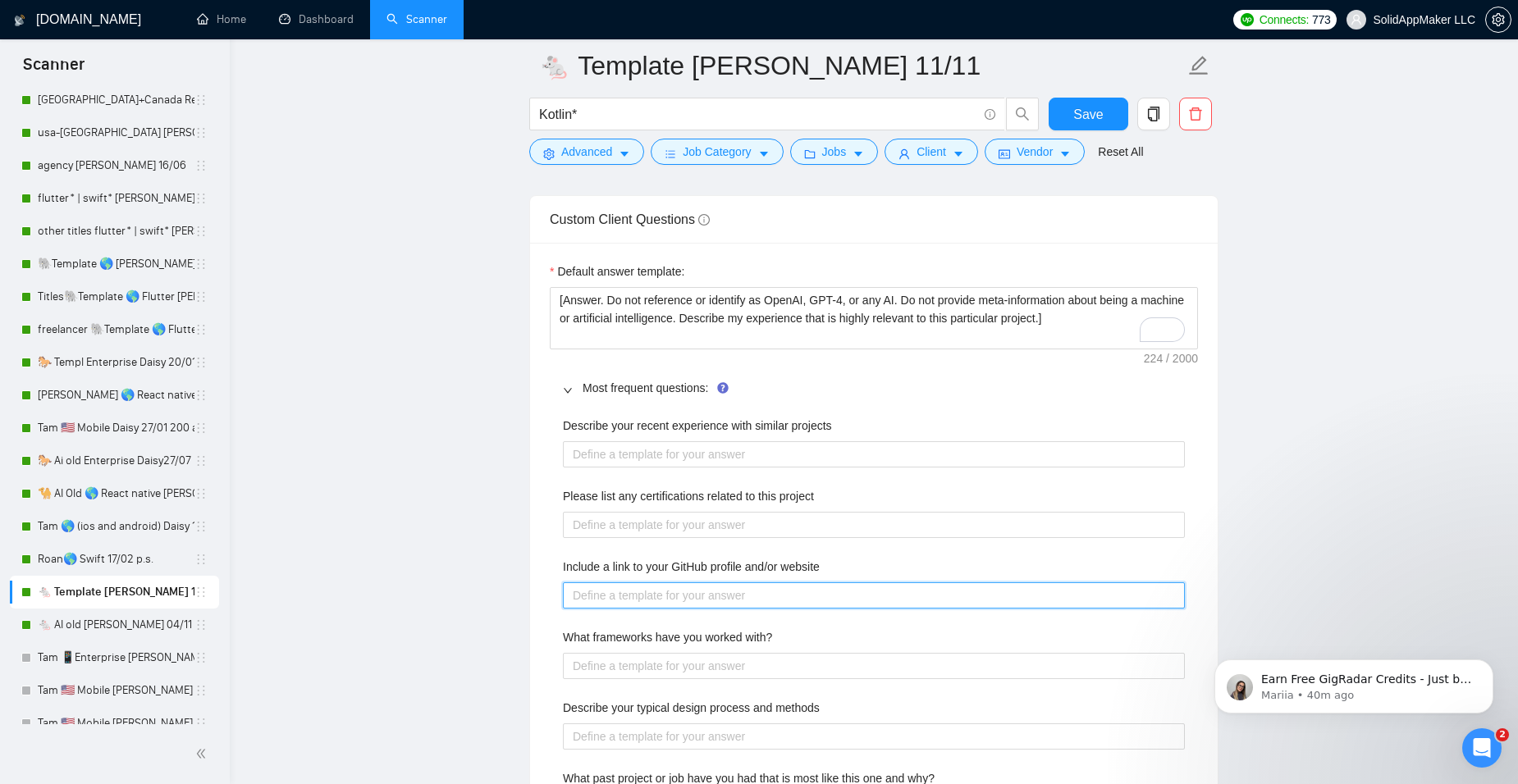
click at [601, 599] on website "Include a link to your GitHub profile and/or website" at bounding box center [874, 595] width 622 height 26
paste website "See GitHub accesssolid and our website [URL][DOMAIN_NAME]"
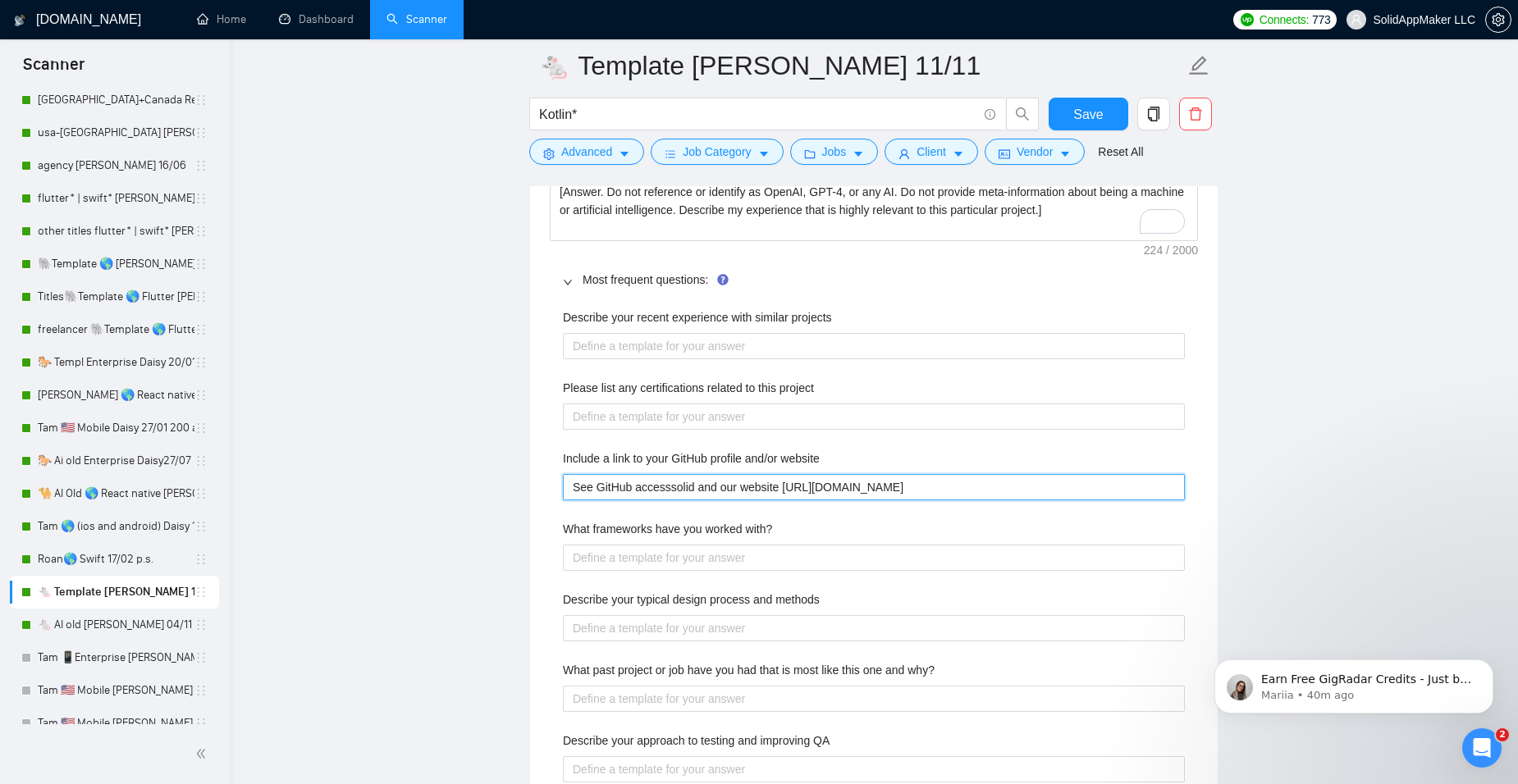
scroll to position [2626, 0]
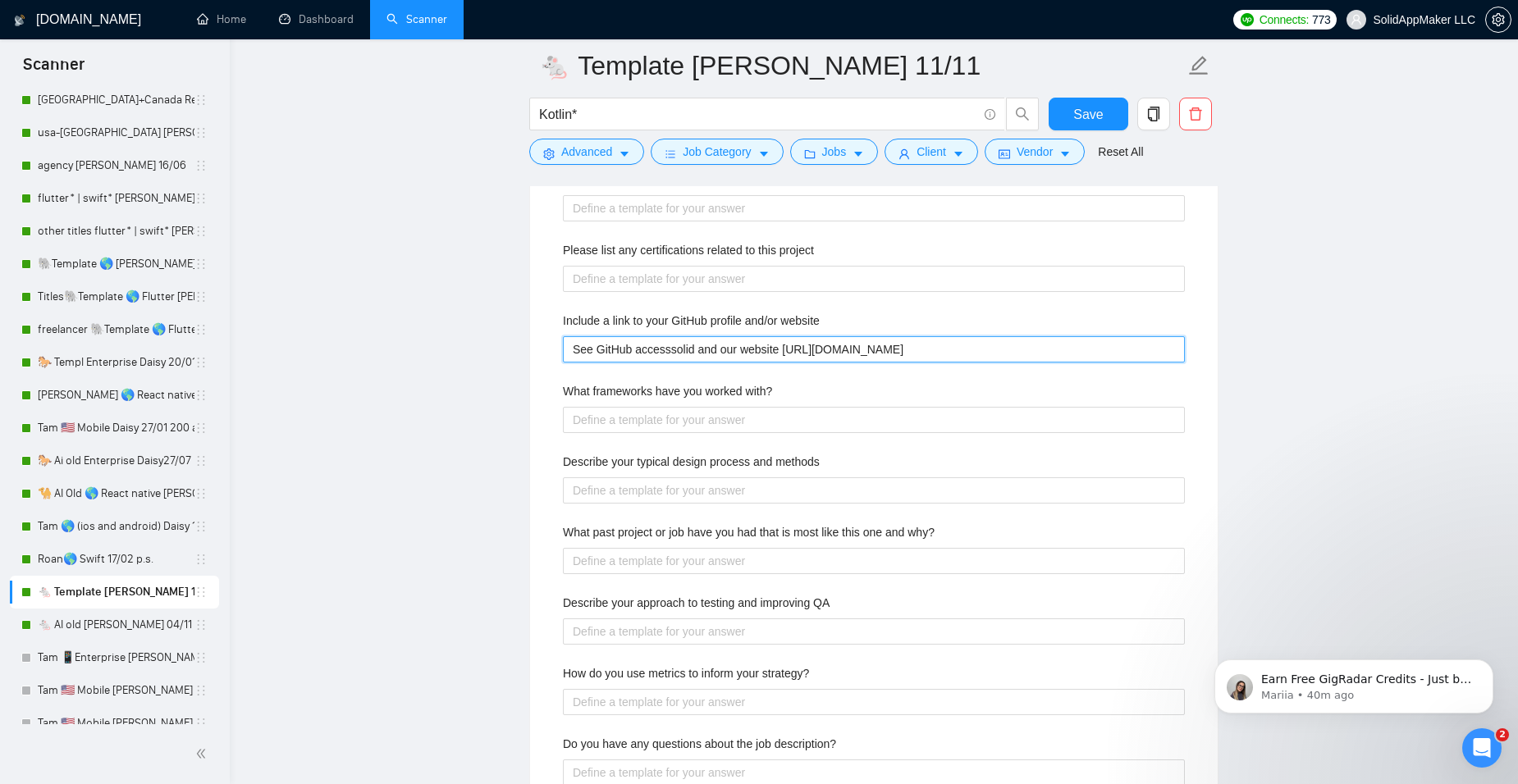
type website "See GitHub accesssolid and our website [URL][DOMAIN_NAME]"
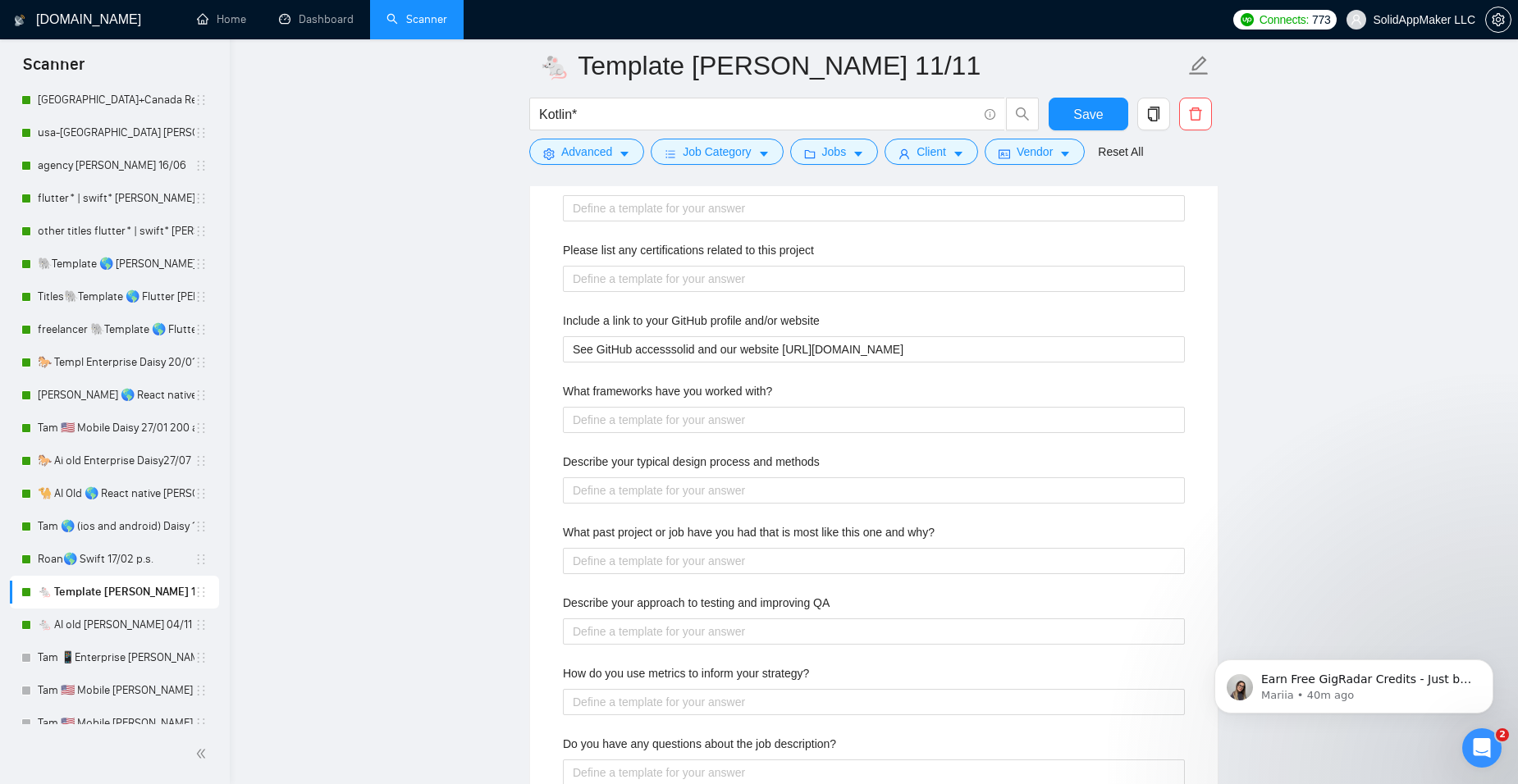
click at [598, 404] on div "What frameworks have you worked with?" at bounding box center [874, 394] width 622 height 25
drag, startPoint x: 819, startPoint y: 384, endPoint x: 590, endPoint y: 391, distance: 229.1
click at [590, 391] on div "What frameworks have you worked with?" at bounding box center [874, 394] width 622 height 25
copy label "frameworks have you worked with?"
click at [667, 612] on div "Describe your approach to testing and improving QA" at bounding box center [874, 606] width 622 height 25
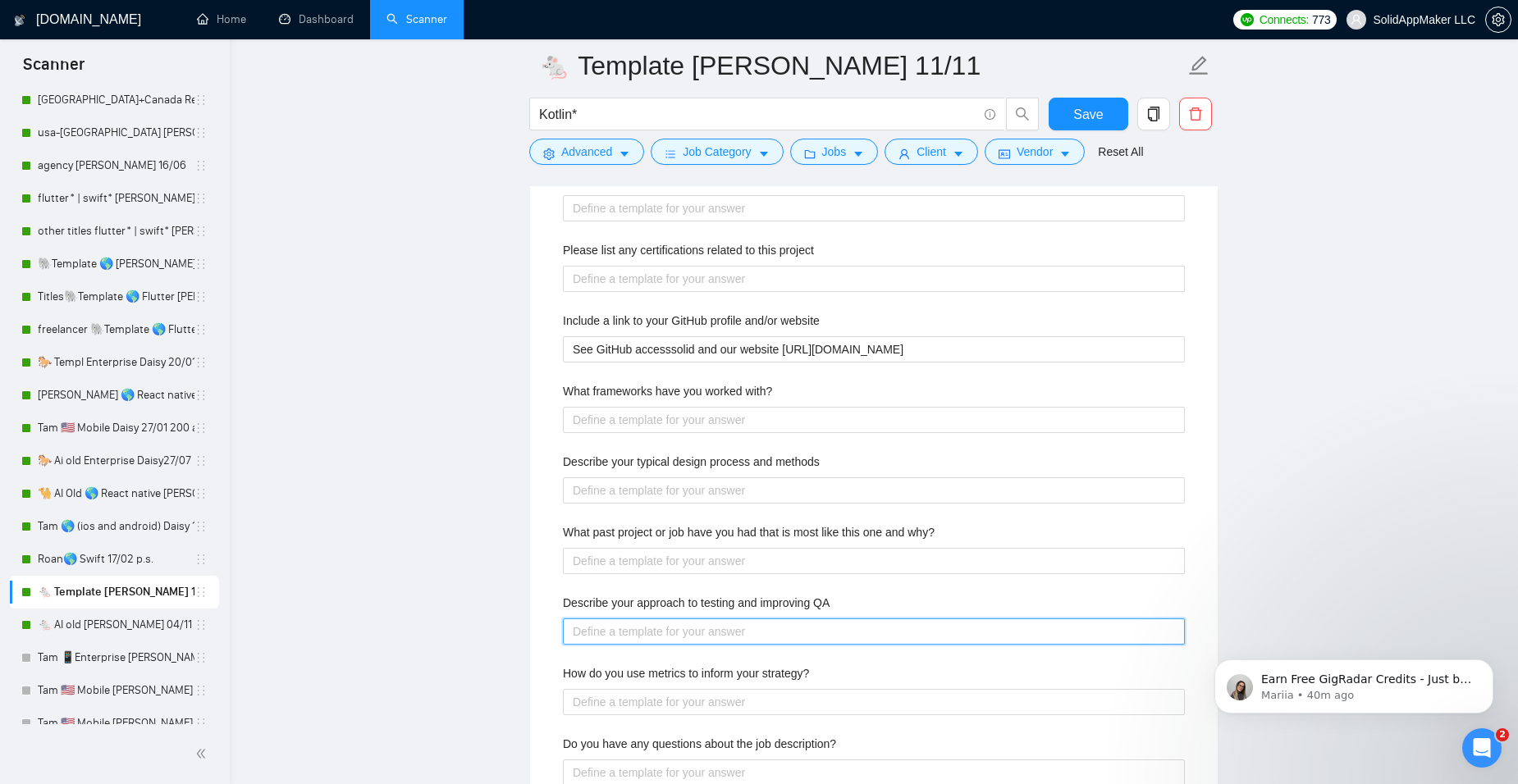
click at [669, 627] on QA "Describe your approach to testing and improving QA" at bounding box center [874, 631] width 622 height 26
paste QA "Lo Ipsumdolorsit AME, co adipiscing eli seddoeiusm te incididunt utl-etdolor ma…"
type QA "Lo Ipsumdolorsit AME, co adipiscing eli seddoeiusm te incididunt utl-etdolor ma…"
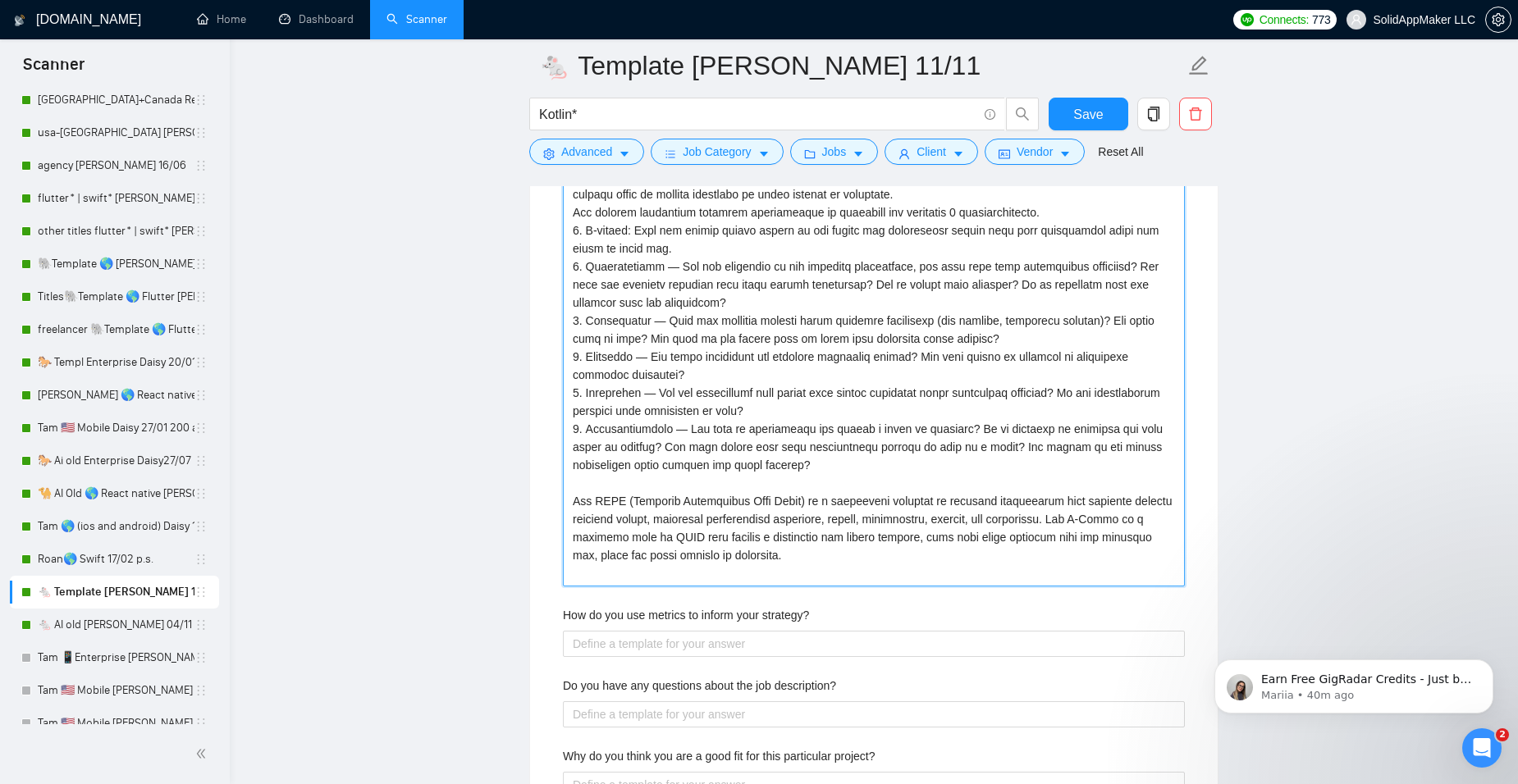
scroll to position [3141, 0]
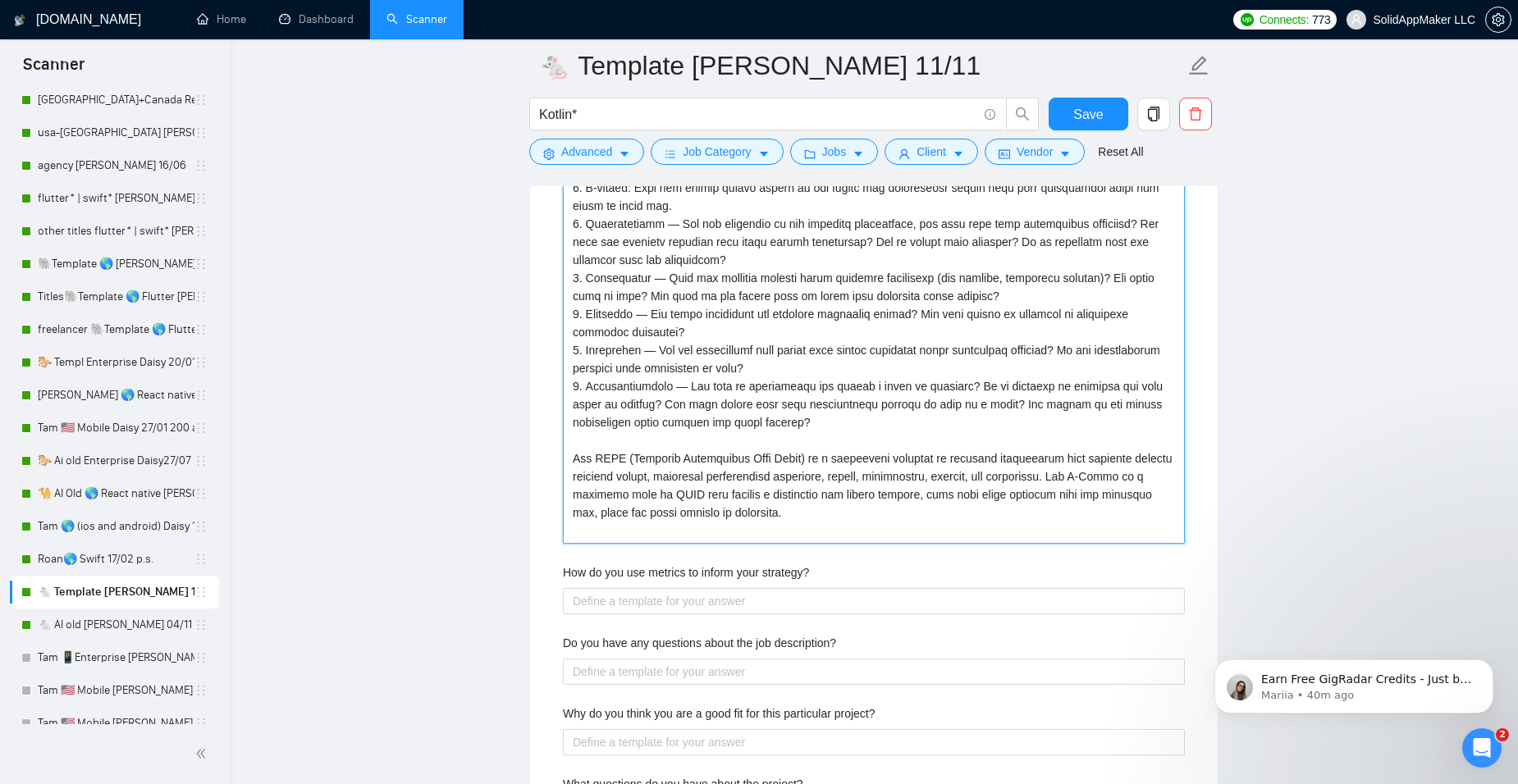
type QA "Lo Ipsumdolorsit AME, co adipiscing eli seddoeiusm te incididunt utl-etdolor ma…"
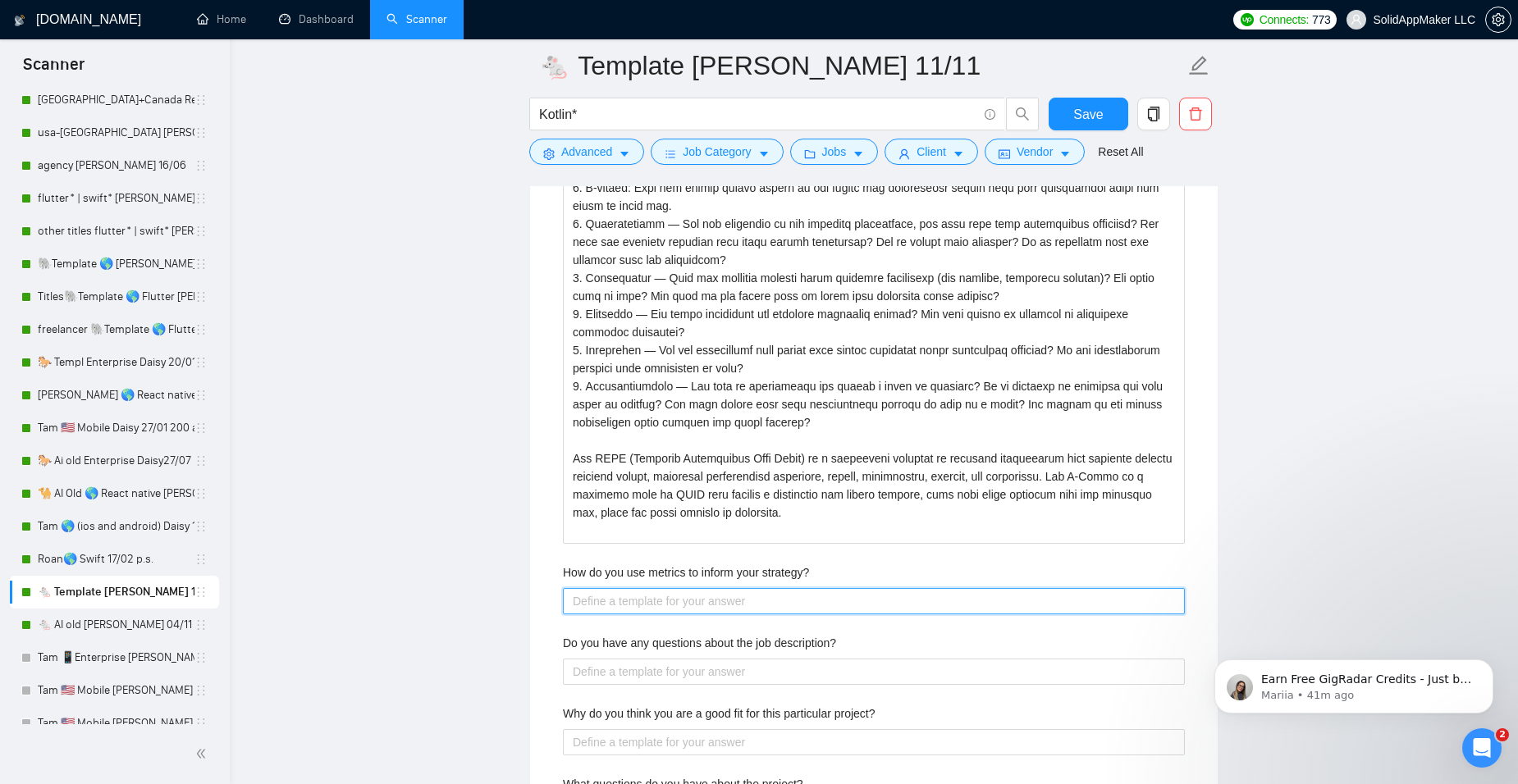
click at [612, 595] on strategy\? "How do you use metrics to inform your strategy?" at bounding box center [874, 601] width 622 height 26
paste strategy\? "[Answer. Do not reference or identify as OpenAI, GPT-4, or any AI. Do not provi…"
type strategy\? "[Answer. Do not reference or identify as OpenAI, GPT-4, or any AI. Do not provi…"
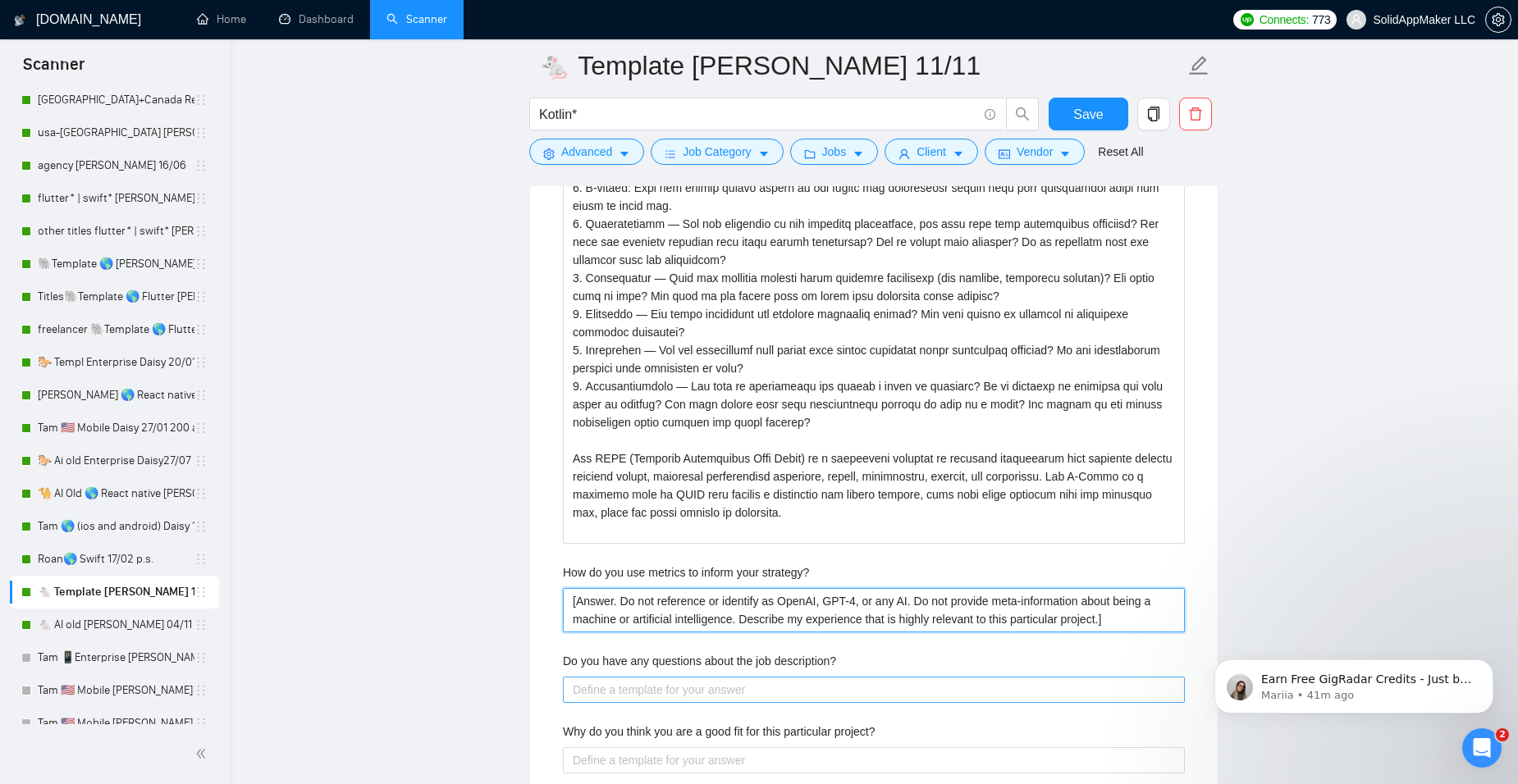
type strategy\? "[Answer. Do not reference or identify as OpenAI, GPT-4, or any AI. Do not provi…"
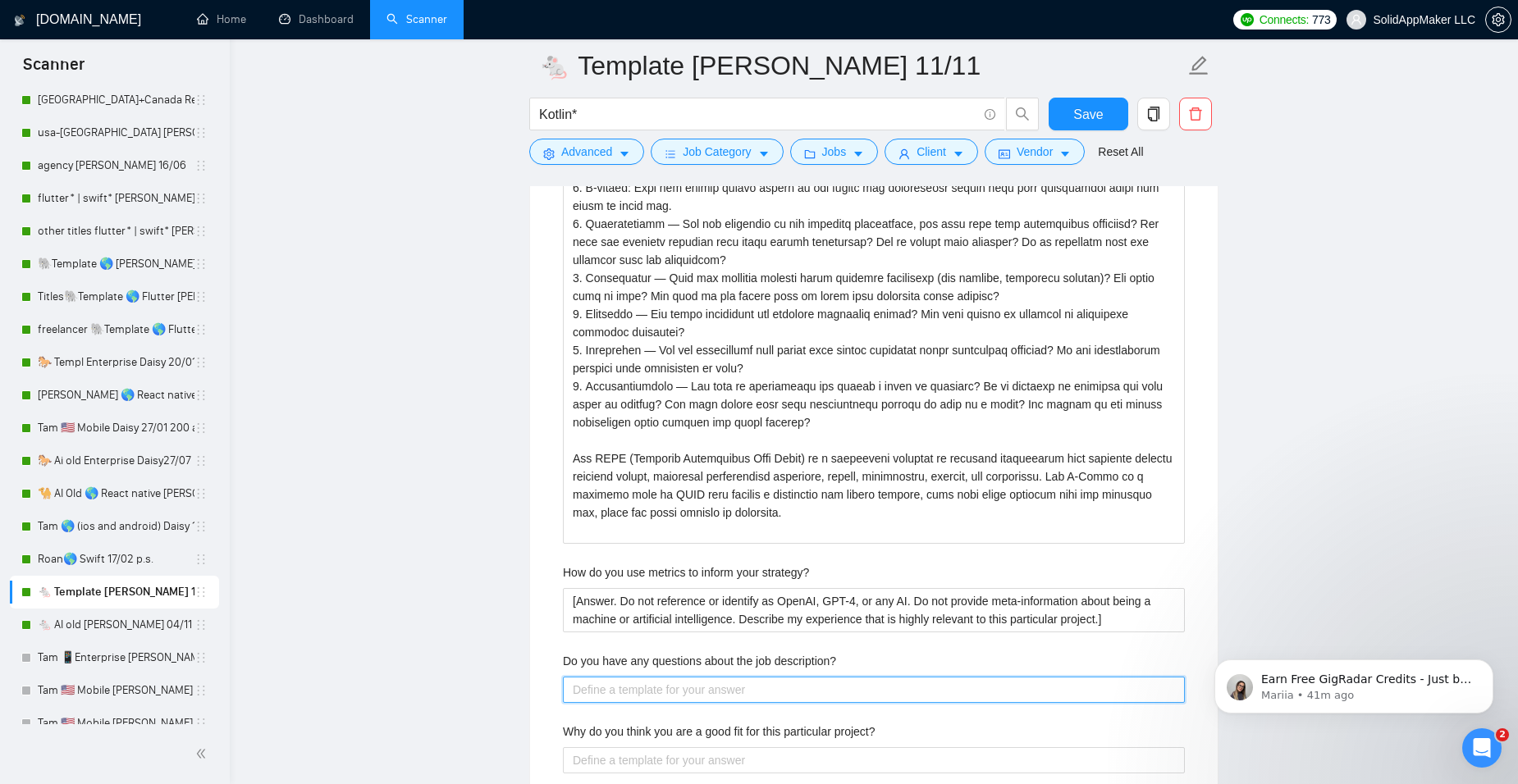
click at [587, 685] on description\? "Do you have any questions about the job description?" at bounding box center [874, 690] width 622 height 26
paste description\? "[Answer. Do not reference or identify as OpenAI, GPT-4, or any AI. Do not provi…"
type description\? "[Answer. Do not reference or identify as OpenAI, GPT-4, or any AI. Do not provi…"
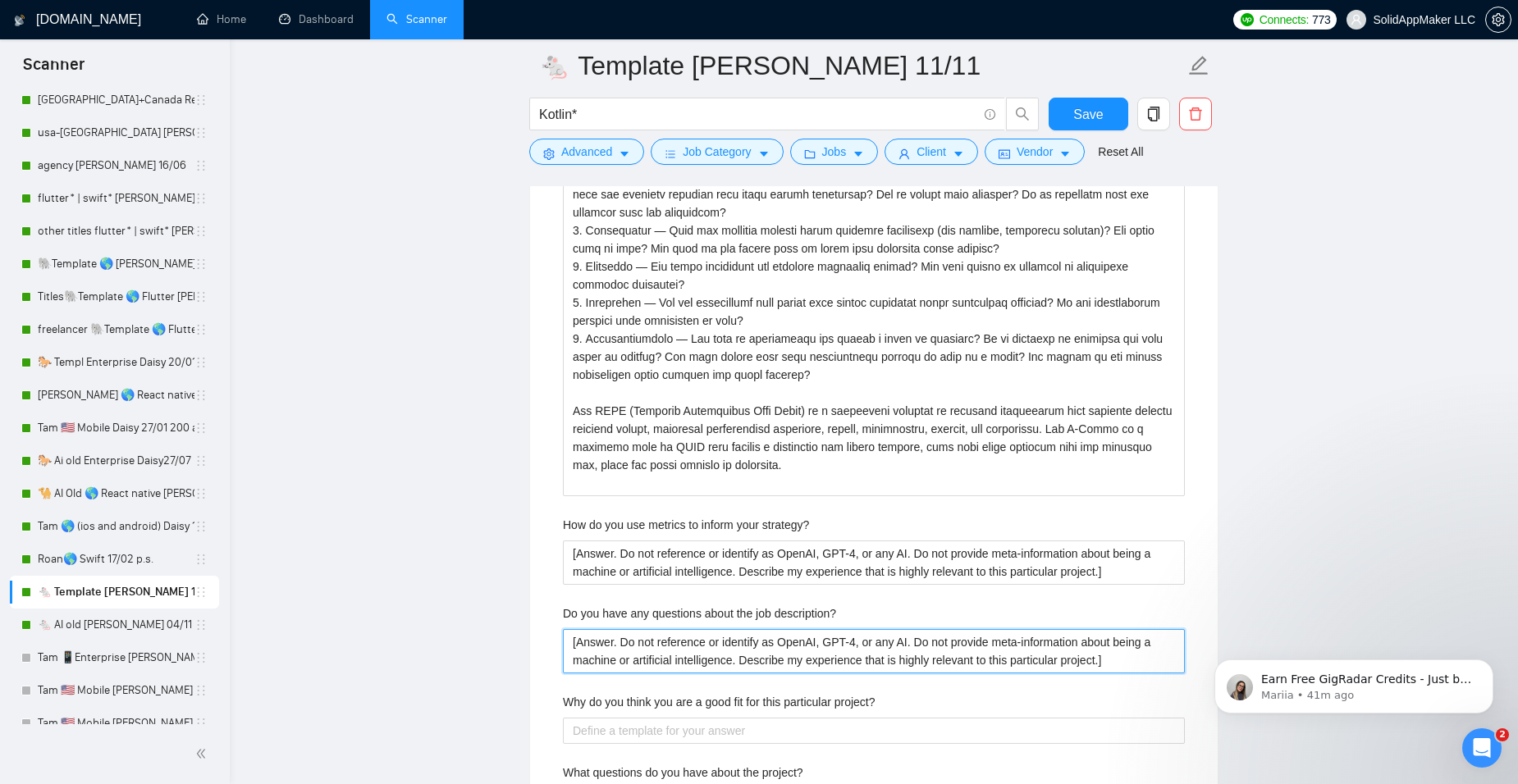
scroll to position [3387, 0]
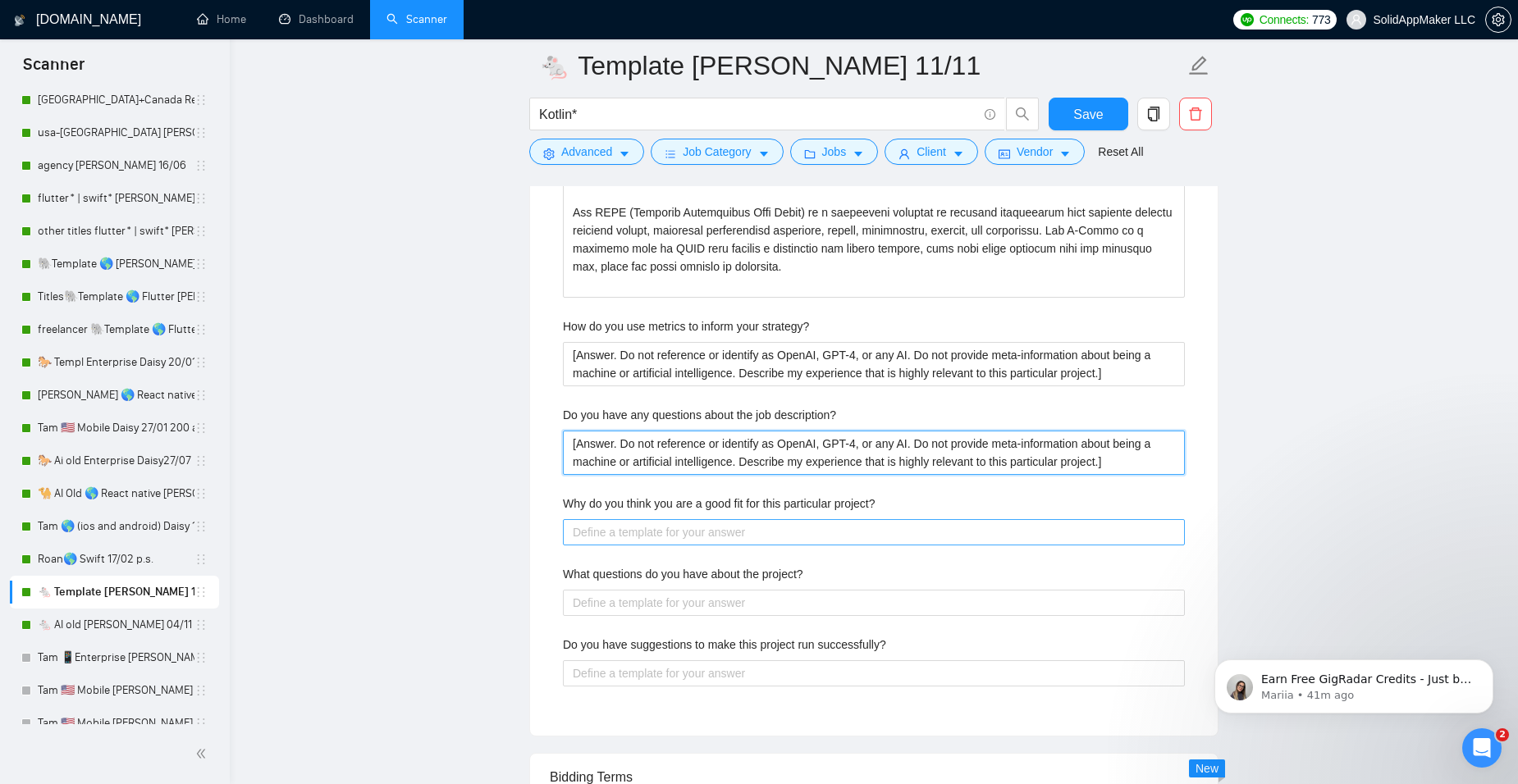
type description\? "[Answer. Do not reference or identify as OpenAI, GPT-4, or any AI. Do not provi…"
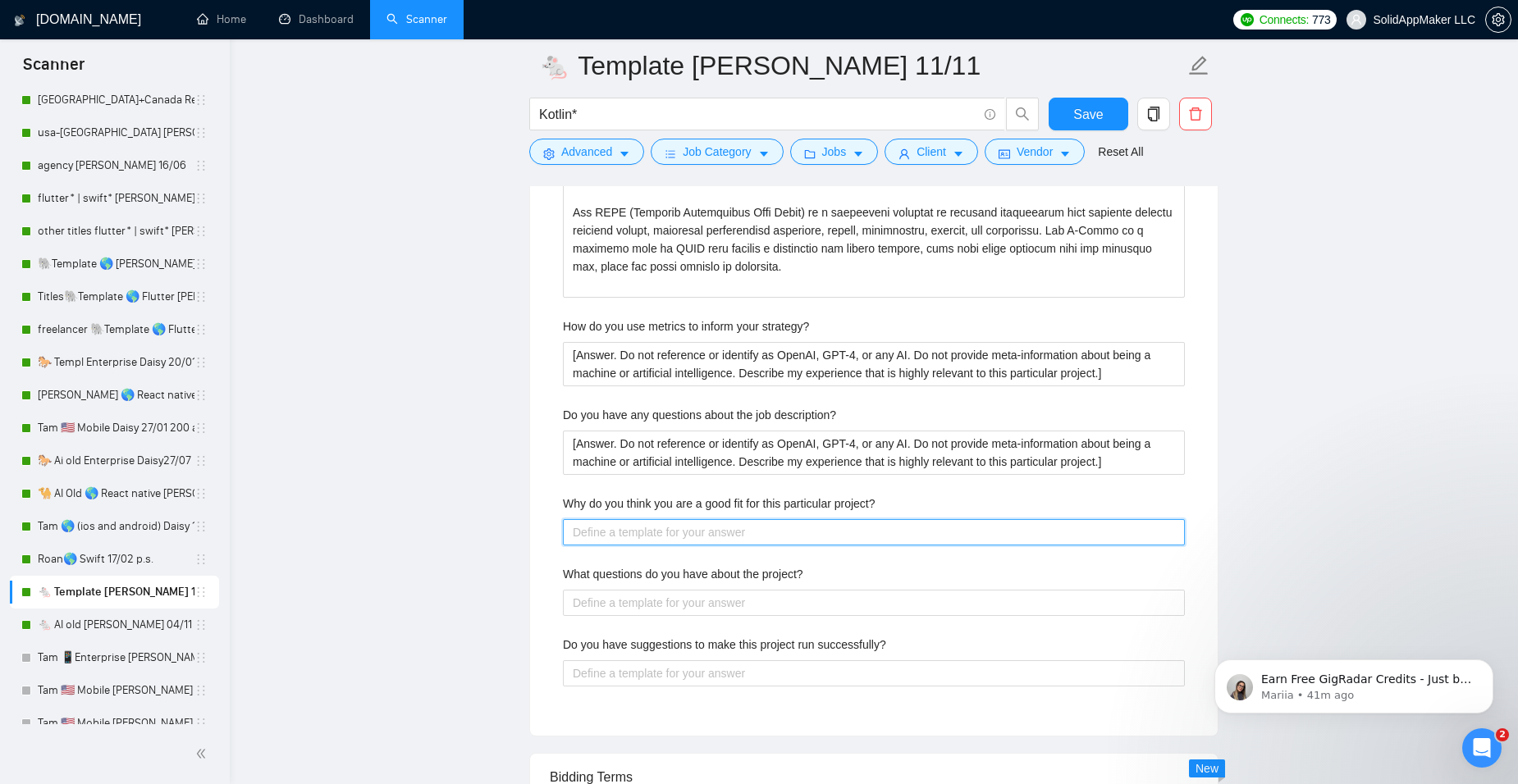
click at [636, 541] on project\? "Why do you think you are a good fit for this particular project?" at bounding box center [874, 532] width 622 height 26
paste project\? "[Answer. Do not reference or identify as OpenAI, GPT-4, or any AI. Do not provi…"
type project\? "[Answer. Do not reference or identify as OpenAI, GPT-4, or any AI. Do not provi…"
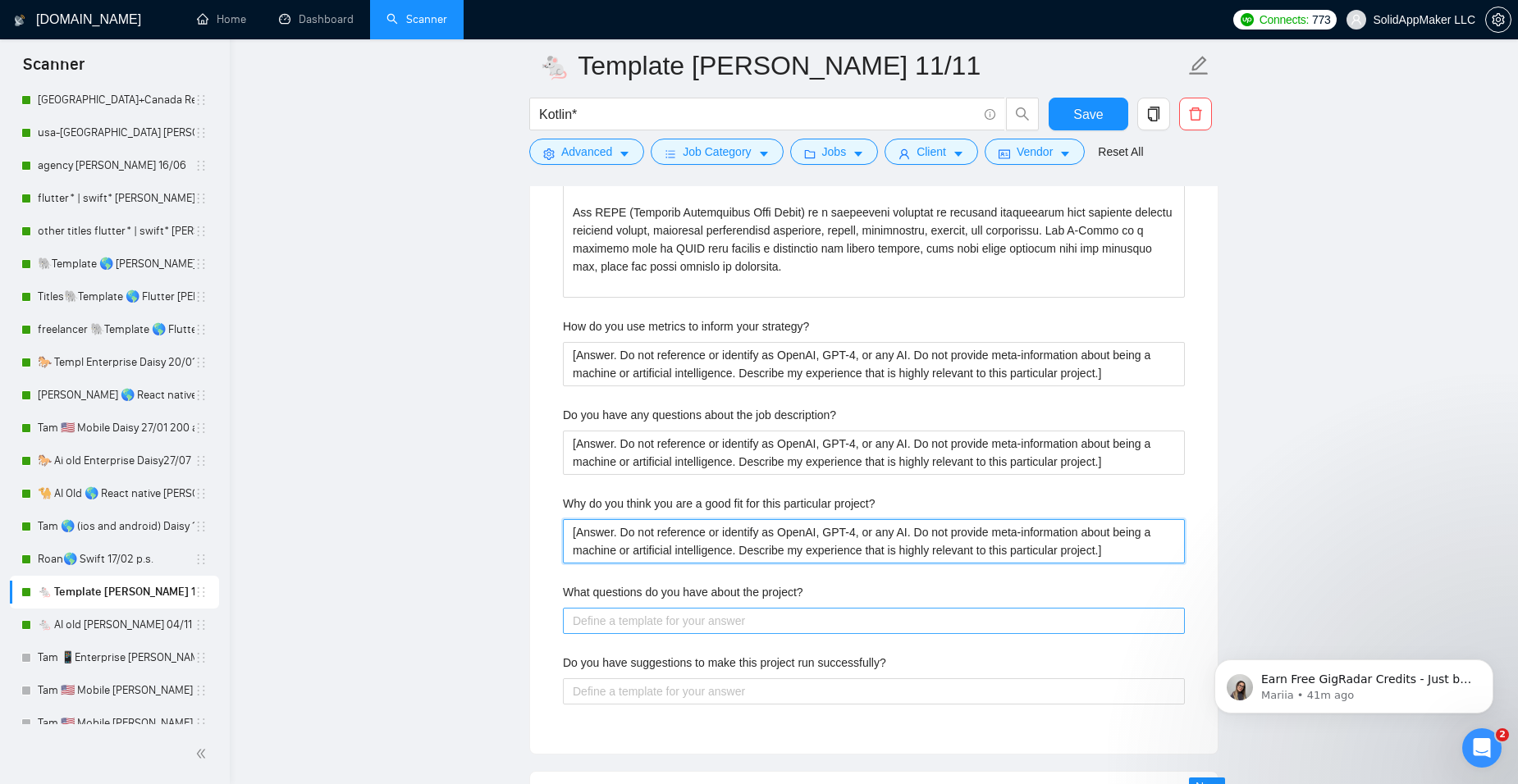
type project\? "[Answer. Do not reference or identify as OpenAI, GPT-4, or any AI. Do not provi…"
click at [626, 616] on project\? "What questions do you have about the project?" at bounding box center [874, 621] width 622 height 26
paste project\? "[Answer. Do not reference or identify as OpenAI, GPT-4, or any AI. Do not provi…"
type project\? "[Answer. Do not reference or identify as OpenAI, GPT-4, or any AI. Do not provi…"
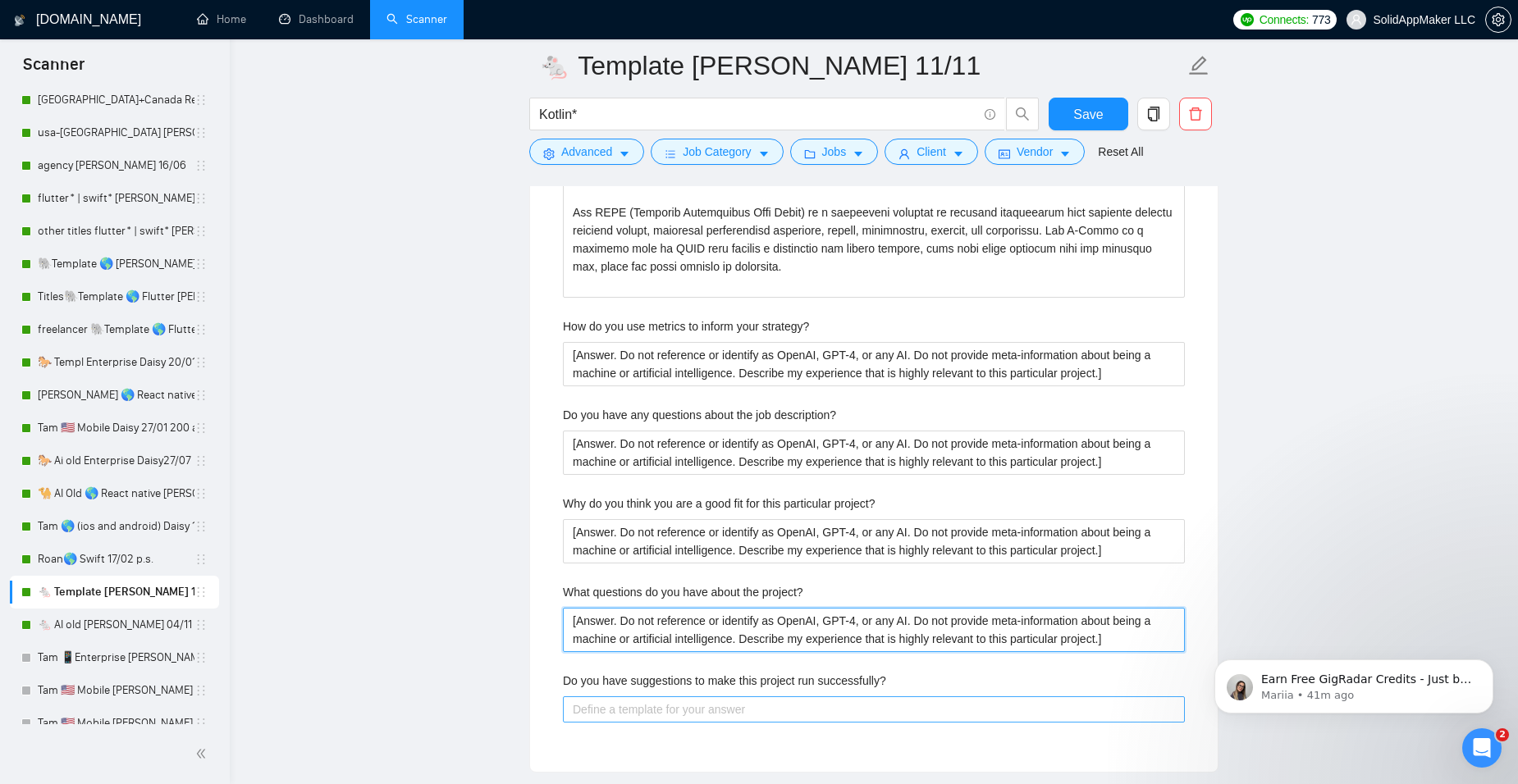
type project\? "[Answer. Do not reference or identify as OpenAI, GPT-4, or any AI. Do not provi…"
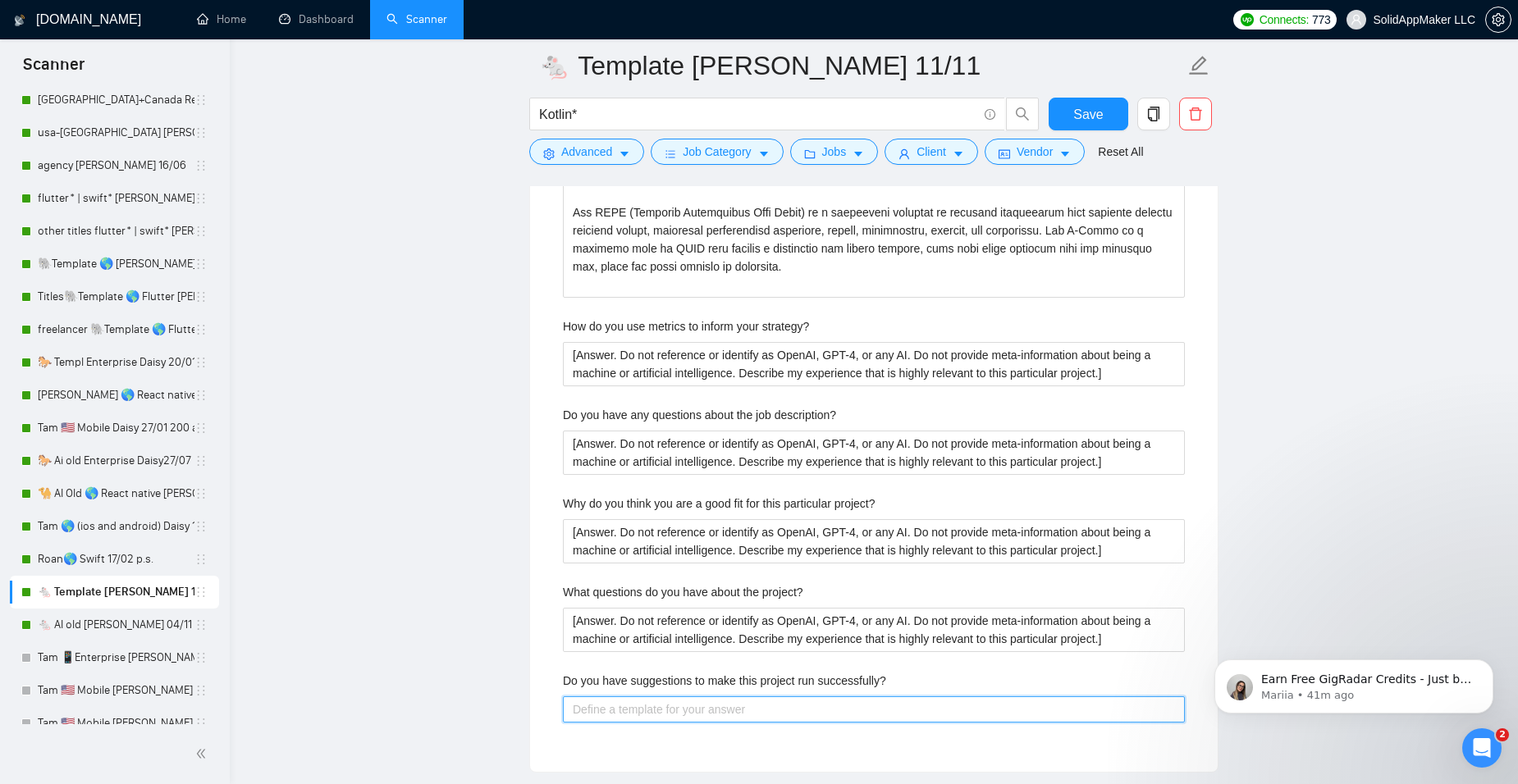
click at [620, 706] on successfully\? "Do you have suggestions to make this project run successfully?" at bounding box center [874, 709] width 622 height 26
paste successfully\? "[Answer. Do not reference or identify as OpenAI, GPT-4, or any AI. Do not provi…"
type successfully\? "[Answer. Do not reference or identify as OpenAI, GPT-4, or any AI. Do not provi…"
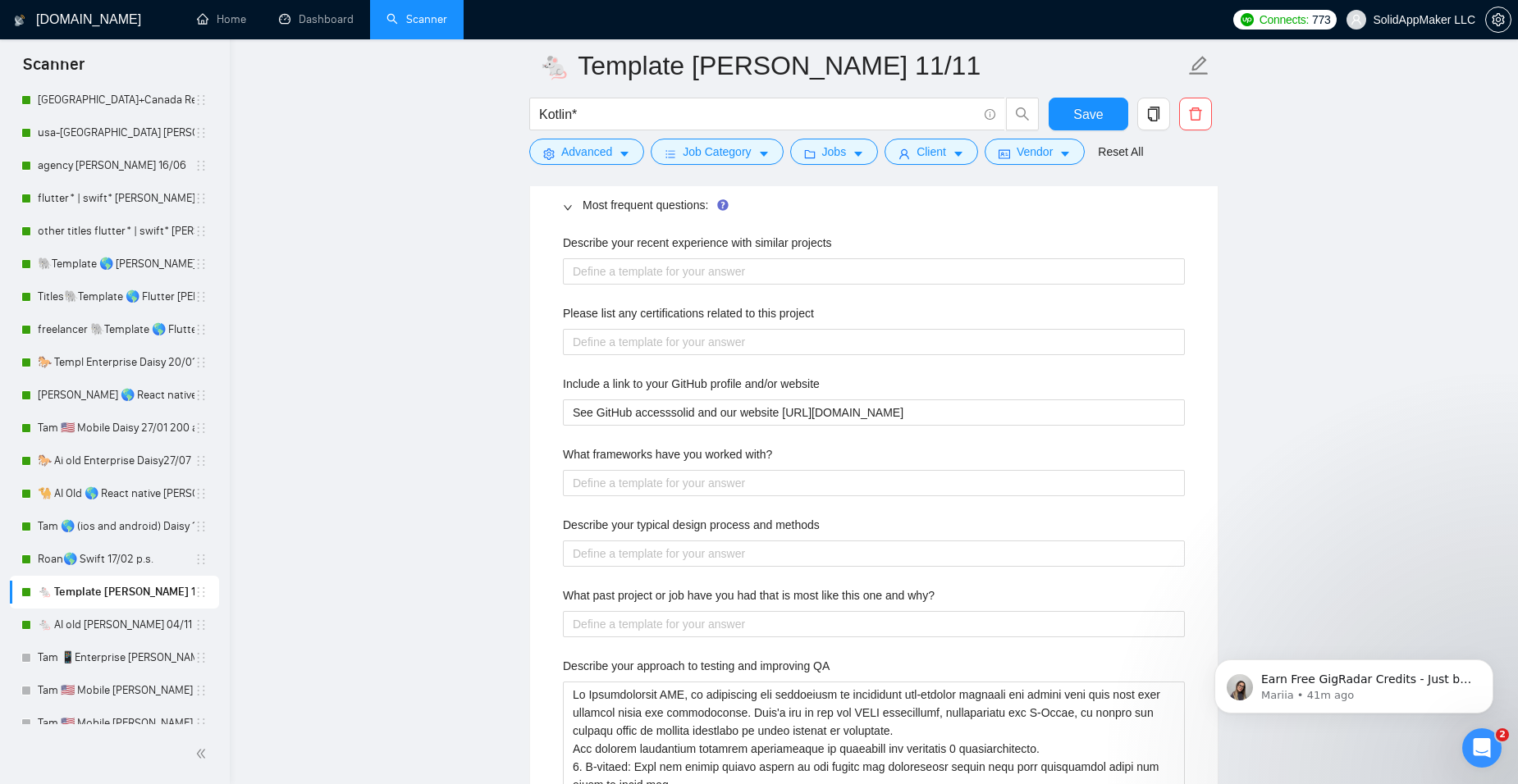
scroll to position [2485, 0]
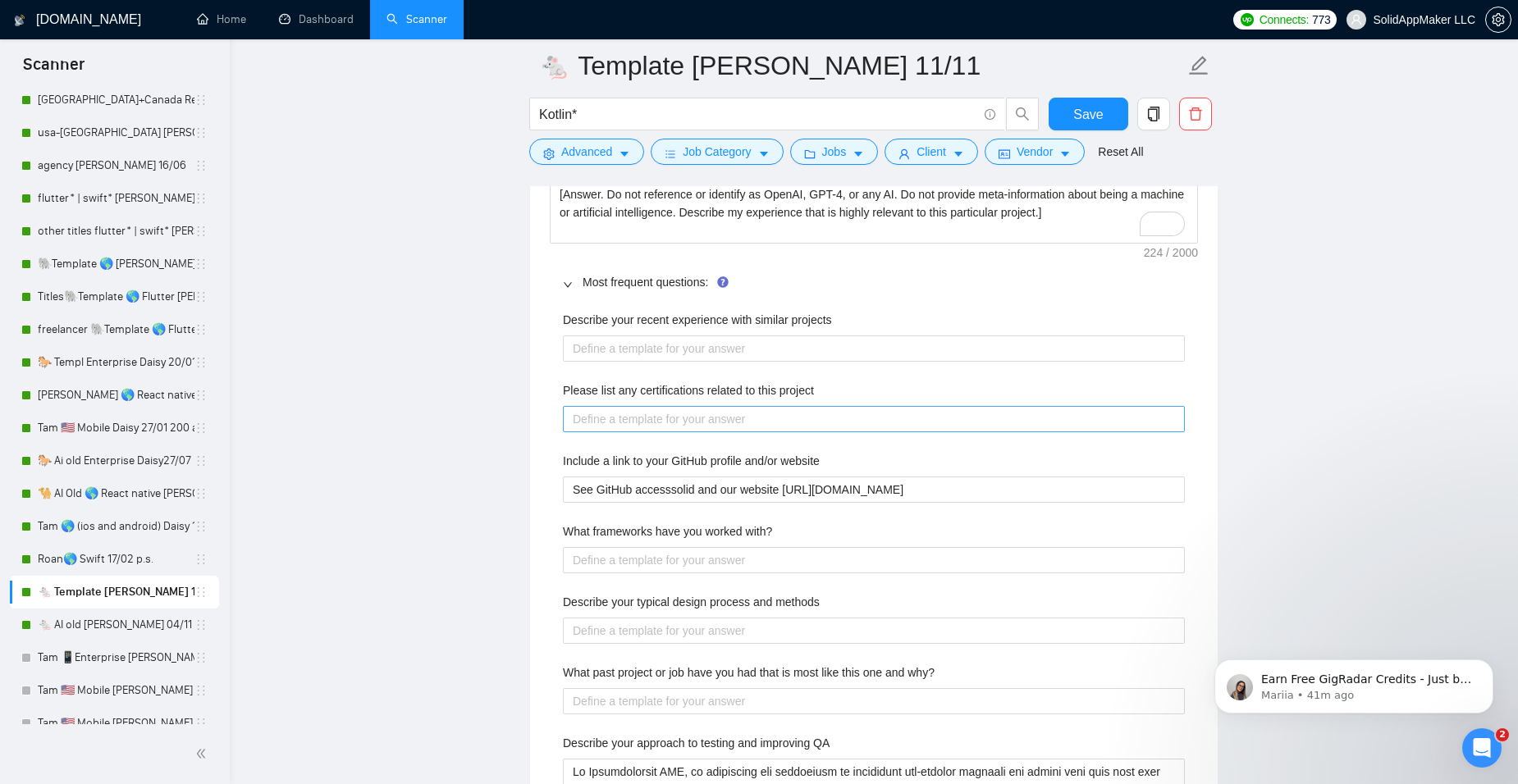
type successfully\? "[Answer. Do not reference or identify as OpenAI, GPT-4, or any AI. Do not provi…"
click at [659, 431] on project "Please list any certifications related to this project" at bounding box center [874, 419] width 622 height 26
paste project "[Answer. Do not reference or identify as OpenAI, GPT-4, or any AI. Do not provi…"
type project "[Answer. Do not reference or identify as OpenAI, GPT-4, or any AI. Do not provi…"
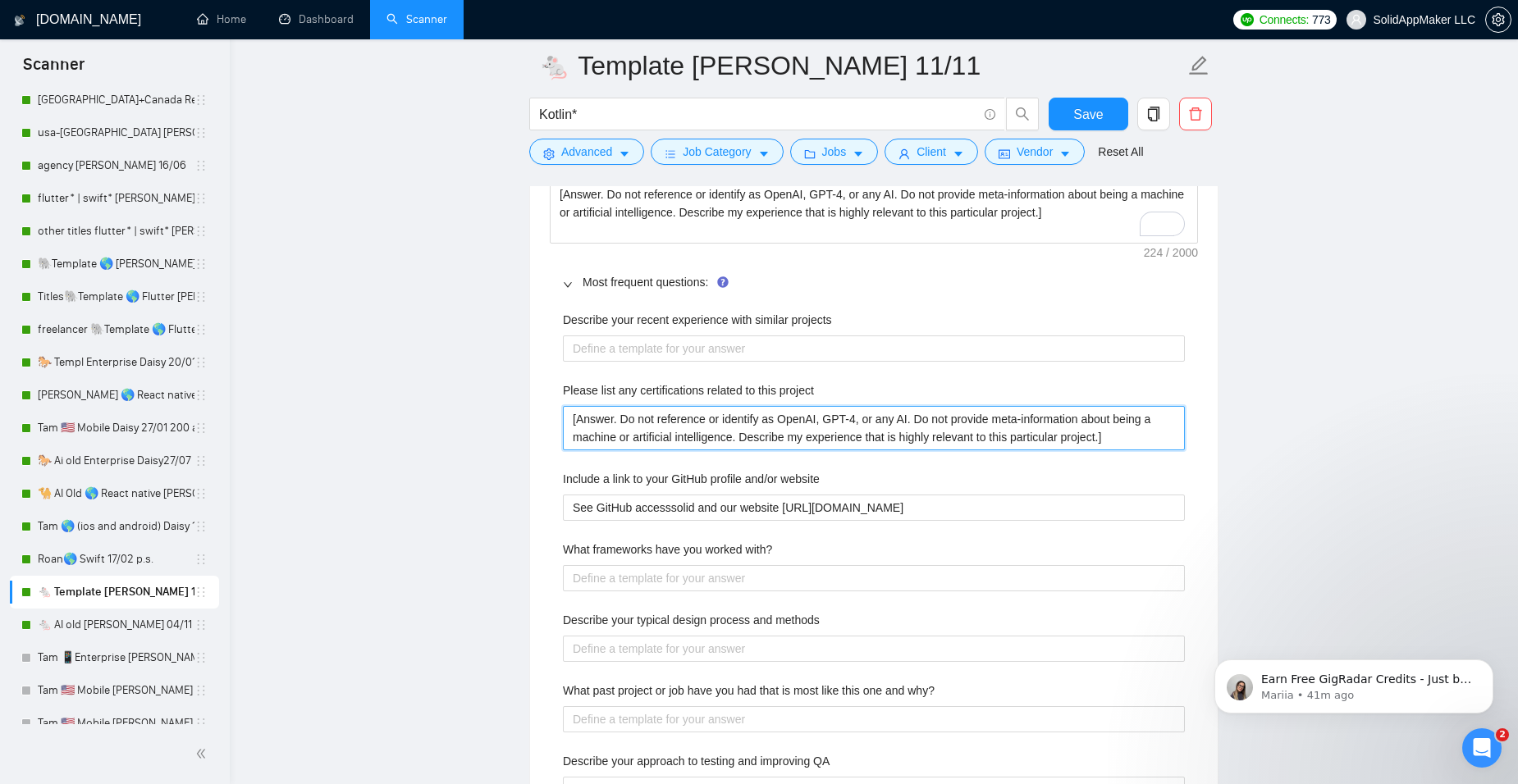
type project "[Answer. Do not reference or identify as OpenAI, GPT-4, or any AI. Do not provi…"
click at [618, 333] on div "Describe your recent experience with similar projects" at bounding box center [874, 323] width 622 height 25
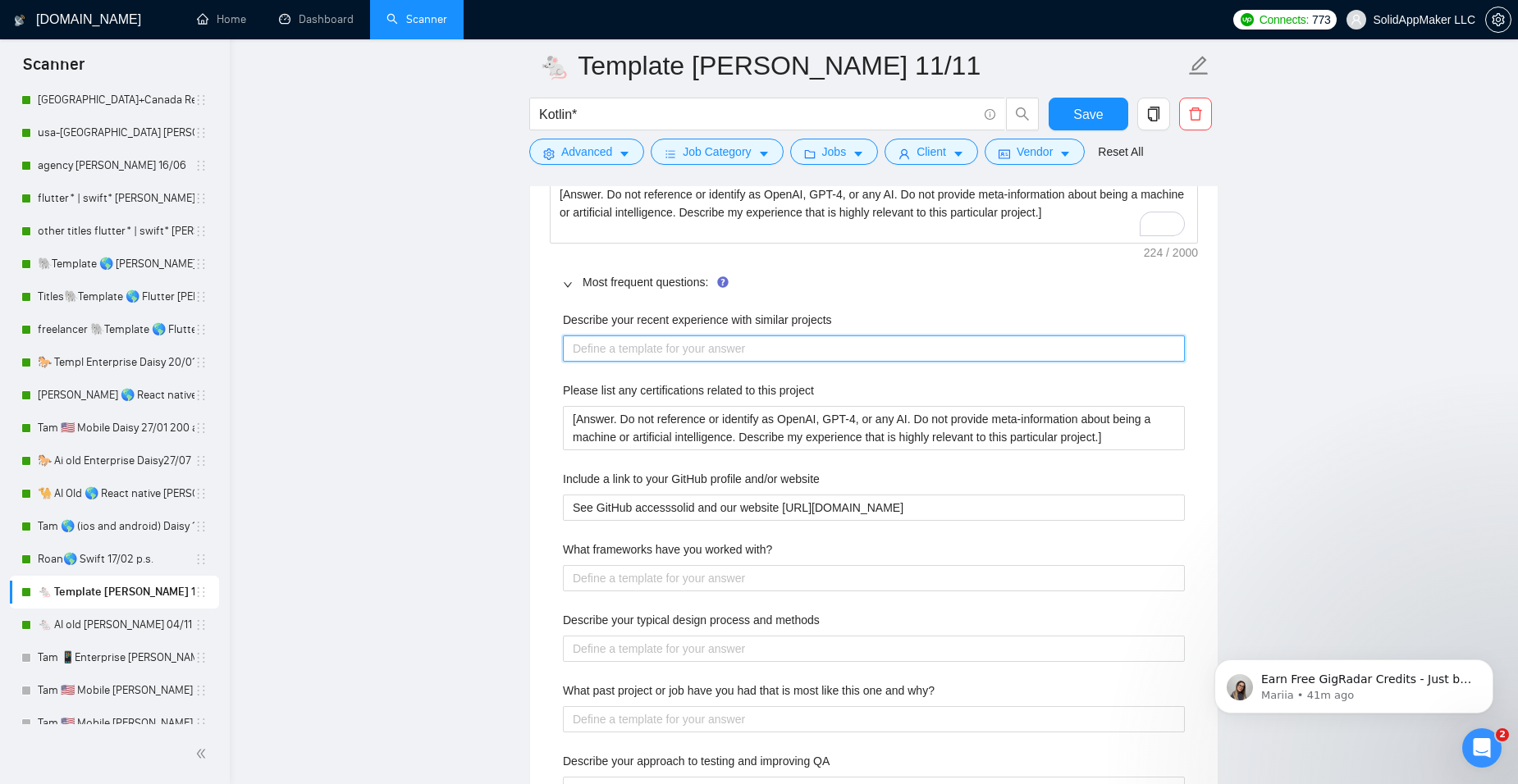
click at [623, 349] on projects "Describe your recent experience with similar projects" at bounding box center [874, 348] width 622 height 26
paste projects "[Answer. Do not reference or identify as OpenAI, GPT-4, or any AI. Do not provi…"
type projects "[Answer. Do not reference or identify as OpenAI, GPT-4, or any AI. Do not provi…"
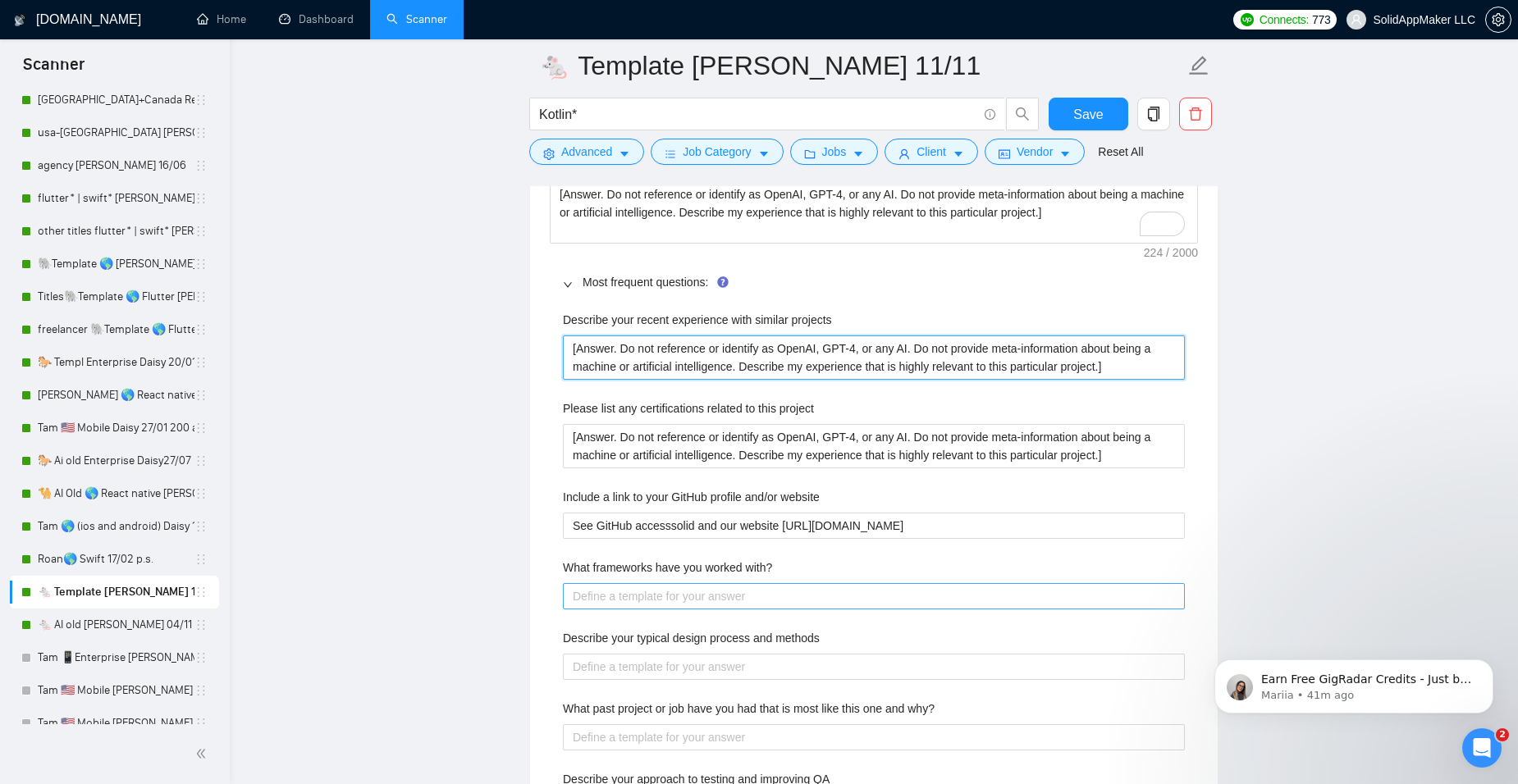
type projects "[Answer. Do not reference or identify as OpenAI, GPT-4, or any AI. Do not provi…"
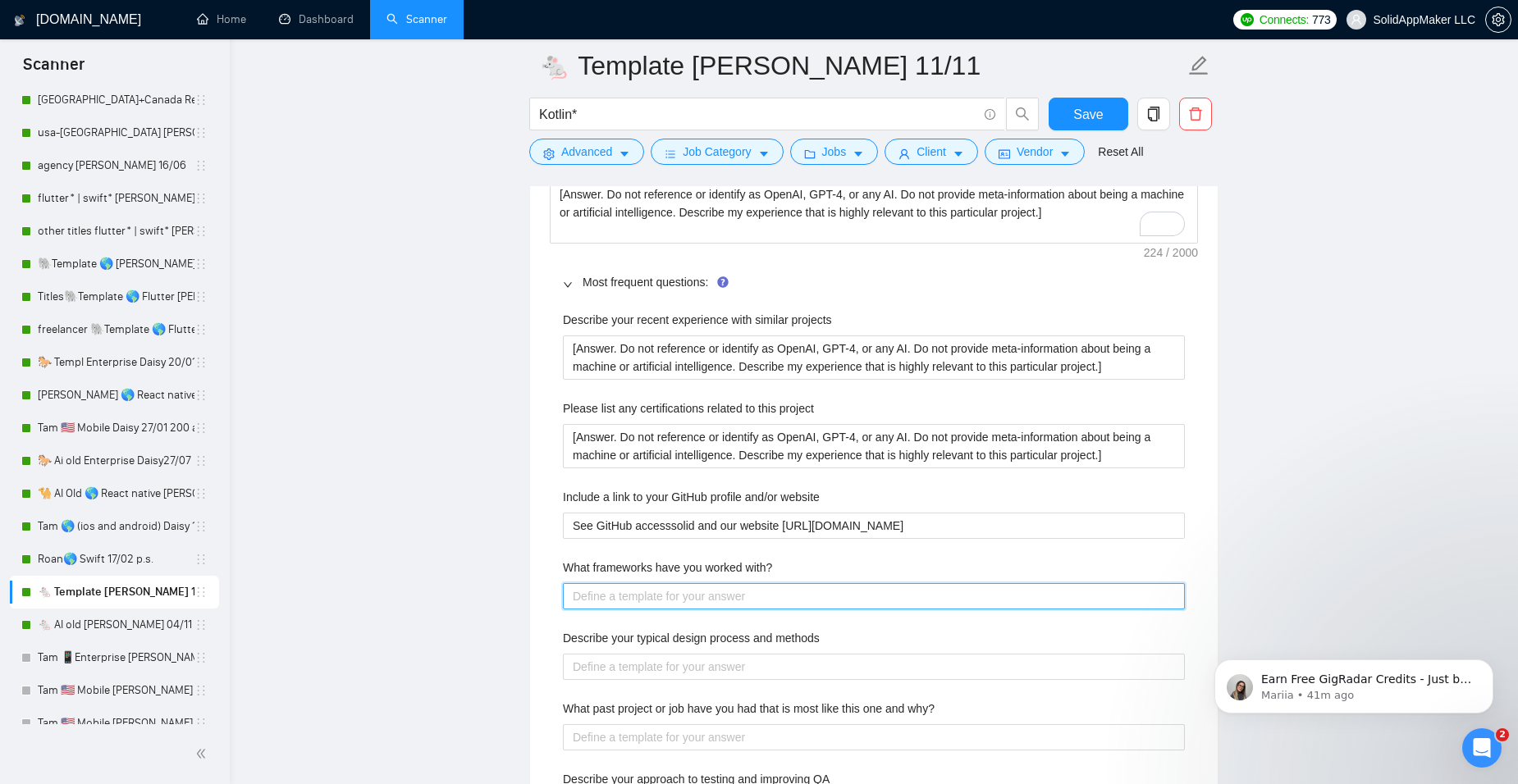
click at [666, 596] on with\? "What frameworks have you worked with?" at bounding box center [874, 596] width 622 height 26
paste with\? "[Answer. Do not reference or identify as OpenAI, GPT-4, or any AI. Do not provi…"
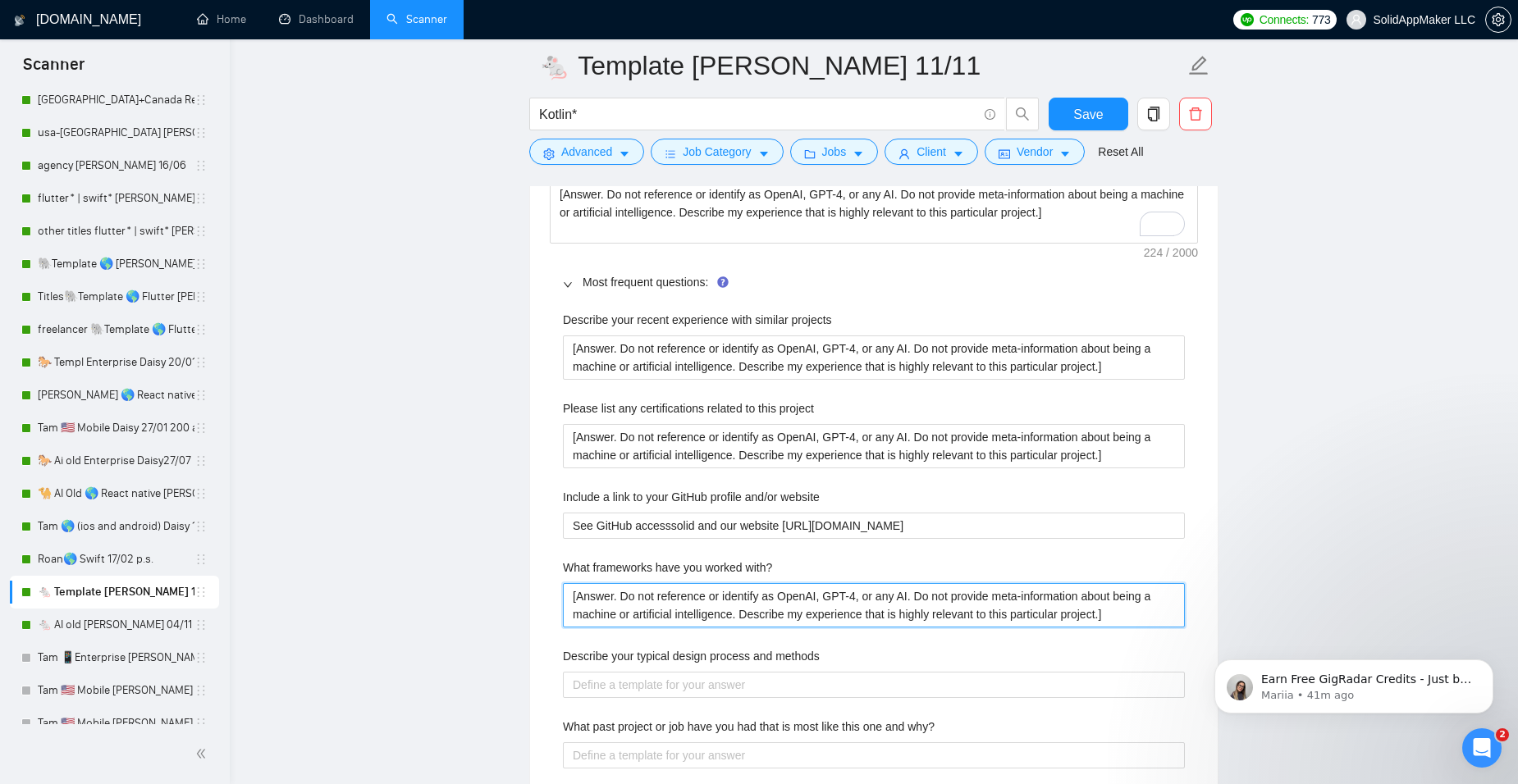
type with\? "[Answer. Do not reference or identify as OpenAI, GPT-4, or any AI. Do not provi…"
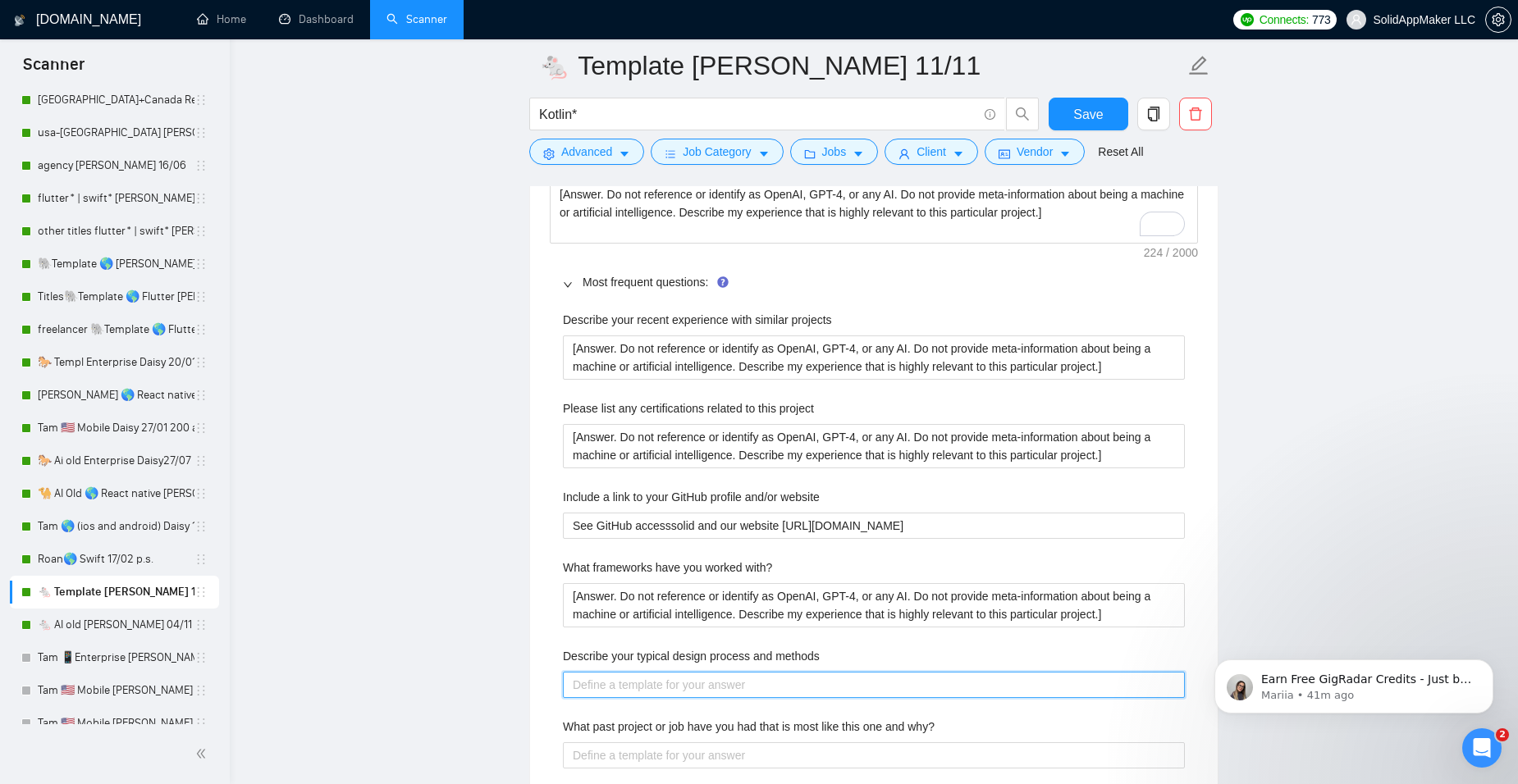
click at [660, 680] on methods "Describe your typical design process and methods" at bounding box center [874, 685] width 622 height 26
paste methods "[Answer. Do not reference or identify as OpenAI, GPT-4, or any AI. Do not provi…"
type methods "[Answer. Do not reference or identify as OpenAI, GPT-4, or any AI. Do not provi…"
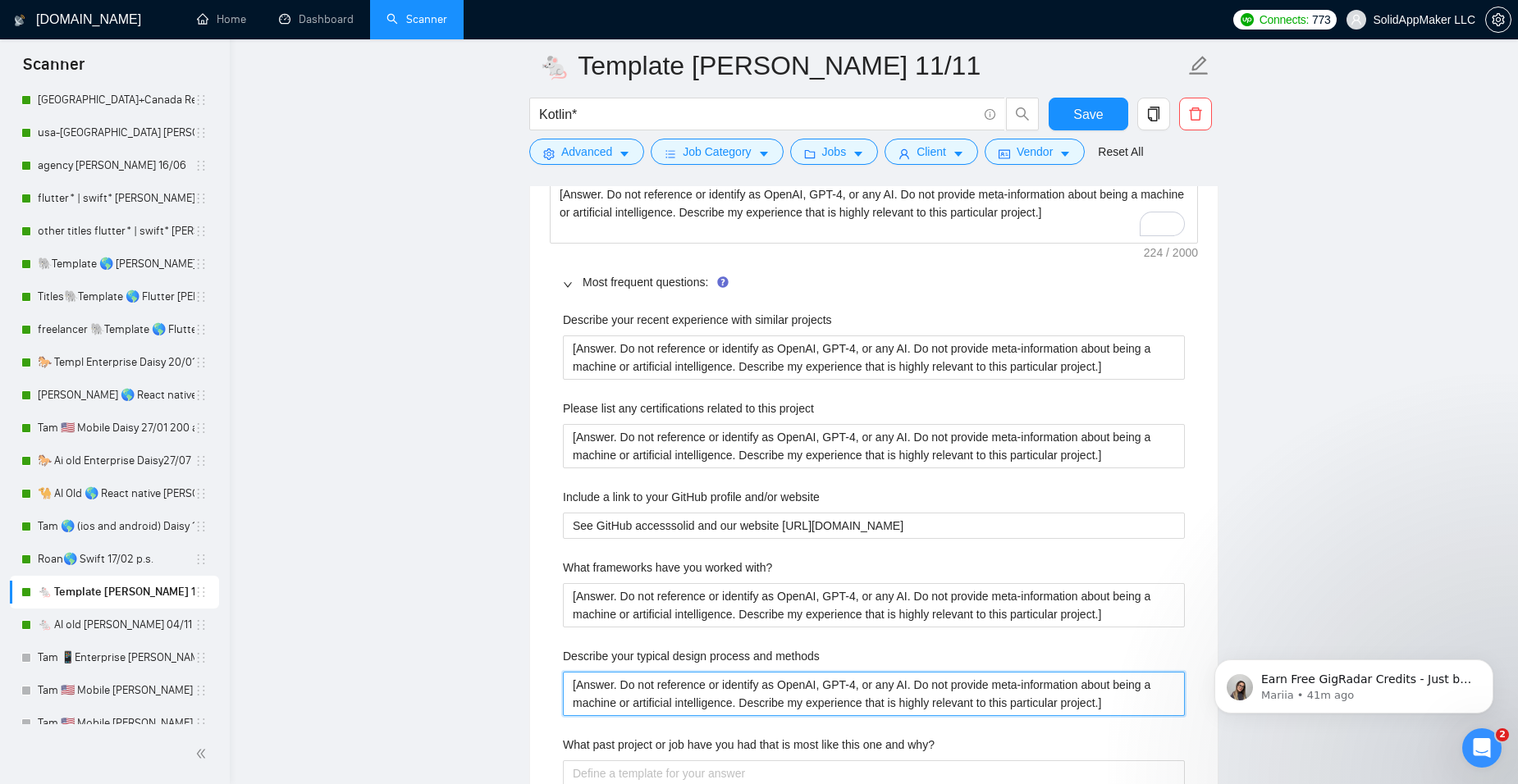
type methods "[Answer. Do not reference or identify as OpenAI, GPT-4, or any AI. Do not provi…"
click at [635, 757] on div "What past project or job have you had that is most like this one and why?" at bounding box center [874, 747] width 622 height 25
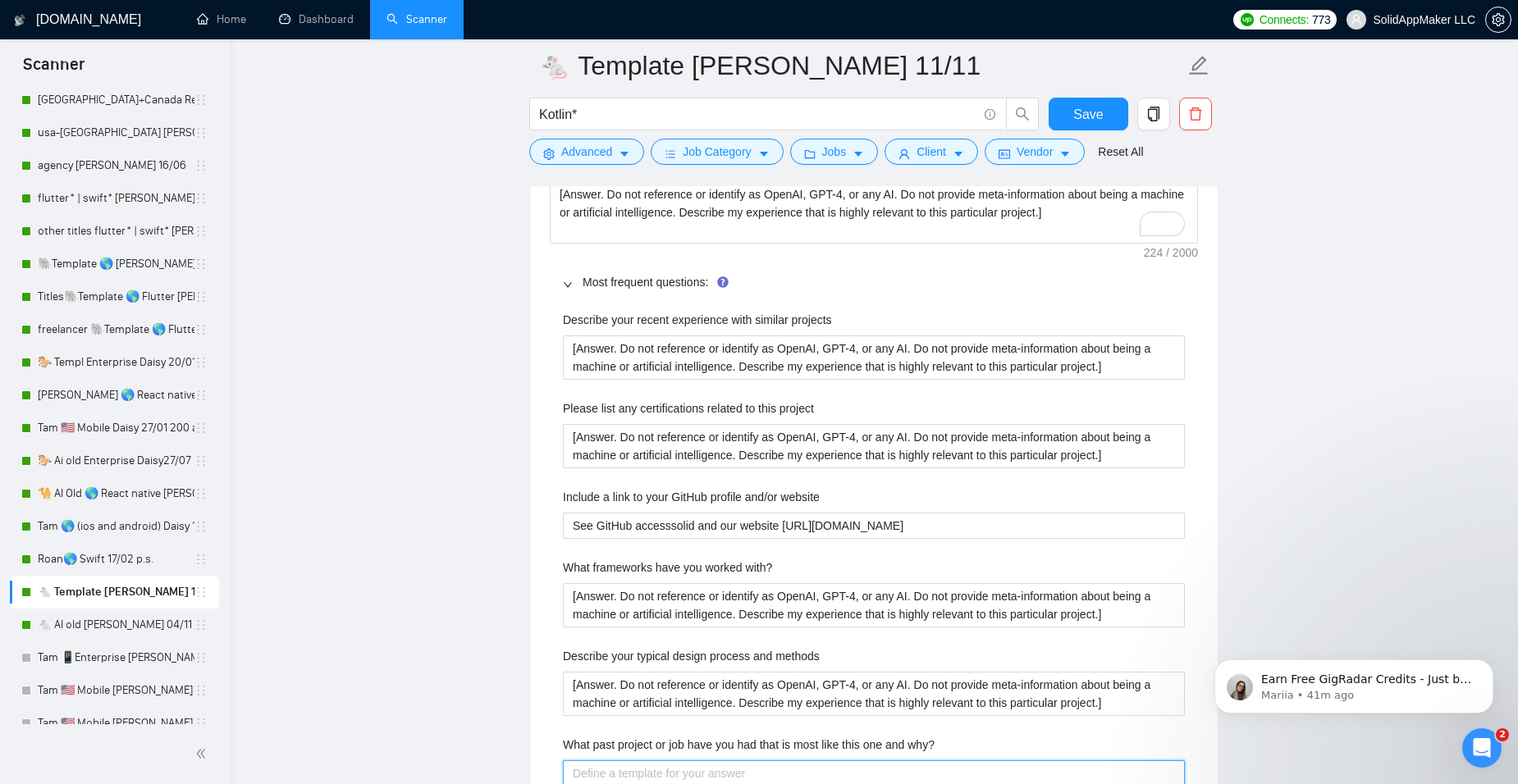
click at [649, 770] on why\? "What past project or job have you had that is most like this one and why?" at bounding box center [874, 773] width 622 height 26
paste why\? "[Answer. Do not reference or identify as OpenAI, GPT-4, or any AI. Do not provi…"
type why\? "[Answer. Do not reference or identify as OpenAI, GPT-4, or any AI. Do not provi…"
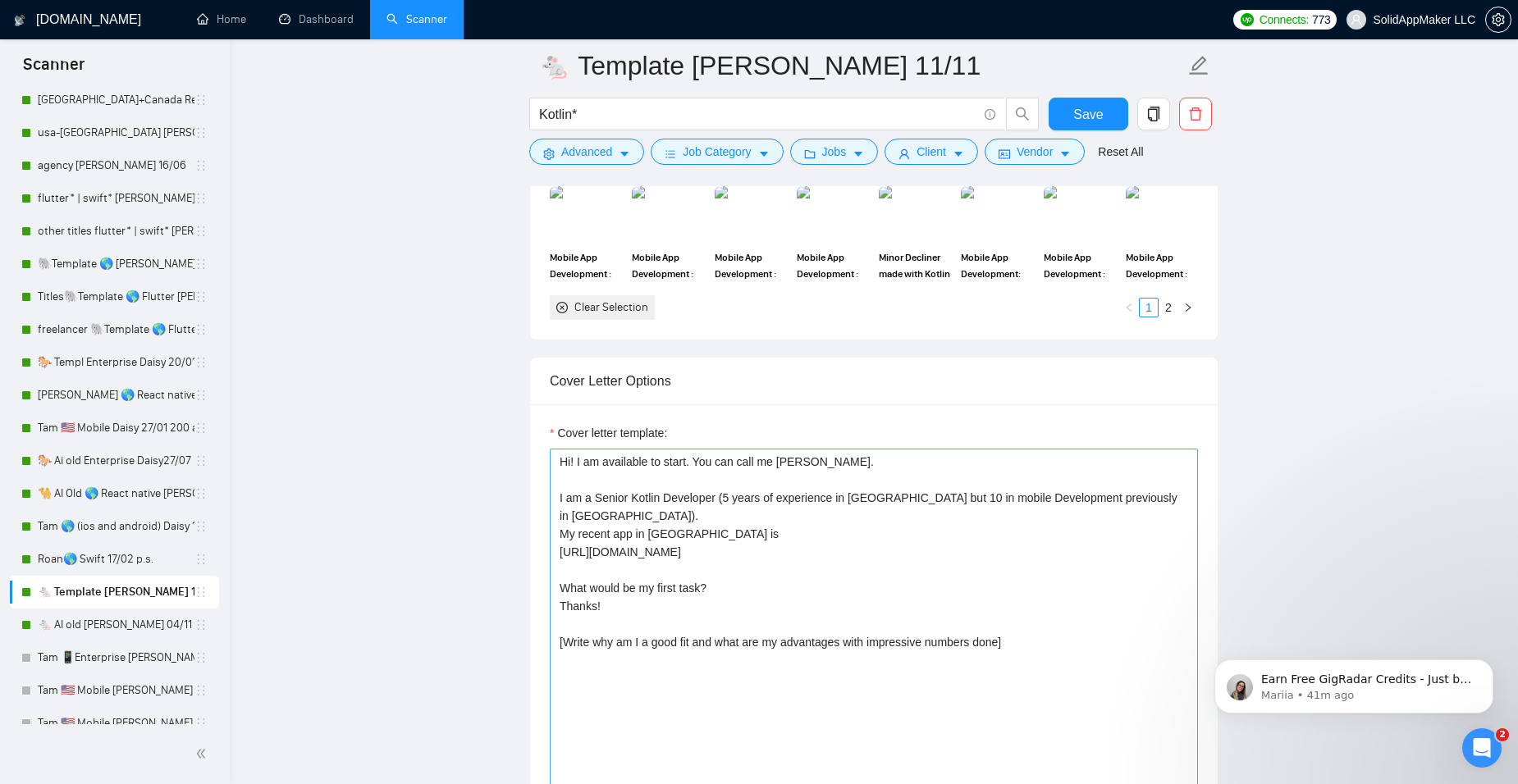
scroll to position [1598, 0]
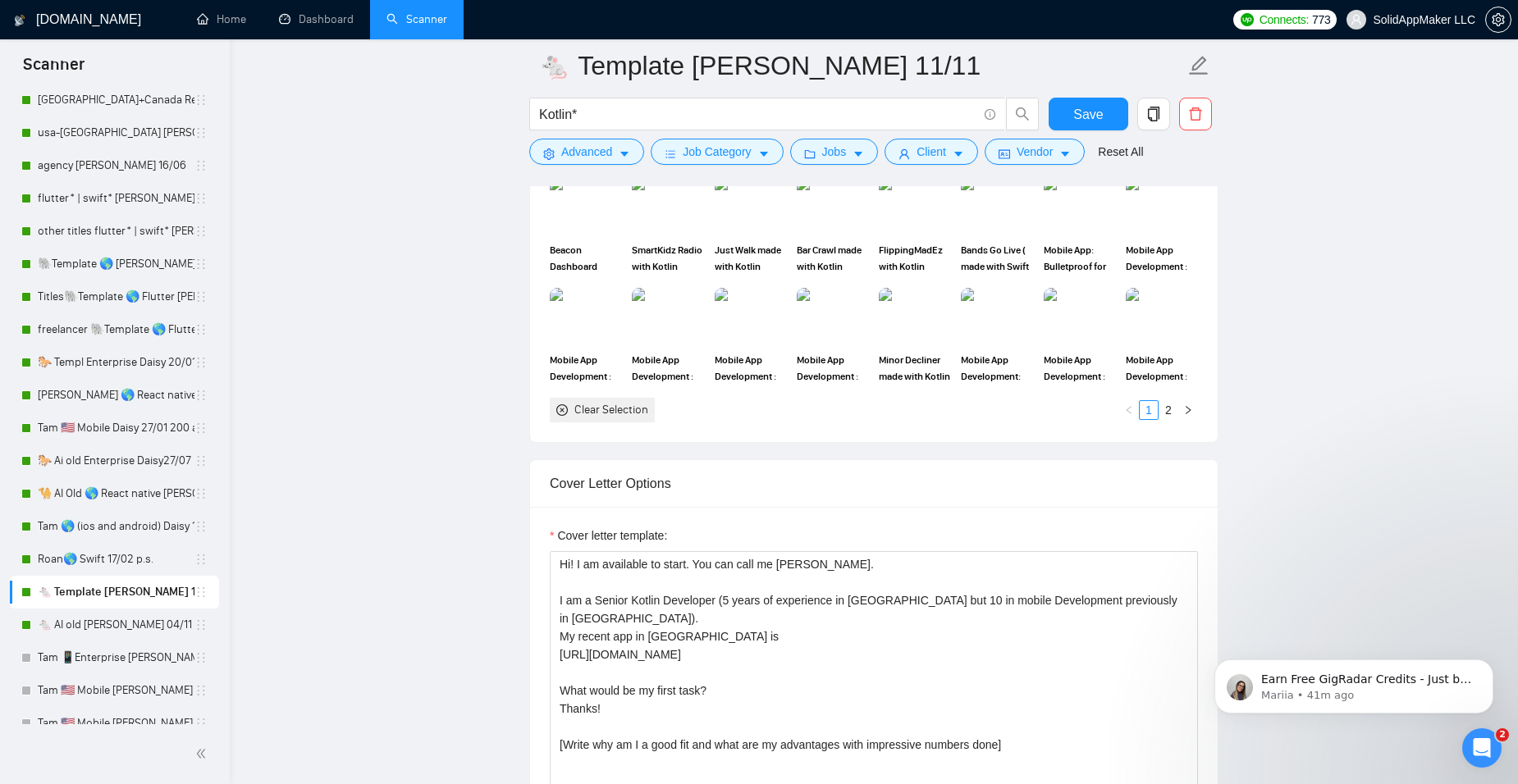
type why\? "[Answer. Do not reference or identify as OpenAI, GPT-4, or any AI. Do not provi…"
click at [1100, 133] on div "Save" at bounding box center [1088, 118] width 86 height 41
click at [1103, 126] on button "Save" at bounding box center [1088, 114] width 80 height 33
click at [130, 629] on link "🐁 AI old [PERSON_NAME] 04/11 I am looking for" at bounding box center [116, 625] width 156 height 33
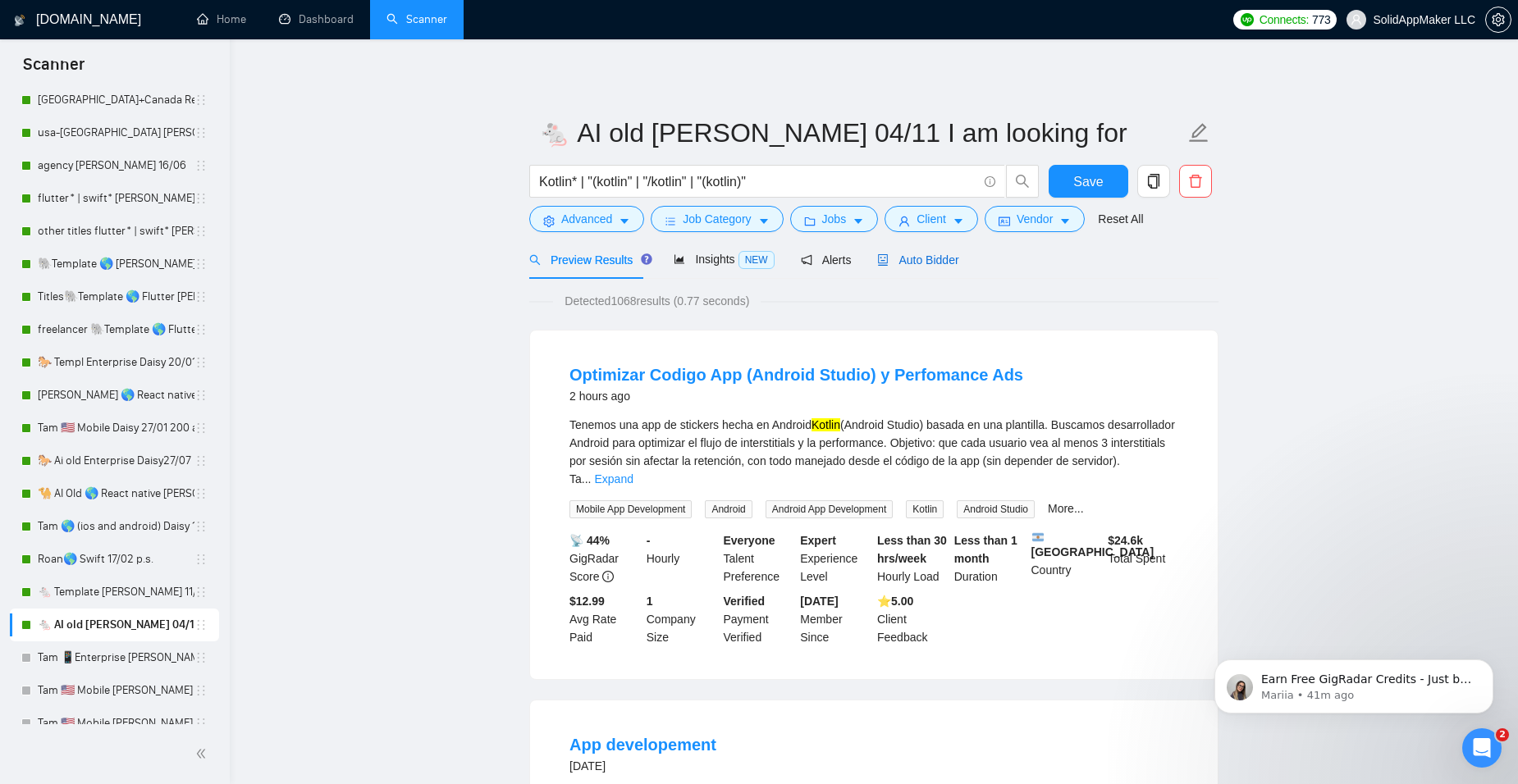
click at [939, 266] on span "Auto Bidder" at bounding box center [918, 259] width 82 height 13
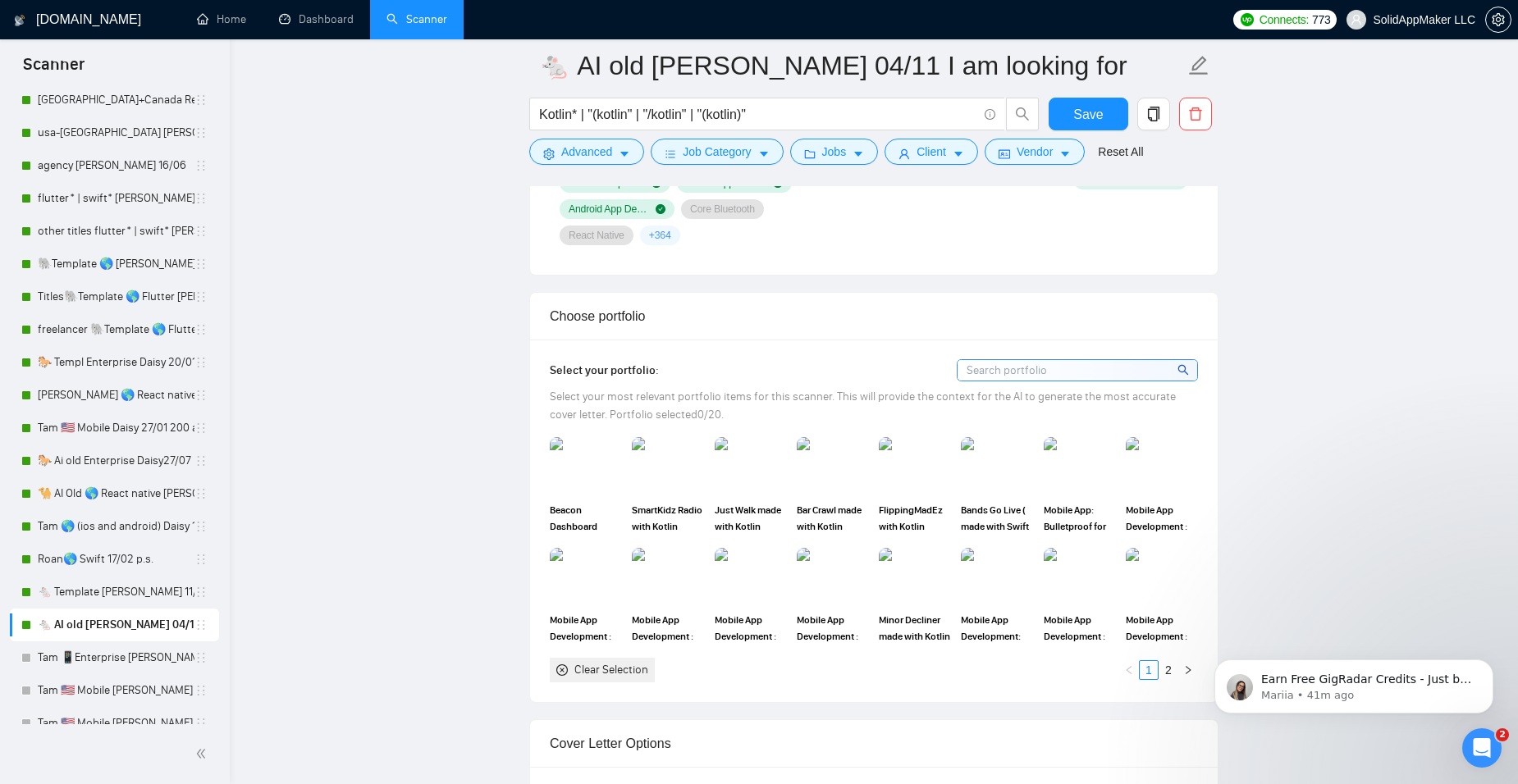
scroll to position [1395, 0]
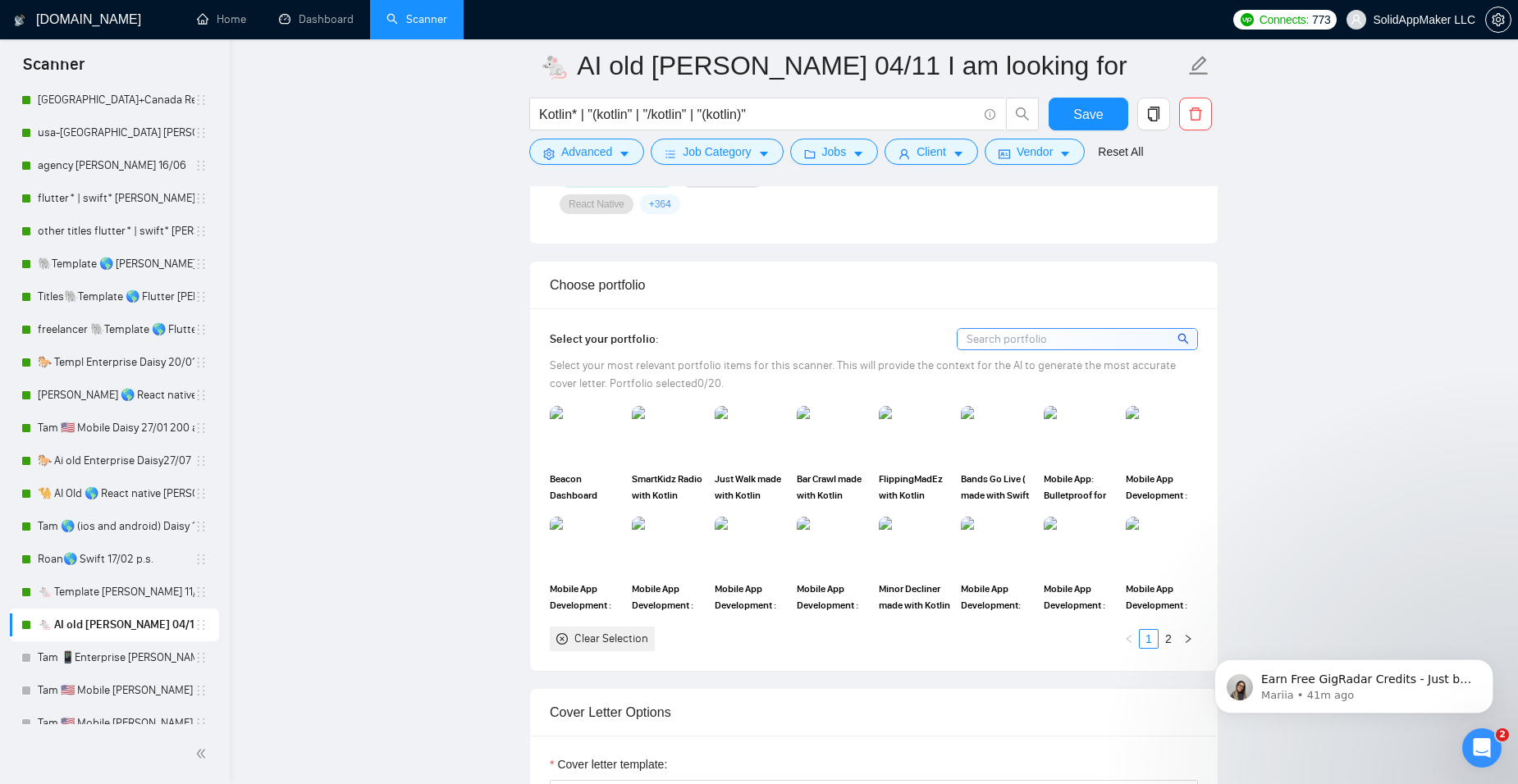
click at [1185, 658] on div "Select your portfolio: Select your most relevant portfolio items for this scann…" at bounding box center [873, 489] width 687 height 363
click at [1182, 650] on div "Clear Selection 1 2" at bounding box center [873, 639] width 648 height 25
click at [1166, 643] on link "2" at bounding box center [1168, 639] width 18 height 18
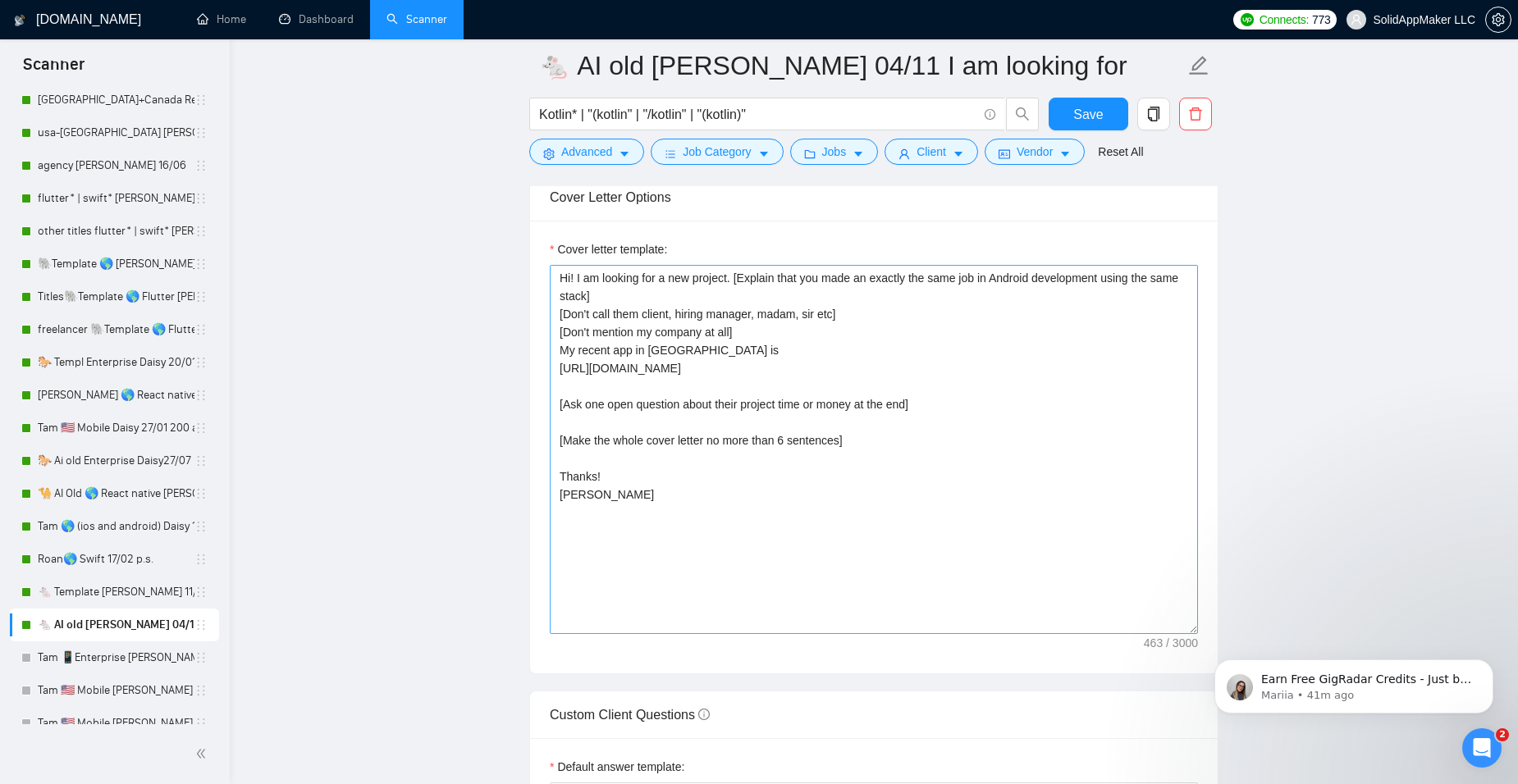
scroll to position [1805, 0]
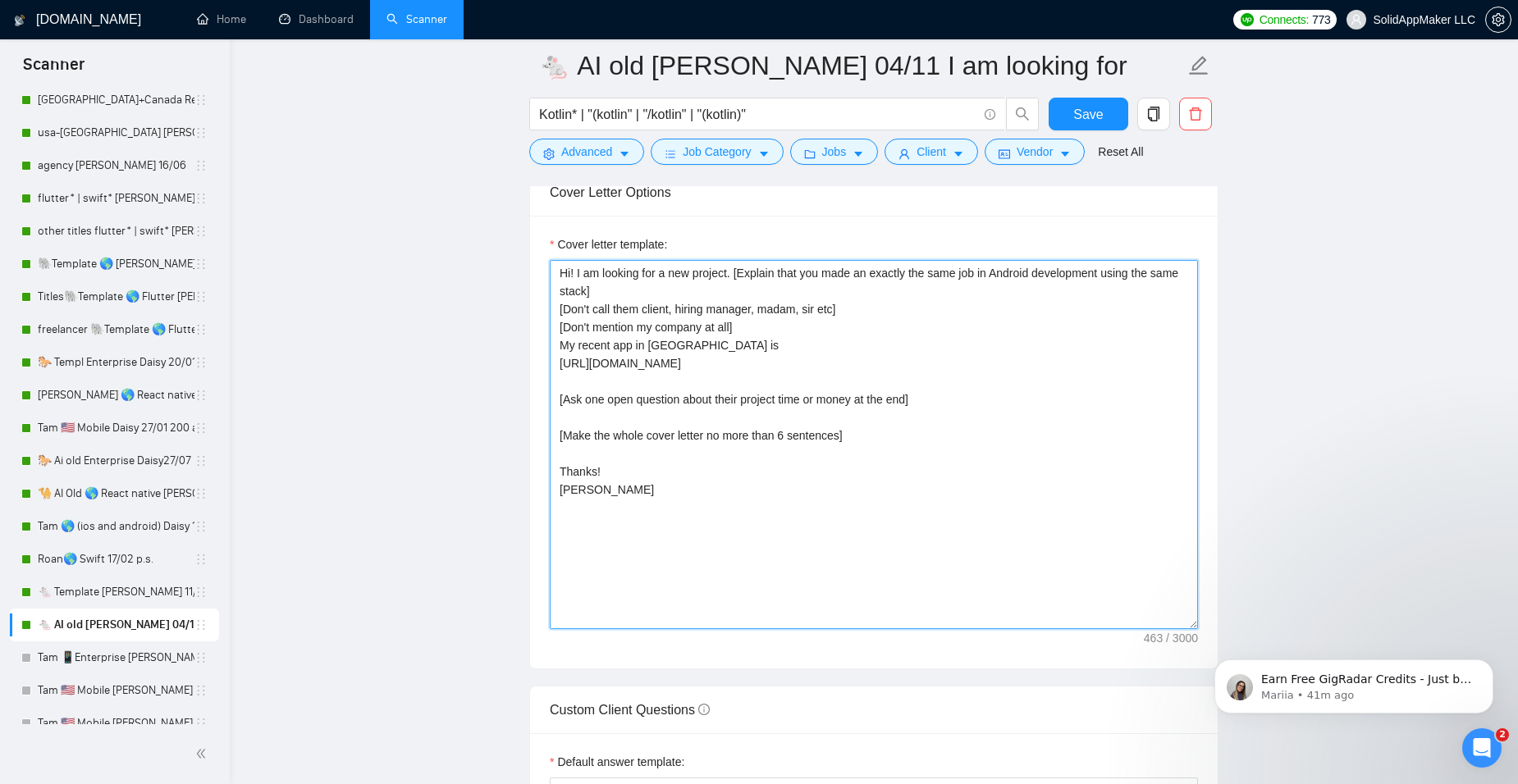
click at [561, 276] on textarea "Hi! I am looking for a new project. [Explain that you made an exactly the same …" at bounding box center [873, 444] width 648 height 369
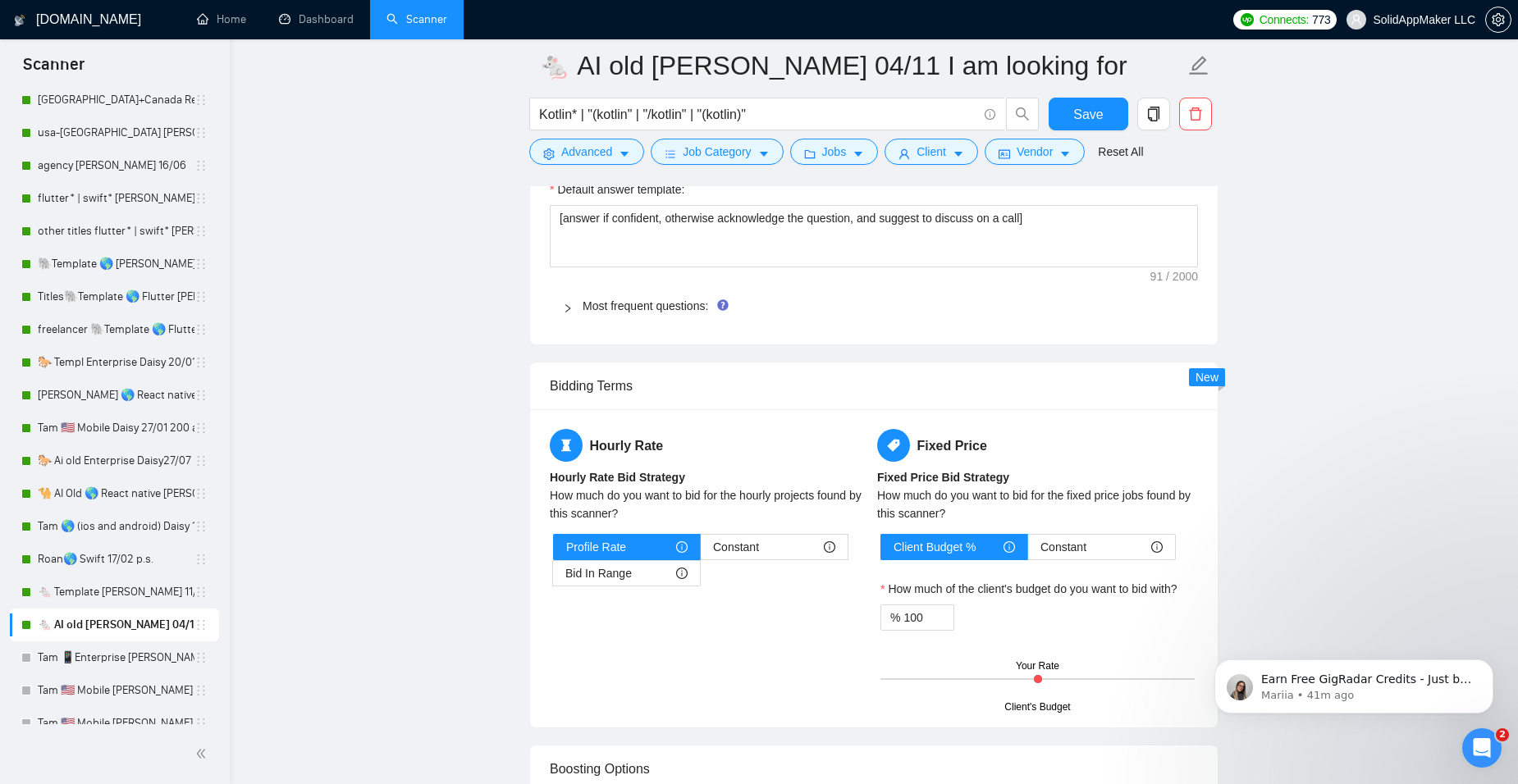
scroll to position [2379, 0]
type textarea "[make a paragraph per section] Hi! I am looking for a new project. [Explain tha…"
click at [681, 302] on link "Most frequent questions:" at bounding box center [646, 304] width 126 height 13
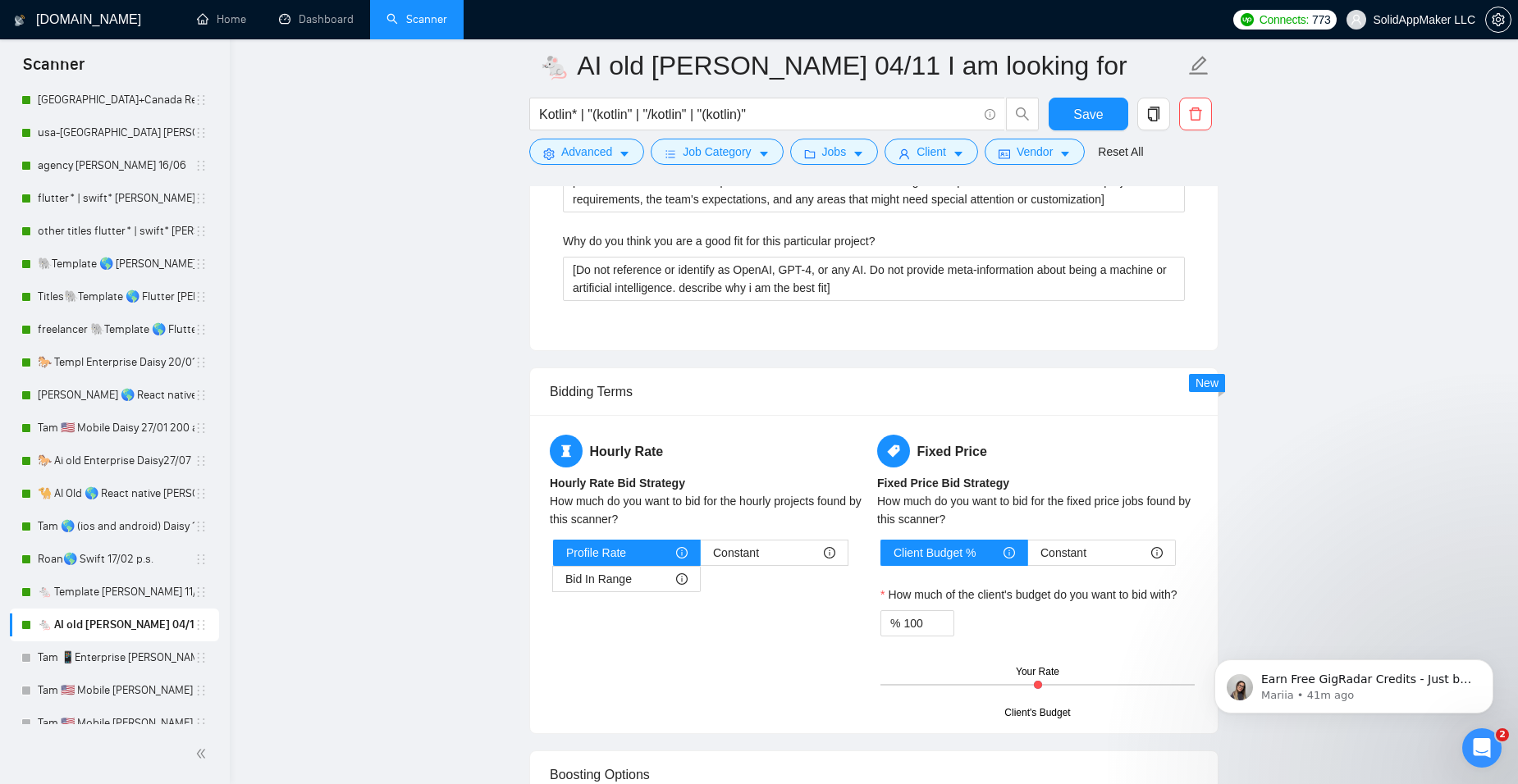
scroll to position [3774, 0]
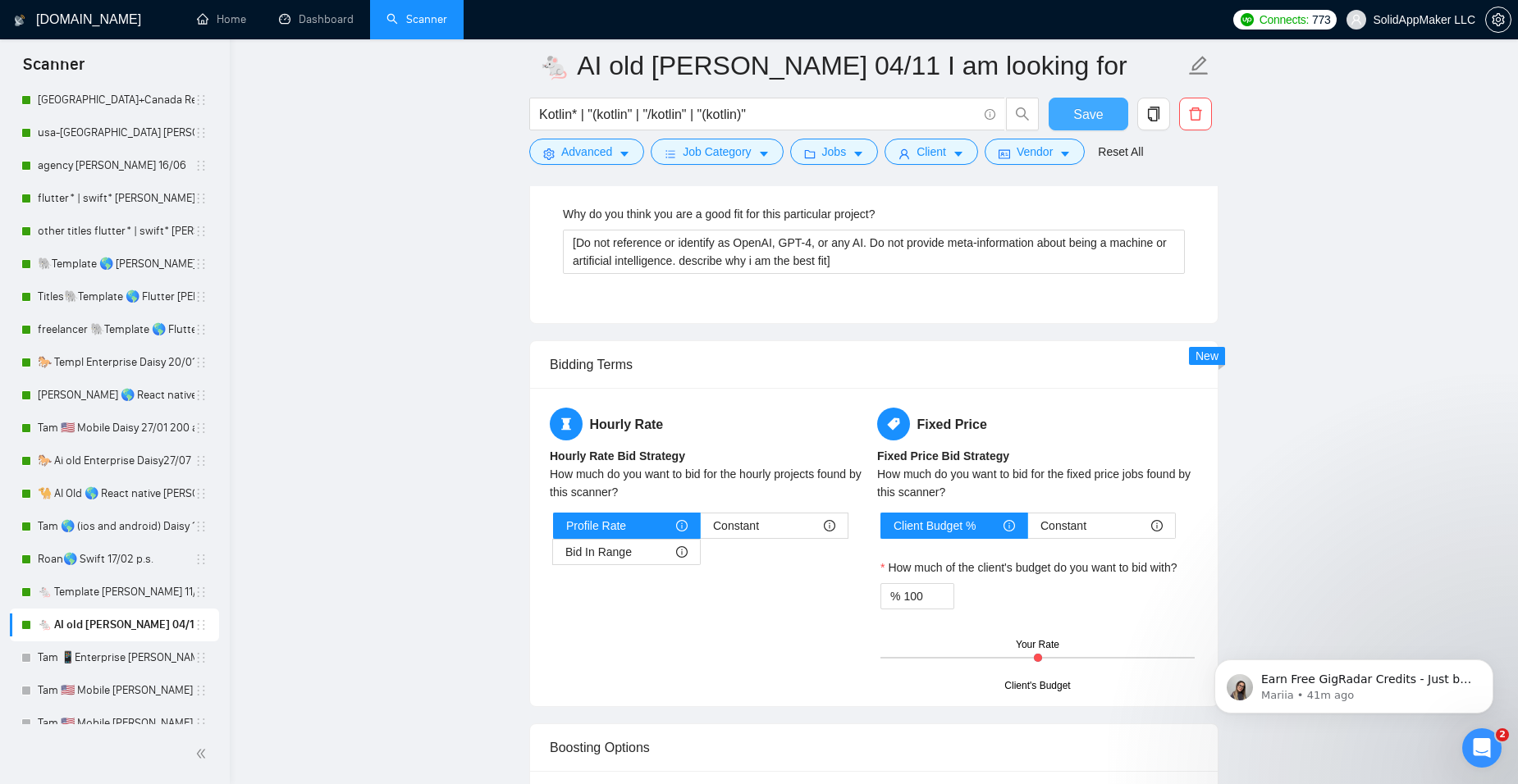
click at [1115, 107] on button "Save" at bounding box center [1088, 114] width 80 height 33
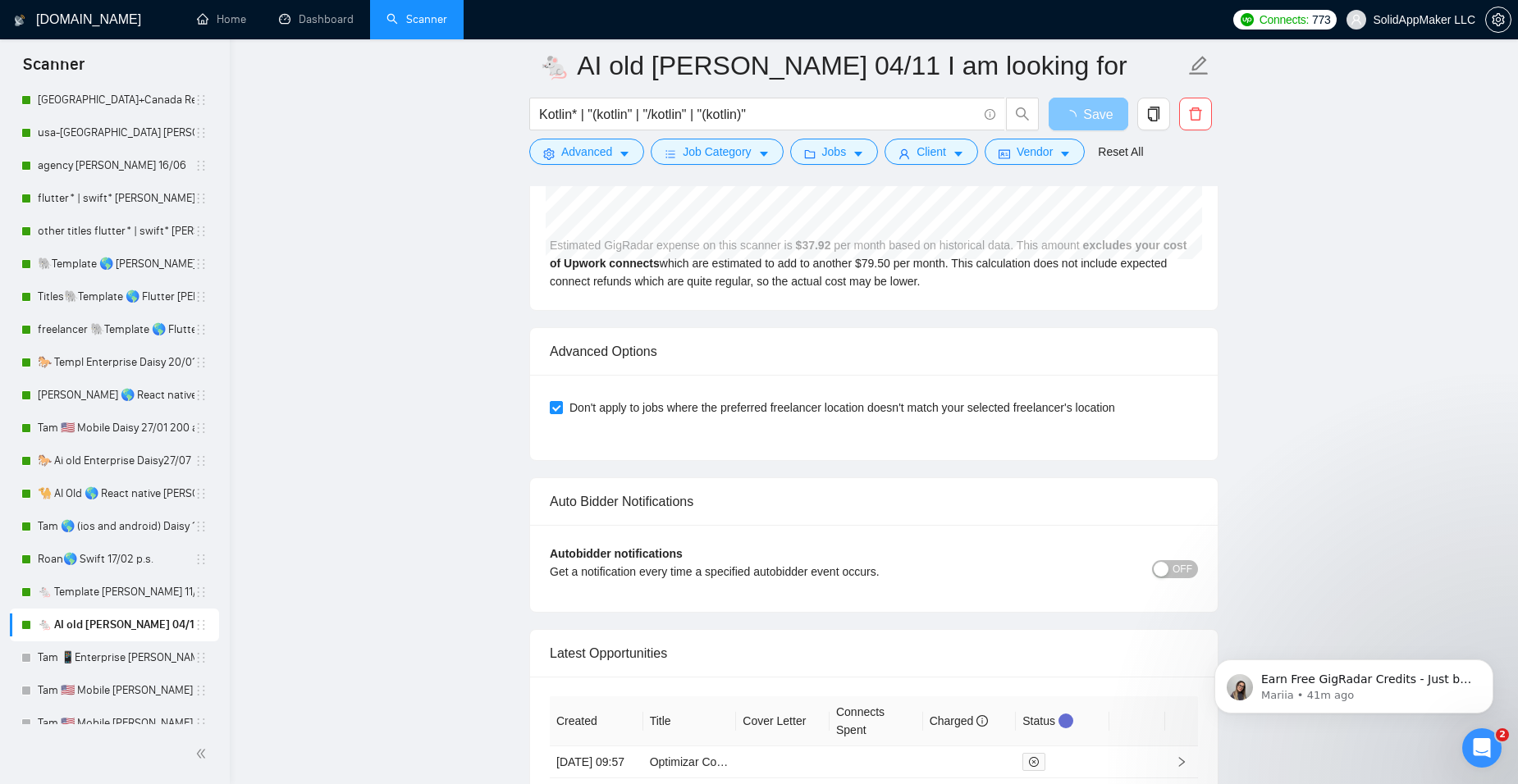
scroll to position [0, 0]
